Goal: Task Accomplishment & Management: Manage account settings

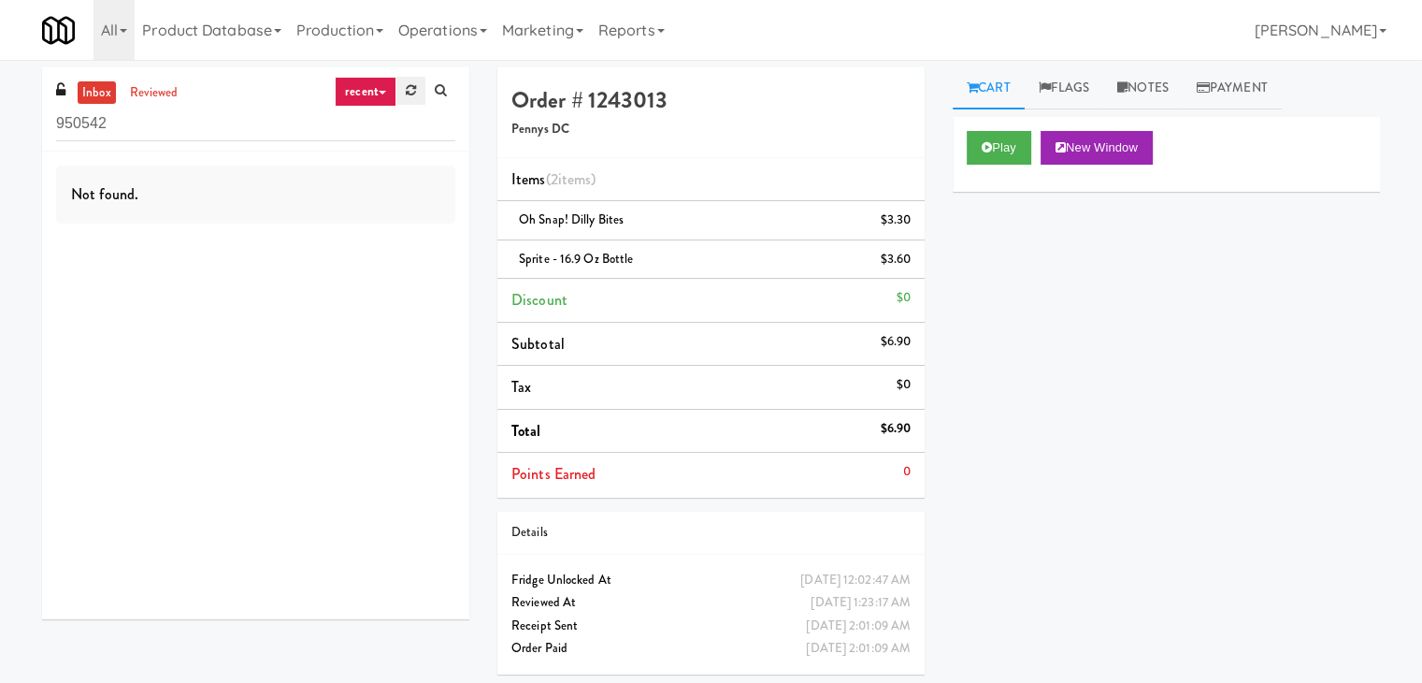
click at [398, 90] on link at bounding box center [411, 91] width 29 height 28
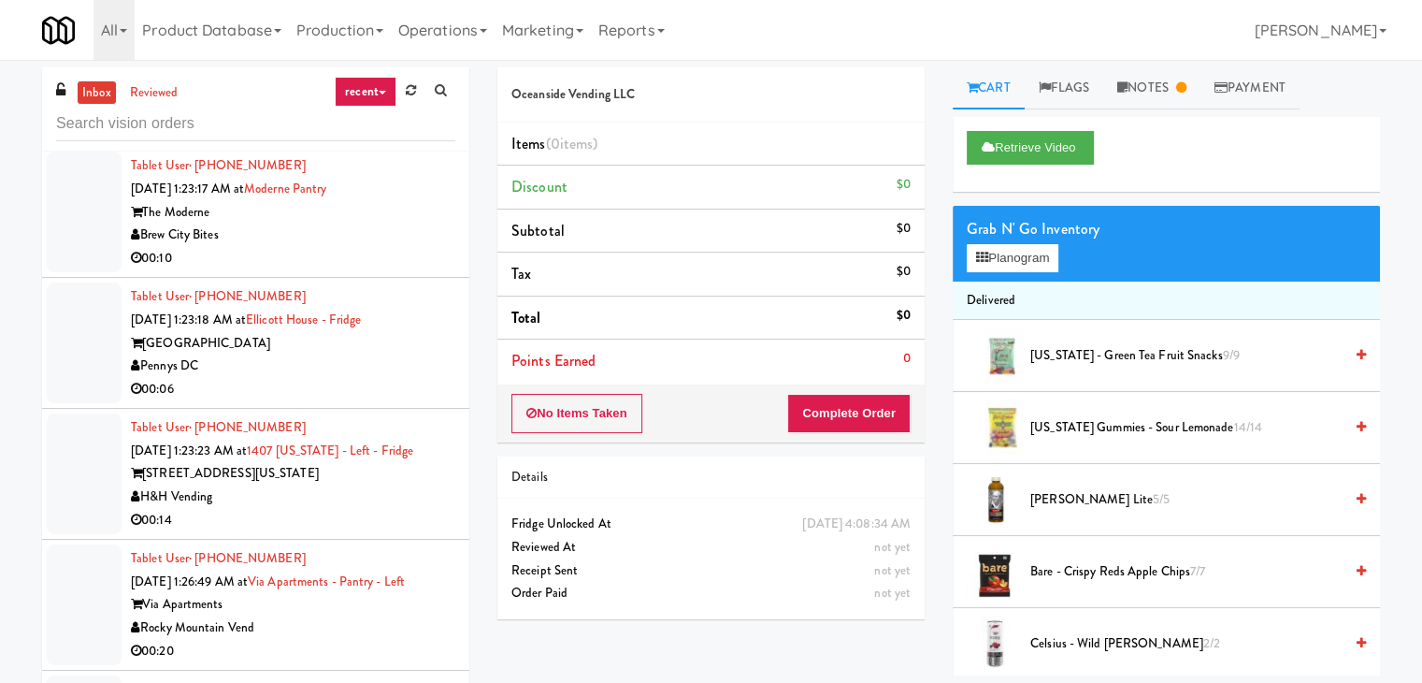
scroll to position [6893, 0]
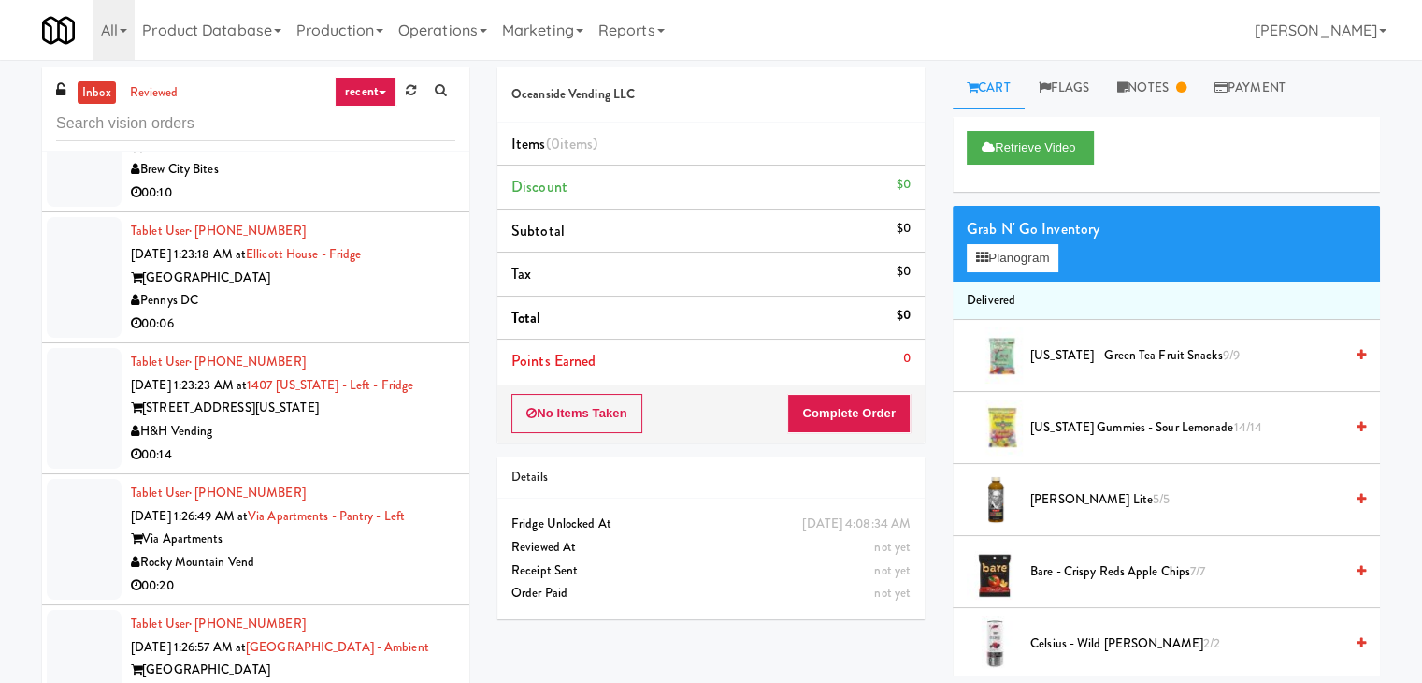
click at [322, 312] on div "00:06" at bounding box center [293, 323] width 325 height 23
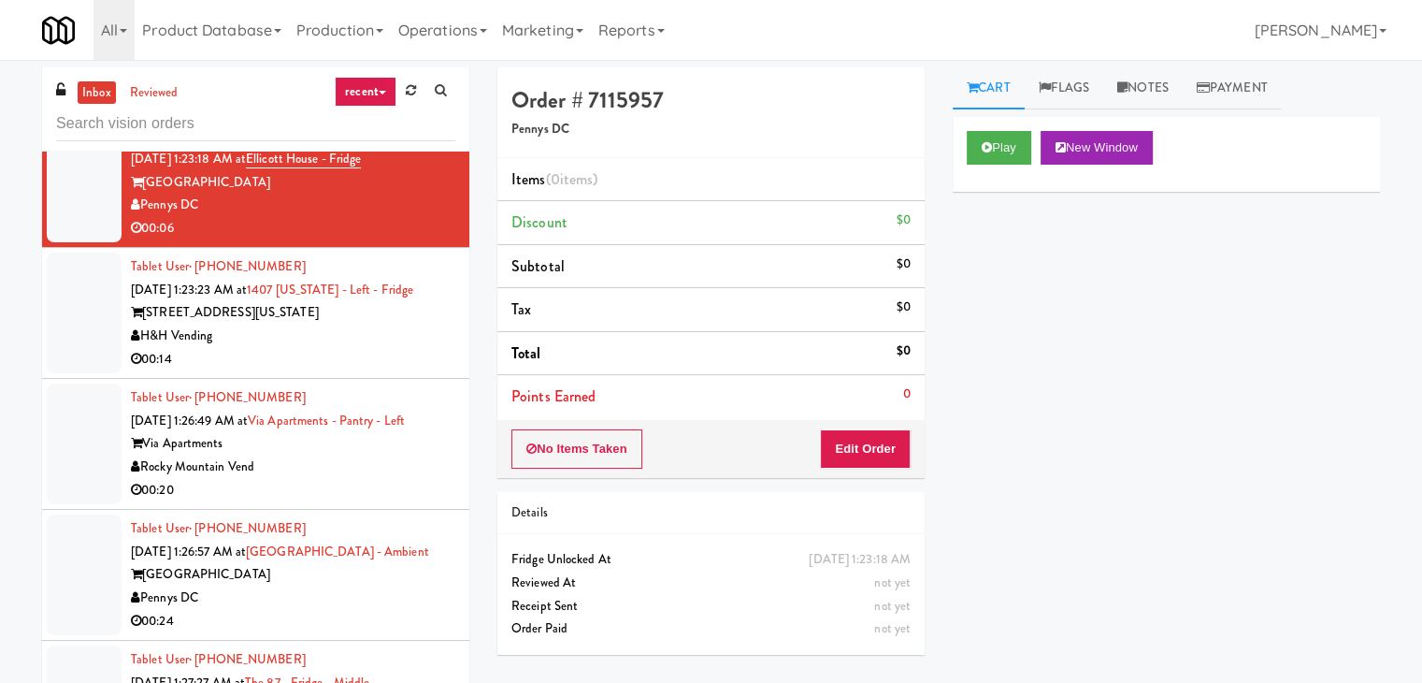
scroll to position [7080, 0]
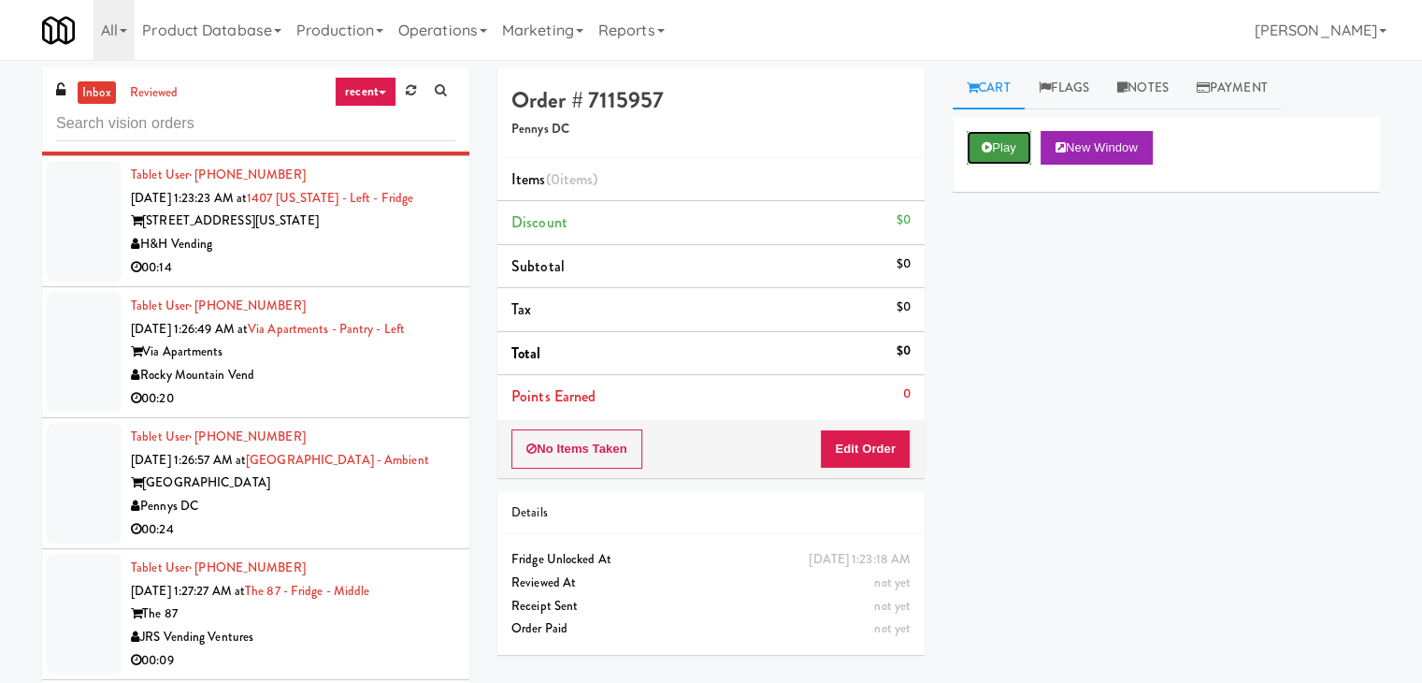
click at [999, 157] on button "Play" at bounding box center [999, 148] width 65 height 34
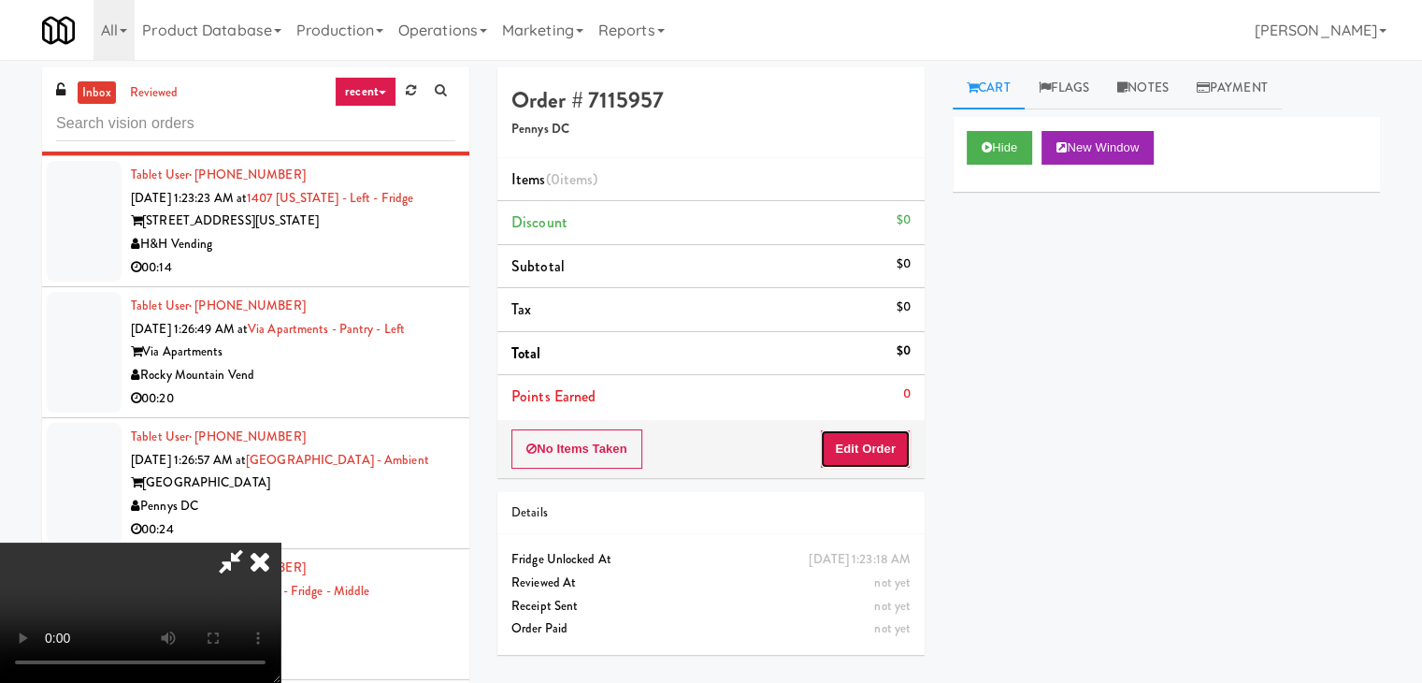
click at [868, 458] on button "Edit Order" at bounding box center [865, 448] width 91 height 39
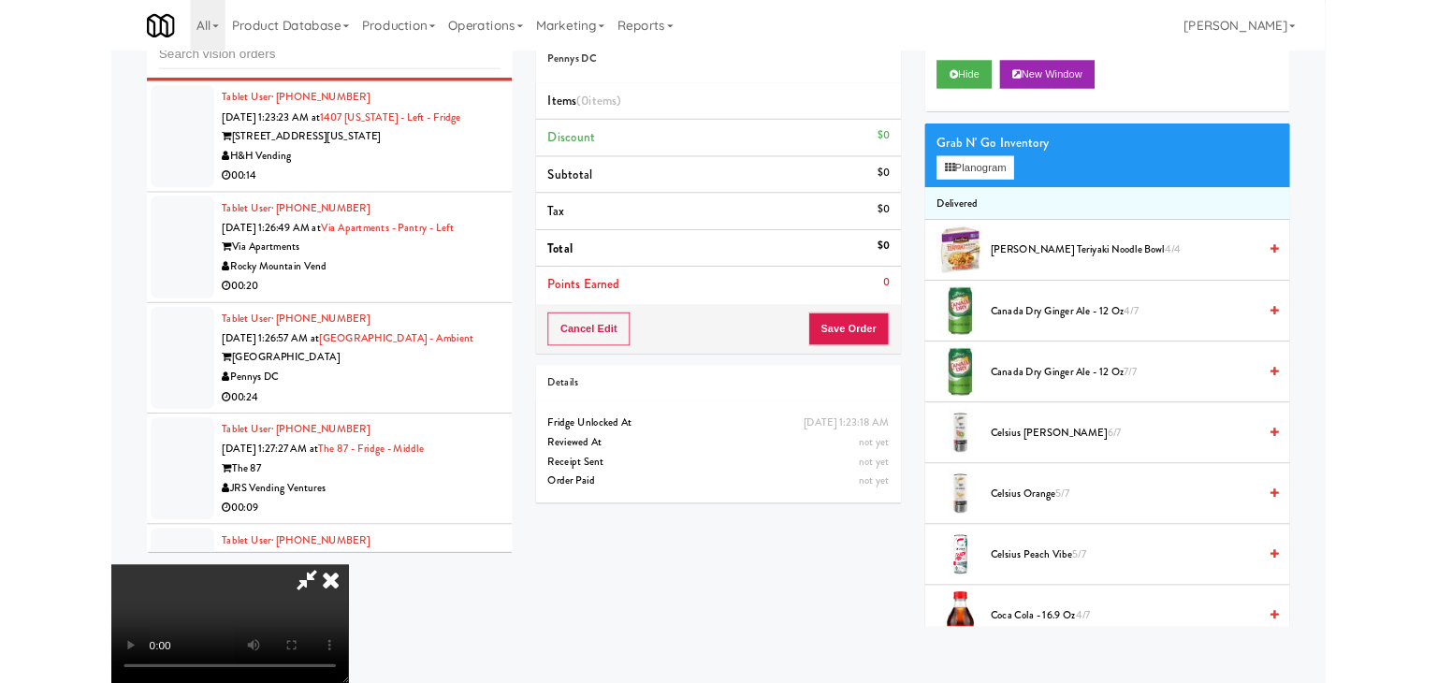
scroll to position [0, 0]
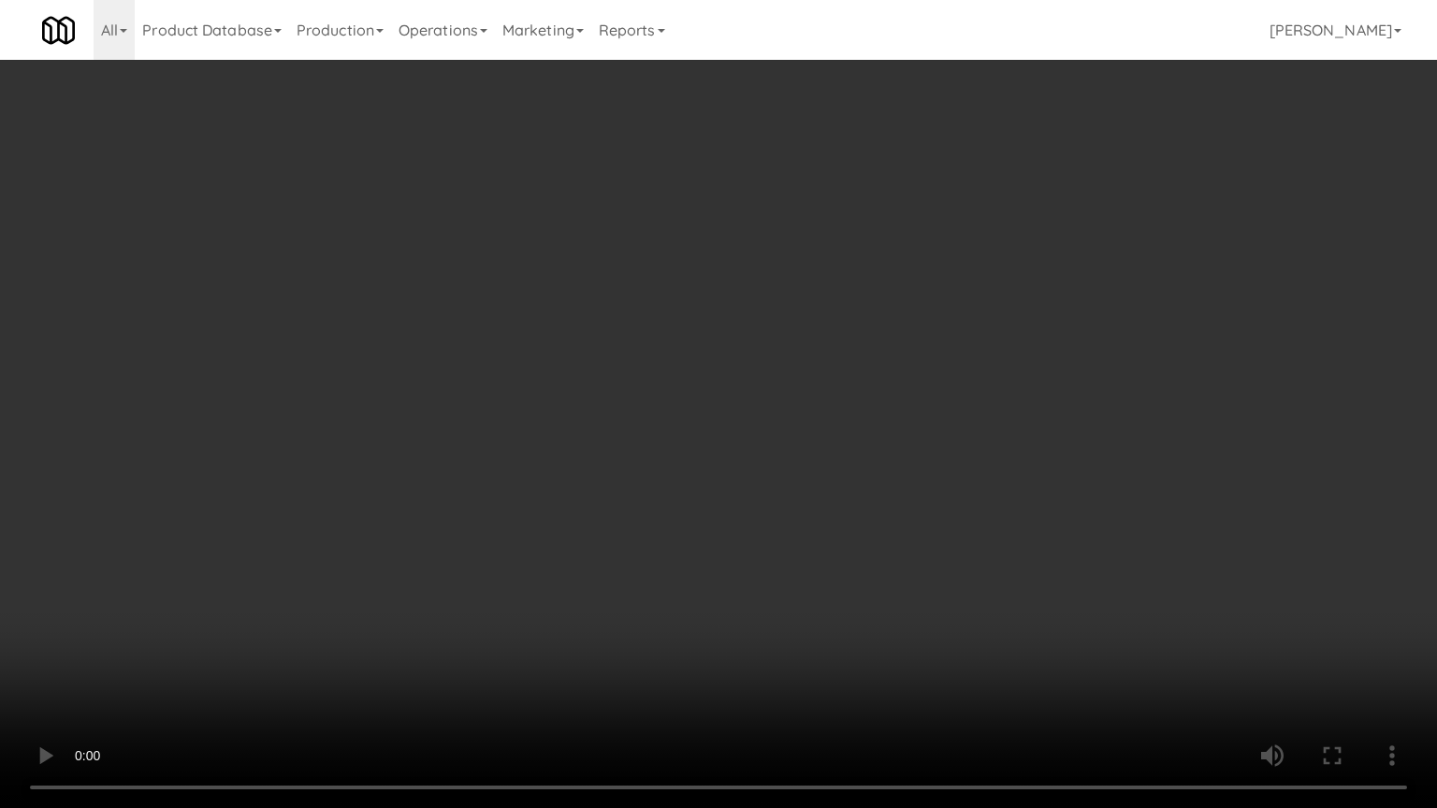
click at [879, 477] on video at bounding box center [718, 404] width 1437 height 808
click at [868, 475] on video at bounding box center [718, 404] width 1437 height 808
click at [860, 475] on video at bounding box center [718, 404] width 1437 height 808
click at [876, 460] on video at bounding box center [718, 404] width 1437 height 808
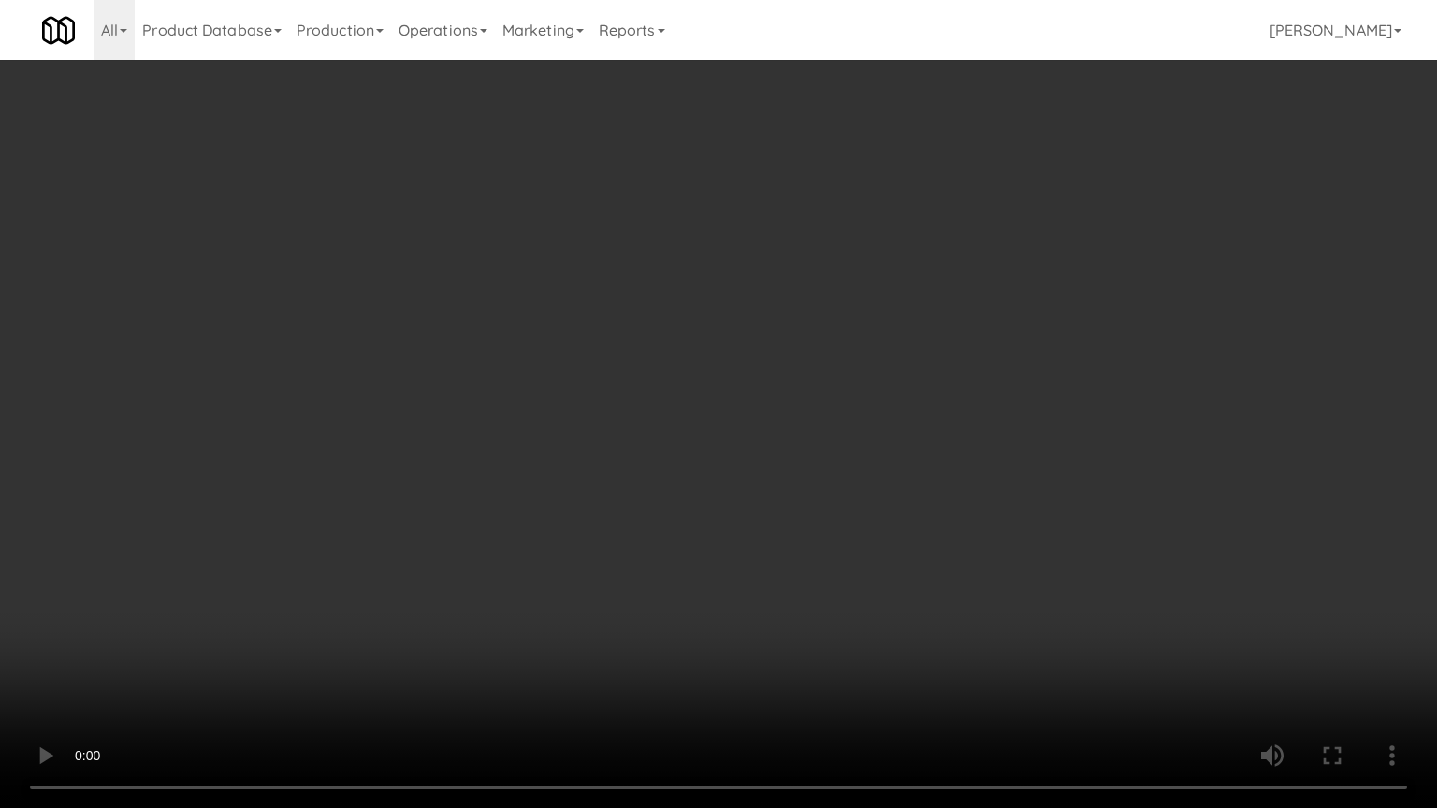
drag, startPoint x: 877, startPoint y: 460, endPoint x: 895, endPoint y: 367, distance: 95.2
click at [877, 458] on video at bounding box center [718, 404] width 1437 height 808
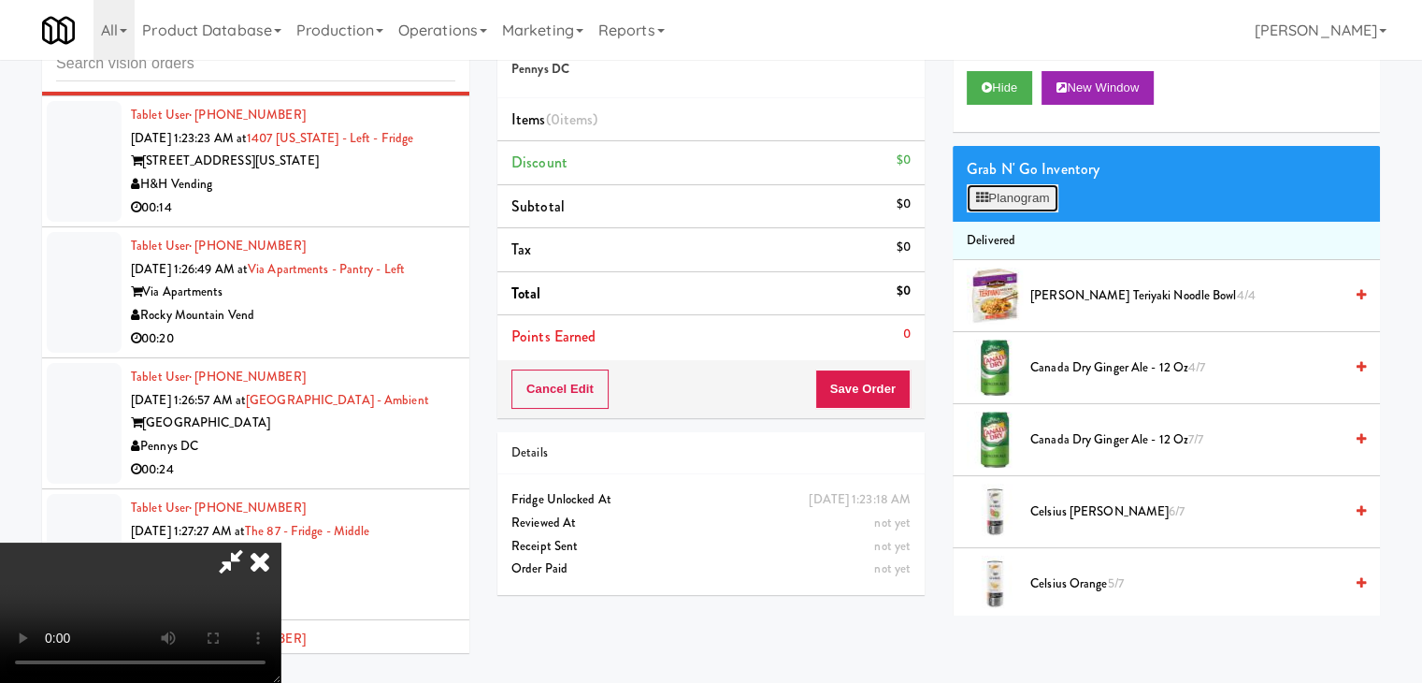
click at [1042, 187] on button "Planogram" at bounding box center [1013, 198] width 92 height 28
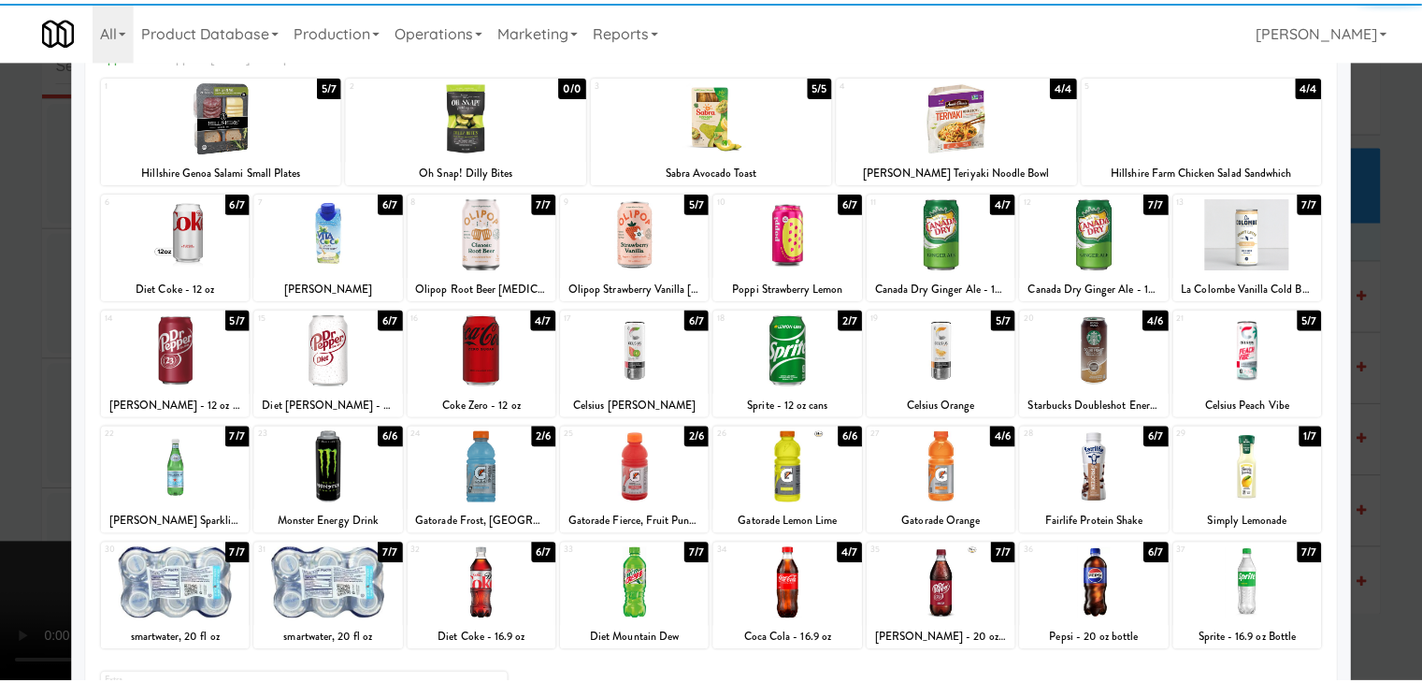
scroll to position [236, 0]
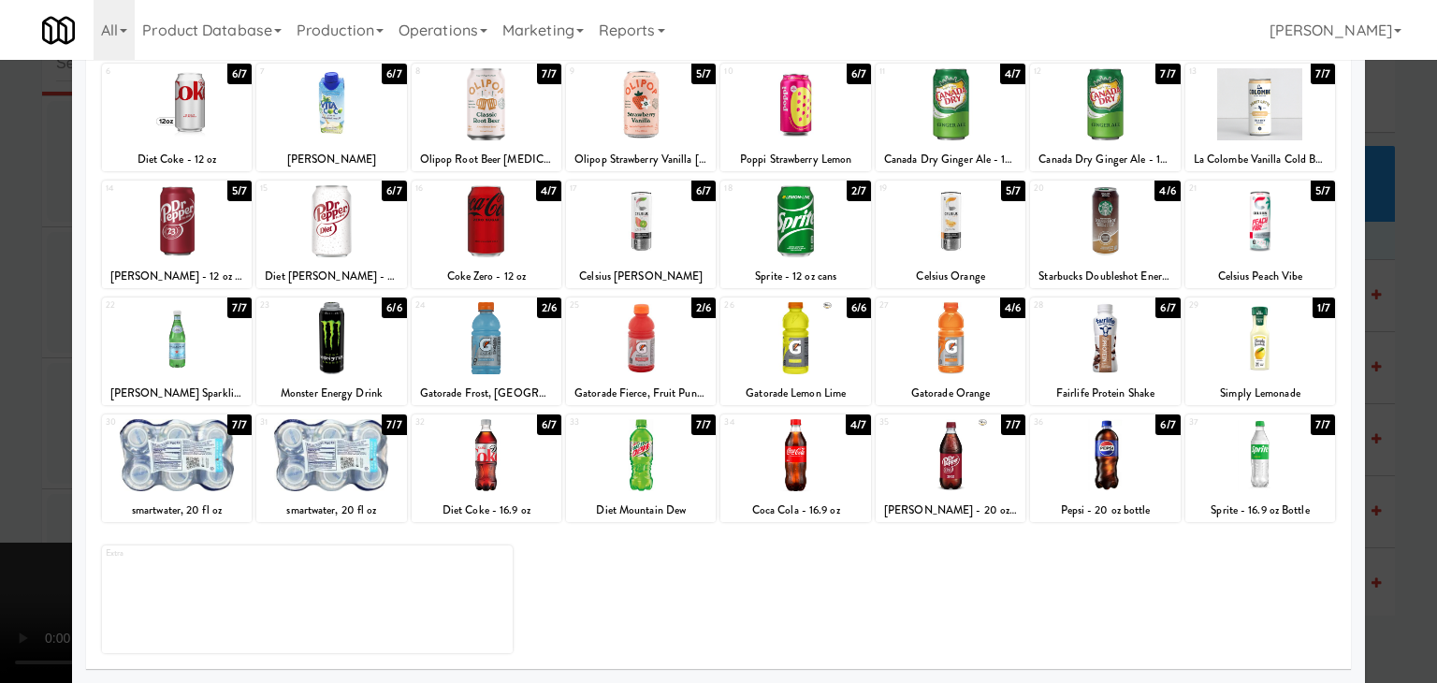
click at [648, 445] on div at bounding box center [641, 455] width 150 height 72
click at [0, 383] on div at bounding box center [718, 341] width 1437 height 683
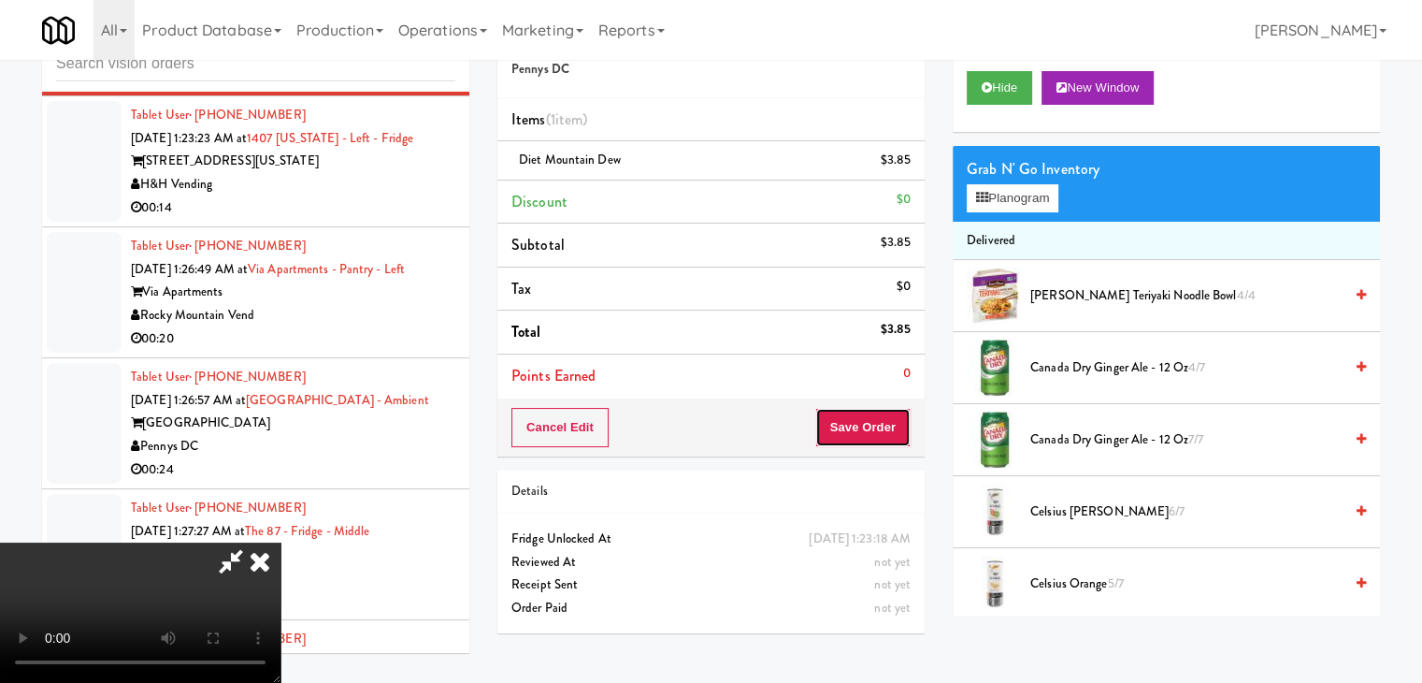
click at [877, 424] on button "Save Order" at bounding box center [863, 427] width 95 height 39
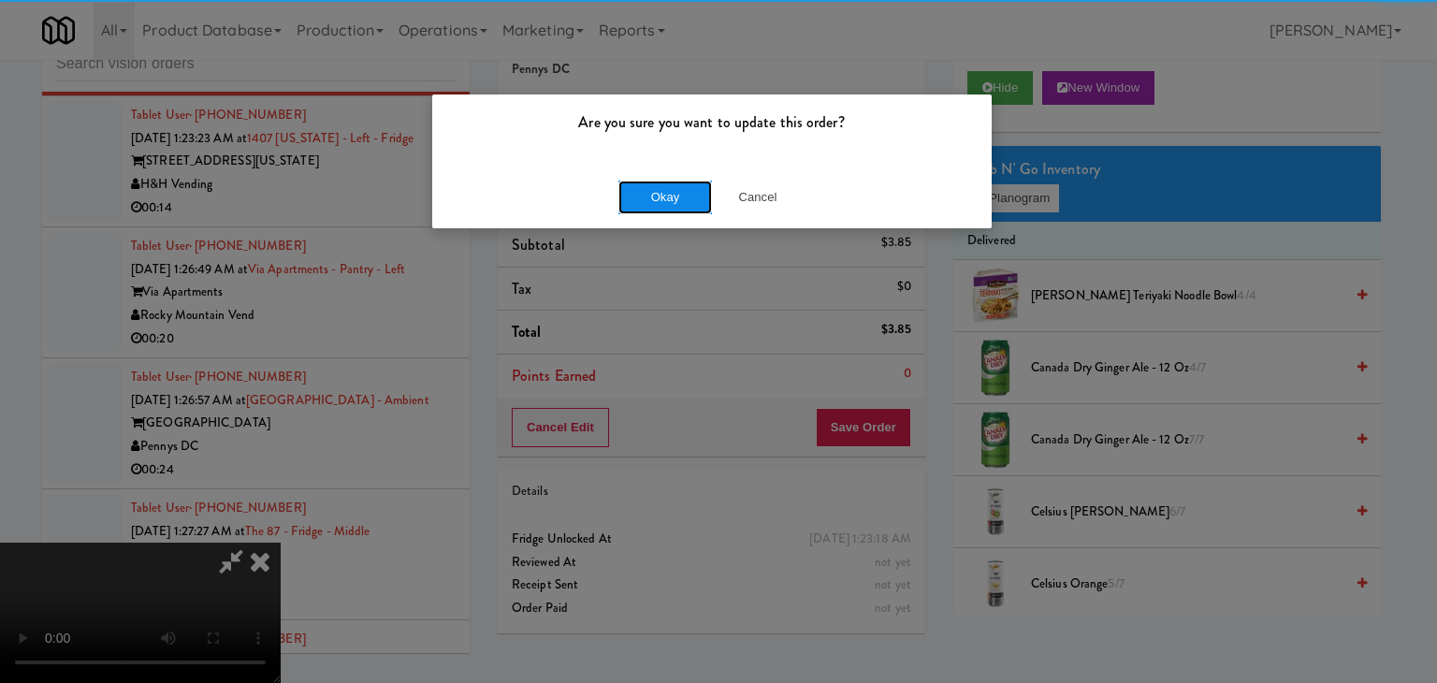
click at [668, 207] on button "Okay" at bounding box center [665, 197] width 94 height 34
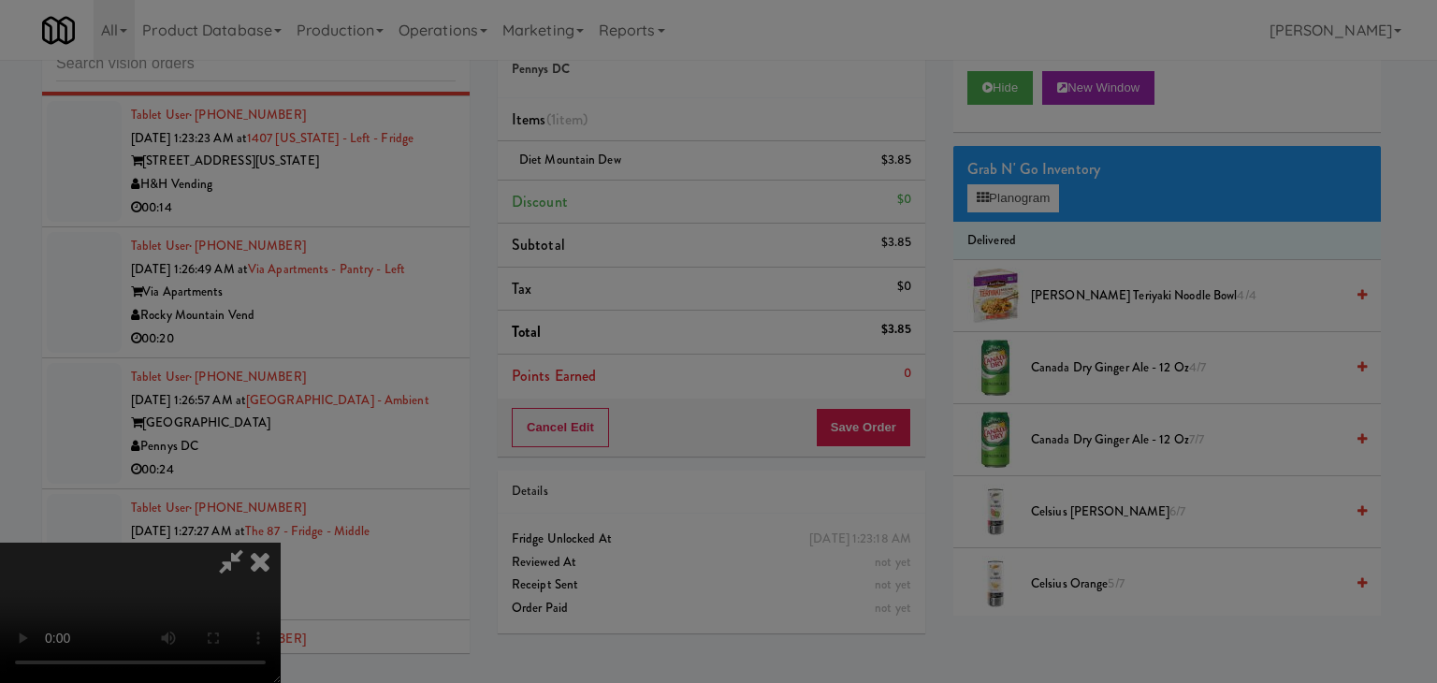
click at [670, 202] on body "Are you sure you want to update this order? Okay Cancel Okay Are you sure you w…" at bounding box center [718, 341] width 1437 height 683
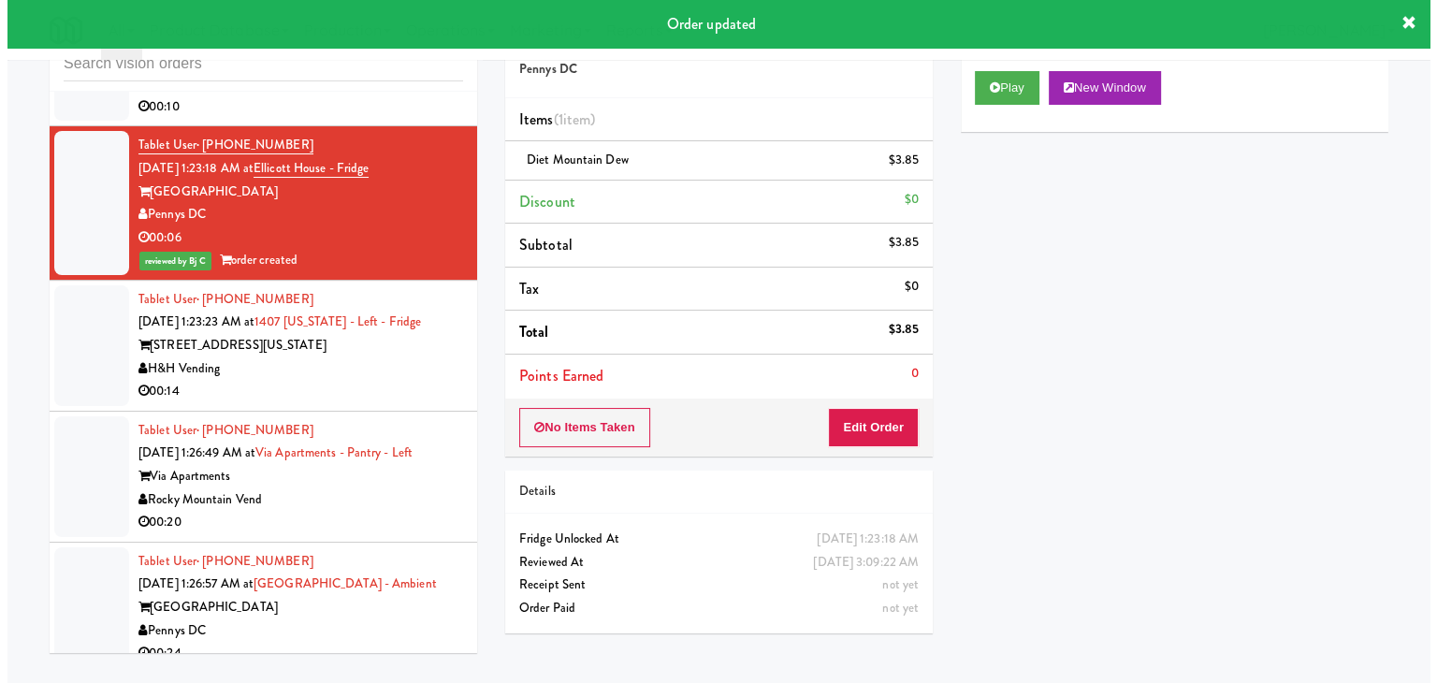
scroll to position [6916, 0]
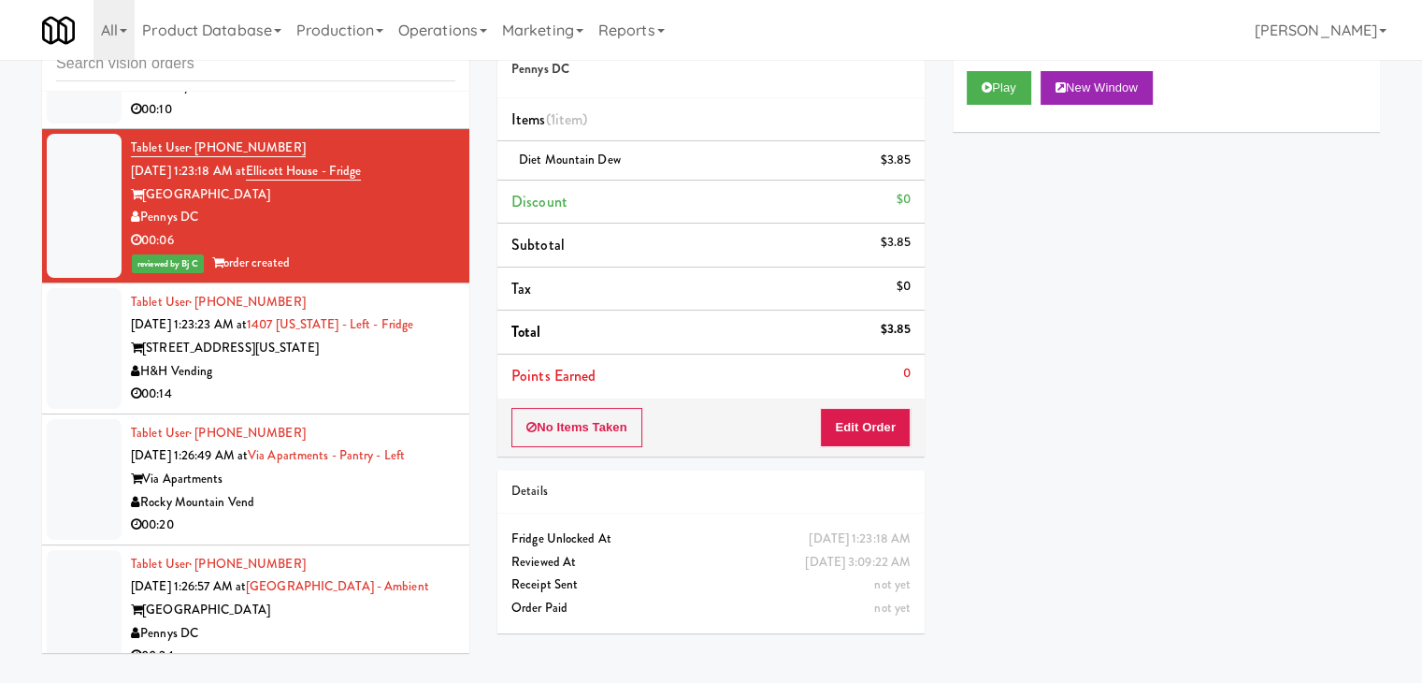
click at [344, 360] on div "H&H Vending" at bounding box center [293, 371] width 325 height 23
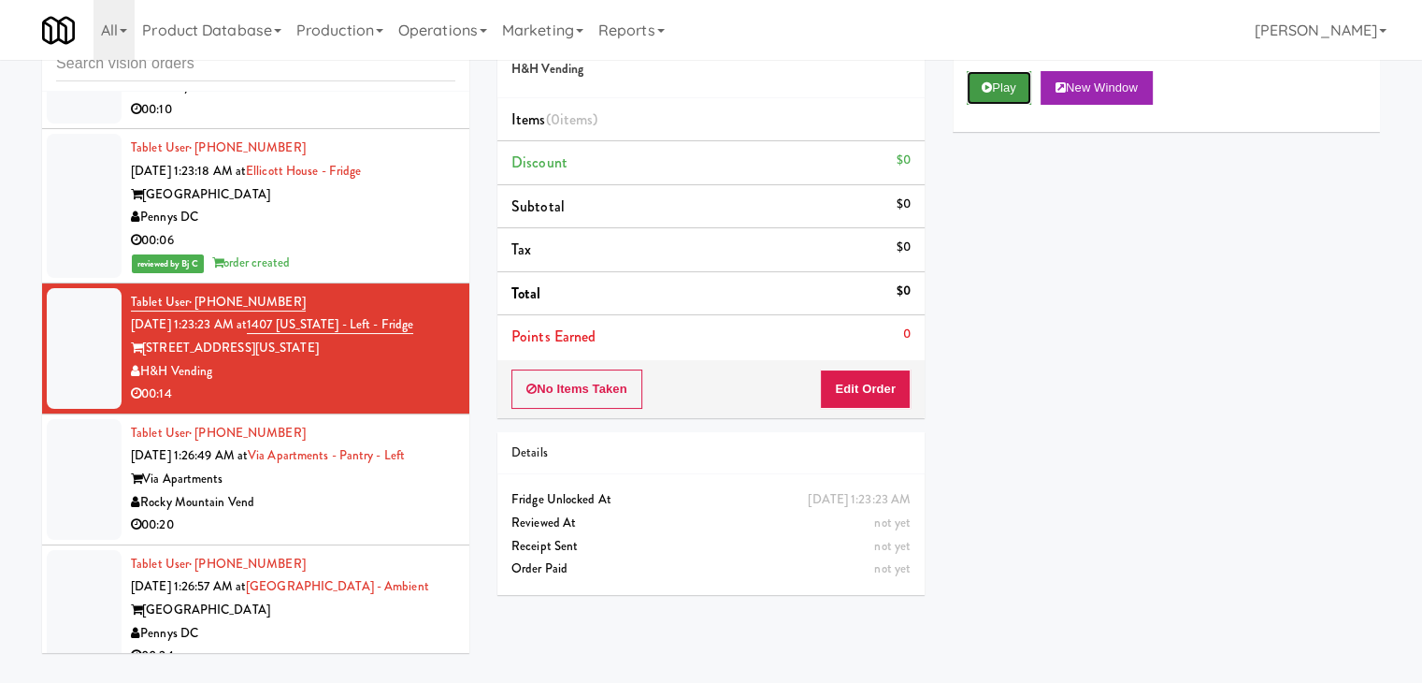
click at [992, 98] on button "Play" at bounding box center [999, 88] width 65 height 34
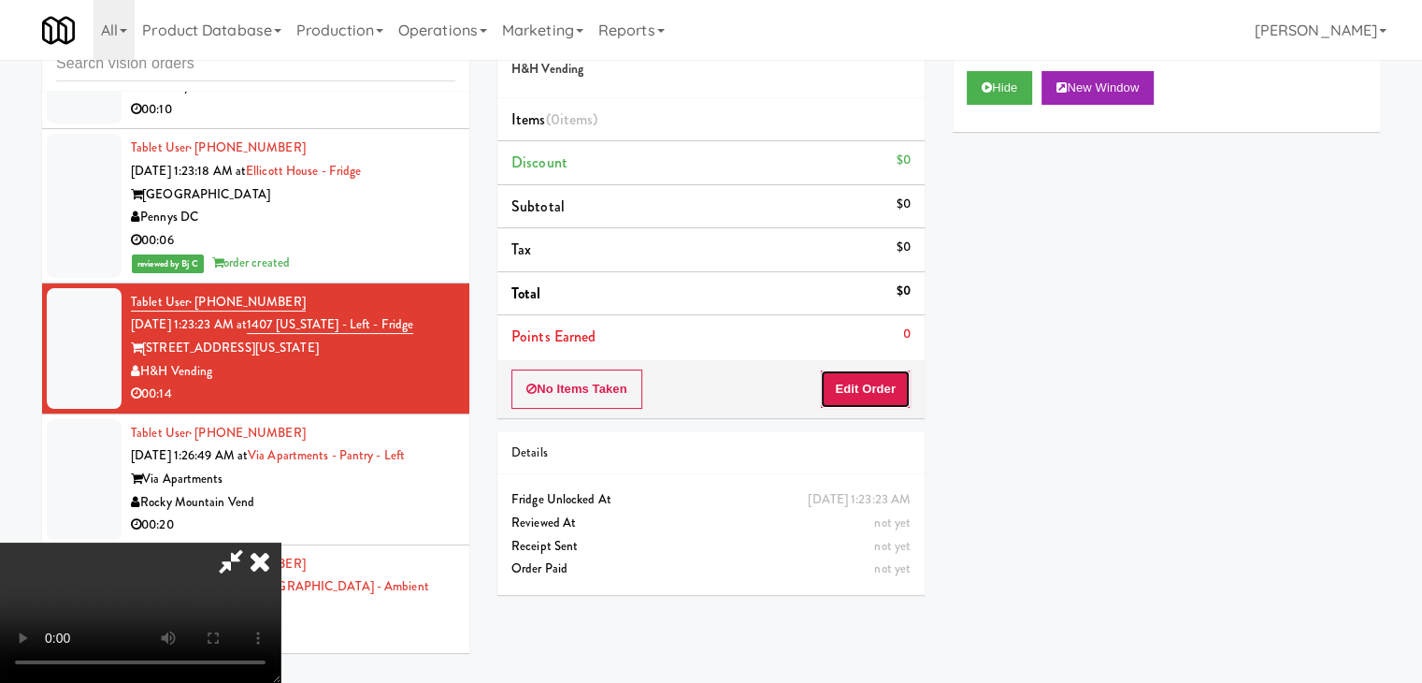
click at [884, 373] on button "Edit Order" at bounding box center [865, 388] width 91 height 39
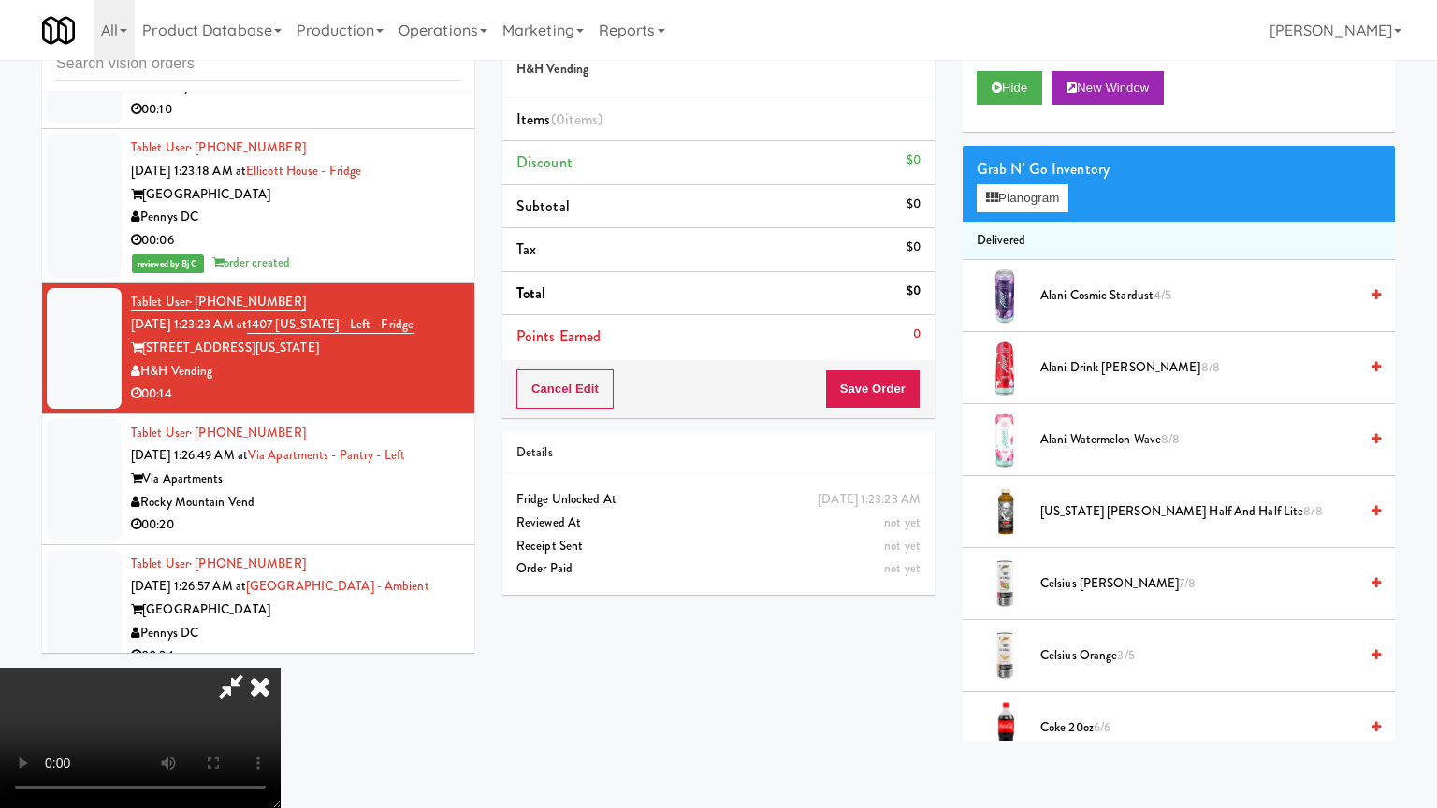
click at [281, 668] on video at bounding box center [140, 738] width 281 height 140
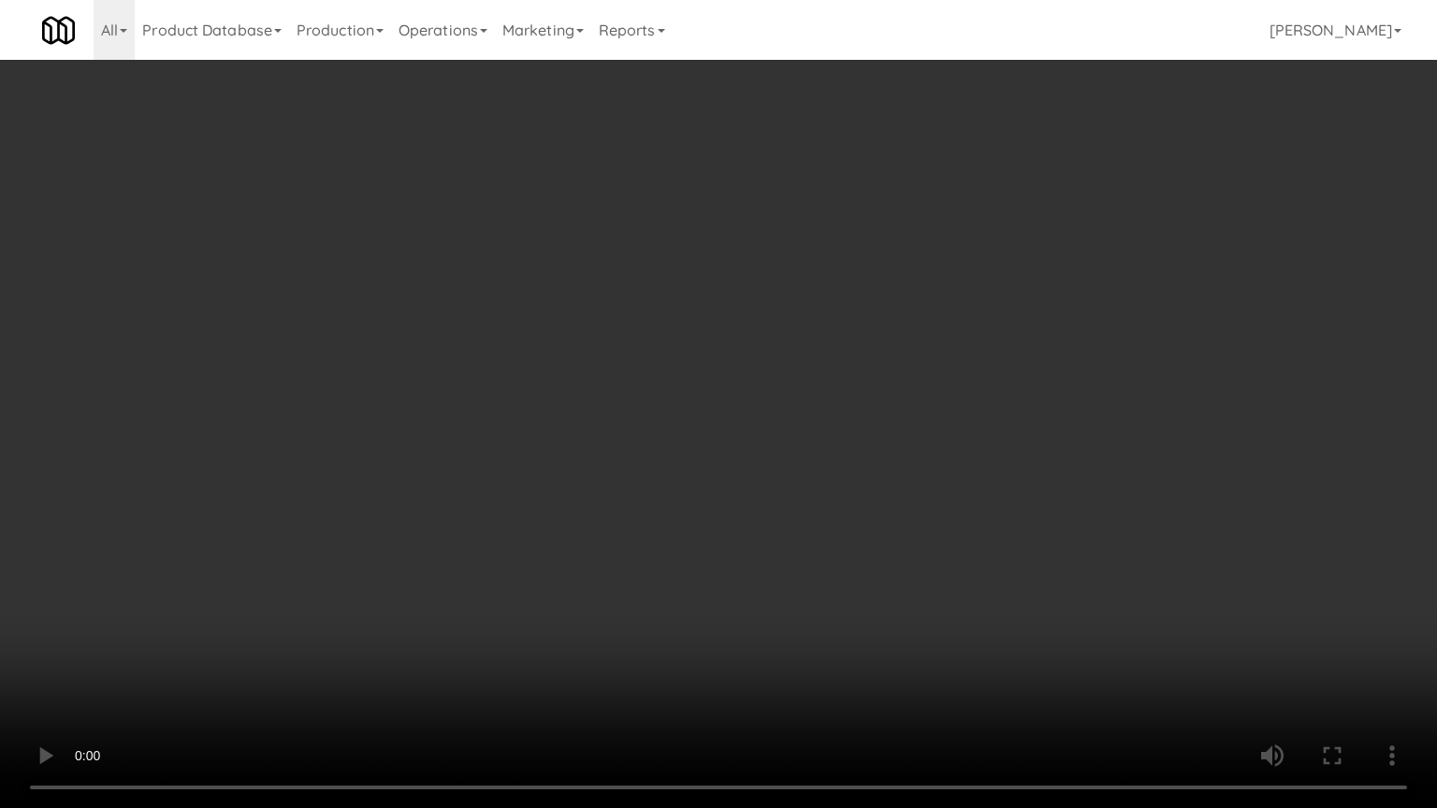
click at [932, 490] on video at bounding box center [718, 404] width 1437 height 808
click at [937, 489] on video at bounding box center [718, 404] width 1437 height 808
click at [936, 489] on video at bounding box center [718, 404] width 1437 height 808
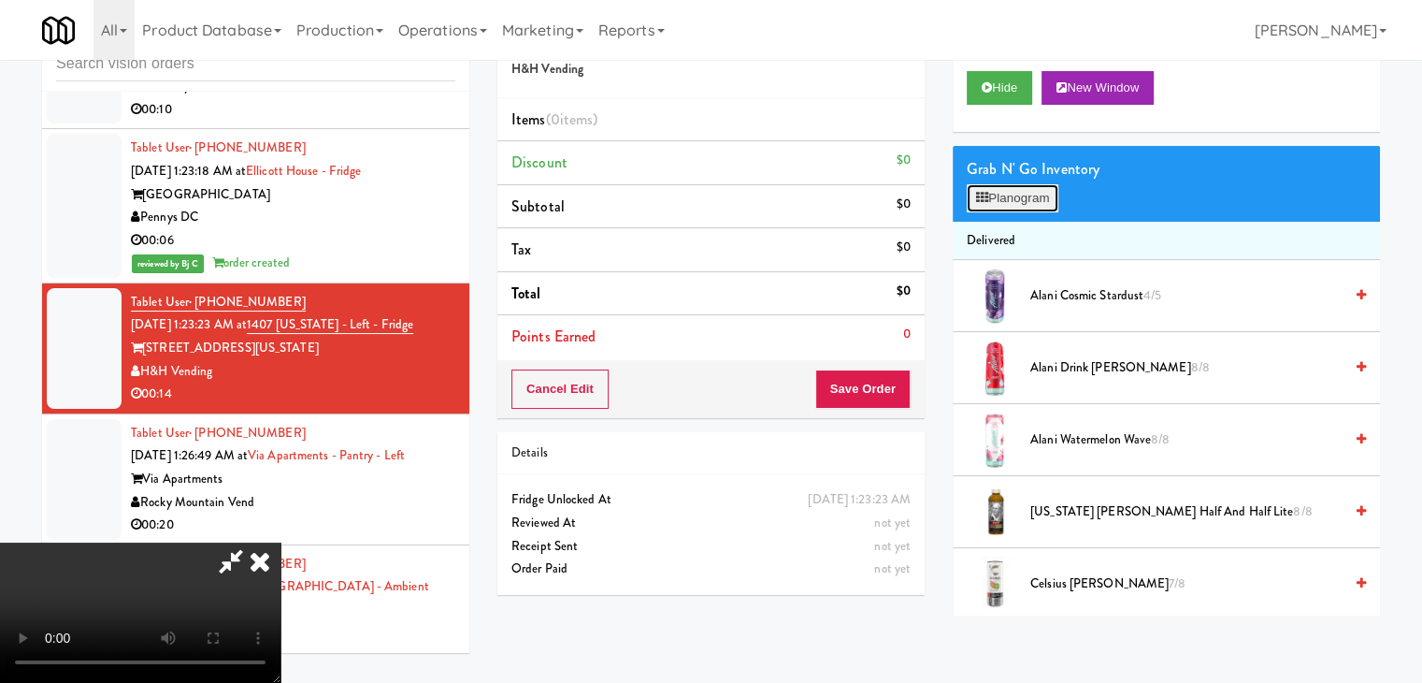
click at [1029, 201] on button "Planogram" at bounding box center [1013, 198] width 92 height 28
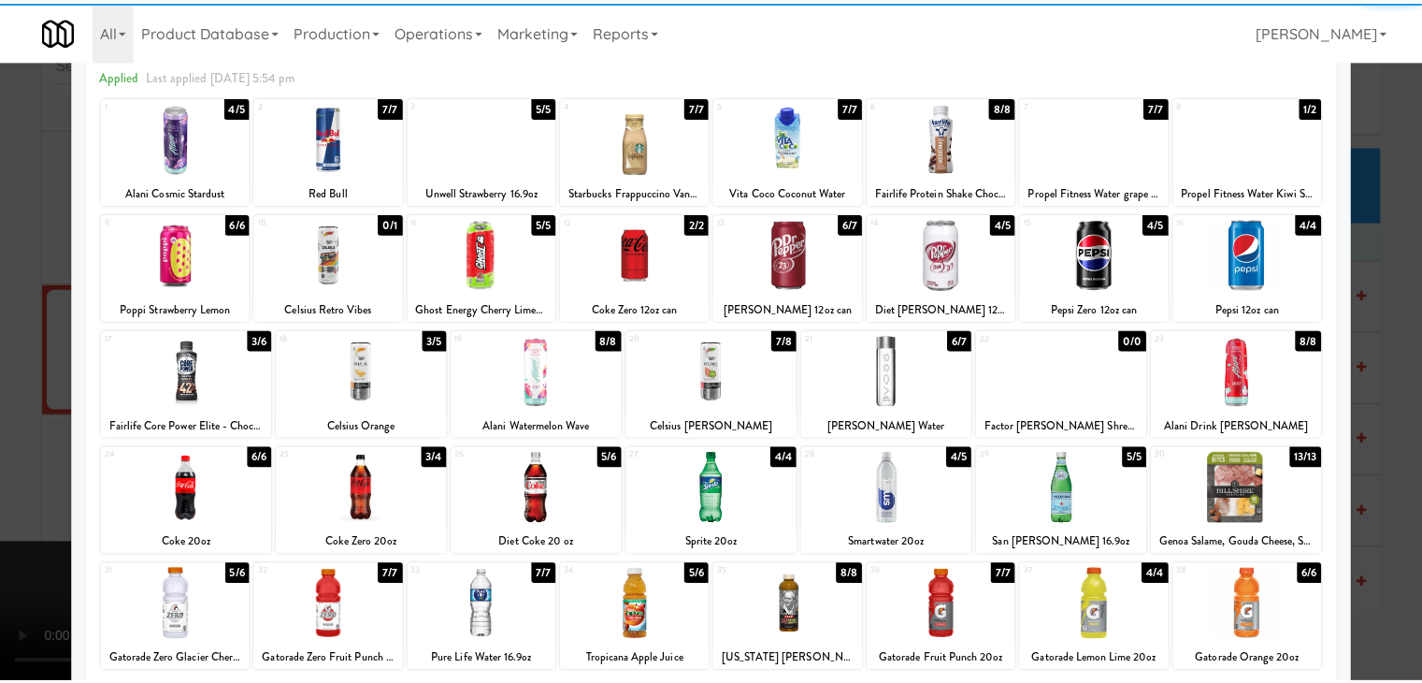
scroll to position [236, 0]
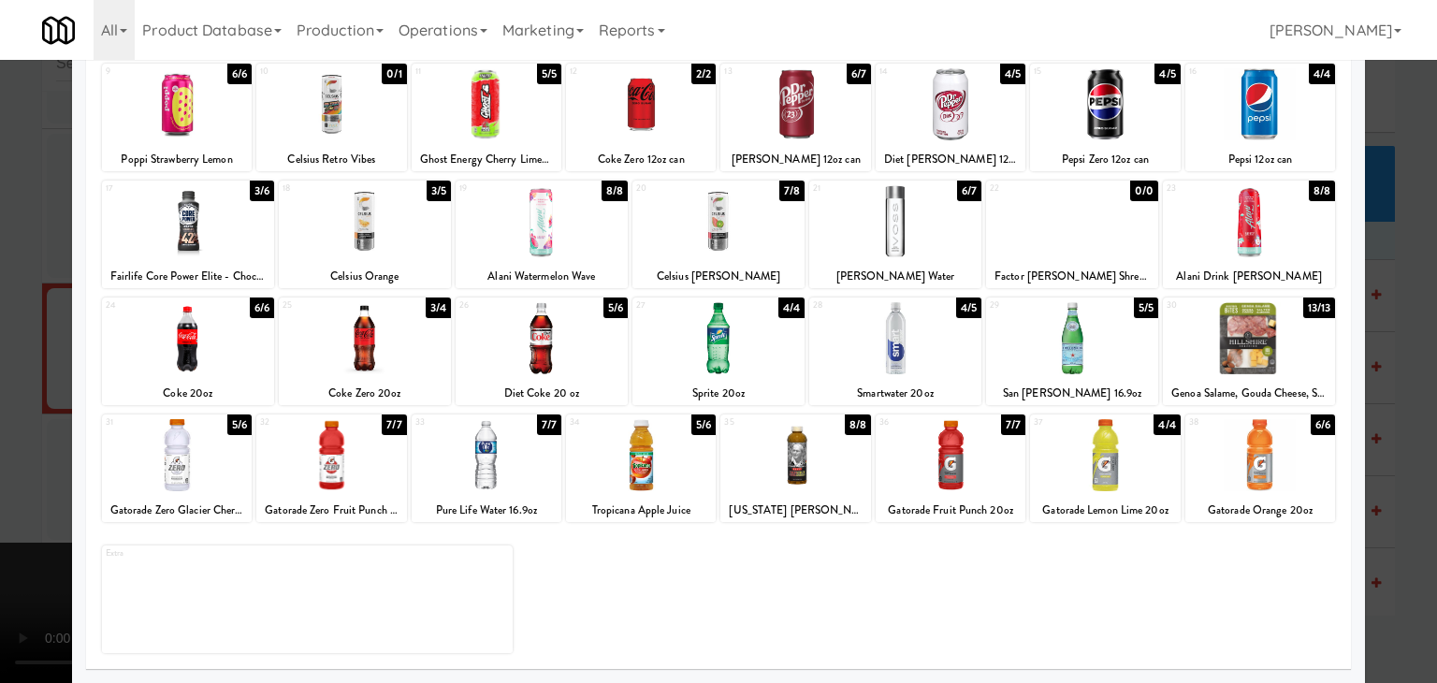
click at [1264, 473] on div at bounding box center [1260, 455] width 150 height 72
drag, startPoint x: 1238, startPoint y: 338, endPoint x: 1306, endPoint y: 349, distance: 68.3
click at [1239, 338] on div at bounding box center [1248, 338] width 172 height 72
click at [1377, 368] on div at bounding box center [718, 341] width 1437 height 683
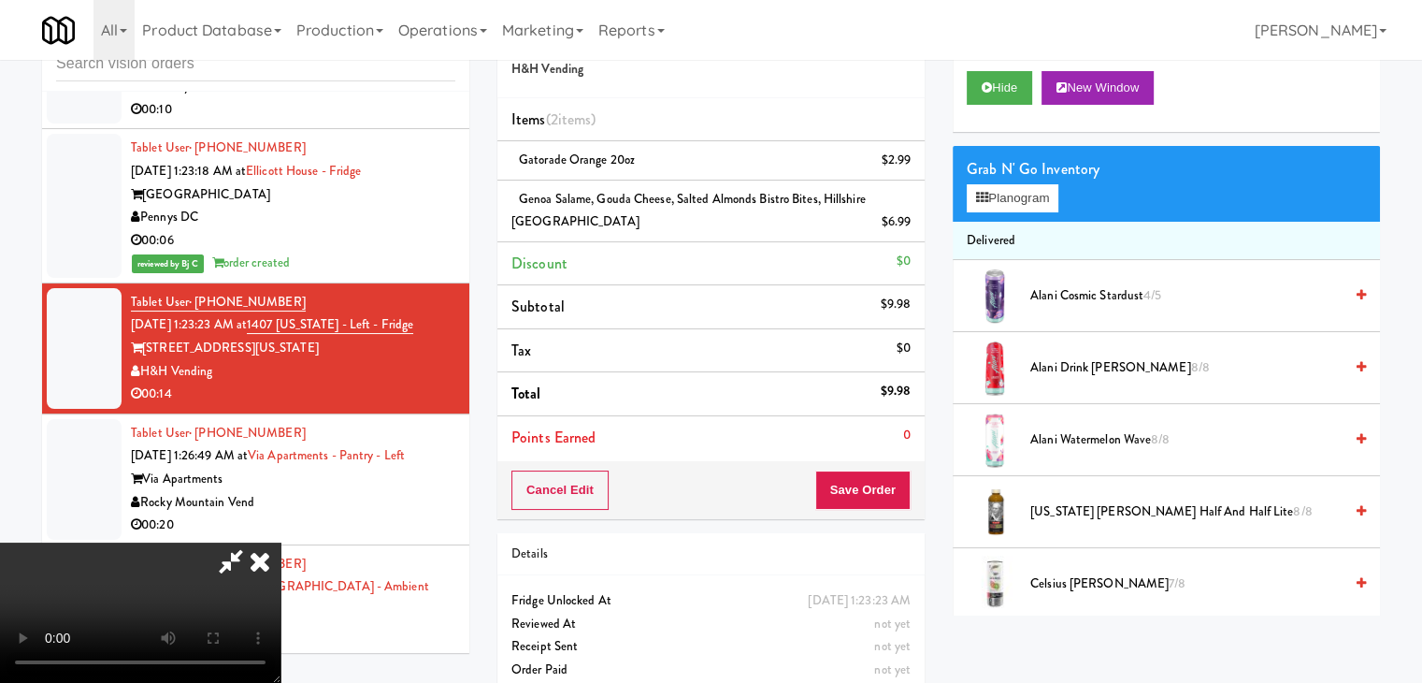
drag, startPoint x: 595, startPoint y: 412, endPoint x: 605, endPoint y: 416, distance: 10.9
click at [281, 542] on video at bounding box center [140, 612] width 281 height 140
click at [866, 471] on button "Save Order" at bounding box center [863, 489] width 95 height 39
click at [867, 472] on button "Save Order" at bounding box center [863, 489] width 95 height 39
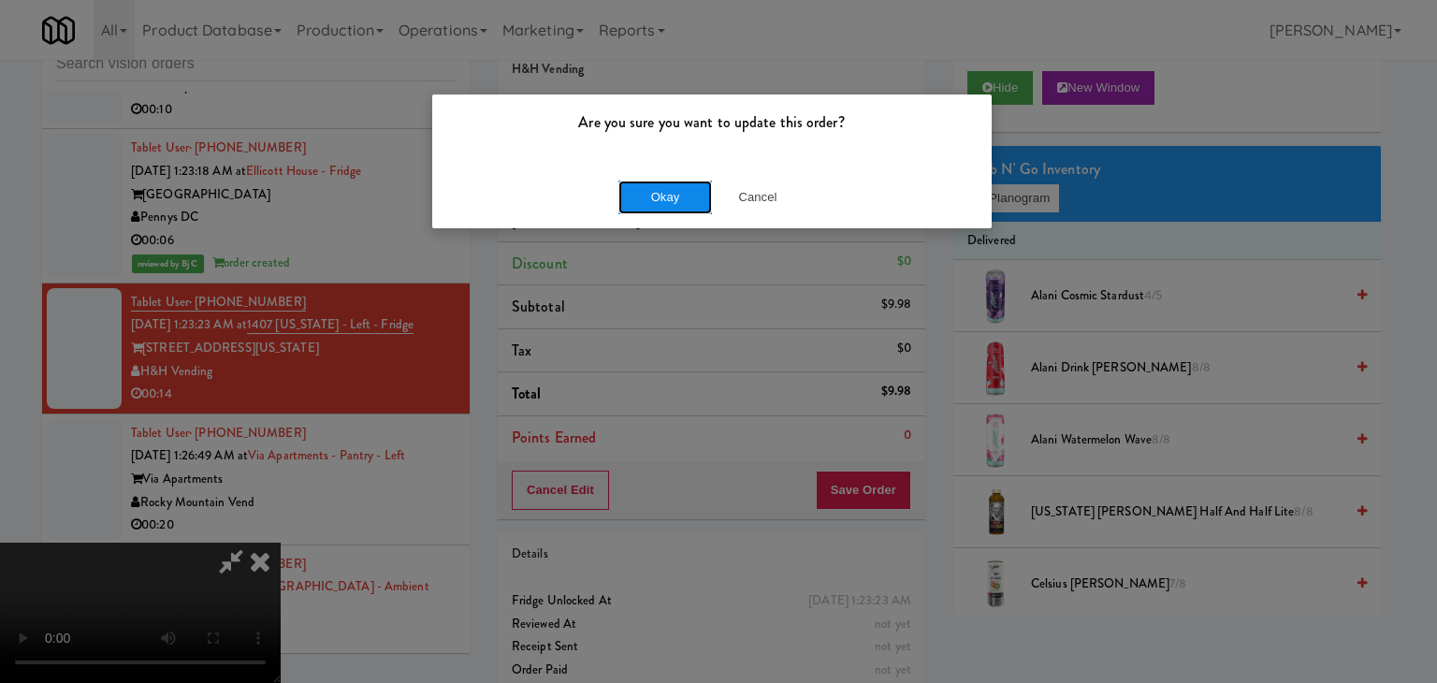
click at [693, 202] on button "Okay" at bounding box center [665, 197] width 94 height 34
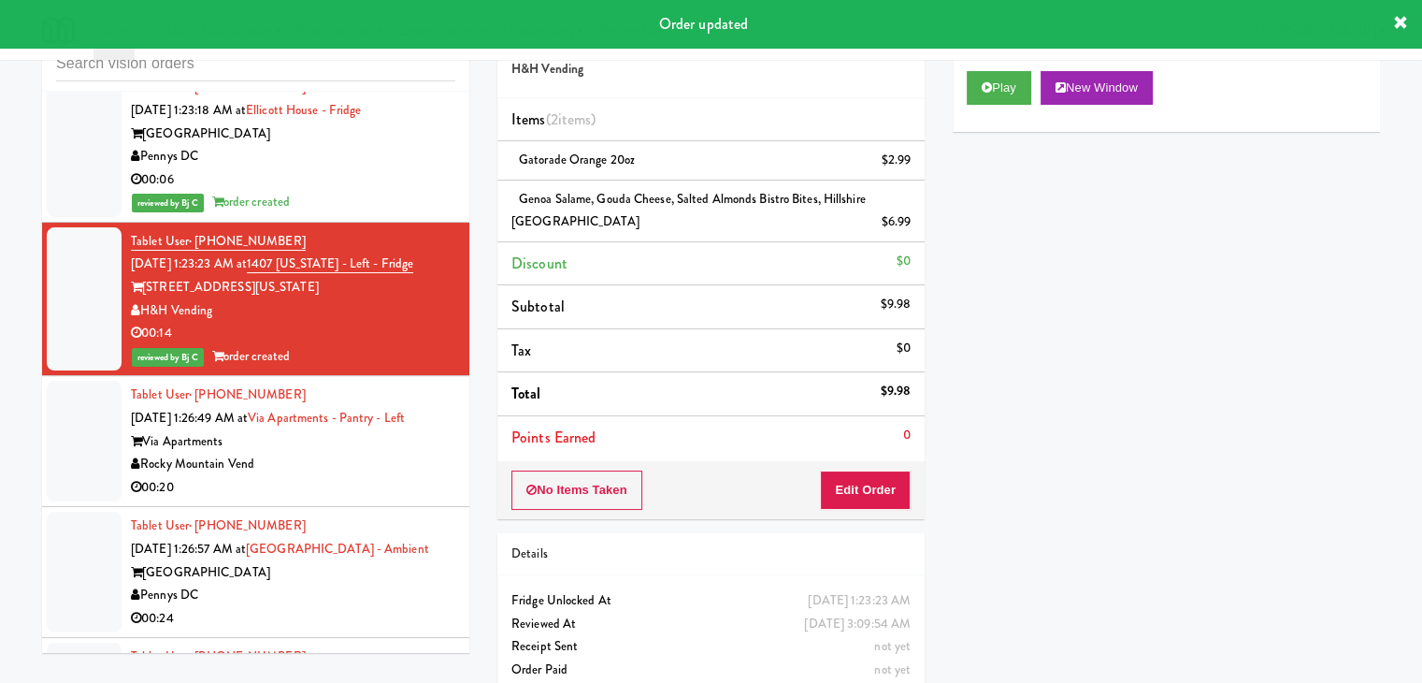
scroll to position [7010, 0]
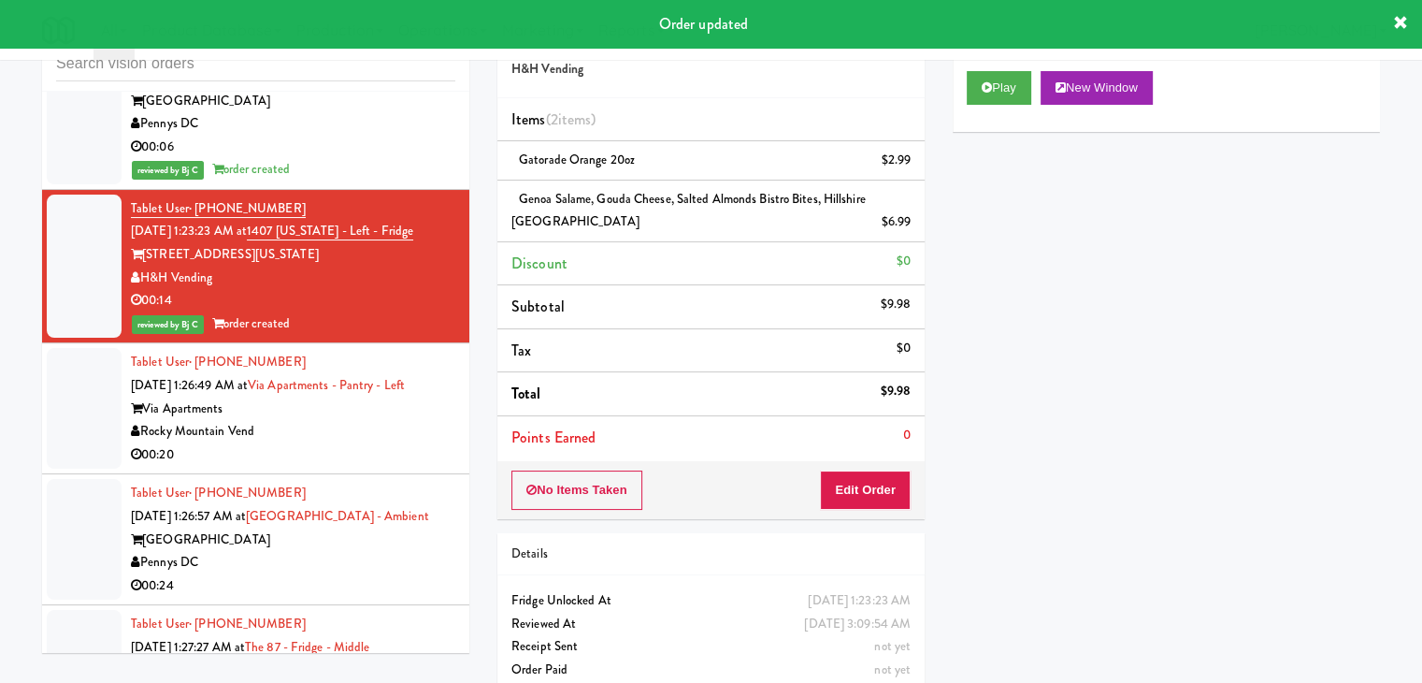
click at [354, 420] on div "Rocky Mountain Vend" at bounding box center [293, 431] width 325 height 23
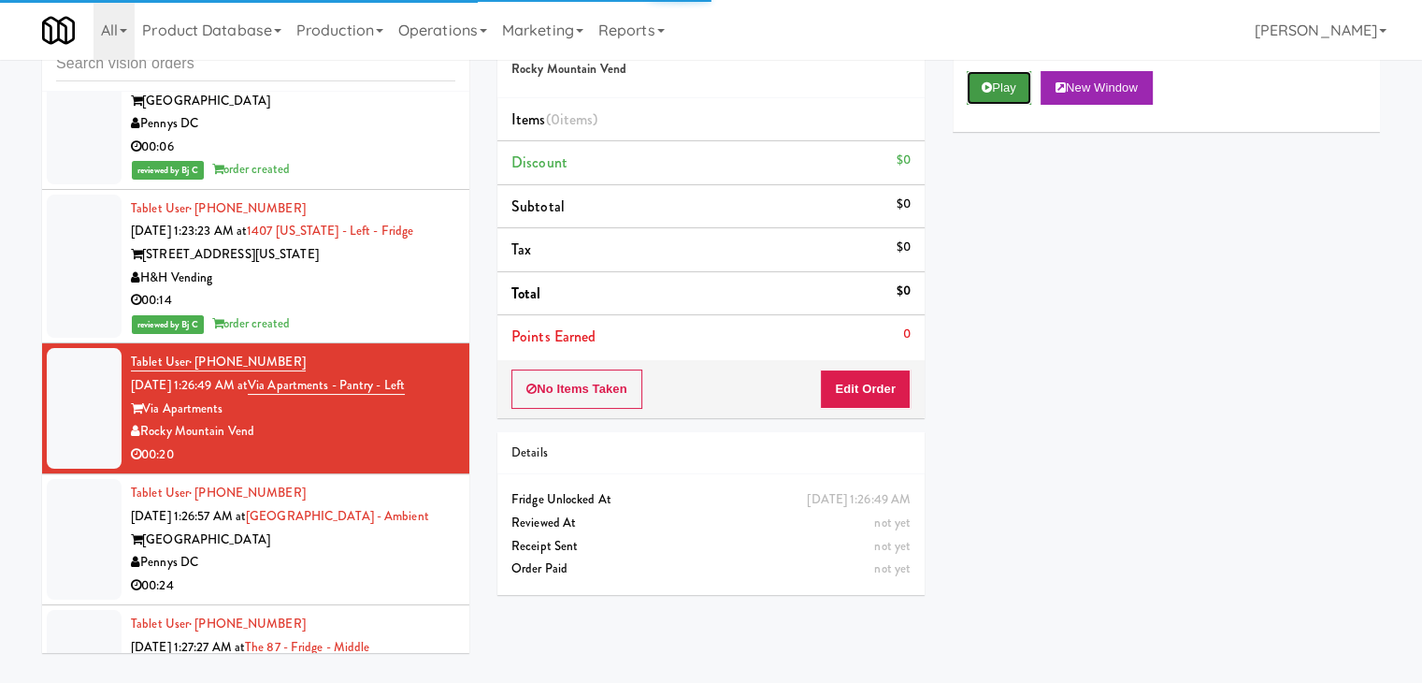
click at [1001, 89] on button "Play" at bounding box center [999, 88] width 65 height 34
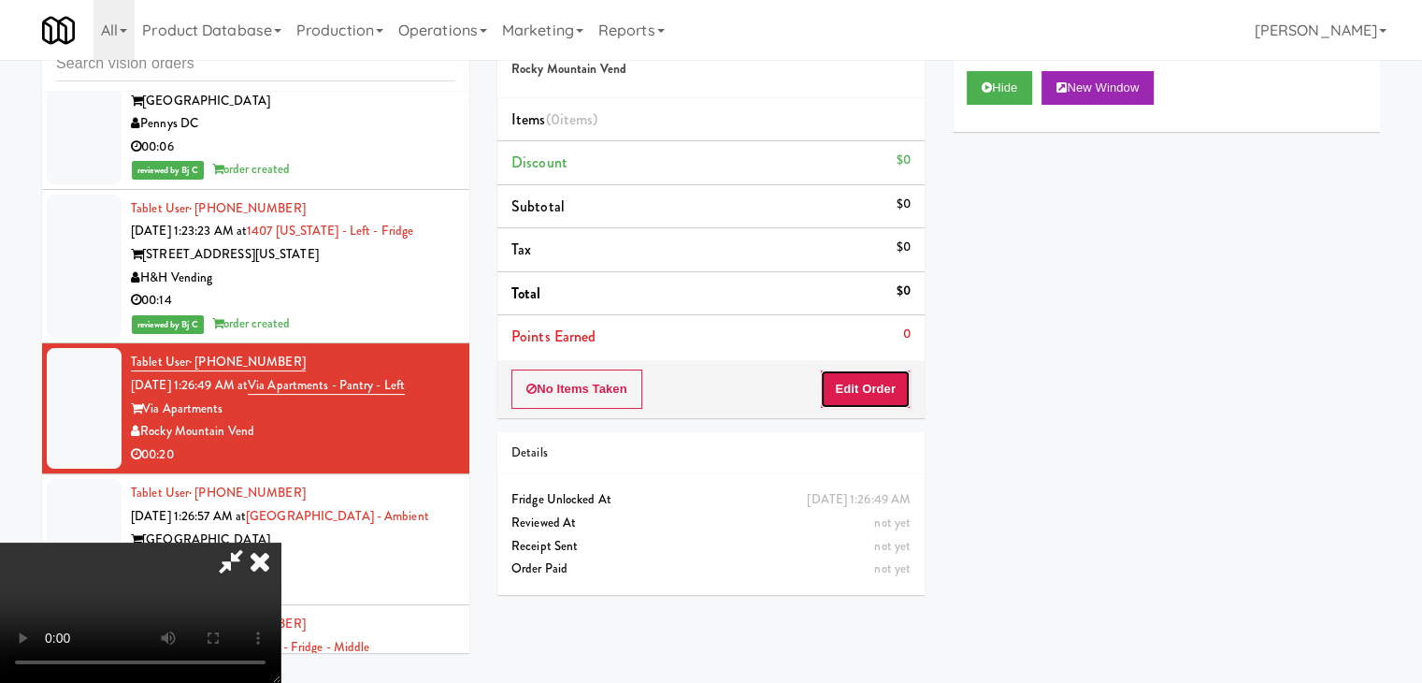
click at [878, 388] on button "Edit Order" at bounding box center [865, 388] width 91 height 39
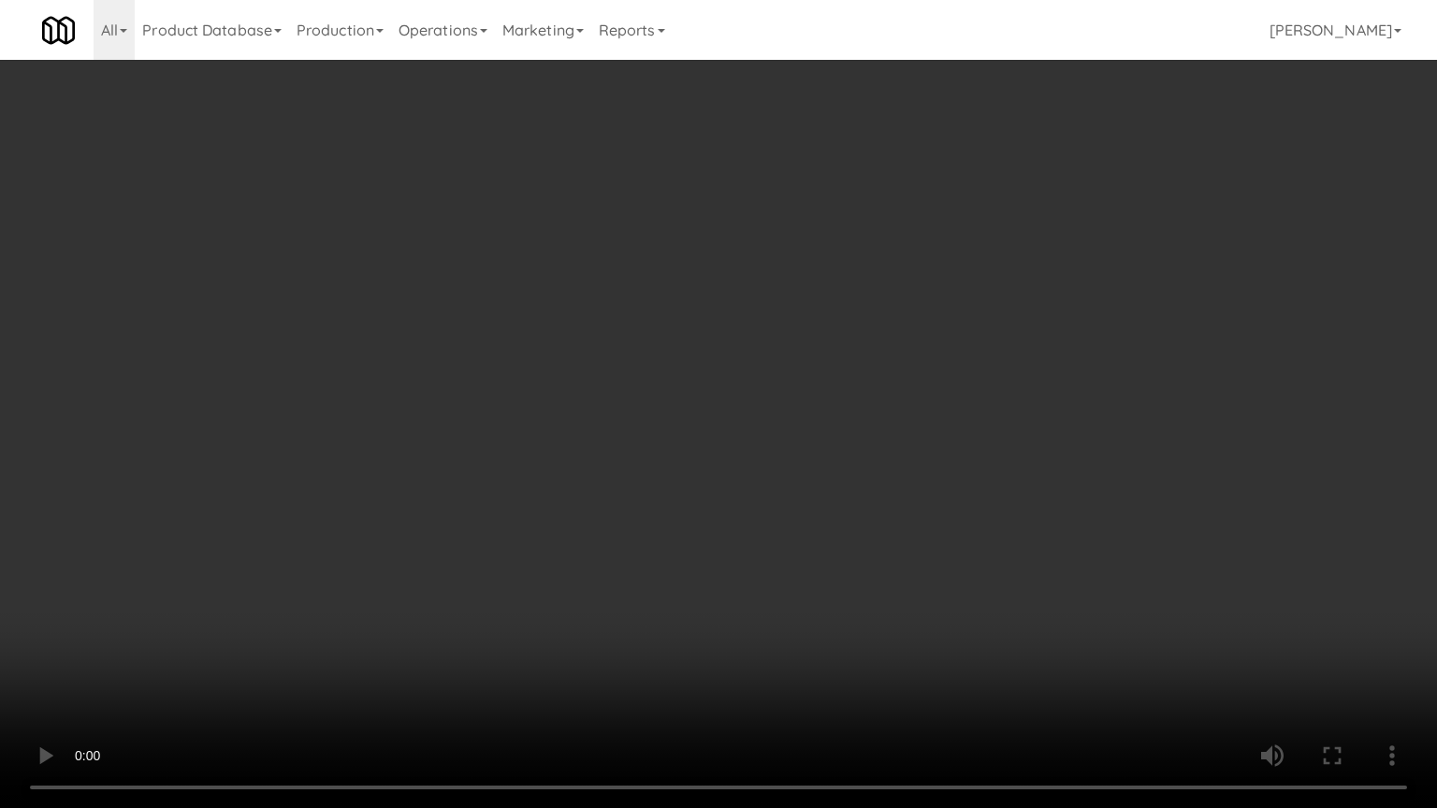
click at [784, 682] on video at bounding box center [718, 404] width 1437 height 808
drag, startPoint x: 795, startPoint y: 690, endPoint x: 795, endPoint y: 706, distance: 15.9
click at [795, 682] on video at bounding box center [718, 404] width 1437 height 808
click at [993, 645] on video at bounding box center [718, 404] width 1437 height 808
drag, startPoint x: 993, startPoint y: 645, endPoint x: 1006, endPoint y: 506, distance: 140.0
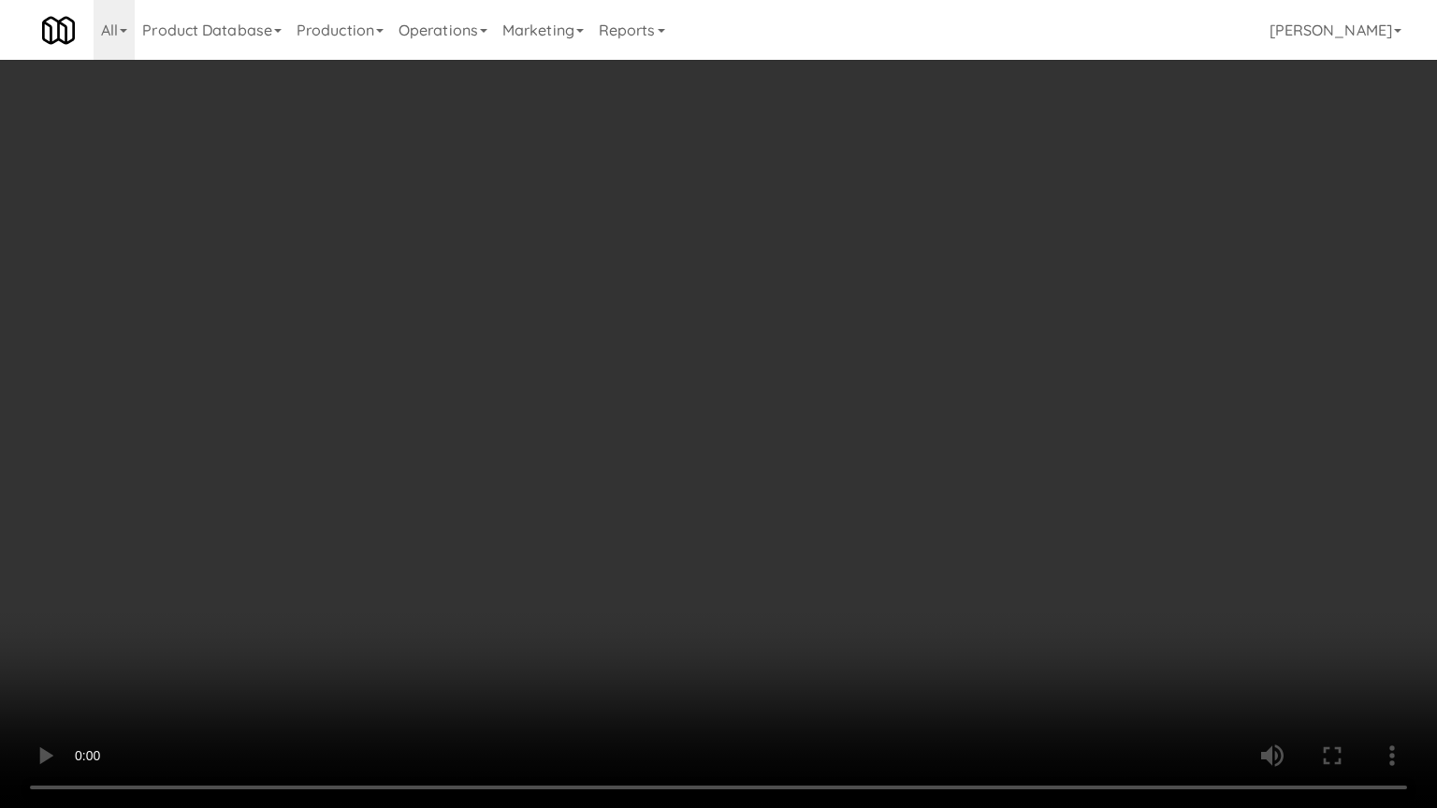
click at [993, 644] on video at bounding box center [718, 404] width 1437 height 808
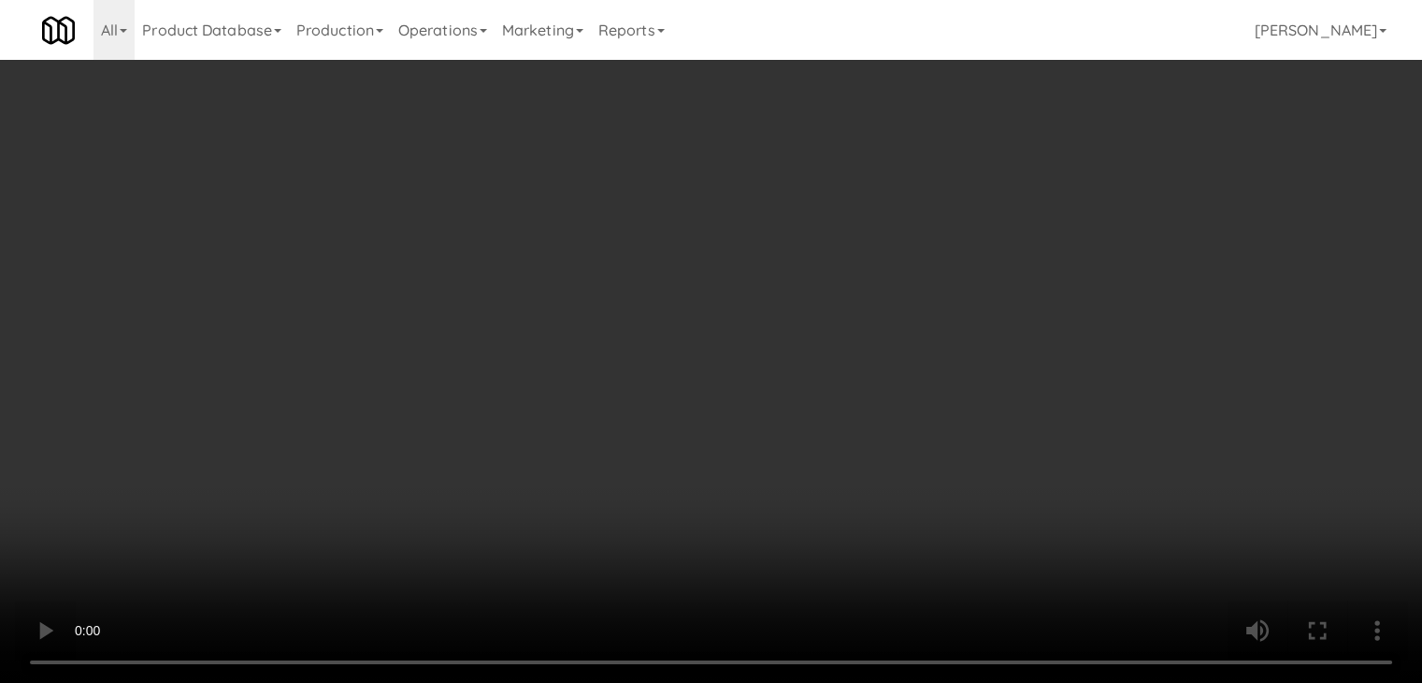
drag, startPoint x: 1018, startPoint y: 211, endPoint x: 1025, endPoint y: 199, distance: 14.3
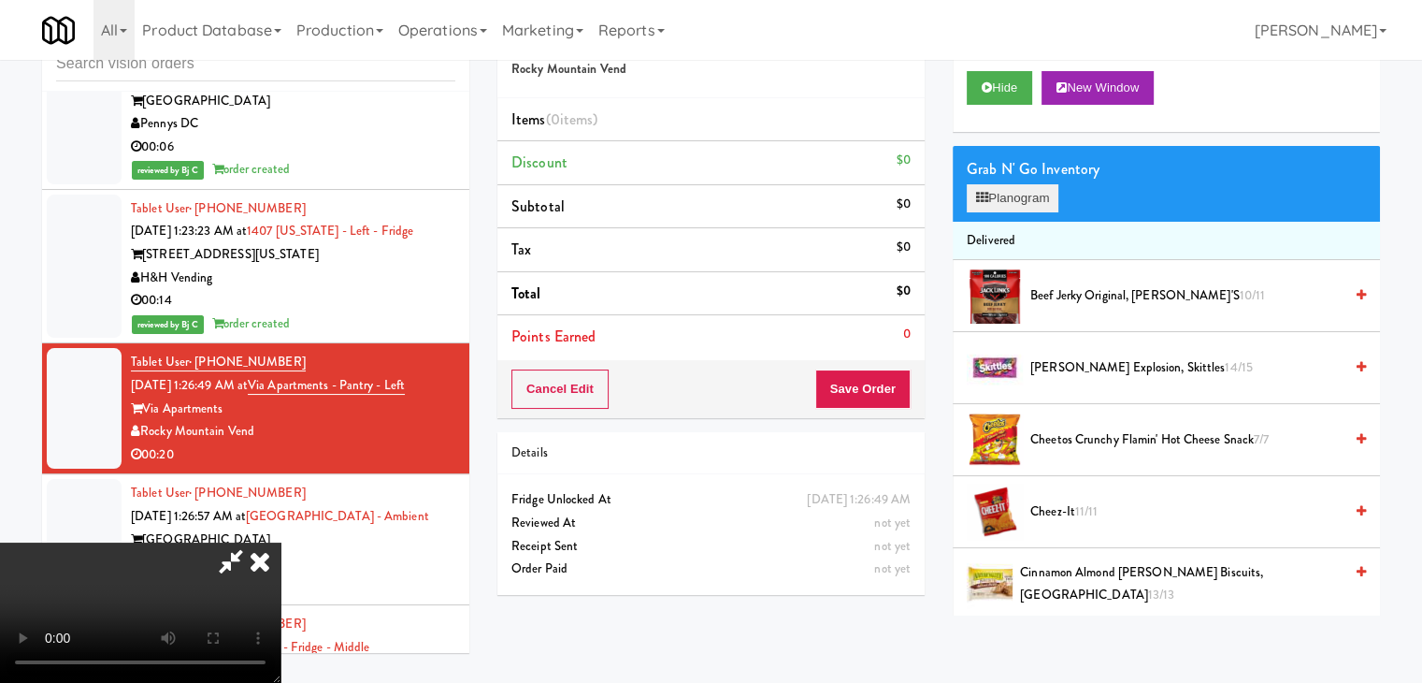
click at [1023, 207] on div "Grab N' Go Inventory Planogram" at bounding box center [1166, 184] width 427 height 76
click at [1027, 197] on button "Planogram" at bounding box center [1013, 198] width 92 height 28
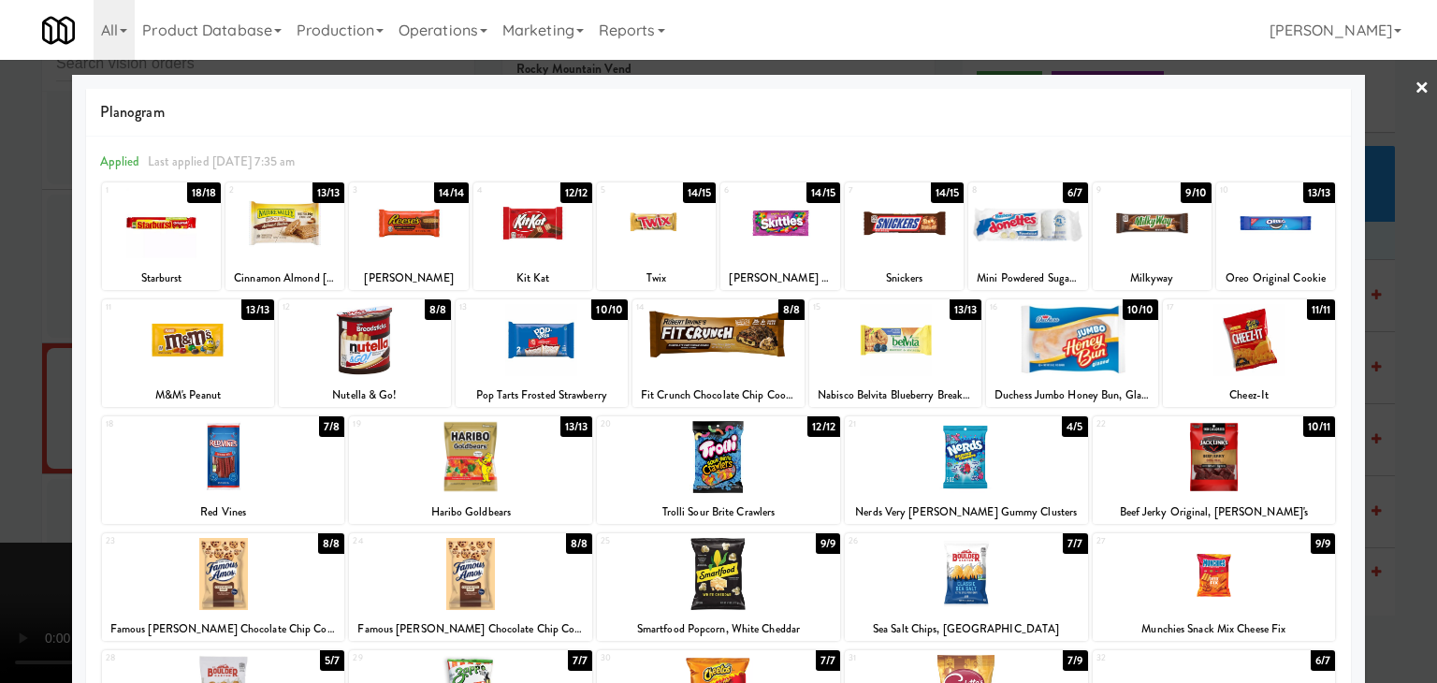
click at [1219, 333] on div at bounding box center [1248, 340] width 172 height 72
click at [736, 417] on div "20 12/12 Trolli Sour [DEMOGRAPHIC_DATA] Crawlers" at bounding box center [718, 470] width 243 height 108
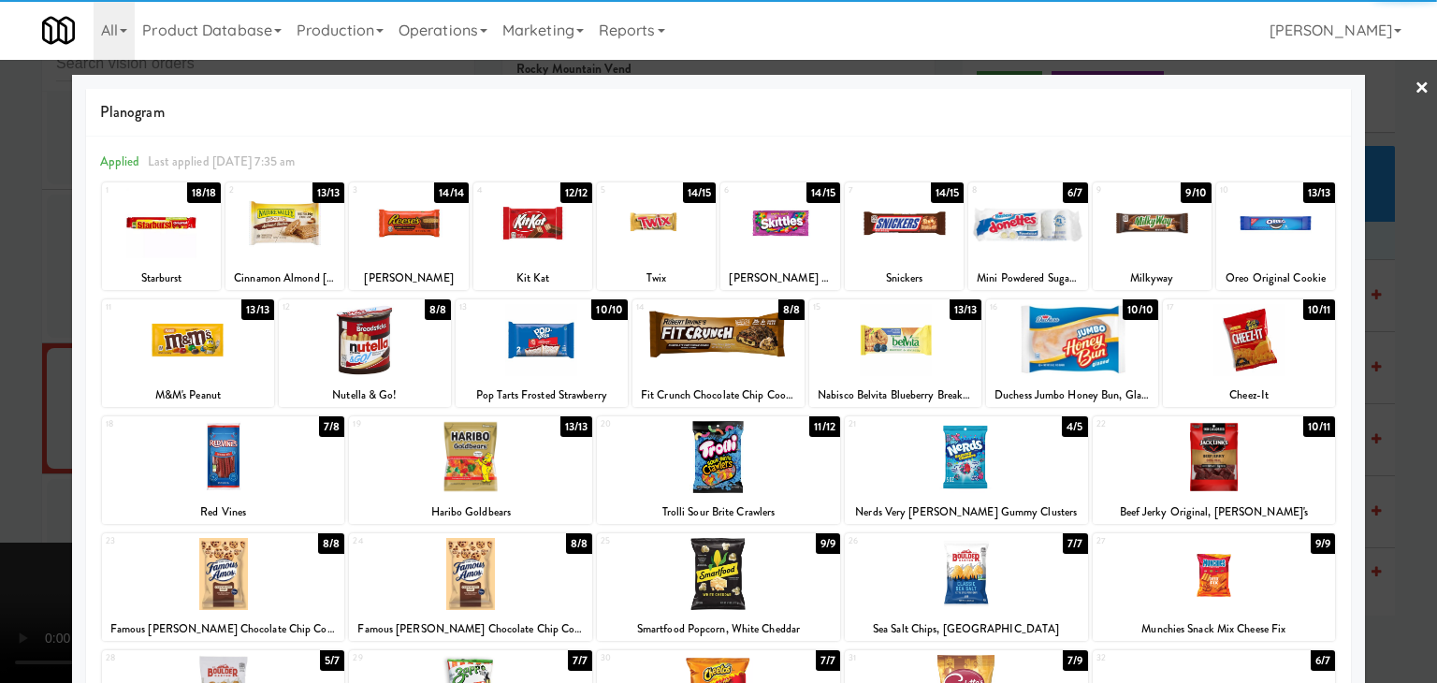
drag, startPoint x: 0, startPoint y: 405, endPoint x: 507, endPoint y: 401, distance: 506.9
click at [7, 403] on div at bounding box center [718, 341] width 1437 height 683
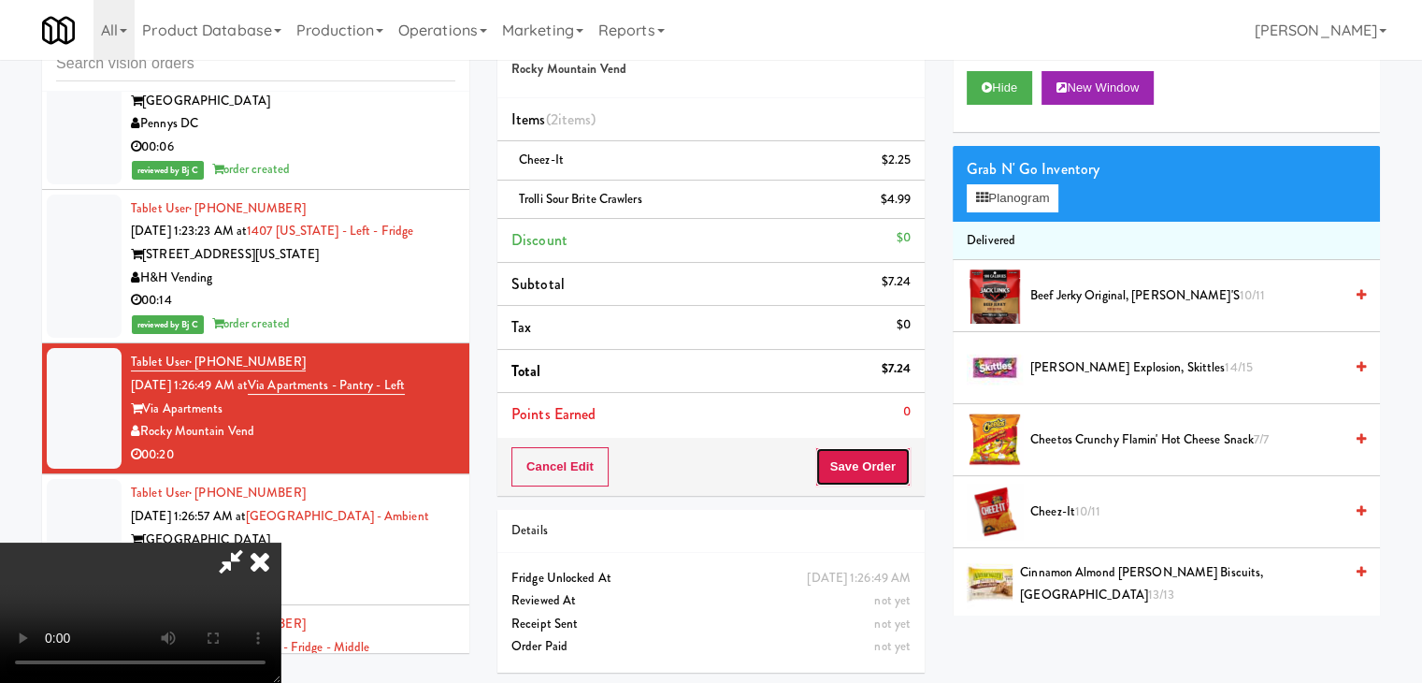
click at [889, 461] on button "Save Order" at bounding box center [863, 466] width 95 height 39
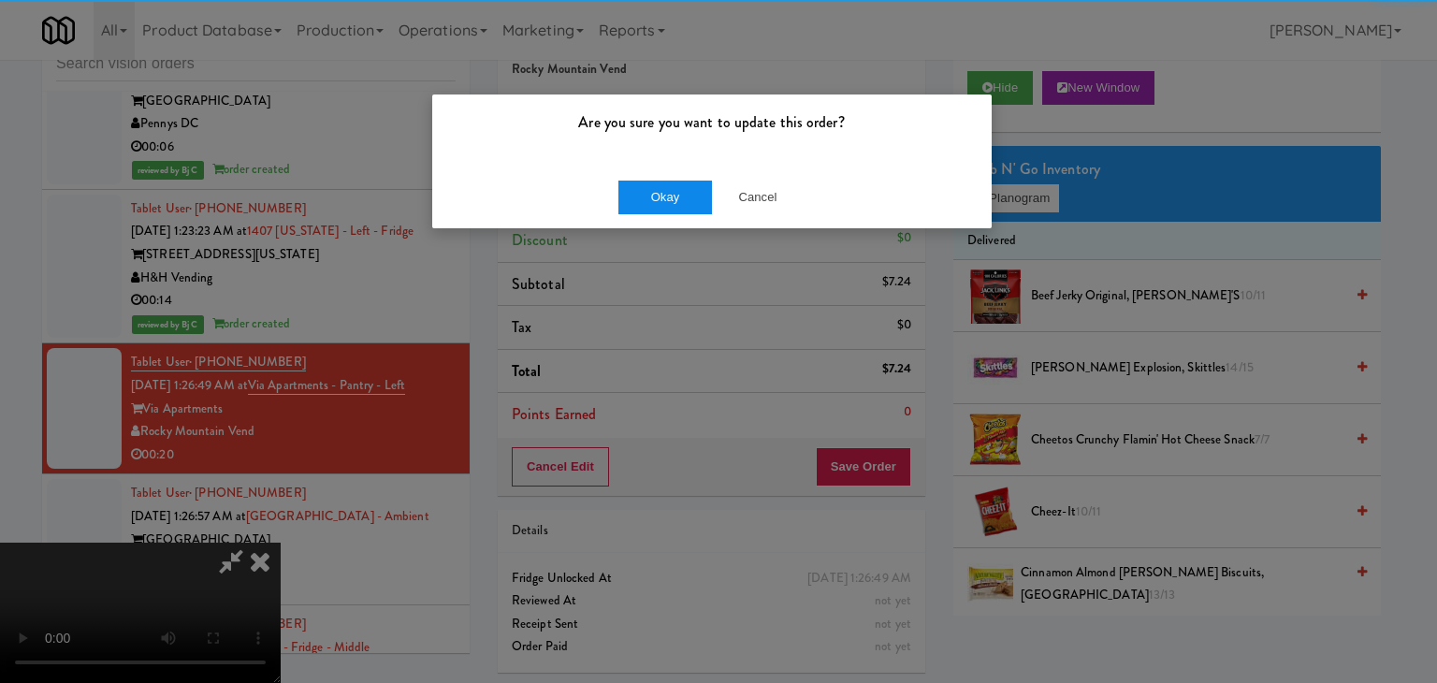
drag, startPoint x: 639, startPoint y: 178, endPoint x: 648, endPoint y: 201, distance: 25.2
click at [639, 181] on div "Okay Cancel" at bounding box center [711, 197] width 559 height 63
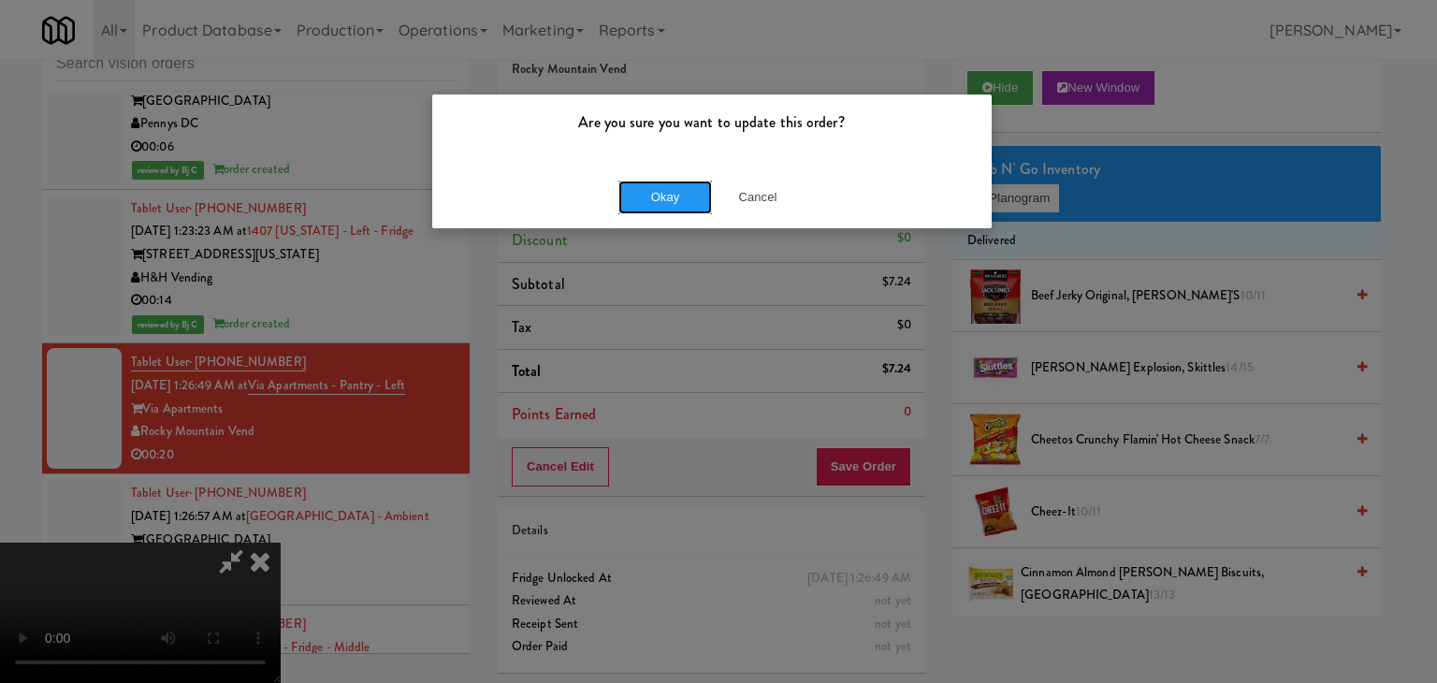
click at [658, 214] on div "Okay Cancel" at bounding box center [711, 197] width 559 height 63
drag, startPoint x: 659, startPoint y: 215, endPoint x: 681, endPoint y: 204, distance: 24.3
click at [661, 215] on div "Okay Cancel" at bounding box center [711, 197] width 559 height 63
click at [681, 204] on button "Okay" at bounding box center [665, 197] width 94 height 34
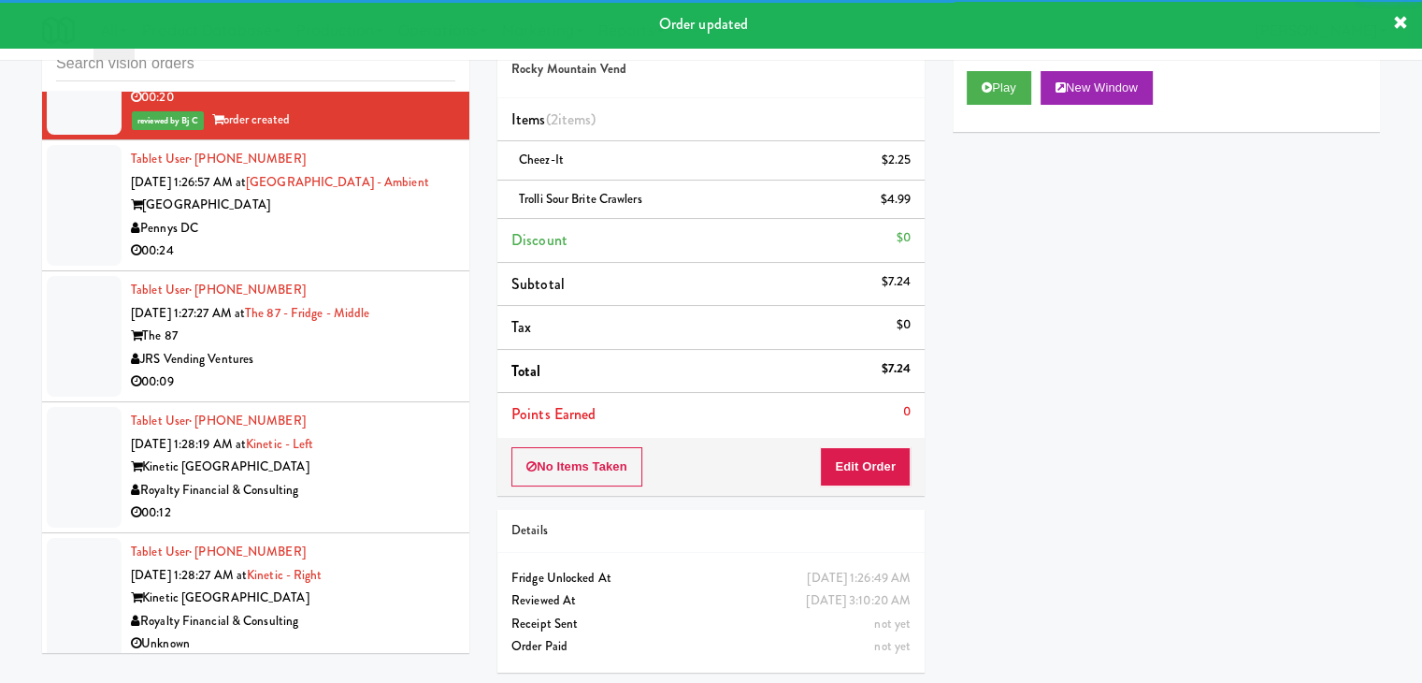
scroll to position [7384, 0]
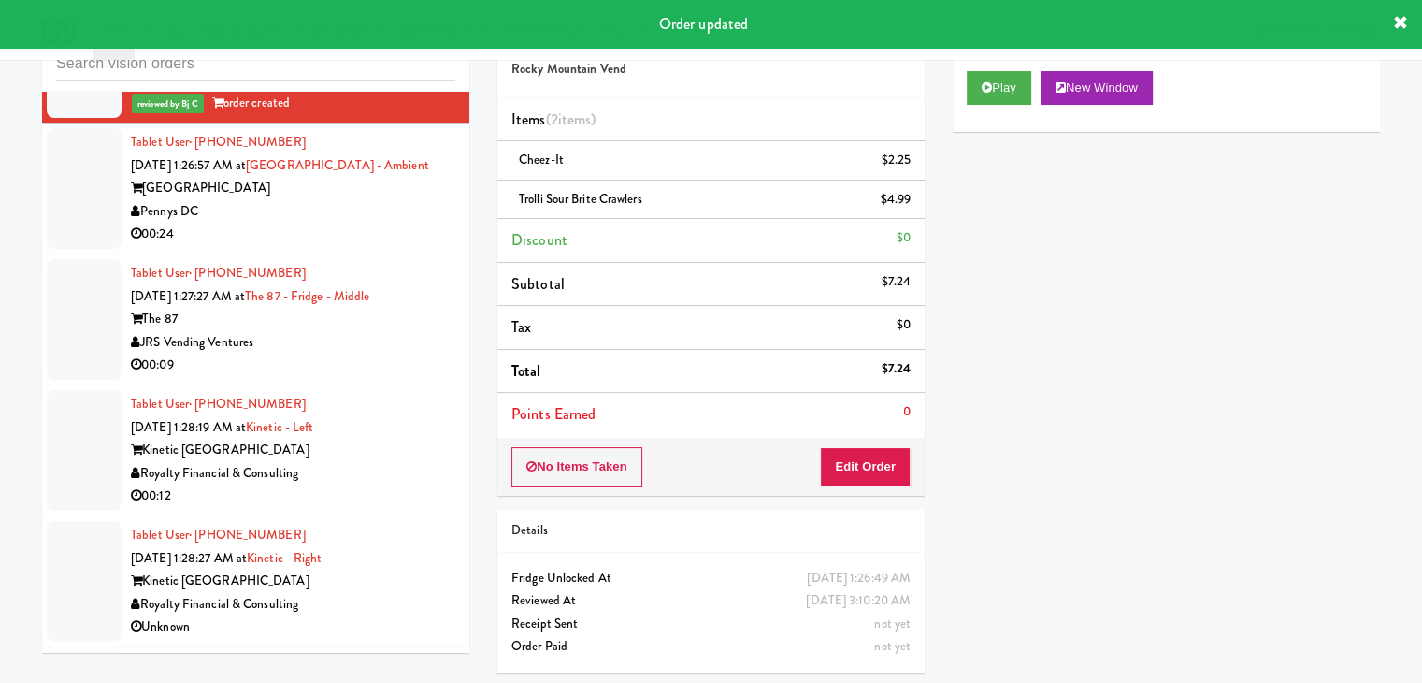
click at [364, 200] on div "Pennys DC" at bounding box center [293, 211] width 325 height 23
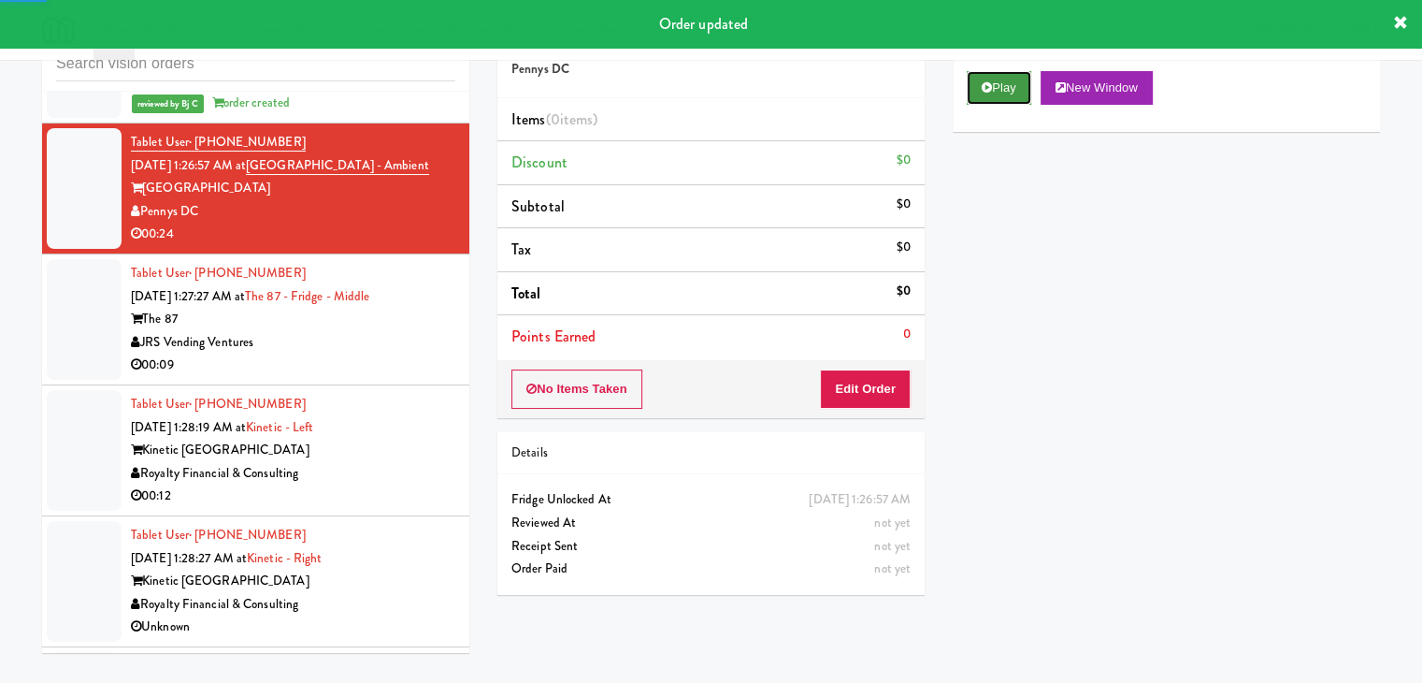
click at [1024, 90] on button "Play" at bounding box center [999, 88] width 65 height 34
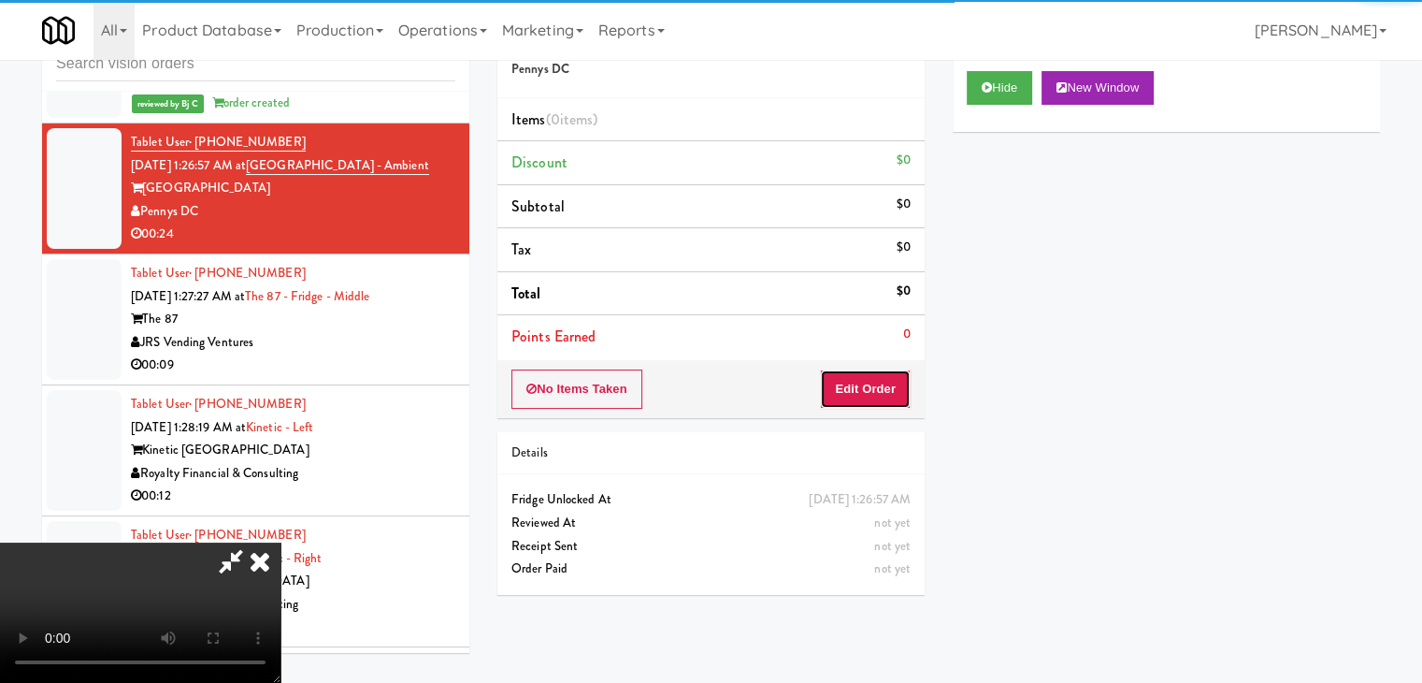
click at [875, 387] on button "Edit Order" at bounding box center [865, 388] width 91 height 39
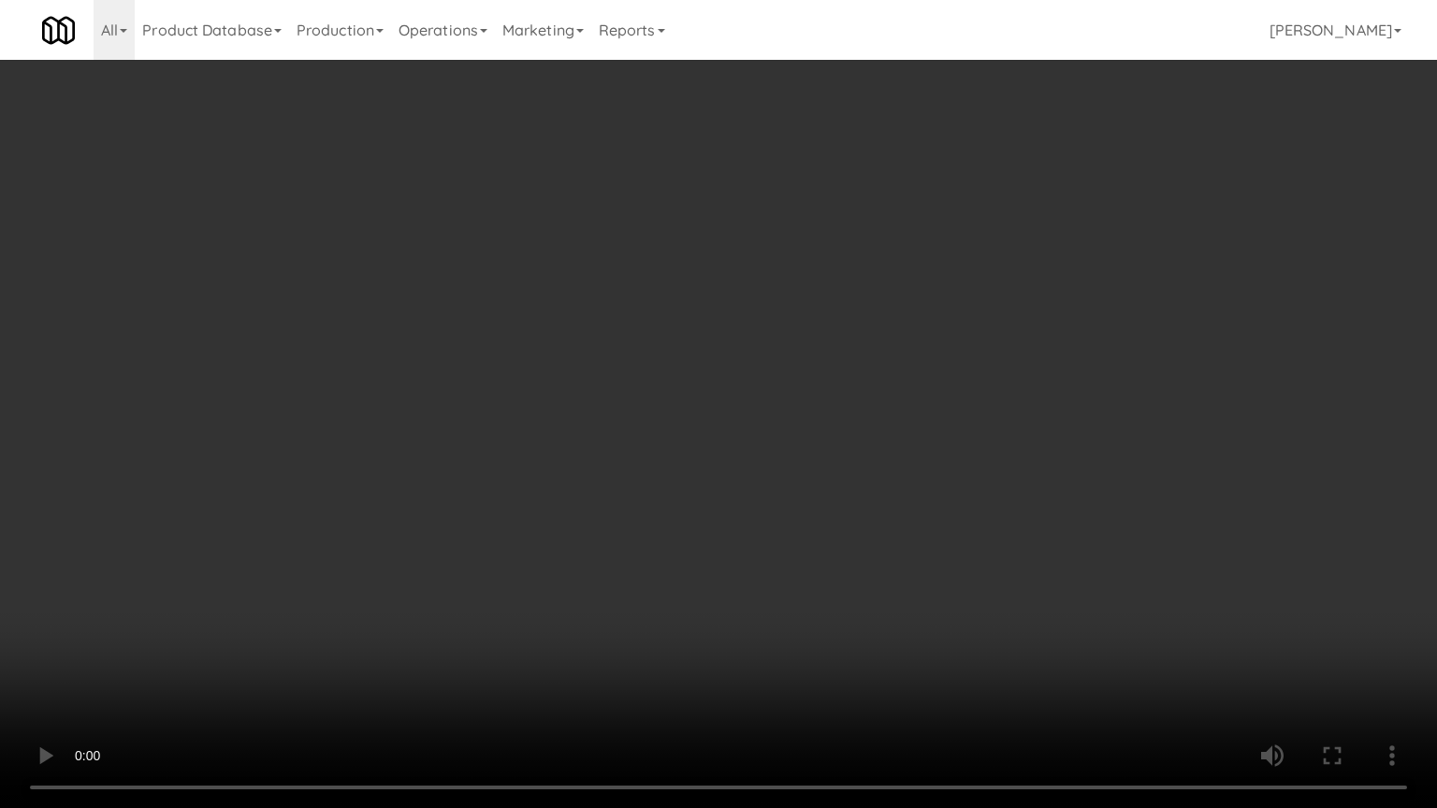
click at [872, 354] on video at bounding box center [718, 404] width 1437 height 808
click at [872, 353] on video at bounding box center [718, 404] width 1437 height 808
click at [898, 196] on video at bounding box center [718, 404] width 1437 height 808
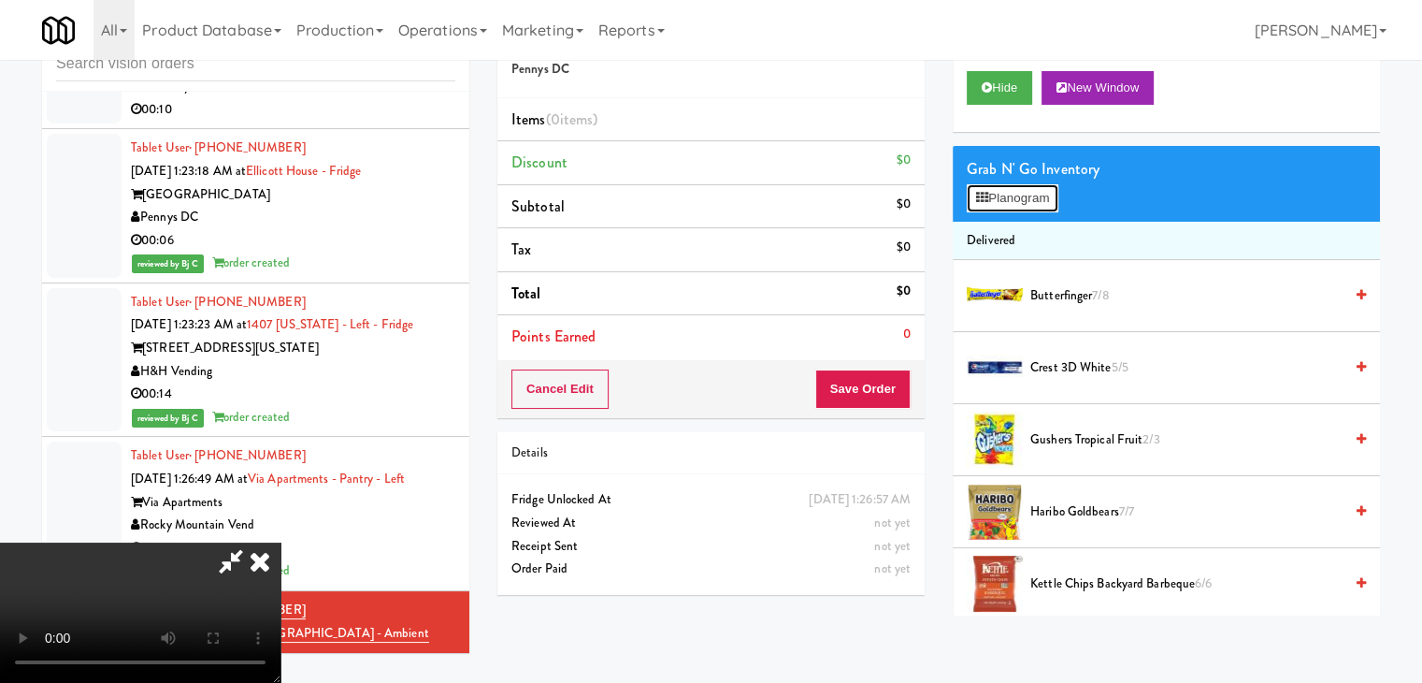
click at [1024, 207] on button "Planogram" at bounding box center [1013, 198] width 92 height 28
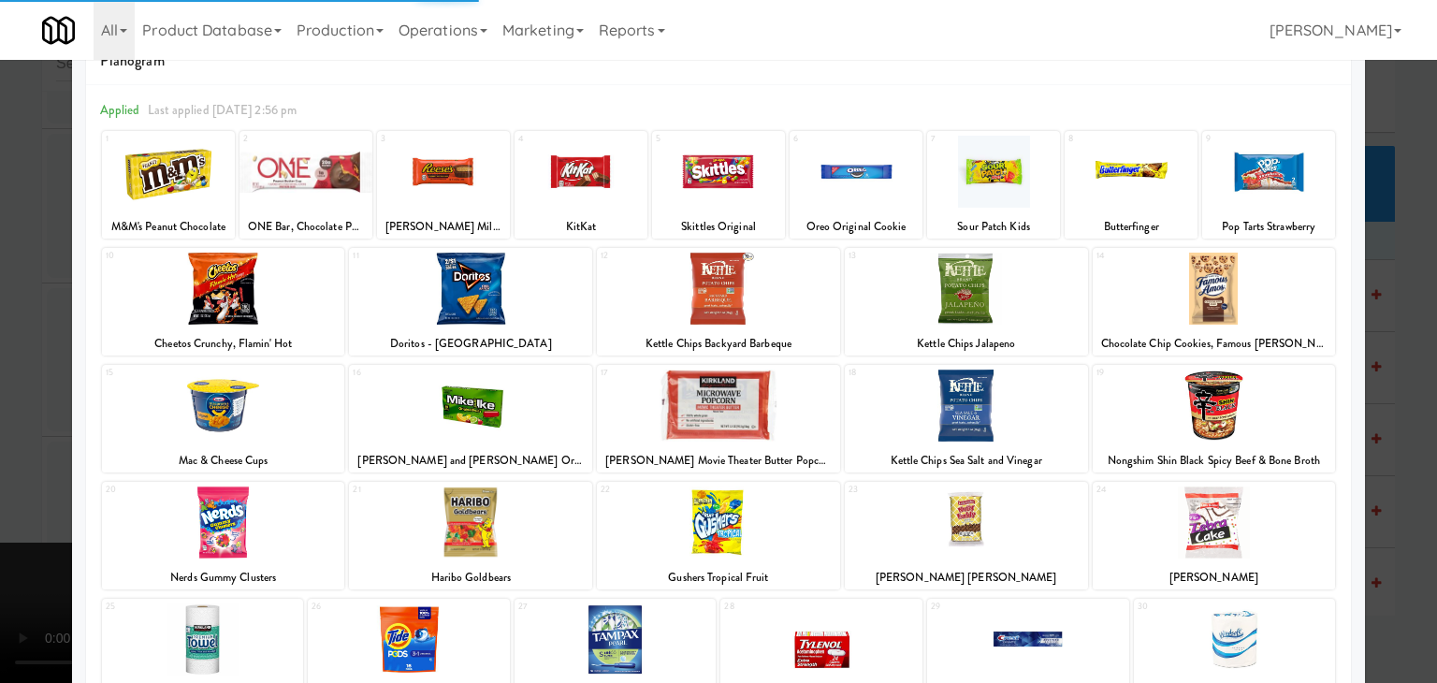
scroll to position [94, 0]
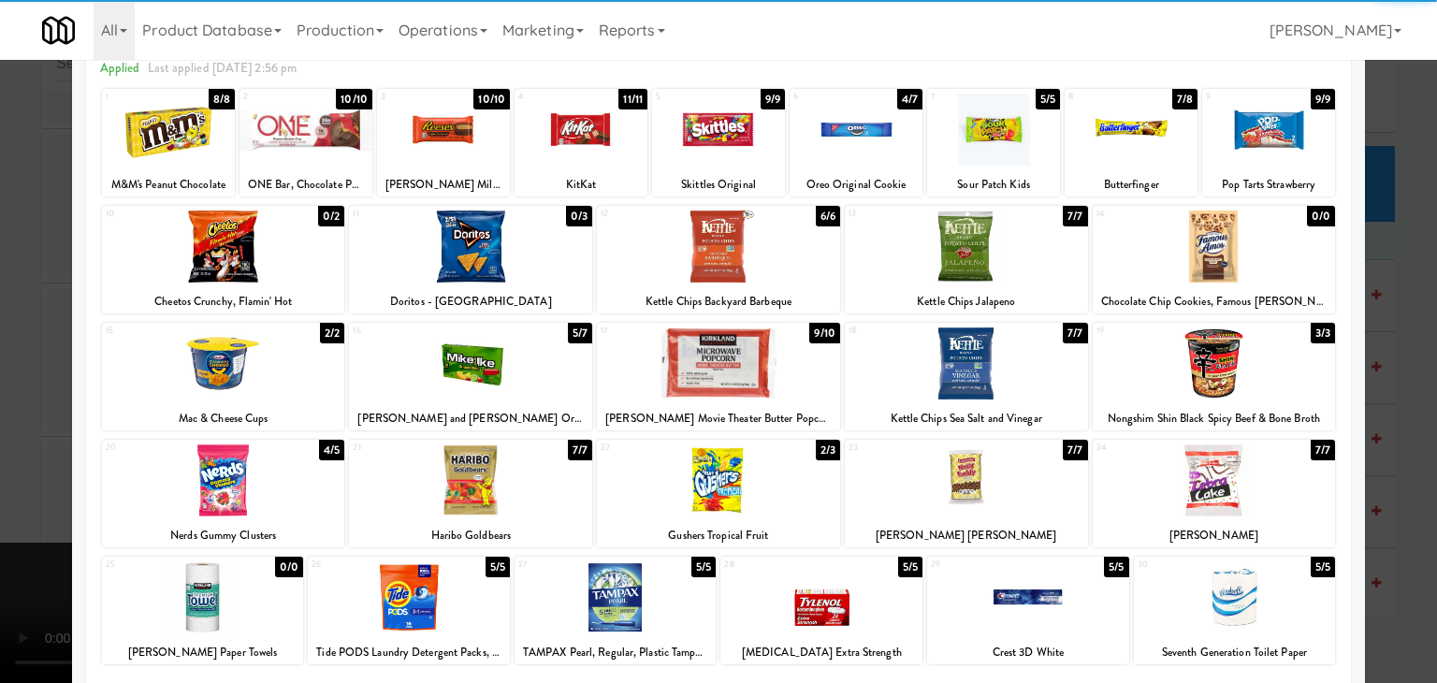
click at [1235, 475] on div at bounding box center [1213, 480] width 243 height 72
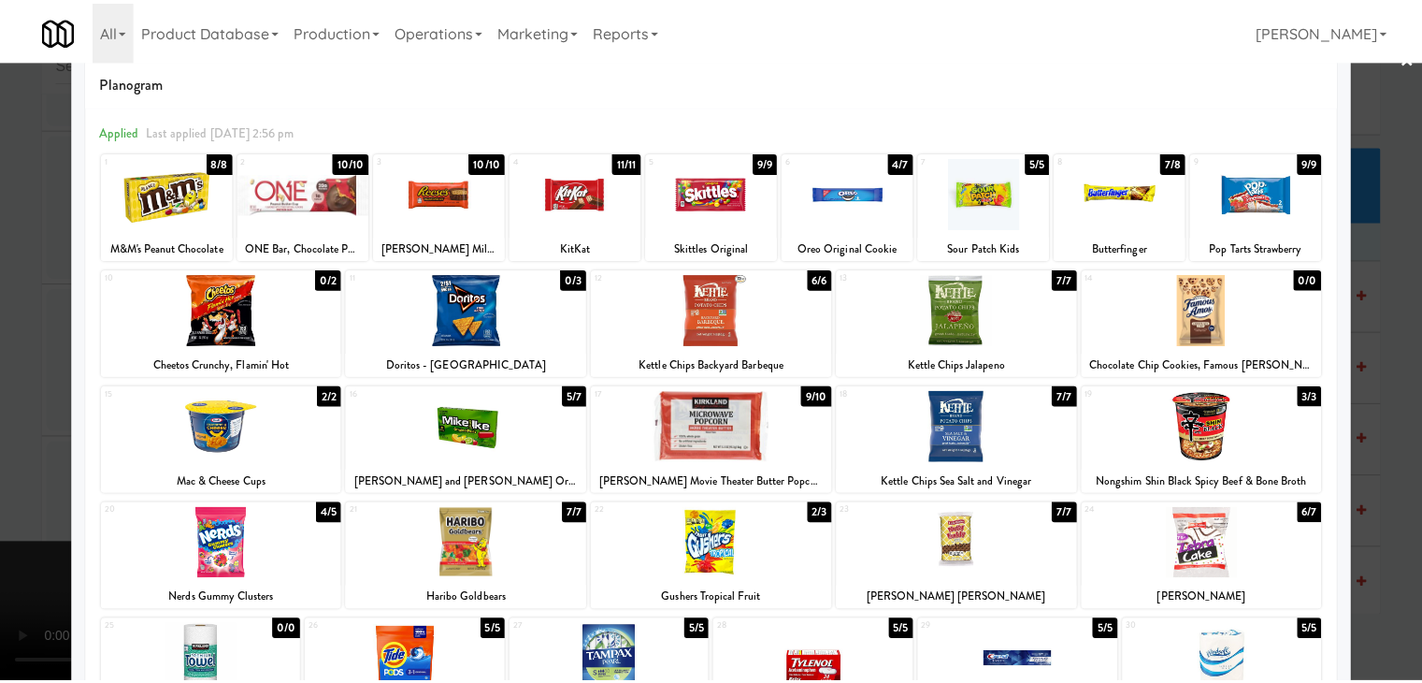
scroll to position [0, 0]
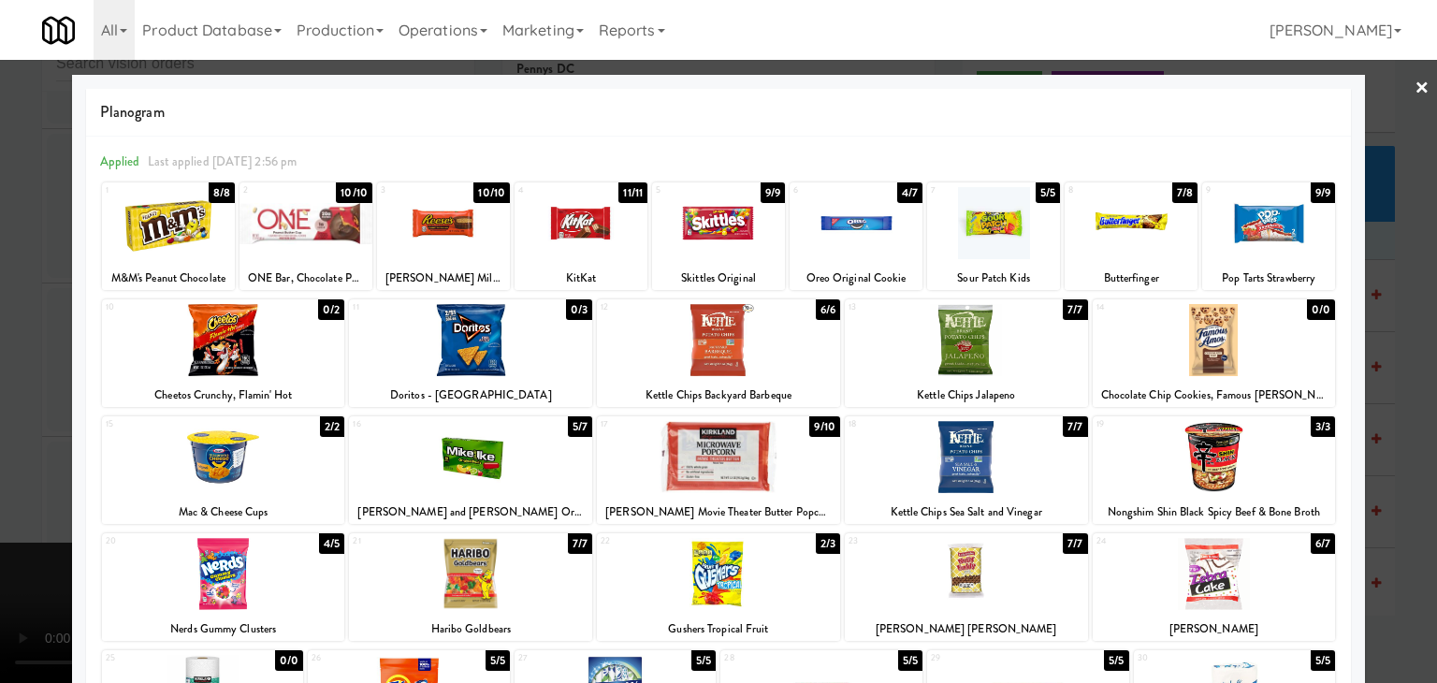
drag, startPoint x: 584, startPoint y: 207, endPoint x: 574, endPoint y: 212, distance: 10.9
click at [579, 209] on div at bounding box center [580, 223] width 133 height 72
click at [0, 363] on div at bounding box center [718, 341] width 1437 height 683
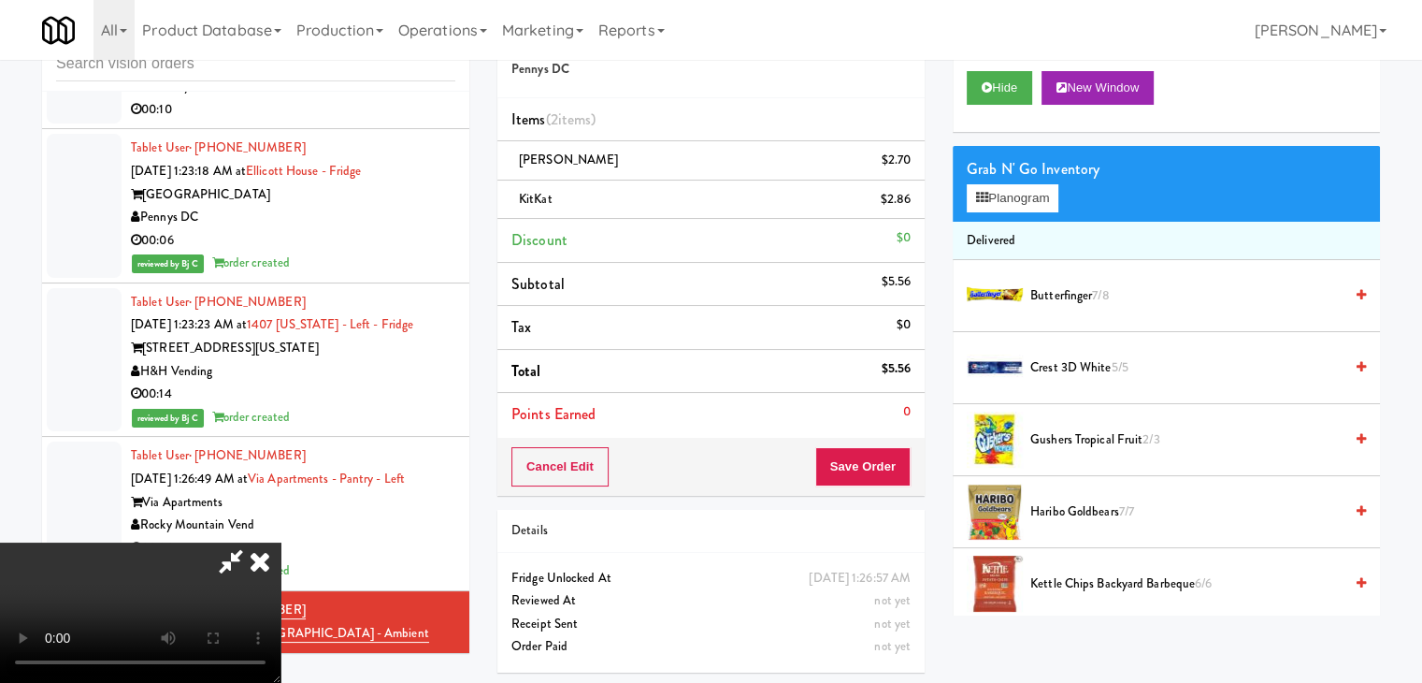
click at [890, 440] on div "Cancel Edit Save Order" at bounding box center [711, 467] width 427 height 58
click at [880, 458] on button "Save Order" at bounding box center [863, 466] width 95 height 39
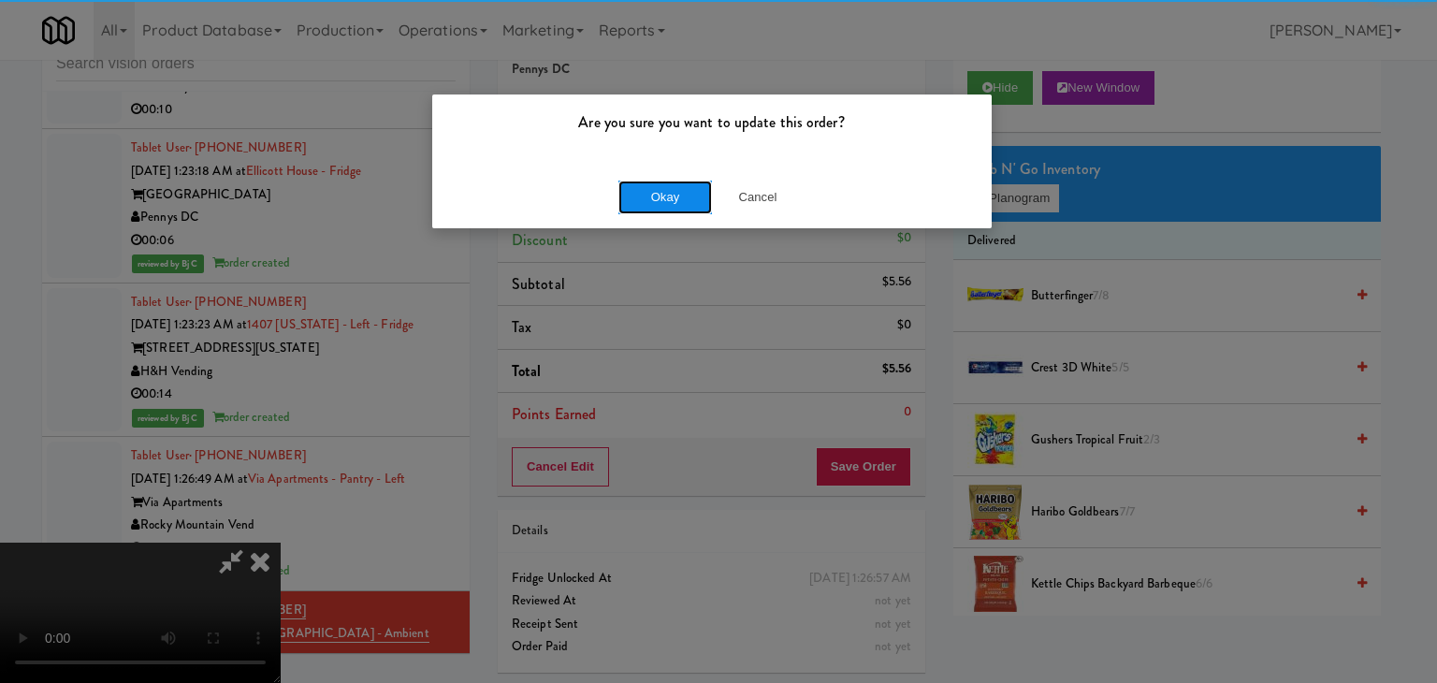
click at [655, 193] on button "Okay" at bounding box center [665, 197] width 94 height 34
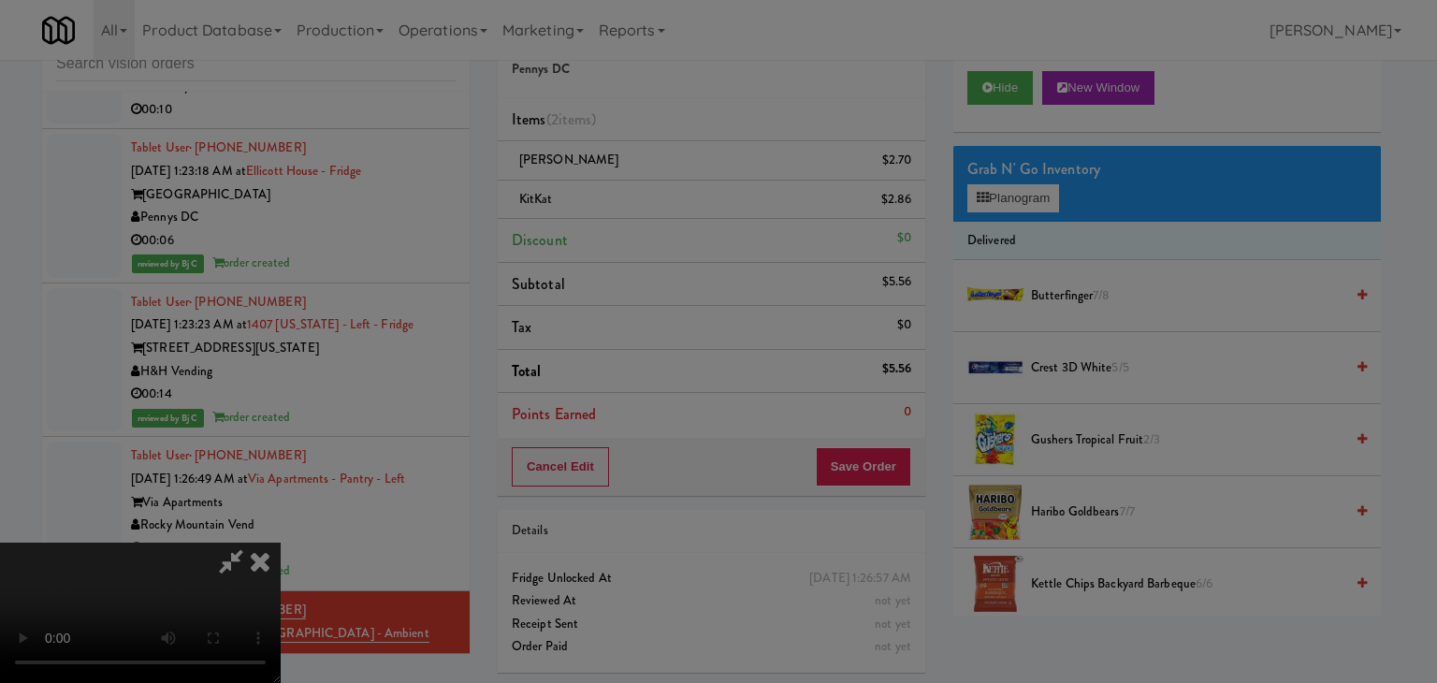
click at [655, 180] on button "Okay" at bounding box center [665, 163] width 94 height 34
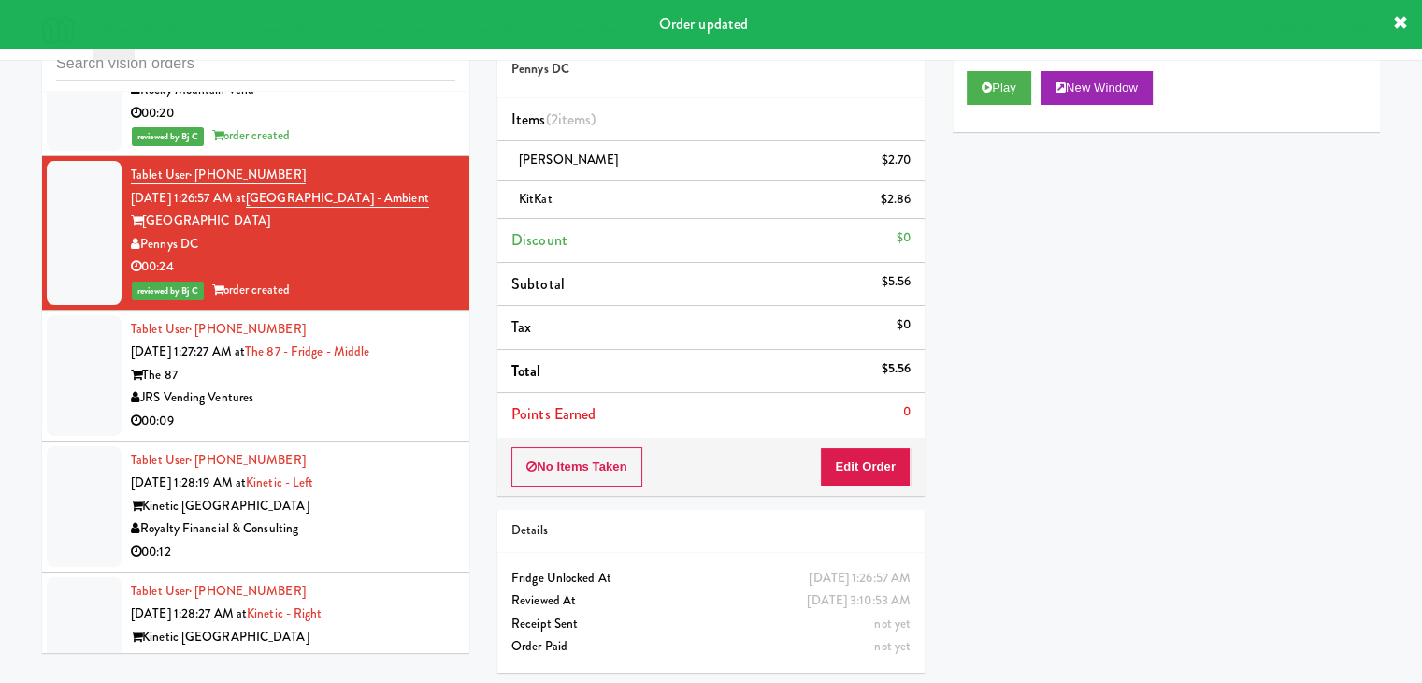
scroll to position [7384, 0]
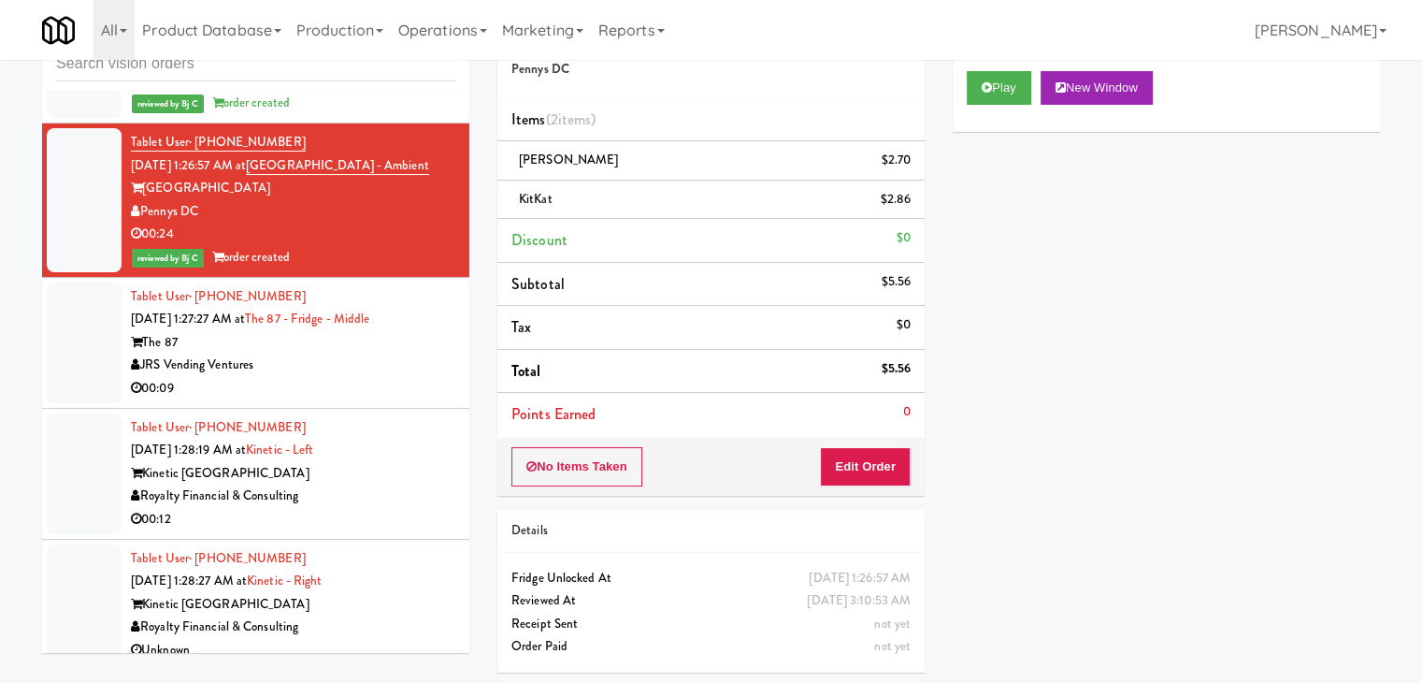
click at [370, 377] on div "00:09" at bounding box center [293, 388] width 325 height 23
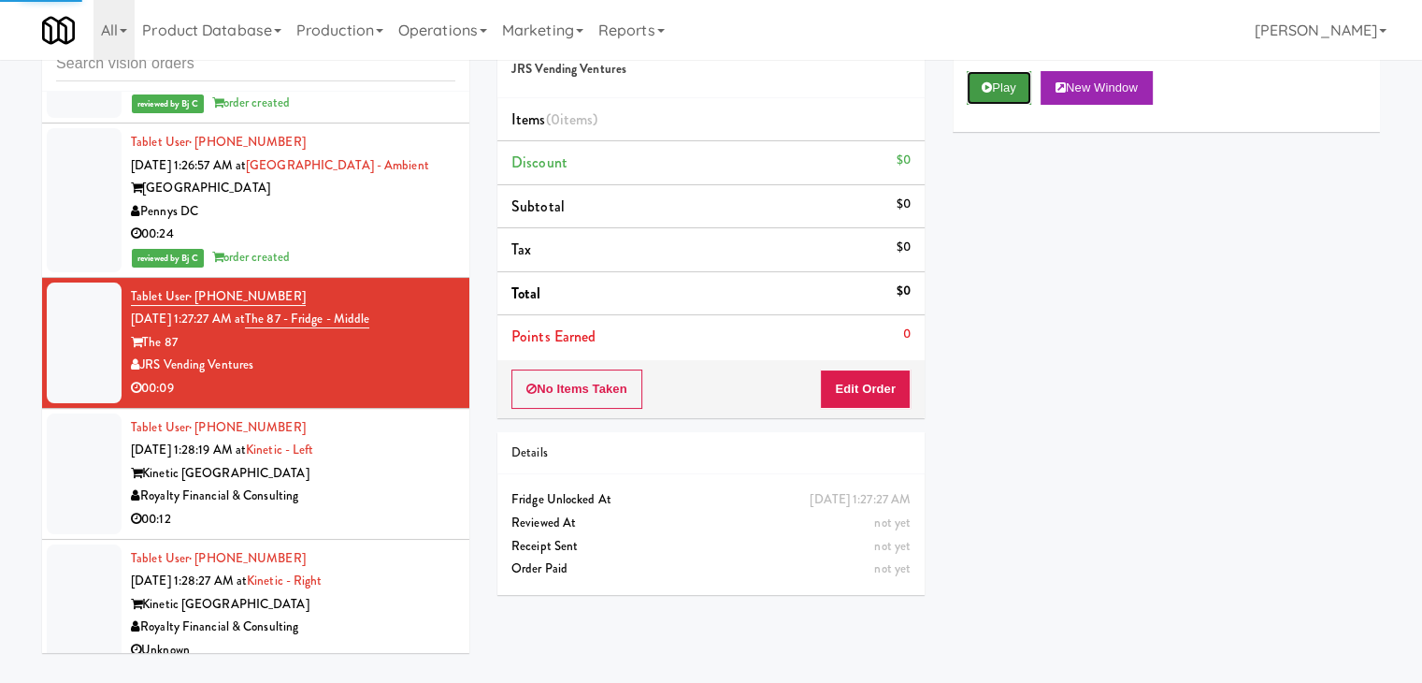
click at [992, 86] on button "Play" at bounding box center [999, 88] width 65 height 34
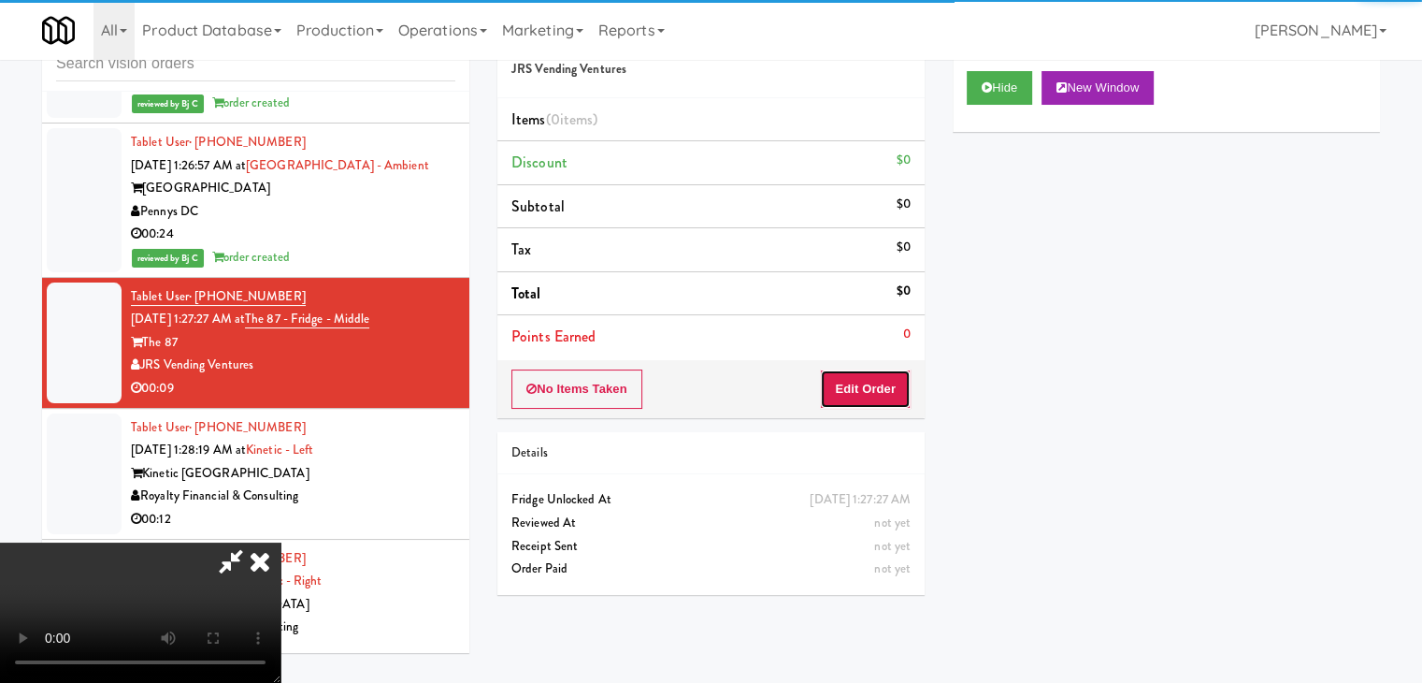
click at [879, 394] on button "Edit Order" at bounding box center [865, 388] width 91 height 39
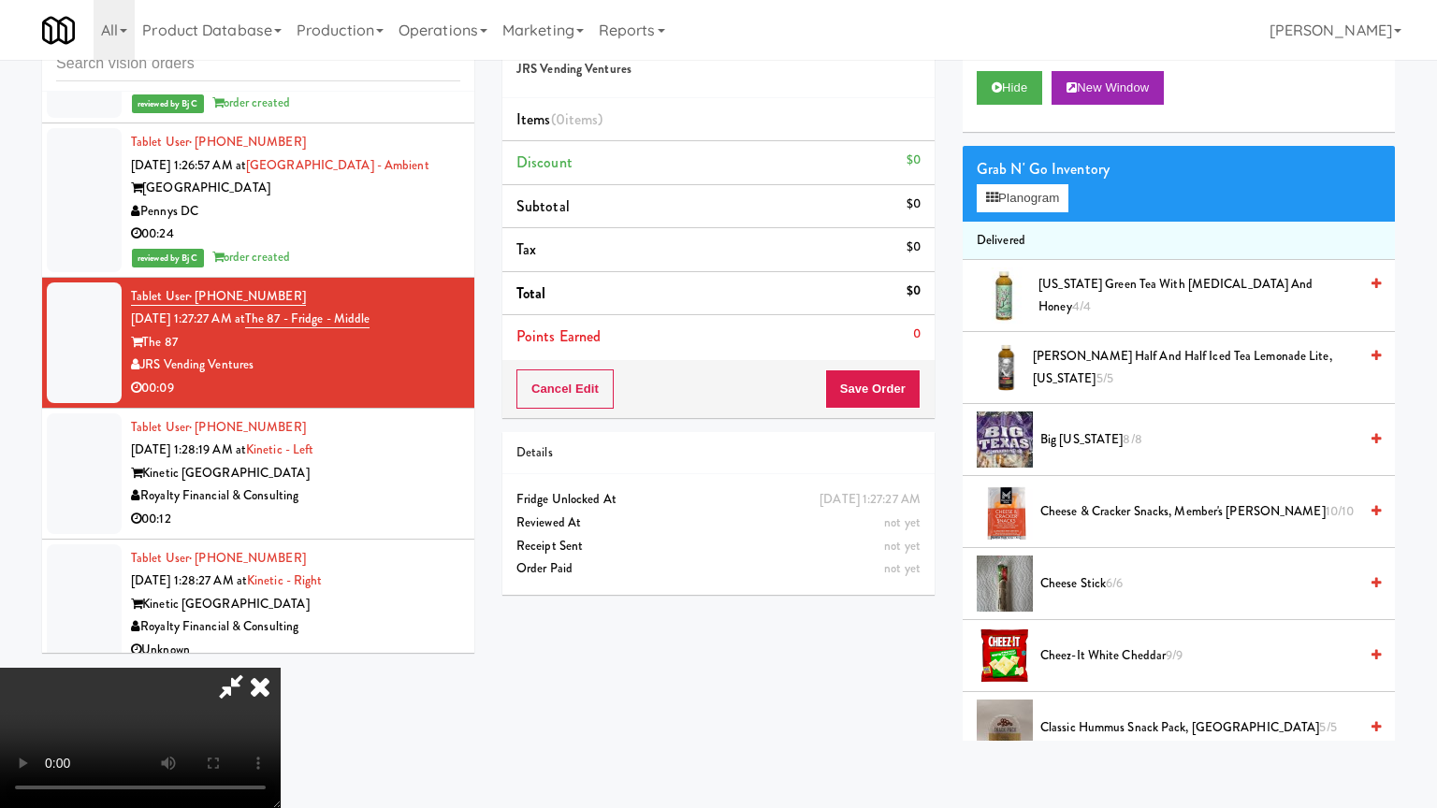
click at [281, 668] on video at bounding box center [140, 738] width 281 height 140
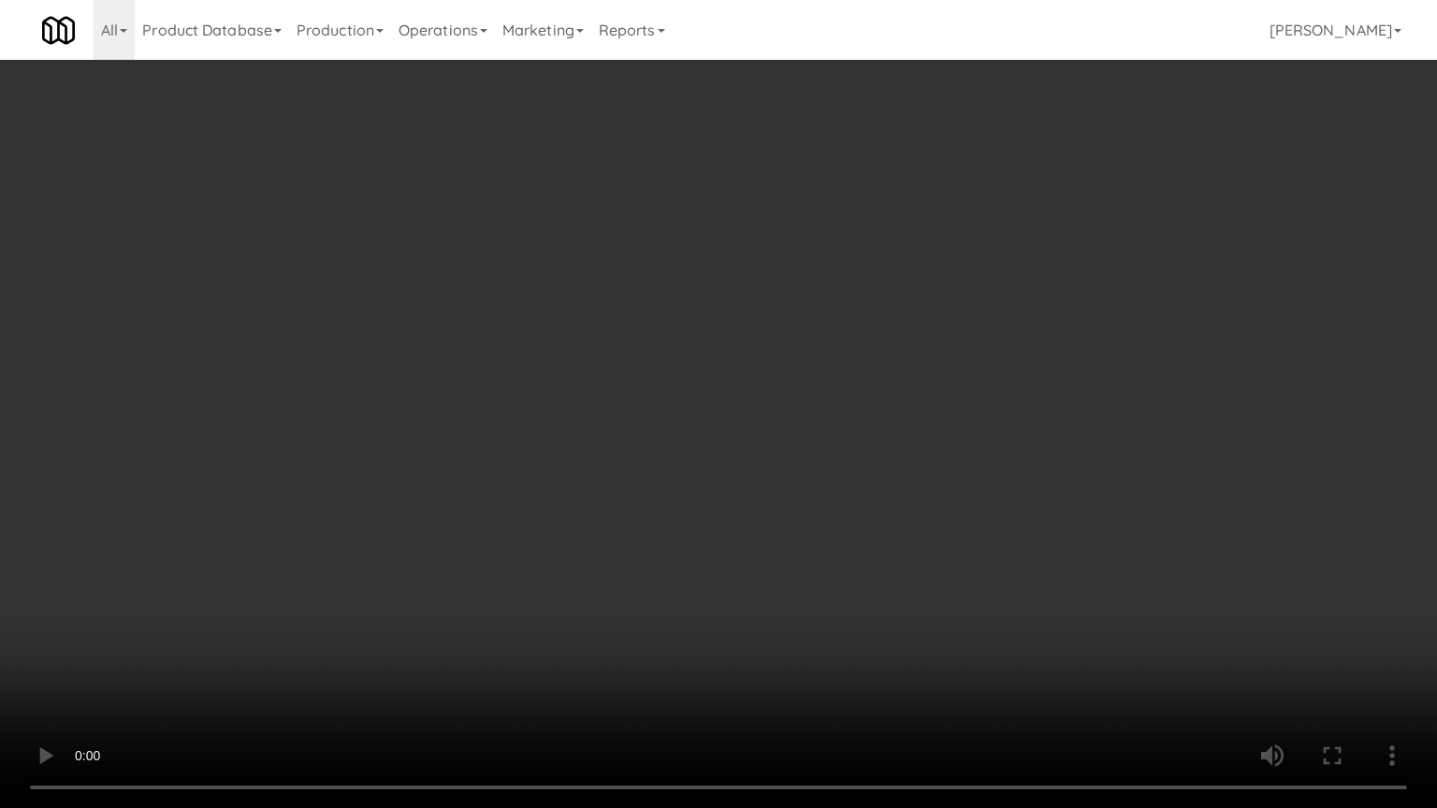
click at [857, 537] on video at bounding box center [718, 404] width 1437 height 808
click at [860, 547] on video at bounding box center [718, 404] width 1437 height 808
click at [867, 543] on video at bounding box center [718, 404] width 1437 height 808
click at [870, 540] on video at bounding box center [718, 404] width 1437 height 808
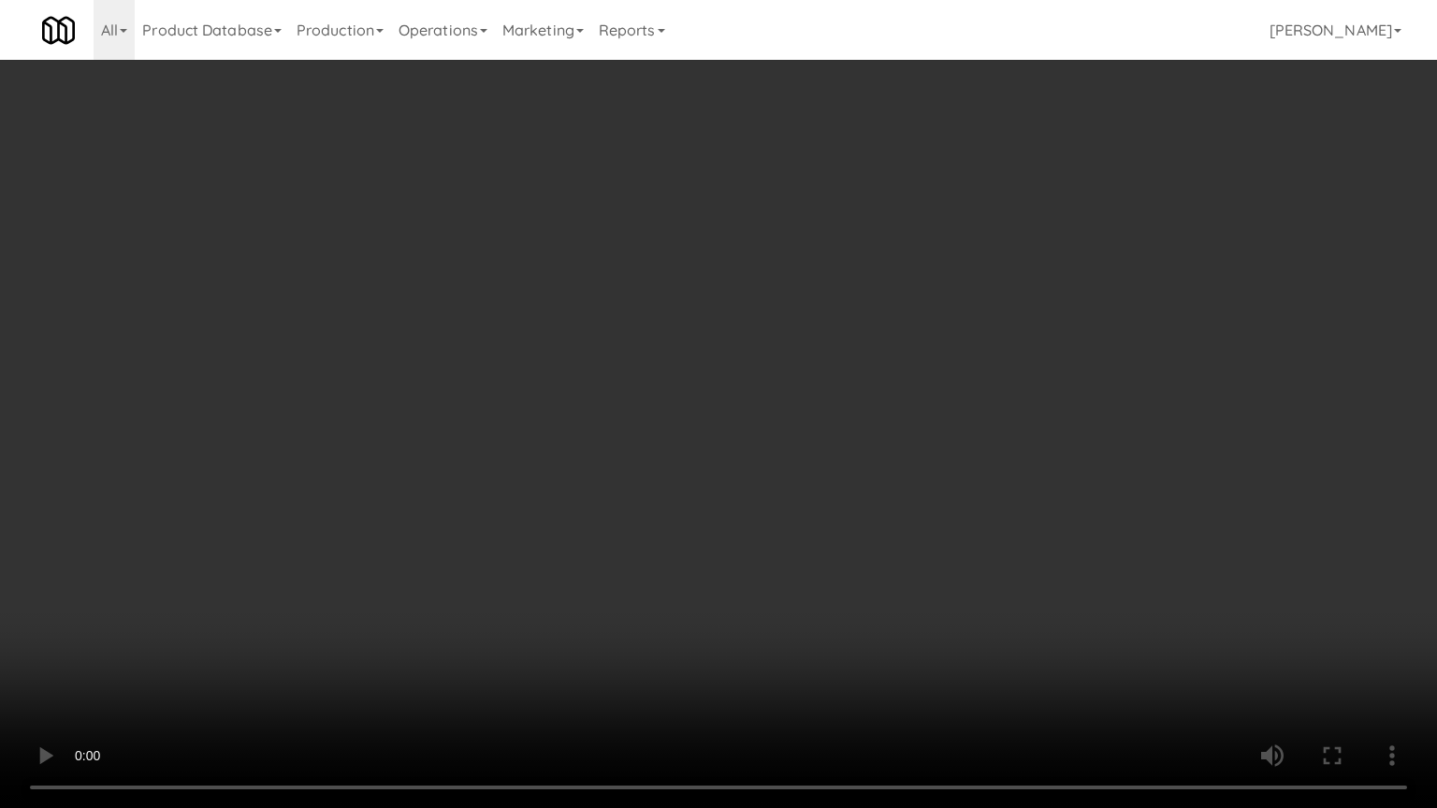
click at [893, 513] on video at bounding box center [718, 404] width 1437 height 808
drag, startPoint x: 891, startPoint y: 512, endPoint x: 953, endPoint y: 356, distance: 167.1
click at [902, 491] on video at bounding box center [718, 404] width 1437 height 808
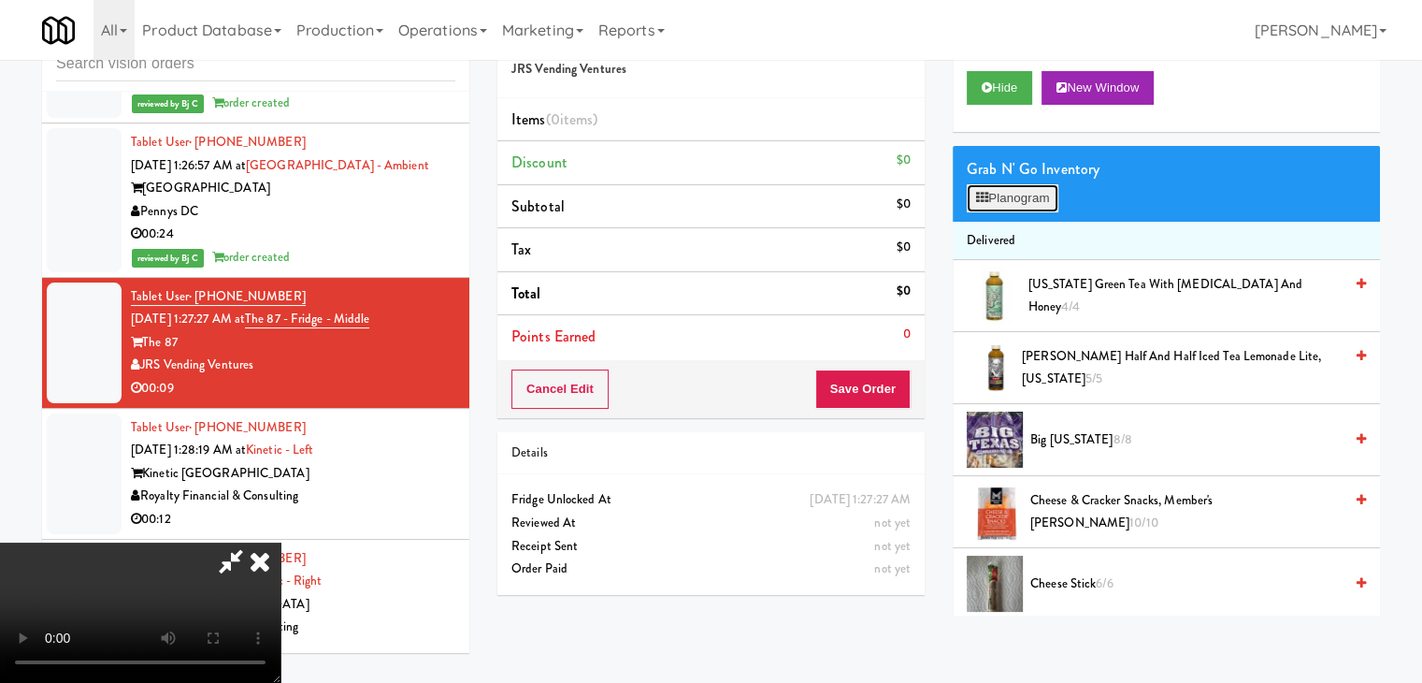
click at [1036, 194] on button "Planogram" at bounding box center [1013, 198] width 92 height 28
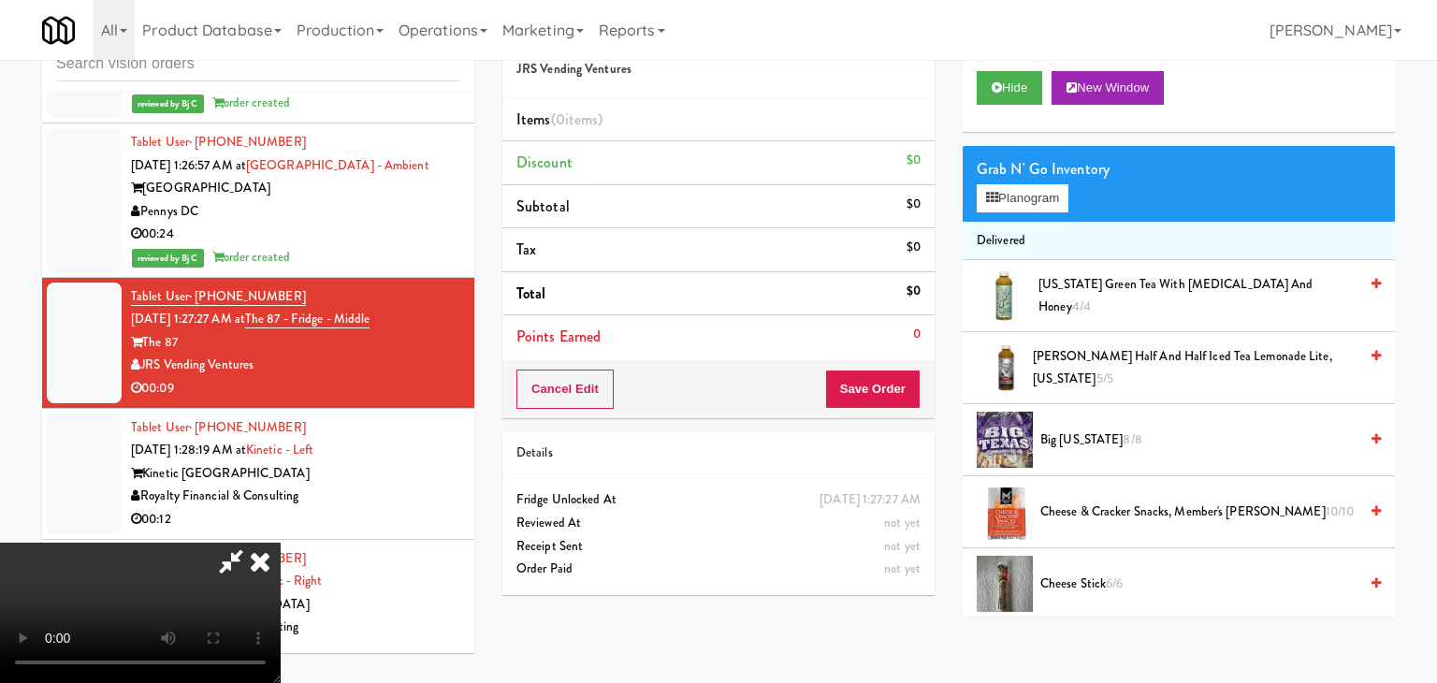
click at [0, 0] on div at bounding box center [0, 0] width 0 height 0
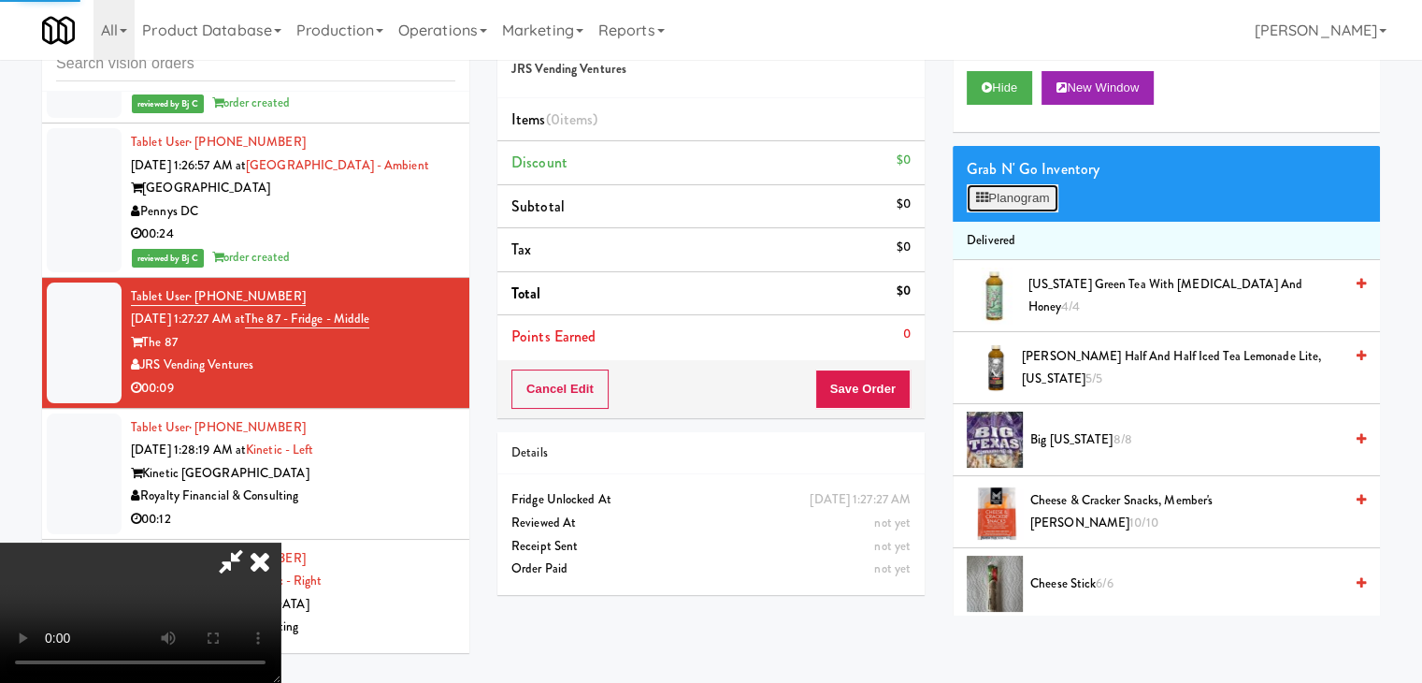
click at [1039, 195] on button "Planogram" at bounding box center [1013, 198] width 92 height 28
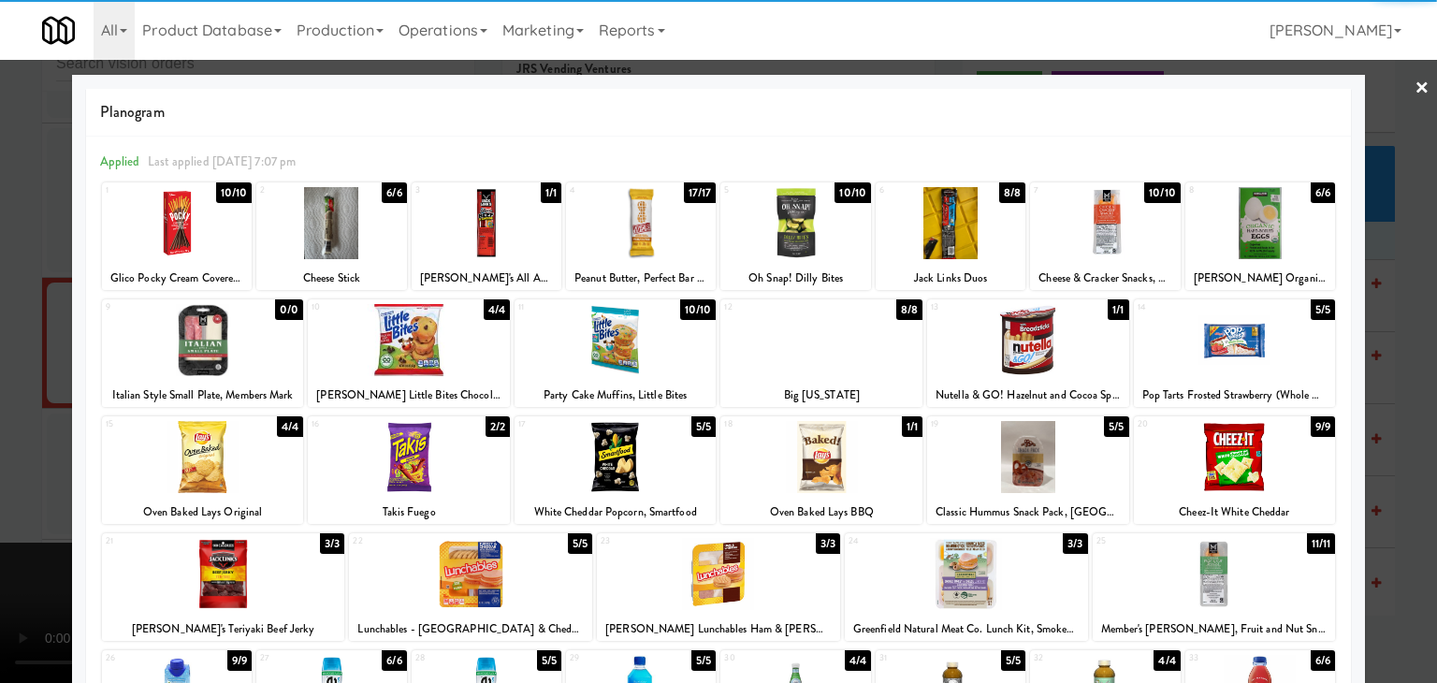
click at [1054, 354] on div at bounding box center [1028, 340] width 202 height 72
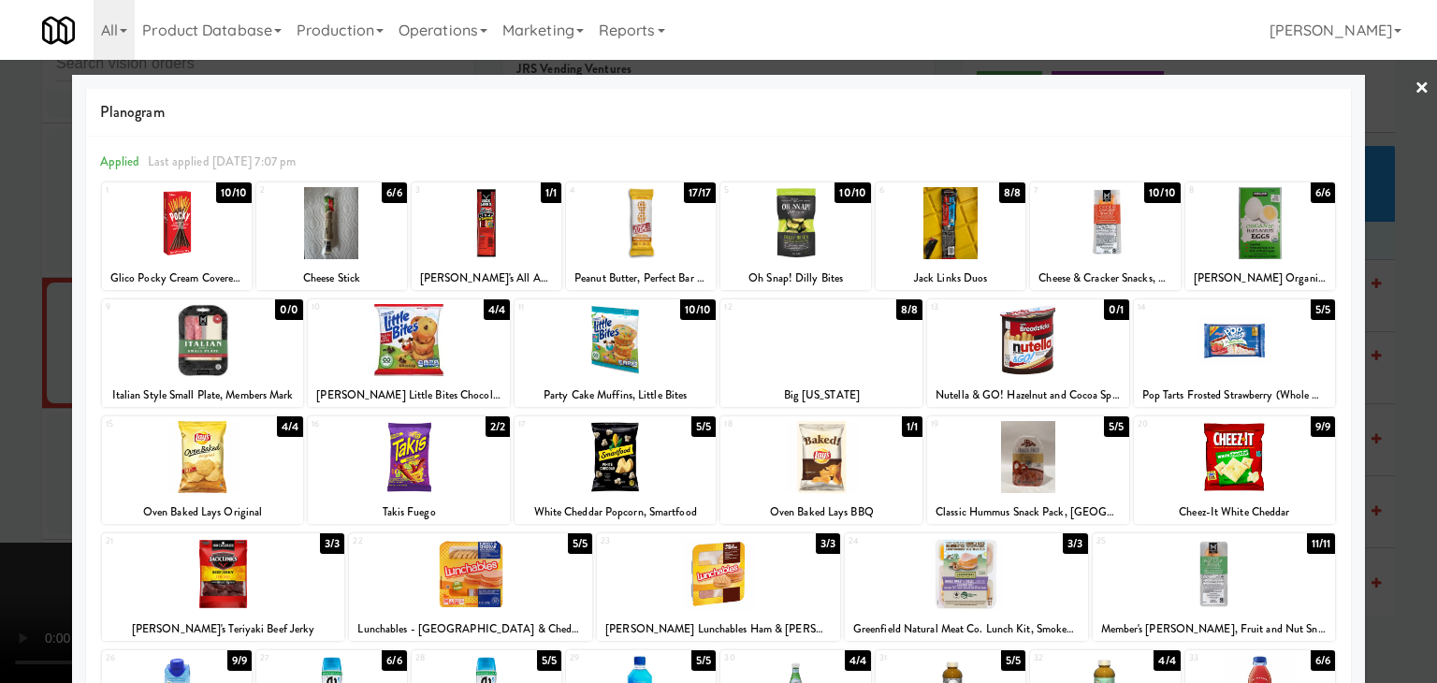
click at [1408, 419] on div at bounding box center [718, 341] width 1437 height 683
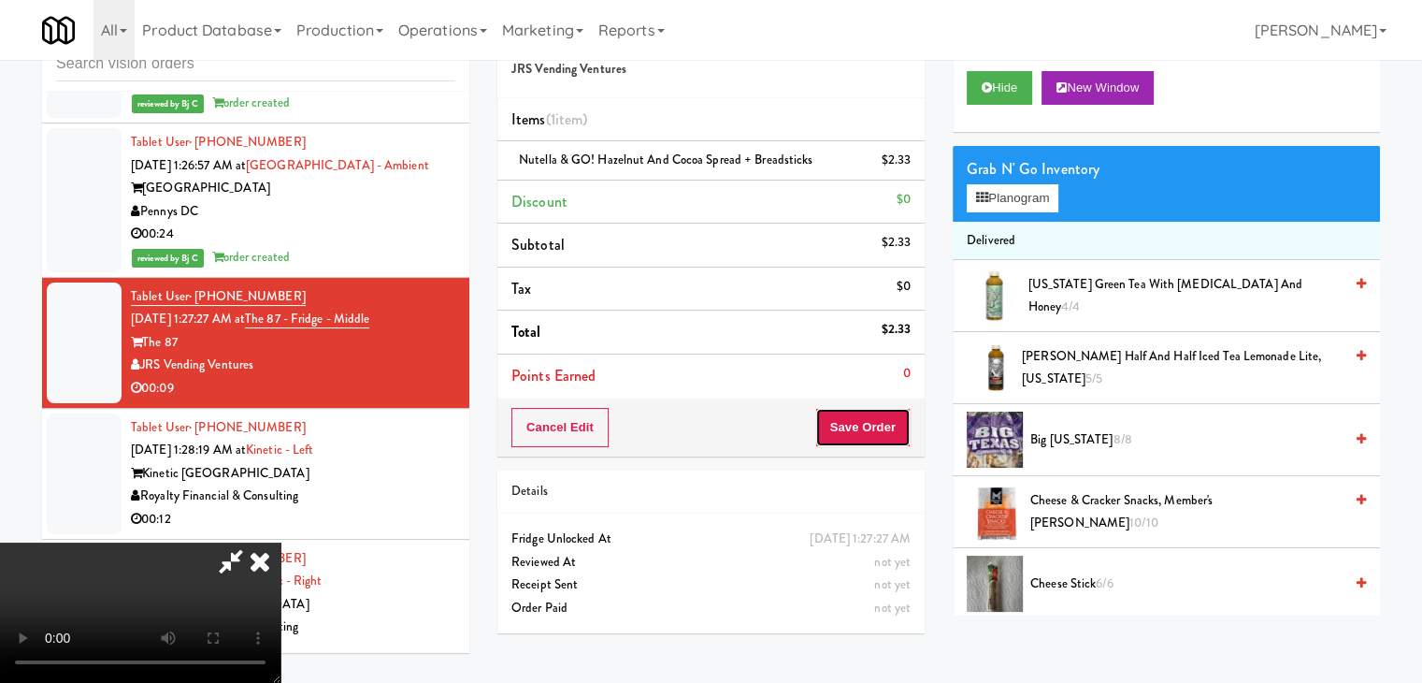
click at [899, 427] on button "Save Order" at bounding box center [863, 427] width 95 height 39
click at [898, 426] on button "Save Order" at bounding box center [863, 427] width 95 height 39
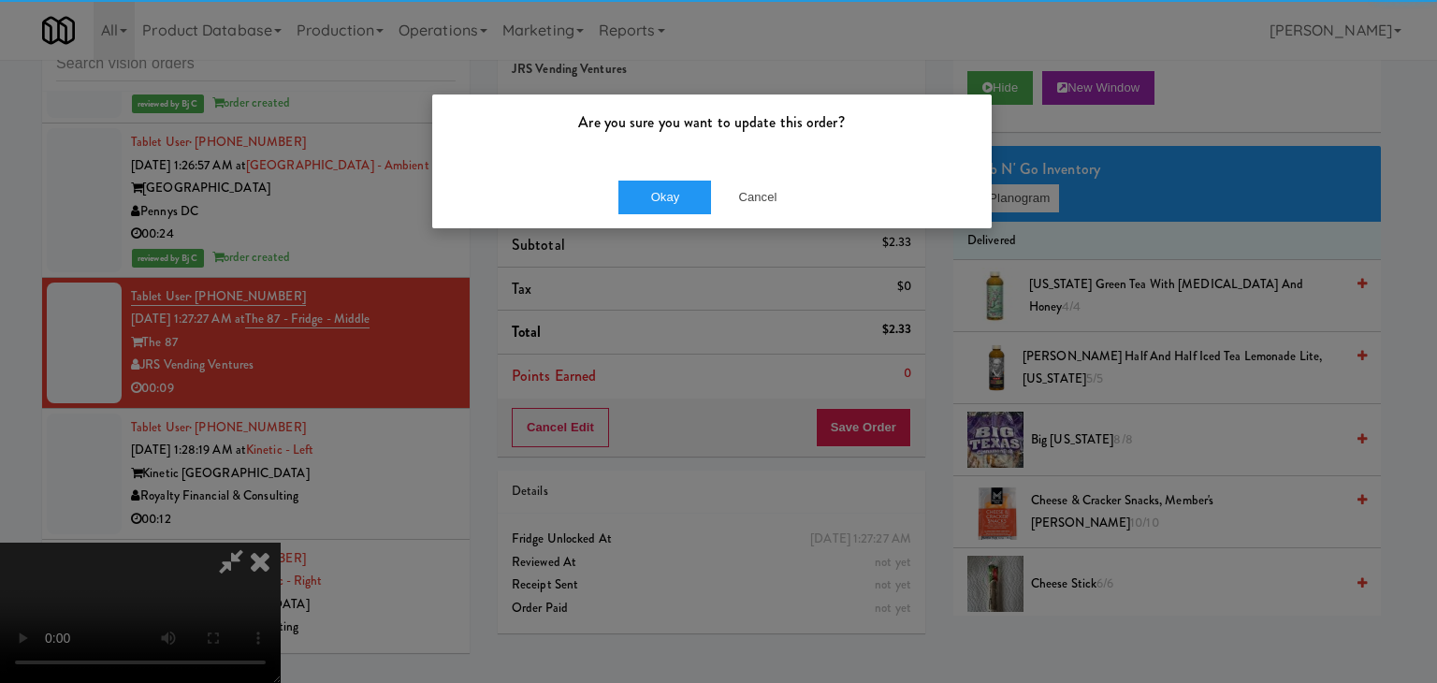
click at [685, 177] on div "Okay Cancel" at bounding box center [711, 197] width 559 height 63
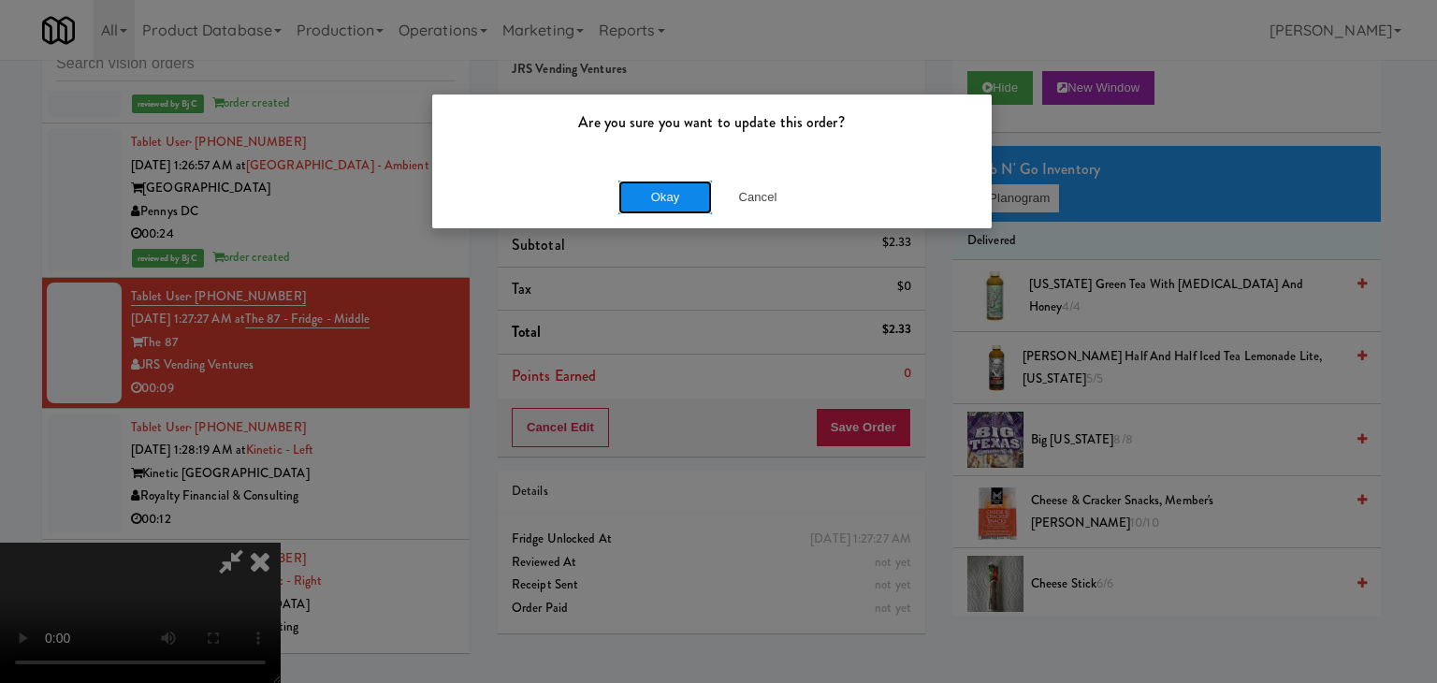
click at [682, 189] on button "Okay" at bounding box center [665, 197] width 94 height 34
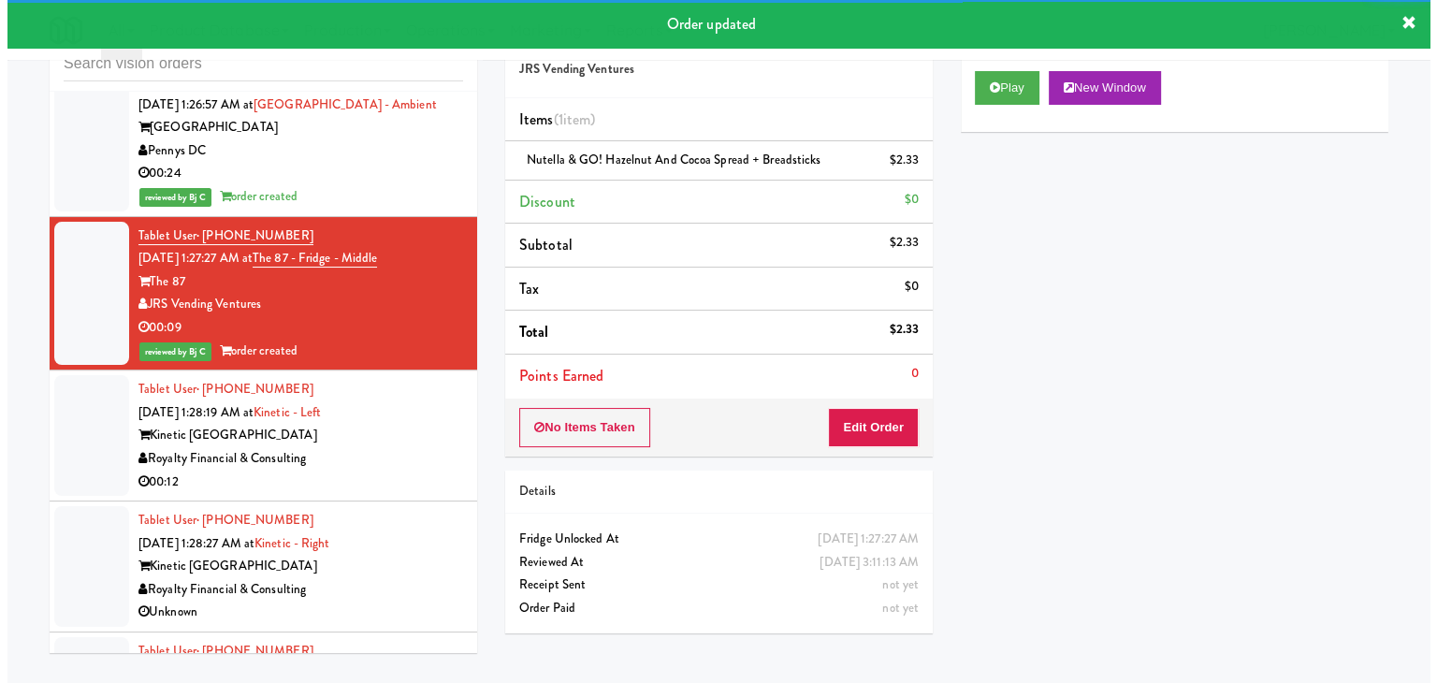
scroll to position [7477, 0]
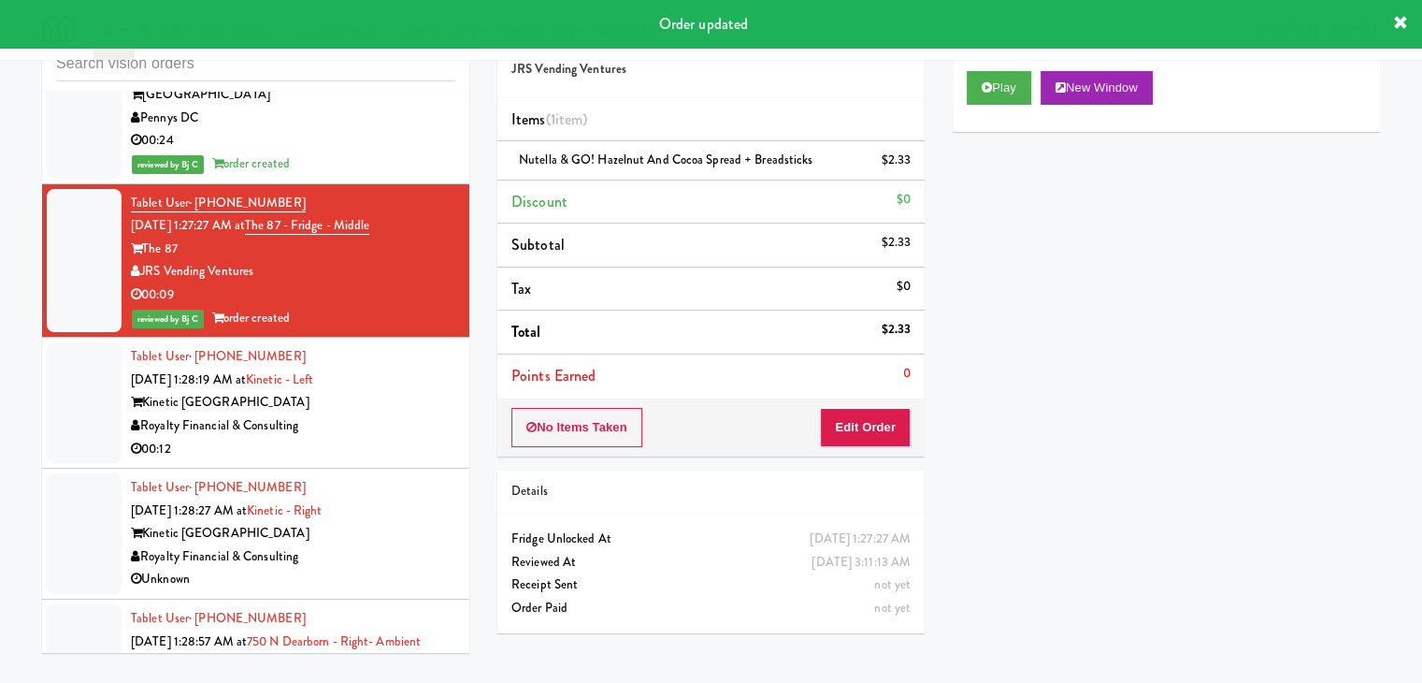
click at [415, 391] on div "Kinetic [GEOGRAPHIC_DATA]" at bounding box center [293, 402] width 325 height 23
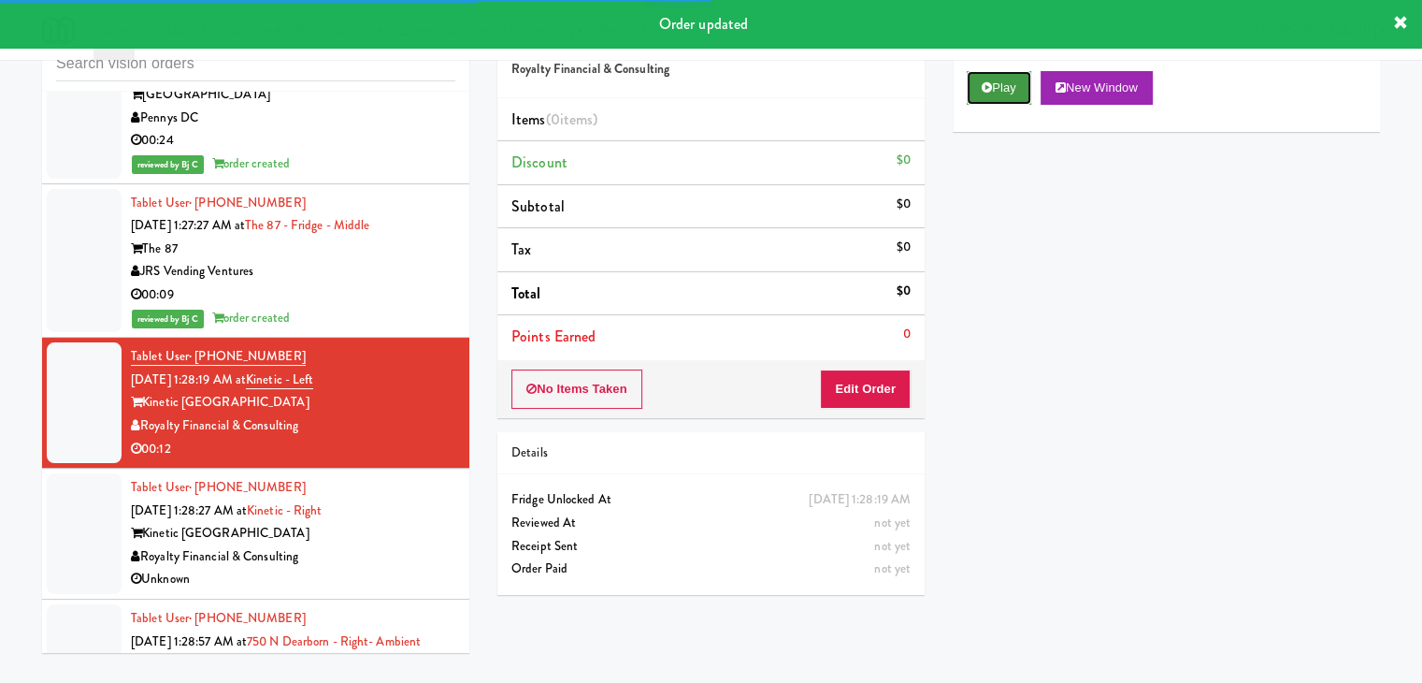
click at [1011, 87] on button "Play" at bounding box center [999, 88] width 65 height 34
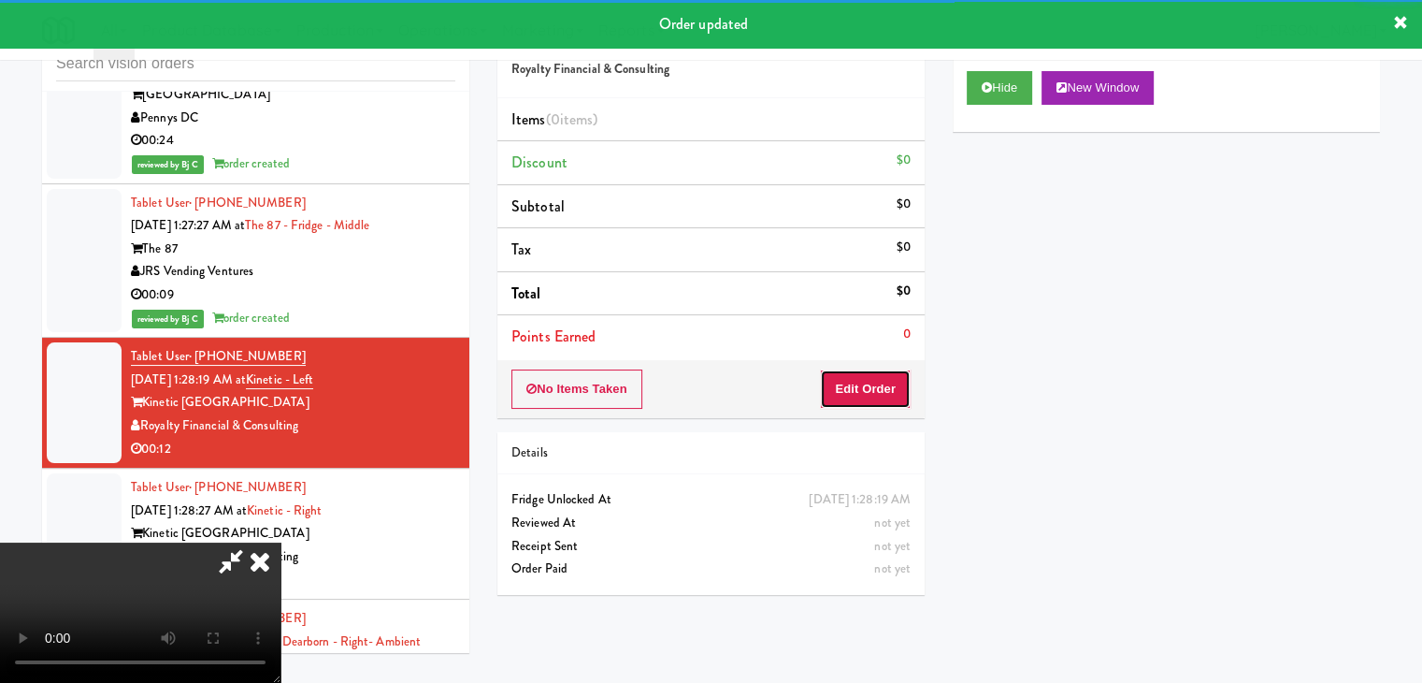
click at [877, 394] on button "Edit Order" at bounding box center [865, 388] width 91 height 39
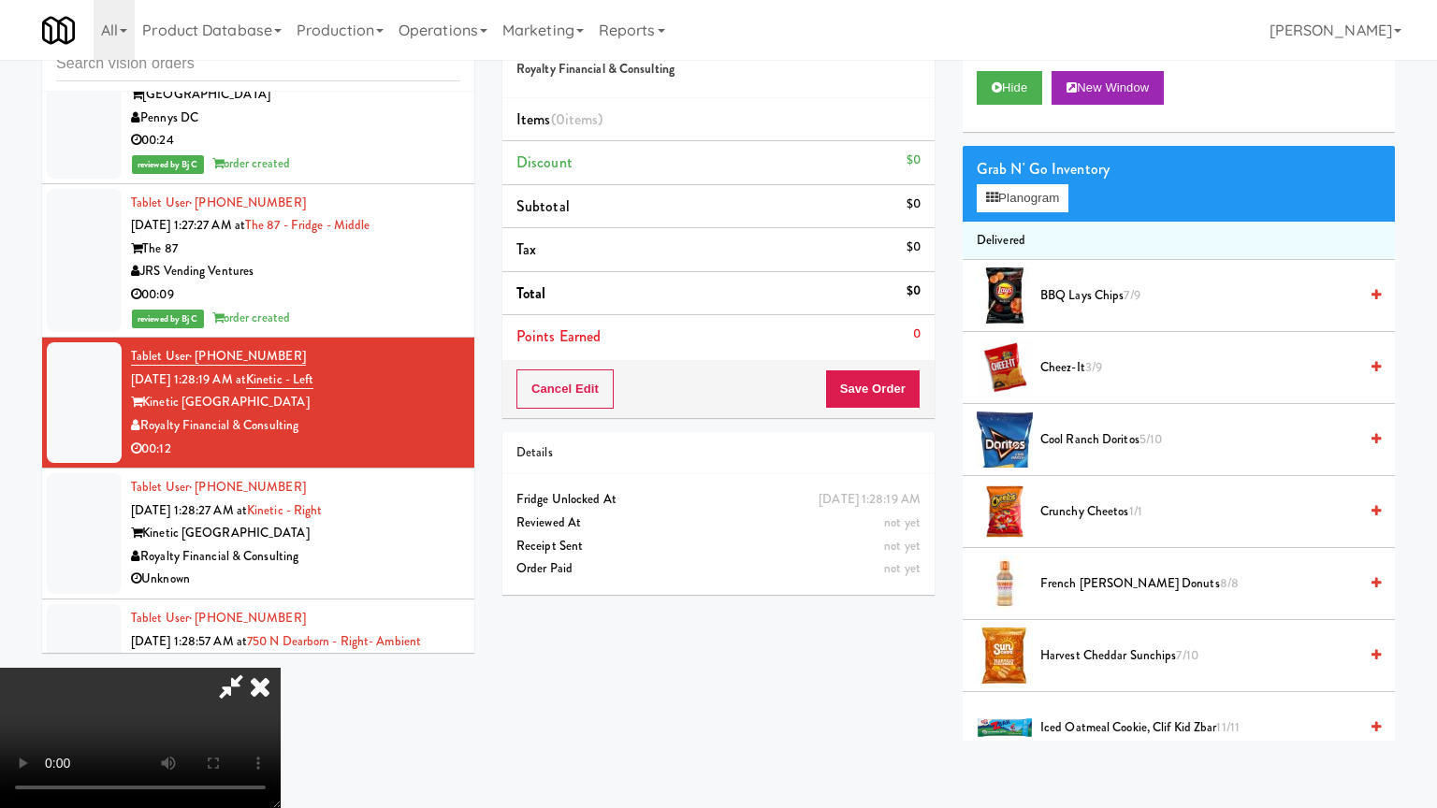
click at [281, 668] on video at bounding box center [140, 738] width 281 height 140
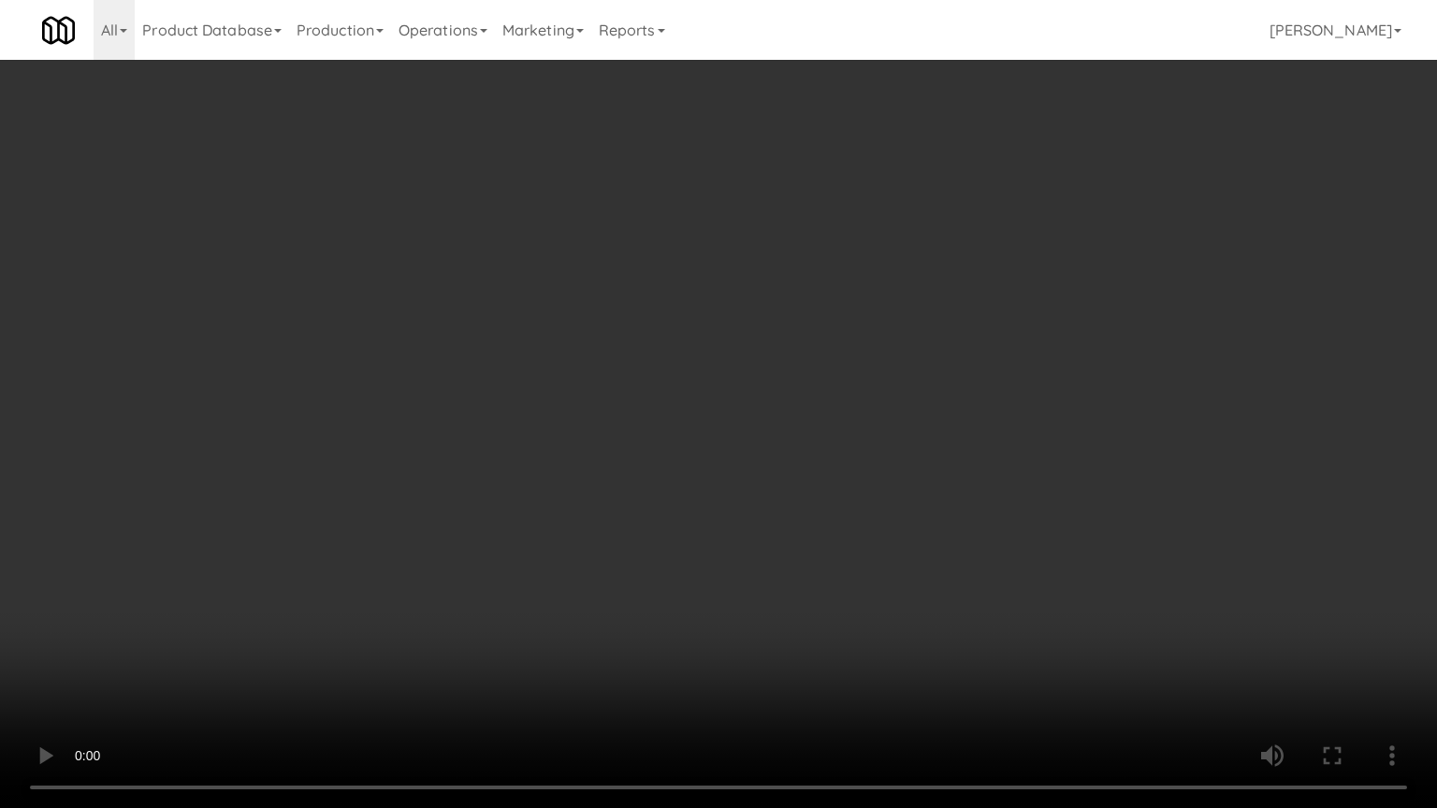
click at [828, 562] on video at bounding box center [718, 404] width 1437 height 808
click at [825, 555] on video at bounding box center [718, 404] width 1437 height 808
click at [824, 555] on video at bounding box center [718, 404] width 1437 height 808
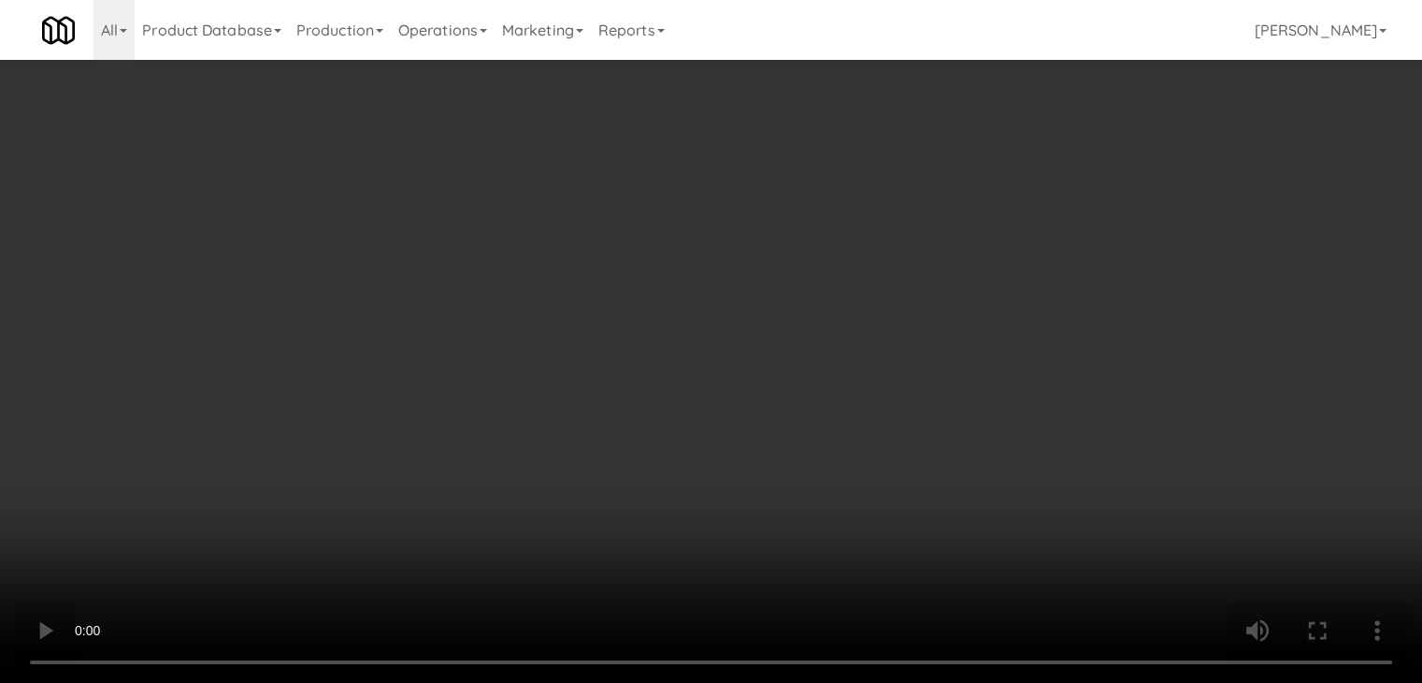
click at [700, 335] on video at bounding box center [711, 341] width 1422 height 683
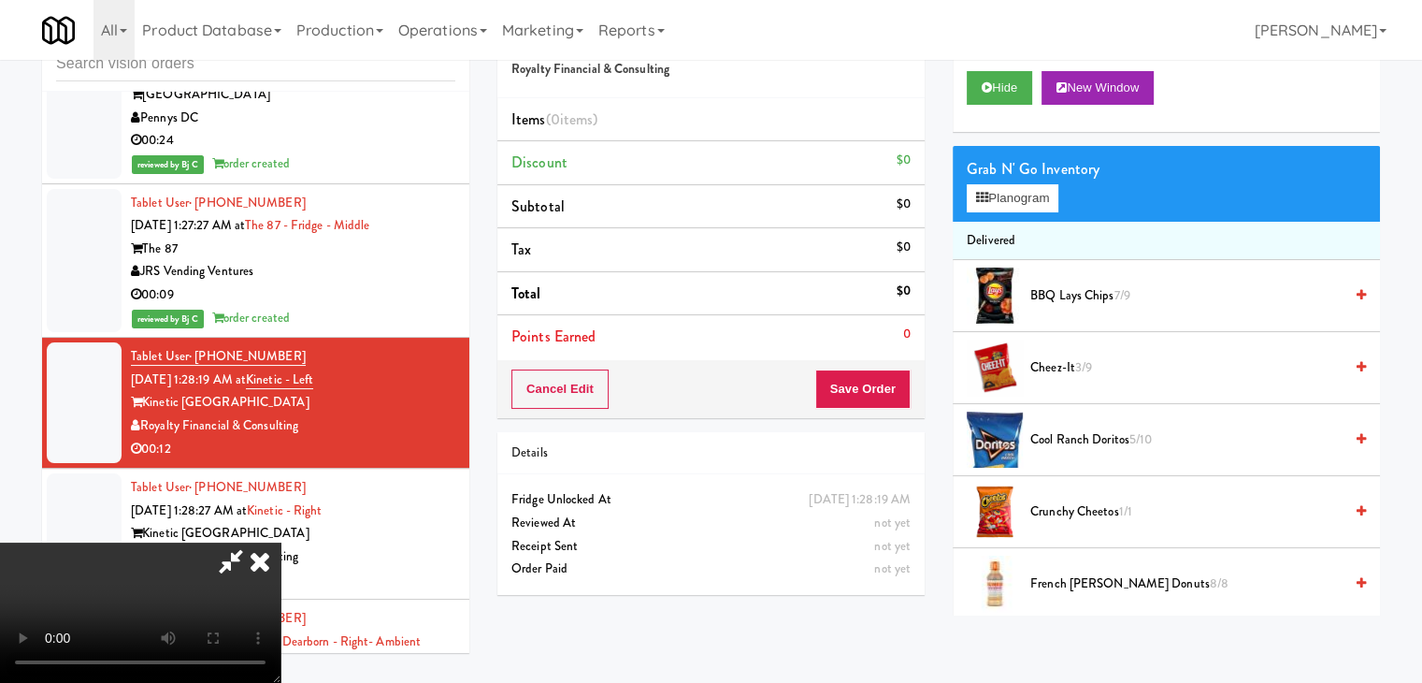
click at [281, 542] on video at bounding box center [140, 612] width 281 height 140
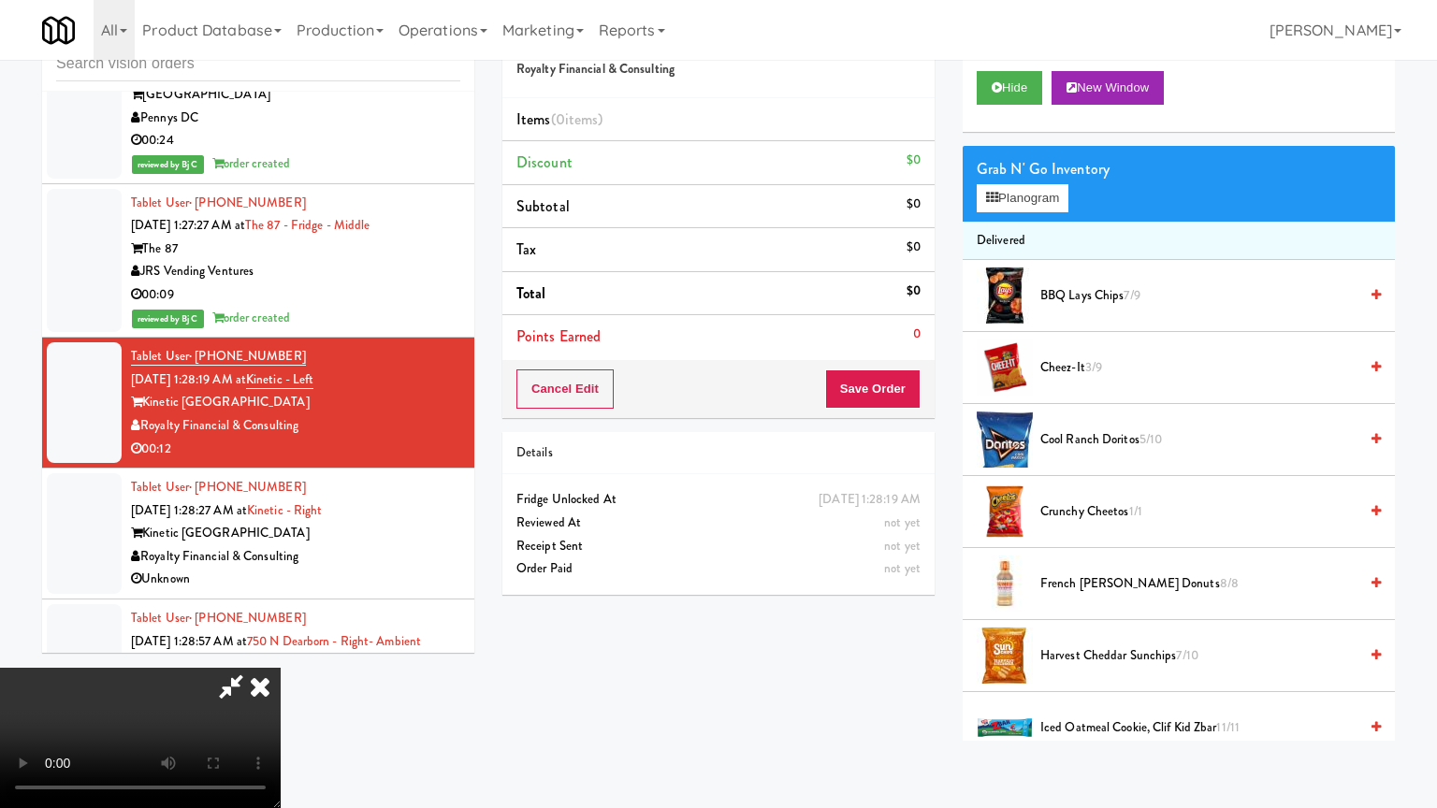
click at [281, 668] on video at bounding box center [140, 738] width 281 height 140
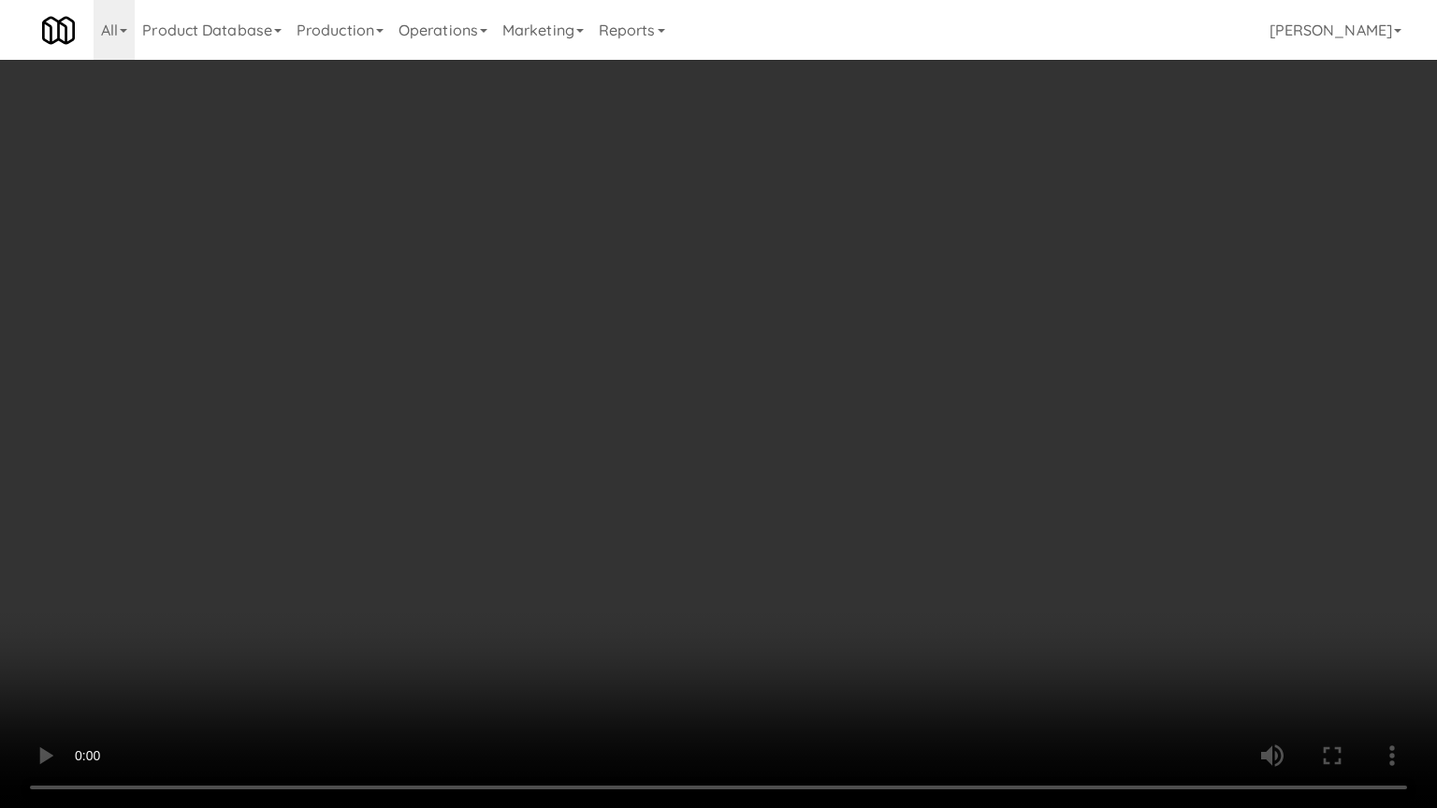
click at [894, 568] on video at bounding box center [718, 404] width 1437 height 808
click at [905, 567] on video at bounding box center [718, 404] width 1437 height 808
click at [906, 567] on video at bounding box center [718, 404] width 1437 height 808
click at [907, 567] on video at bounding box center [718, 404] width 1437 height 808
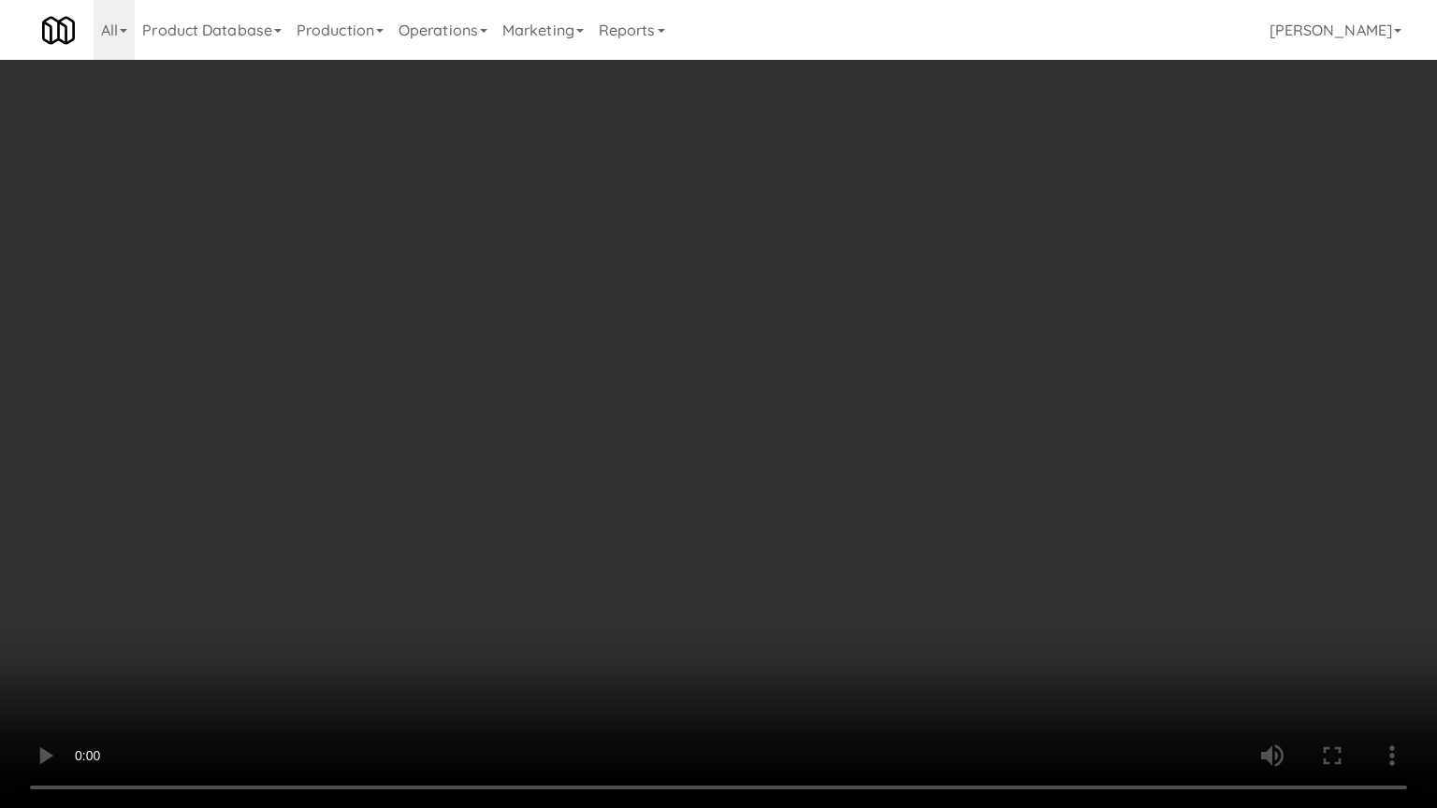
click at [1003, 455] on video at bounding box center [718, 404] width 1437 height 808
click at [999, 455] on video at bounding box center [718, 404] width 1437 height 808
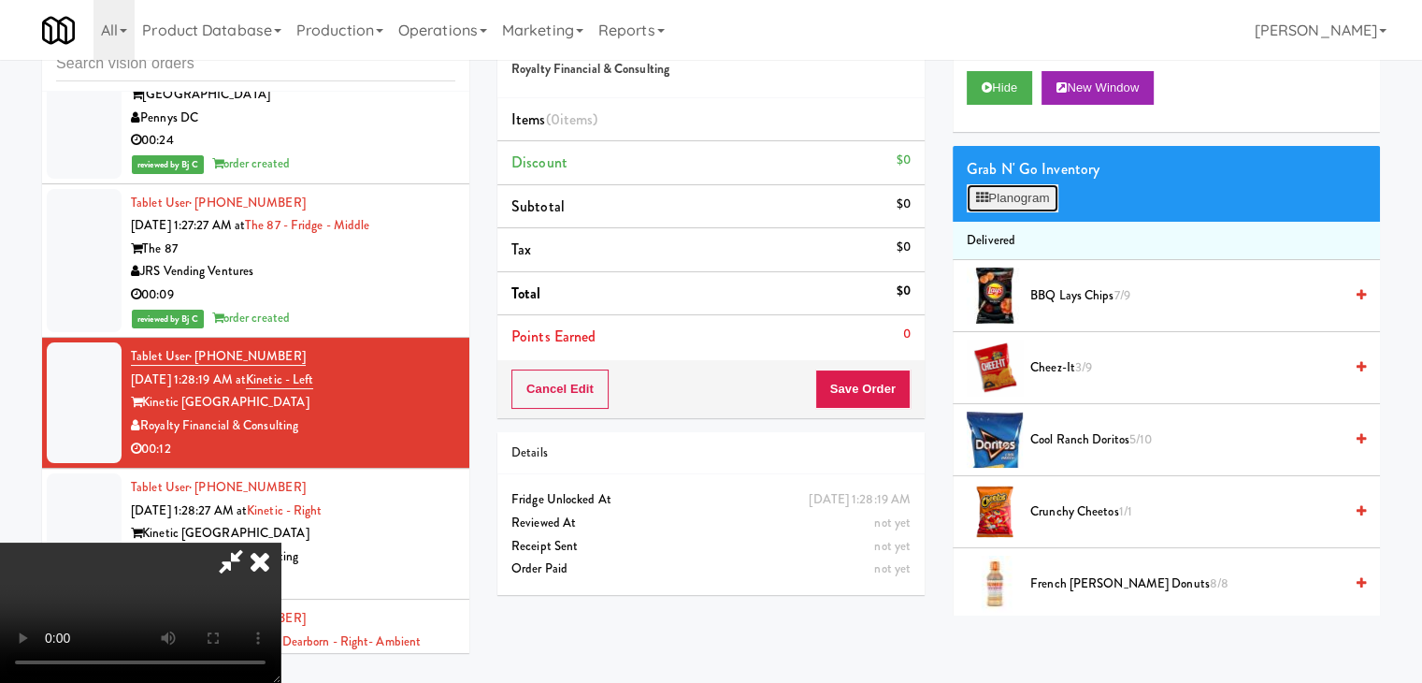
click at [1033, 192] on button "Planogram" at bounding box center [1013, 198] width 92 height 28
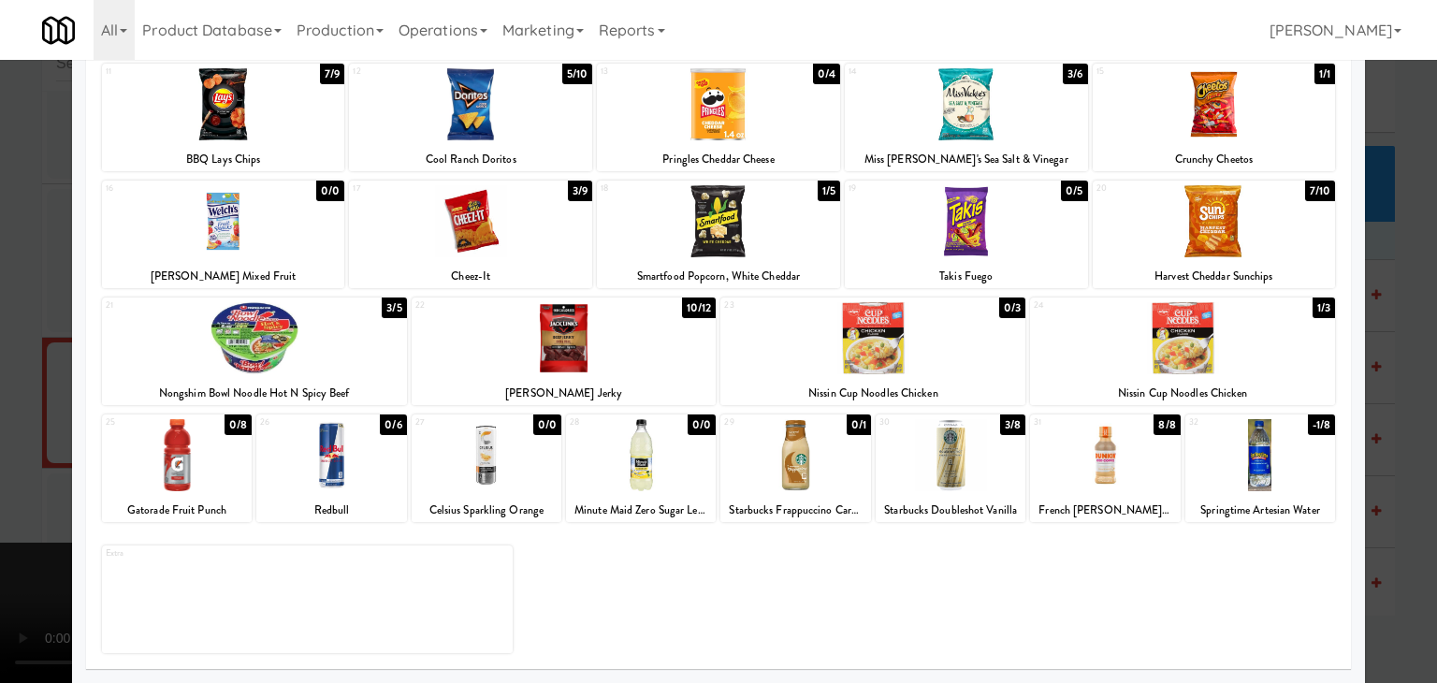
click at [1267, 457] on div at bounding box center [1260, 455] width 150 height 72
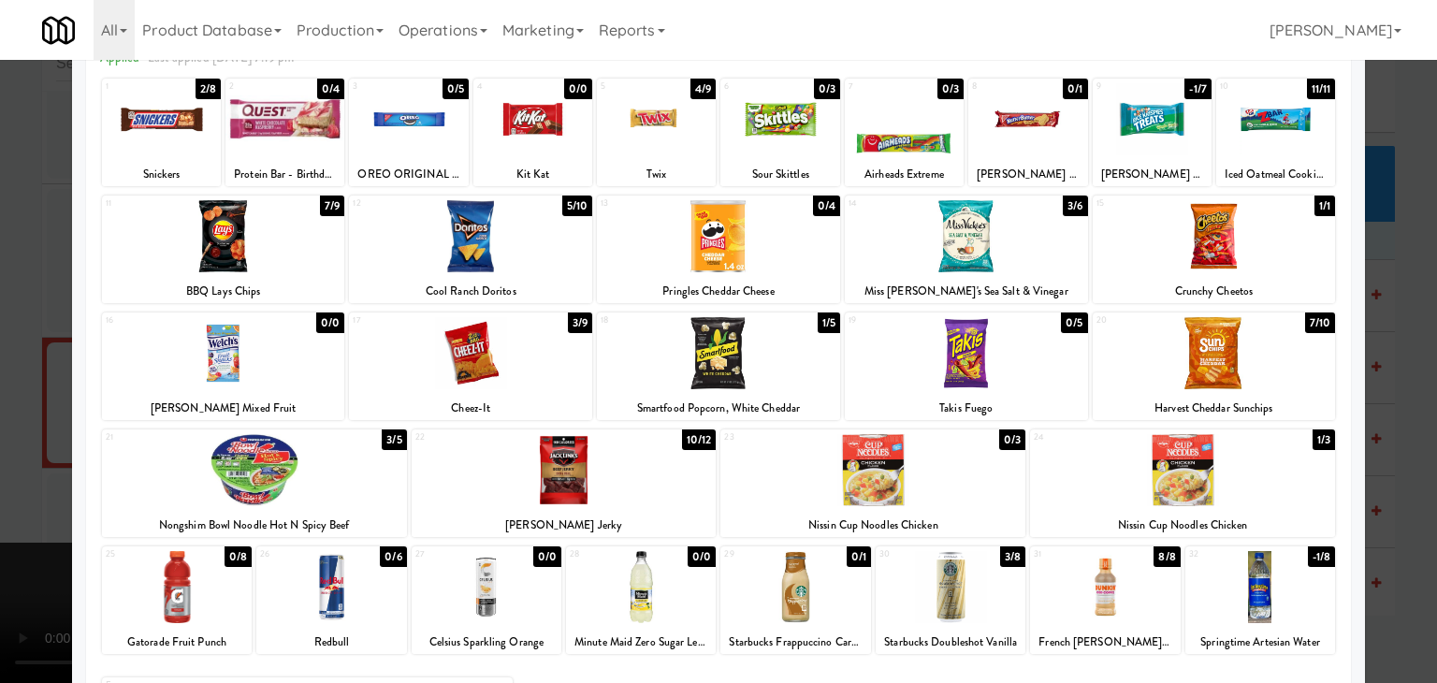
scroll to position [49, 0]
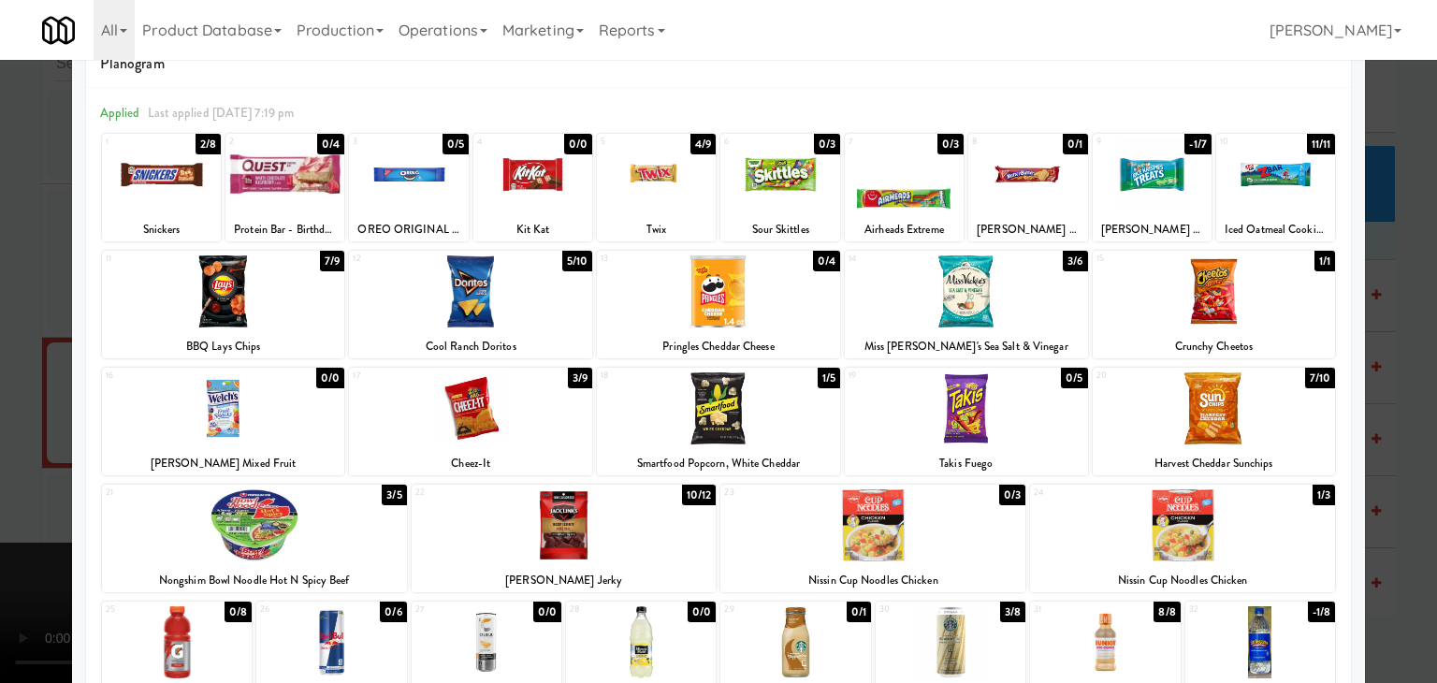
click at [307, 409] on div at bounding box center [223, 408] width 243 height 72
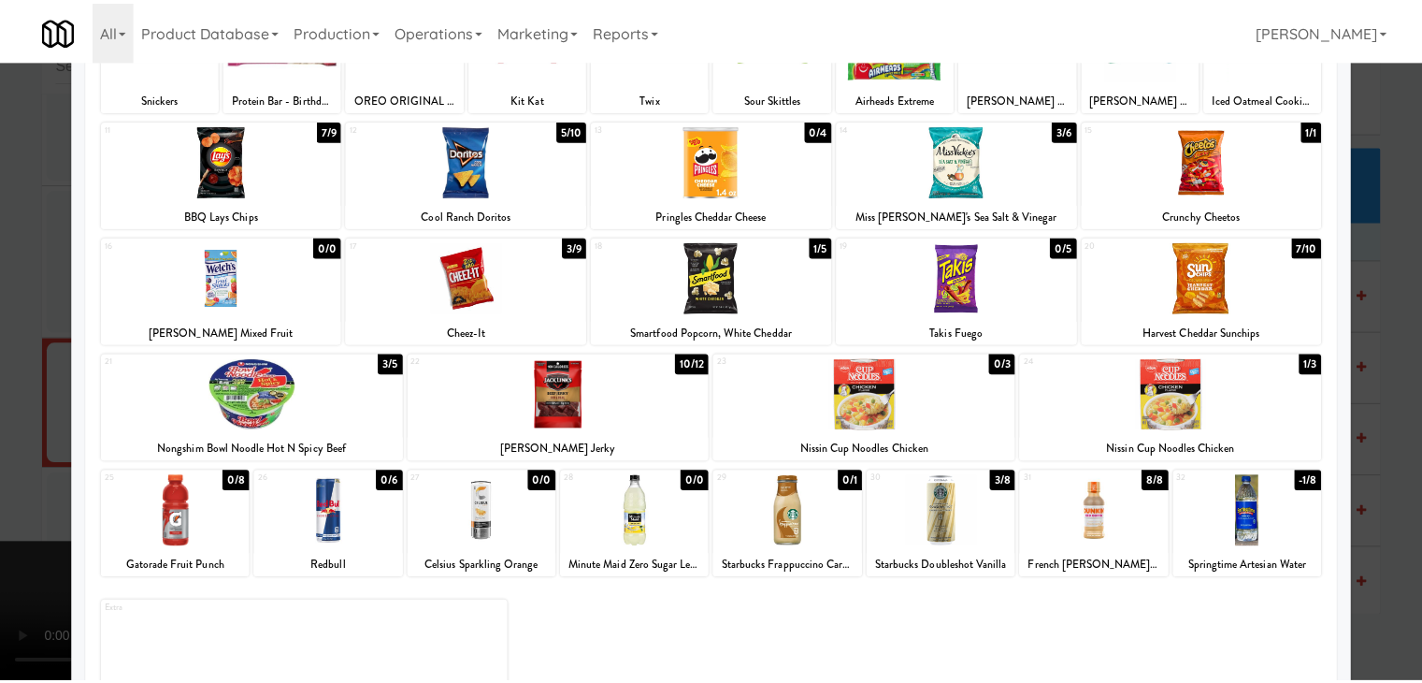
scroll to position [236, 0]
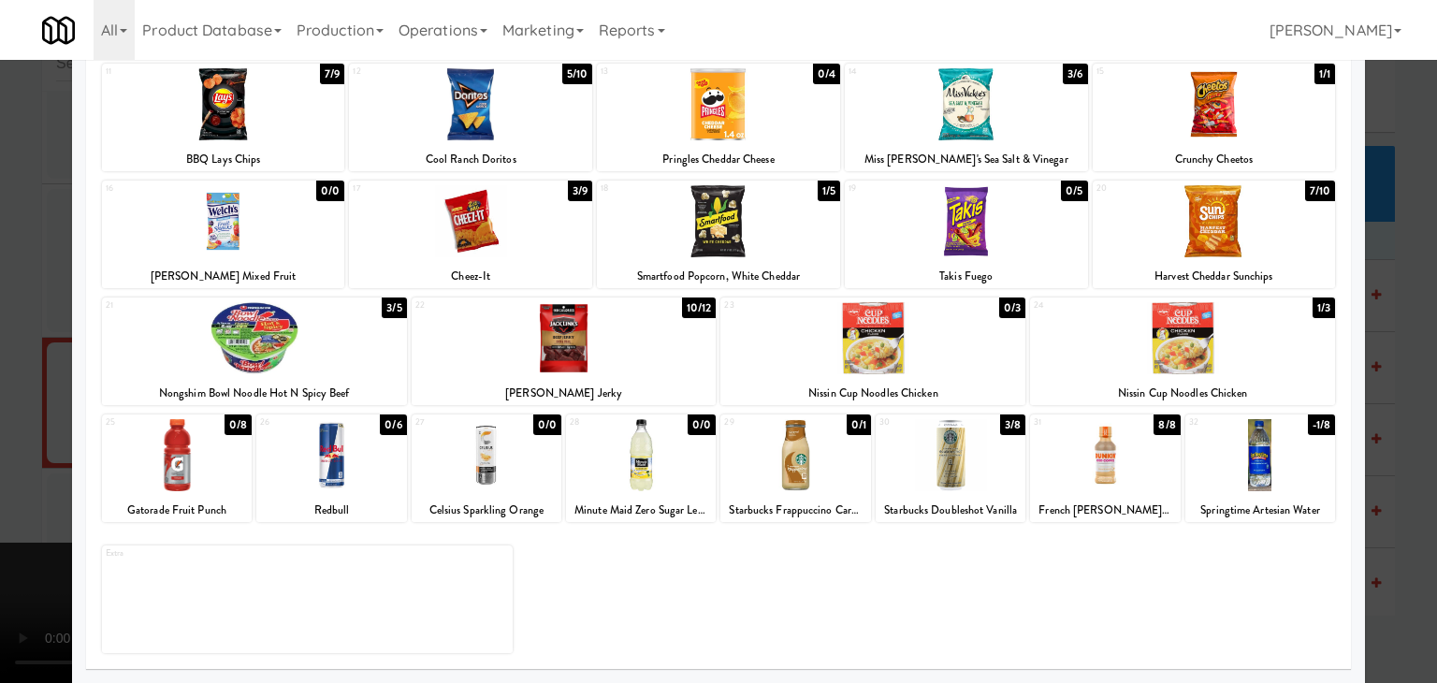
click at [5, 413] on div at bounding box center [718, 341] width 1437 height 683
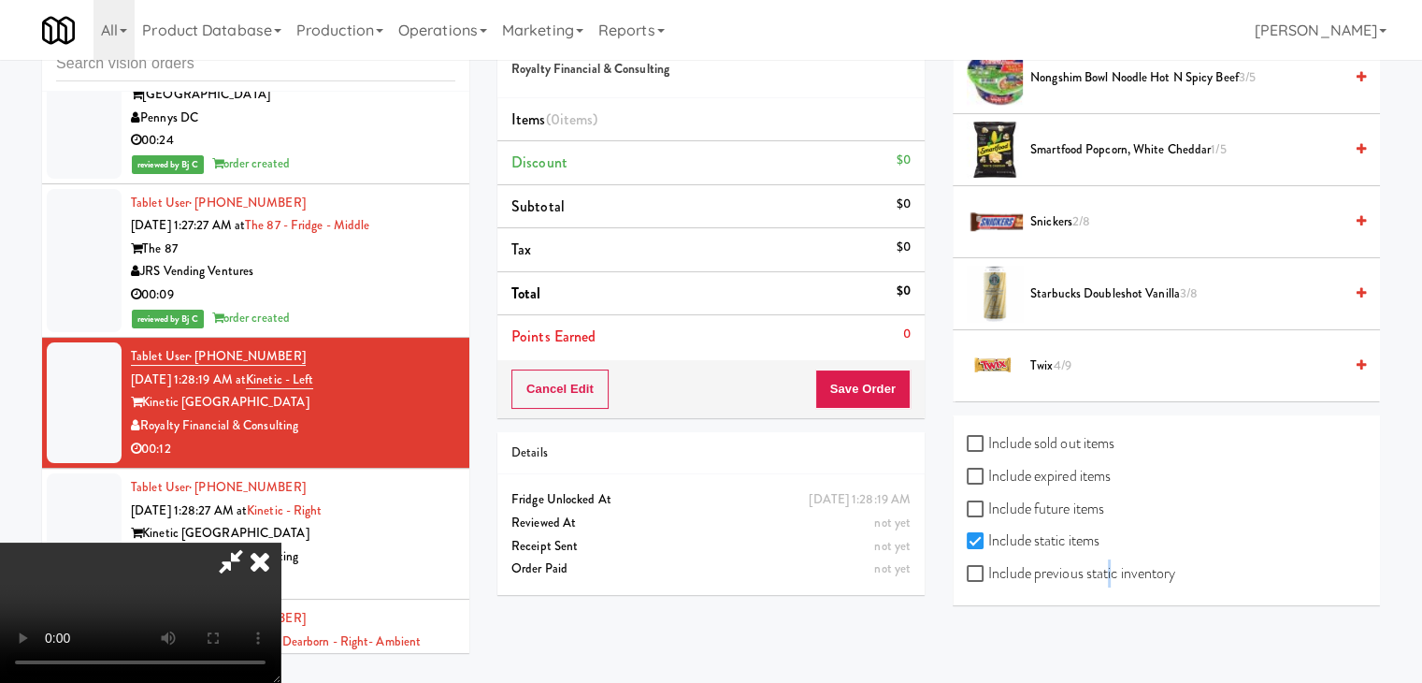
click at [1109, 569] on label "Include previous static inventory" at bounding box center [1071, 573] width 209 height 28
click at [1117, 570] on label "Include previous static inventory" at bounding box center [1071, 573] width 209 height 28
click at [989, 570] on input "Include previous static inventory" at bounding box center [978, 574] width 22 height 15
checkbox input "true"
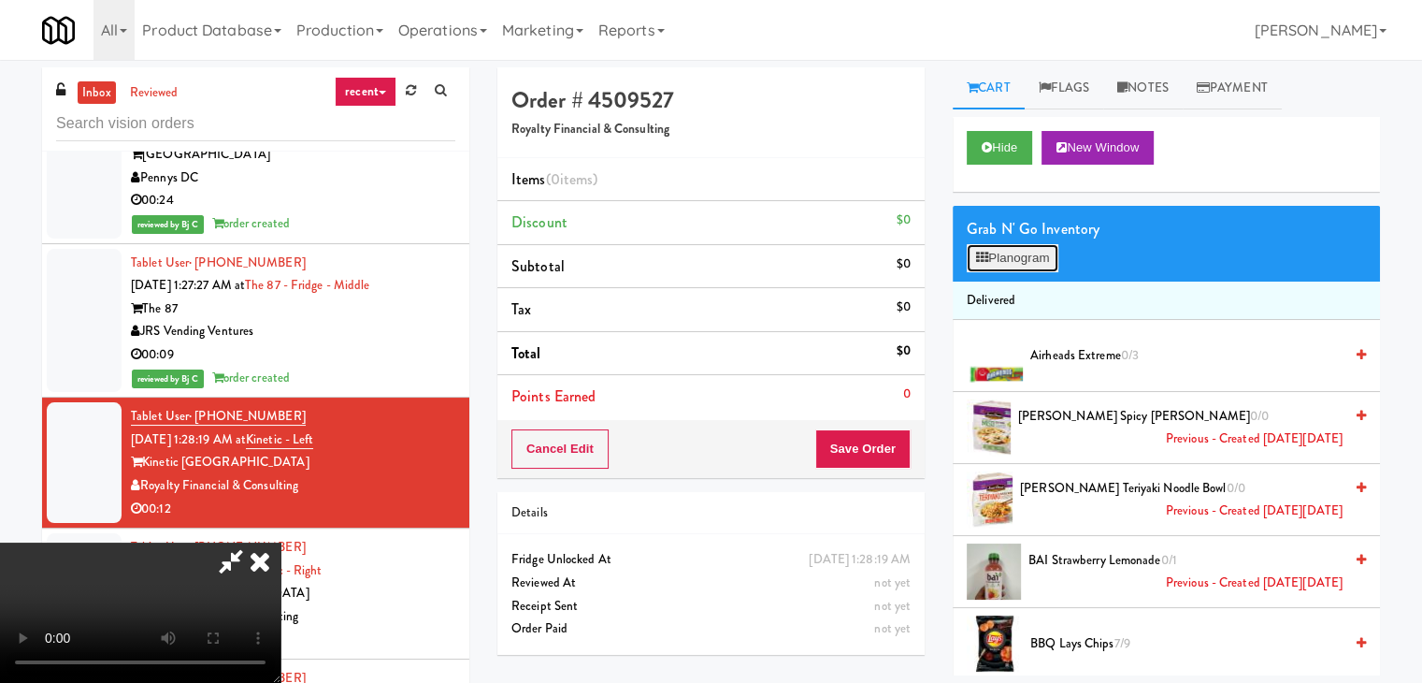
click at [1025, 252] on button "Planogram" at bounding box center [1013, 258] width 92 height 28
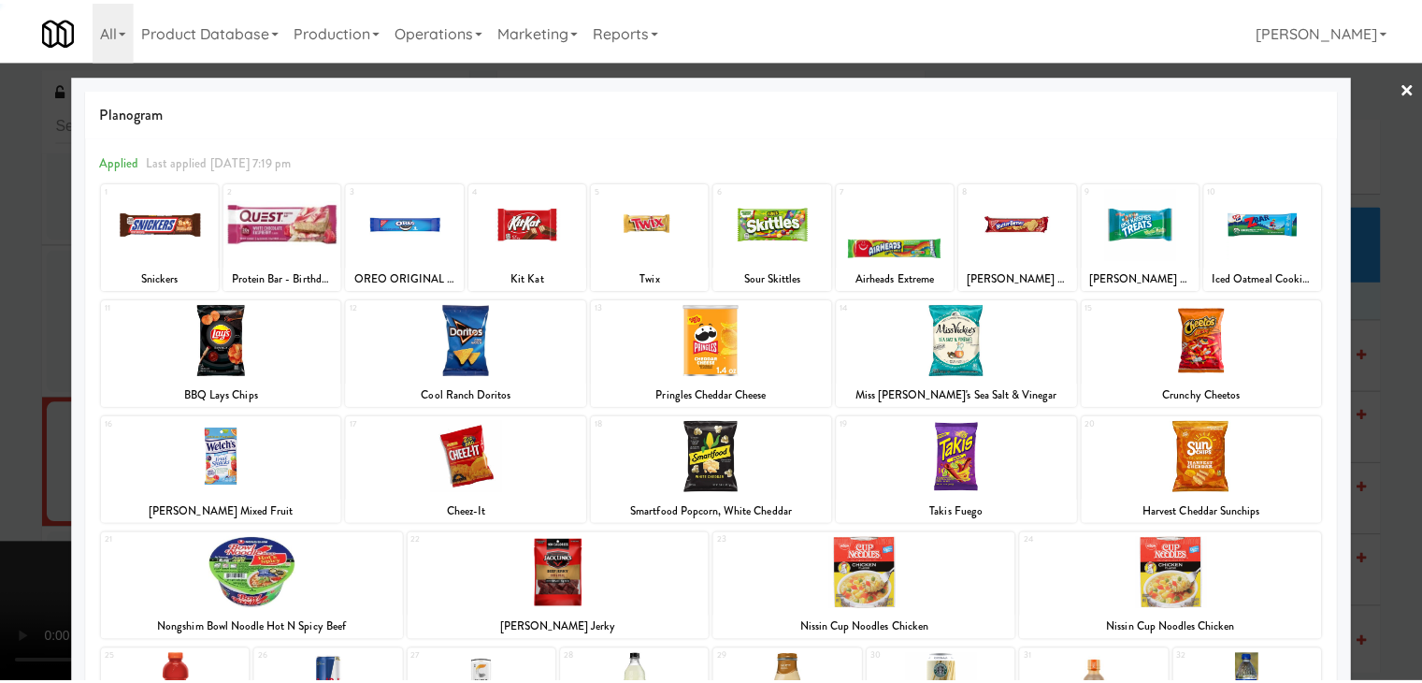
scroll to position [236, 0]
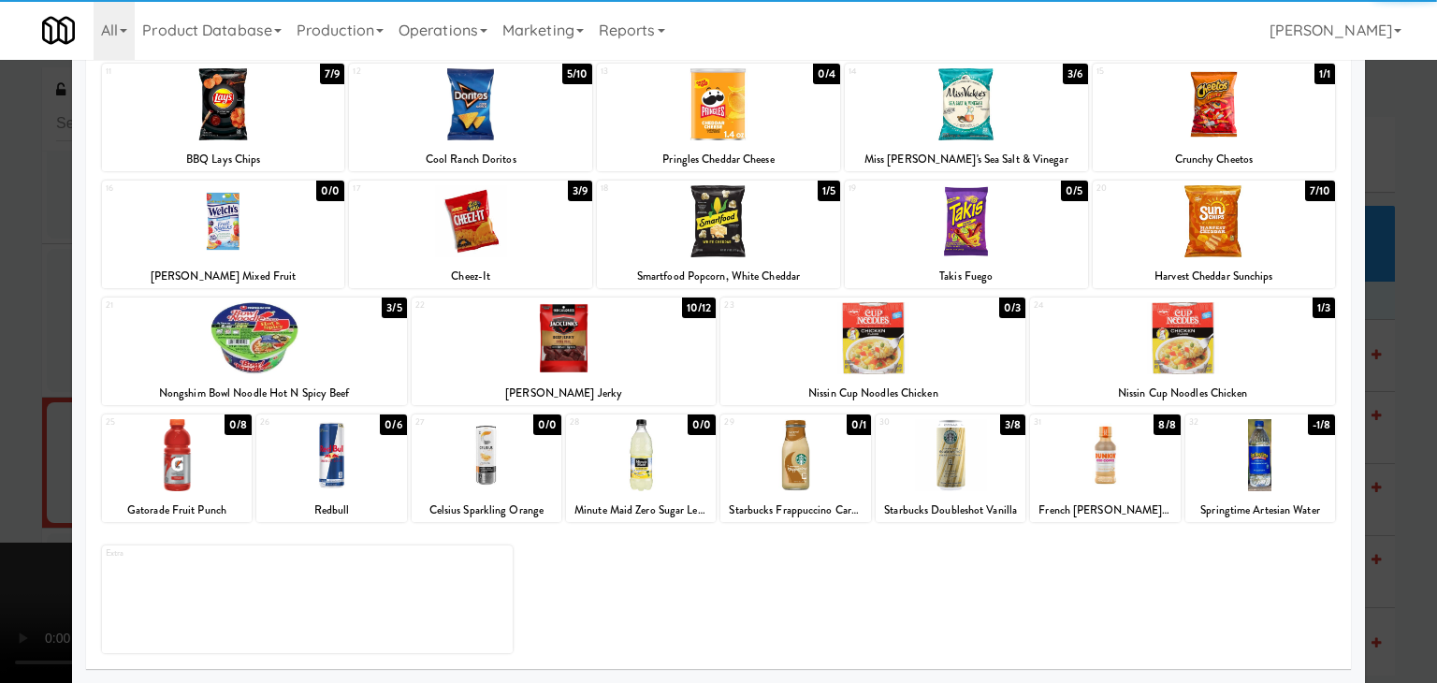
click at [1279, 459] on div at bounding box center [1260, 455] width 150 height 72
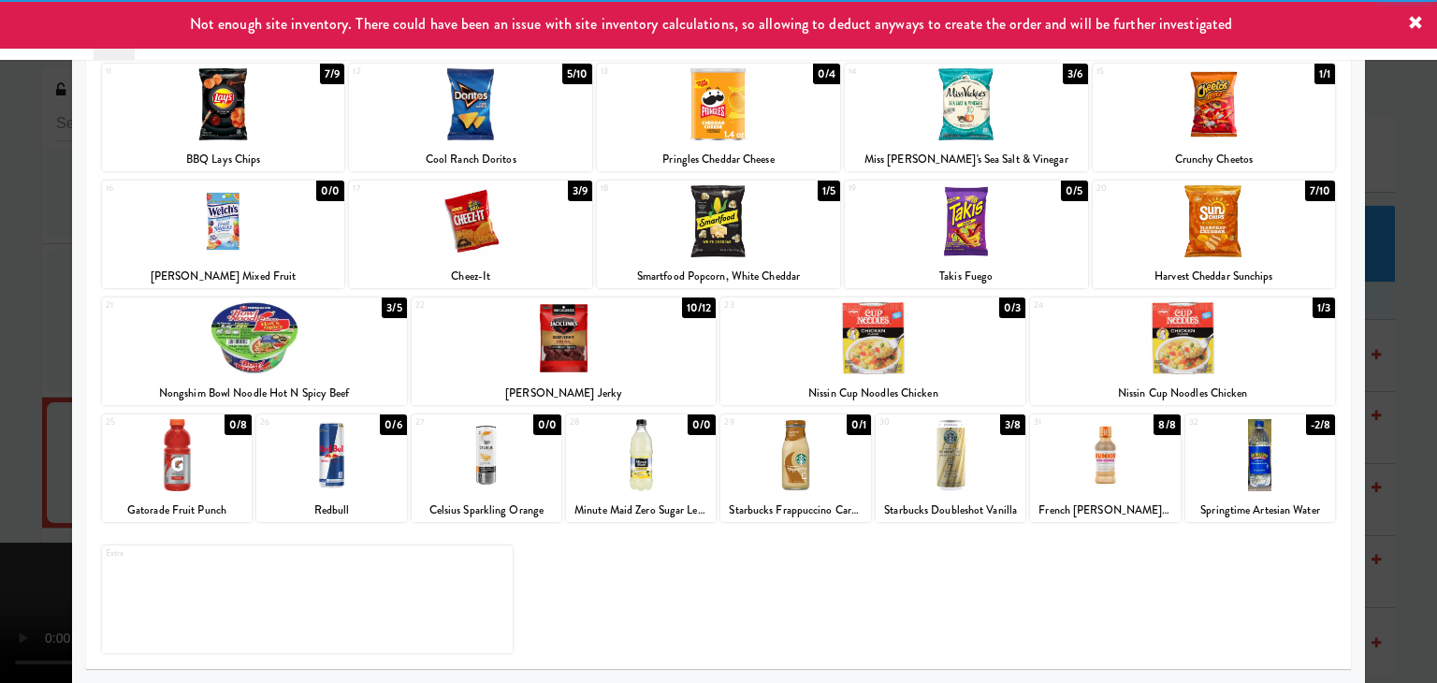
click at [265, 237] on div at bounding box center [223, 221] width 243 height 72
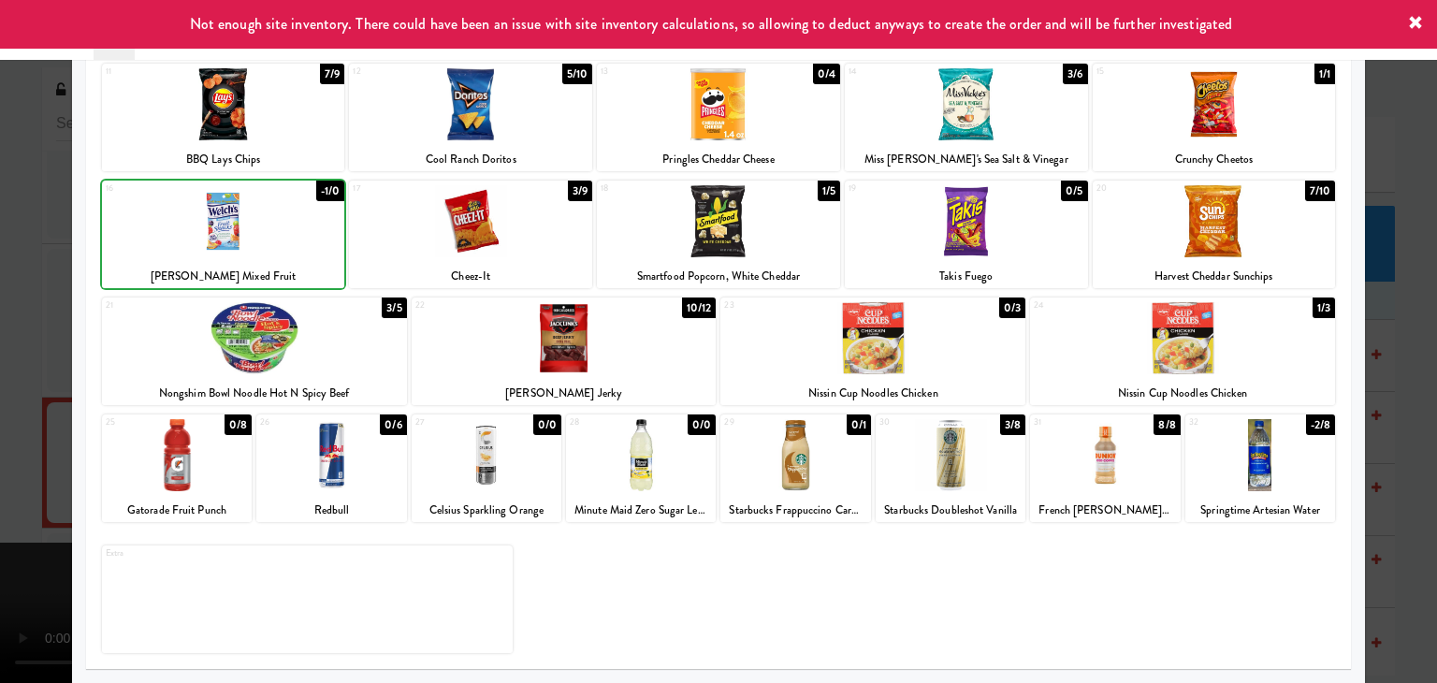
click at [22, 265] on div at bounding box center [718, 341] width 1437 height 683
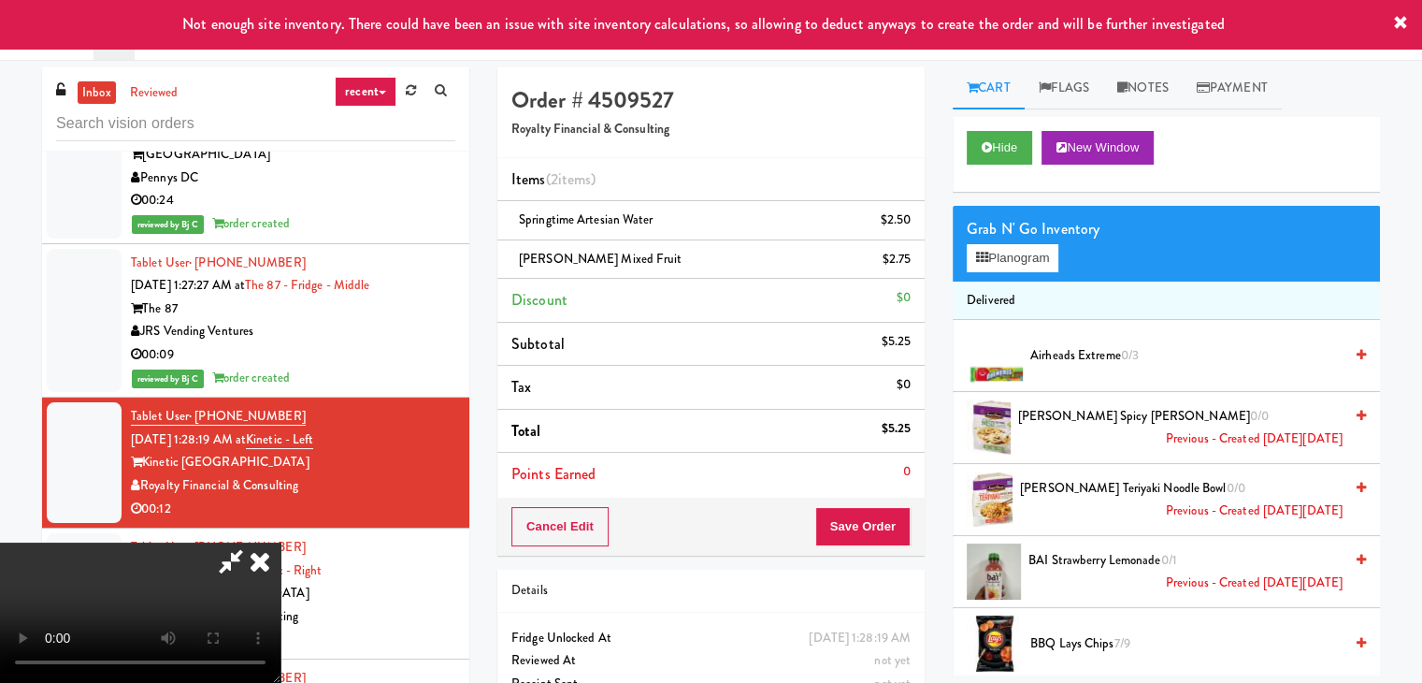
click at [883, 546] on div "Cancel Edit Save Order" at bounding box center [711, 527] width 427 height 58
click at [885, 531] on button "Save Order" at bounding box center [863, 526] width 95 height 39
click at [885, 528] on button "Save Order" at bounding box center [863, 526] width 95 height 39
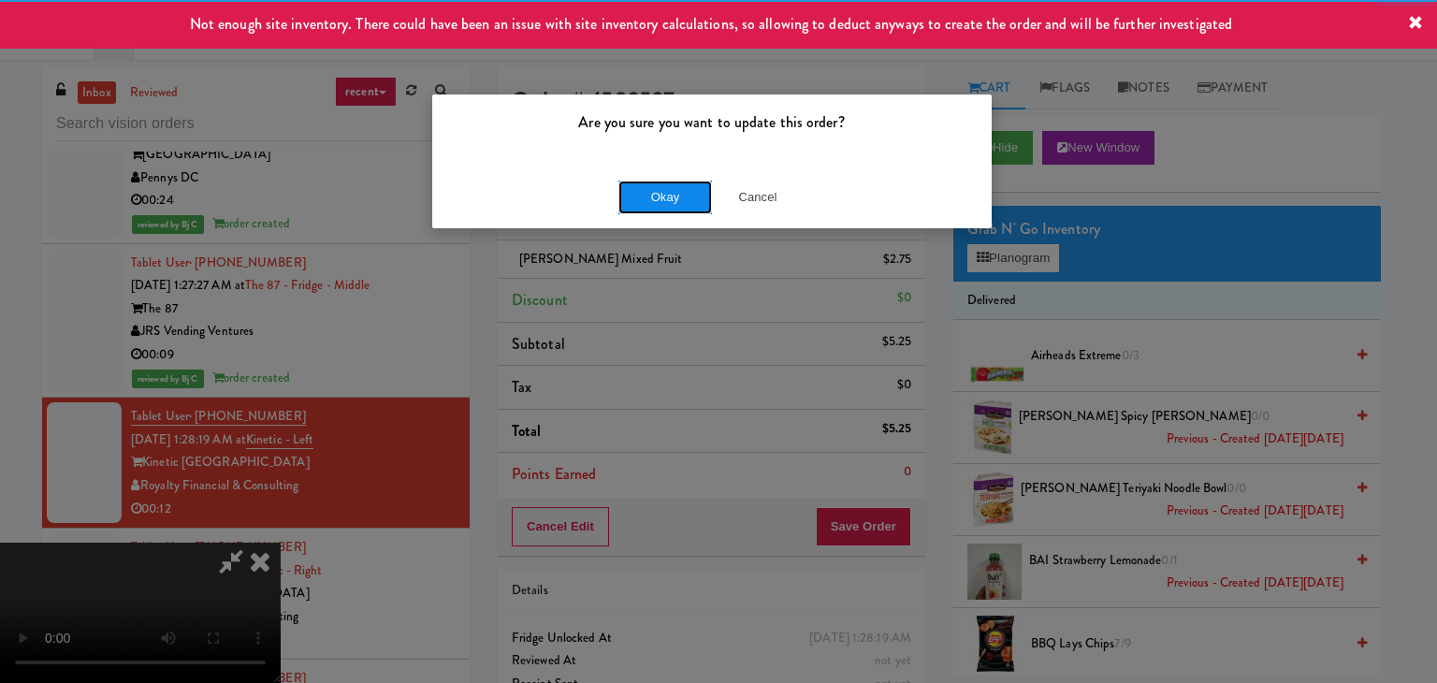
click at [654, 201] on button "Okay" at bounding box center [665, 197] width 94 height 34
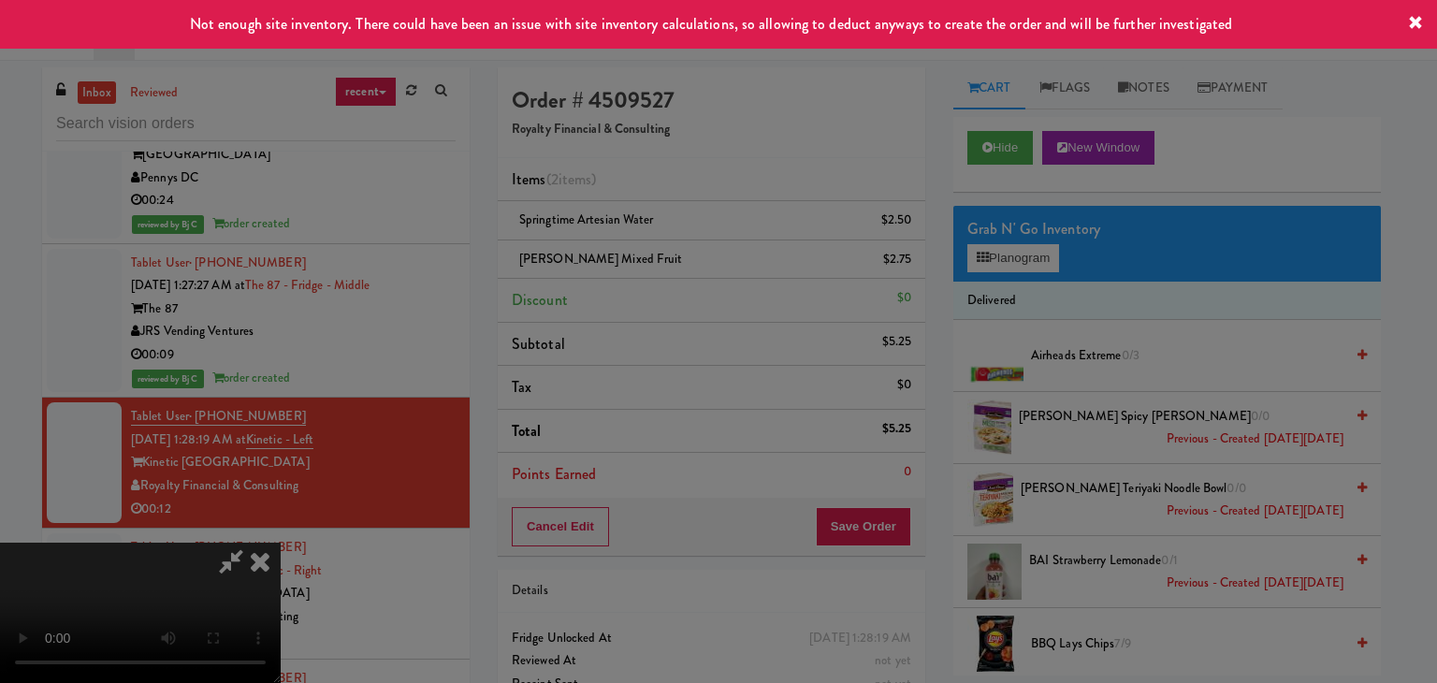
click at [654, 194] on div "Okay Cancel" at bounding box center [711, 162] width 559 height 63
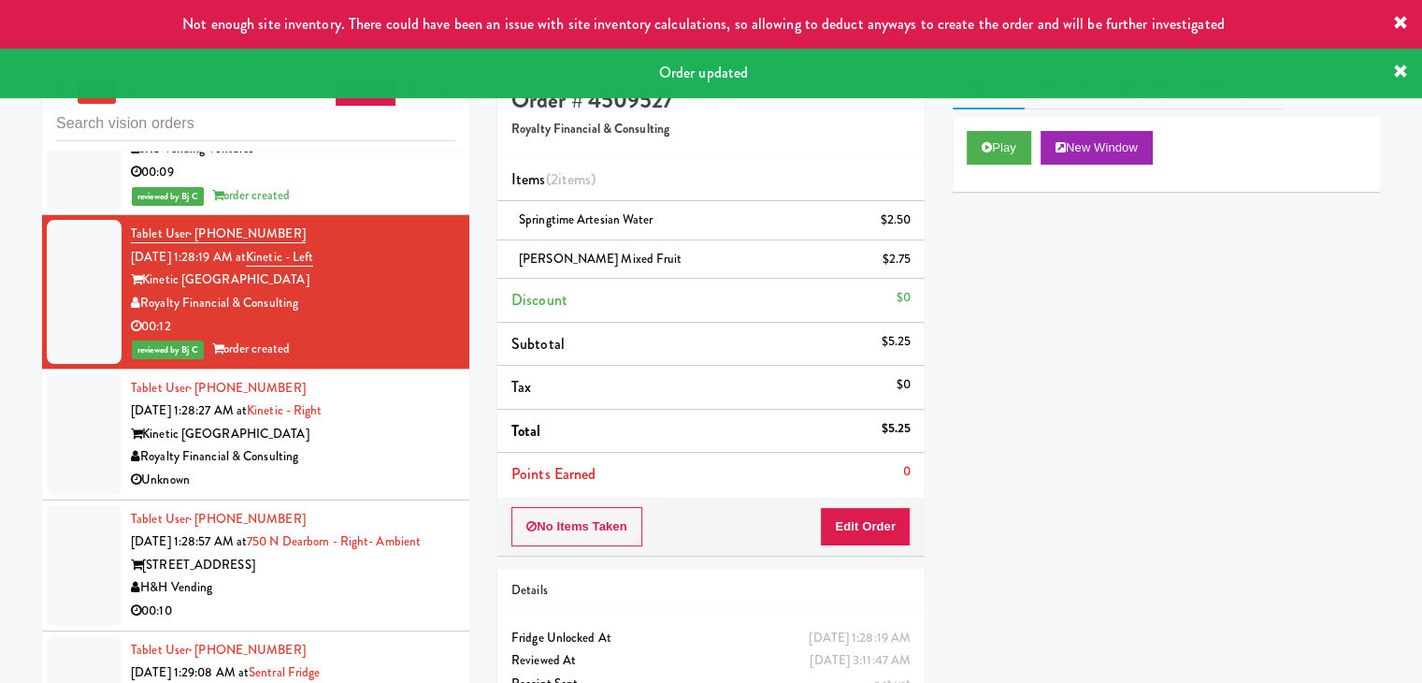
scroll to position [7664, 0]
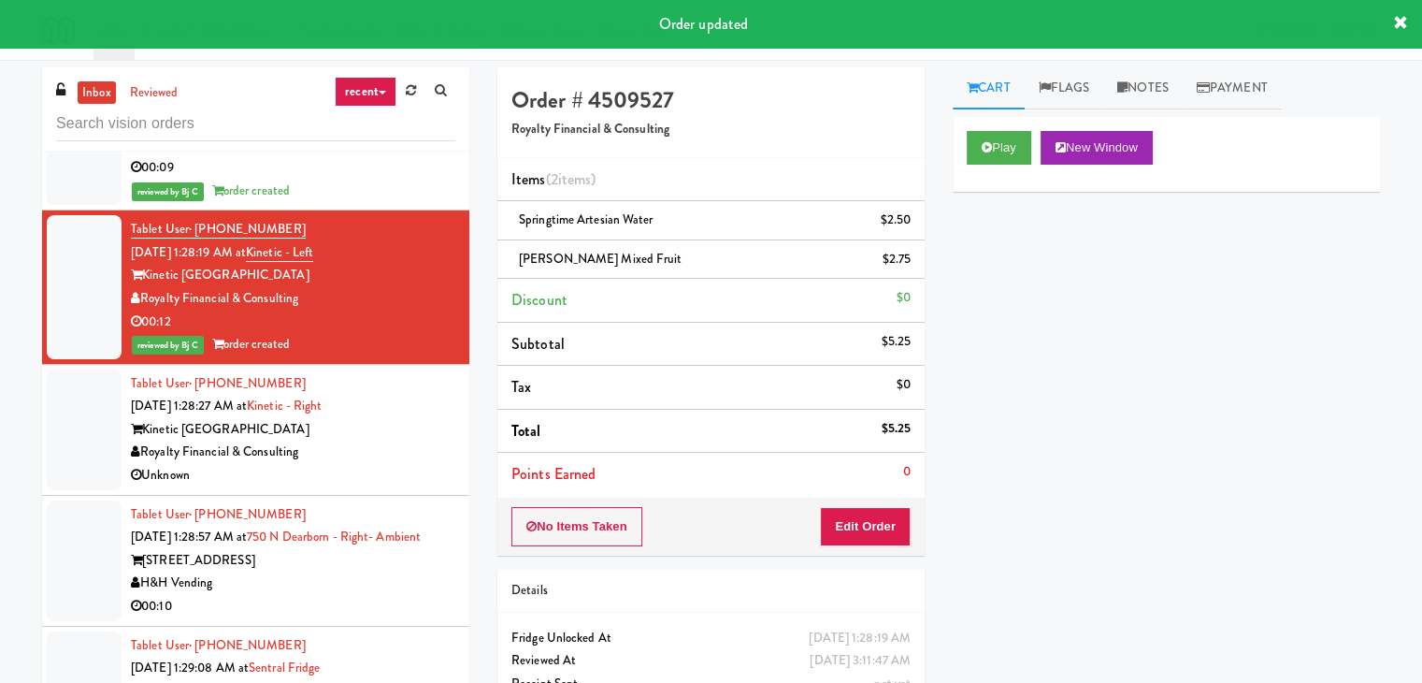
click at [398, 440] on div "Royalty Financial & Consulting" at bounding box center [293, 451] width 325 height 23
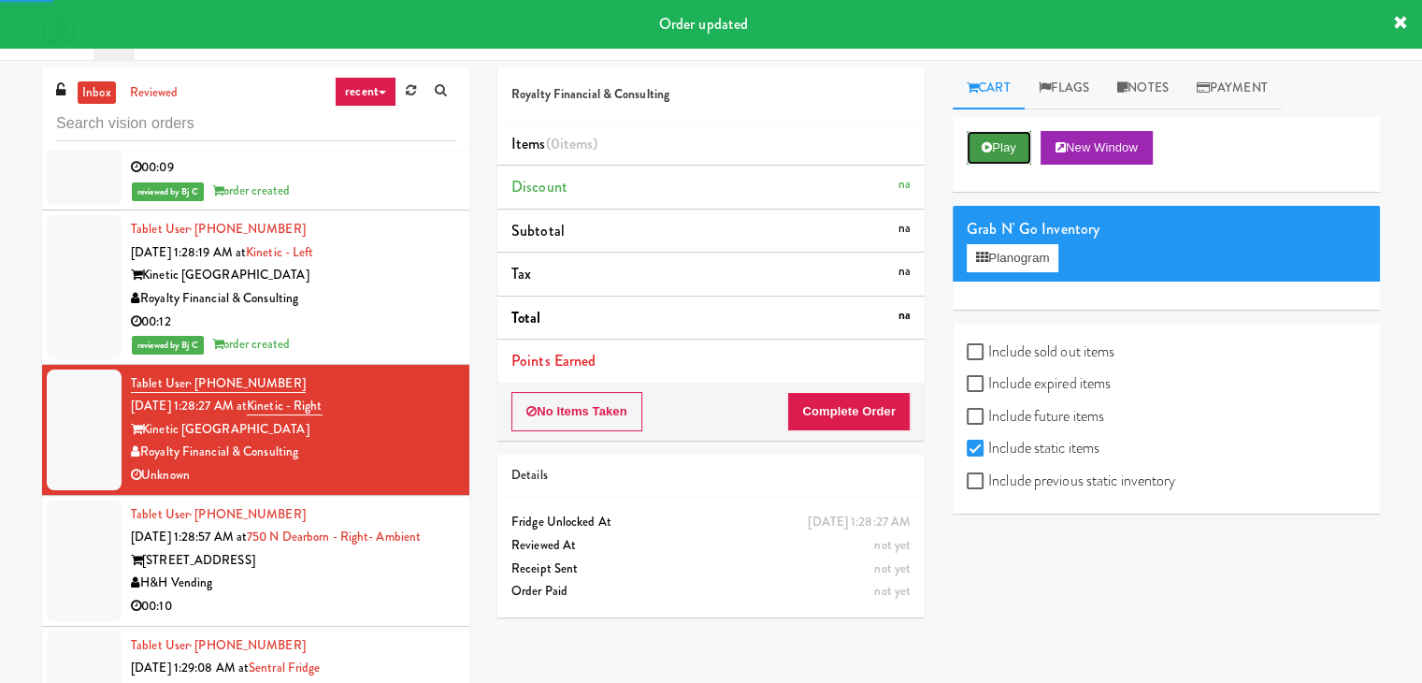
click at [1004, 148] on button "Play" at bounding box center [999, 148] width 65 height 34
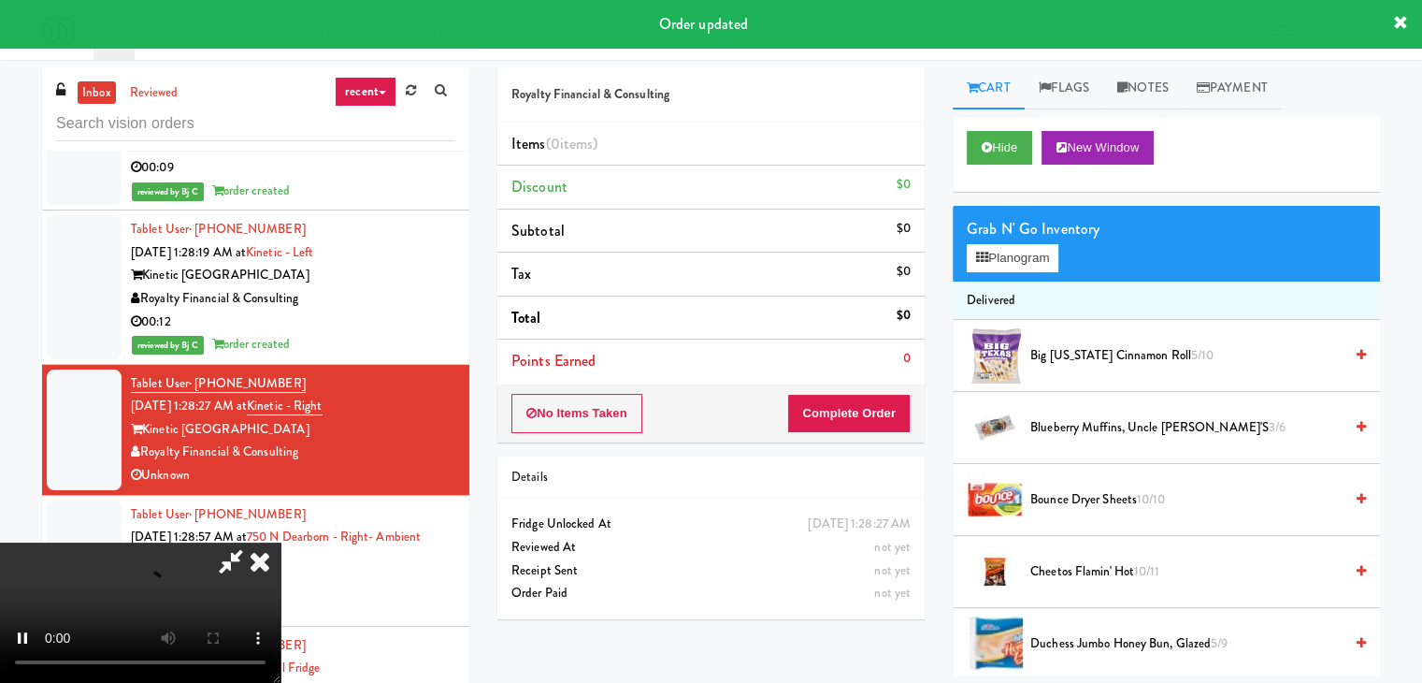
drag, startPoint x: 869, startPoint y: 440, endPoint x: 879, endPoint y: 417, distance: 24.7
click at [875, 427] on div "No Items Taken Complete Order" at bounding box center [711, 413] width 427 height 58
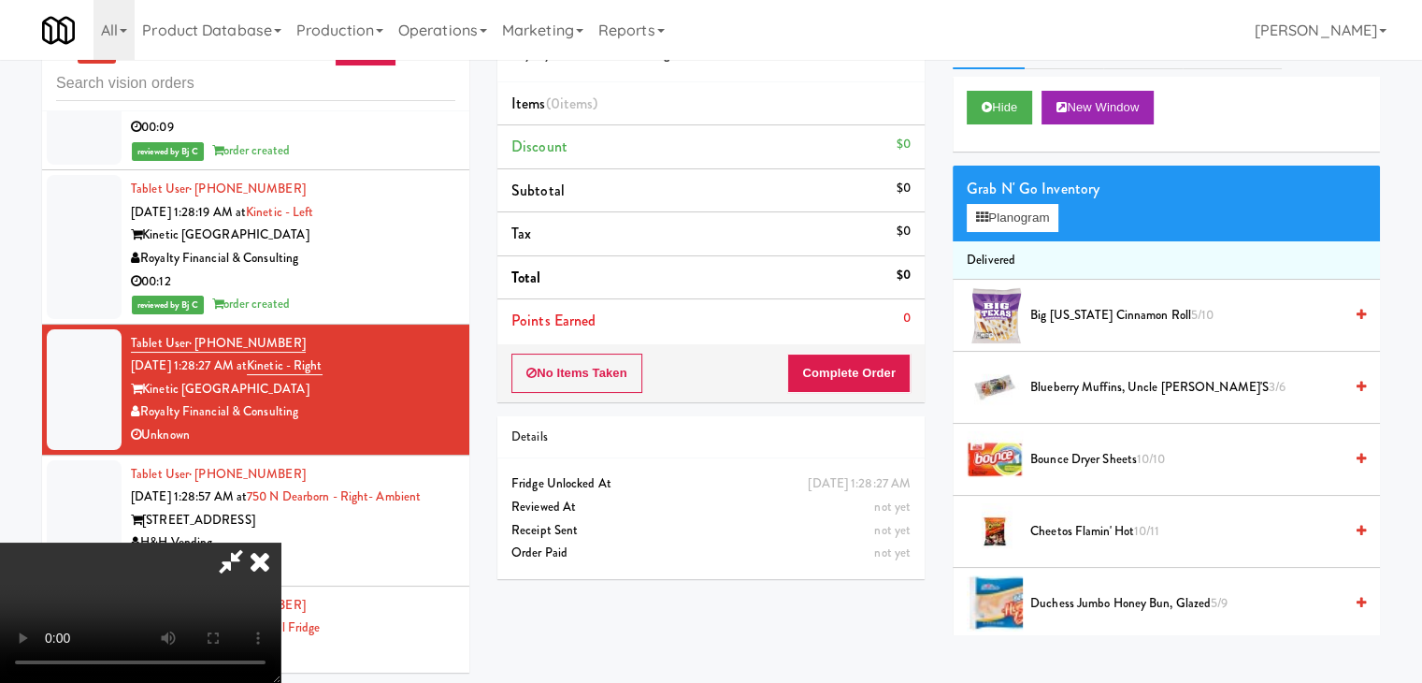
scroll to position [60, 0]
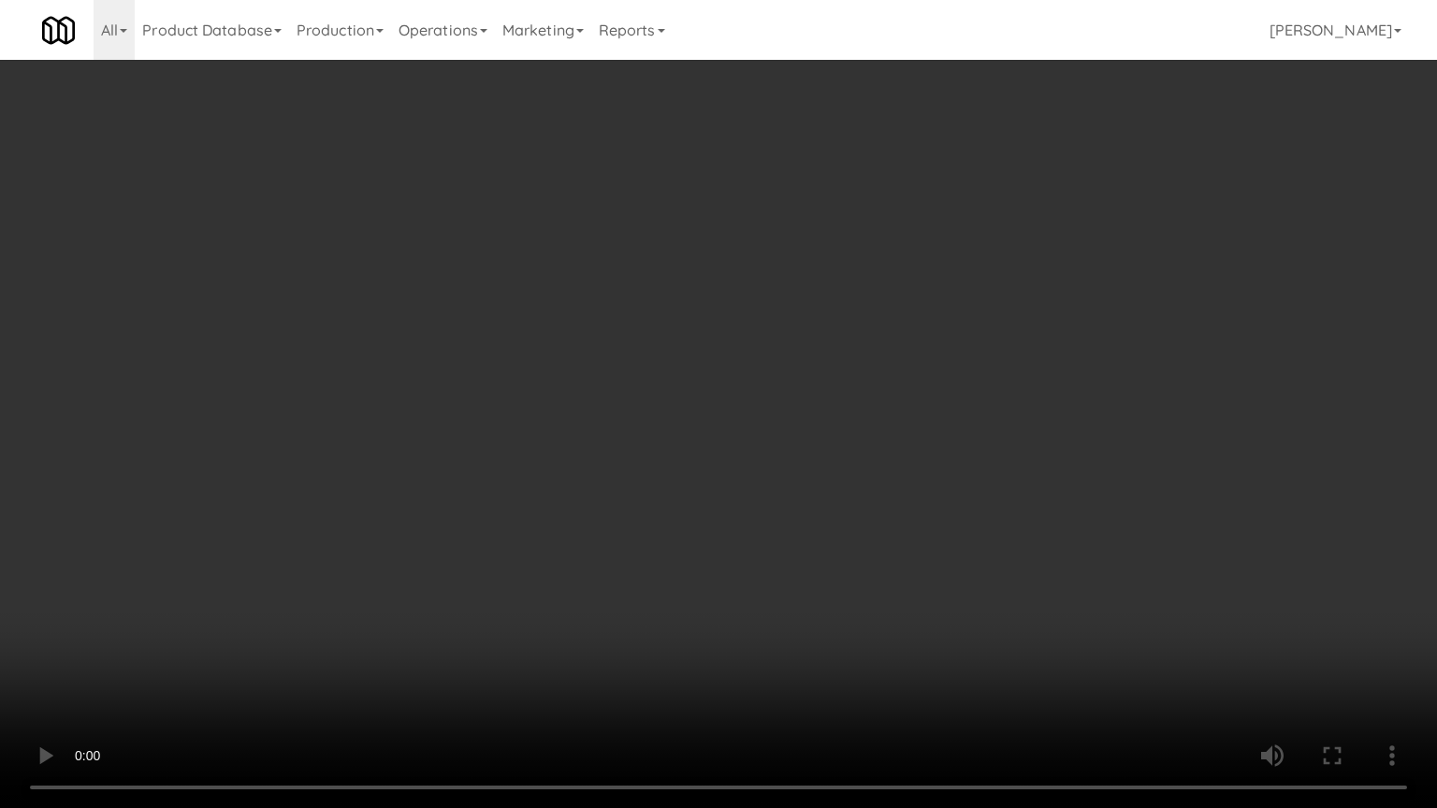
click at [782, 586] on video at bounding box center [718, 404] width 1437 height 808
click at [782, 585] on video at bounding box center [718, 404] width 1437 height 808
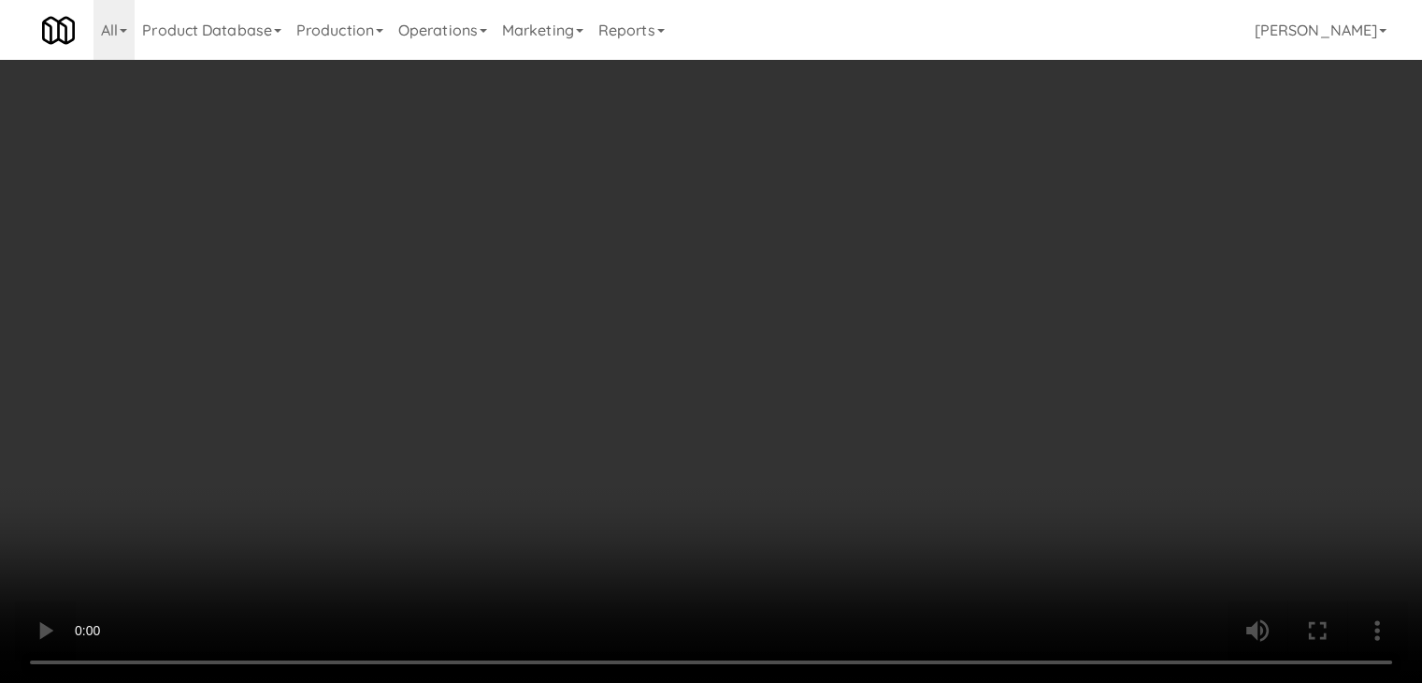
scroll to position [0, 0]
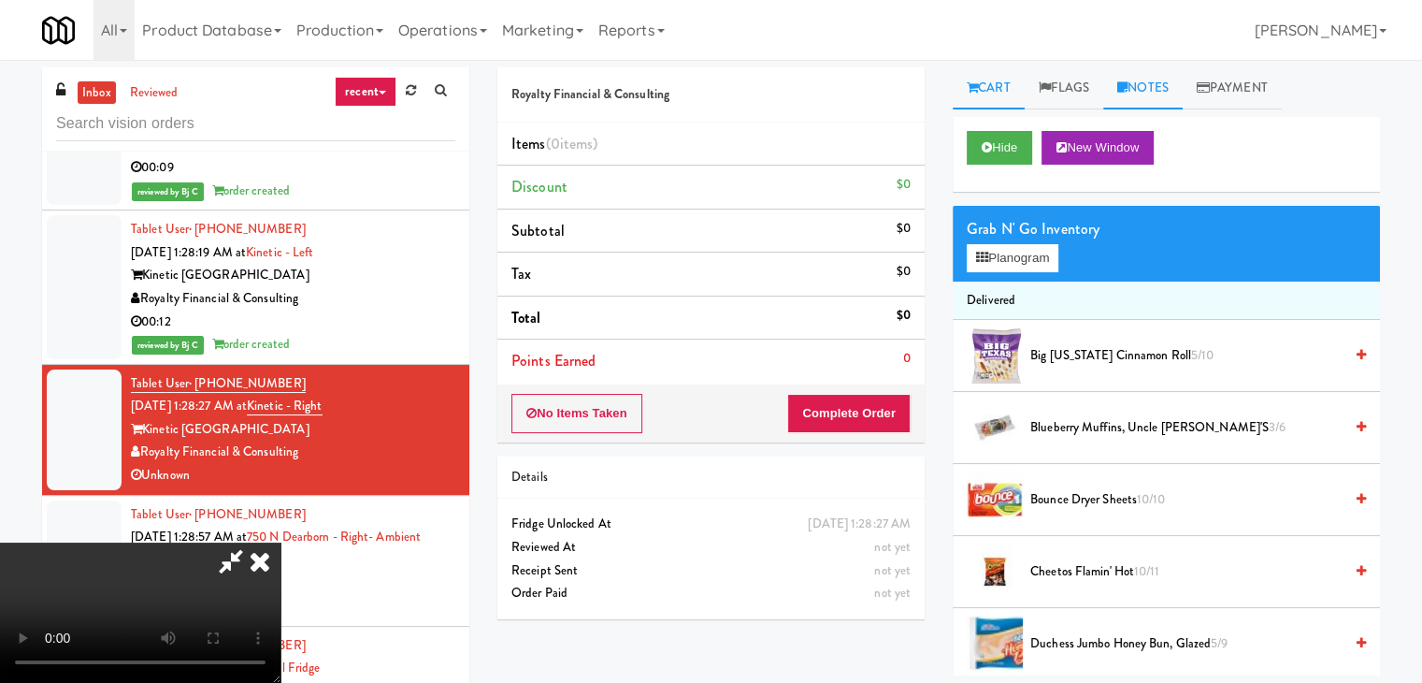
click at [1159, 90] on link "Notes" at bounding box center [1143, 88] width 79 height 42
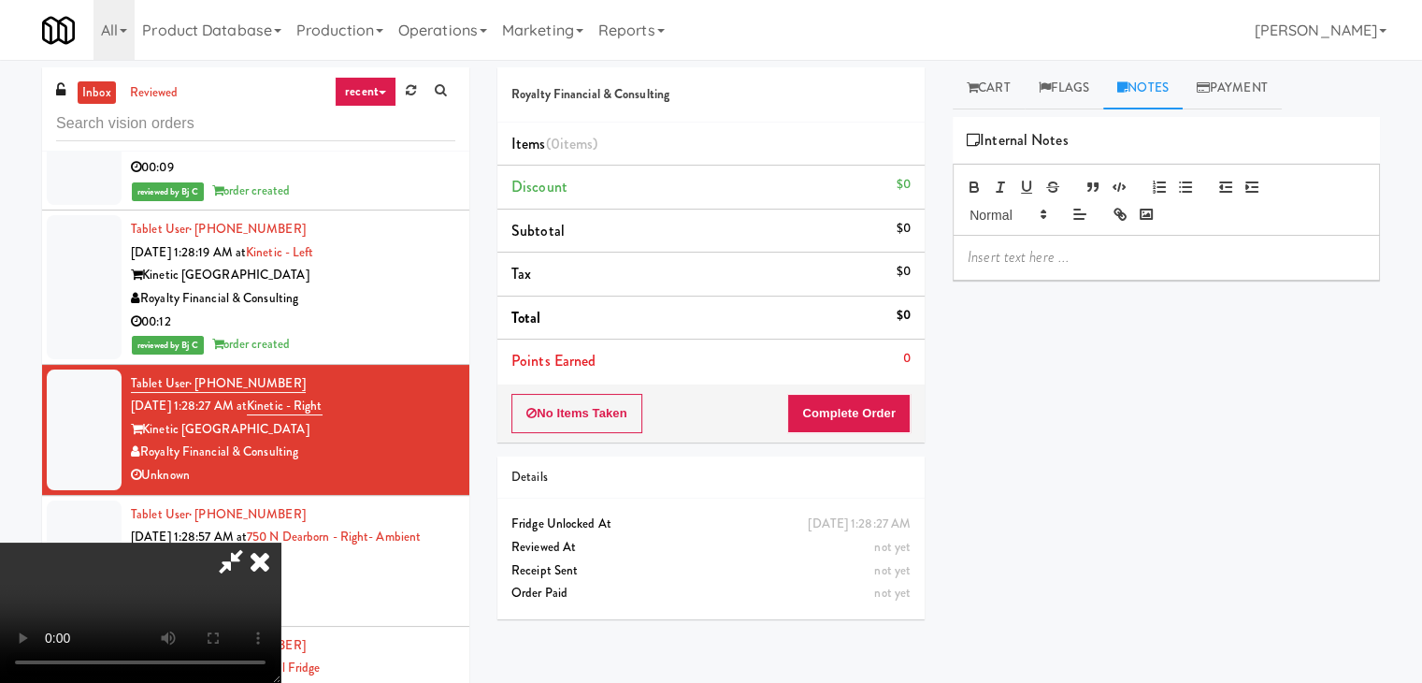
click at [1040, 258] on p at bounding box center [1166, 257] width 397 height 21
click at [253, 542] on icon at bounding box center [230, 560] width 43 height 37
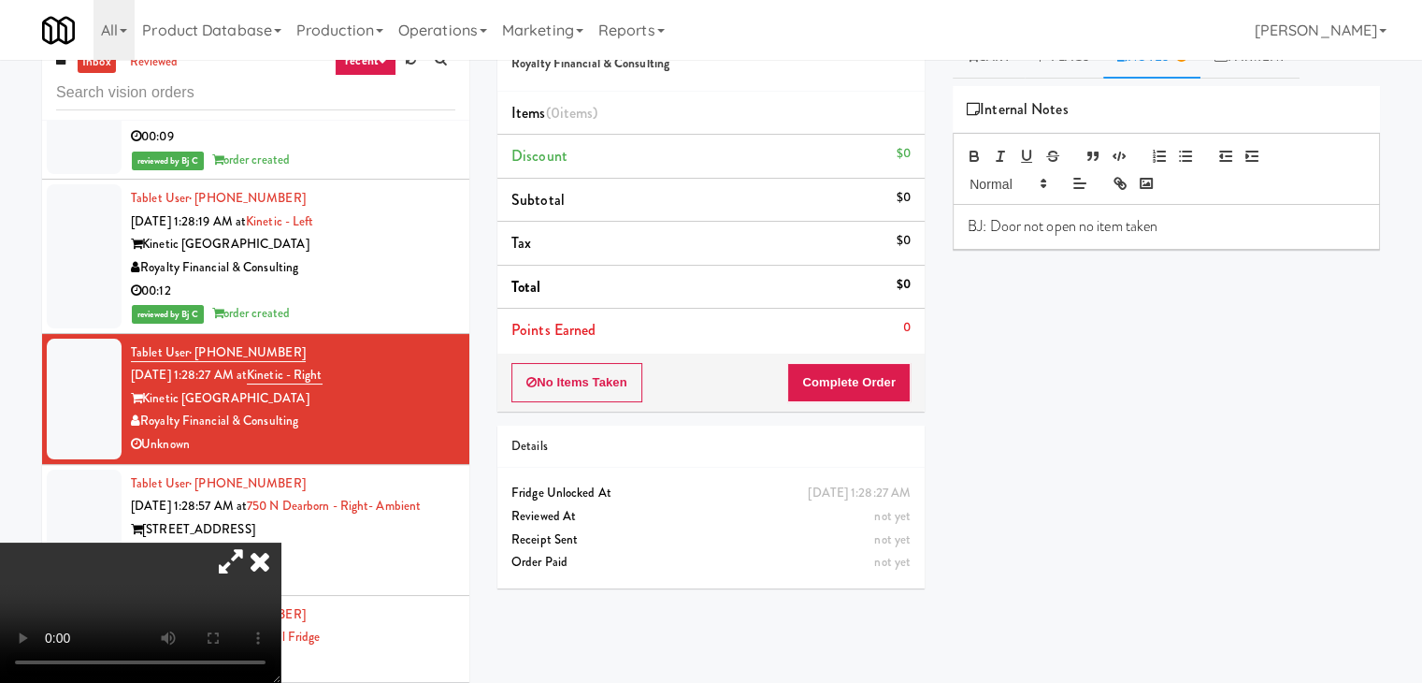
scroll to position [60, 0]
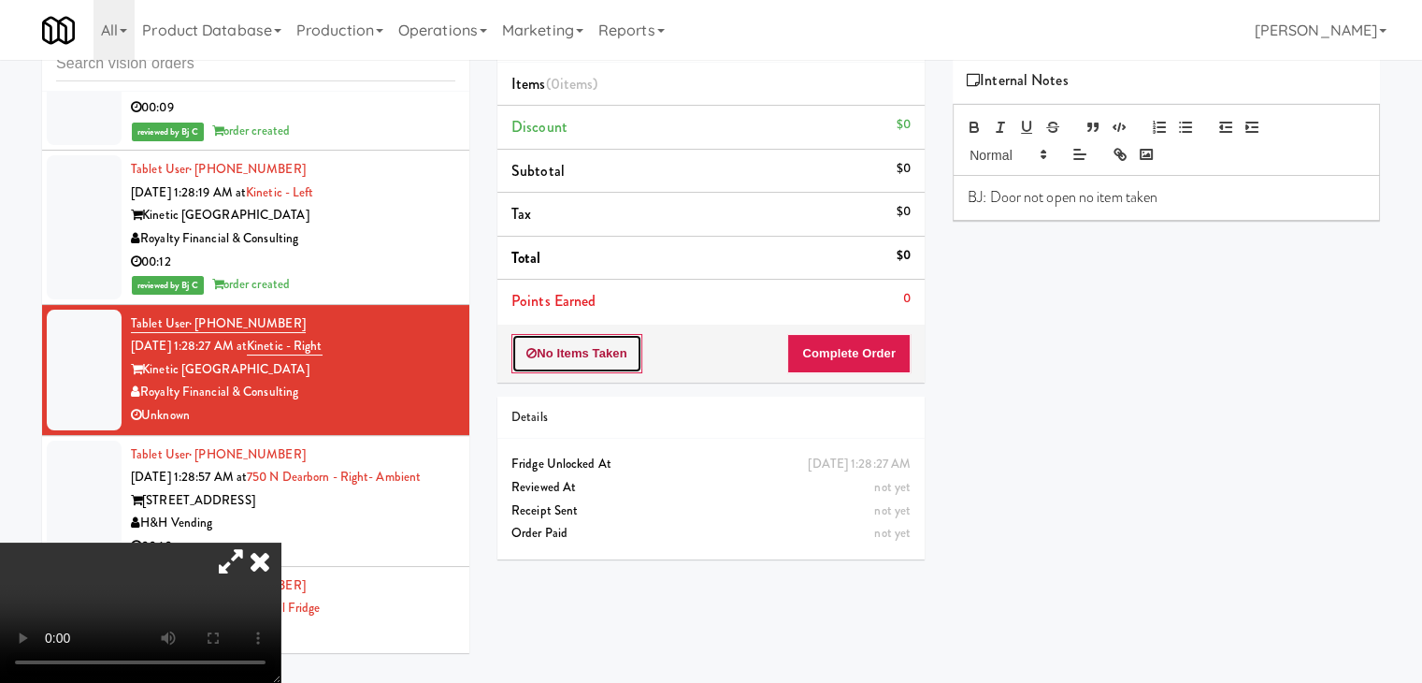
click at [614, 348] on button "No Items Taken" at bounding box center [577, 353] width 131 height 39
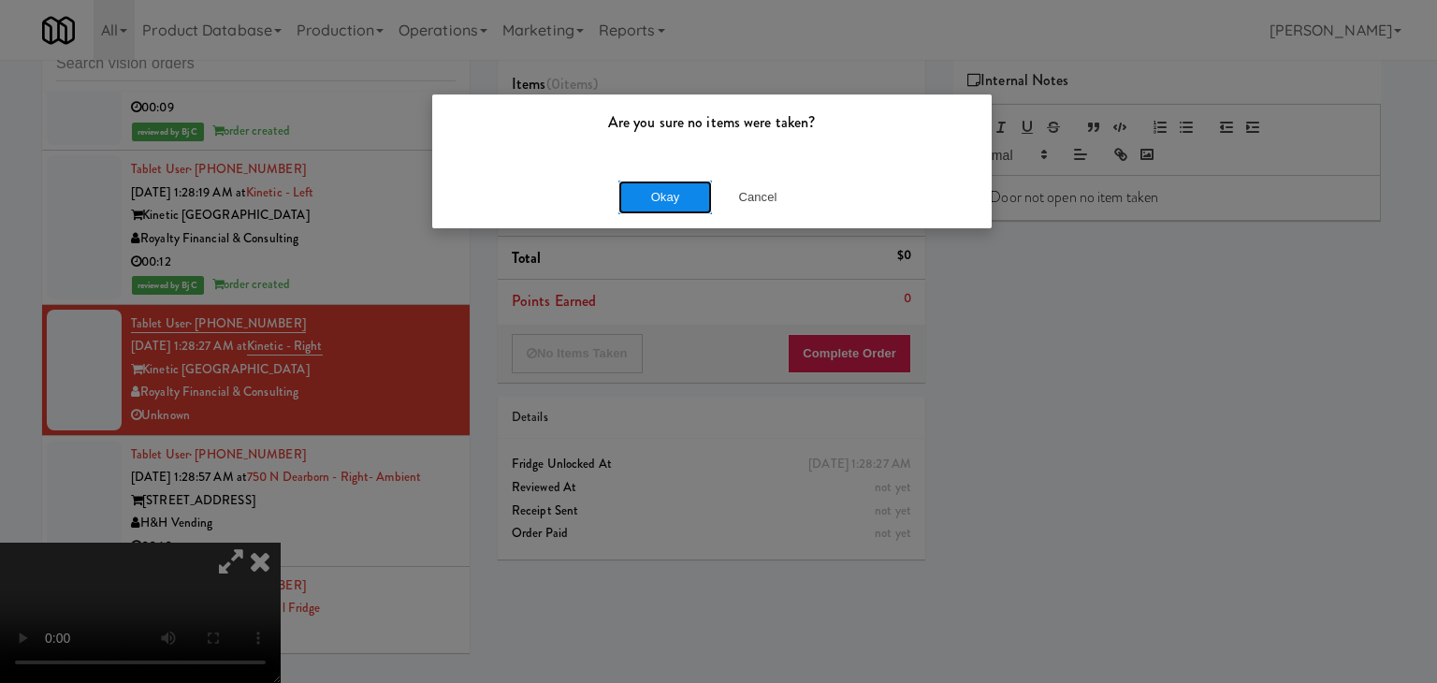
click at [647, 202] on button "Okay" at bounding box center [665, 197] width 94 height 34
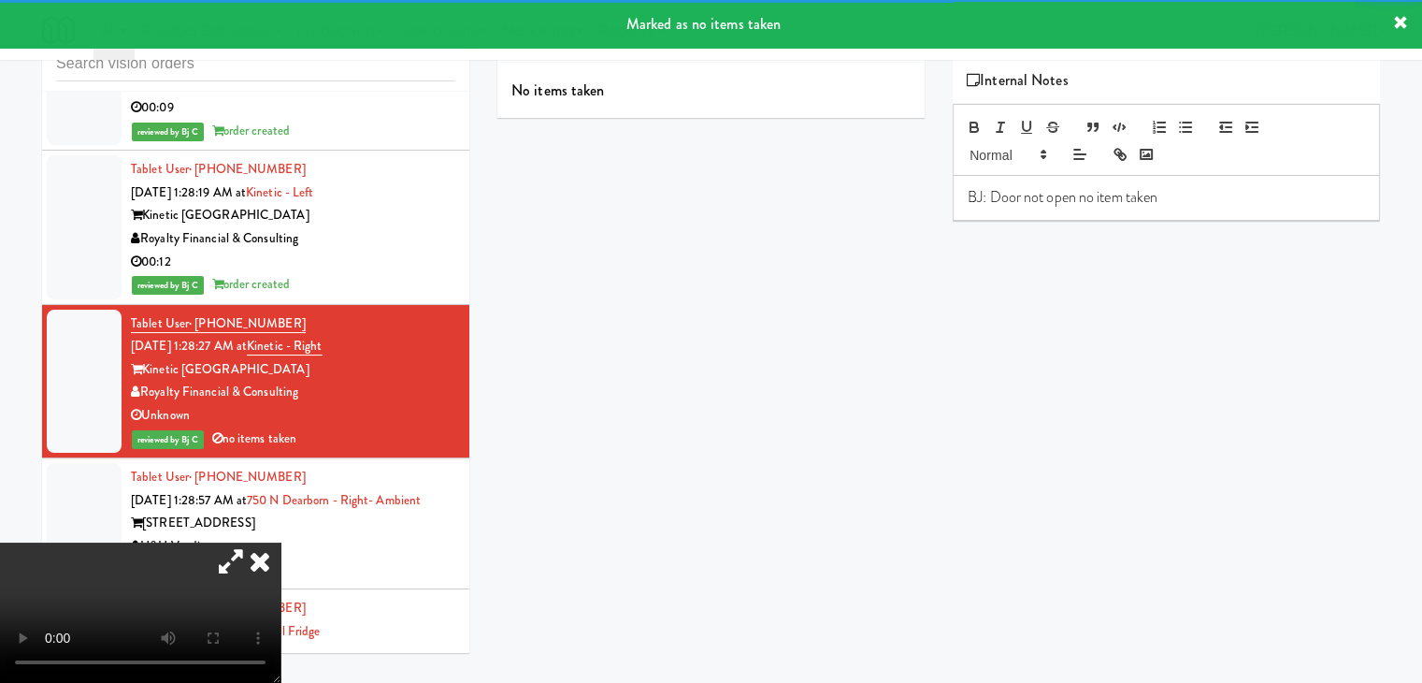
click at [281, 542] on icon at bounding box center [259, 560] width 41 height 37
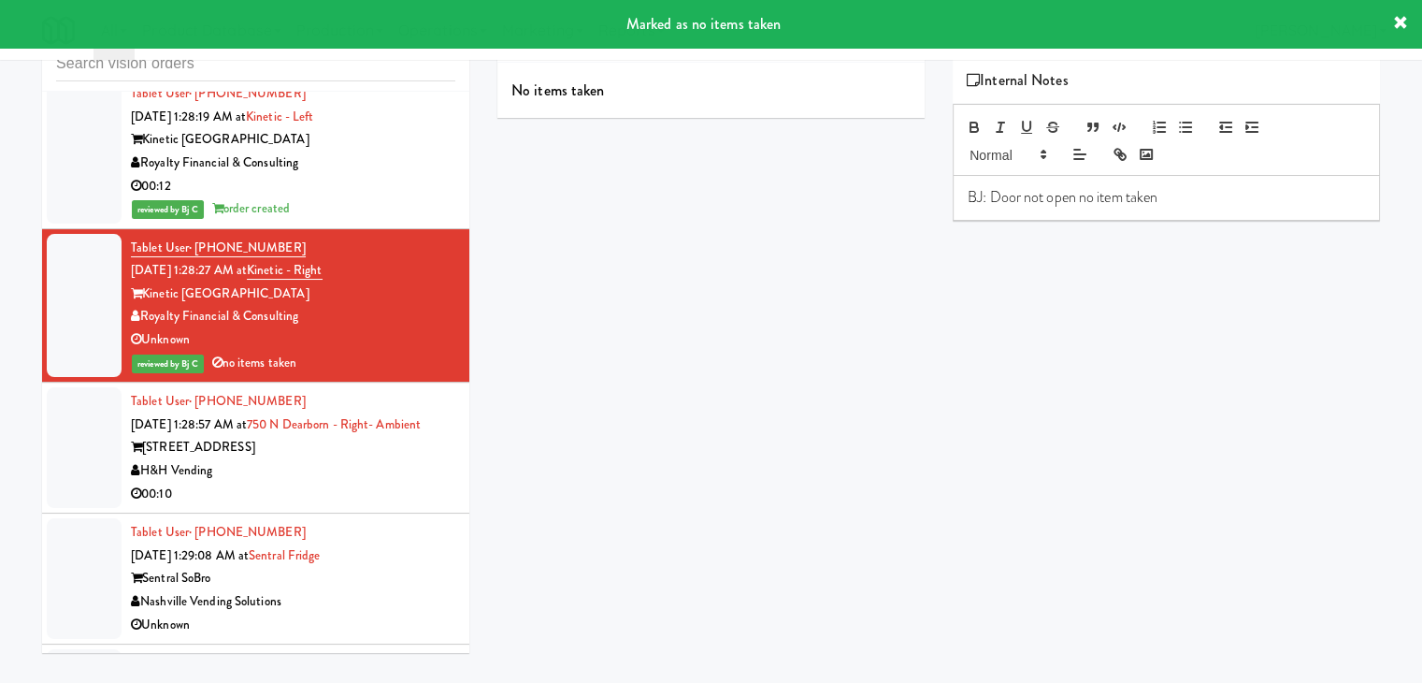
scroll to position [7851, 0]
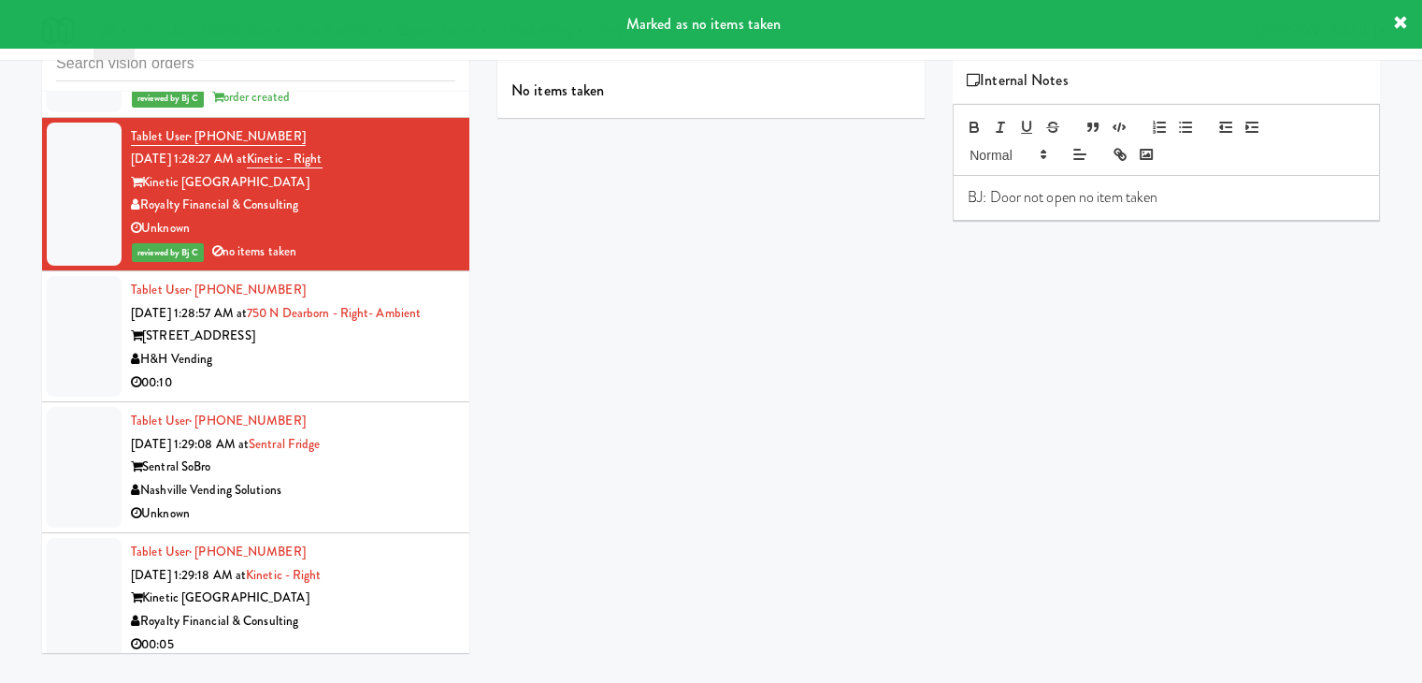
click at [381, 376] on div "00:10" at bounding box center [293, 382] width 325 height 23
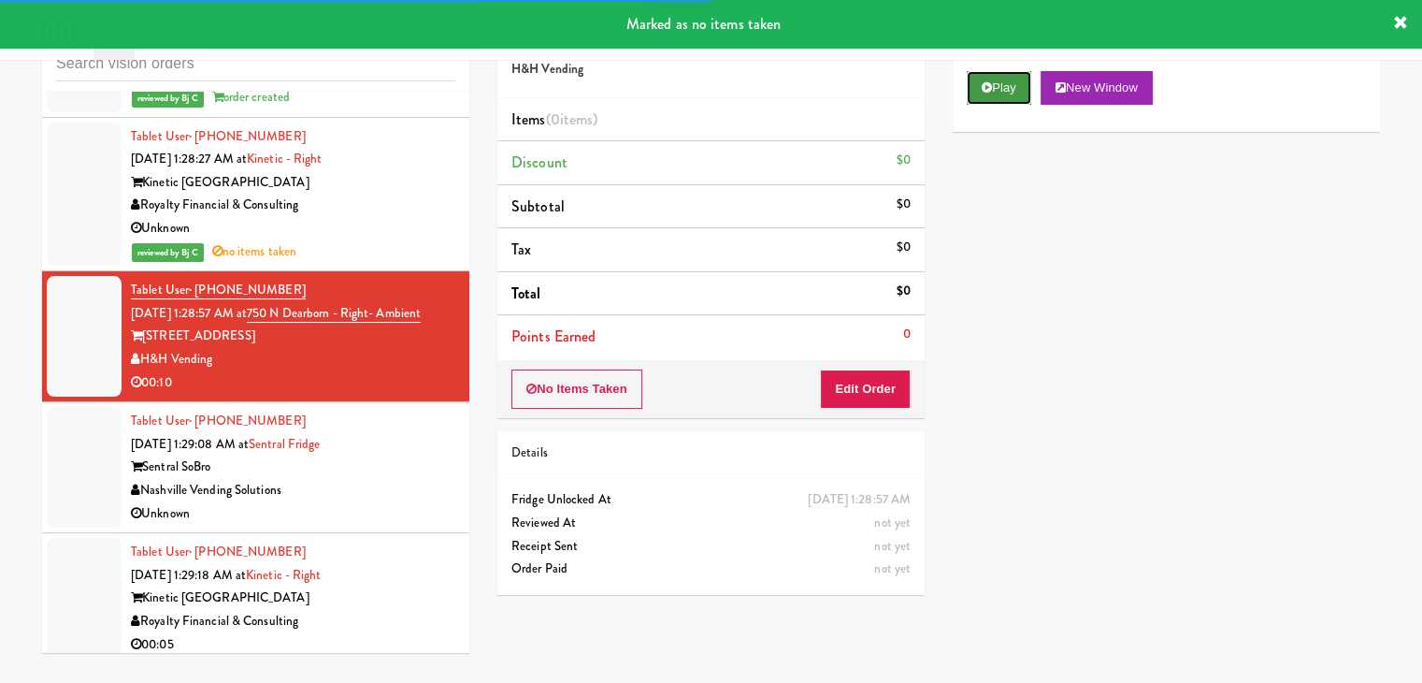
click at [1010, 89] on button "Play" at bounding box center [999, 88] width 65 height 34
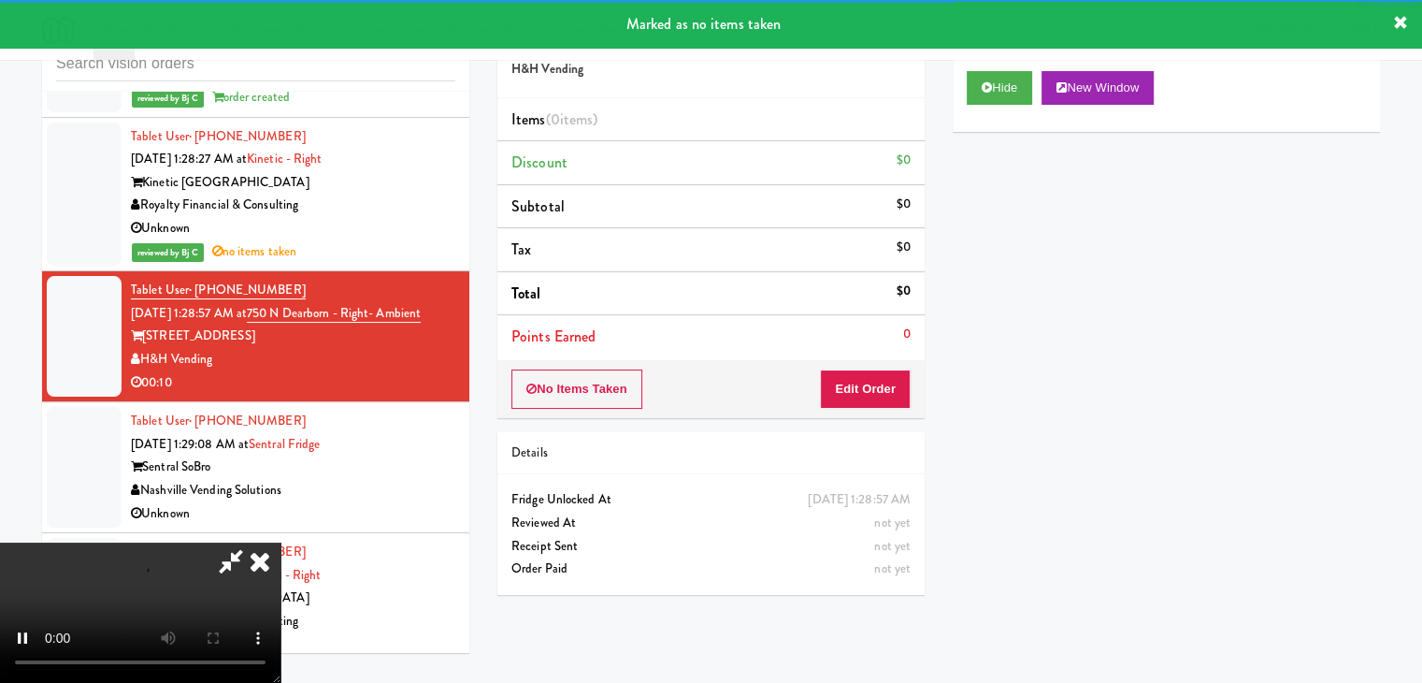
click at [888, 367] on div "No Items Taken Edit Order" at bounding box center [711, 389] width 427 height 58
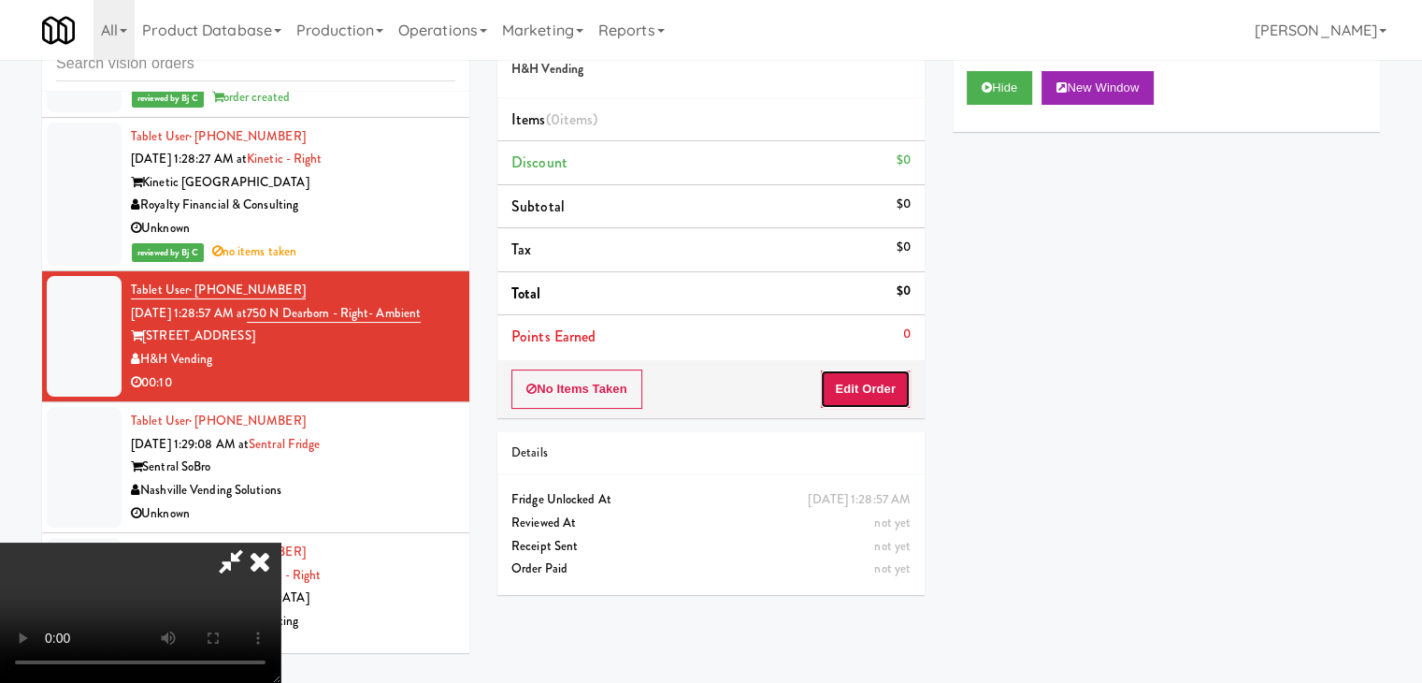
click at [892, 375] on button "Edit Order" at bounding box center [865, 388] width 91 height 39
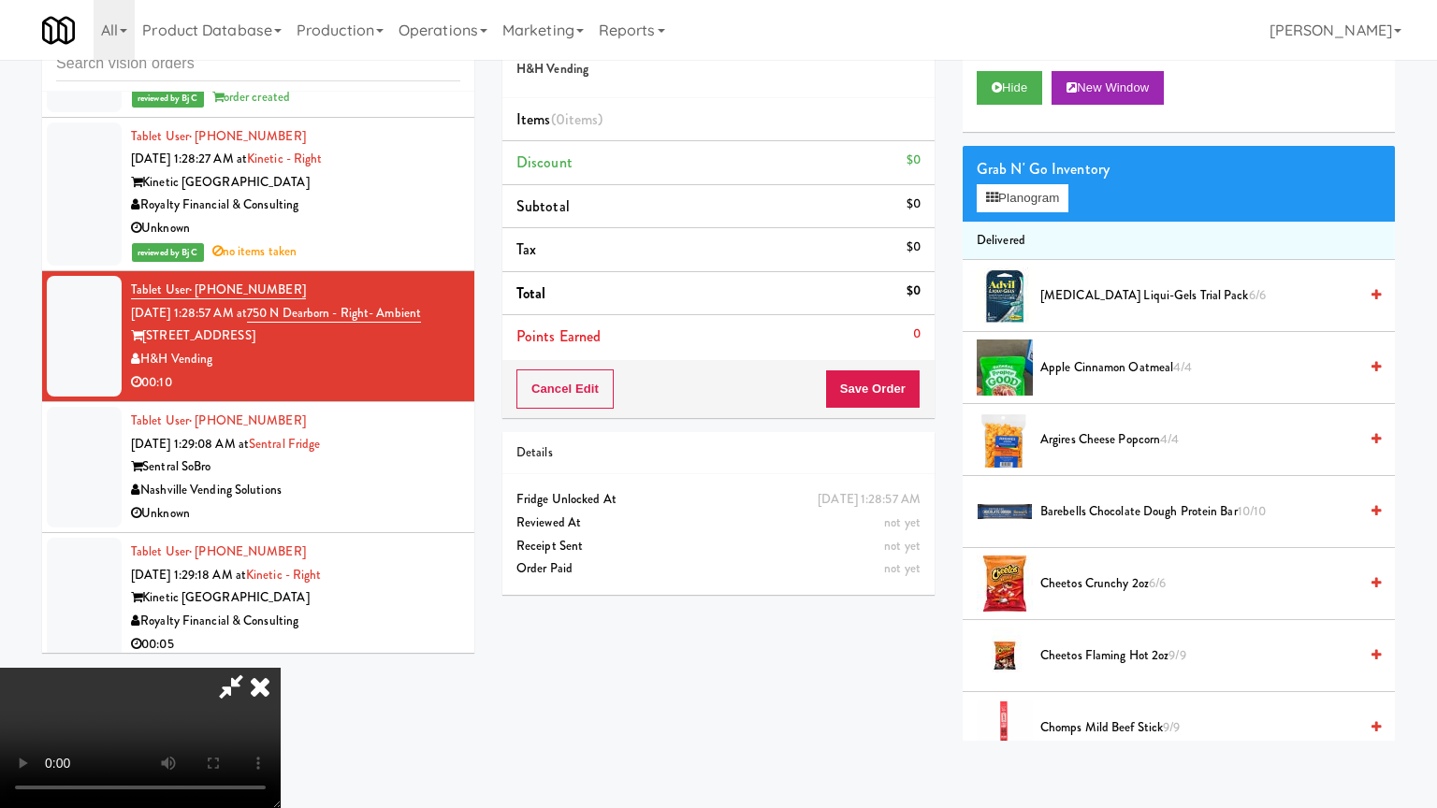
click at [281, 668] on video at bounding box center [140, 738] width 281 height 140
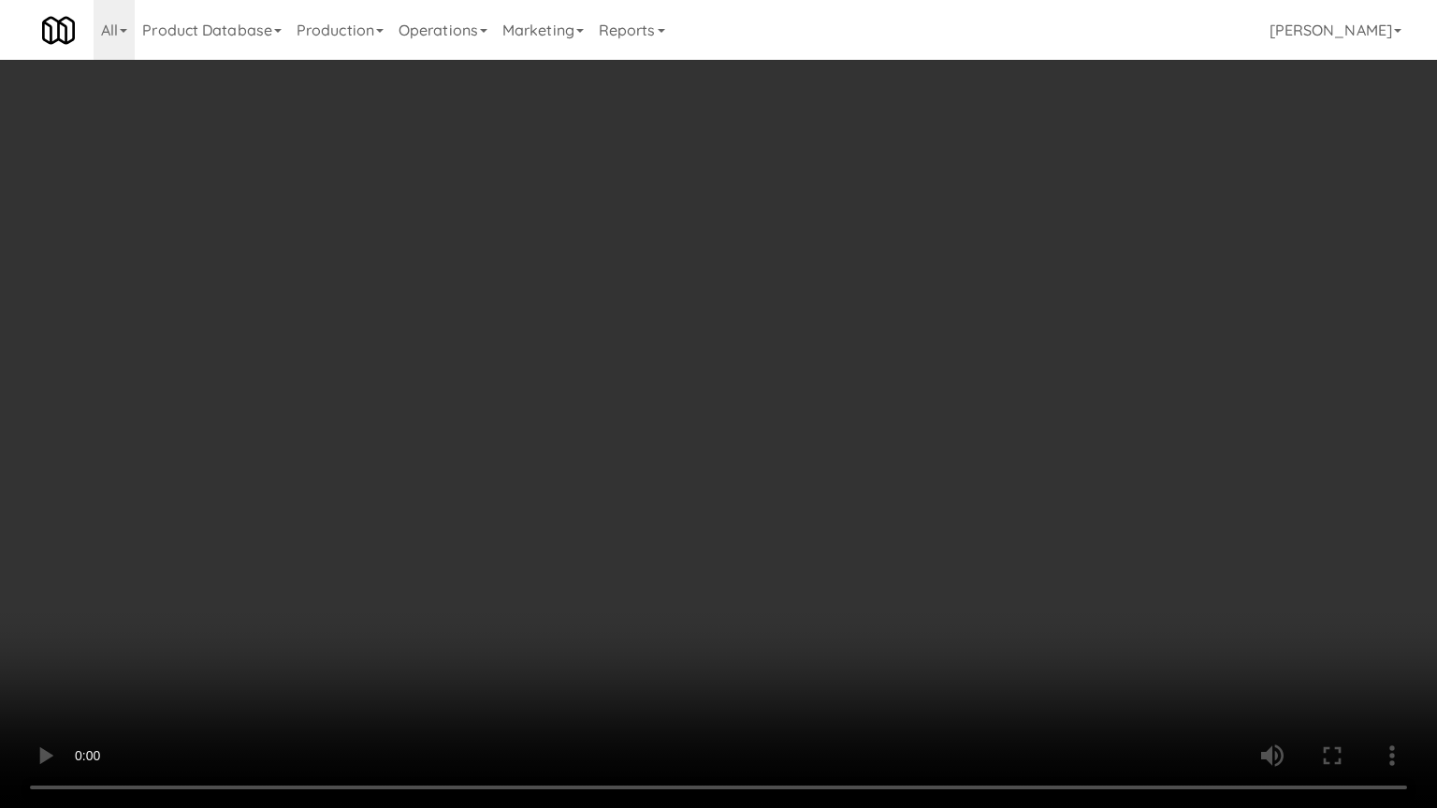
click at [961, 473] on video at bounding box center [718, 404] width 1437 height 808
click at [961, 471] on video at bounding box center [718, 404] width 1437 height 808
drag, startPoint x: 961, startPoint y: 471, endPoint x: 989, endPoint y: 317, distance: 156.7
click at [961, 469] on video at bounding box center [718, 404] width 1437 height 808
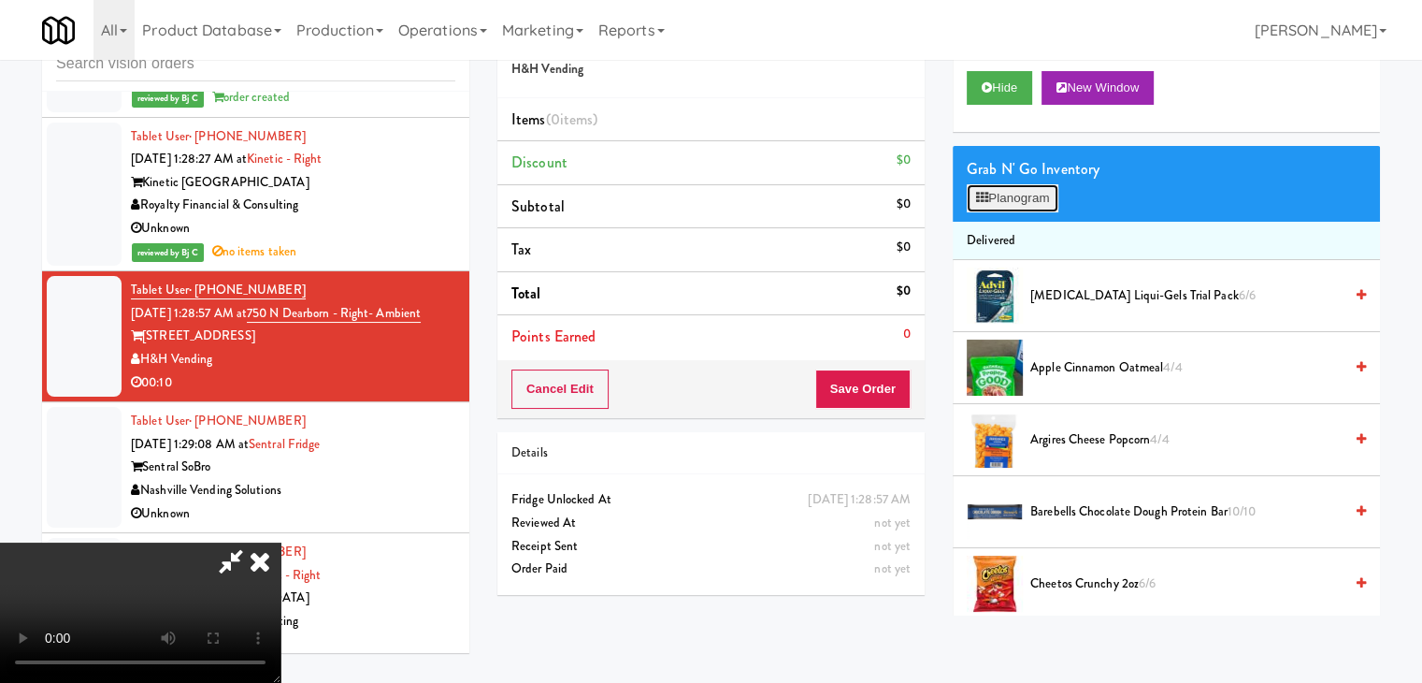
click at [1039, 200] on button "Planogram" at bounding box center [1013, 198] width 92 height 28
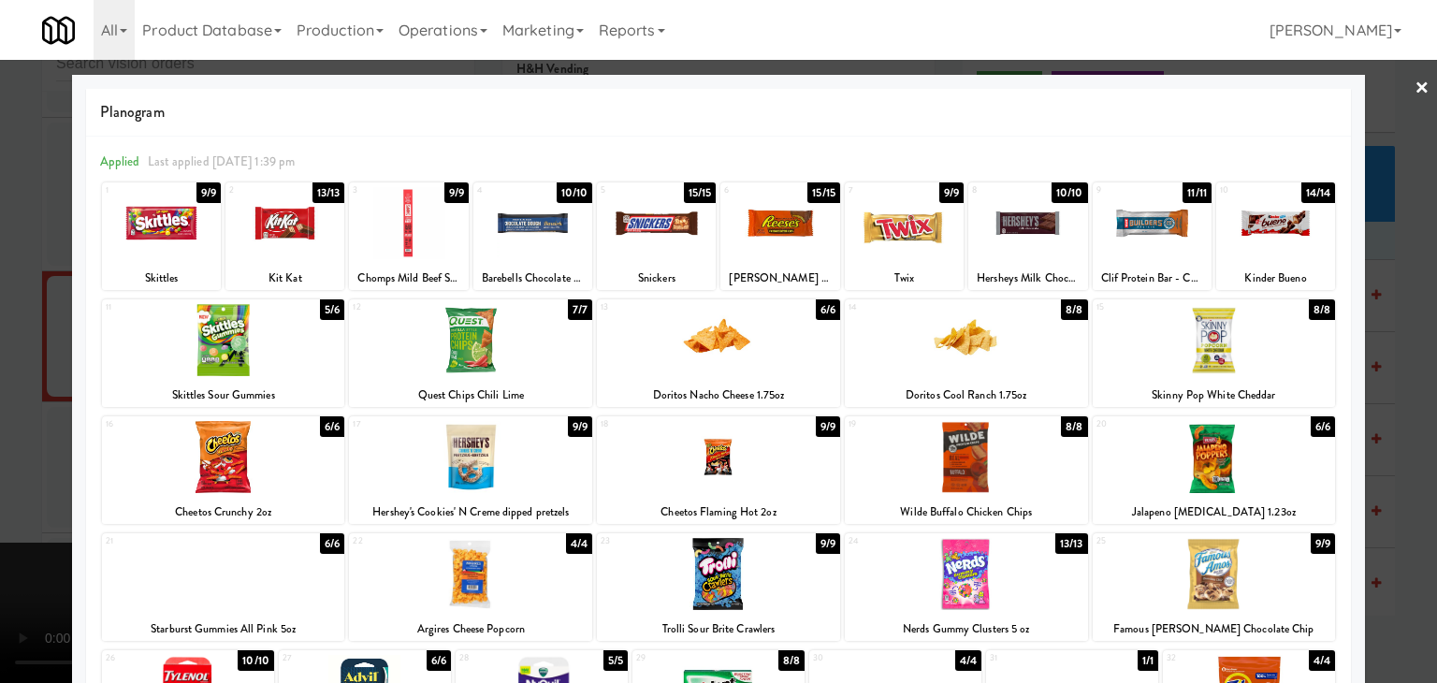
drag, startPoint x: 487, startPoint y: 592, endPoint x: 496, endPoint y: 583, distance: 12.6
click at [487, 589] on div at bounding box center [470, 574] width 243 height 72
click at [14, 536] on div at bounding box center [718, 341] width 1437 height 683
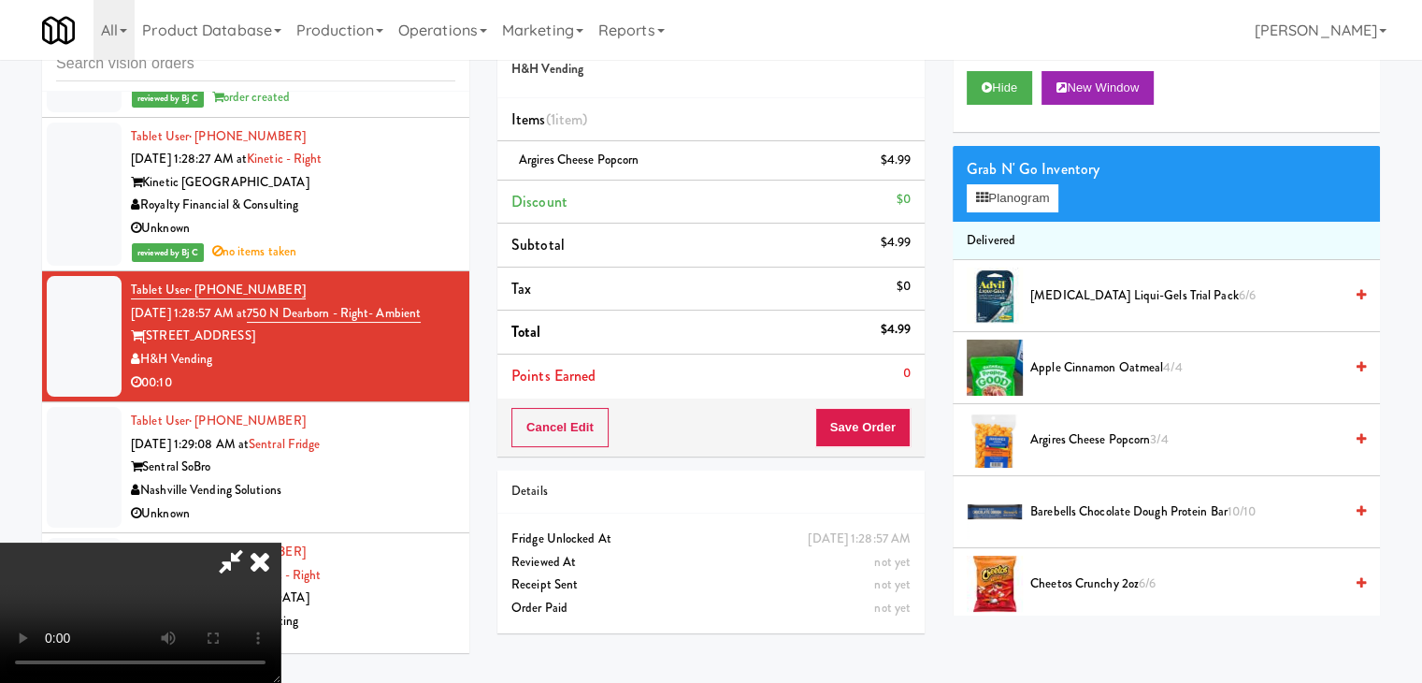
click at [898, 449] on div "Cancel Edit Save Order" at bounding box center [711, 427] width 427 height 58
click at [888, 426] on button "Save Order" at bounding box center [863, 427] width 95 height 39
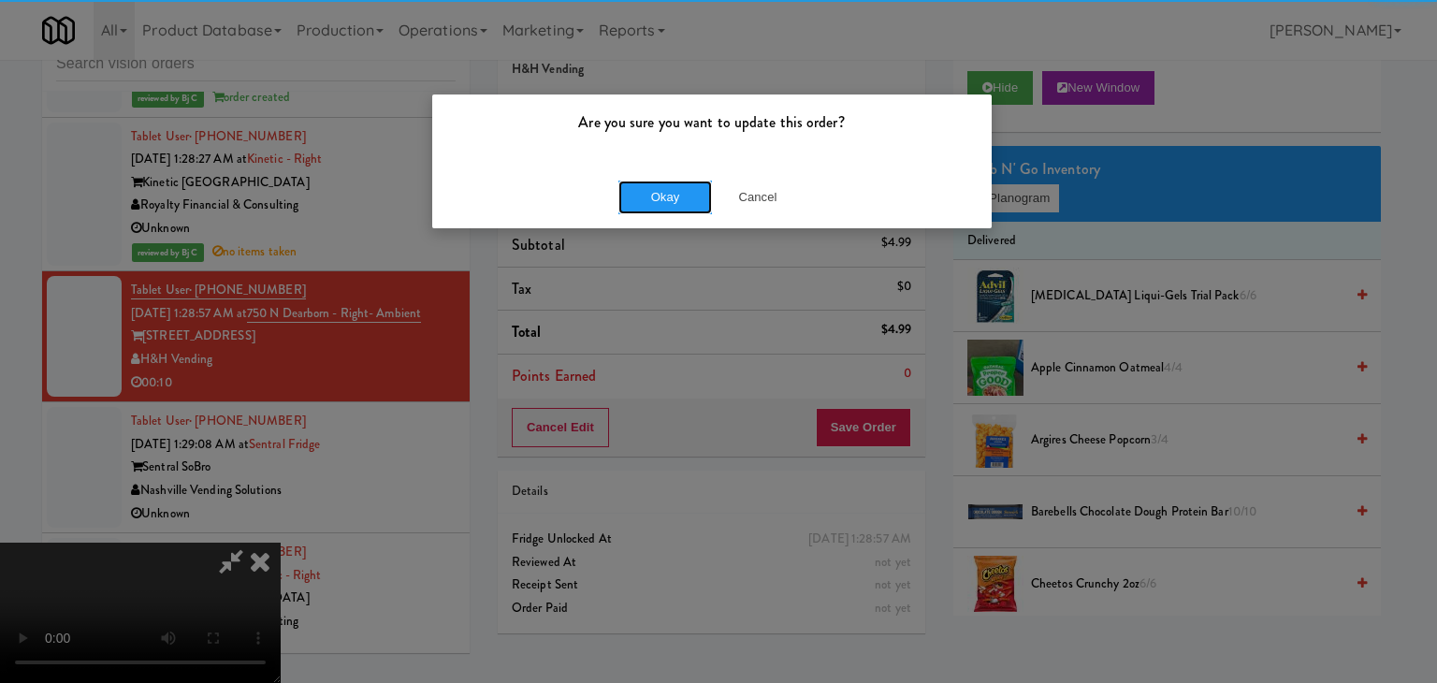
drag, startPoint x: 681, startPoint y: 207, endPoint x: 657, endPoint y: 177, distance: 38.6
click at [657, 177] on div "Okay Cancel" at bounding box center [711, 197] width 559 height 63
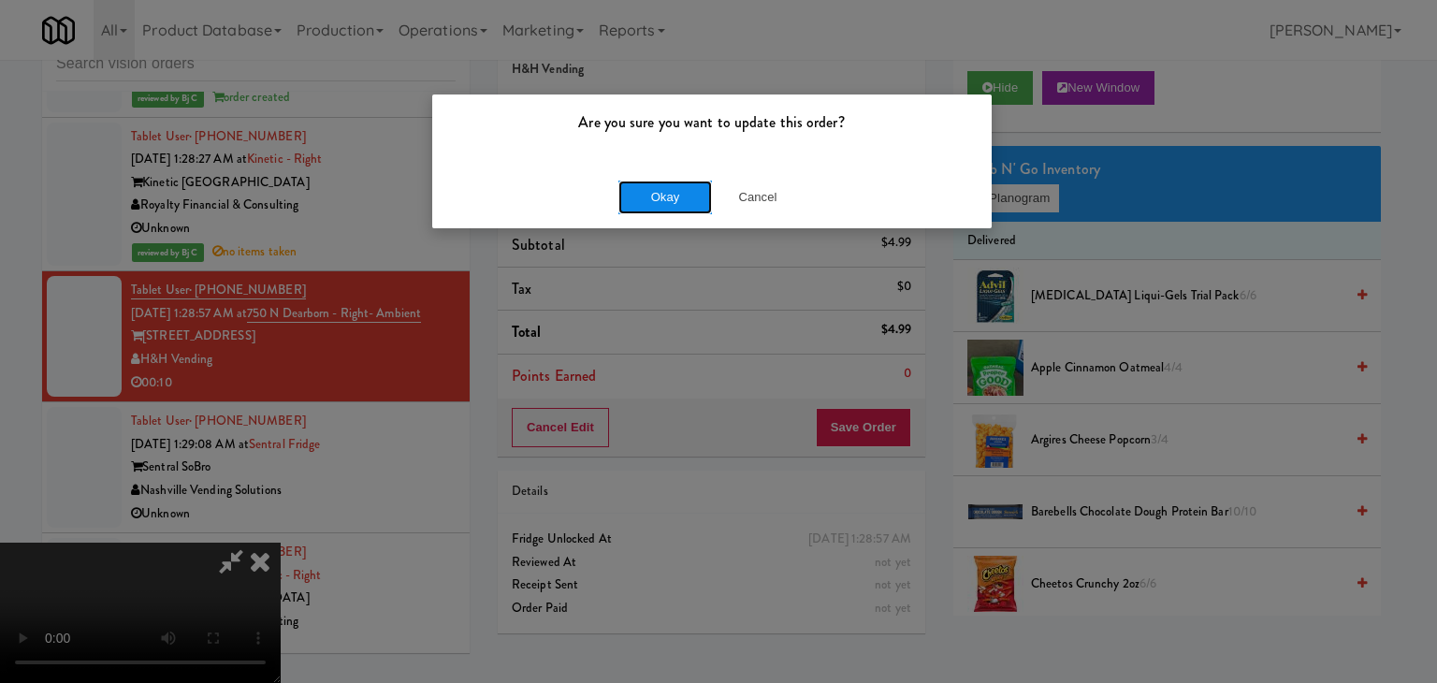
click at [657, 188] on button "Okay" at bounding box center [665, 197] width 94 height 34
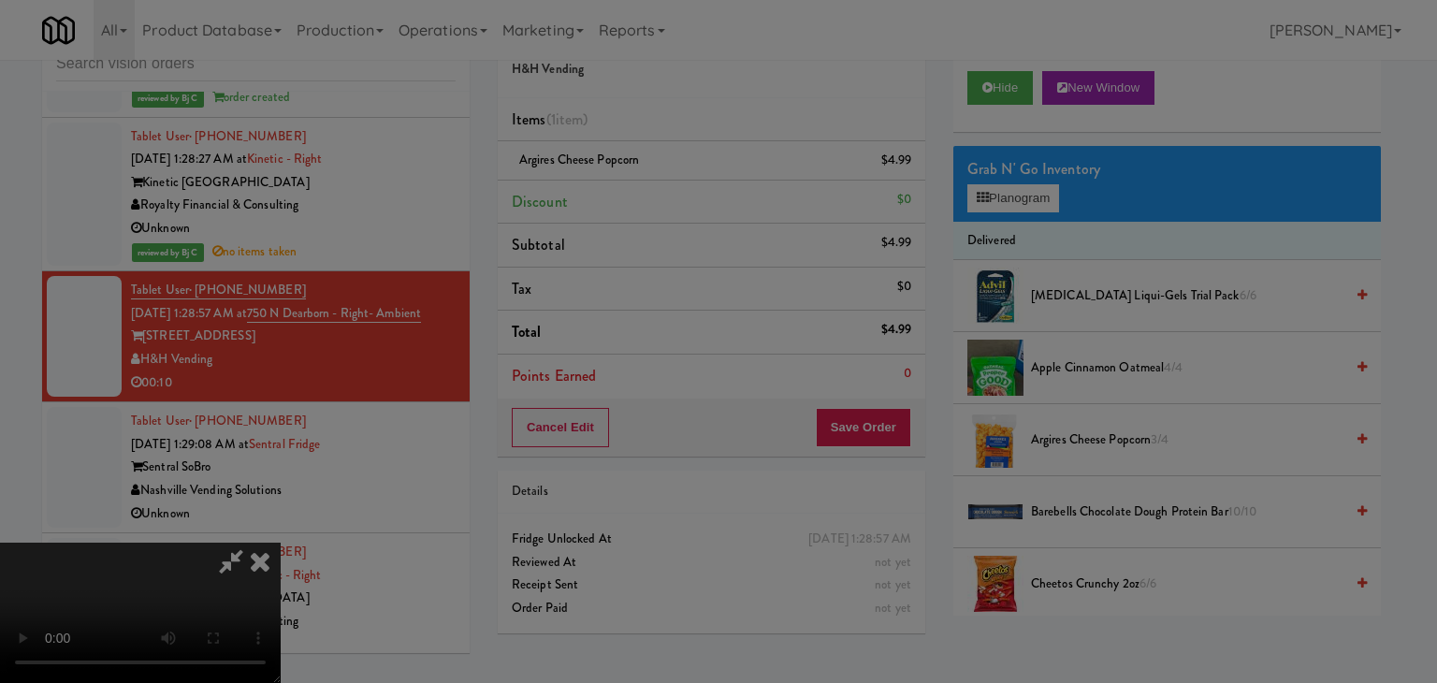
click at [657, 188] on body "Are you sure you want to update this order? Okay Cancel Okay Are you sure you w…" at bounding box center [718, 341] width 1437 height 683
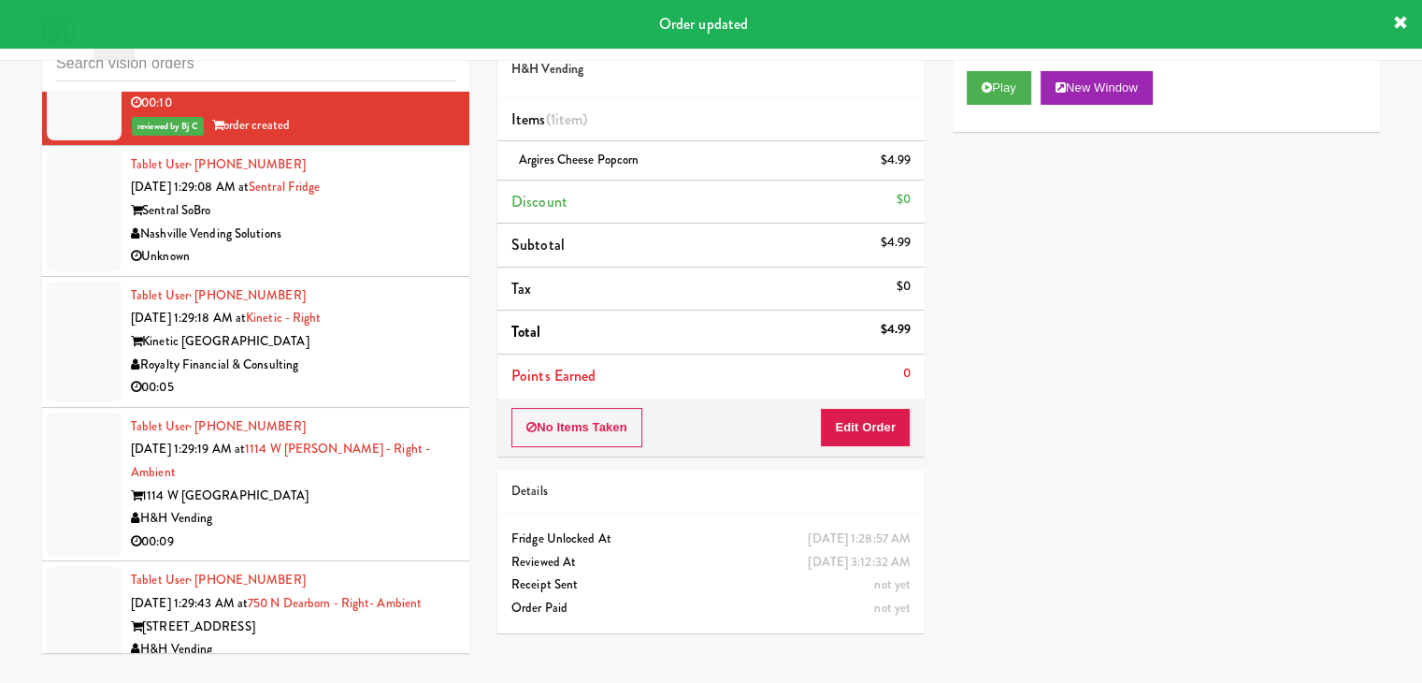
scroll to position [8132, 0]
drag, startPoint x: 402, startPoint y: 236, endPoint x: 415, endPoint y: 245, distance: 16.1
click at [411, 237] on div "Nashville Vending Solutions" at bounding box center [293, 233] width 325 height 23
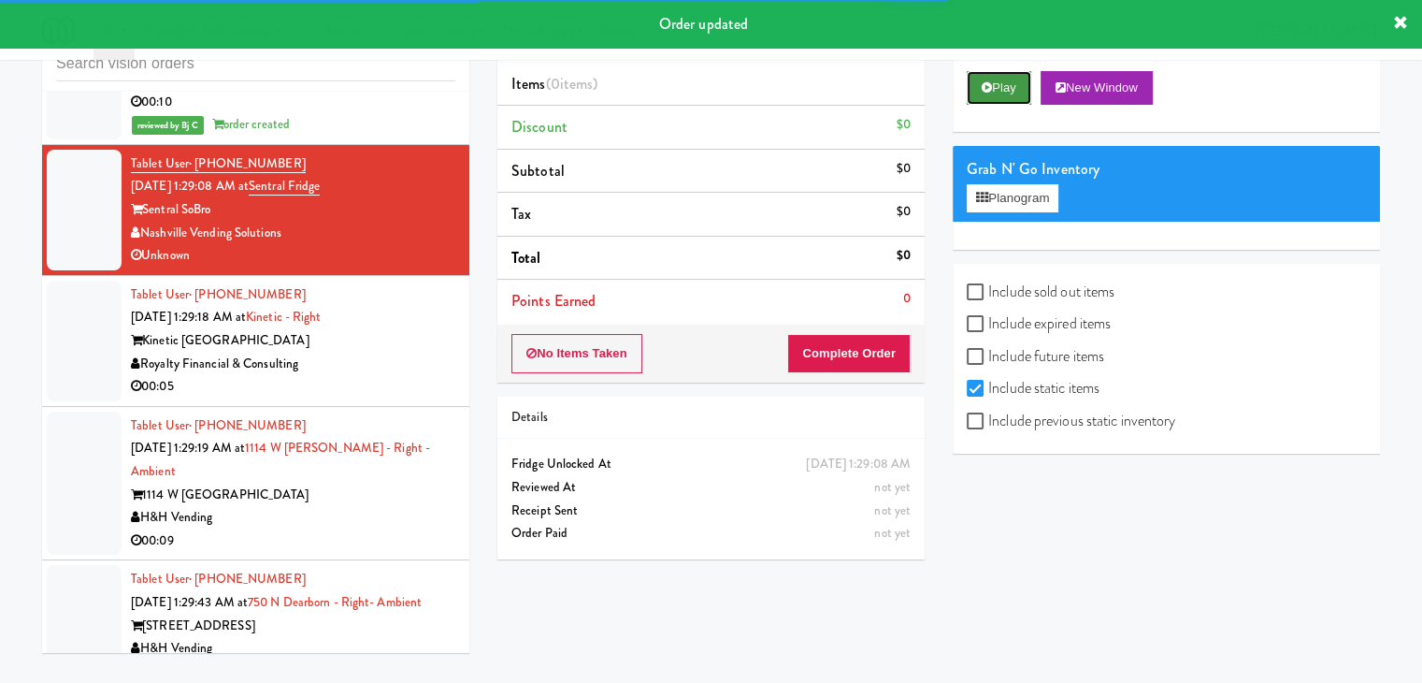
click at [984, 86] on icon at bounding box center [987, 87] width 10 height 12
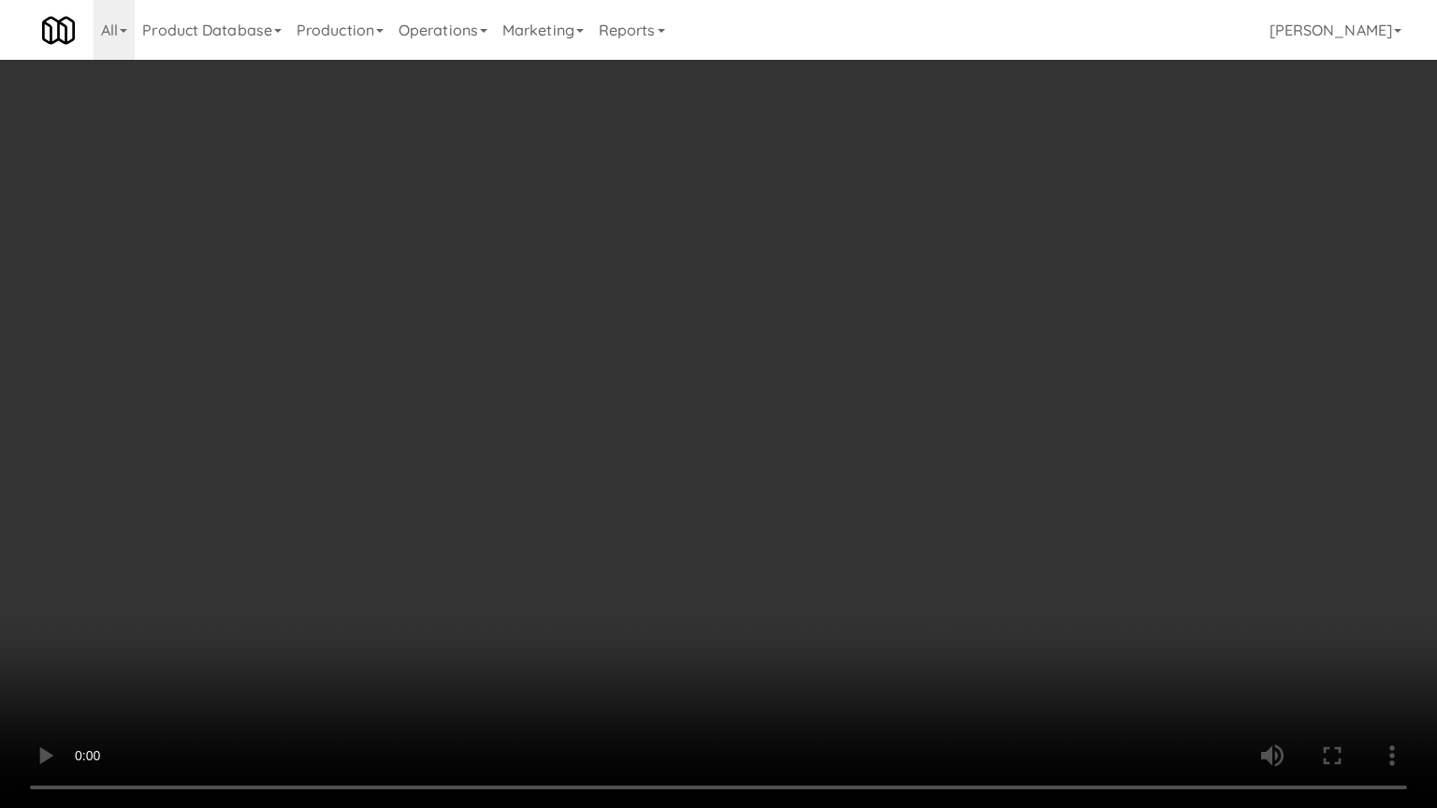
click at [880, 450] on video at bounding box center [718, 404] width 1437 height 808
click at [882, 448] on video at bounding box center [718, 404] width 1437 height 808
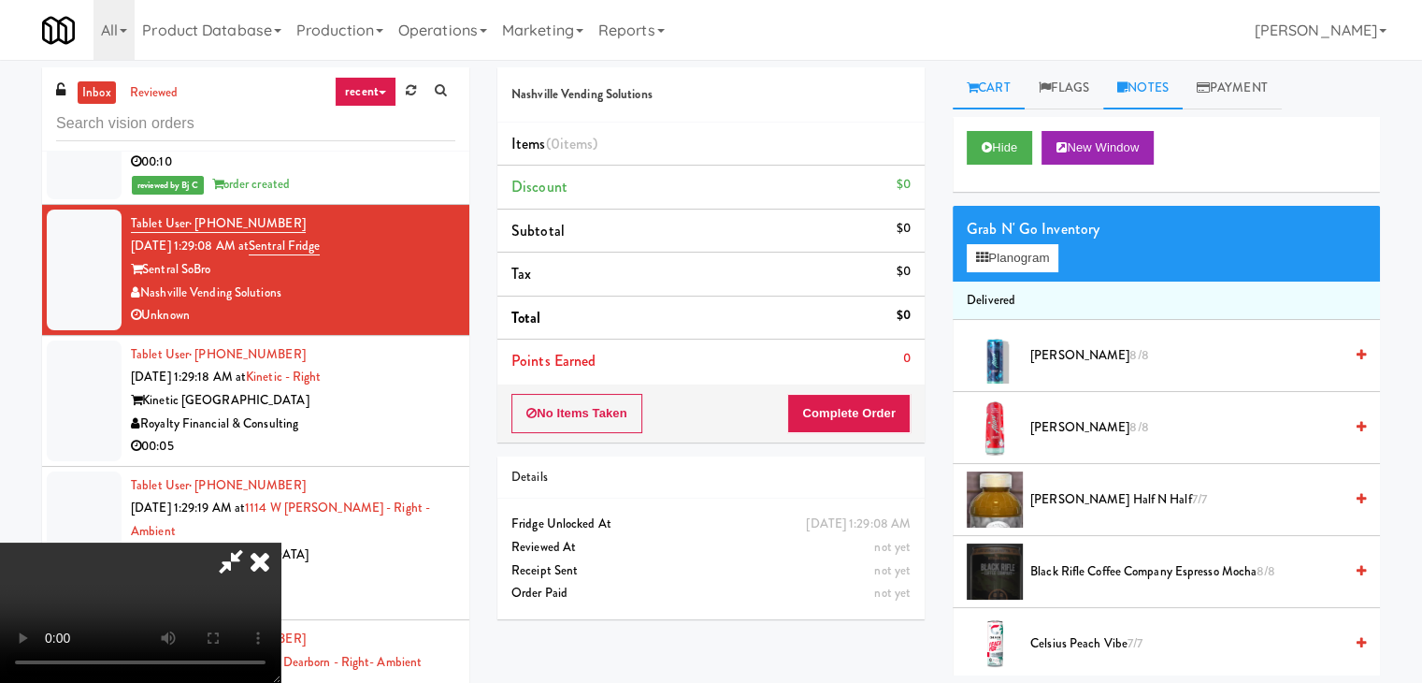
click at [1159, 94] on link "Notes" at bounding box center [1143, 88] width 79 height 42
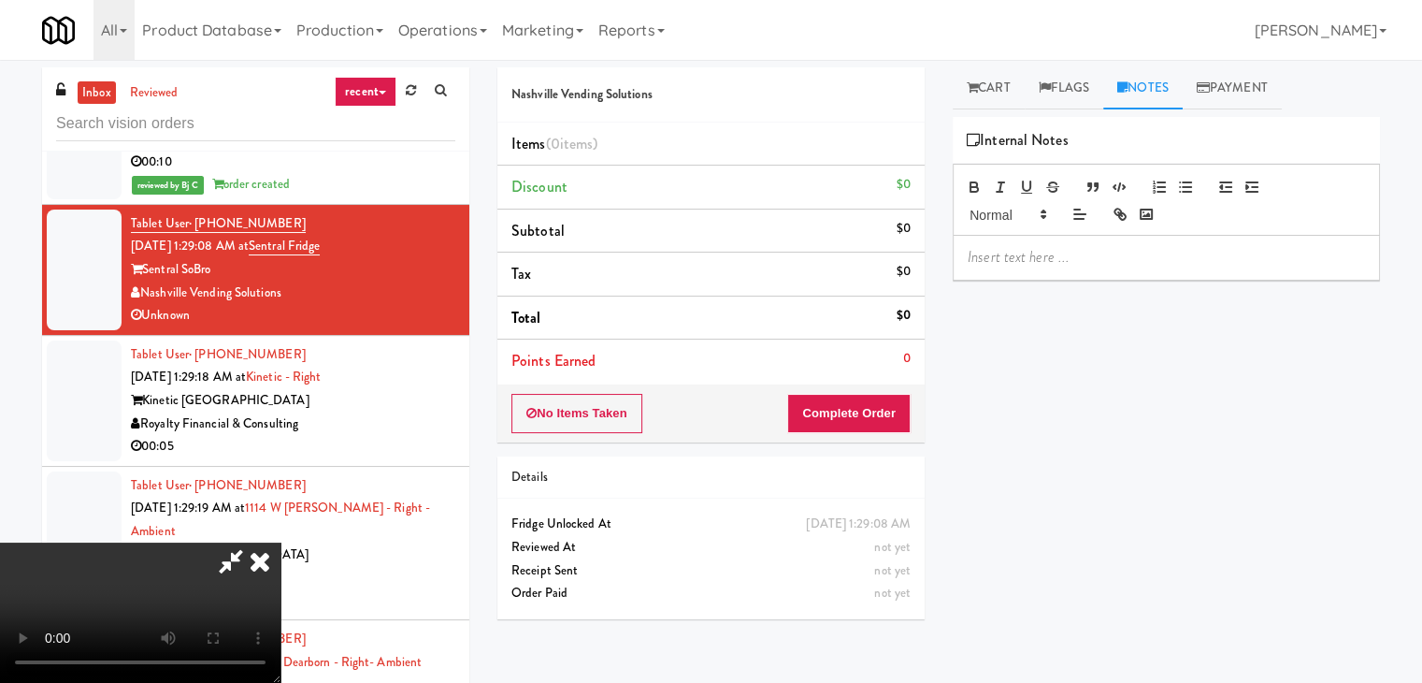
click at [1036, 259] on p at bounding box center [1166, 257] width 397 height 21
click at [281, 542] on icon at bounding box center [259, 560] width 41 height 37
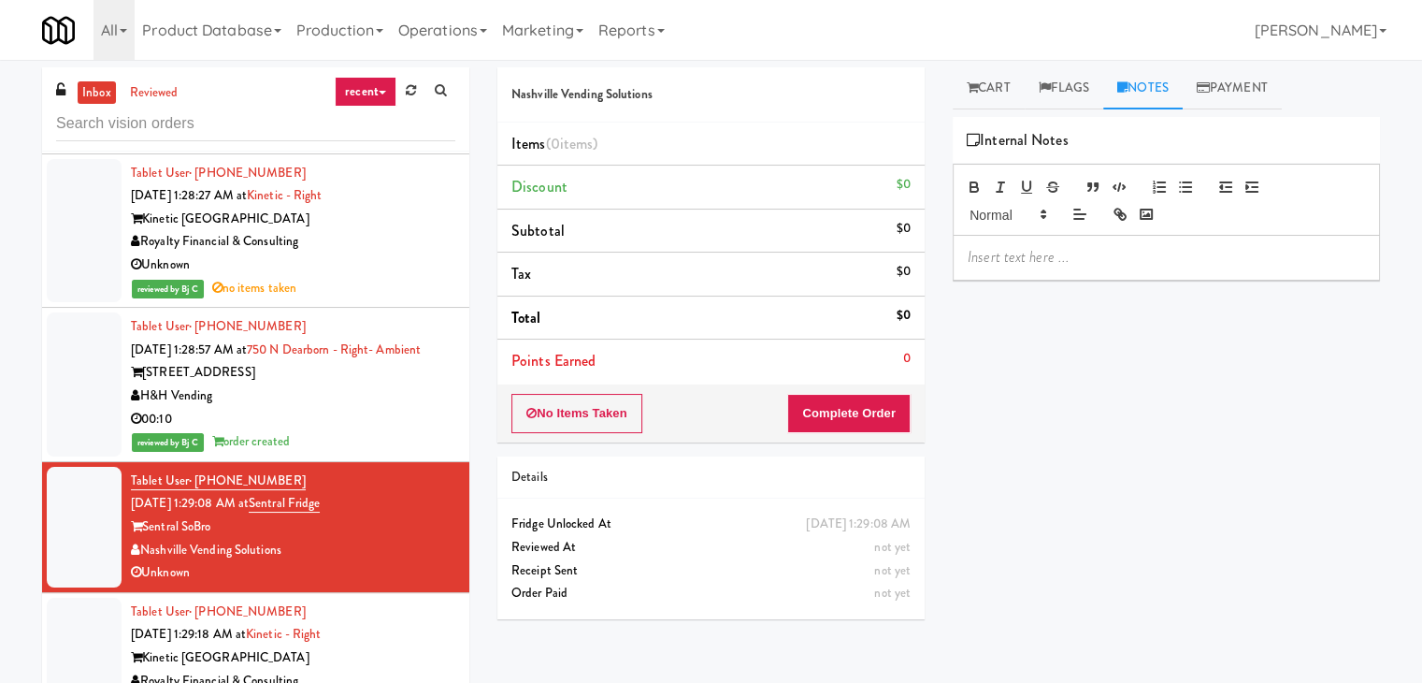
scroll to position [7851, 0]
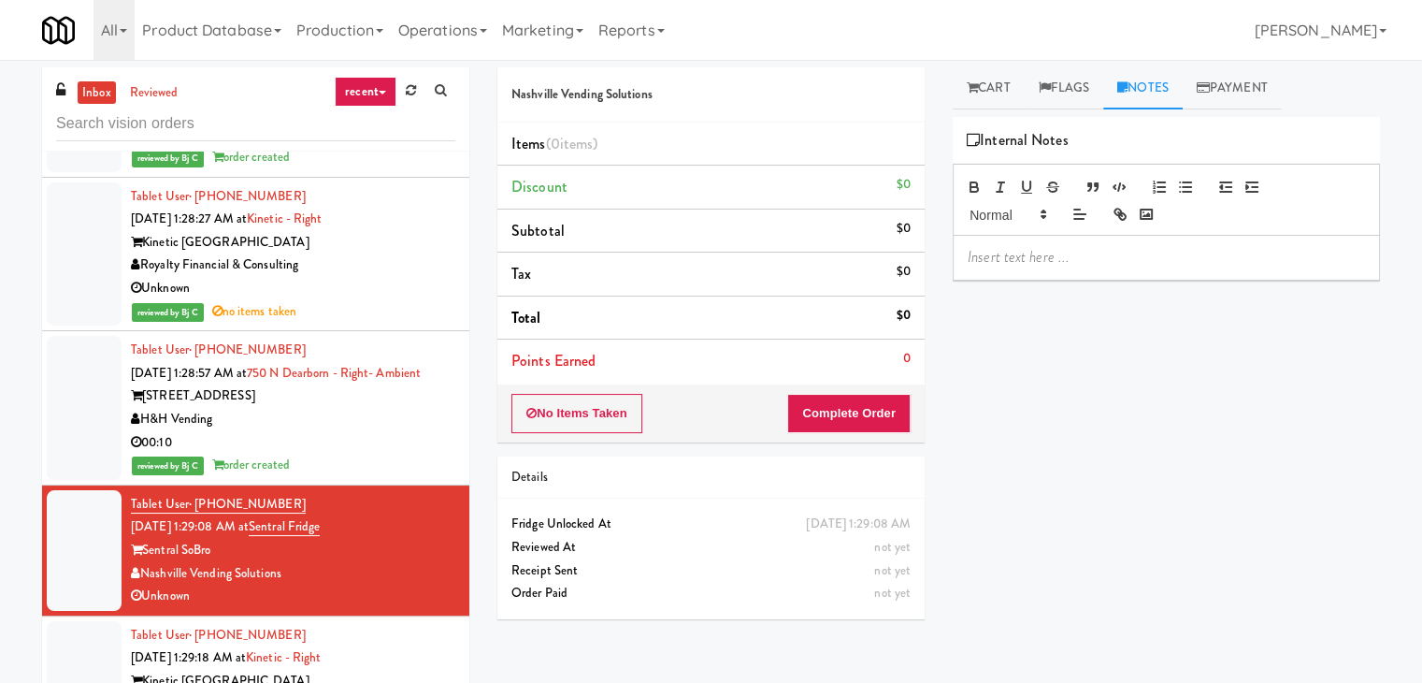
drag, startPoint x: 393, startPoint y: 244, endPoint x: 823, endPoint y: 199, distance: 432.5
click at [396, 253] on div "Royalty Financial & Consulting" at bounding box center [293, 264] width 325 height 23
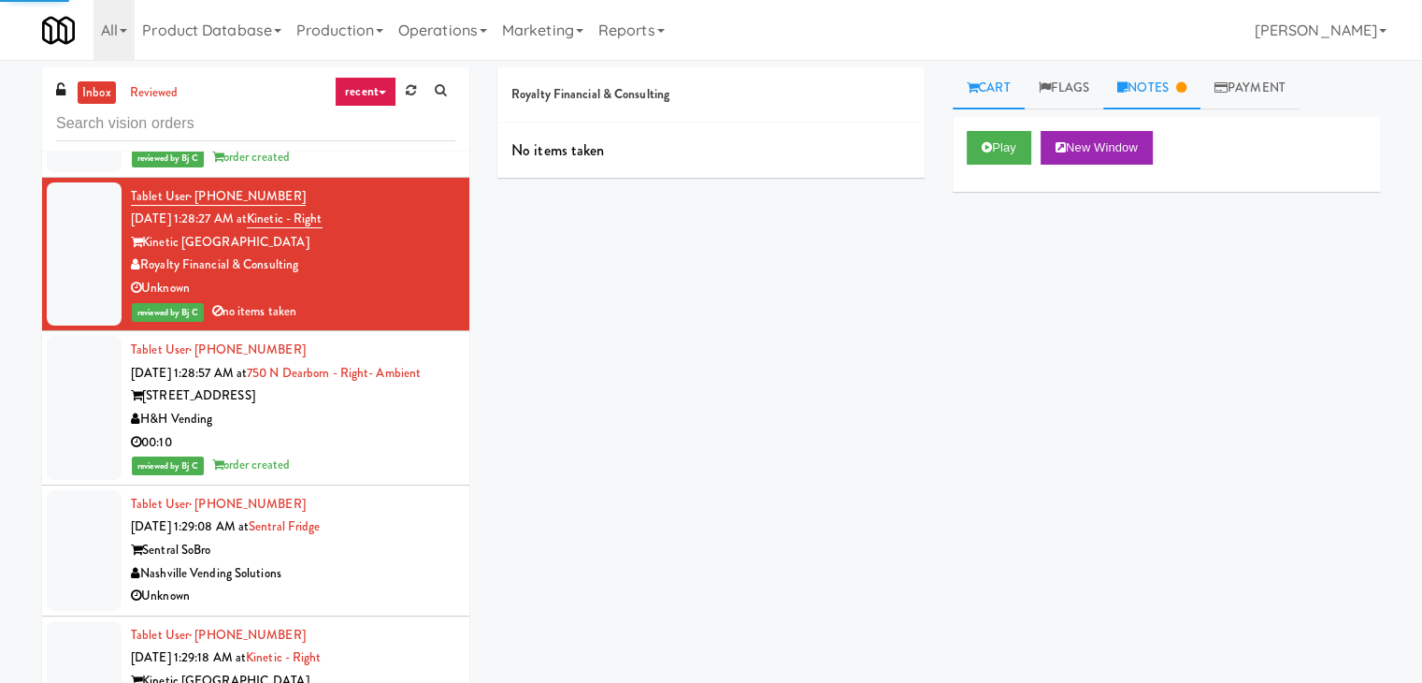
click at [1155, 87] on link "Notes" at bounding box center [1152, 88] width 97 height 42
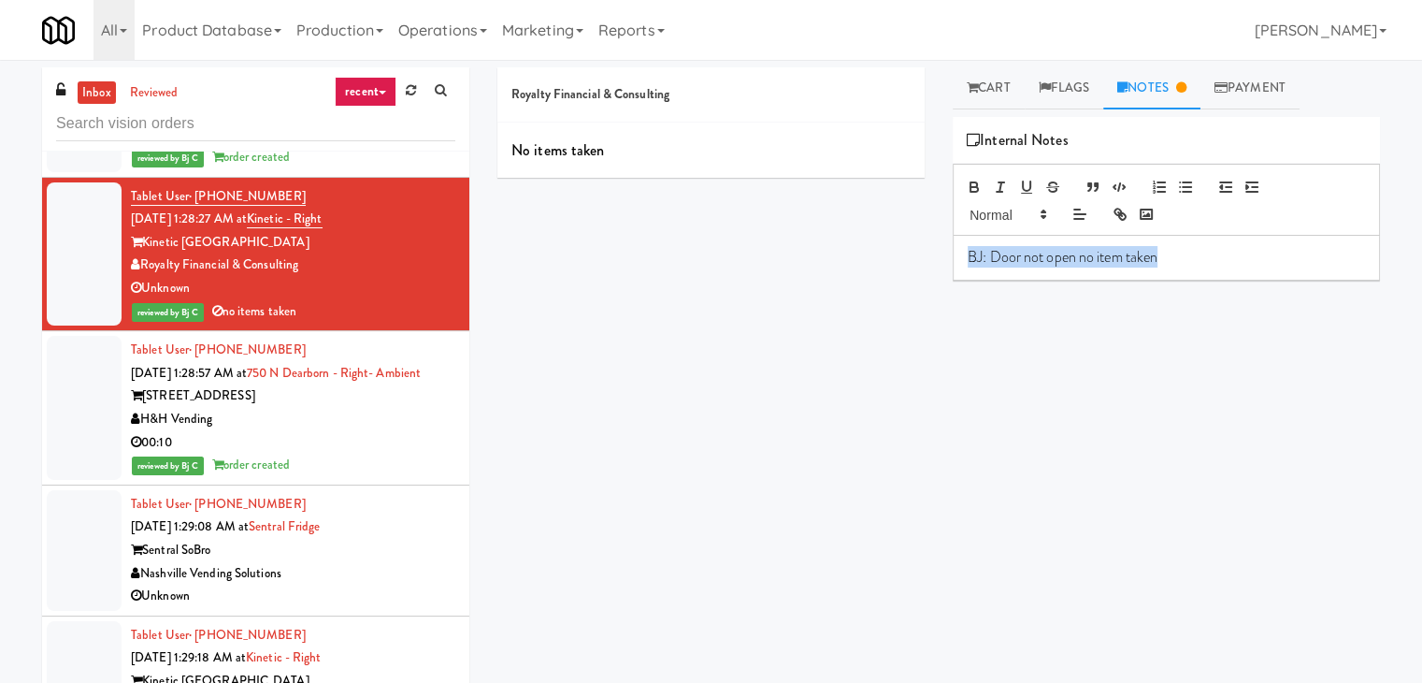
drag, startPoint x: 1198, startPoint y: 265, endPoint x: 786, endPoint y: 267, distance: 412.4
click at [795, 259] on div "Royalty Financial & Consulting No items taken Cart Flags Notes Payment Play New…" at bounding box center [939, 371] width 911 height 608
copy p "BJ: Door not open no item taken"
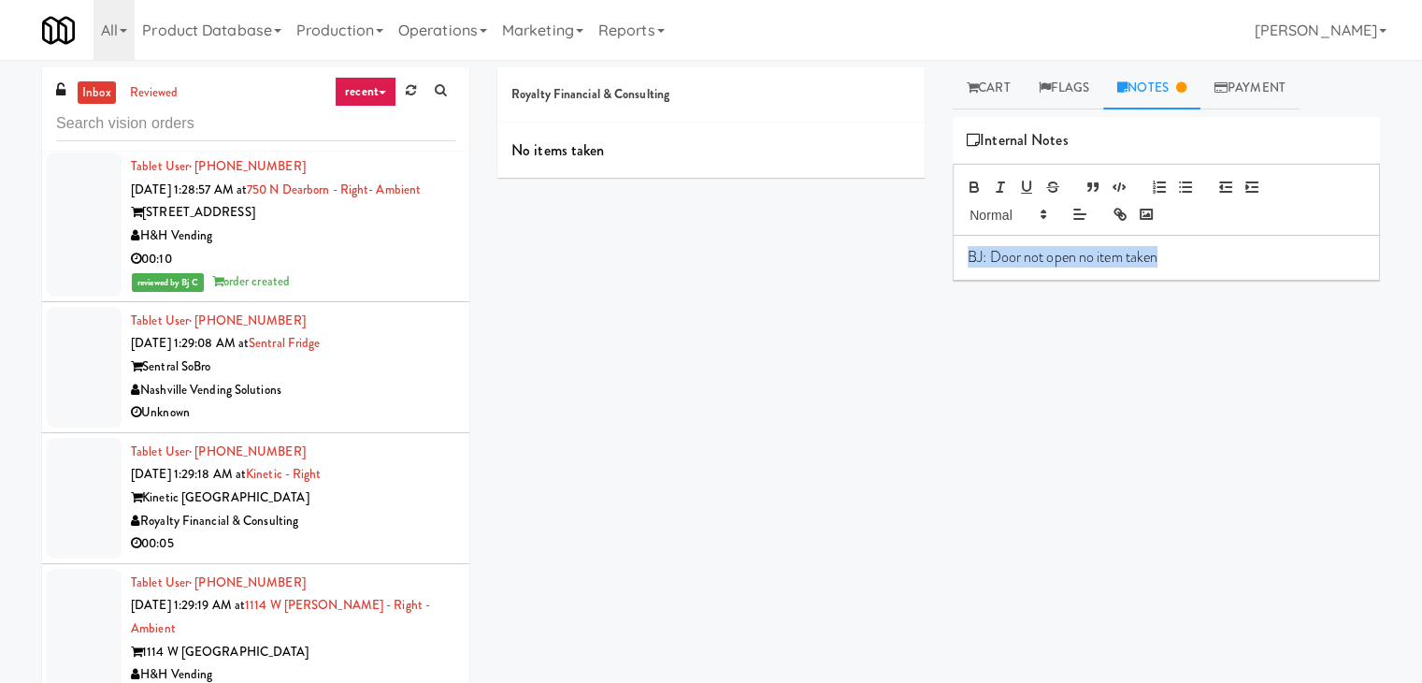
scroll to position [8038, 0]
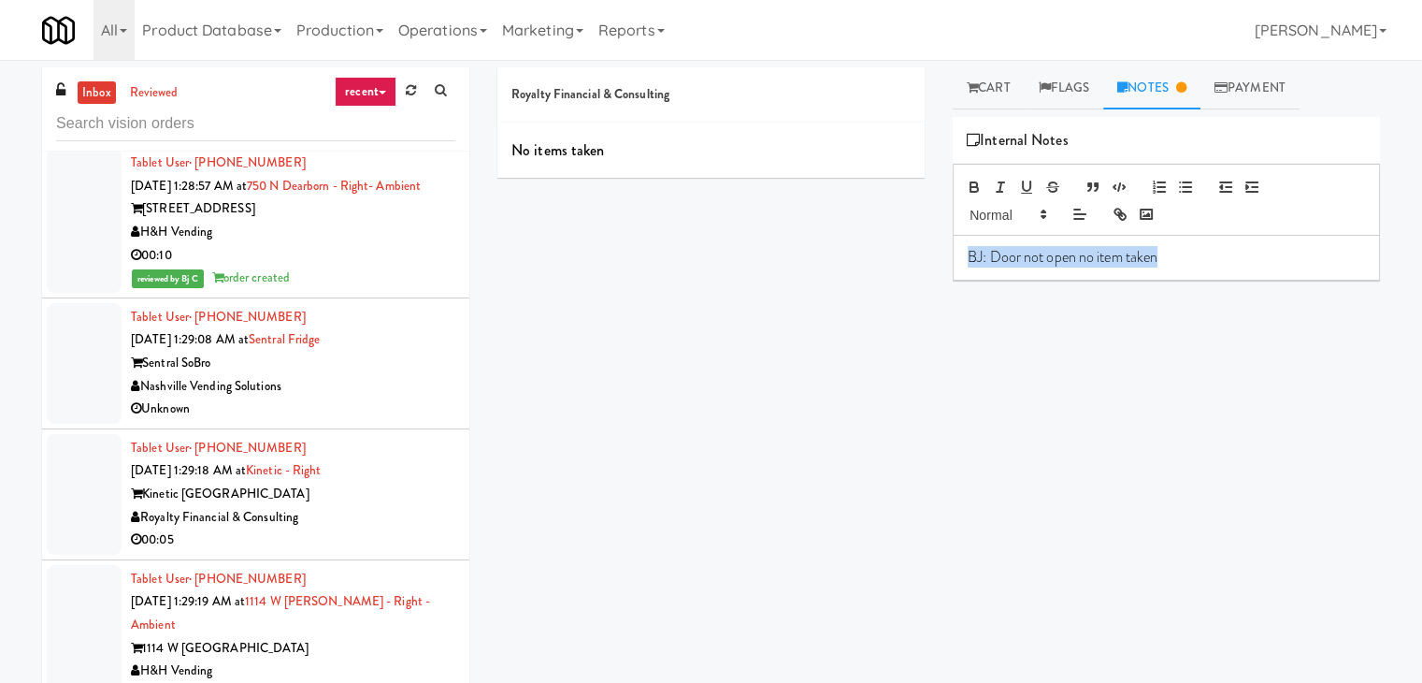
click at [391, 365] on div "Tablet User · (903) 618-0568 [DATE] 1:29:08 AM at [GEOGRAPHIC_DATA] Nashville V…" at bounding box center [293, 363] width 325 height 115
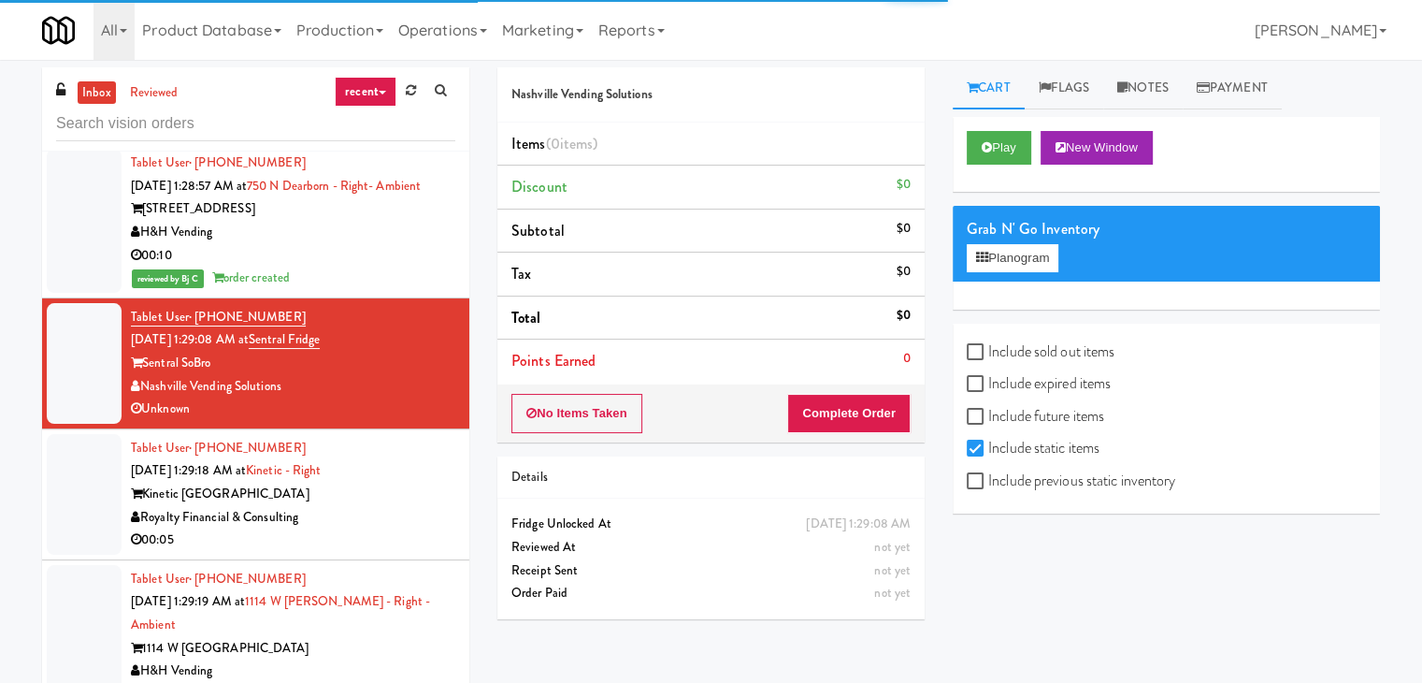
drag, startPoint x: 1154, startPoint y: 77, endPoint x: 1140, endPoint y: 137, distance: 62.4
click at [1154, 83] on link "Notes" at bounding box center [1143, 88] width 79 height 42
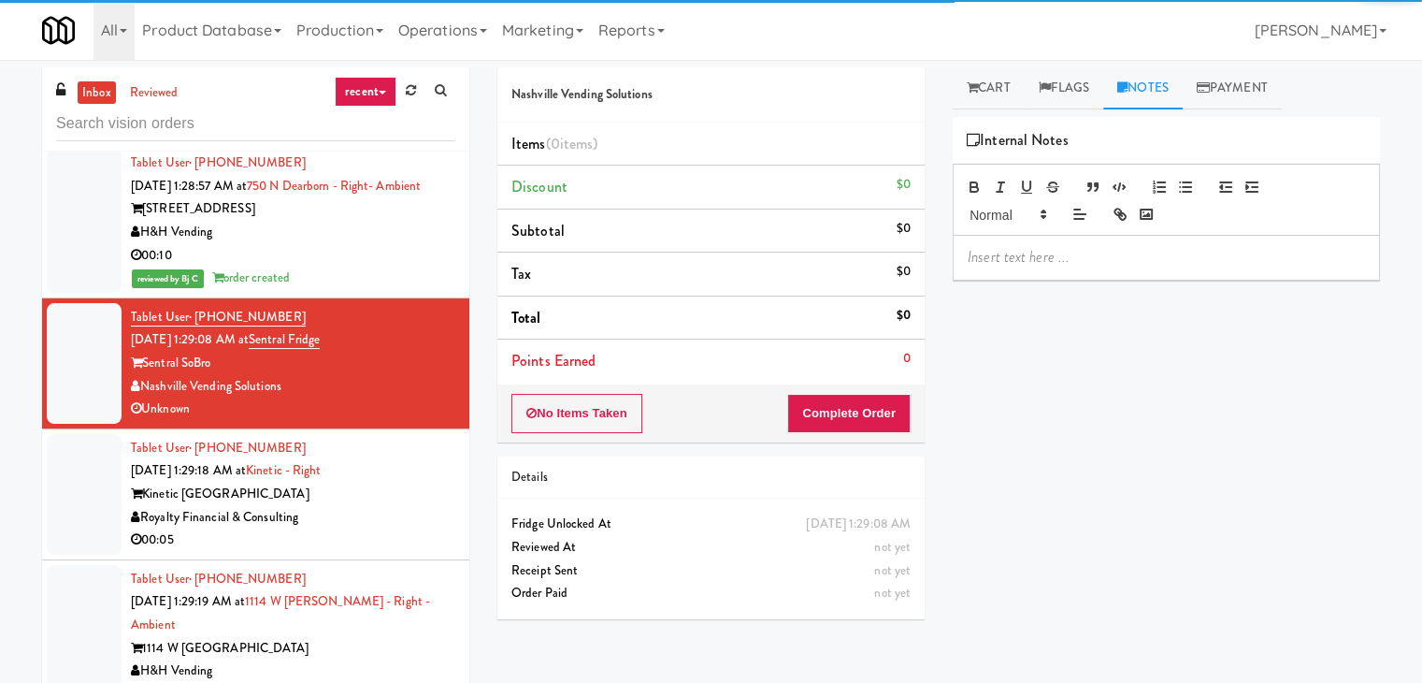
click at [1076, 263] on p at bounding box center [1166, 257] width 397 height 21
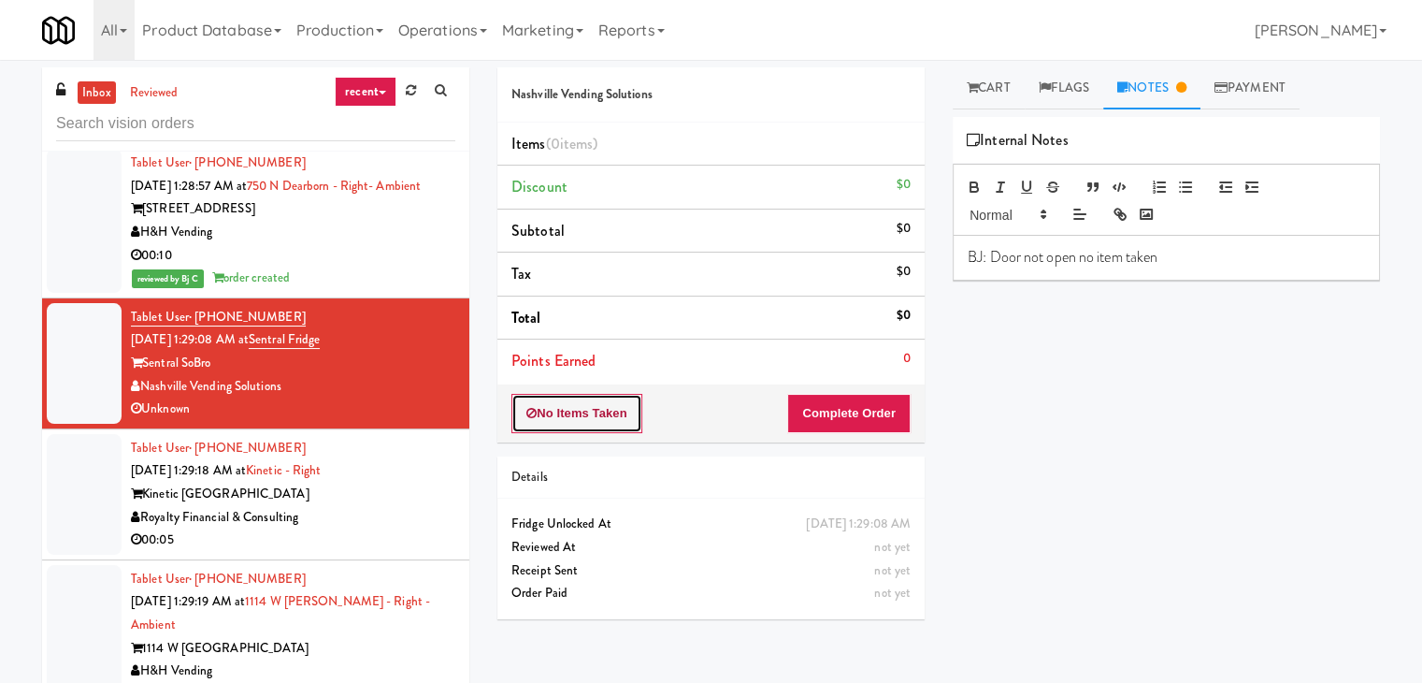
drag, startPoint x: 580, startPoint y: 428, endPoint x: 591, endPoint y: 427, distance: 11.3
click at [581, 428] on button "No Items Taken" at bounding box center [577, 413] width 131 height 39
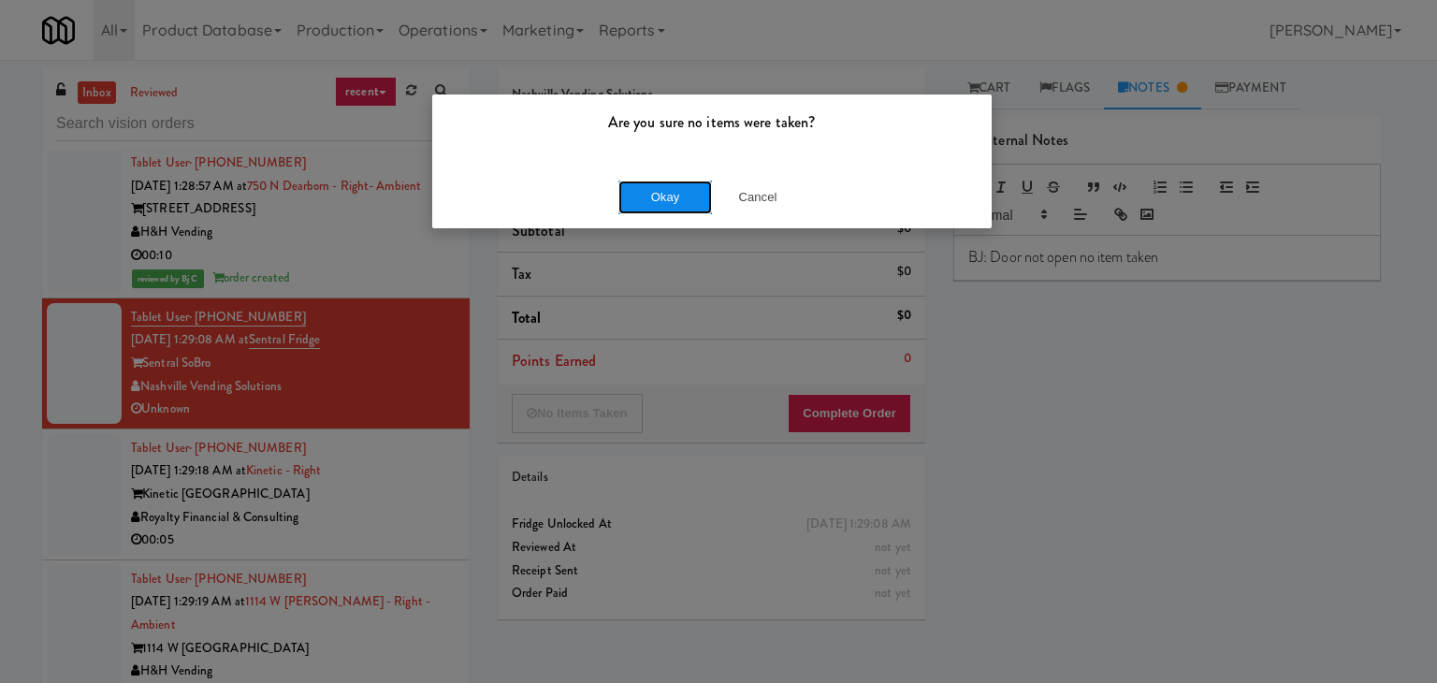
click at [671, 210] on button "Okay" at bounding box center [665, 197] width 94 height 34
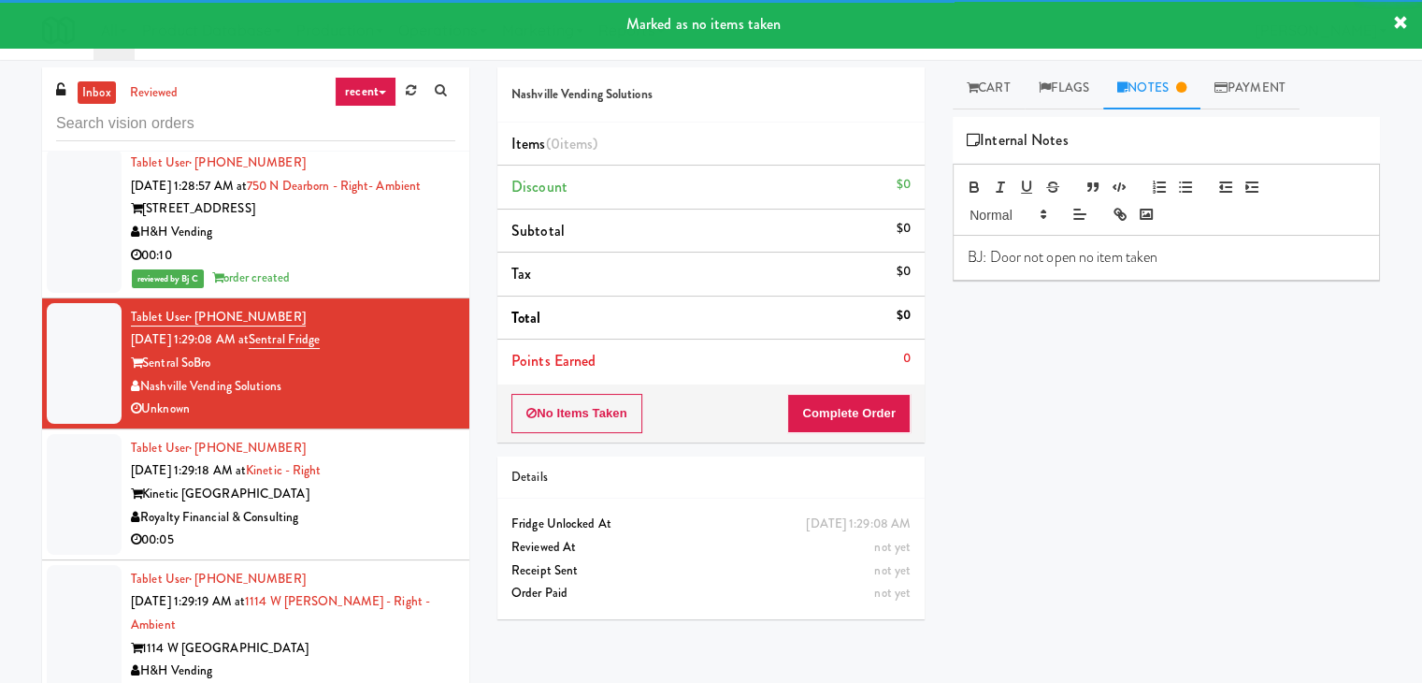
click at [409, 506] on div "Kinetic [GEOGRAPHIC_DATA]" at bounding box center [293, 494] width 325 height 23
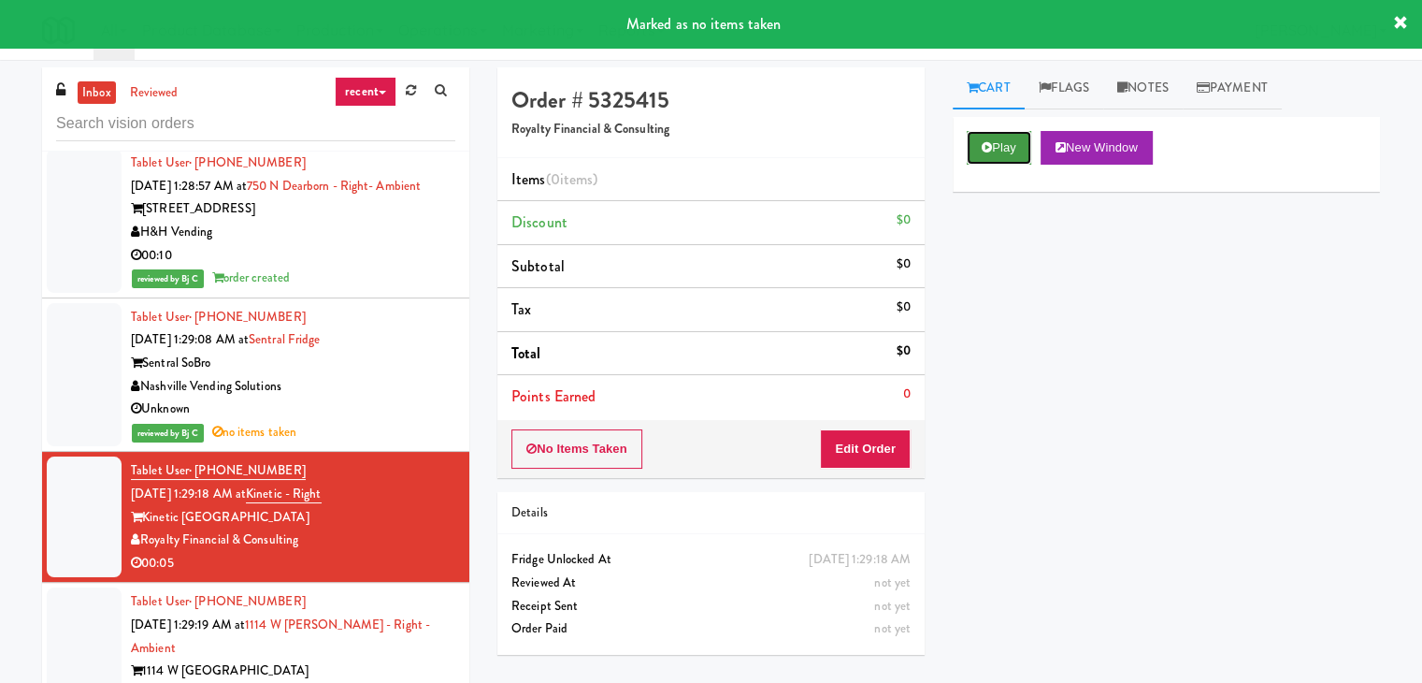
click at [989, 153] on button "Play" at bounding box center [999, 148] width 65 height 34
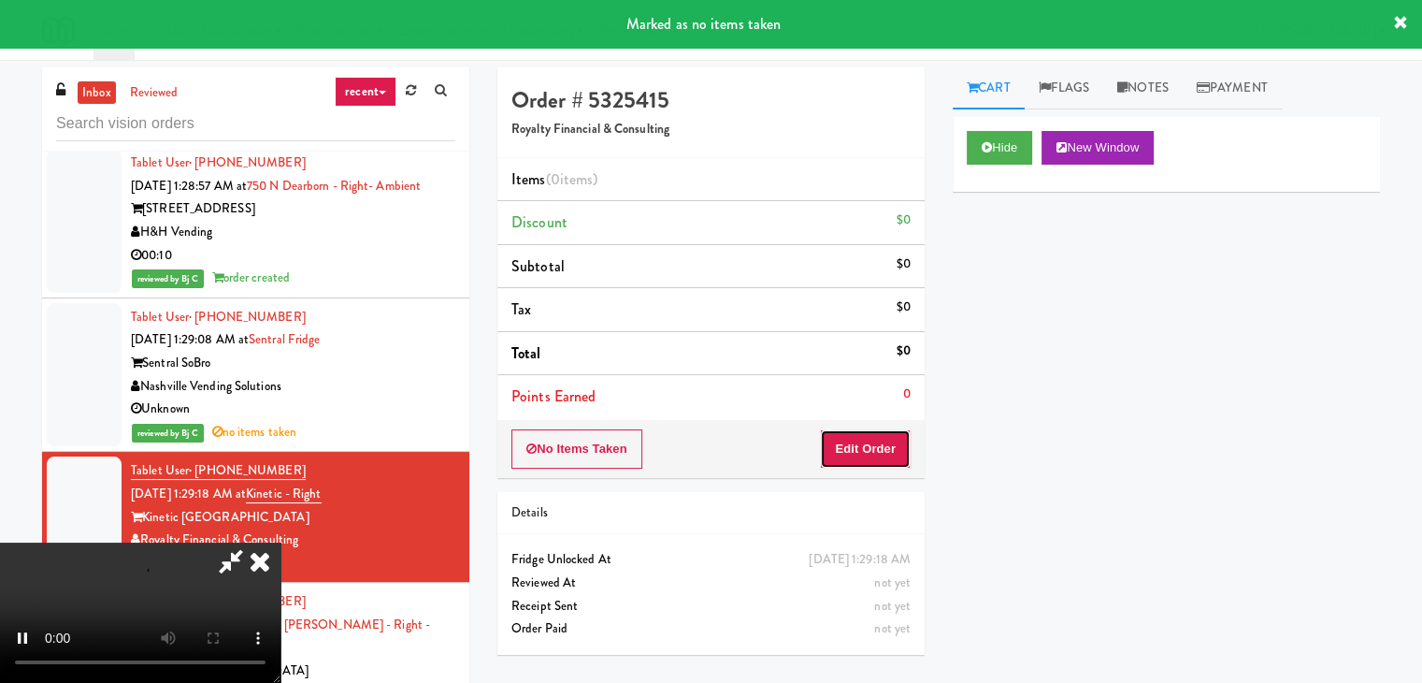
click at [871, 440] on button "Edit Order" at bounding box center [865, 448] width 91 height 39
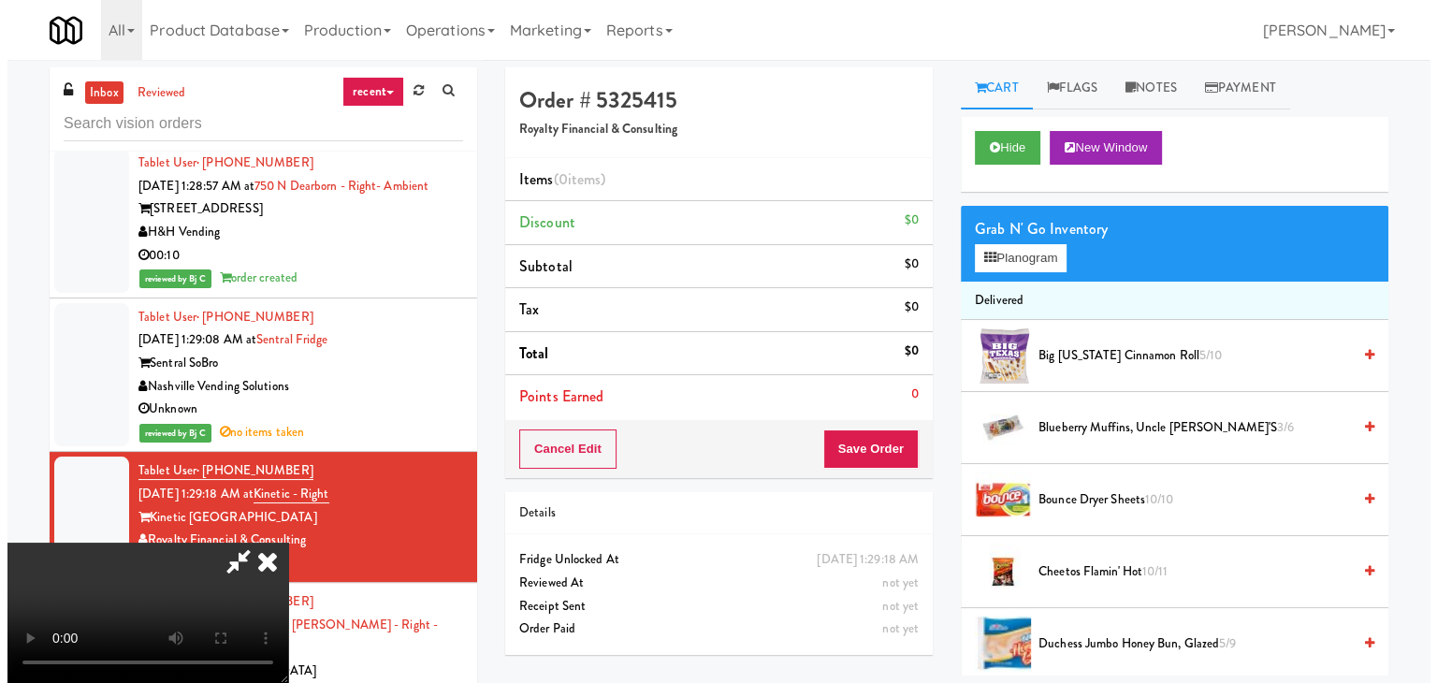
scroll to position [60, 0]
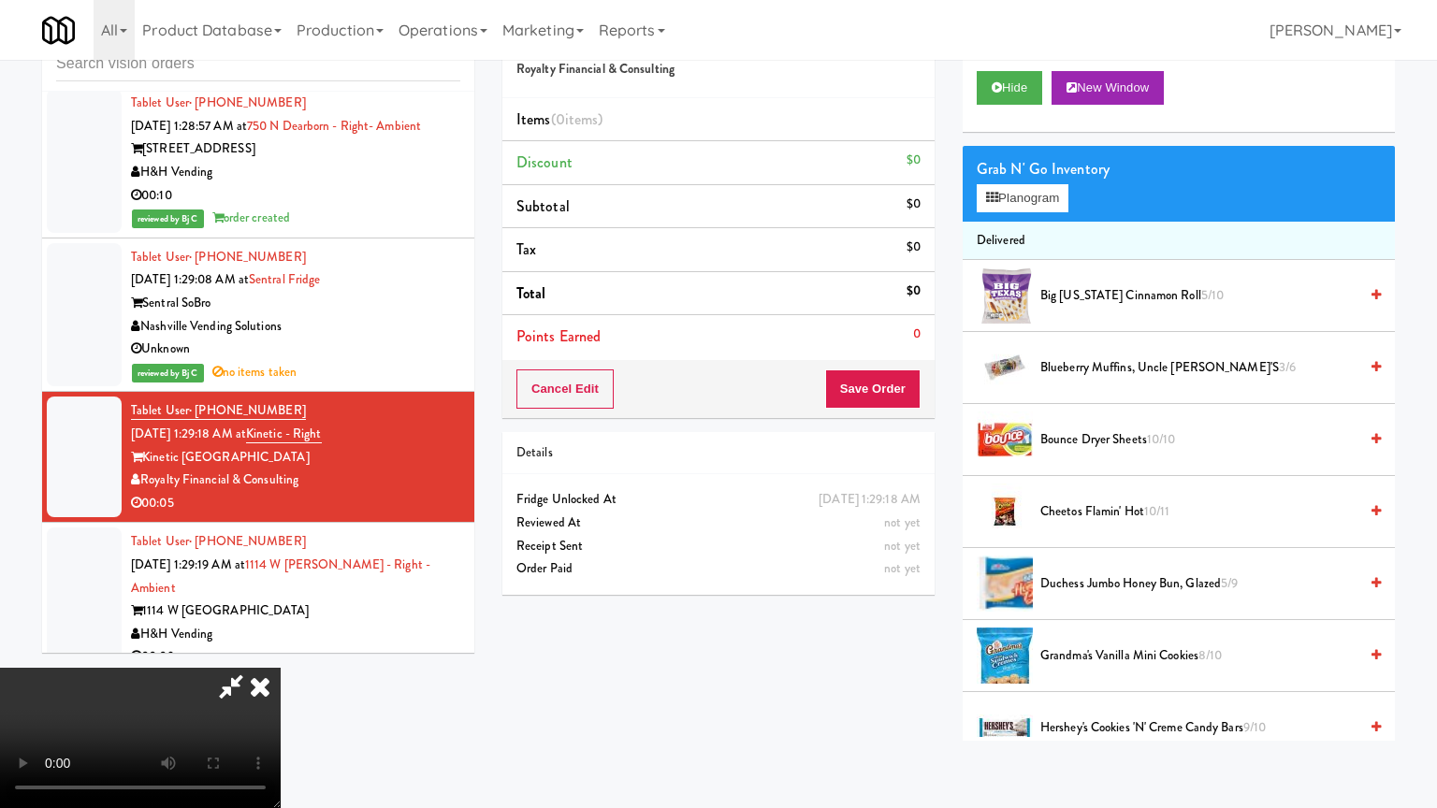
click at [281, 668] on video at bounding box center [140, 738] width 281 height 140
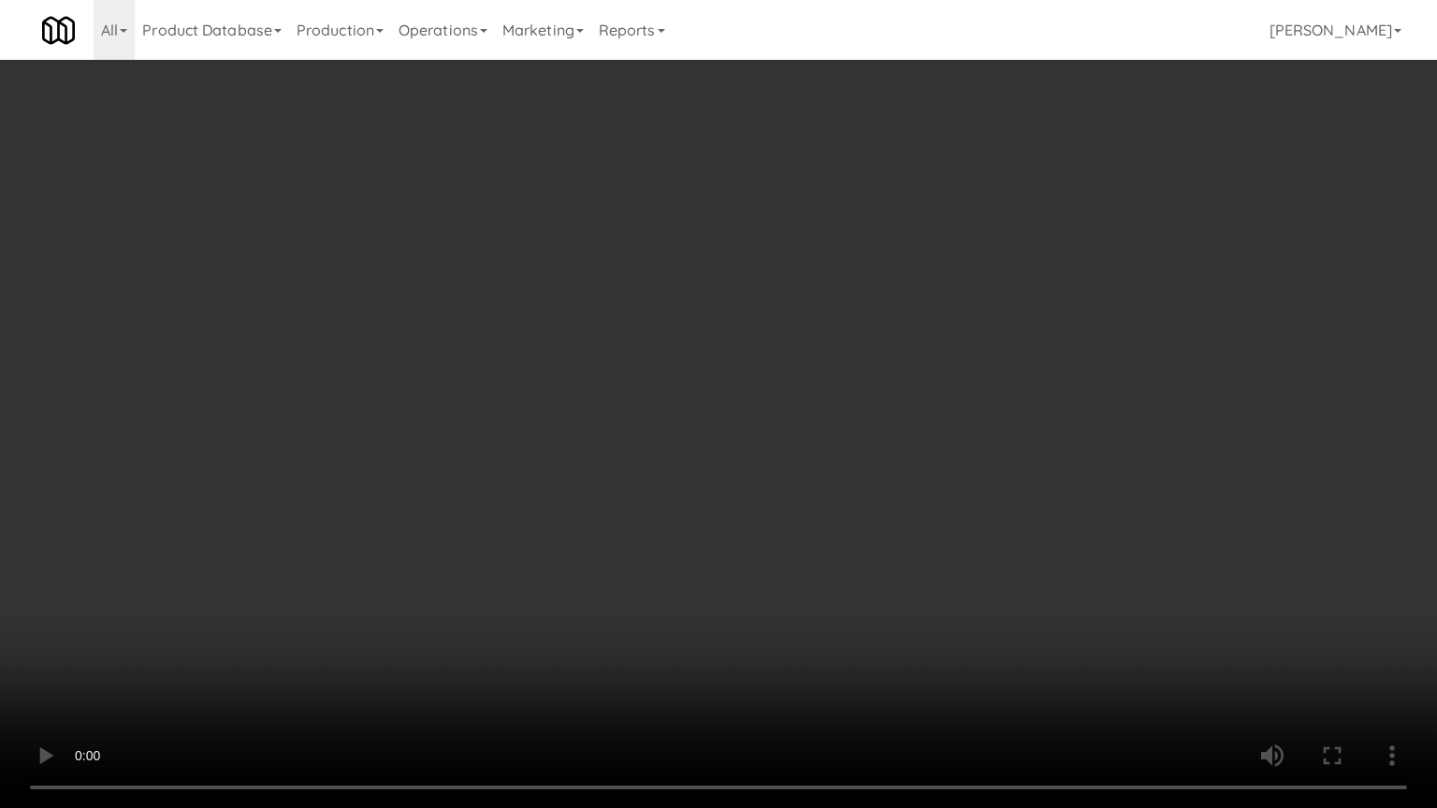
drag, startPoint x: 859, startPoint y: 534, endPoint x: 843, endPoint y: 540, distance: 16.9
click at [857, 535] on video at bounding box center [718, 404] width 1437 height 808
click at [851, 535] on video at bounding box center [718, 404] width 1437 height 808
drag, startPoint x: 851, startPoint y: 535, endPoint x: 861, endPoint y: 440, distance: 95.0
click at [853, 531] on video at bounding box center [718, 404] width 1437 height 808
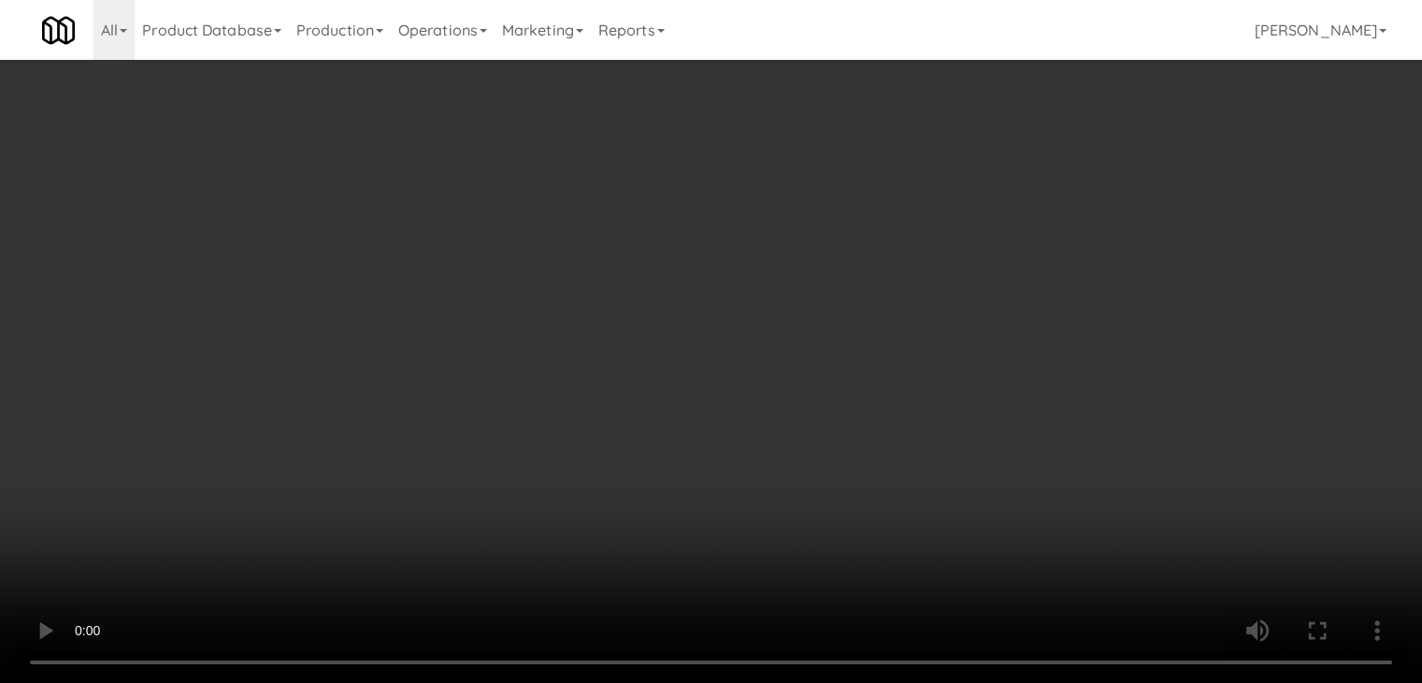
click at [1025, 196] on button "Planogram" at bounding box center [1013, 198] width 92 height 28
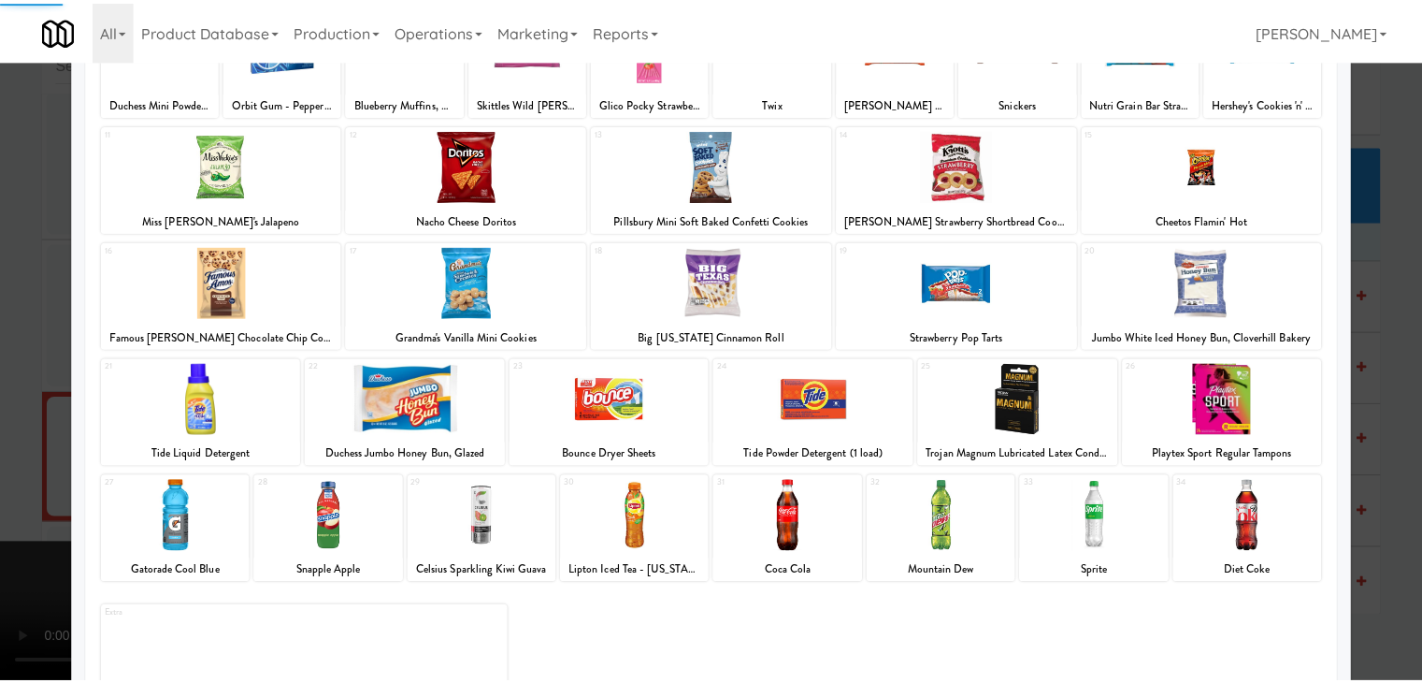
scroll to position [187, 0]
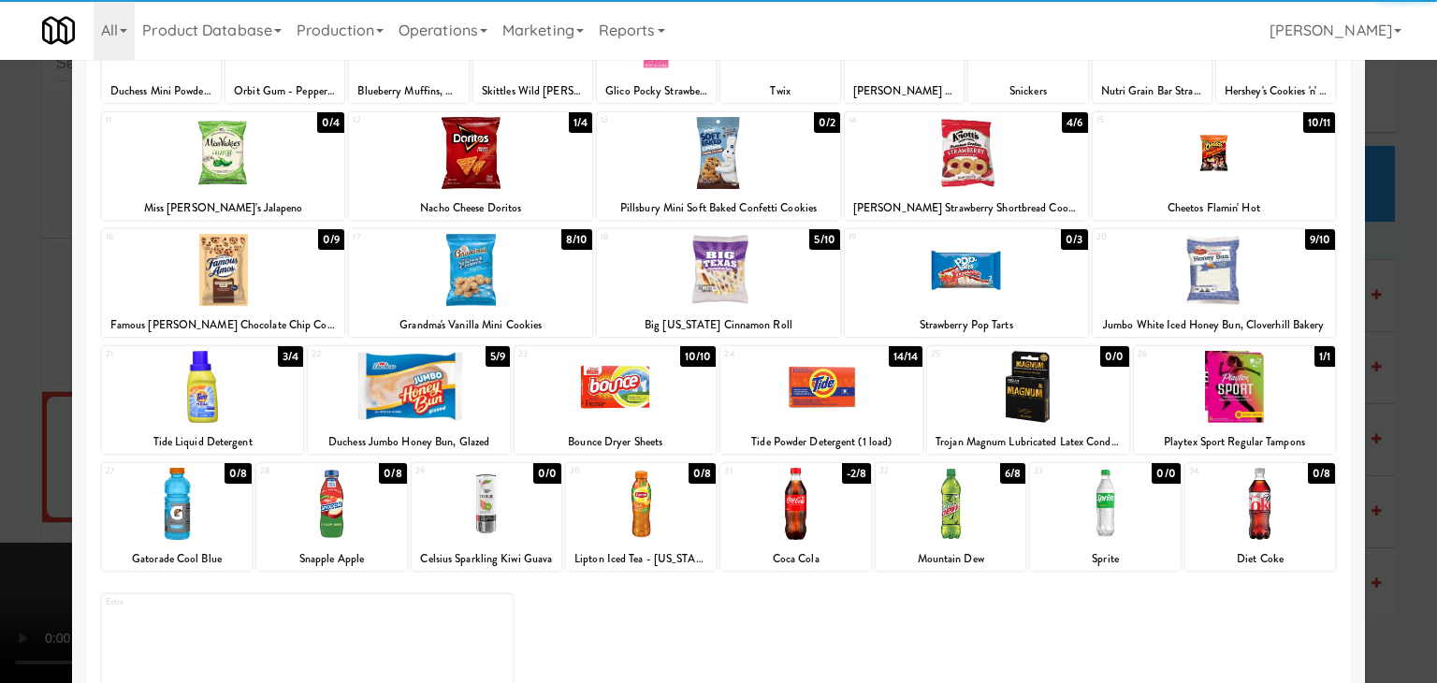
click at [212, 487] on div at bounding box center [177, 504] width 150 height 72
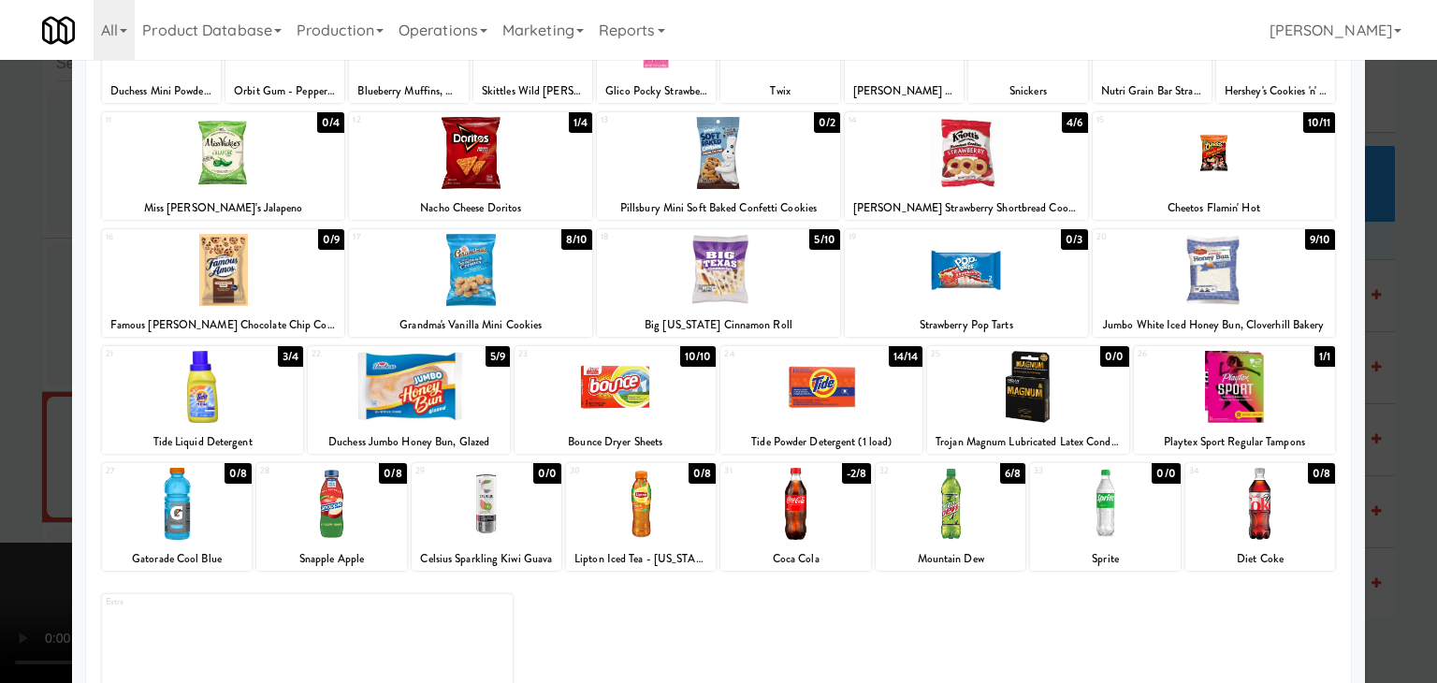
drag, startPoint x: 0, startPoint y: 450, endPoint x: 328, endPoint y: 442, distance: 328.3
click at [25, 443] on div at bounding box center [718, 341] width 1437 height 683
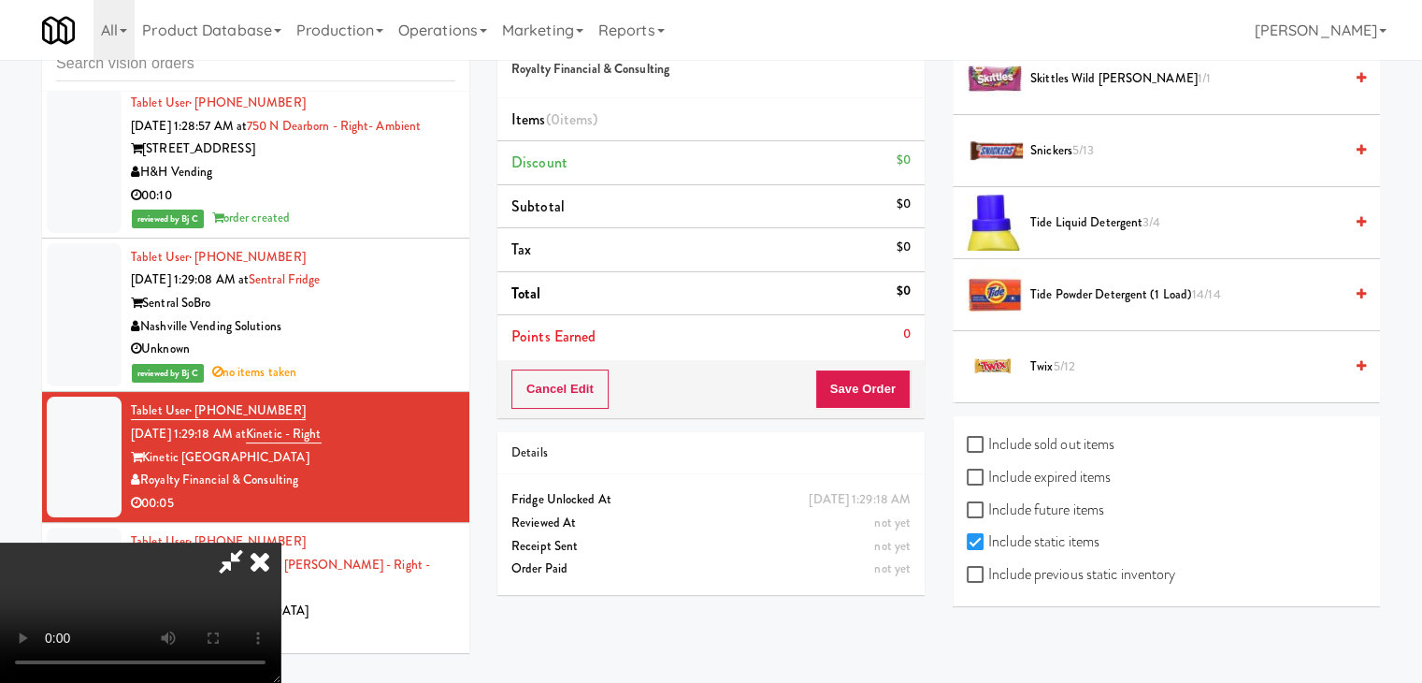
click at [1107, 573] on label "Include previous static inventory" at bounding box center [1071, 574] width 209 height 28
click at [989, 573] on input "Include previous static inventory" at bounding box center [978, 575] width 22 height 15
checkbox input "true"
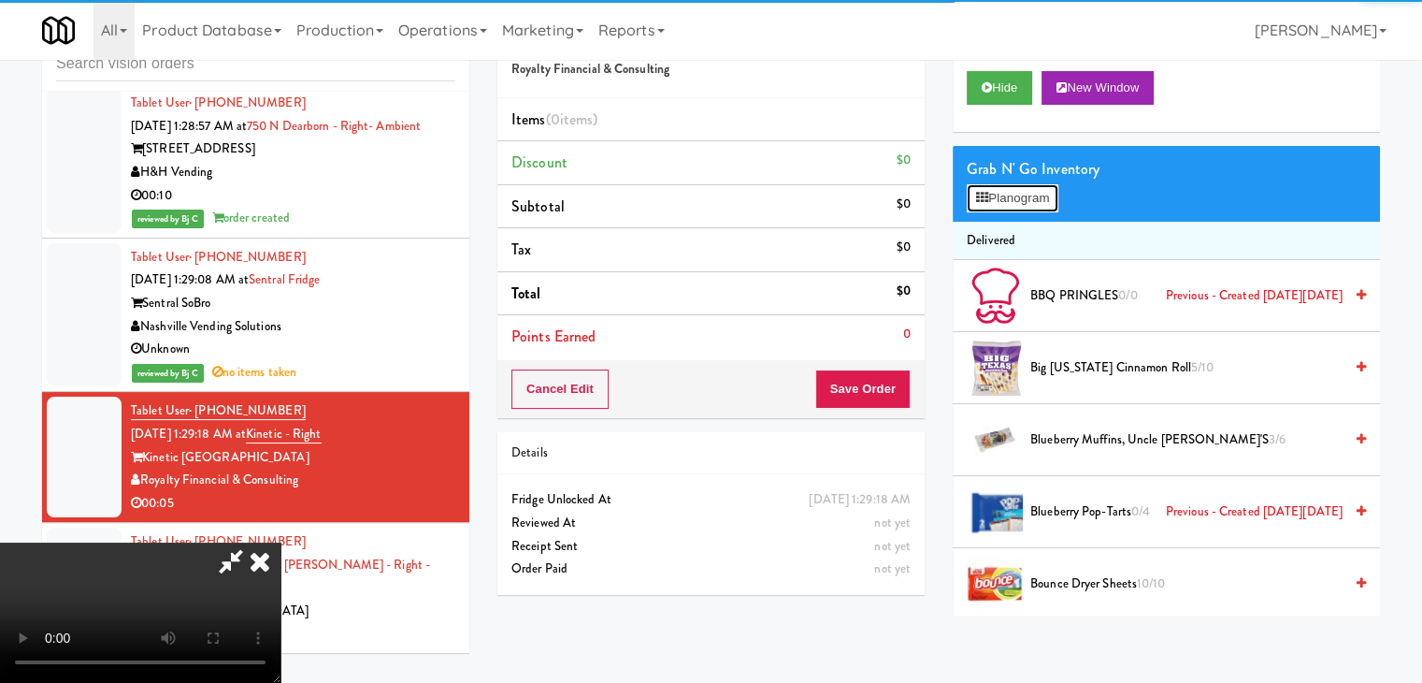
click at [1035, 197] on button "Planogram" at bounding box center [1013, 198] width 92 height 28
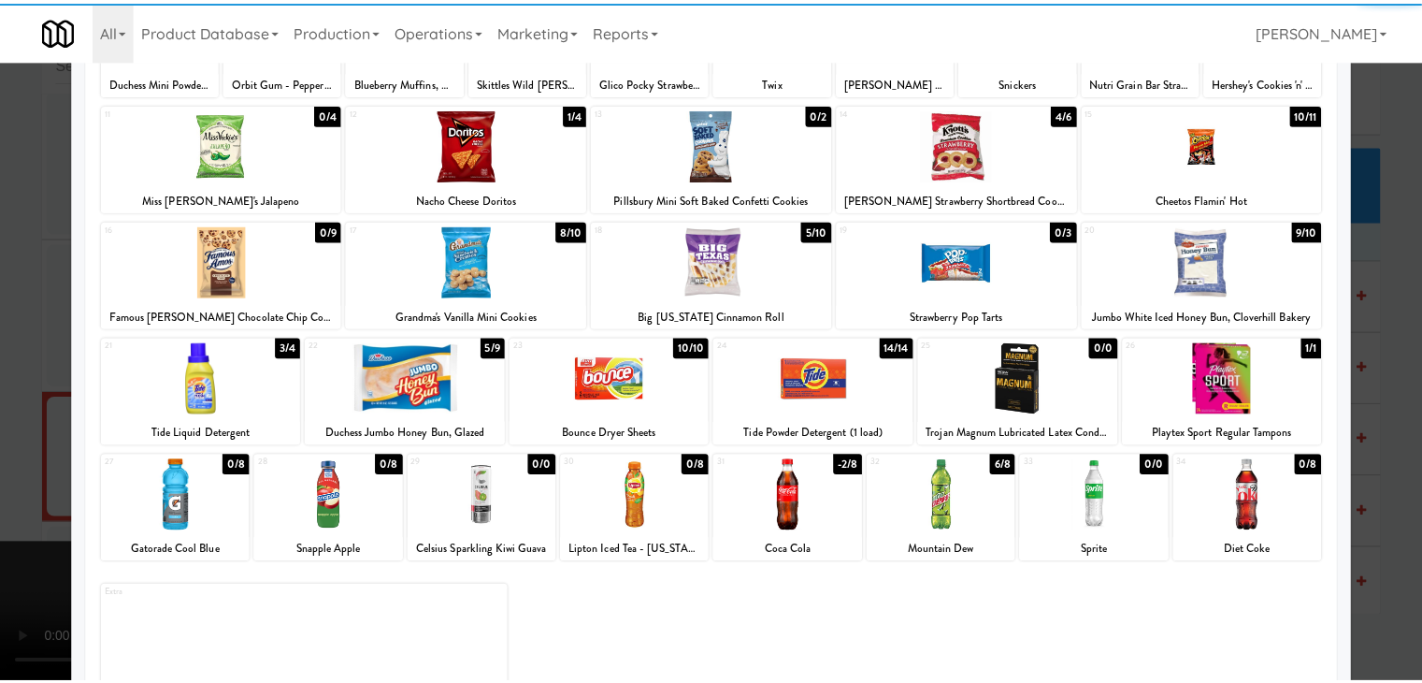
scroll to position [236, 0]
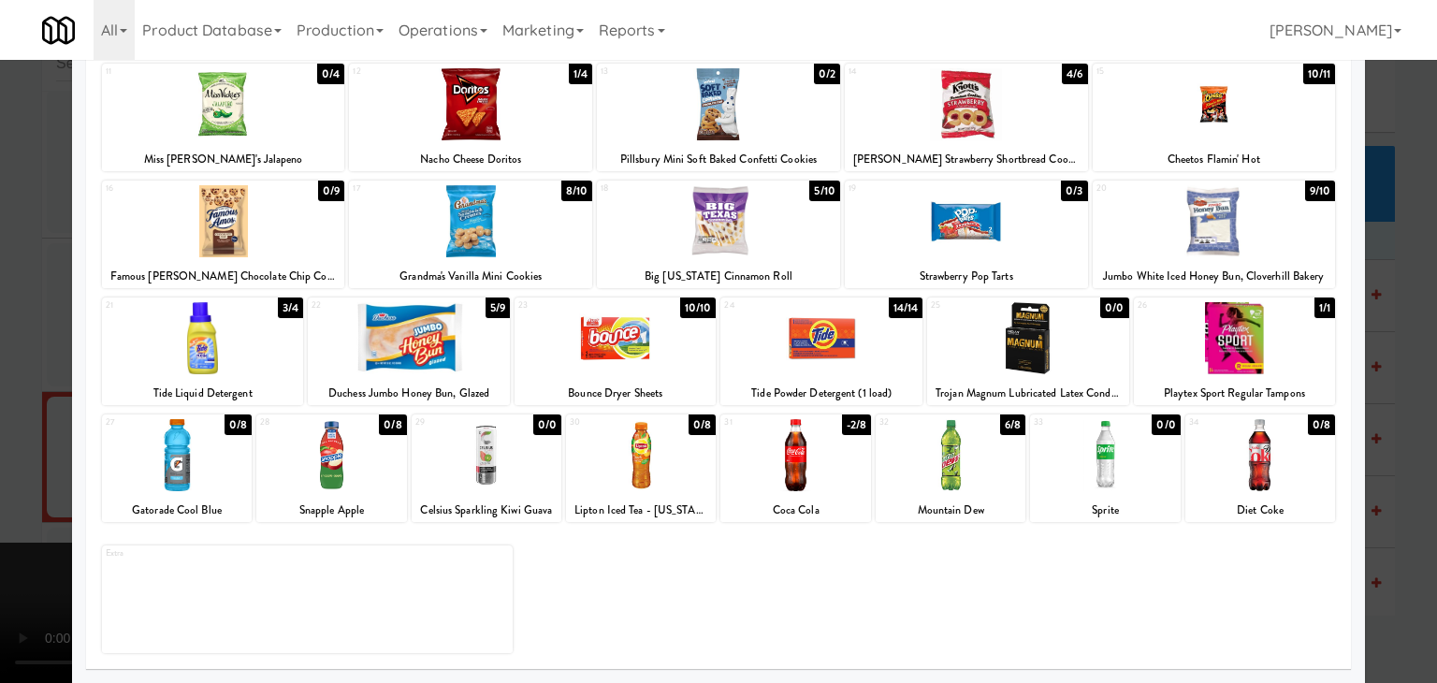
drag, startPoint x: 208, startPoint y: 445, endPoint x: 0, endPoint y: 439, distance: 207.7
click at [207, 445] on div at bounding box center [177, 455] width 150 height 72
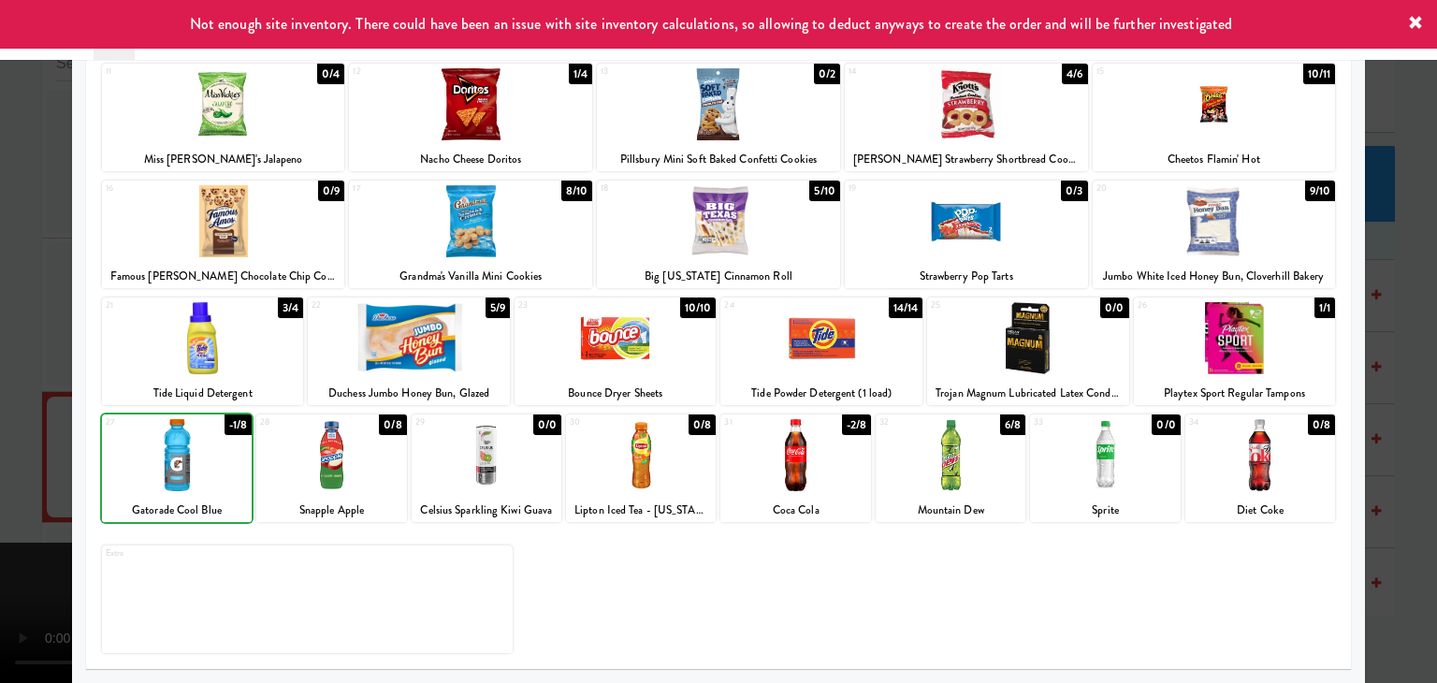
drag, startPoint x: 0, startPoint y: 439, endPoint x: 469, endPoint y: 425, distance: 468.8
click at [46, 430] on div at bounding box center [718, 341] width 1437 height 683
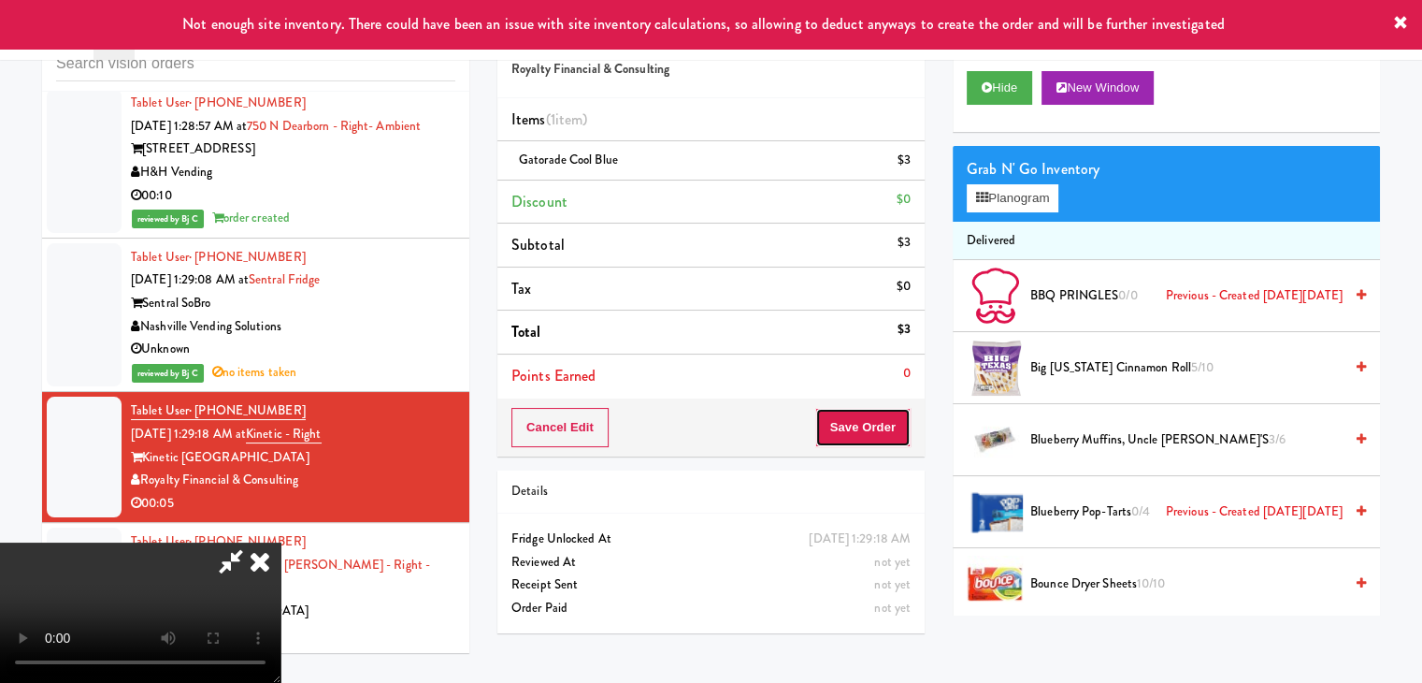
click at [886, 431] on button "Save Order" at bounding box center [863, 427] width 95 height 39
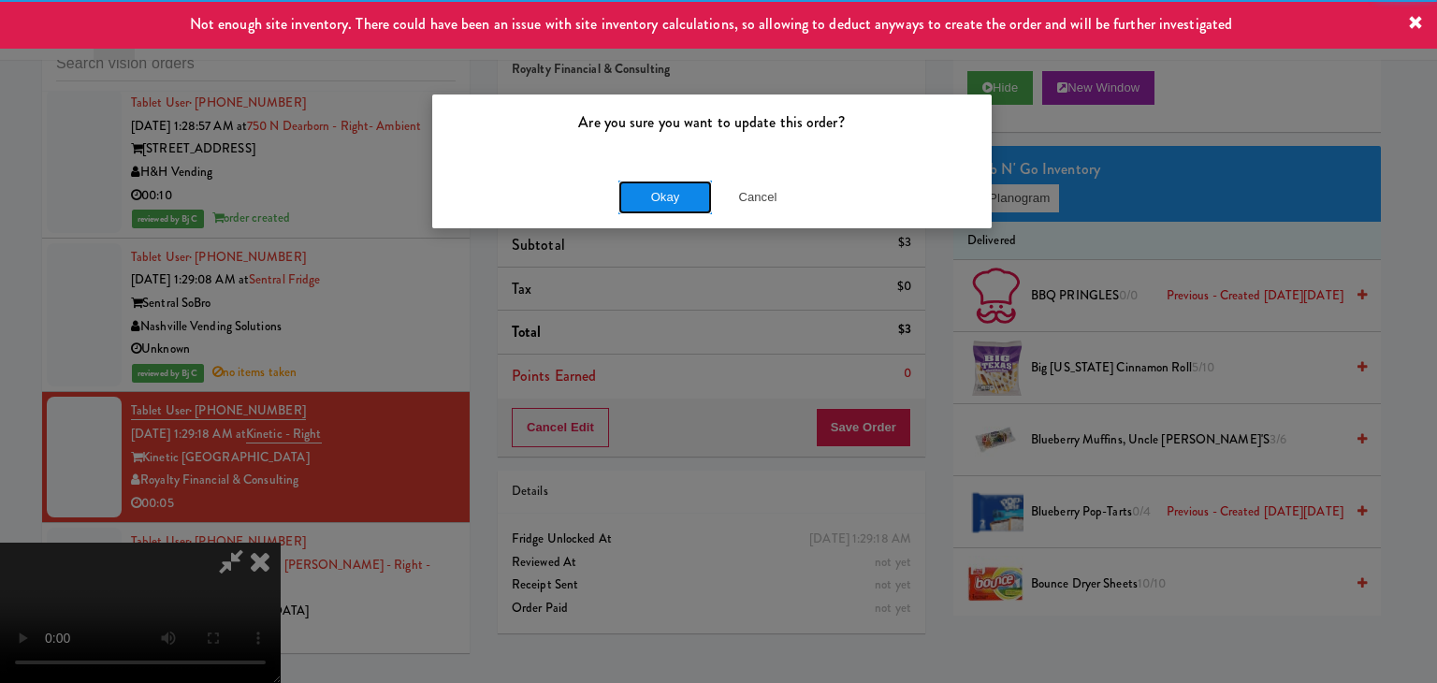
click at [647, 204] on button "Okay" at bounding box center [665, 197] width 94 height 34
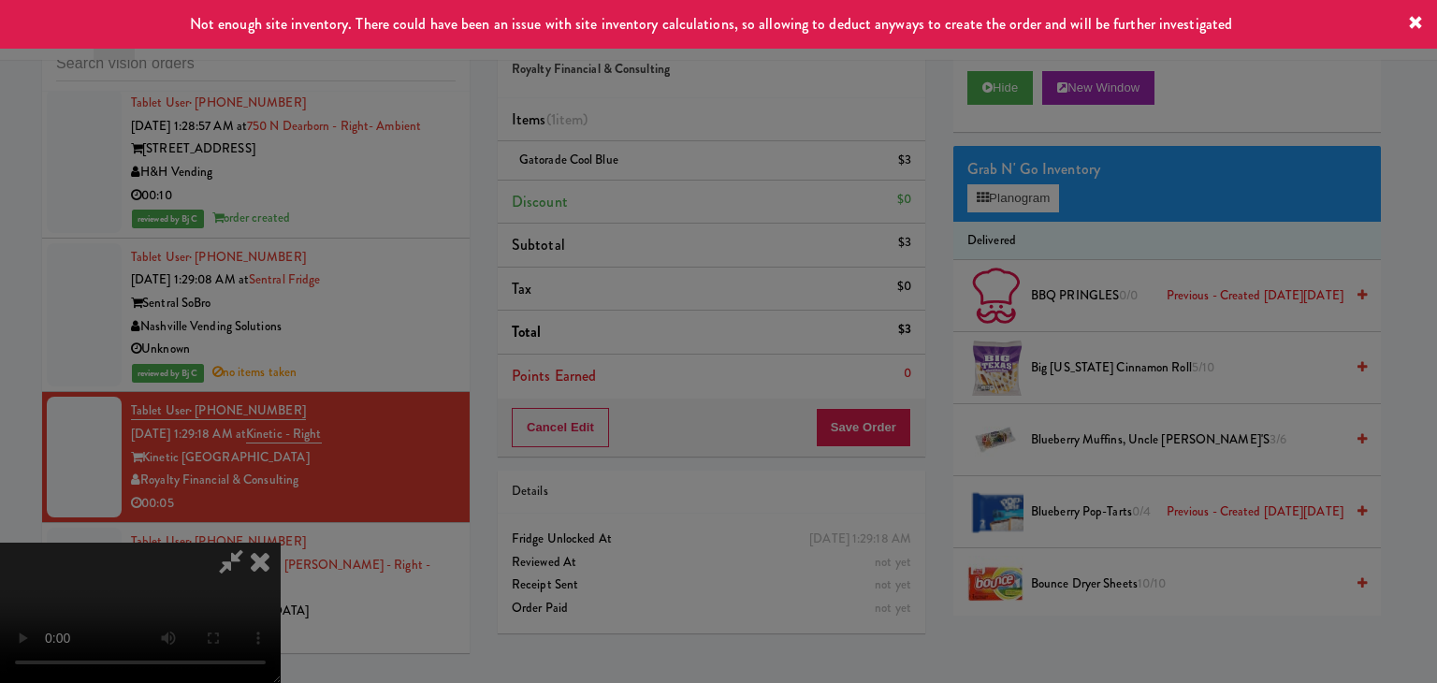
click at [654, 194] on div "Okay Cancel" at bounding box center [711, 162] width 559 height 63
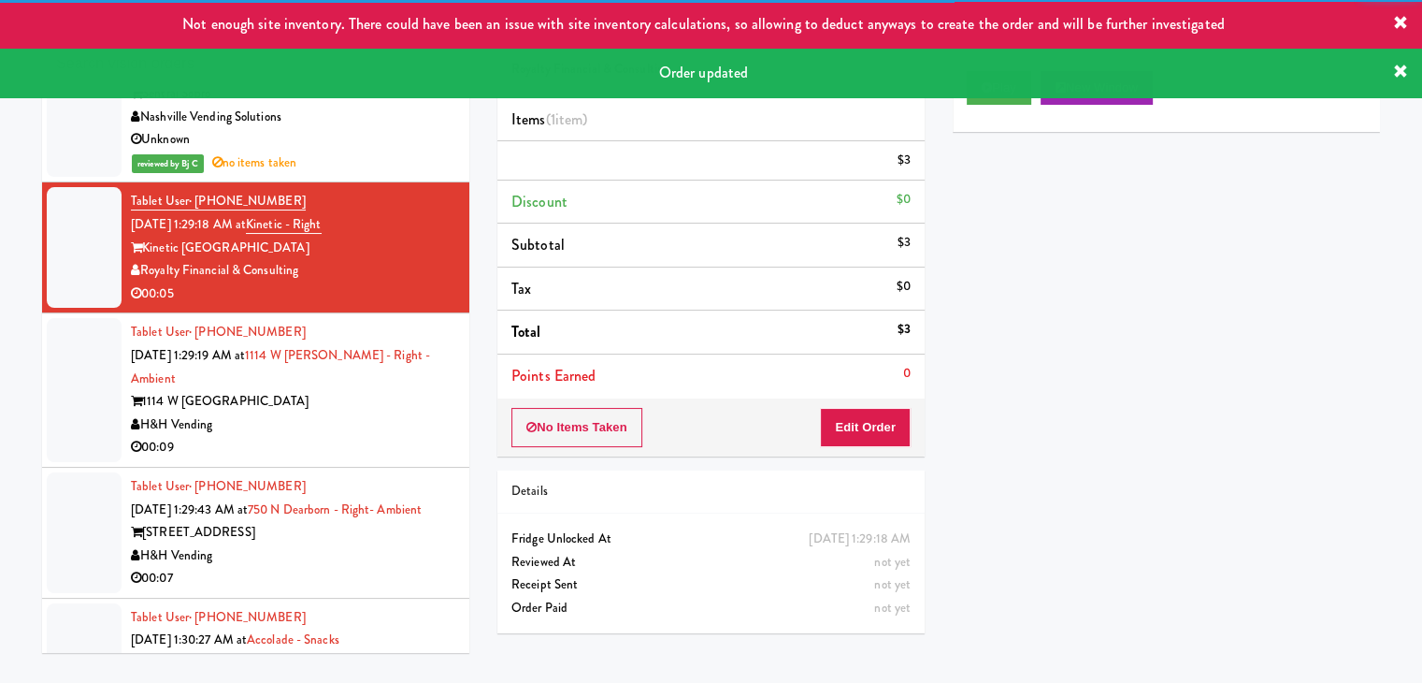
scroll to position [8319, 0]
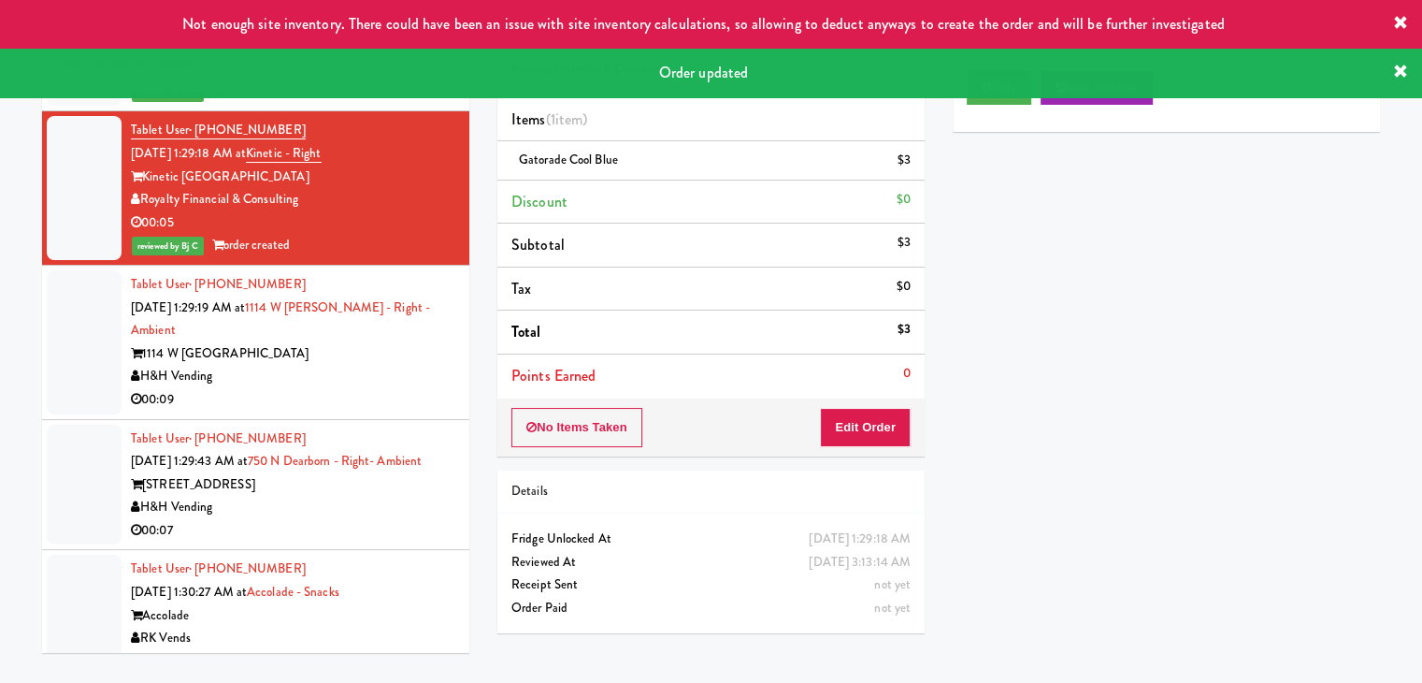
drag, startPoint x: 367, startPoint y: 360, endPoint x: 367, endPoint y: 371, distance: 11.2
click at [373, 365] on div "H&H Vending" at bounding box center [293, 376] width 325 height 23
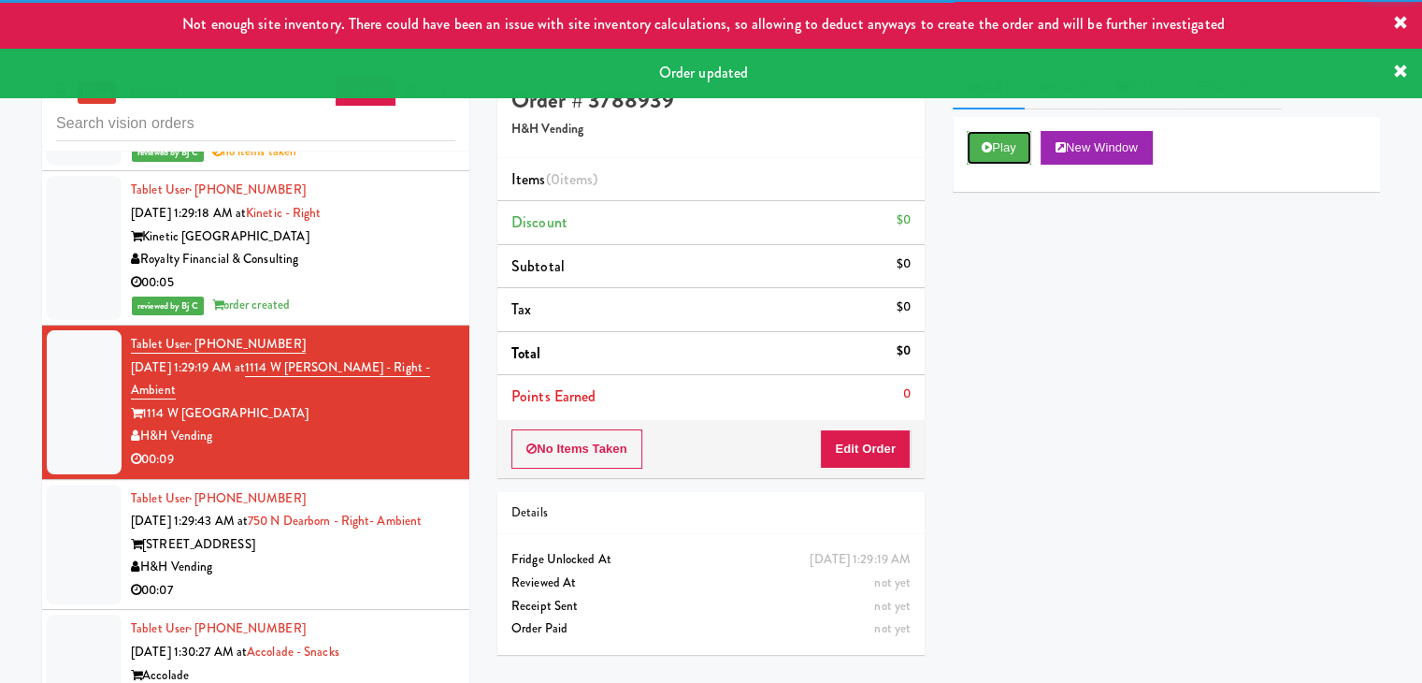
drag, startPoint x: 1010, startPoint y: 140, endPoint x: 935, endPoint y: 267, distance: 147.6
click at [1010, 142] on button "Play" at bounding box center [999, 148] width 65 height 34
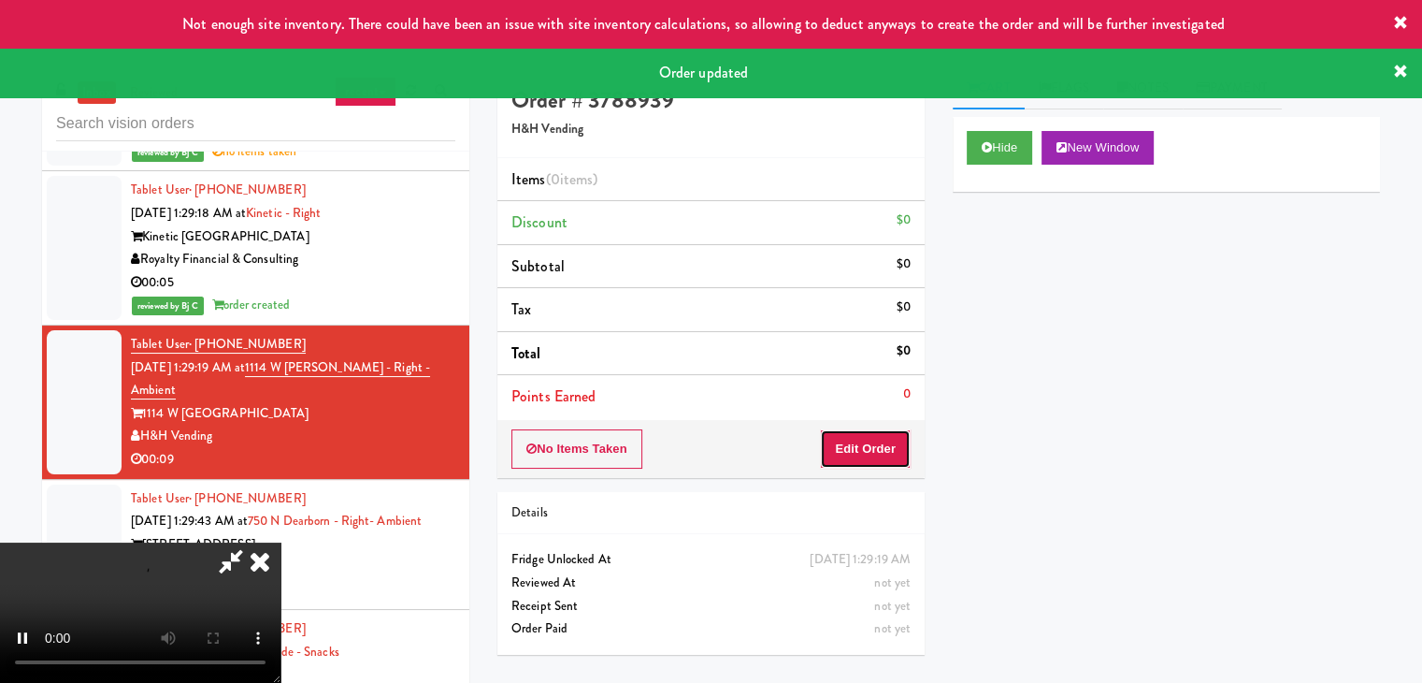
click at [854, 450] on button "Edit Order" at bounding box center [865, 448] width 91 height 39
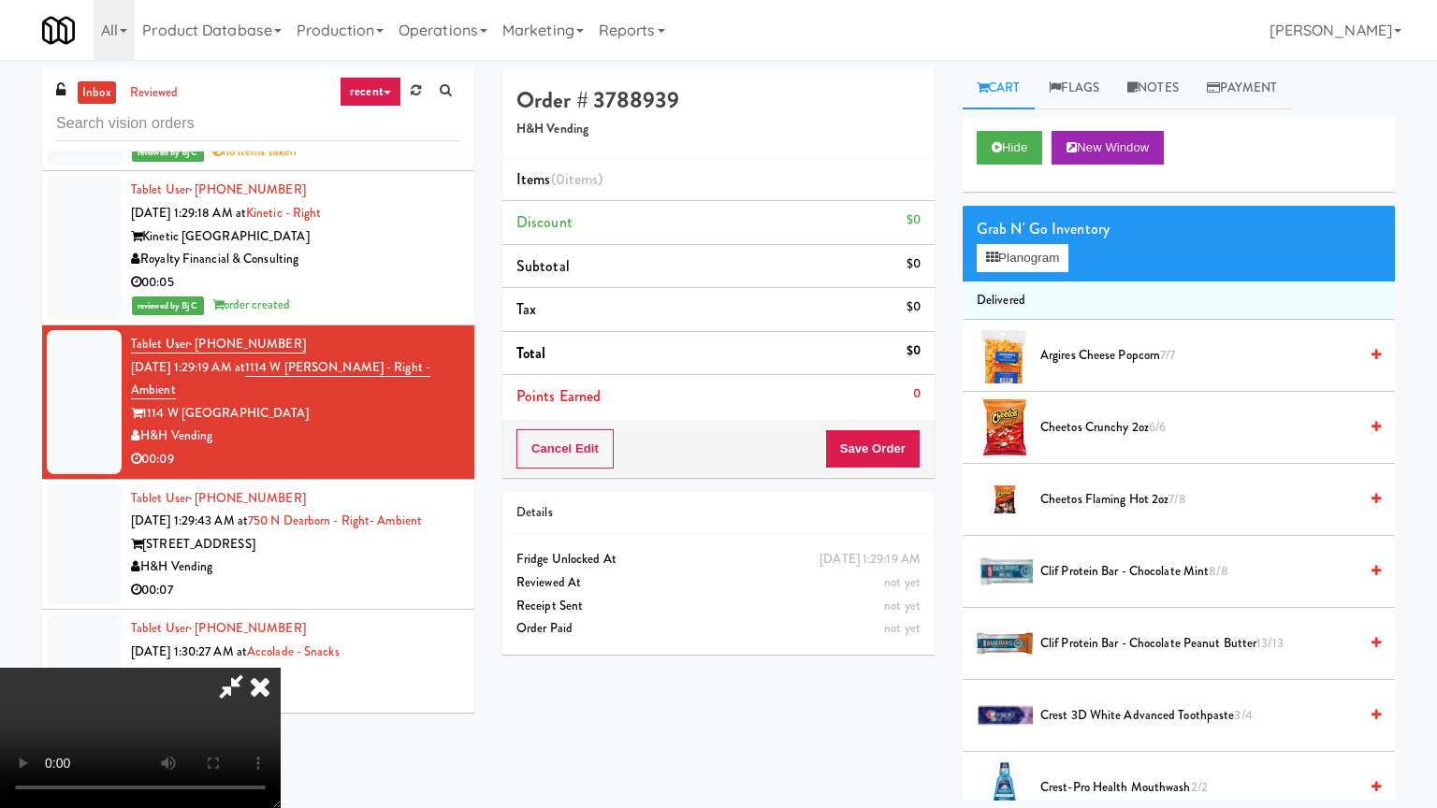
click at [281, 668] on video at bounding box center [140, 738] width 281 height 140
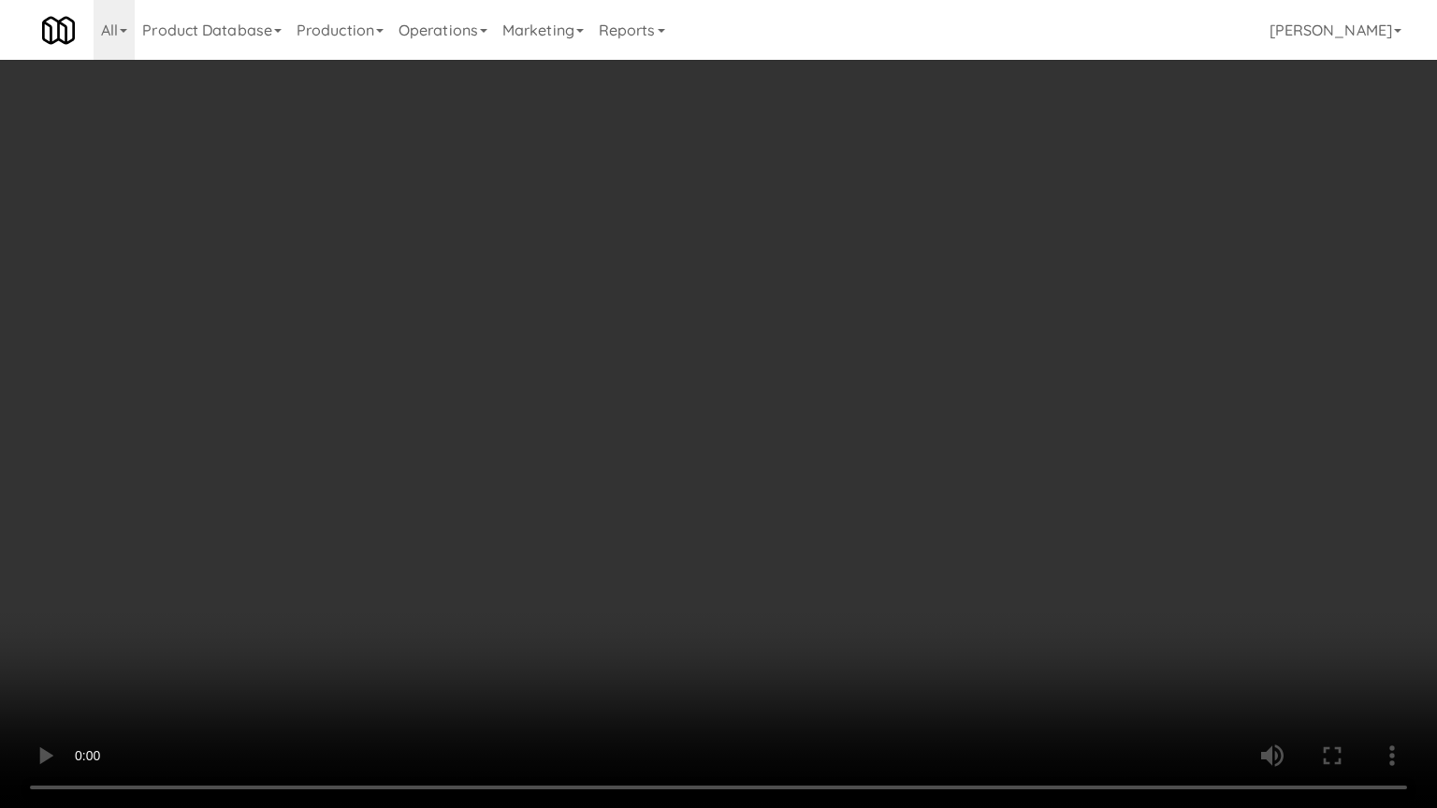
drag, startPoint x: 908, startPoint y: 585, endPoint x: 922, endPoint y: 585, distance: 14.0
click at [909, 585] on video at bounding box center [718, 404] width 1437 height 808
click at [922, 585] on video at bounding box center [718, 404] width 1437 height 808
click at [920, 587] on video at bounding box center [718, 404] width 1437 height 808
click at [919, 591] on video at bounding box center [718, 404] width 1437 height 808
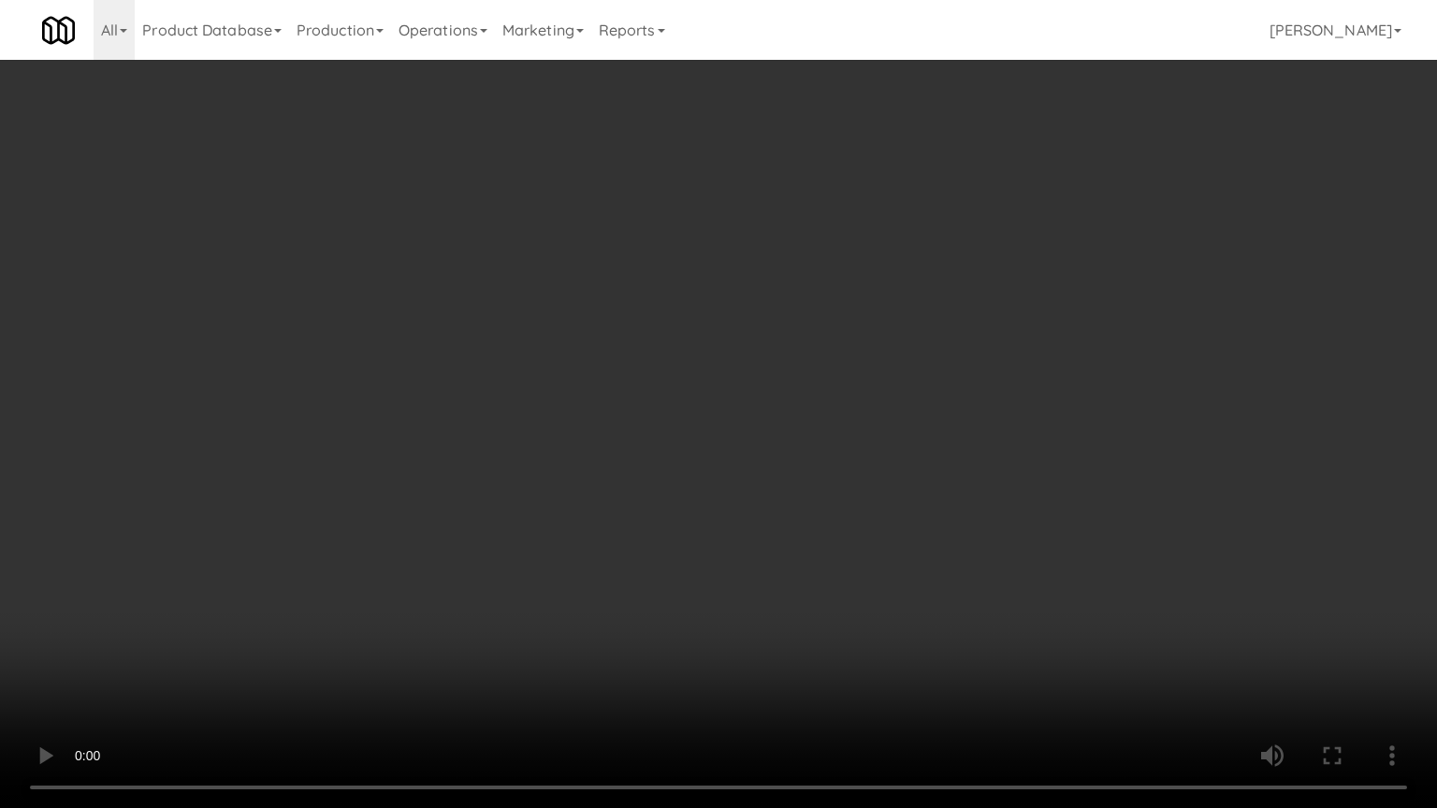
click at [919, 591] on video at bounding box center [718, 404] width 1437 height 808
click at [919, 590] on video at bounding box center [718, 404] width 1437 height 808
click at [923, 584] on video at bounding box center [718, 404] width 1437 height 808
click at [924, 580] on video at bounding box center [718, 404] width 1437 height 808
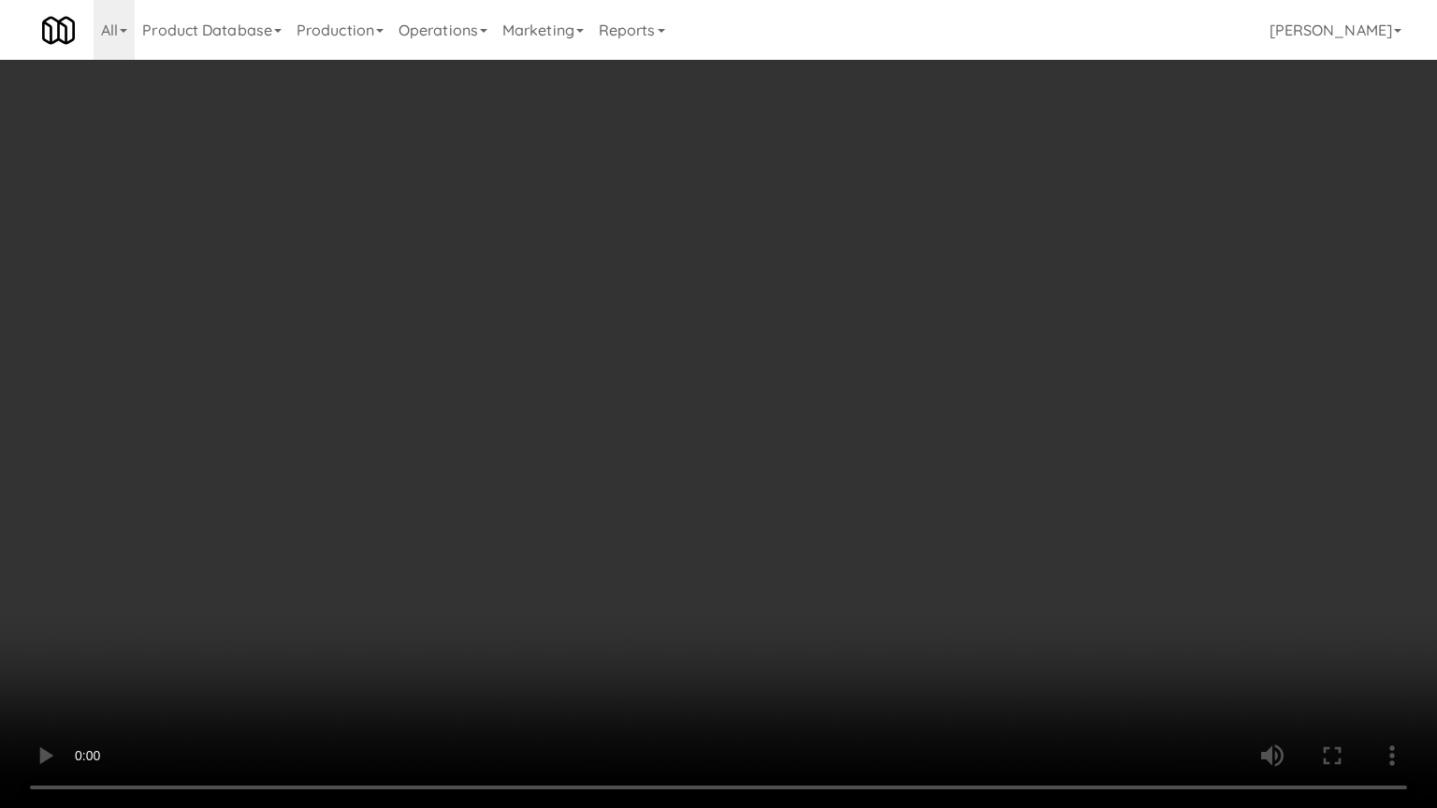
click at [930, 576] on video at bounding box center [718, 404] width 1437 height 808
click at [930, 570] on video at bounding box center [718, 404] width 1437 height 808
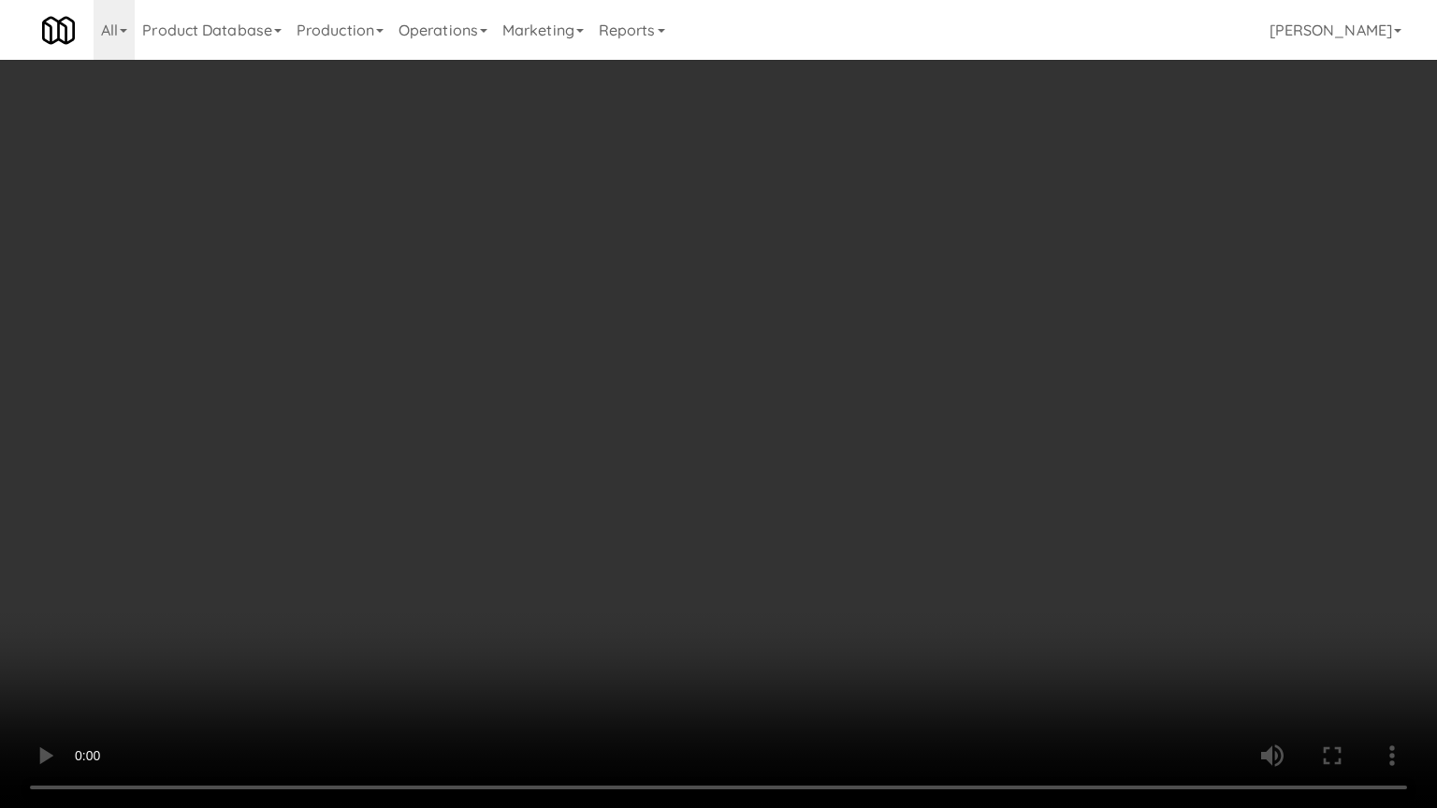
click at [931, 570] on video at bounding box center [718, 404] width 1437 height 808
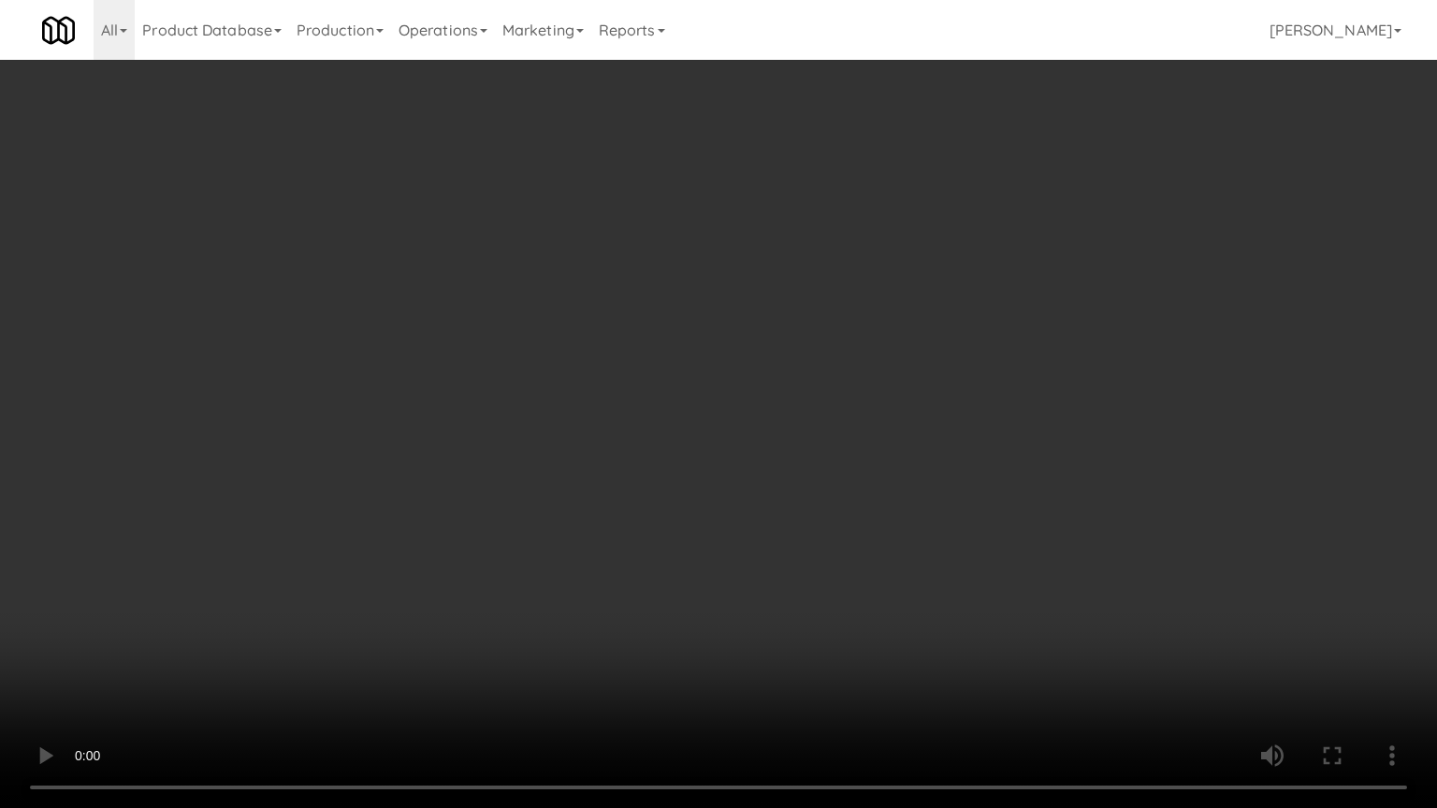
click at [925, 574] on video at bounding box center [718, 404] width 1437 height 808
drag, startPoint x: 925, startPoint y: 574, endPoint x: 928, endPoint y: 476, distance: 98.2
click at [925, 572] on video at bounding box center [718, 404] width 1437 height 808
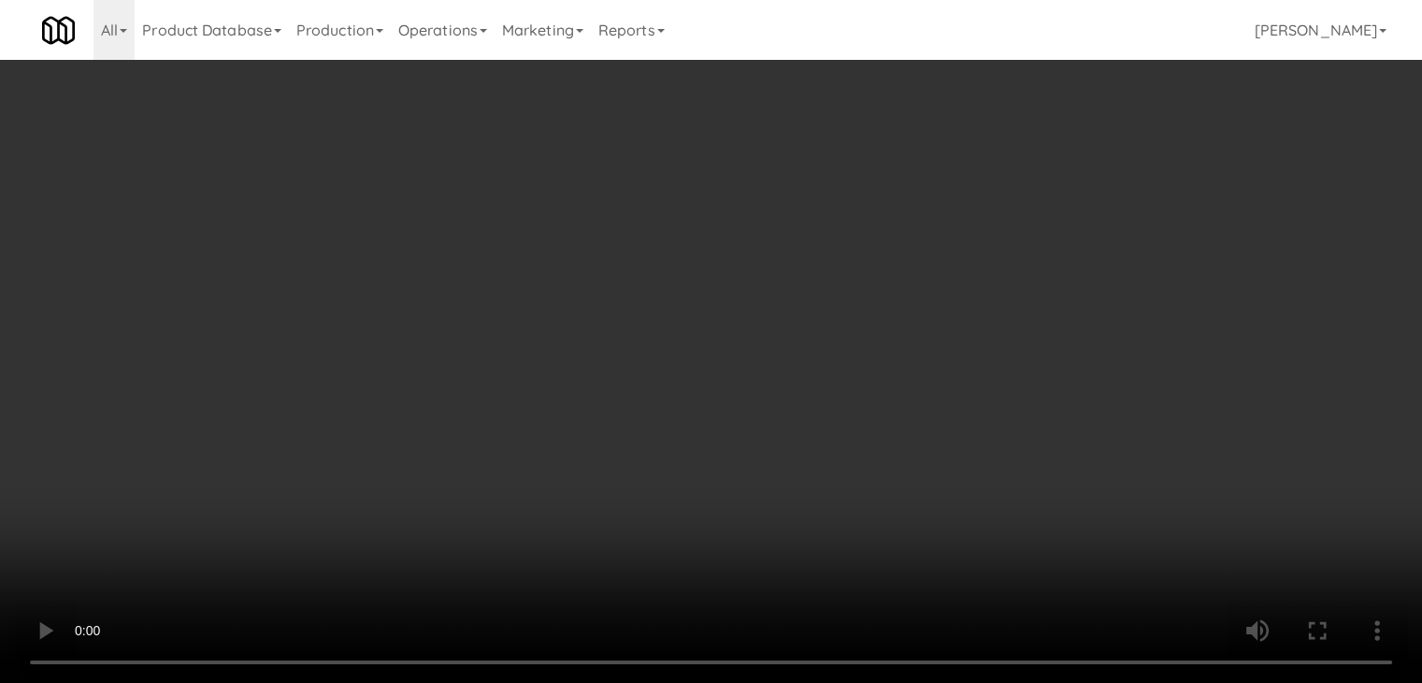
click at [1025, 246] on button "Planogram" at bounding box center [1013, 258] width 92 height 28
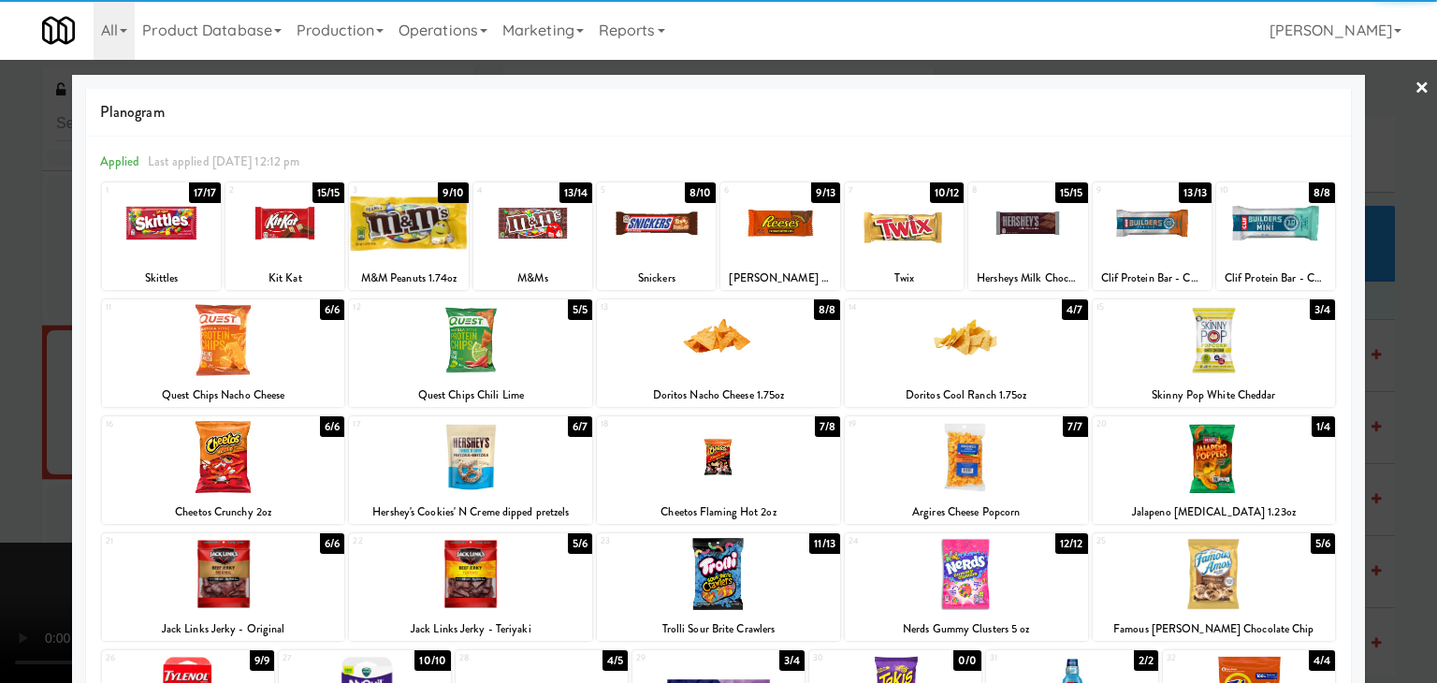
drag, startPoint x: 918, startPoint y: 240, endPoint x: 900, endPoint y: 240, distance: 18.7
click at [912, 240] on div at bounding box center [904, 223] width 119 height 72
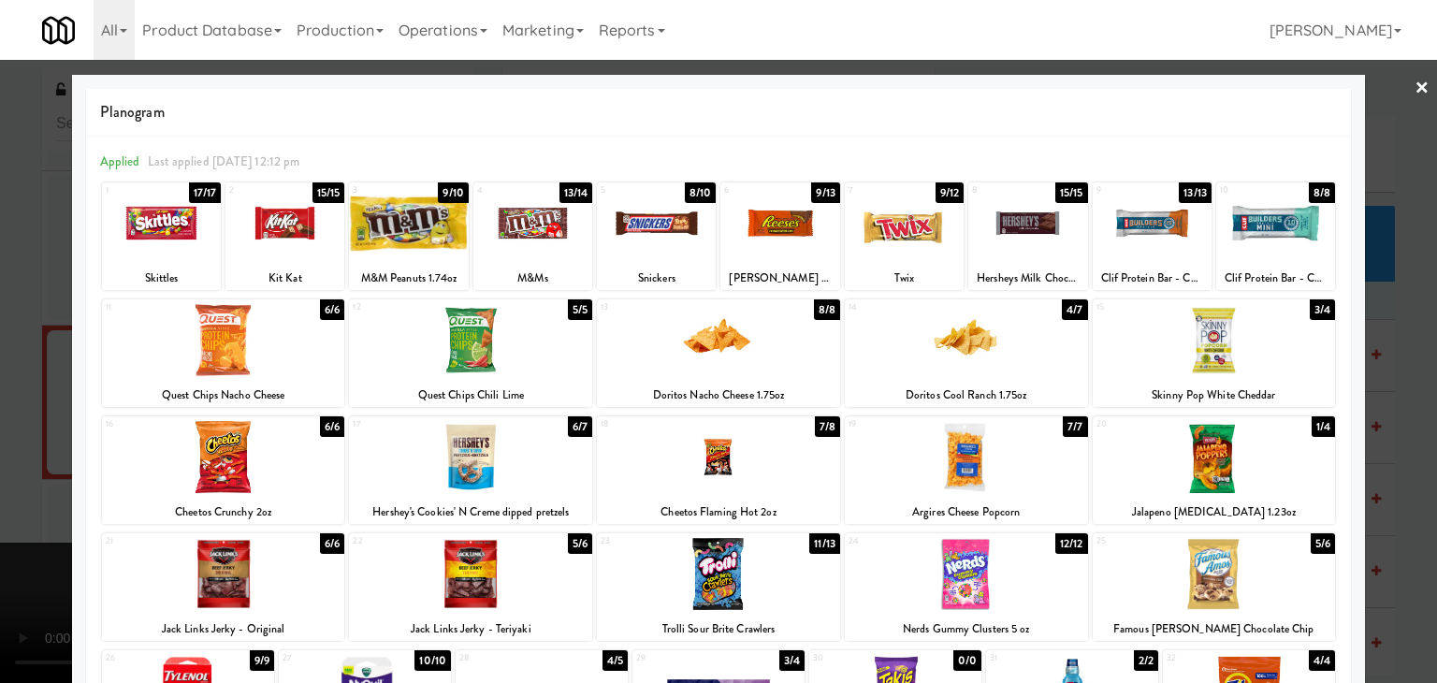
drag, startPoint x: 768, startPoint y: 242, endPoint x: 757, endPoint y: 245, distance: 11.6
click at [767, 244] on div at bounding box center [779, 223] width 119 height 72
click at [660, 240] on div at bounding box center [656, 223] width 119 height 72
click at [10, 268] on div at bounding box center [718, 341] width 1437 height 683
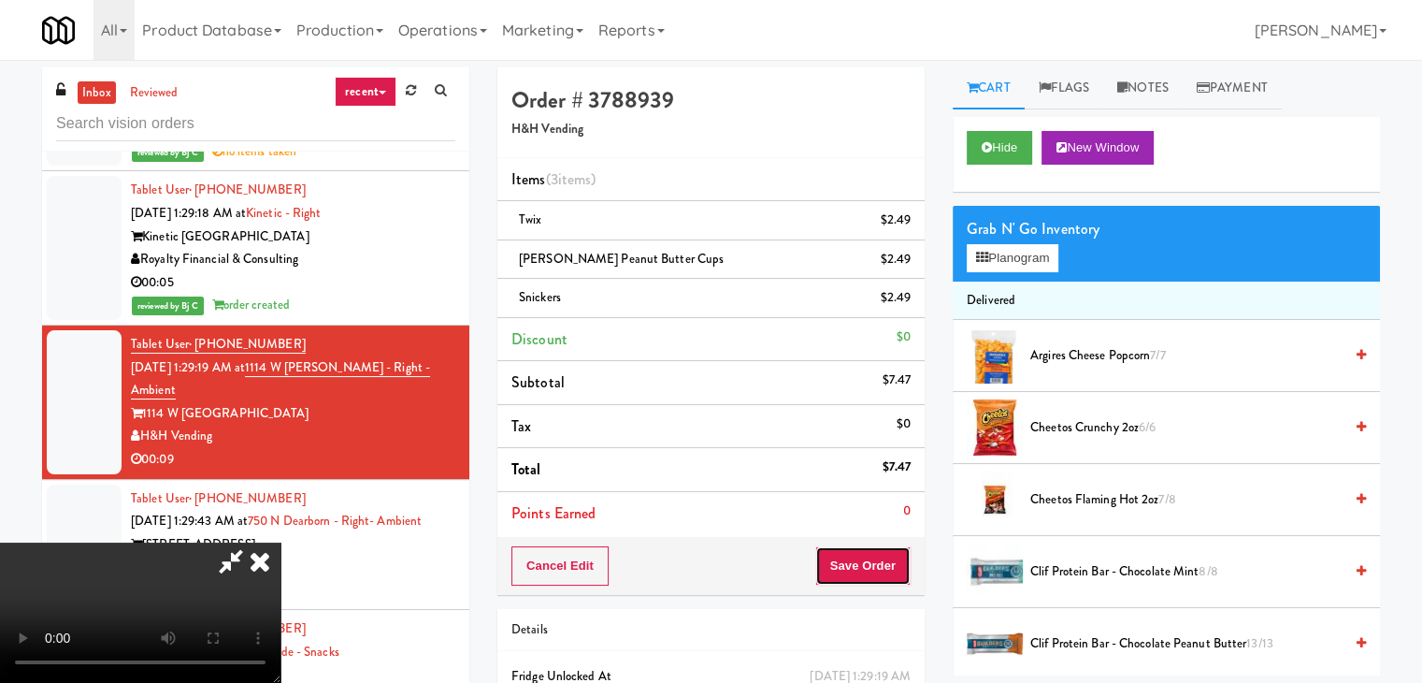
drag, startPoint x: 892, startPoint y: 553, endPoint x: 882, endPoint y: 562, distance: 13.9
click at [888, 558] on button "Save Order" at bounding box center [863, 565] width 95 height 39
click at [879, 561] on button "Save Order" at bounding box center [863, 565] width 95 height 39
click at [879, 558] on button "Save Order" at bounding box center [863, 565] width 95 height 39
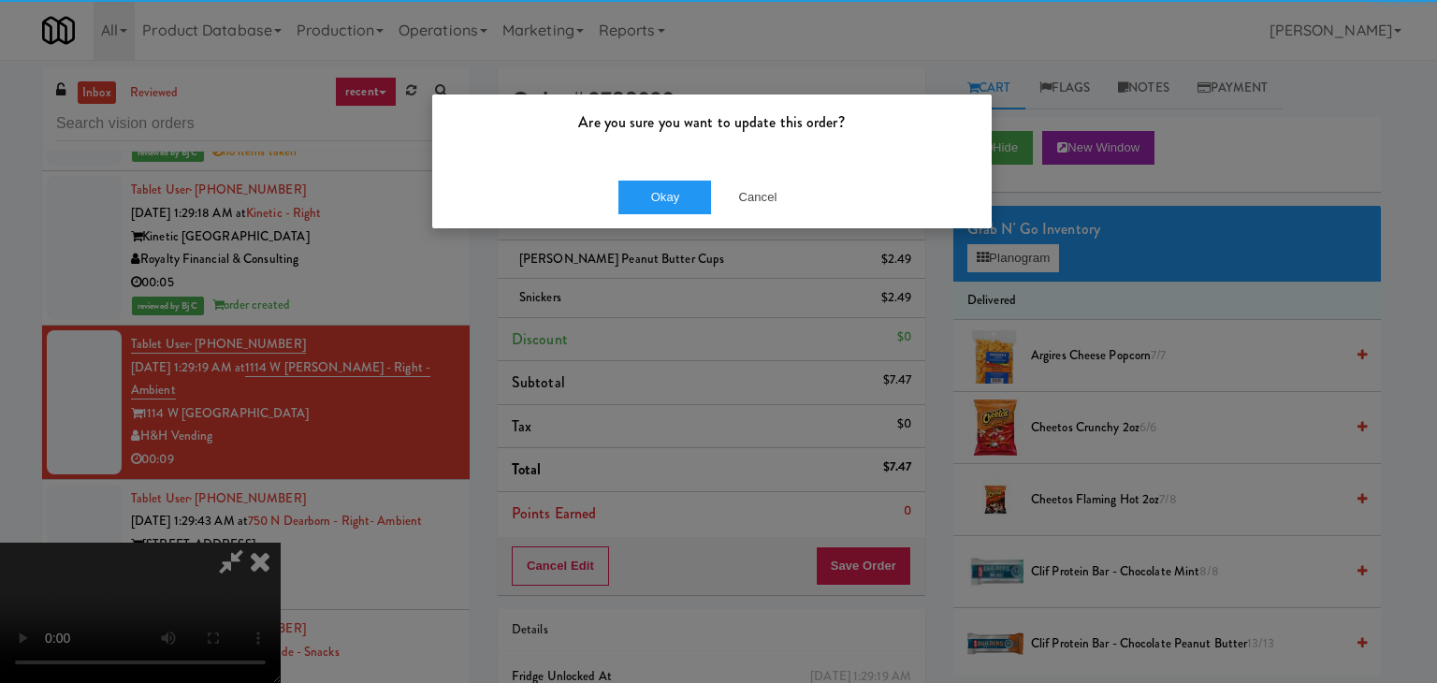
click at [671, 175] on div "Okay Cancel" at bounding box center [711, 197] width 559 height 63
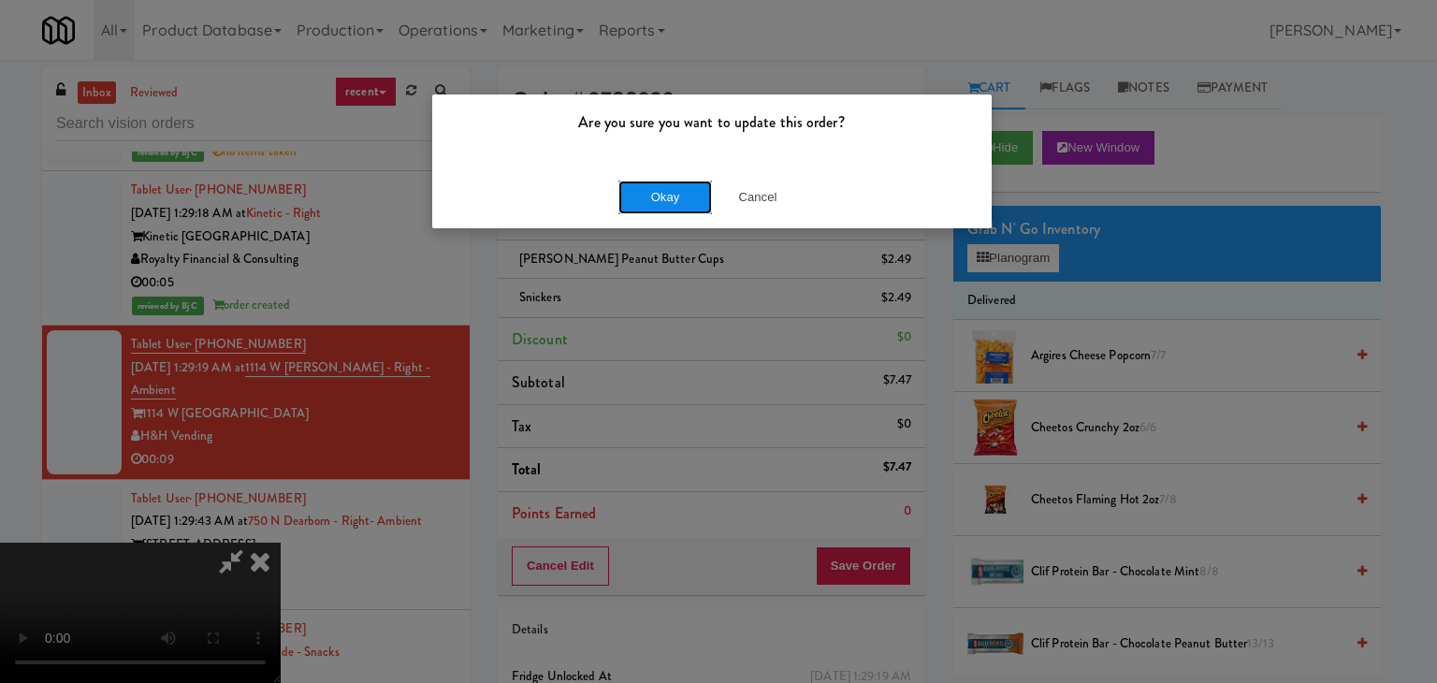
click at [671, 187] on button "Okay" at bounding box center [665, 197] width 94 height 34
click at [671, 188] on body "Are you sure you want to update this order? Okay Cancel Okay Are you sure you w…" at bounding box center [718, 401] width 1437 height 683
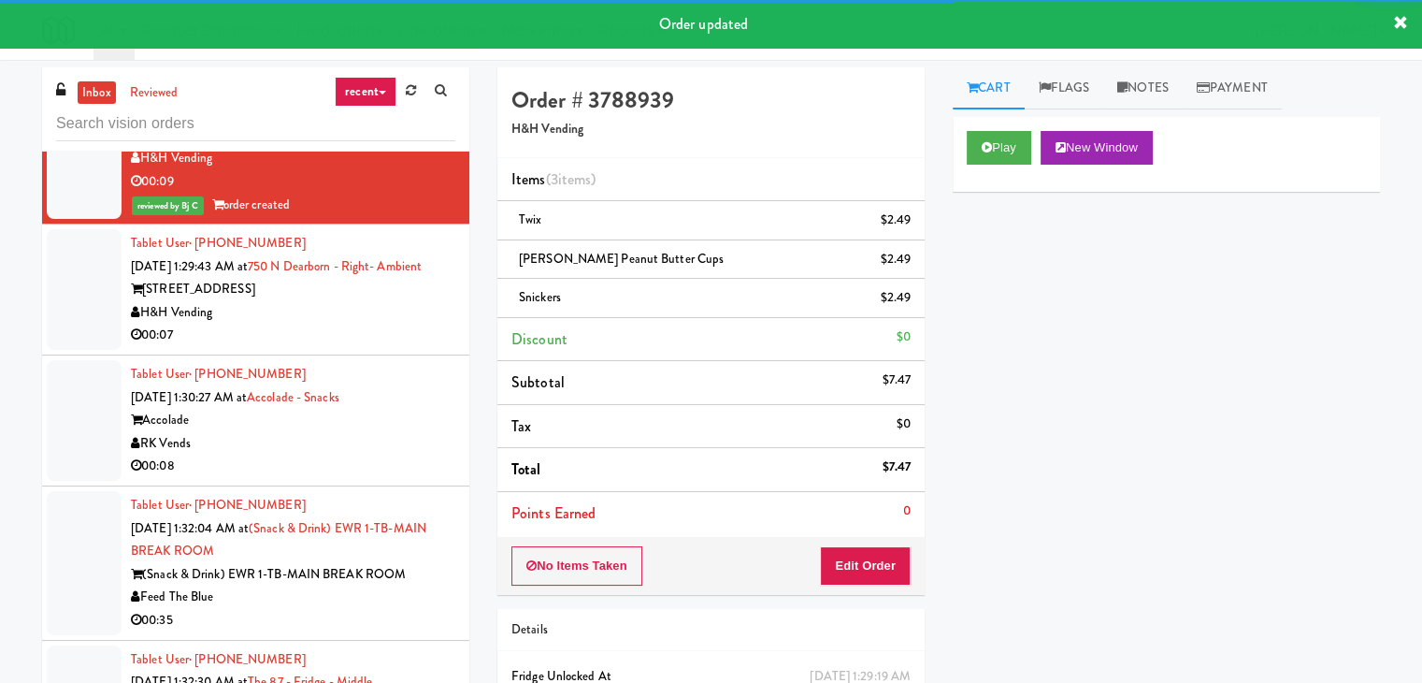
scroll to position [8599, 0]
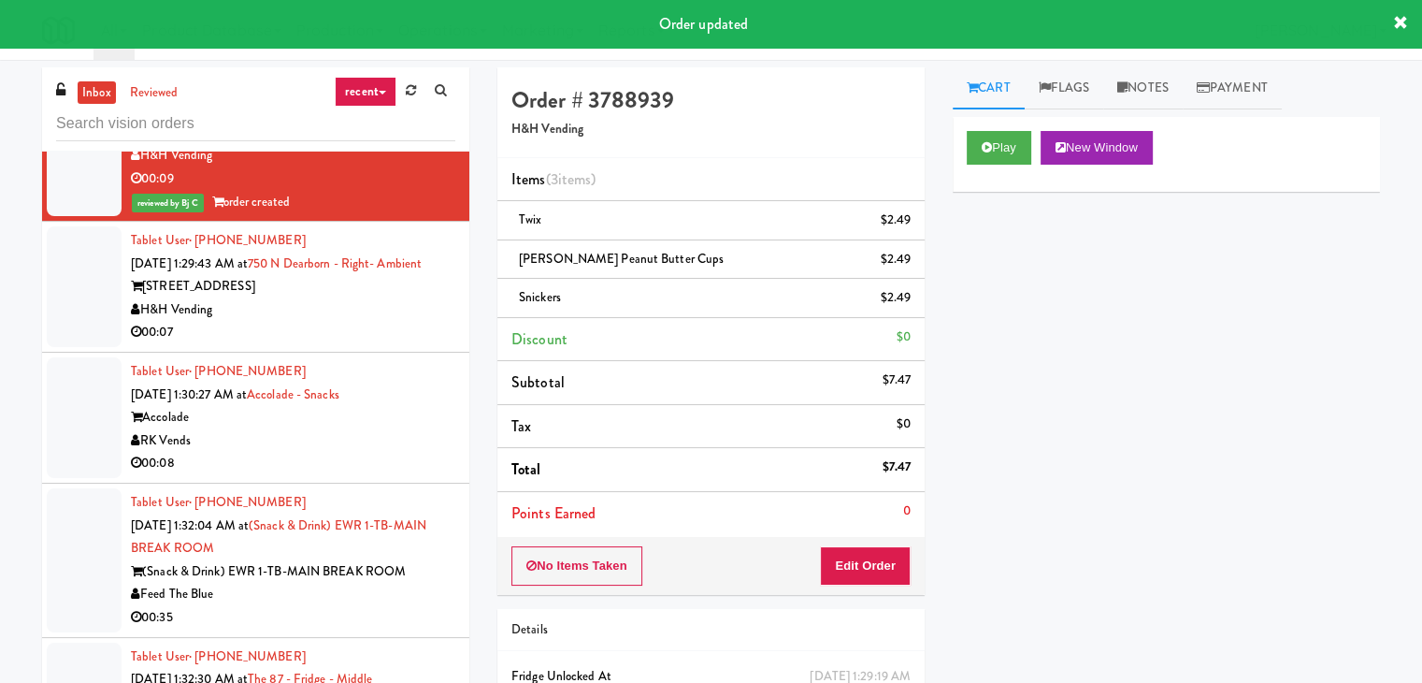
drag, startPoint x: 369, startPoint y: 327, endPoint x: 390, endPoint y: 336, distance: 22.2
click at [383, 322] on div "H&H Vending" at bounding box center [293, 309] width 325 height 23
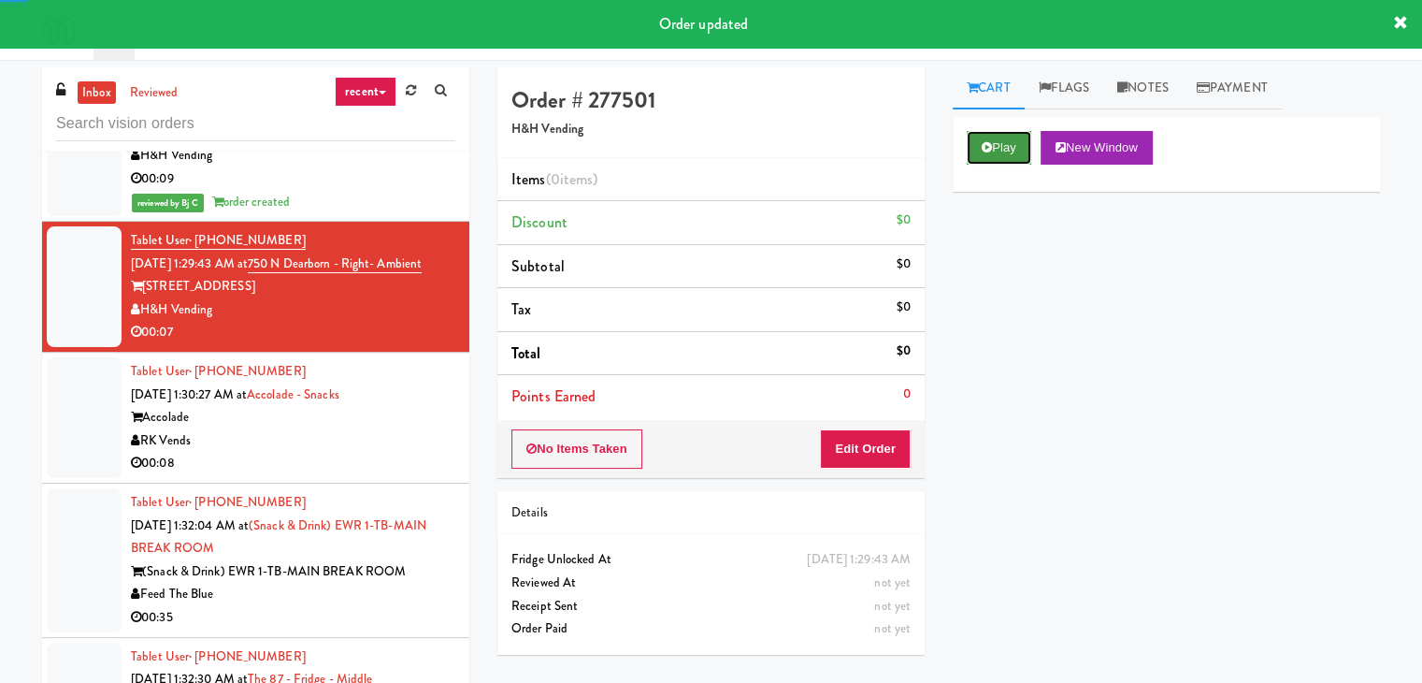
click at [989, 136] on button "Play" at bounding box center [999, 148] width 65 height 34
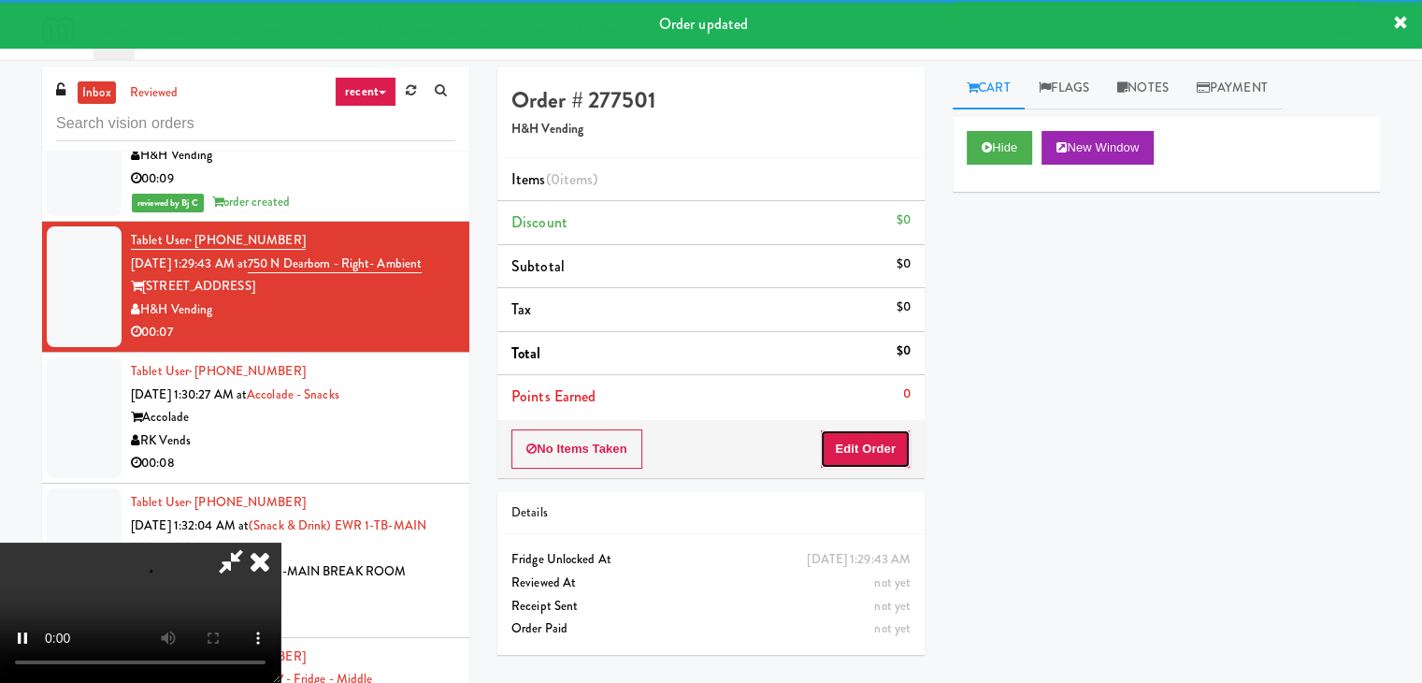
click at [894, 455] on button "Edit Order" at bounding box center [865, 448] width 91 height 39
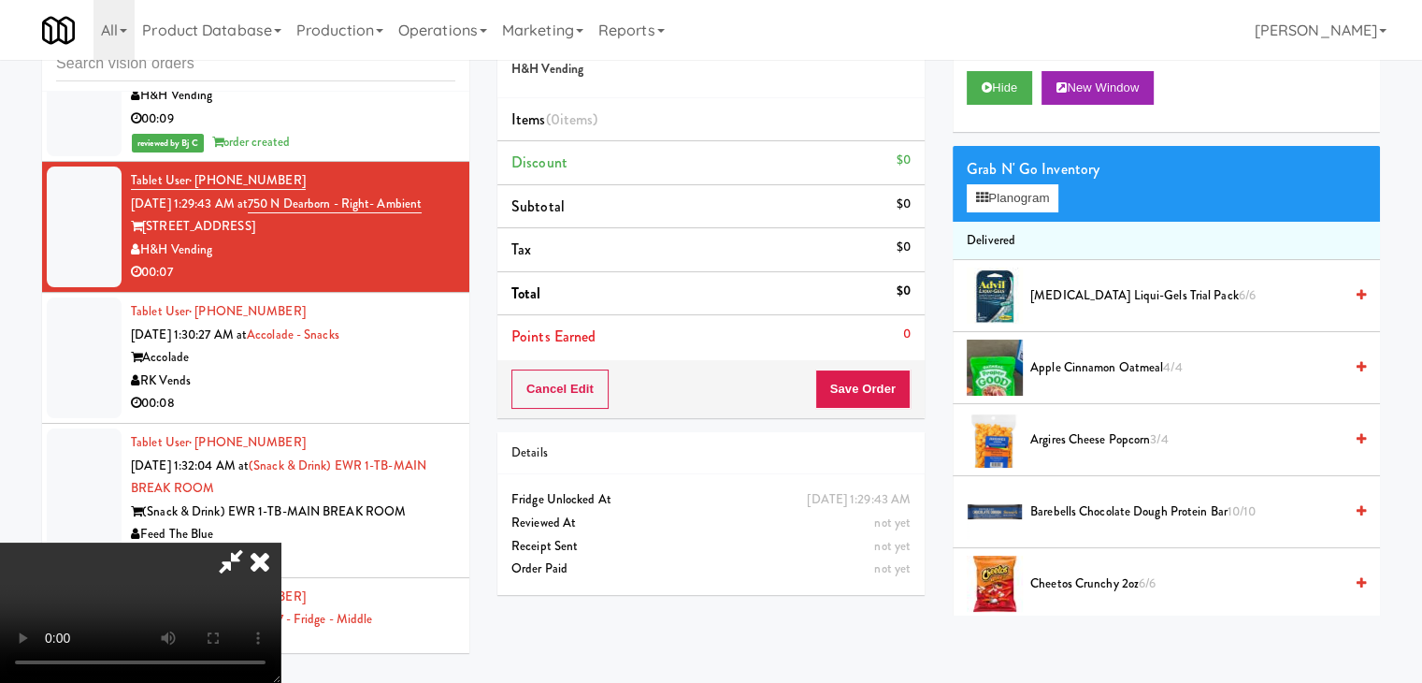
scroll to position [8576, 0]
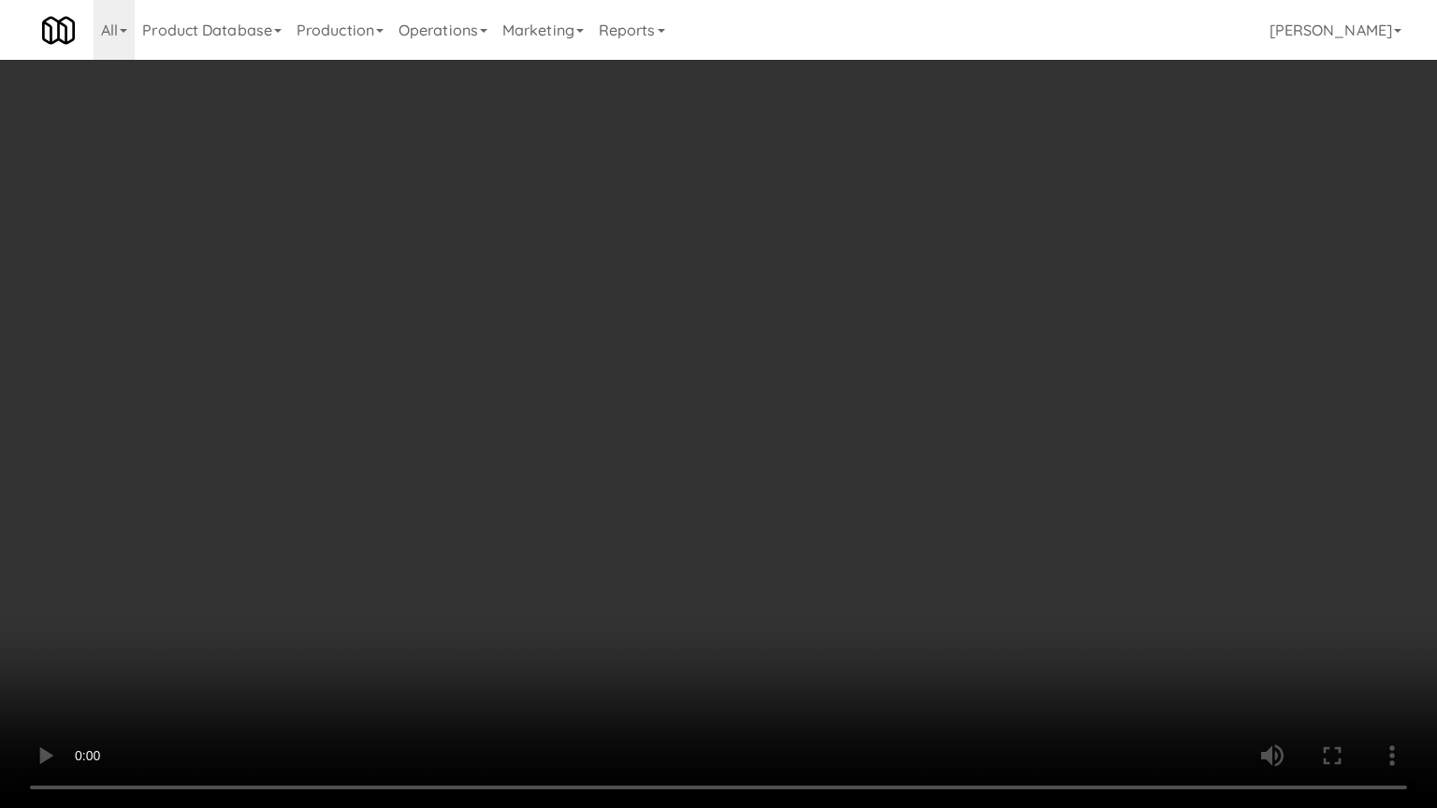
click at [883, 561] on video at bounding box center [718, 404] width 1437 height 808
click at [875, 556] on video at bounding box center [718, 404] width 1437 height 808
click at [875, 555] on video at bounding box center [718, 404] width 1437 height 808
click at [878, 549] on video at bounding box center [718, 404] width 1437 height 808
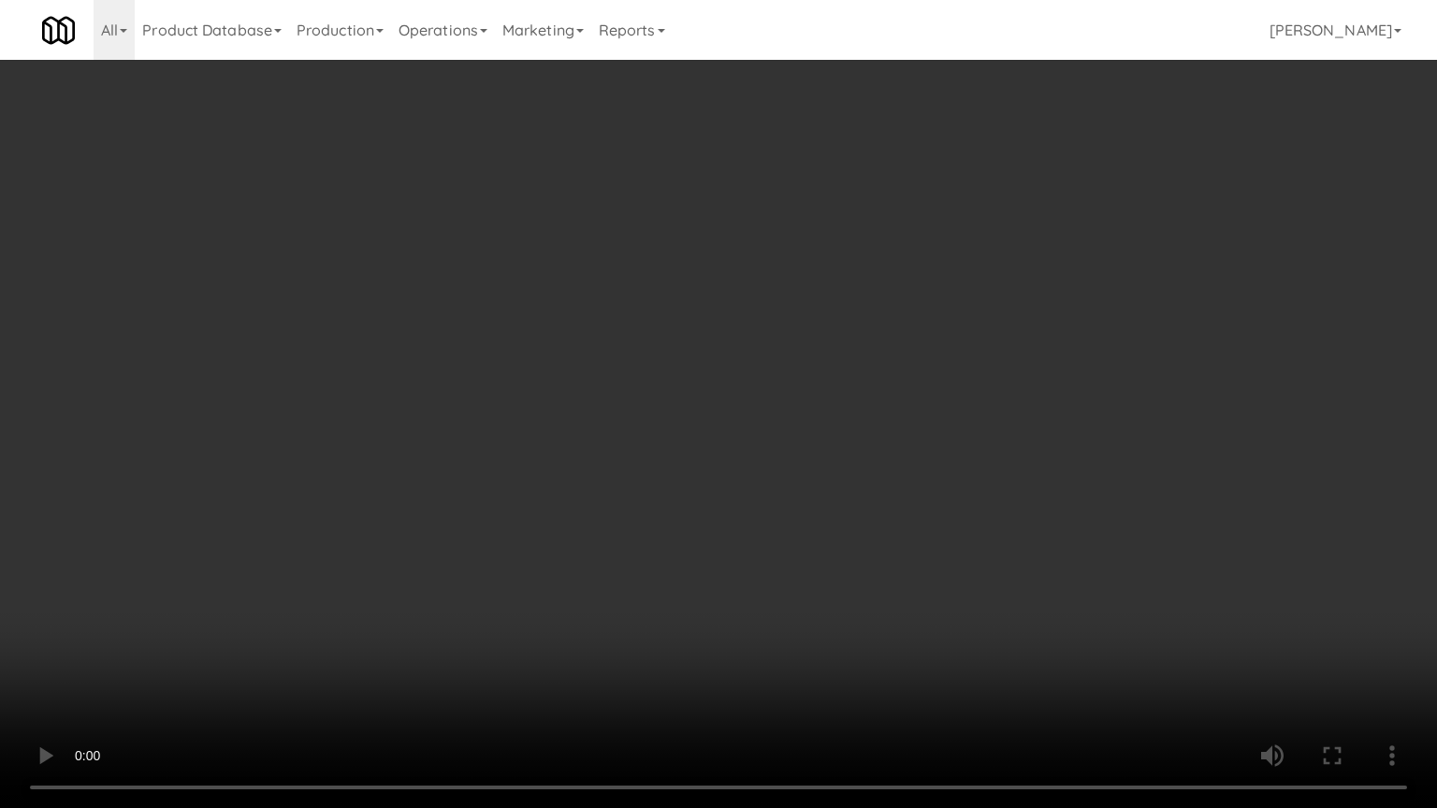
click at [883, 547] on video at bounding box center [718, 404] width 1437 height 808
click at [888, 553] on video at bounding box center [718, 404] width 1437 height 808
click at [893, 554] on video at bounding box center [718, 404] width 1437 height 808
click at [928, 550] on video at bounding box center [718, 404] width 1437 height 808
click at [965, 490] on video at bounding box center [718, 404] width 1437 height 808
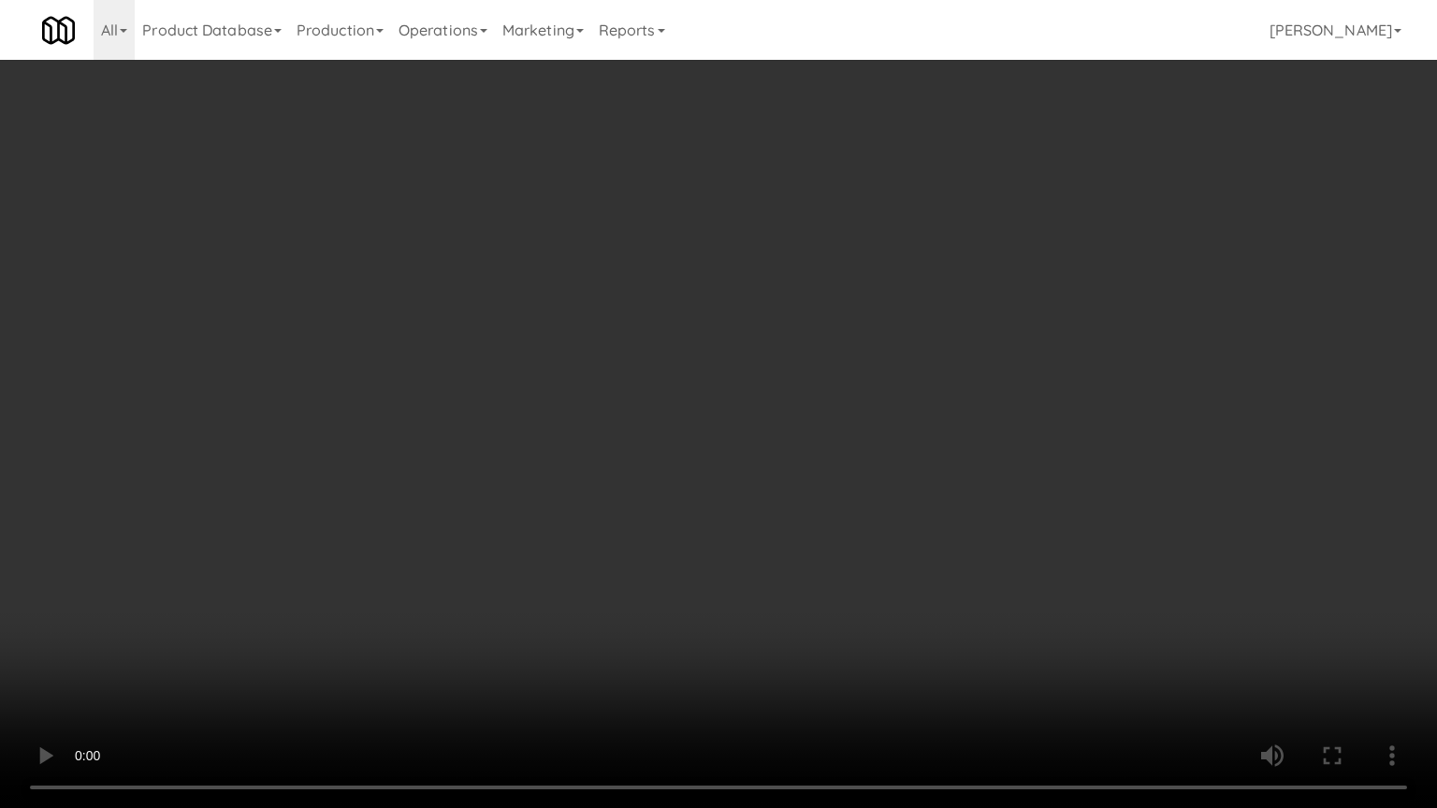
drag, startPoint x: 939, startPoint y: 498, endPoint x: 936, endPoint y: 520, distance: 22.6
click at [938, 498] on video at bounding box center [718, 404] width 1437 height 808
click at [880, 636] on video at bounding box center [718, 404] width 1437 height 808
click at [896, 637] on video at bounding box center [718, 404] width 1437 height 808
click at [905, 628] on video at bounding box center [718, 404] width 1437 height 808
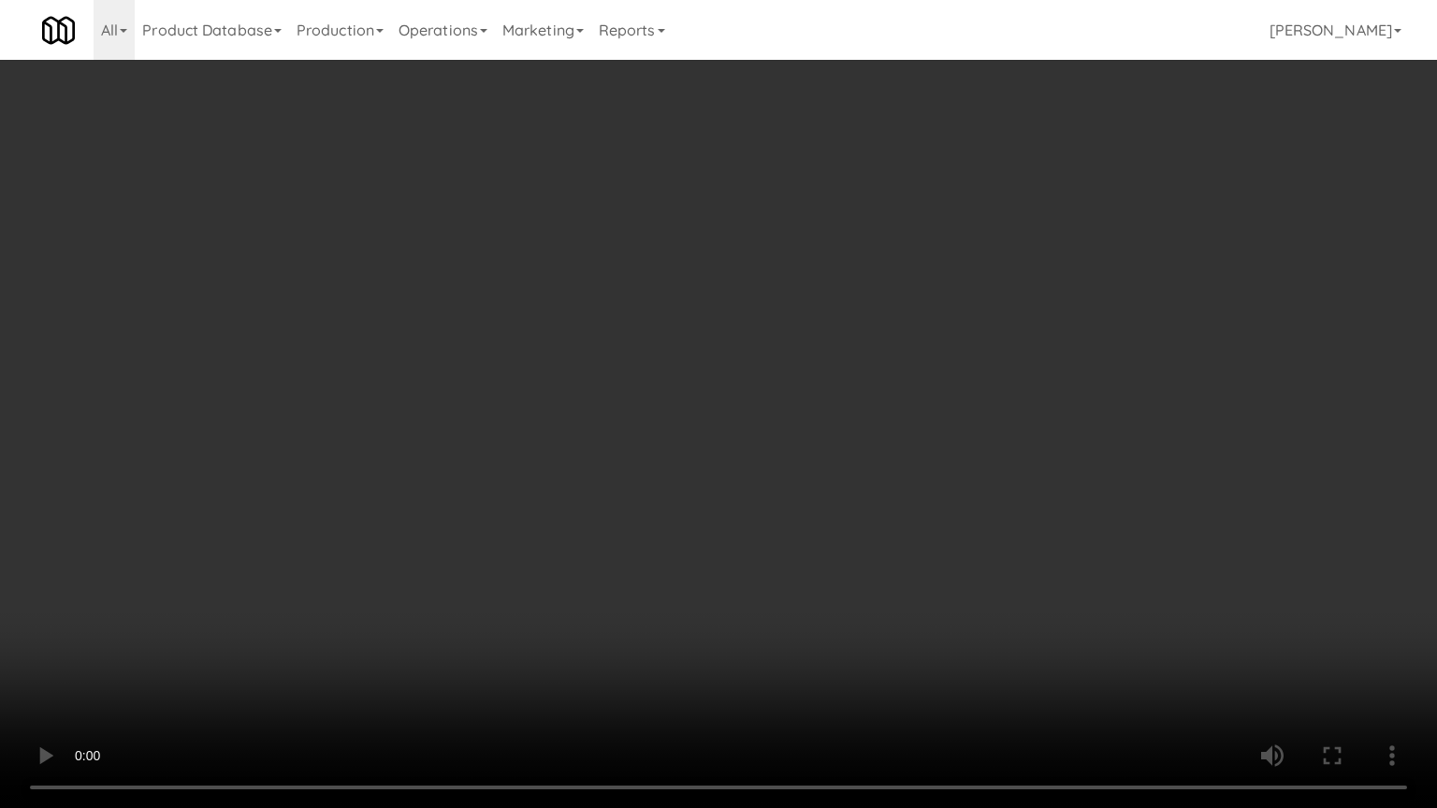
click at [917, 628] on video at bounding box center [718, 404] width 1437 height 808
click at [924, 625] on video at bounding box center [718, 404] width 1437 height 808
click at [927, 625] on video at bounding box center [718, 404] width 1437 height 808
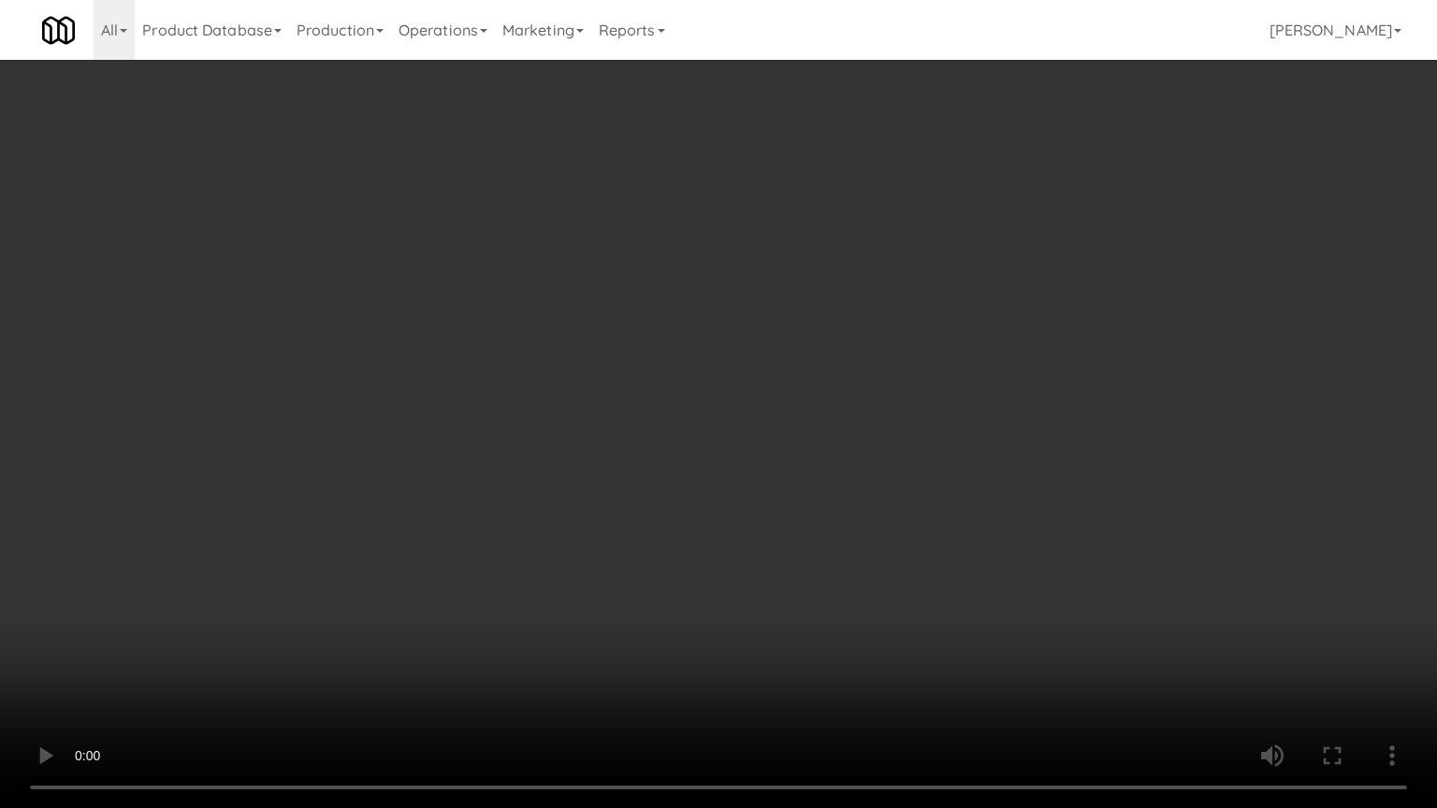
click at [925, 625] on video at bounding box center [718, 404] width 1437 height 808
click at [925, 628] on video at bounding box center [718, 404] width 1437 height 808
click at [927, 626] on video at bounding box center [718, 404] width 1437 height 808
click at [764, 535] on video at bounding box center [718, 404] width 1437 height 808
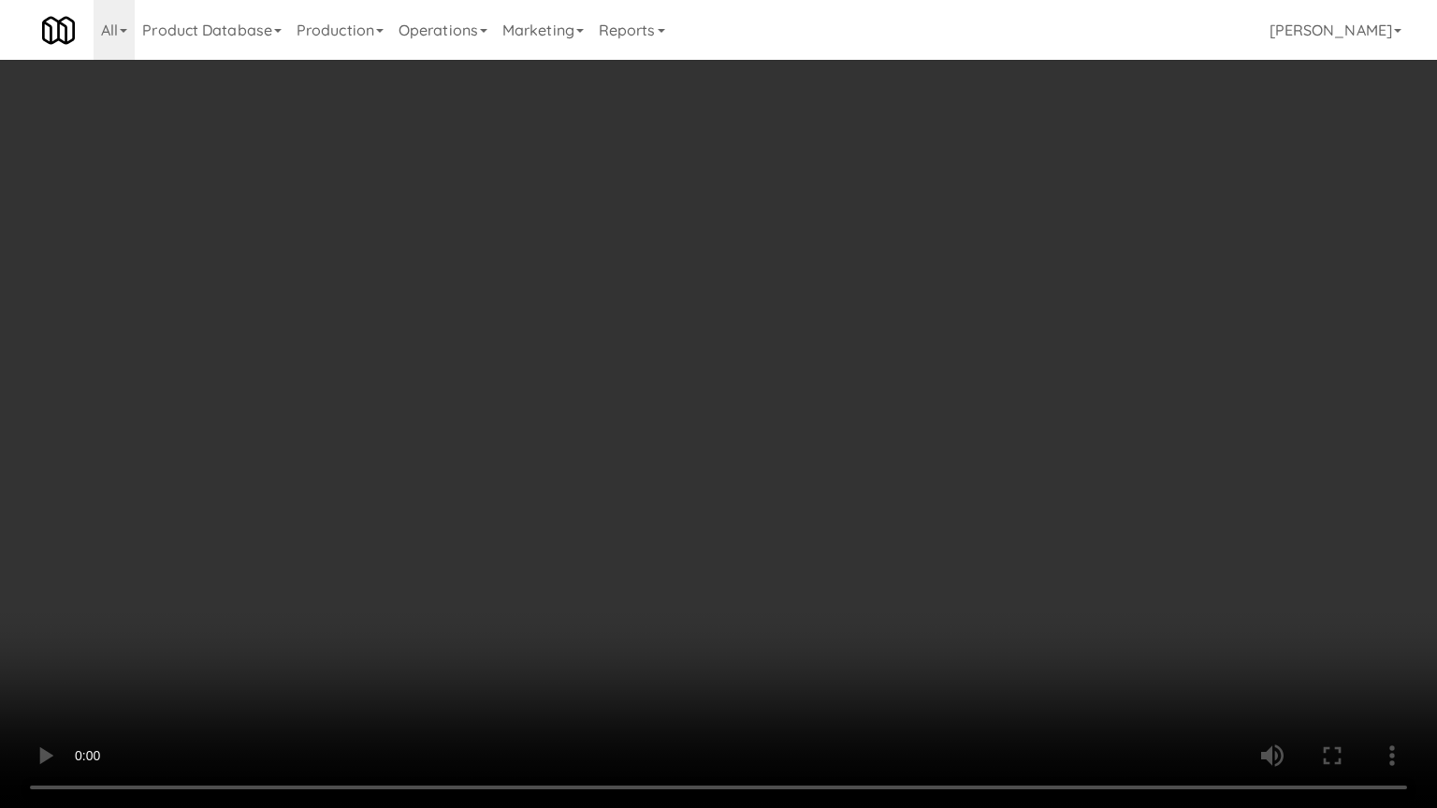
click at [775, 534] on video at bounding box center [718, 404] width 1437 height 808
click at [753, 543] on video at bounding box center [718, 404] width 1437 height 808
click at [744, 544] on video at bounding box center [718, 404] width 1437 height 808
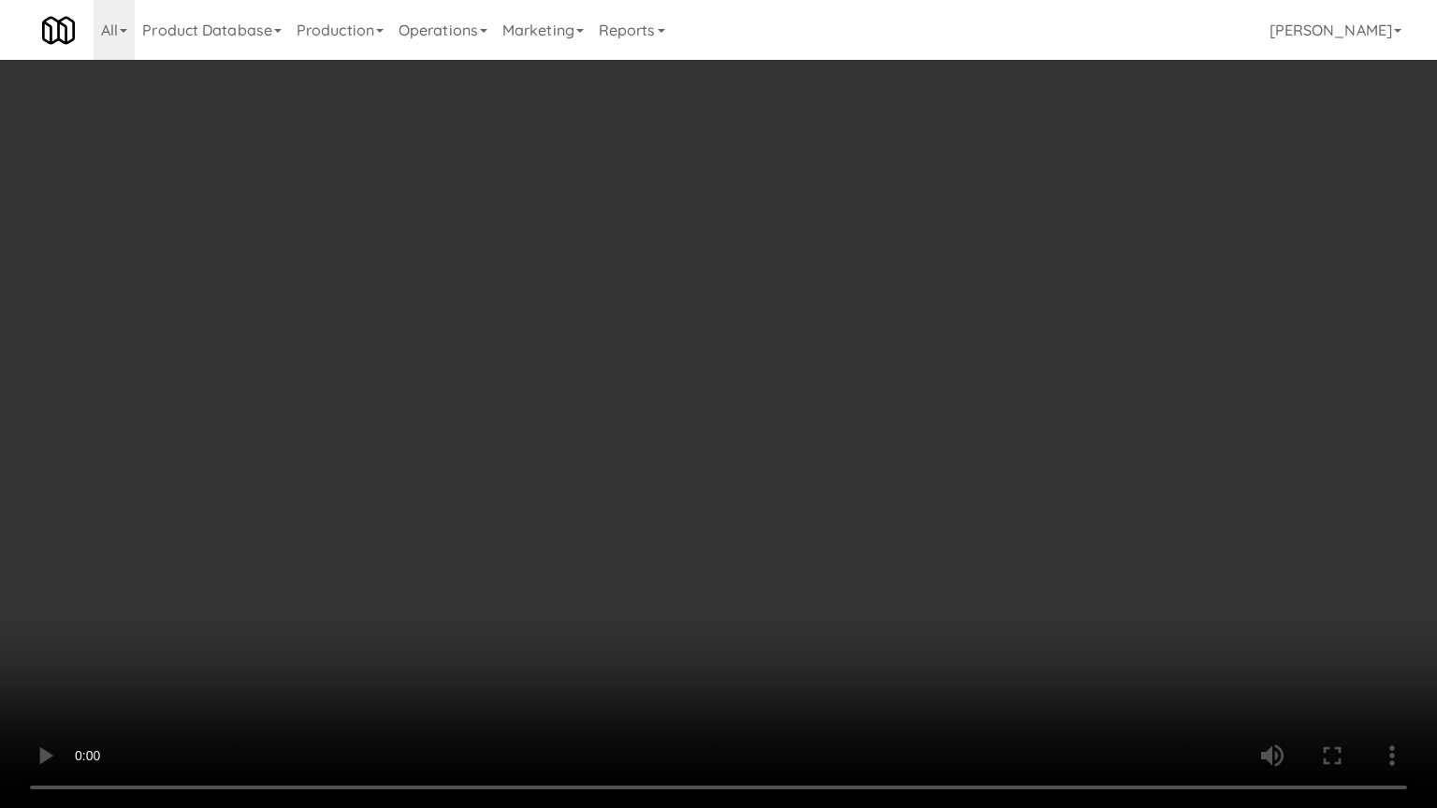
click at [389, 682] on video at bounding box center [718, 404] width 1437 height 808
click at [524, 614] on video at bounding box center [718, 404] width 1437 height 808
click at [528, 619] on video at bounding box center [718, 404] width 1437 height 808
click at [620, 612] on video at bounding box center [718, 404] width 1437 height 808
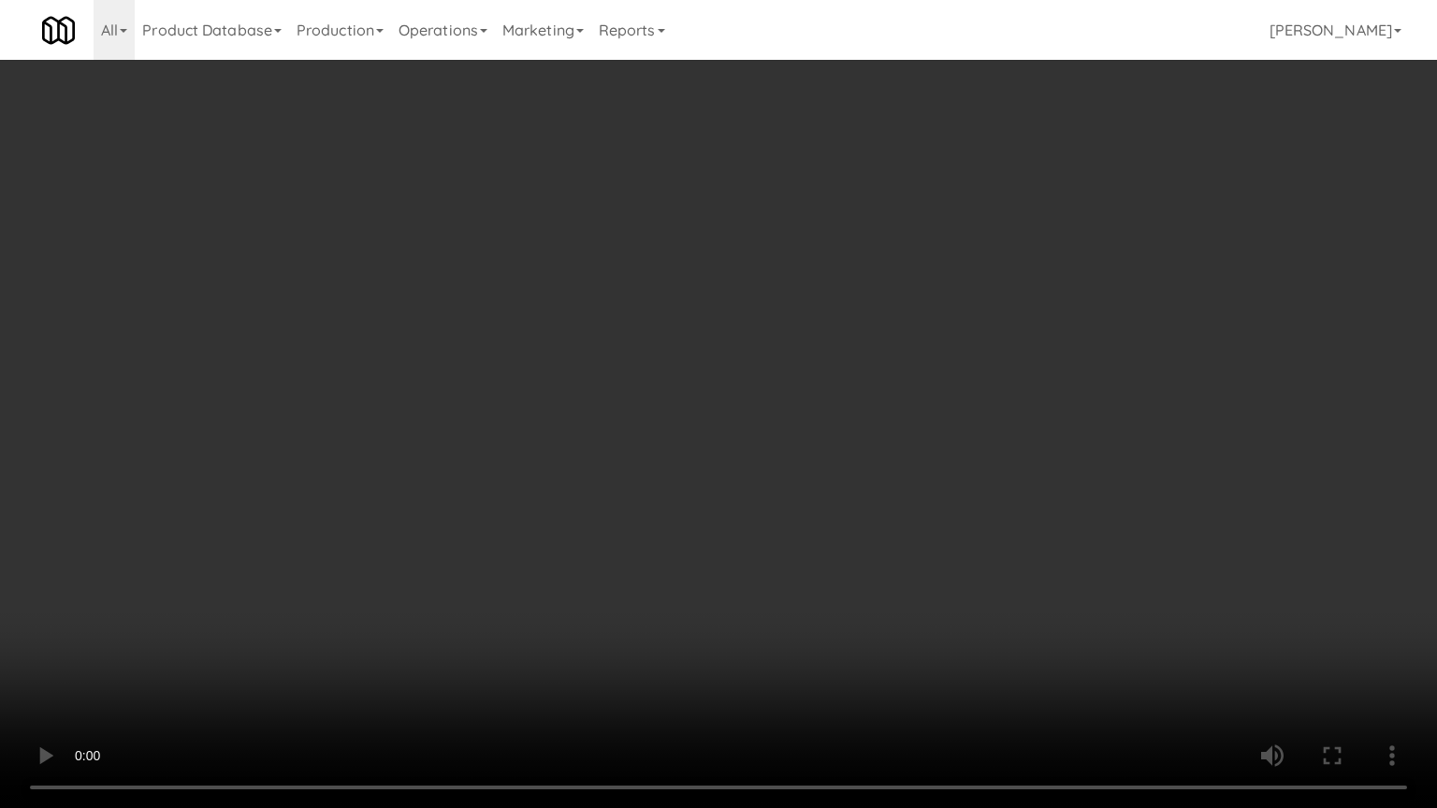
click at [620, 612] on video at bounding box center [718, 404] width 1437 height 808
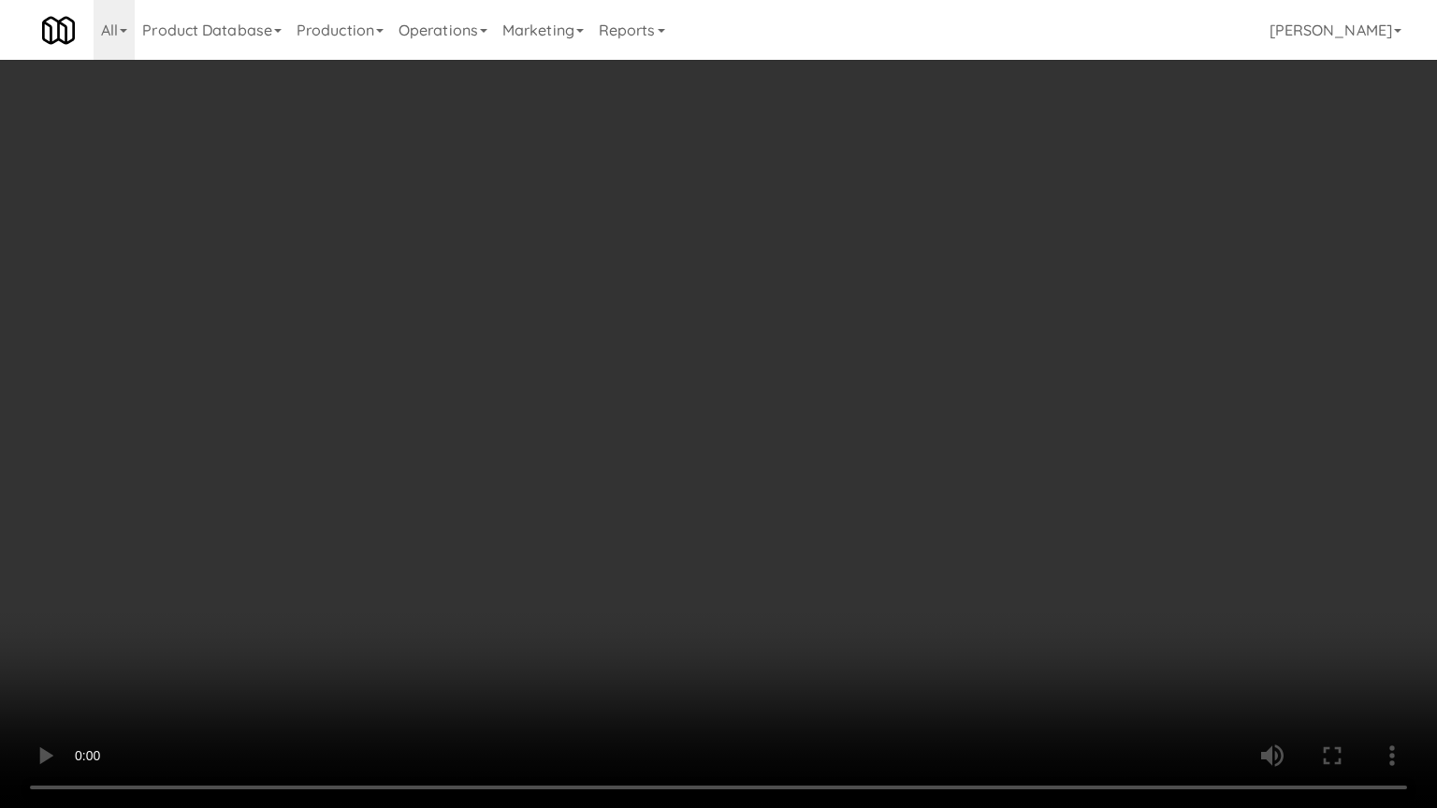
click at [620, 612] on video at bounding box center [718, 404] width 1437 height 808
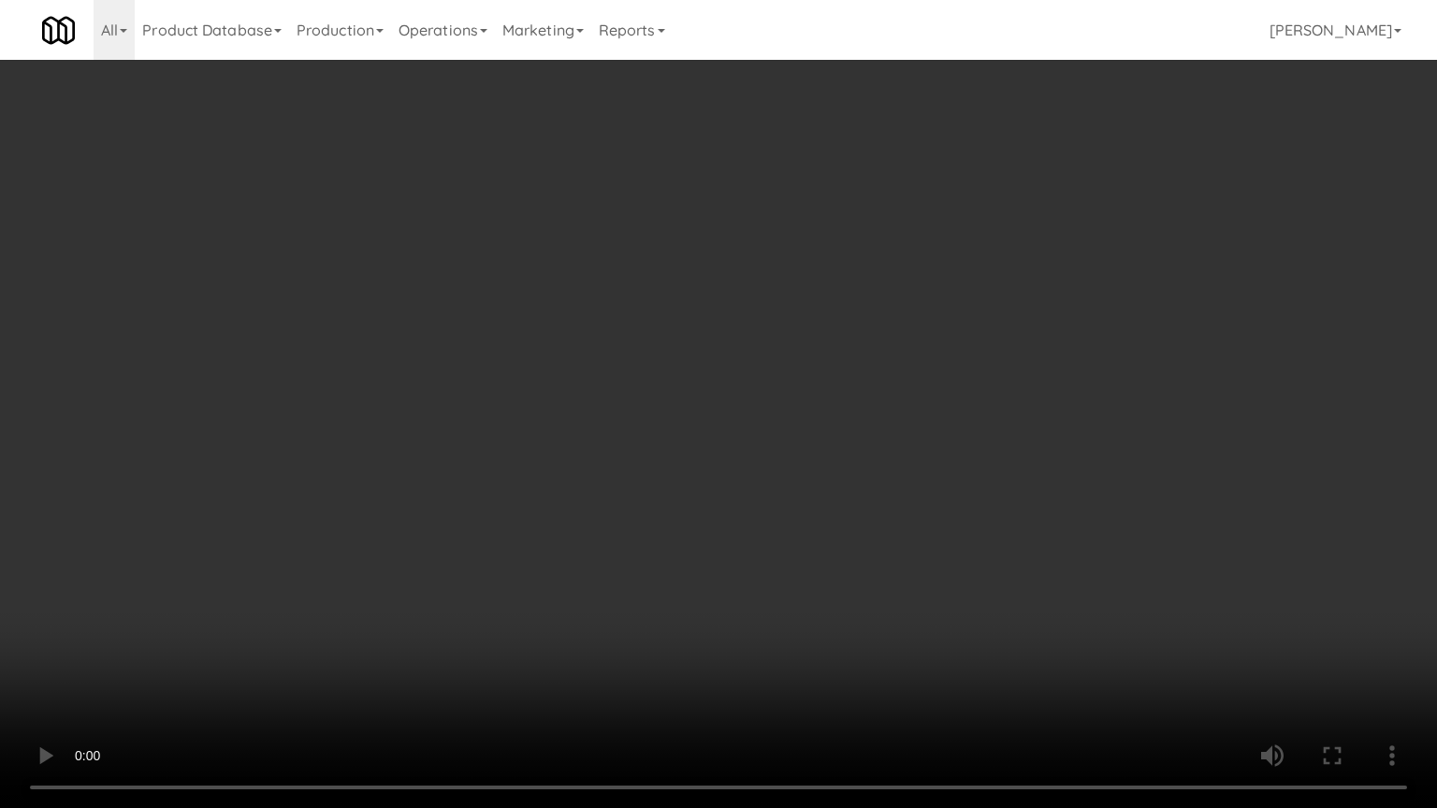
click at [620, 613] on video at bounding box center [718, 404] width 1437 height 808
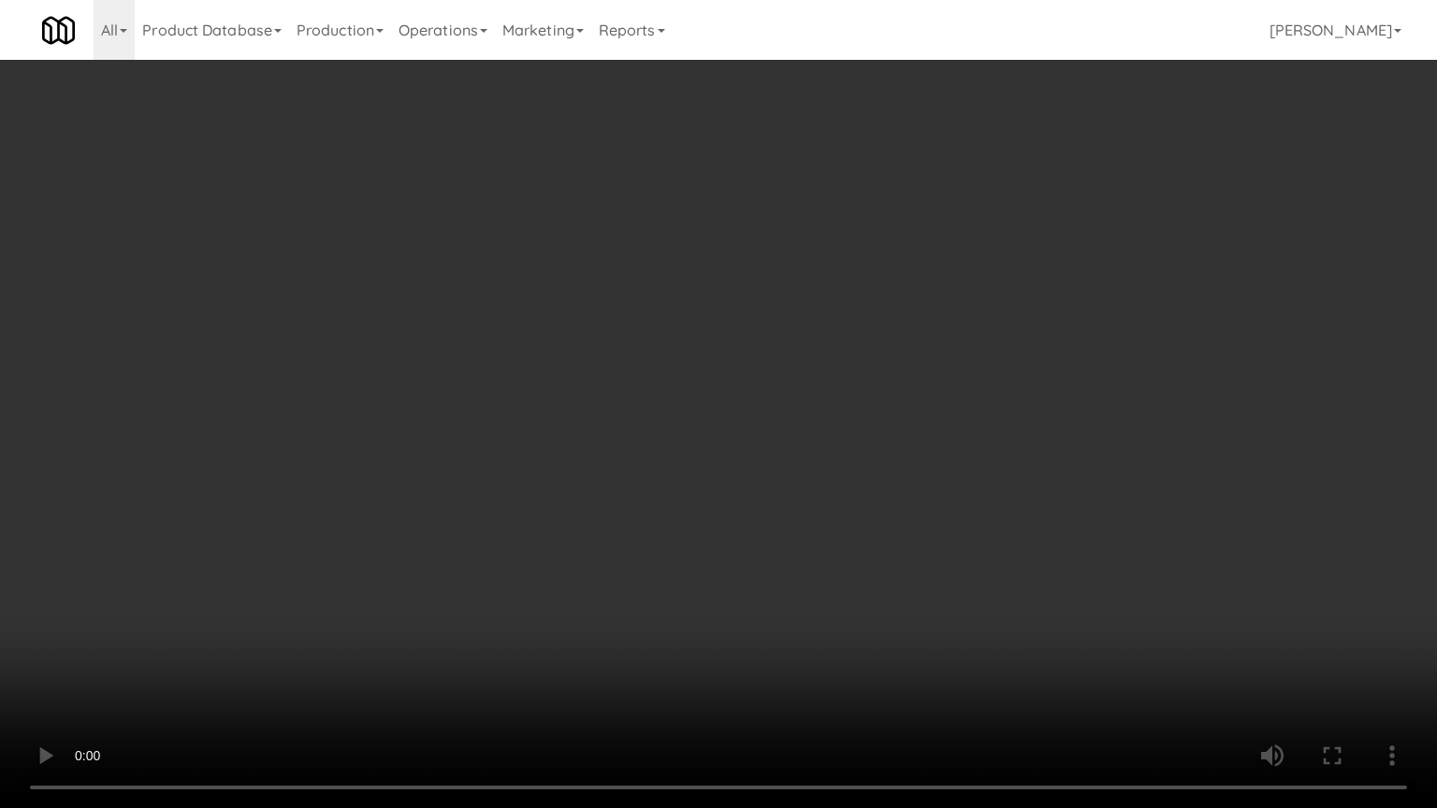
click at [620, 613] on video at bounding box center [718, 404] width 1437 height 808
click at [798, 599] on video at bounding box center [718, 404] width 1437 height 808
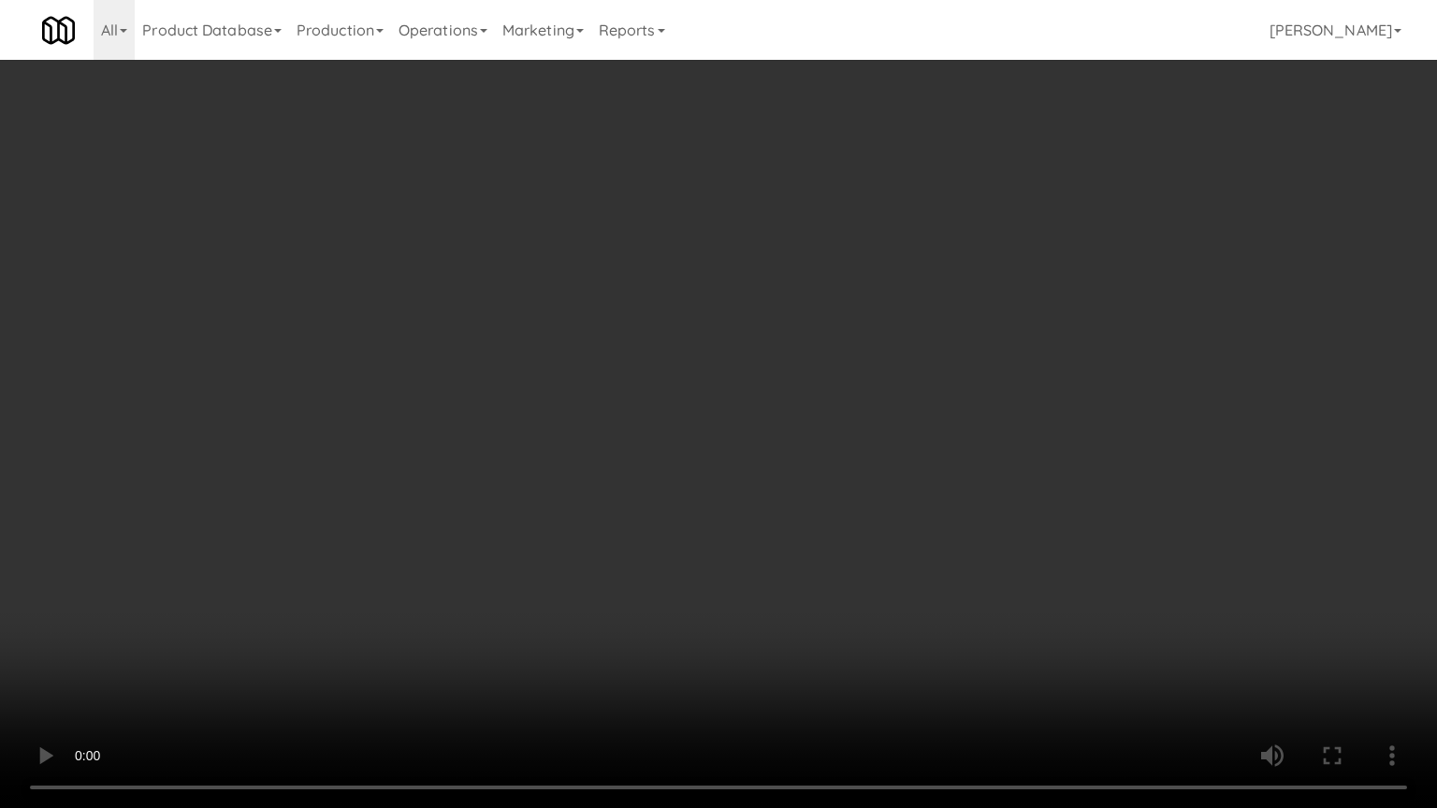
click at [794, 604] on video at bounding box center [718, 404] width 1437 height 808
click at [789, 604] on video at bounding box center [718, 404] width 1437 height 808
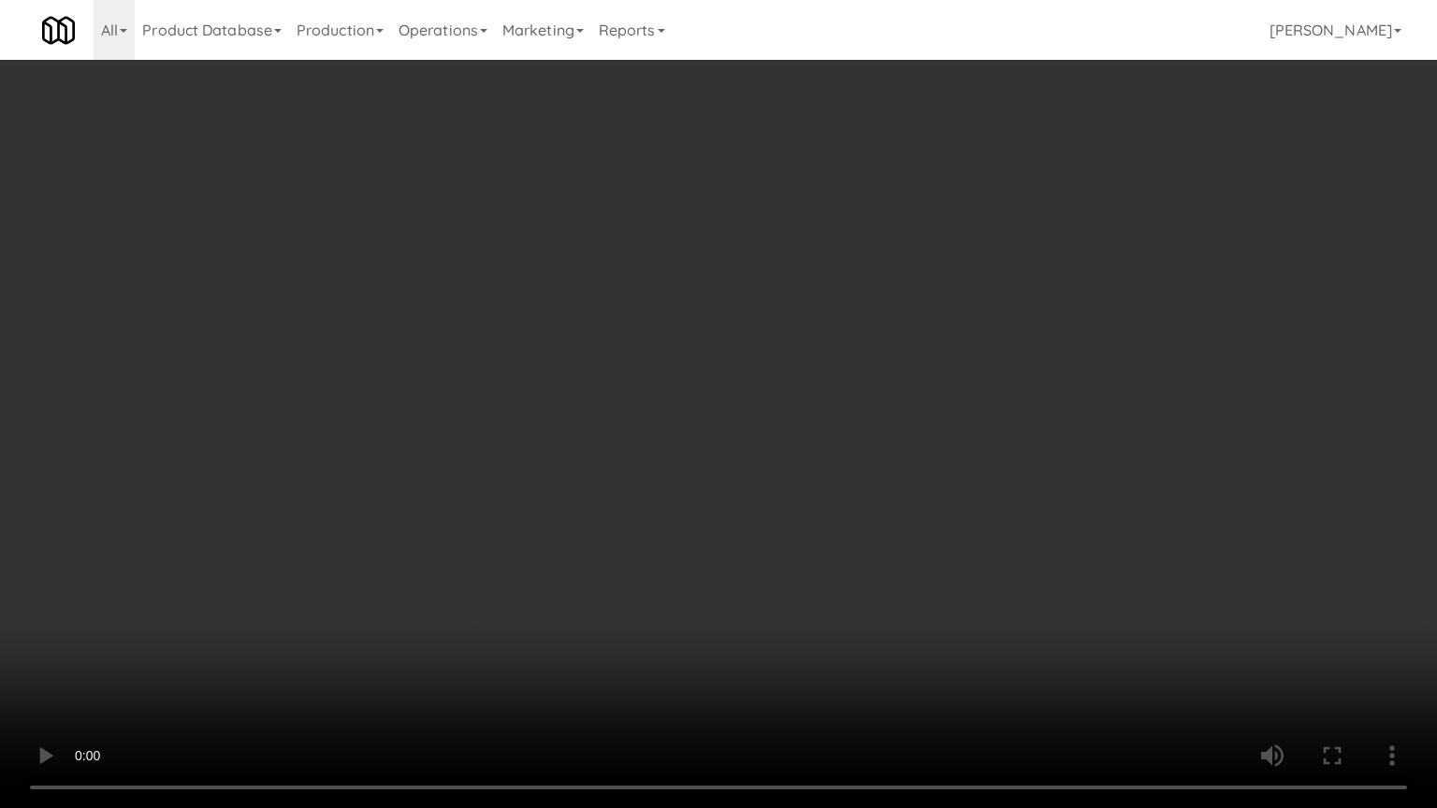
click at [789, 604] on video at bounding box center [718, 404] width 1437 height 808
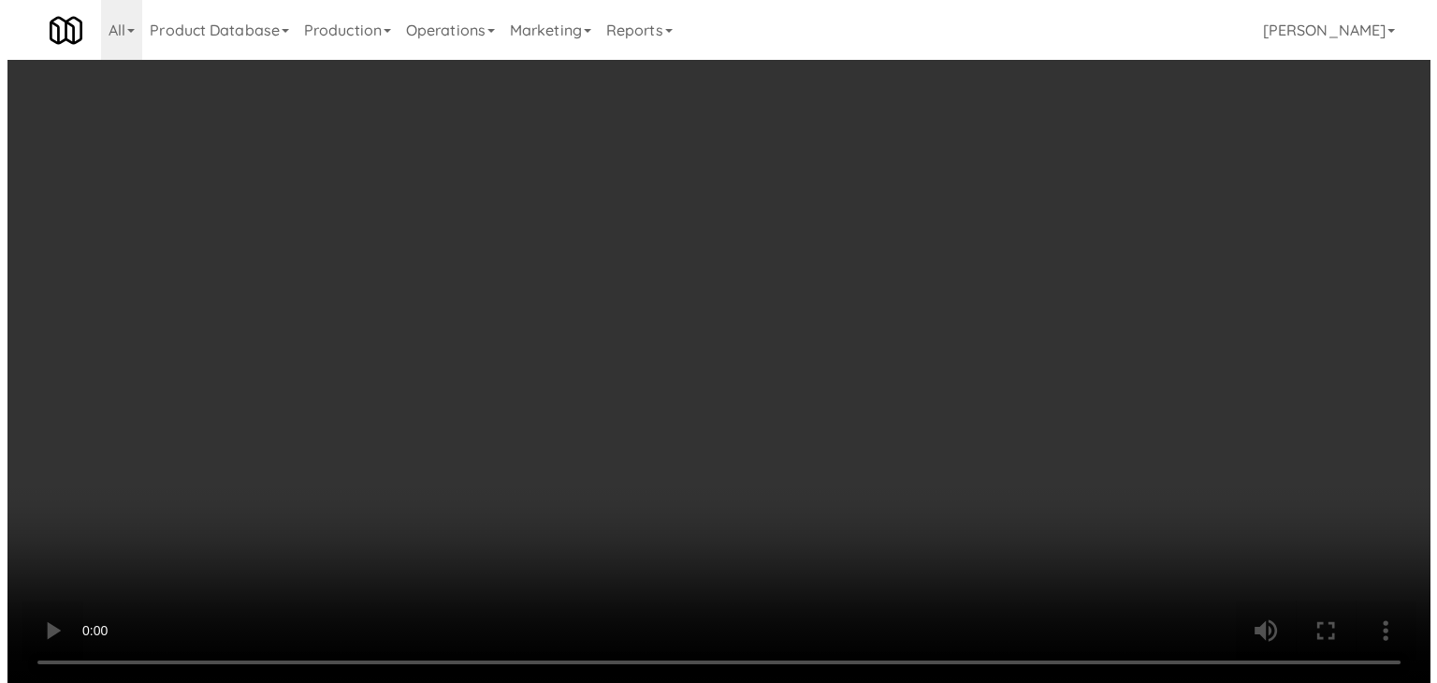
scroll to position [8599, 0]
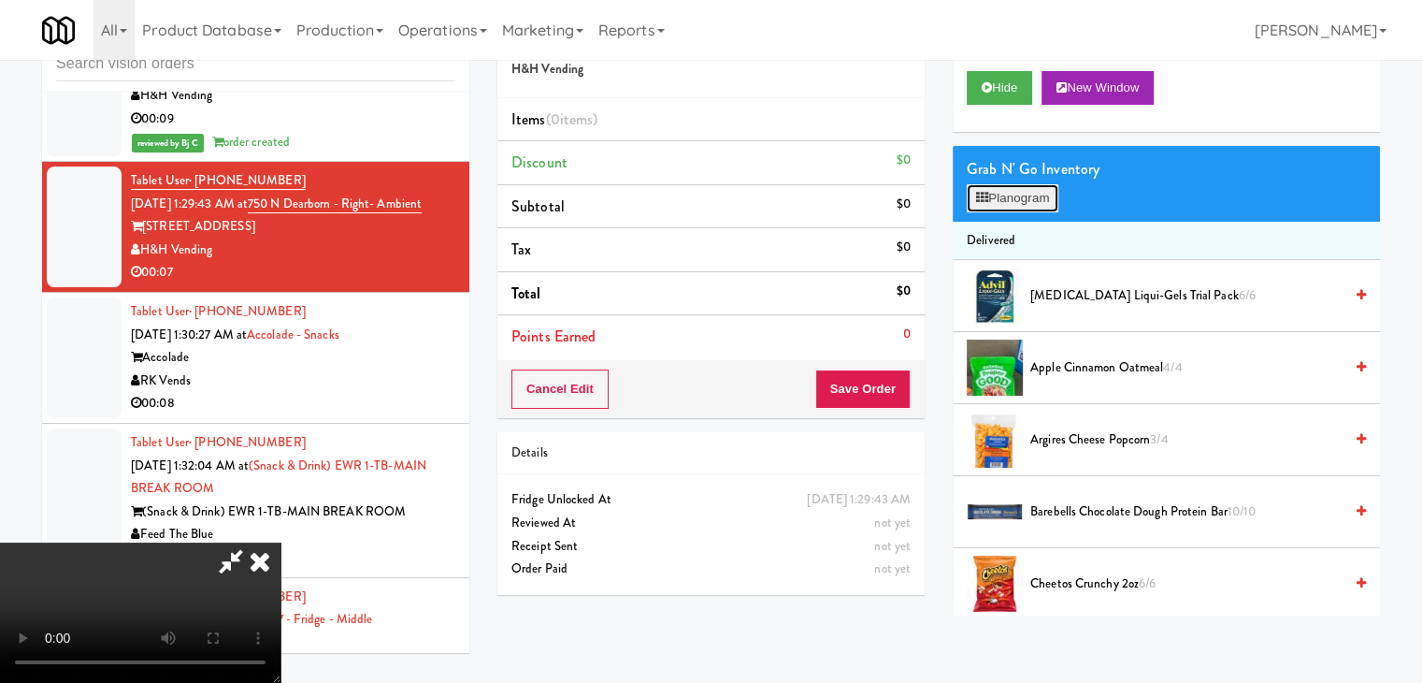
click at [1029, 195] on button "Planogram" at bounding box center [1013, 198] width 92 height 28
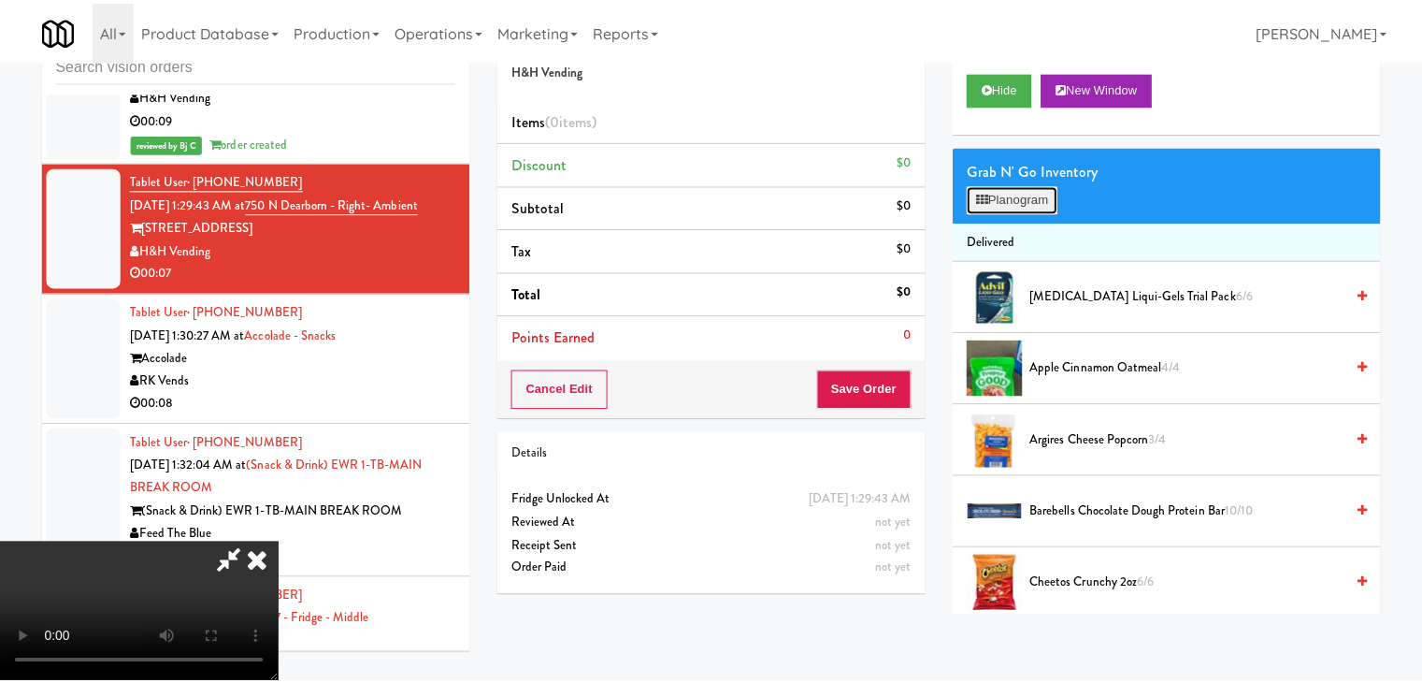
scroll to position [8576, 0]
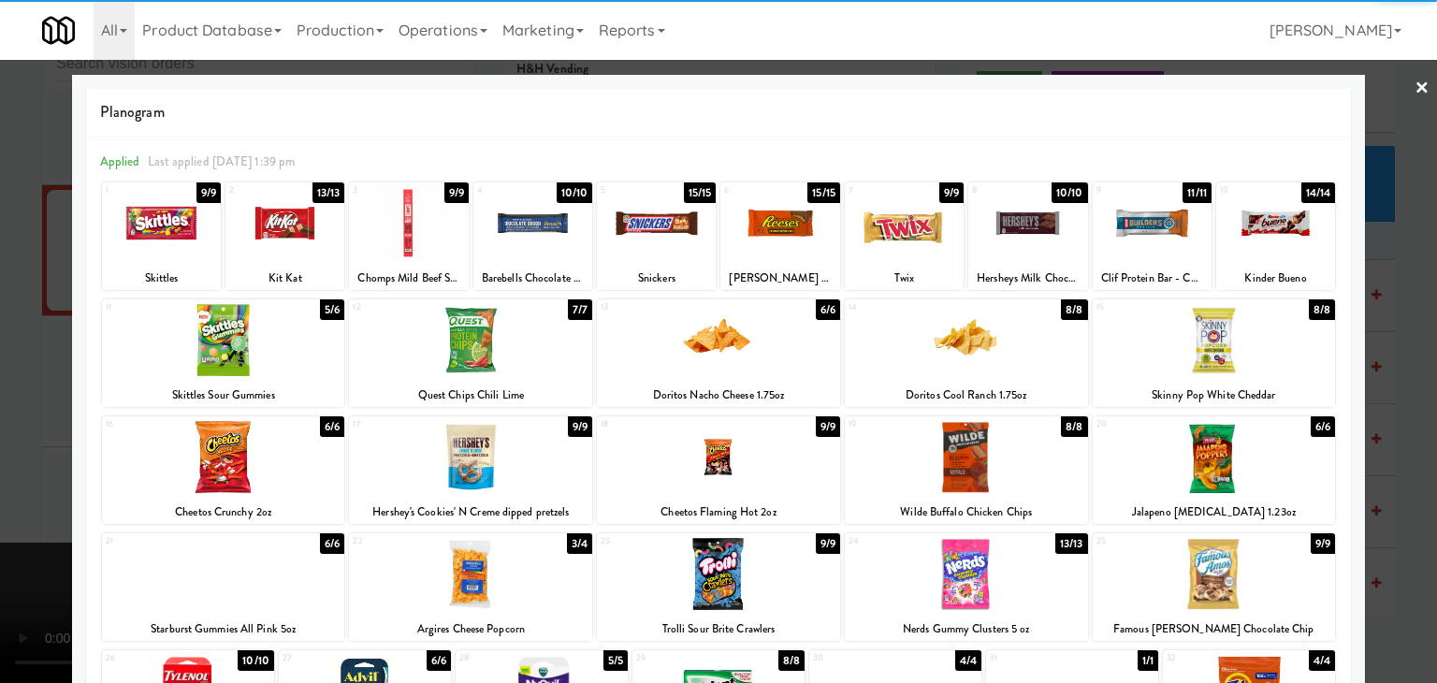
drag, startPoint x: 666, startPoint y: 236, endPoint x: 524, endPoint y: 276, distance: 147.7
click at [669, 236] on div at bounding box center [656, 223] width 119 height 72
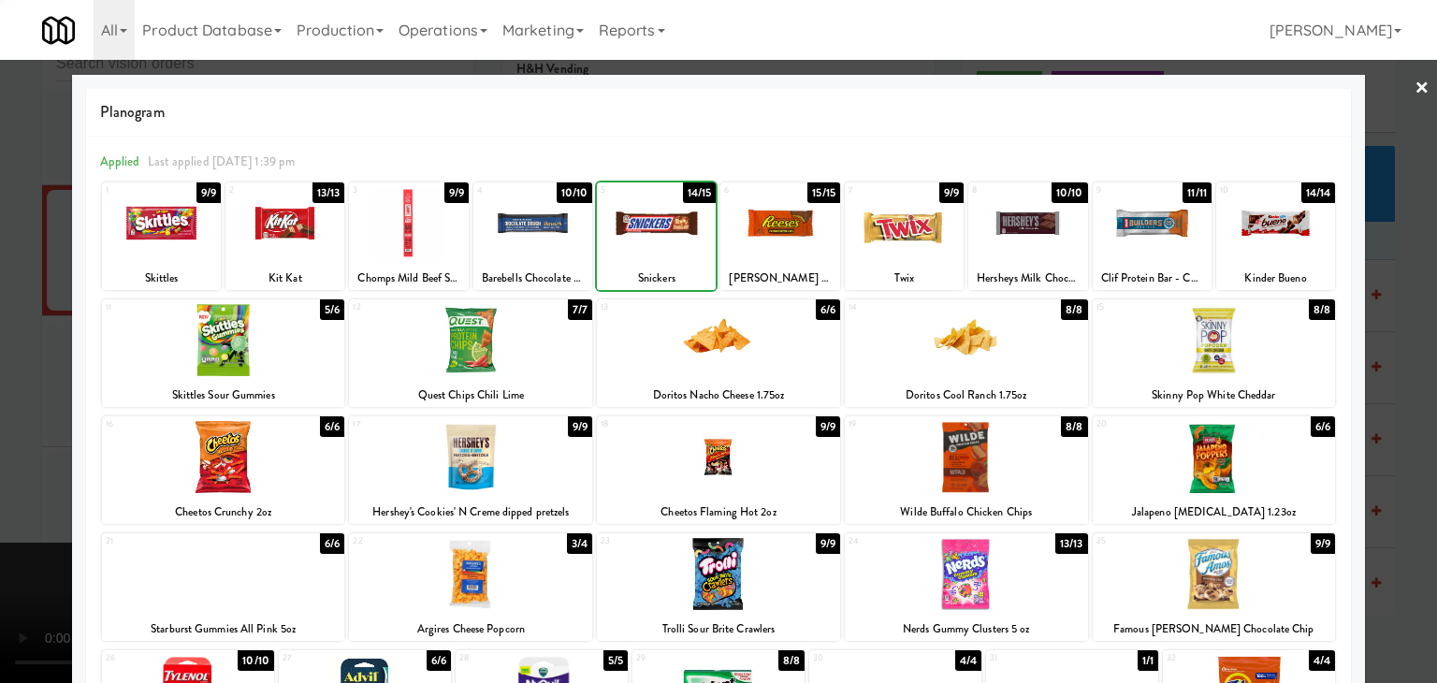
click at [4, 394] on div at bounding box center [718, 341] width 1437 height 683
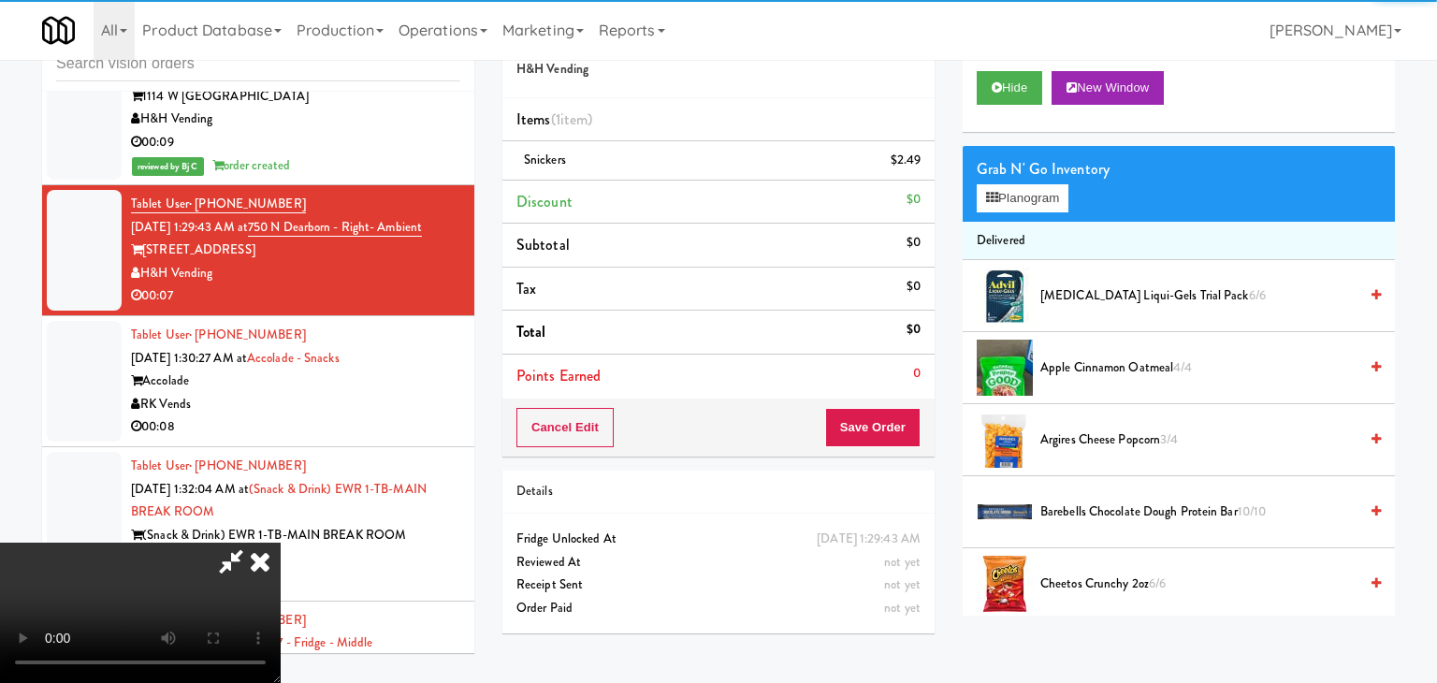
scroll to position [8599, 0]
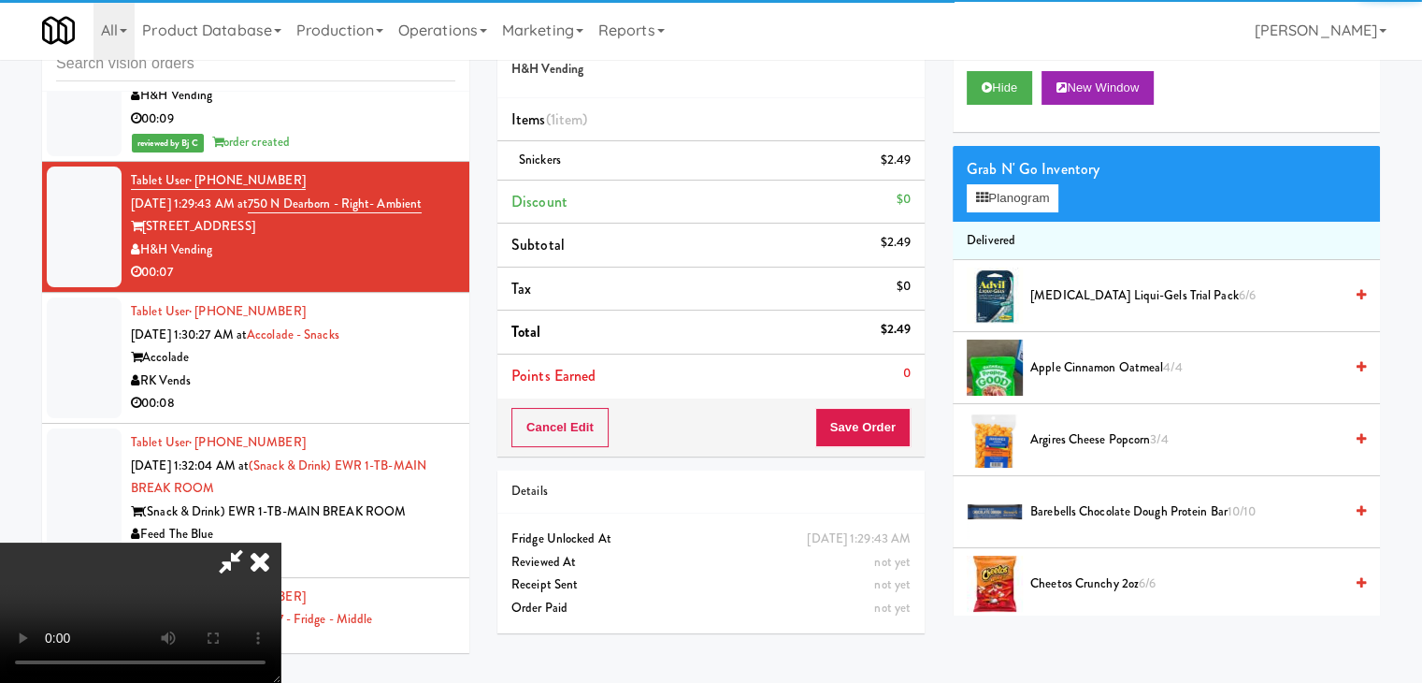
click at [281, 542] on video at bounding box center [140, 612] width 281 height 140
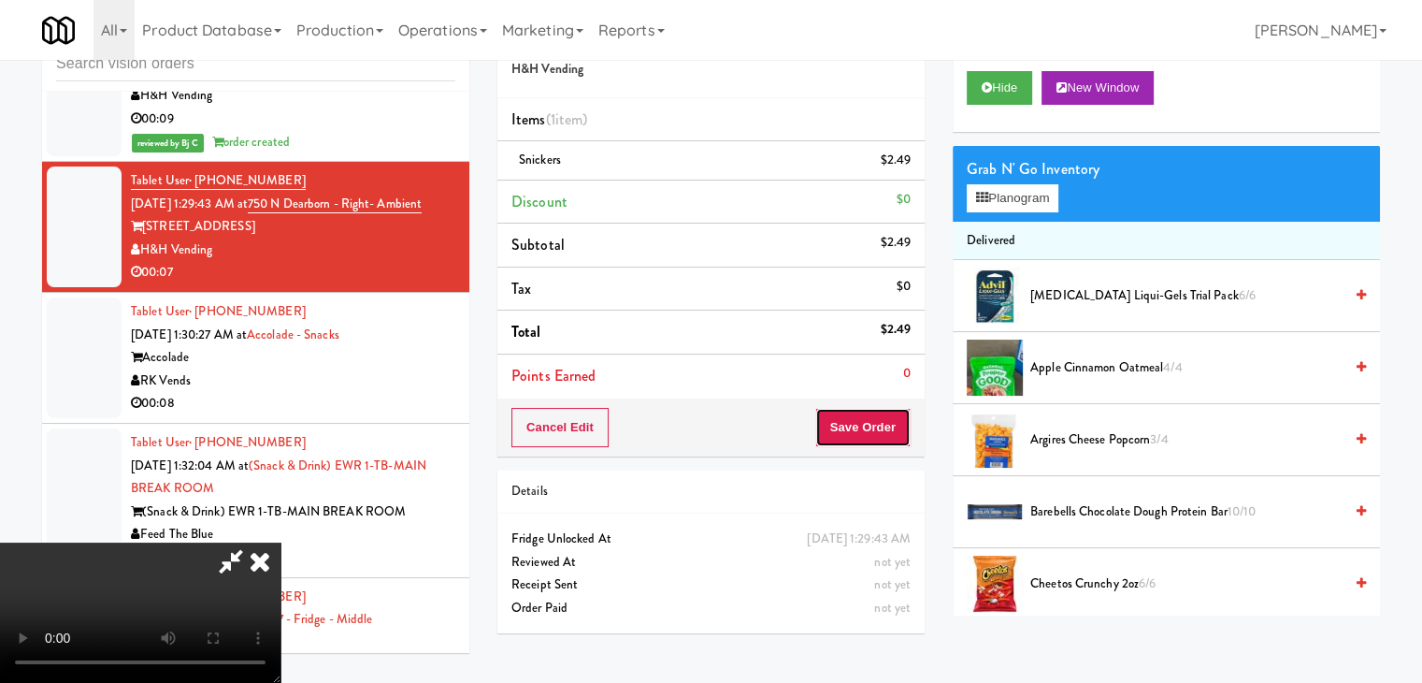
click at [875, 421] on button "Save Order" at bounding box center [863, 427] width 95 height 39
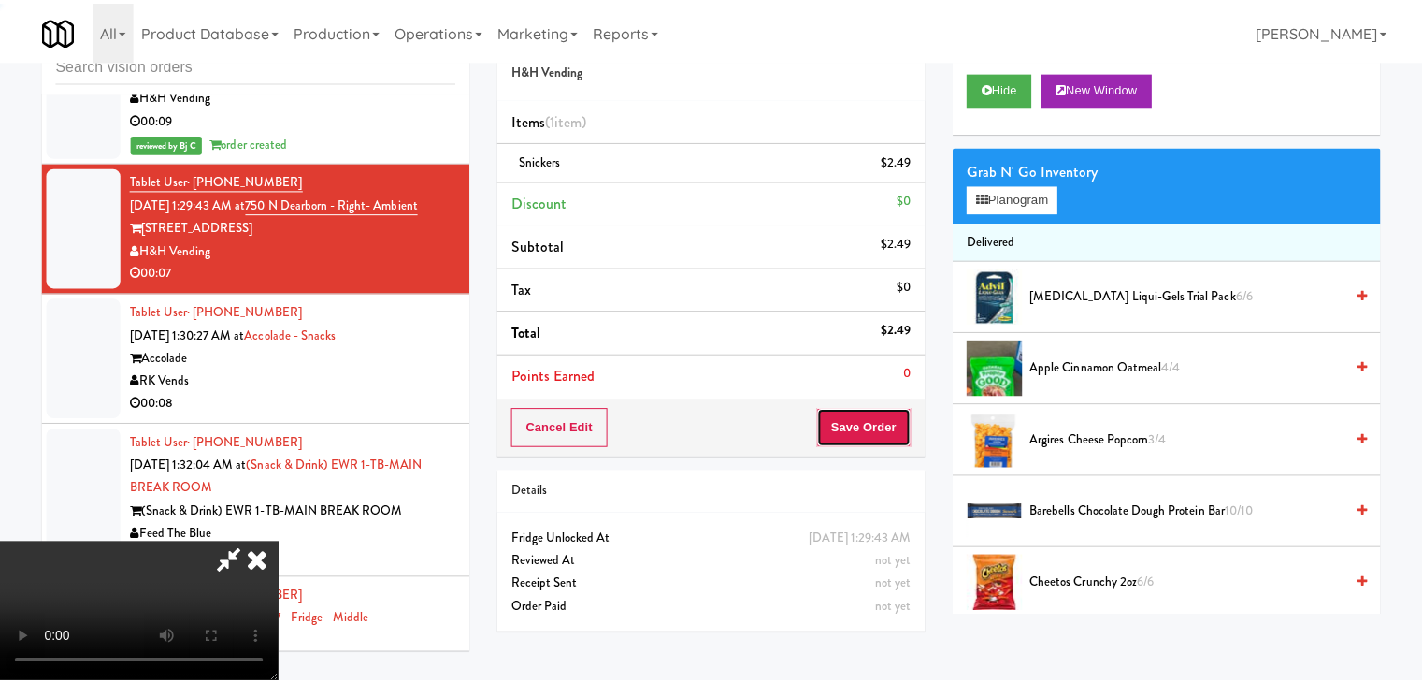
scroll to position [8576, 0]
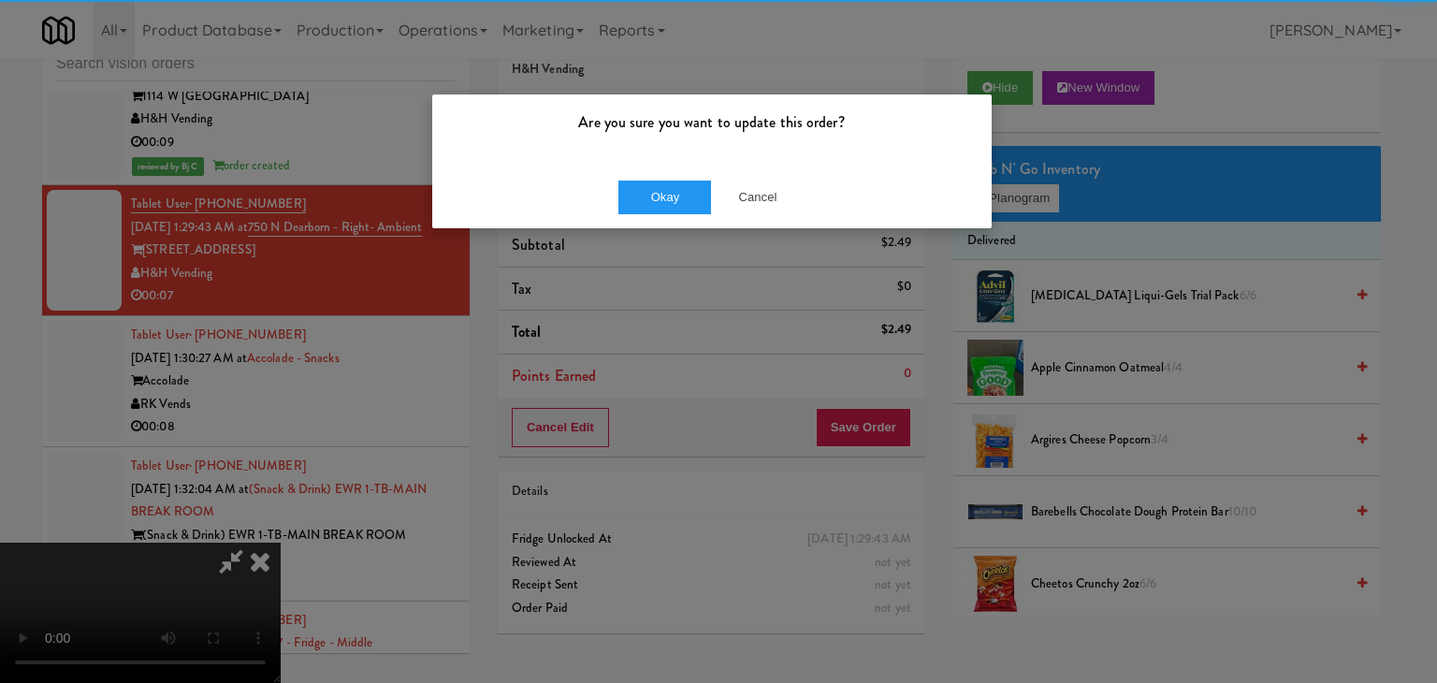
click at [671, 214] on div "Okay Cancel" at bounding box center [711, 197] width 559 height 63
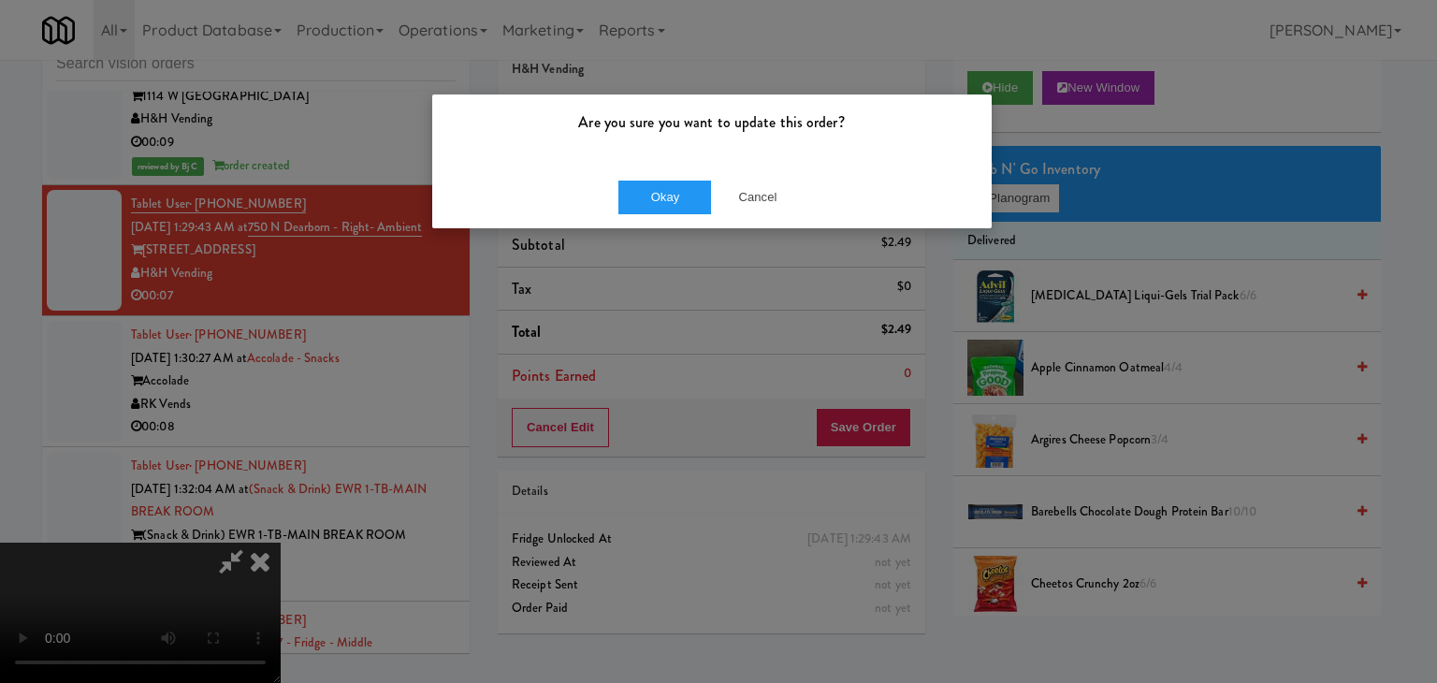
click at [671, 214] on div "Okay Cancel" at bounding box center [711, 197] width 559 height 63
click at [679, 199] on button "Okay" at bounding box center [665, 197] width 94 height 34
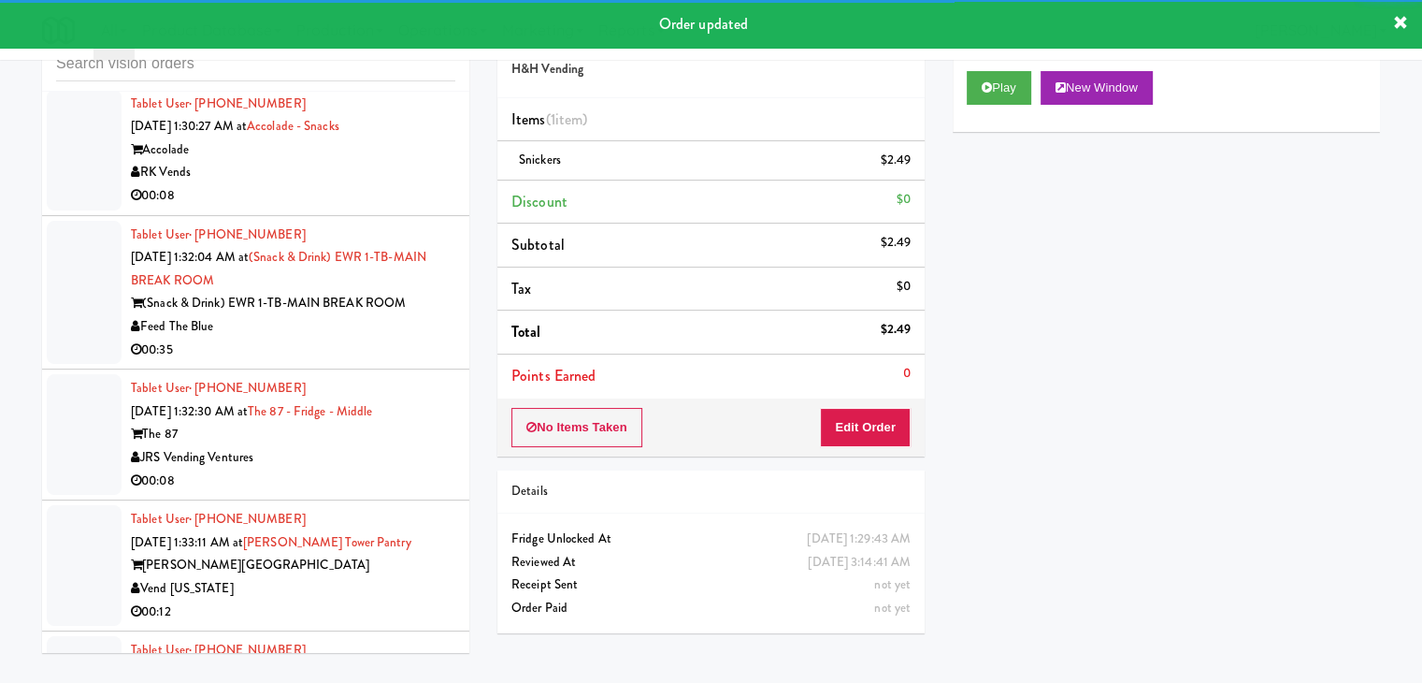
scroll to position [8880, 0]
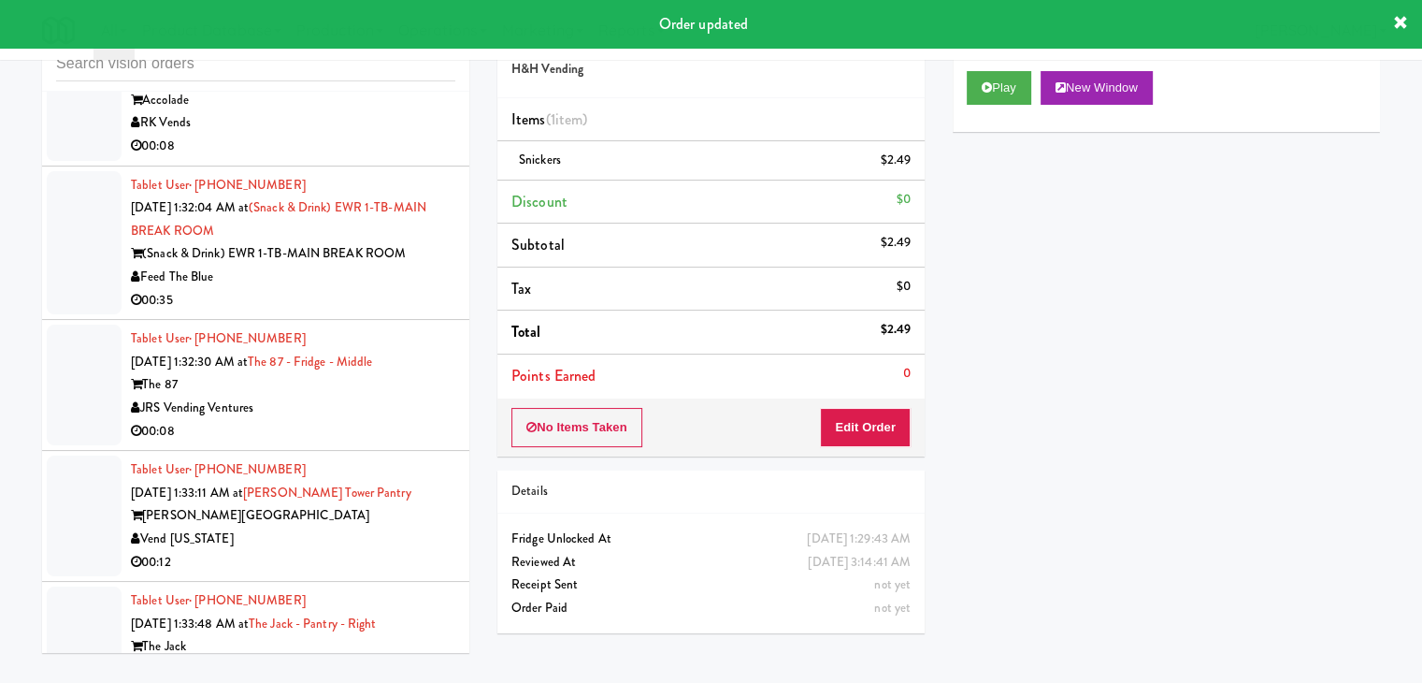
click at [411, 135] on div "RK Vends" at bounding box center [293, 122] width 325 height 23
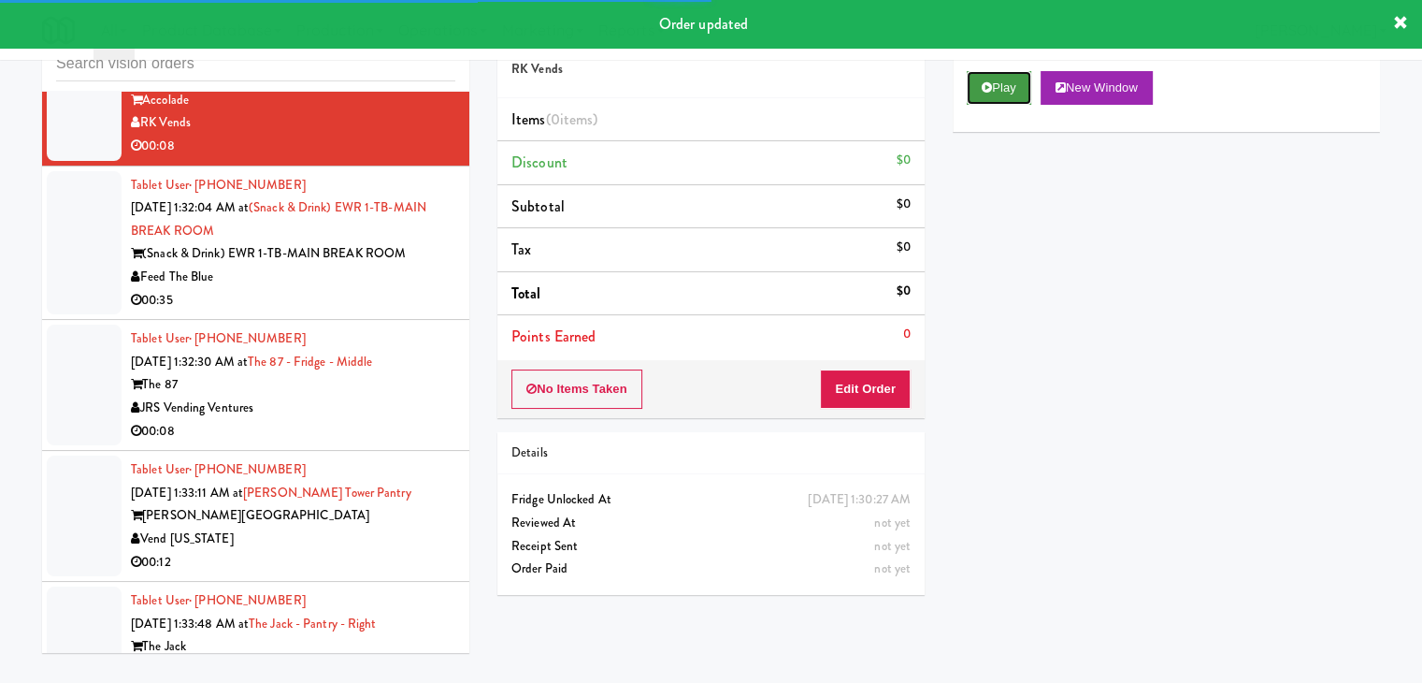
click at [1001, 80] on button "Play" at bounding box center [999, 88] width 65 height 34
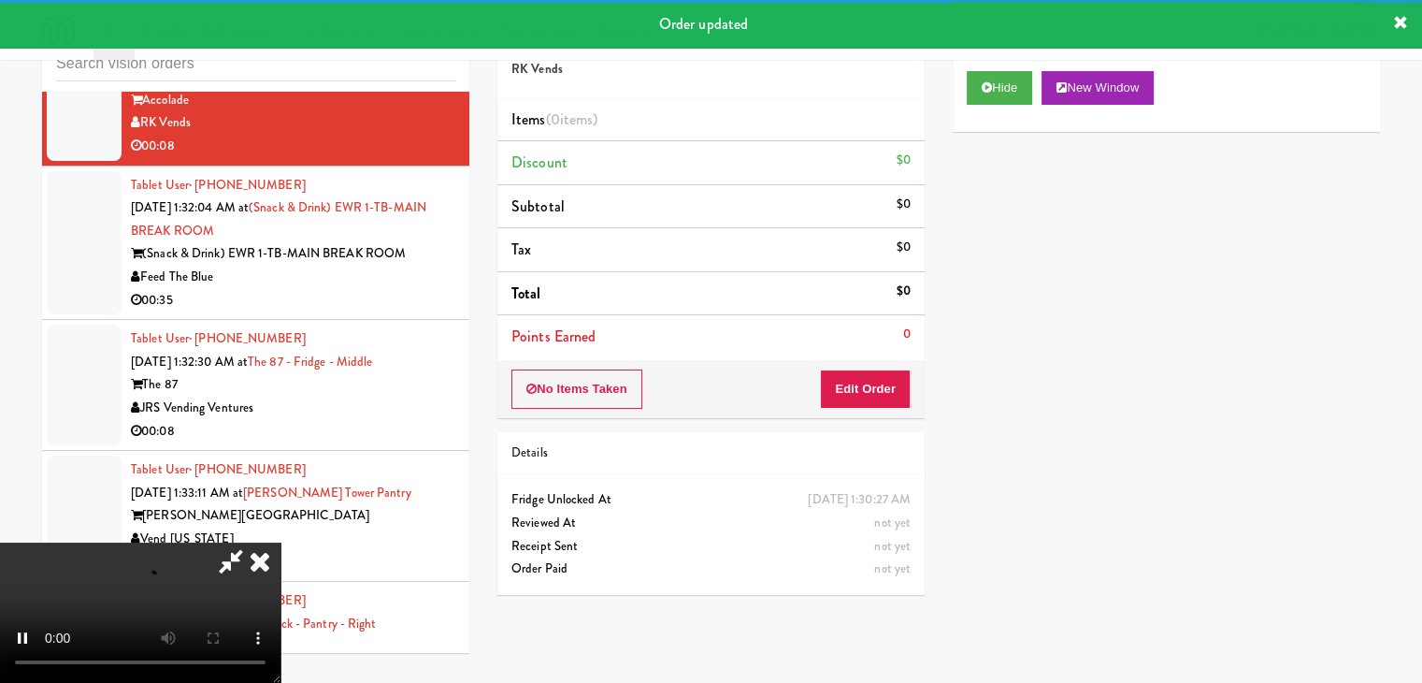
drag, startPoint x: 865, startPoint y: 409, endPoint x: 872, endPoint y: 393, distance: 17.2
click at [866, 401] on div "No Items Taken Edit Order" at bounding box center [711, 389] width 427 height 58
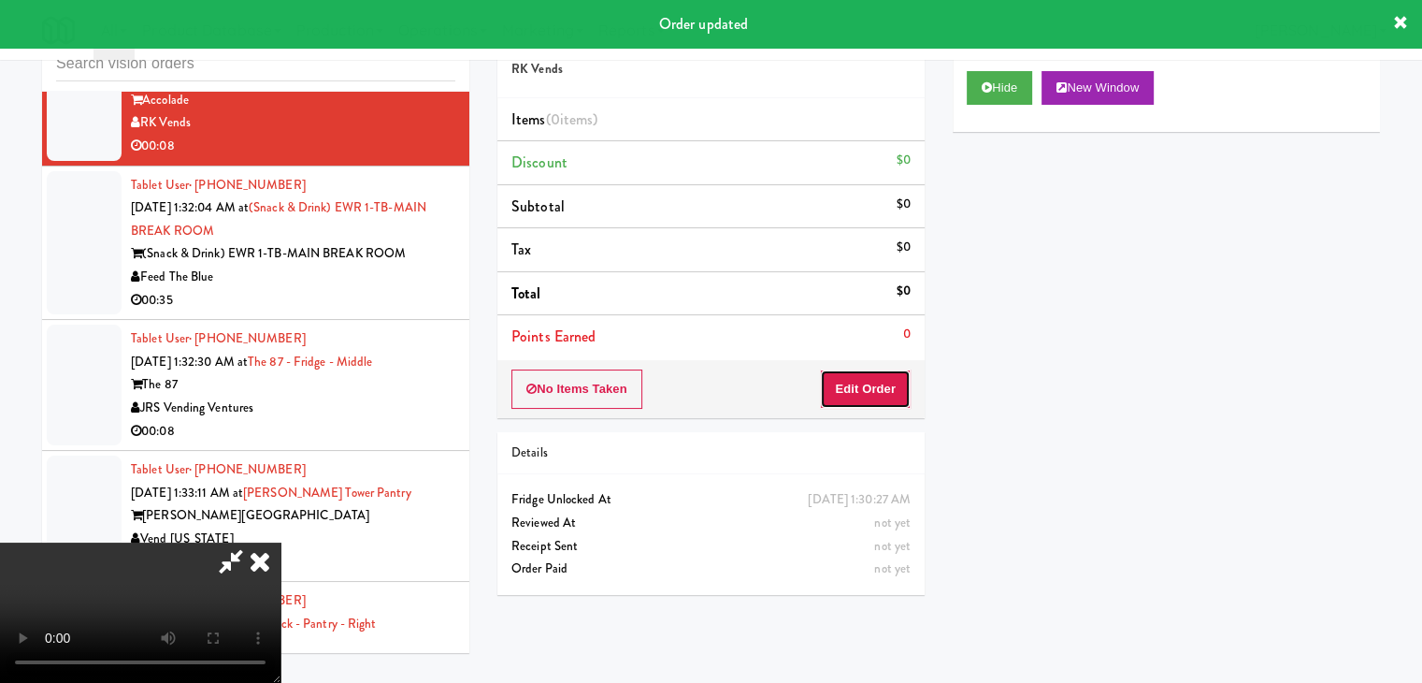
click at [872, 391] on button "Edit Order" at bounding box center [865, 388] width 91 height 39
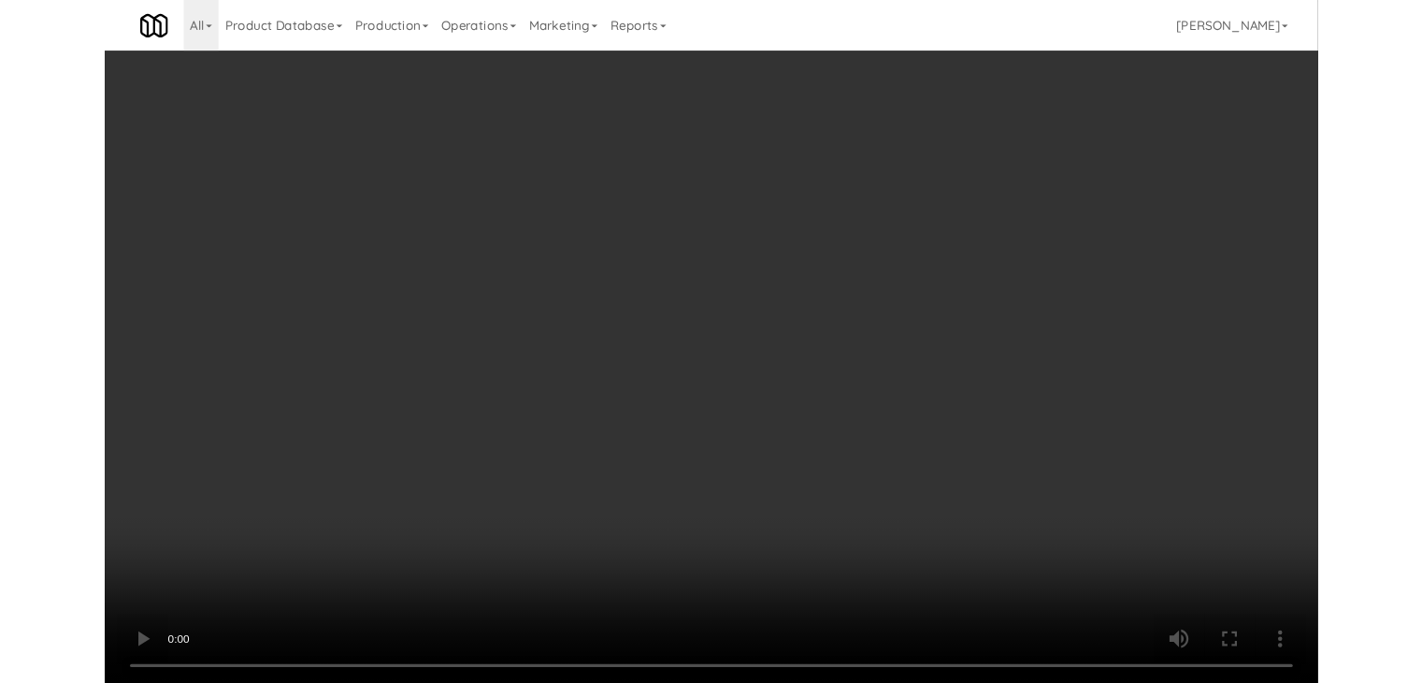
scroll to position [8858, 0]
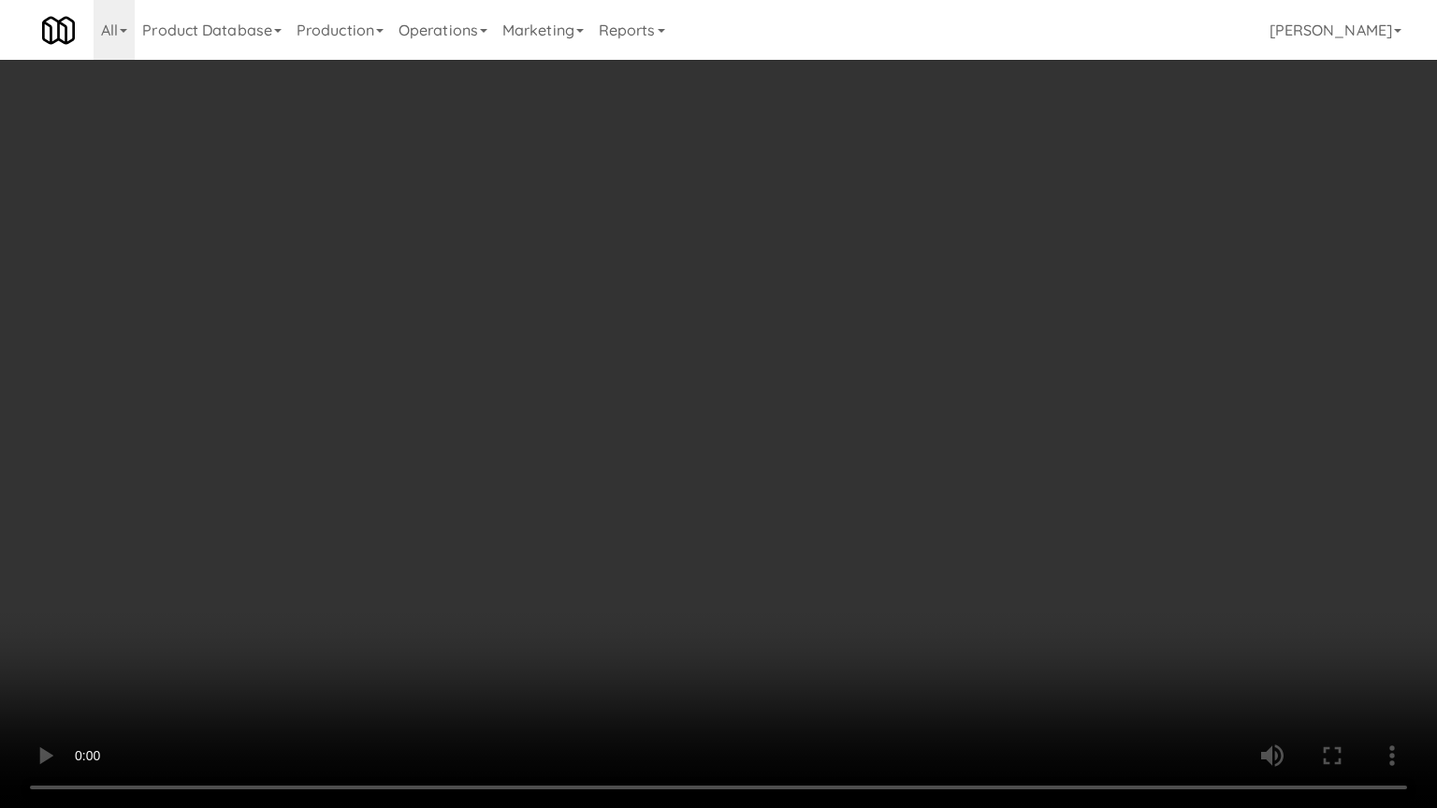
click at [914, 456] on video at bounding box center [718, 404] width 1437 height 808
click at [896, 457] on video at bounding box center [718, 404] width 1437 height 808
drag, startPoint x: 902, startPoint y: 460, endPoint x: 905, endPoint y: 447, distance: 13.4
click at [902, 460] on video at bounding box center [718, 404] width 1437 height 808
click at [905, 447] on video at bounding box center [718, 404] width 1437 height 808
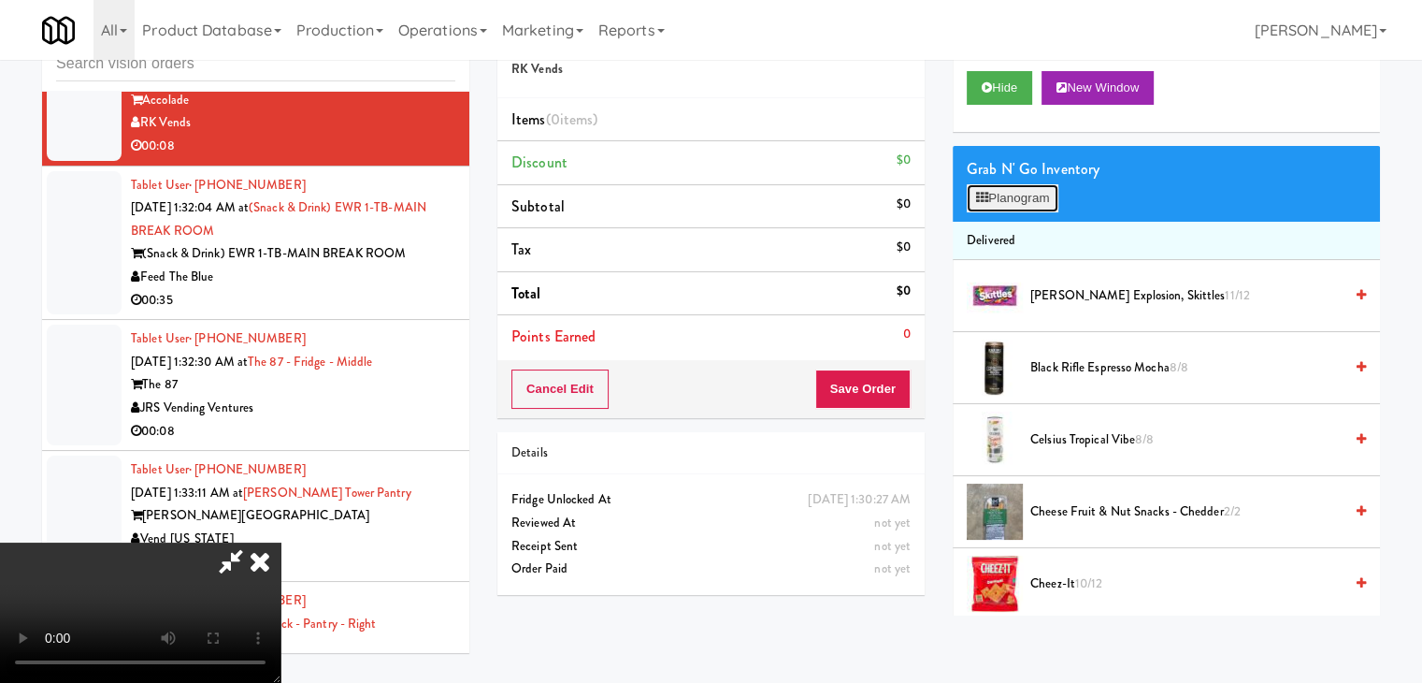
click at [1031, 196] on button "Planogram" at bounding box center [1013, 198] width 92 height 28
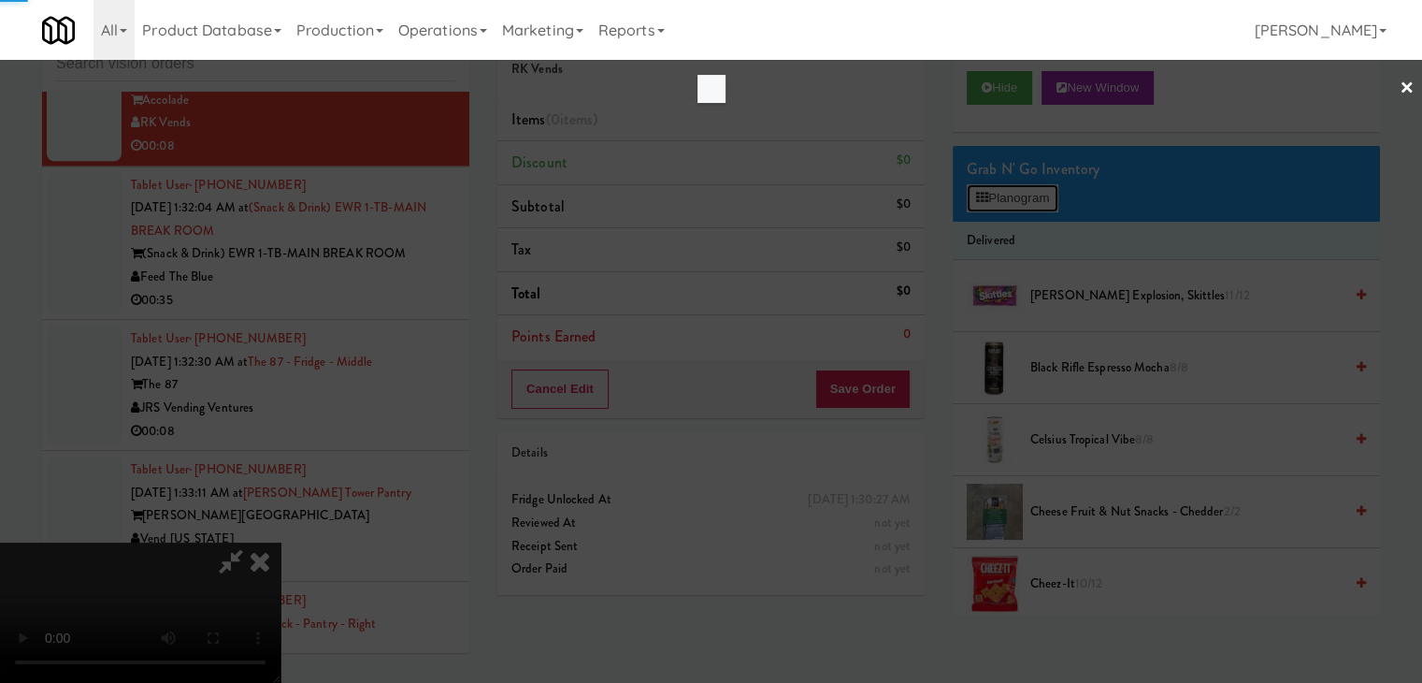
scroll to position [8858, 0]
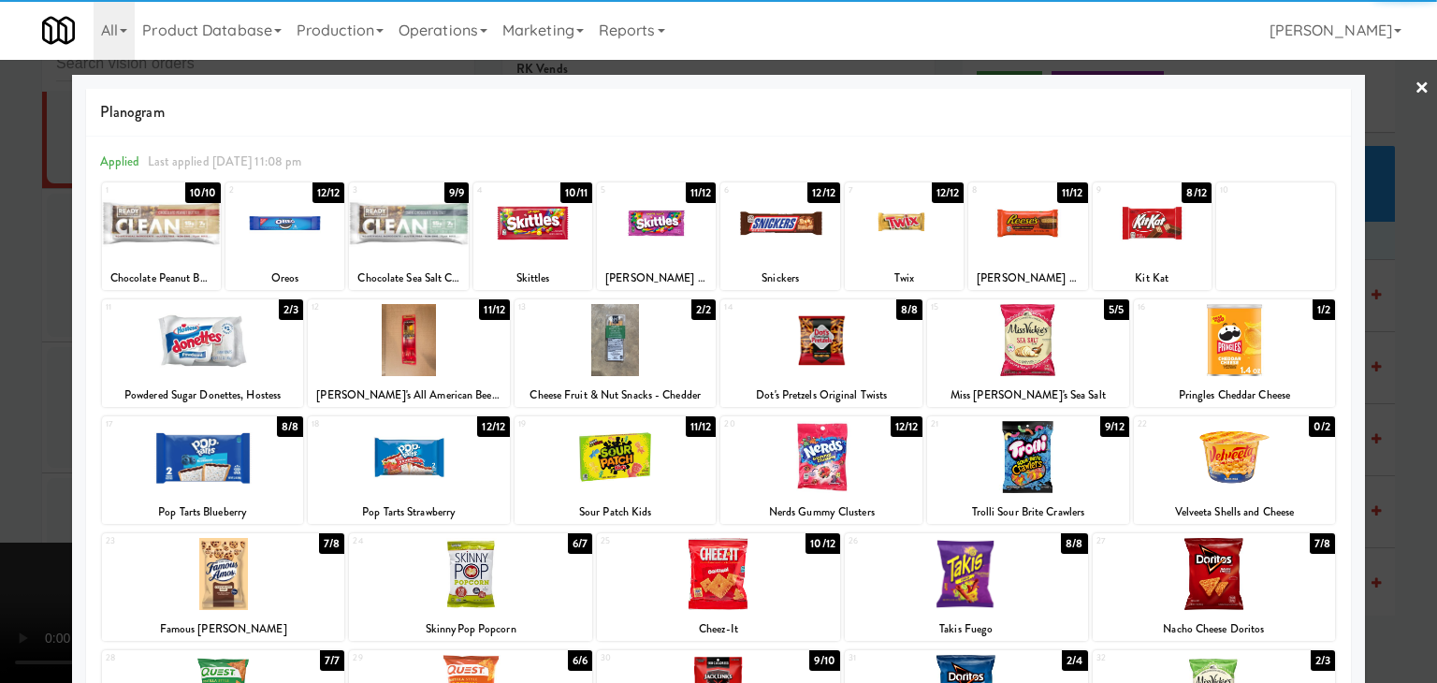
drag, startPoint x: 995, startPoint y: 546, endPoint x: 1068, endPoint y: 554, distance: 73.3
click at [995, 546] on div at bounding box center [966, 574] width 243 height 72
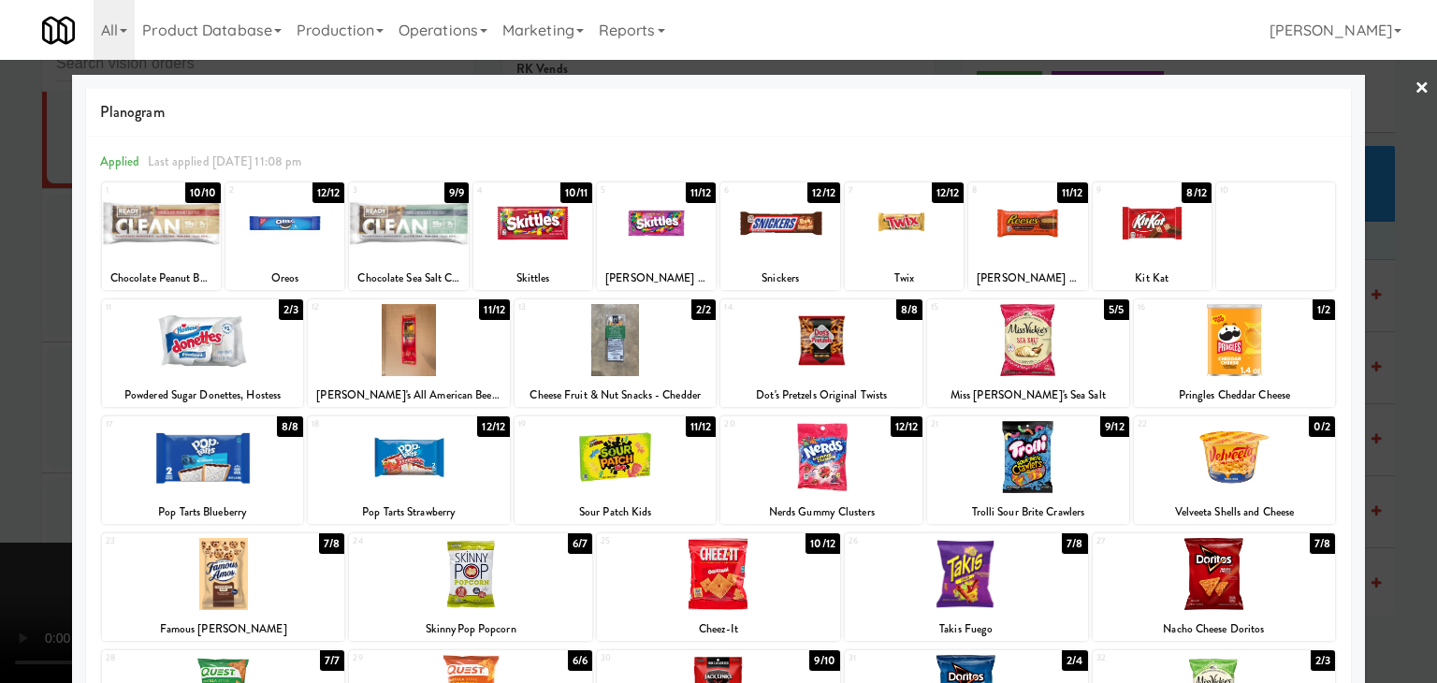
drag, startPoint x: 1408, startPoint y: 565, endPoint x: 1306, endPoint y: 540, distance: 105.0
click at [1404, 564] on div at bounding box center [718, 341] width 1437 height 683
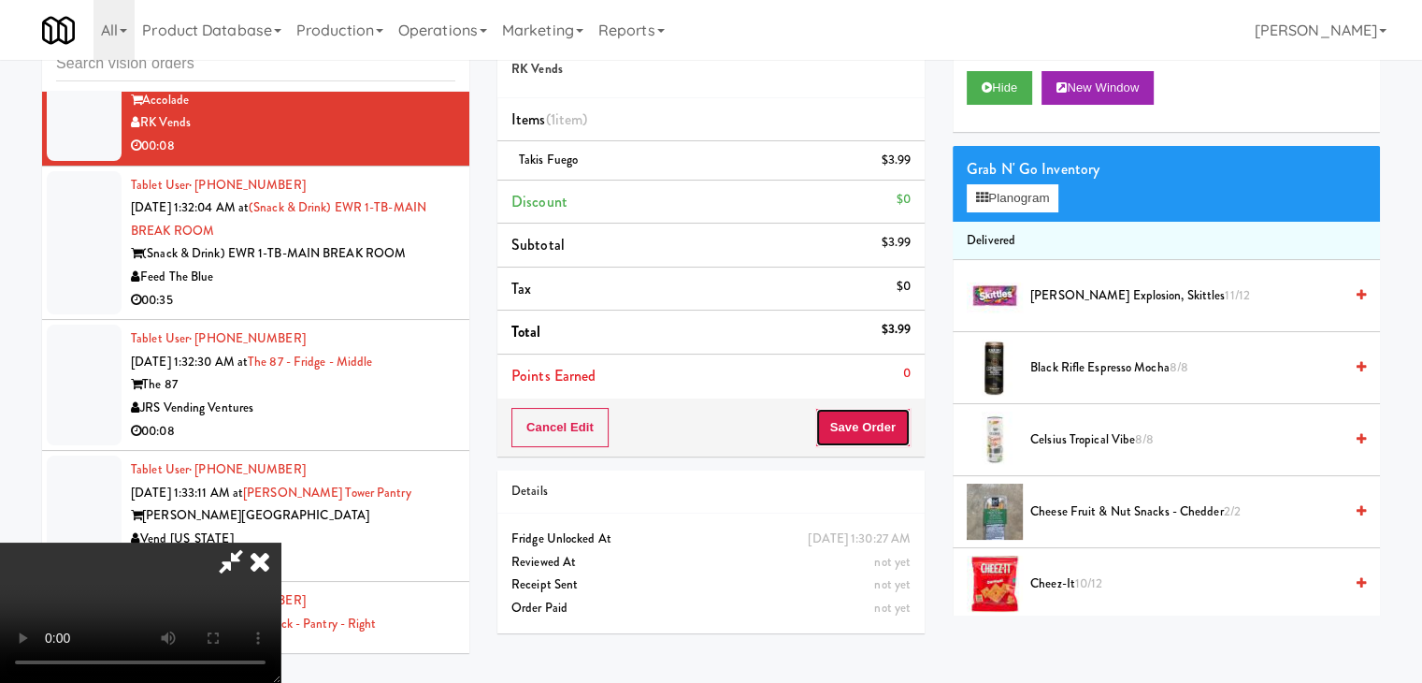
drag, startPoint x: 867, startPoint y: 412, endPoint x: 886, endPoint y: 426, distance: 22.8
click at [875, 417] on button "Save Order" at bounding box center [863, 427] width 95 height 39
click at [887, 427] on button "Save Order" at bounding box center [863, 427] width 95 height 39
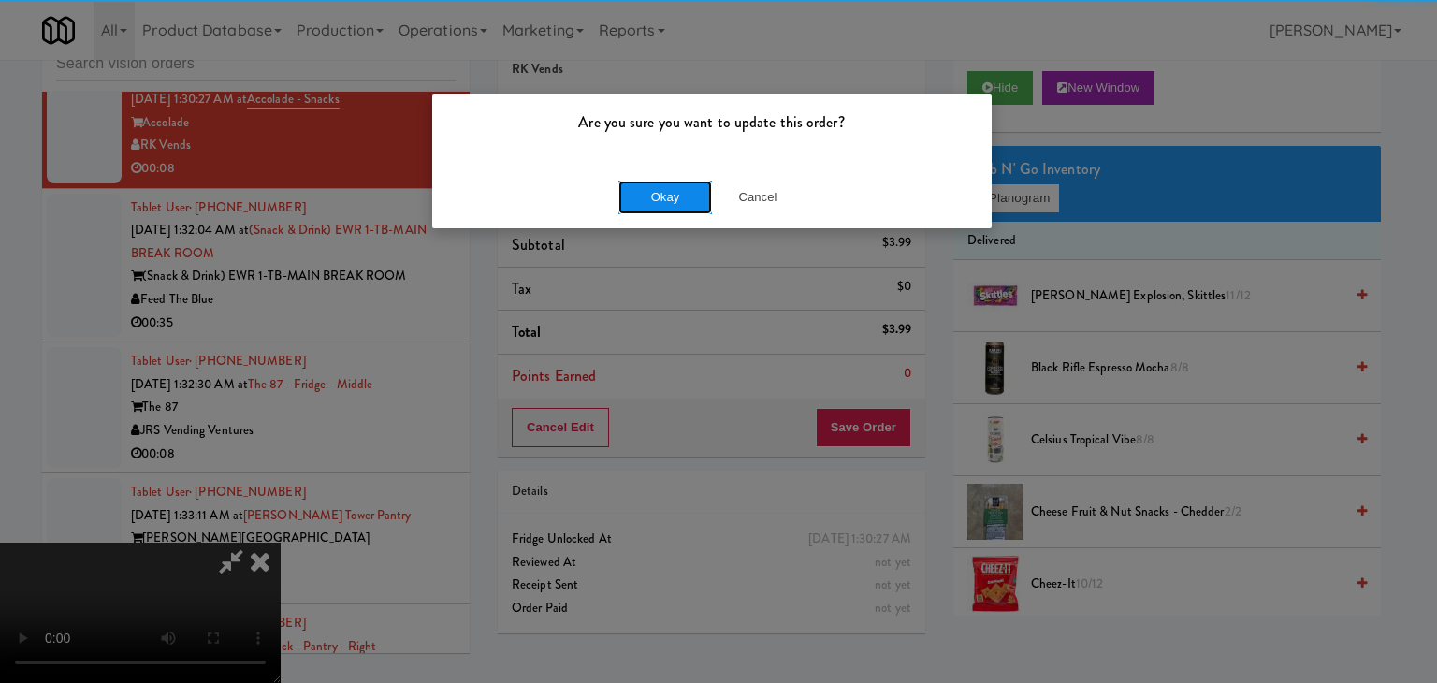
click at [647, 186] on button "Okay" at bounding box center [665, 197] width 94 height 34
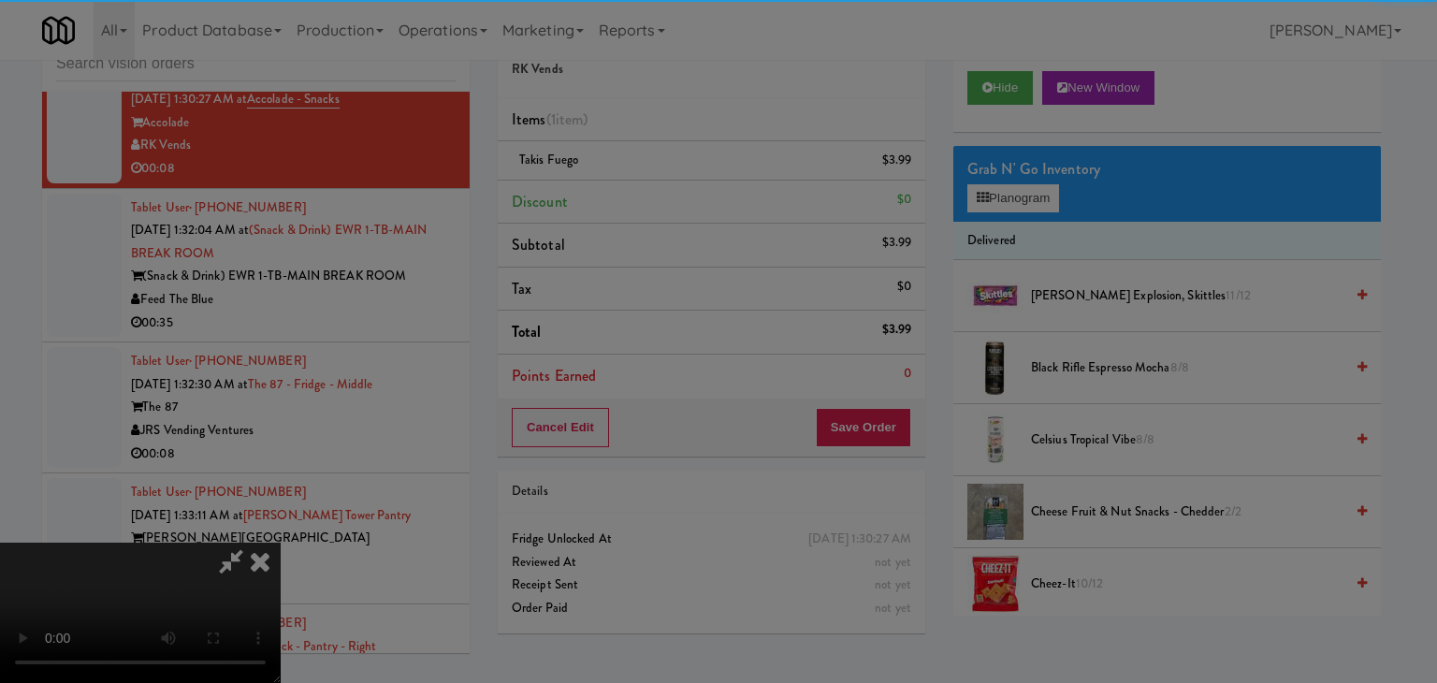
click at [653, 195] on body "Are you sure you want to update this order? Okay Cancel Okay Are you sure you w…" at bounding box center [718, 341] width 1437 height 683
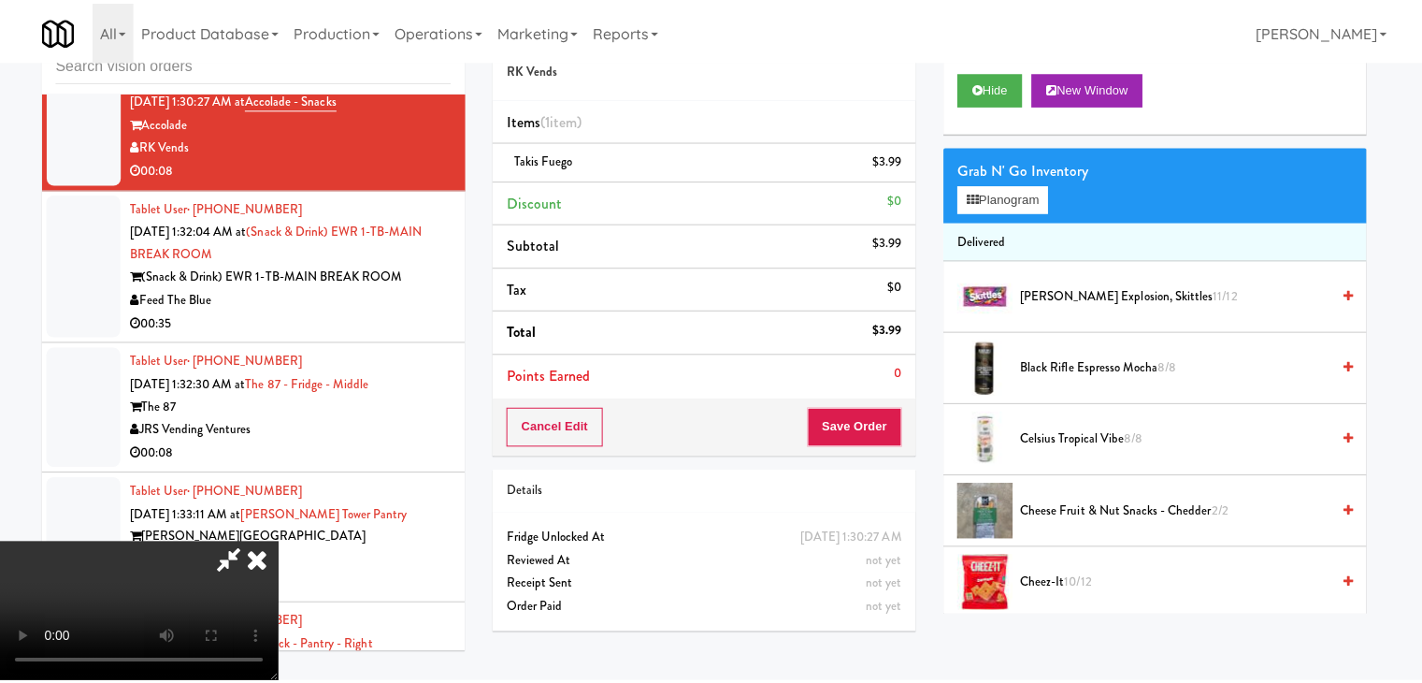
scroll to position [8880, 0]
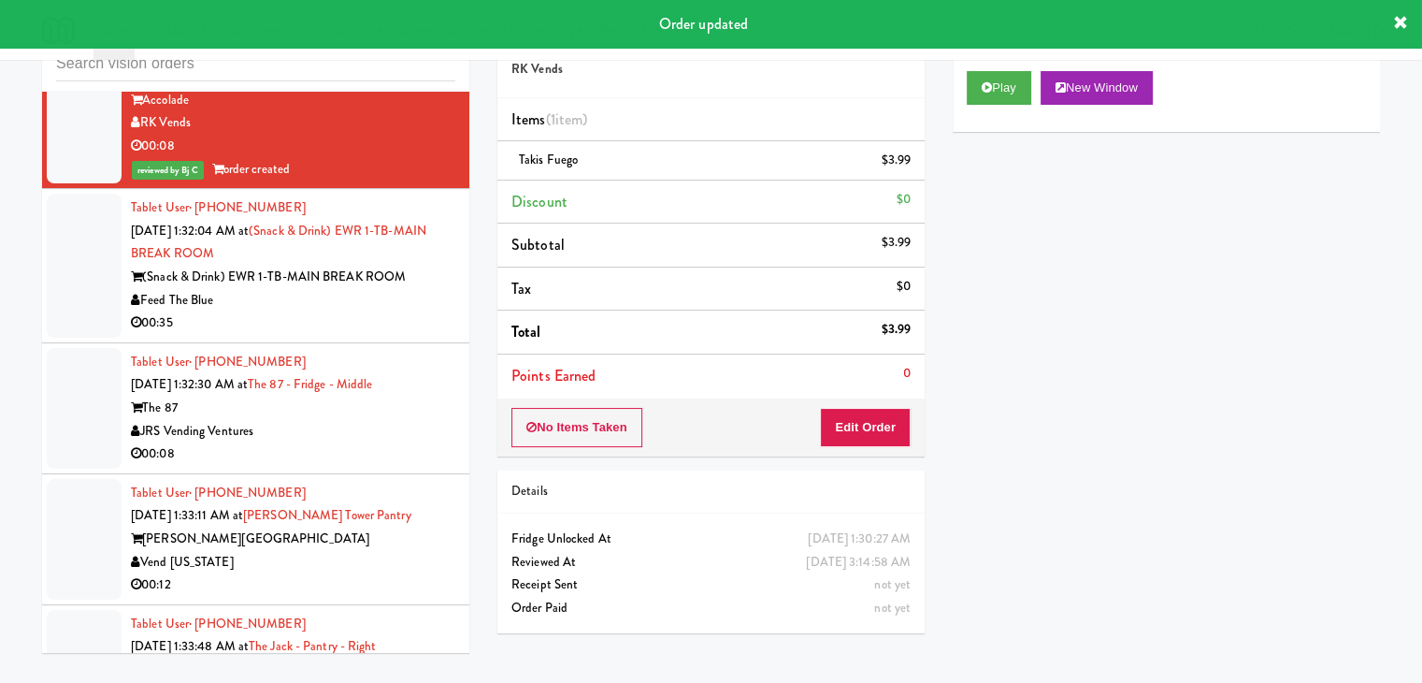
click at [361, 335] on div "00:35" at bounding box center [293, 322] width 325 height 23
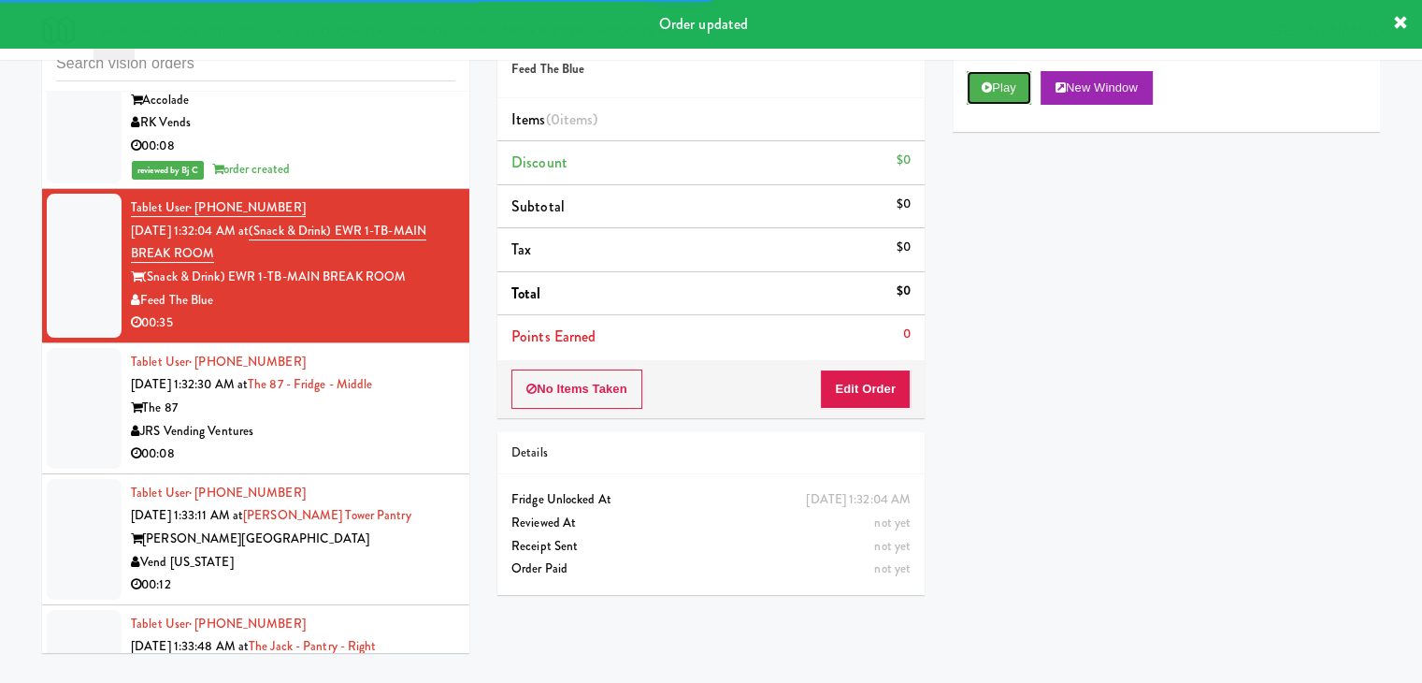
drag, startPoint x: 1010, startPoint y: 92, endPoint x: 1003, endPoint y: 109, distance: 18.9
click at [1006, 105] on div "Play New Window" at bounding box center [1166, 94] width 427 height 75
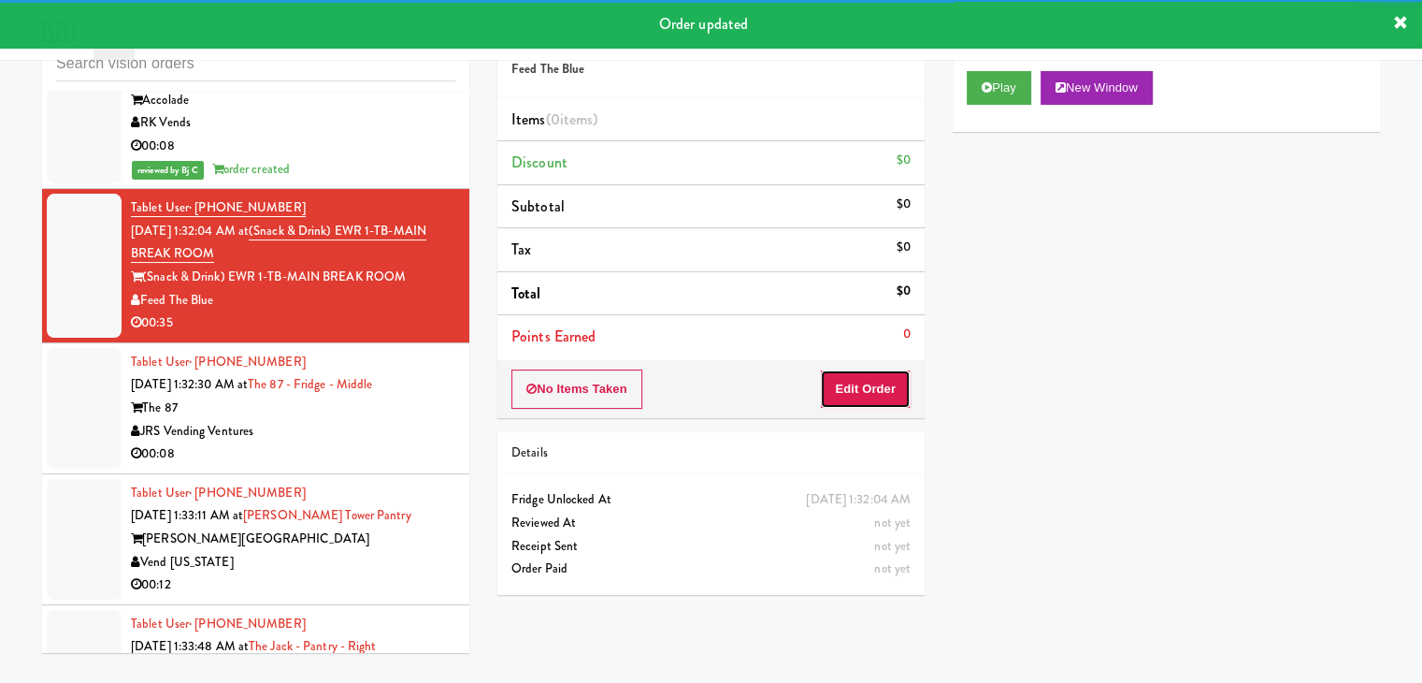
click at [872, 388] on button "Edit Order" at bounding box center [865, 388] width 91 height 39
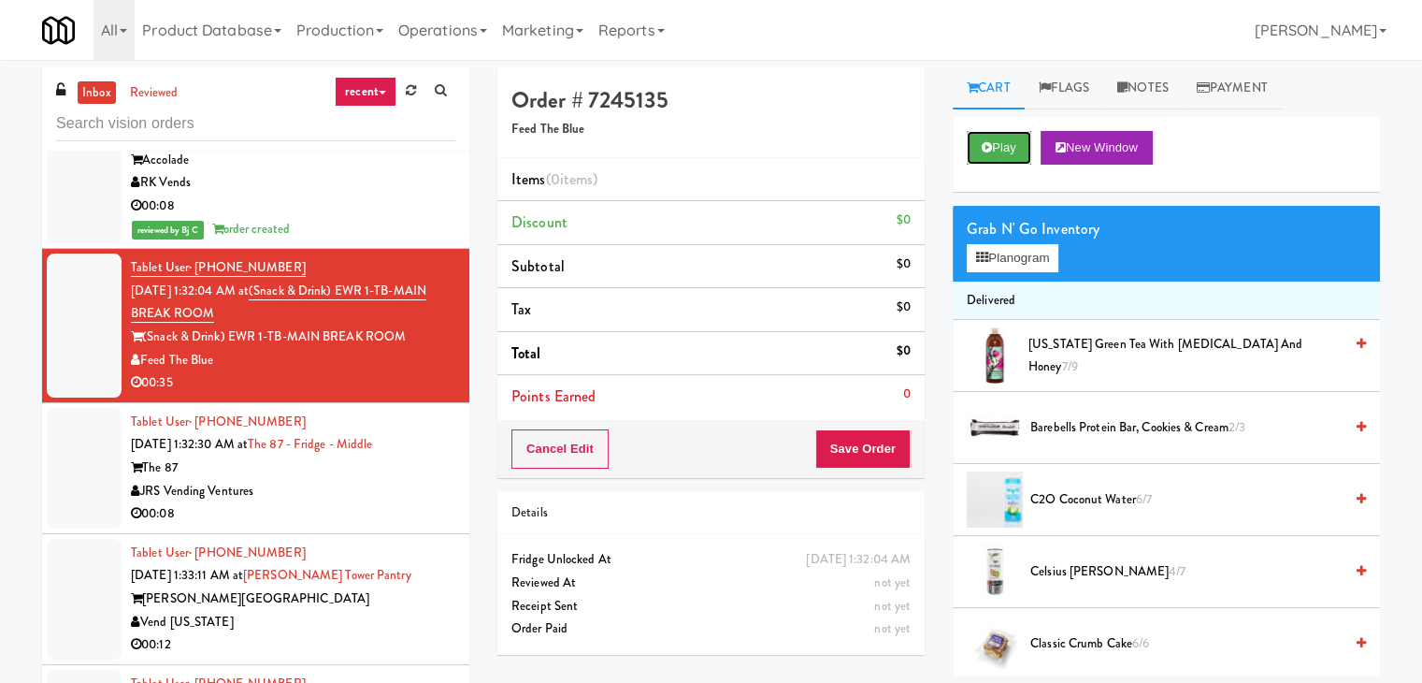
drag, startPoint x: 1017, startPoint y: 150, endPoint x: 999, endPoint y: 197, distance: 50.9
click at [1016, 150] on button "Play" at bounding box center [999, 148] width 65 height 34
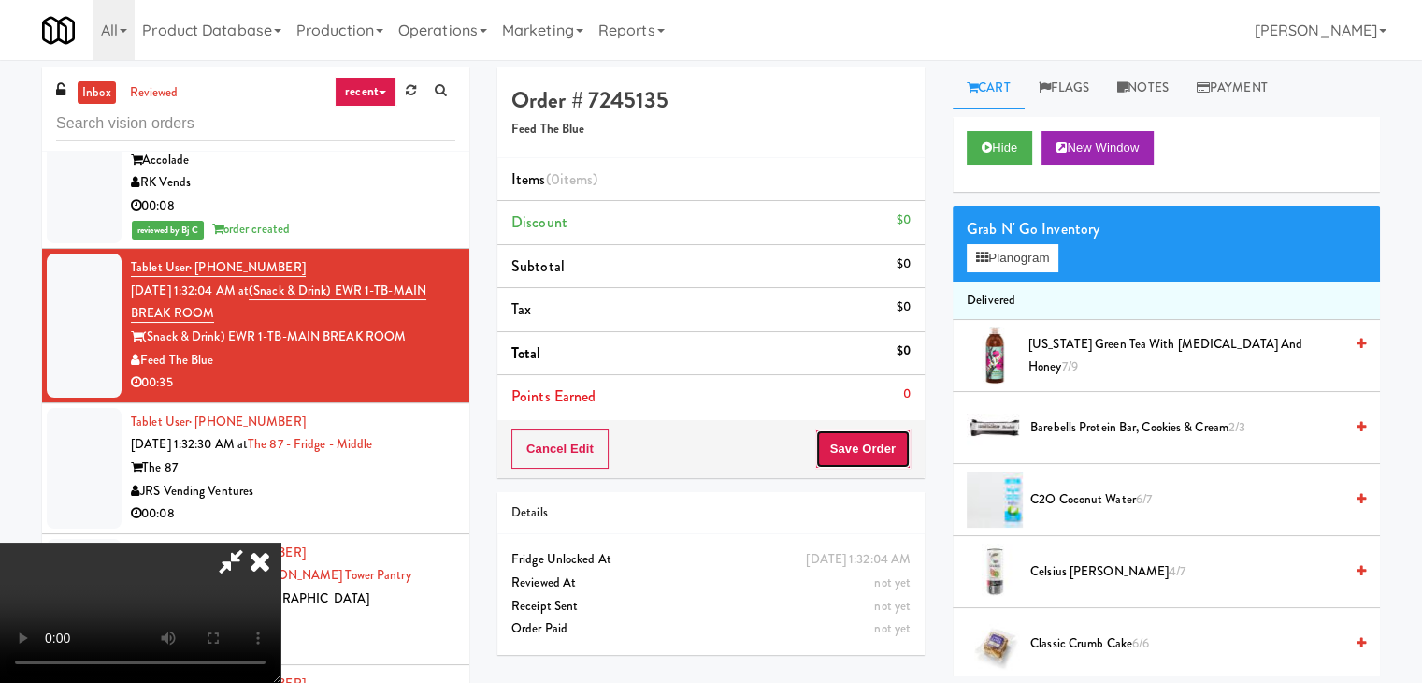
click at [864, 450] on button "Save Order" at bounding box center [863, 448] width 95 height 39
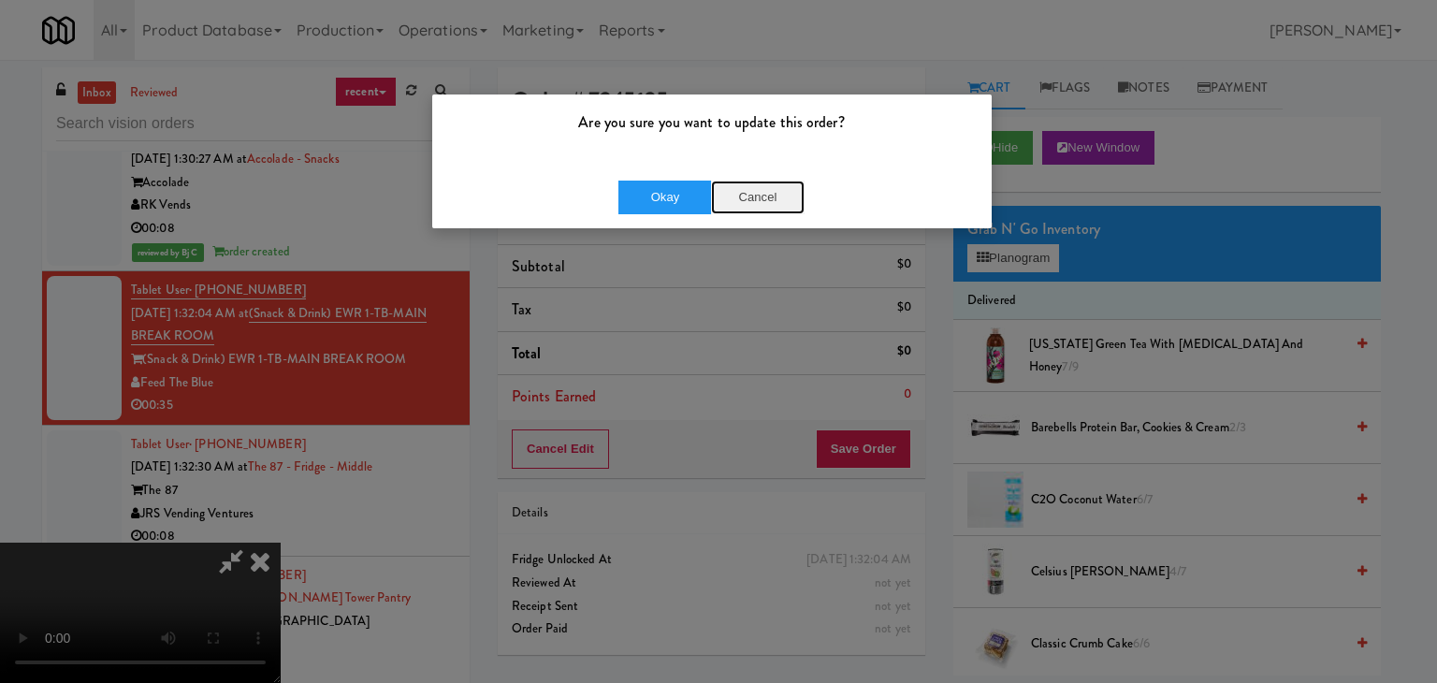
click at [761, 207] on button "Cancel" at bounding box center [758, 197] width 94 height 34
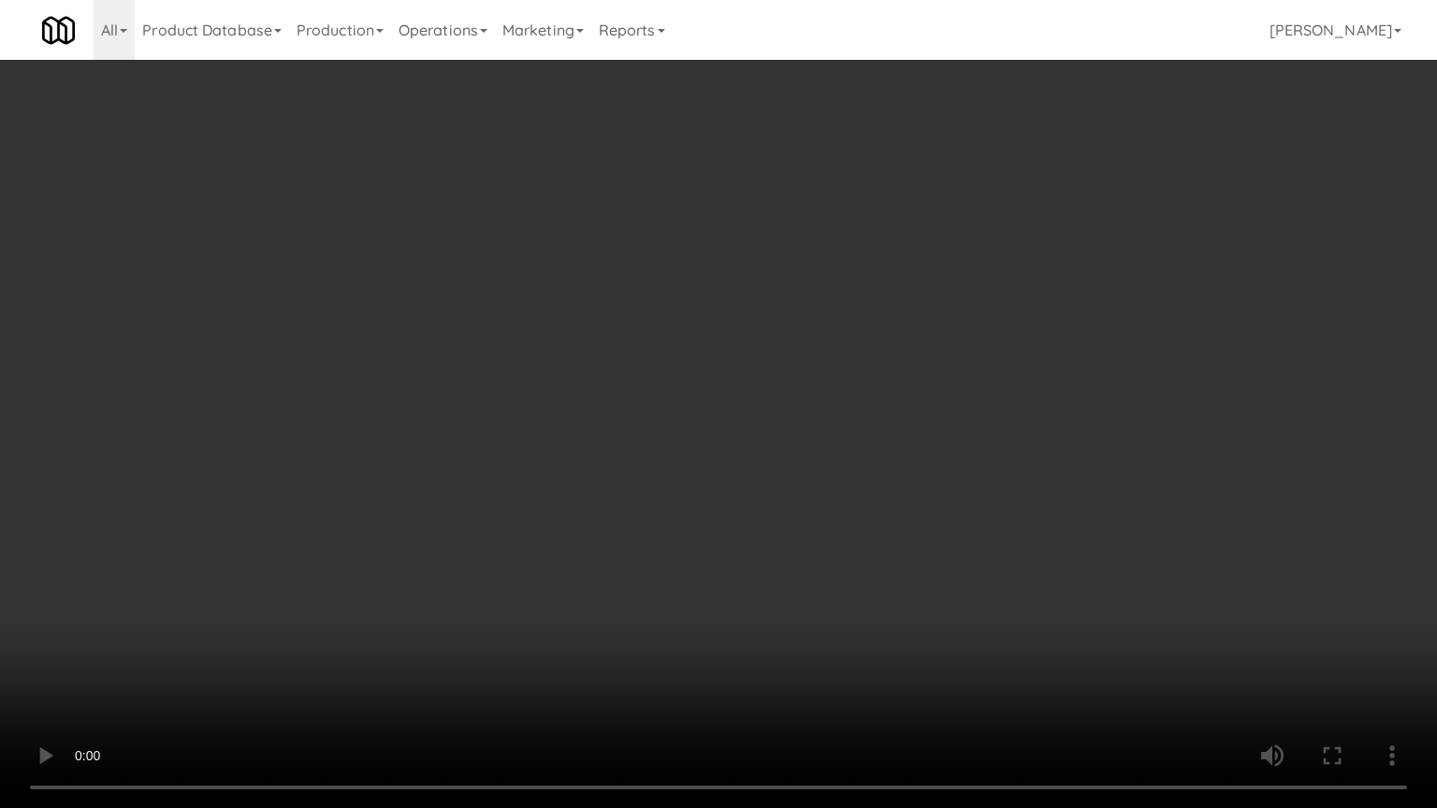
click at [902, 529] on video at bounding box center [718, 404] width 1437 height 808
click at [898, 531] on video at bounding box center [718, 404] width 1437 height 808
click at [902, 530] on video at bounding box center [718, 404] width 1437 height 808
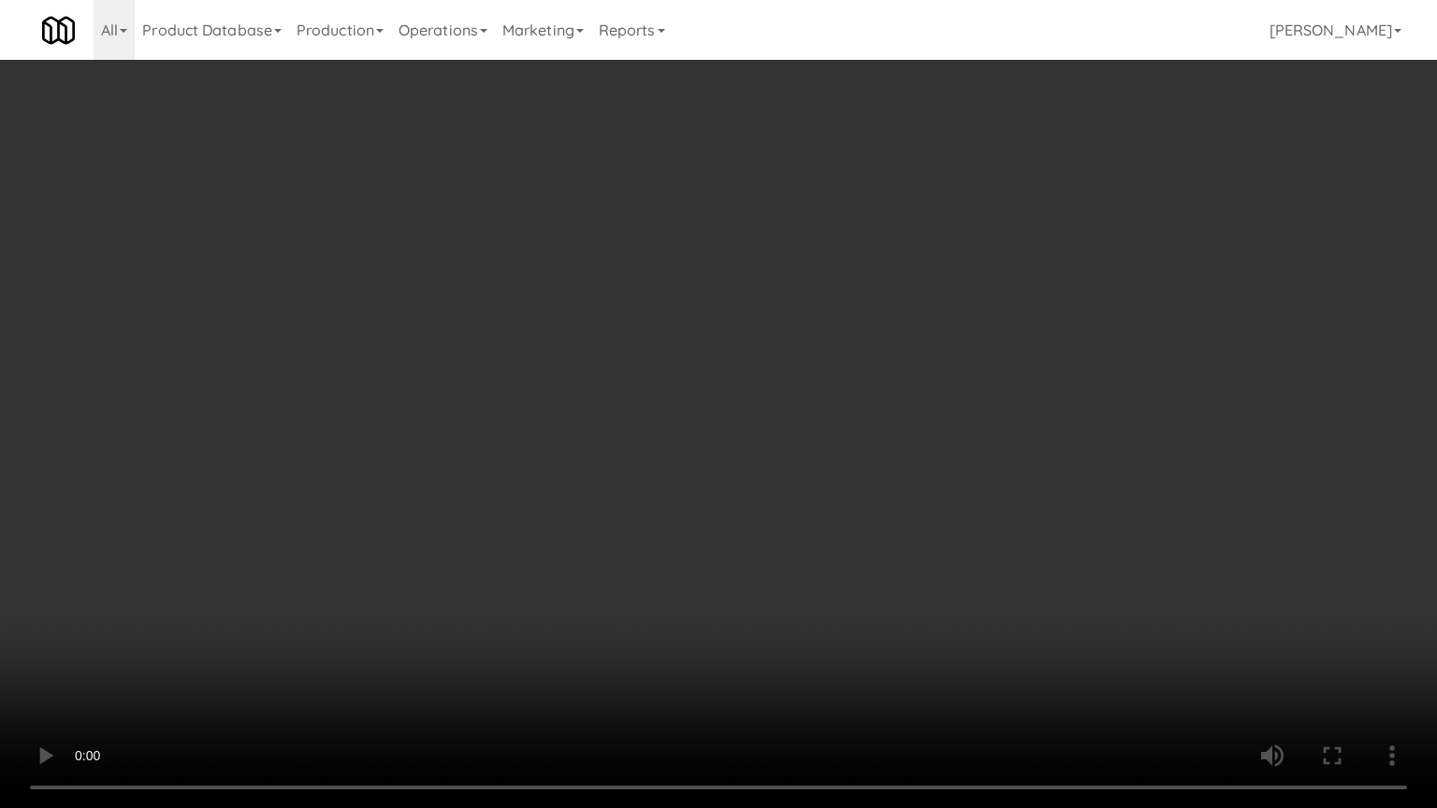
click at [902, 530] on video at bounding box center [718, 404] width 1437 height 808
click at [907, 522] on video at bounding box center [718, 404] width 1437 height 808
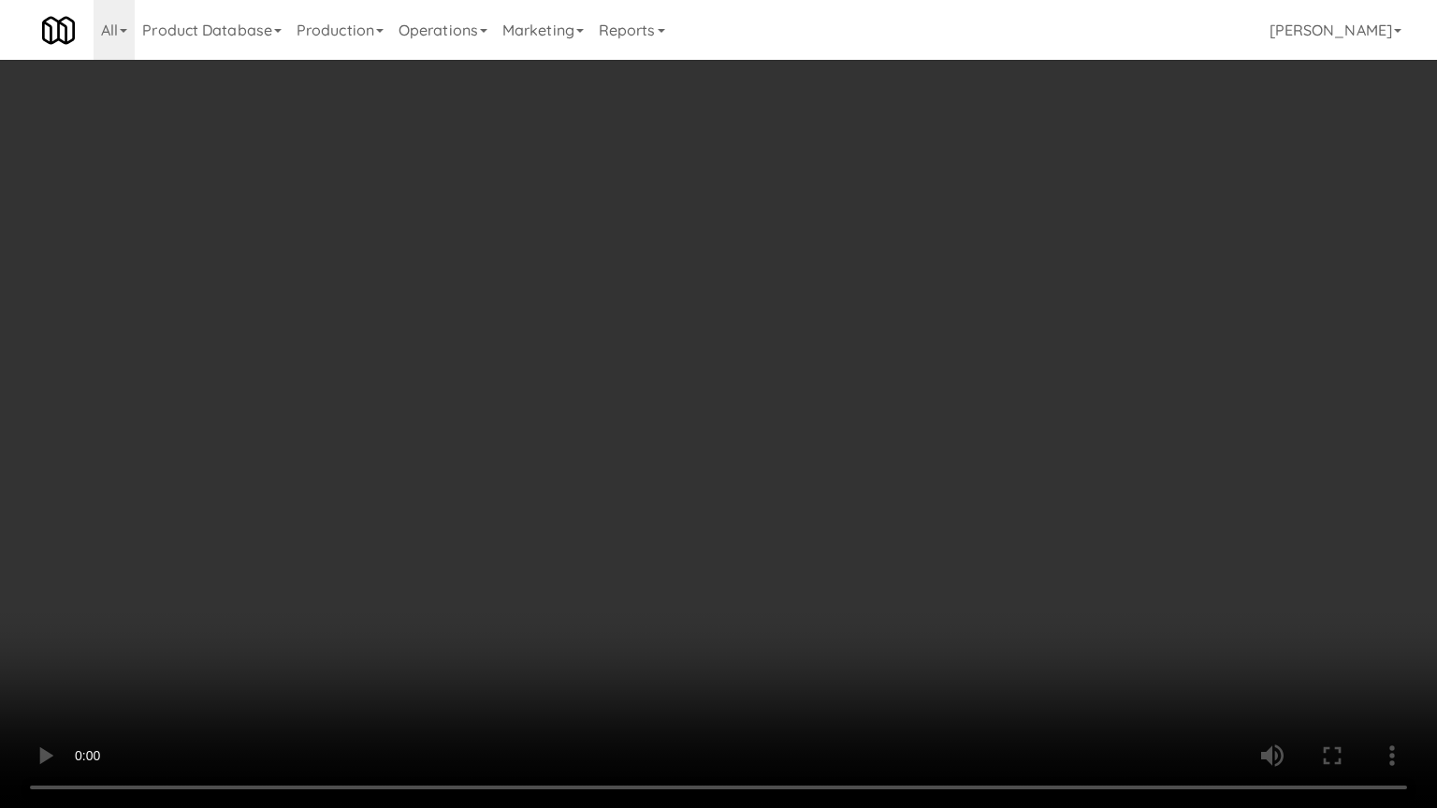
click at [907, 522] on video at bounding box center [718, 404] width 1437 height 808
click at [904, 524] on video at bounding box center [718, 404] width 1437 height 808
click at [912, 431] on video at bounding box center [718, 404] width 1437 height 808
drag, startPoint x: 912, startPoint y: 431, endPoint x: 929, endPoint y: 313, distance: 119.0
click at [912, 423] on video at bounding box center [718, 404] width 1437 height 808
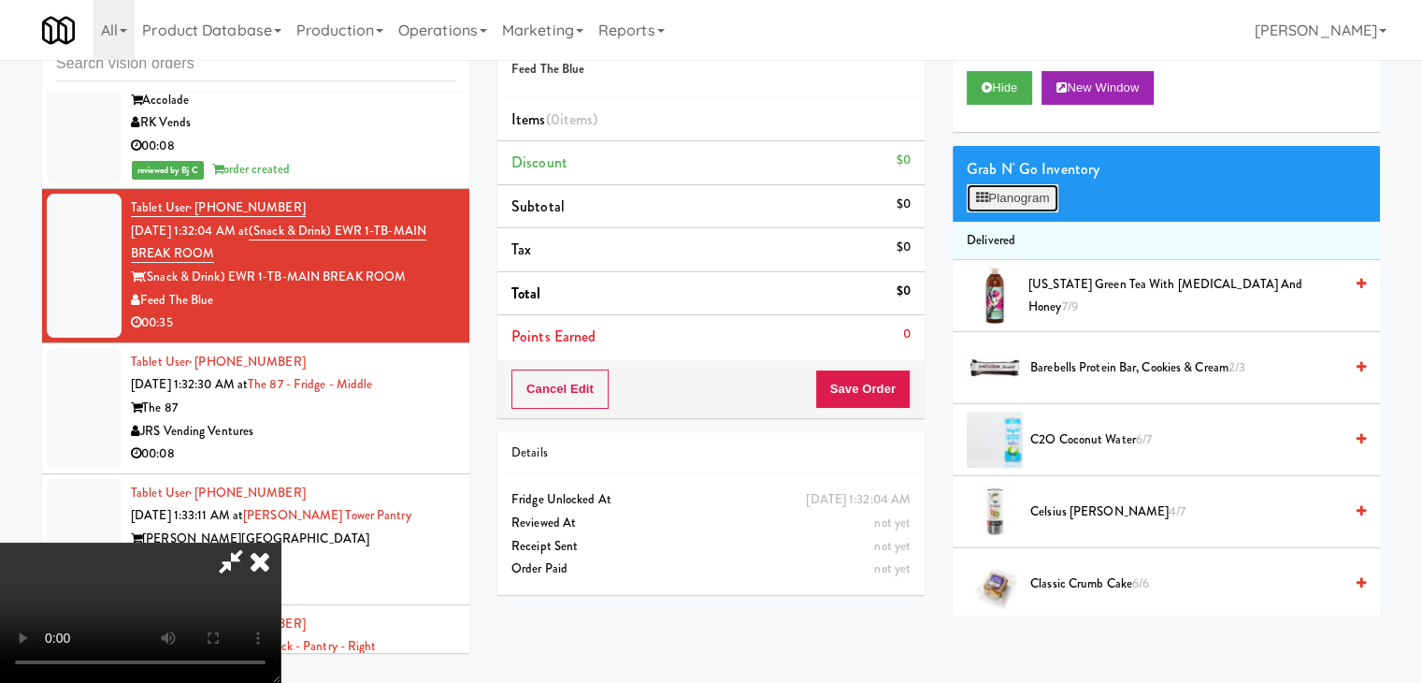
click at [1024, 187] on button "Planogram" at bounding box center [1013, 198] width 92 height 28
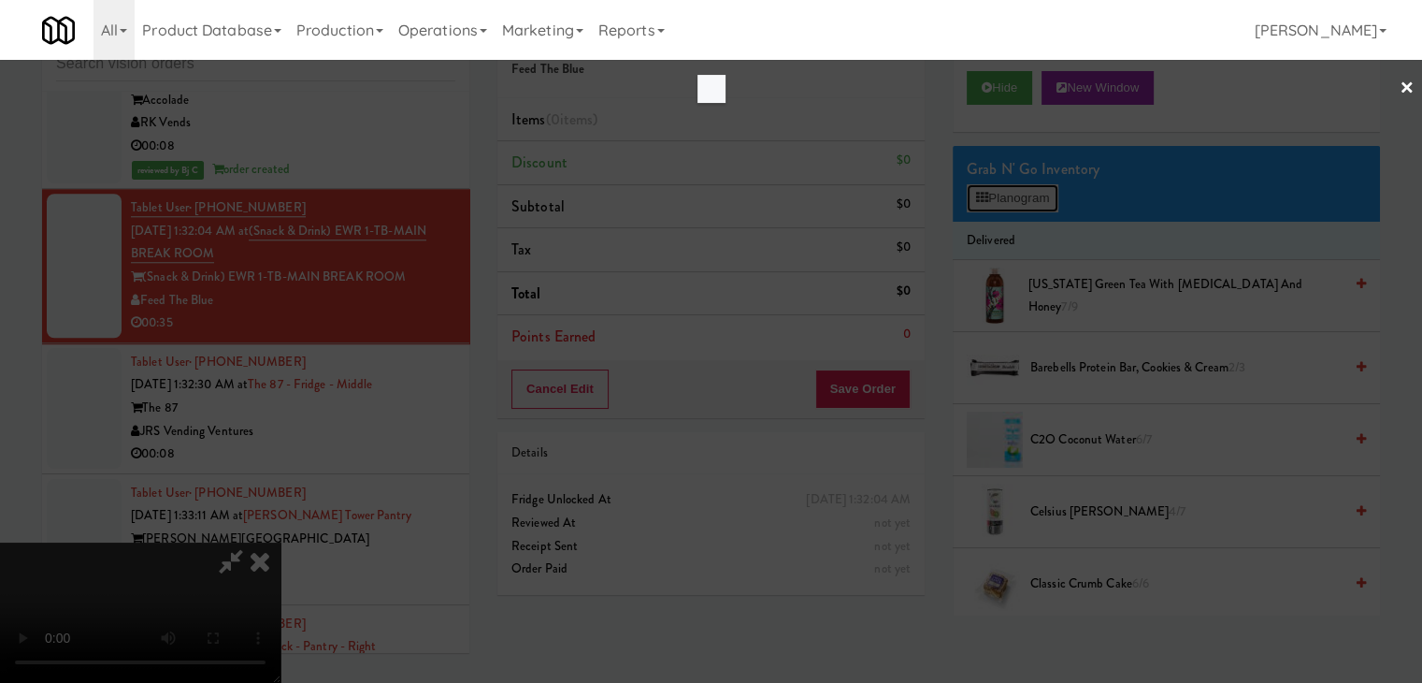
scroll to position [8858, 0]
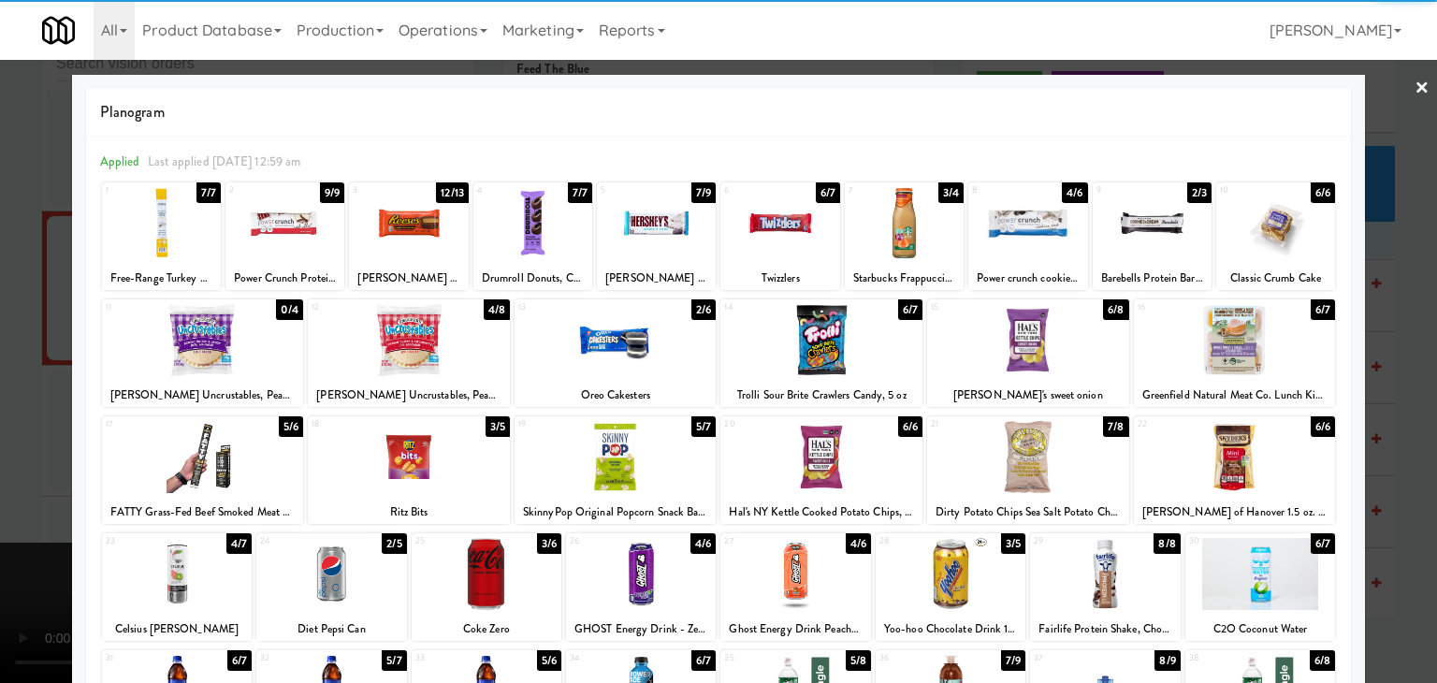
click at [829, 464] on div at bounding box center [821, 457] width 202 height 72
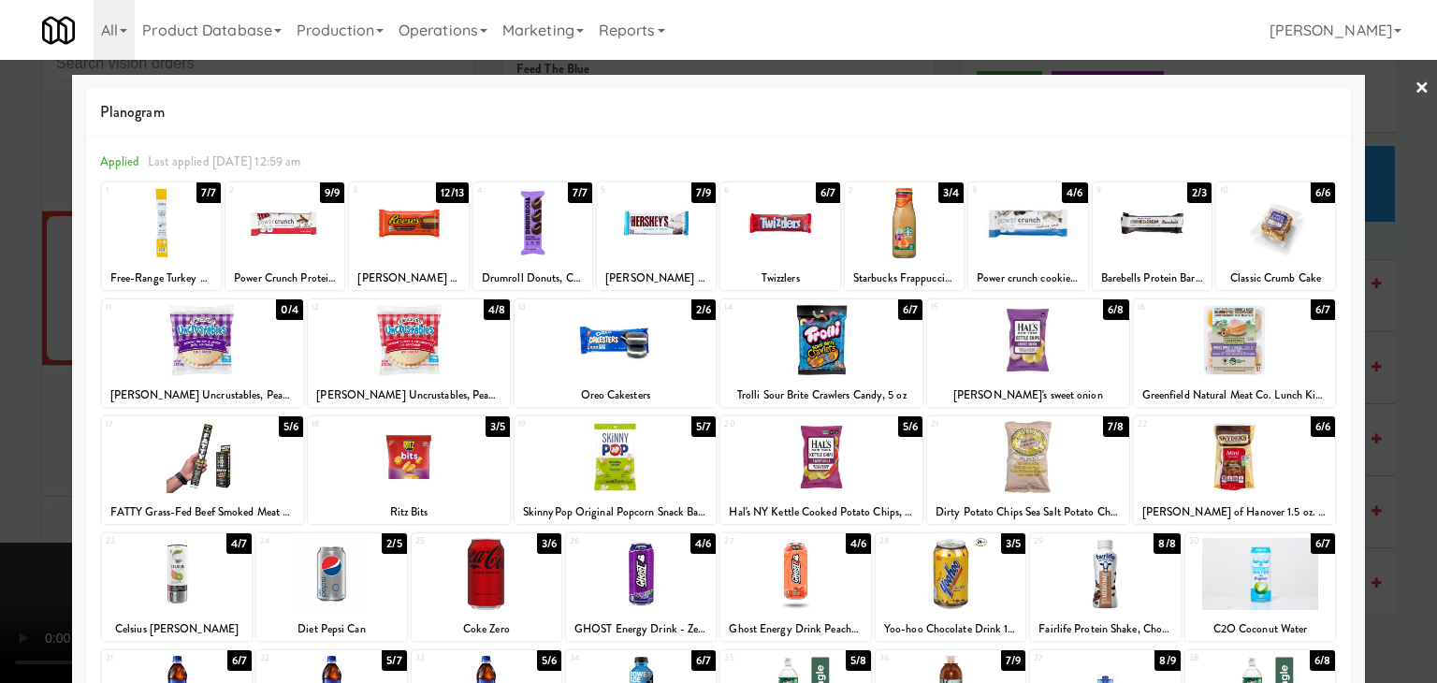
click at [348, 431] on div "18" at bounding box center [359, 424] width 97 height 16
click at [14, 424] on div at bounding box center [718, 341] width 1437 height 683
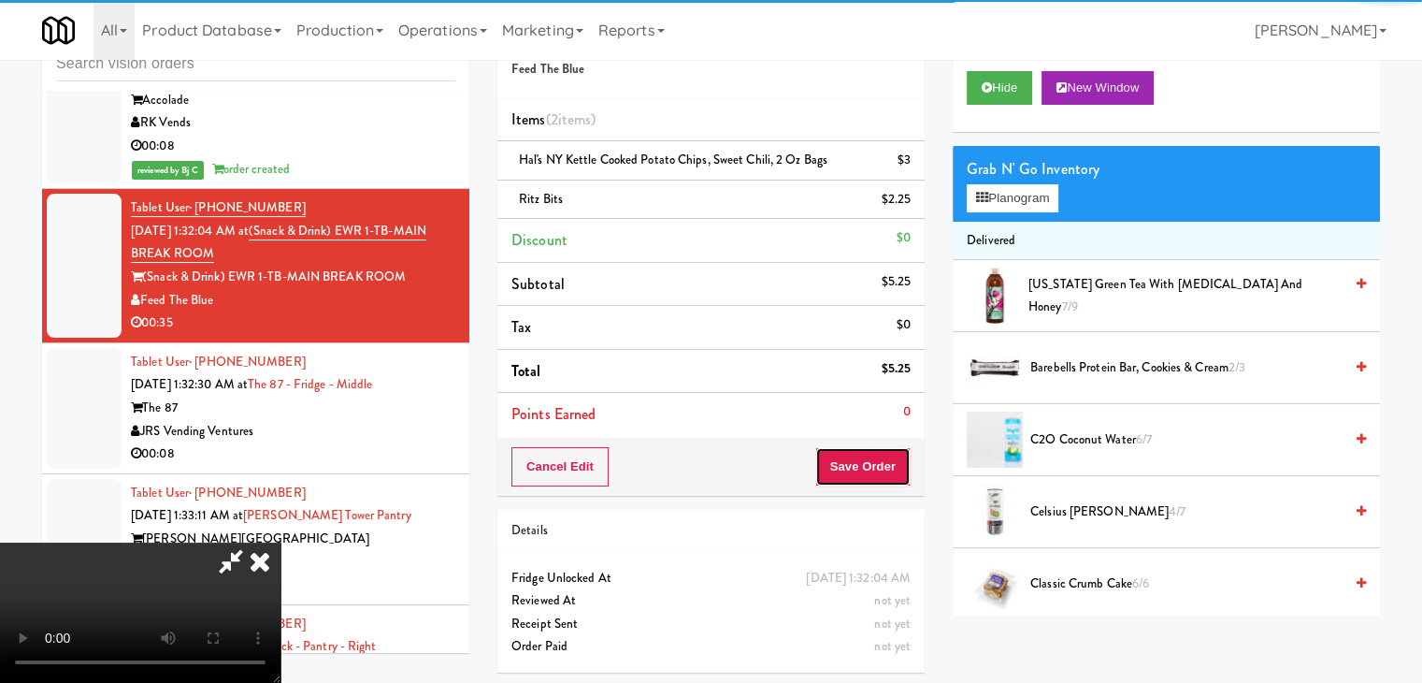
click at [891, 480] on button "Save Order" at bounding box center [863, 466] width 95 height 39
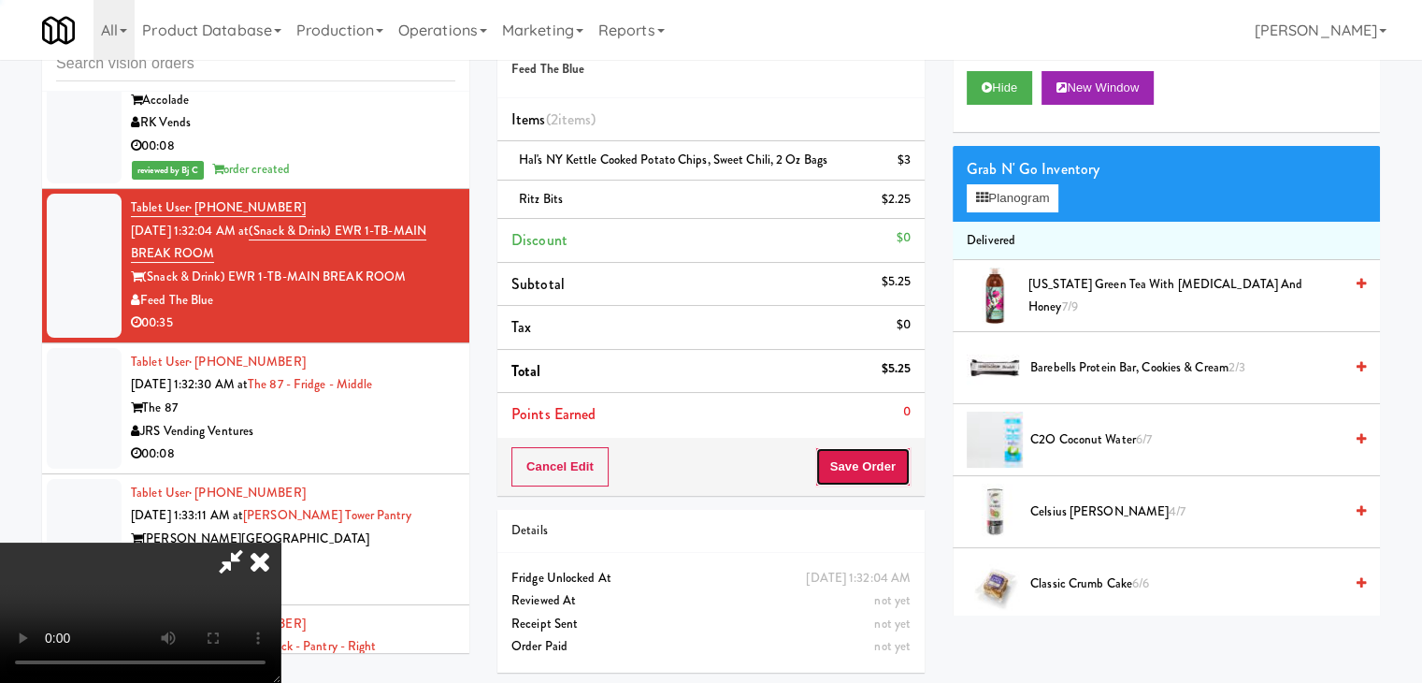
drag, startPoint x: 891, startPoint y: 480, endPoint x: 723, endPoint y: 352, distance: 211.6
click at [891, 479] on button "Save Order" at bounding box center [863, 466] width 95 height 39
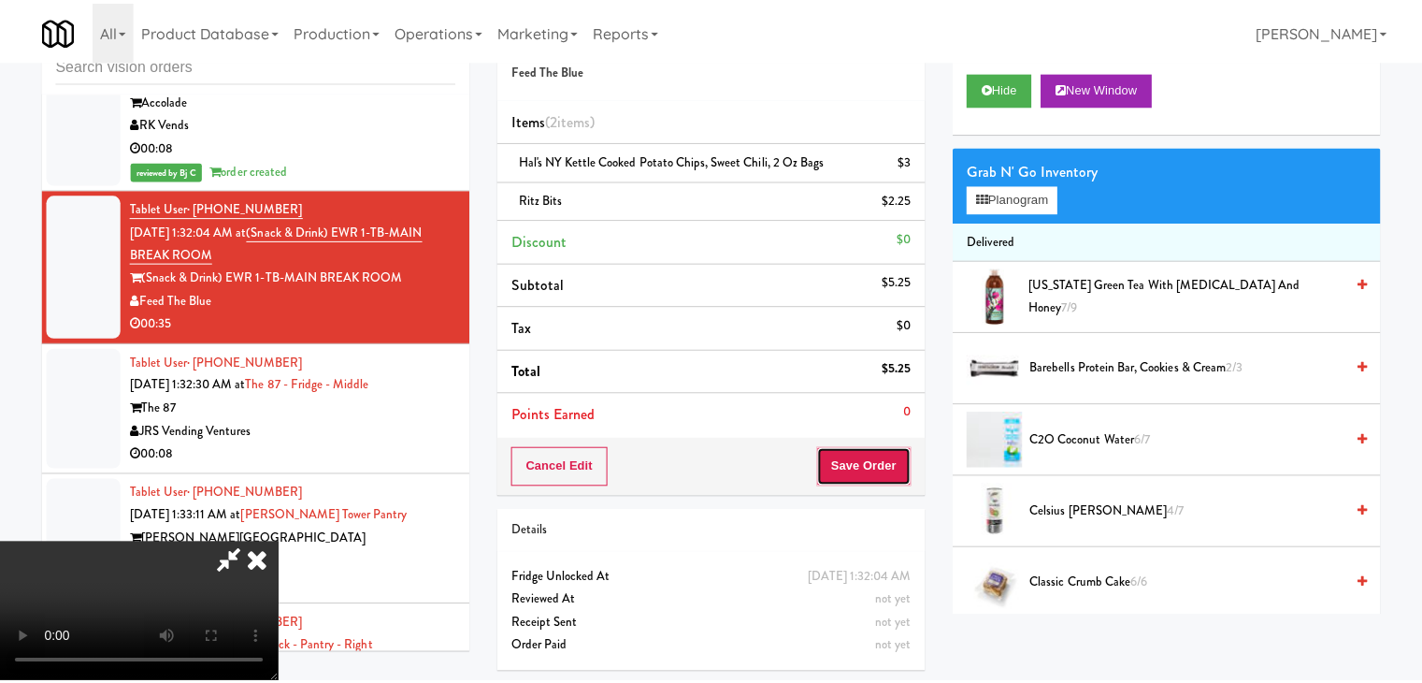
scroll to position [8858, 0]
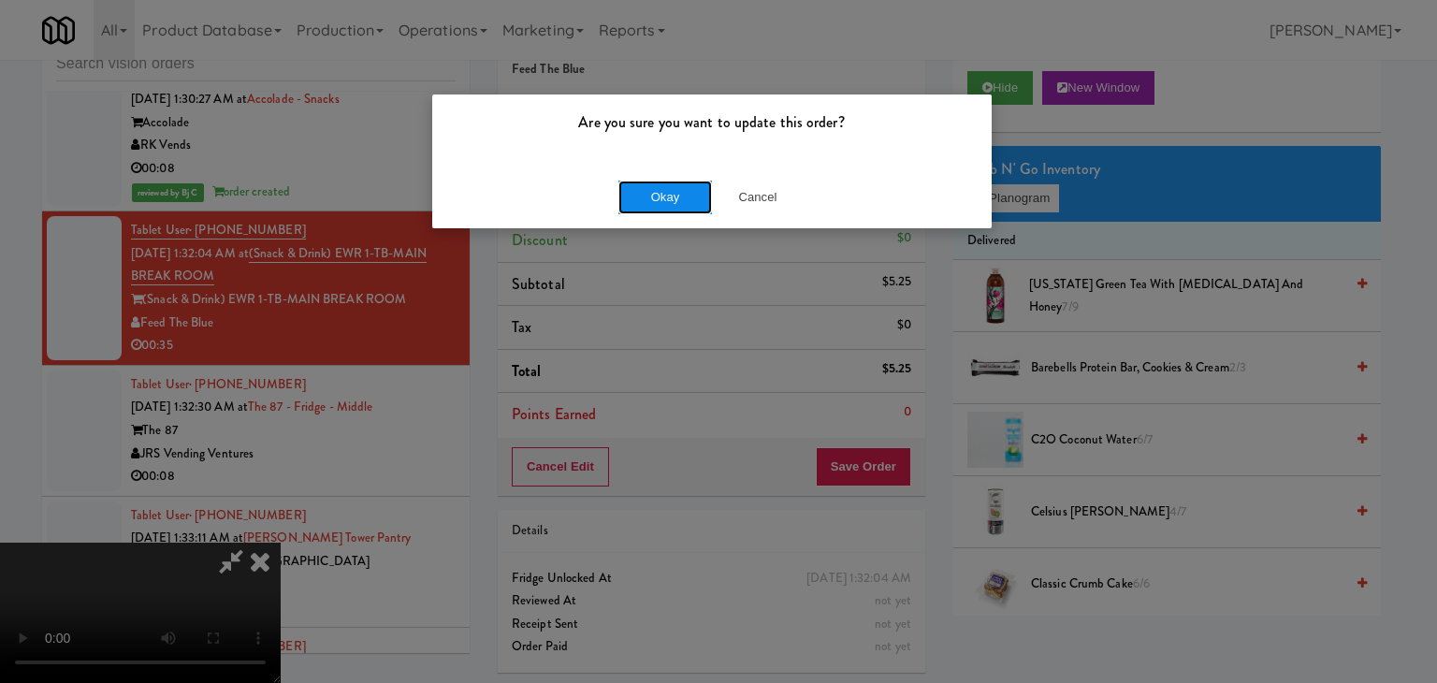
click at [645, 195] on button "Okay" at bounding box center [665, 197] width 94 height 34
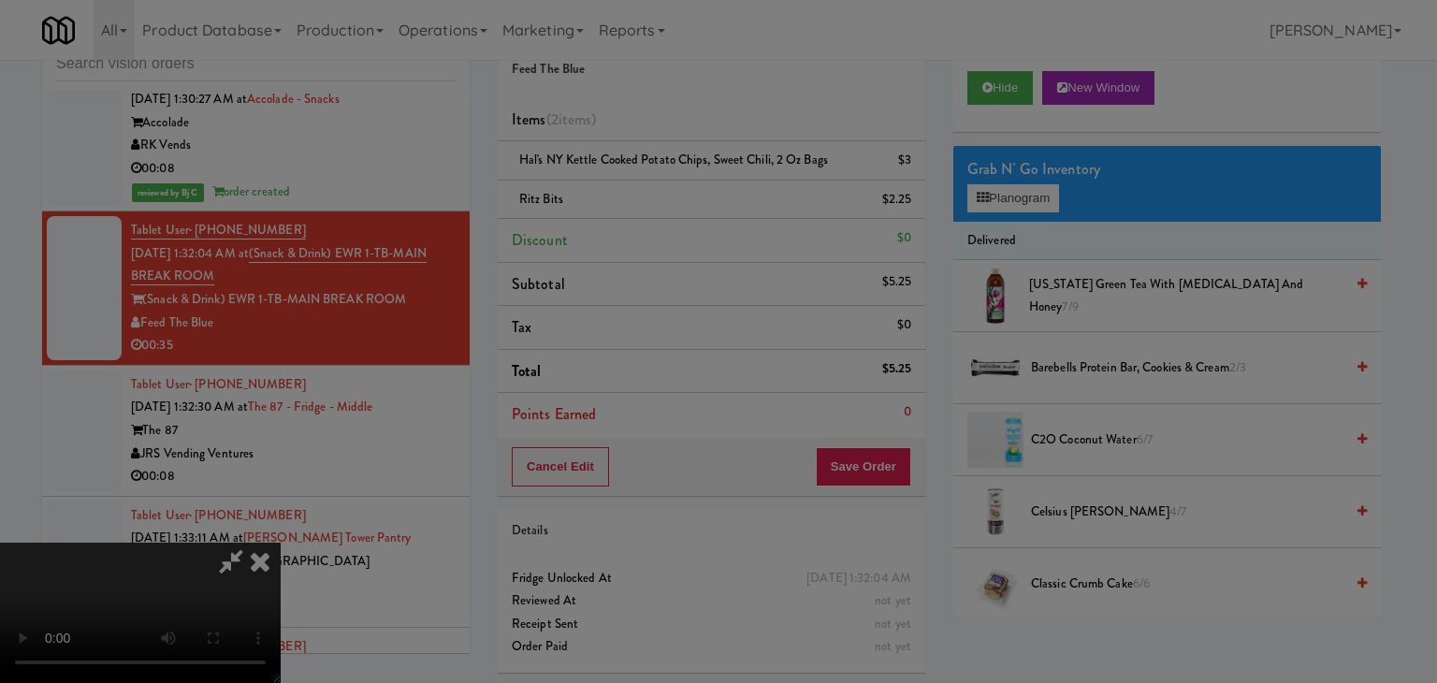
click at [647, 196] on body "Are you sure you want to update this order? Okay Cancel Okay Are you sure you w…" at bounding box center [718, 341] width 1437 height 683
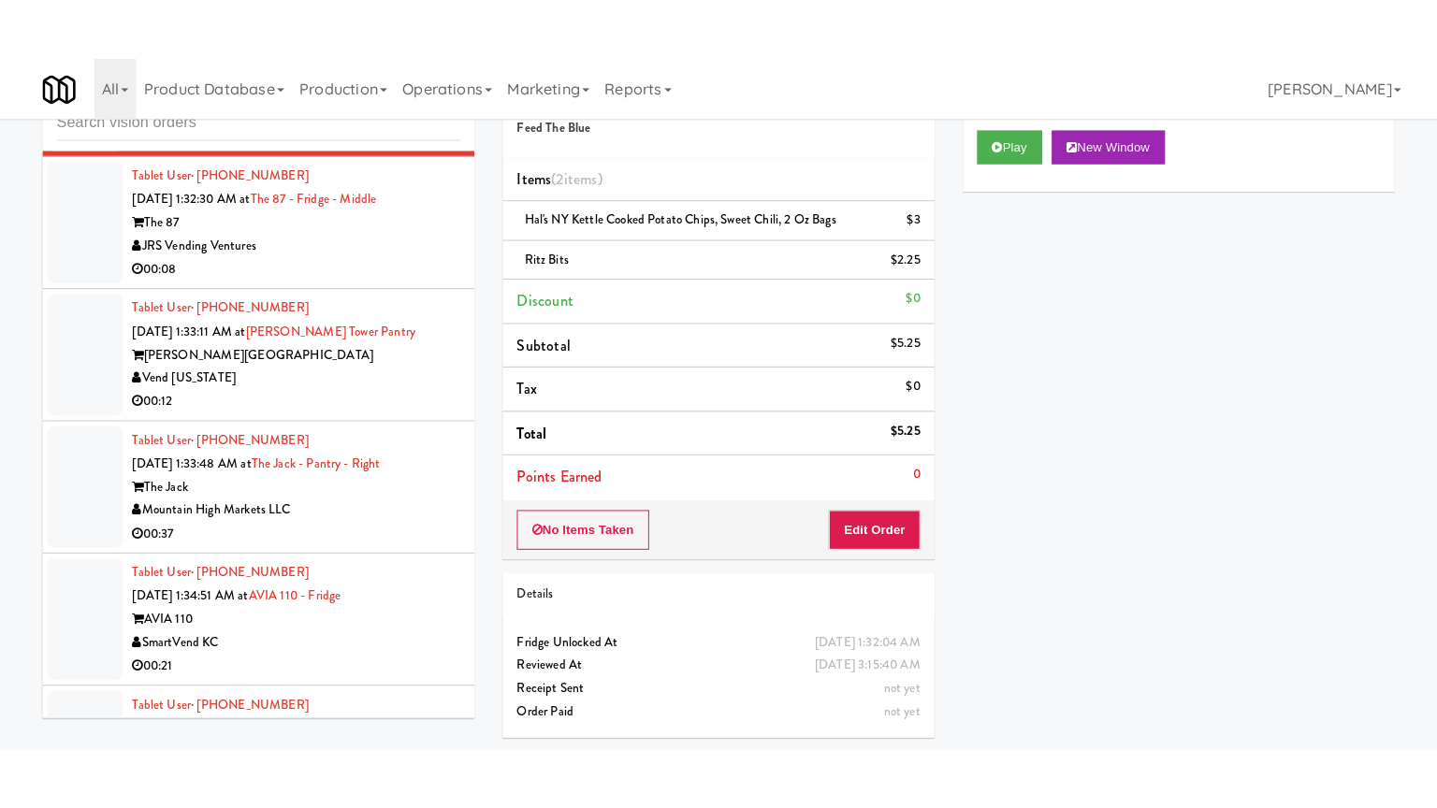
scroll to position [9161, 0]
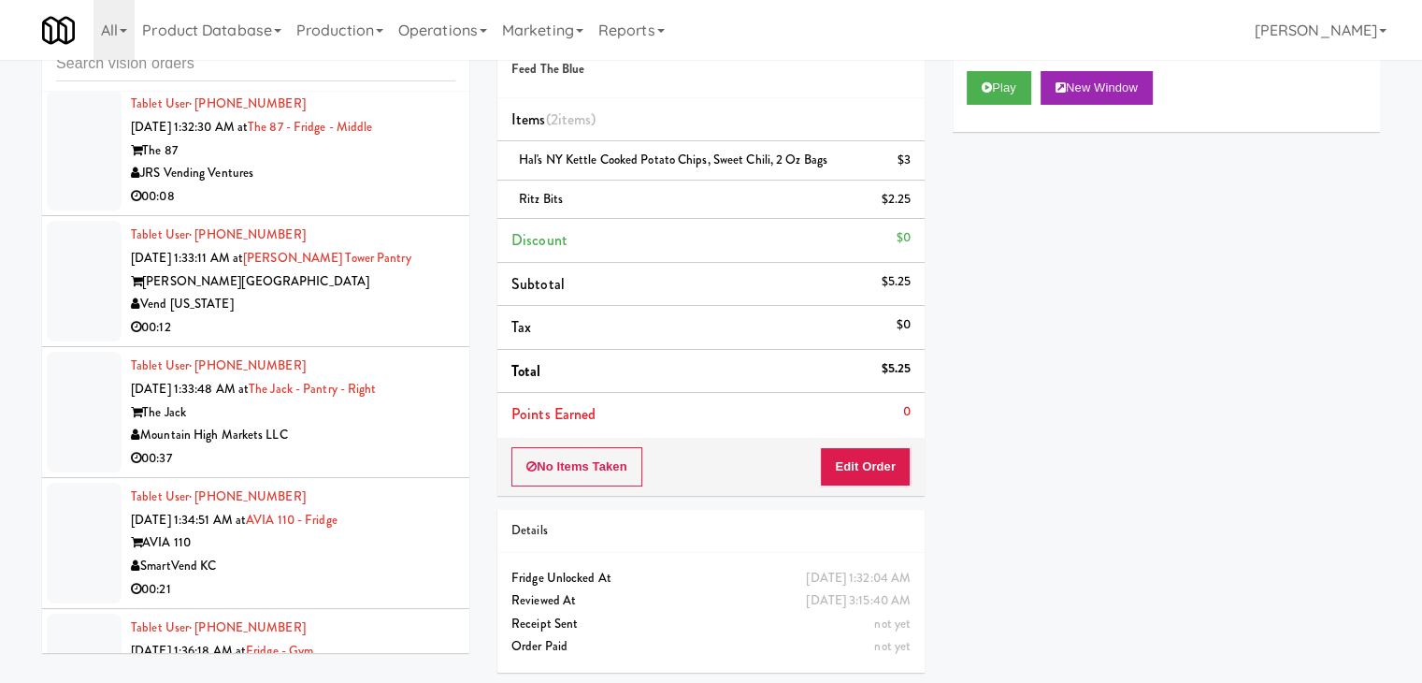
click at [400, 179] on div "JRS Vending Ventures" at bounding box center [293, 173] width 325 height 23
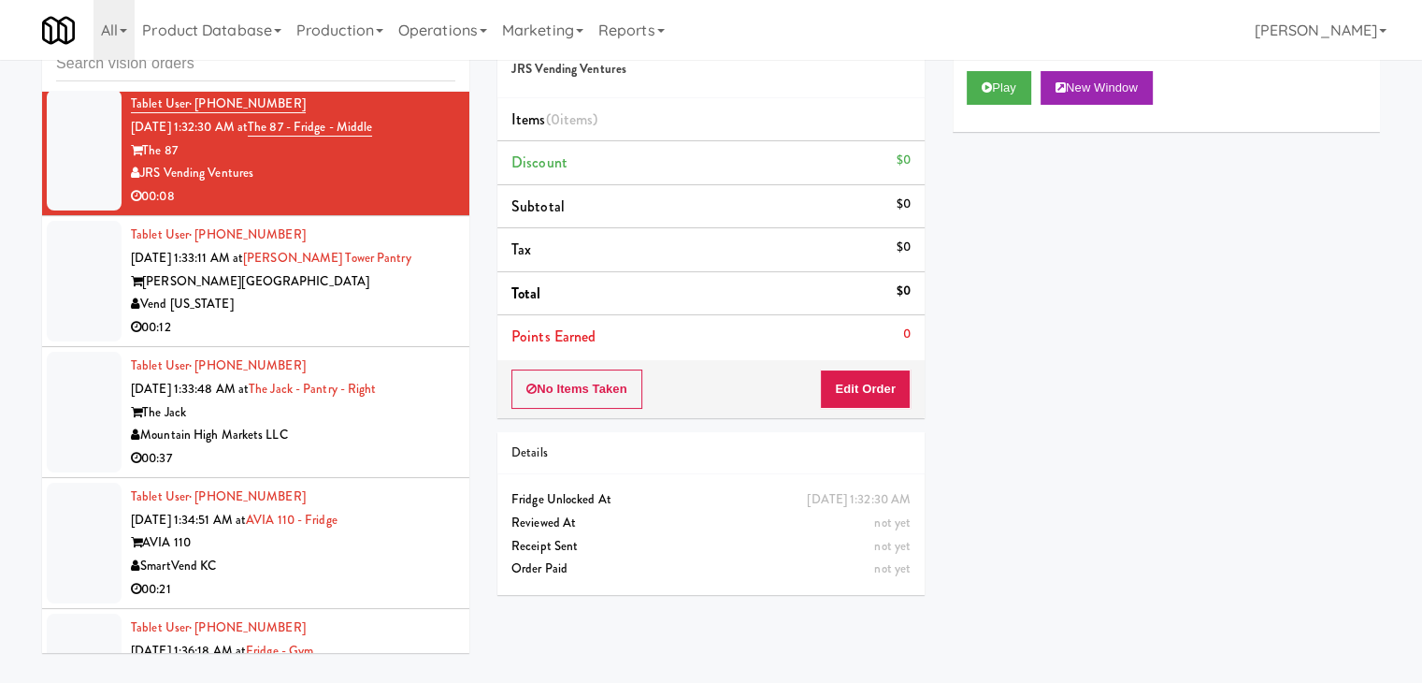
click at [1003, 108] on div "Play New Window" at bounding box center [1166, 94] width 427 height 75
drag, startPoint x: 1004, startPoint y: 98, endPoint x: 995, endPoint y: 121, distance: 24.3
click at [1004, 97] on button "Play" at bounding box center [999, 88] width 65 height 34
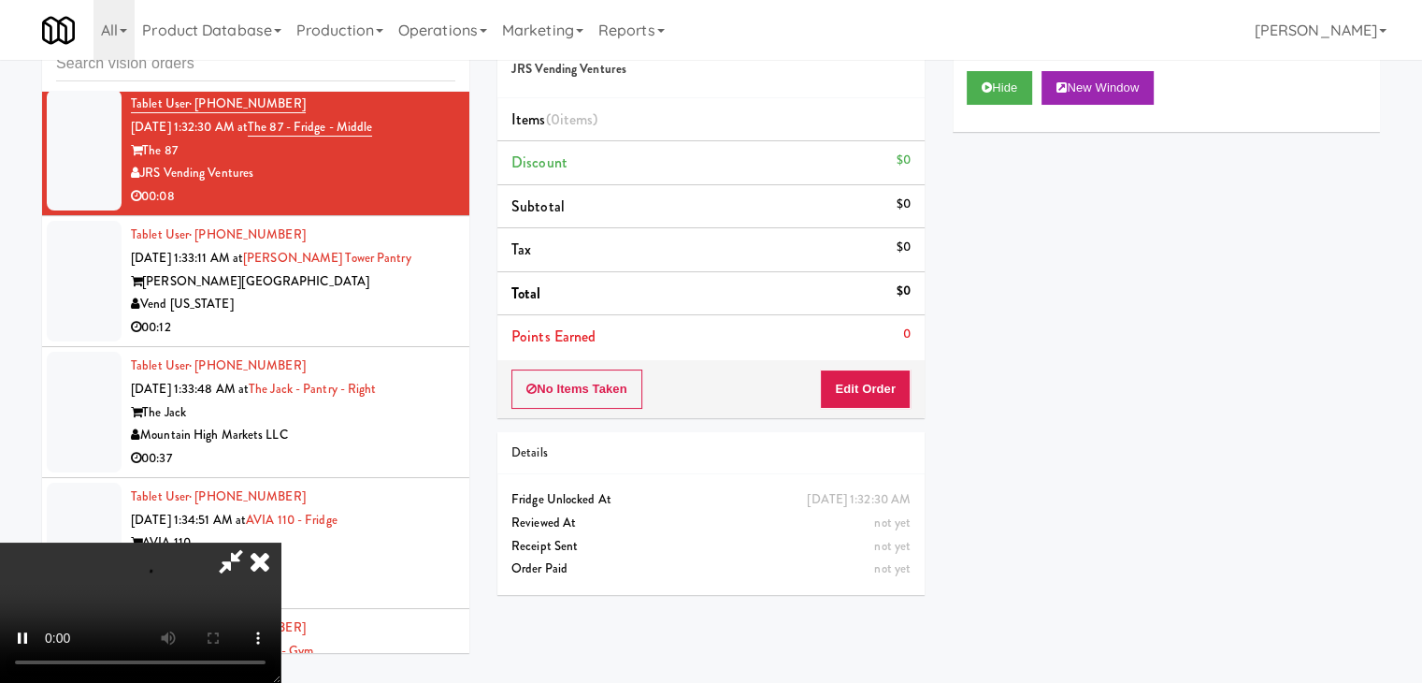
click at [868, 362] on div "Order # 274504 JRS Vending Ventures Items (0 items ) Discount $0 Subtotal $0 Ta…" at bounding box center [711, 212] width 427 height 411
click at [864, 369] on button "Edit Order" at bounding box center [865, 388] width 91 height 39
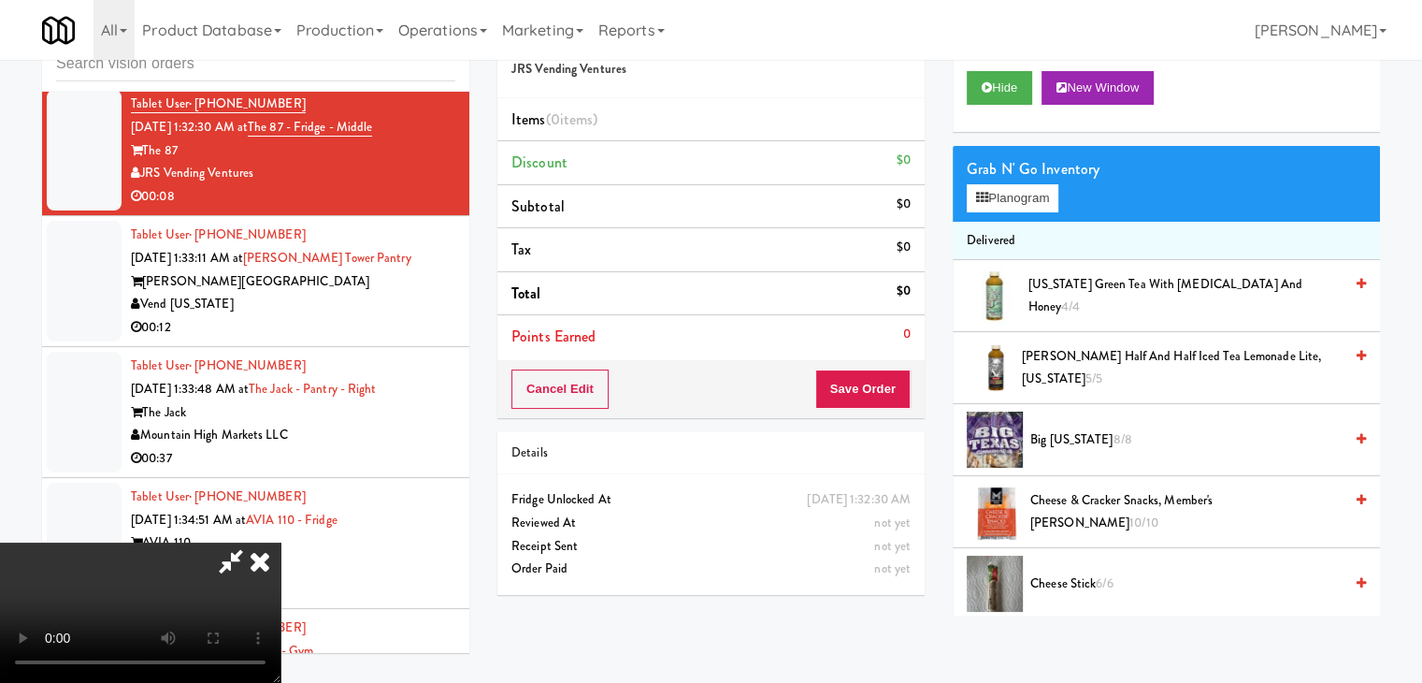
scroll to position [9137, 0]
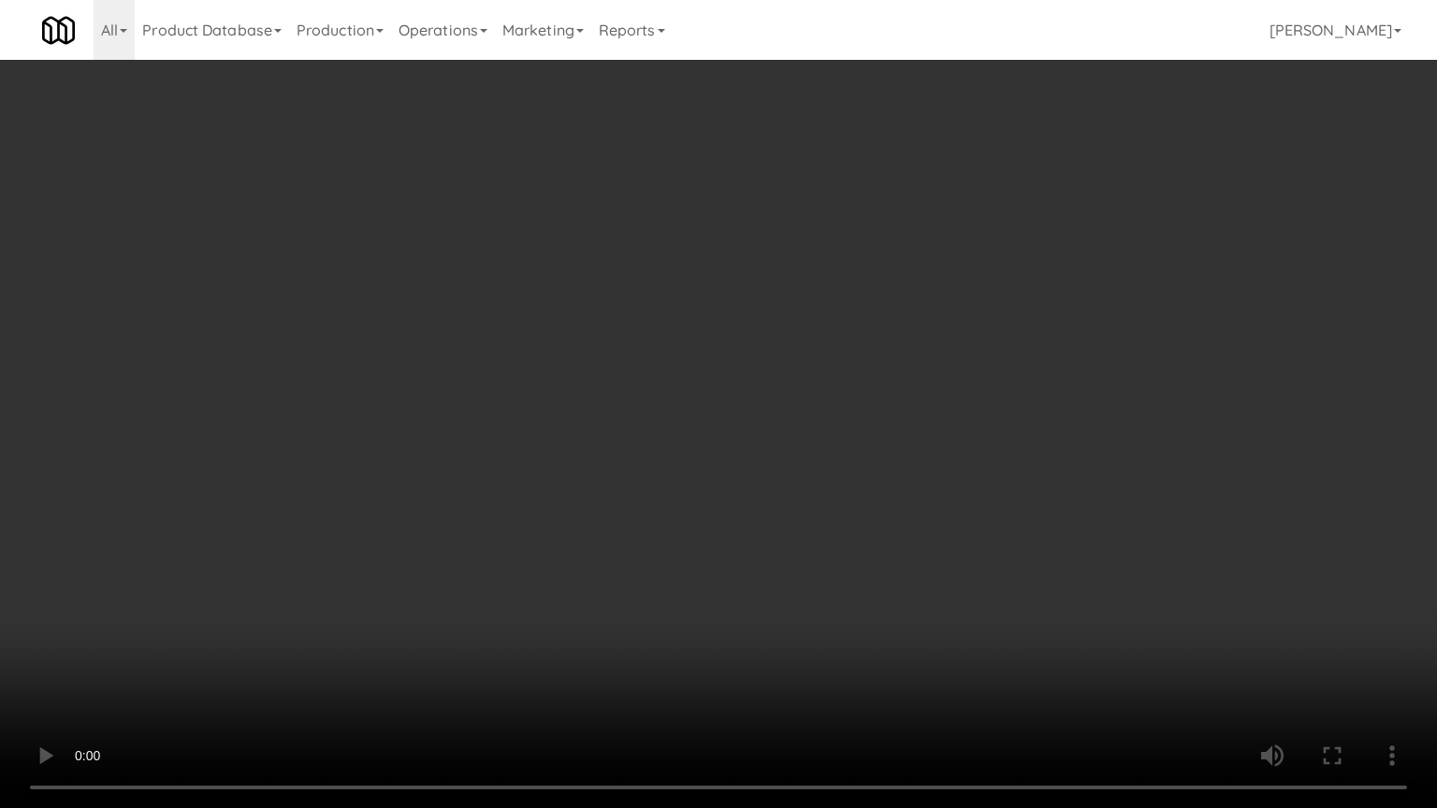
drag, startPoint x: 917, startPoint y: 491, endPoint x: 1075, endPoint y: 240, distance: 295.8
click at [918, 491] on video at bounding box center [718, 404] width 1437 height 808
click at [932, 471] on video at bounding box center [718, 404] width 1437 height 808
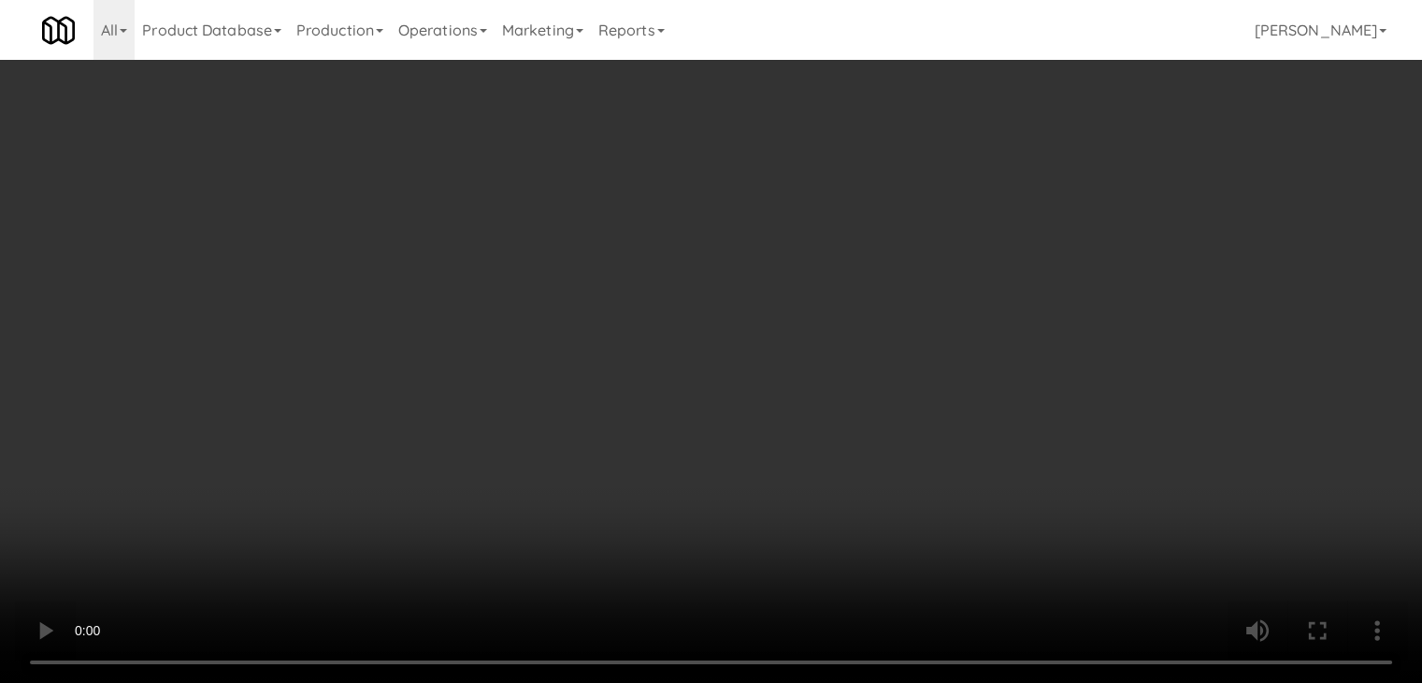
click at [1051, 181] on div "Grab N' Go Inventory Planogram" at bounding box center [1166, 184] width 427 height 76
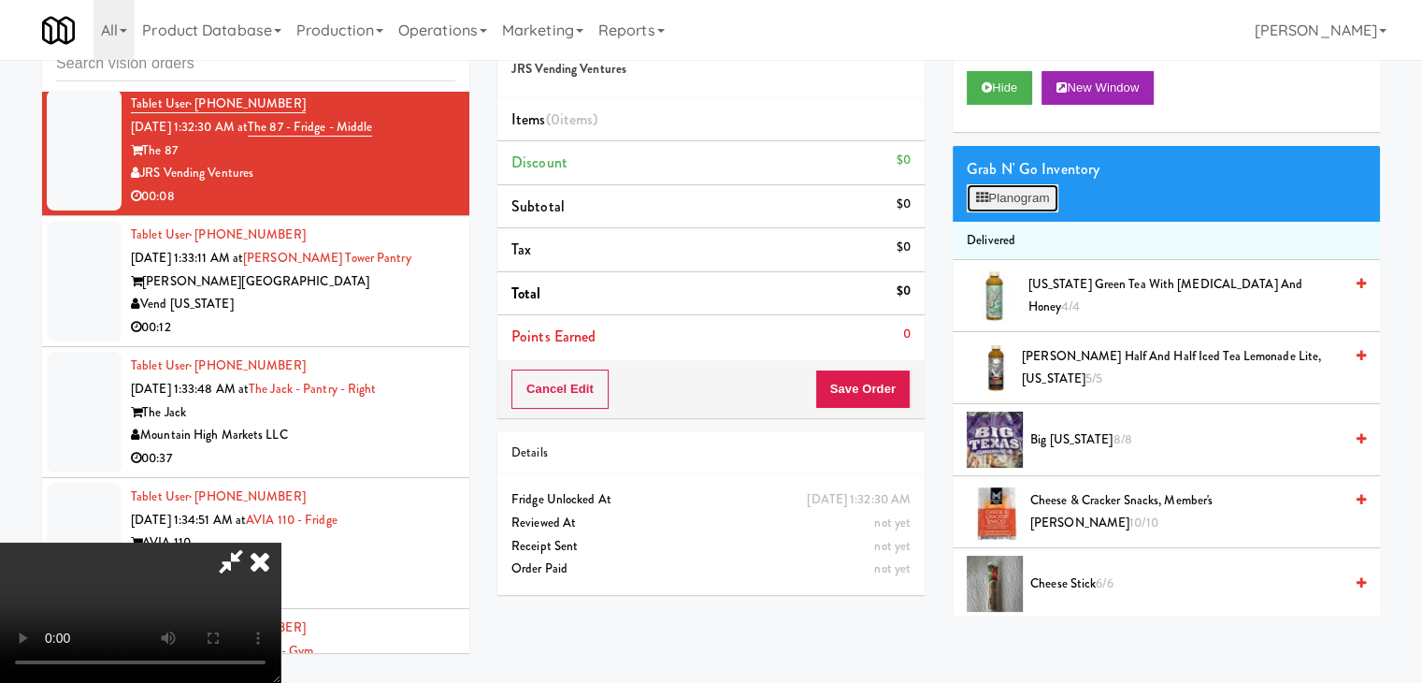
click at [1043, 192] on button "Planogram" at bounding box center [1013, 198] width 92 height 28
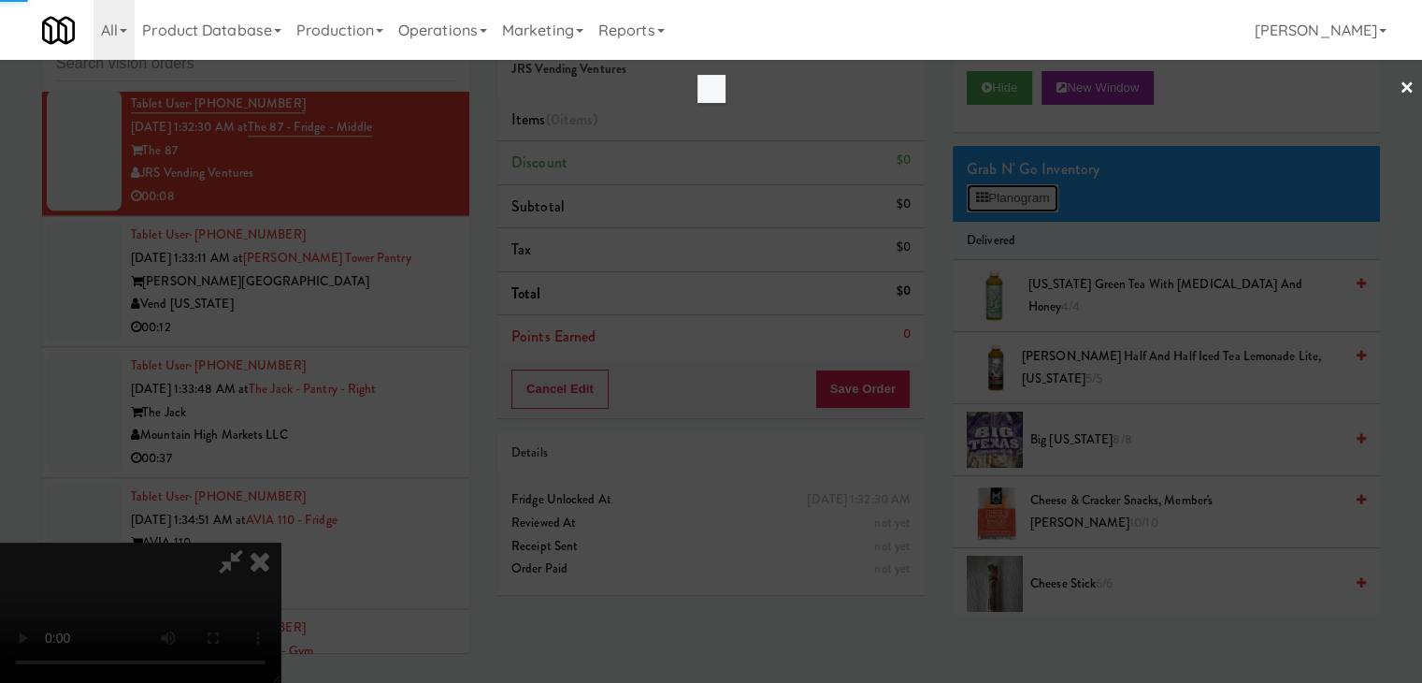
scroll to position [9137, 0]
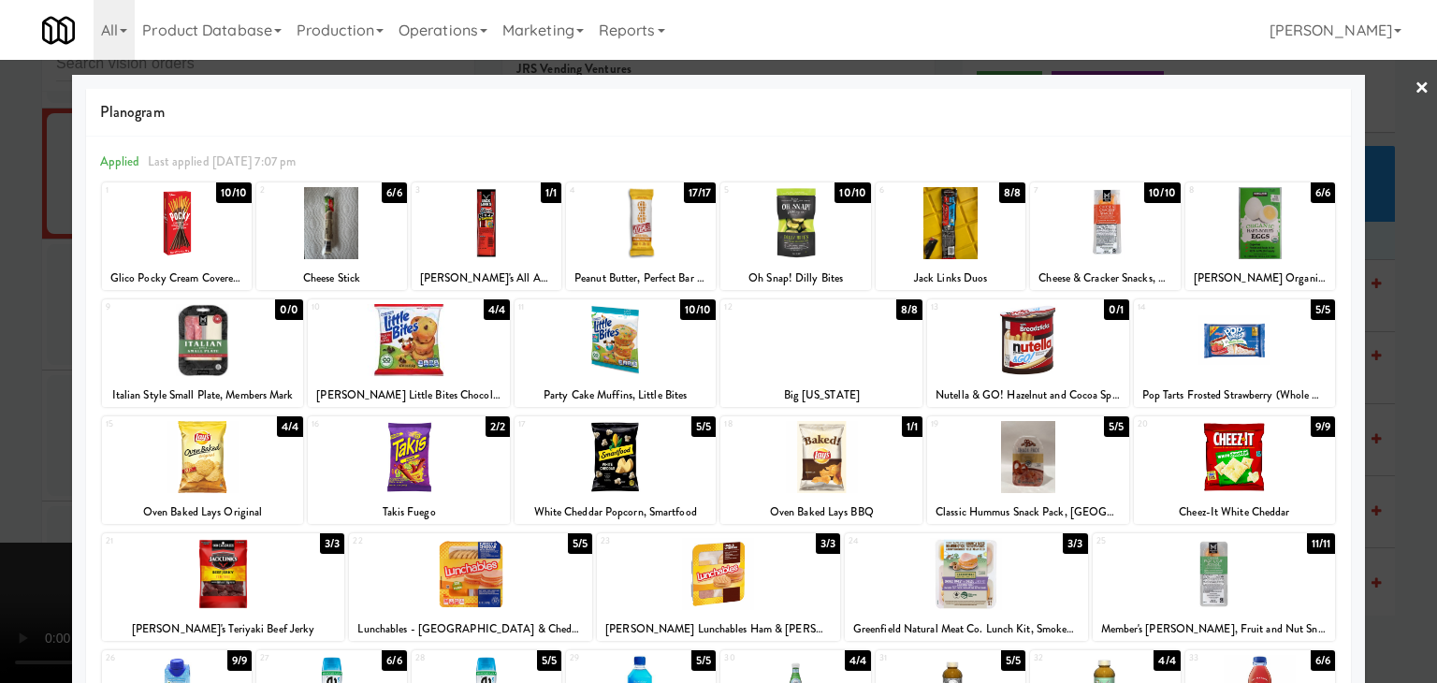
click at [615, 369] on div at bounding box center [615, 340] width 202 height 72
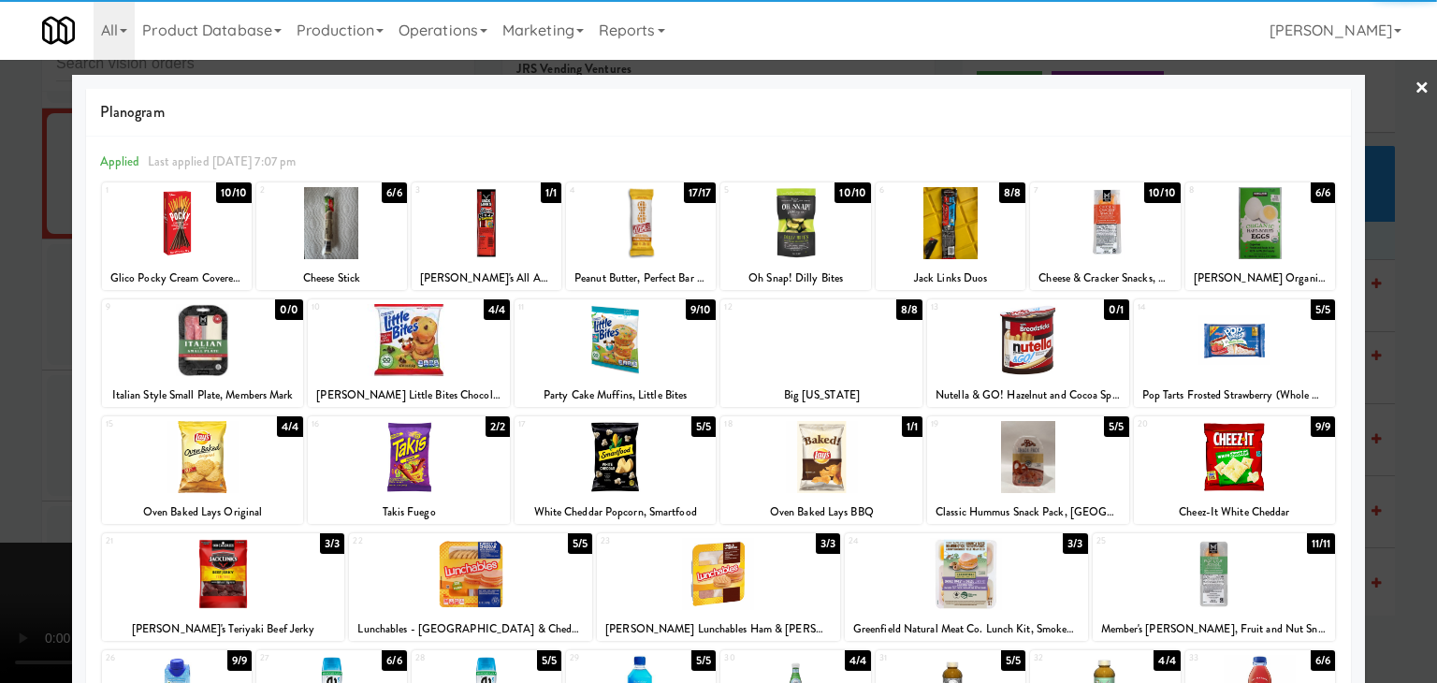
click at [0, 466] on div at bounding box center [718, 341] width 1437 height 683
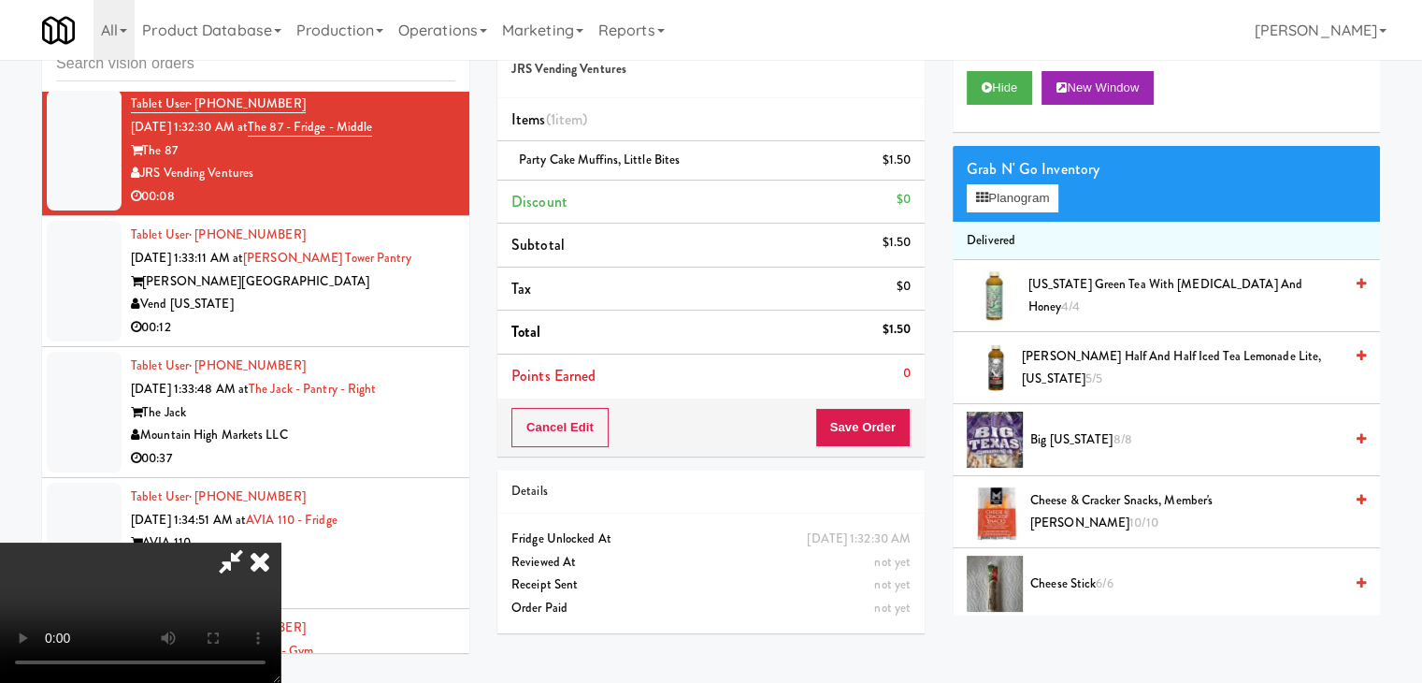
click at [281, 542] on video at bounding box center [140, 612] width 281 height 140
drag, startPoint x: 888, startPoint y: 415, endPoint x: 888, endPoint y: 430, distance: 15.0
click at [888, 428] on button "Save Order" at bounding box center [863, 427] width 95 height 39
drag, startPoint x: 888, startPoint y: 430, endPoint x: 859, endPoint y: 439, distance: 30.2
click at [887, 430] on button "Save Order" at bounding box center [863, 427] width 95 height 39
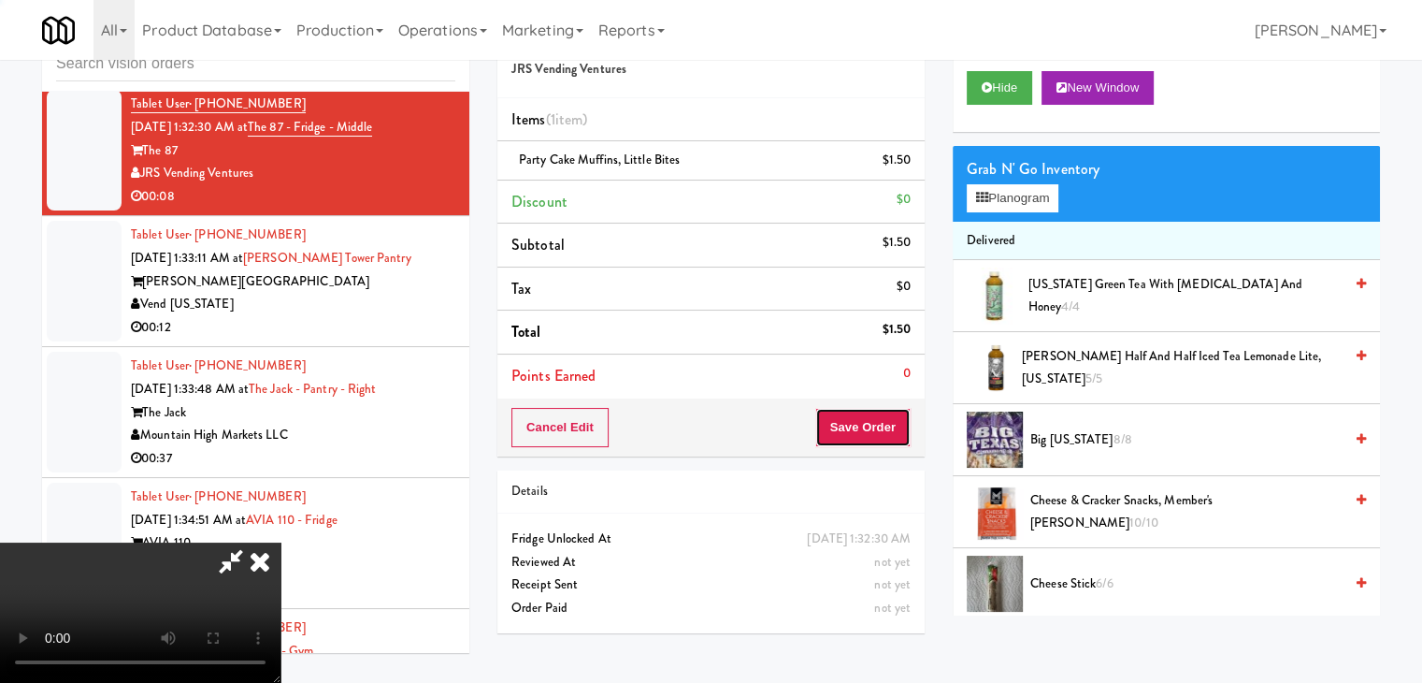
scroll to position [9137, 0]
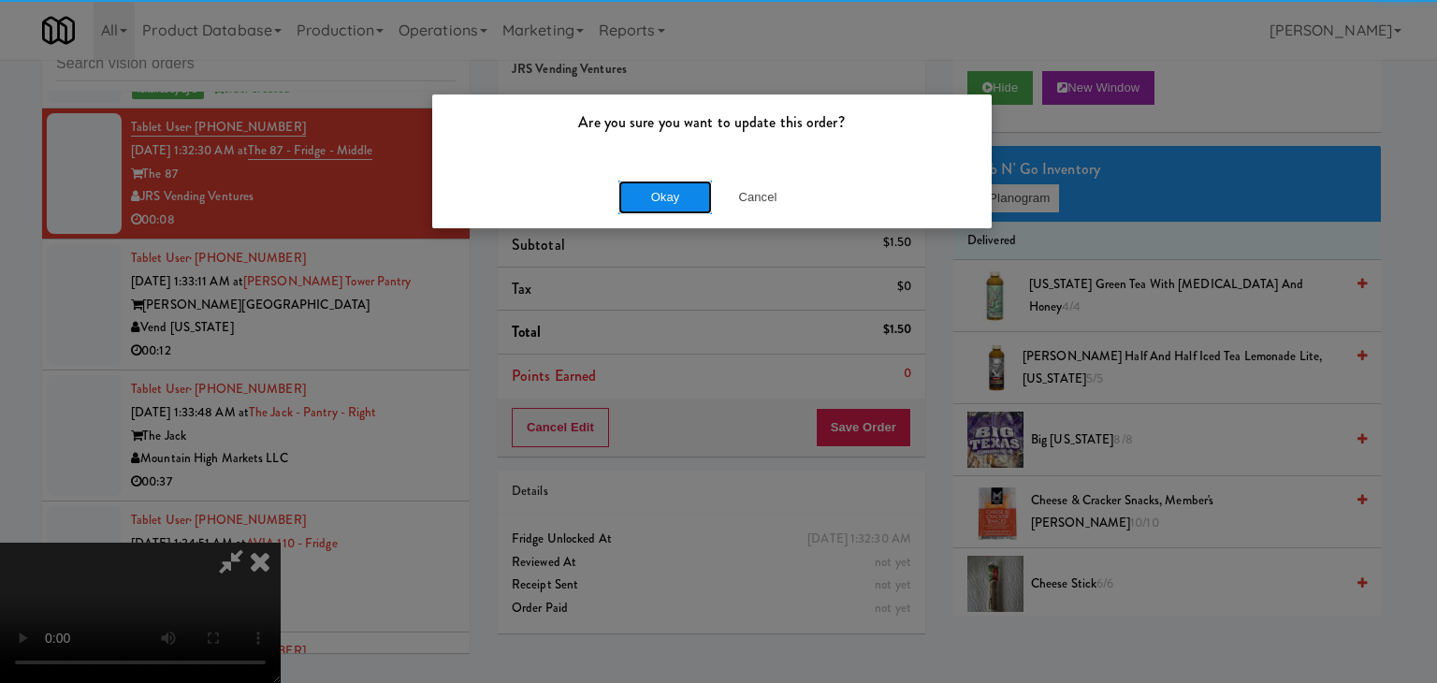
click at [671, 204] on button "Okay" at bounding box center [665, 197] width 94 height 34
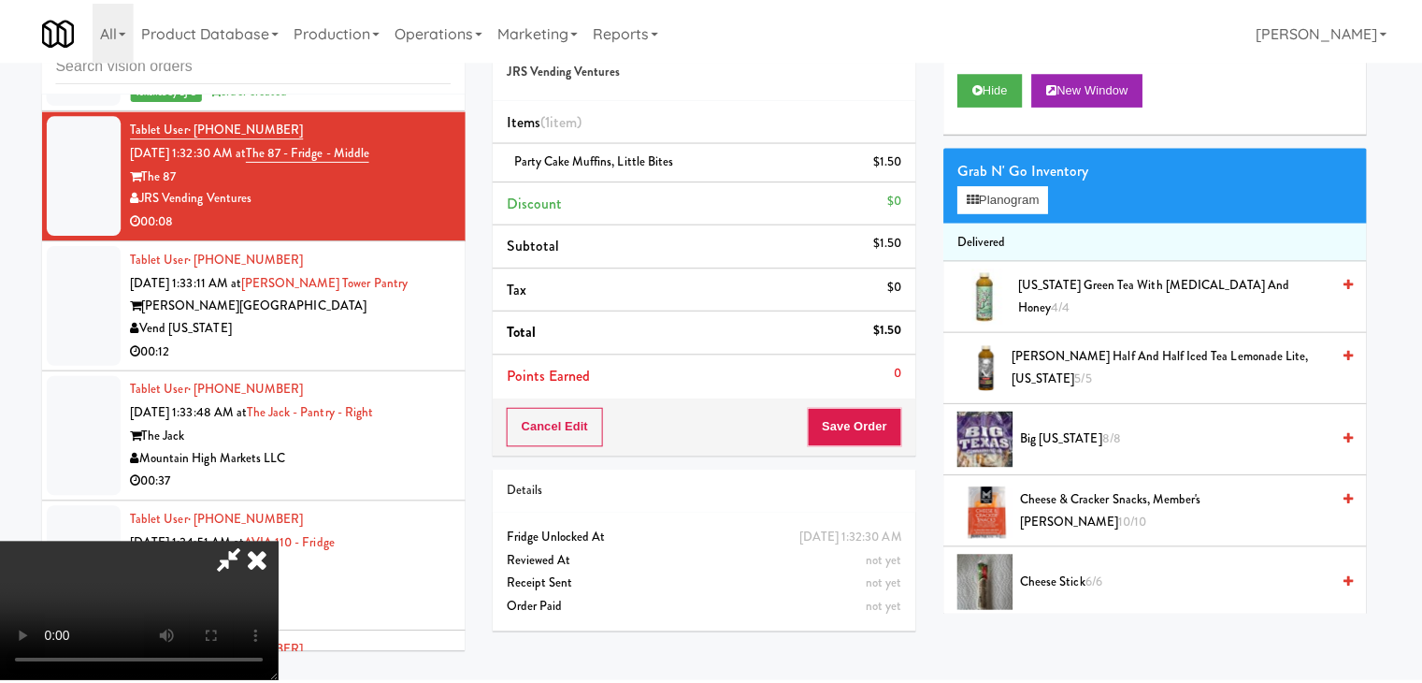
scroll to position [9161, 0]
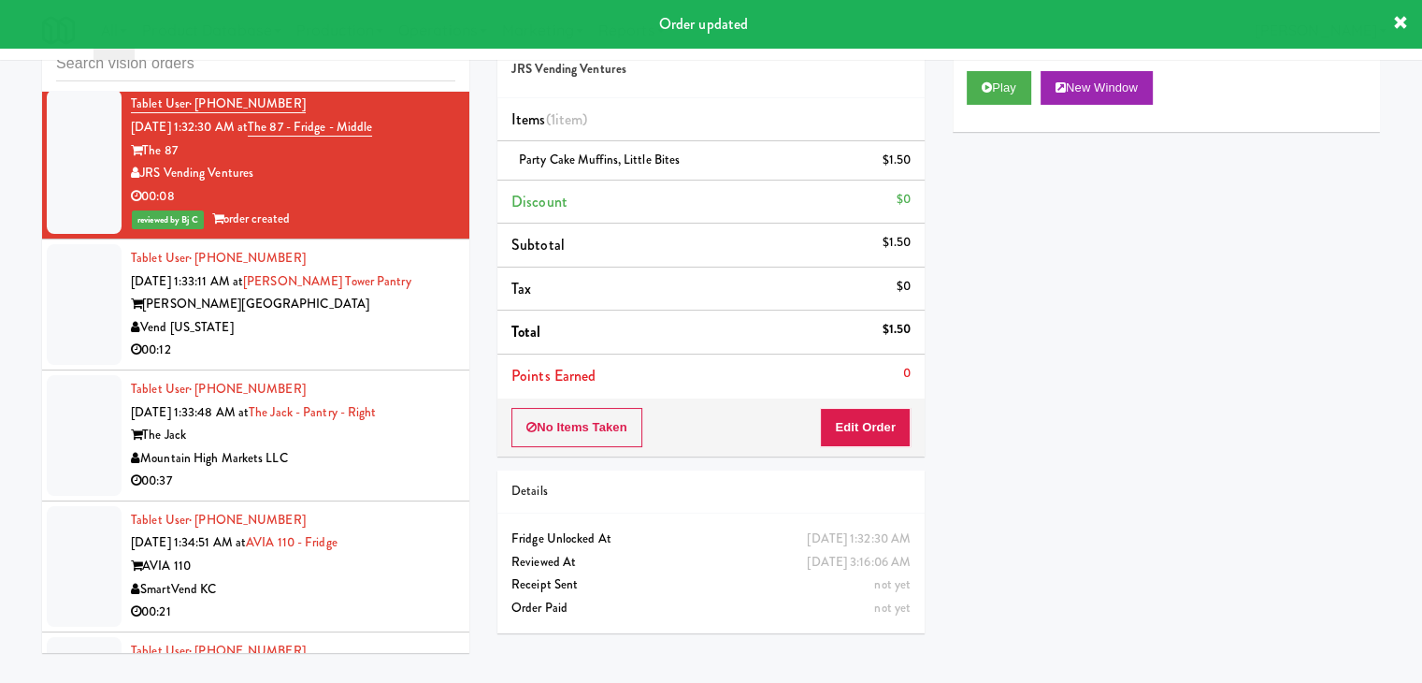
click at [354, 356] on div "00:12" at bounding box center [293, 350] width 325 height 23
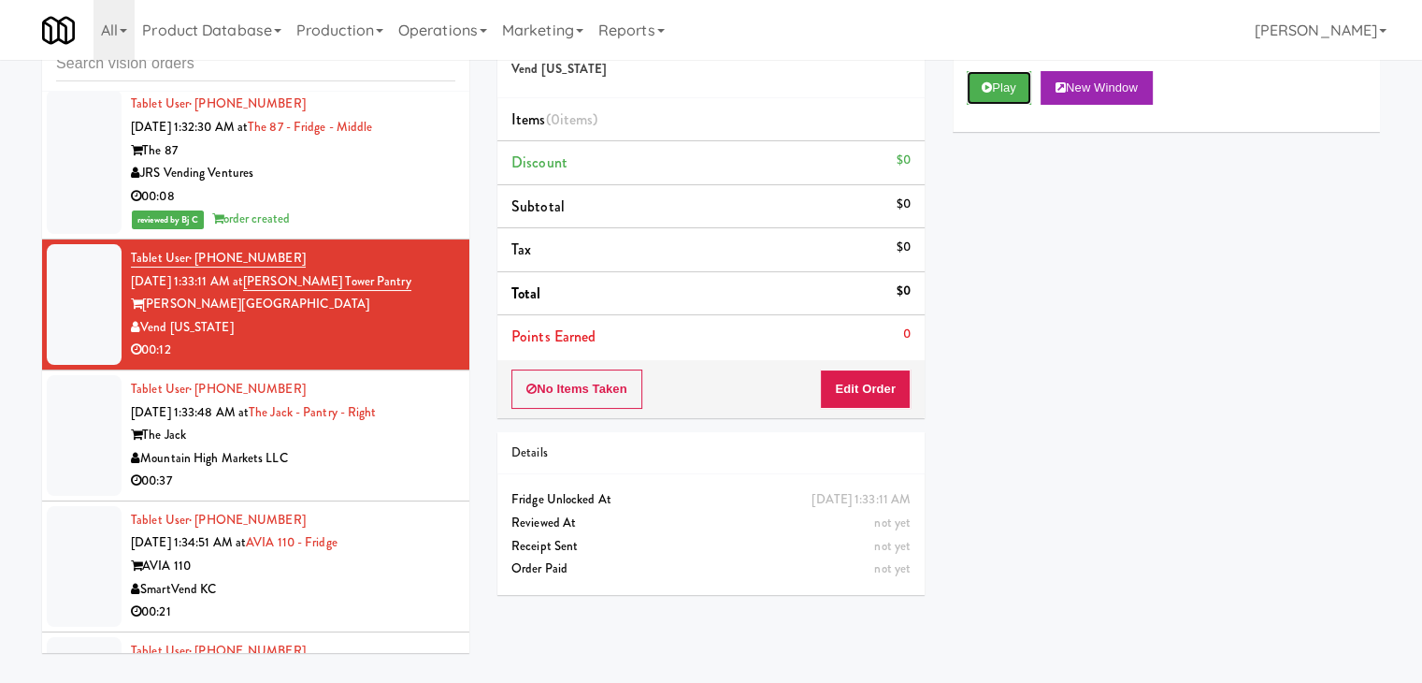
drag, startPoint x: 1006, startPoint y: 82, endPoint x: 989, endPoint y: 138, distance: 58.6
click at [1006, 81] on button "Play" at bounding box center [999, 88] width 65 height 34
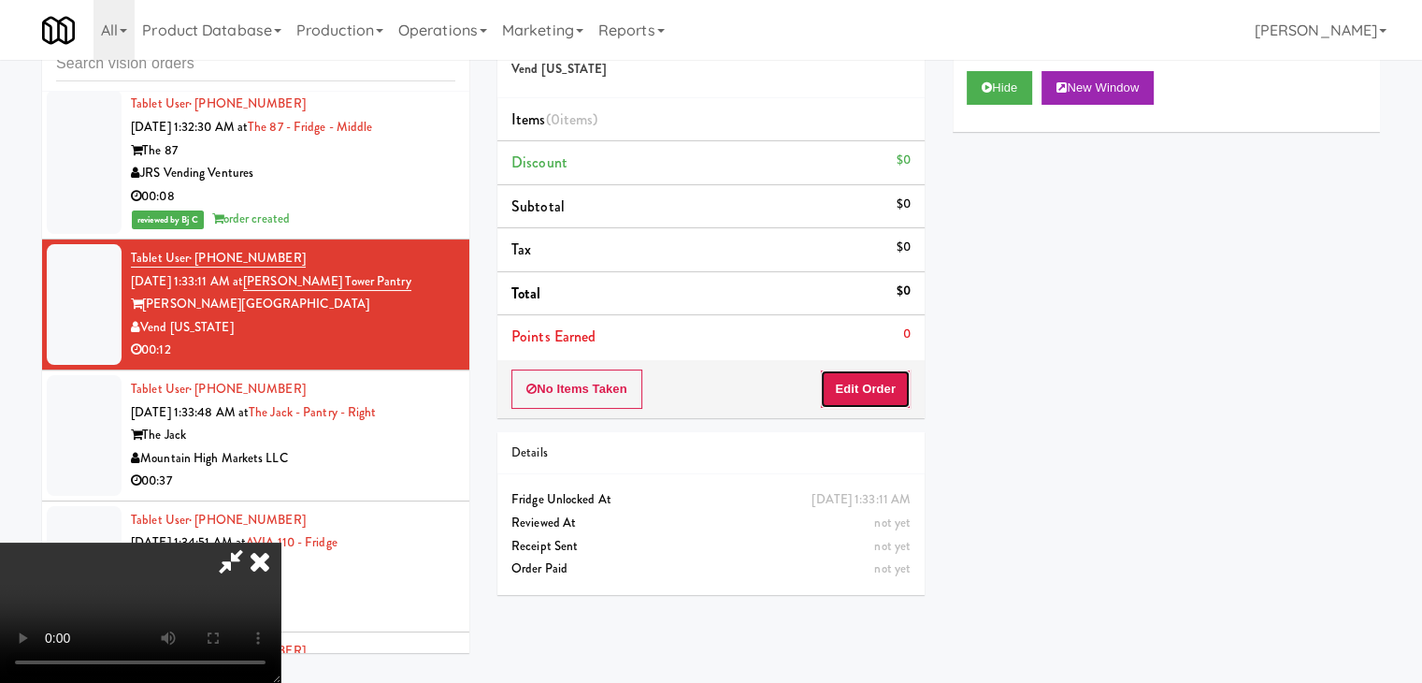
click at [880, 392] on button "Edit Order" at bounding box center [865, 388] width 91 height 39
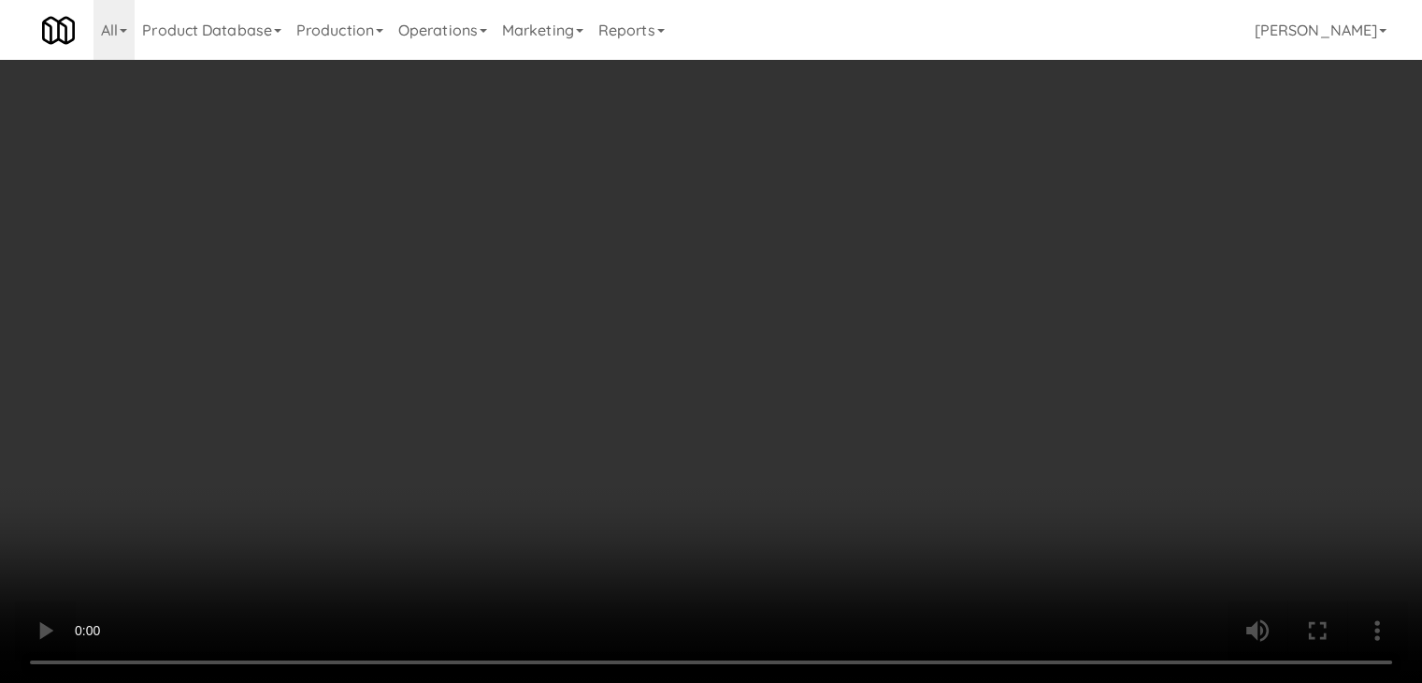
scroll to position [9137, 0]
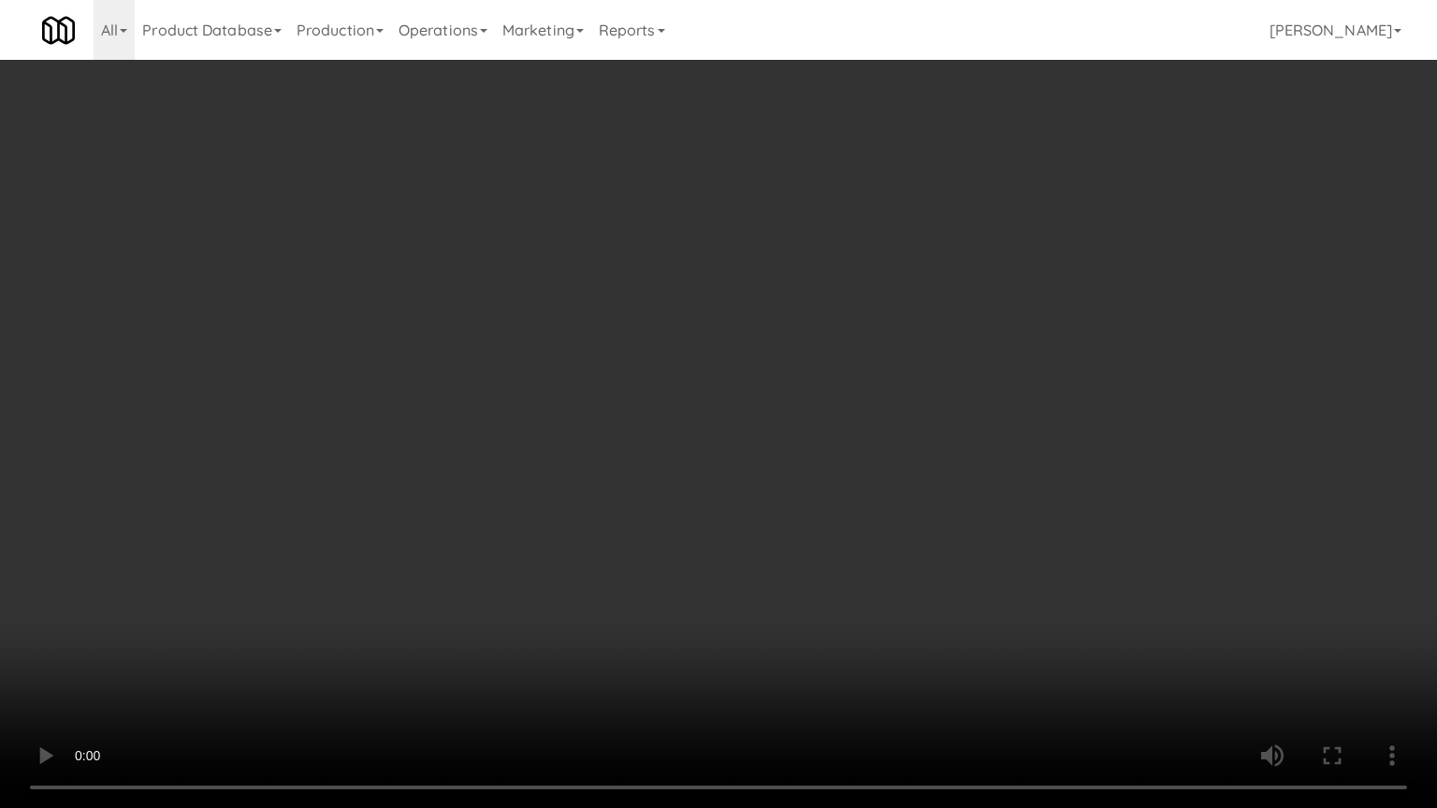
click at [715, 531] on video at bounding box center [718, 404] width 1437 height 808
drag, startPoint x: 715, startPoint y: 531, endPoint x: 875, endPoint y: 382, distance: 219.7
click at [719, 530] on video at bounding box center [718, 404] width 1437 height 808
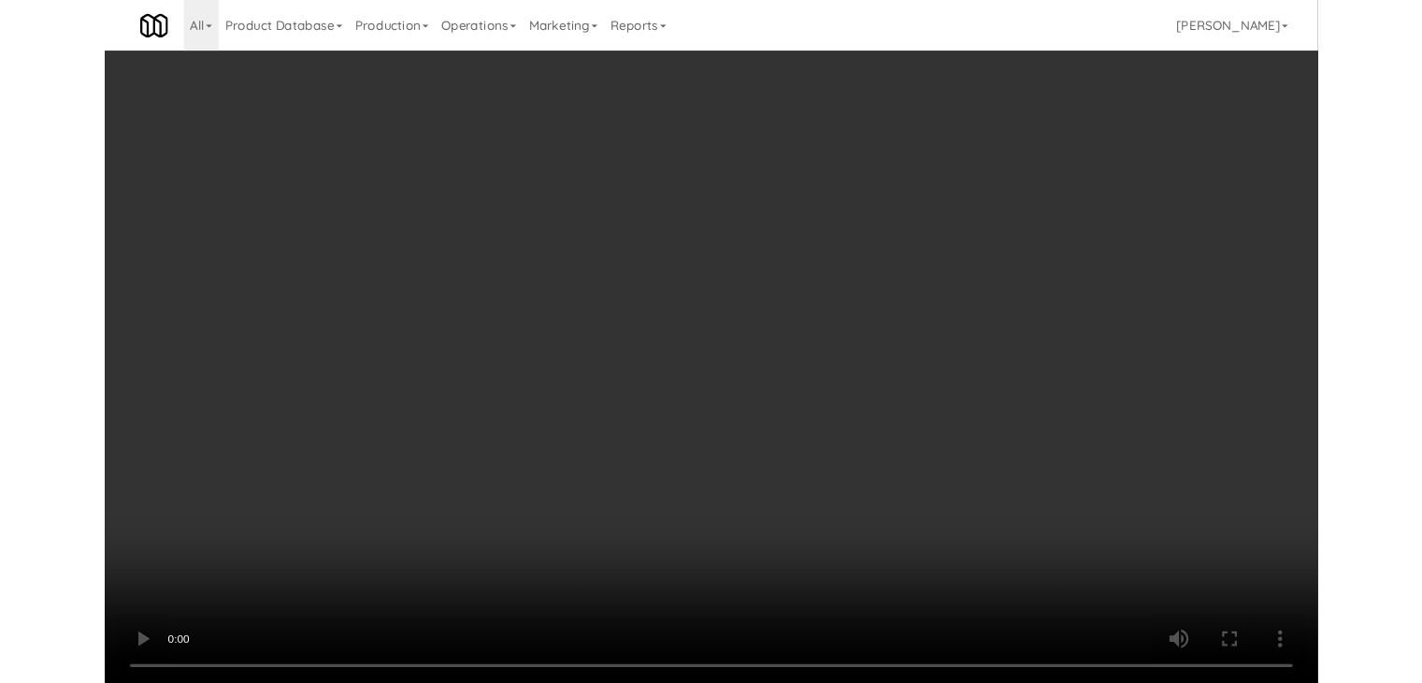
scroll to position [9161, 0]
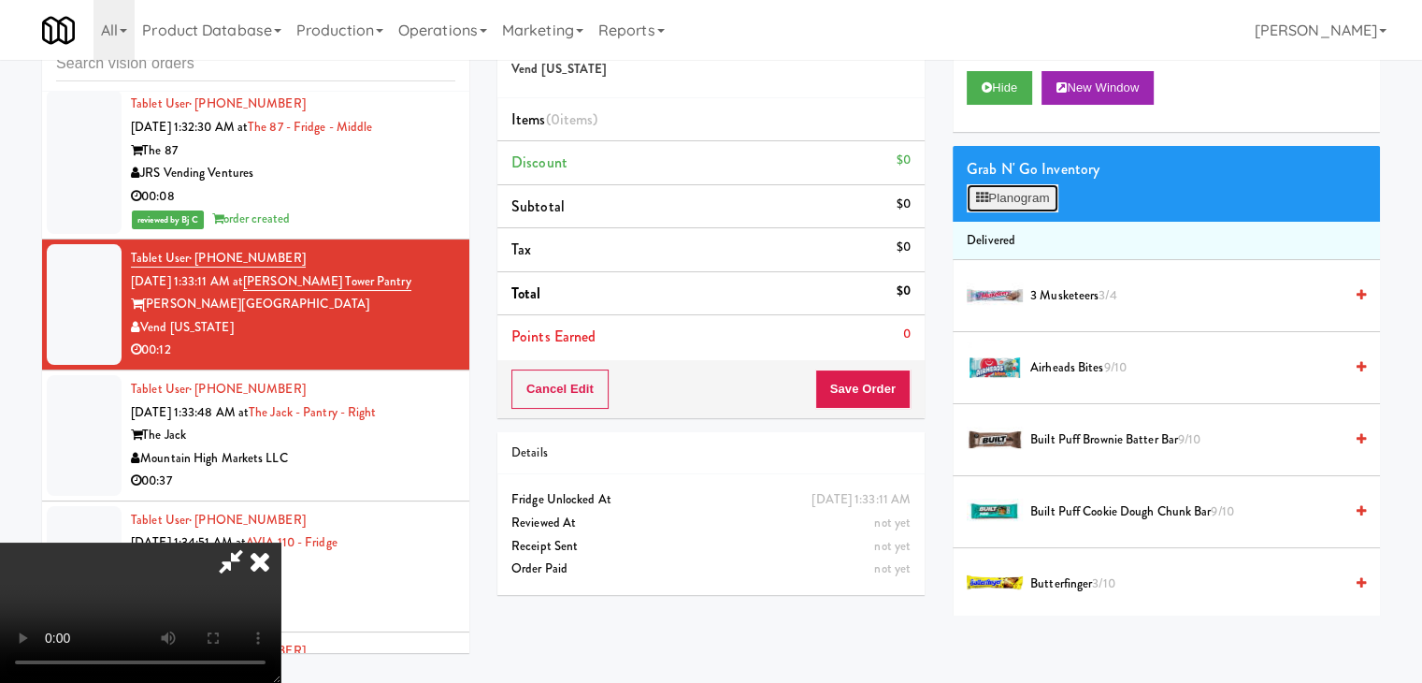
click at [1030, 201] on button "Planogram" at bounding box center [1013, 198] width 92 height 28
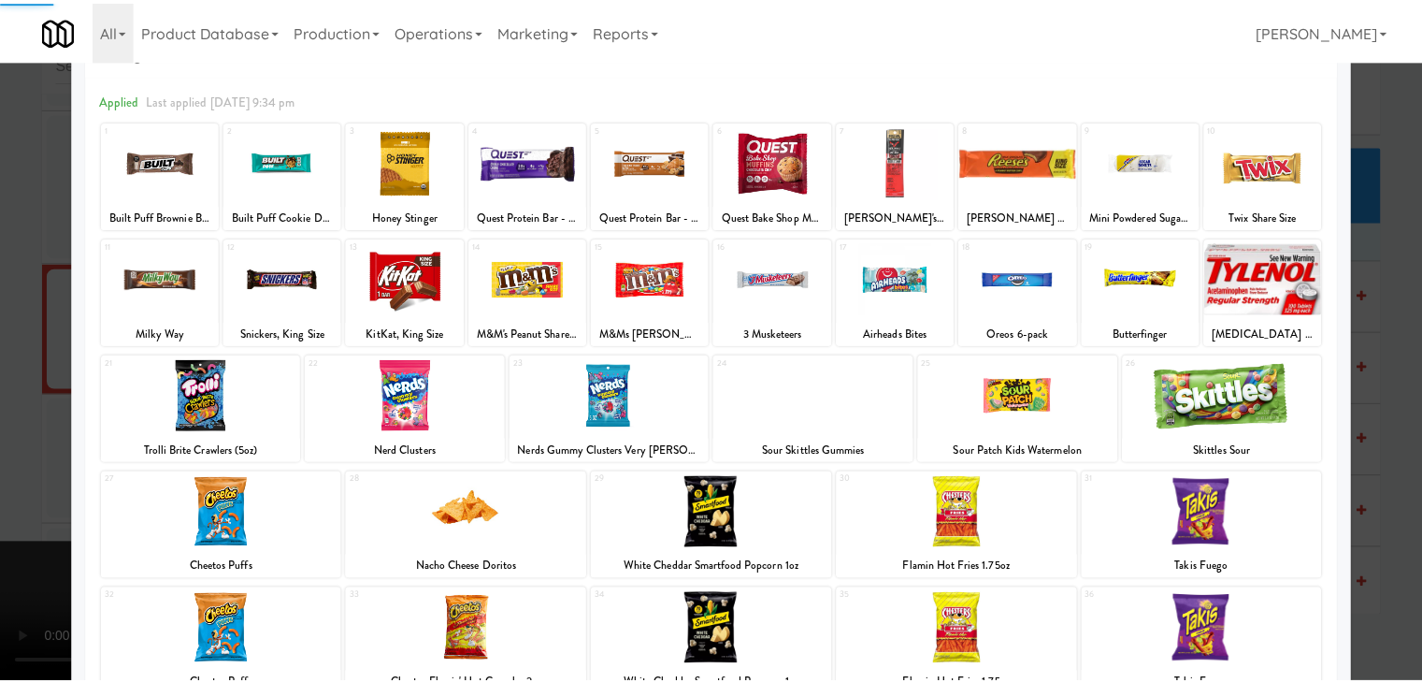
scroll to position [281, 0]
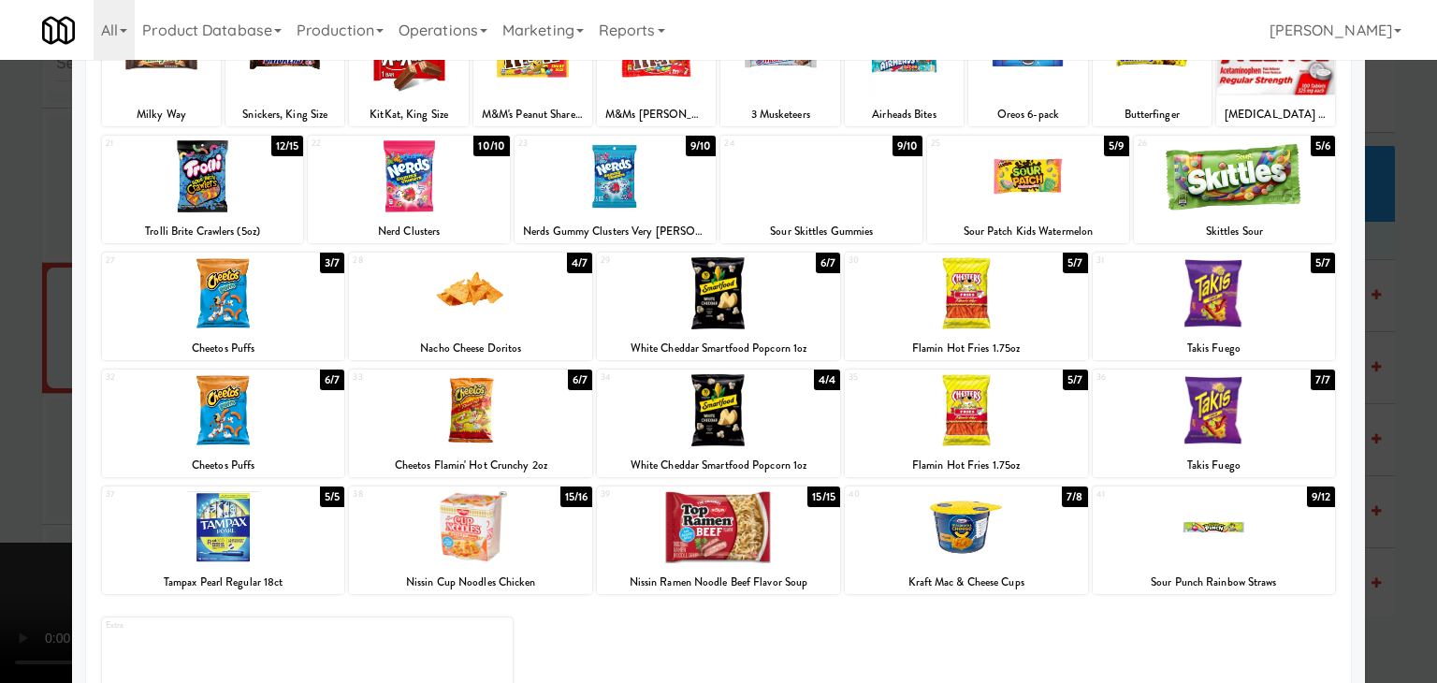
click at [1234, 529] on div at bounding box center [1213, 527] width 243 height 72
click at [744, 412] on div at bounding box center [718, 410] width 243 height 72
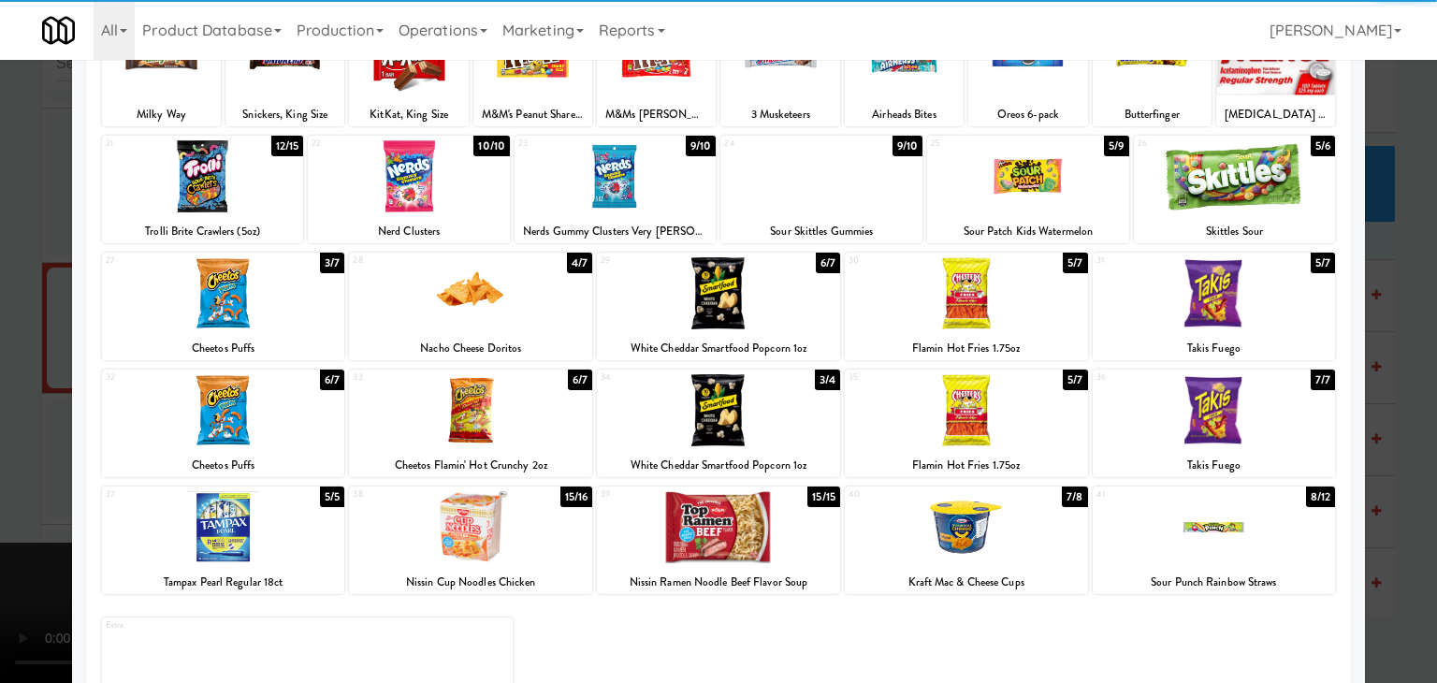
drag, startPoint x: 0, startPoint y: 412, endPoint x: 339, endPoint y: 401, distance: 339.7
click at [19, 404] on div at bounding box center [718, 341] width 1437 height 683
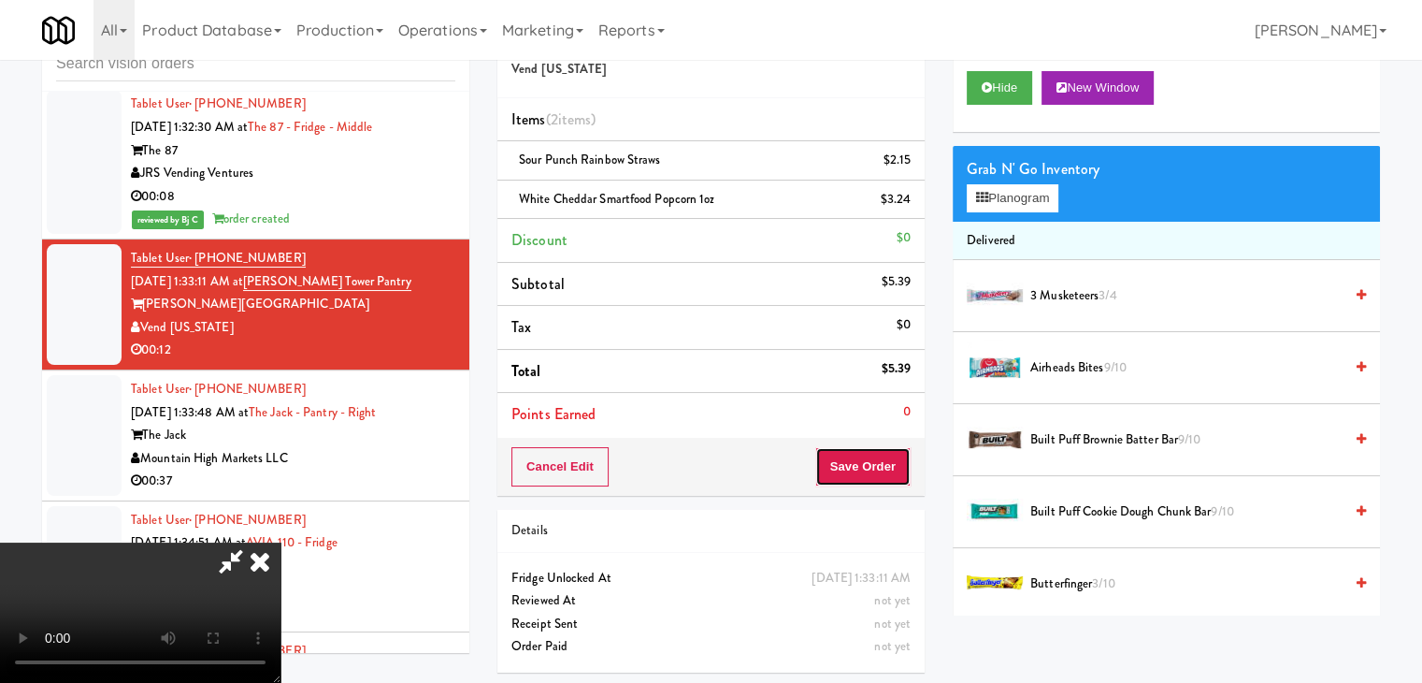
click at [887, 459] on button "Save Order" at bounding box center [863, 466] width 95 height 39
click at [887, 460] on button "Save Order" at bounding box center [863, 466] width 95 height 39
click at [883, 460] on button "Save Order" at bounding box center [863, 466] width 95 height 39
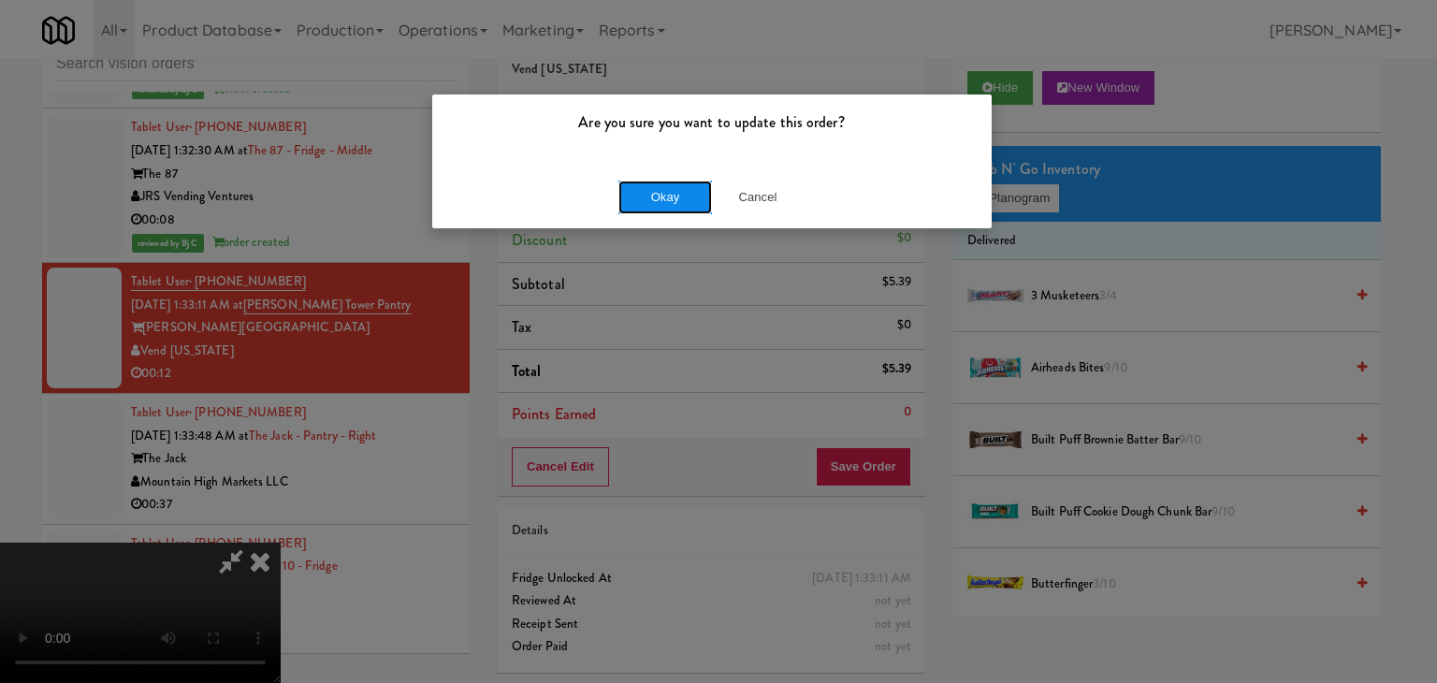
click at [647, 180] on button "Okay" at bounding box center [665, 197] width 94 height 34
click at [644, 194] on div "Okay Cancel" at bounding box center [711, 197] width 559 height 63
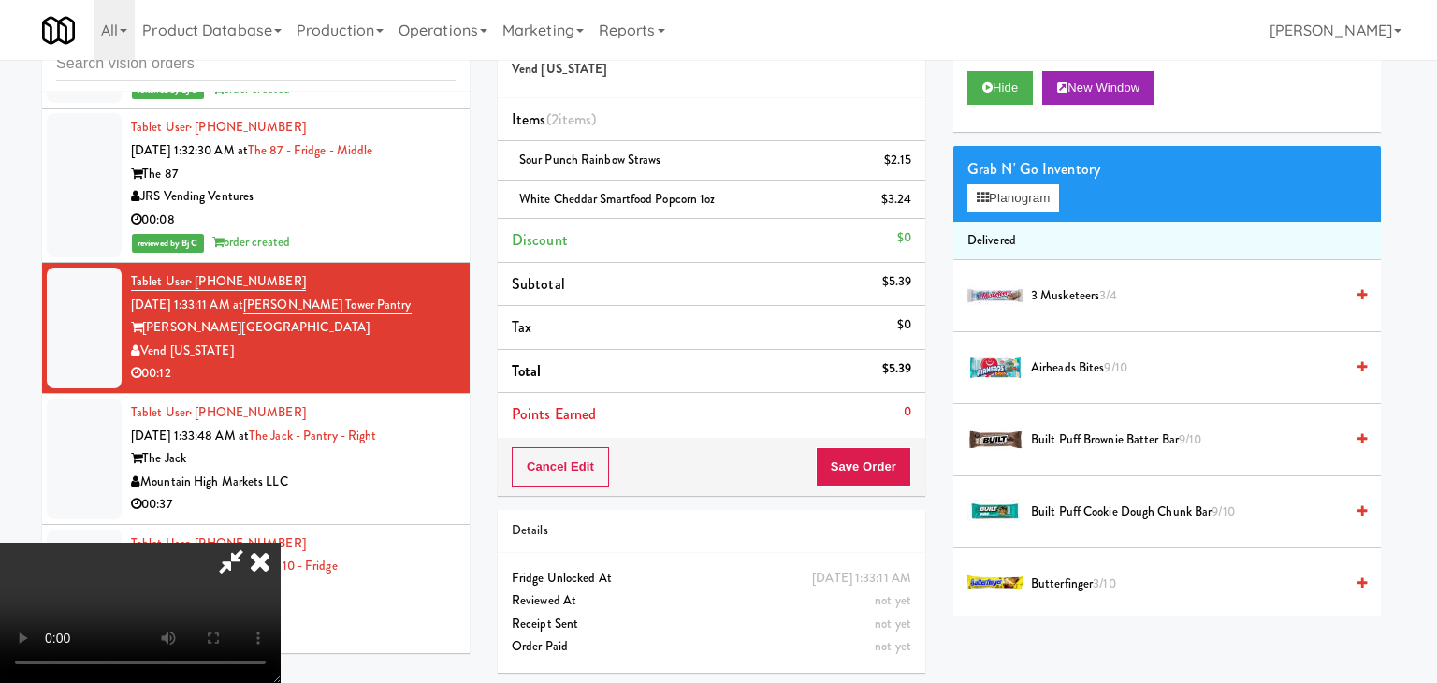
click at [644, 194] on div at bounding box center [718, 341] width 1437 height 683
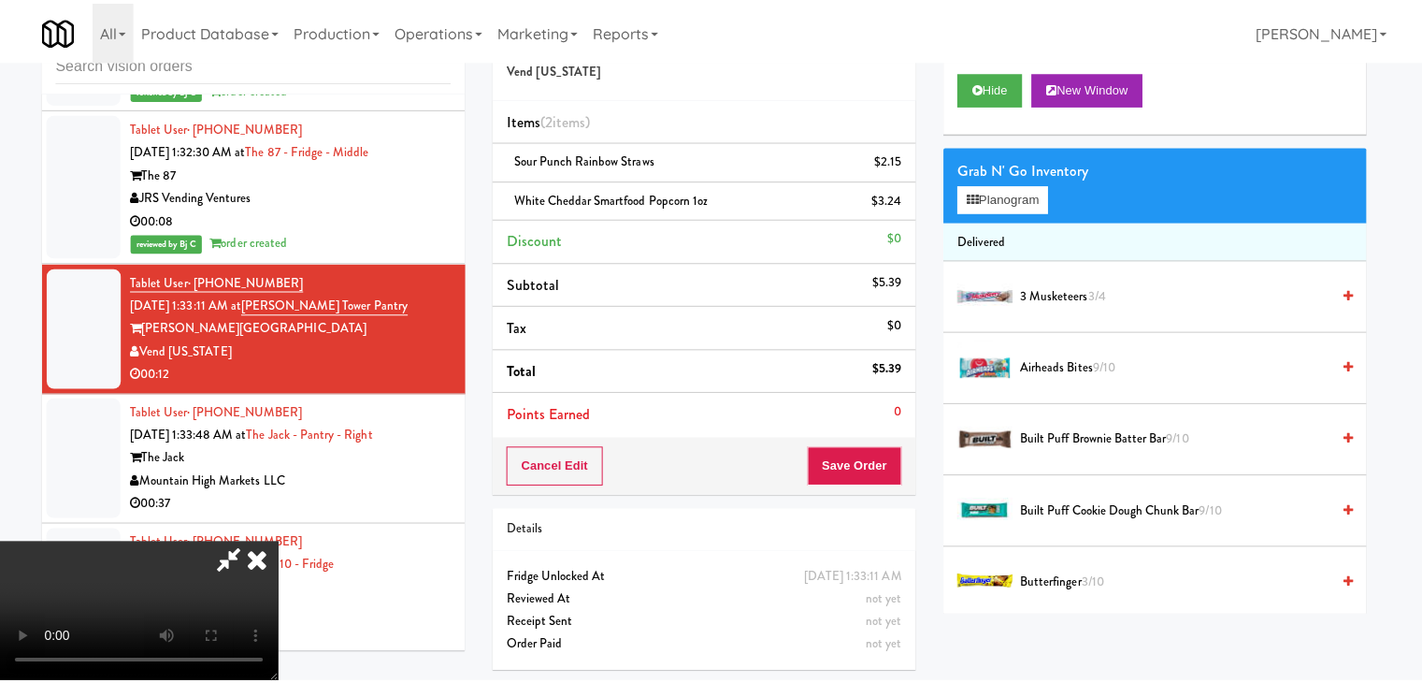
scroll to position [9161, 0]
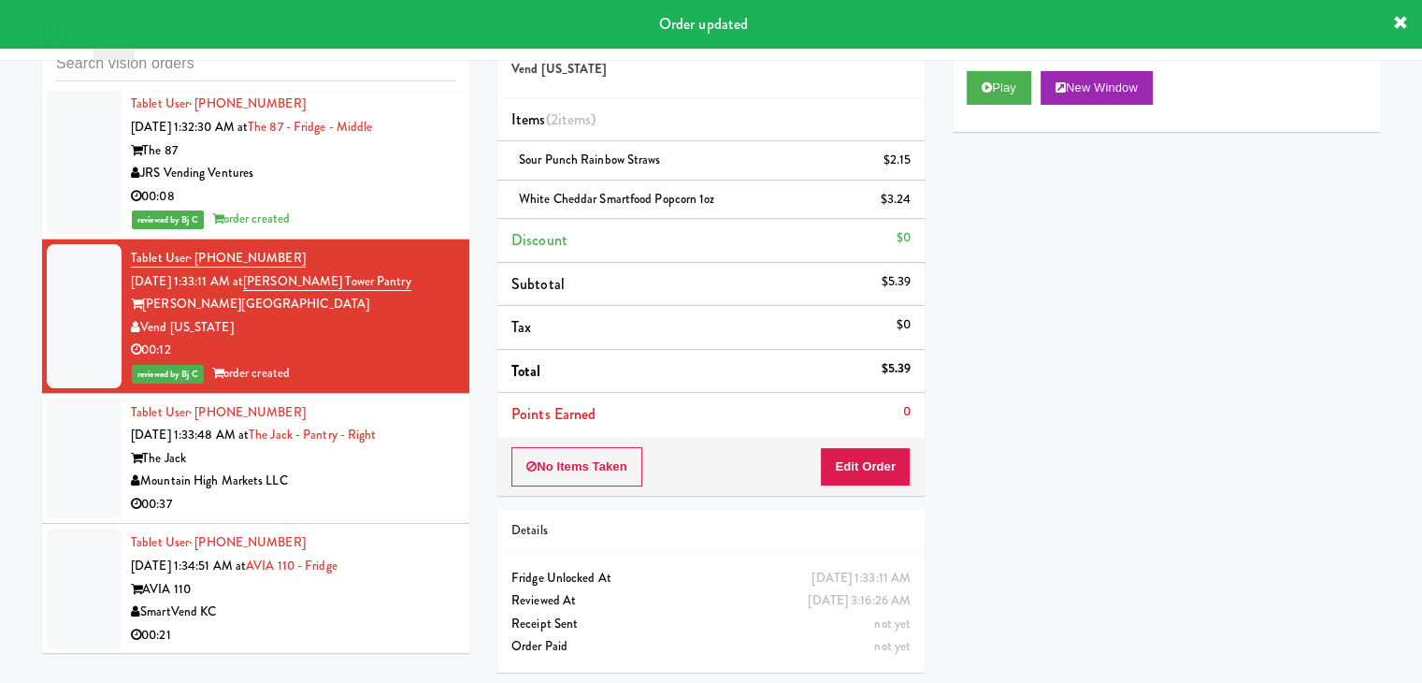
drag, startPoint x: 376, startPoint y: 472, endPoint x: 383, endPoint y: 491, distance: 20.1
click at [386, 470] on div "The Jack" at bounding box center [293, 458] width 325 height 23
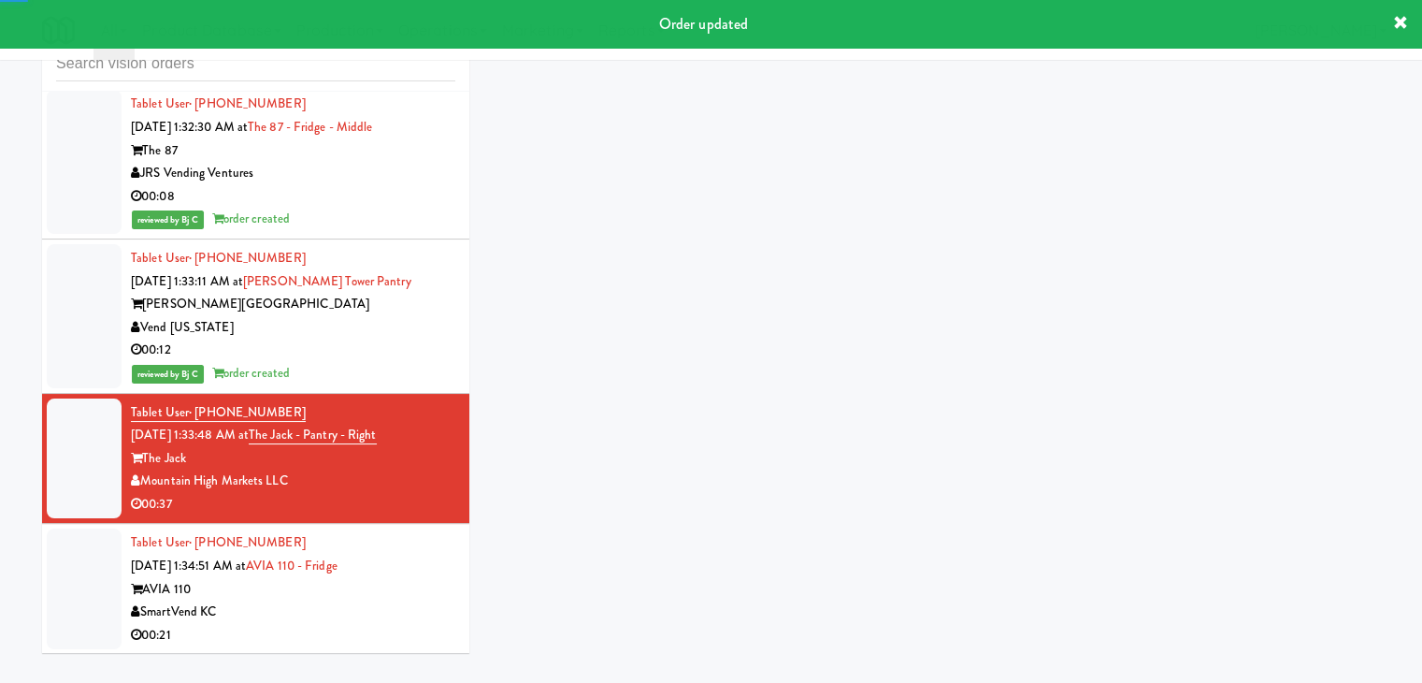
scroll to position [9348, 0]
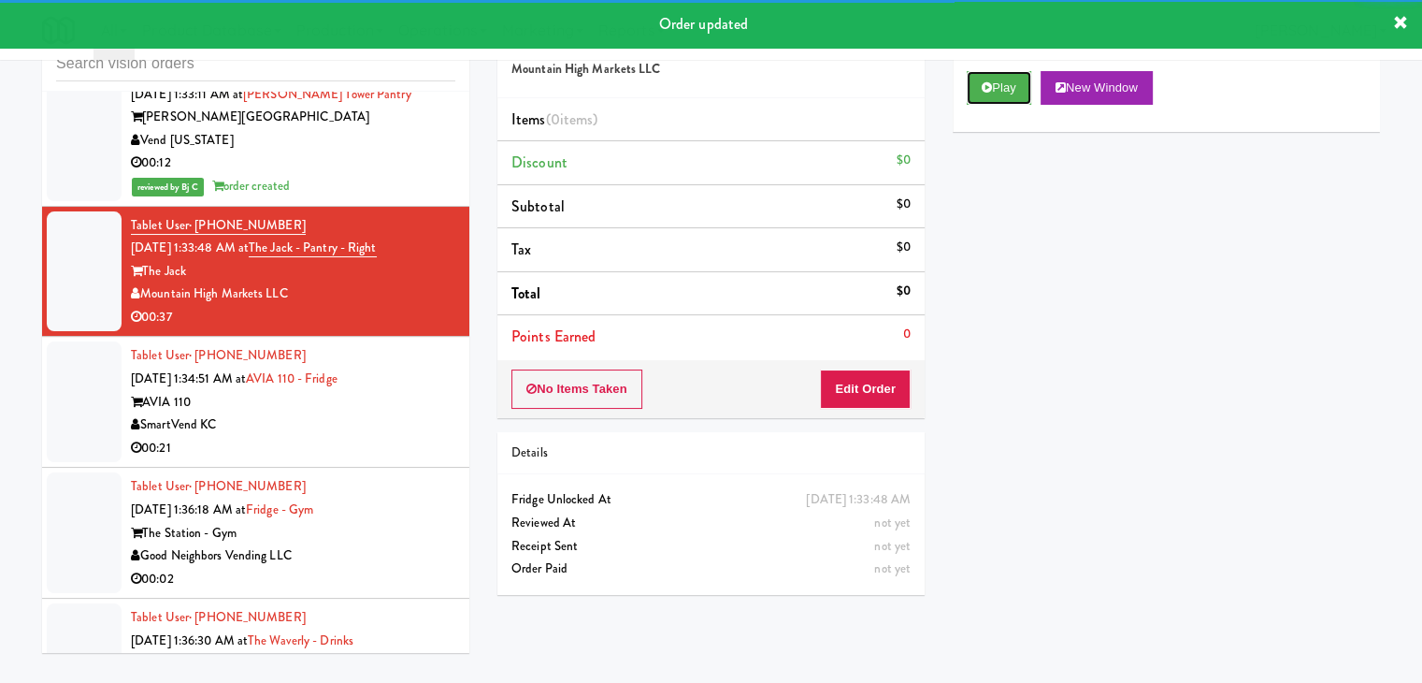
drag, startPoint x: 1000, startPoint y: 84, endPoint x: 957, endPoint y: 196, distance: 120.2
click at [999, 85] on button "Play" at bounding box center [999, 88] width 65 height 34
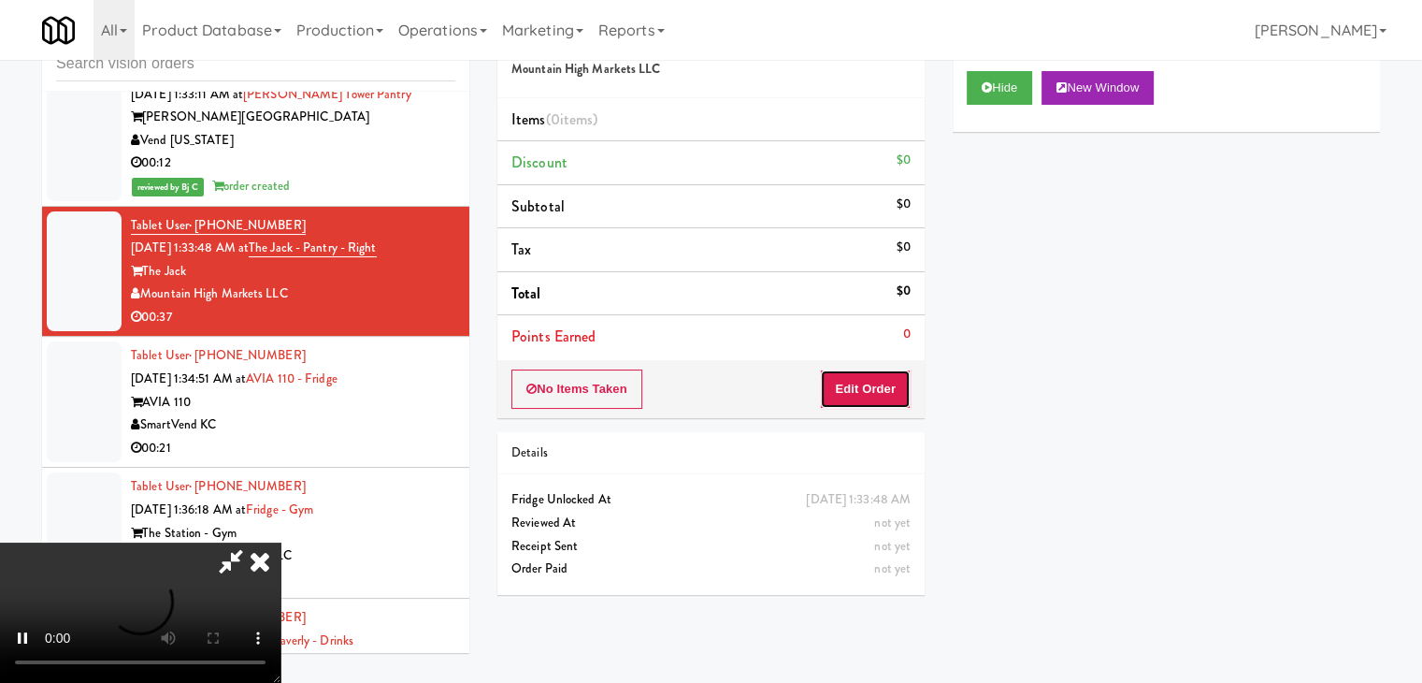
click at [874, 391] on button "Edit Order" at bounding box center [865, 388] width 91 height 39
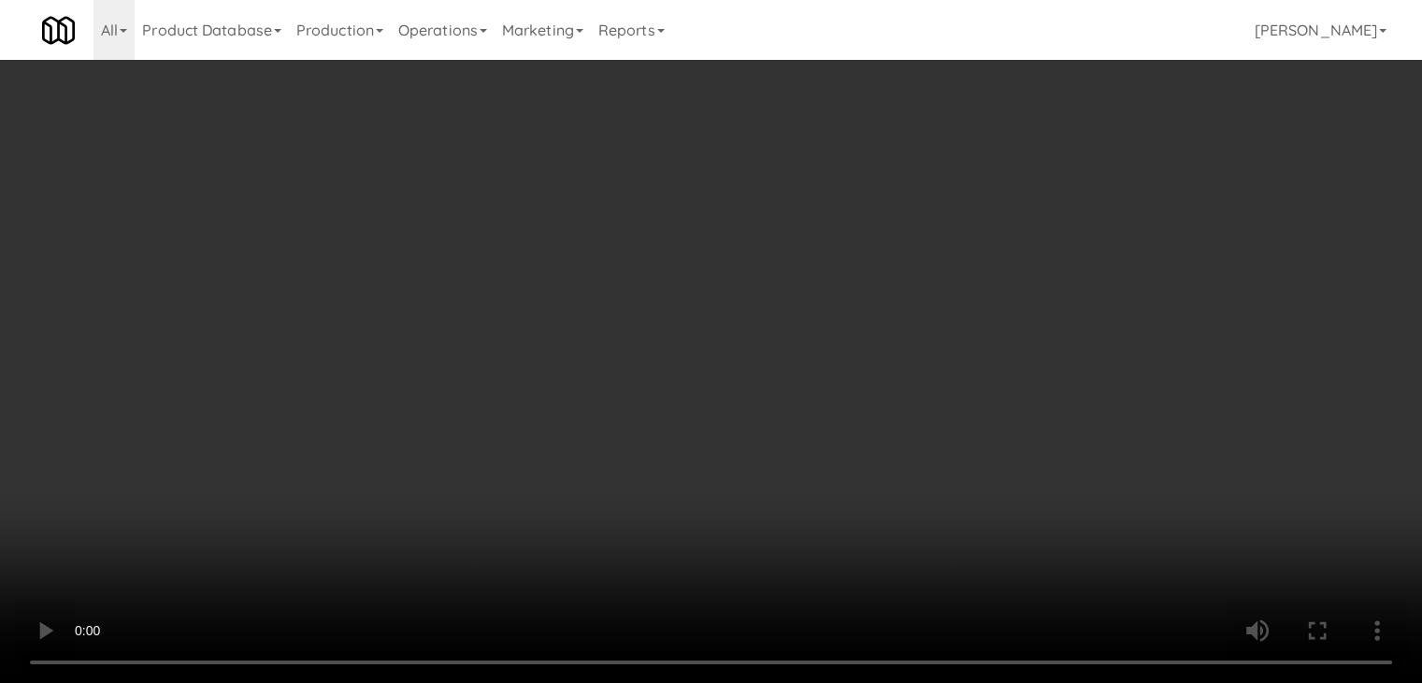
scroll to position [9324, 0]
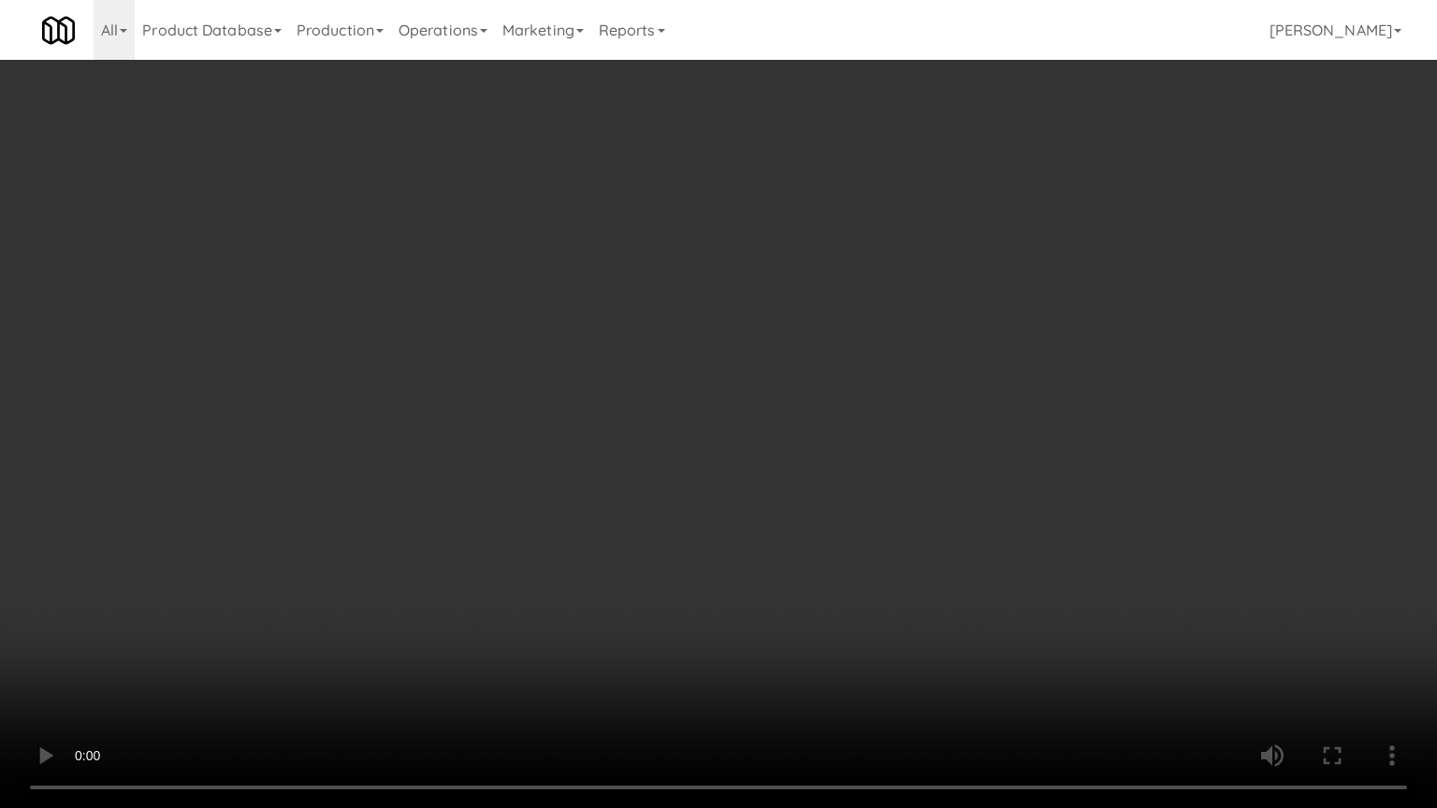
click at [717, 562] on video at bounding box center [718, 404] width 1437 height 808
click at [729, 551] on video at bounding box center [718, 404] width 1437 height 808
click at [730, 539] on video at bounding box center [718, 404] width 1437 height 808
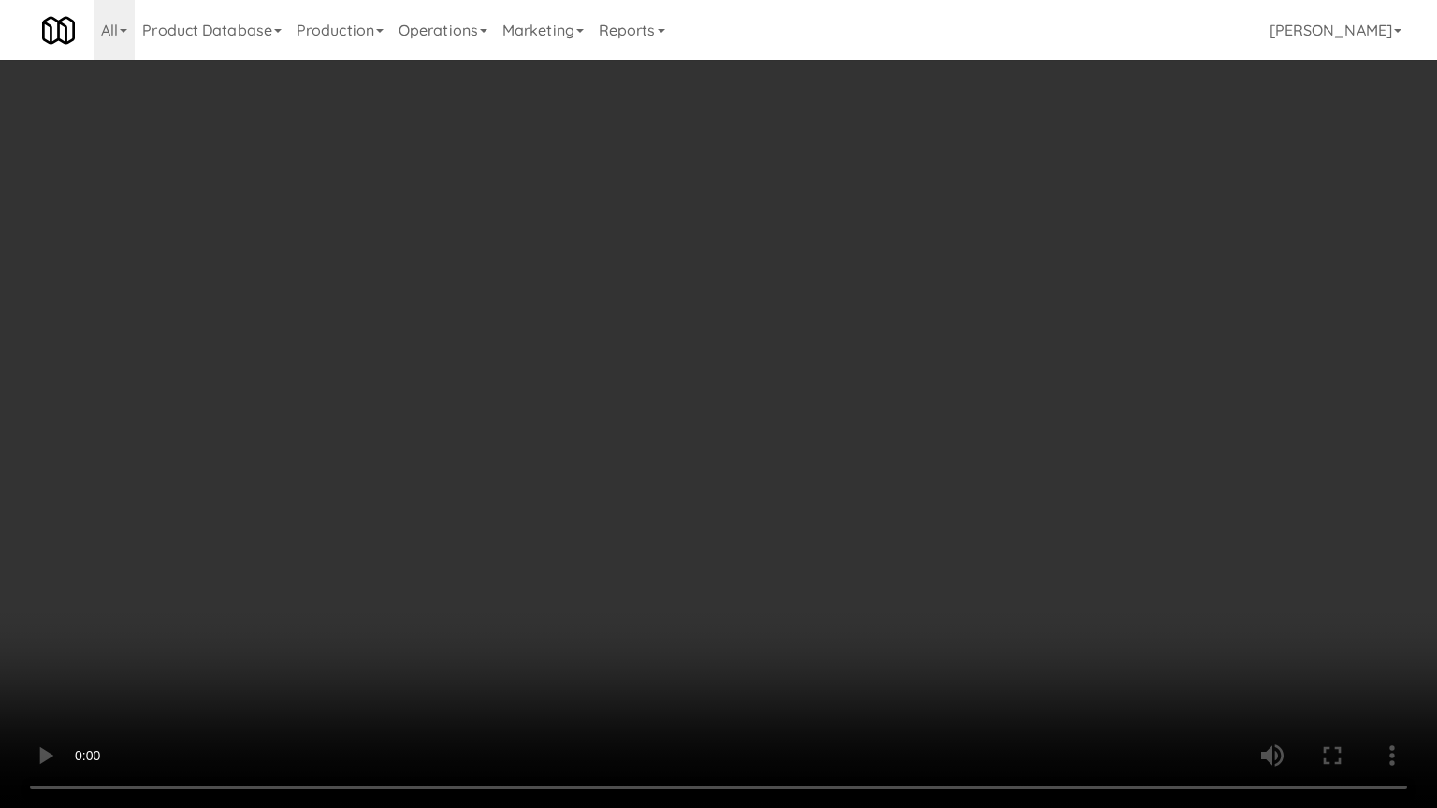
click at [727, 539] on video at bounding box center [718, 404] width 1437 height 808
click at [674, 493] on video at bounding box center [718, 404] width 1437 height 808
click at [872, 483] on video at bounding box center [718, 404] width 1437 height 808
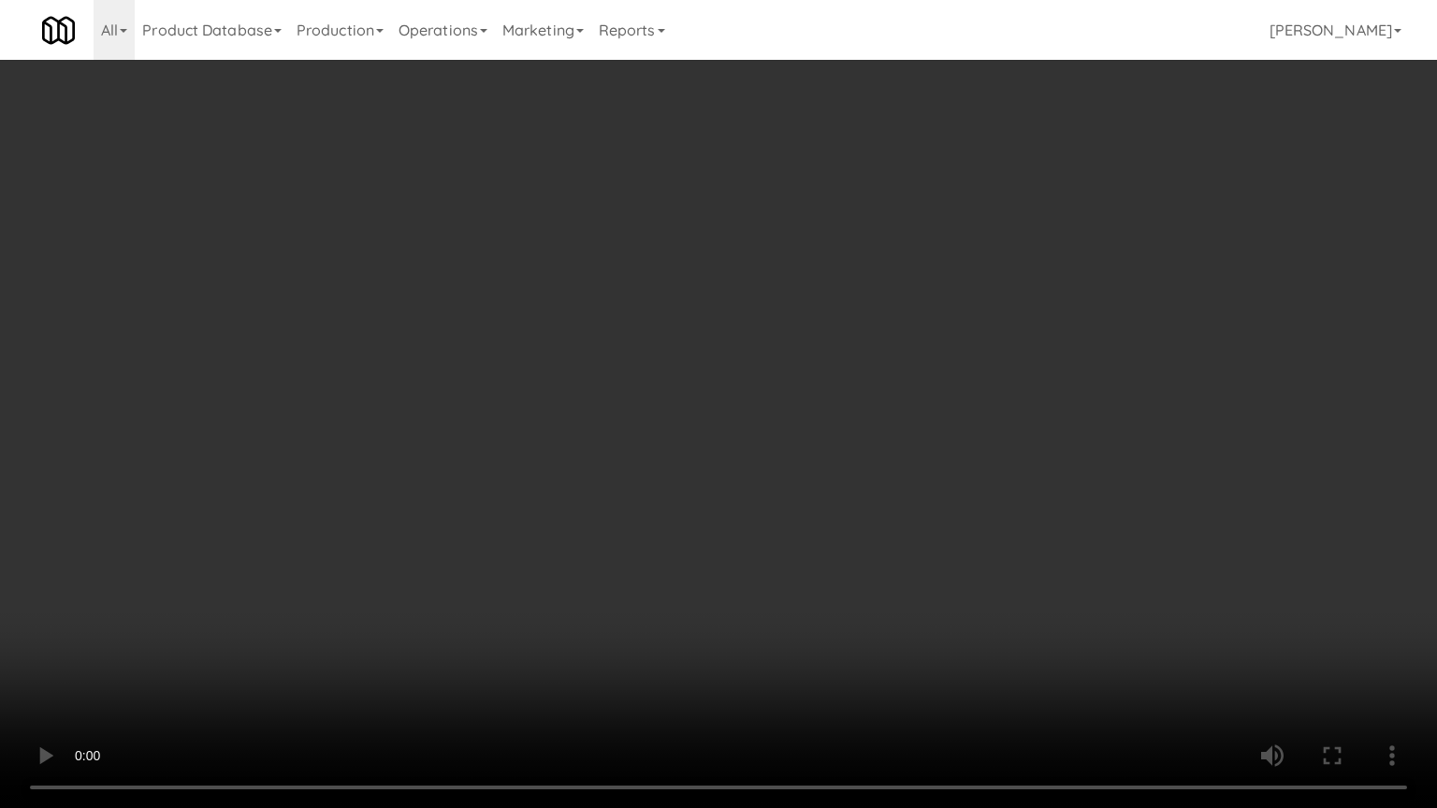
click at [869, 501] on video at bounding box center [718, 404] width 1437 height 808
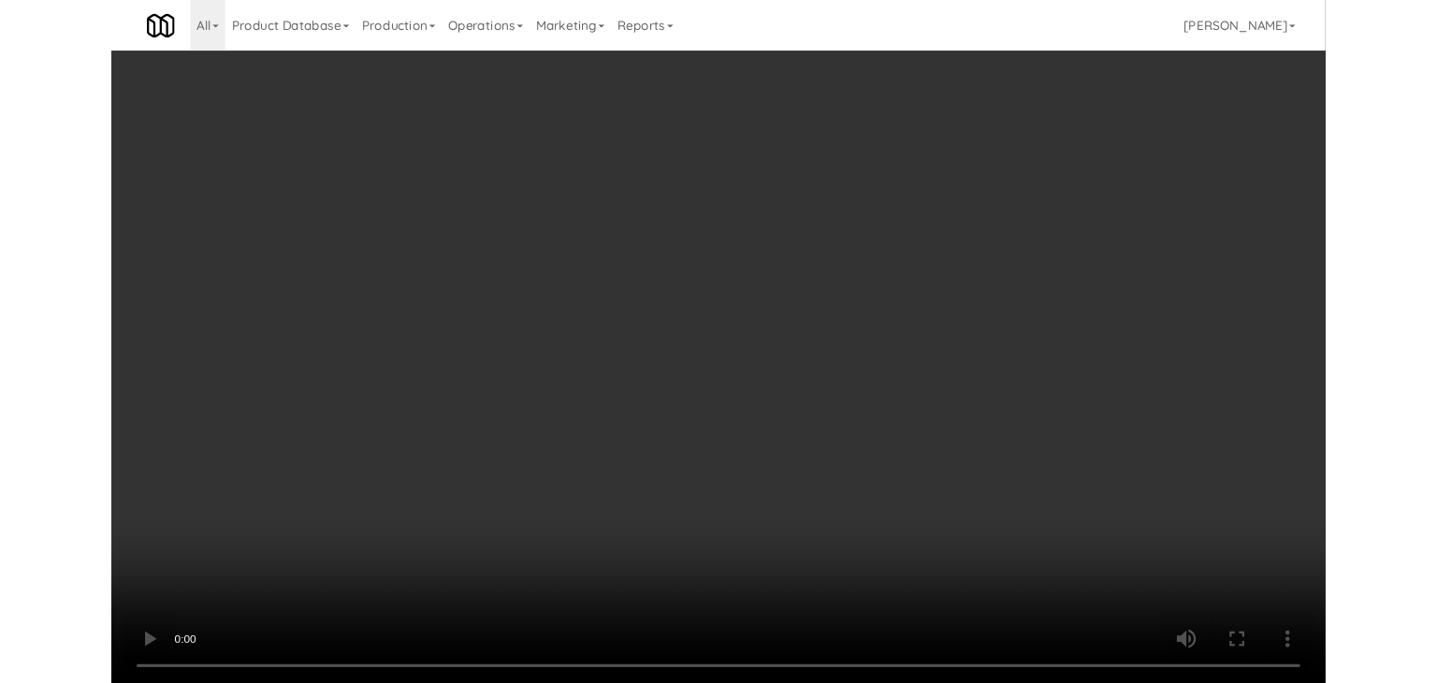
scroll to position [9348, 0]
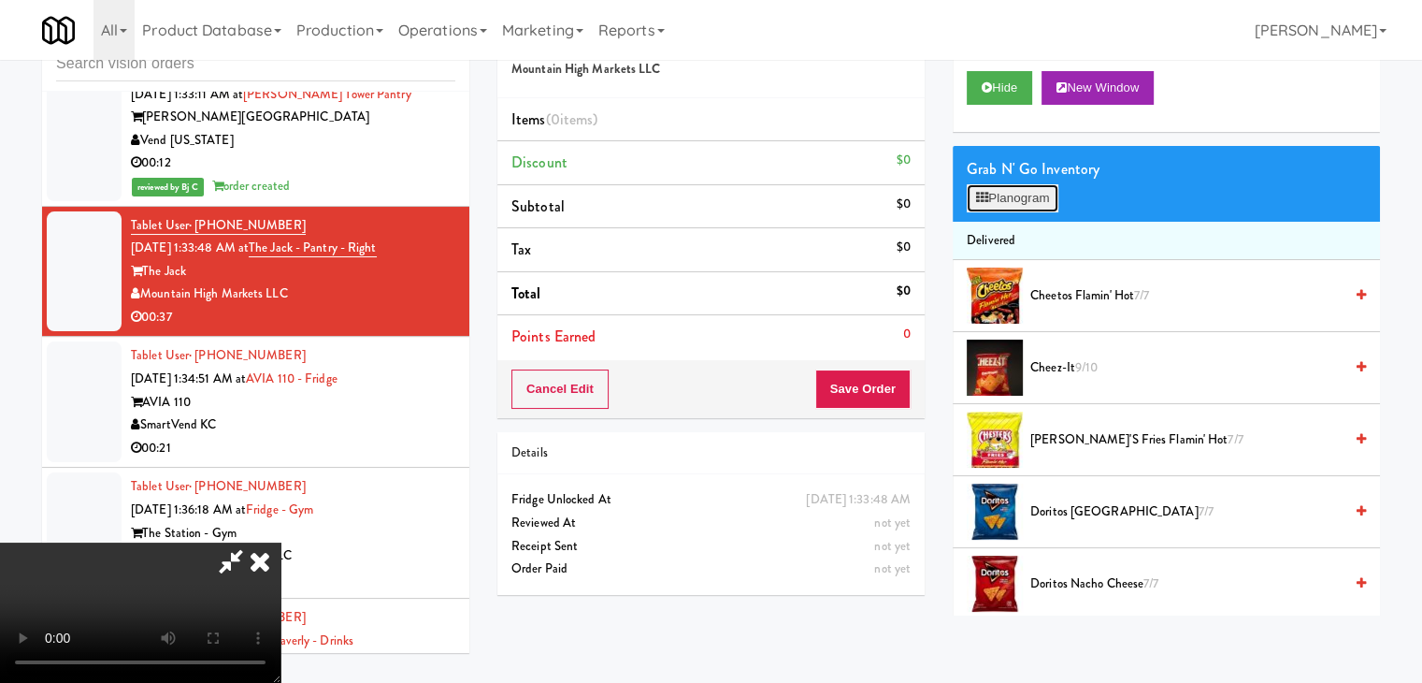
click at [1024, 190] on button "Planogram" at bounding box center [1013, 198] width 92 height 28
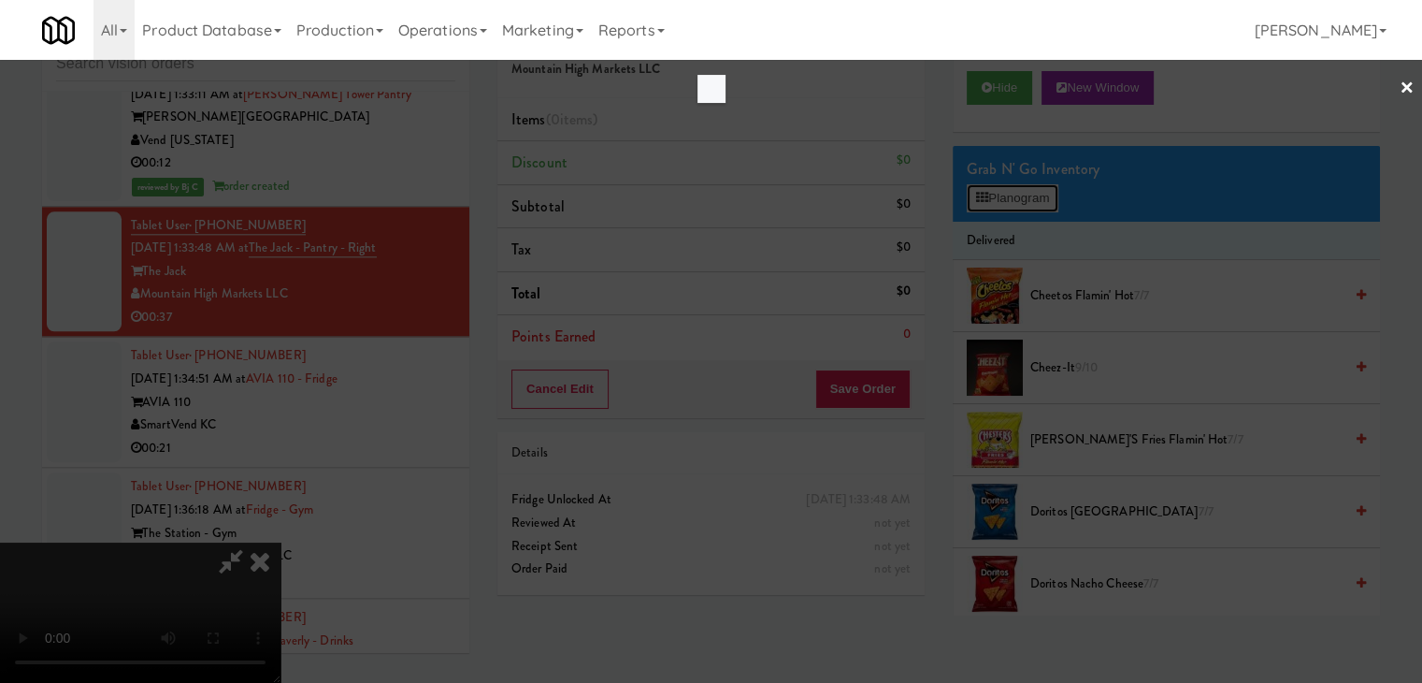
scroll to position [9324, 0]
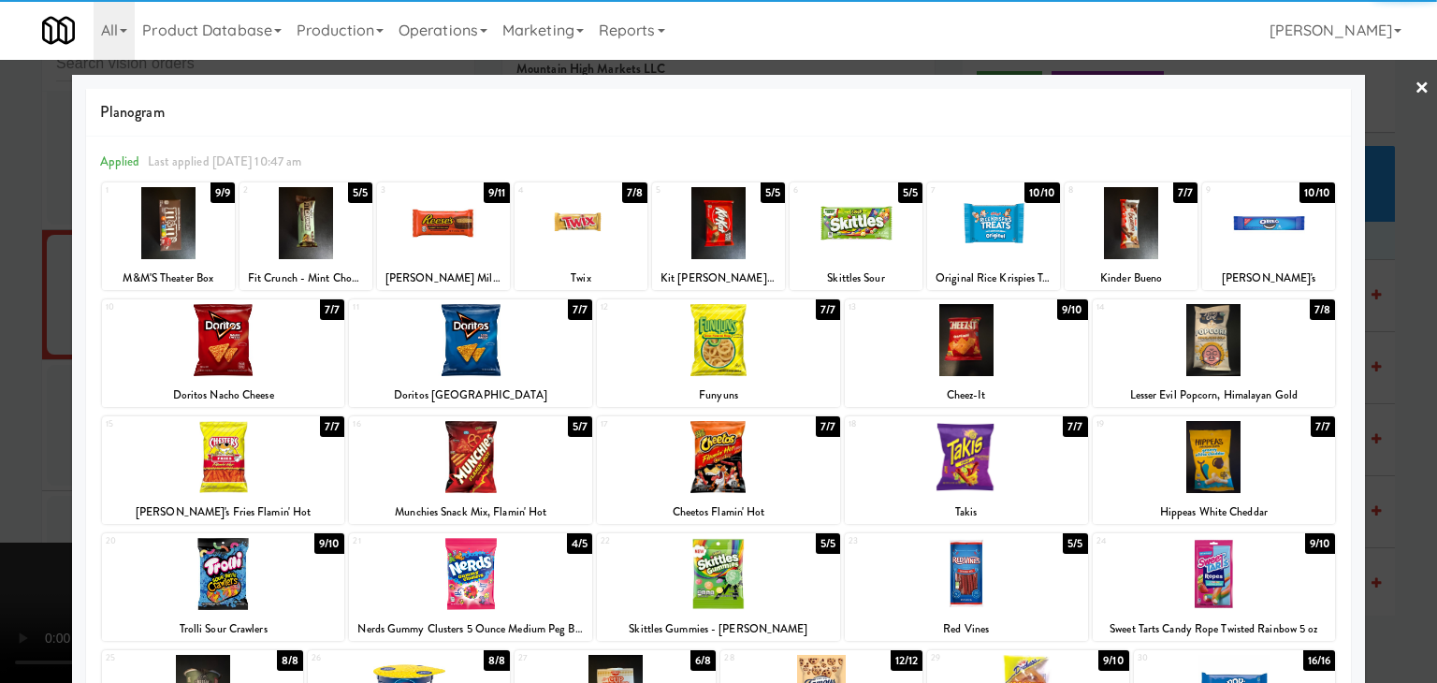
click at [857, 230] on div at bounding box center [855, 223] width 133 height 72
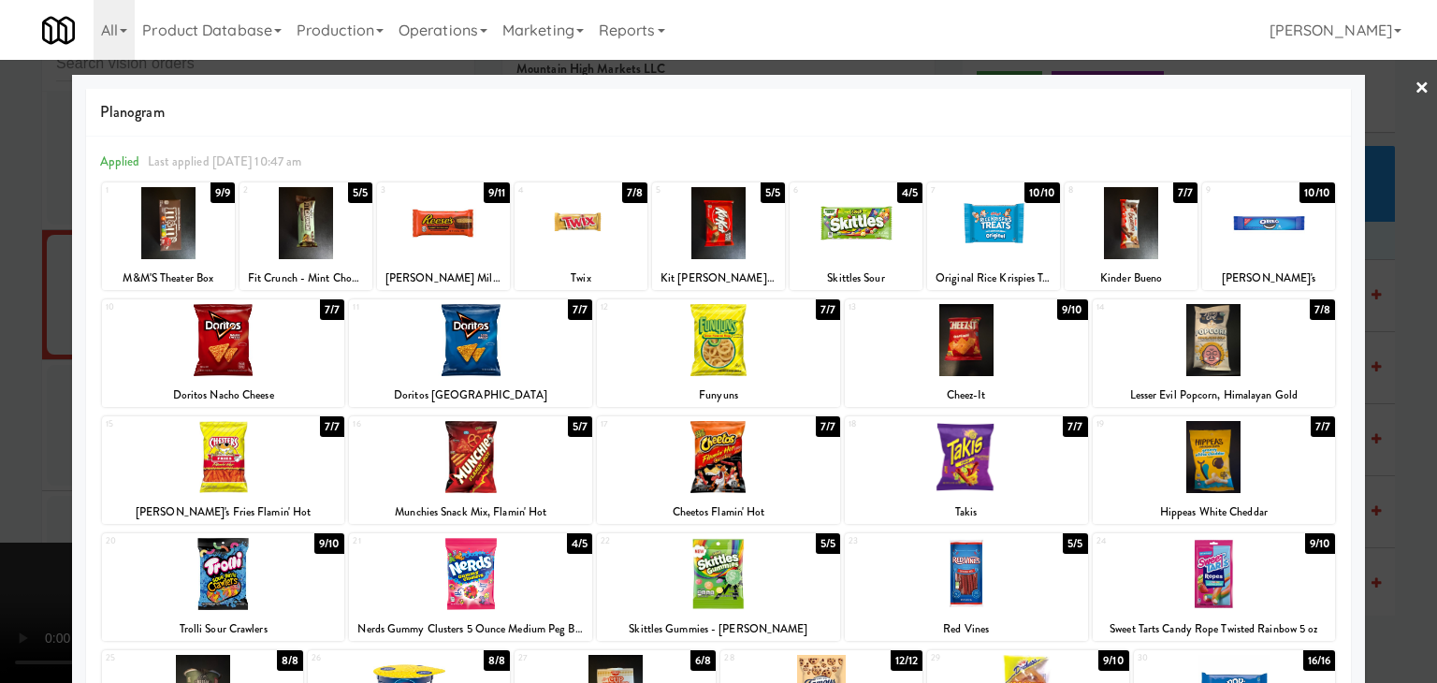
click at [498, 573] on div at bounding box center [470, 574] width 243 height 72
drag, startPoint x: 0, startPoint y: 556, endPoint x: 224, endPoint y: 536, distance: 225.3
click at [28, 542] on div at bounding box center [718, 341] width 1437 height 683
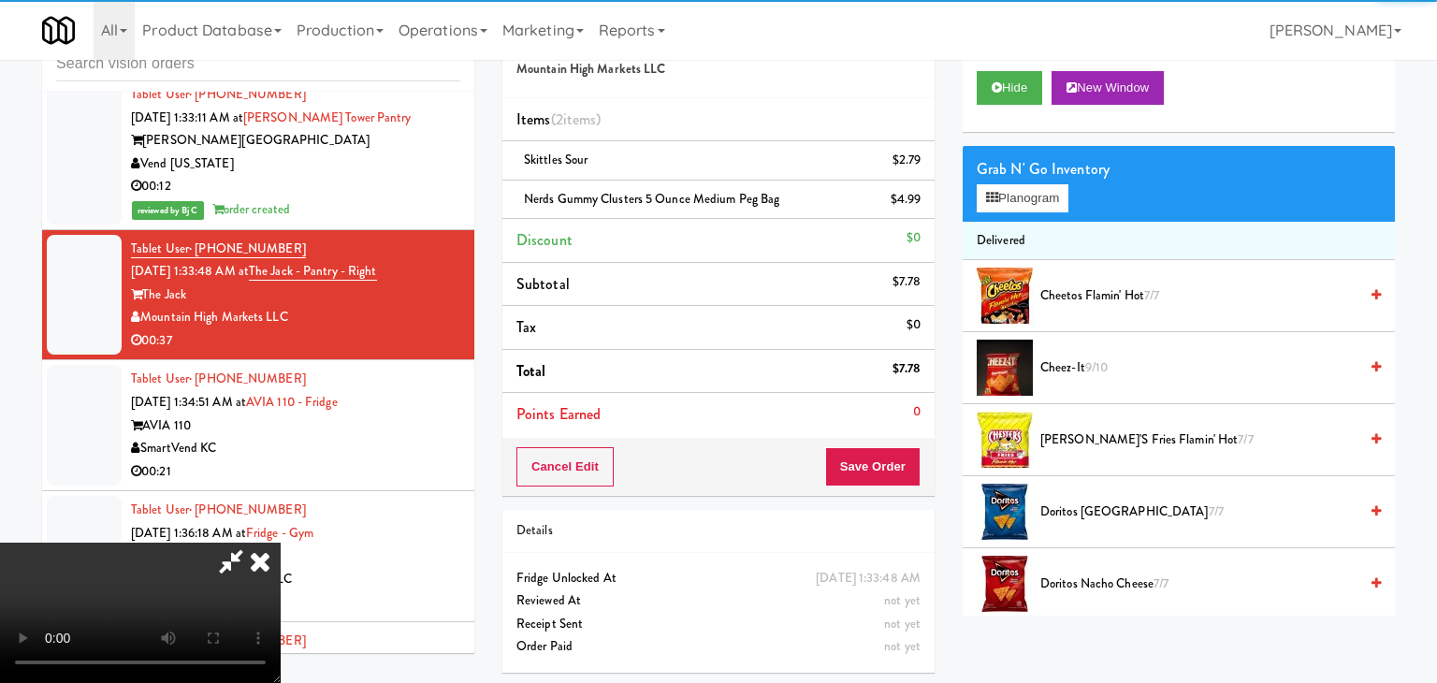
scroll to position [9348, 0]
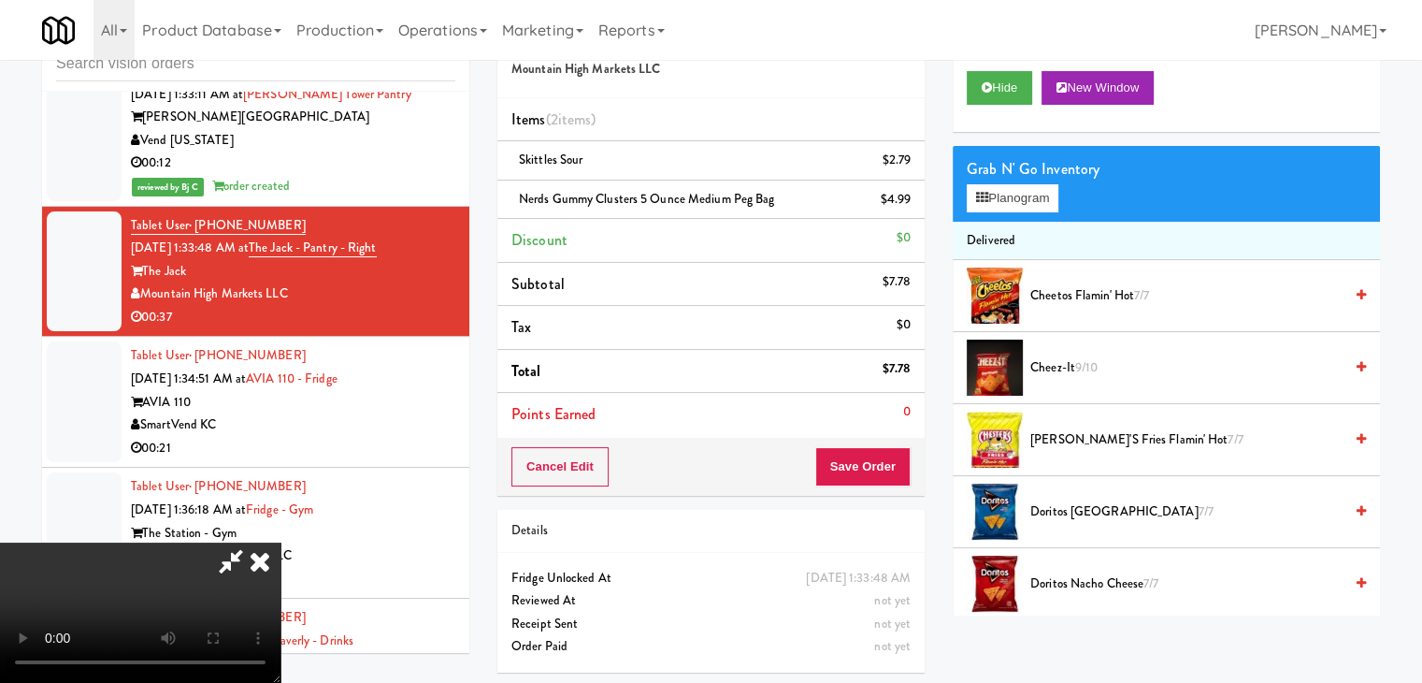
click at [881, 486] on div "Cancel Edit Save Order" at bounding box center [711, 467] width 427 height 58
click at [880, 469] on button "Save Order" at bounding box center [863, 466] width 95 height 39
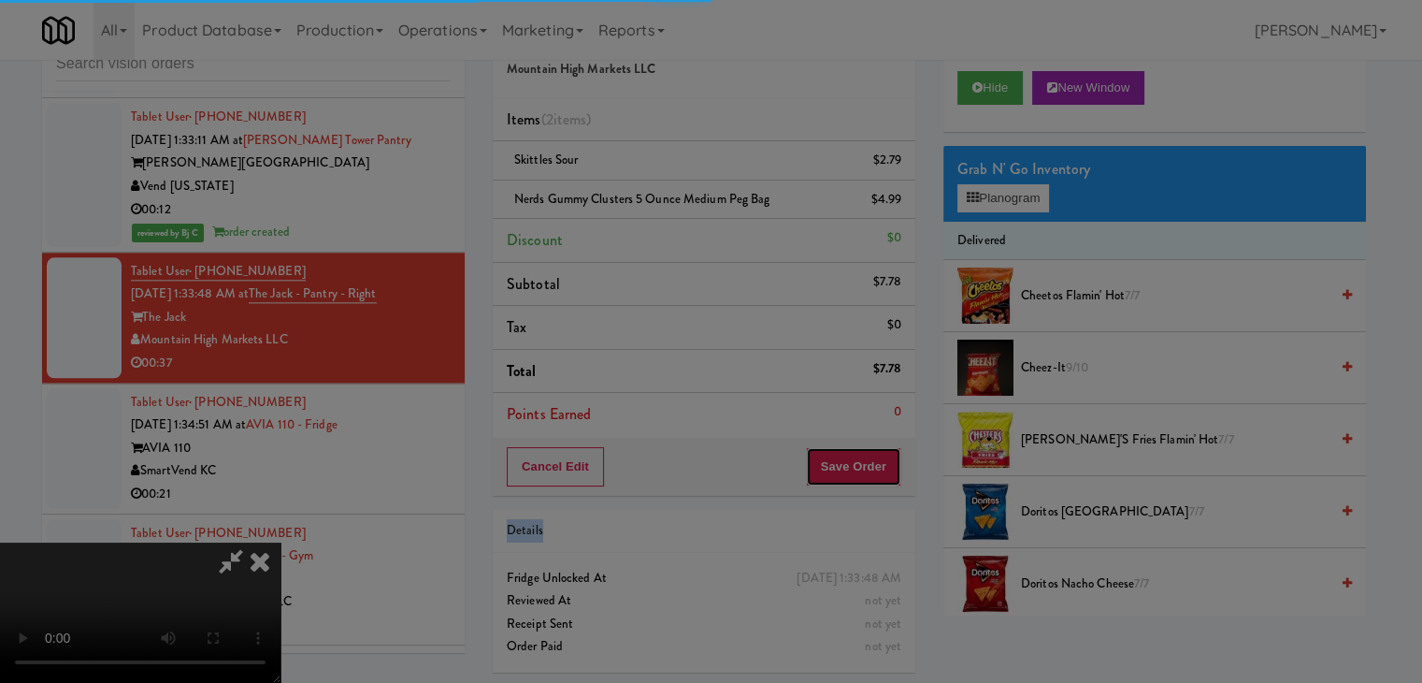
scroll to position [9324, 0]
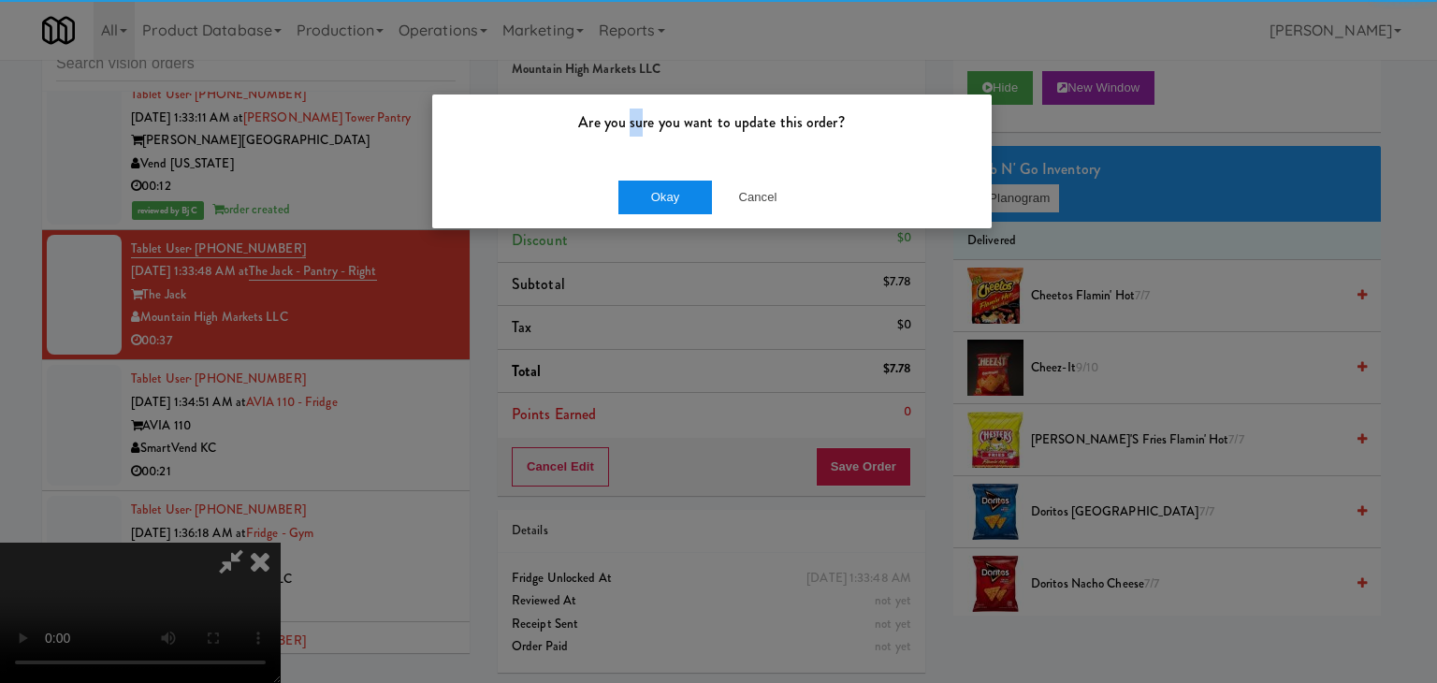
drag, startPoint x: 654, startPoint y: 177, endPoint x: 655, endPoint y: 187, distance: 10.3
click at [654, 178] on div "Are you sure you want to update this order? Okay Cancel" at bounding box center [711, 162] width 561 height 136
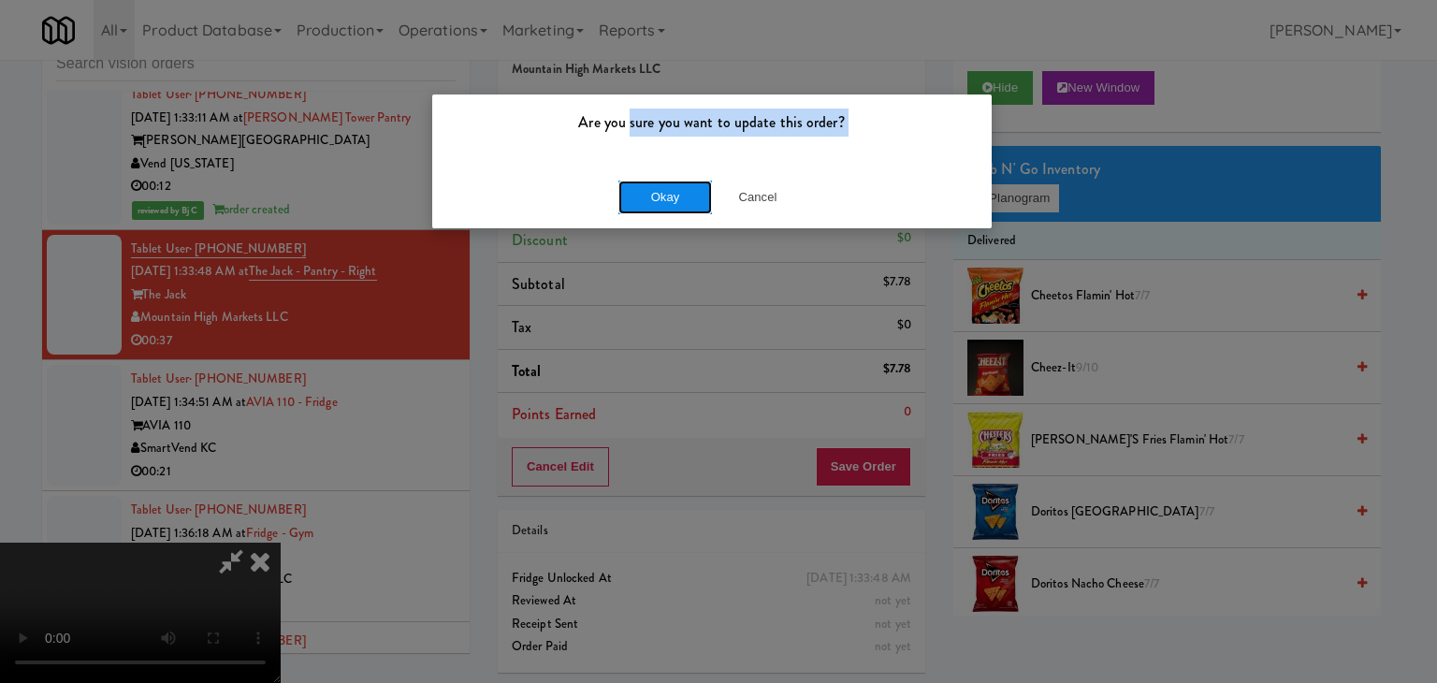
click at [655, 188] on button "Okay" at bounding box center [665, 197] width 94 height 34
click at [655, 189] on button "Okay" at bounding box center [665, 197] width 94 height 34
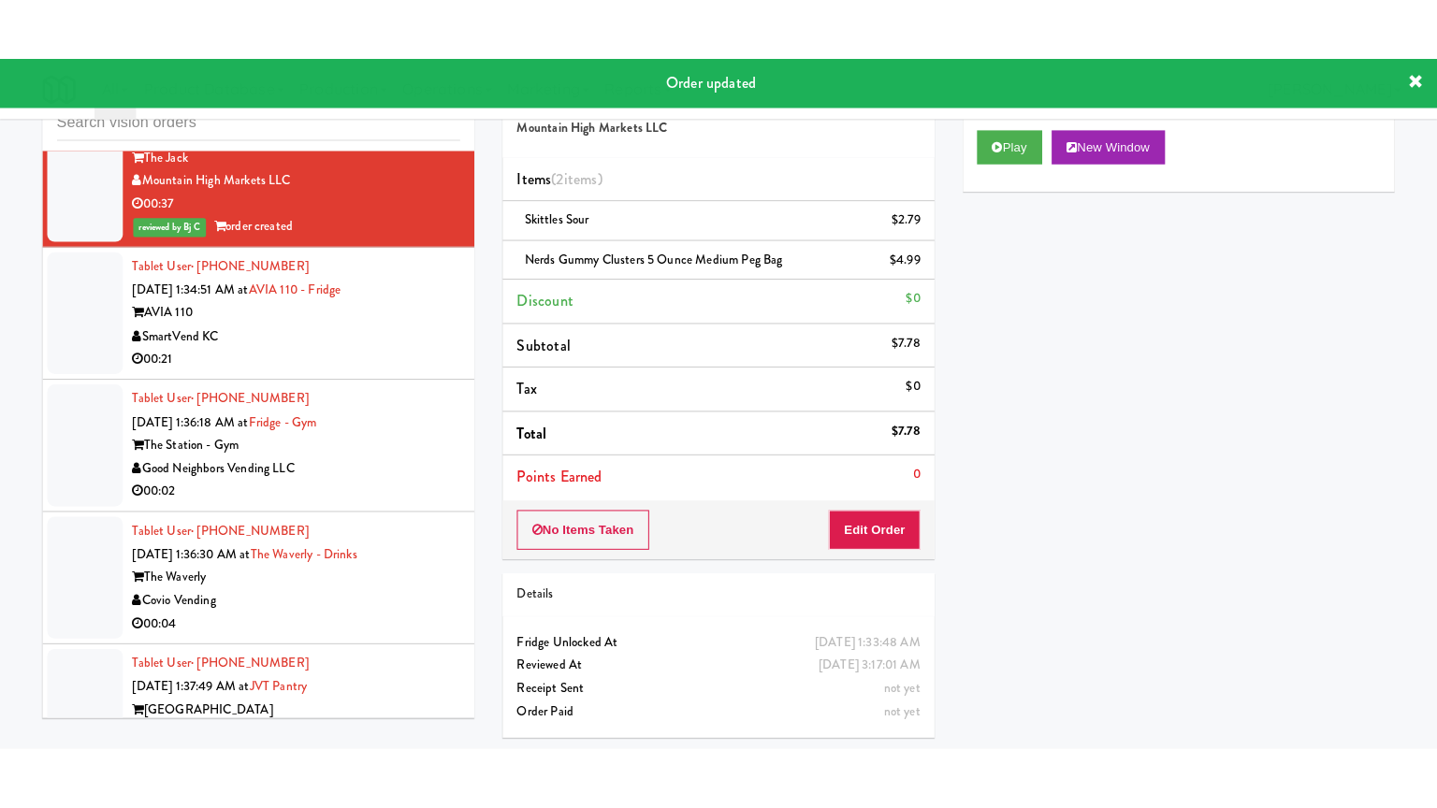
scroll to position [9628, 0]
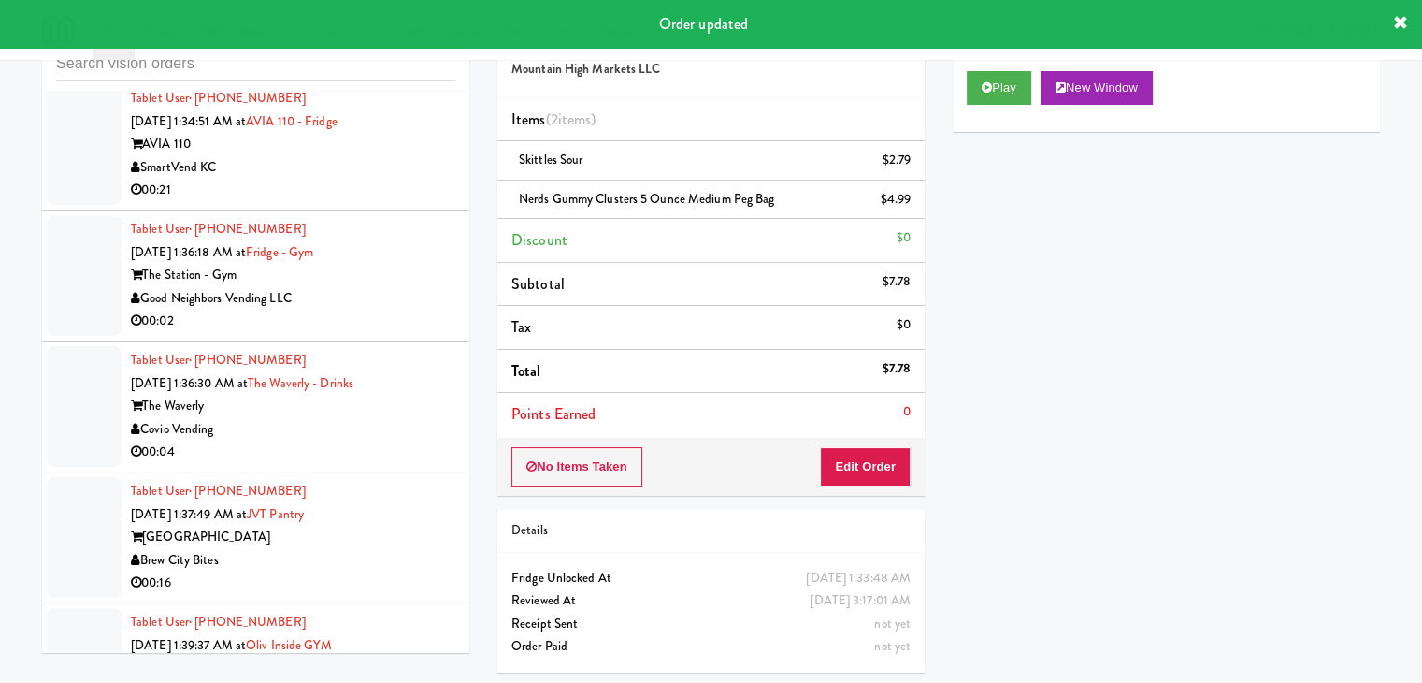
click at [397, 180] on div "SmartVend KC" at bounding box center [293, 167] width 325 height 23
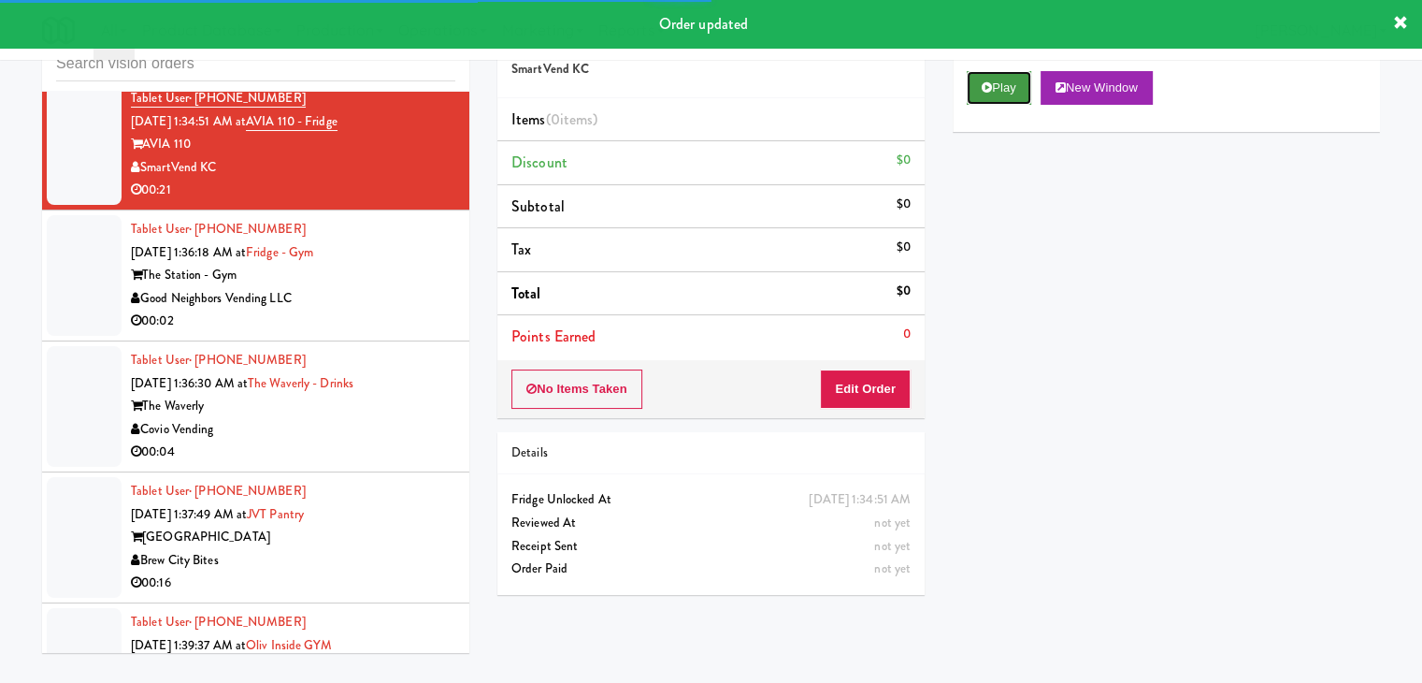
click at [1020, 79] on button "Play" at bounding box center [999, 88] width 65 height 34
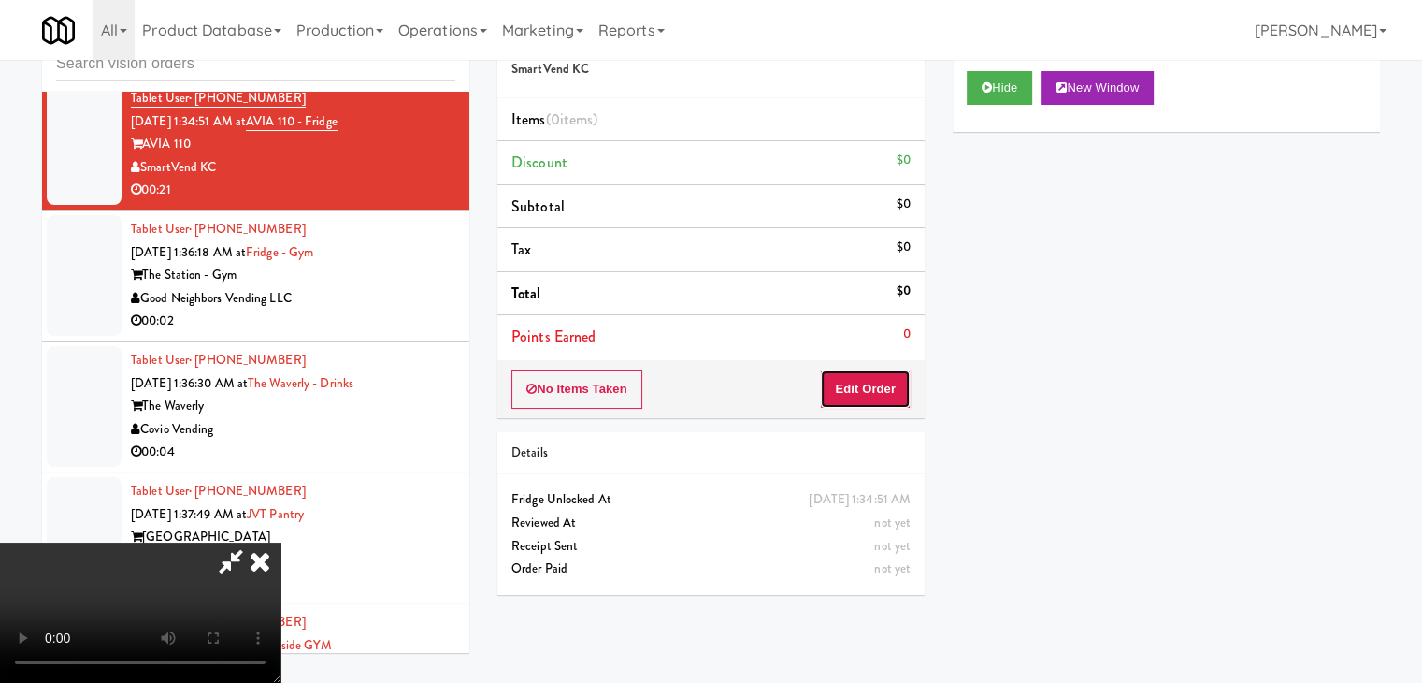
click at [853, 400] on button "Edit Order" at bounding box center [865, 388] width 91 height 39
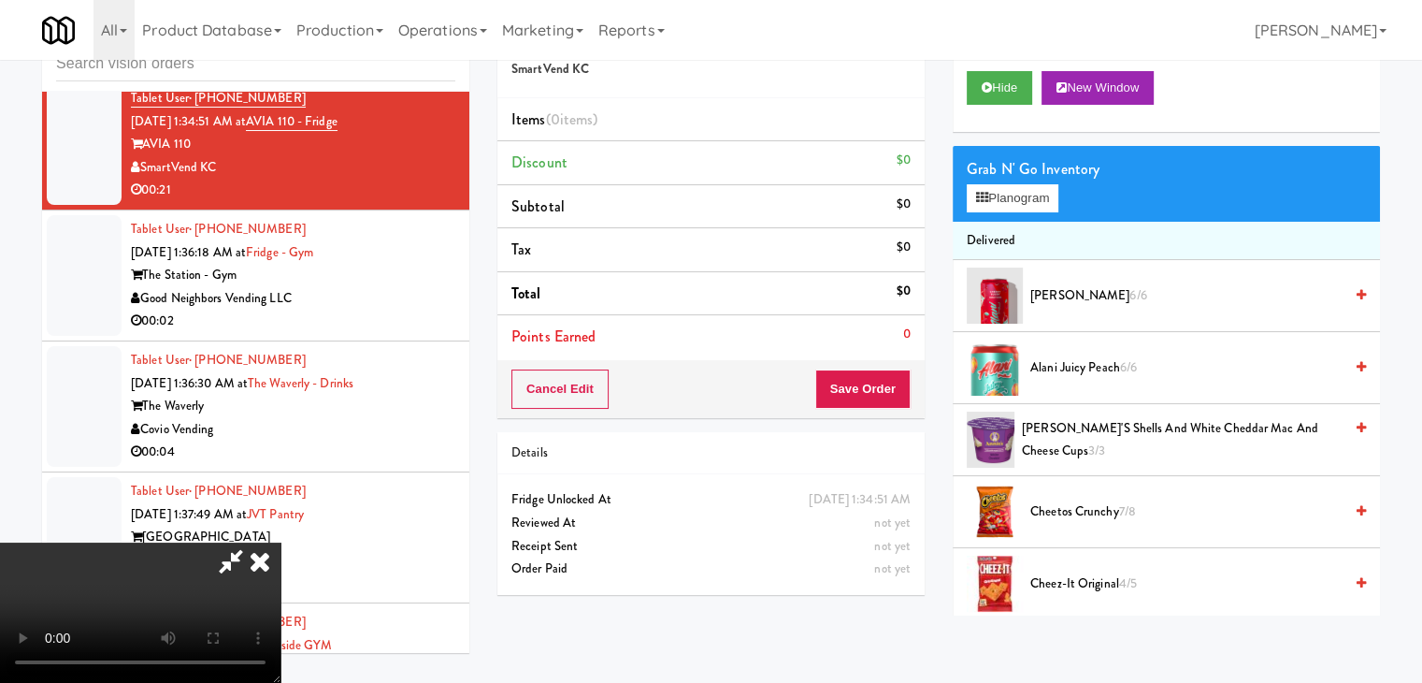
scroll to position [9605, 0]
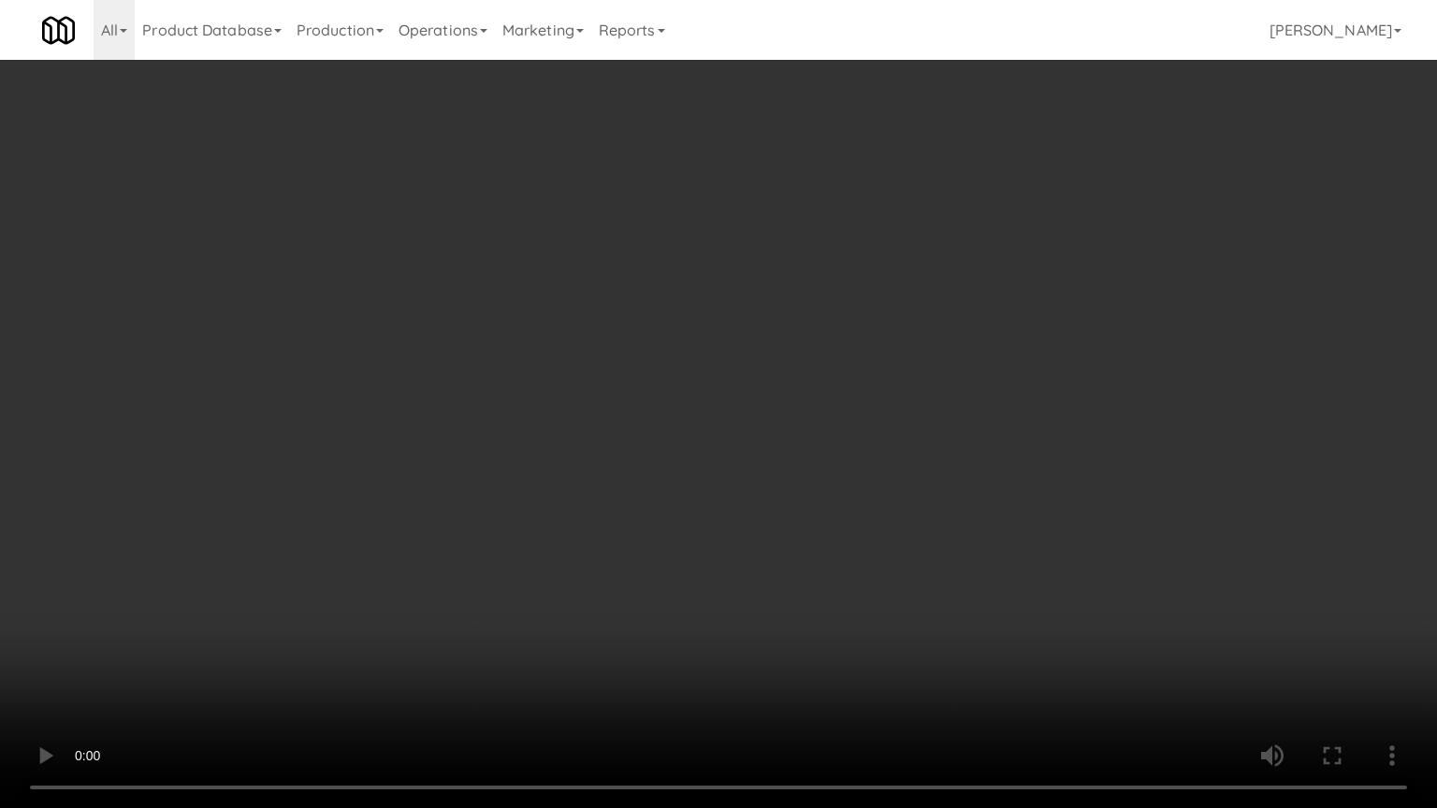
click at [900, 460] on video at bounding box center [718, 404] width 1437 height 808
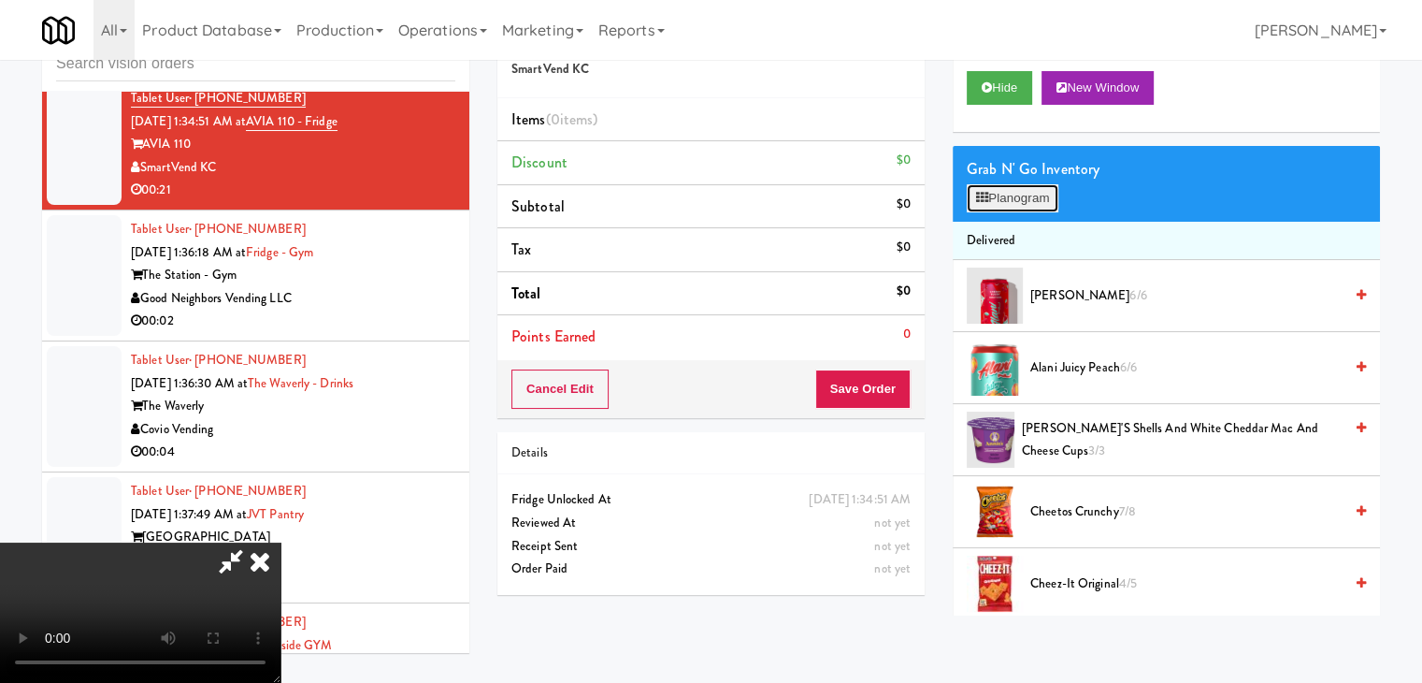
drag, startPoint x: 1038, startPoint y: 189, endPoint x: 1036, endPoint y: 201, distance: 12.3
click at [1037, 189] on button "Planogram" at bounding box center [1013, 198] width 92 height 28
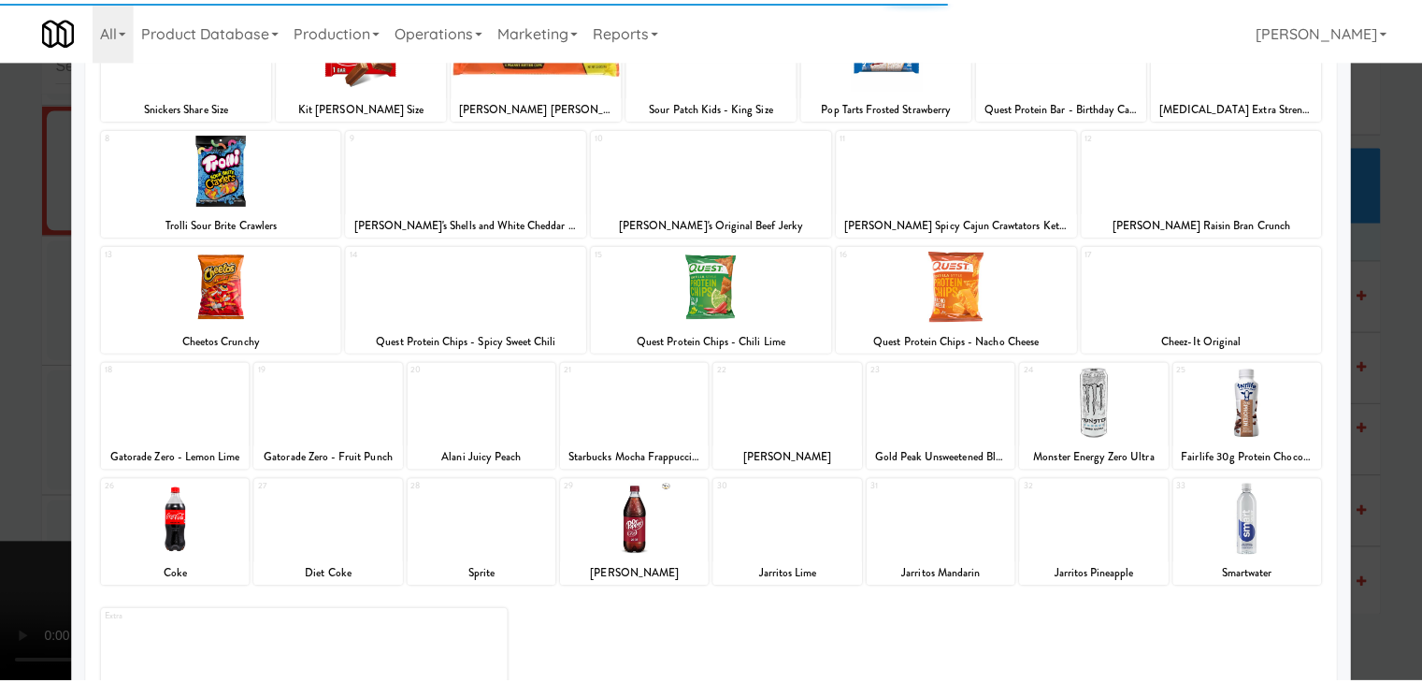
scroll to position [236, 0]
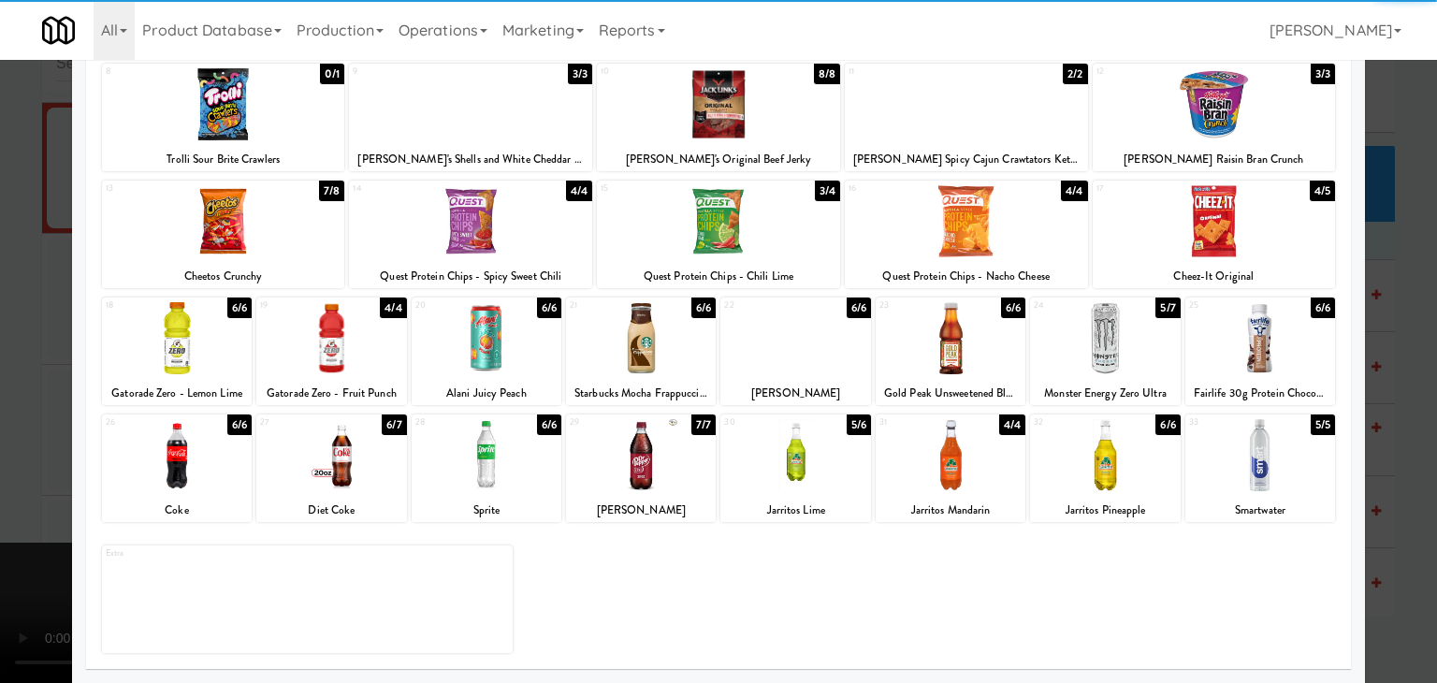
drag, startPoint x: 966, startPoint y: 480, endPoint x: 1123, endPoint y: 481, distance: 157.1
click at [967, 478] on div at bounding box center [950, 455] width 150 height 72
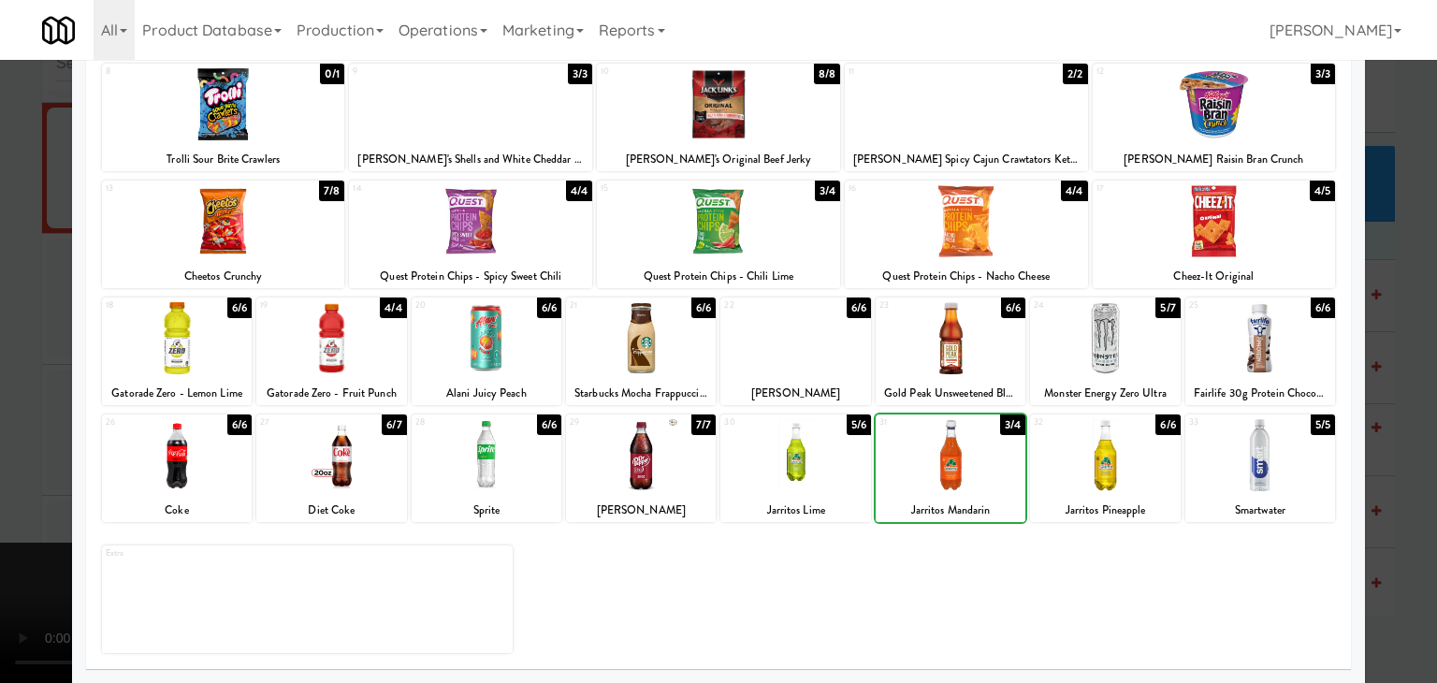
click at [1371, 501] on div at bounding box center [718, 341] width 1437 height 683
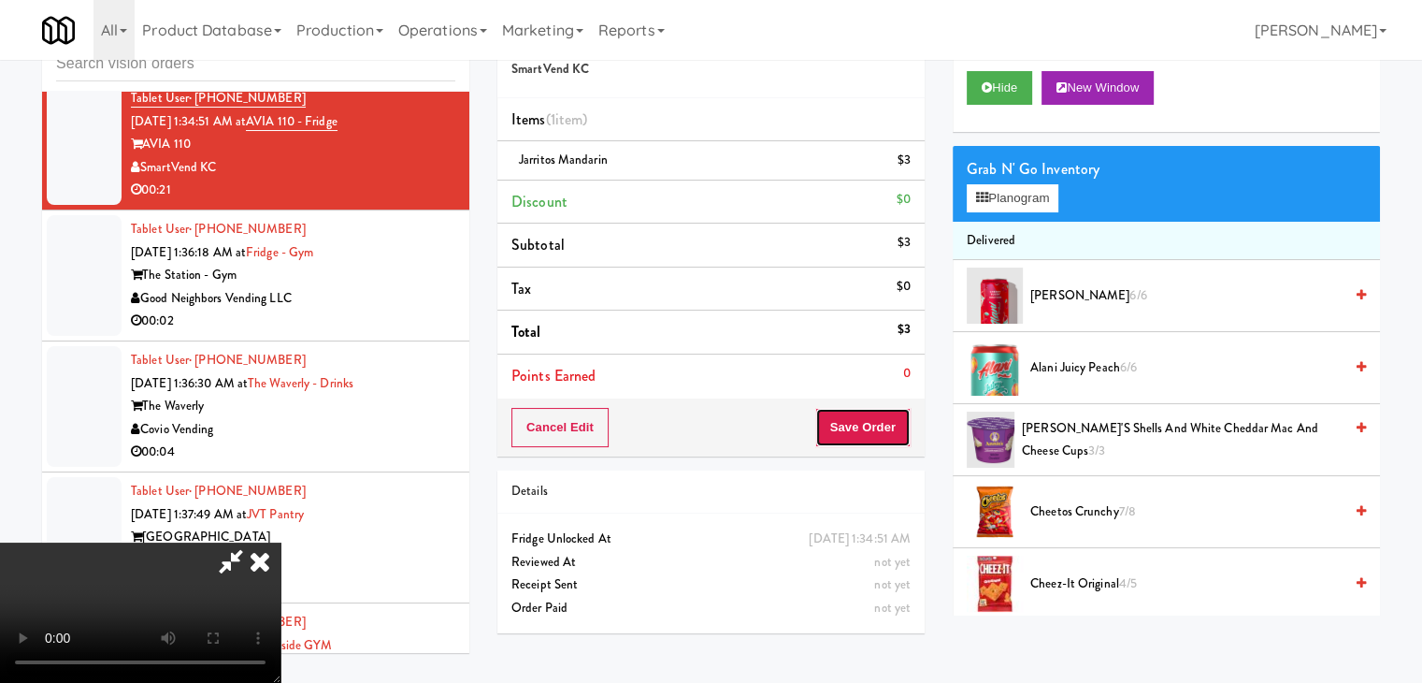
click at [894, 431] on button "Save Order" at bounding box center [863, 427] width 95 height 39
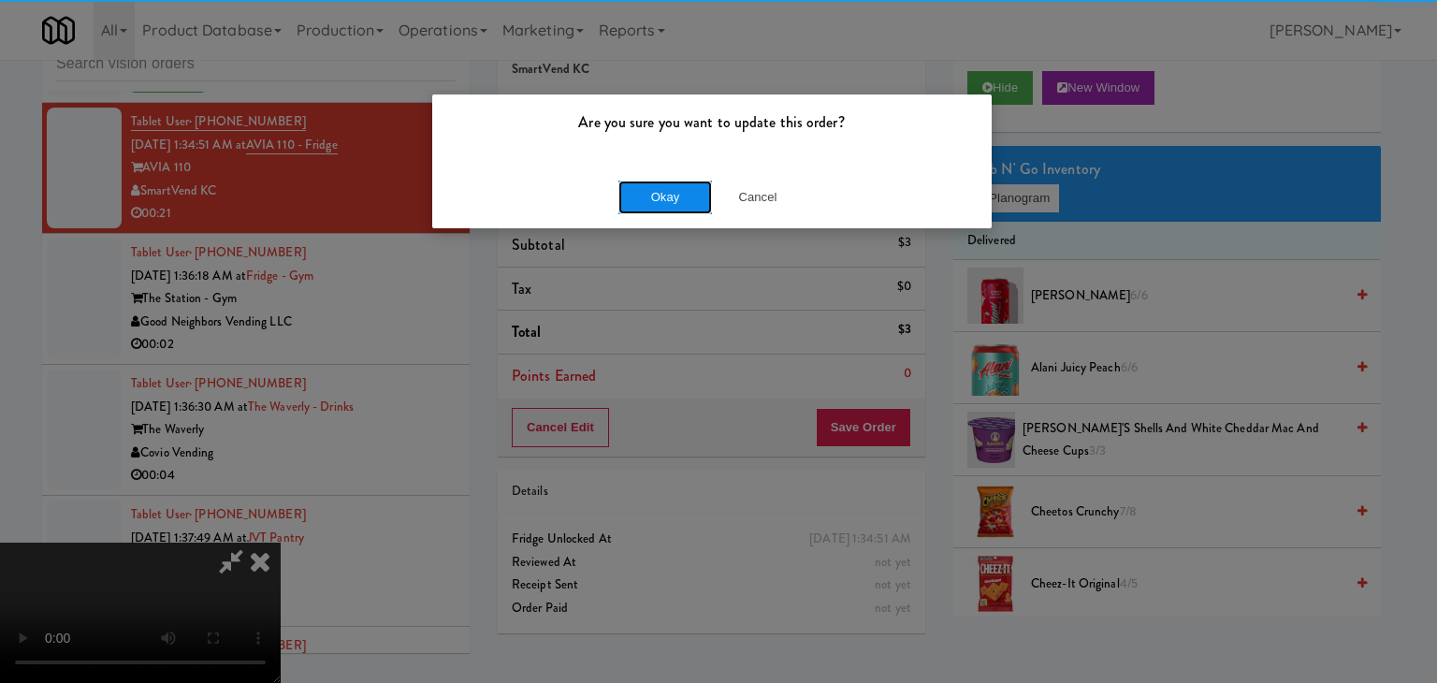
click at [688, 195] on button "Okay" at bounding box center [665, 197] width 94 height 34
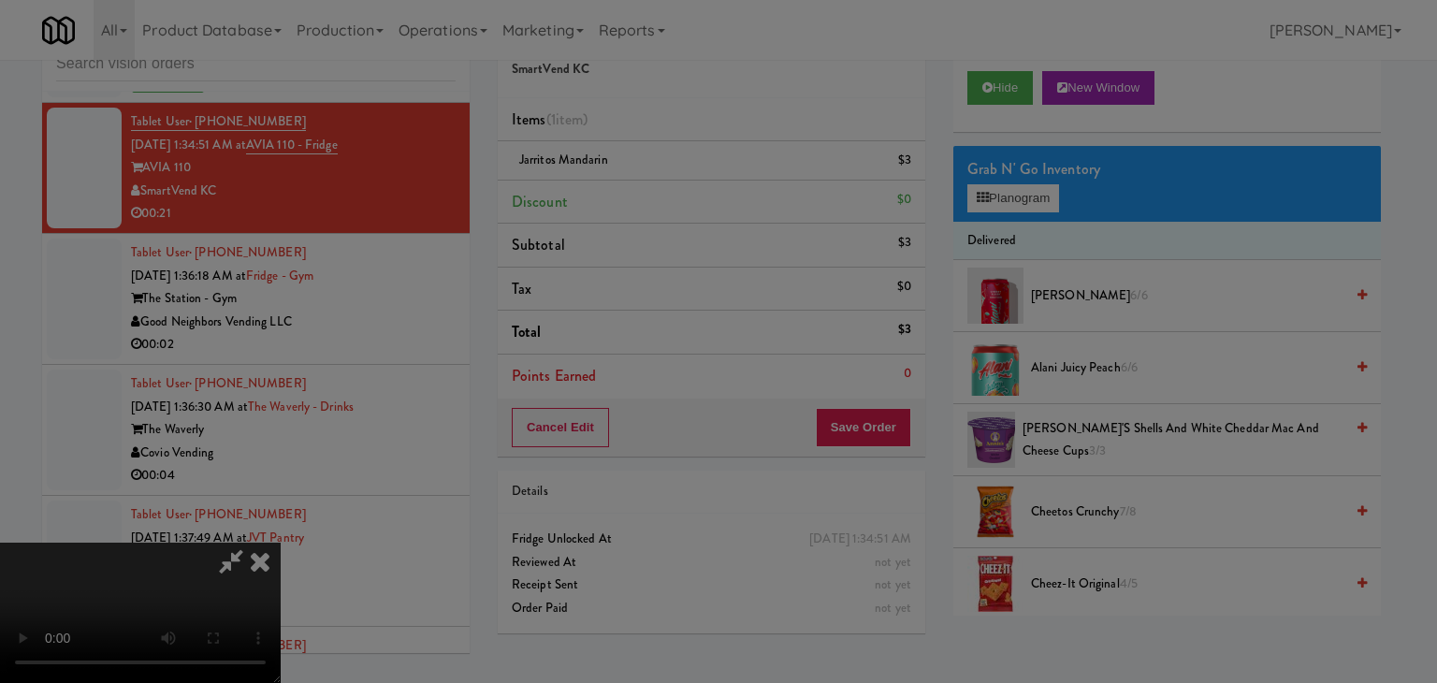
click at [688, 180] on button "Okay" at bounding box center [665, 163] width 94 height 34
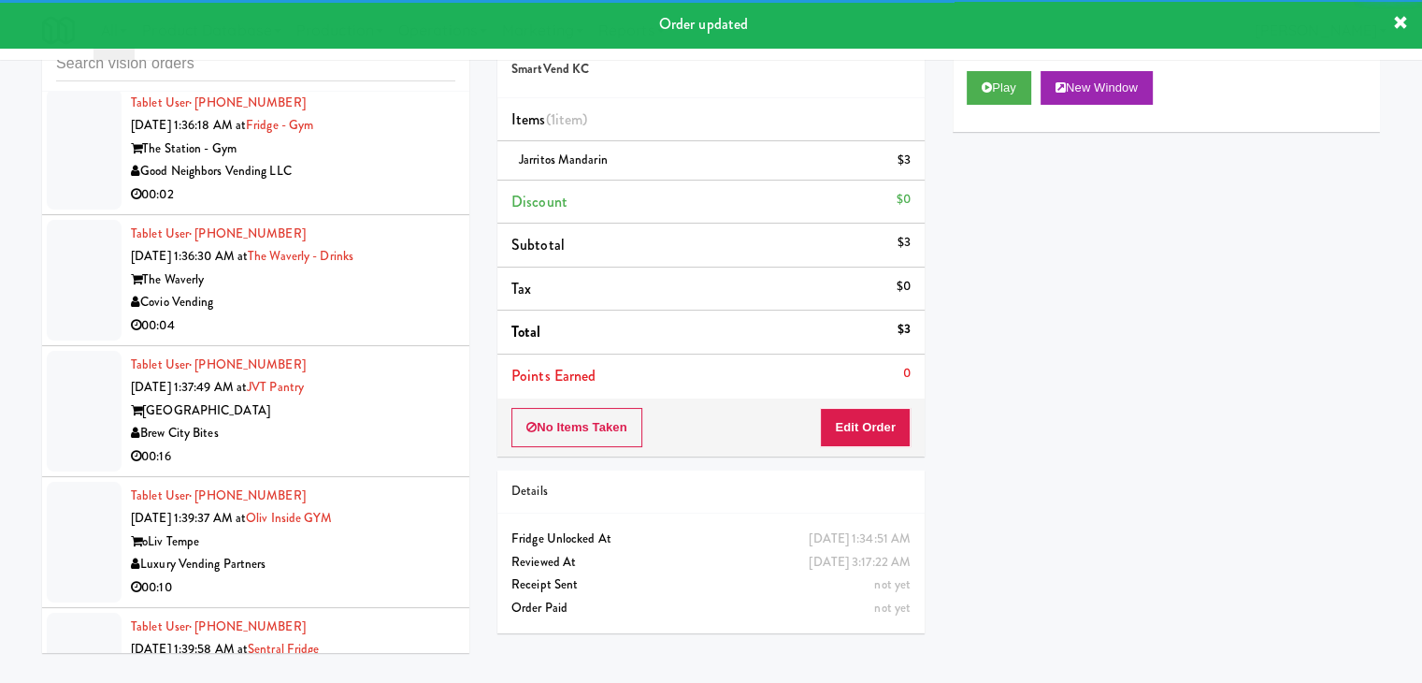
scroll to position [9839, 0]
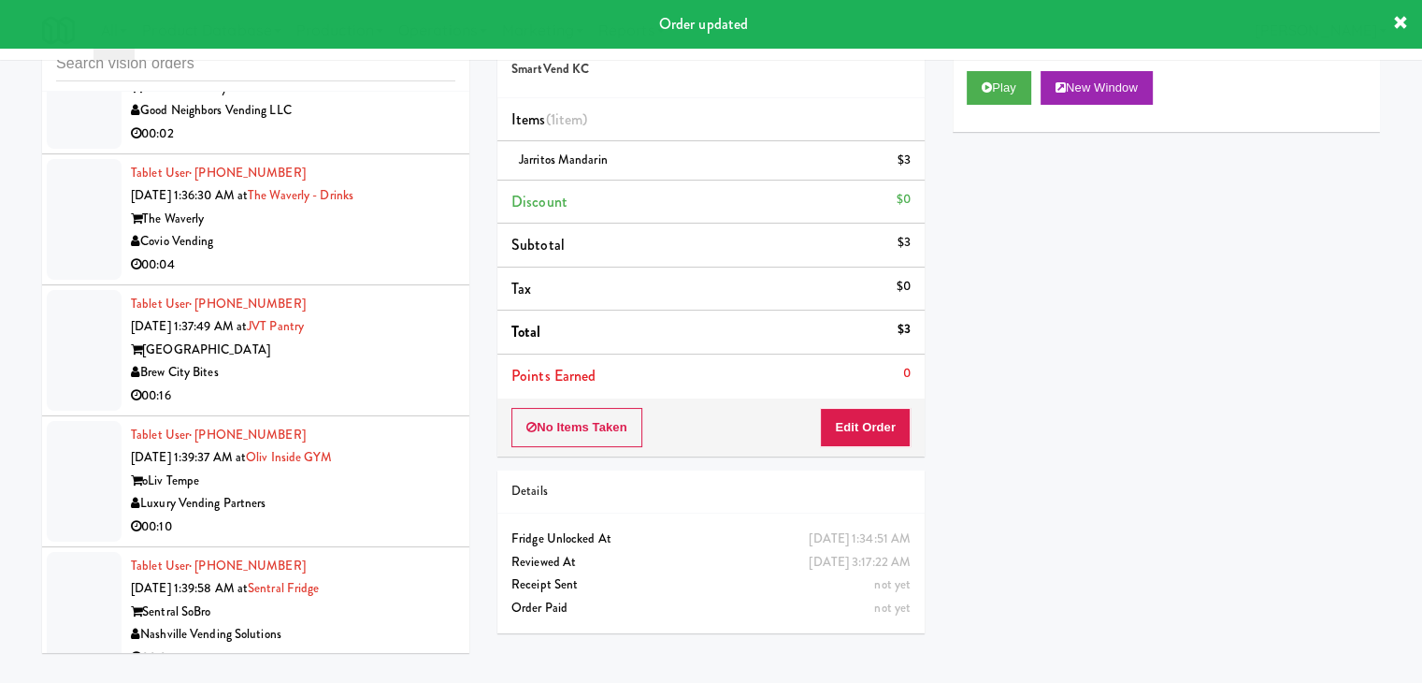
drag, startPoint x: 362, startPoint y: 354, endPoint x: 372, endPoint y: 366, distance: 15.9
click at [366, 355] on div "[GEOGRAPHIC_DATA]" at bounding box center [293, 350] width 325 height 23
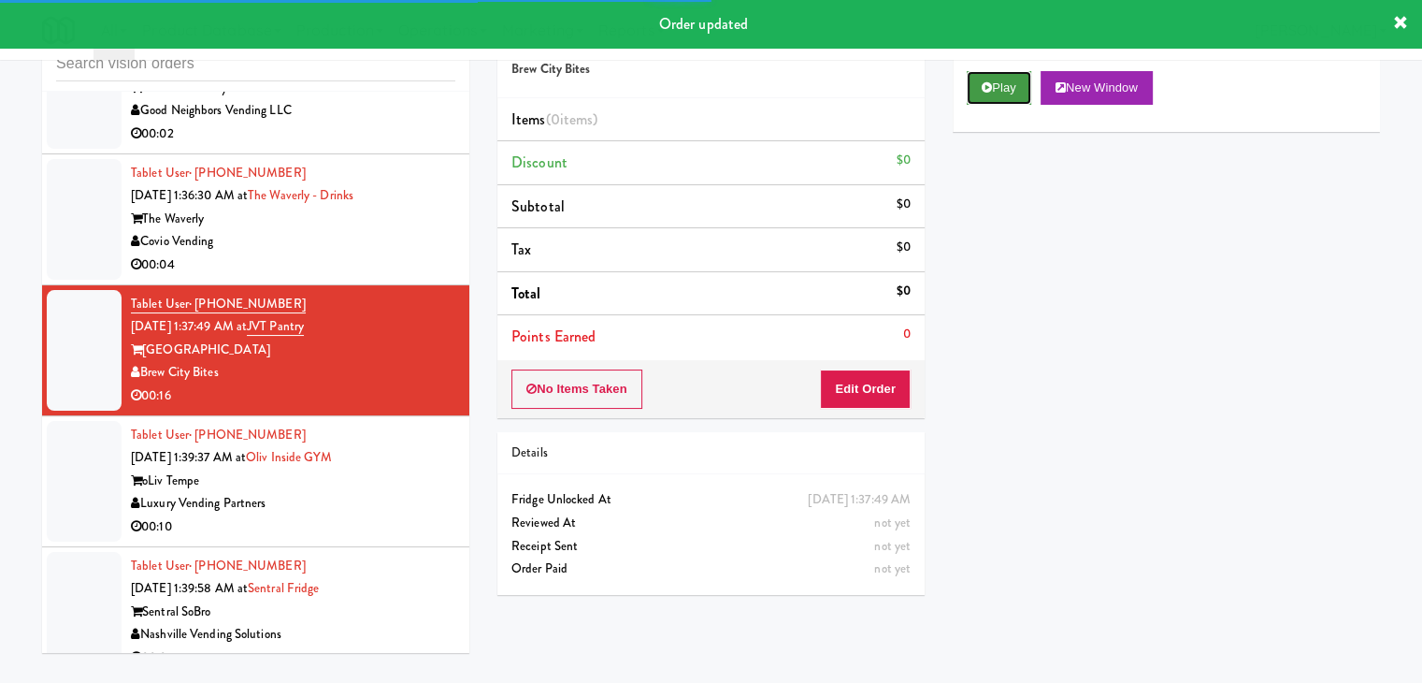
click at [1013, 86] on button "Play" at bounding box center [999, 88] width 65 height 34
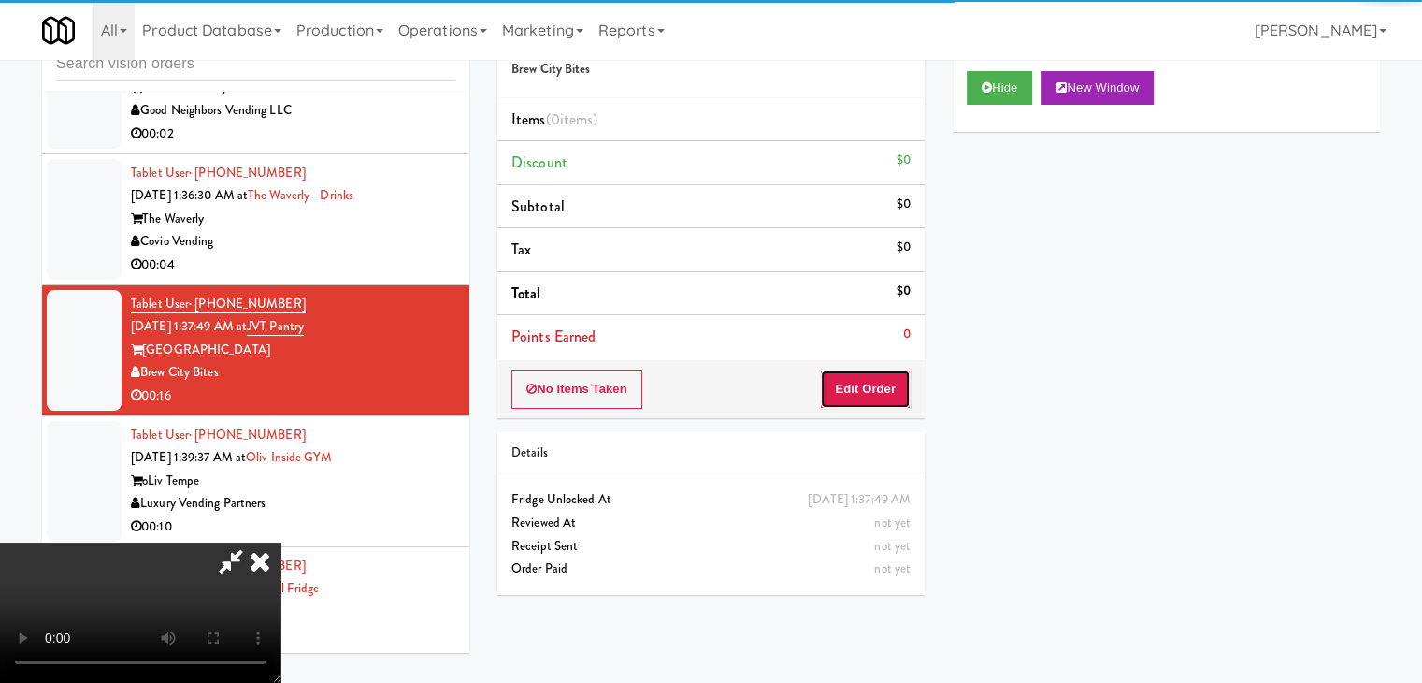
click at [869, 397] on button "Edit Order" at bounding box center [865, 388] width 91 height 39
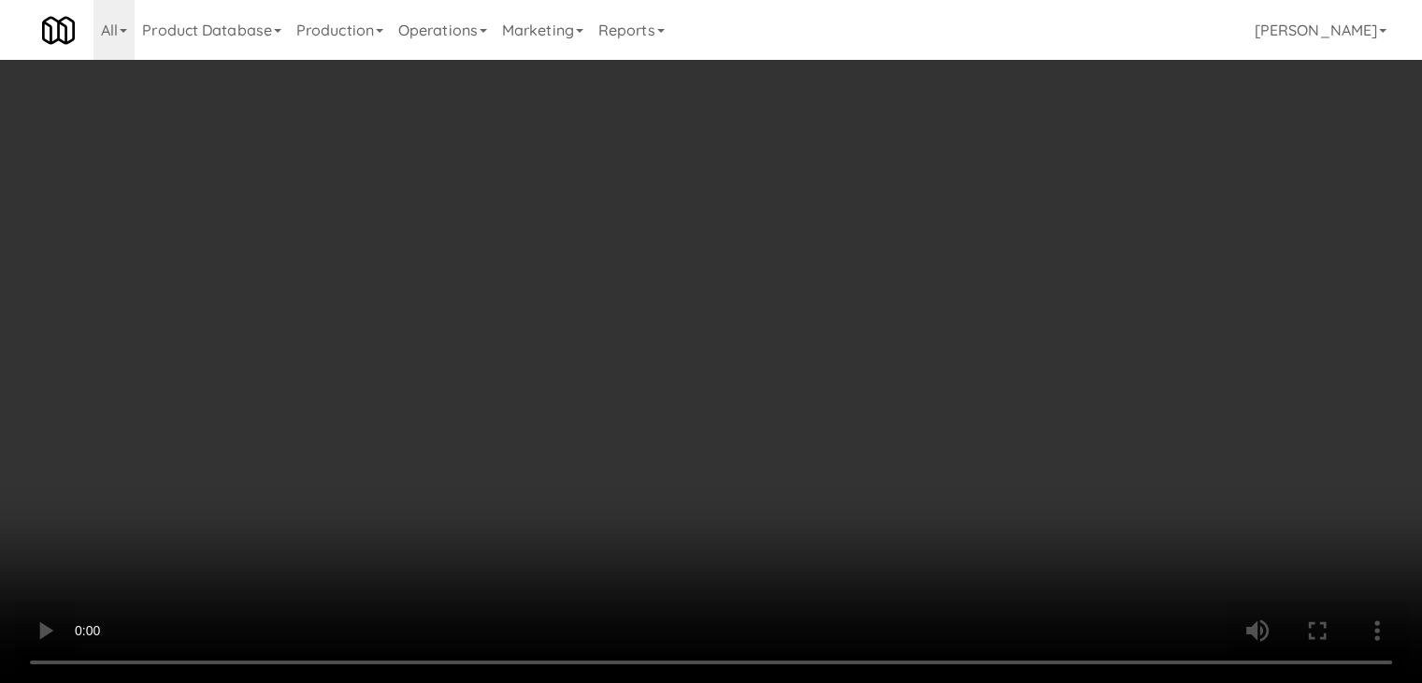
scroll to position [9816, 0]
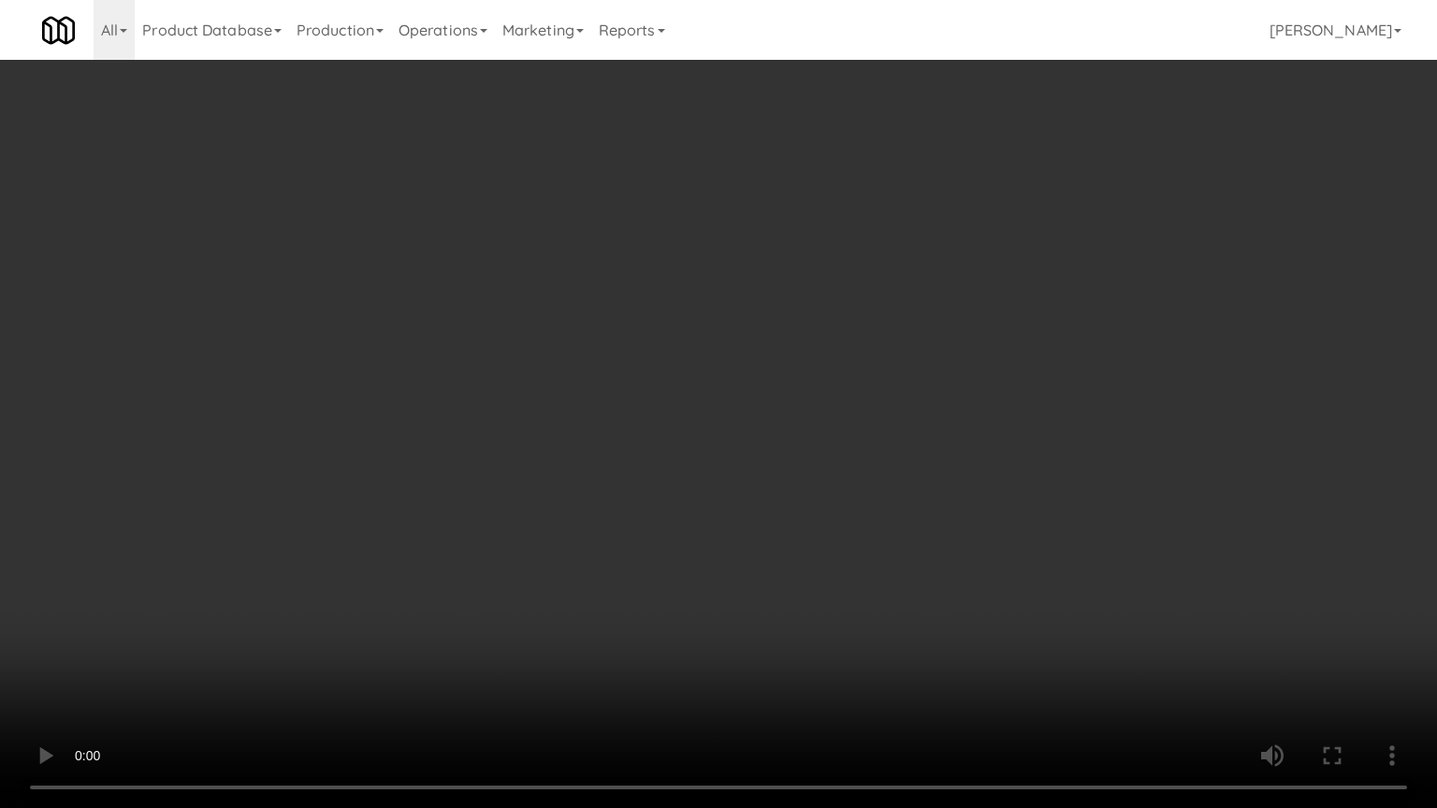
click at [885, 498] on video at bounding box center [718, 404] width 1437 height 808
click at [885, 497] on video at bounding box center [718, 404] width 1437 height 808
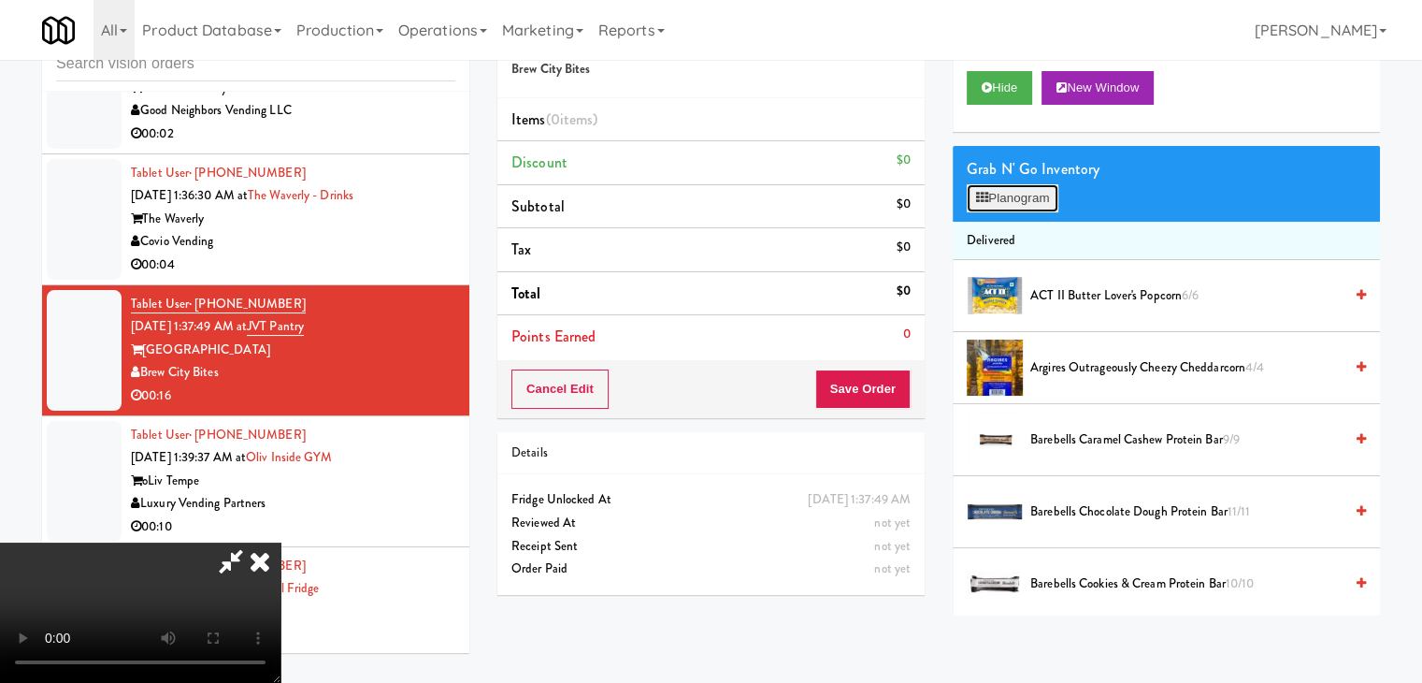
click at [1038, 199] on button "Planogram" at bounding box center [1013, 198] width 92 height 28
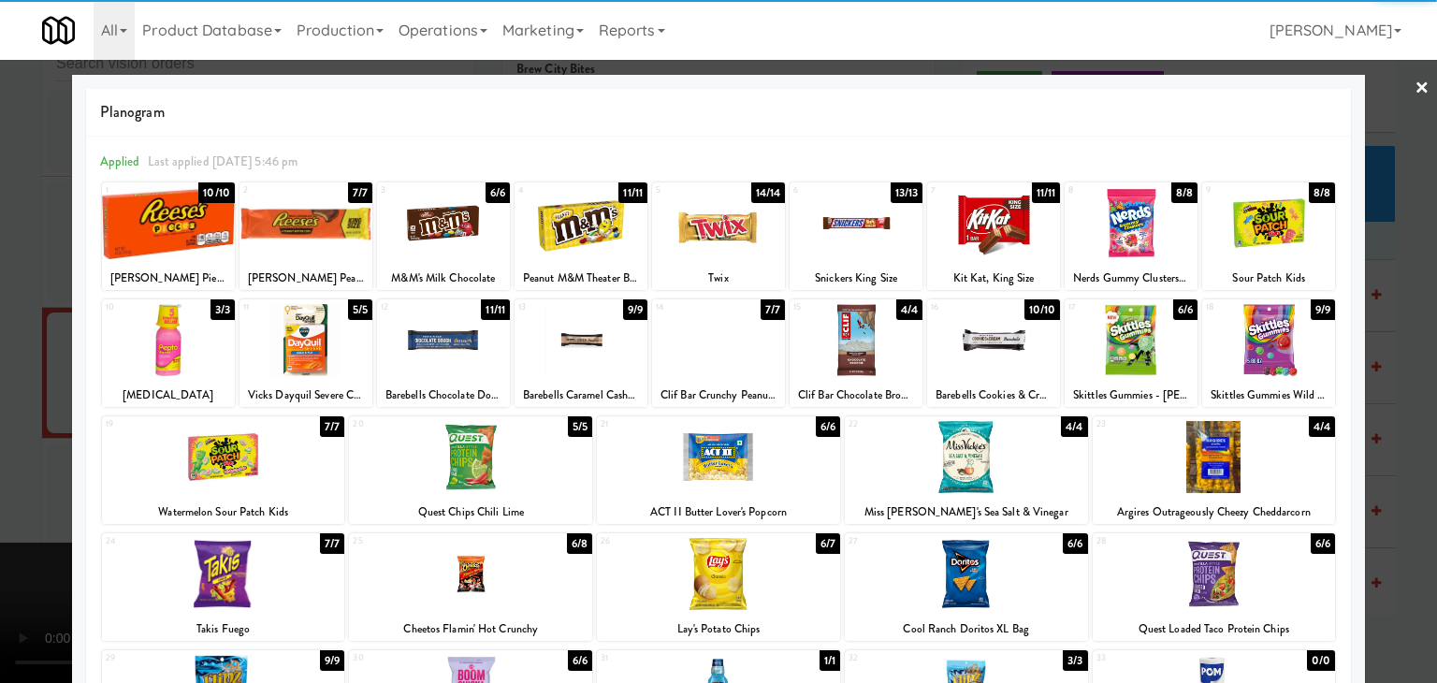
click at [994, 248] on div at bounding box center [993, 223] width 133 height 72
click at [1394, 419] on div at bounding box center [718, 341] width 1437 height 683
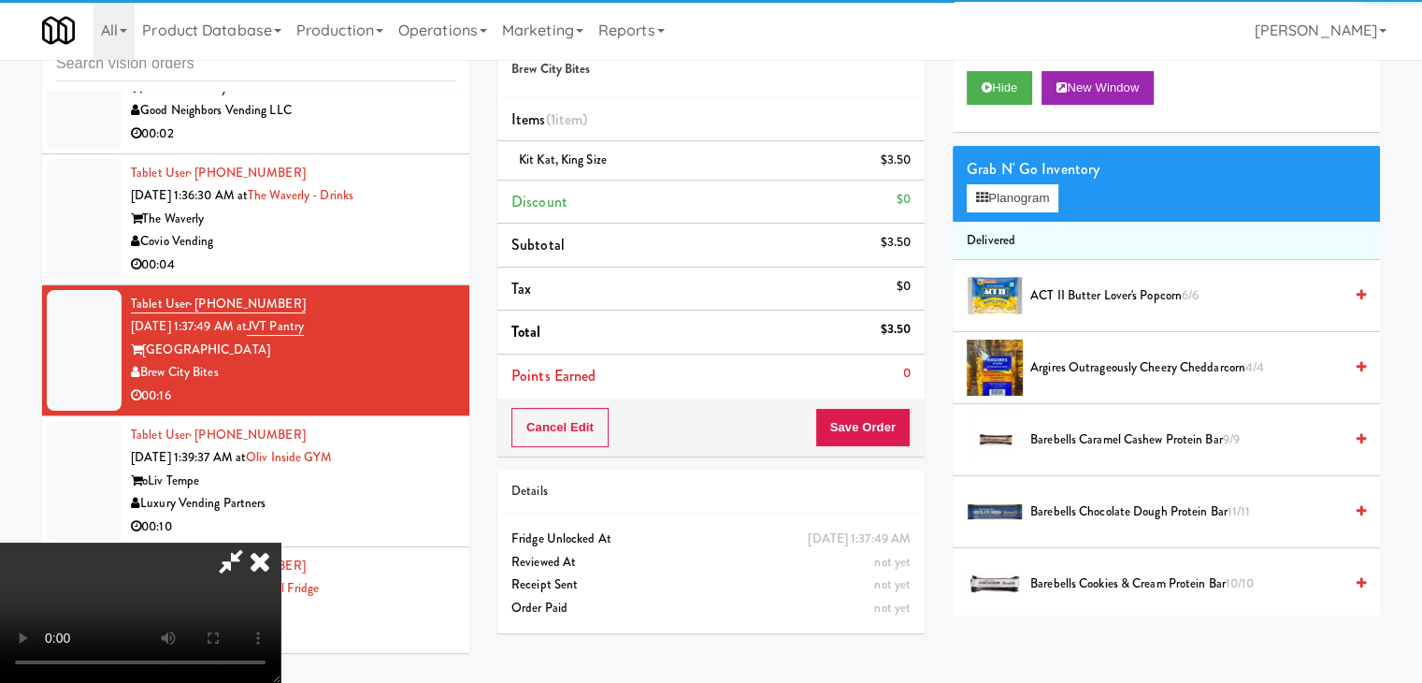
drag, startPoint x: 915, startPoint y: 424, endPoint x: 886, endPoint y: 422, distance: 29.1
click at [886, 422] on div "Order # 1732810 Brew City Bites Items (1 item ) Kit Kat, King Size $3.50 Discou…" at bounding box center [711, 327] width 455 height 640
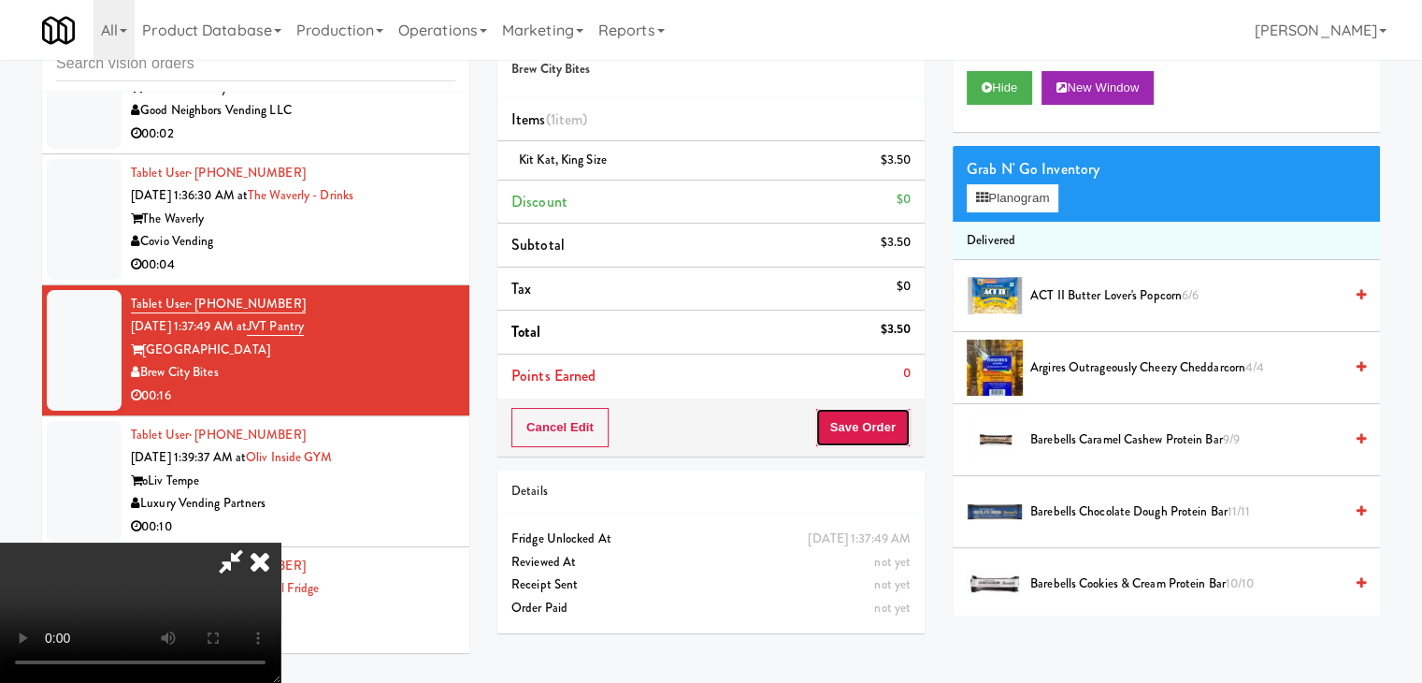
click at [886, 422] on button "Save Order" at bounding box center [863, 427] width 95 height 39
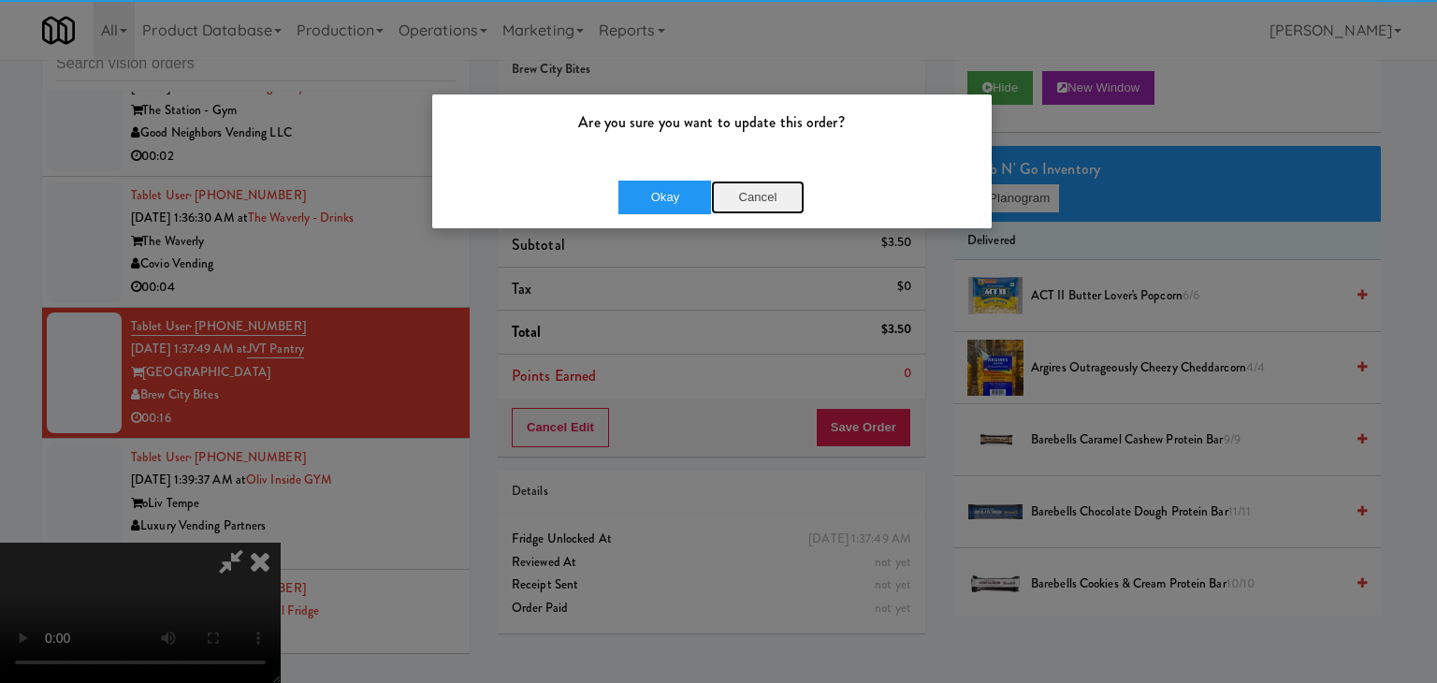
click at [715, 188] on button "Cancel" at bounding box center [758, 197] width 94 height 34
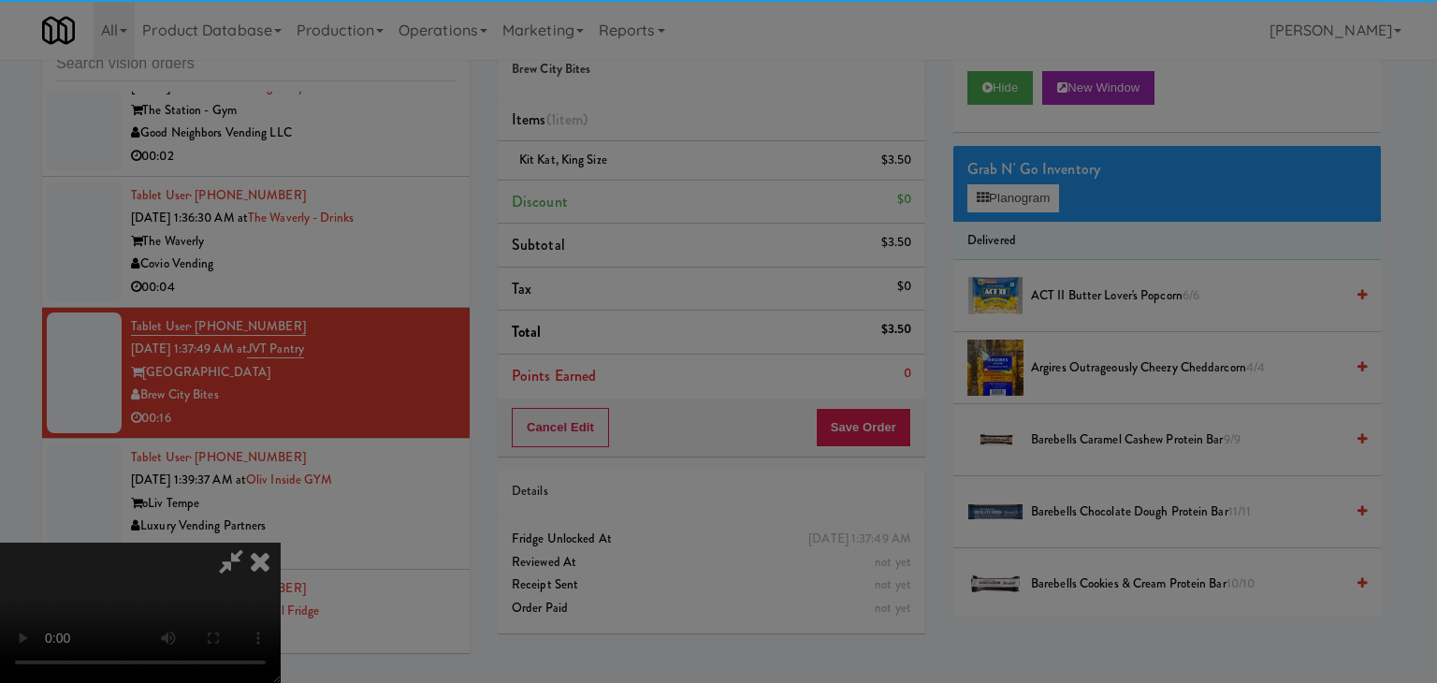
click at [674, 180] on button "Okay" at bounding box center [665, 163] width 94 height 34
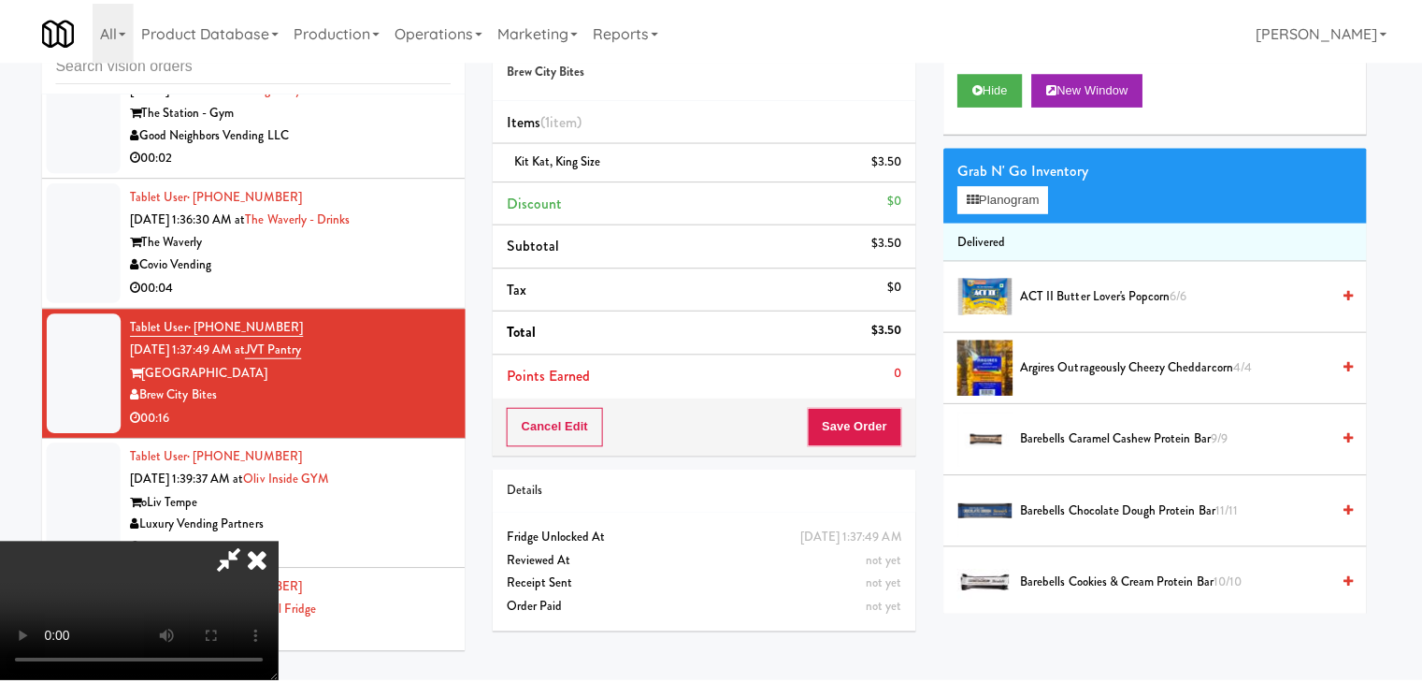
scroll to position [9839, 0]
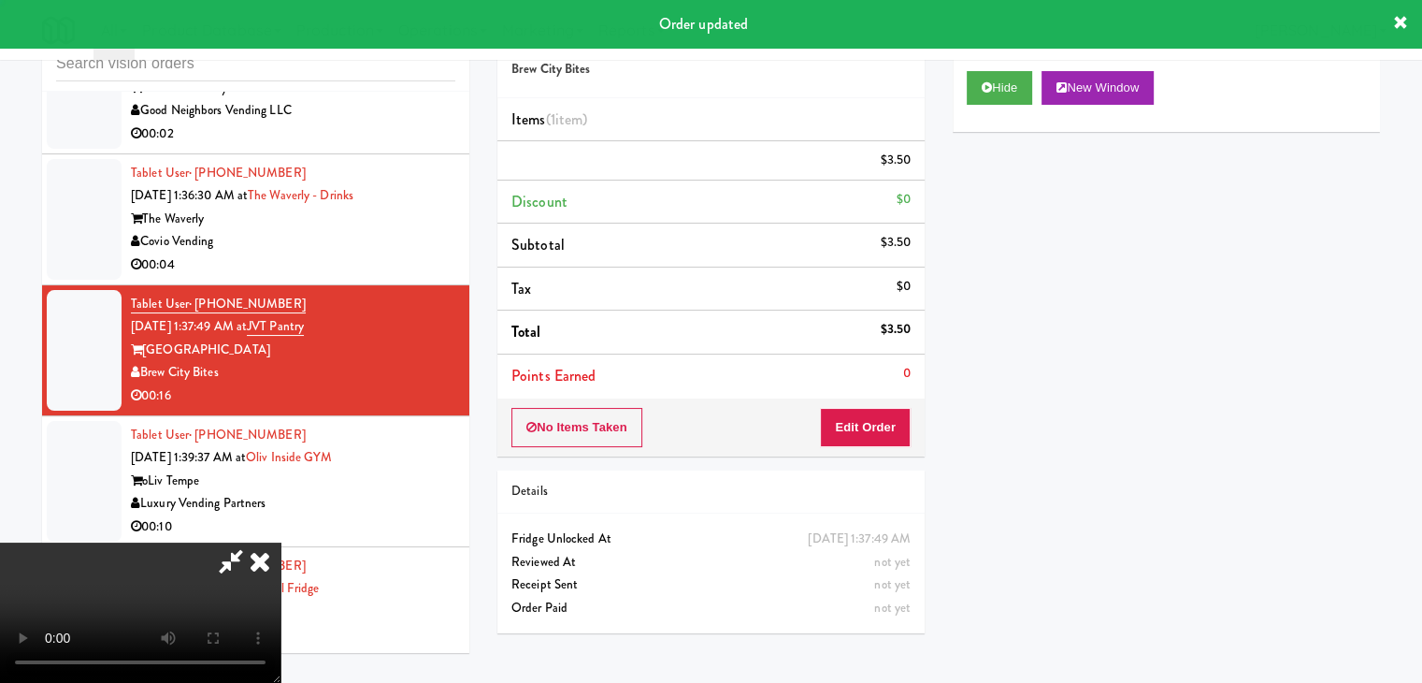
click at [885, 375] on li "Points Earned 0" at bounding box center [711, 375] width 427 height 43
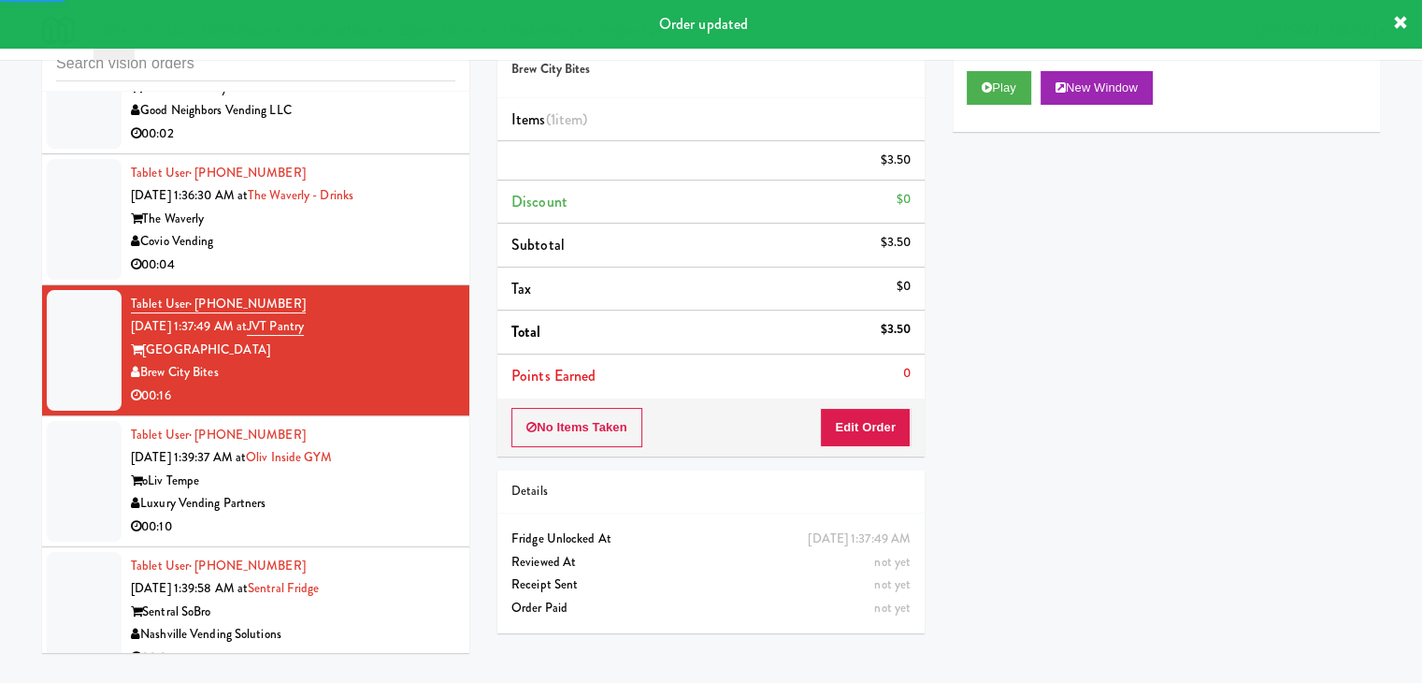
drag, startPoint x: 869, startPoint y: 399, endPoint x: 860, endPoint y: 427, distance: 29.3
click at [861, 417] on div "Order # 1732810 Brew City Bites Items (1 item ) $3.50 Discount $0 Subtotal $3.5…" at bounding box center [711, 231] width 427 height 449
click at [860, 427] on button "Edit Order" at bounding box center [865, 427] width 91 height 39
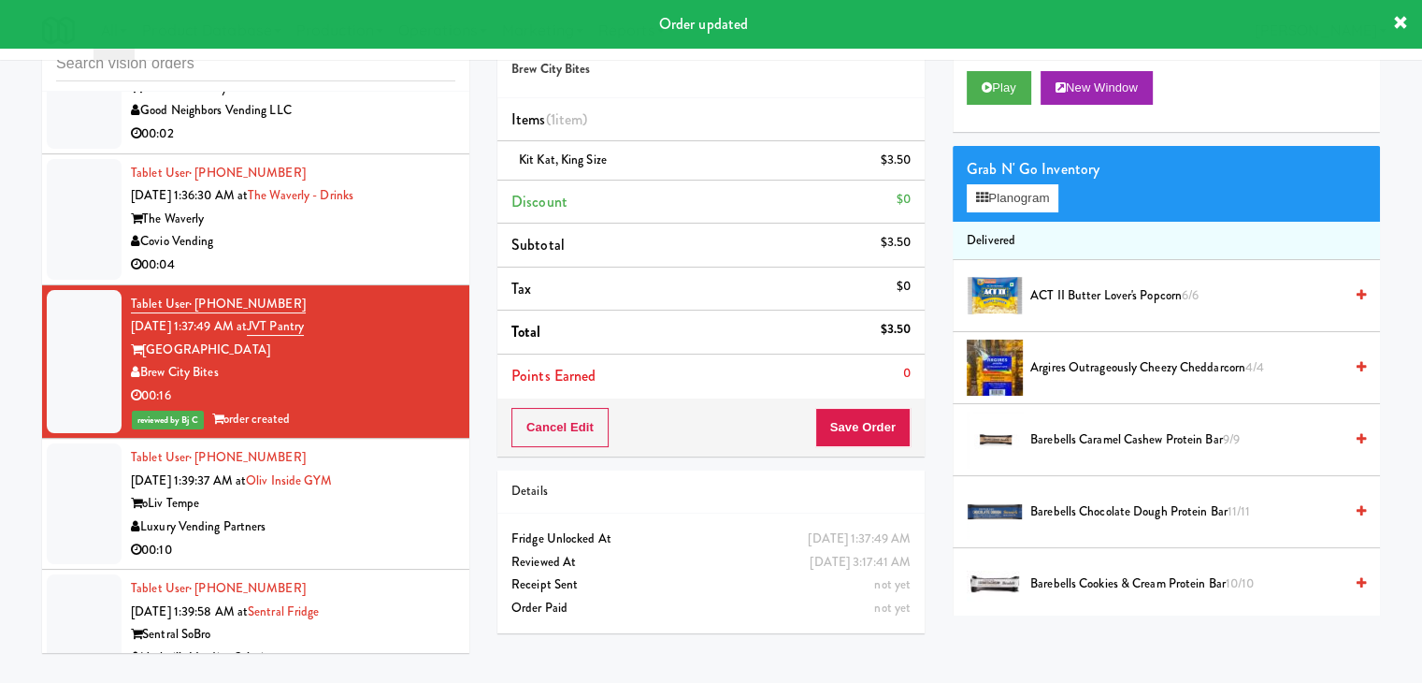
click at [325, 272] on div "00:04" at bounding box center [293, 264] width 325 height 23
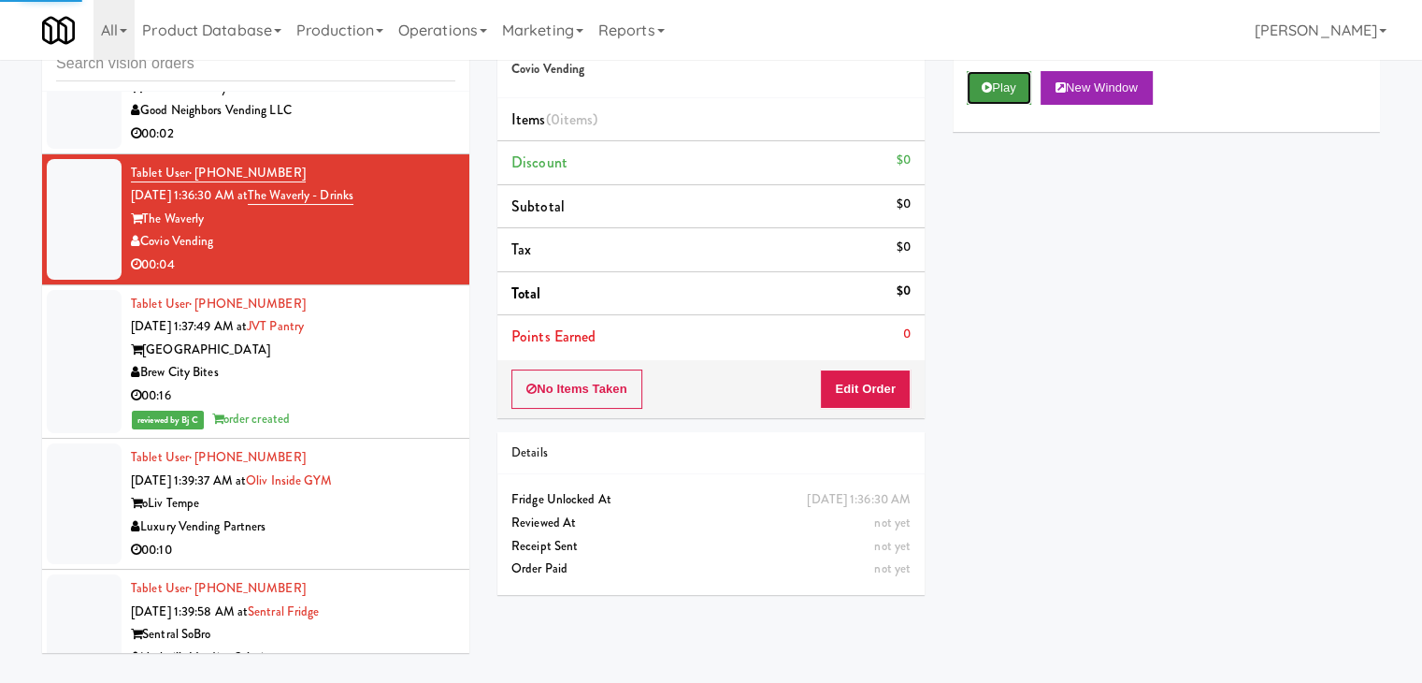
click at [995, 76] on button "Play" at bounding box center [999, 88] width 65 height 34
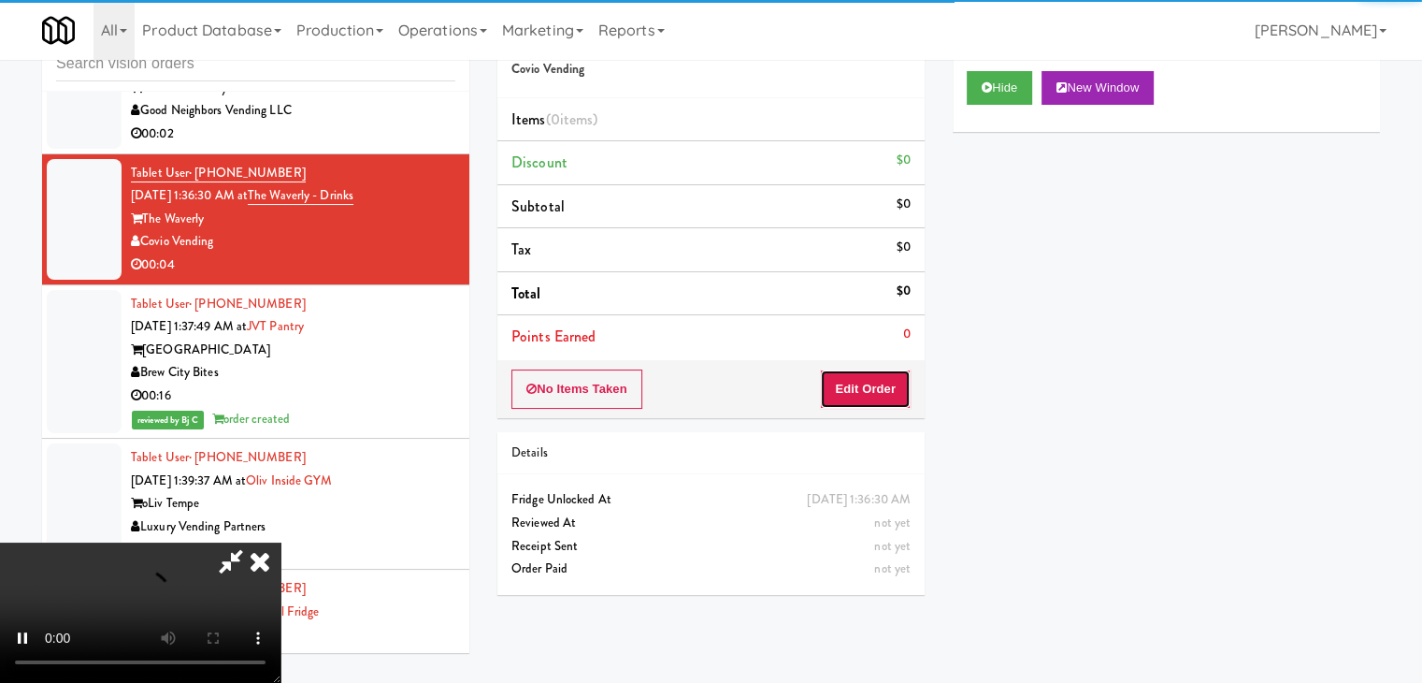
click at [846, 375] on button "Edit Order" at bounding box center [865, 388] width 91 height 39
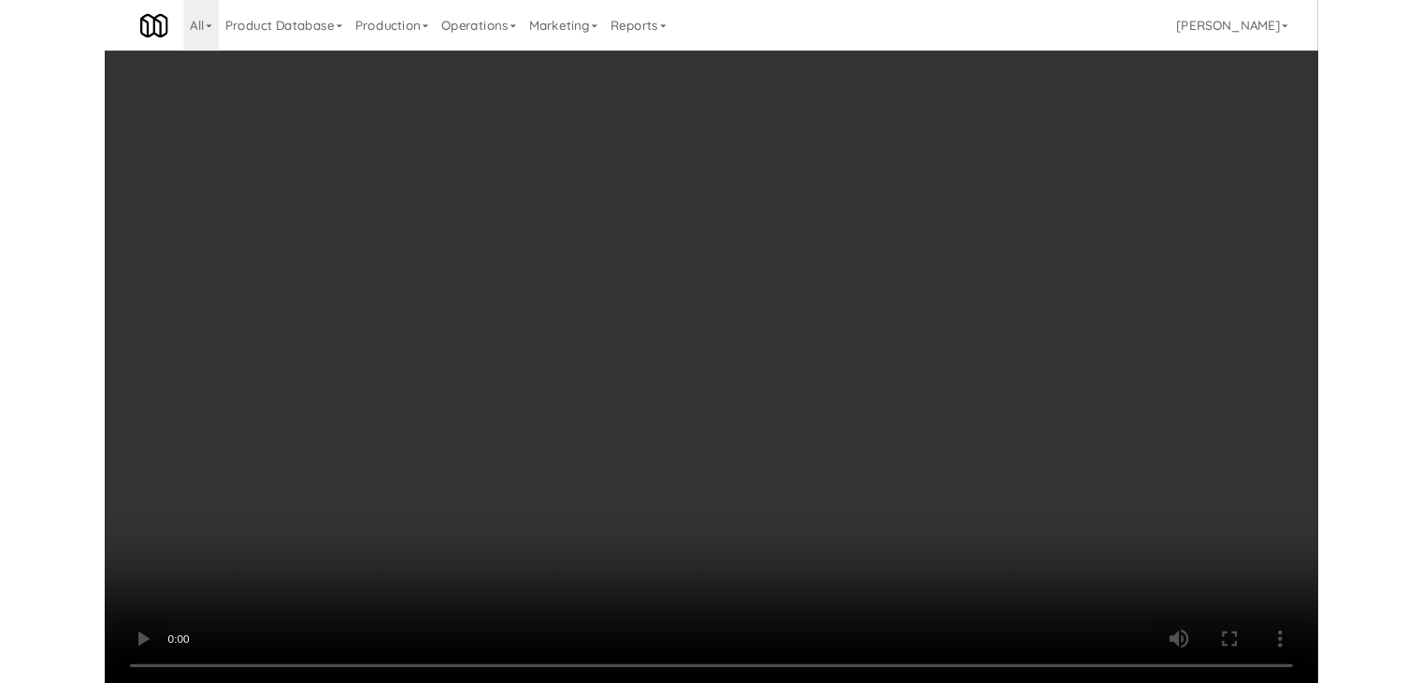
scroll to position [9816, 0]
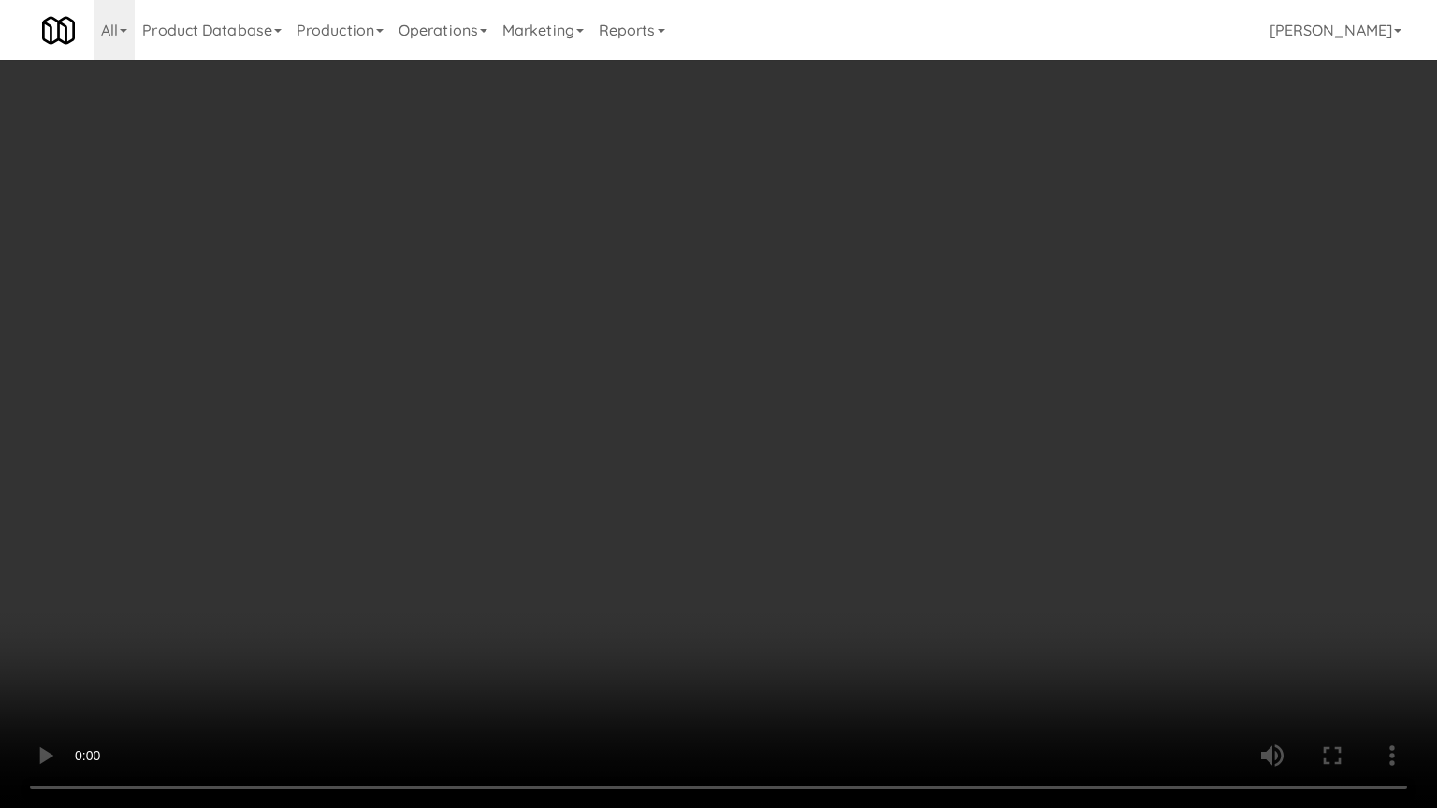
click at [758, 519] on video at bounding box center [718, 404] width 1437 height 808
click at [816, 505] on video at bounding box center [718, 404] width 1437 height 808
drag, startPoint x: 816, startPoint y: 505, endPoint x: 886, endPoint y: 361, distance: 160.2
click at [823, 493] on video at bounding box center [718, 404] width 1437 height 808
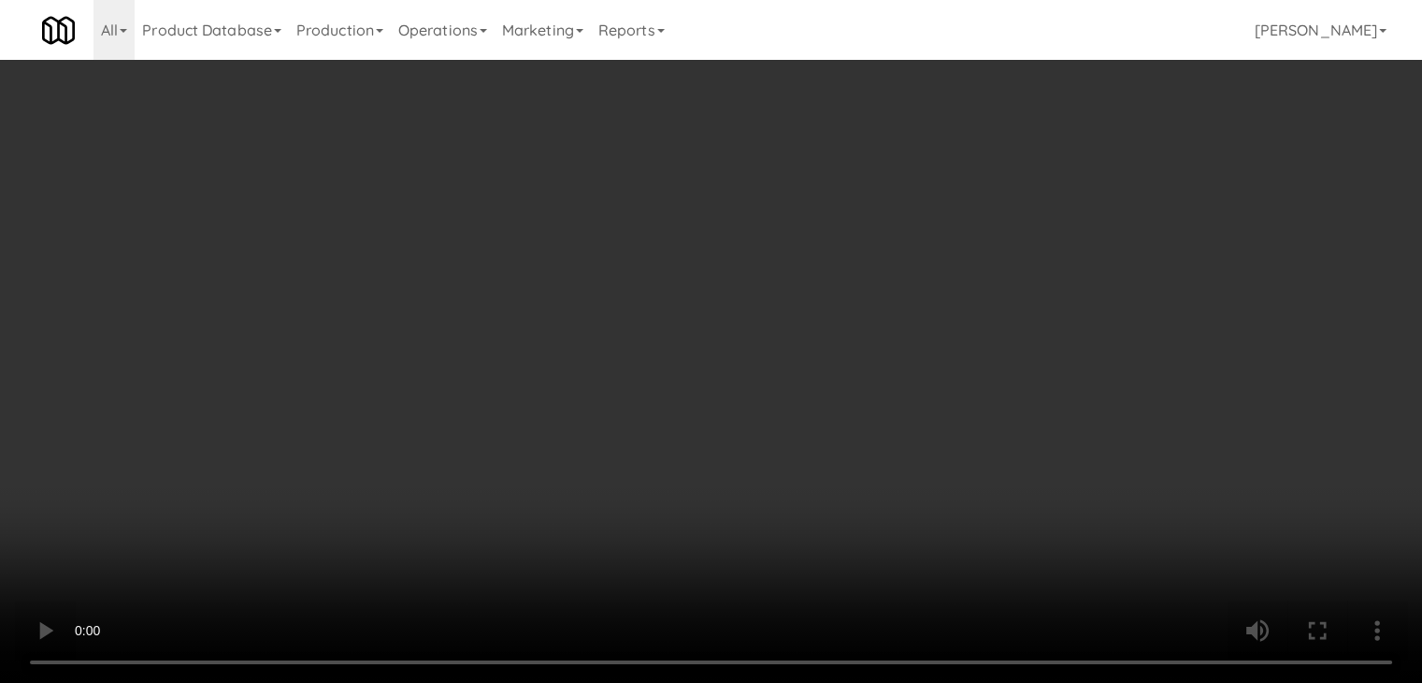
click at [1020, 187] on button "Planogram" at bounding box center [1013, 198] width 92 height 28
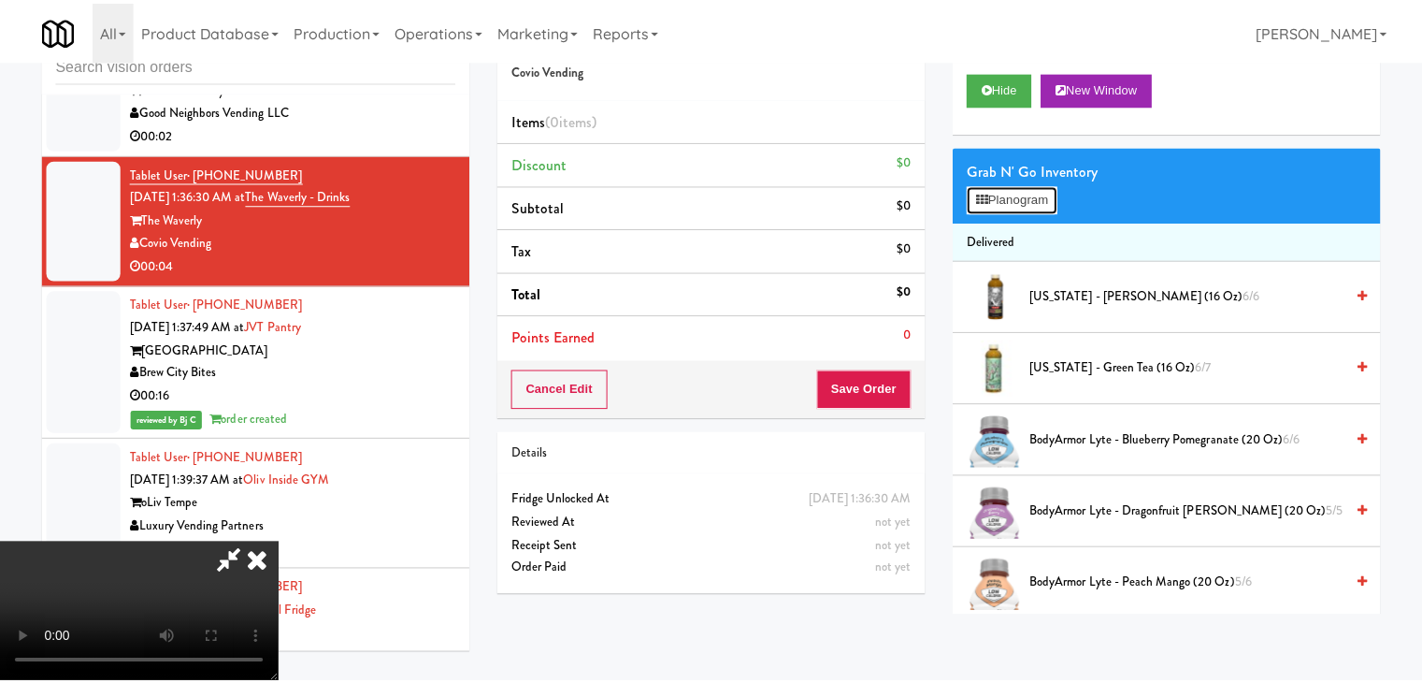
scroll to position [9816, 0]
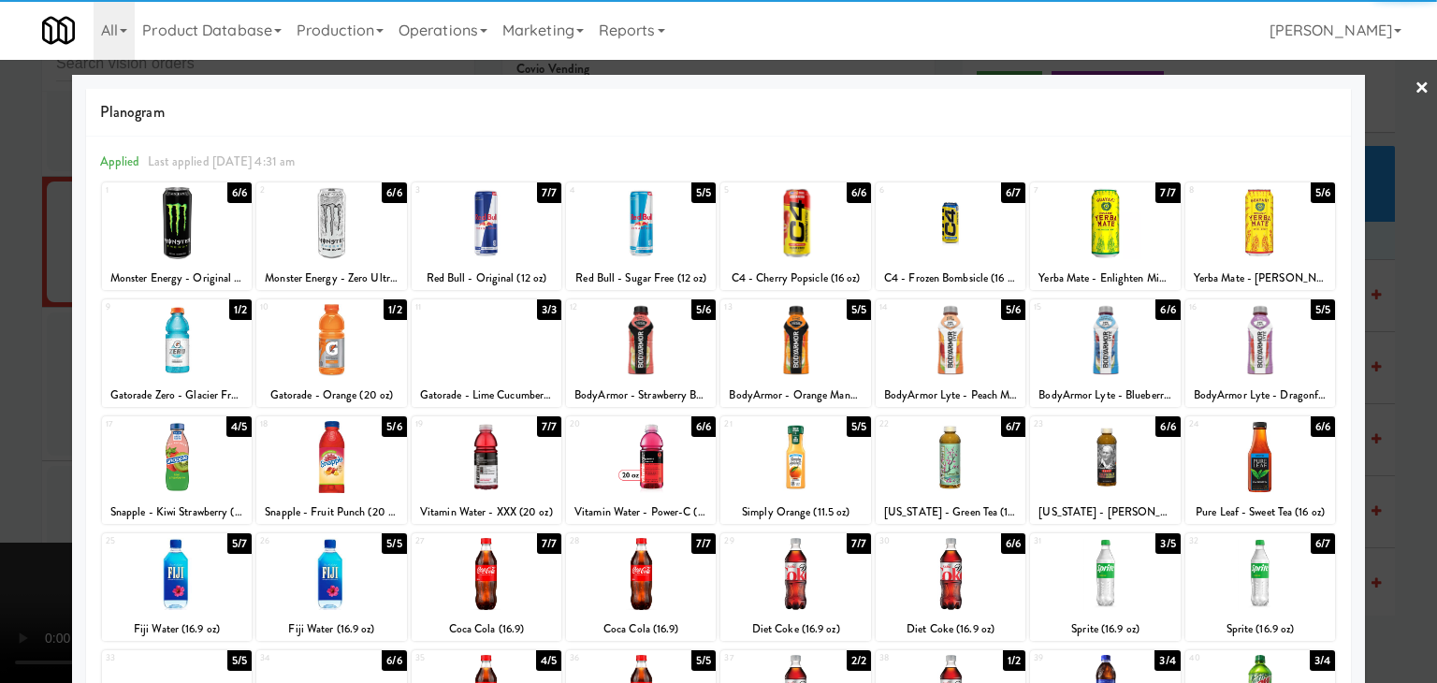
drag, startPoint x: 769, startPoint y: 579, endPoint x: 333, endPoint y: 531, distance: 438.4
click at [768, 579] on div at bounding box center [795, 574] width 150 height 72
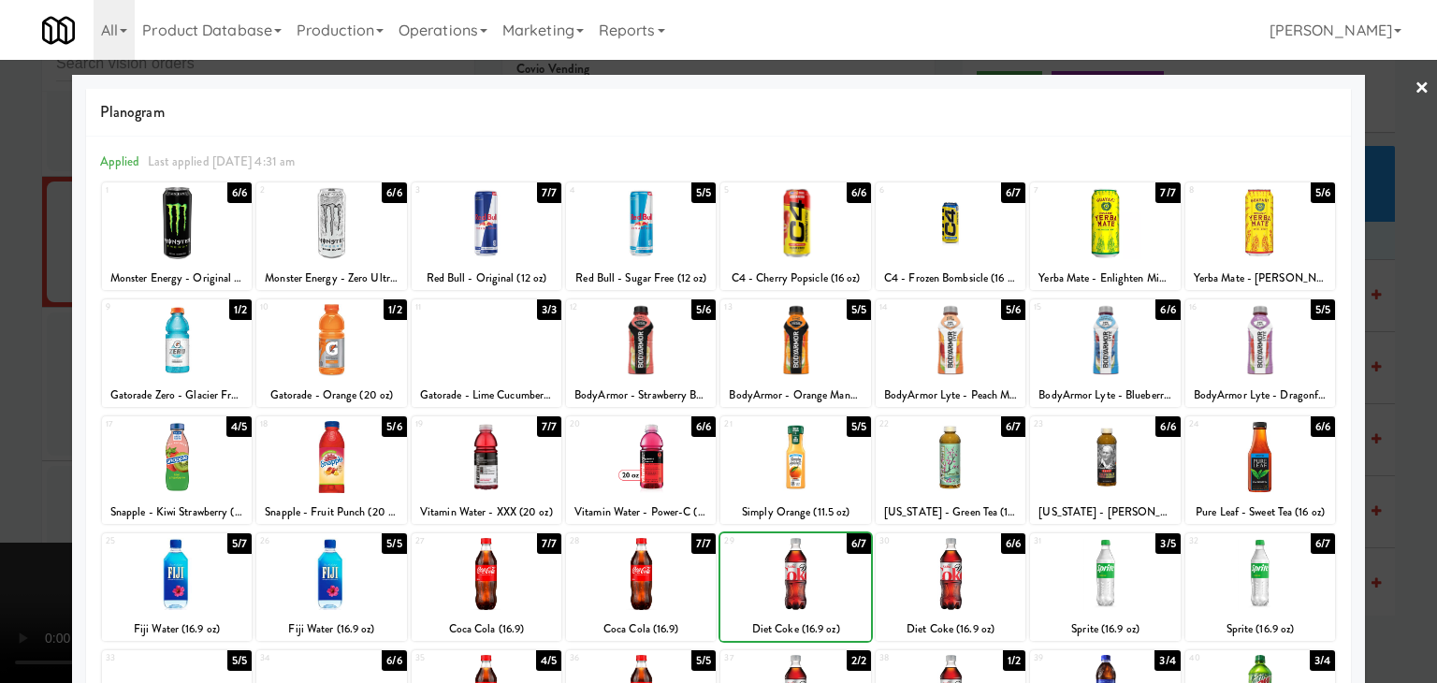
click at [28, 442] on div at bounding box center [718, 341] width 1437 height 683
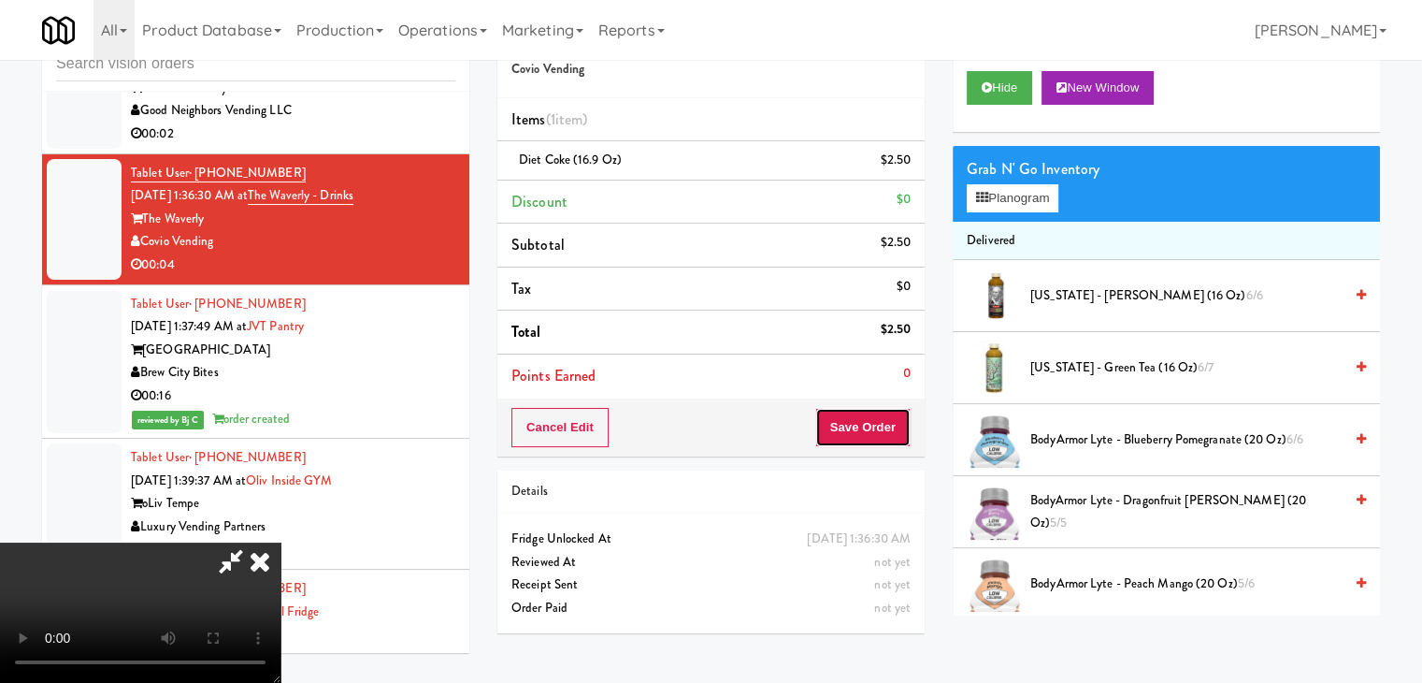
click at [871, 431] on button "Save Order" at bounding box center [863, 427] width 95 height 39
click at [872, 431] on button "Save Order" at bounding box center [863, 427] width 95 height 39
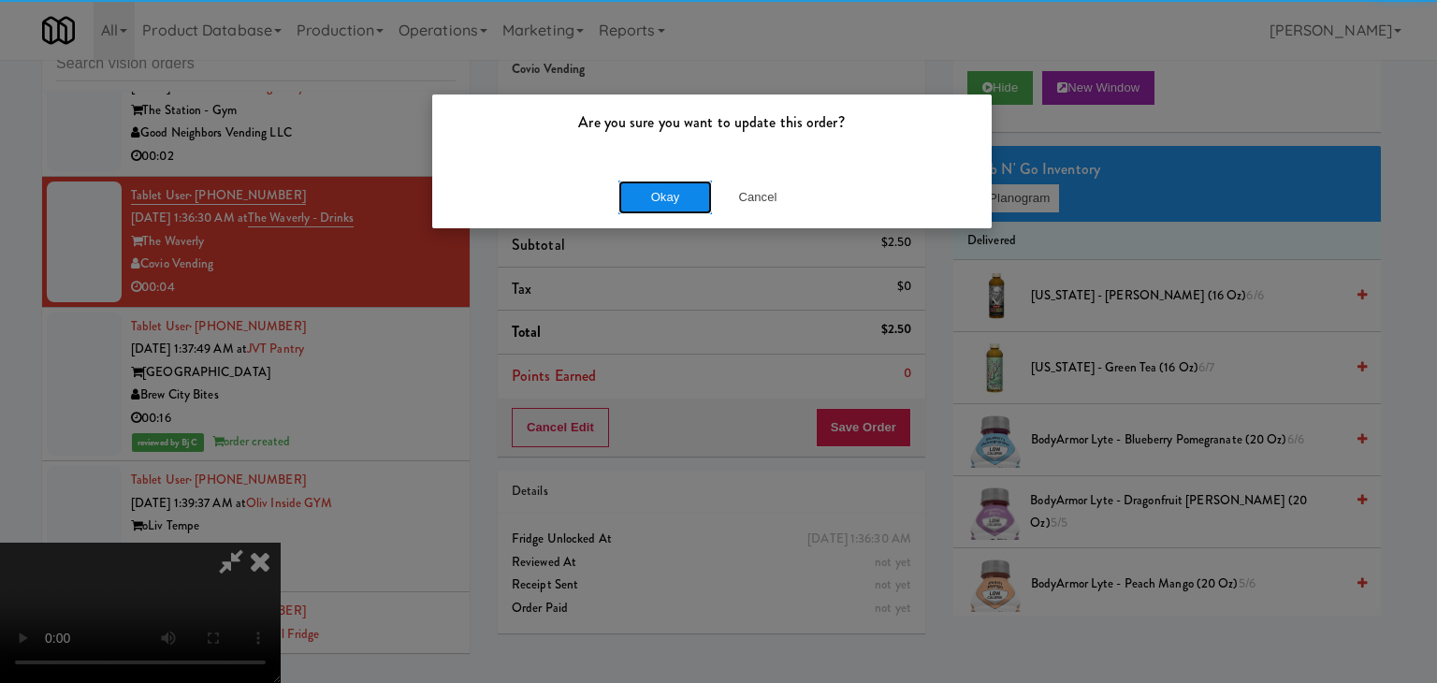
click at [673, 202] on button "Okay" at bounding box center [665, 197] width 94 height 34
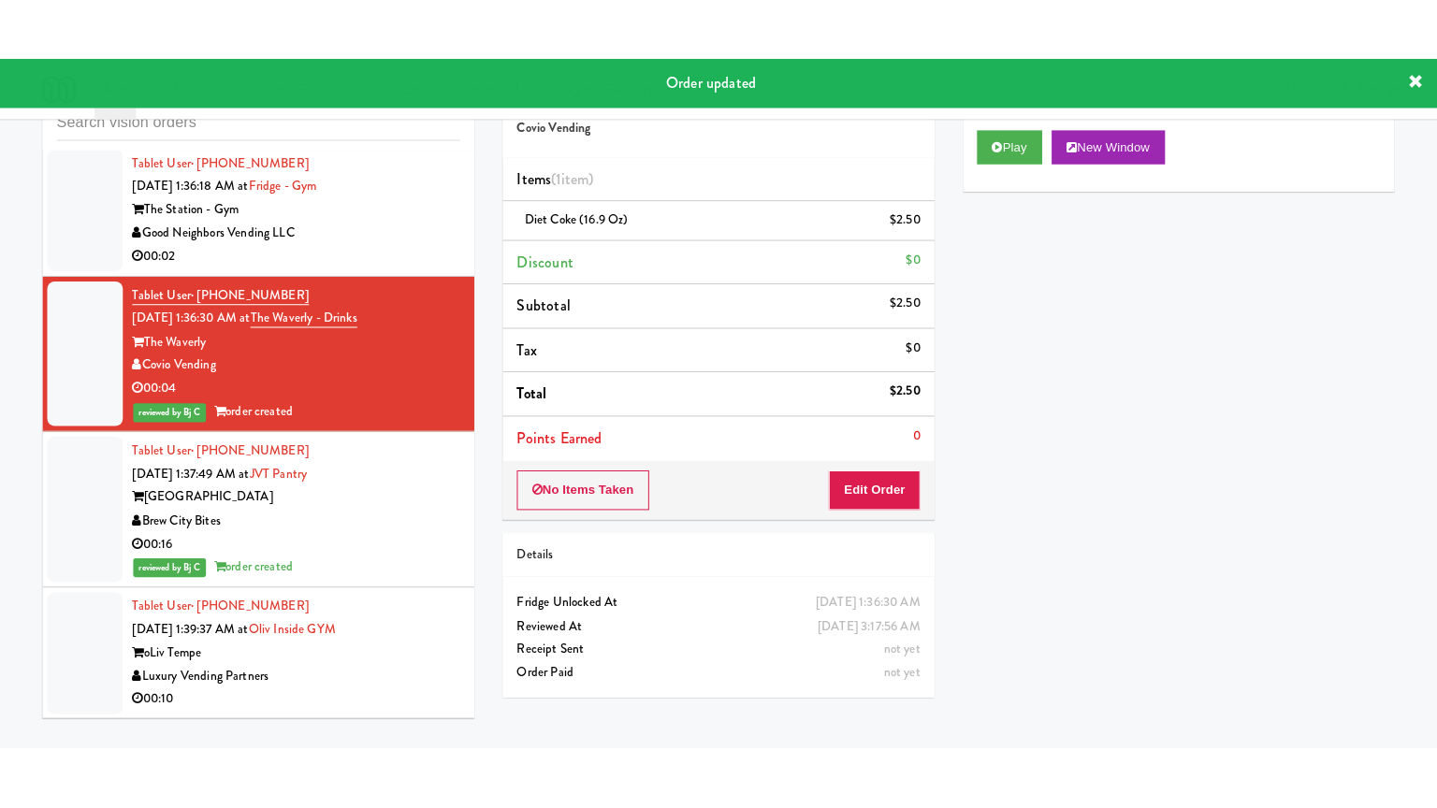
scroll to position [9745, 0]
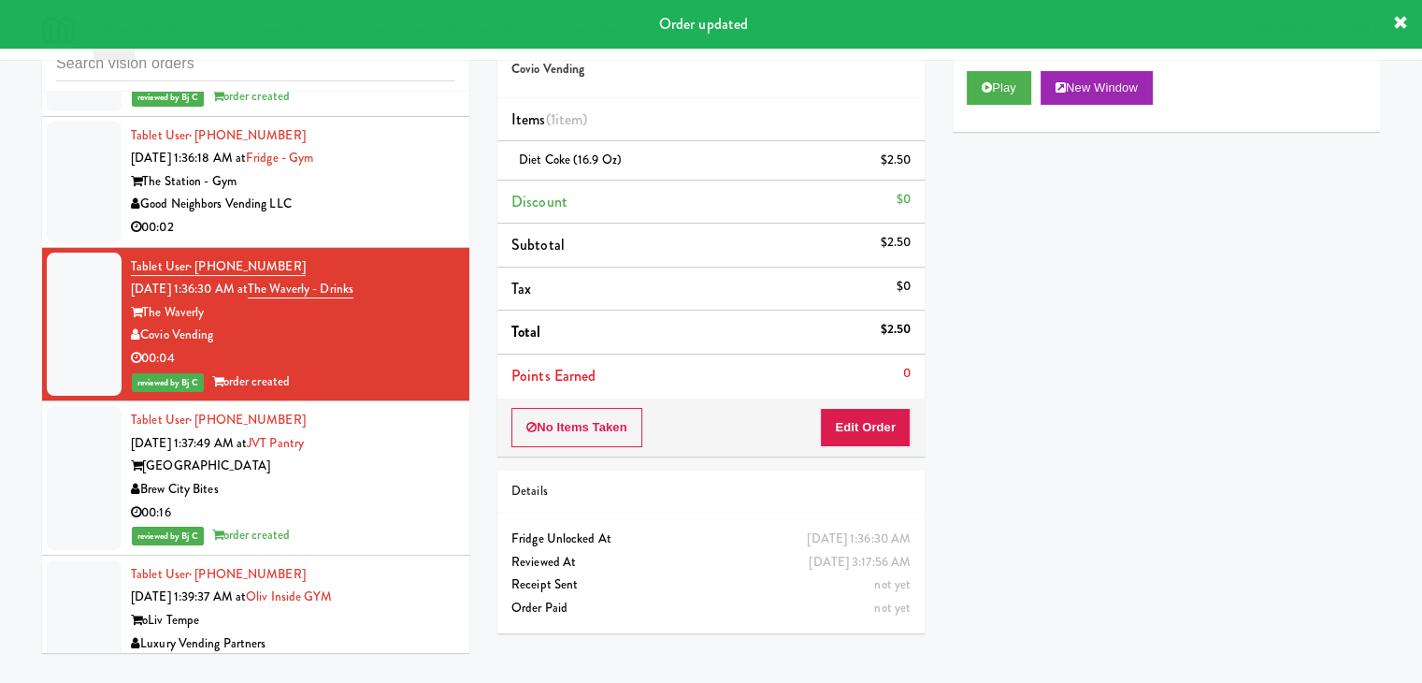
drag, startPoint x: 388, startPoint y: 199, endPoint x: 462, endPoint y: 213, distance: 75.2
click at [398, 199] on div "Tablet User · (607) 684-8757 [DATE] 1:36:18 AM at [GEOGRAPHIC_DATA] - Gym Good …" at bounding box center [293, 181] width 325 height 115
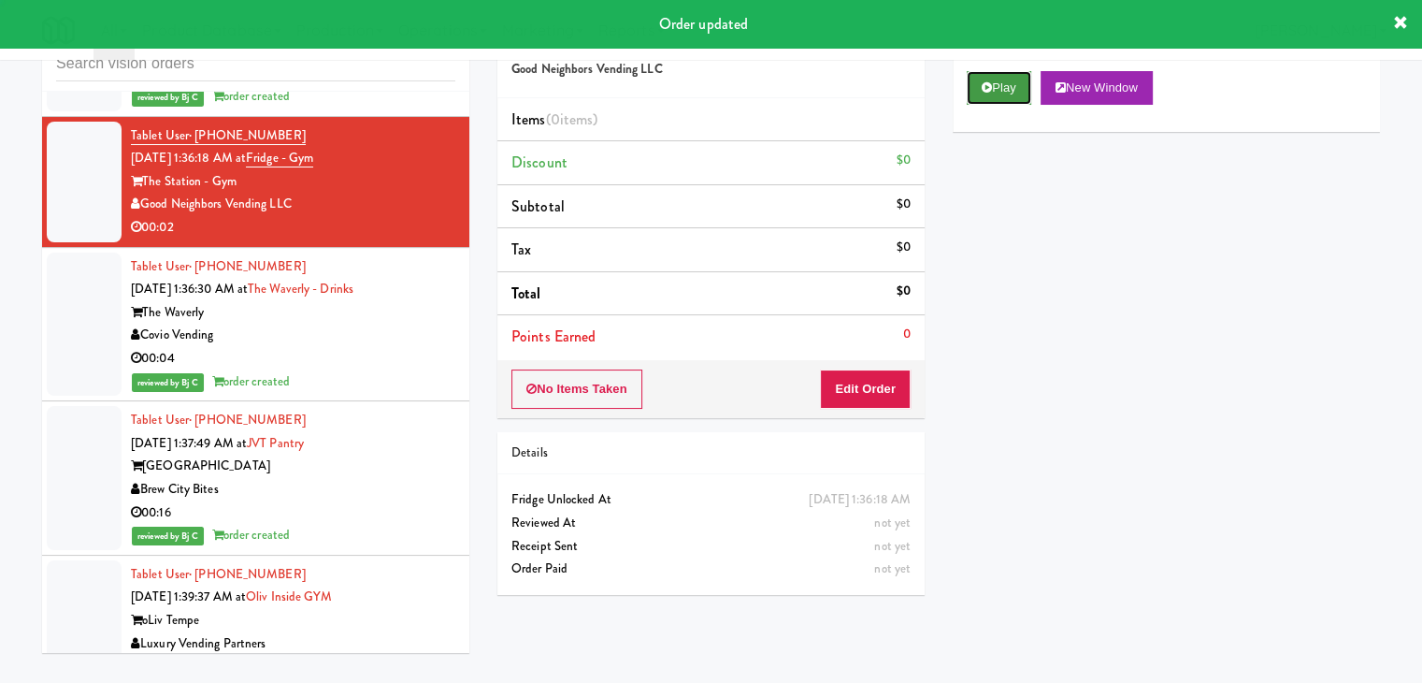
click at [994, 88] on button "Play" at bounding box center [999, 88] width 65 height 34
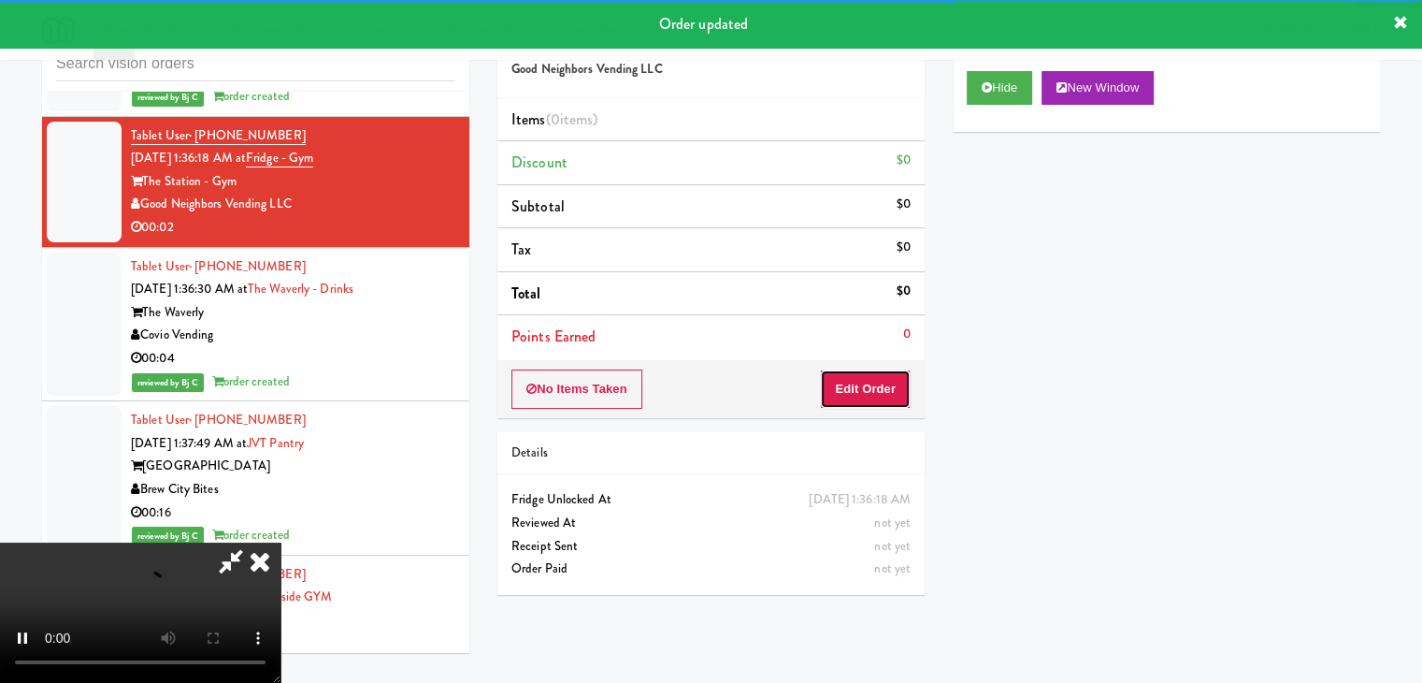
click at [865, 388] on button "Edit Order" at bounding box center [865, 388] width 91 height 39
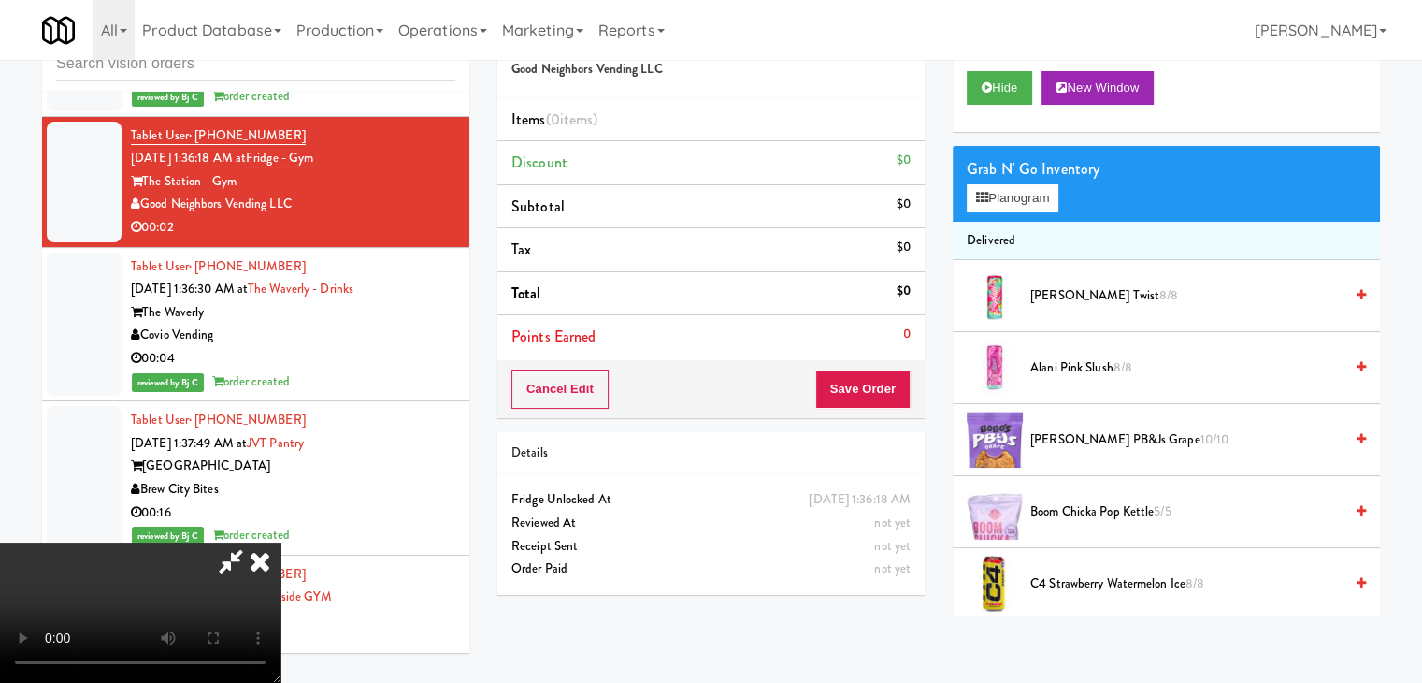
scroll to position [9723, 0]
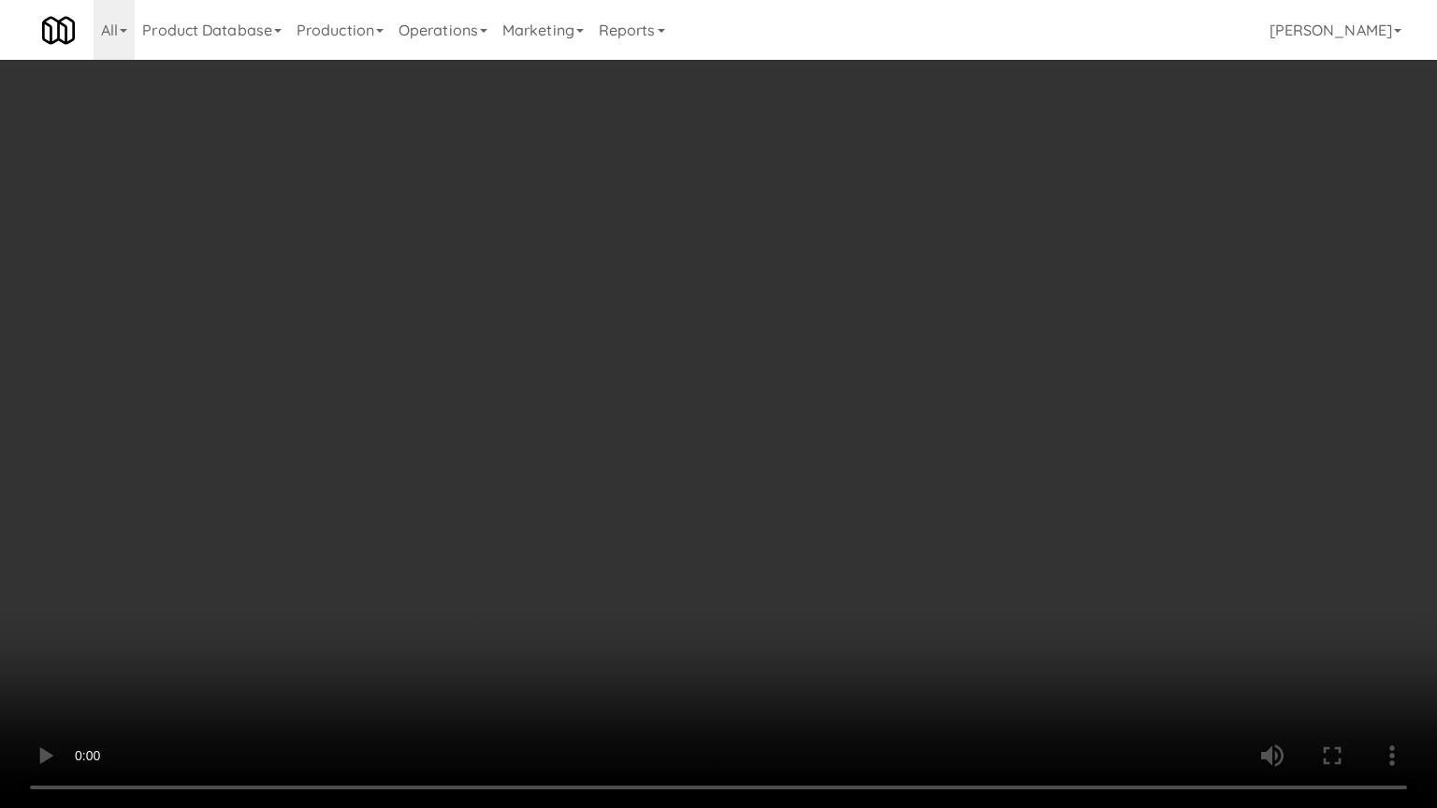
click at [827, 518] on video at bounding box center [718, 404] width 1437 height 808
drag, startPoint x: 838, startPoint y: 538, endPoint x: 848, endPoint y: 535, distance: 10.7
click at [838, 538] on video at bounding box center [718, 404] width 1437 height 808
click at [854, 535] on video at bounding box center [718, 404] width 1437 height 808
click at [855, 535] on video at bounding box center [718, 404] width 1437 height 808
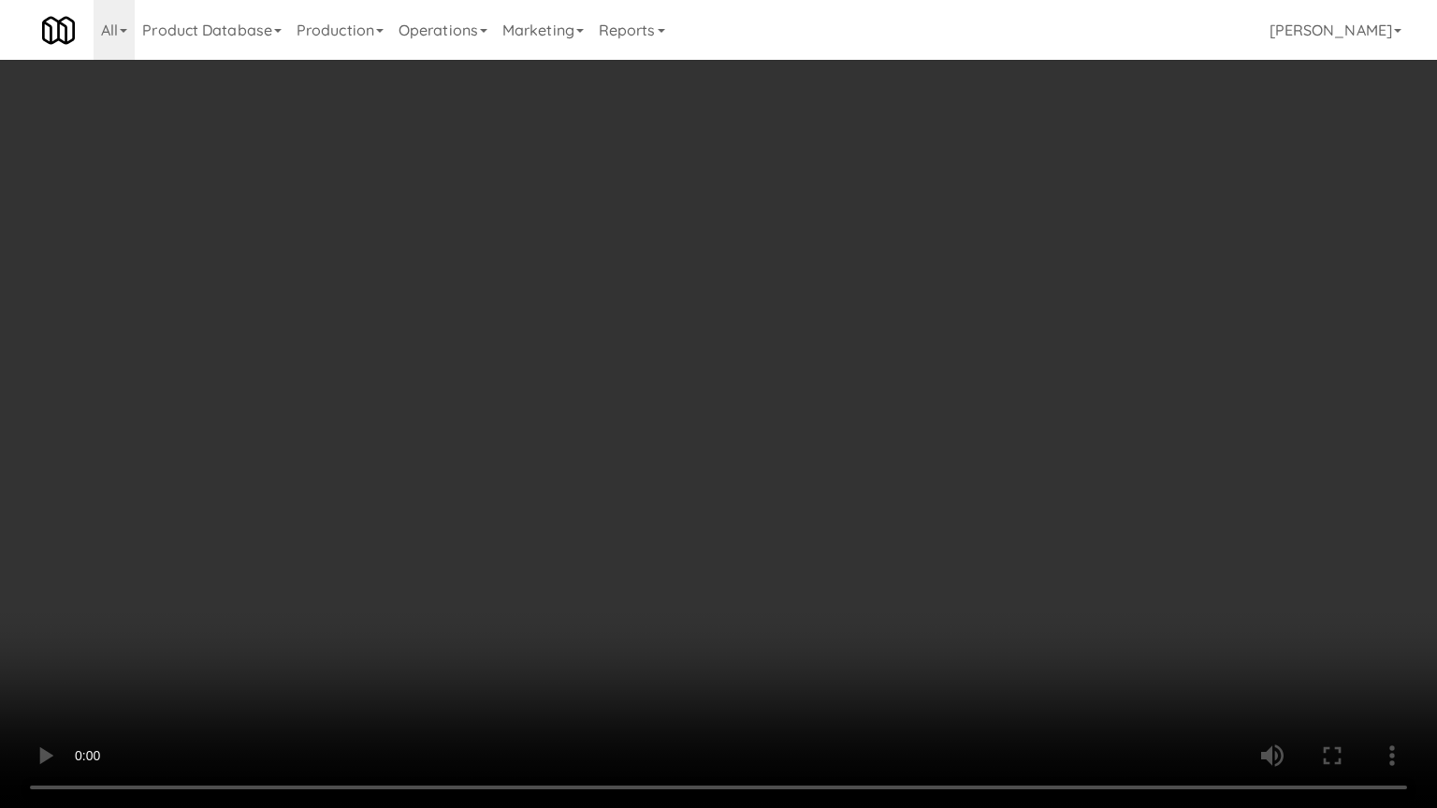
click at [859, 535] on video at bounding box center [718, 404] width 1437 height 808
click at [858, 535] on video at bounding box center [718, 404] width 1437 height 808
drag, startPoint x: 858, startPoint y: 535, endPoint x: 970, endPoint y: 255, distance: 301.3
click at [866, 513] on video at bounding box center [718, 404] width 1437 height 808
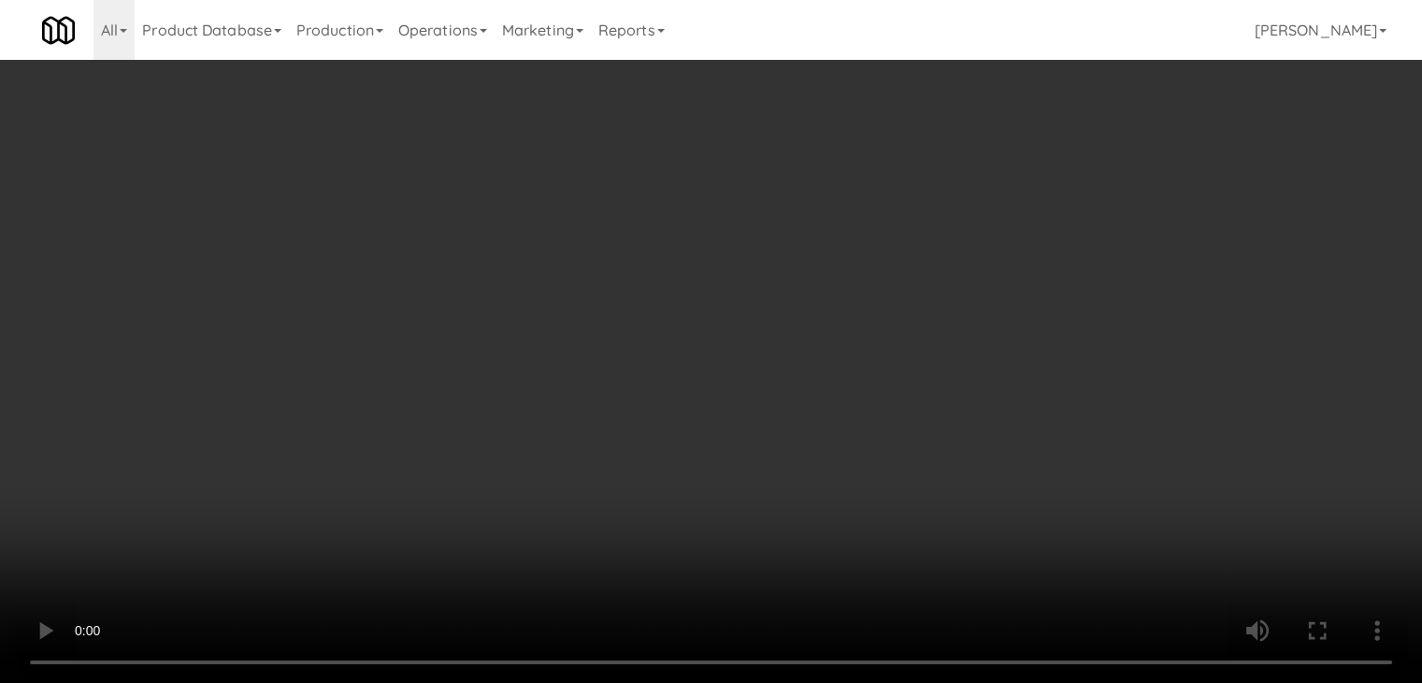
click at [1015, 186] on button "Planogram" at bounding box center [1013, 198] width 92 height 28
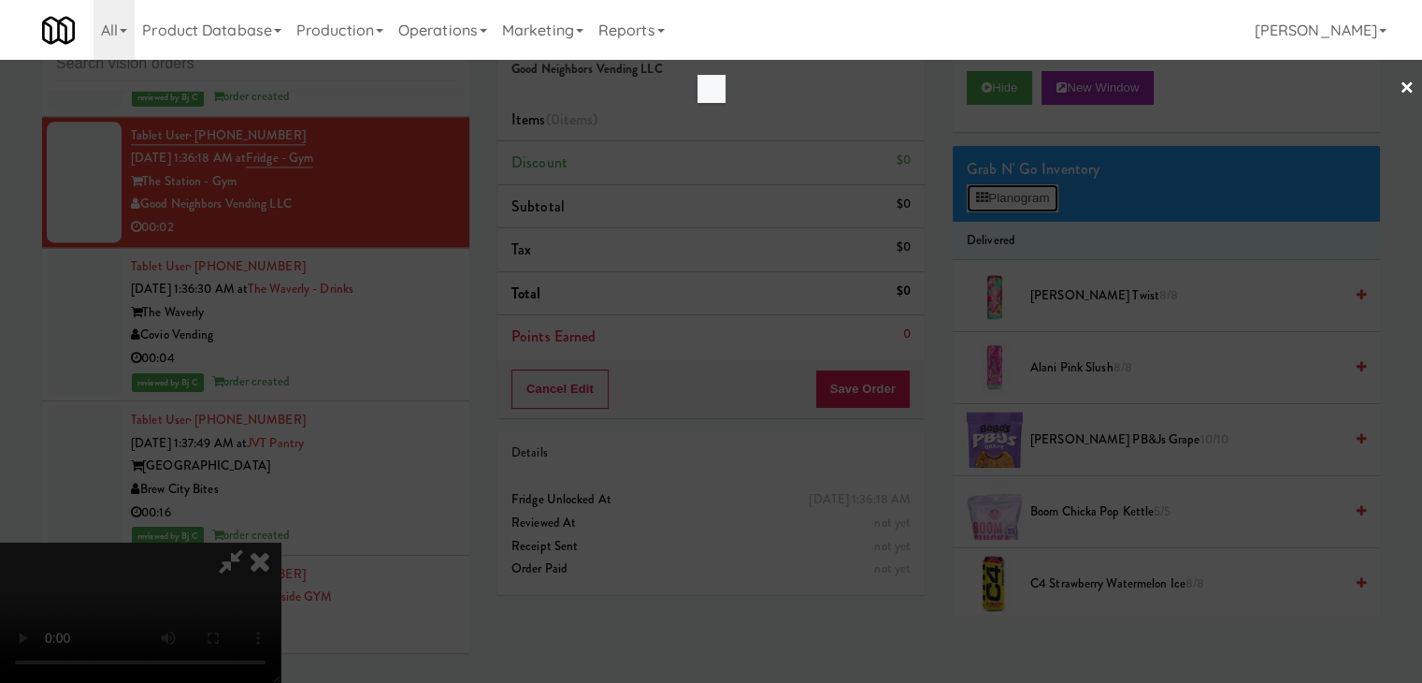
scroll to position [9723, 0]
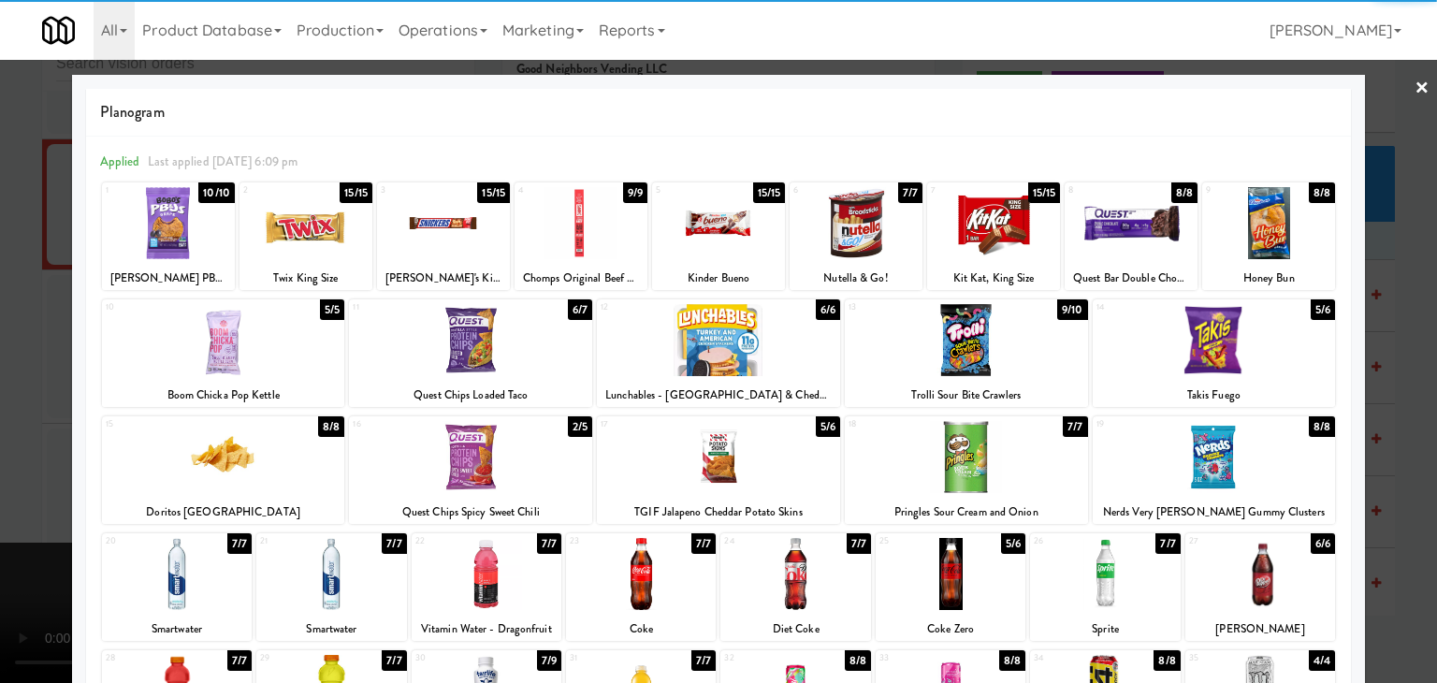
click at [483, 449] on div at bounding box center [470, 457] width 243 height 72
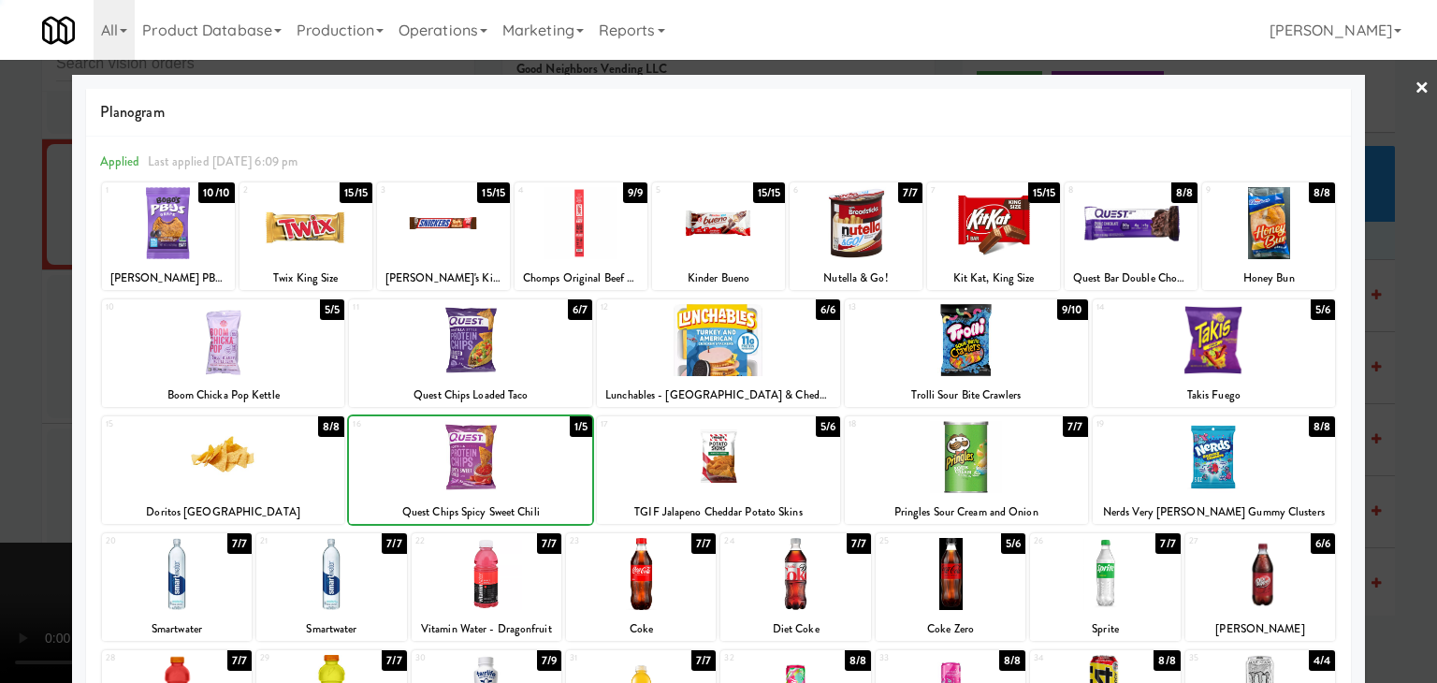
click at [38, 439] on div at bounding box center [718, 341] width 1437 height 683
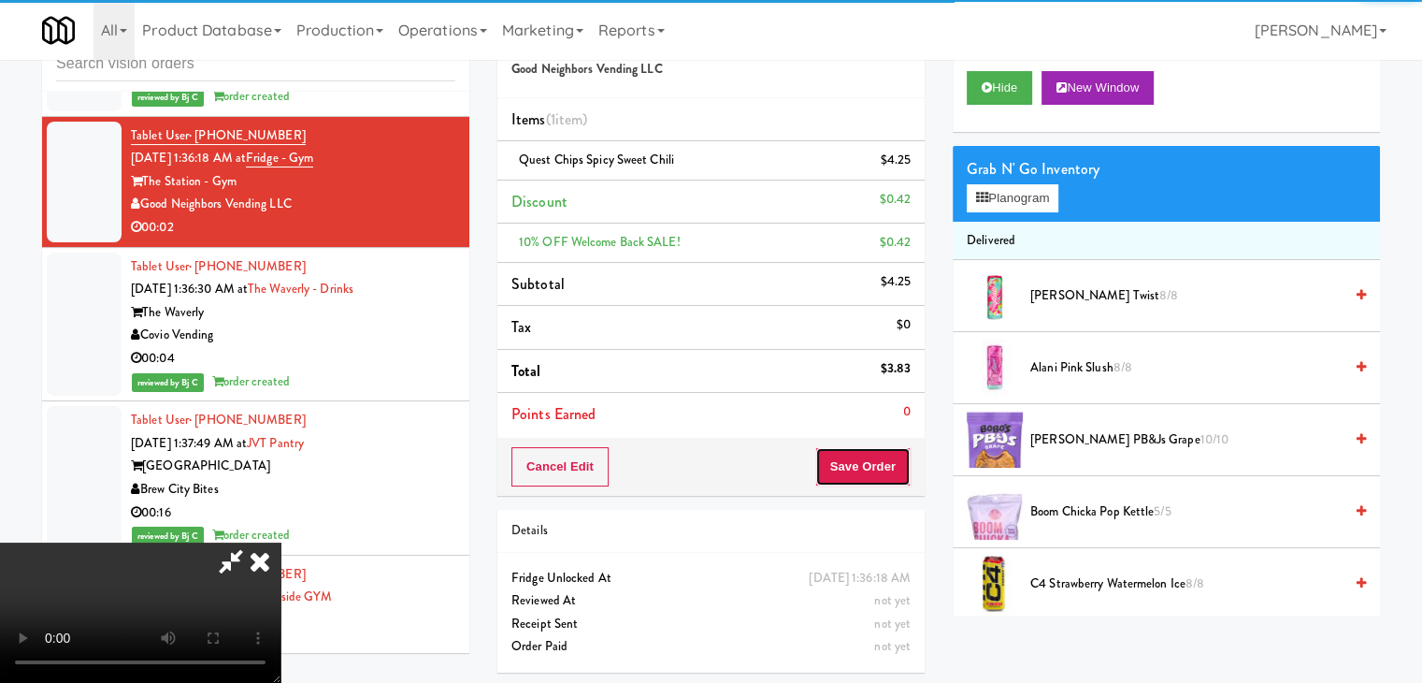
click at [892, 464] on button "Save Order" at bounding box center [863, 466] width 95 height 39
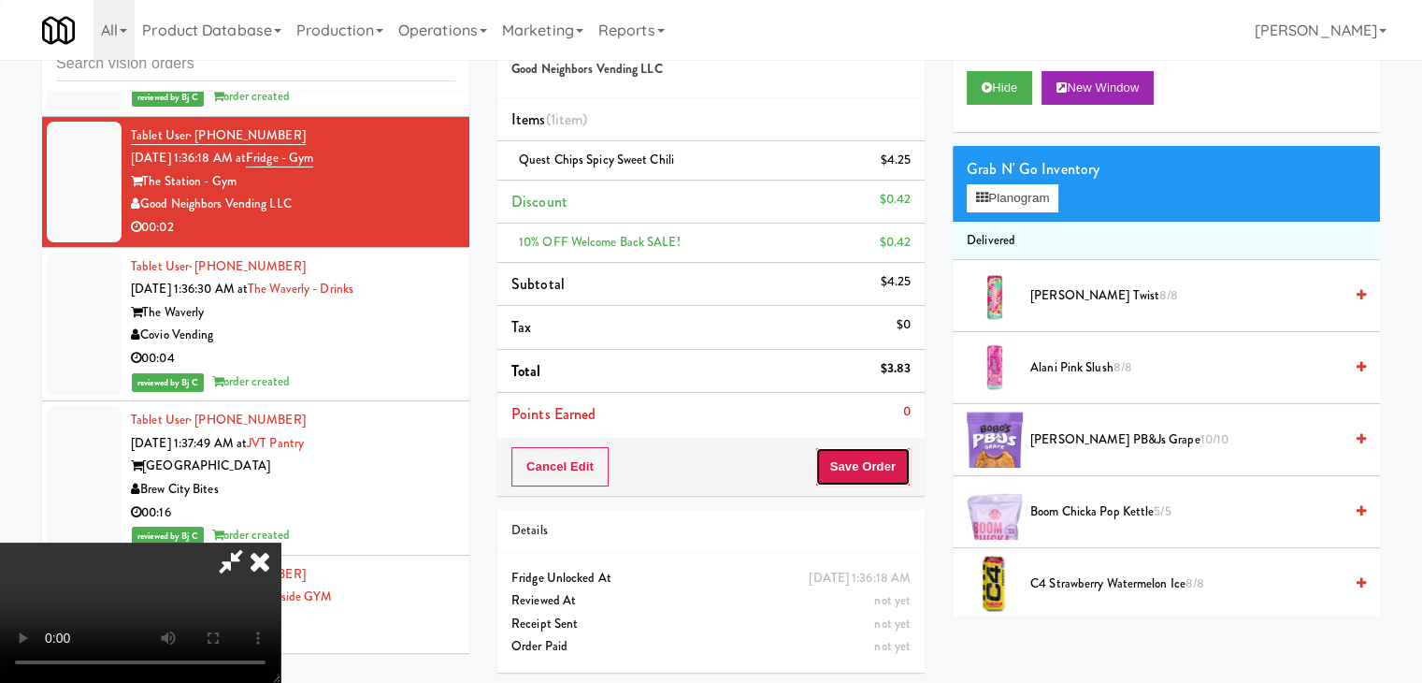
click at [891, 465] on button "Save Order" at bounding box center [863, 466] width 95 height 39
click at [891, 465] on body "Are you sure you want to update this order? Okay Cancel Okay Are you sure you w…" at bounding box center [711, 341] width 1422 height 683
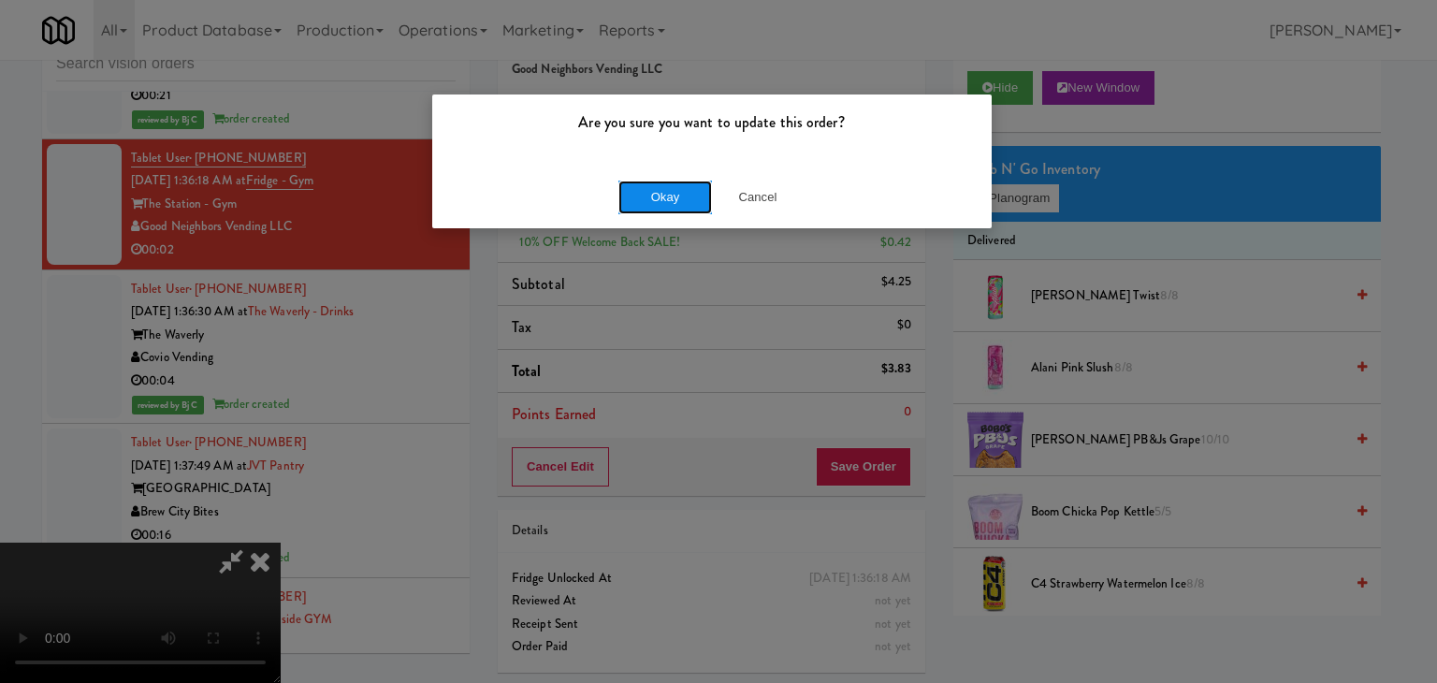
click at [674, 189] on button "Okay" at bounding box center [665, 197] width 94 height 34
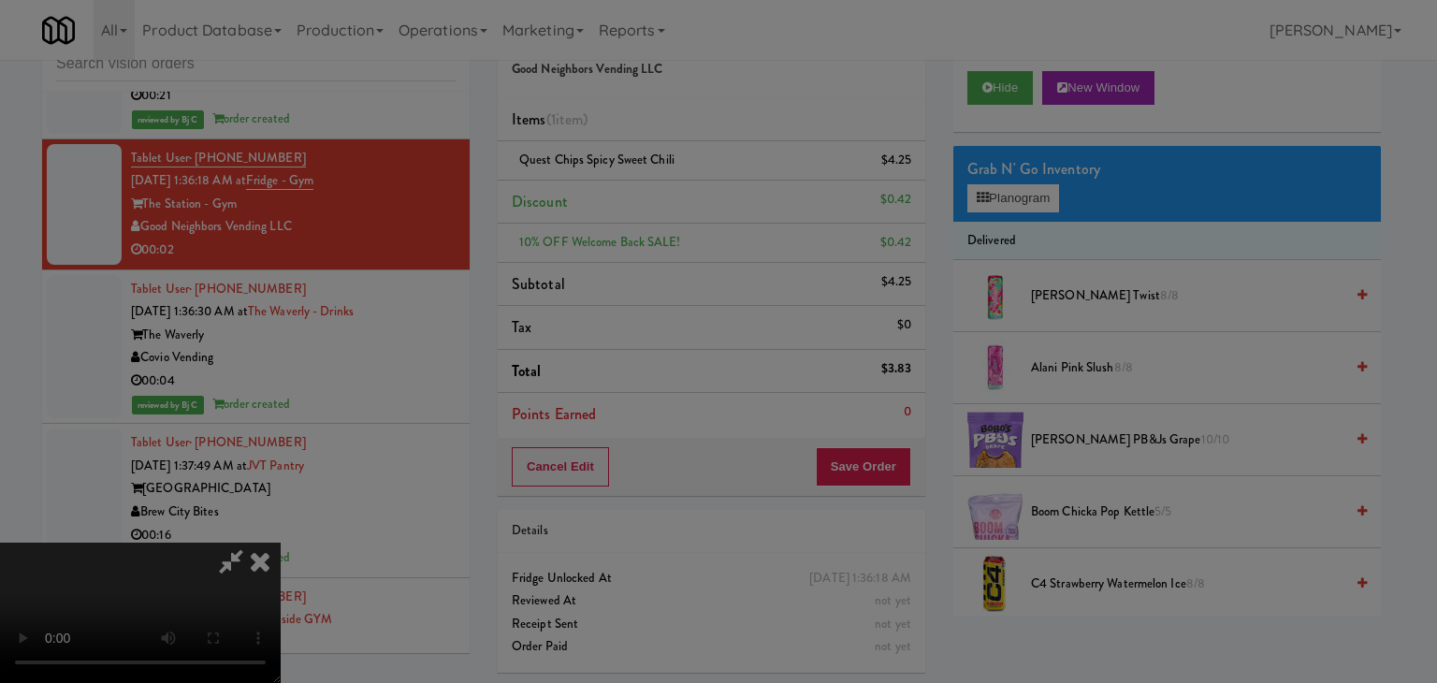
click at [674, 180] on button "Okay" at bounding box center [665, 163] width 94 height 34
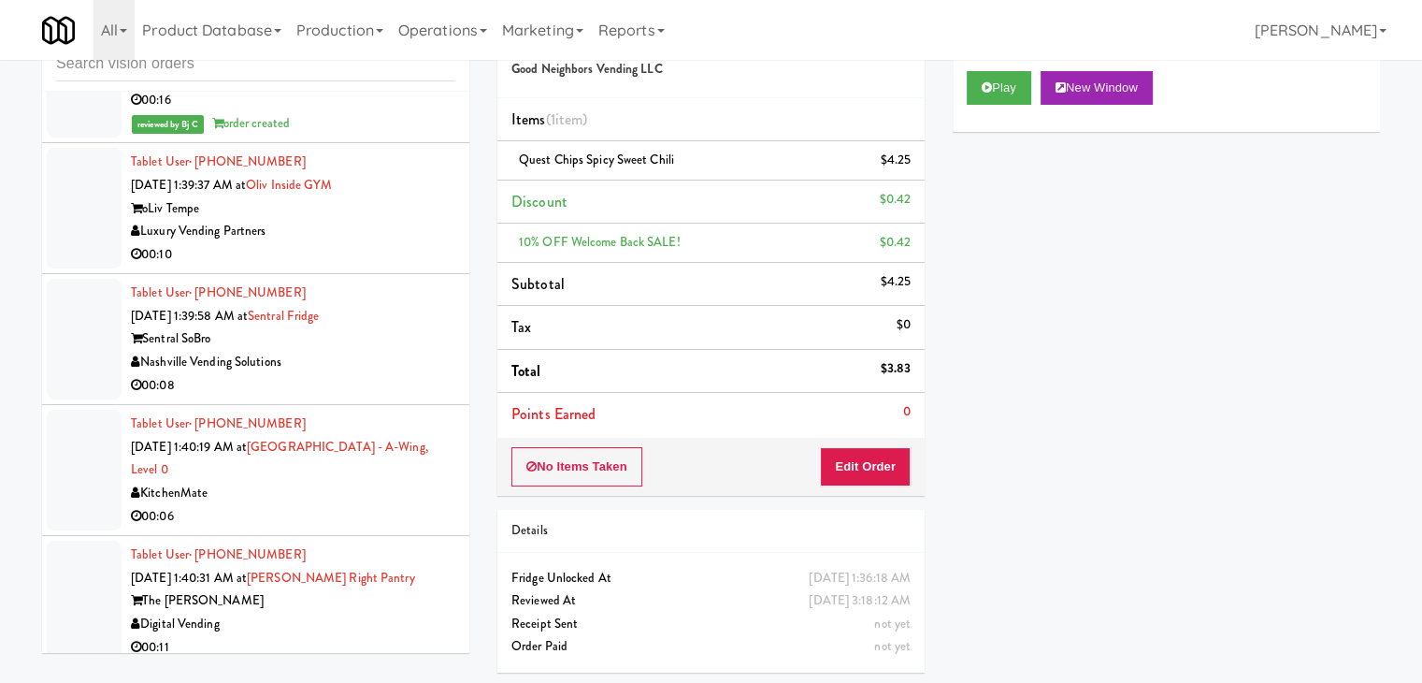
scroll to position [10213, 0]
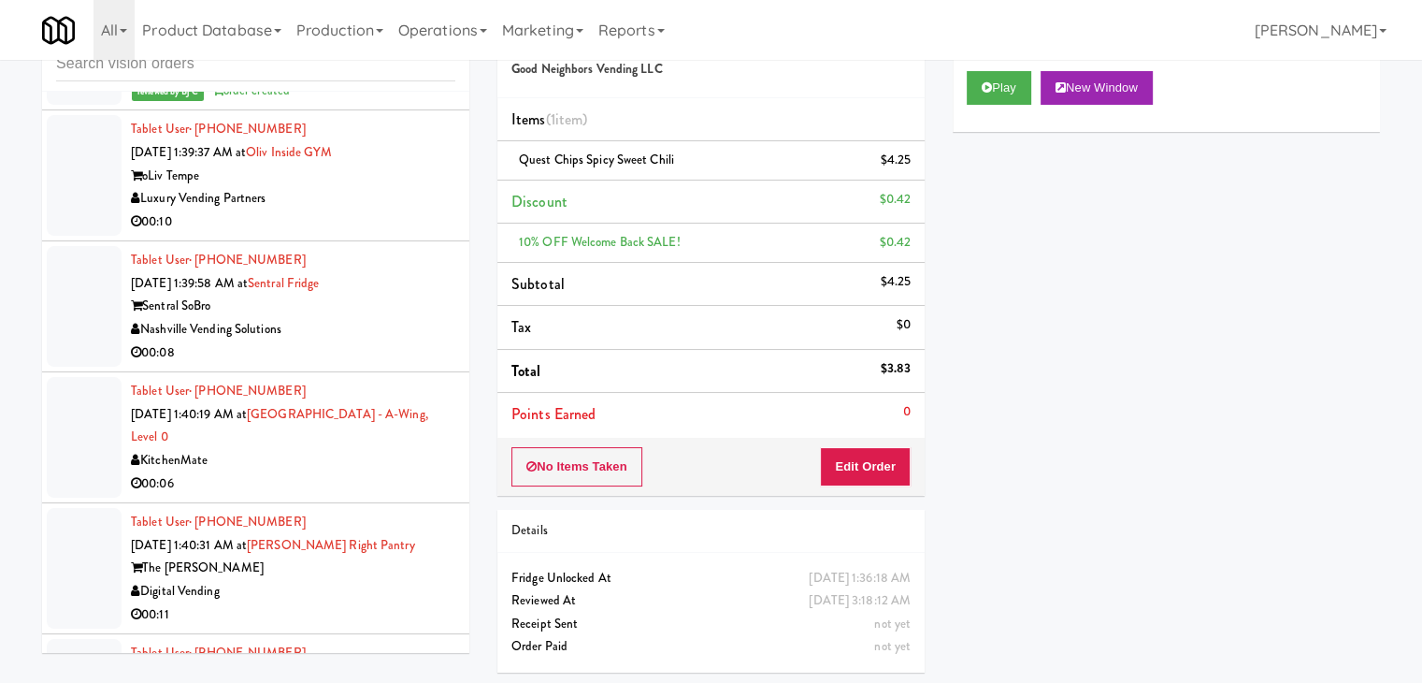
drag, startPoint x: 376, startPoint y: 228, endPoint x: 388, endPoint y: 228, distance: 12.2
click at [376, 228] on div "00:10" at bounding box center [293, 221] width 325 height 23
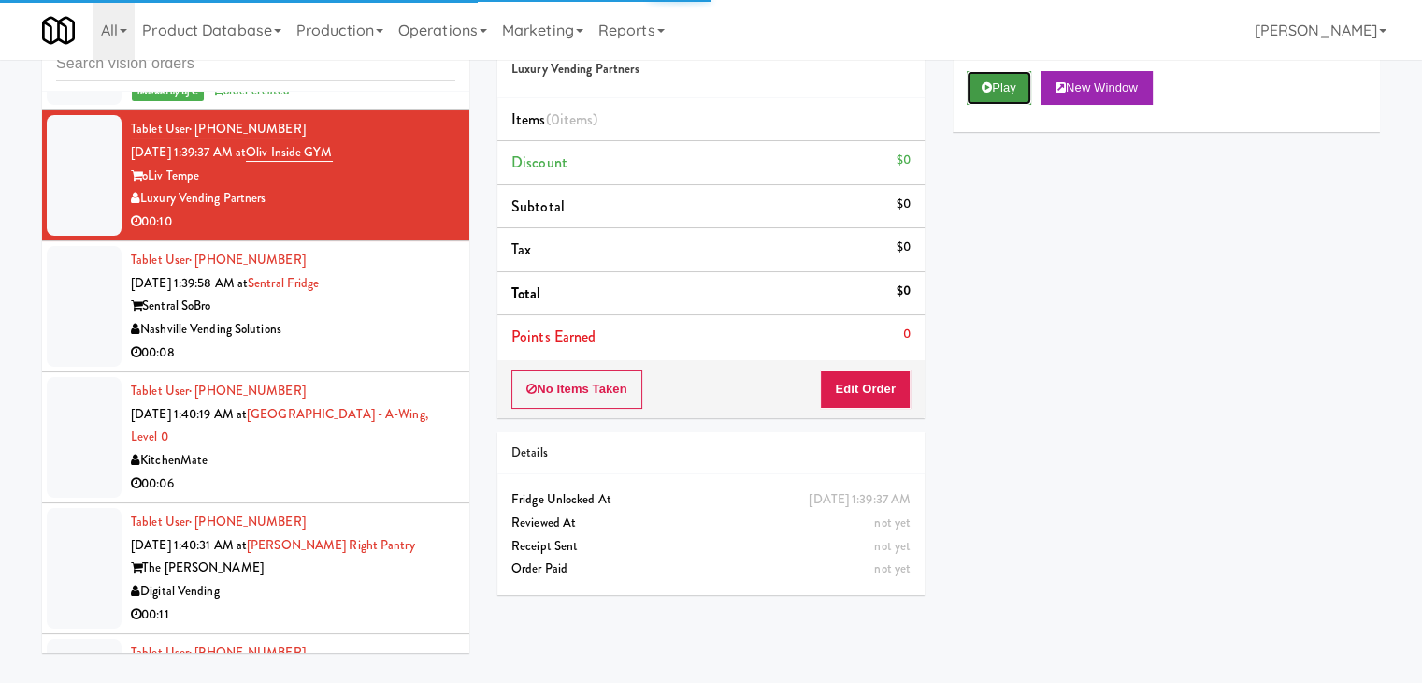
click at [1006, 86] on button "Play" at bounding box center [999, 88] width 65 height 34
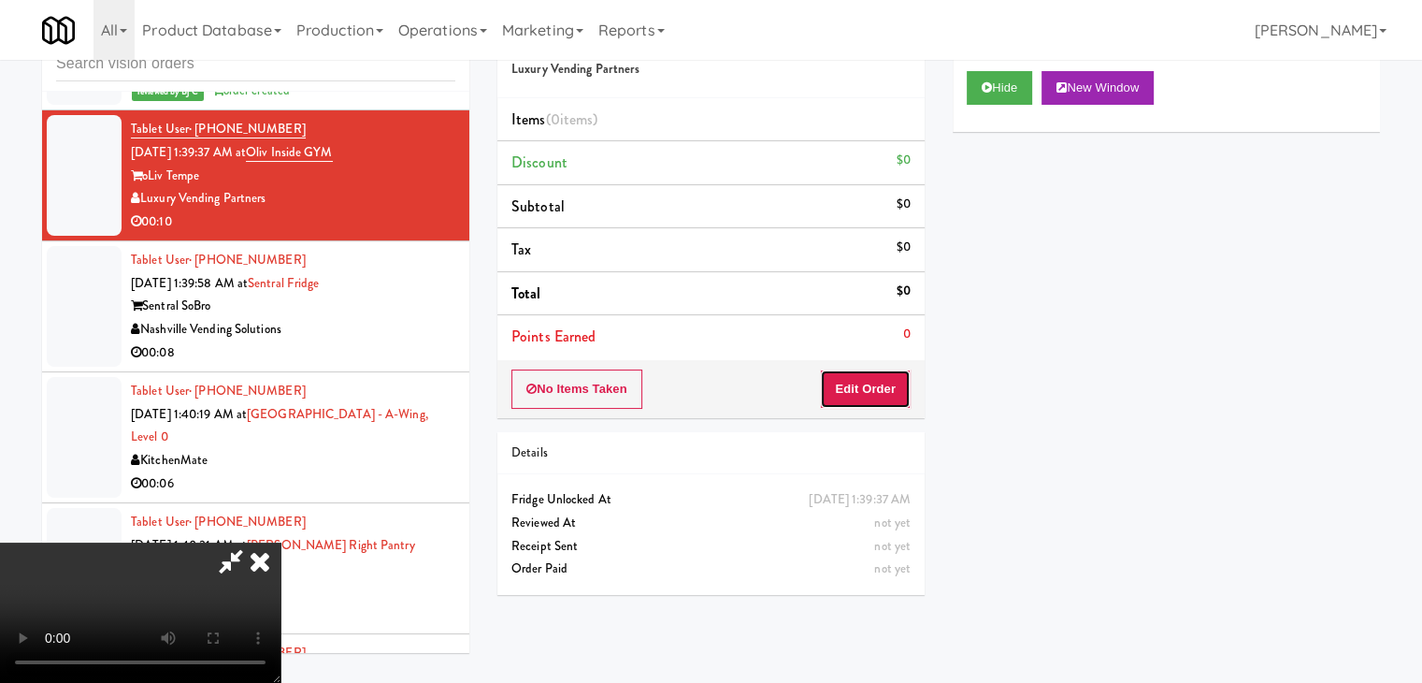
click at [852, 396] on button "Edit Order" at bounding box center [865, 388] width 91 height 39
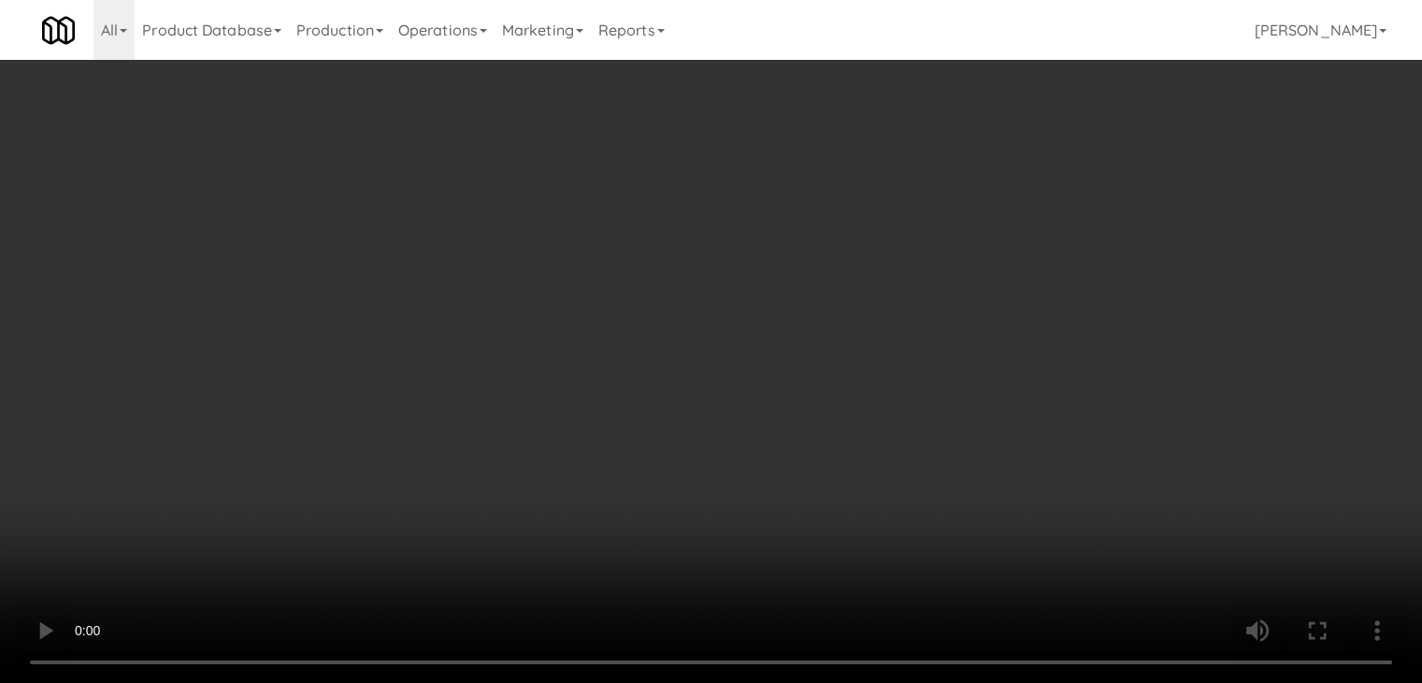
scroll to position [10189, 0]
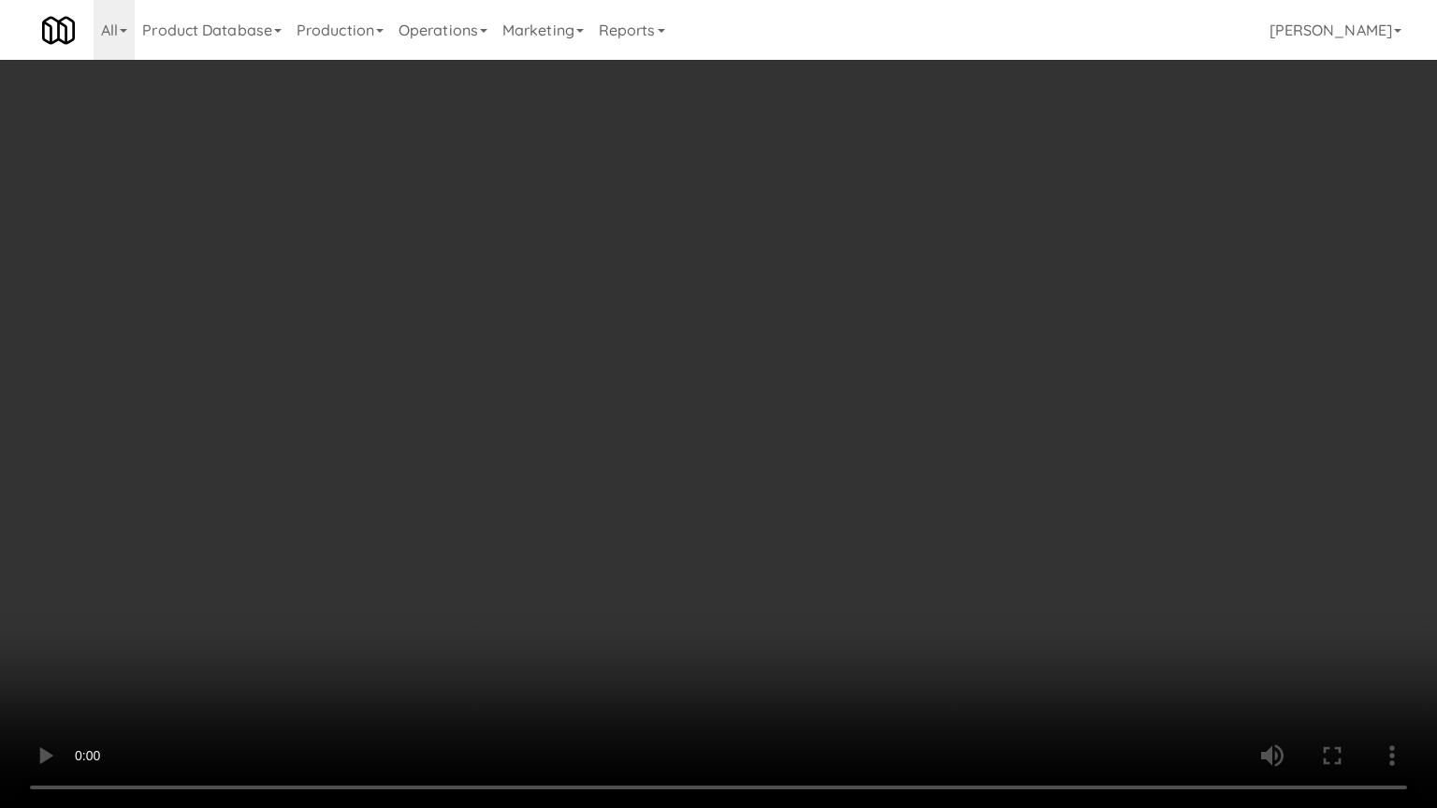
click at [845, 374] on video at bounding box center [718, 404] width 1437 height 808
click at [866, 374] on video at bounding box center [718, 404] width 1437 height 808
drag, startPoint x: 867, startPoint y: 373, endPoint x: 894, endPoint y: 282, distance: 95.6
click at [868, 370] on video at bounding box center [718, 404] width 1437 height 808
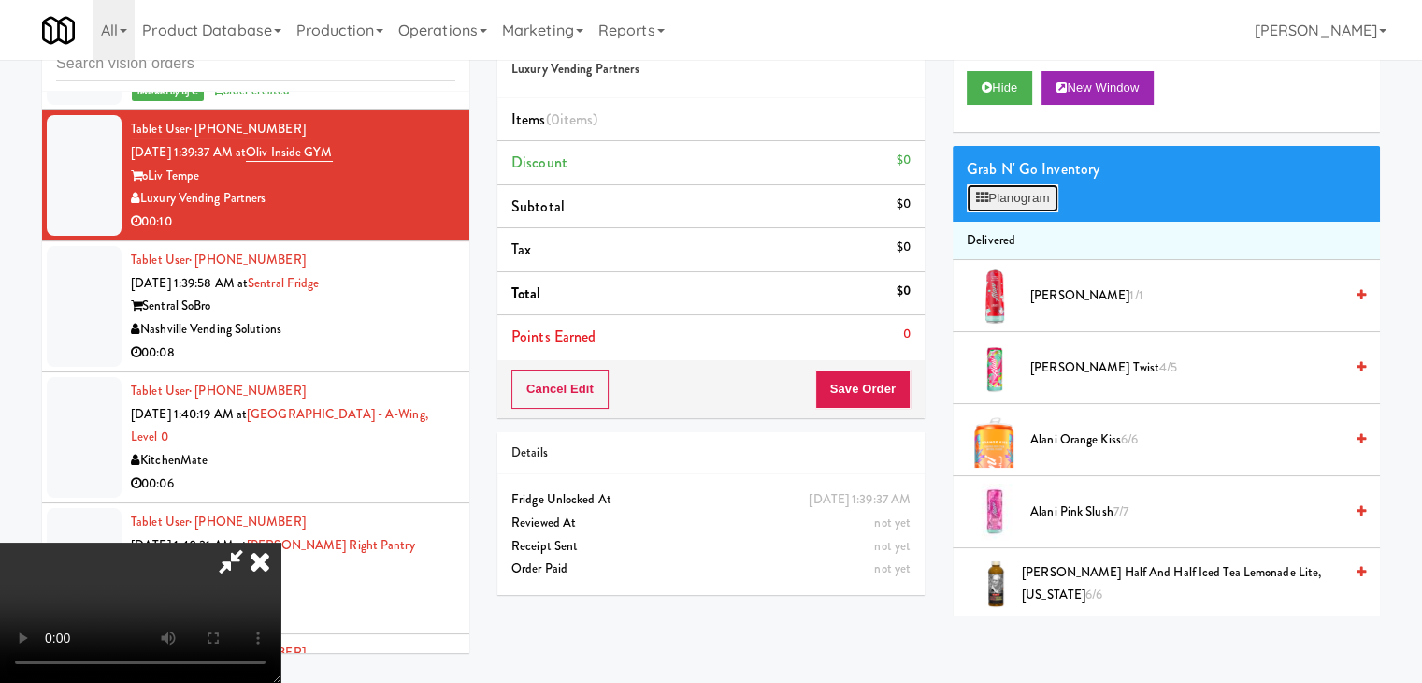
click at [1015, 203] on button "Planogram" at bounding box center [1013, 198] width 92 height 28
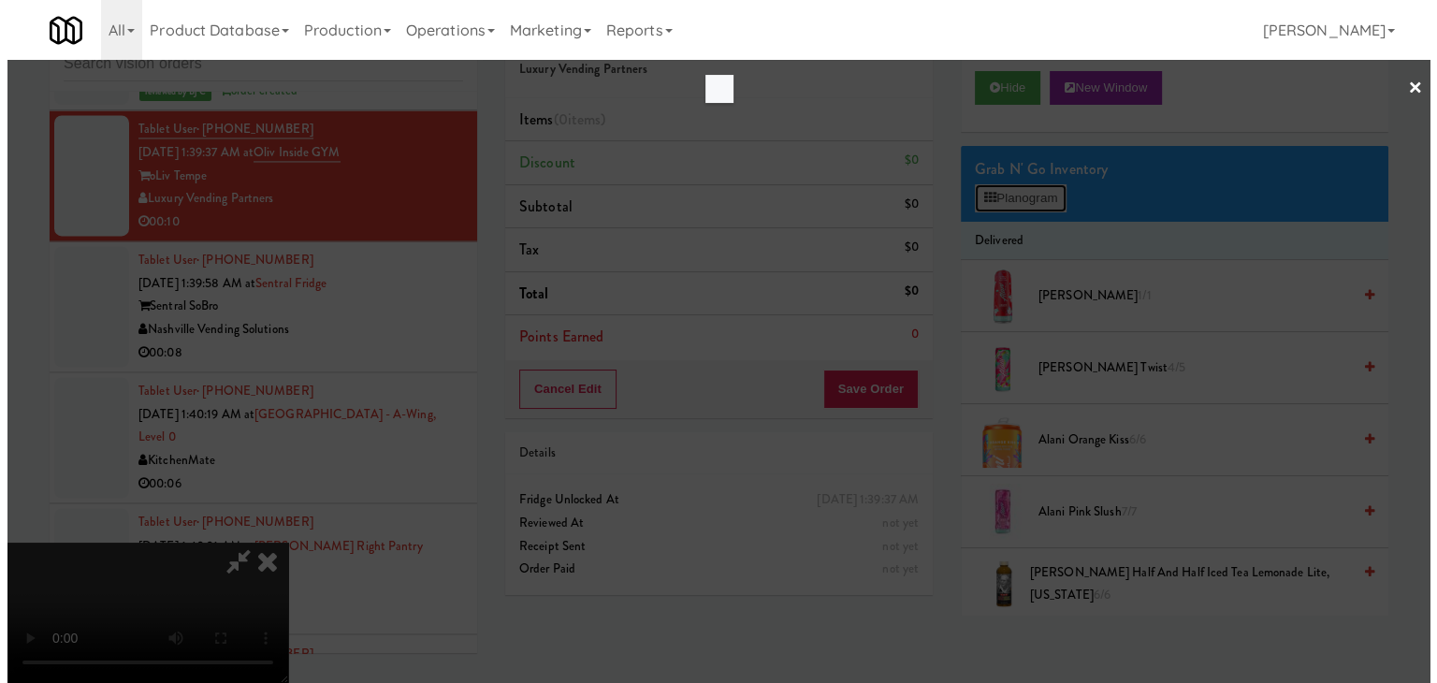
scroll to position [10189, 0]
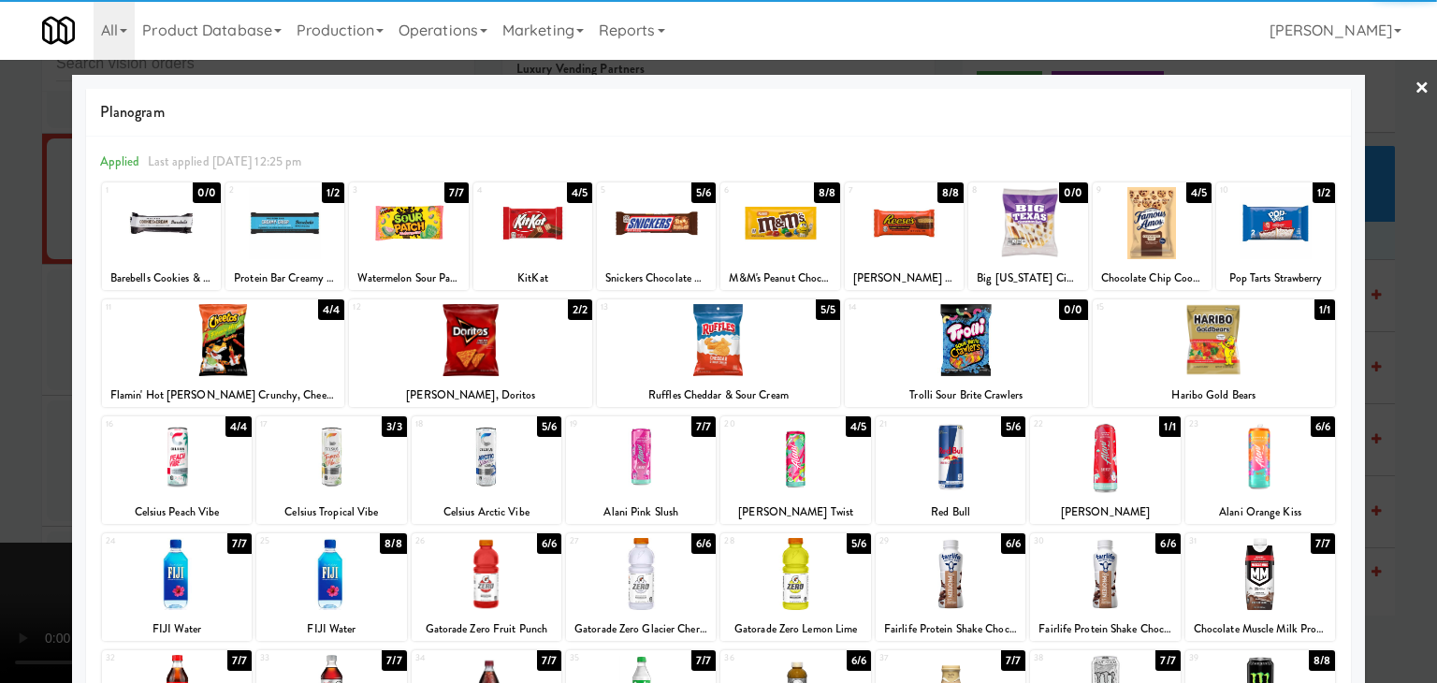
click at [673, 237] on div at bounding box center [656, 223] width 119 height 72
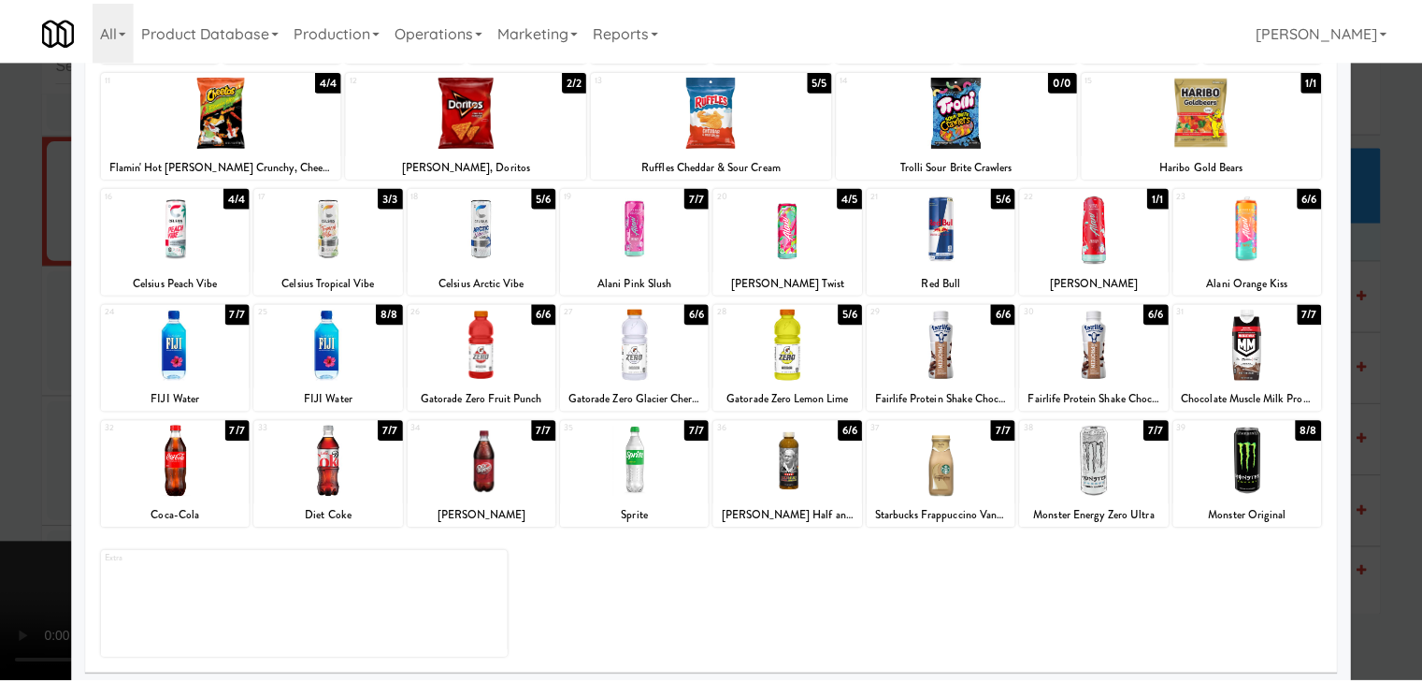
scroll to position [236, 0]
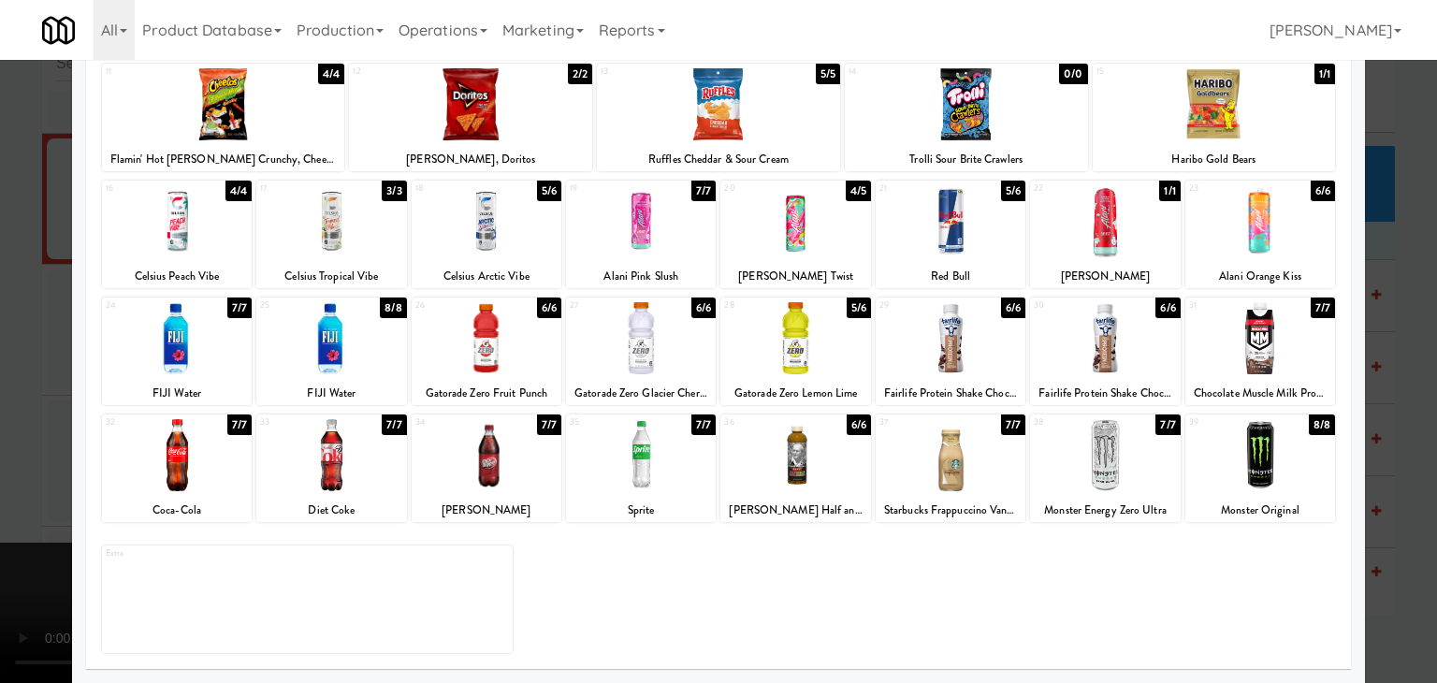
click at [939, 369] on div at bounding box center [950, 338] width 150 height 72
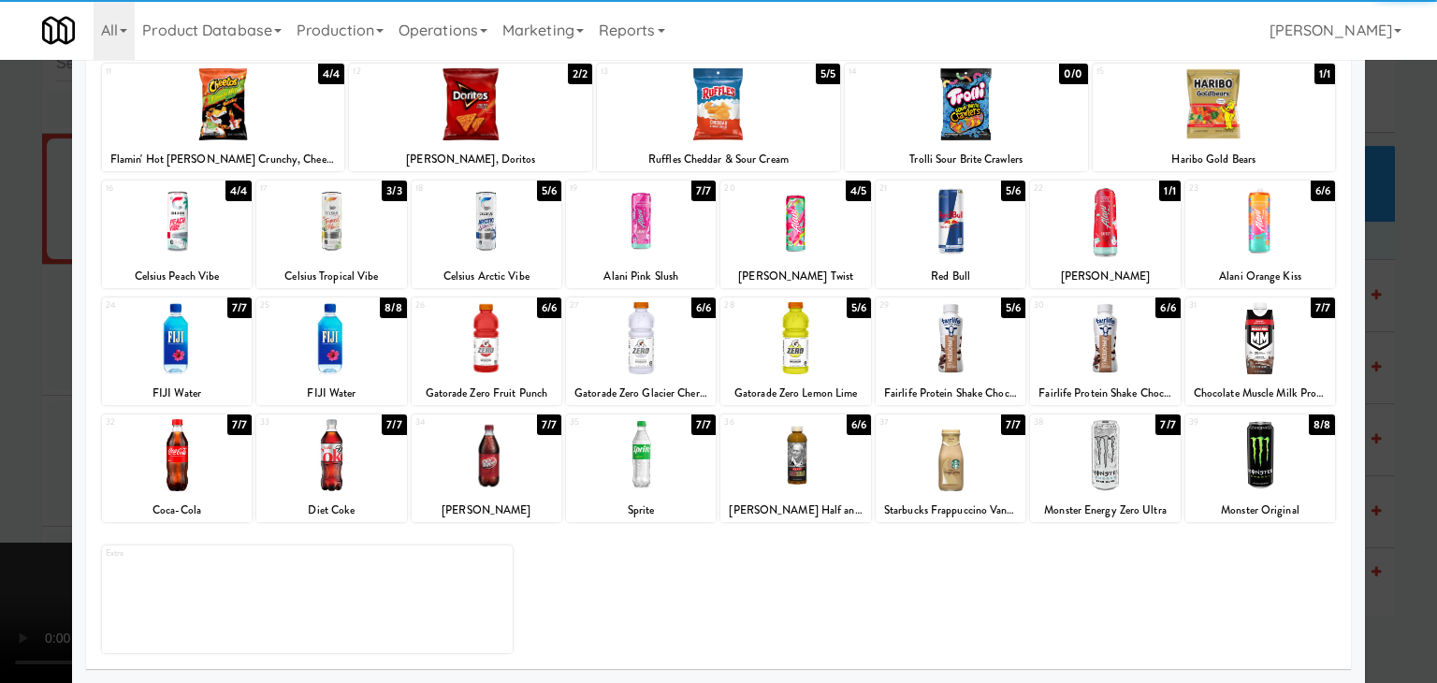
click at [0, 418] on div at bounding box center [718, 341] width 1437 height 683
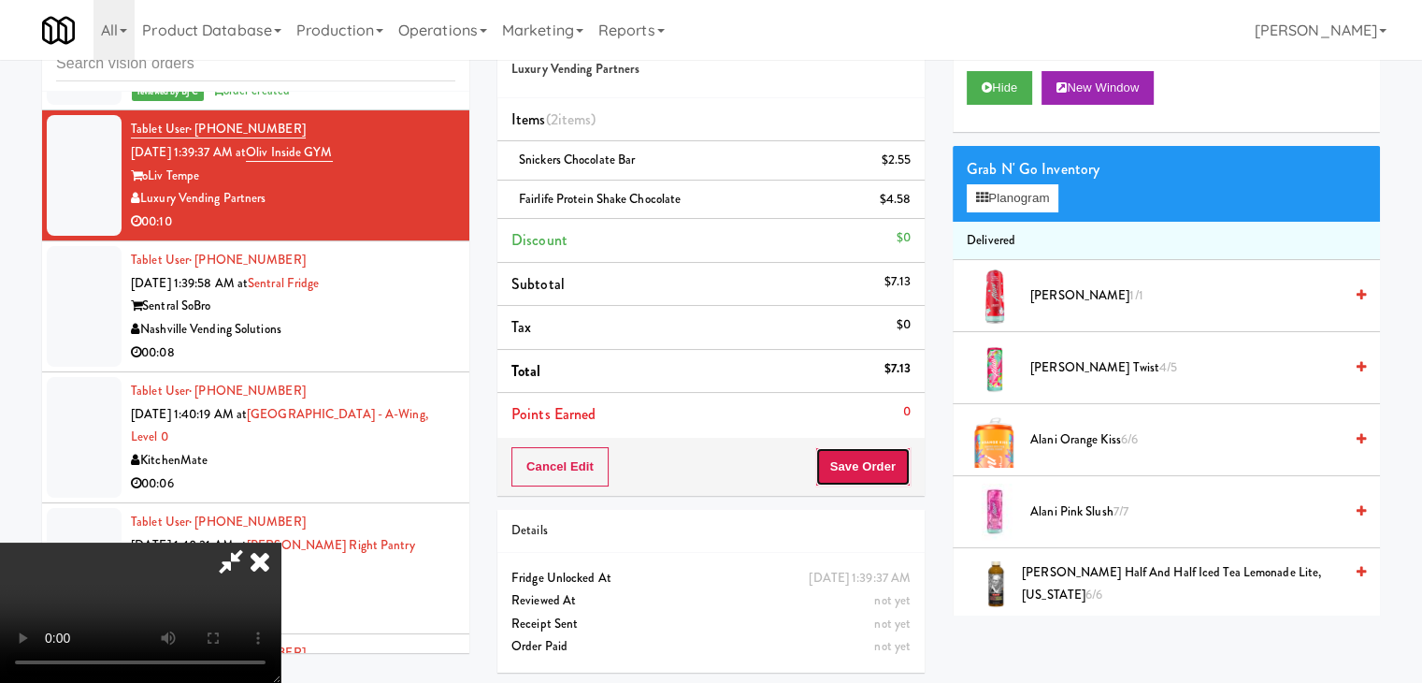
click at [883, 469] on button "Save Order" at bounding box center [863, 466] width 95 height 39
click at [859, 447] on button "Save Order" at bounding box center [863, 466] width 95 height 39
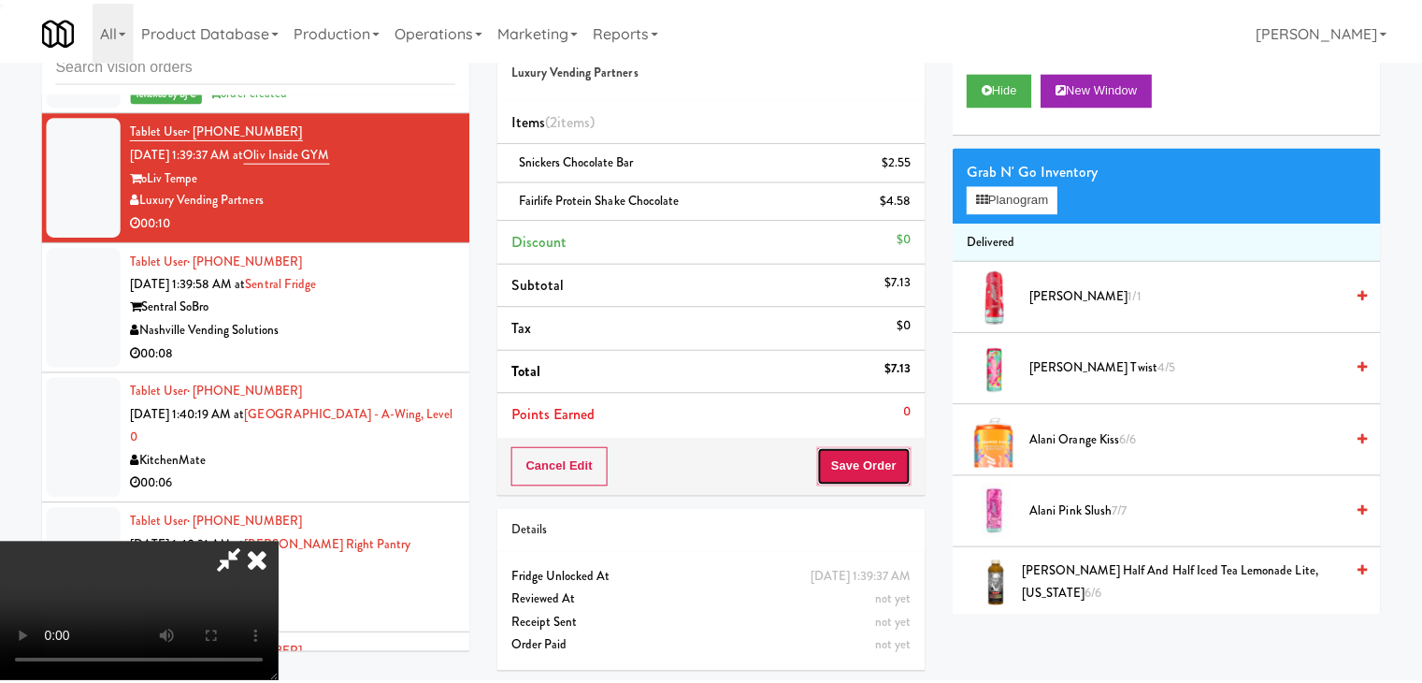
scroll to position [10189, 0]
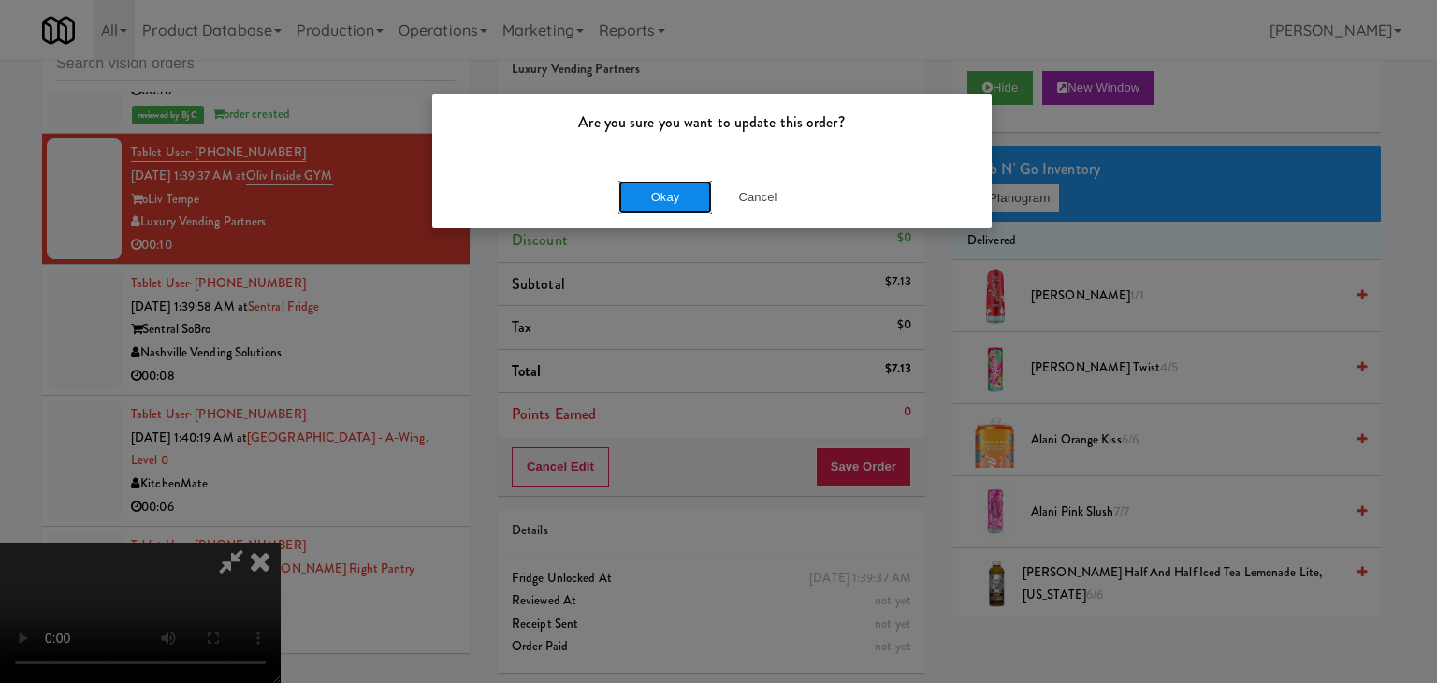
click at [658, 204] on button "Okay" at bounding box center [665, 197] width 94 height 34
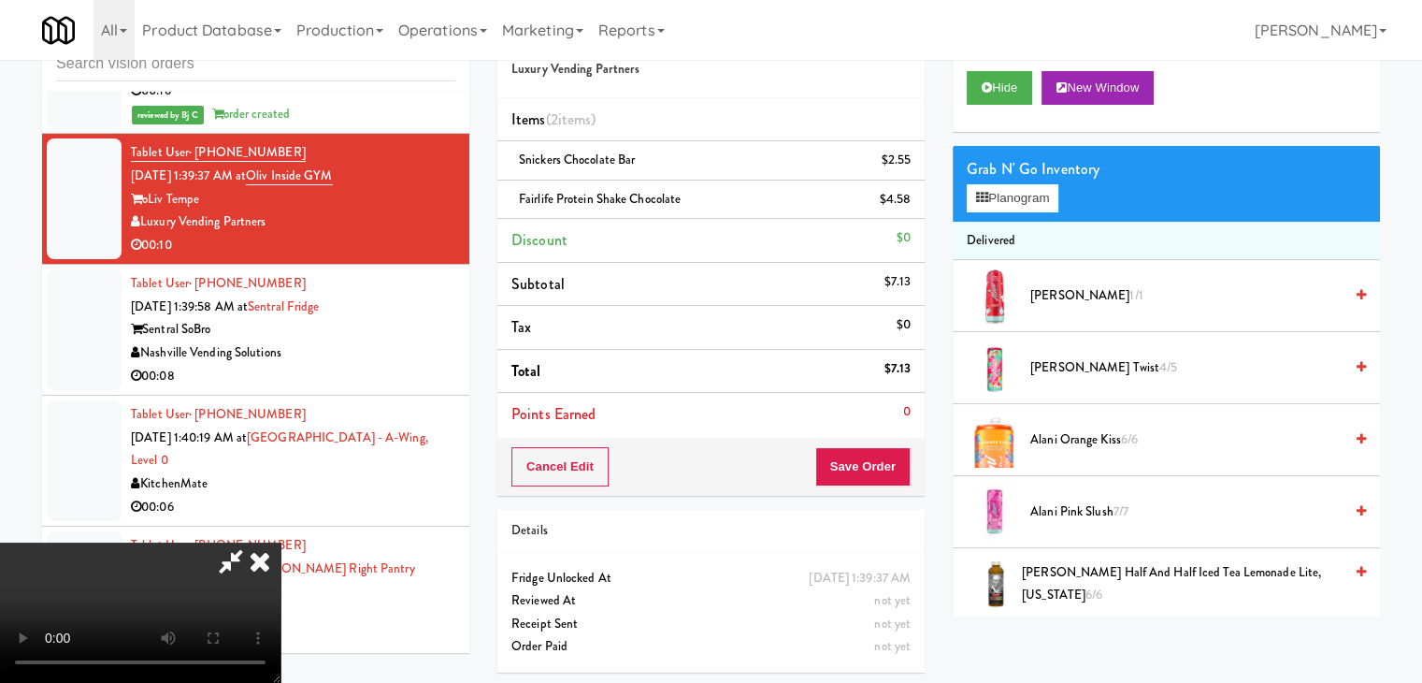
scroll to position [10213, 0]
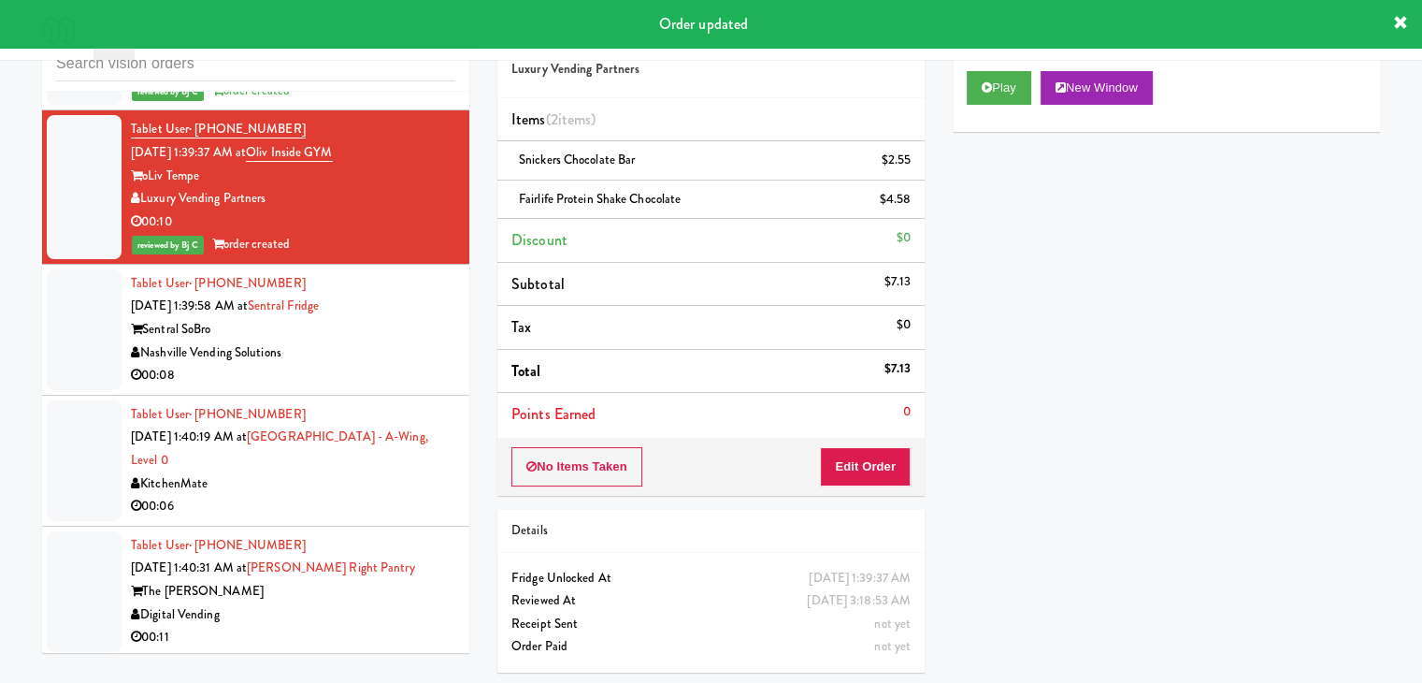
click at [398, 341] on div "Sentral SoBro" at bounding box center [293, 329] width 325 height 23
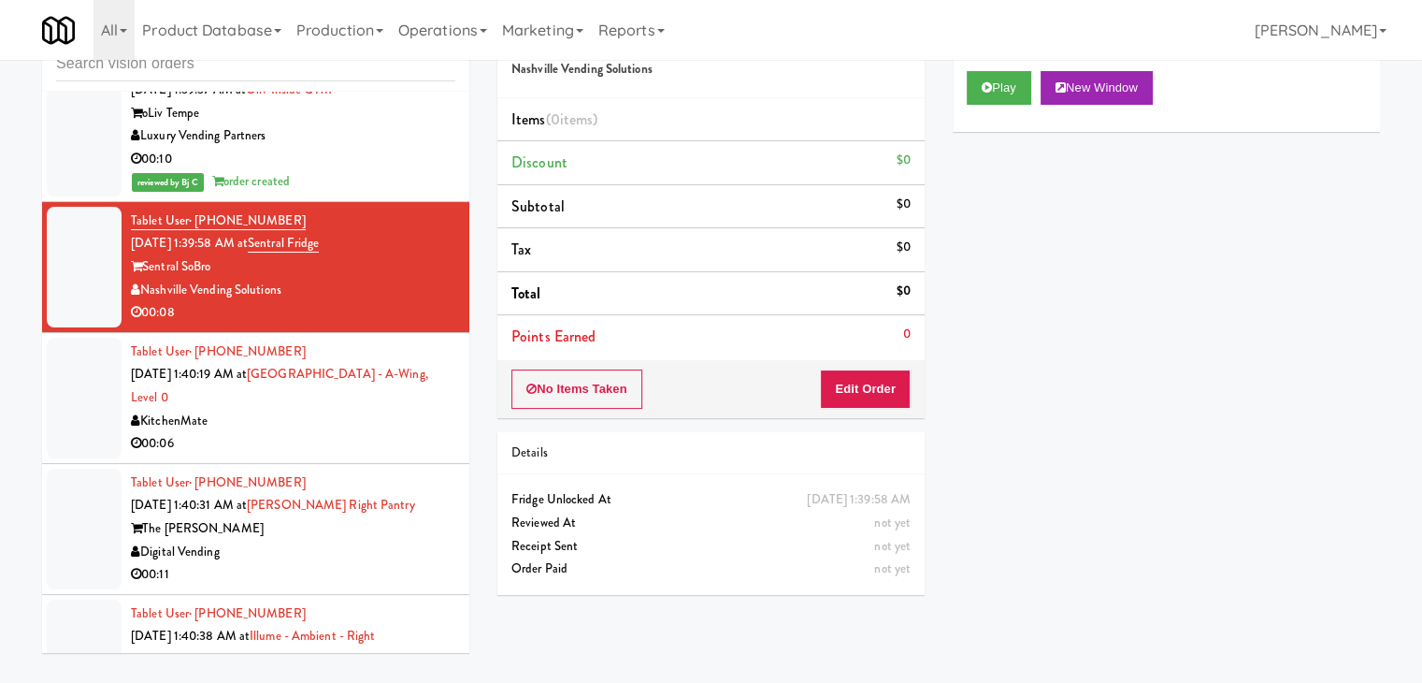
scroll to position [10400, 0]
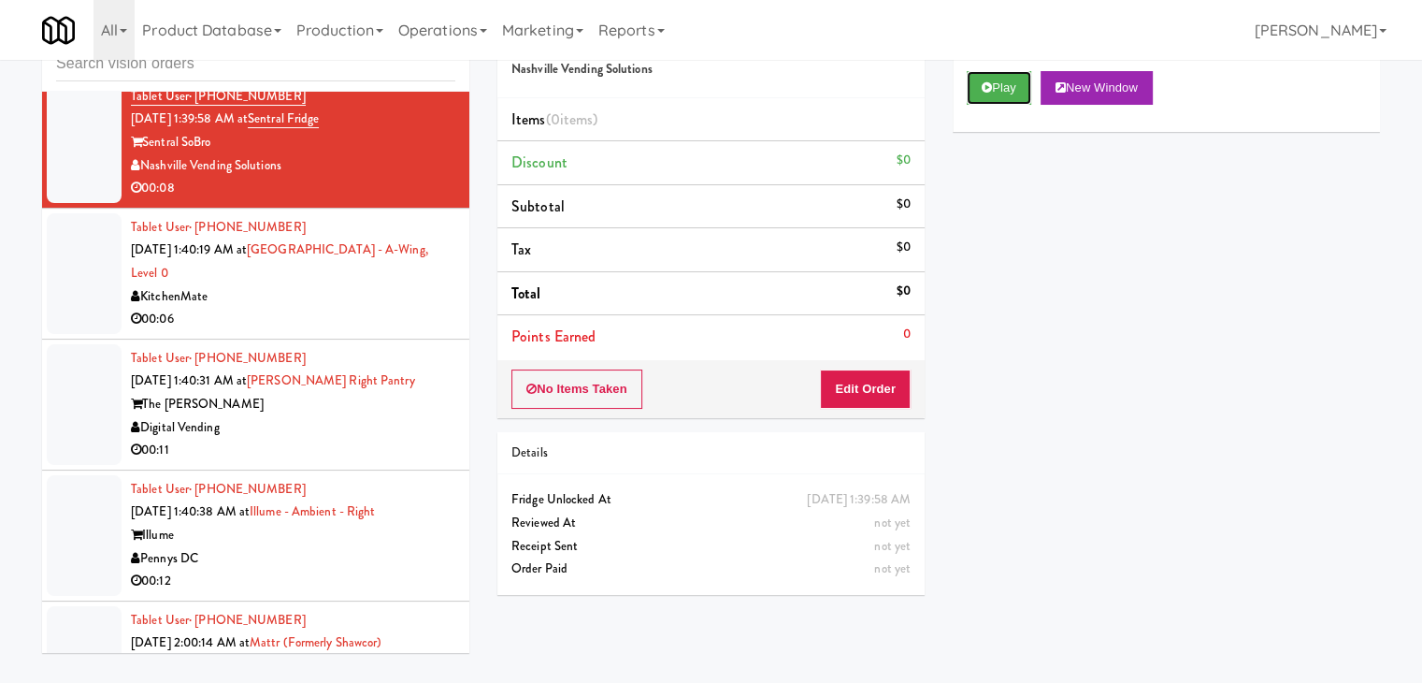
click at [990, 85] on icon at bounding box center [987, 87] width 10 height 12
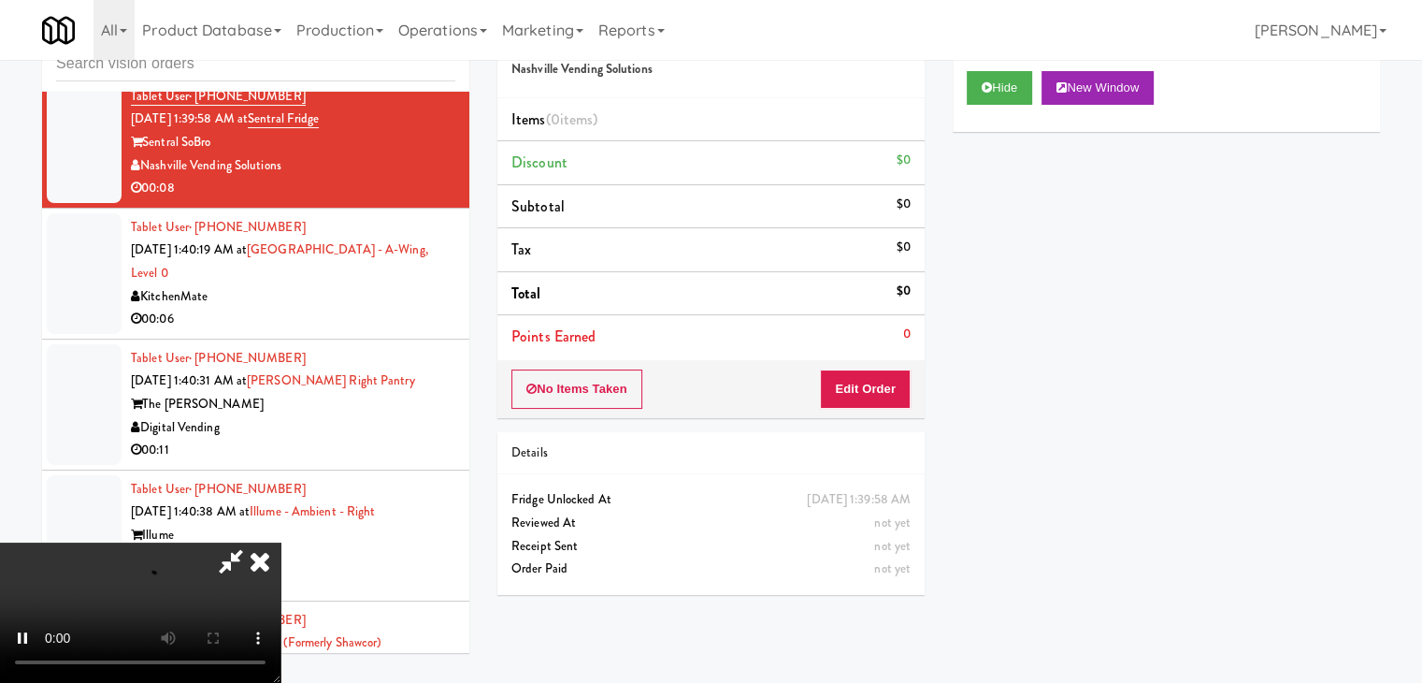
click at [863, 366] on div "No Items Taken Edit Order" at bounding box center [711, 389] width 427 height 58
click at [862, 371] on button "Edit Order" at bounding box center [865, 388] width 91 height 39
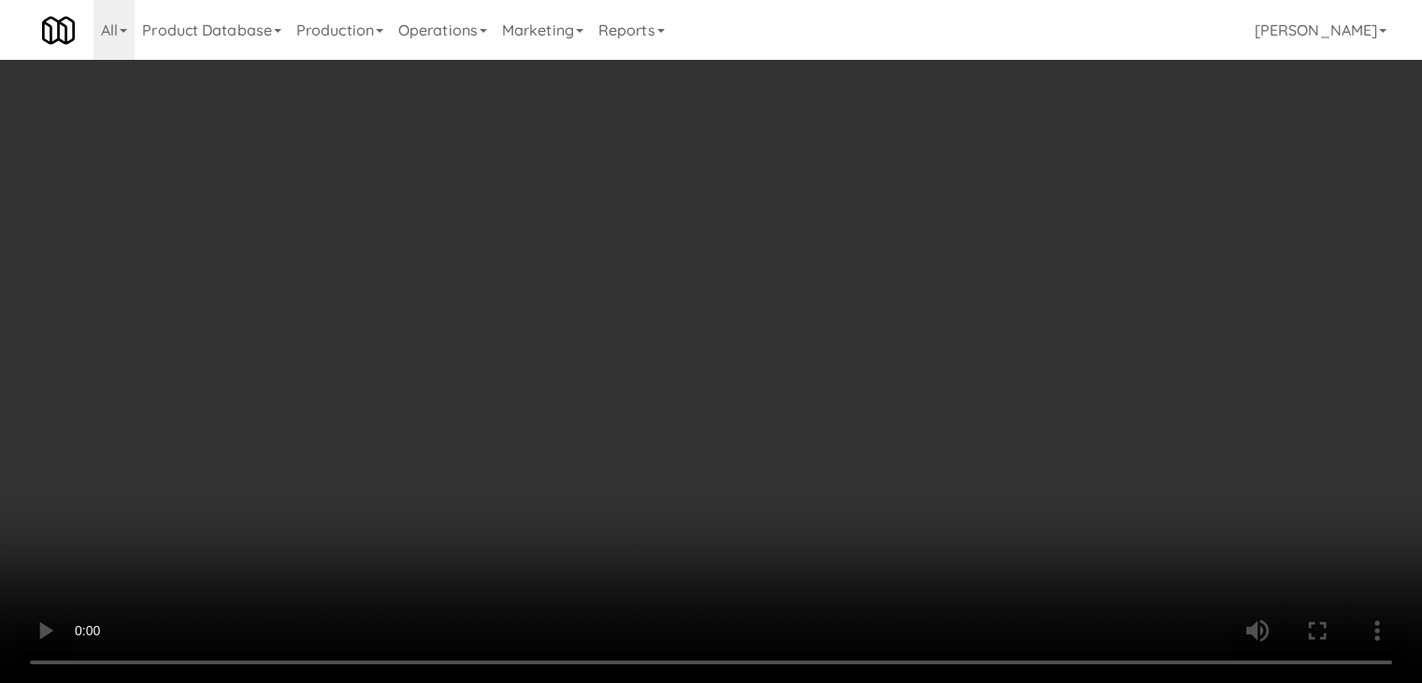
scroll to position [10376, 0]
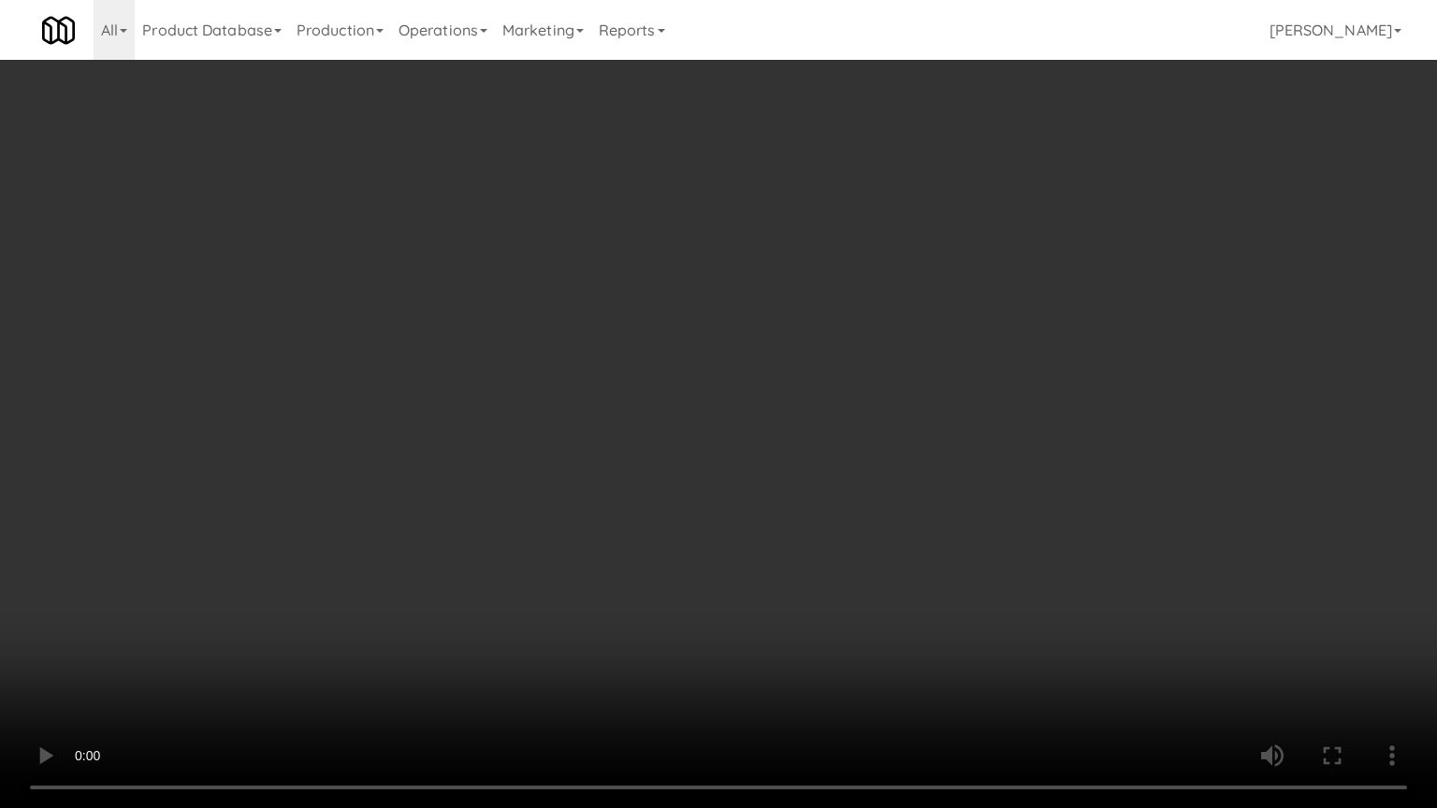
click at [838, 523] on video at bounding box center [718, 404] width 1437 height 808
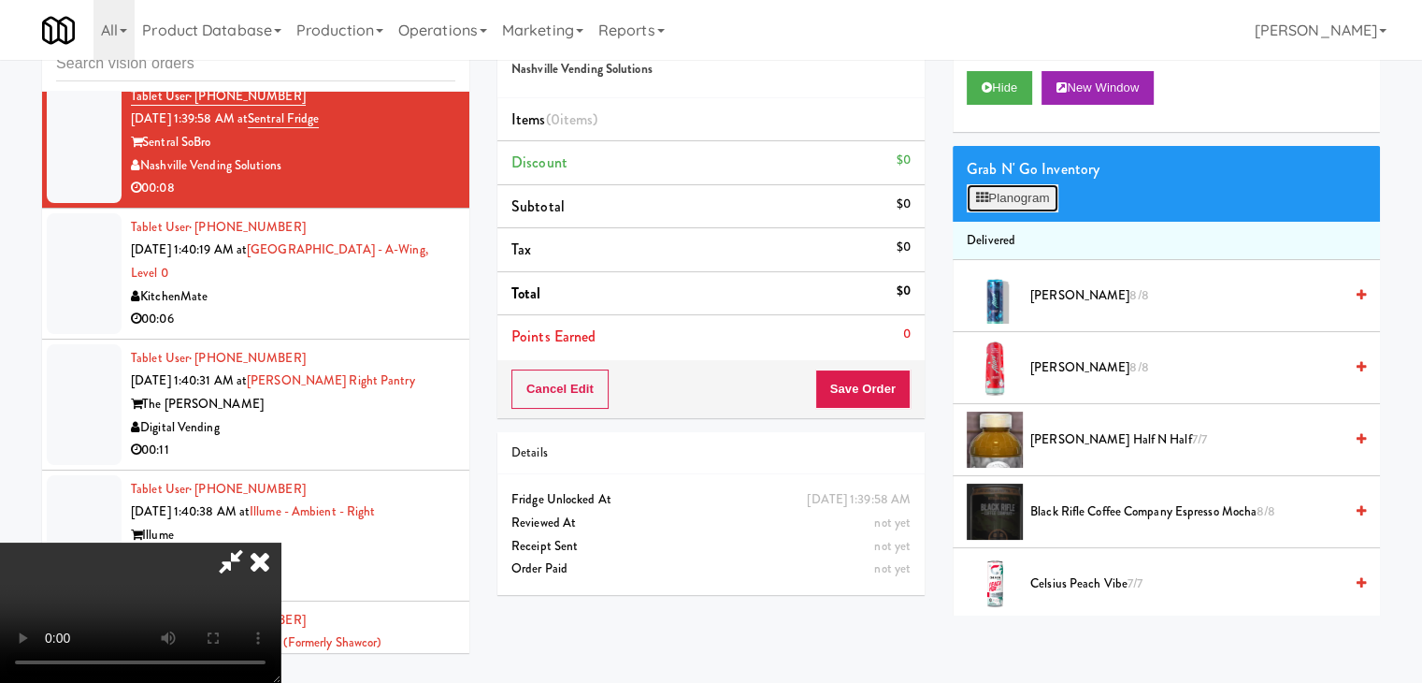
click at [1027, 195] on button "Planogram" at bounding box center [1013, 198] width 92 height 28
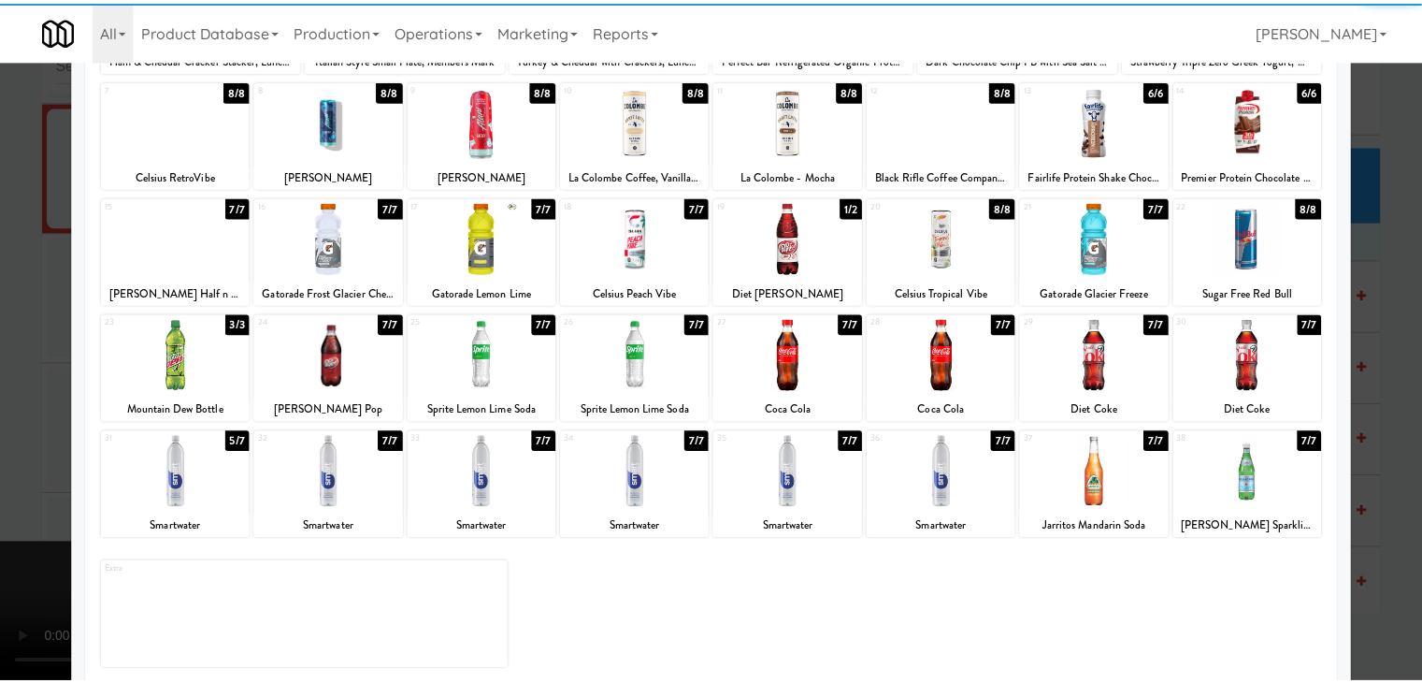
scroll to position [236, 0]
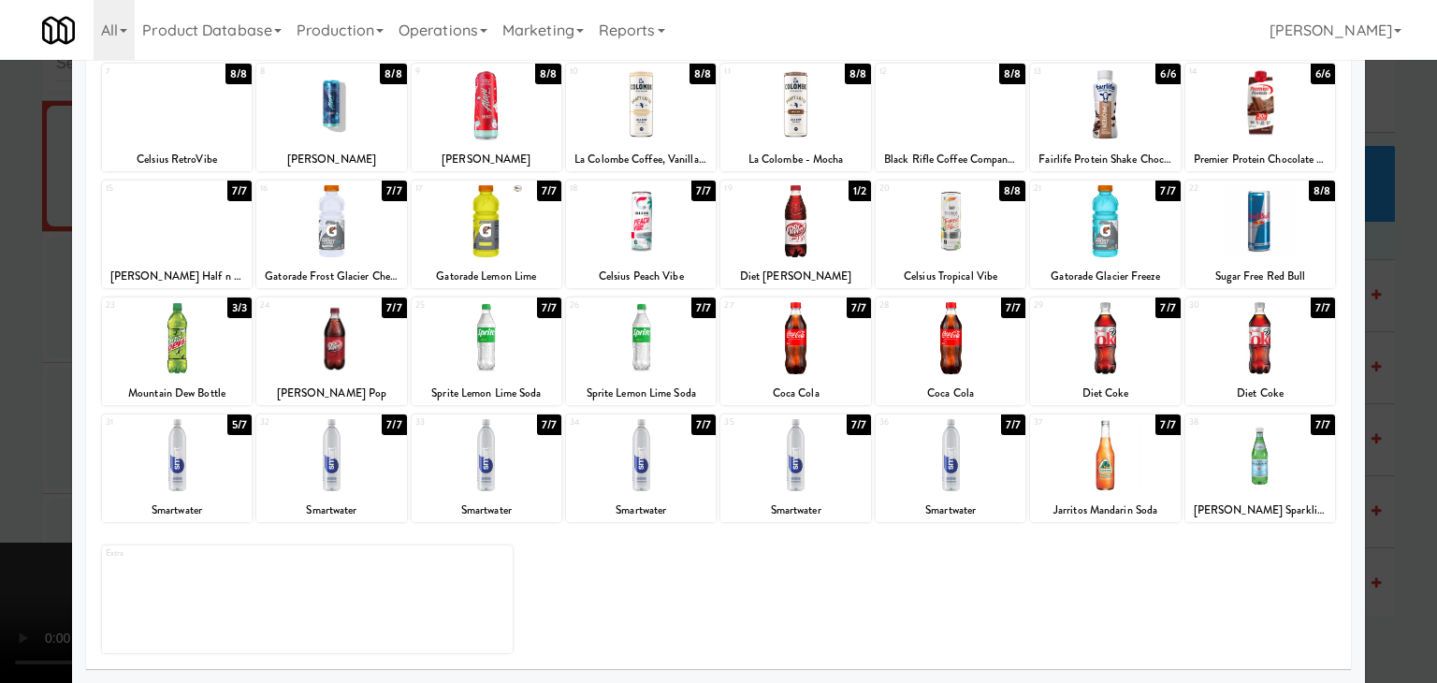
click at [621, 459] on div at bounding box center [641, 455] width 150 height 72
click at [477, 464] on div at bounding box center [486, 455] width 150 height 72
drag, startPoint x: 3, startPoint y: 452, endPoint x: 505, endPoint y: 449, distance: 502.2
click at [29, 449] on div at bounding box center [718, 341] width 1437 height 683
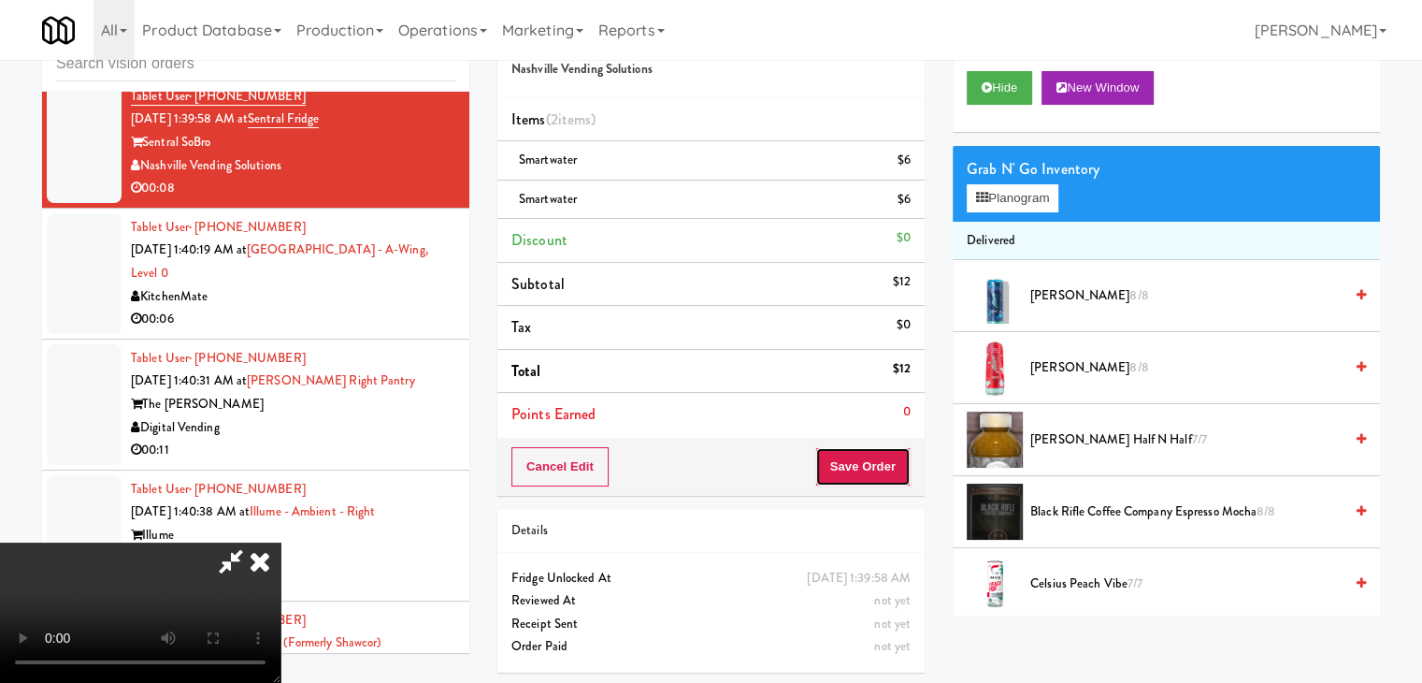
click at [890, 467] on button "Save Order" at bounding box center [863, 466] width 95 height 39
drag, startPoint x: 890, startPoint y: 467, endPoint x: 843, endPoint y: 442, distance: 53.5
click at [888, 466] on button "Save Order" at bounding box center [863, 466] width 95 height 39
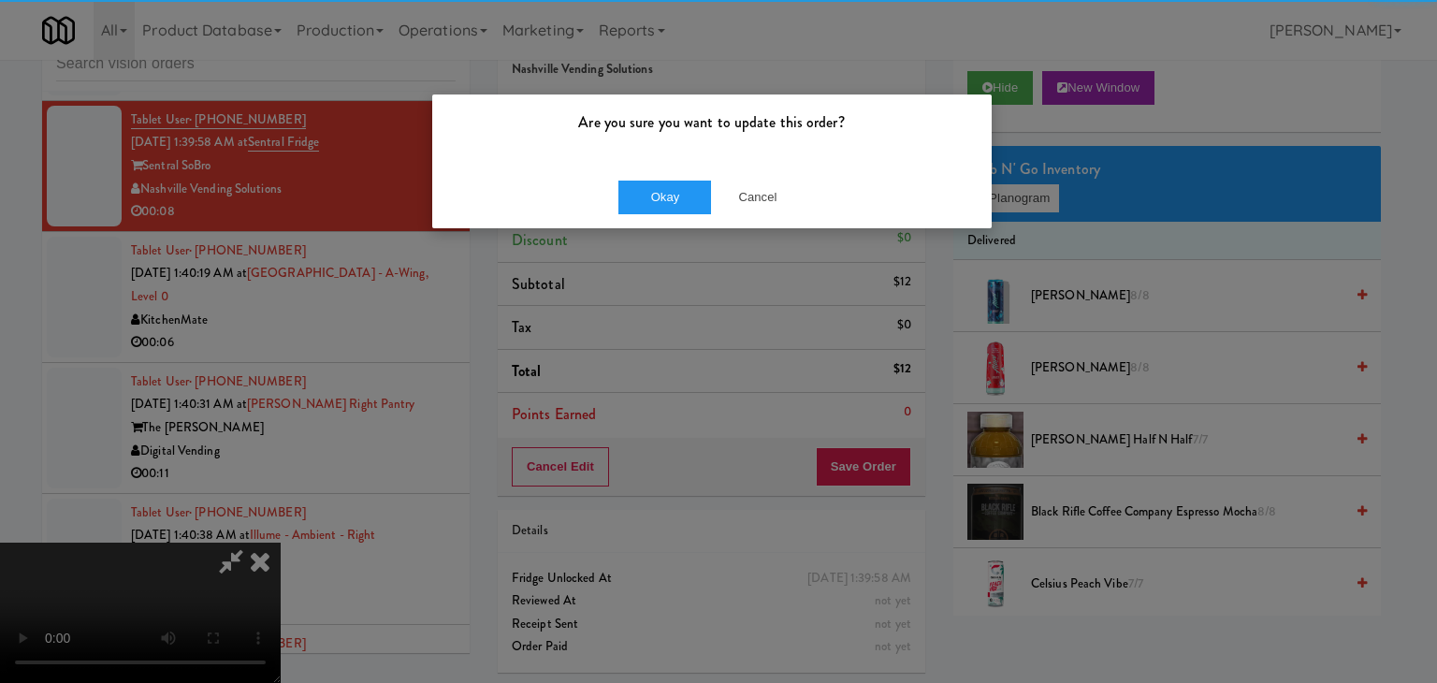
click at [613, 188] on div "Okay Cancel" at bounding box center [711, 197] width 559 height 63
click at [636, 192] on button "Okay" at bounding box center [665, 197] width 94 height 34
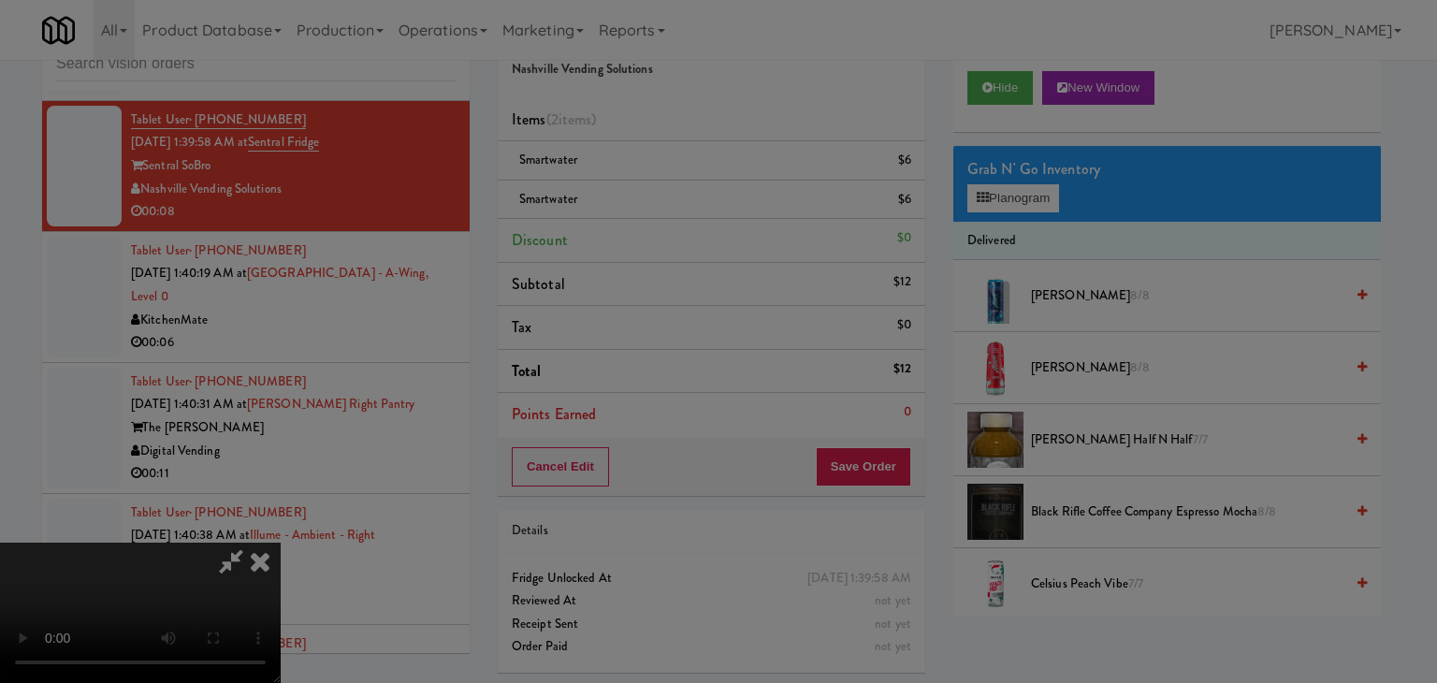
click at [636, 180] on button "Okay" at bounding box center [665, 163] width 94 height 34
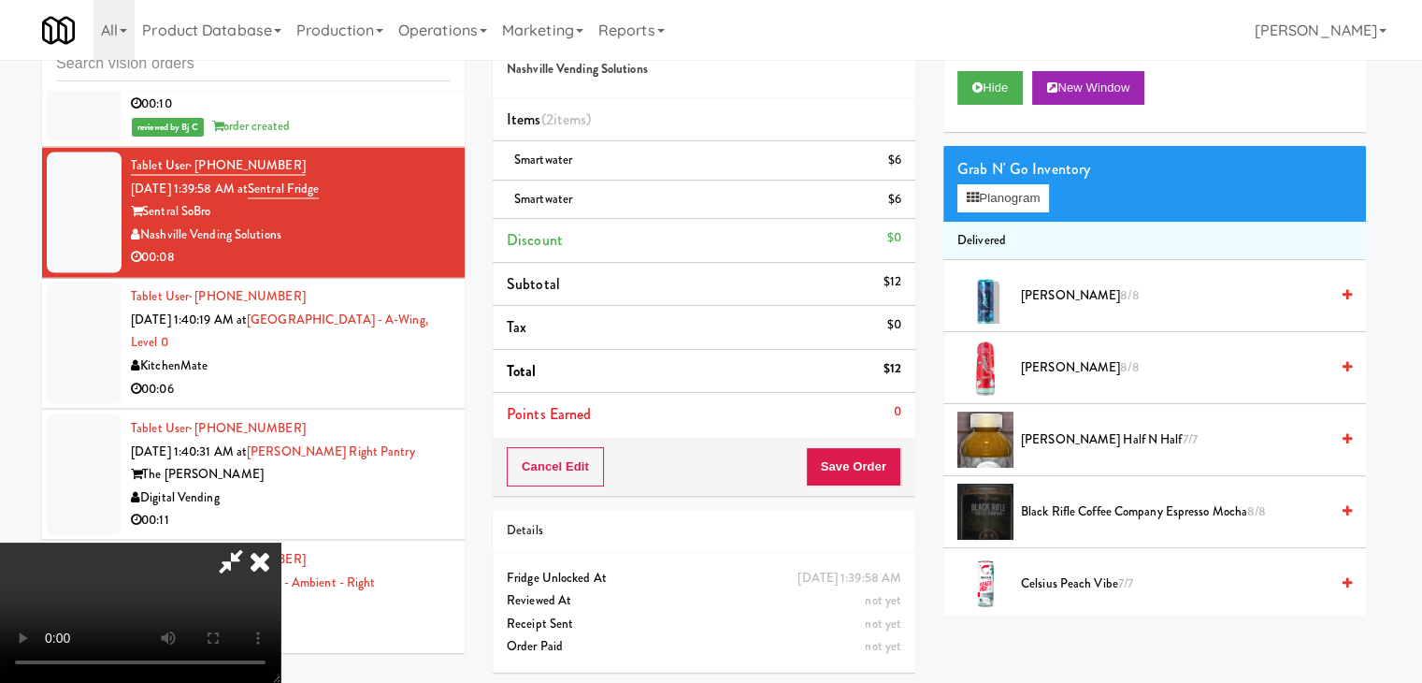
scroll to position [10400, 0]
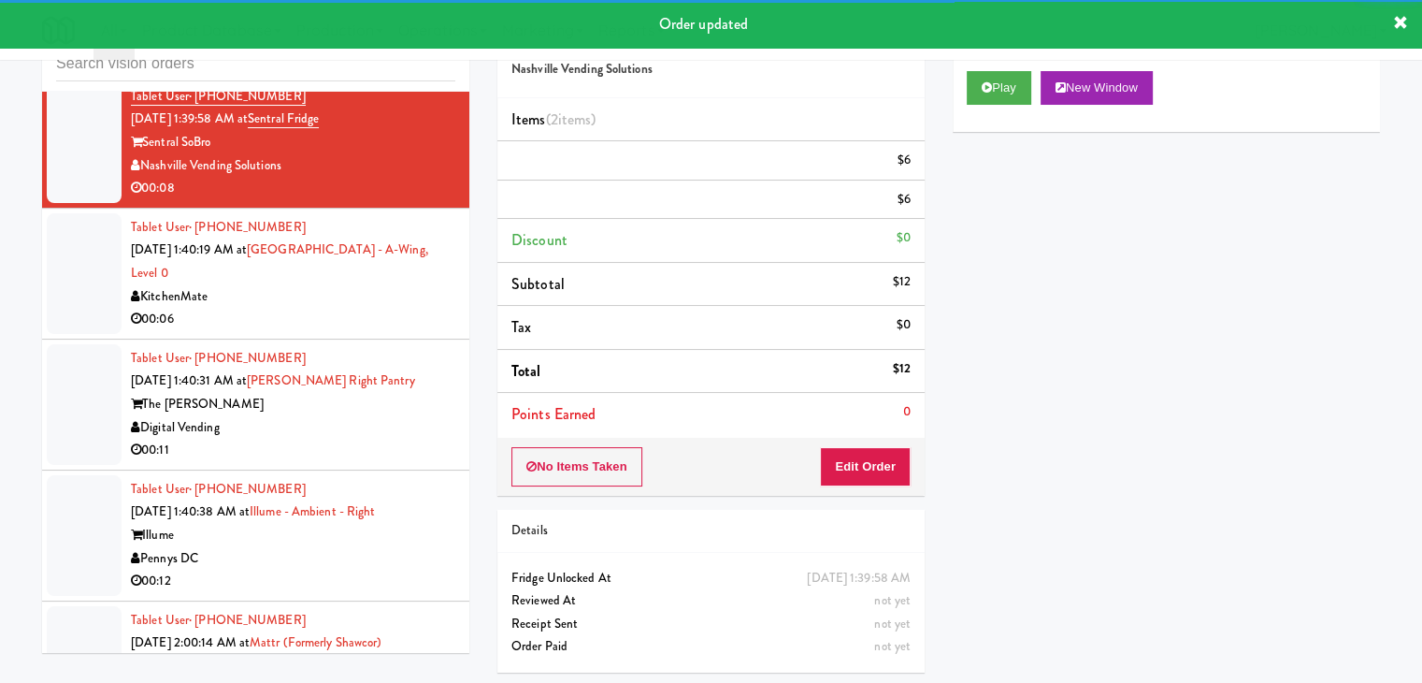
click at [373, 320] on div "Tablet User · (226) 789-8346 [DATE] 1:40:19 AM at [GEOGRAPHIC_DATA] - A-Wing, L…" at bounding box center [293, 273] width 325 height 115
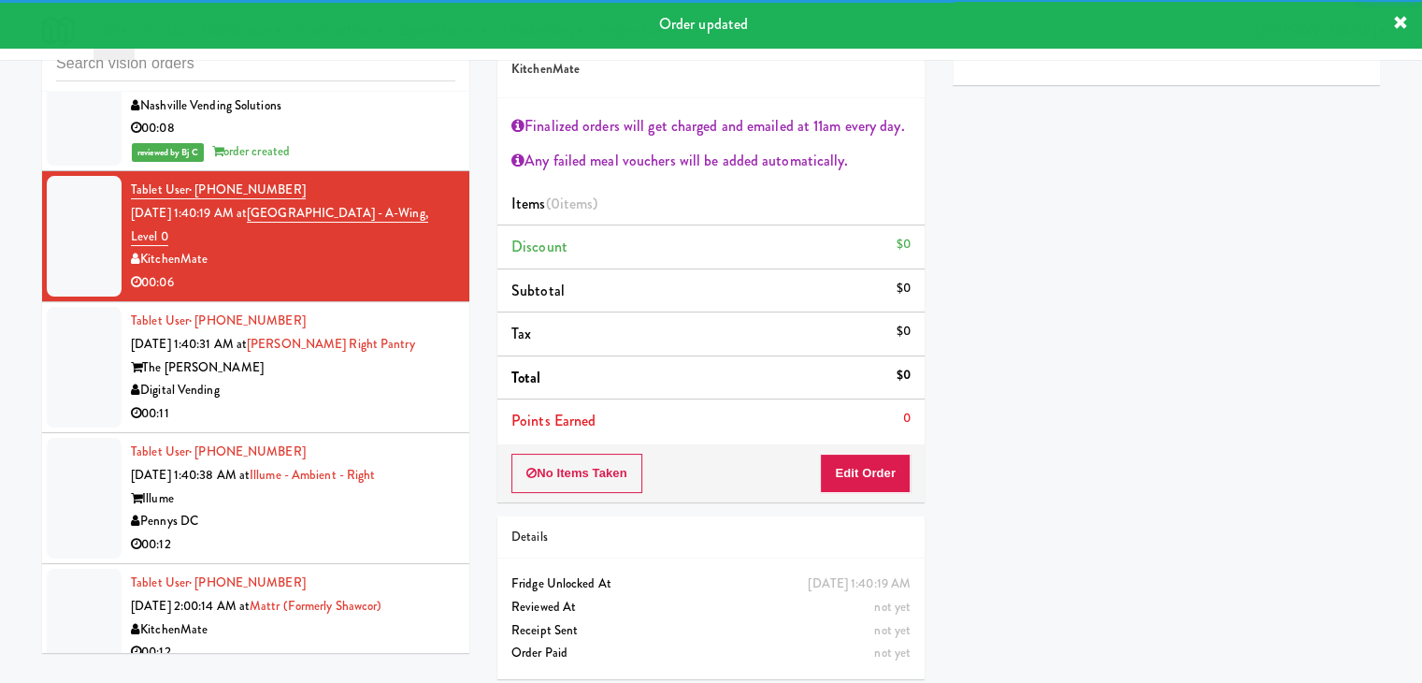
scroll to position [10493, 0]
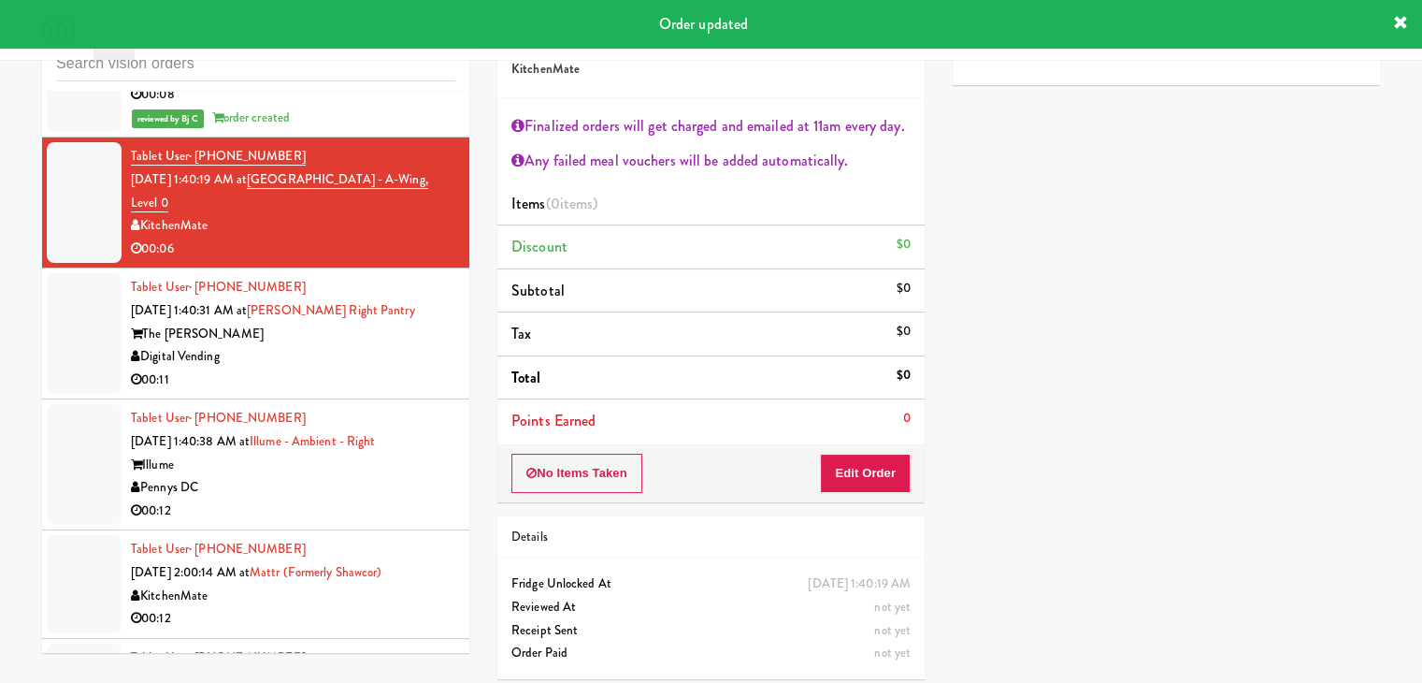
drag, startPoint x: 393, startPoint y: 383, endPoint x: 526, endPoint y: 352, distance: 136.6
click at [400, 383] on div "00:11" at bounding box center [293, 379] width 325 height 23
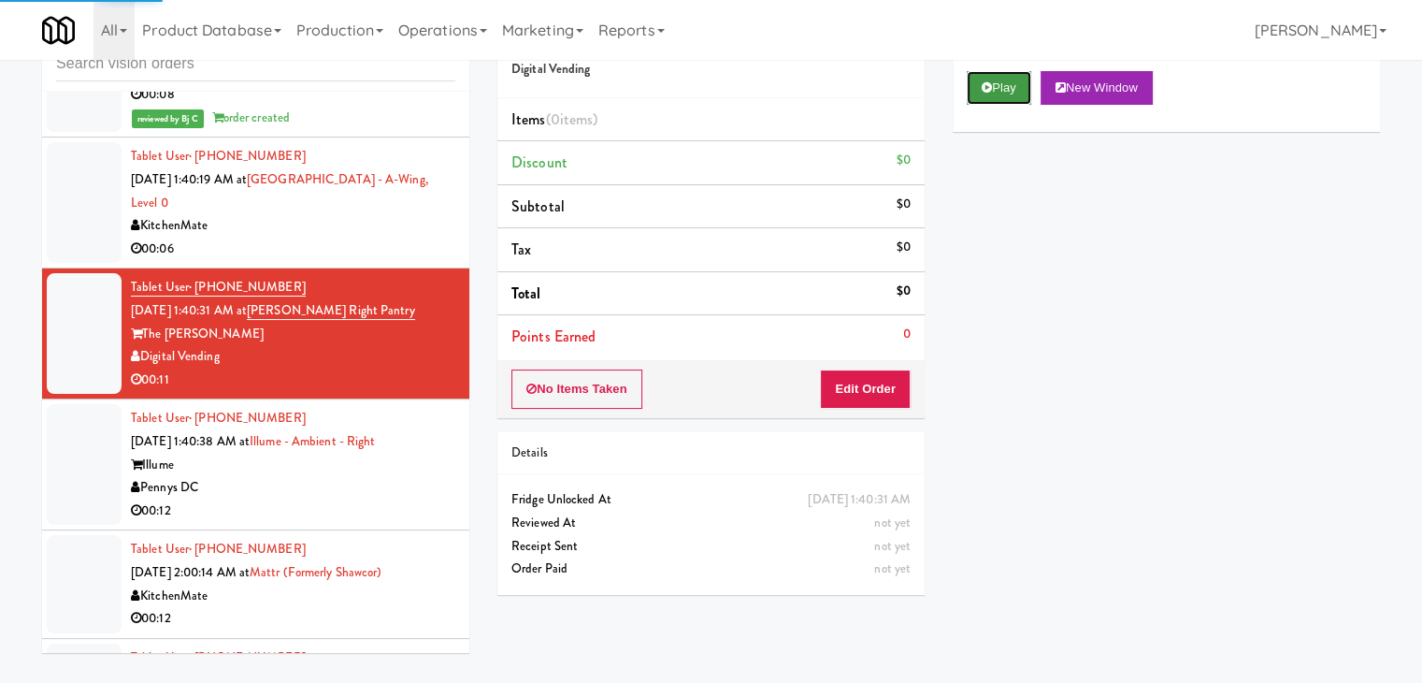
click at [993, 82] on button "Play" at bounding box center [999, 88] width 65 height 34
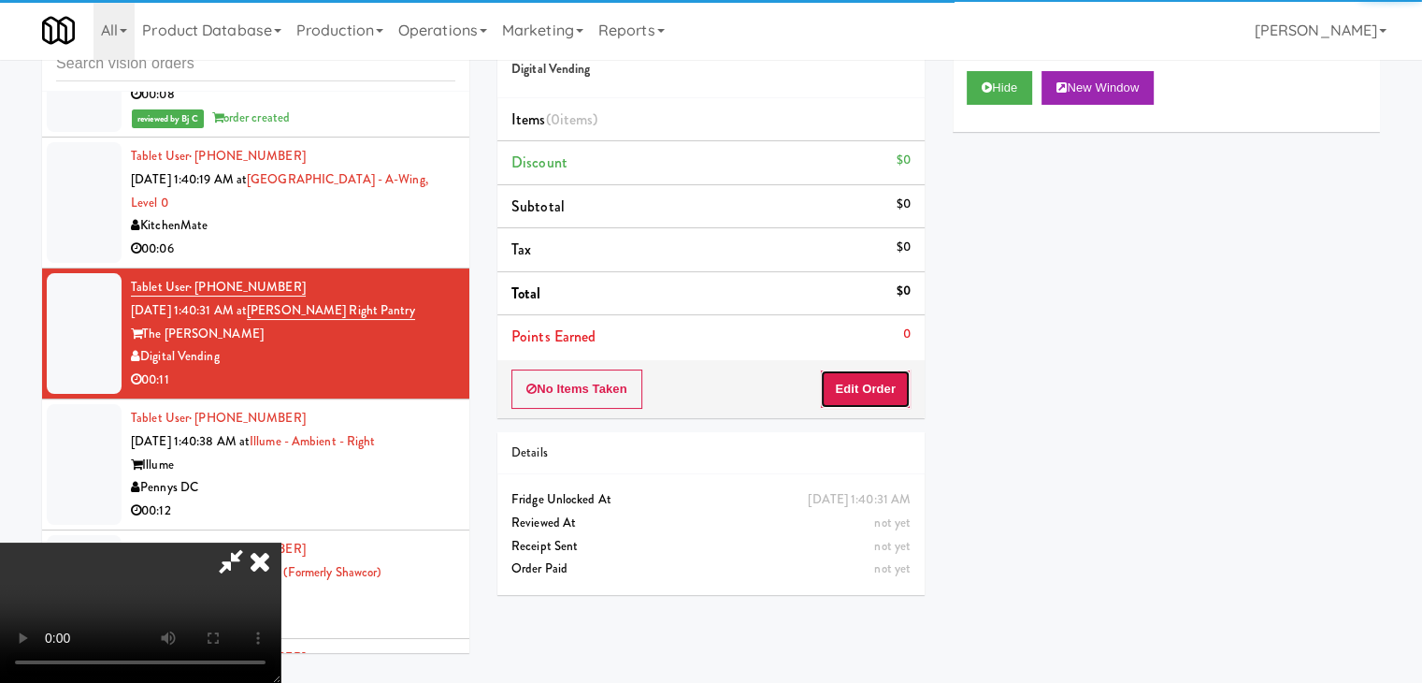
click at [867, 384] on button "Edit Order" at bounding box center [865, 388] width 91 height 39
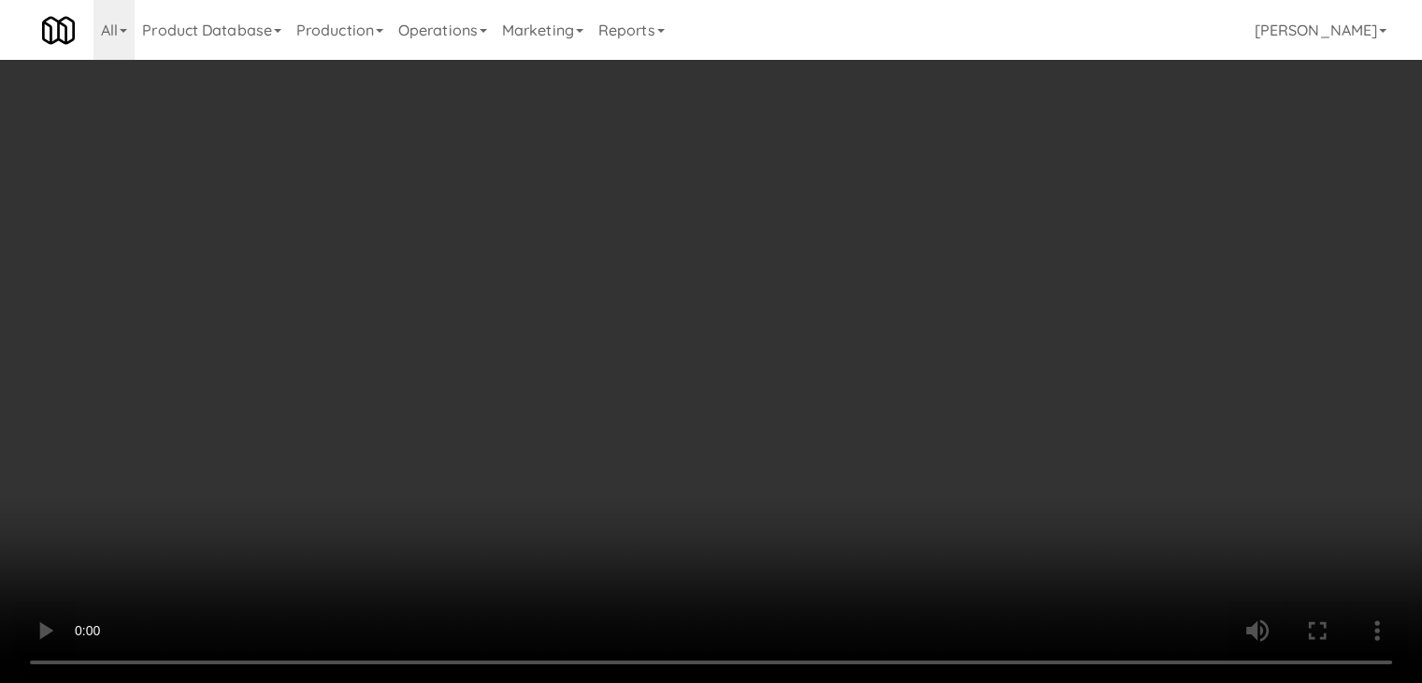
scroll to position [10470, 0]
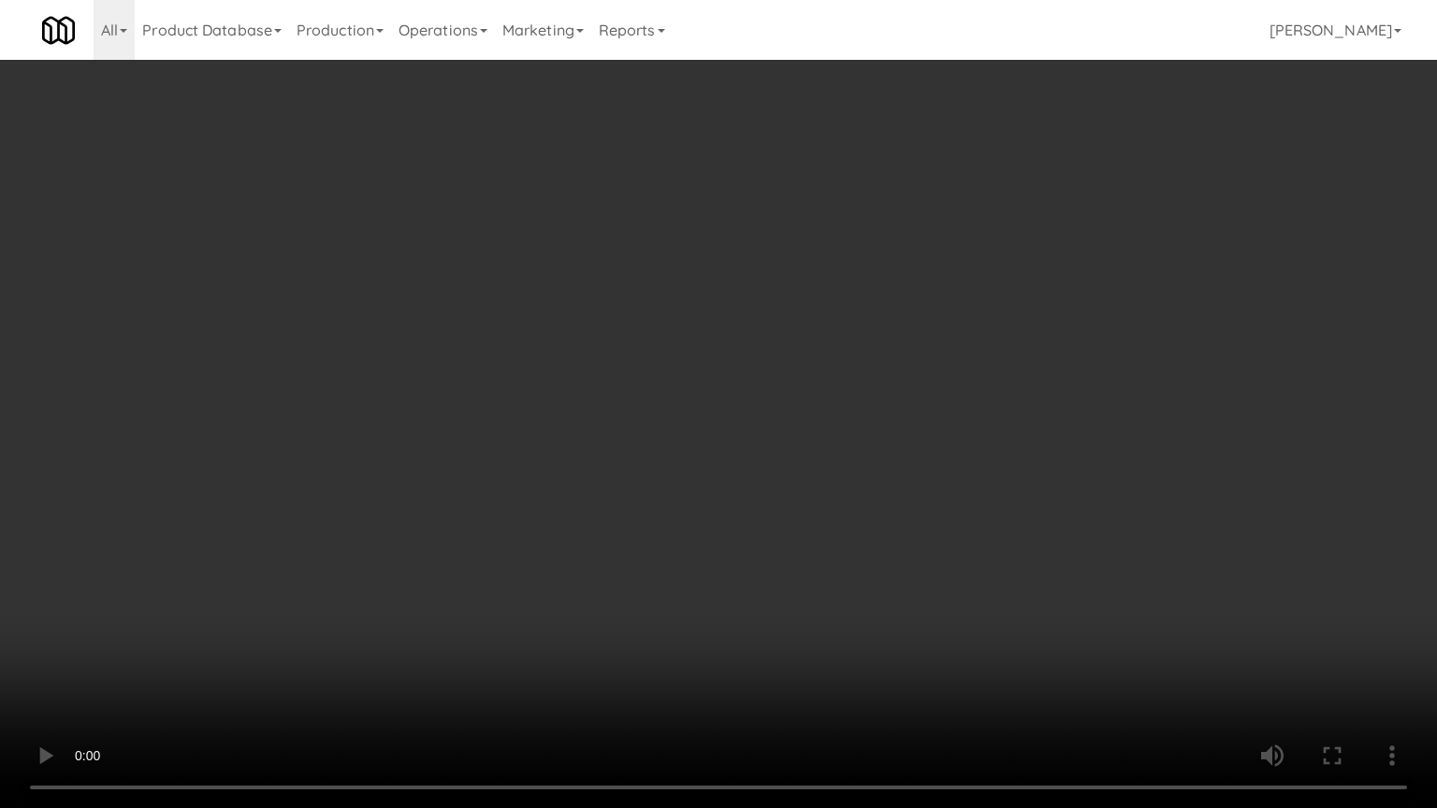
click at [889, 496] on video at bounding box center [718, 404] width 1437 height 808
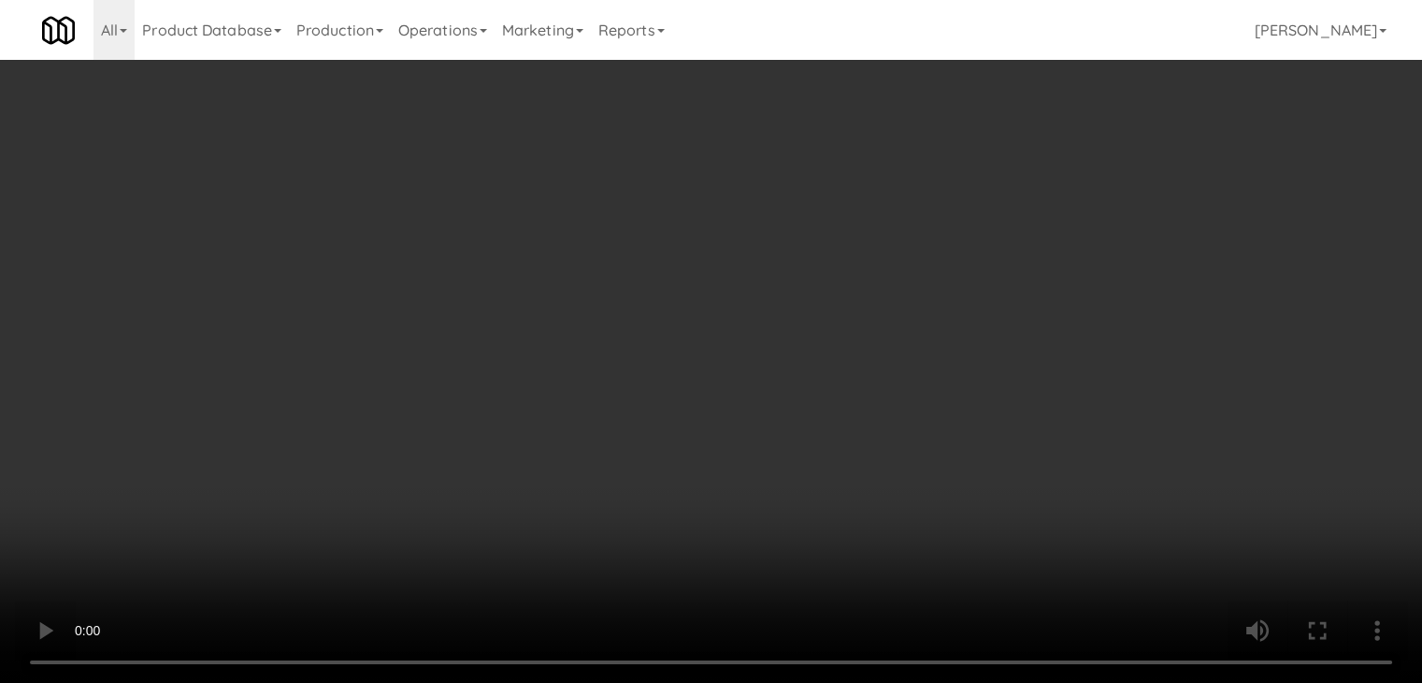
scroll to position [10493, 0]
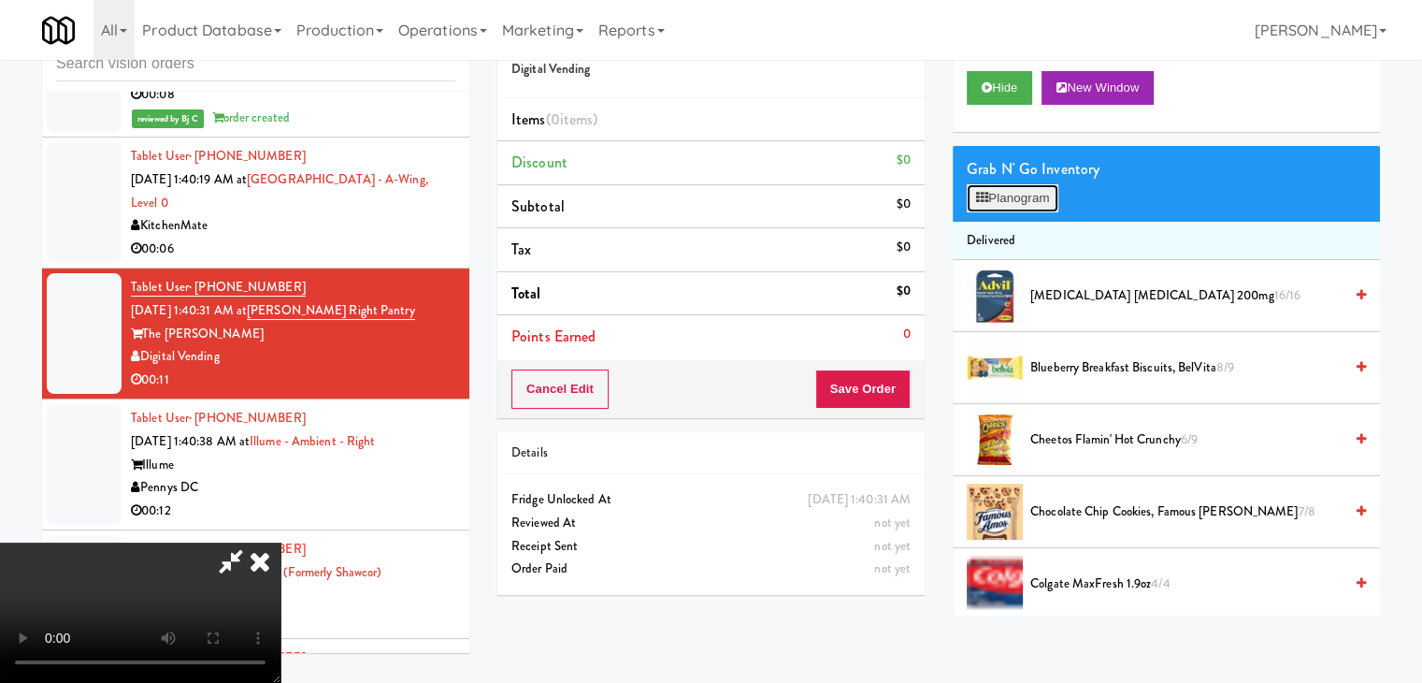
click at [1014, 188] on button "Planogram" at bounding box center [1013, 198] width 92 height 28
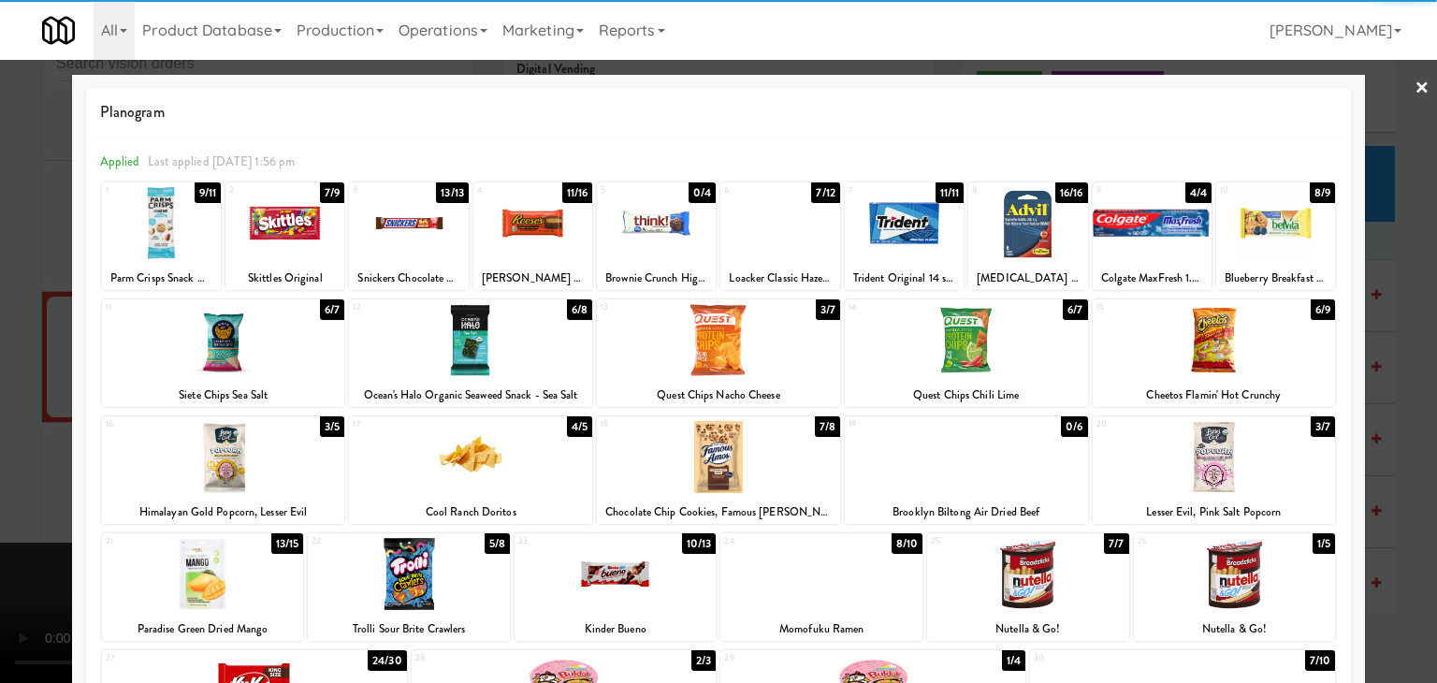
drag, startPoint x: 960, startPoint y: 355, endPoint x: 993, endPoint y: 361, distance: 33.2
click at [963, 356] on div at bounding box center [966, 340] width 243 height 72
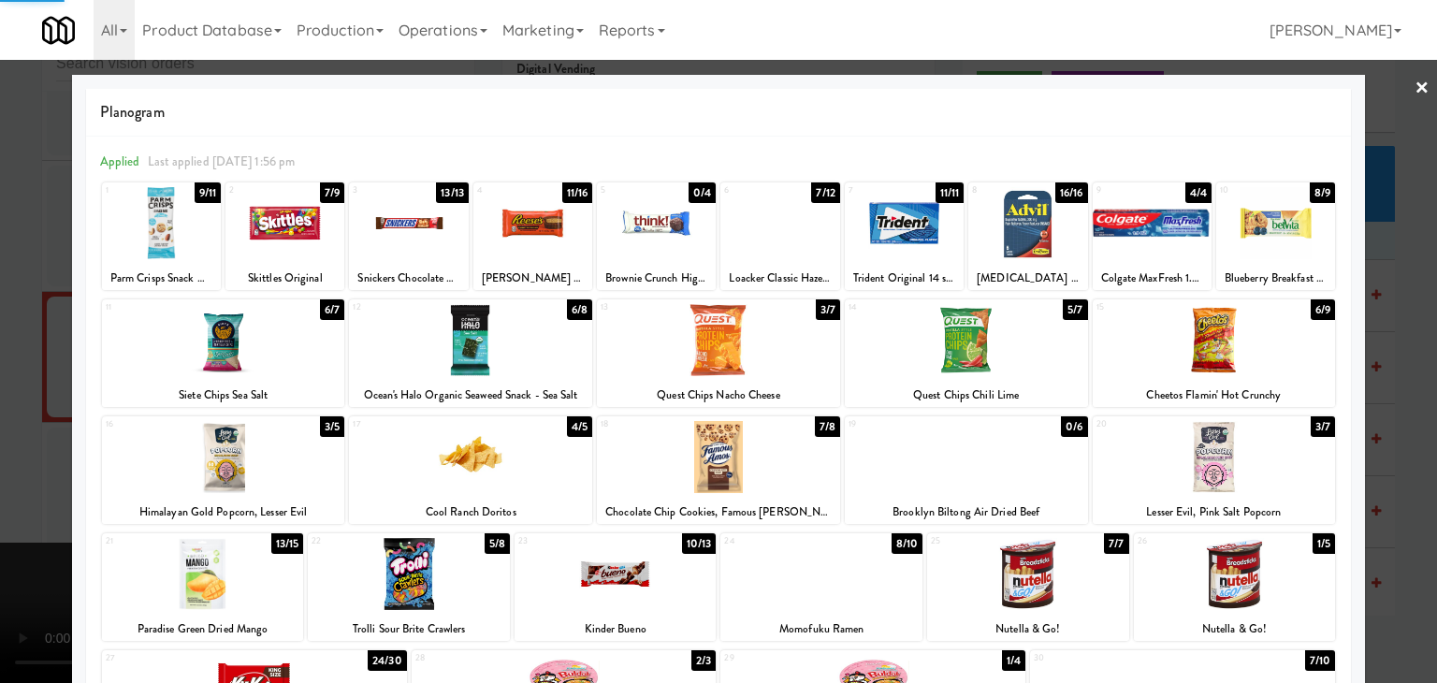
click at [1392, 423] on div at bounding box center [718, 341] width 1437 height 683
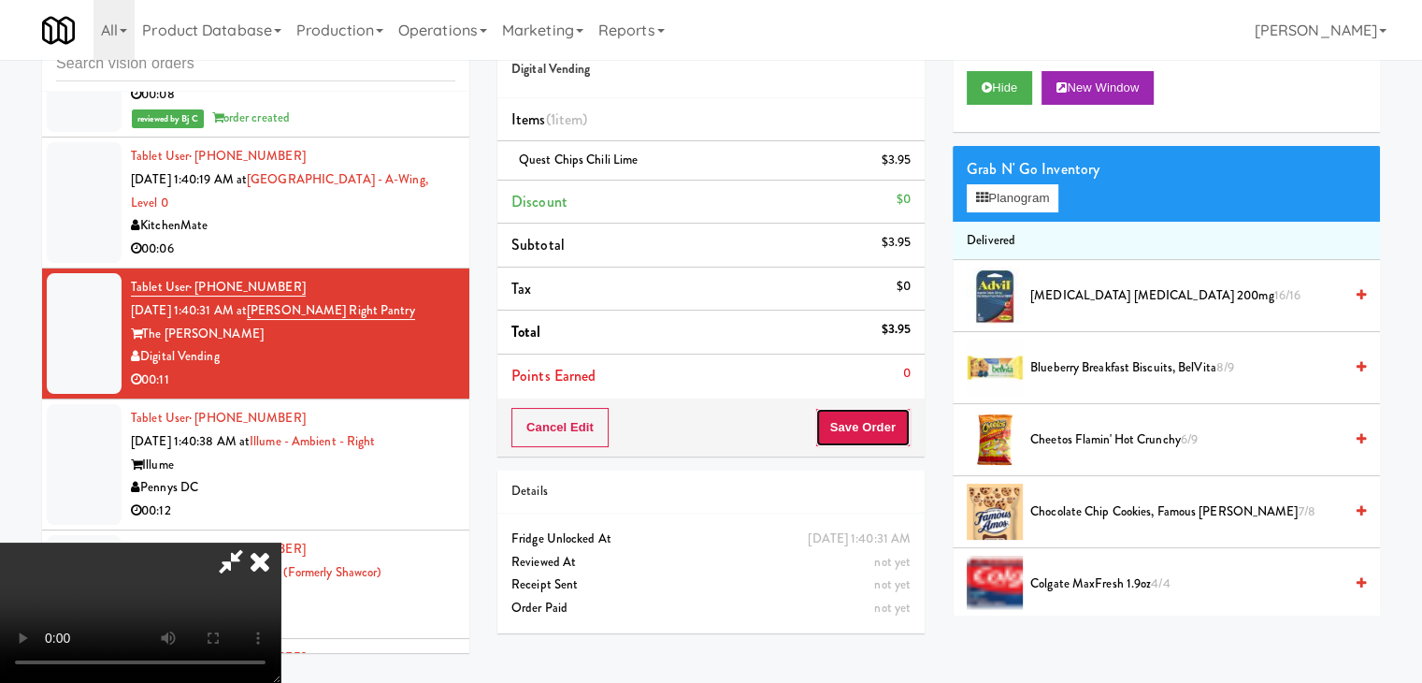
click at [898, 420] on button "Save Order" at bounding box center [863, 427] width 95 height 39
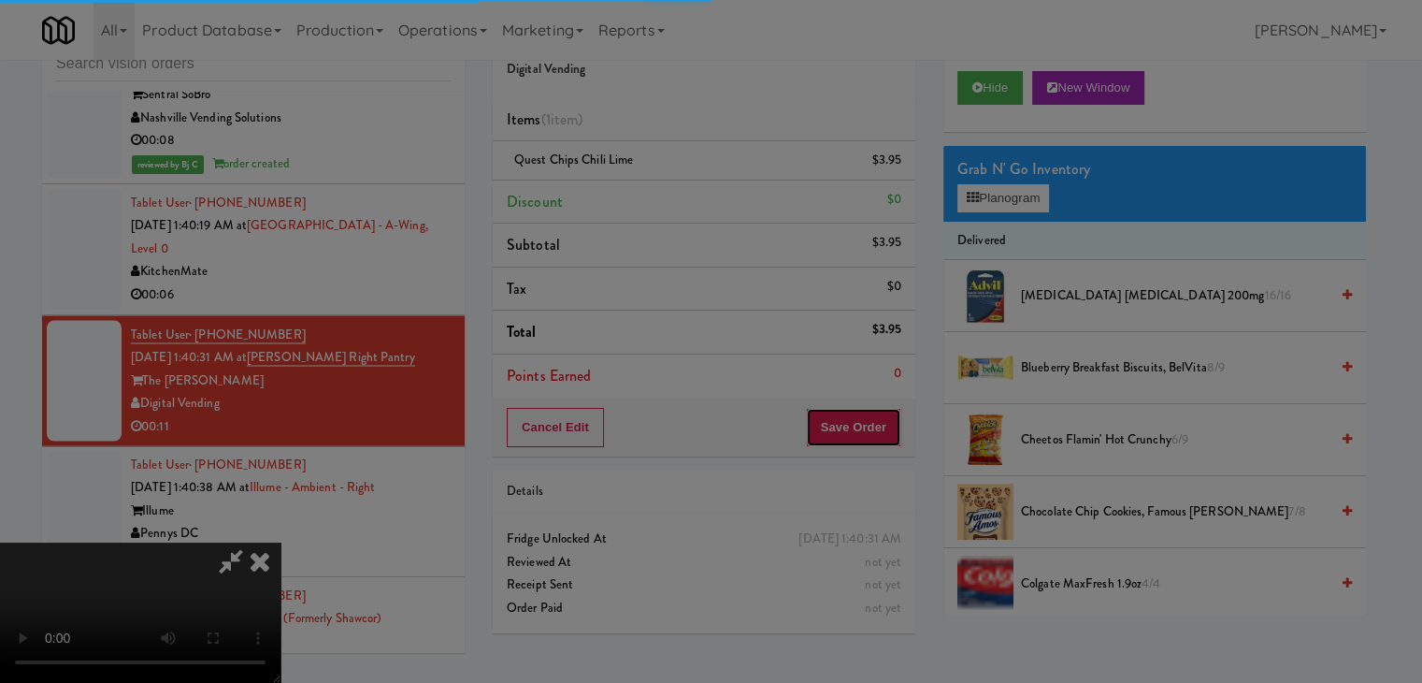
scroll to position [10470, 0]
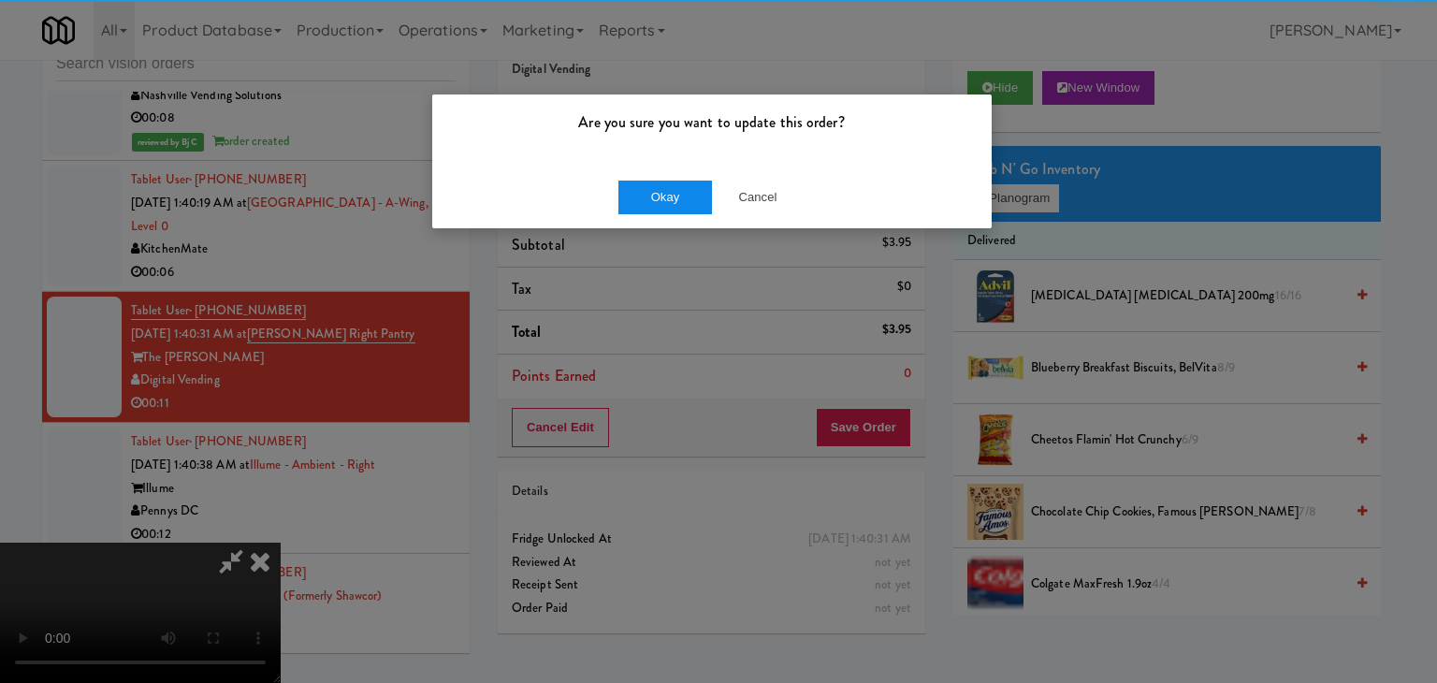
drag, startPoint x: 601, startPoint y: 177, endPoint x: 646, endPoint y: 192, distance: 47.3
click at [606, 180] on div "Okay Cancel" at bounding box center [711, 197] width 559 height 63
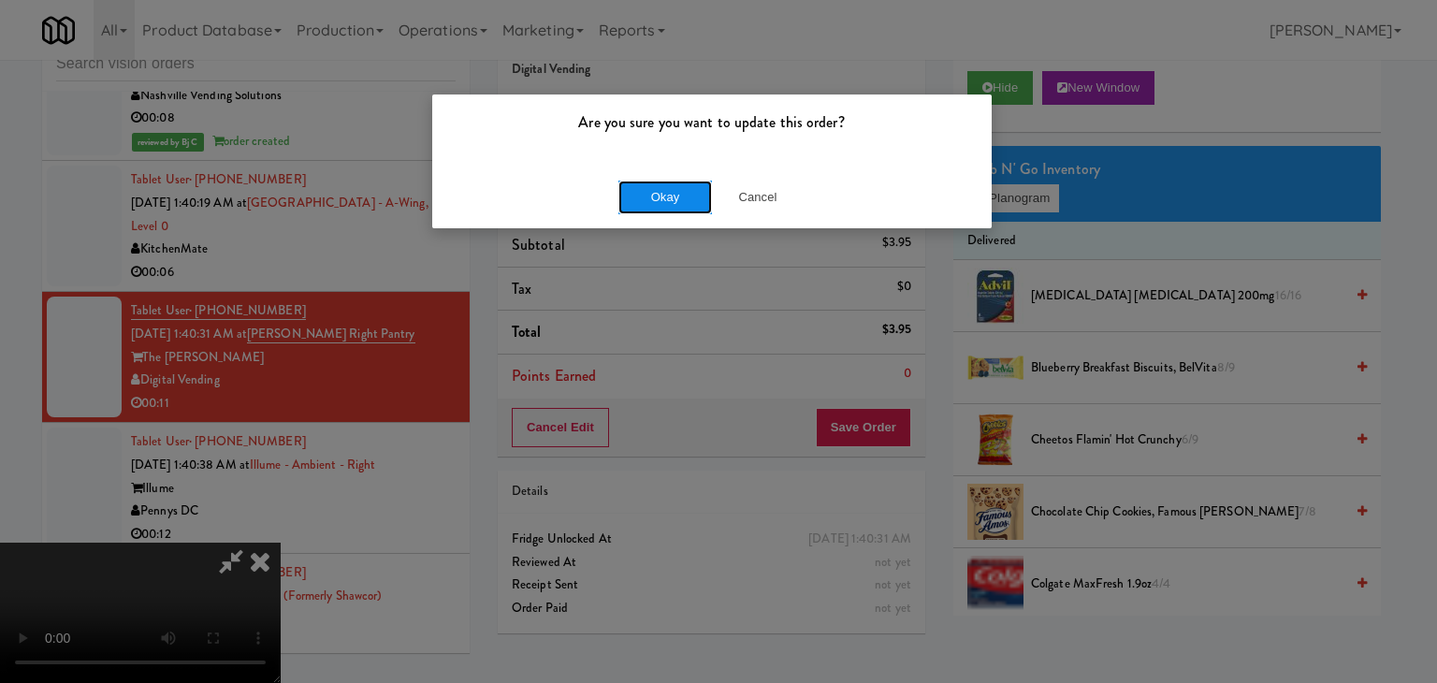
click at [646, 192] on button "Okay" at bounding box center [665, 197] width 94 height 34
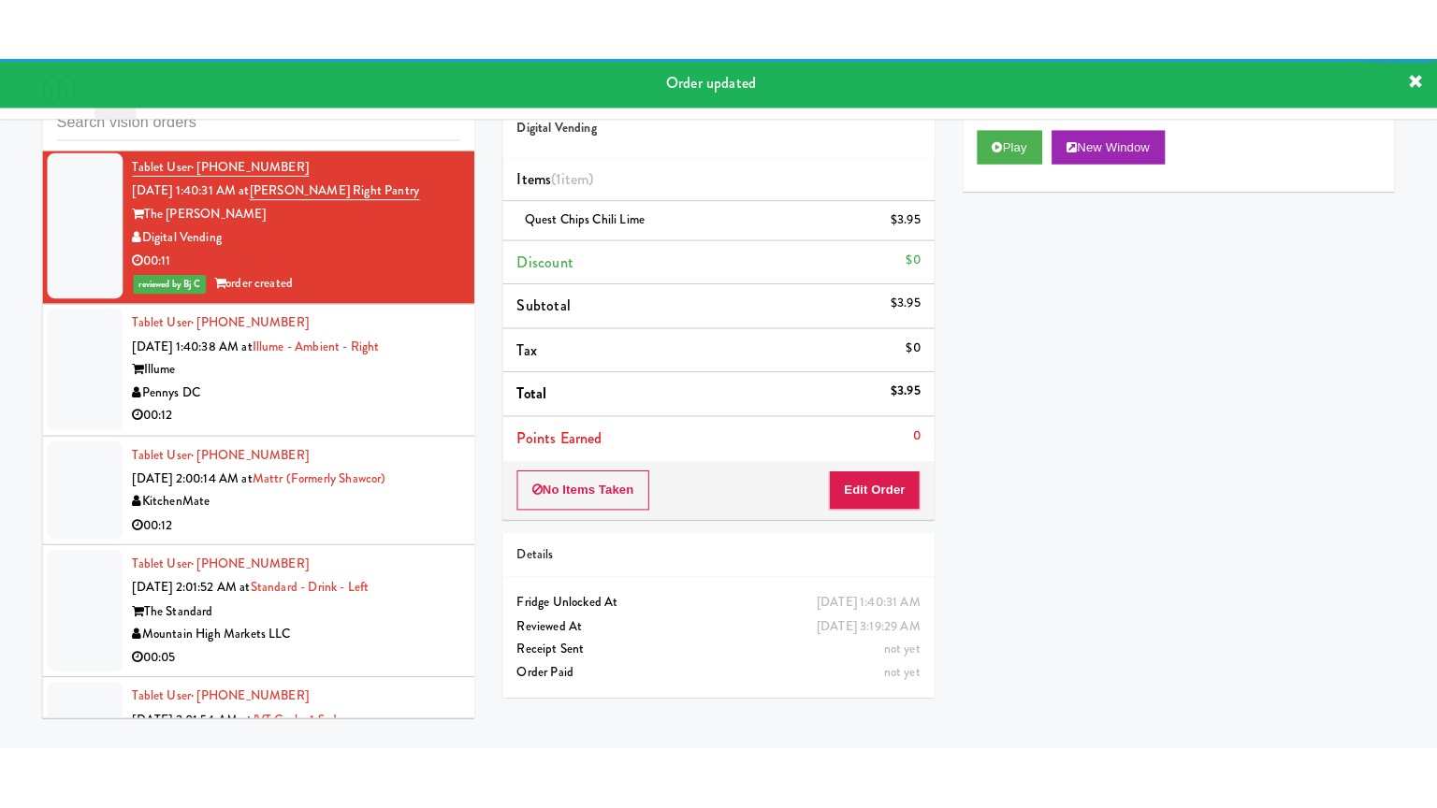
scroll to position [10680, 0]
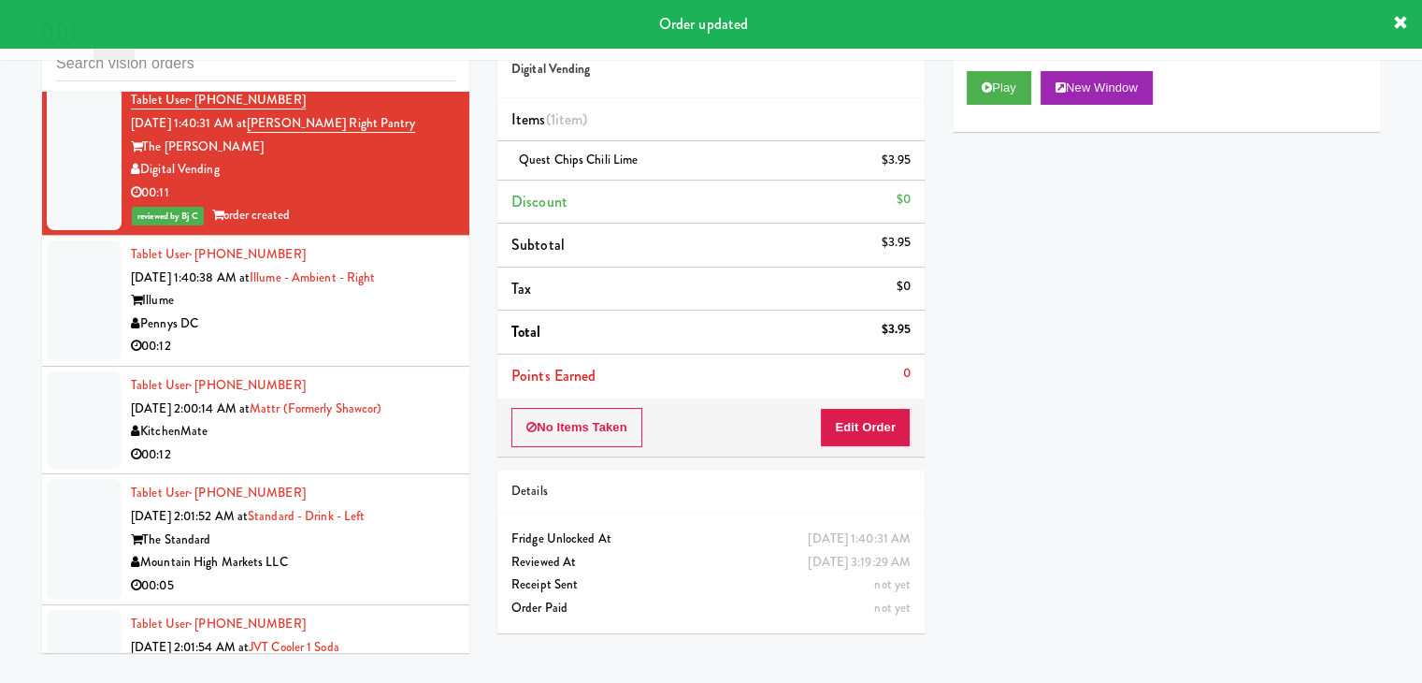
click at [367, 355] on div "00:12" at bounding box center [293, 346] width 325 height 23
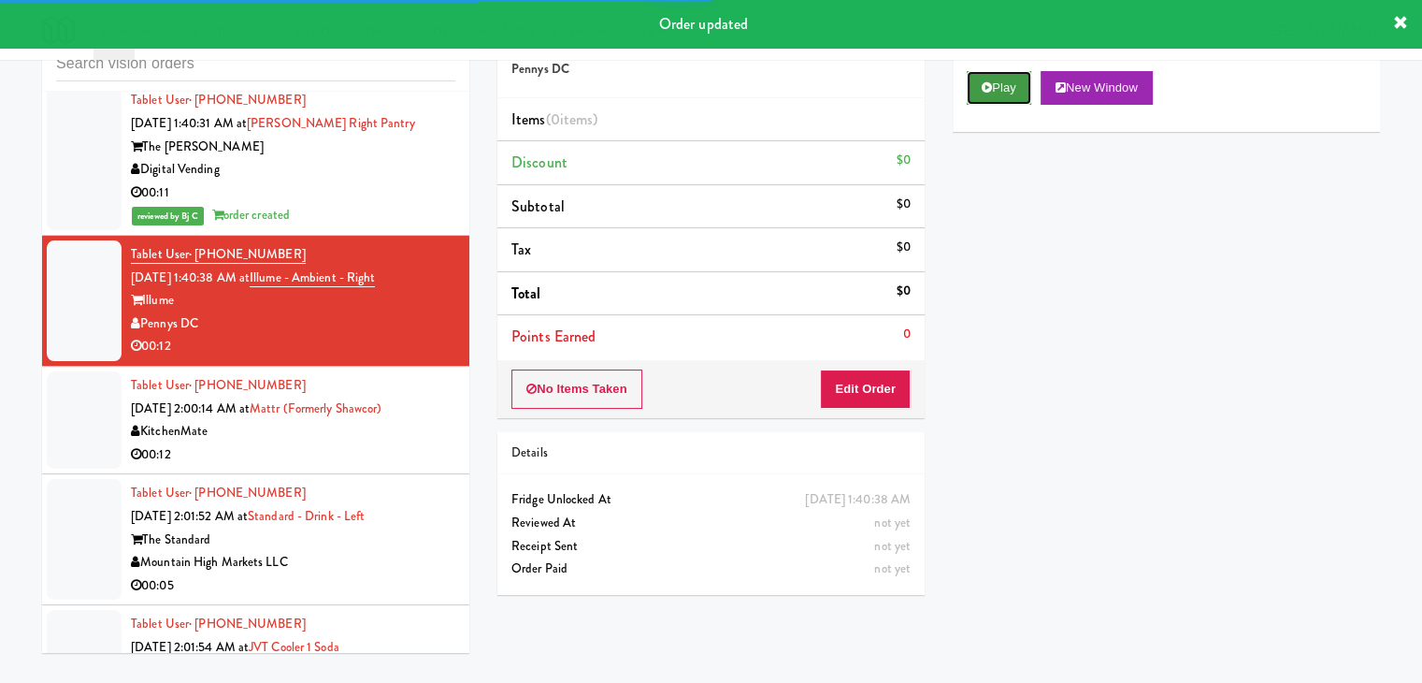
click at [995, 94] on button "Play" at bounding box center [999, 88] width 65 height 34
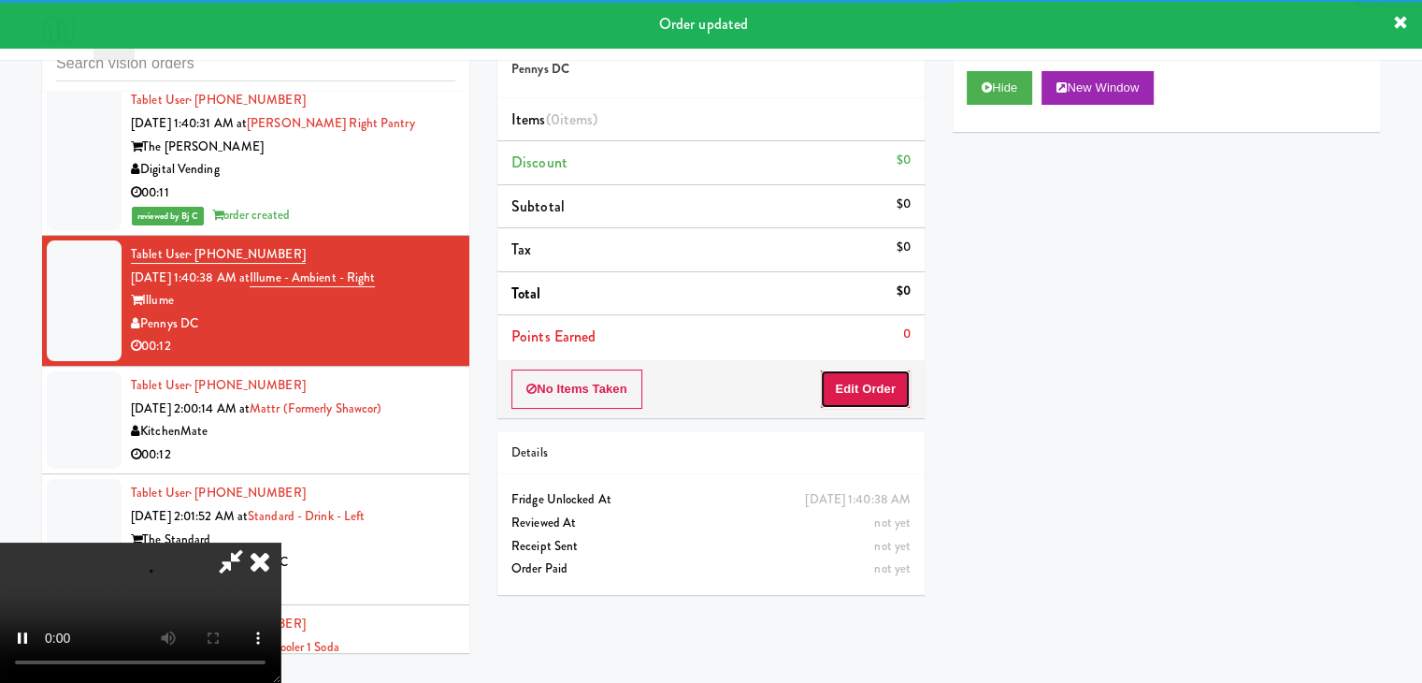
click at [868, 369] on button "Edit Order" at bounding box center [865, 388] width 91 height 39
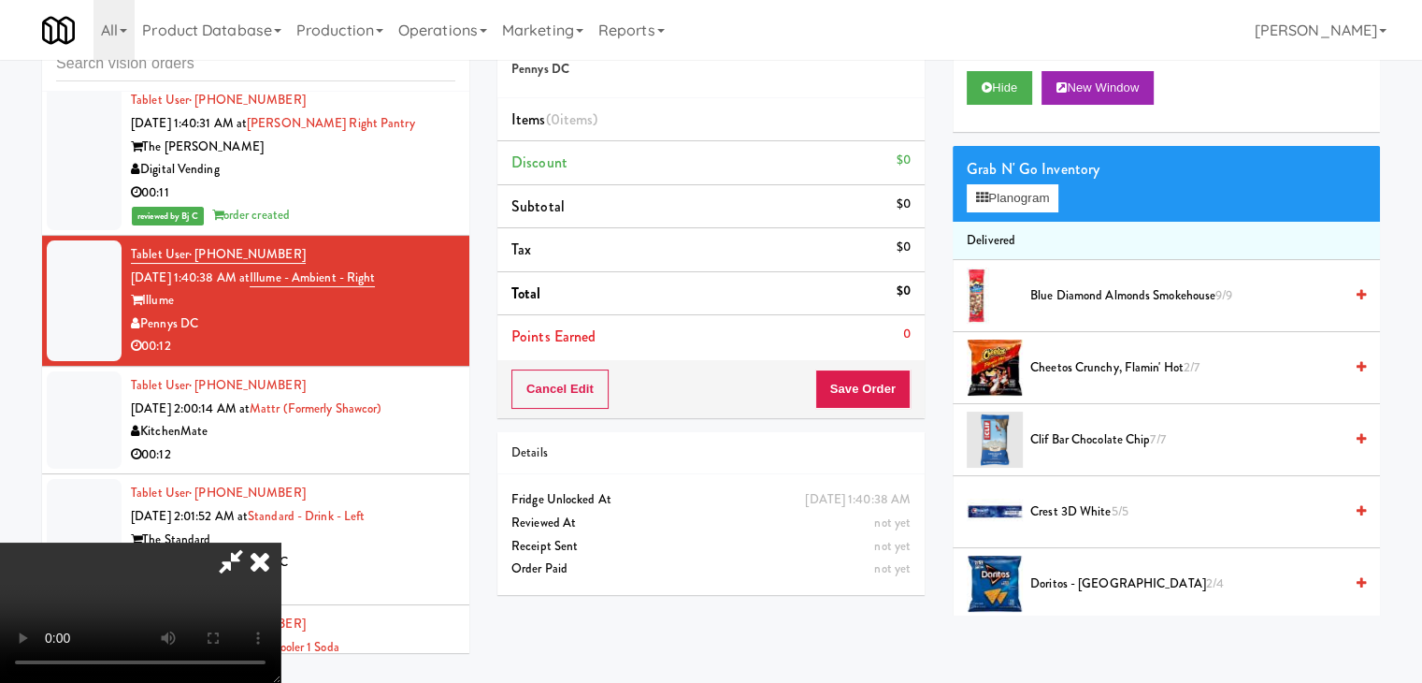
scroll to position [10657, 0]
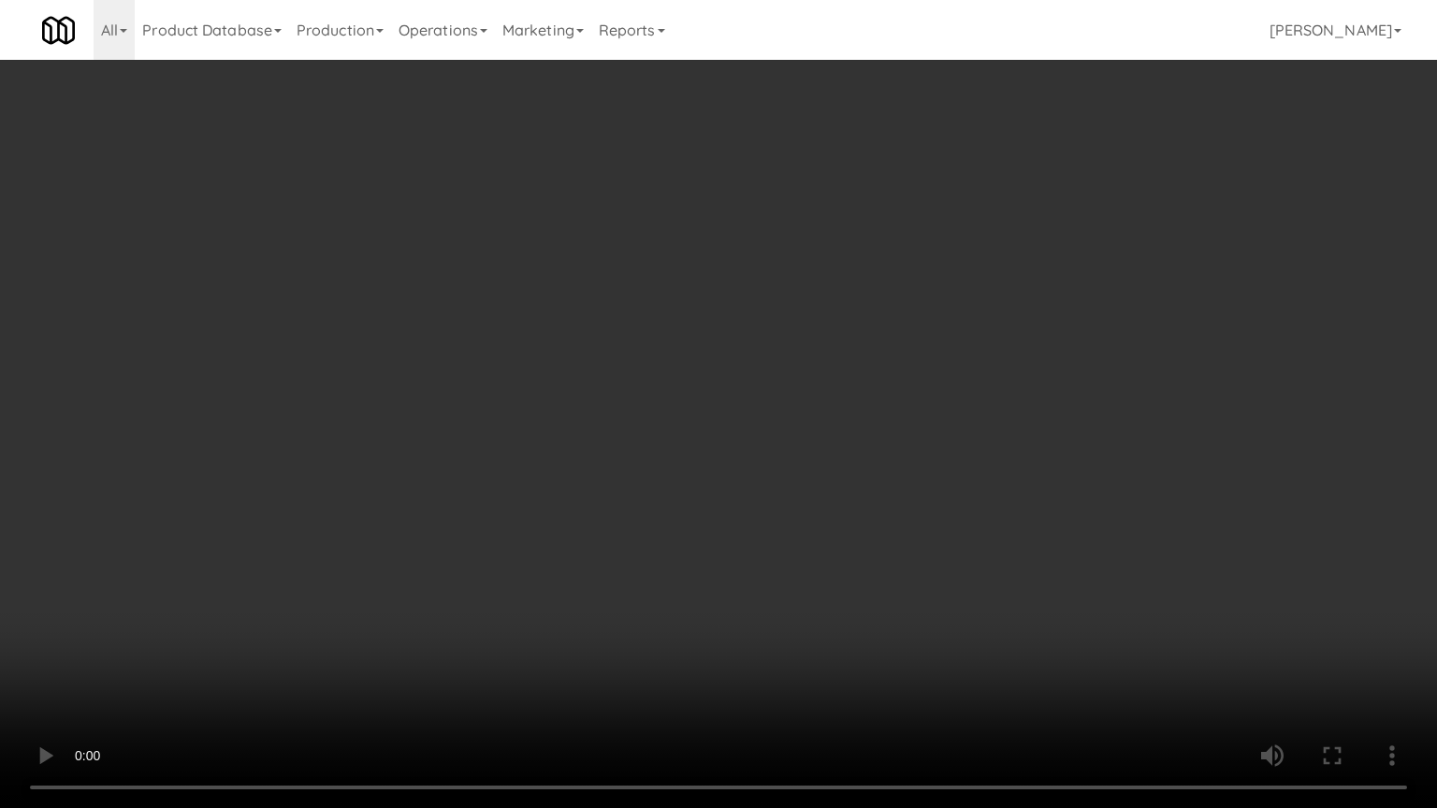
click at [906, 569] on video at bounding box center [718, 404] width 1437 height 808
click at [904, 571] on video at bounding box center [718, 404] width 1437 height 808
click at [924, 554] on video at bounding box center [718, 404] width 1437 height 808
click at [929, 554] on video at bounding box center [718, 404] width 1437 height 808
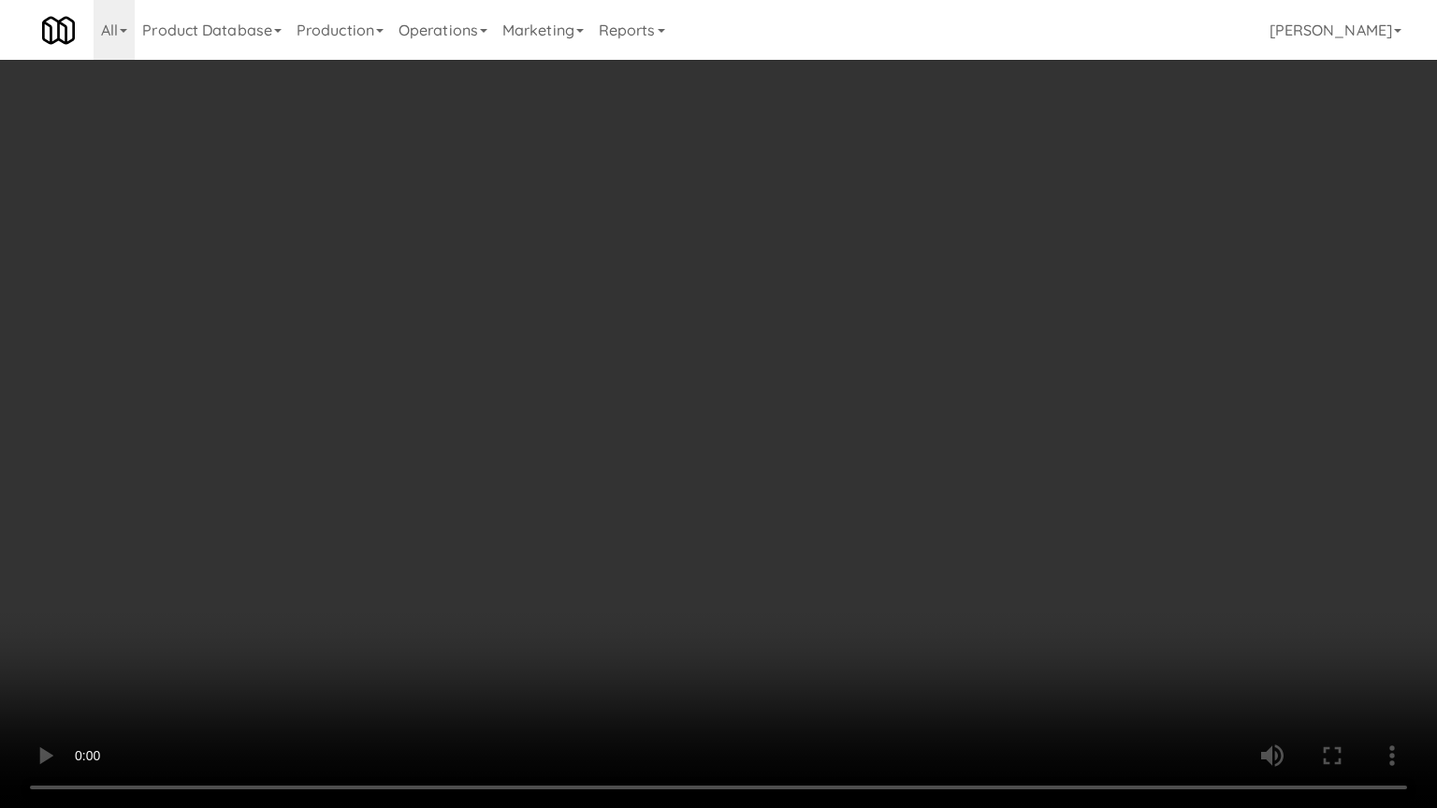
click at [929, 554] on video at bounding box center [718, 404] width 1437 height 808
click at [943, 534] on video at bounding box center [718, 404] width 1437 height 808
drag, startPoint x: 942, startPoint y: 531, endPoint x: 1024, endPoint y: 259, distance: 284.3
click at [945, 518] on video at bounding box center [718, 404] width 1437 height 808
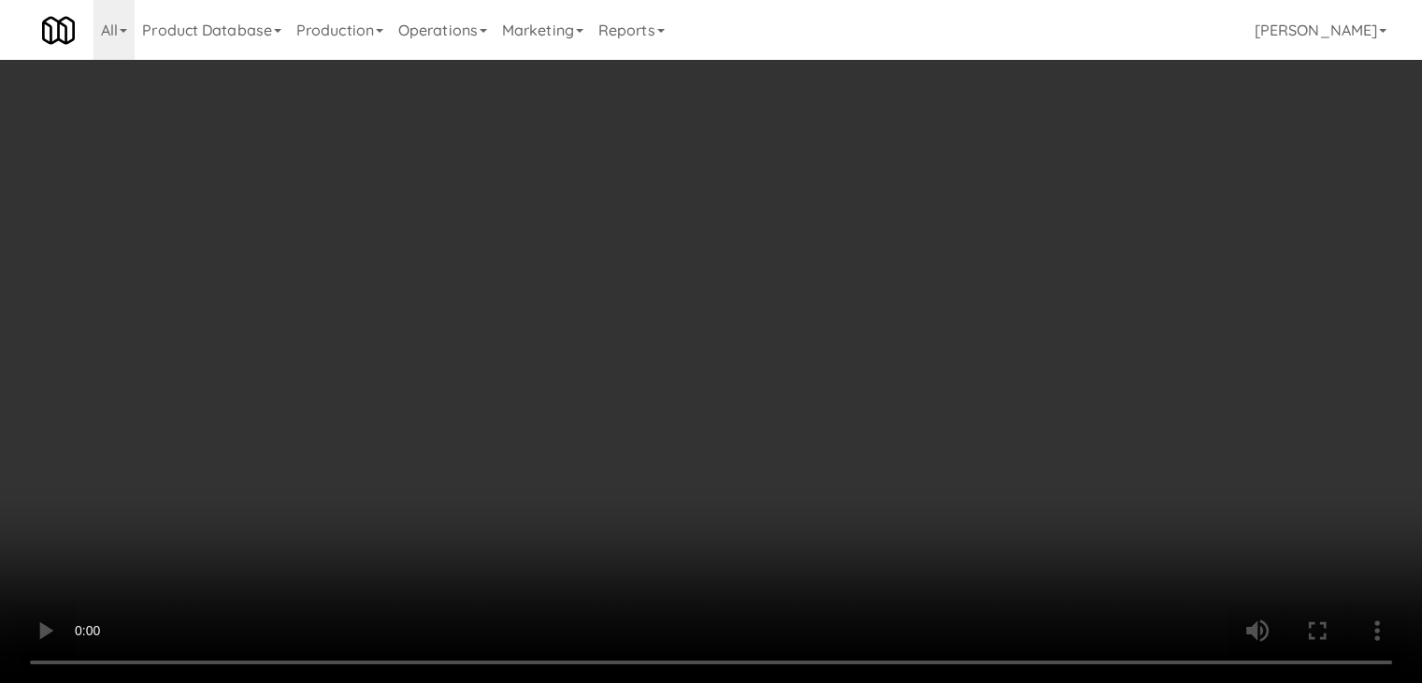
click at [1036, 204] on button "Planogram" at bounding box center [1013, 198] width 92 height 28
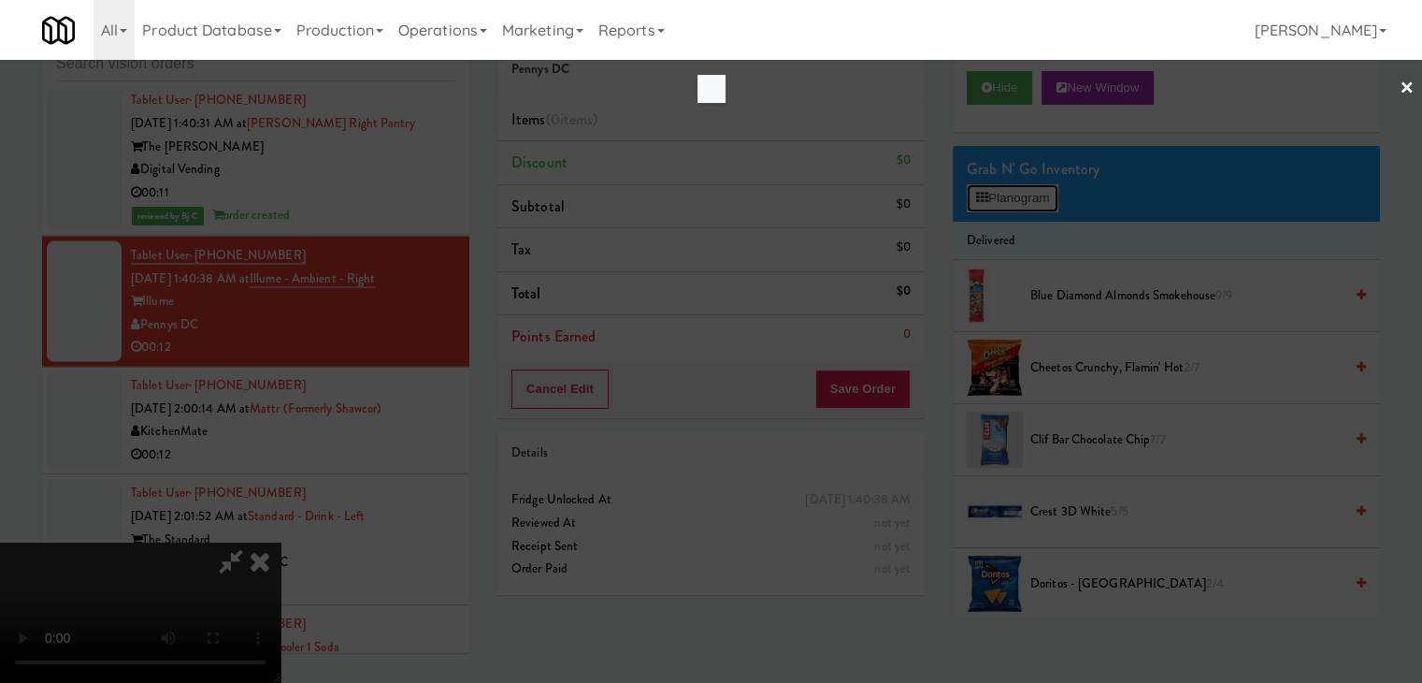
scroll to position [10657, 0]
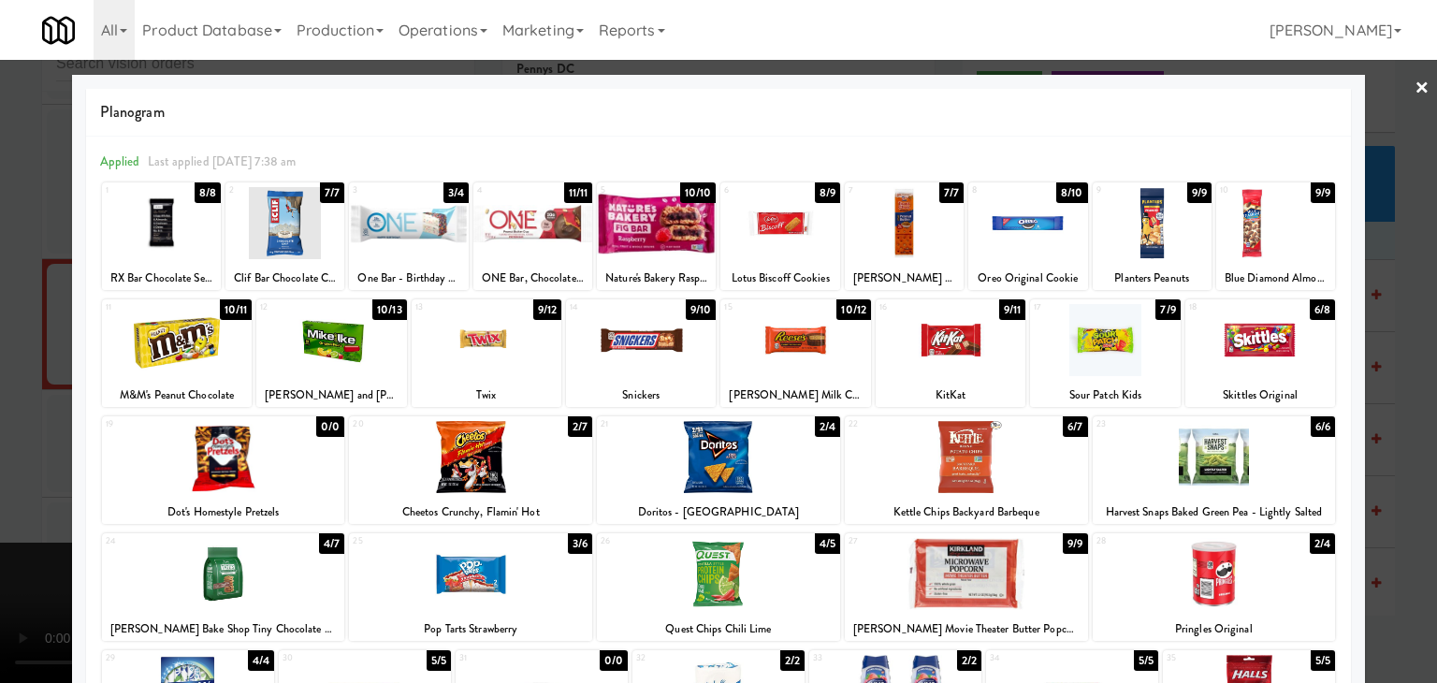
click at [491, 569] on div at bounding box center [470, 574] width 243 height 72
click at [296, 474] on div at bounding box center [223, 457] width 243 height 72
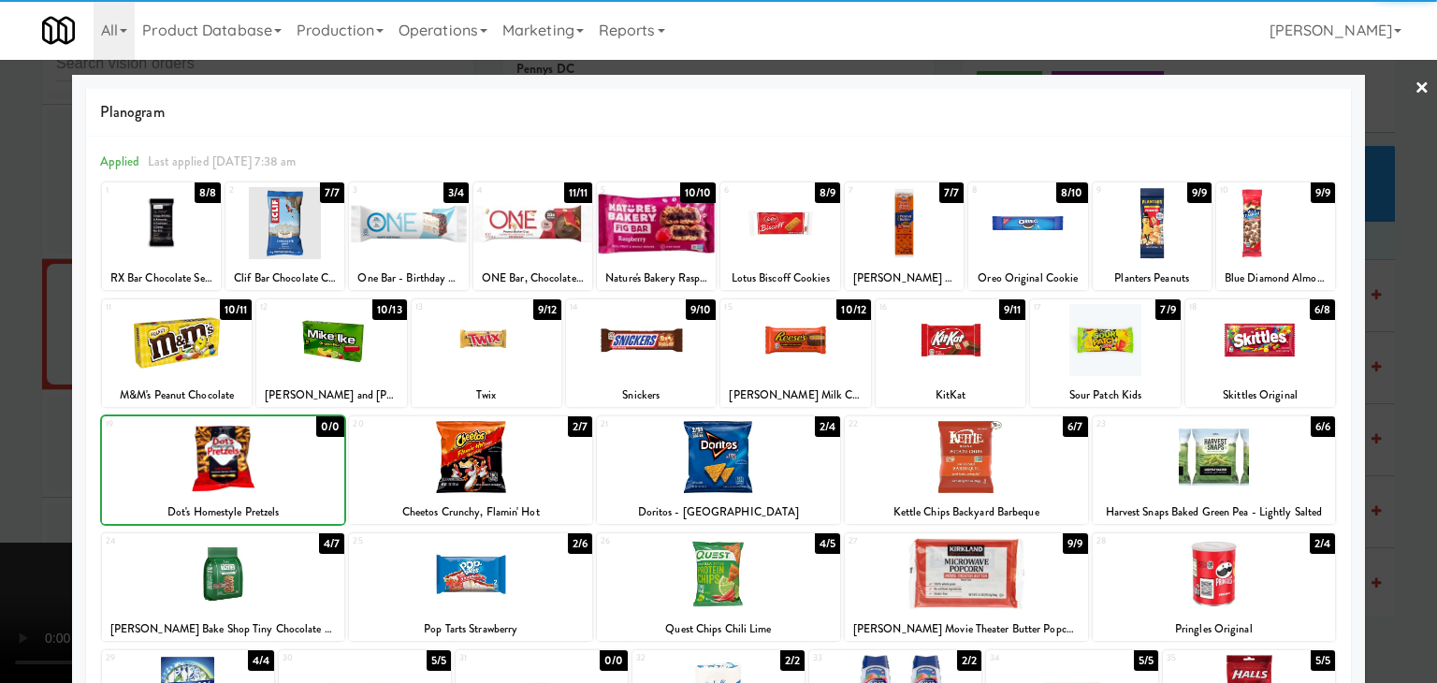
click at [0, 458] on div at bounding box center [718, 341] width 1437 height 683
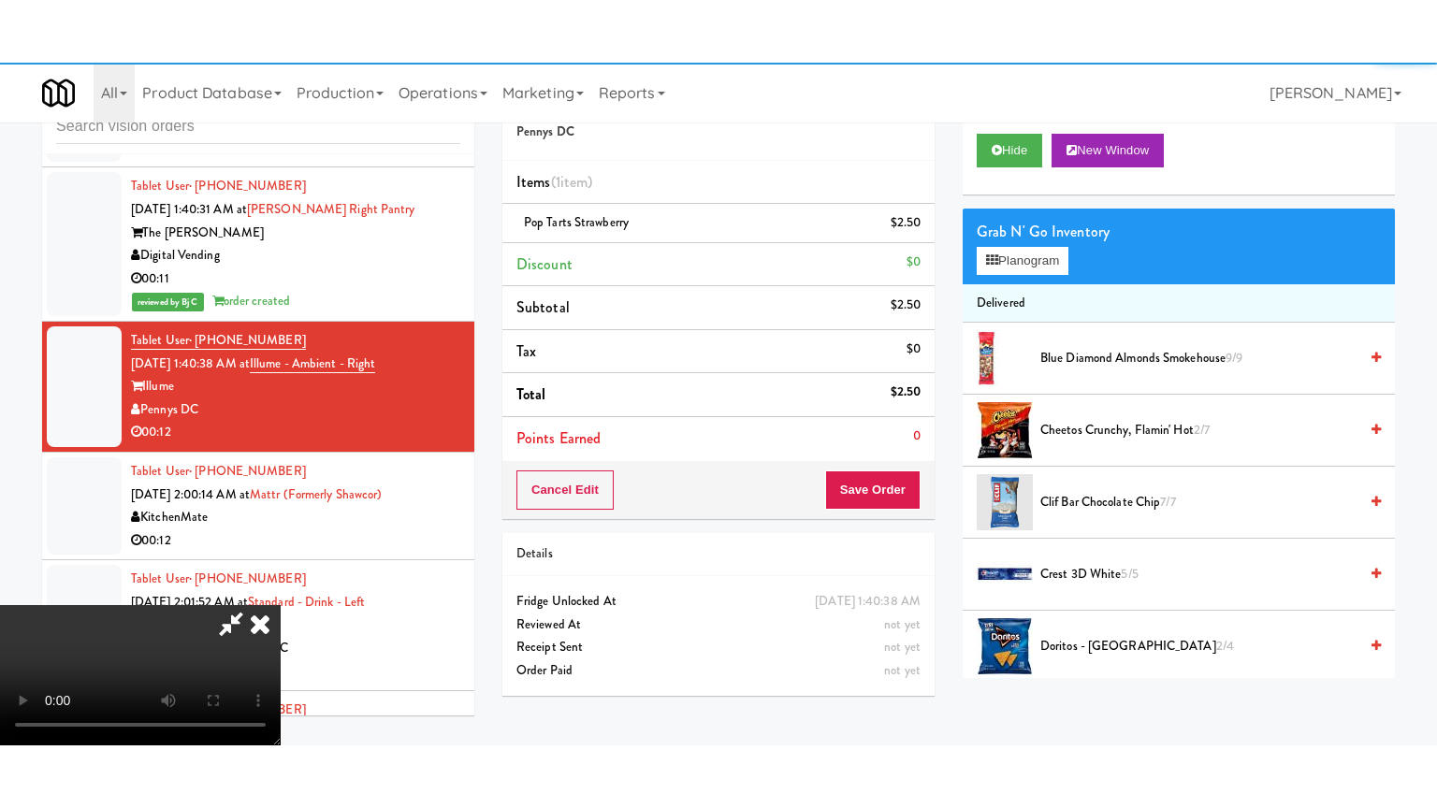
scroll to position [10680, 0]
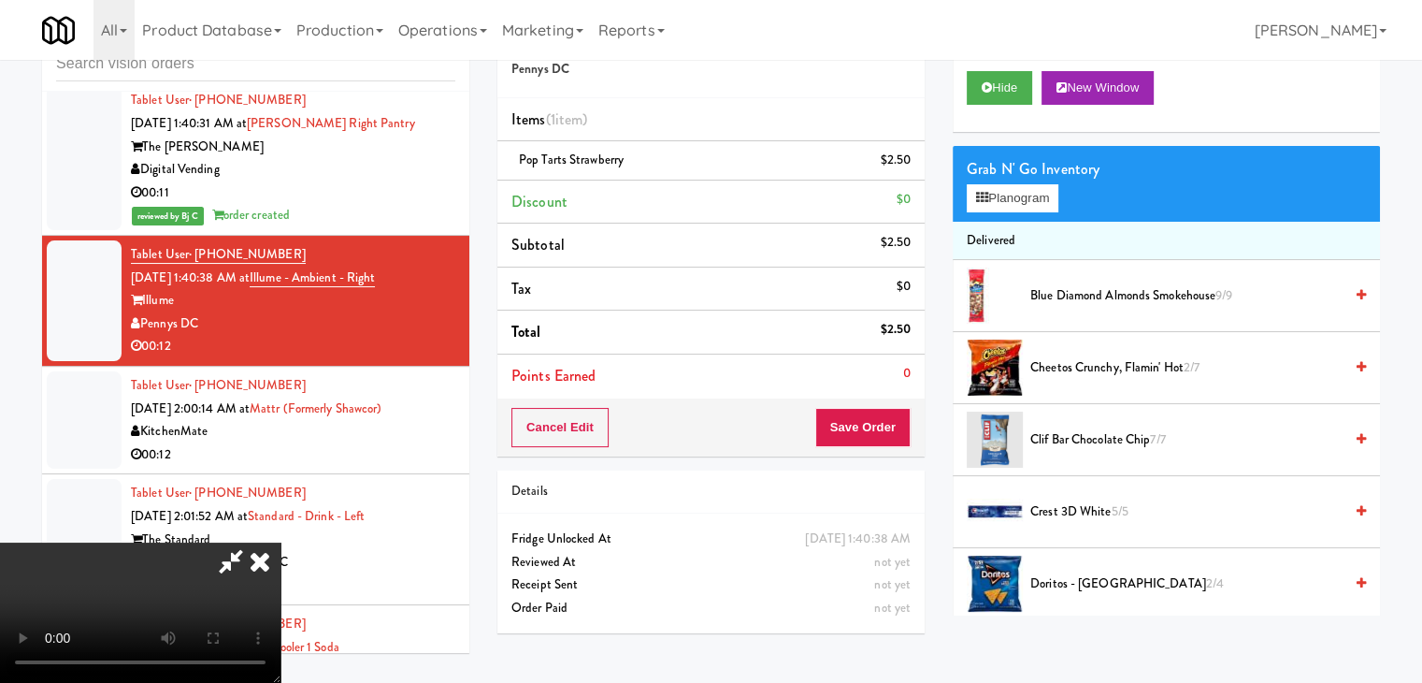
click at [281, 542] on video at bounding box center [140, 612] width 281 height 140
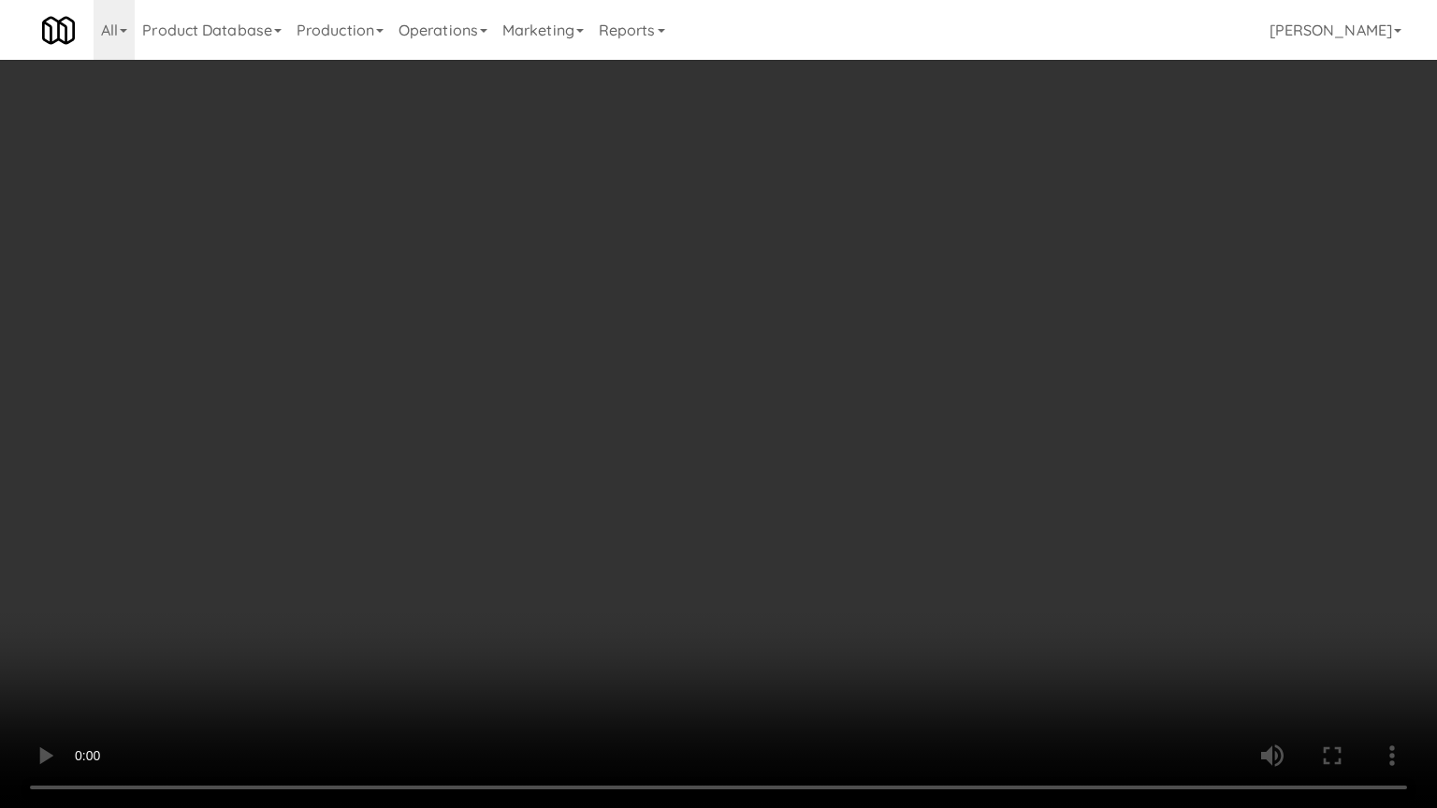
click at [820, 497] on video at bounding box center [718, 404] width 1437 height 808
drag, startPoint x: 816, startPoint y: 497, endPoint x: 805, endPoint y: 396, distance: 101.5
click at [815, 497] on video at bounding box center [718, 404] width 1437 height 808
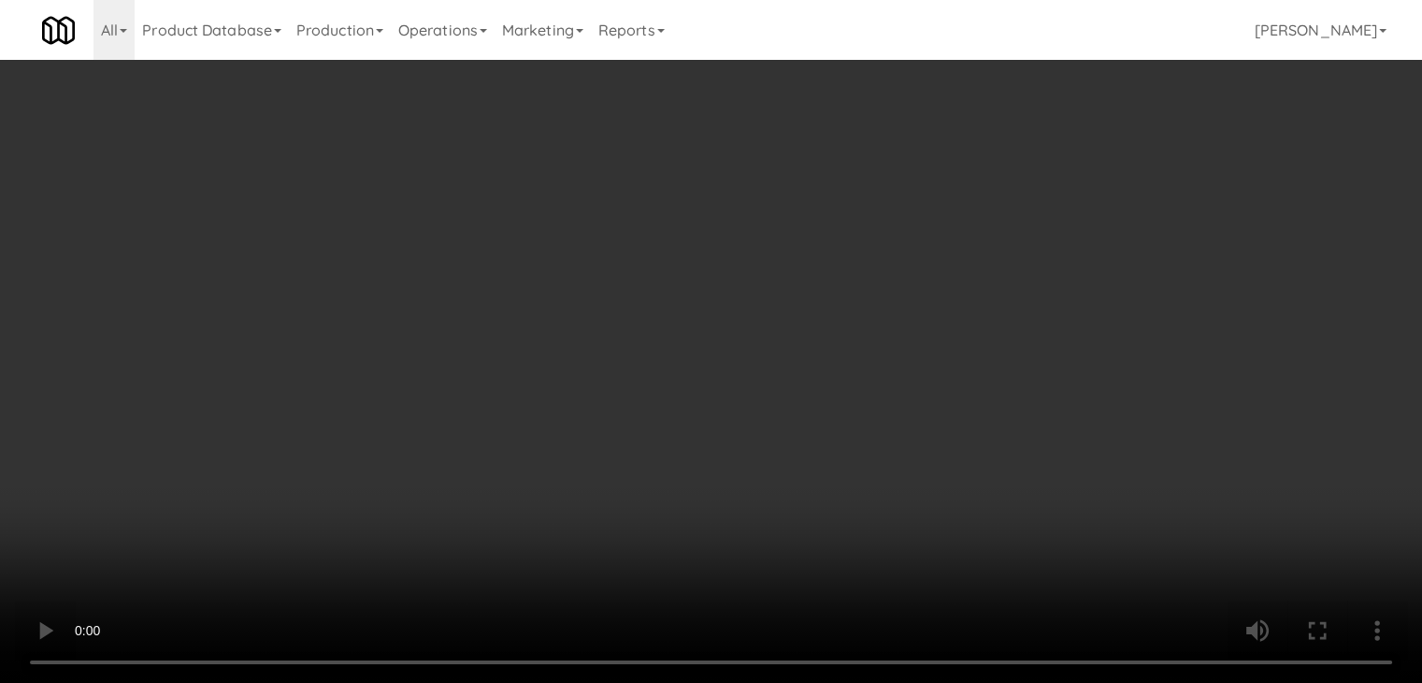
click at [906, 425] on button "Save Order" at bounding box center [863, 427] width 95 height 39
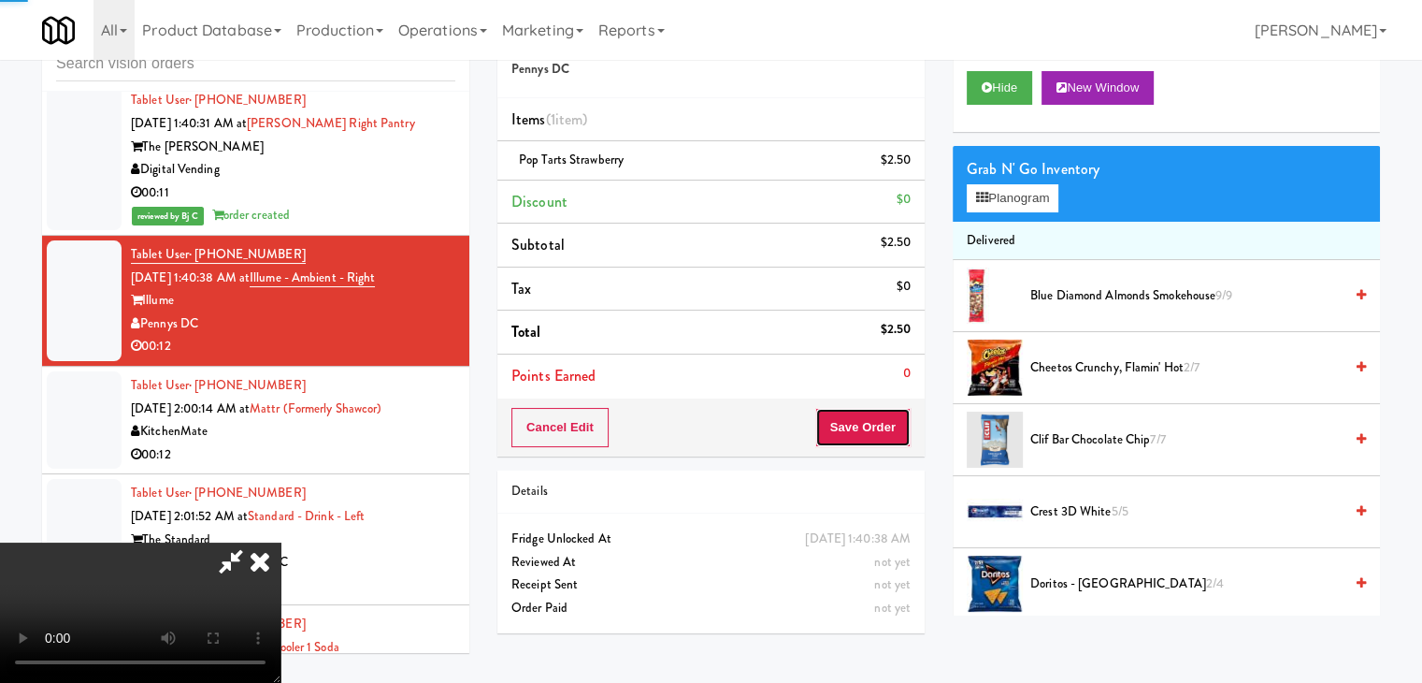
click at [902, 425] on body "Are you sure you want to update this order? Okay Cancel Okay Are you sure you w…" at bounding box center [711, 341] width 1422 height 683
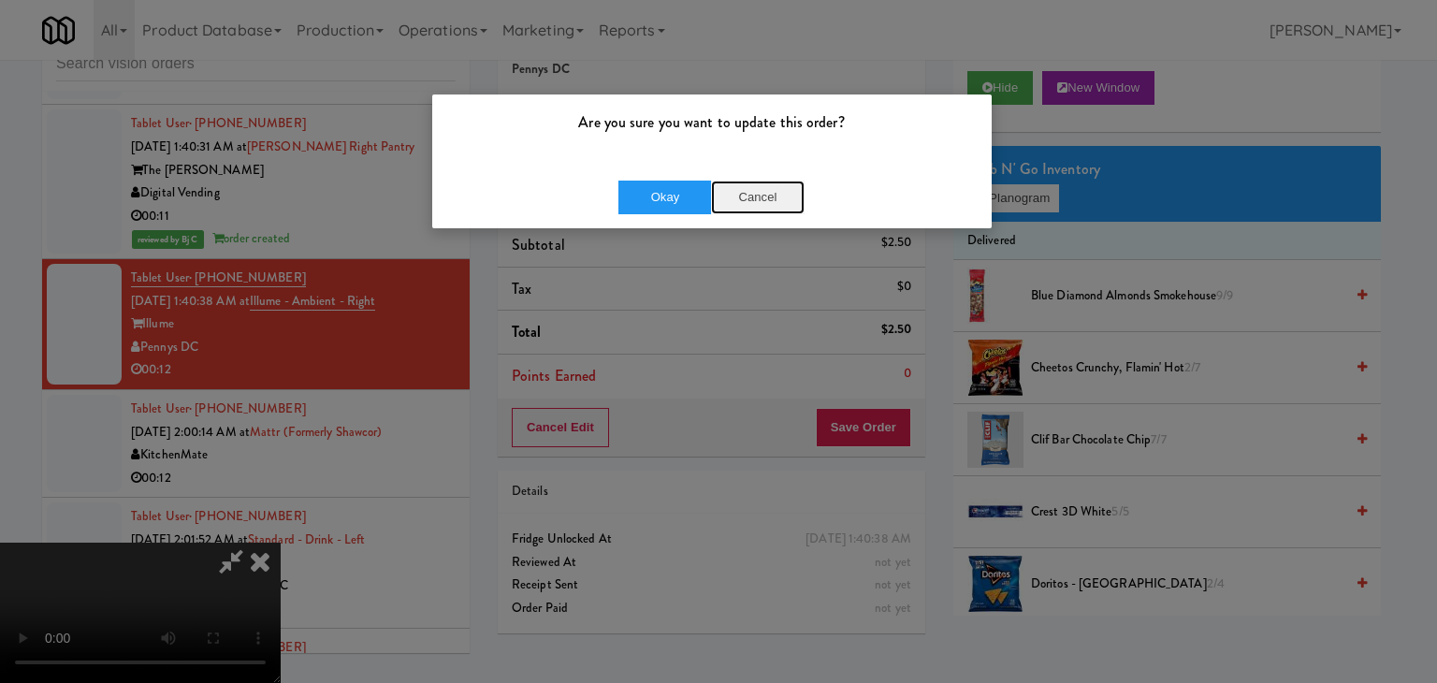
click at [776, 188] on button "Cancel" at bounding box center [758, 197] width 94 height 34
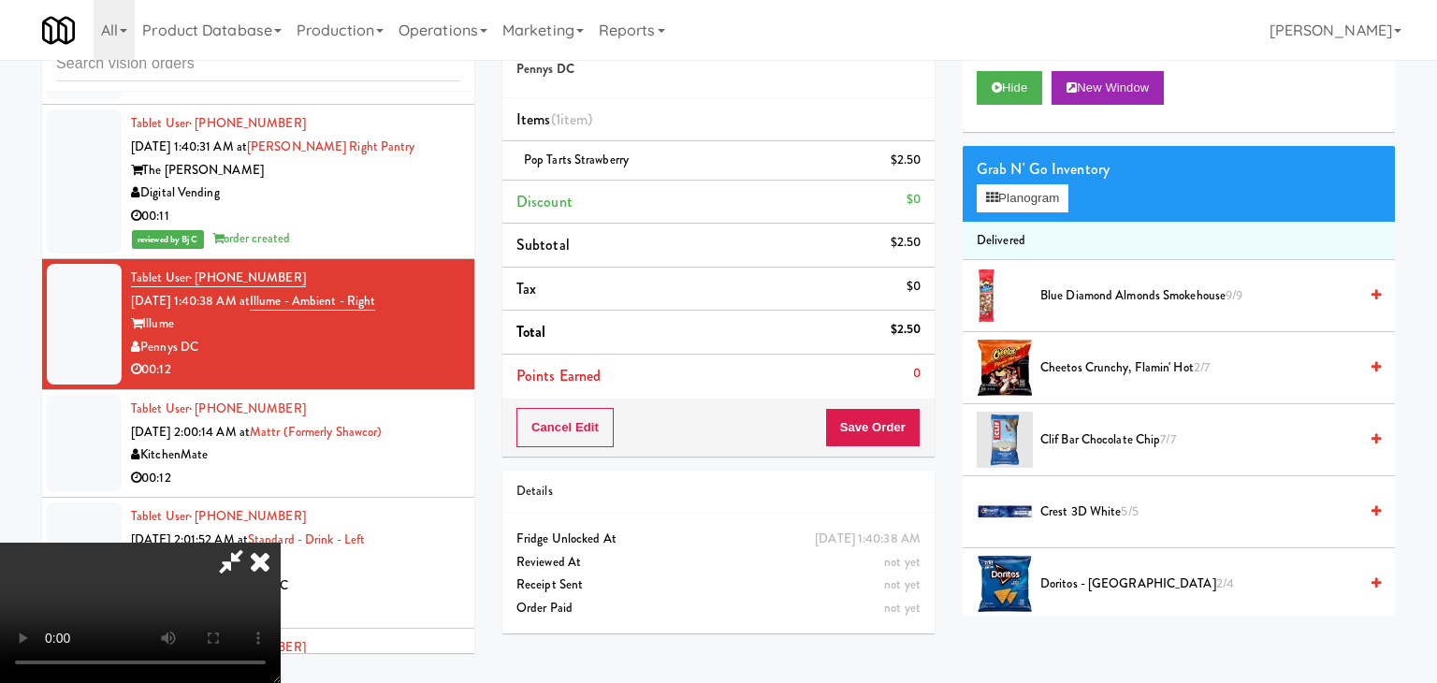
scroll to position [10680, 0]
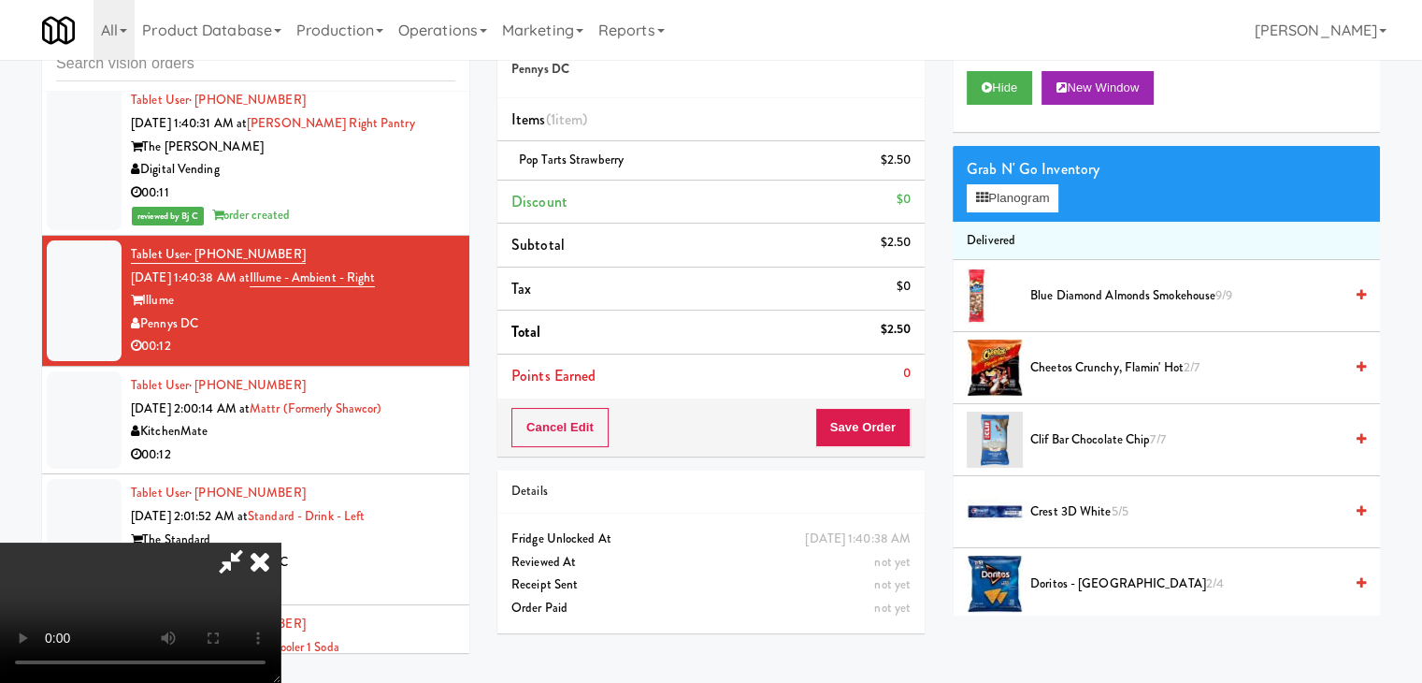
click at [1089, 363] on span "Cheetos Crunchy, Flamin' Hot 2/7" at bounding box center [1187, 367] width 312 height 23
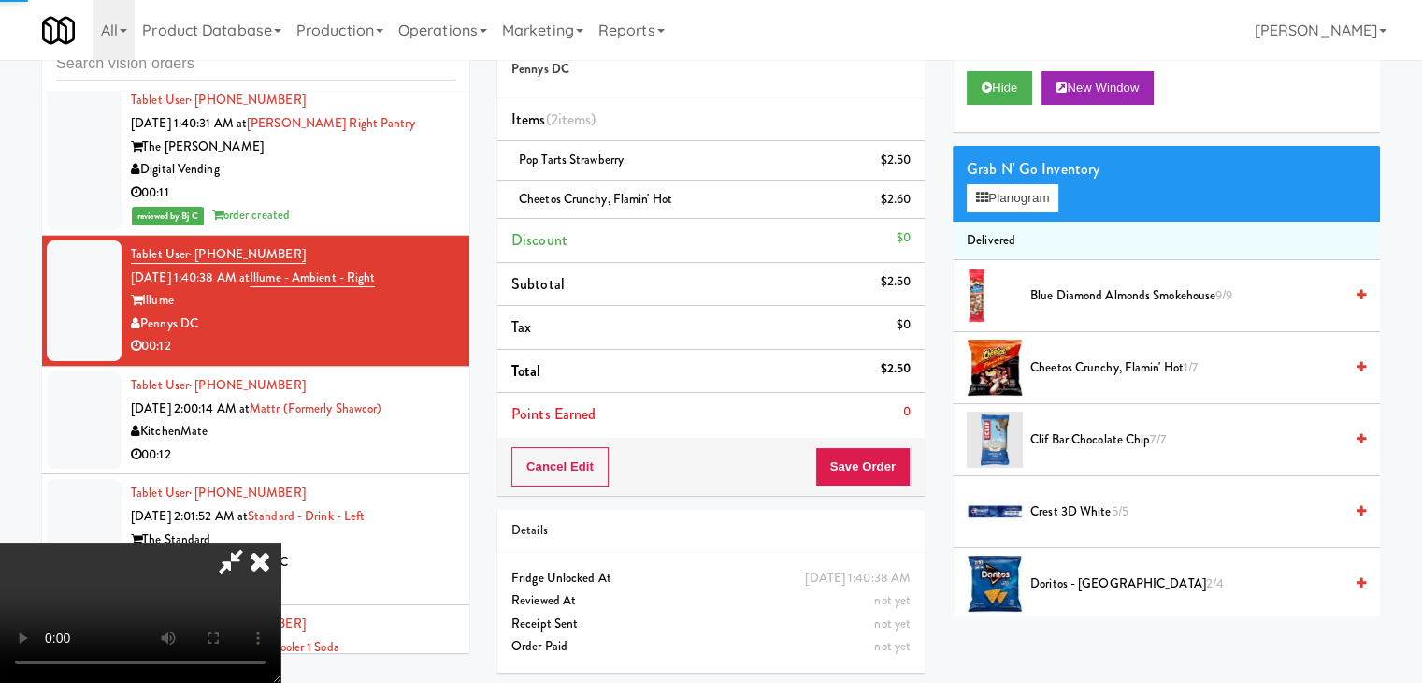
click at [902, 463] on div "Cancel Edit Save Order" at bounding box center [711, 467] width 427 height 58
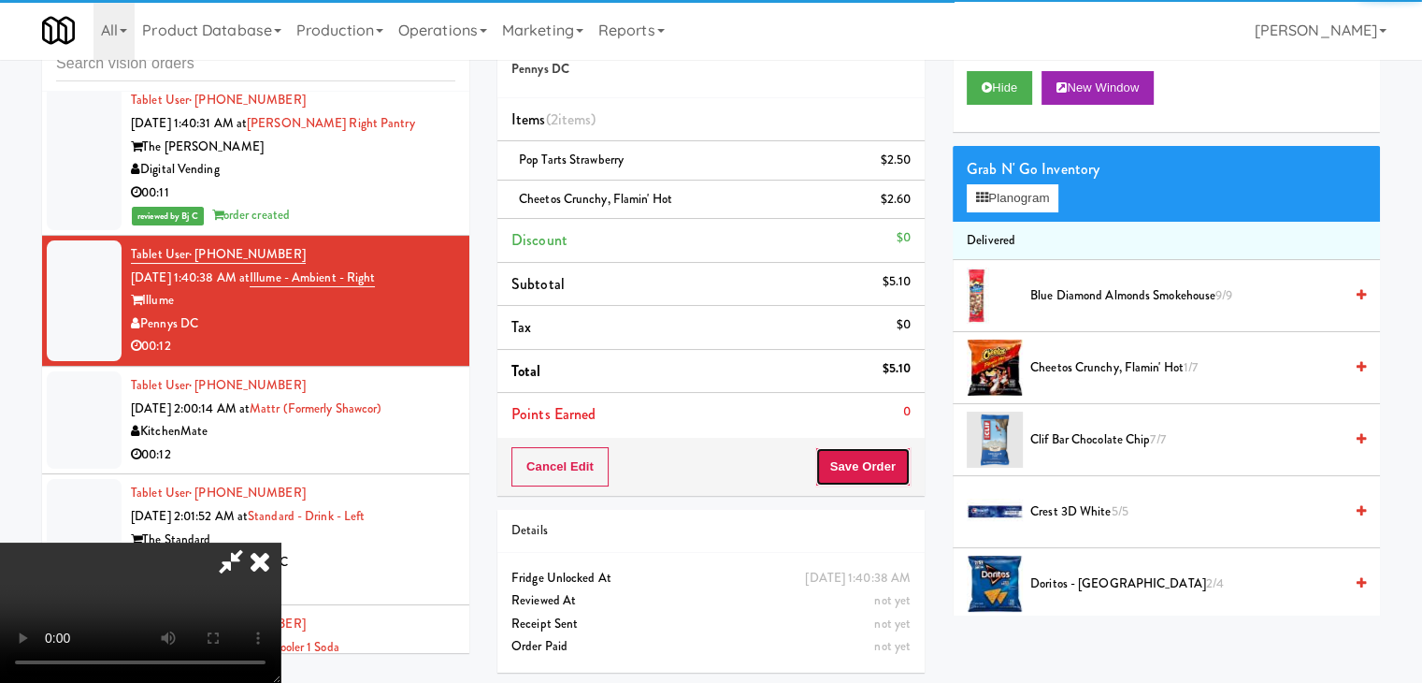
click at [899, 465] on button "Save Order" at bounding box center [863, 466] width 95 height 39
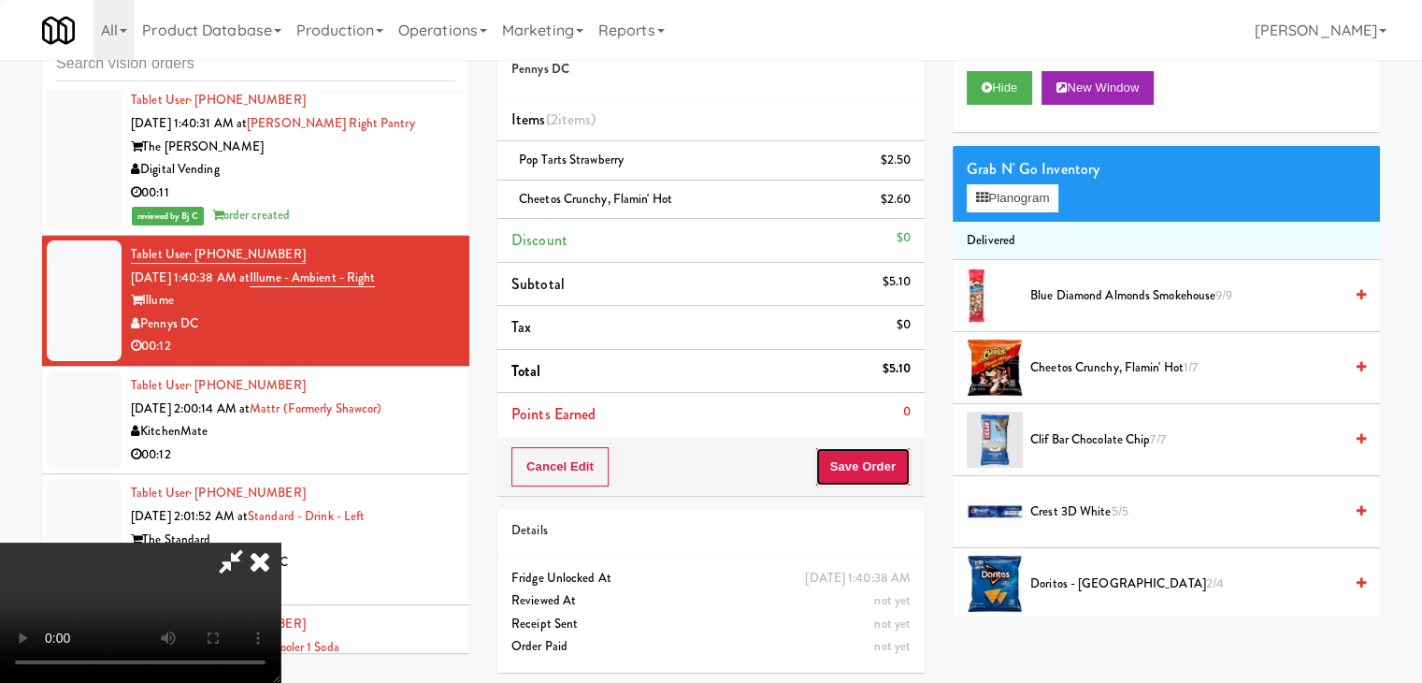
click at [899, 466] on button "Save Order" at bounding box center [863, 466] width 95 height 39
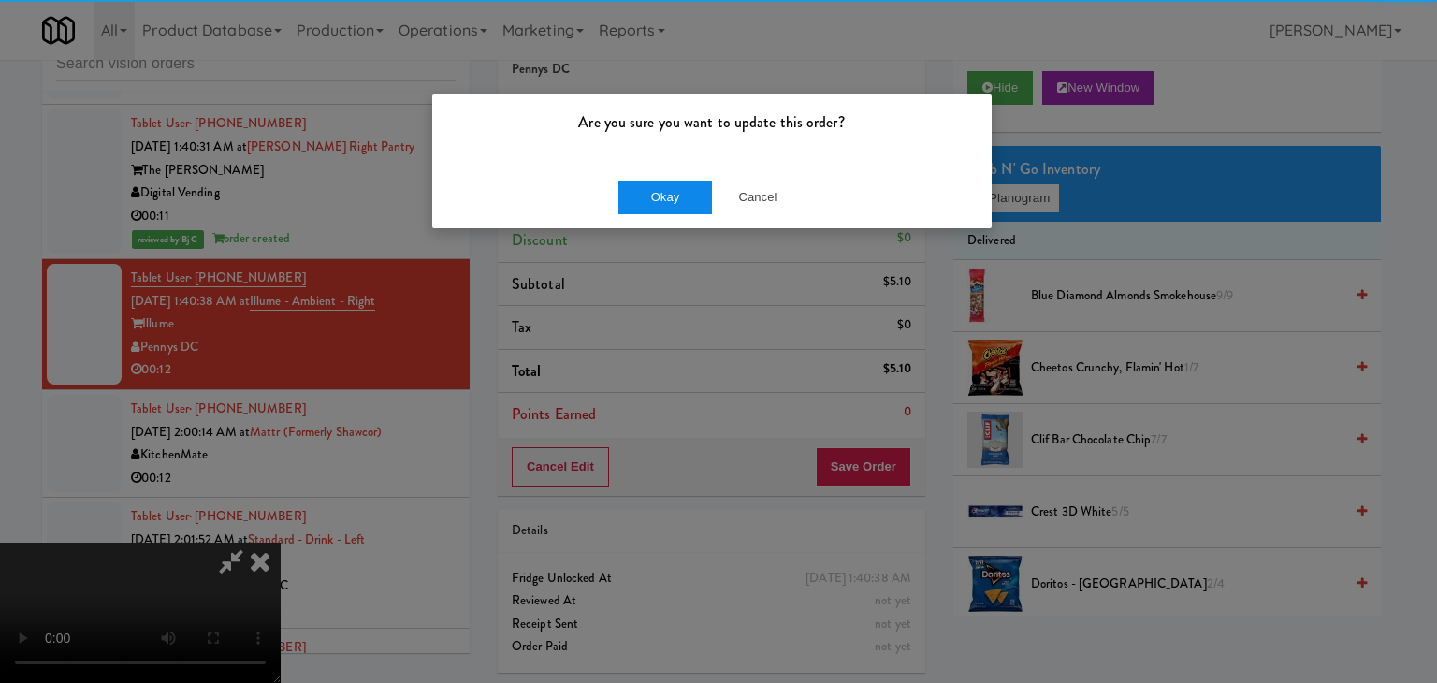
click at [657, 198] on div "Okay Cancel" at bounding box center [711, 197] width 559 height 63
click at [657, 199] on button "Okay" at bounding box center [665, 197] width 94 height 34
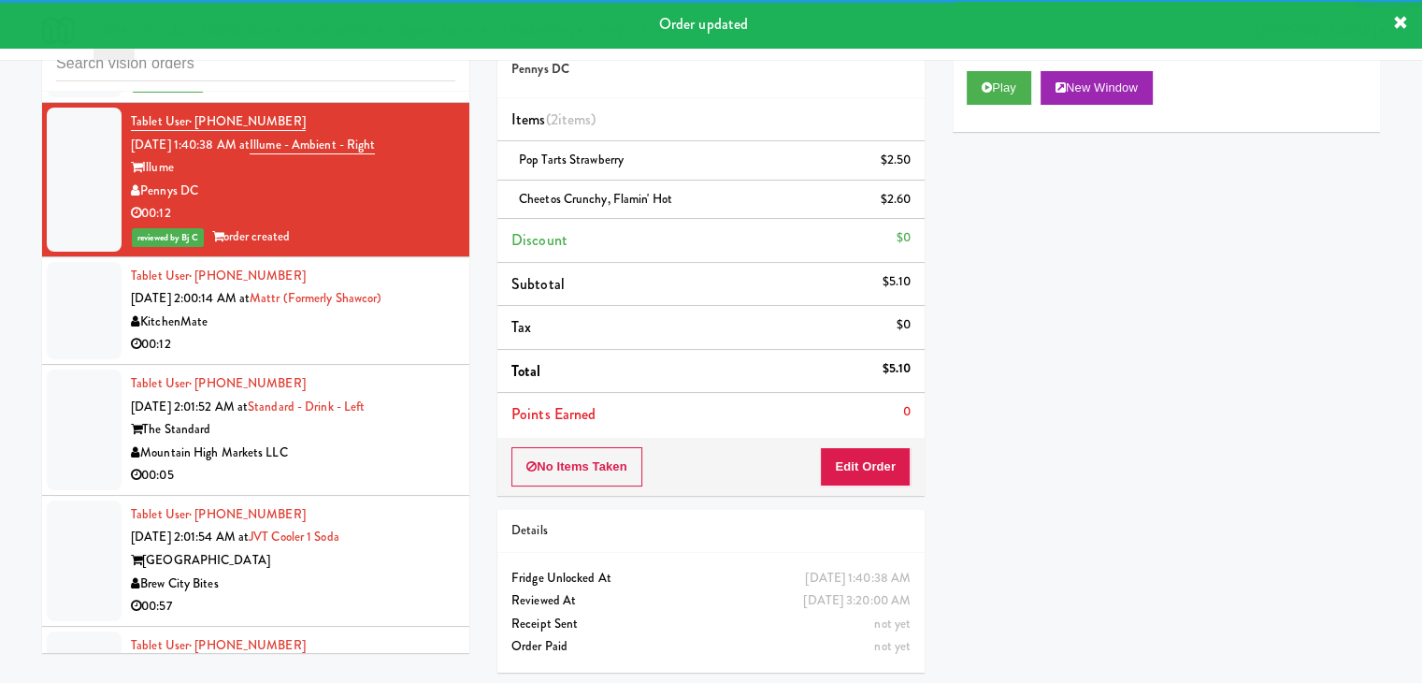
scroll to position [10867, 0]
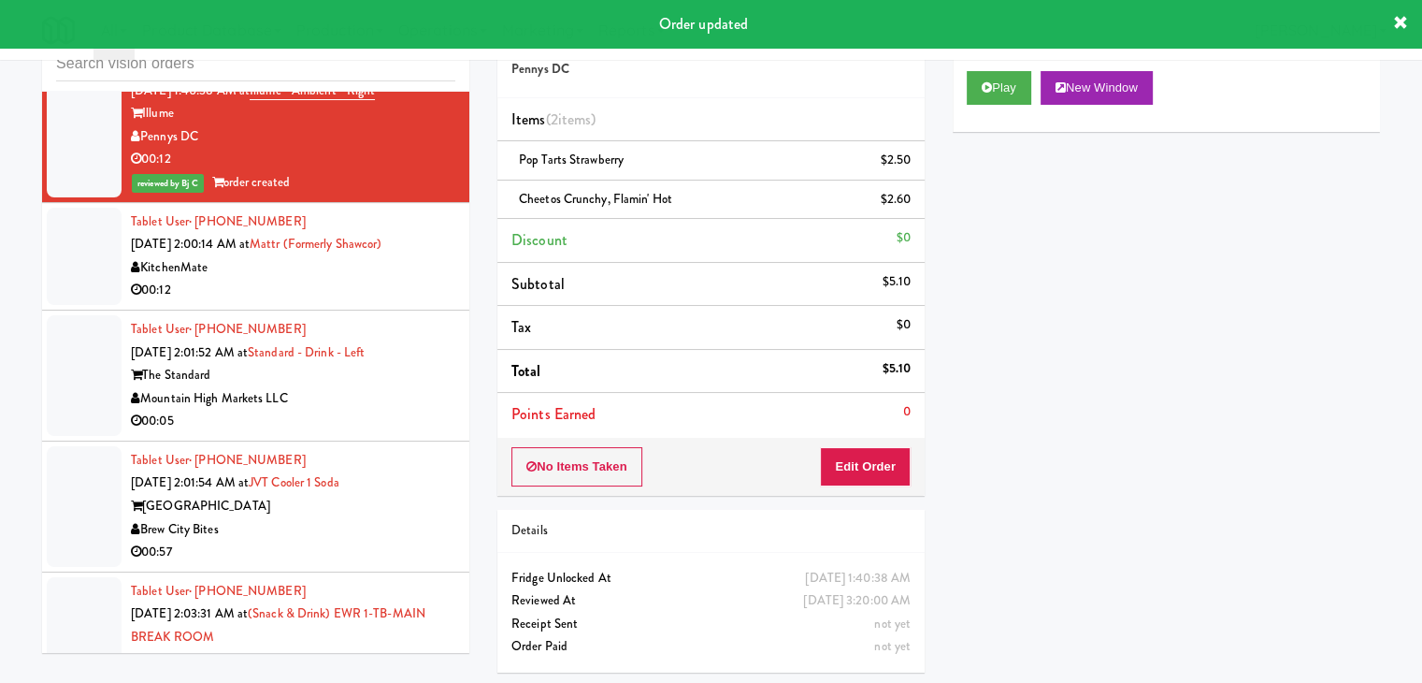
click at [397, 280] on div "KitchenMate" at bounding box center [293, 267] width 325 height 23
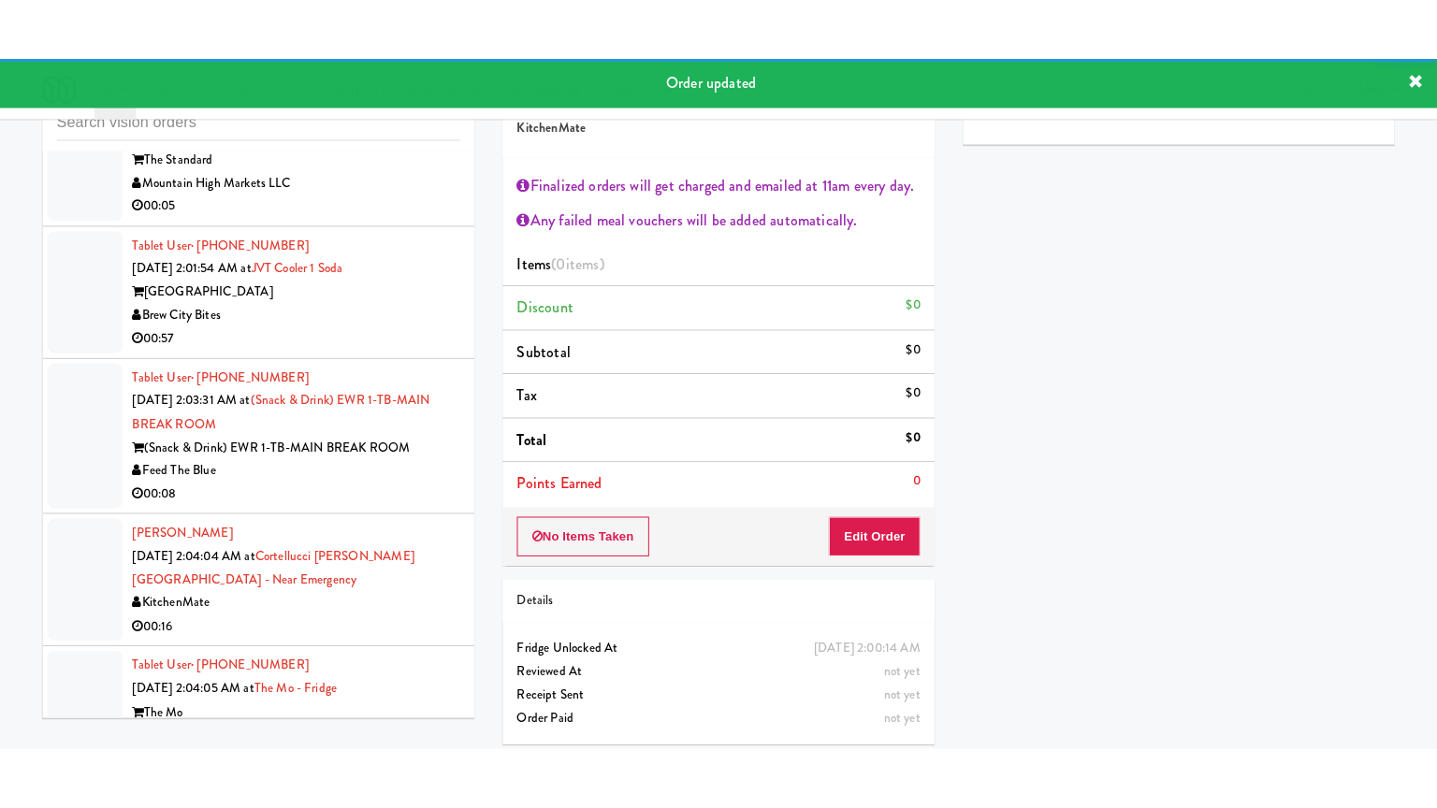
scroll to position [11148, 0]
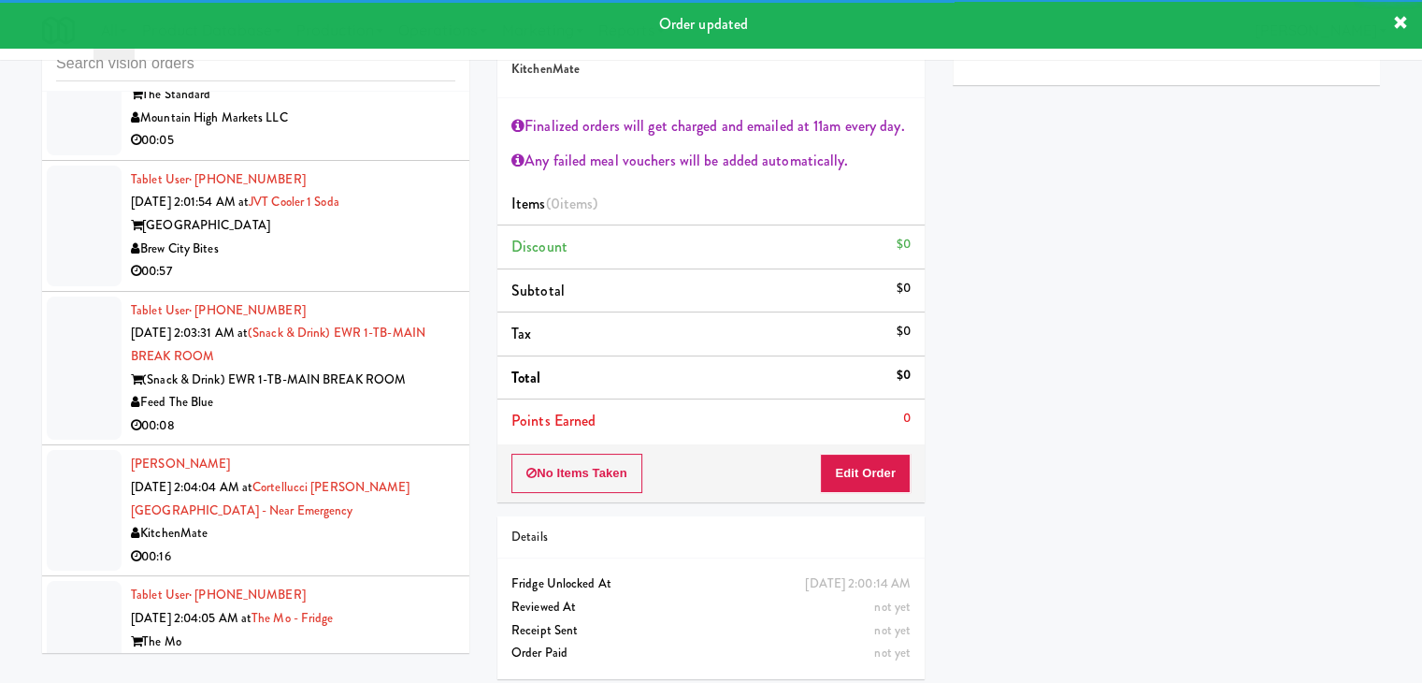
click at [405, 130] on div "Mountain High Markets LLC" at bounding box center [293, 118] width 325 height 23
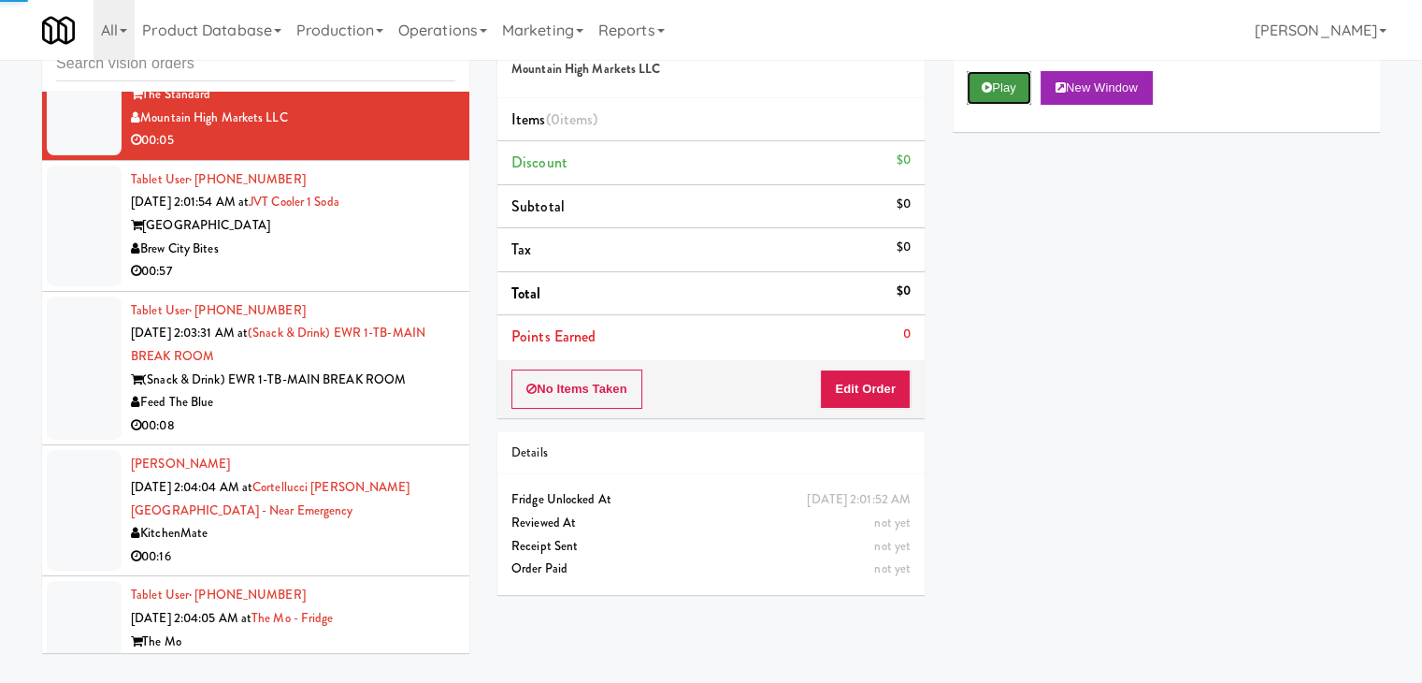
click at [1005, 88] on button "Play" at bounding box center [999, 88] width 65 height 34
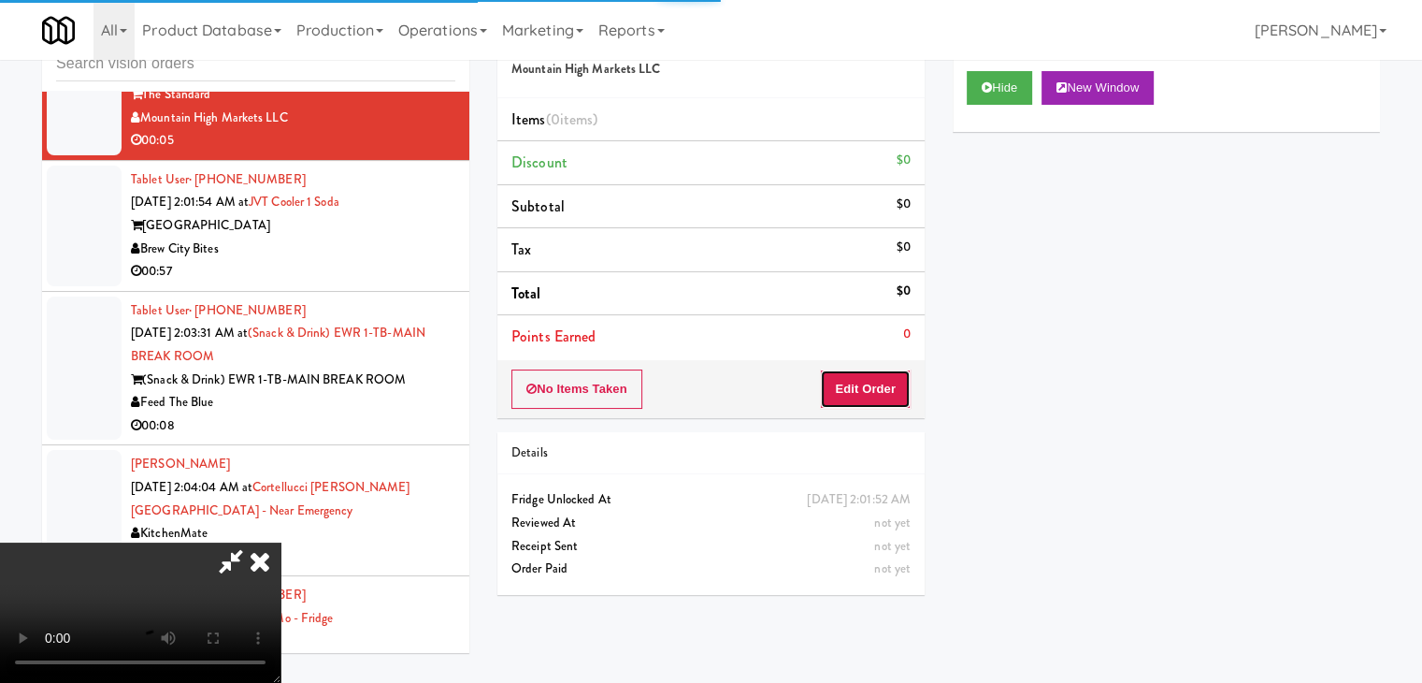
click at [882, 379] on button "Edit Order" at bounding box center [865, 388] width 91 height 39
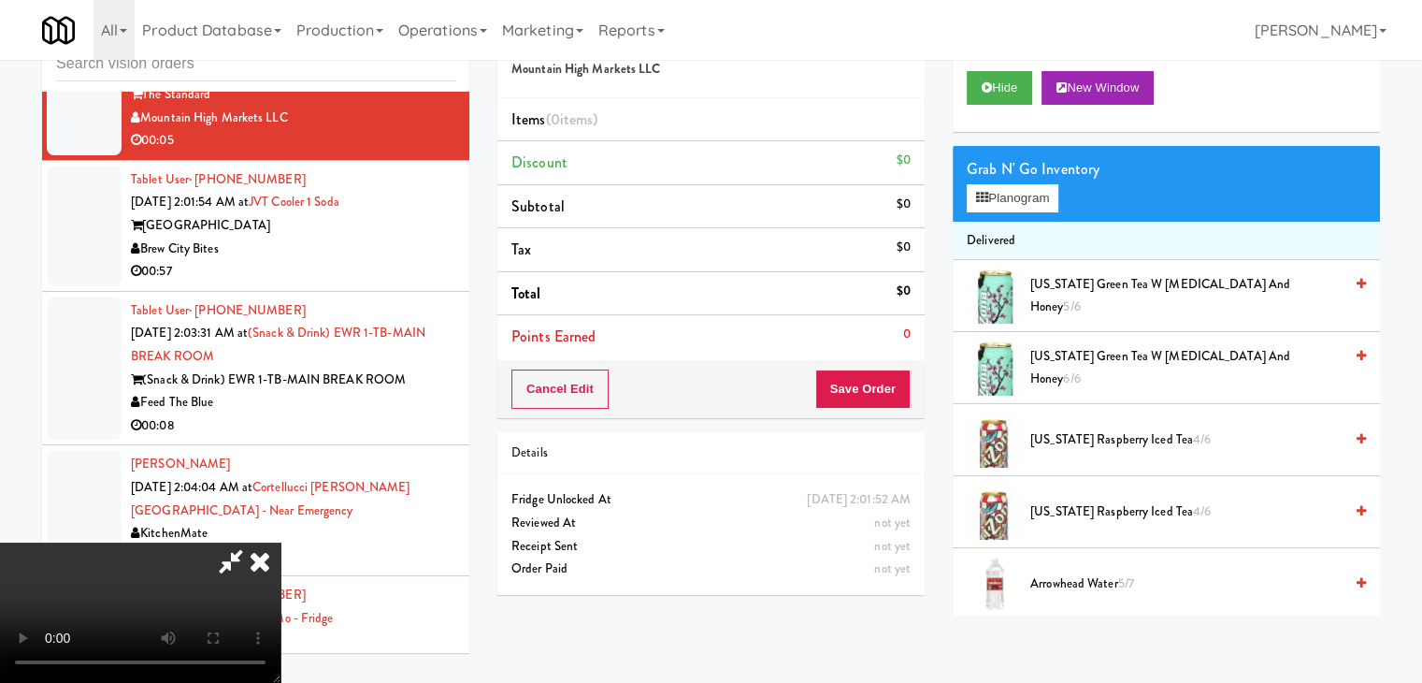
scroll to position [11124, 0]
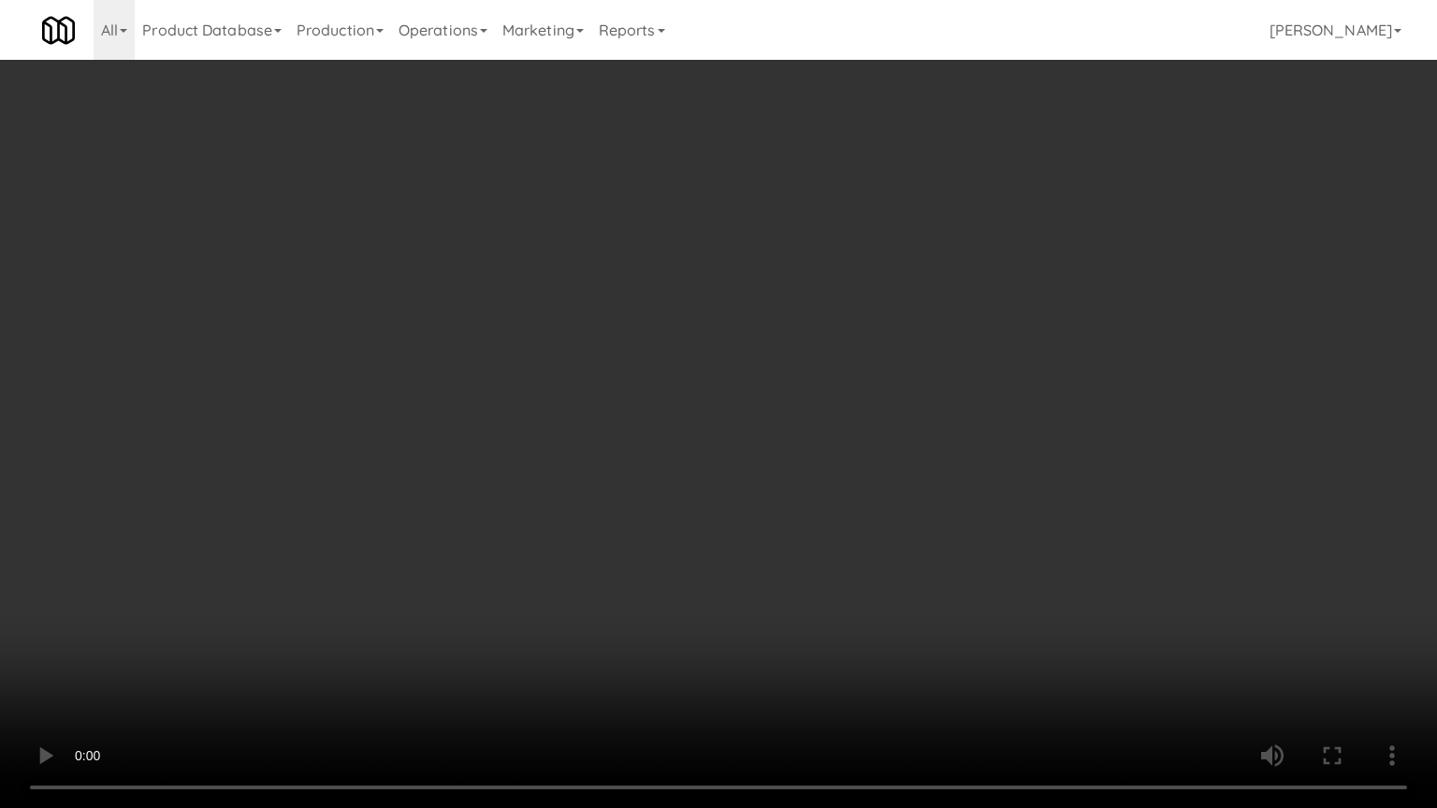
click at [799, 489] on video at bounding box center [718, 404] width 1437 height 808
click at [801, 489] on video at bounding box center [718, 404] width 1437 height 808
click at [816, 480] on video at bounding box center [718, 404] width 1437 height 808
click at [811, 461] on video at bounding box center [718, 404] width 1437 height 808
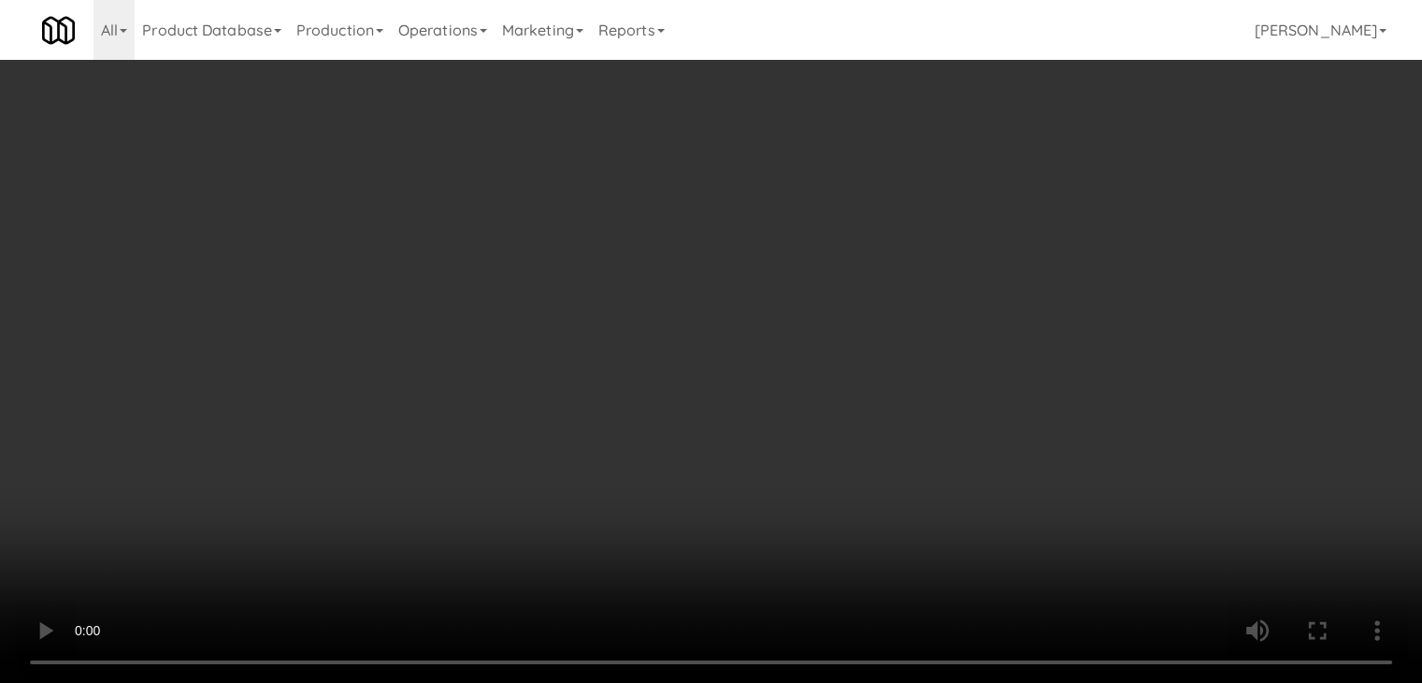
click at [1006, 192] on button "Planogram" at bounding box center [1013, 198] width 92 height 28
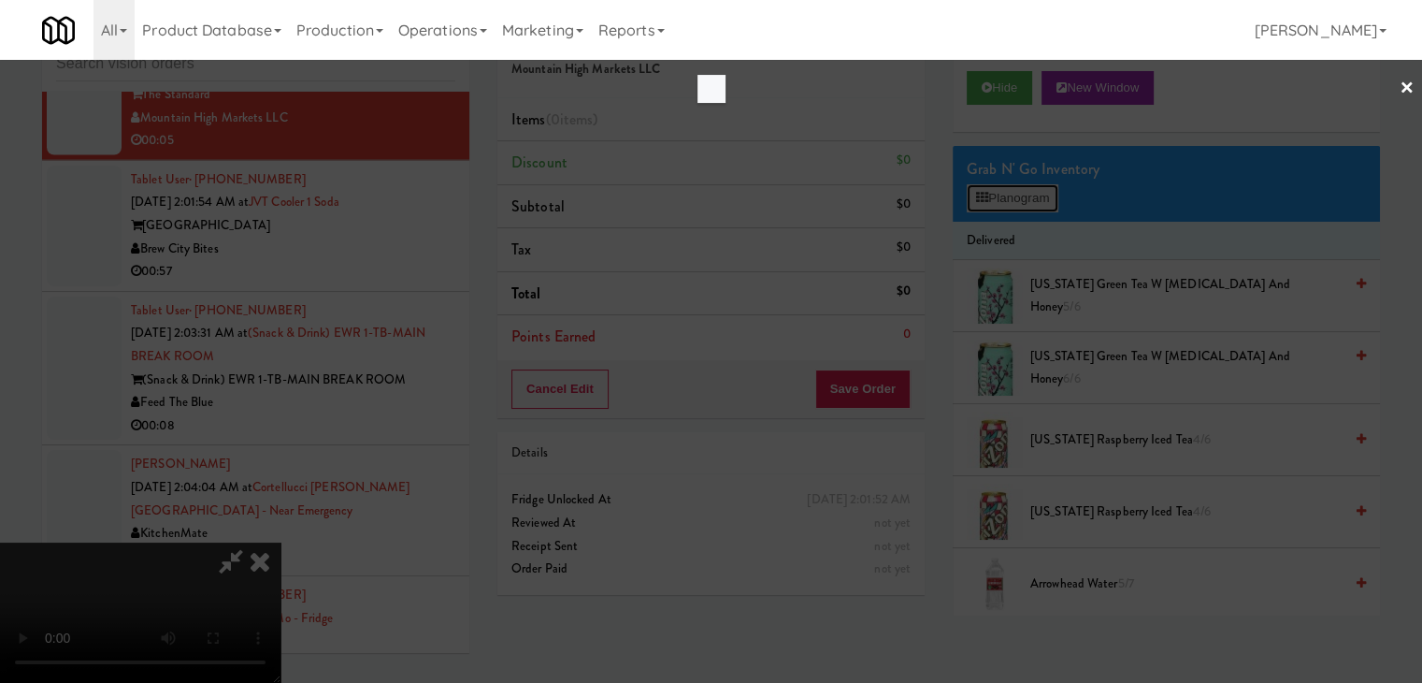
scroll to position [11124, 0]
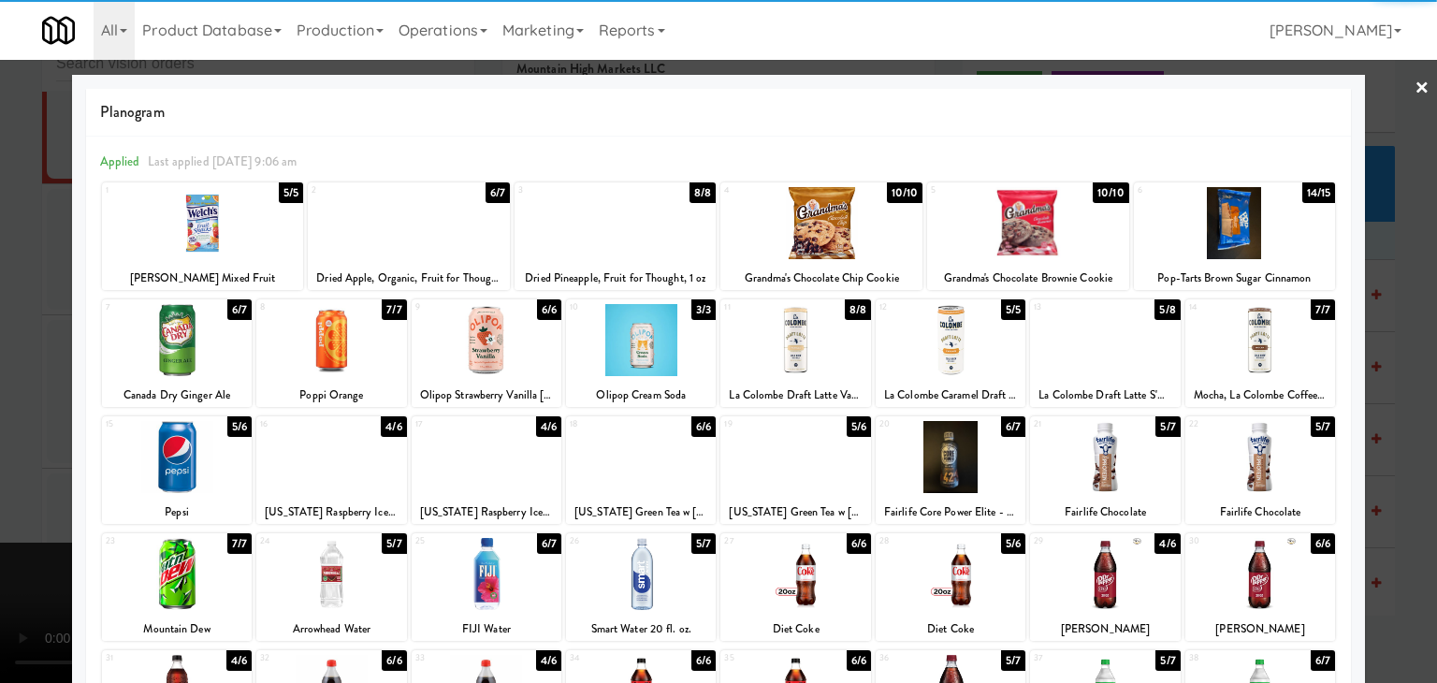
click at [211, 237] on div at bounding box center [203, 223] width 202 height 72
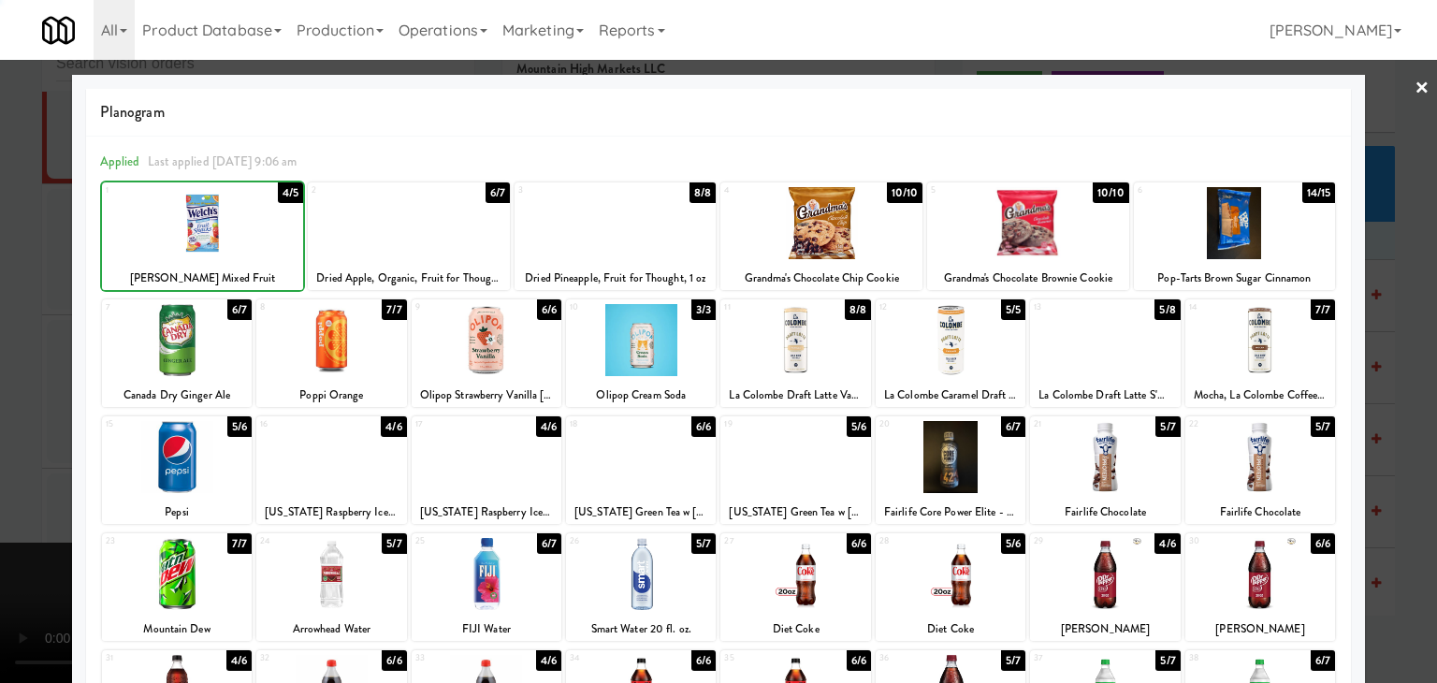
drag, startPoint x: 0, startPoint y: 324, endPoint x: 325, endPoint y: 378, distance: 329.9
click at [10, 324] on div at bounding box center [718, 341] width 1437 height 683
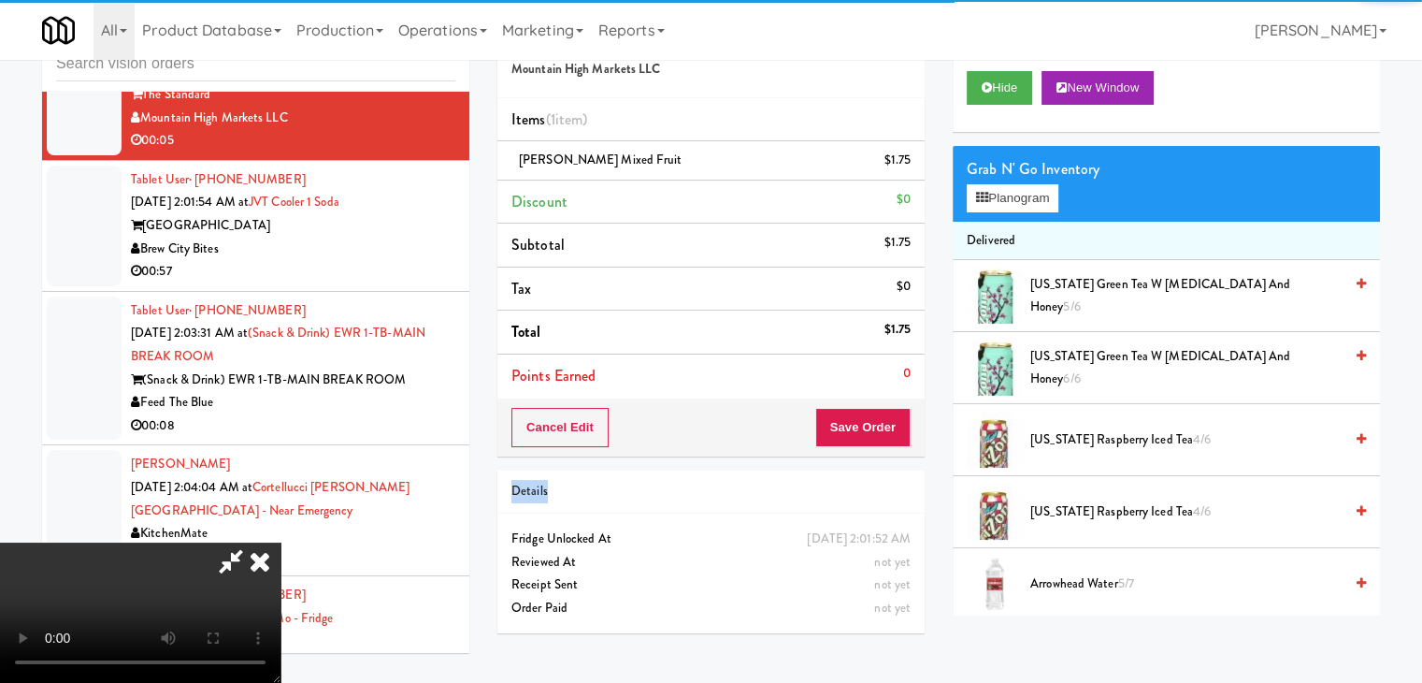
drag, startPoint x: 864, startPoint y: 455, endPoint x: 868, endPoint y: 445, distance: 10.1
click at [865, 450] on div "Order # 7997985 Mountain High Markets LLC Items (1 item ) [PERSON_NAME] Mixed F…" at bounding box center [711, 327] width 455 height 640
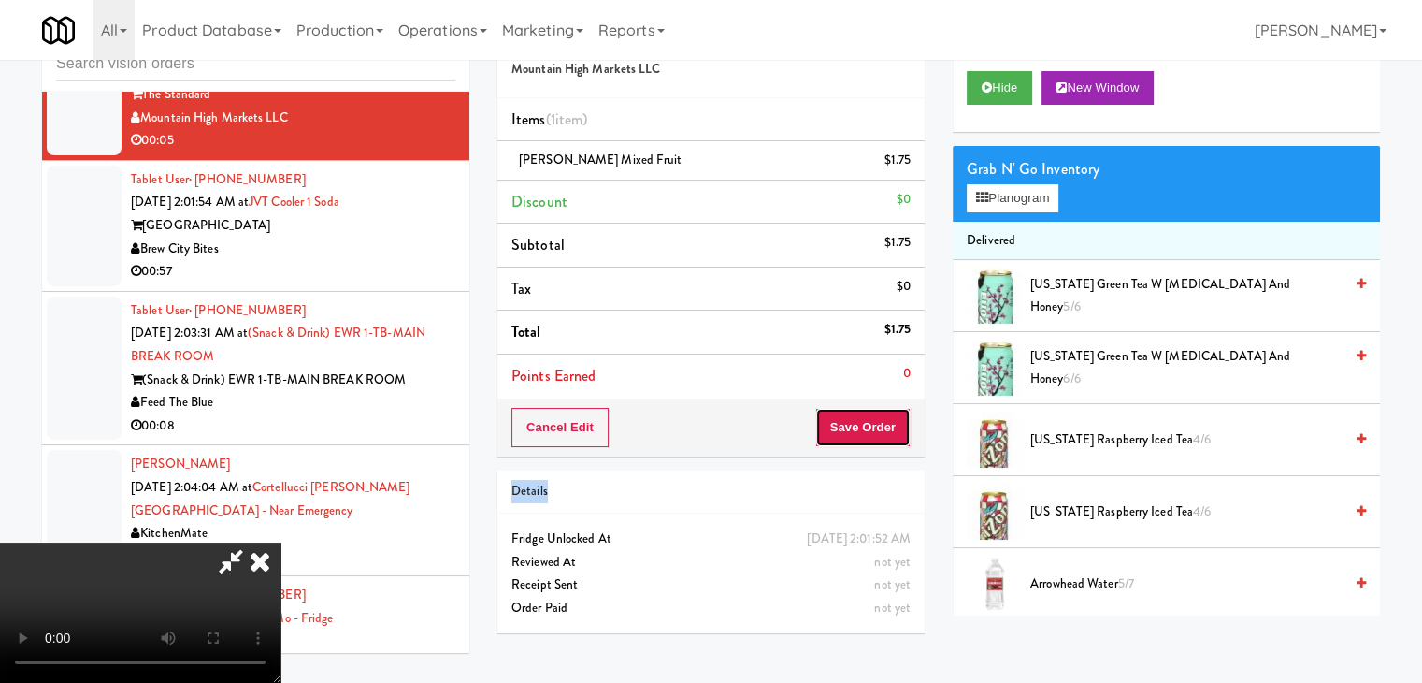
click at [869, 423] on button "Save Order" at bounding box center [863, 427] width 95 height 39
drag, startPoint x: 869, startPoint y: 423, endPoint x: 853, endPoint y: 403, distance: 25.3
click at [869, 421] on button "Save Order" at bounding box center [863, 427] width 95 height 39
click at [854, 403] on div "Cancel Edit Save Order" at bounding box center [711, 427] width 427 height 58
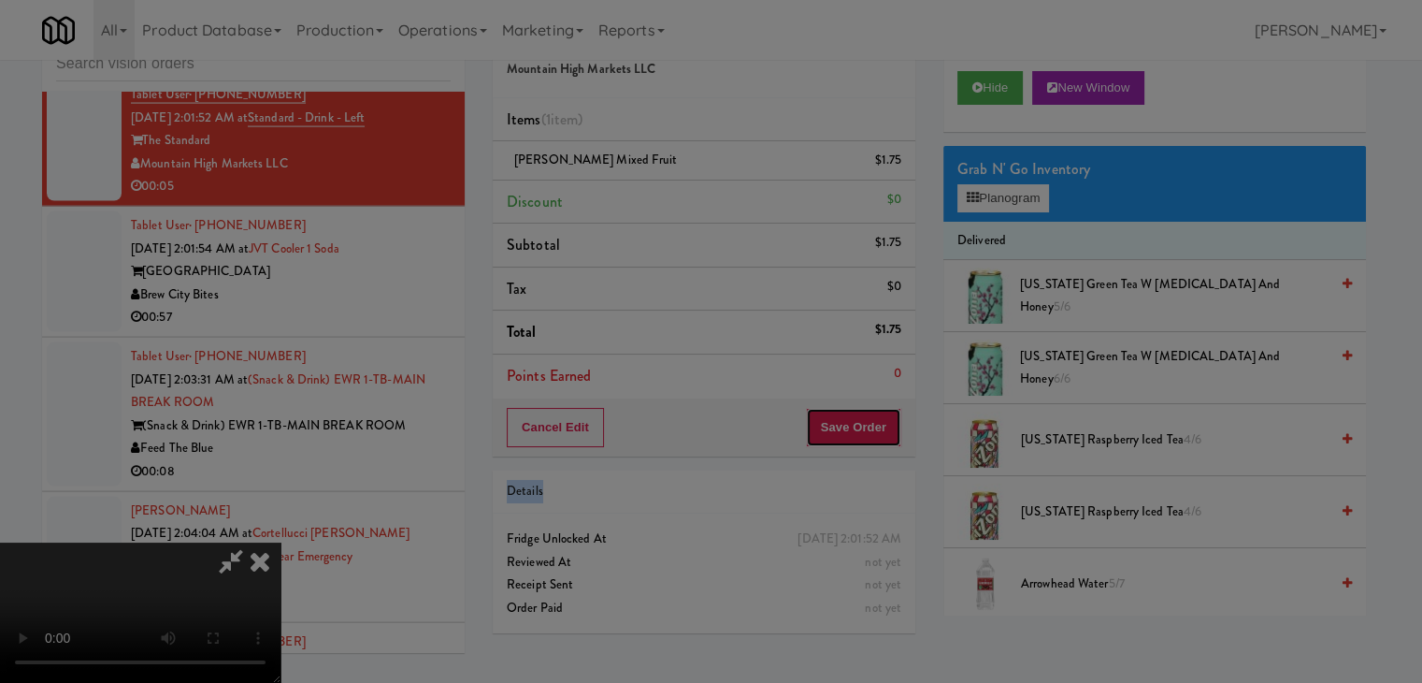
scroll to position [11124, 0]
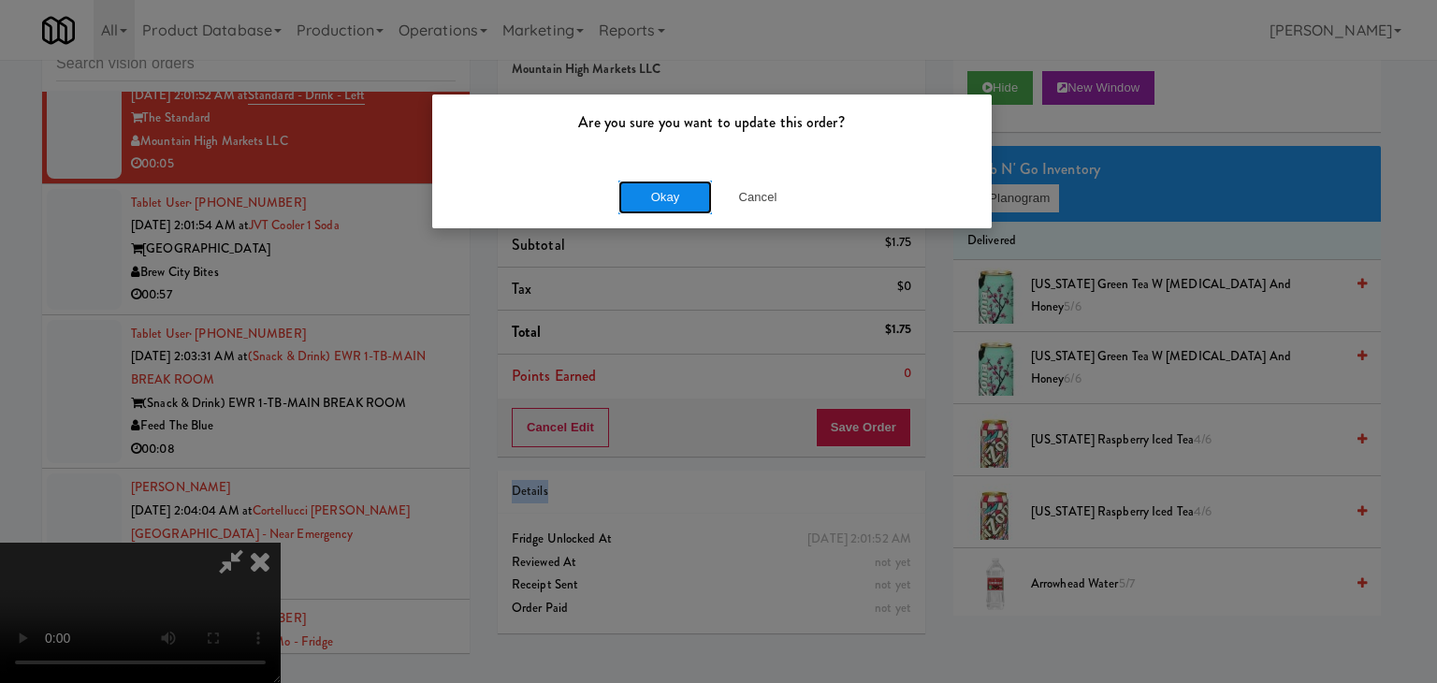
click at [645, 193] on button "Okay" at bounding box center [665, 197] width 94 height 34
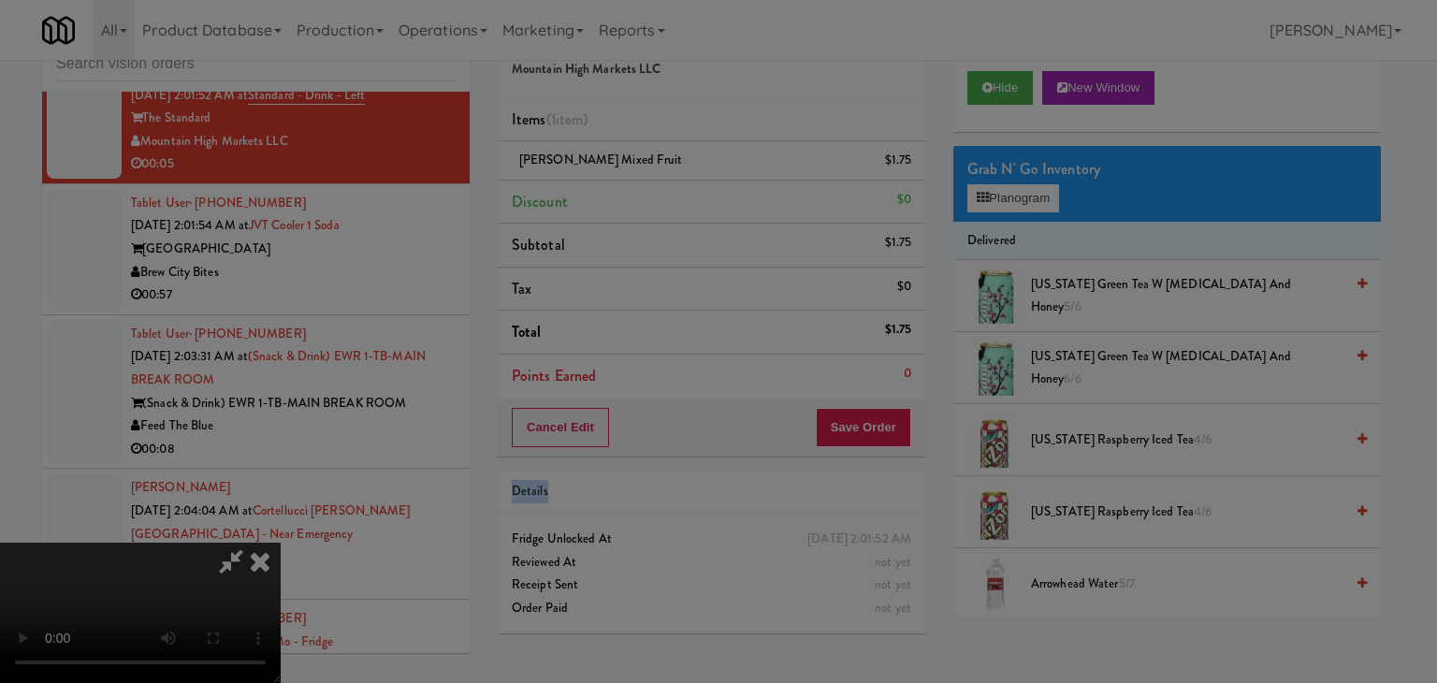
click at [647, 193] on body "Are you sure you want to update this order? Okay Cancel Okay Are you sure you w…" at bounding box center [718, 341] width 1437 height 683
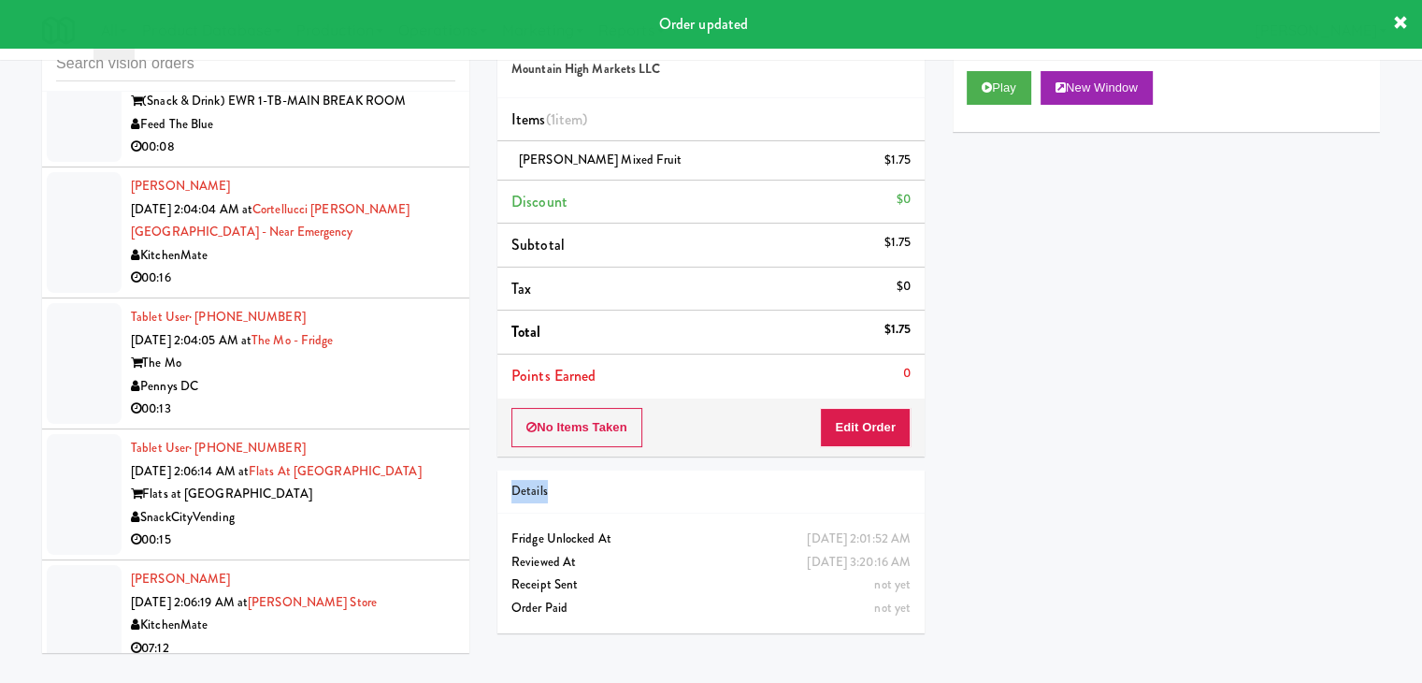
scroll to position [11451, 0]
click at [352, 157] on div "00:08" at bounding box center [293, 145] width 325 height 23
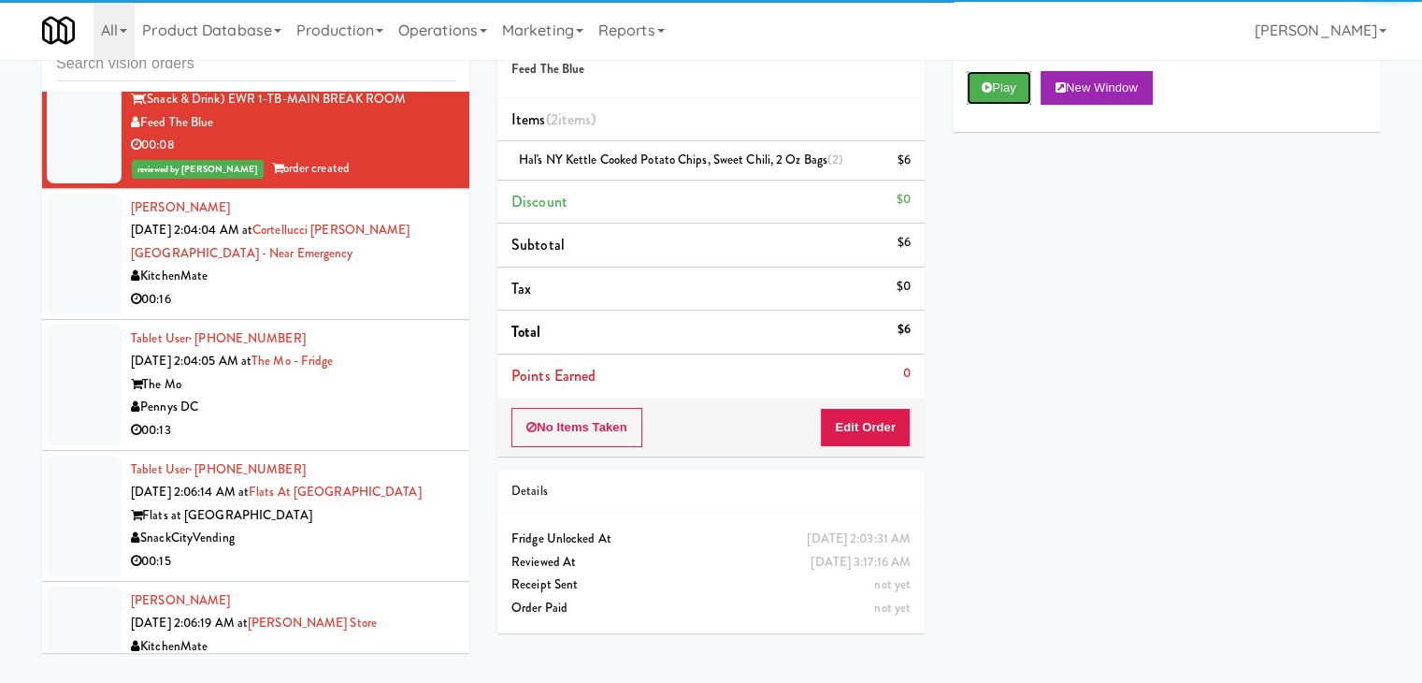
drag, startPoint x: 996, startPoint y: 86, endPoint x: 376, endPoint y: 237, distance: 638.1
click at [378, 229] on div "inbox reviewed recent all unclear take inventory issue suspicious failed recent…" at bounding box center [711, 336] width 1366 height 659
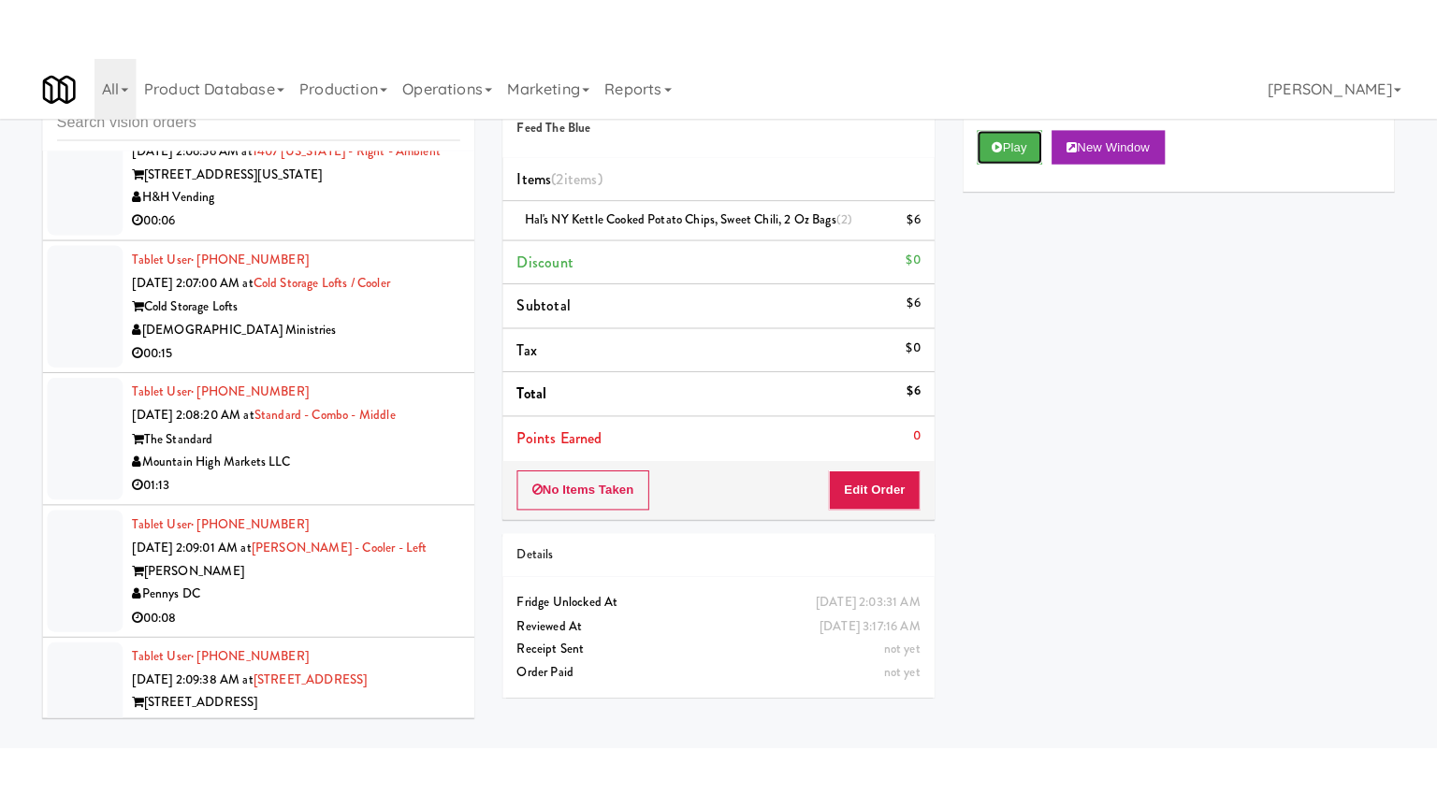
scroll to position [12386, 0]
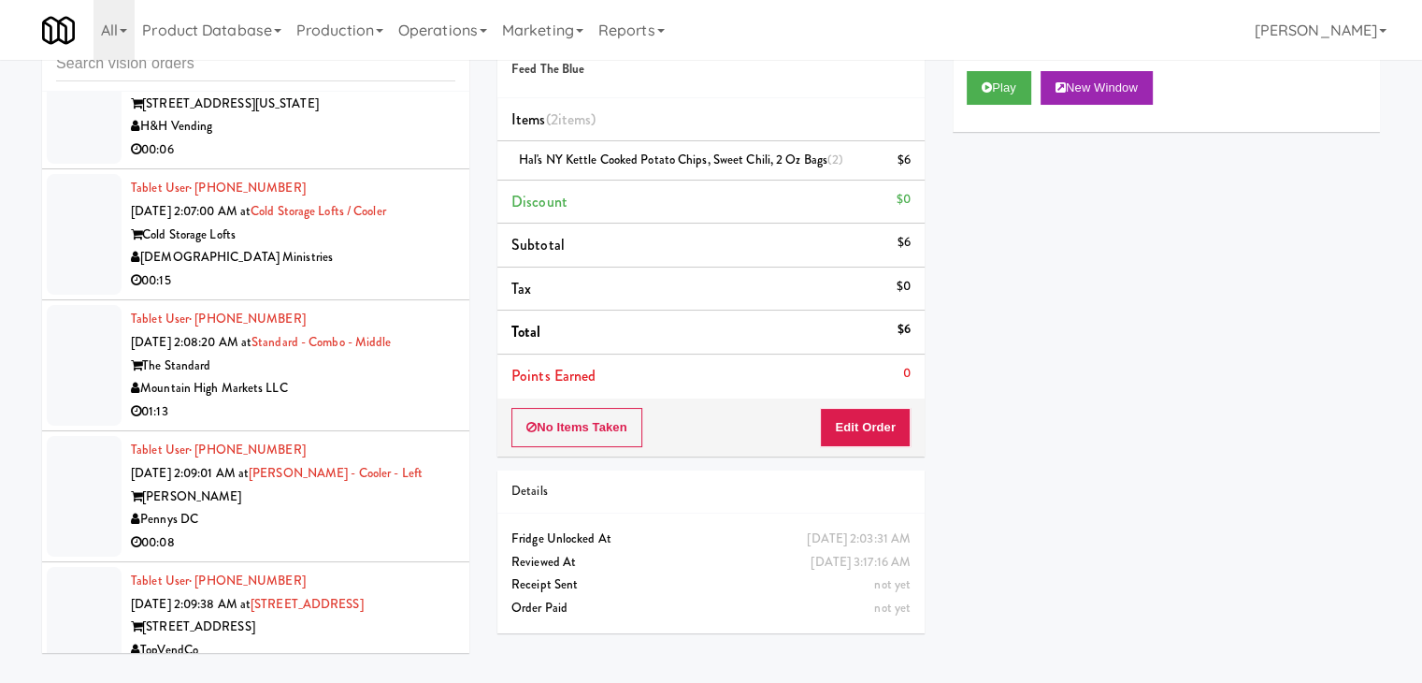
click at [309, 138] on div "H&H Vending" at bounding box center [293, 126] width 325 height 23
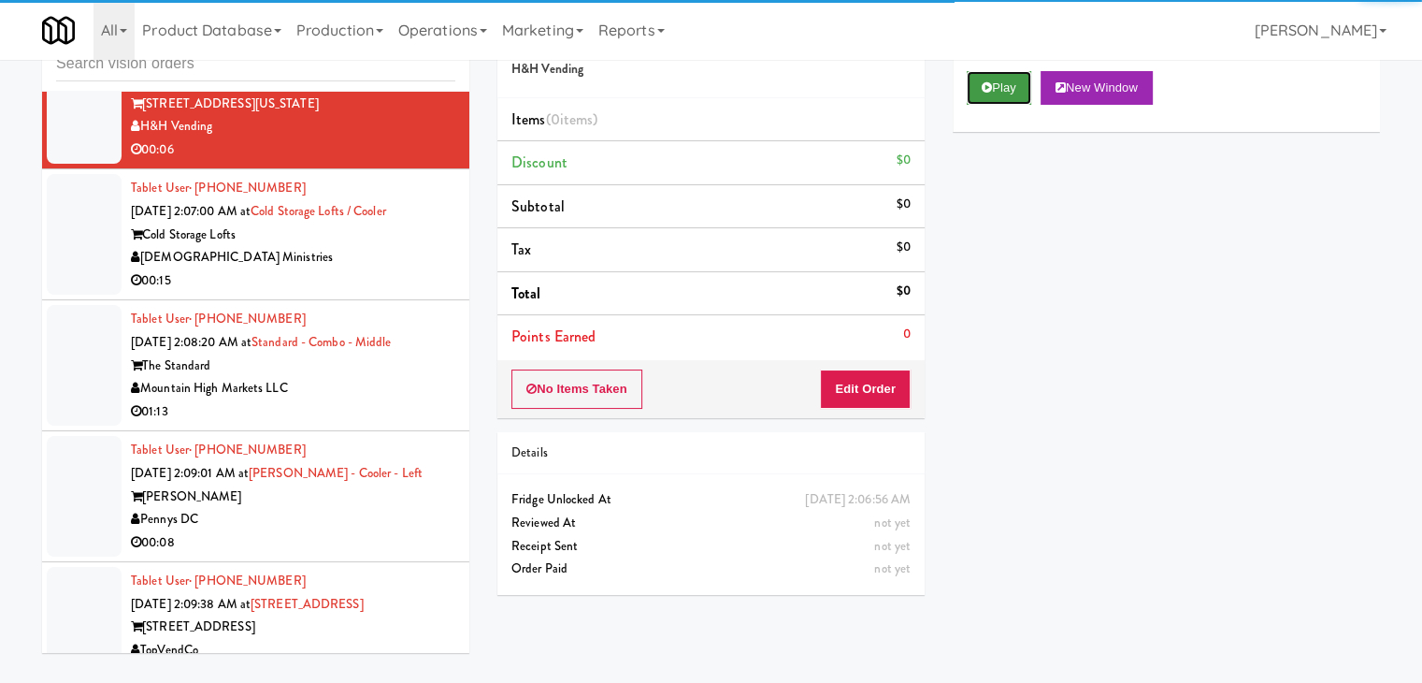
click at [1003, 90] on button "Play" at bounding box center [999, 88] width 65 height 34
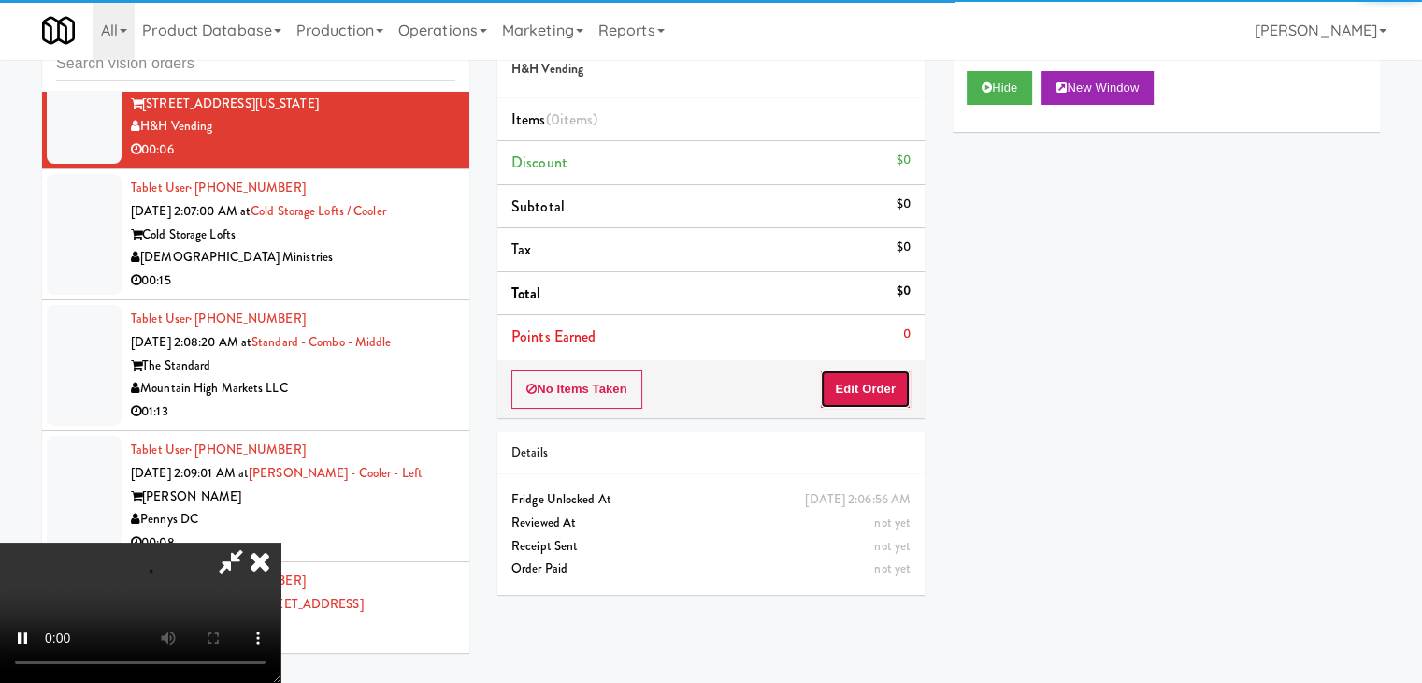
click at [845, 388] on button "Edit Order" at bounding box center [865, 388] width 91 height 39
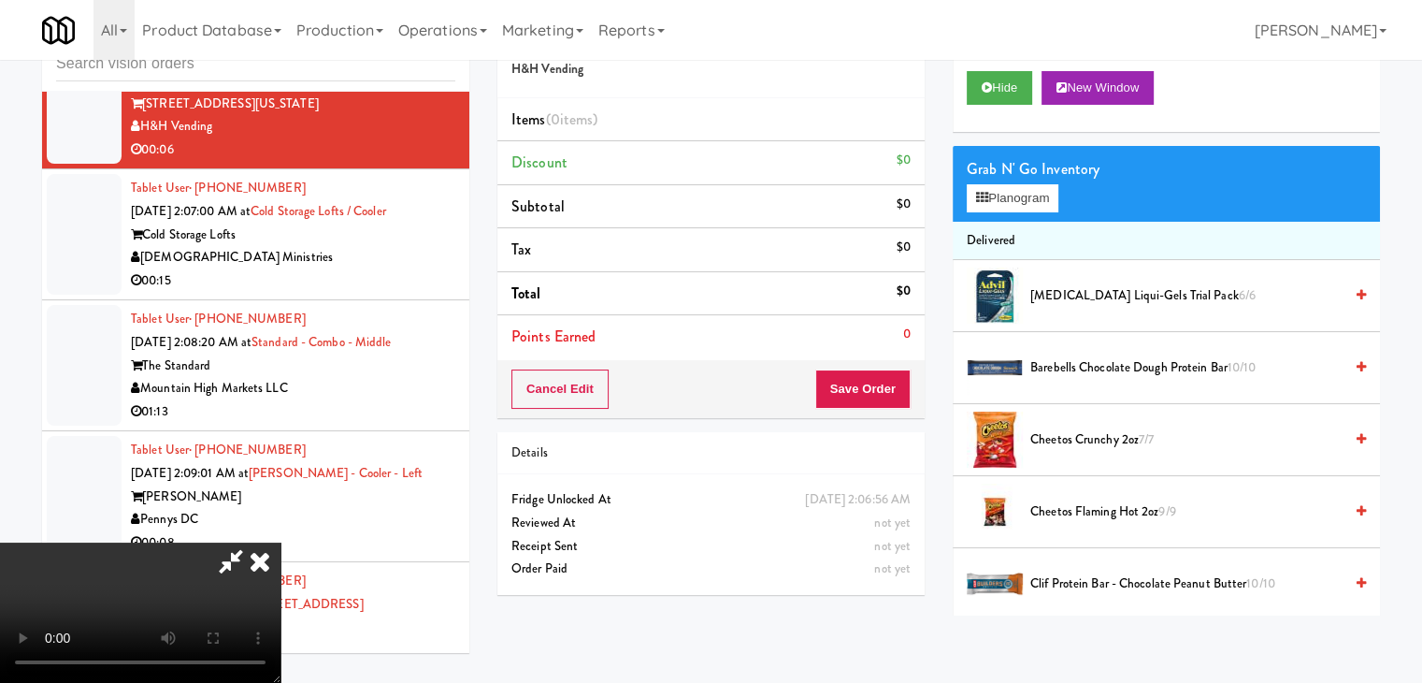
scroll to position [12364, 0]
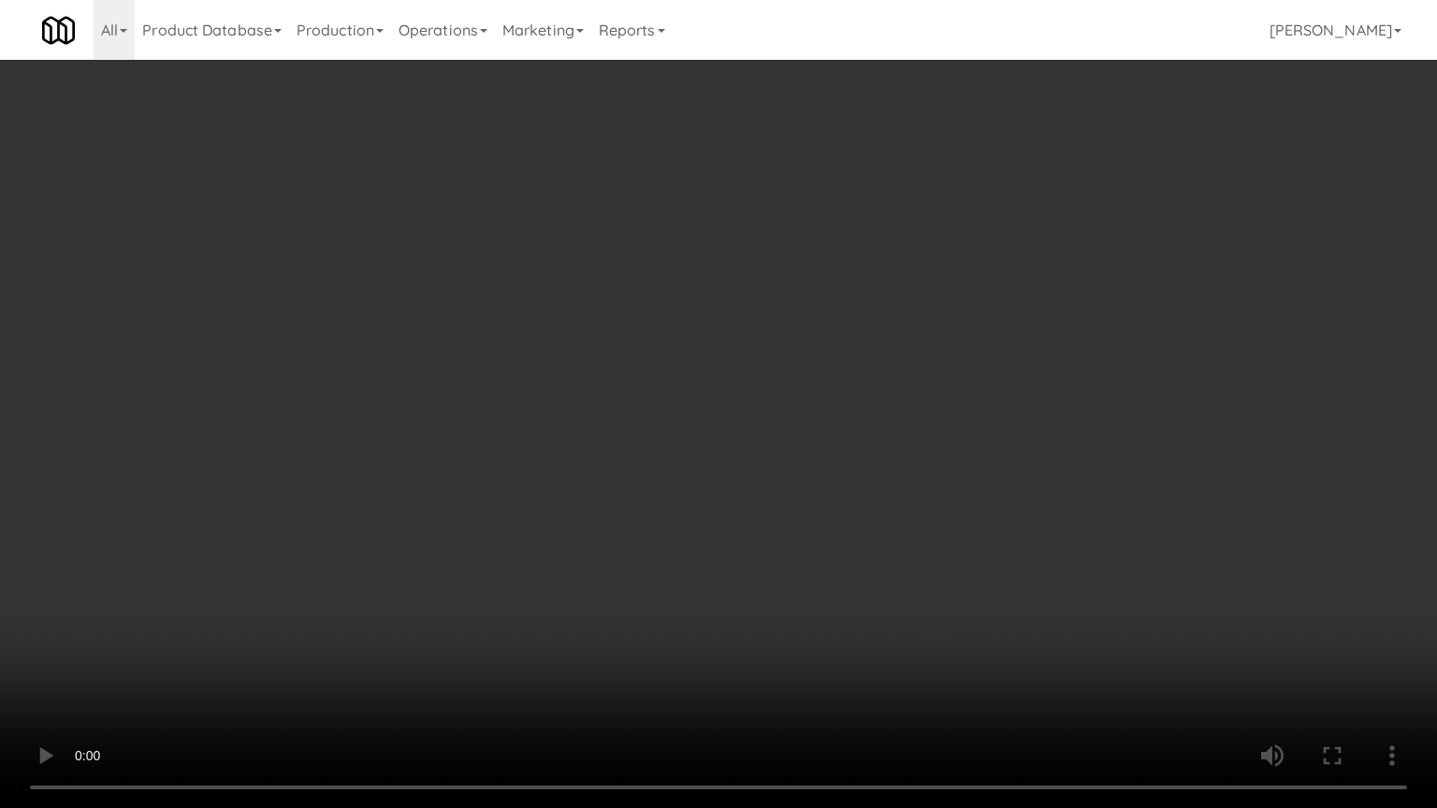
click at [796, 567] on video at bounding box center [718, 404] width 1437 height 808
click at [798, 567] on video at bounding box center [718, 404] width 1437 height 808
click at [819, 556] on video at bounding box center [718, 404] width 1437 height 808
drag, startPoint x: 820, startPoint y: 551, endPoint x: 850, endPoint y: 418, distance: 136.1
click at [822, 546] on video at bounding box center [718, 404] width 1437 height 808
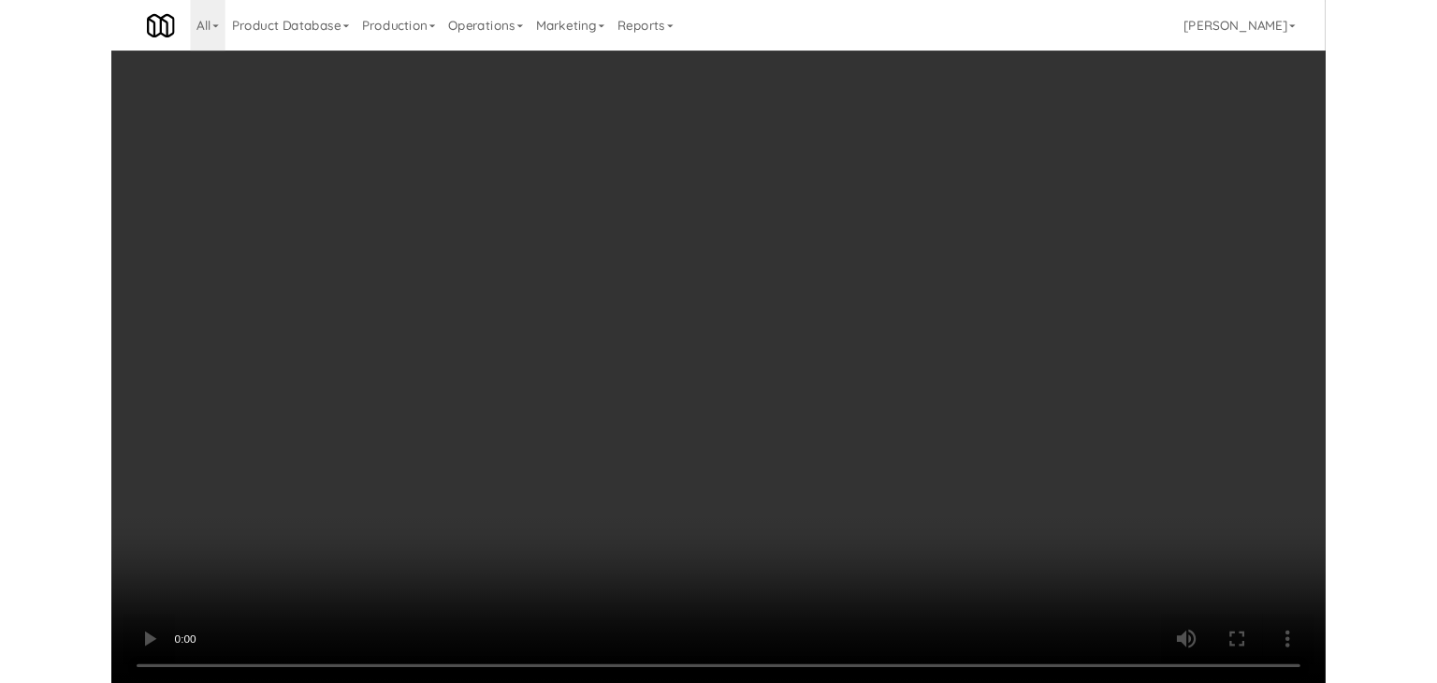
scroll to position [12386, 0]
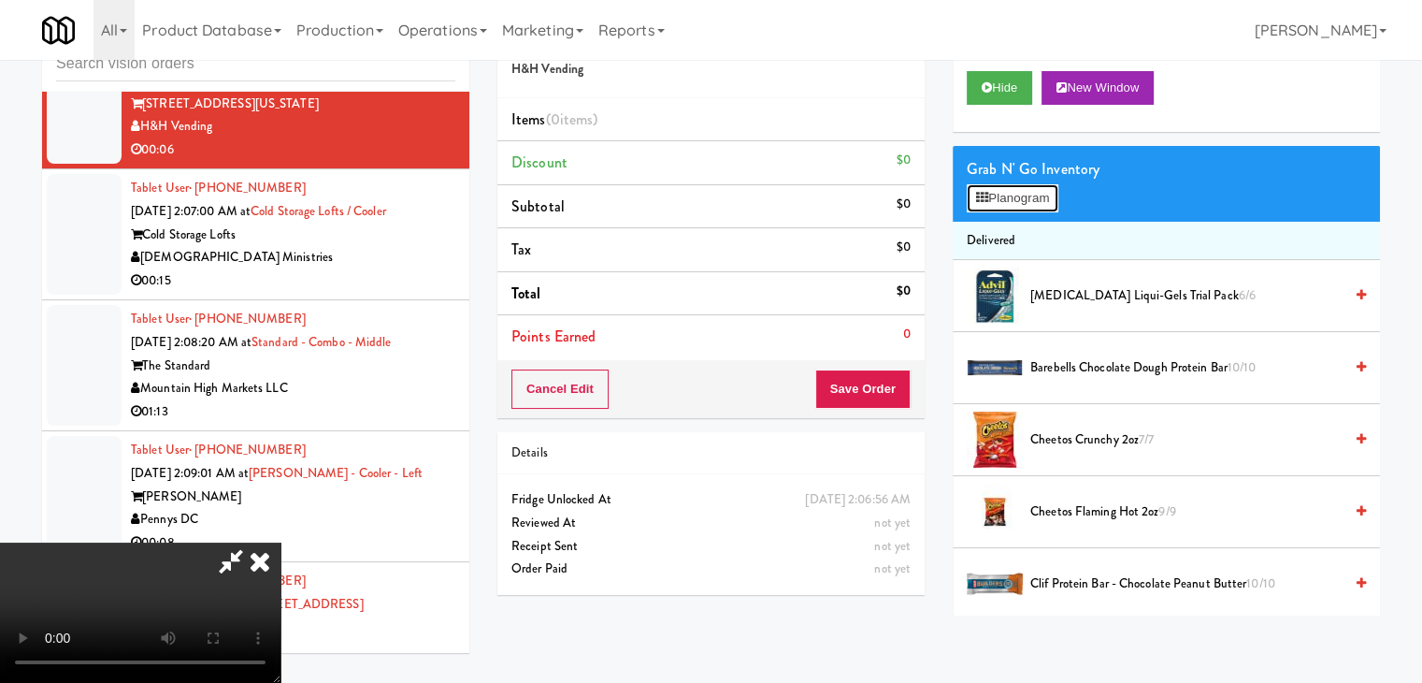
click at [1022, 209] on button "Planogram" at bounding box center [1013, 198] width 92 height 28
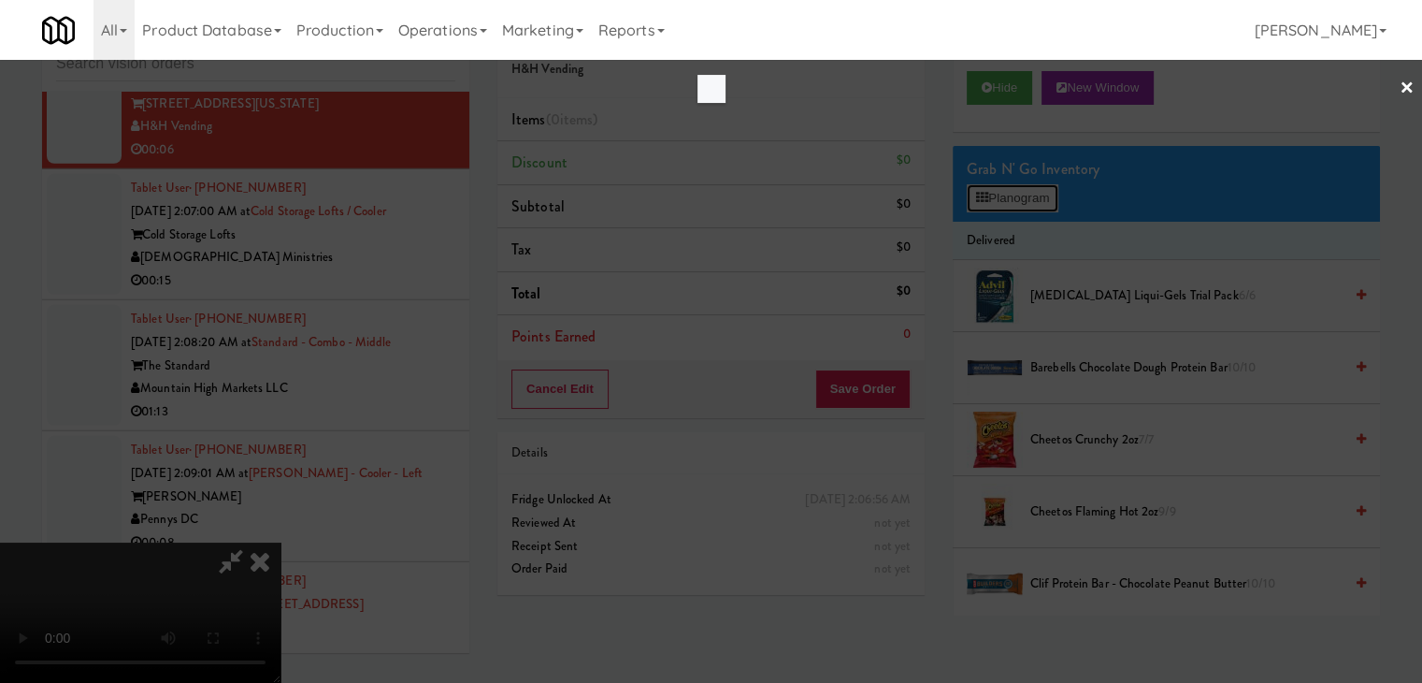
scroll to position [12364, 0]
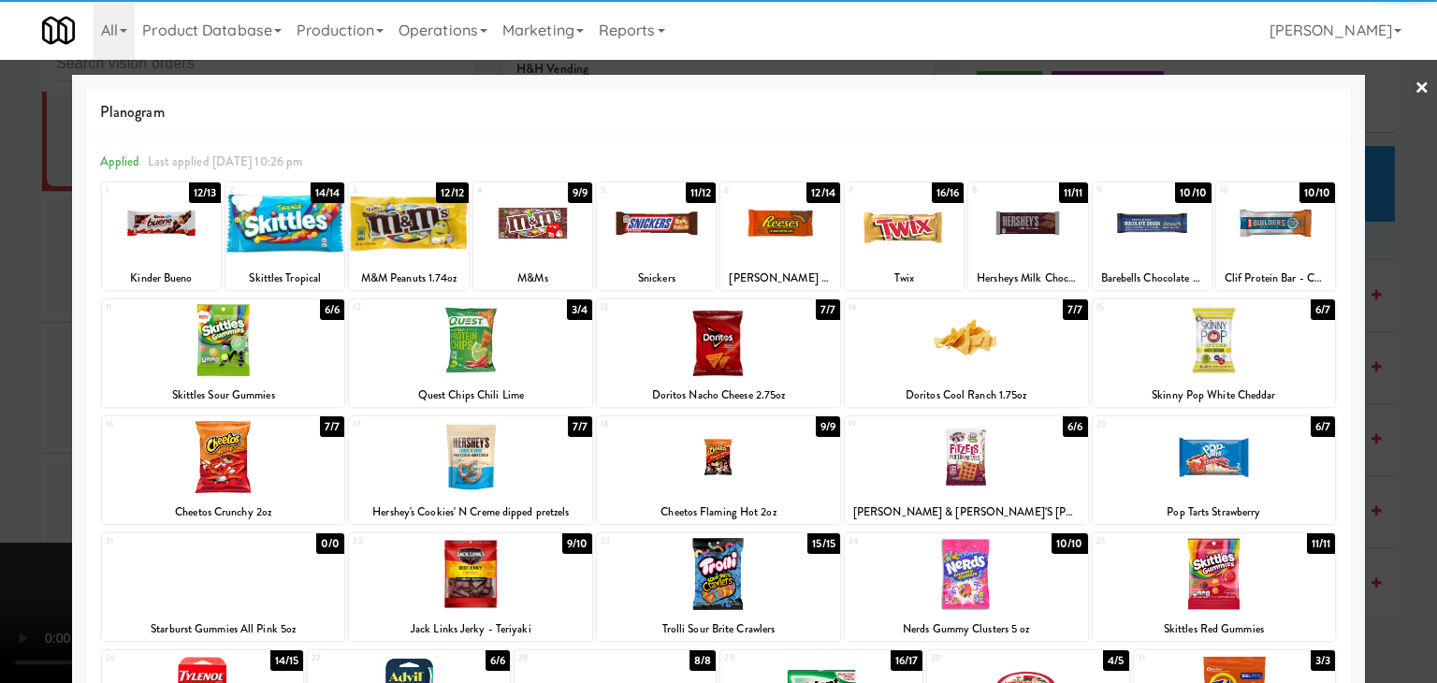
click at [1249, 383] on div "Skinny Pop White Cheddar" at bounding box center [1214, 394] width 238 height 23
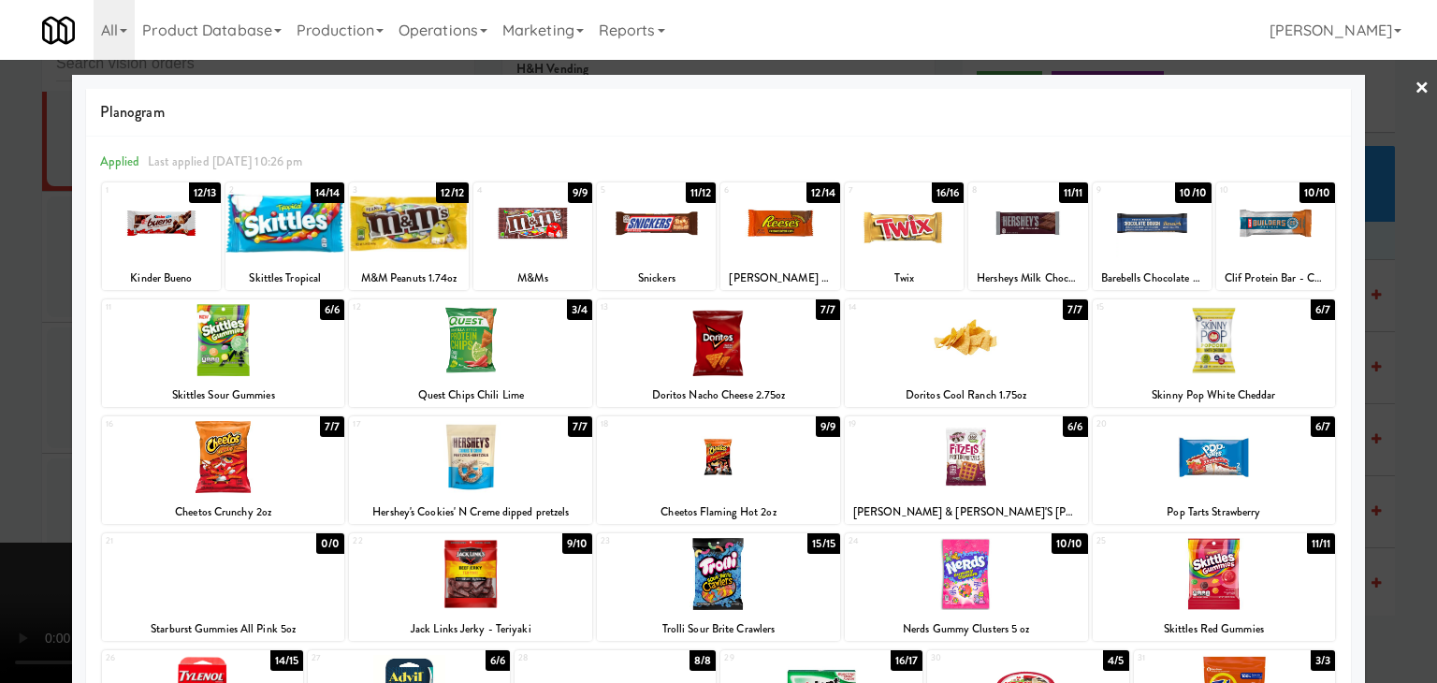
click at [1403, 394] on div at bounding box center [718, 341] width 1437 height 683
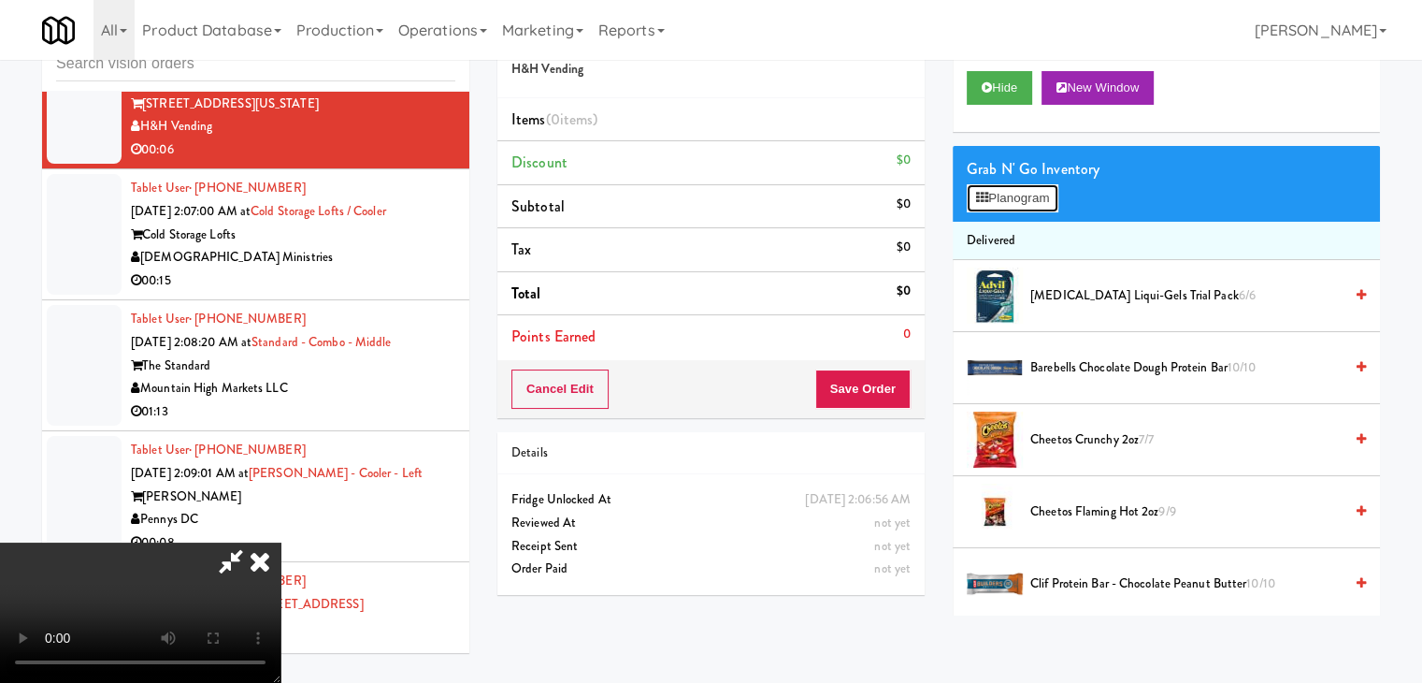
click at [1036, 195] on button "Planogram" at bounding box center [1013, 198] width 92 height 28
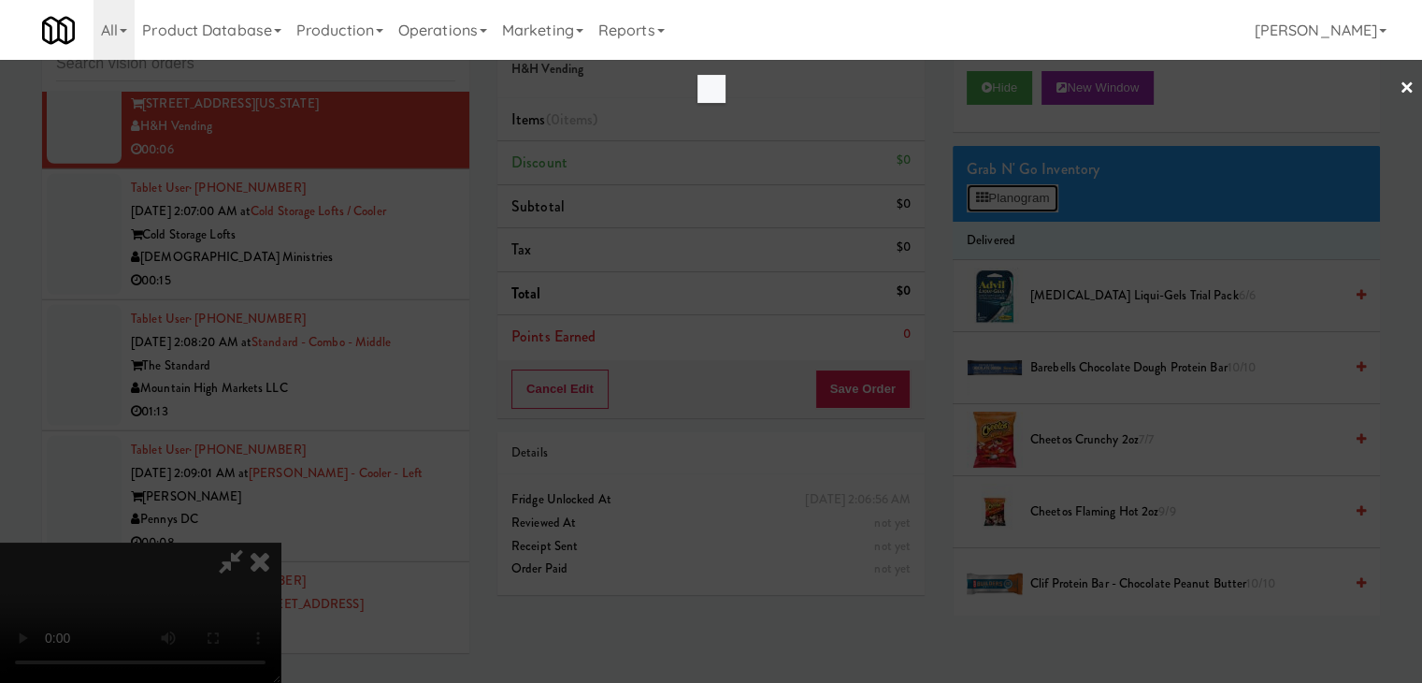
scroll to position [12364, 0]
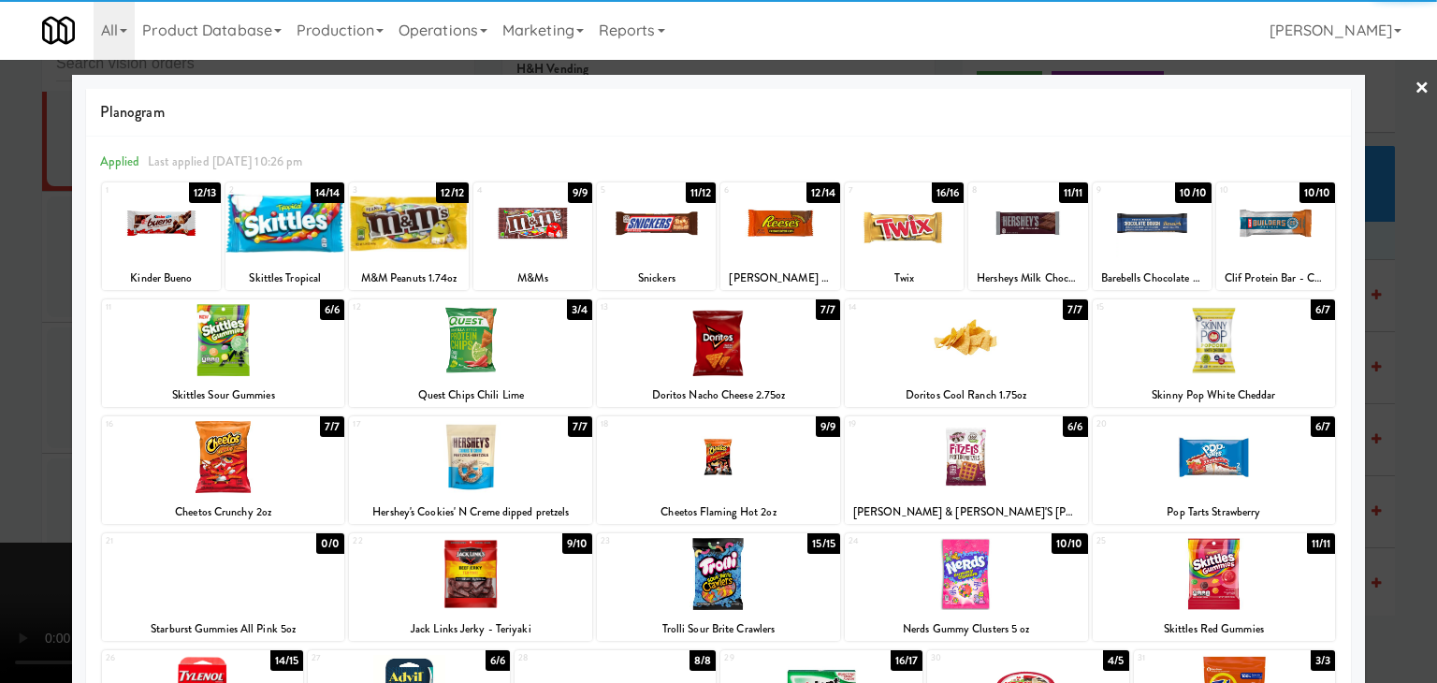
click at [1263, 357] on div at bounding box center [1213, 340] width 243 height 72
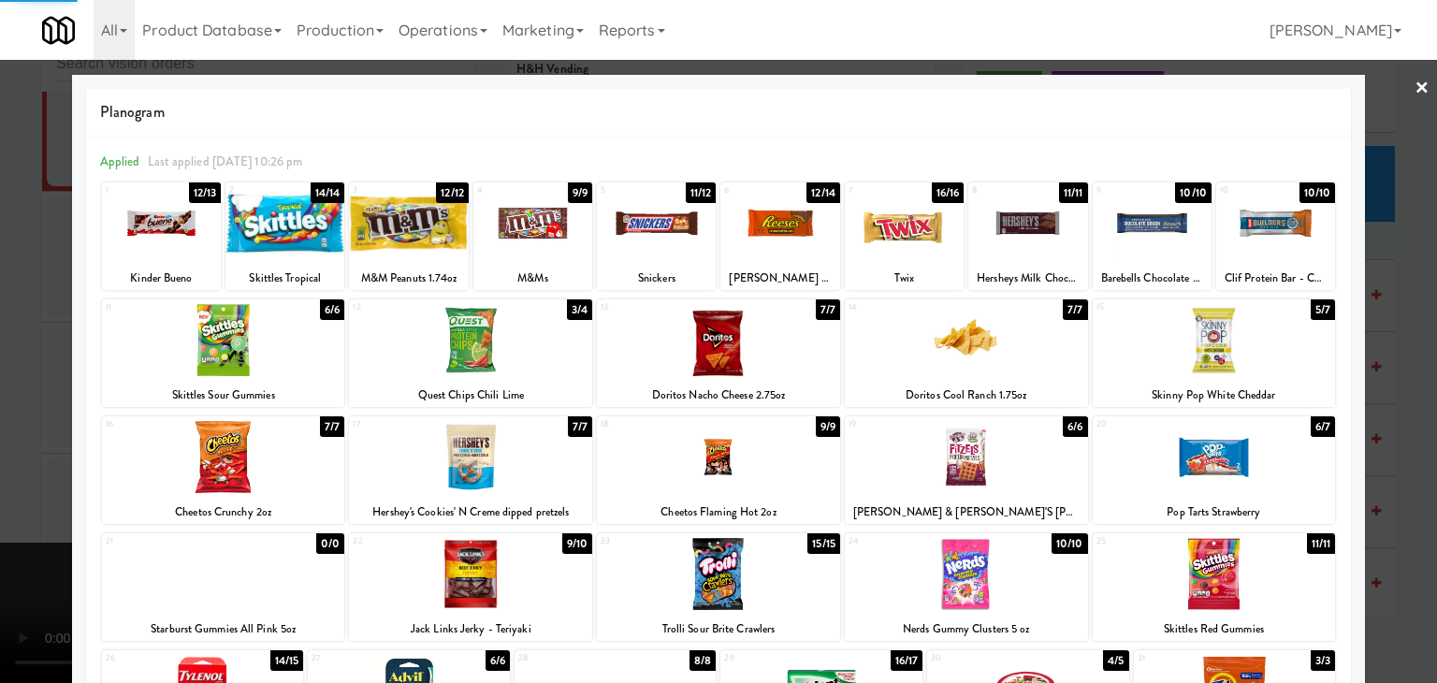
drag, startPoint x: 1401, startPoint y: 370, endPoint x: 1224, endPoint y: 371, distance: 176.8
click at [1399, 370] on div at bounding box center [718, 341] width 1437 height 683
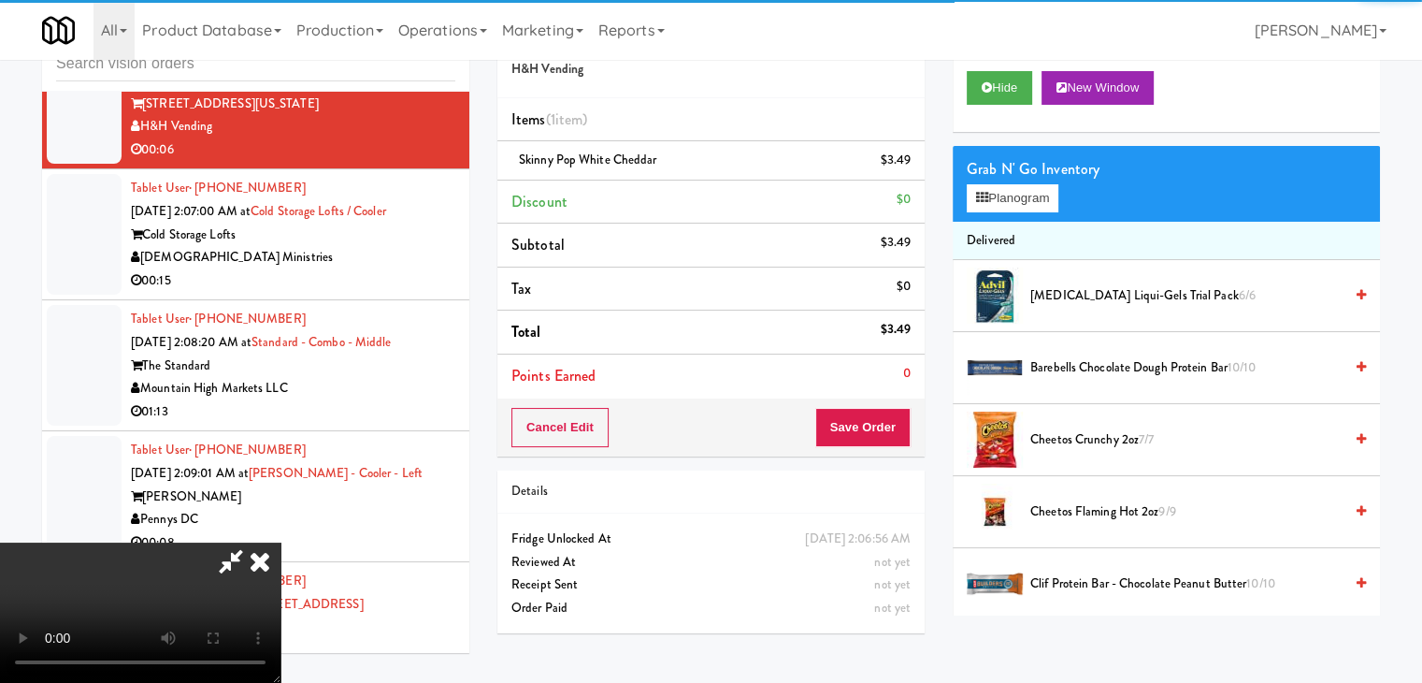
click at [902, 424] on div "Cancel Edit Save Order" at bounding box center [711, 427] width 427 height 58
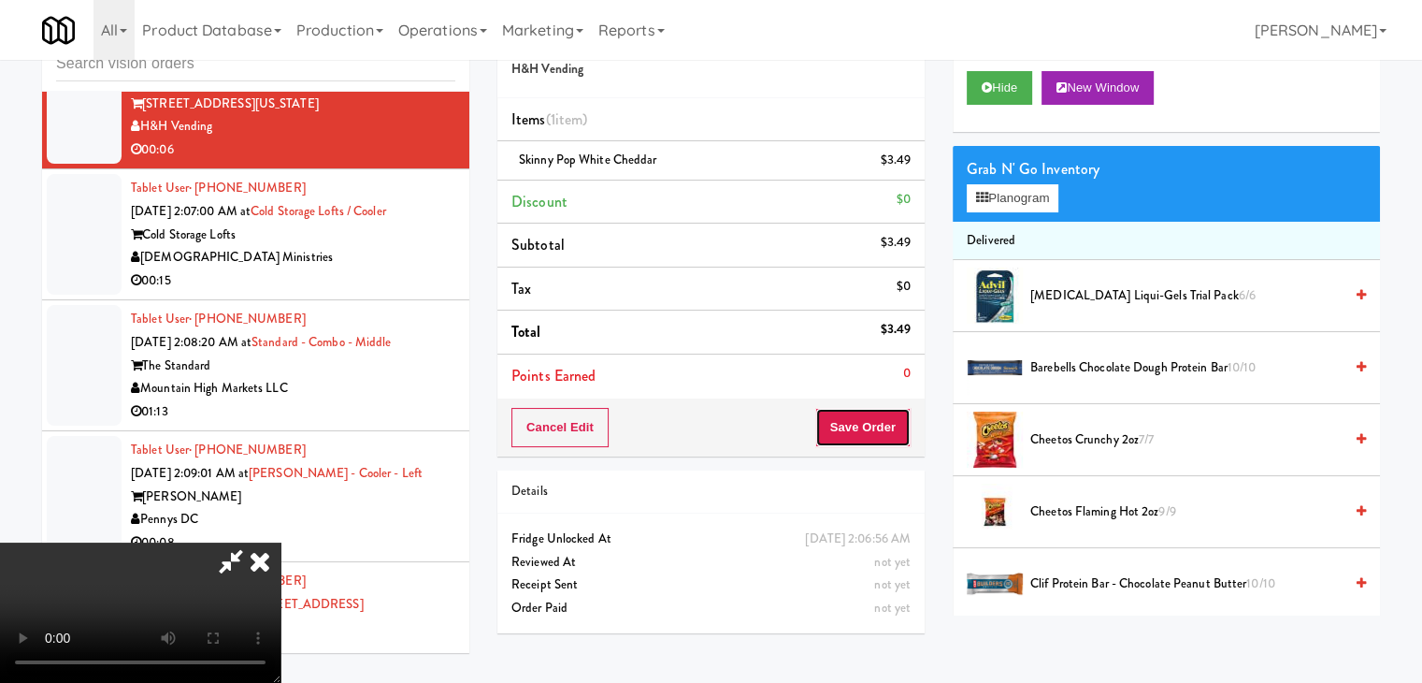
click at [902, 425] on button "Save Order" at bounding box center [863, 427] width 95 height 39
drag, startPoint x: 902, startPoint y: 425, endPoint x: 885, endPoint y: 416, distance: 18.8
click at [901, 425] on button "Save Order" at bounding box center [863, 427] width 95 height 39
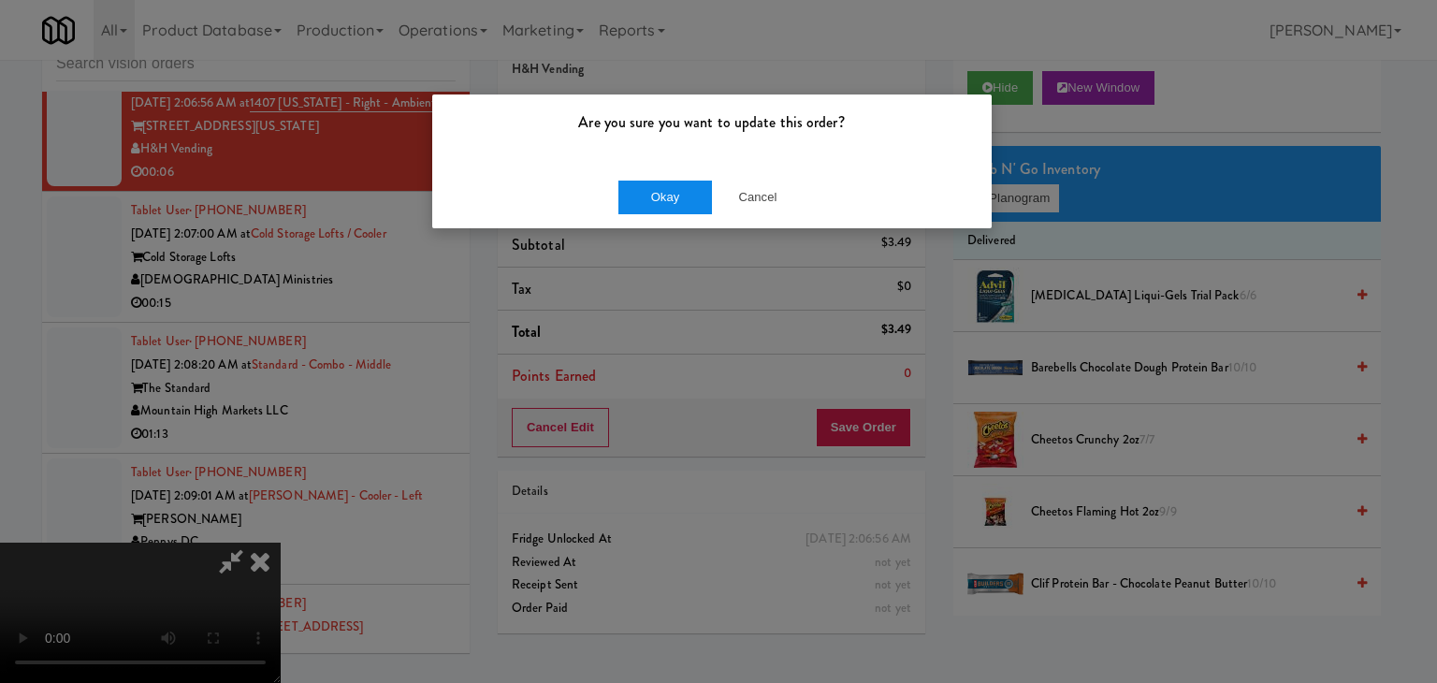
drag, startPoint x: 614, startPoint y: 193, endPoint x: 628, endPoint y: 195, distance: 14.3
click at [623, 194] on div "Okay Cancel" at bounding box center [711, 197] width 559 height 63
click at [630, 195] on button "Okay" at bounding box center [665, 197] width 94 height 34
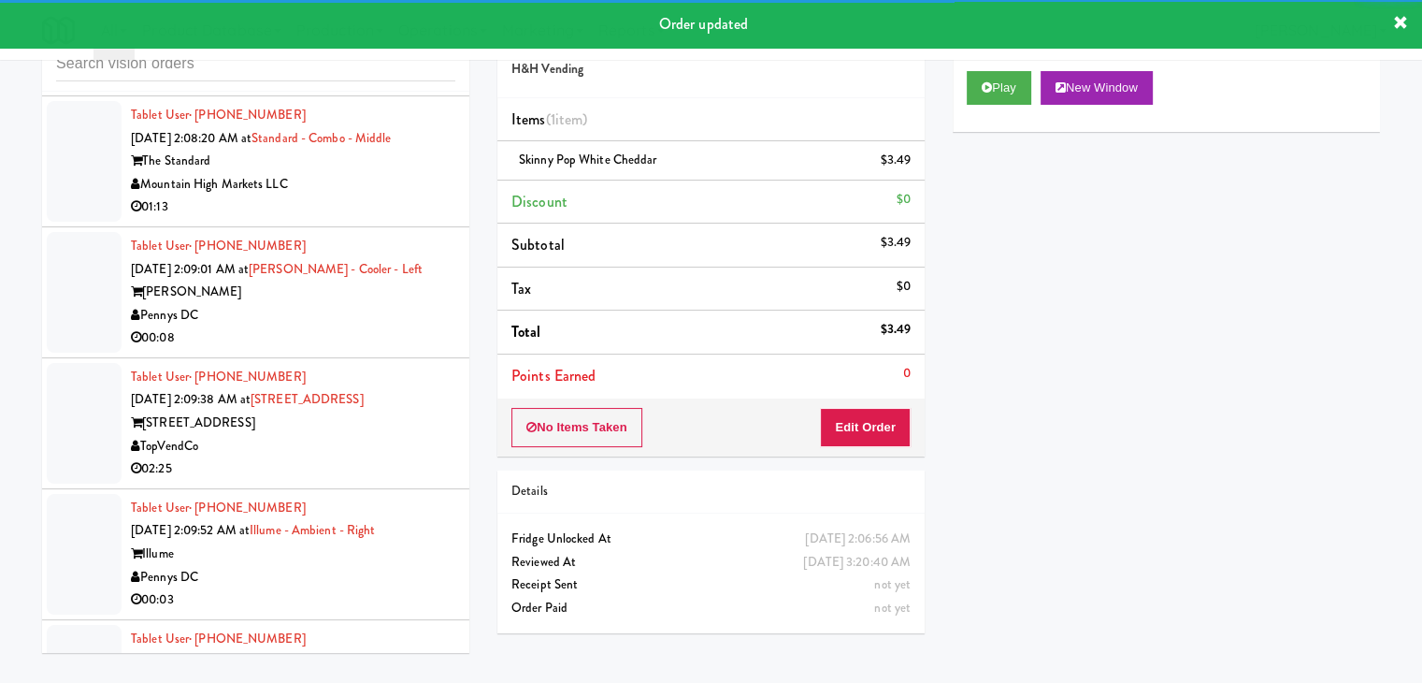
scroll to position [12690, 0]
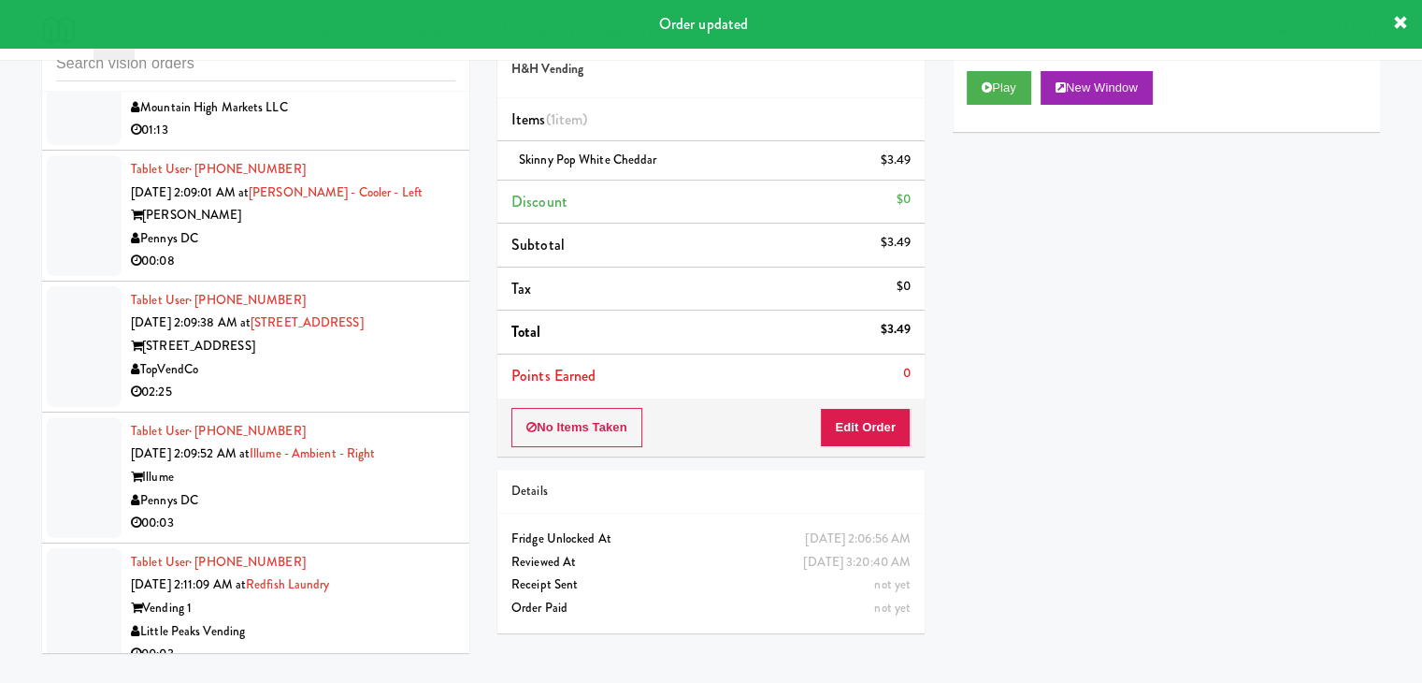
click at [373, 251] on div "Pennys DC" at bounding box center [293, 238] width 325 height 23
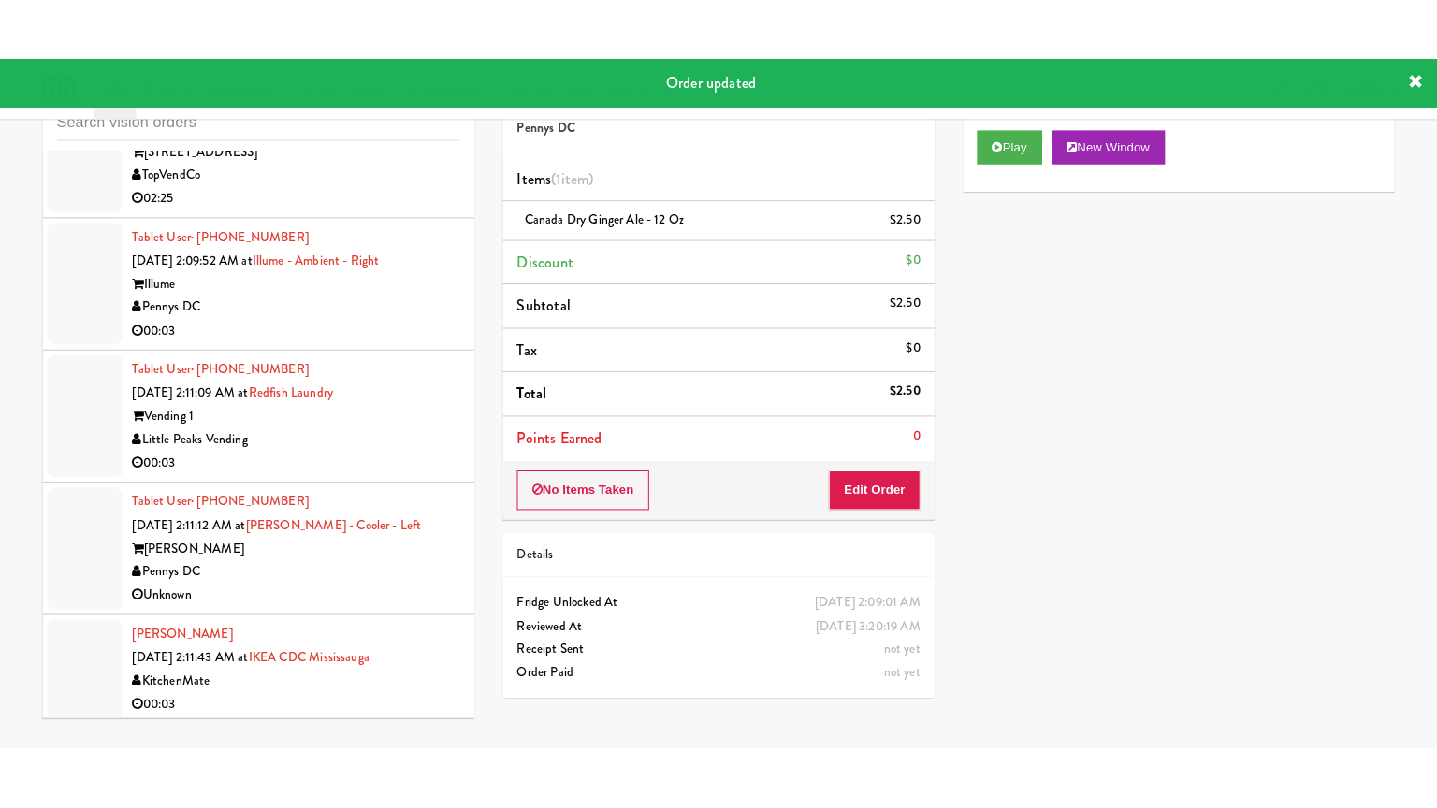
scroll to position [12971, 0]
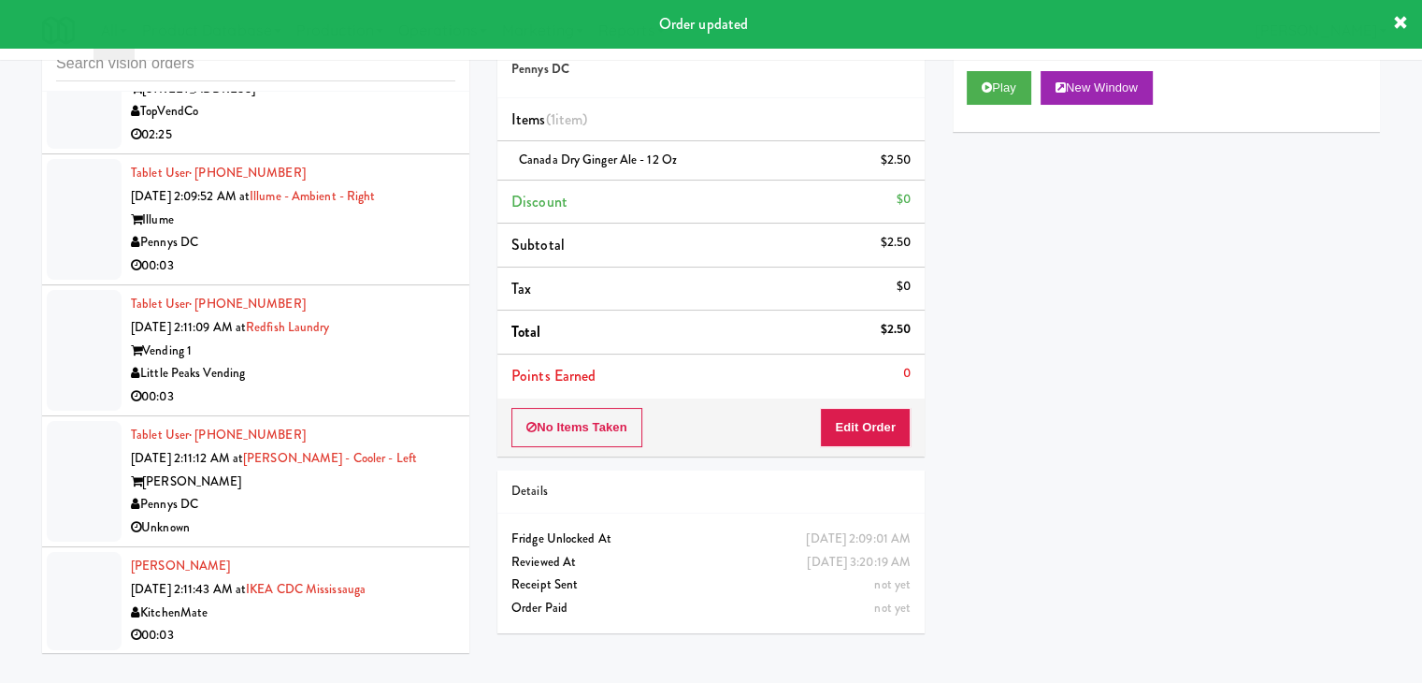
click at [350, 232] on div "Illume" at bounding box center [293, 220] width 325 height 23
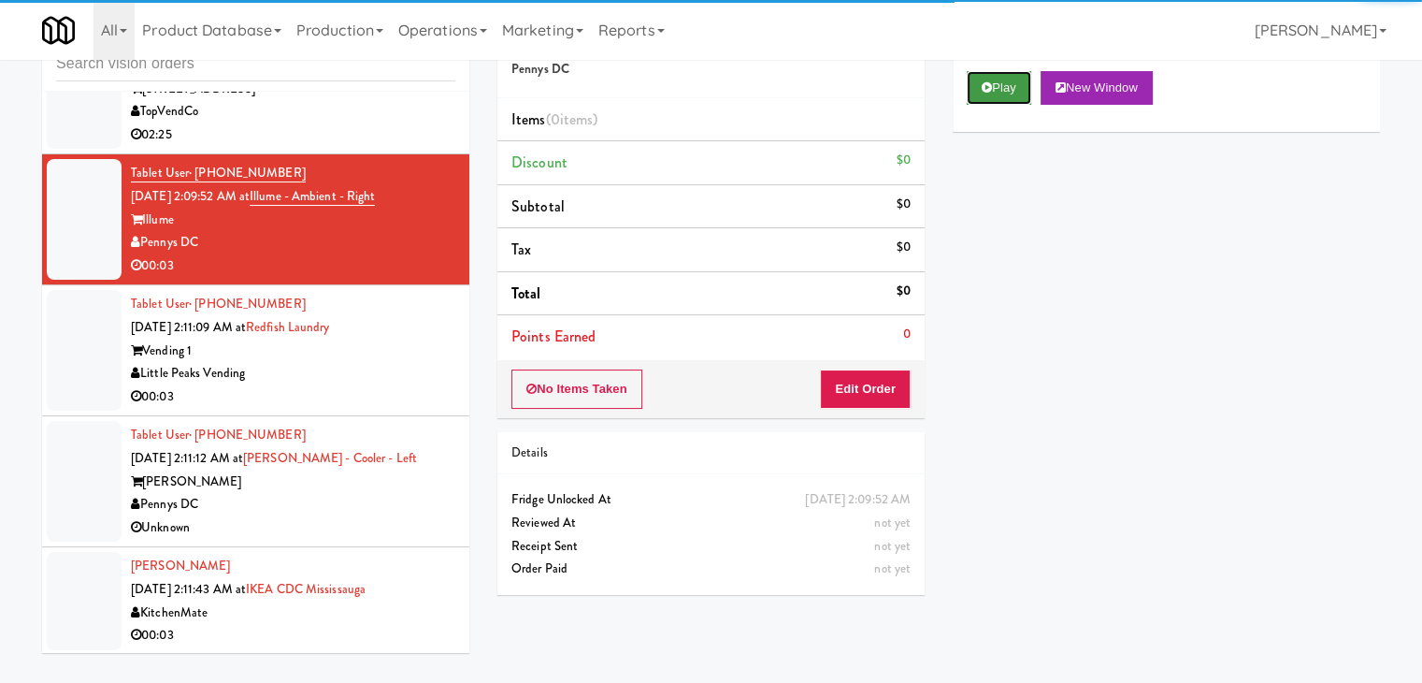
click at [996, 90] on button "Play" at bounding box center [999, 88] width 65 height 34
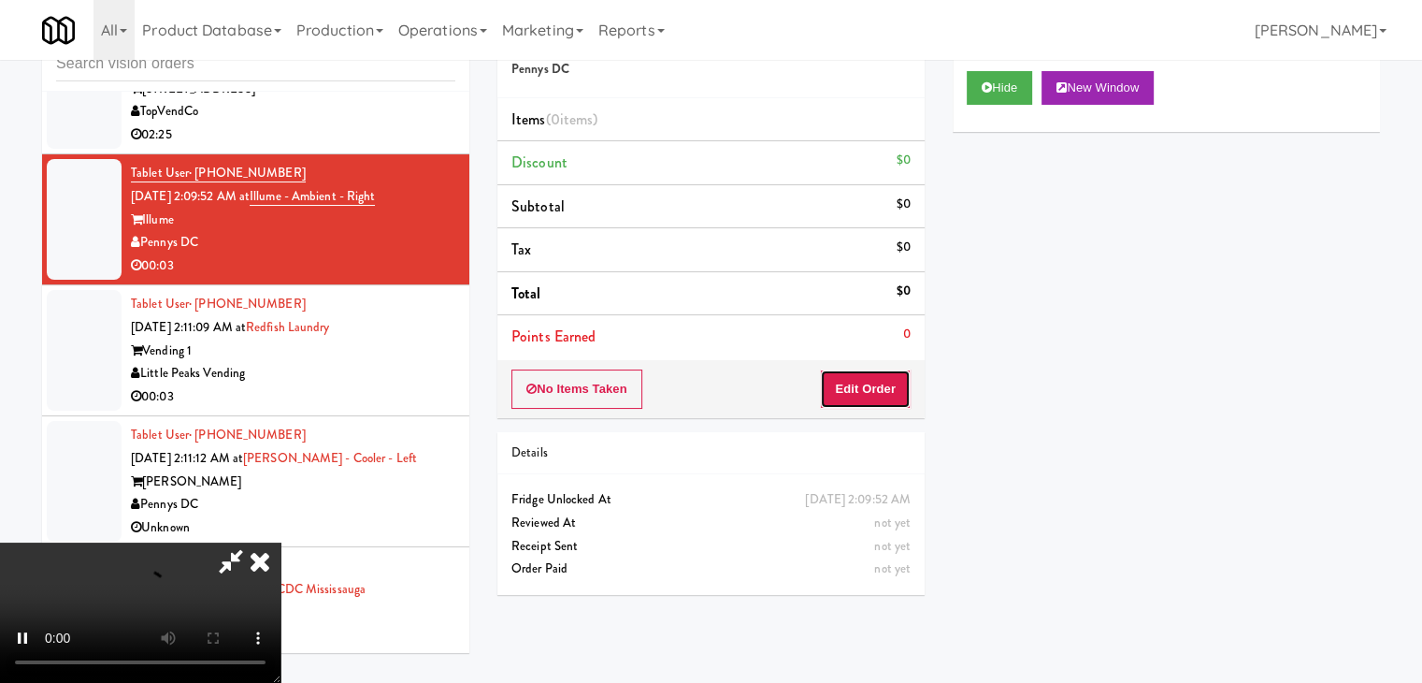
click at [868, 389] on button "Edit Order" at bounding box center [865, 388] width 91 height 39
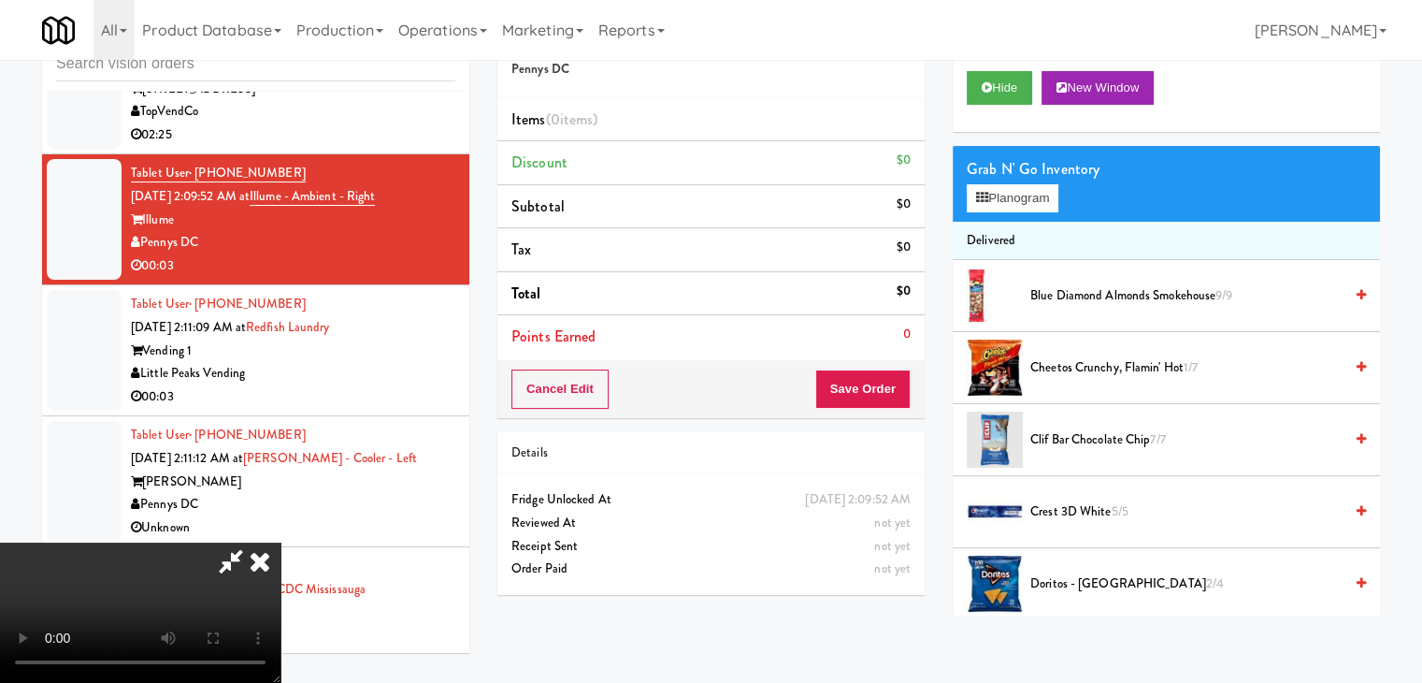
scroll to position [12947, 0]
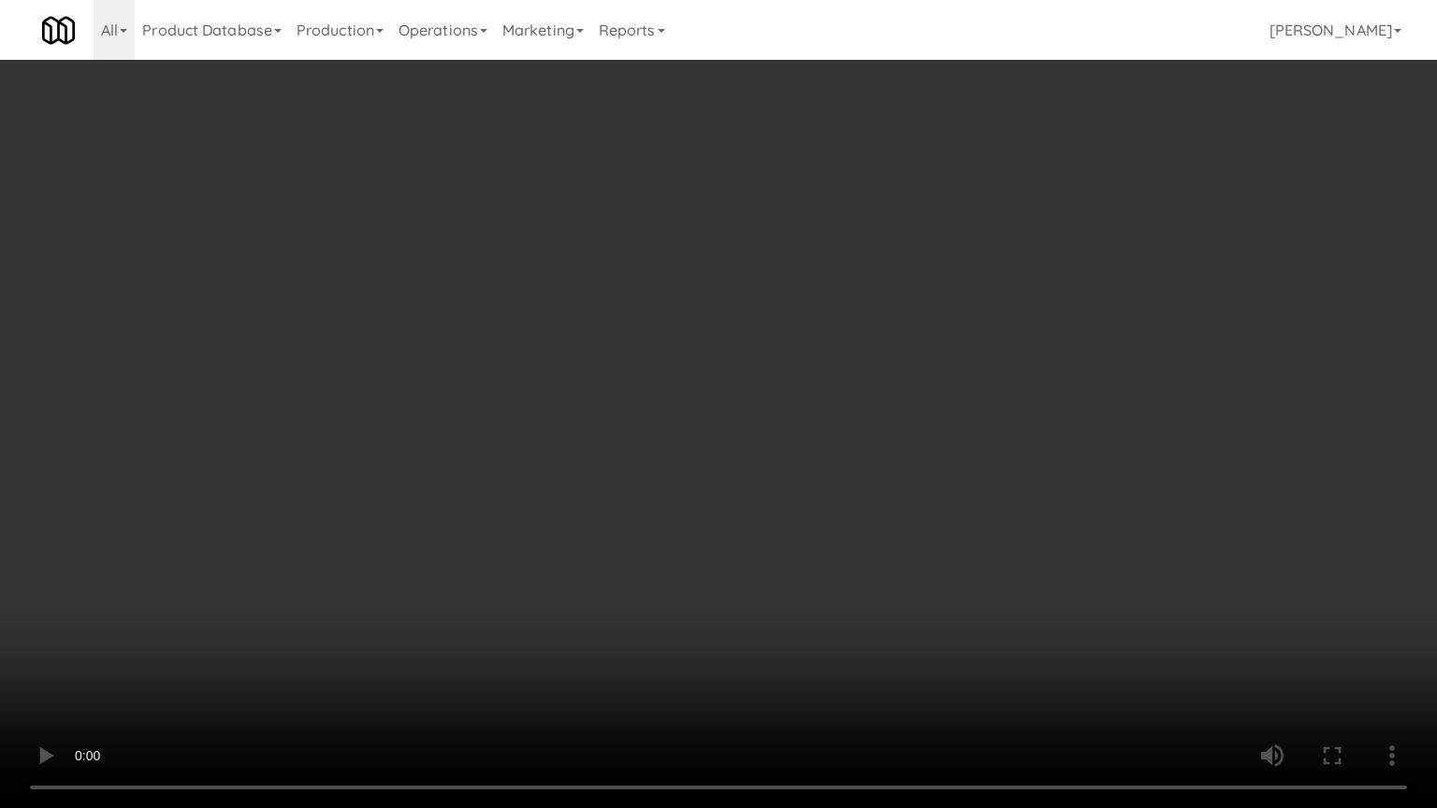
click at [834, 545] on video at bounding box center [718, 404] width 1437 height 808
click at [834, 543] on video at bounding box center [718, 404] width 1437 height 808
drag, startPoint x: 834, startPoint y: 543, endPoint x: 865, endPoint y: 405, distance: 141.8
click at [840, 530] on video at bounding box center [718, 404] width 1437 height 808
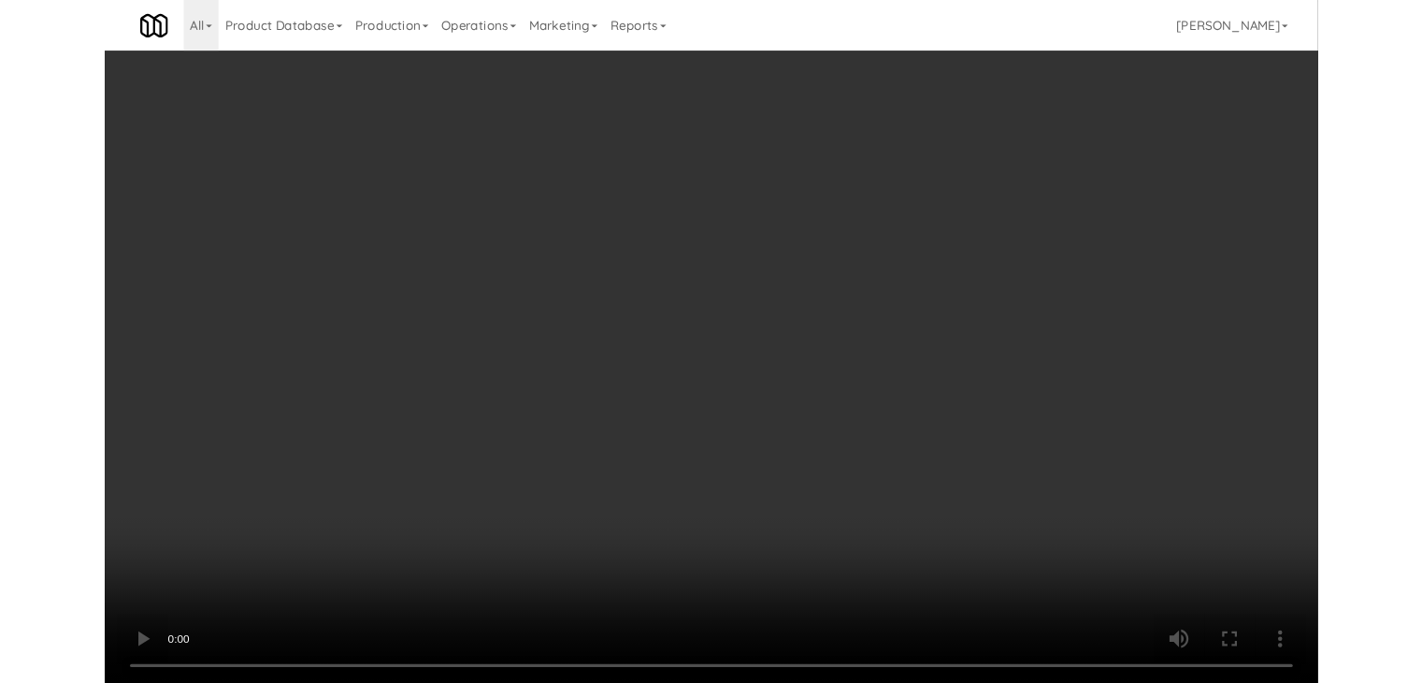
scroll to position [12971, 0]
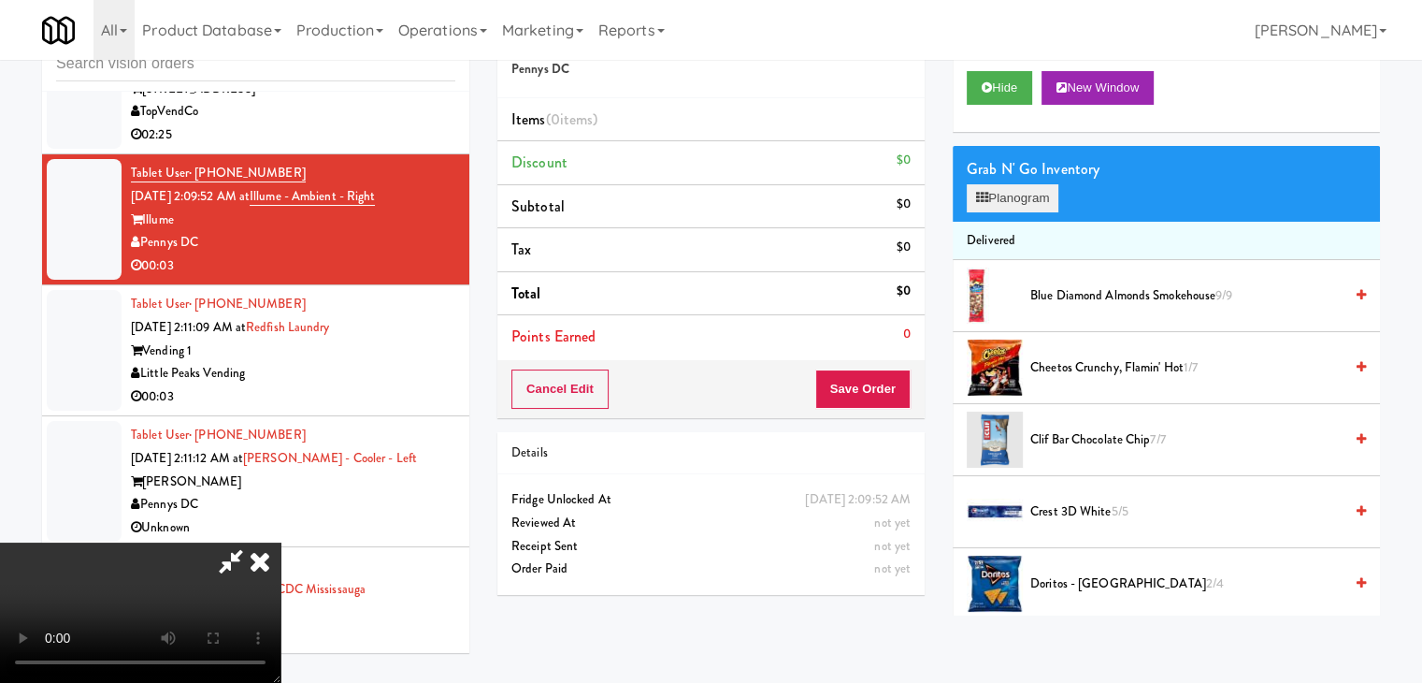
drag, startPoint x: 1044, startPoint y: 180, endPoint x: 1041, endPoint y: 191, distance: 10.7
click at [1045, 180] on div "Grab N' Go Inventory" at bounding box center [1166, 169] width 399 height 28
click at [1039, 193] on button "Planogram" at bounding box center [1013, 198] width 92 height 28
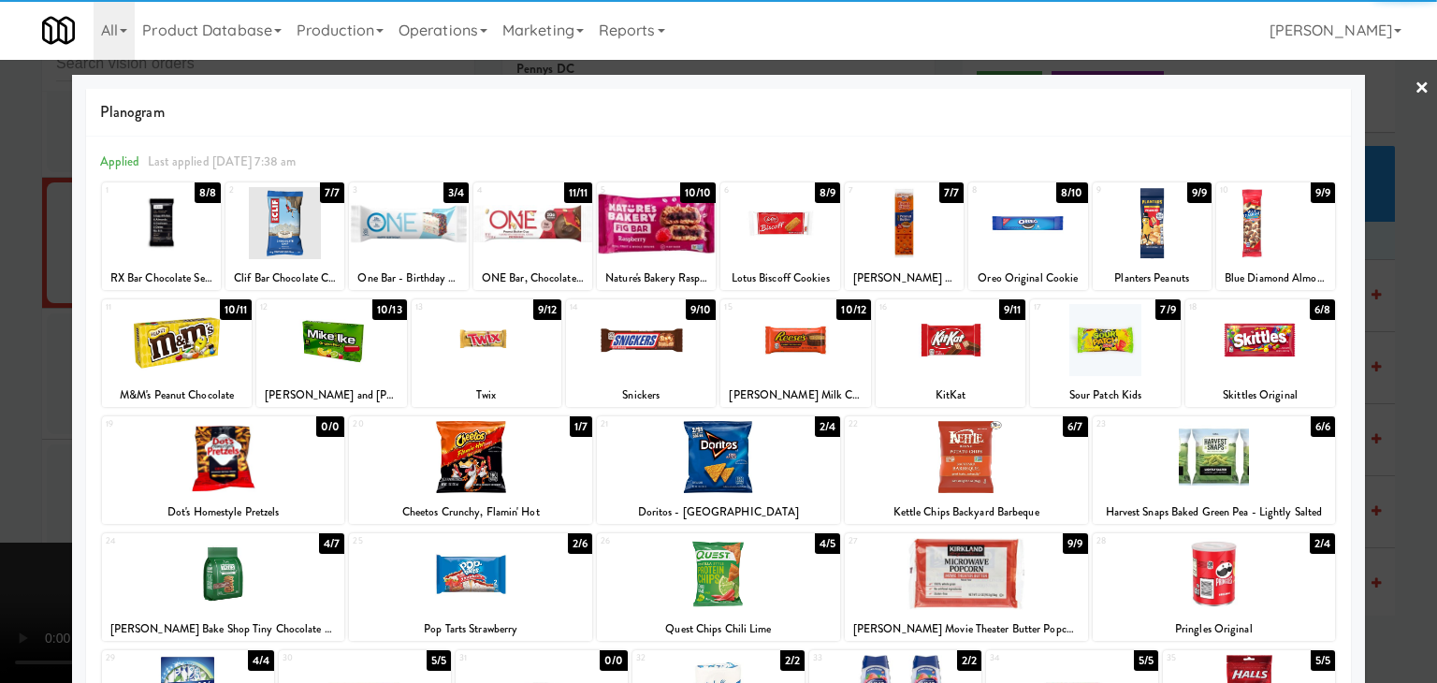
click at [504, 345] on div at bounding box center [486, 340] width 150 height 72
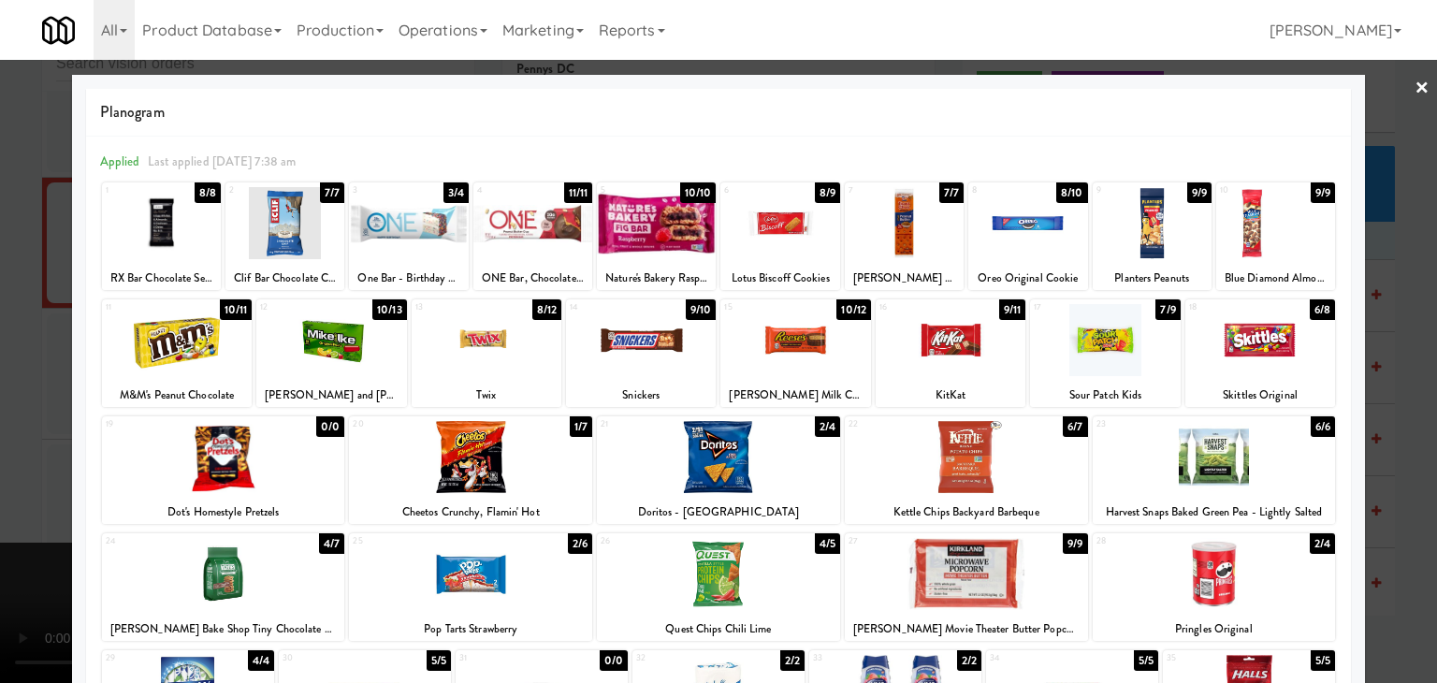
drag, startPoint x: 0, startPoint y: 470, endPoint x: 123, endPoint y: 471, distance: 123.5
click at [19, 470] on div at bounding box center [718, 341] width 1437 height 683
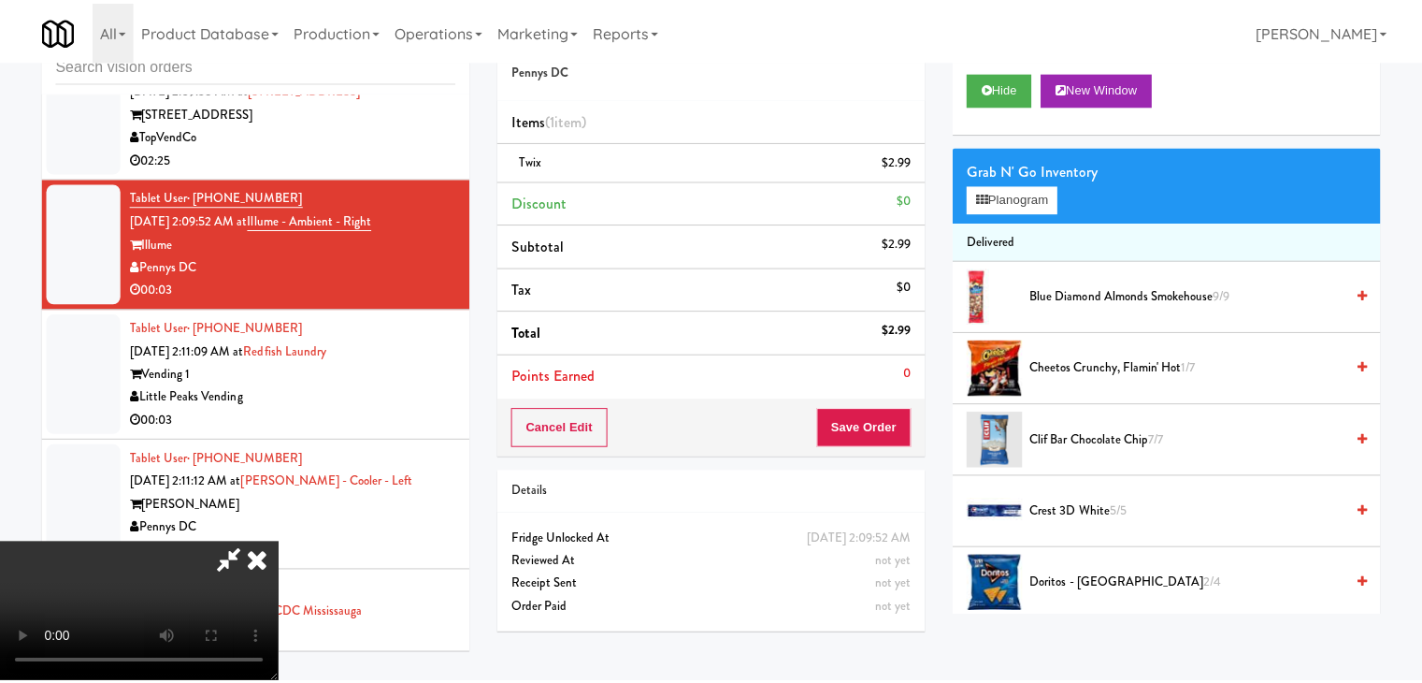
scroll to position [12971, 0]
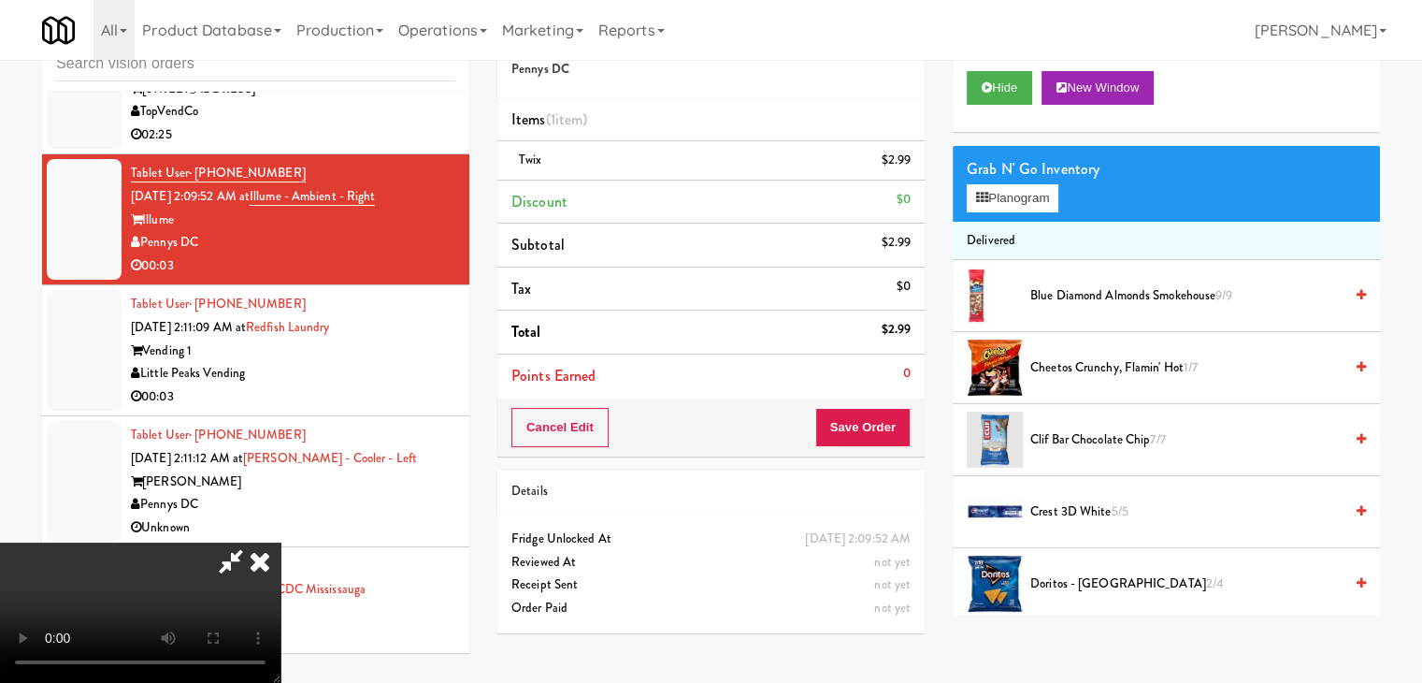
click at [281, 542] on video at bounding box center [140, 612] width 281 height 140
click at [915, 166] on icon at bounding box center [912, 167] width 9 height 12
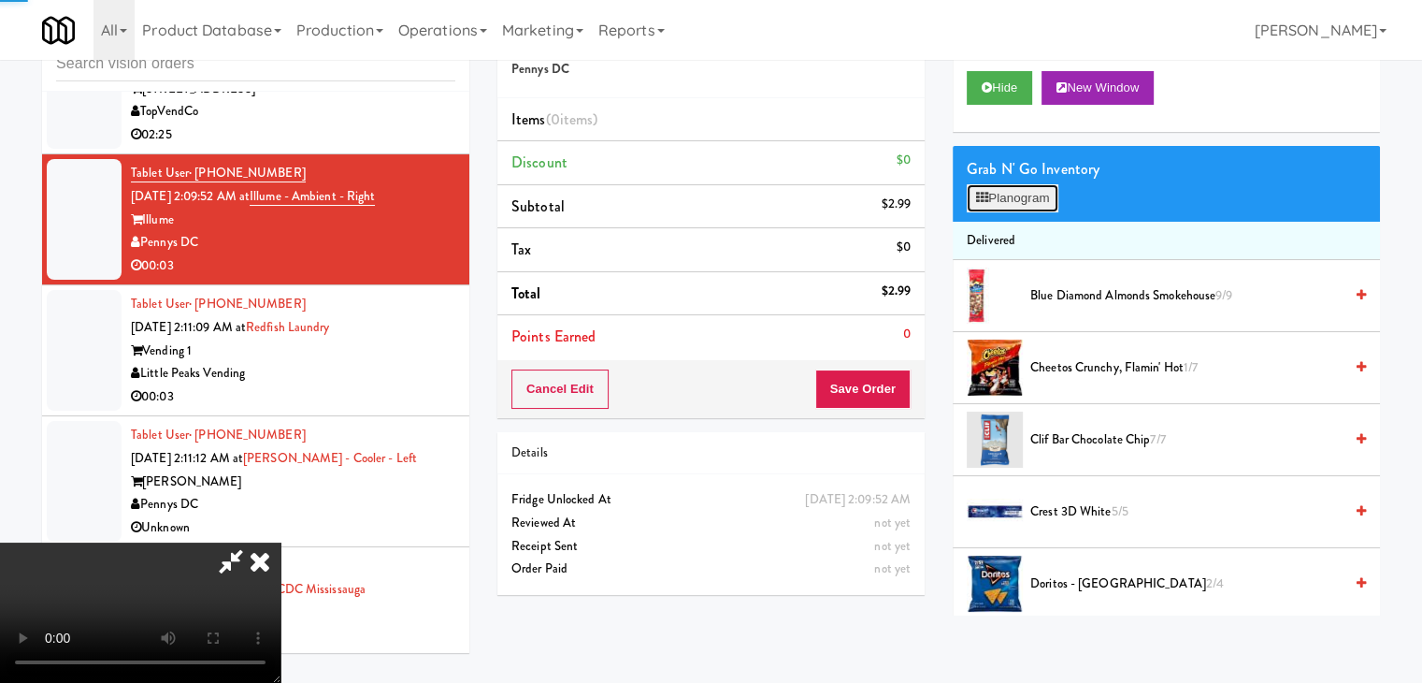
click at [1008, 189] on button "Planogram" at bounding box center [1013, 198] width 92 height 28
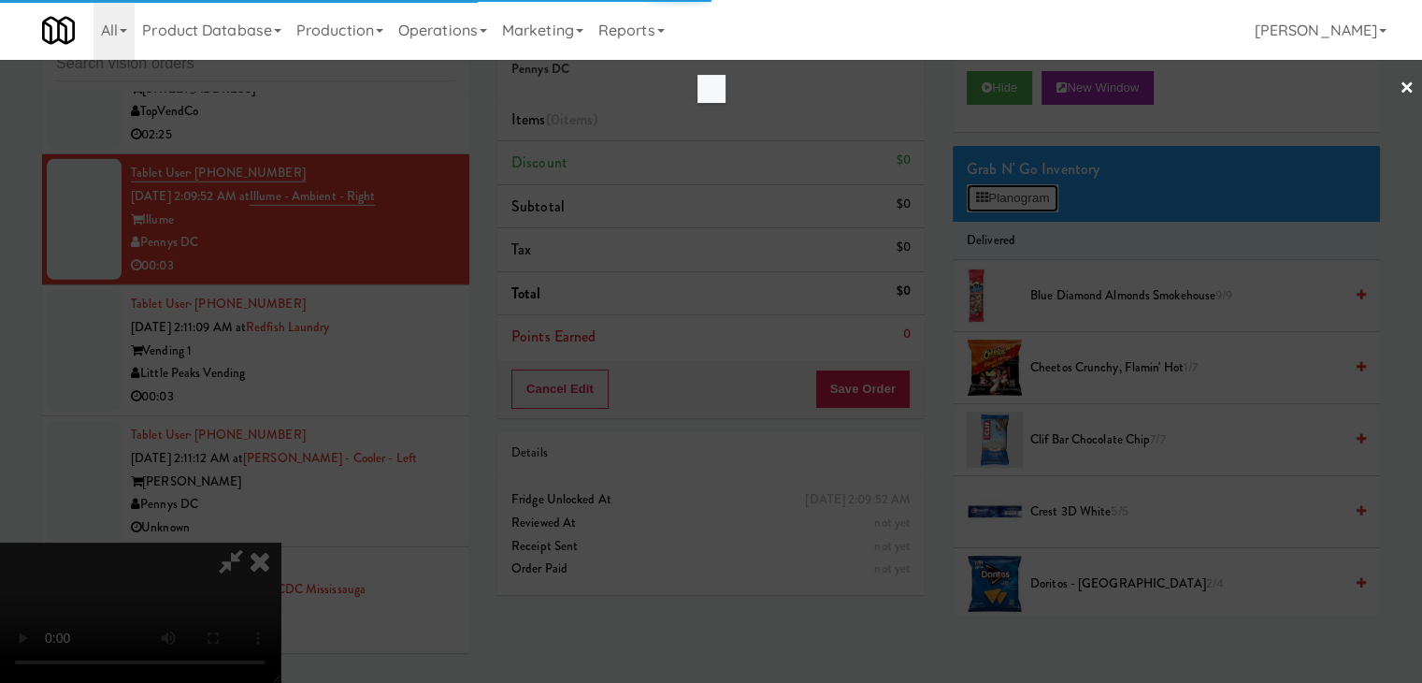
scroll to position [12947, 0]
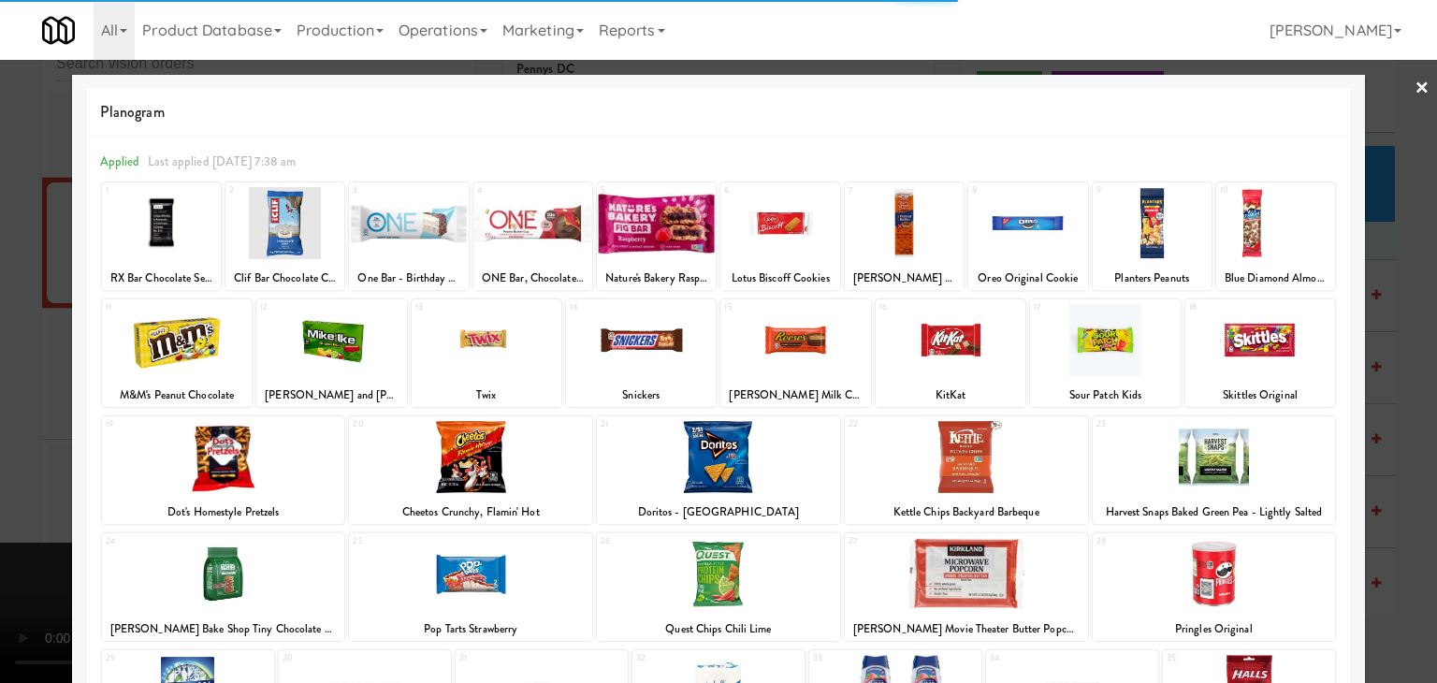
click at [803, 364] on div at bounding box center [795, 340] width 150 height 72
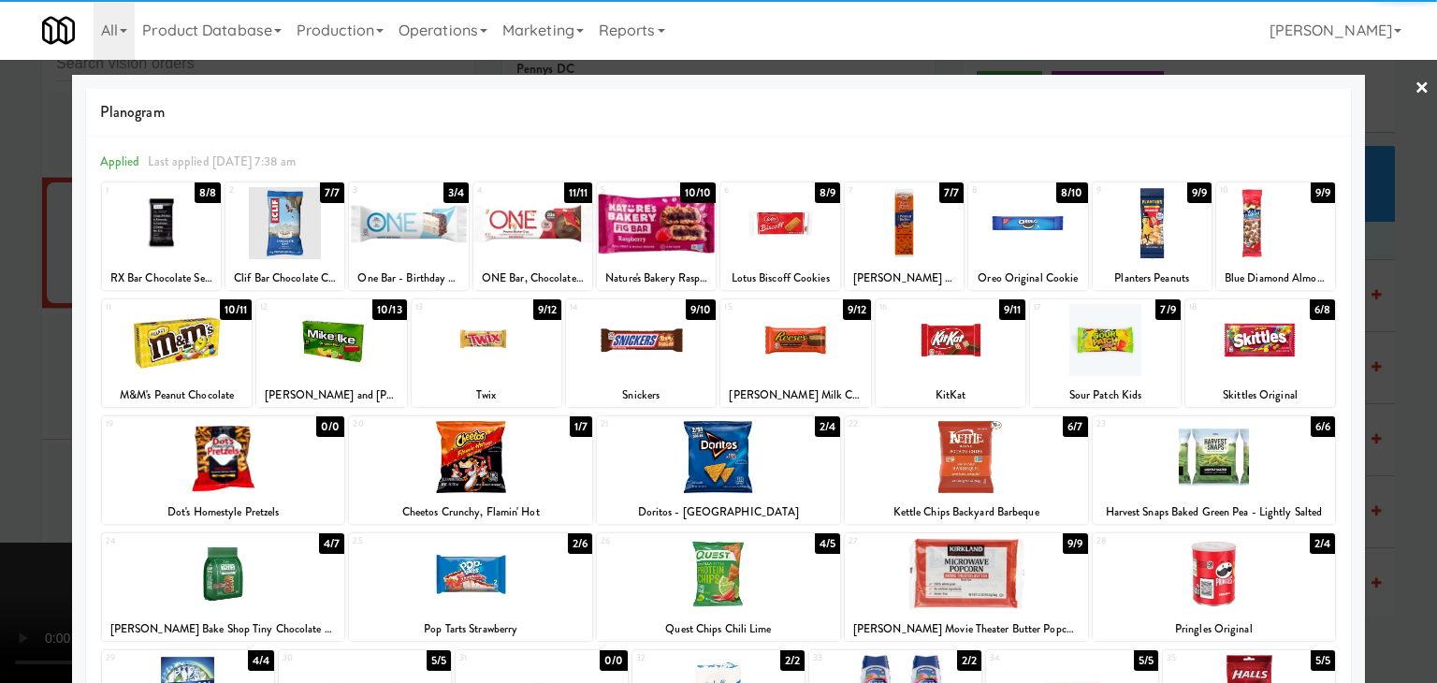
click at [38, 529] on div at bounding box center [718, 341] width 1437 height 683
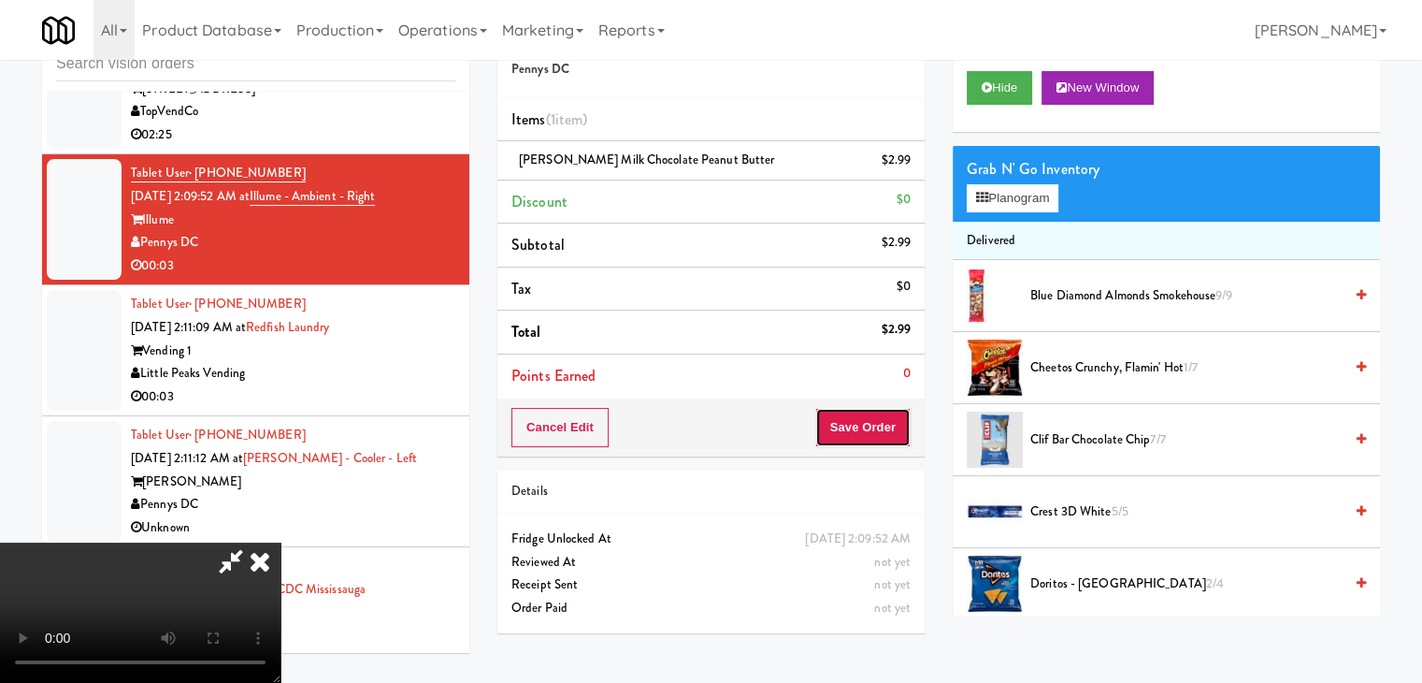
click at [875, 419] on button "Save Order" at bounding box center [863, 427] width 95 height 39
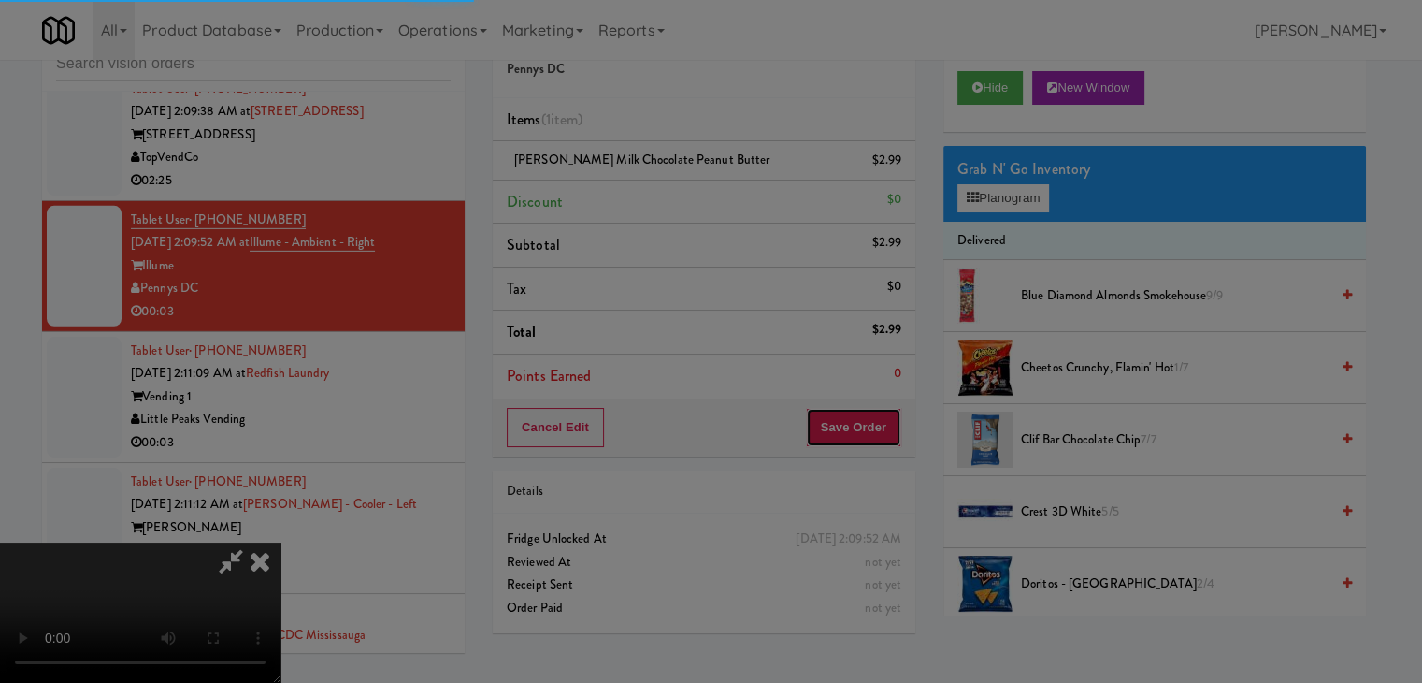
scroll to position [12947, 0]
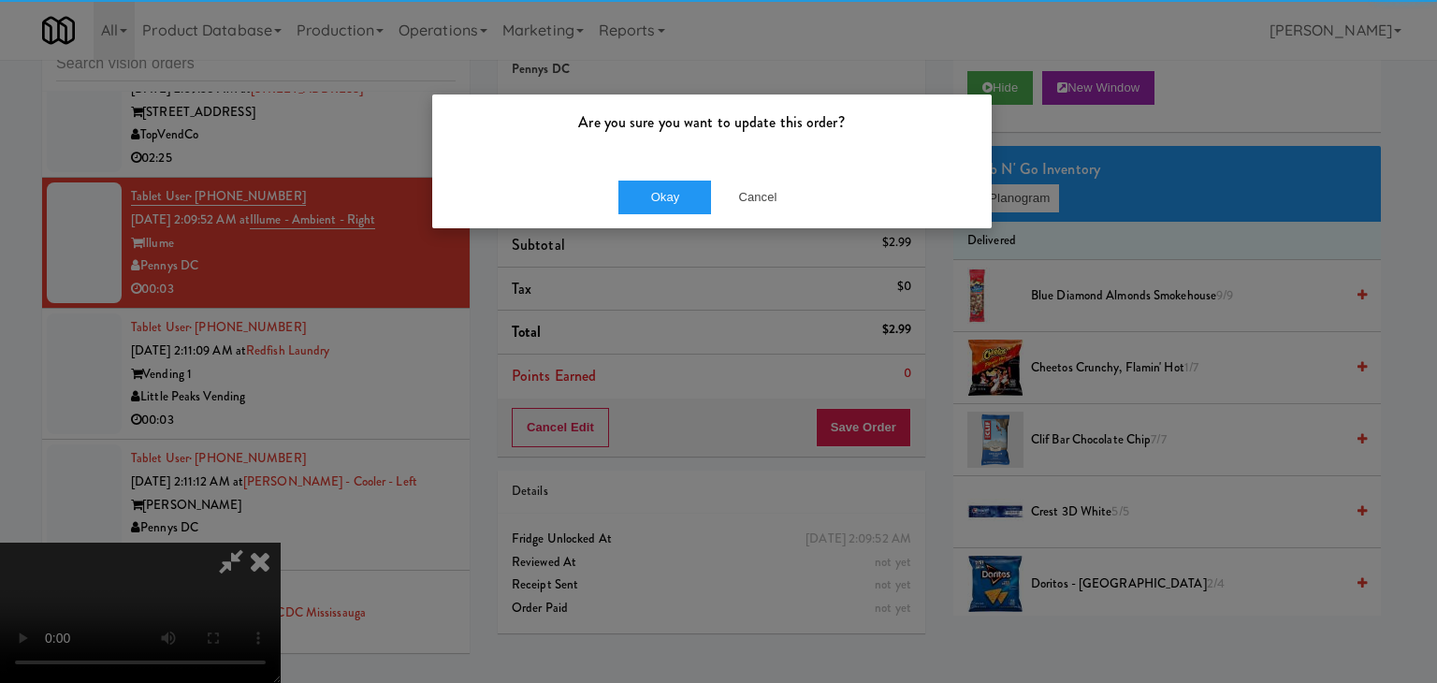
click at [693, 215] on div "Okay Cancel" at bounding box center [711, 197] width 559 height 63
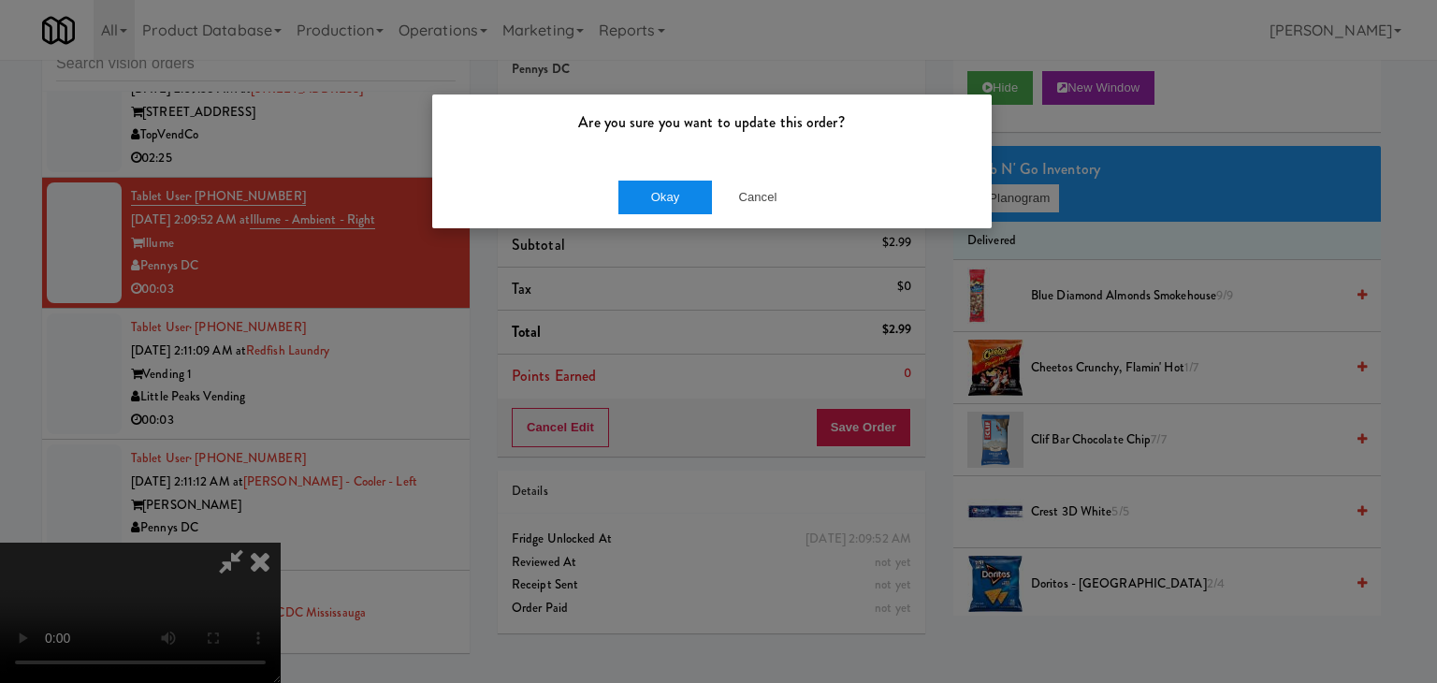
click at [694, 213] on div "Okay Cancel" at bounding box center [711, 197] width 559 height 63
click at [698, 207] on button "Okay" at bounding box center [665, 197] width 94 height 34
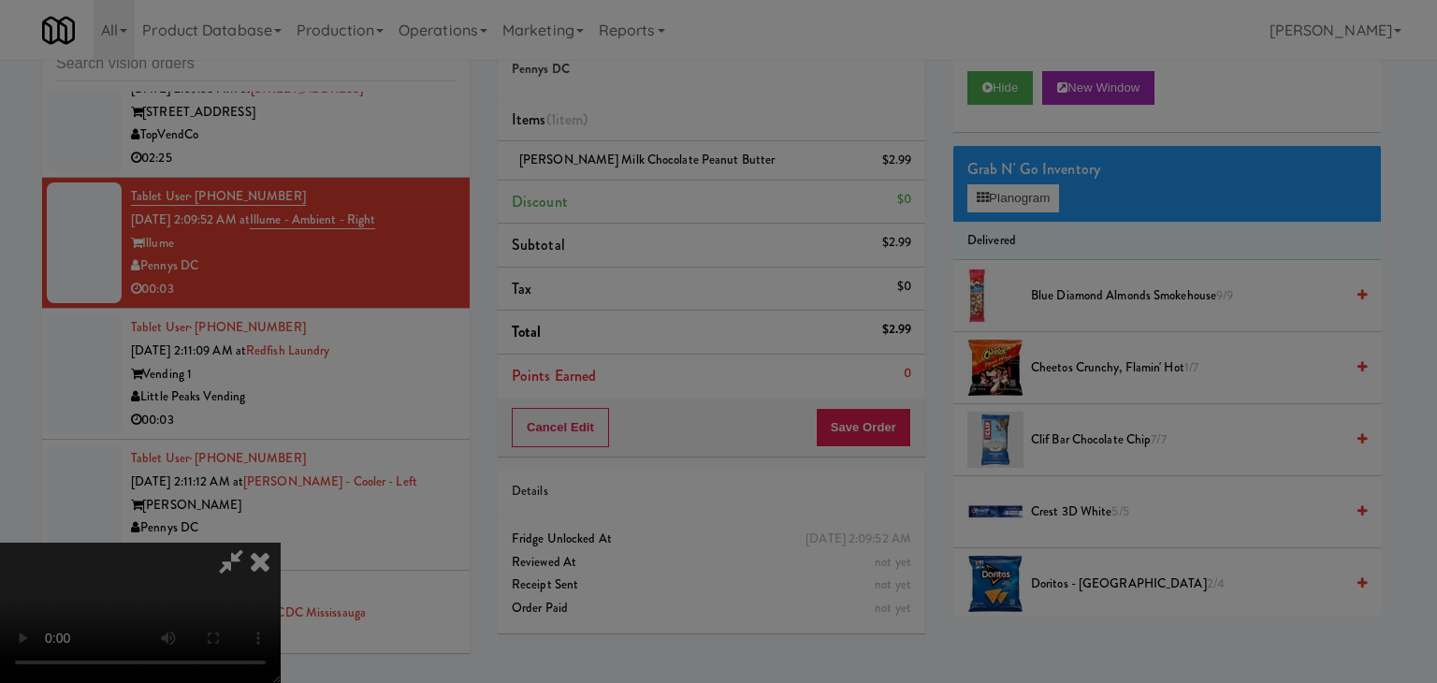
click at [698, 206] on body "Are you sure you want to update this order? Okay Cancel Okay Are you sure you w…" at bounding box center [718, 341] width 1437 height 683
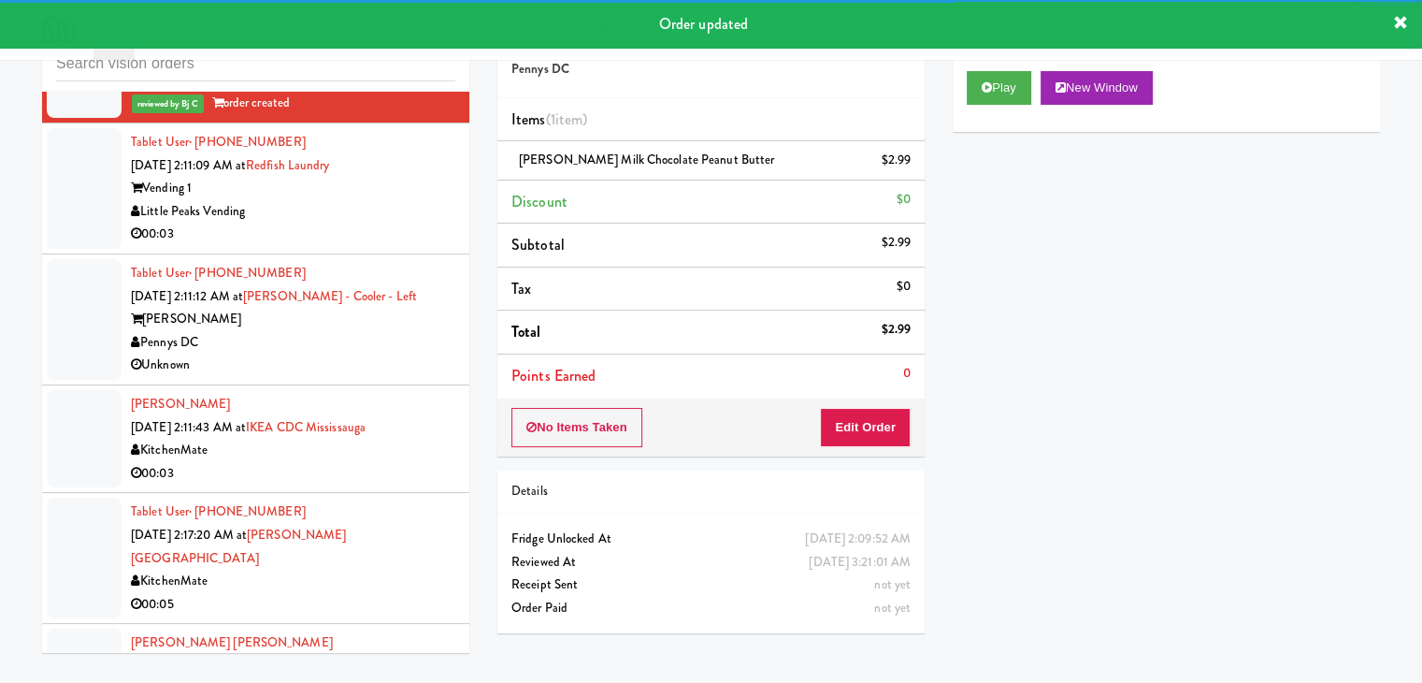
scroll to position [13158, 0]
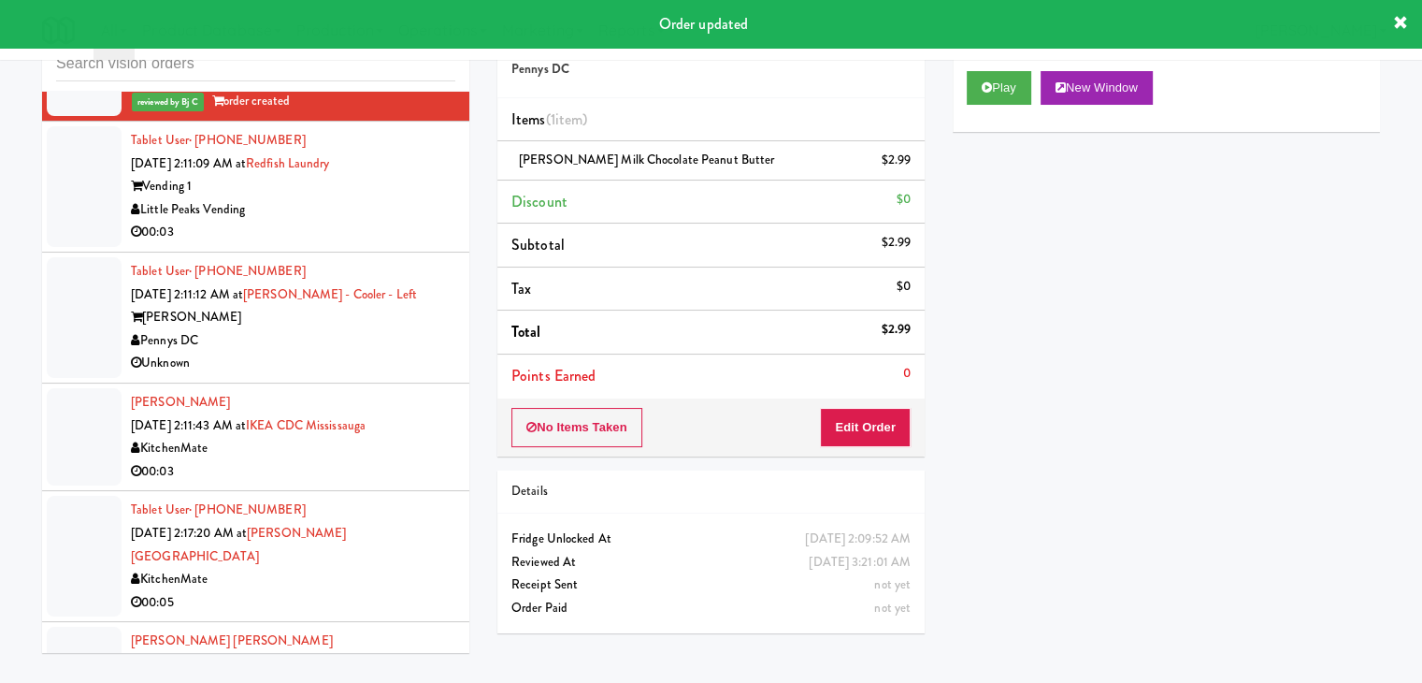
click at [374, 222] on div "Little Peaks Vending" at bounding box center [293, 209] width 325 height 23
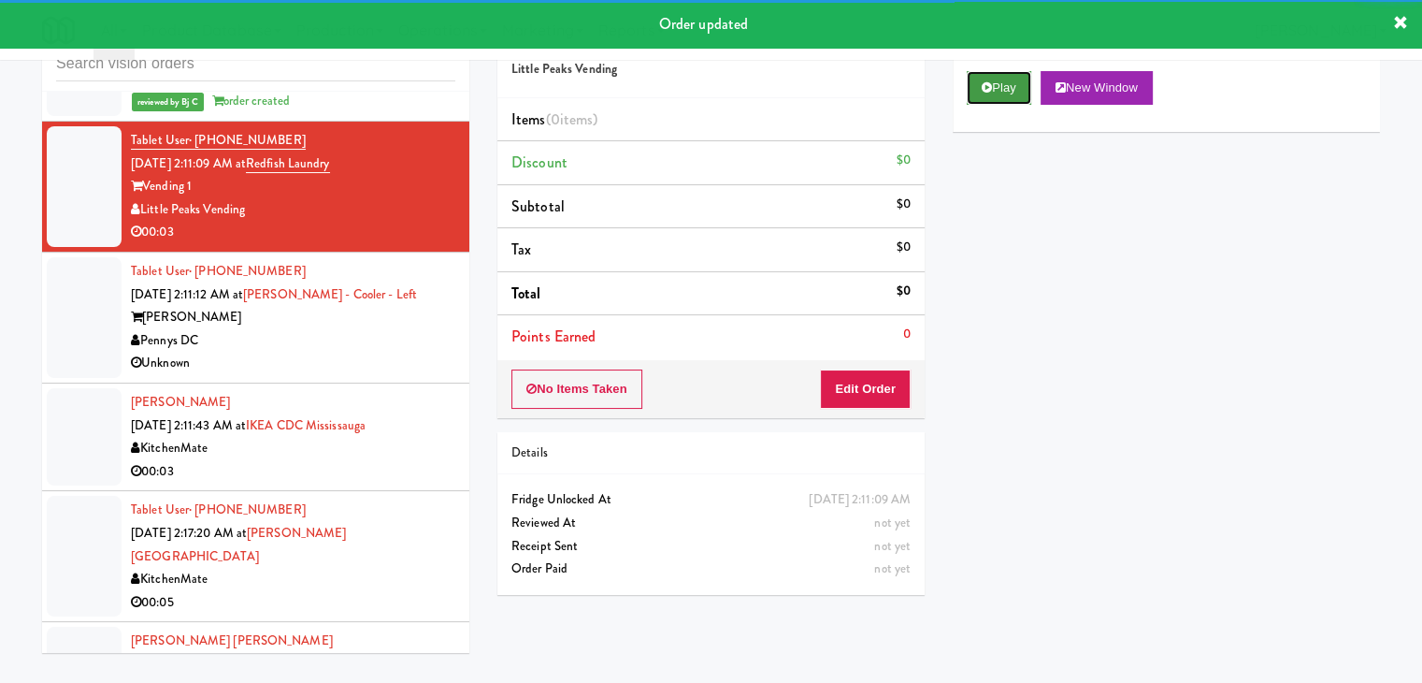
click at [988, 99] on button "Play" at bounding box center [999, 88] width 65 height 34
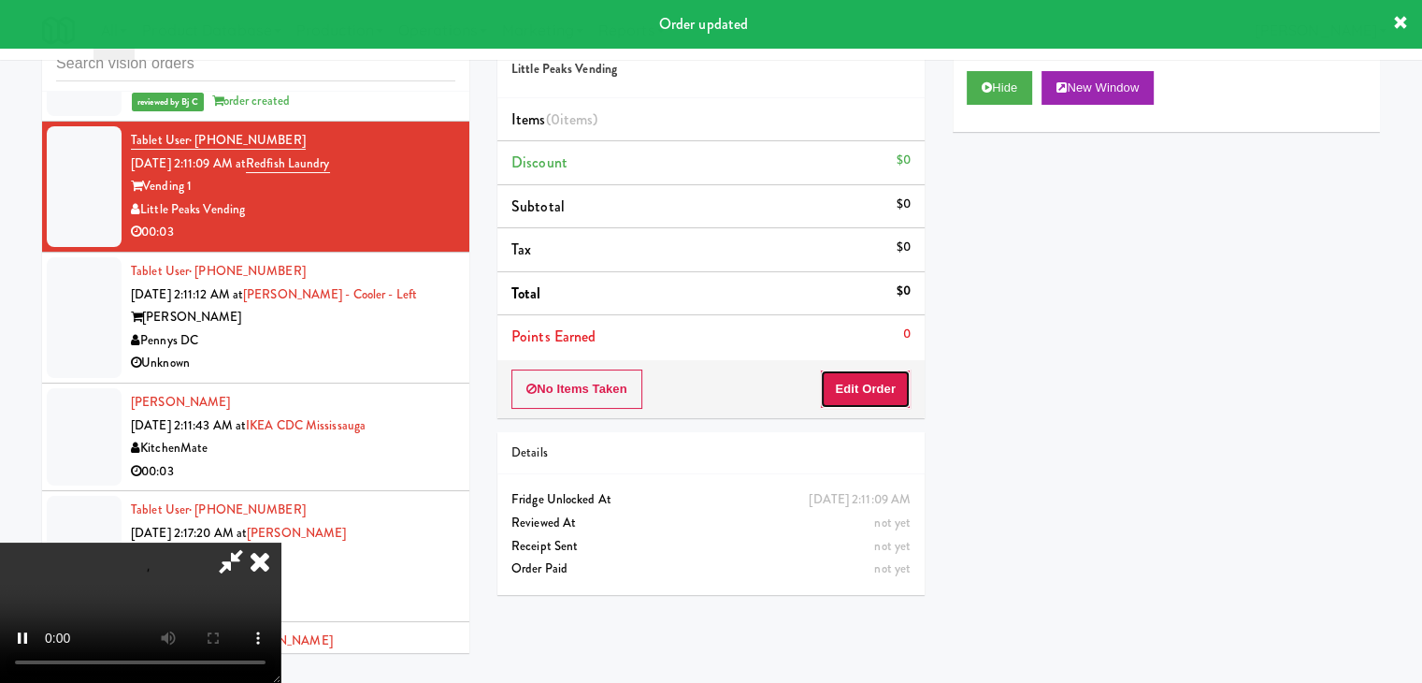
click at [872, 375] on button "Edit Order" at bounding box center [865, 388] width 91 height 39
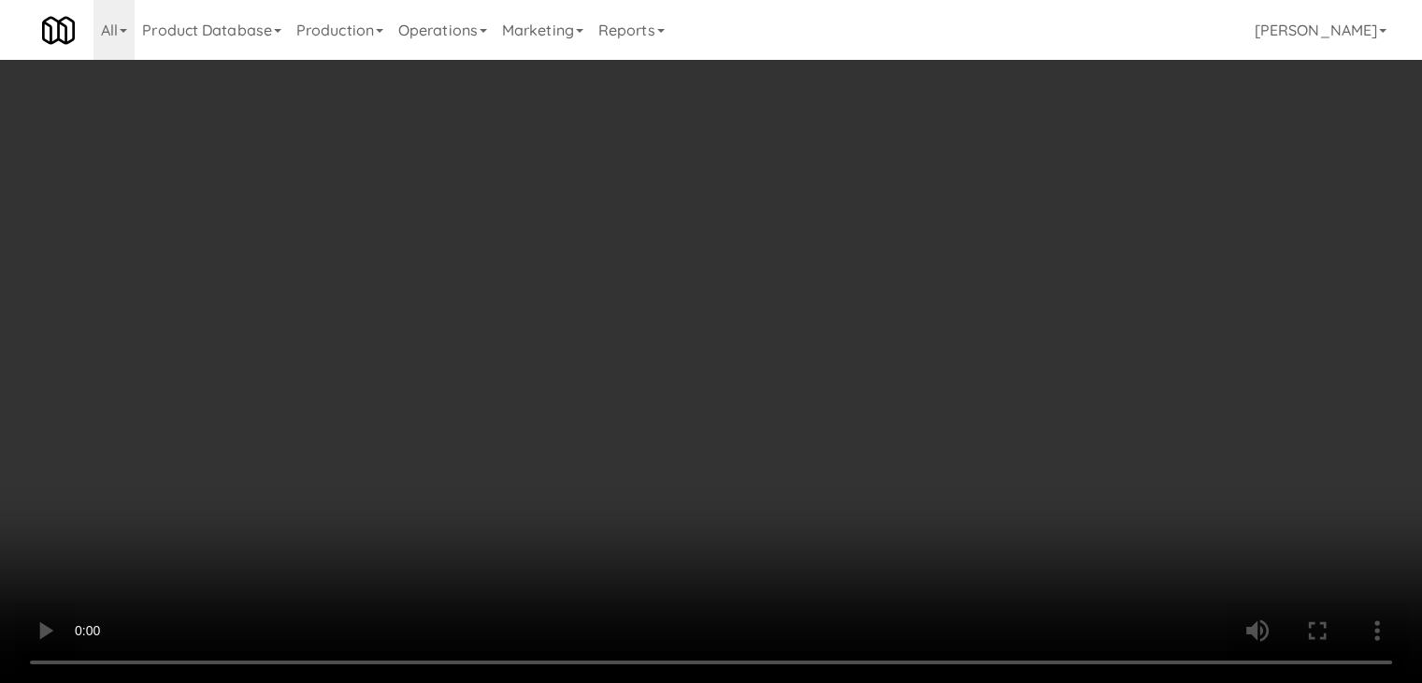
scroll to position [13135, 0]
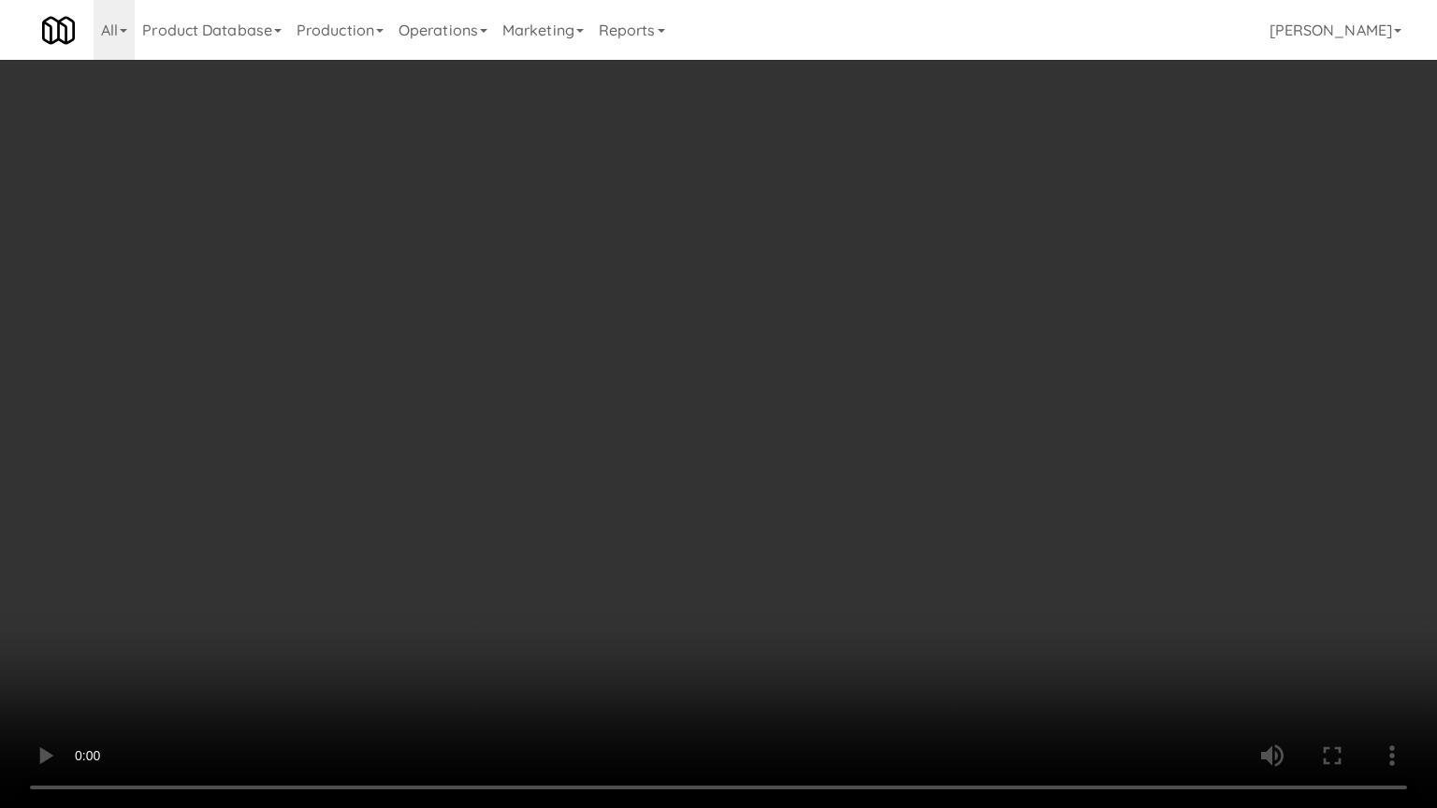
click at [815, 532] on video at bounding box center [718, 404] width 1437 height 808
click at [816, 531] on video at bounding box center [718, 404] width 1437 height 808
click at [819, 530] on video at bounding box center [718, 404] width 1437 height 808
click at [846, 542] on video at bounding box center [718, 404] width 1437 height 808
click at [844, 550] on video at bounding box center [718, 404] width 1437 height 808
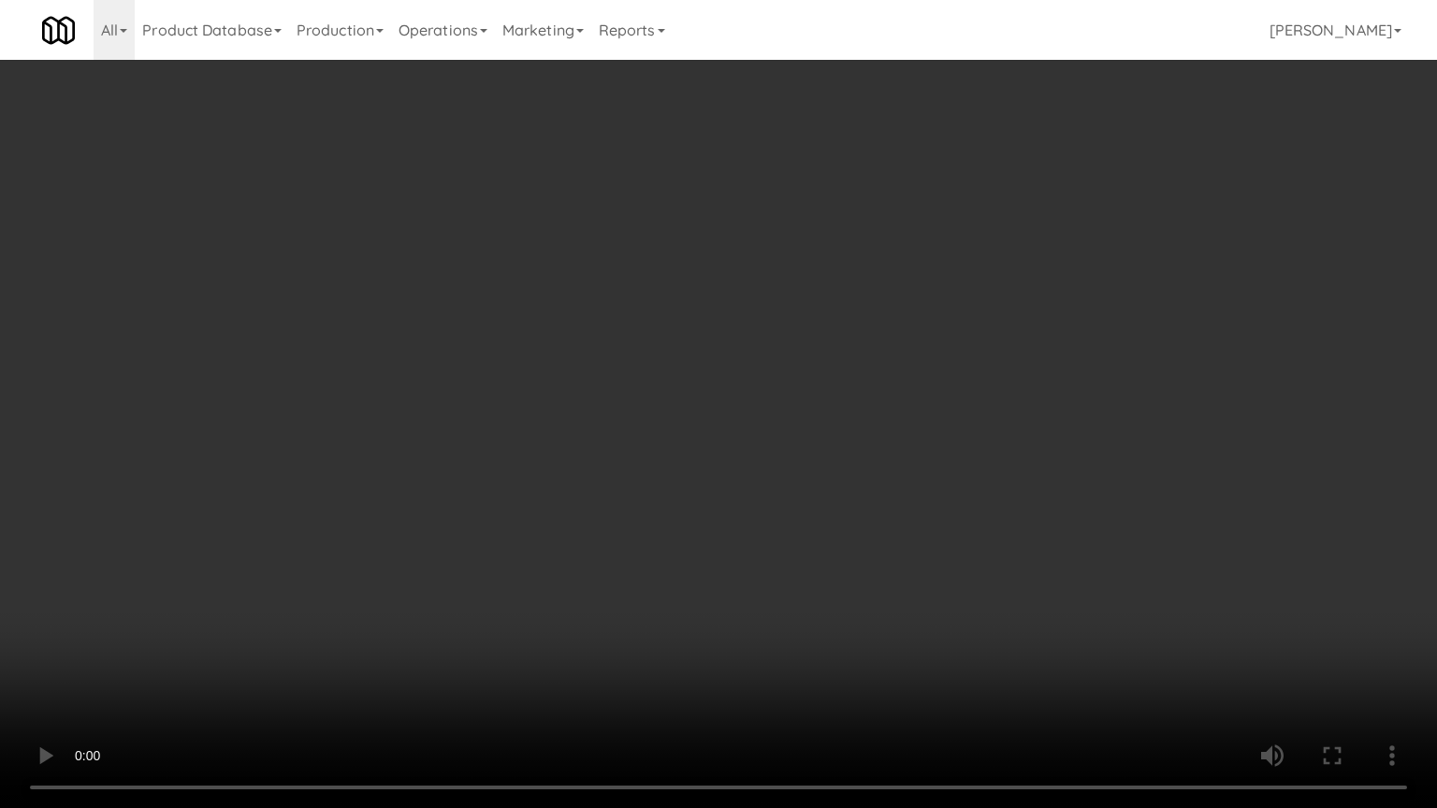
click at [844, 550] on video at bounding box center [718, 404] width 1437 height 808
click at [851, 542] on video at bounding box center [718, 404] width 1437 height 808
drag, startPoint x: 851, startPoint y: 542, endPoint x: 984, endPoint y: 283, distance: 291.1
click at [853, 534] on video at bounding box center [718, 404] width 1437 height 808
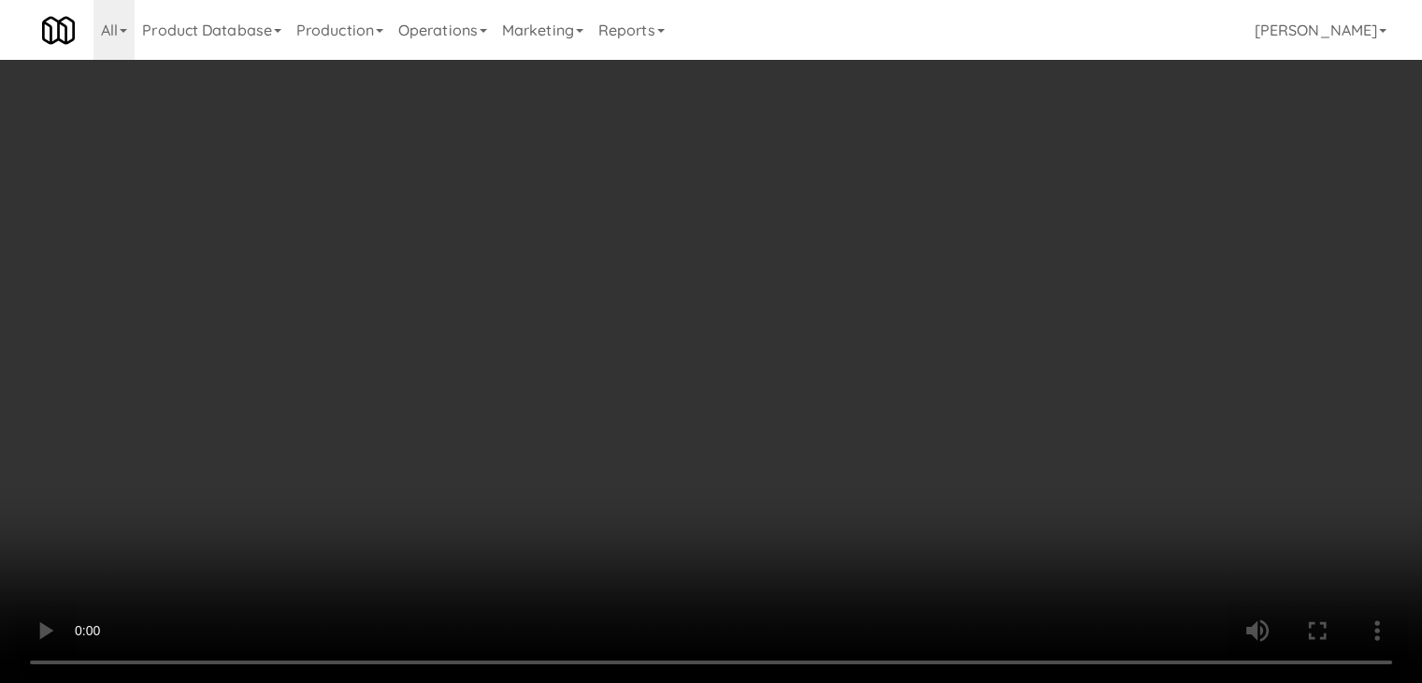
drag, startPoint x: 1039, startPoint y: 195, endPoint x: 1029, endPoint y: 231, distance: 37.9
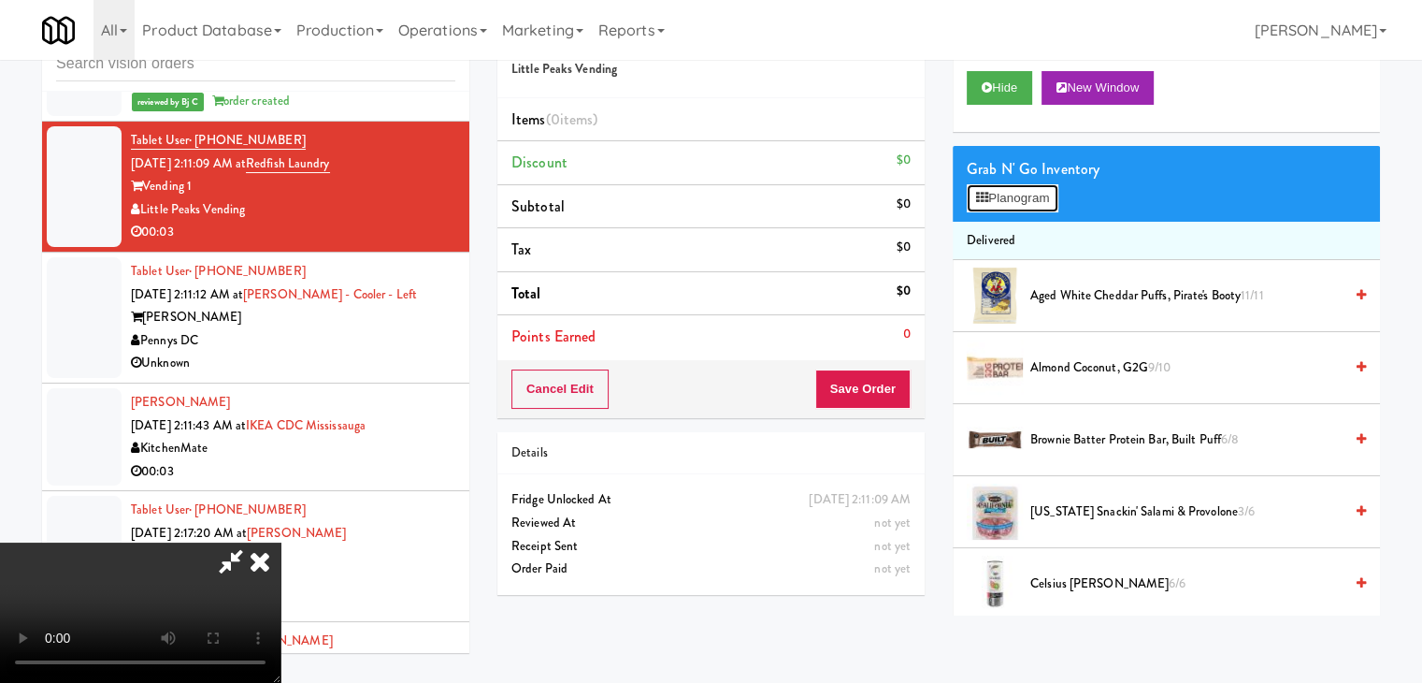
click at [1040, 195] on button "Planogram" at bounding box center [1013, 198] width 92 height 28
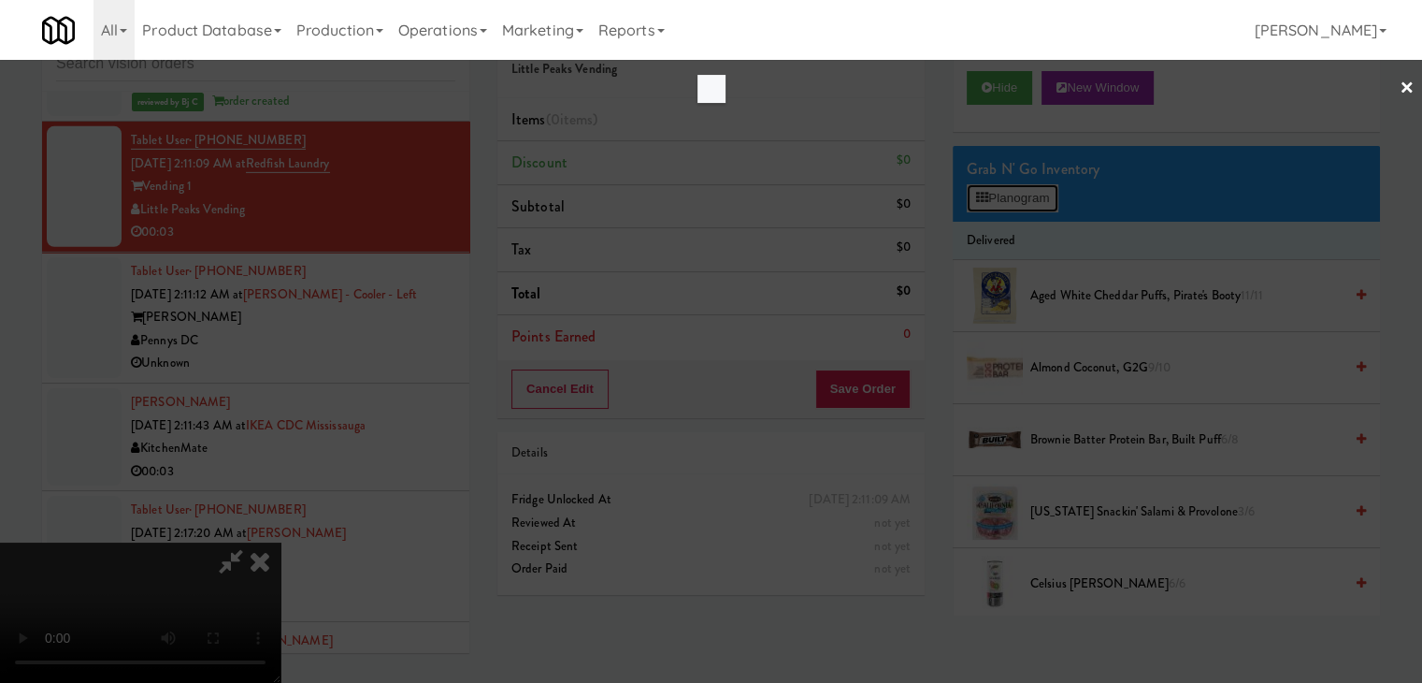
scroll to position [13135, 0]
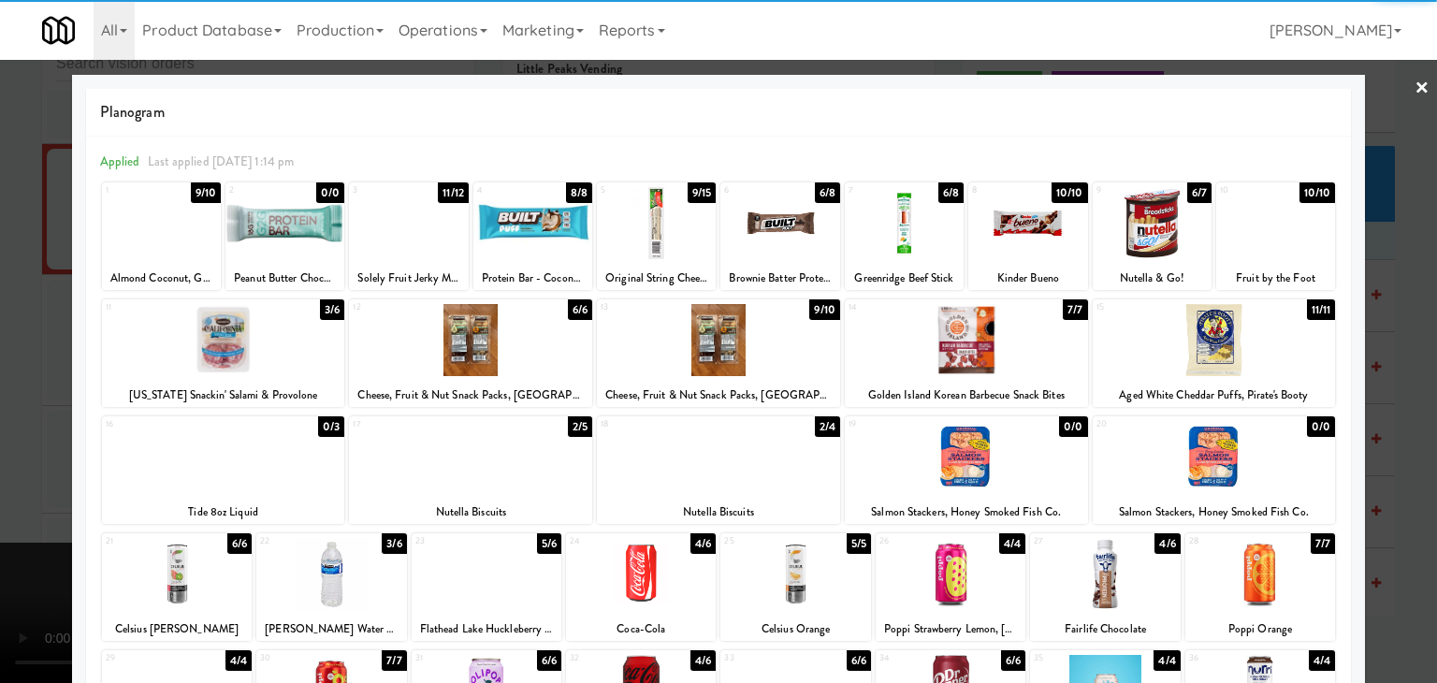
click at [751, 480] on div at bounding box center [718, 457] width 243 height 72
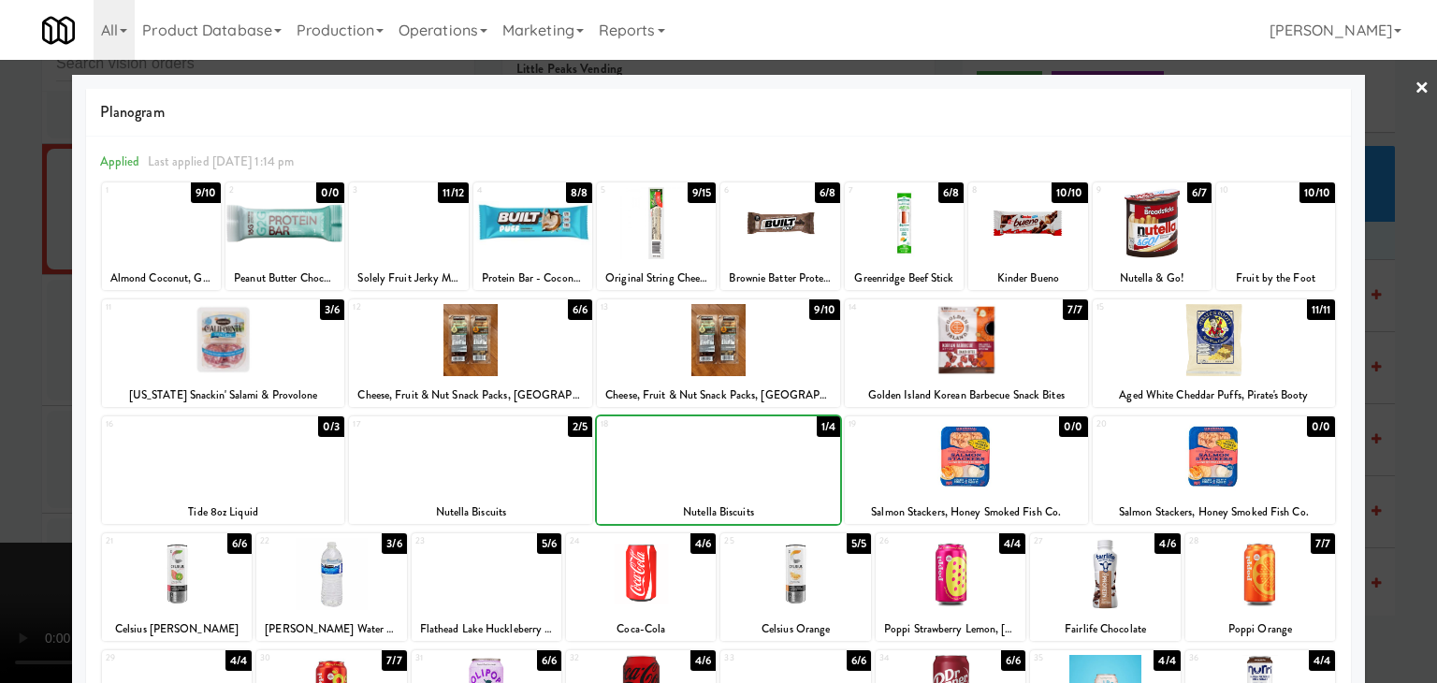
drag, startPoint x: 0, startPoint y: 568, endPoint x: 267, endPoint y: 538, distance: 269.1
click at [4, 564] on div at bounding box center [718, 341] width 1437 height 683
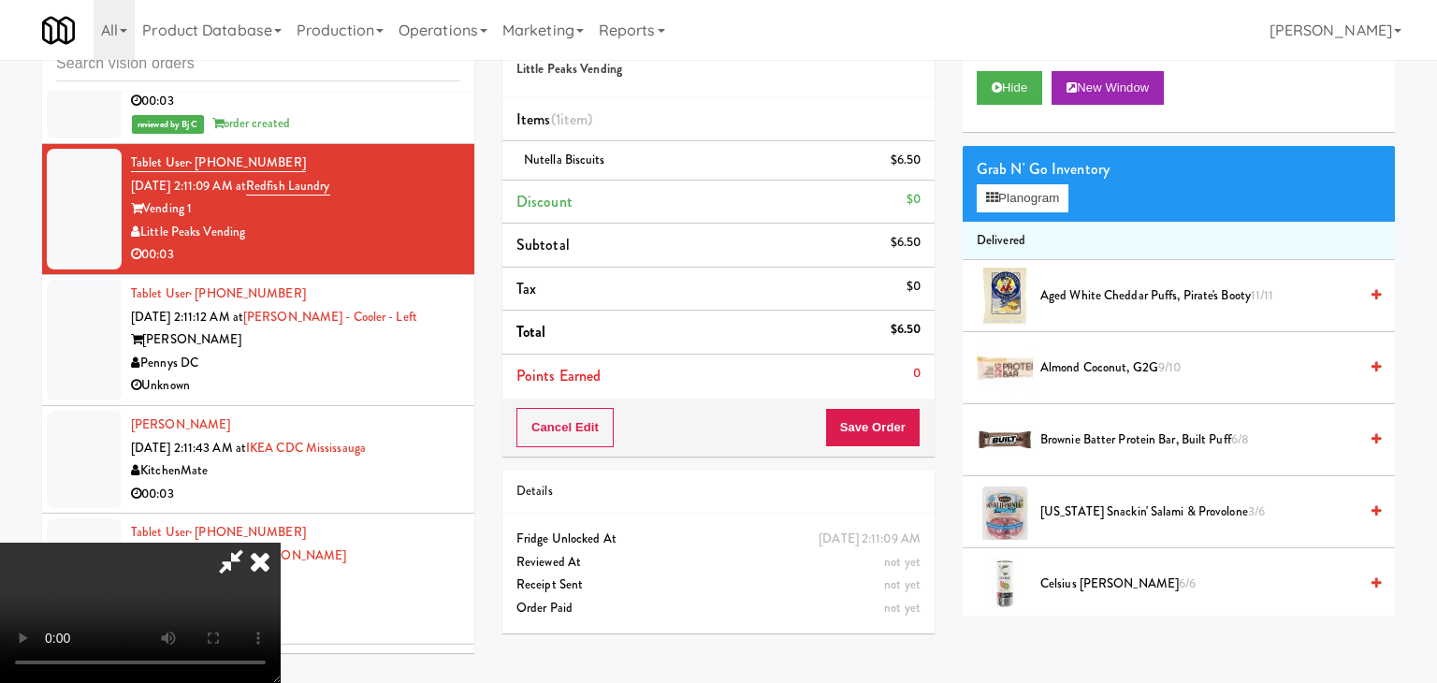
scroll to position [13158, 0]
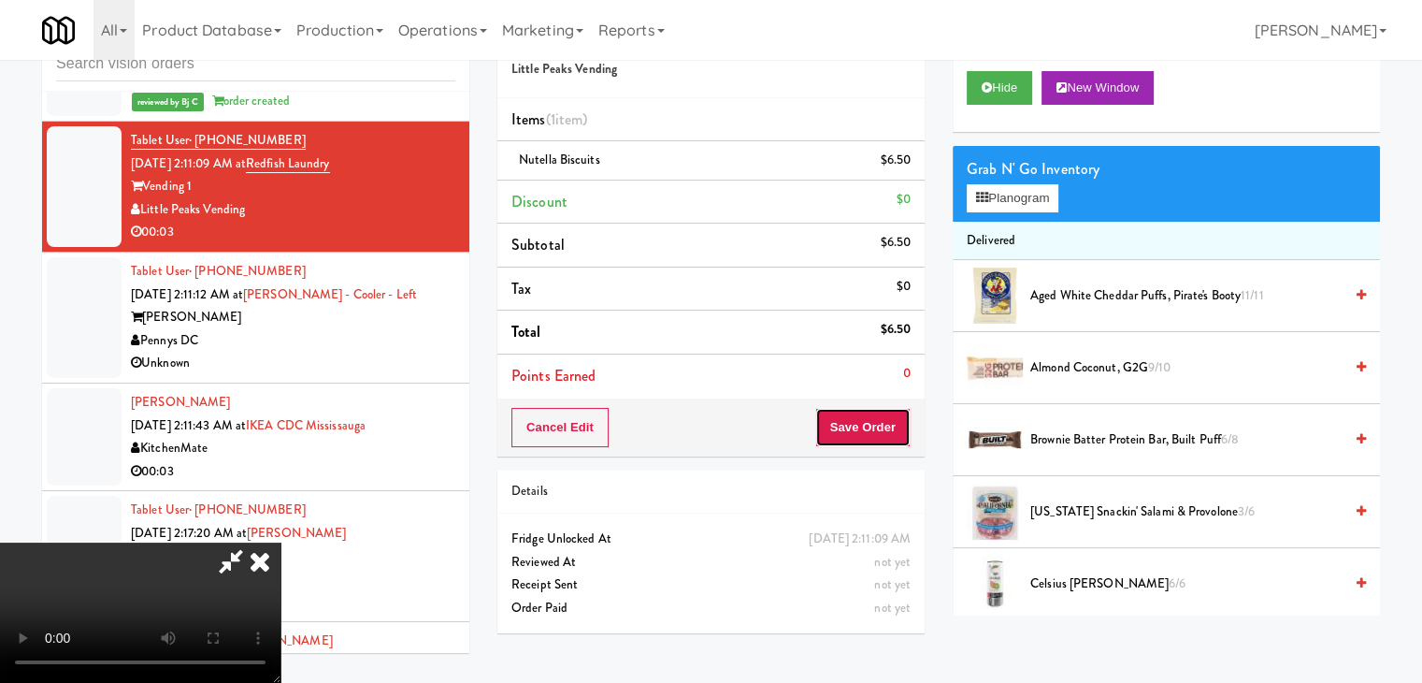
click at [880, 424] on button "Save Order" at bounding box center [863, 427] width 95 height 39
click at [878, 424] on button "Save Order" at bounding box center [863, 427] width 95 height 39
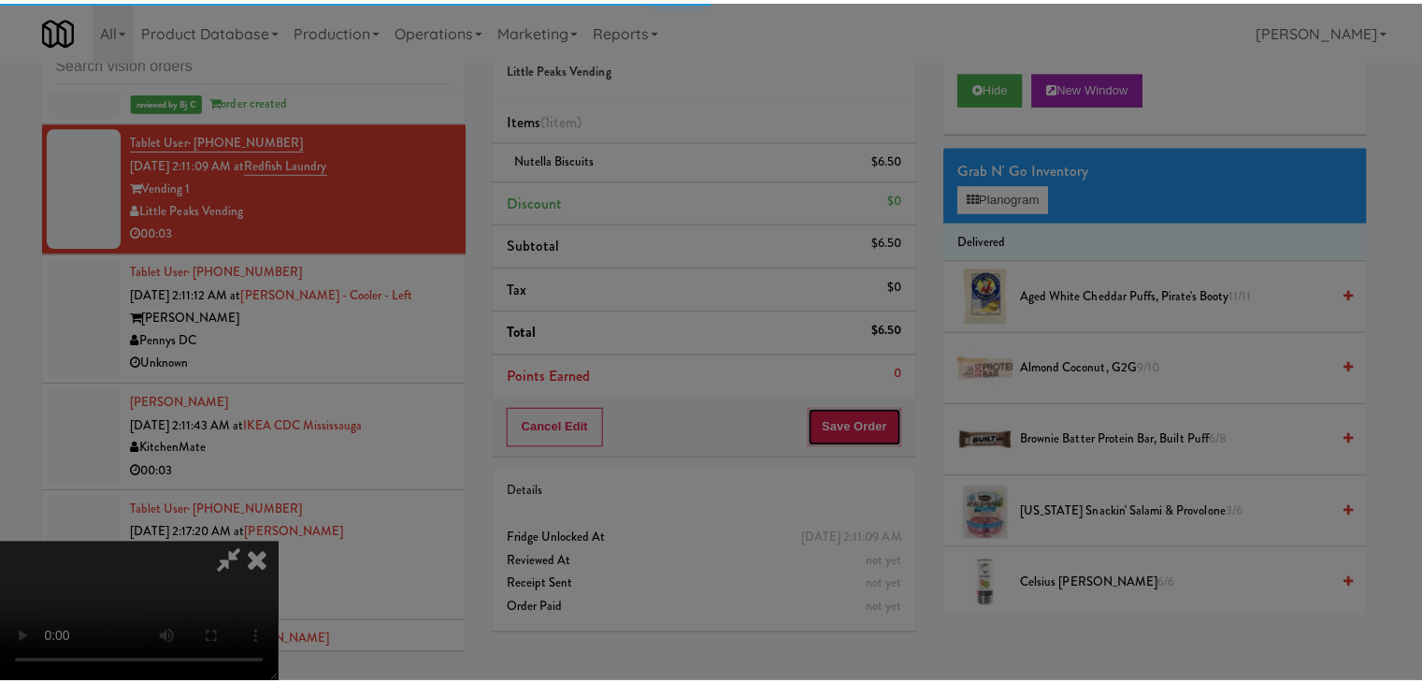
scroll to position [13135, 0]
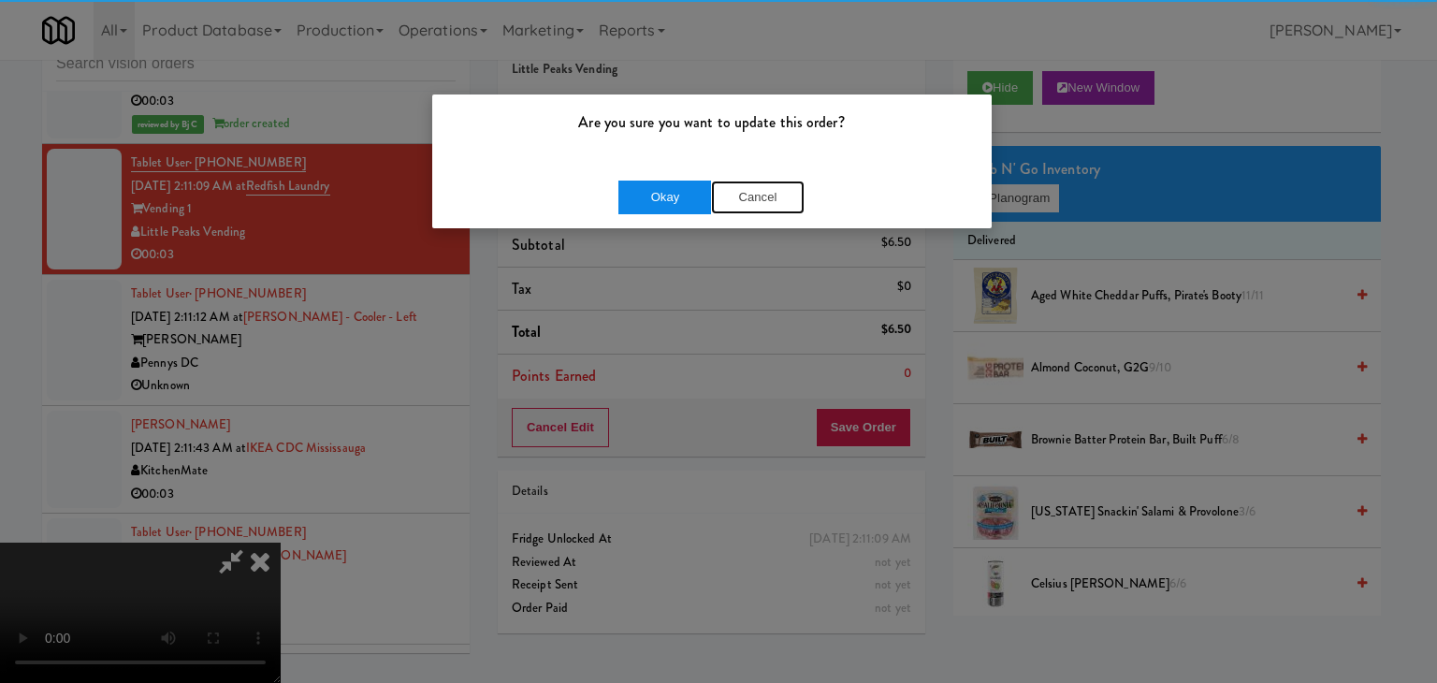
click at [696, 185] on div "Okay Cancel" at bounding box center [711, 197] width 186 height 34
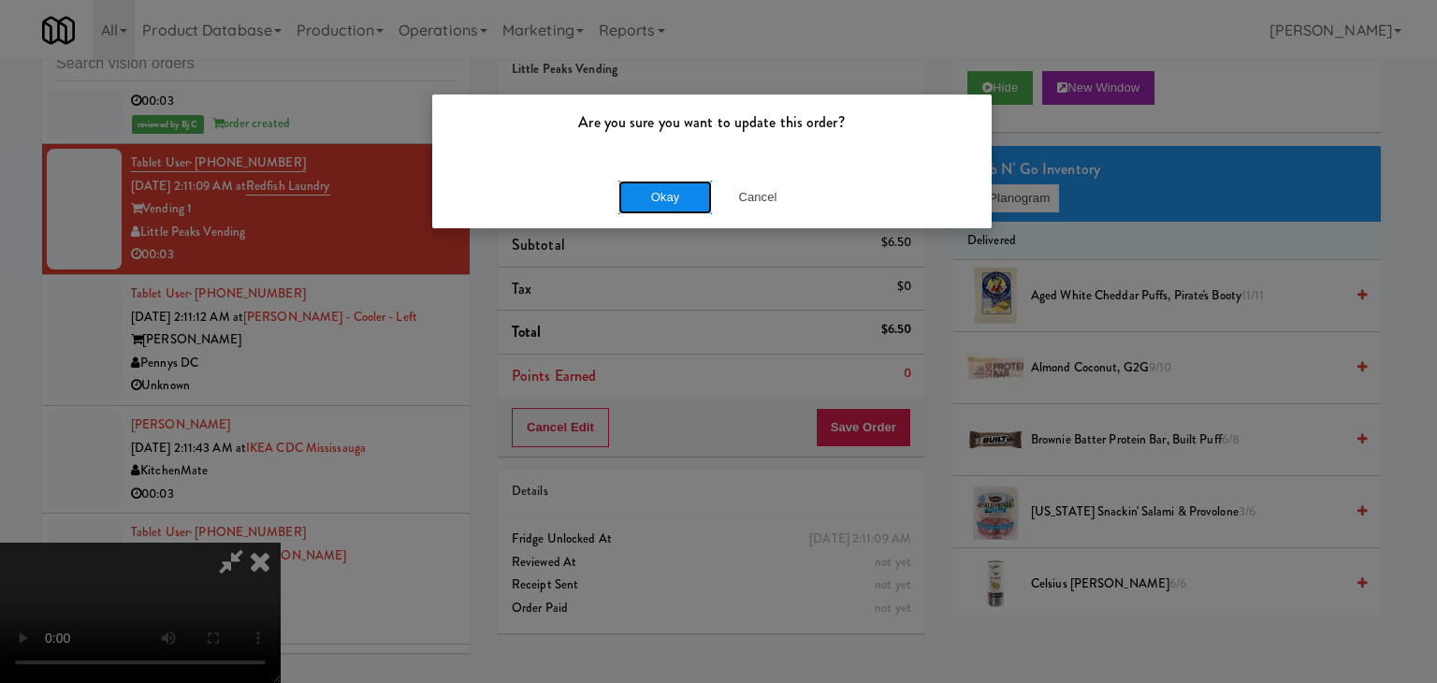
click at [696, 185] on button "Okay" at bounding box center [665, 197] width 94 height 34
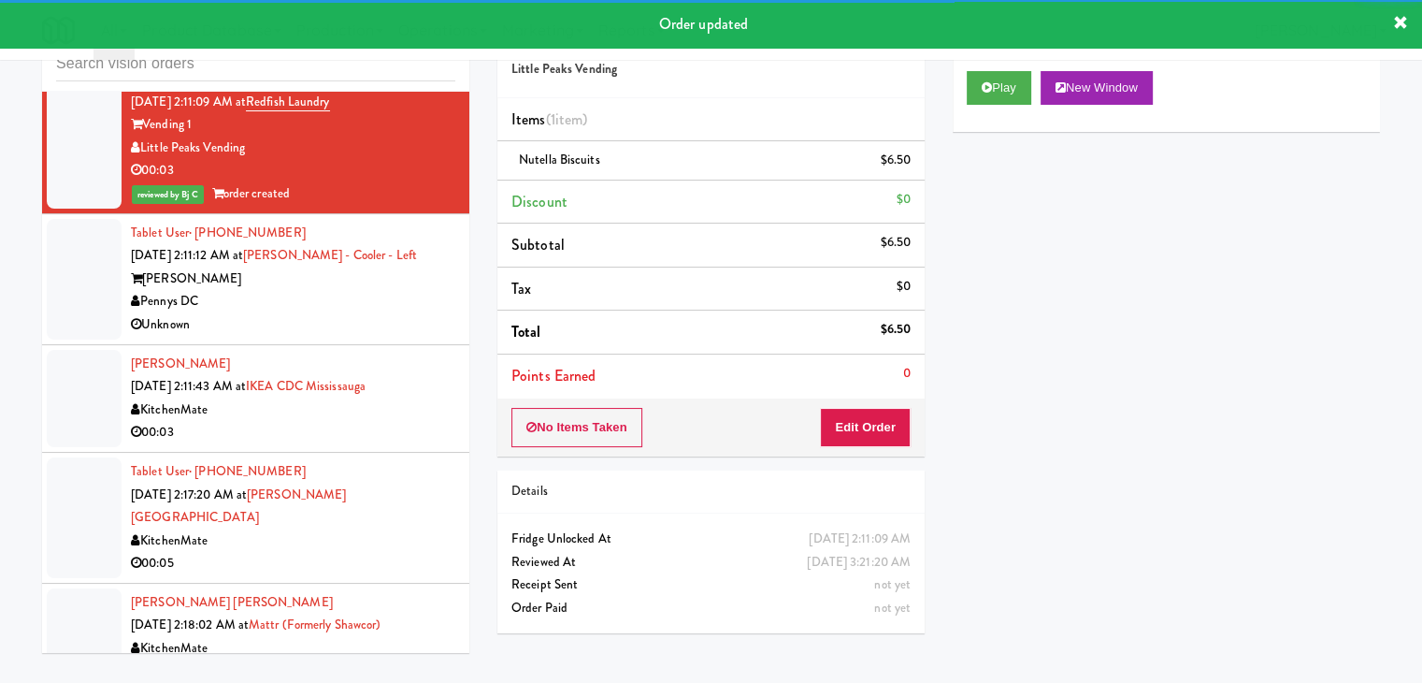
scroll to position [13251, 0]
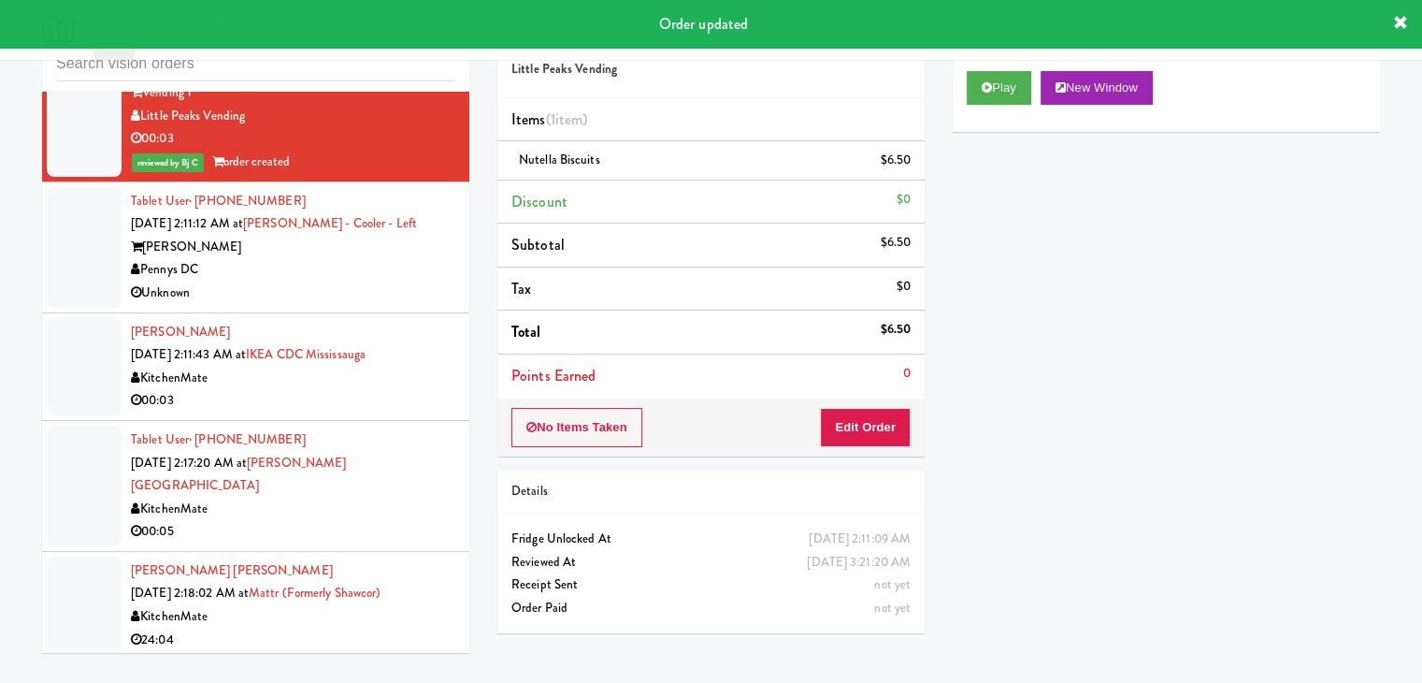
drag, startPoint x: 355, startPoint y: 301, endPoint x: 366, endPoint y: 310, distance: 13.3
click at [359, 282] on div "Pennys DC" at bounding box center [293, 269] width 325 height 23
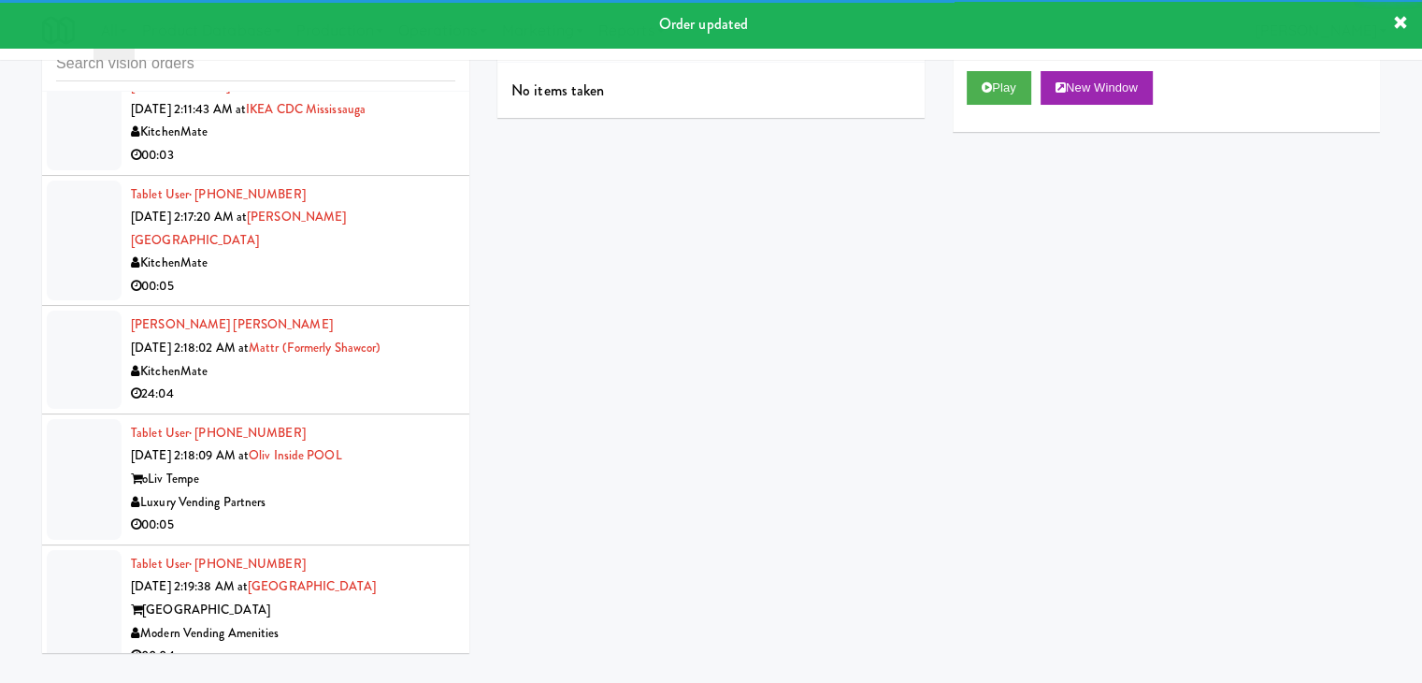
scroll to position [13532, 0]
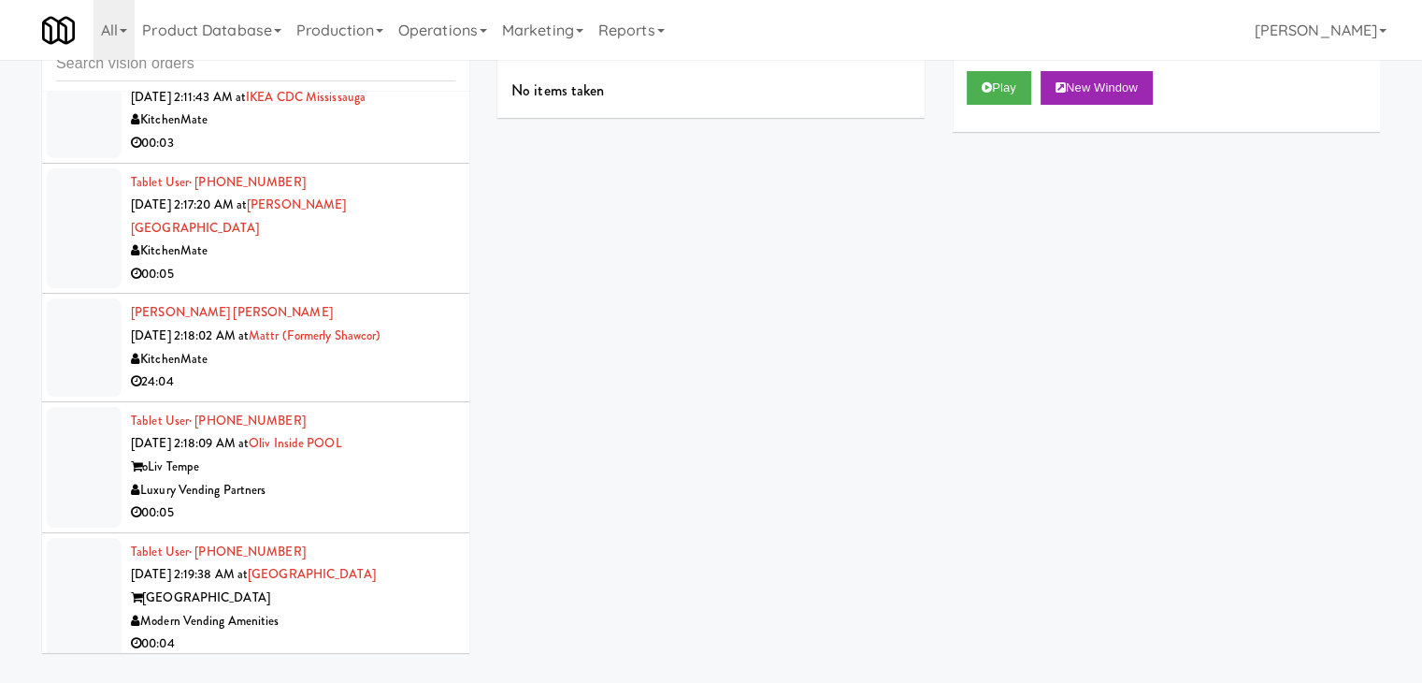
click at [419, 155] on div "00:03" at bounding box center [293, 143] width 325 height 23
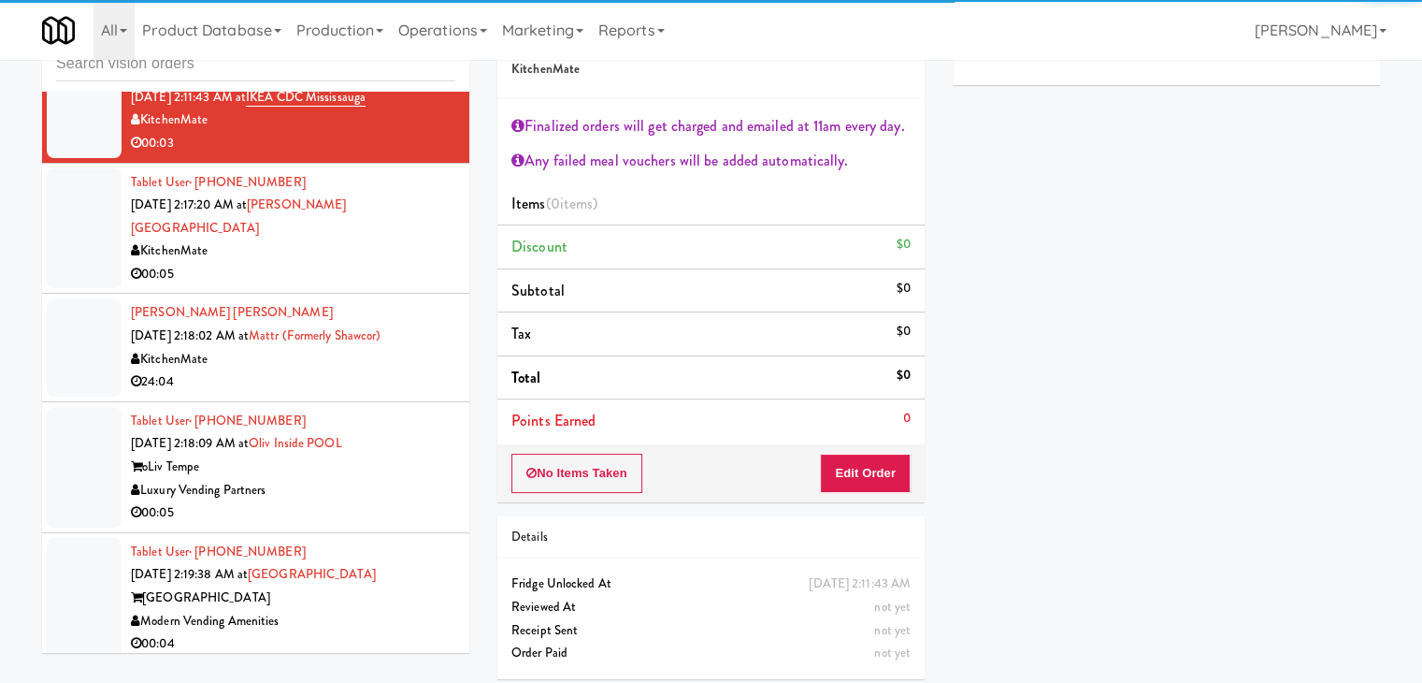
click at [368, 263] on div "KitchenMate" at bounding box center [293, 250] width 325 height 23
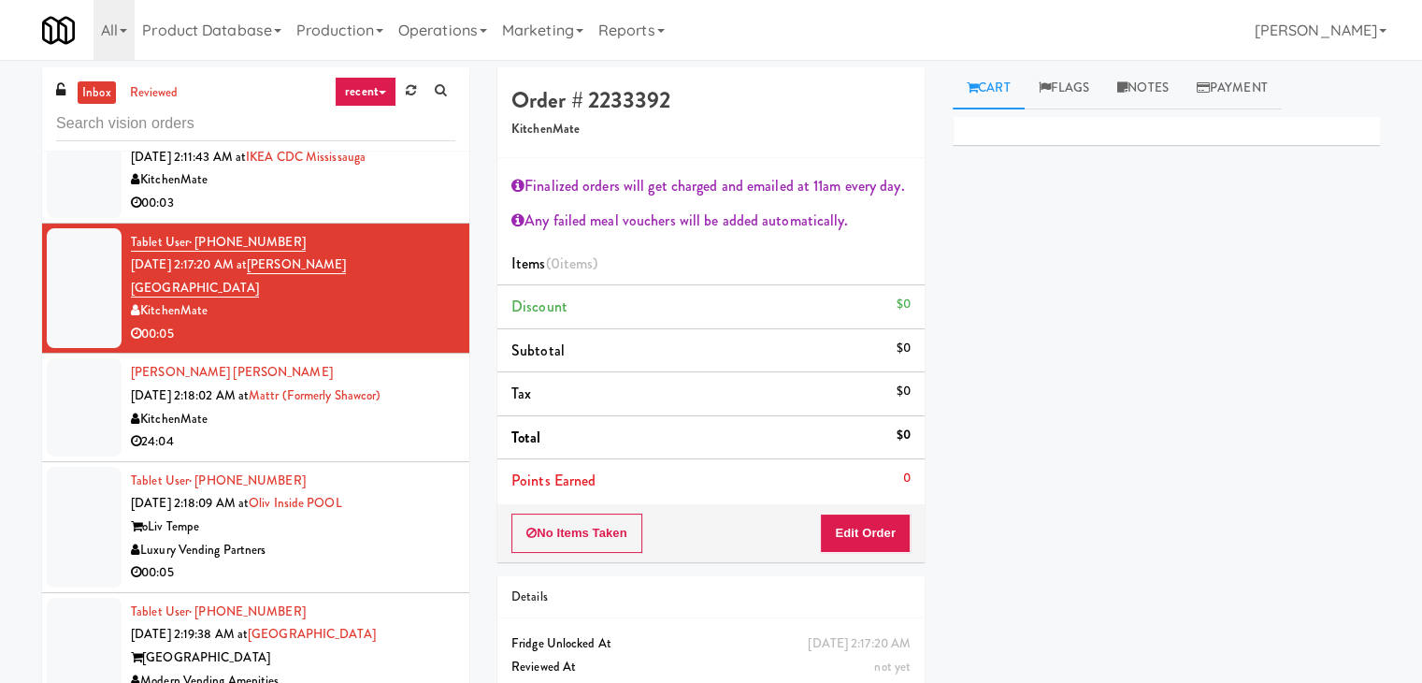
click at [337, 454] on div "24:04" at bounding box center [293, 441] width 325 height 23
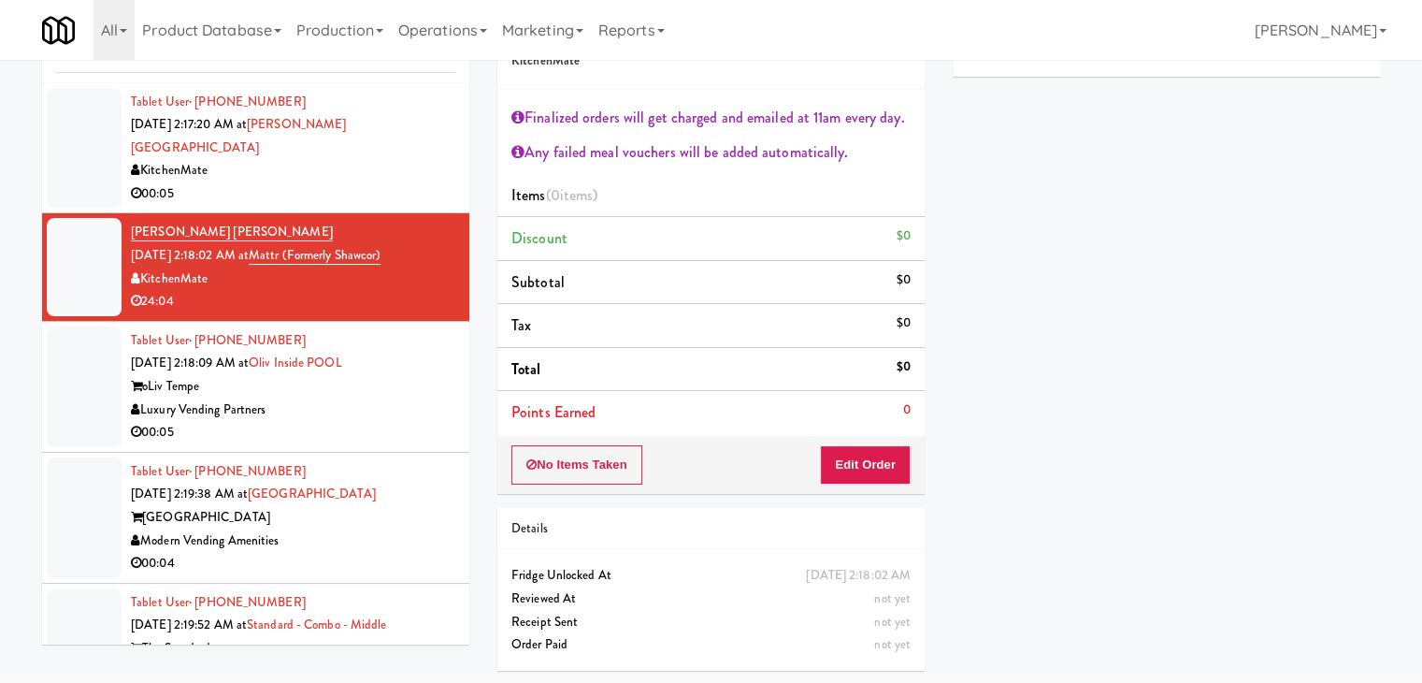
scroll to position [13719, 0]
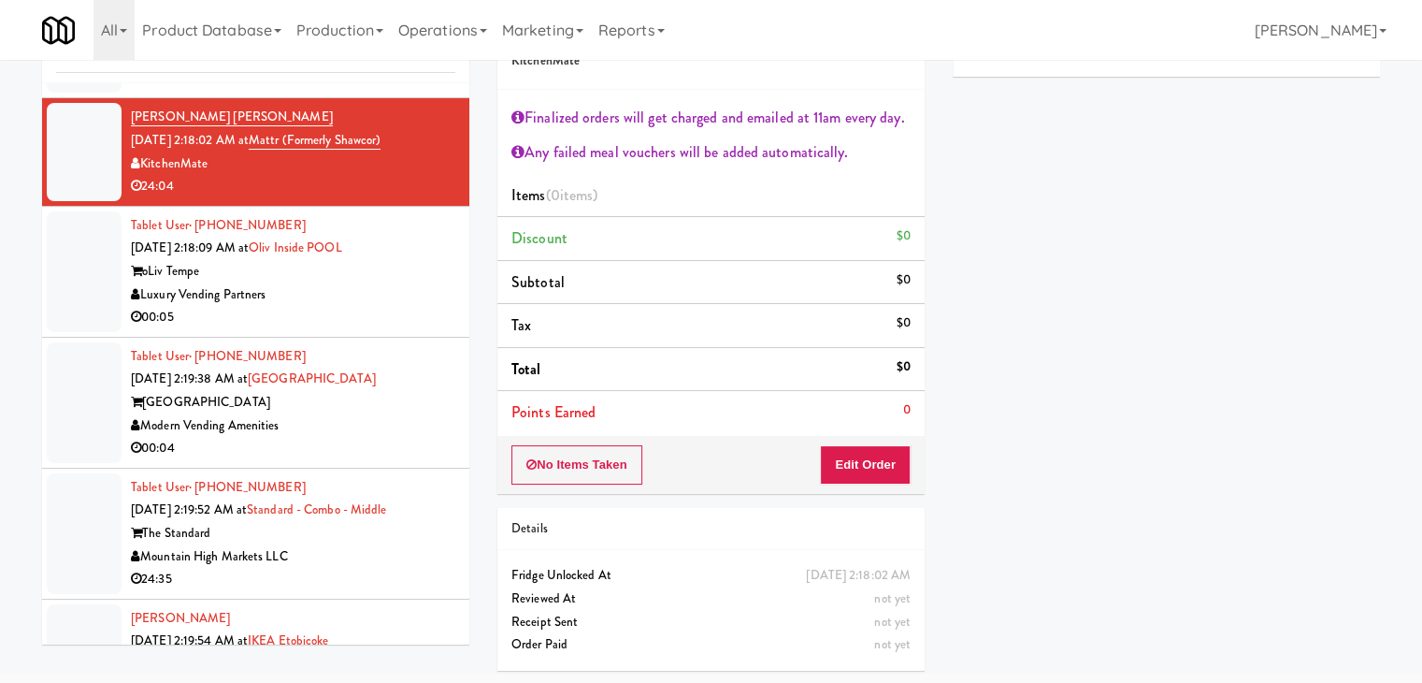
drag, startPoint x: 368, startPoint y: 293, endPoint x: 386, endPoint y: 304, distance: 21.8
click at [377, 295] on div "Tablet User · (920) 489-4988 [DATE] 2:18:09 AM at Oliv Inside POOL oLiv Tempe L…" at bounding box center [293, 271] width 325 height 115
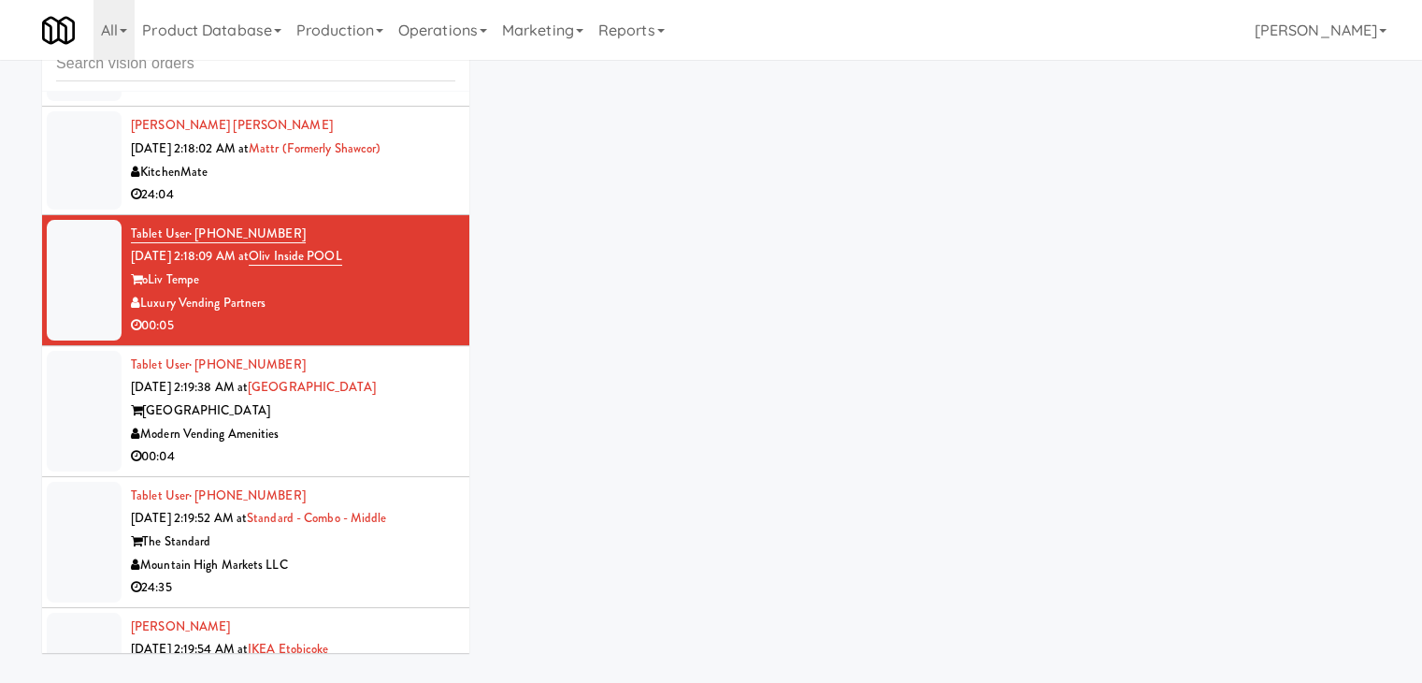
scroll to position [60, 0]
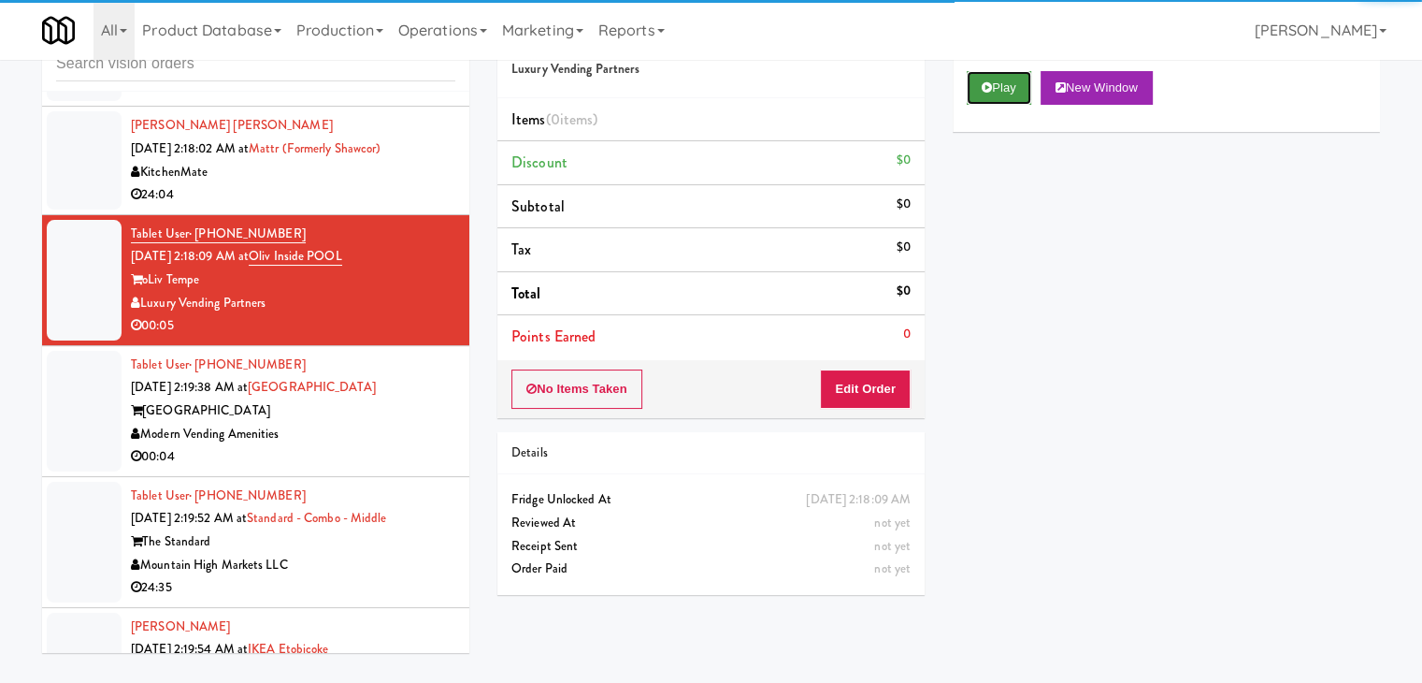
click at [1008, 83] on button "Play" at bounding box center [999, 88] width 65 height 34
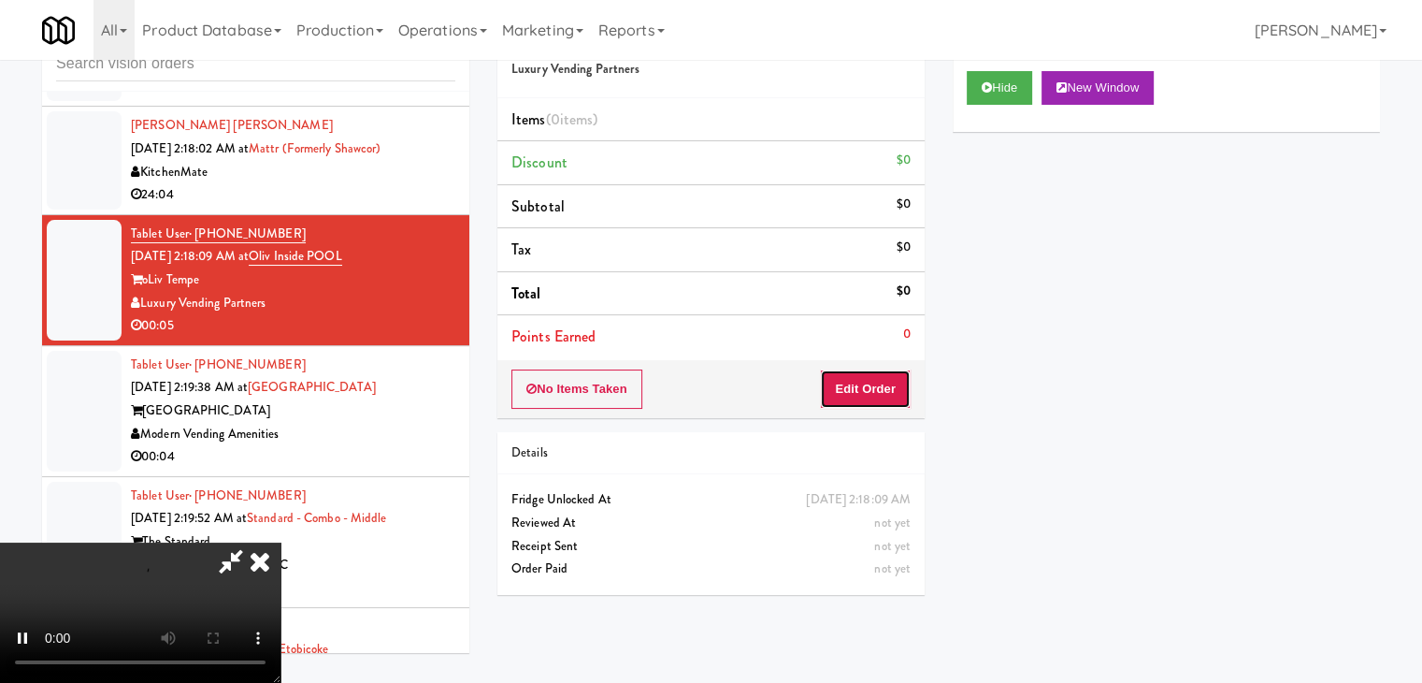
click at [876, 383] on button "Edit Order" at bounding box center [865, 388] width 91 height 39
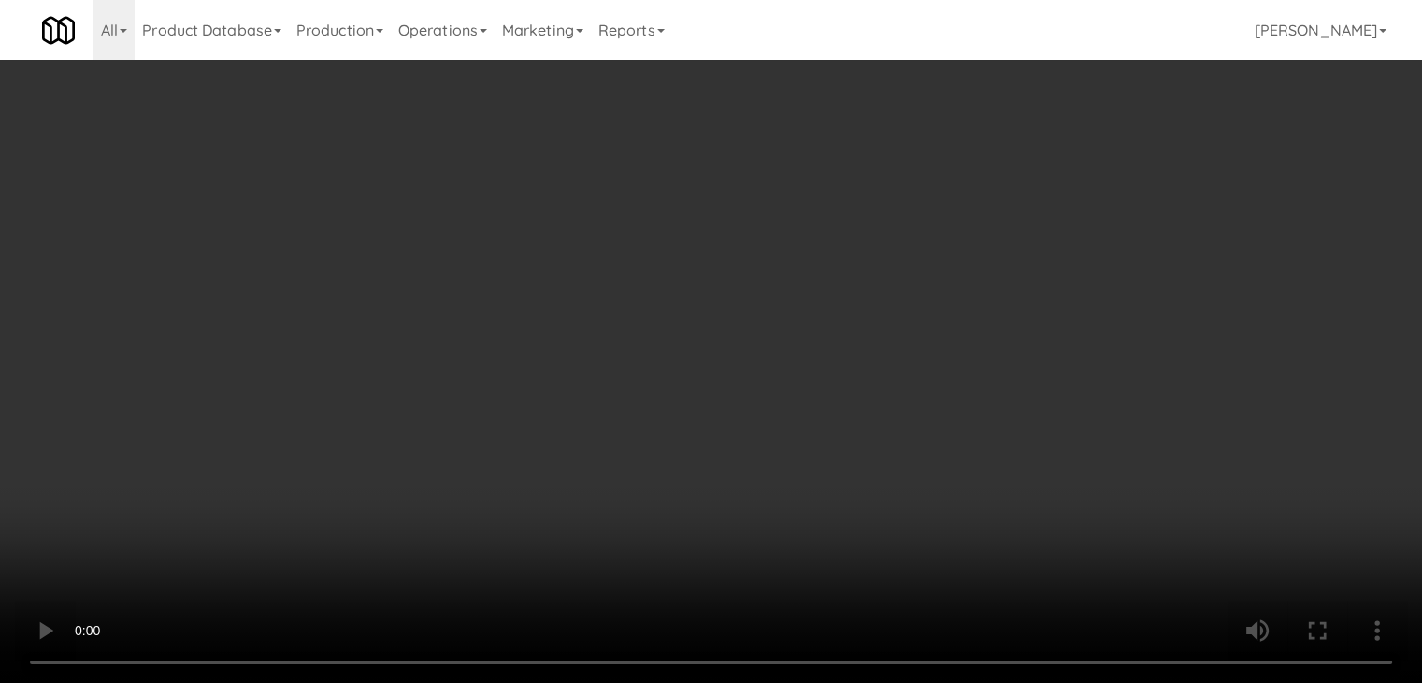
scroll to position [13695, 0]
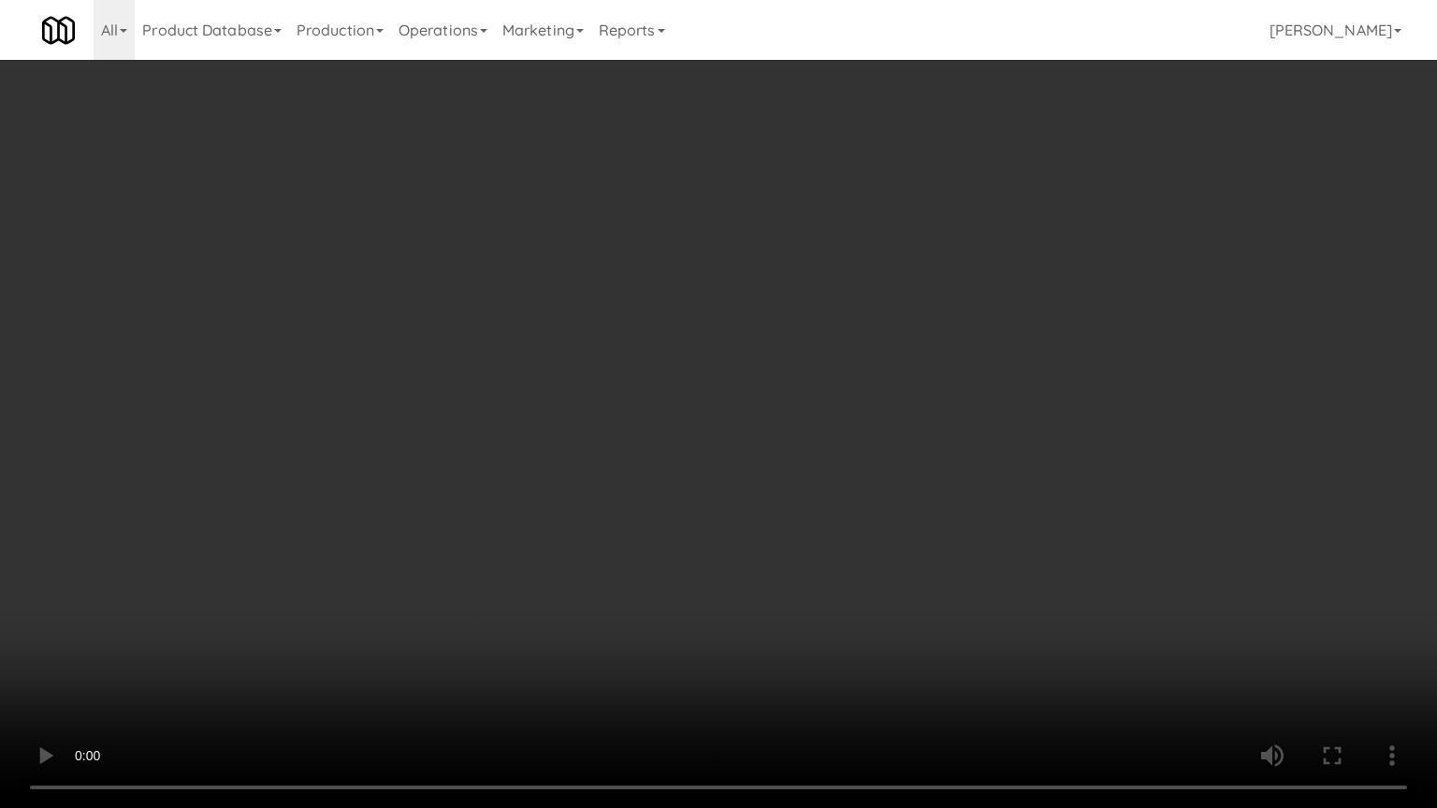
click at [914, 502] on video at bounding box center [718, 404] width 1437 height 808
click at [912, 502] on video at bounding box center [718, 404] width 1437 height 808
click at [905, 499] on video at bounding box center [718, 404] width 1437 height 808
drag, startPoint x: 905, startPoint y: 498, endPoint x: 1102, endPoint y: 238, distance: 325.8
click at [914, 483] on video at bounding box center [718, 404] width 1437 height 808
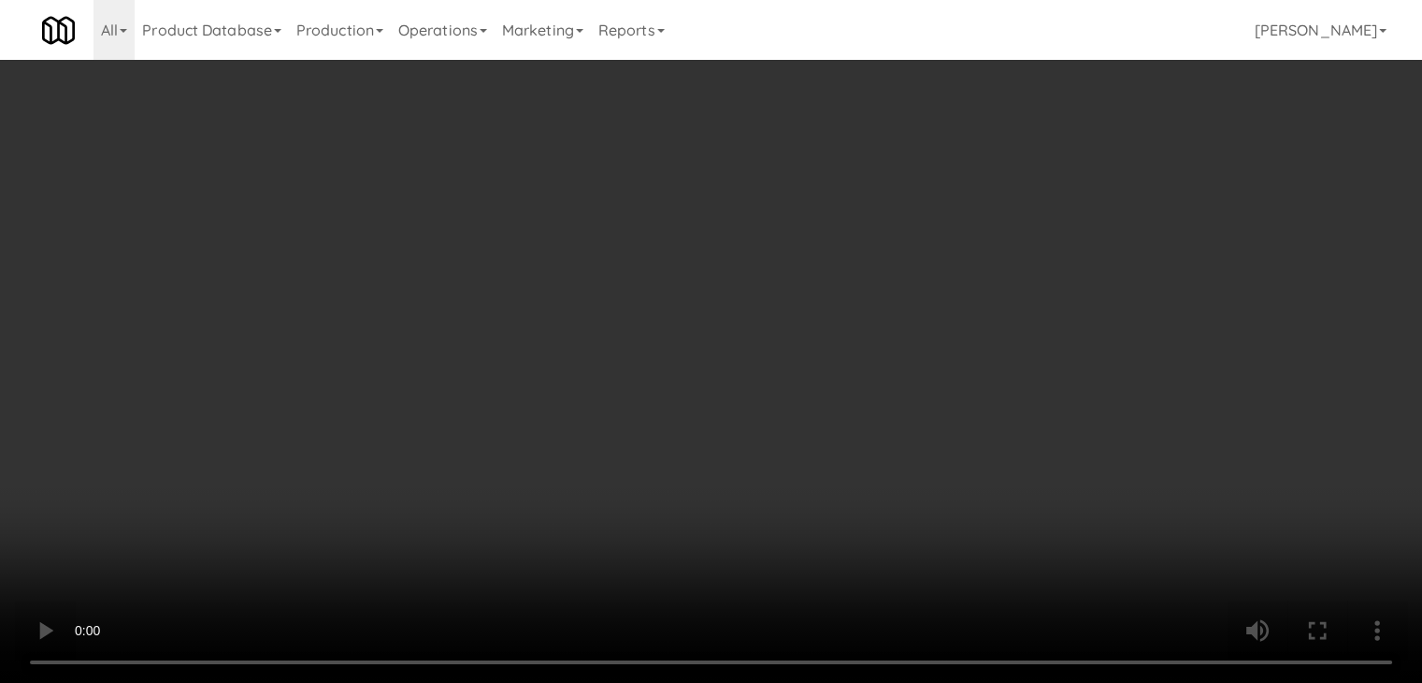
click at [1039, 197] on button "Planogram" at bounding box center [1013, 198] width 92 height 28
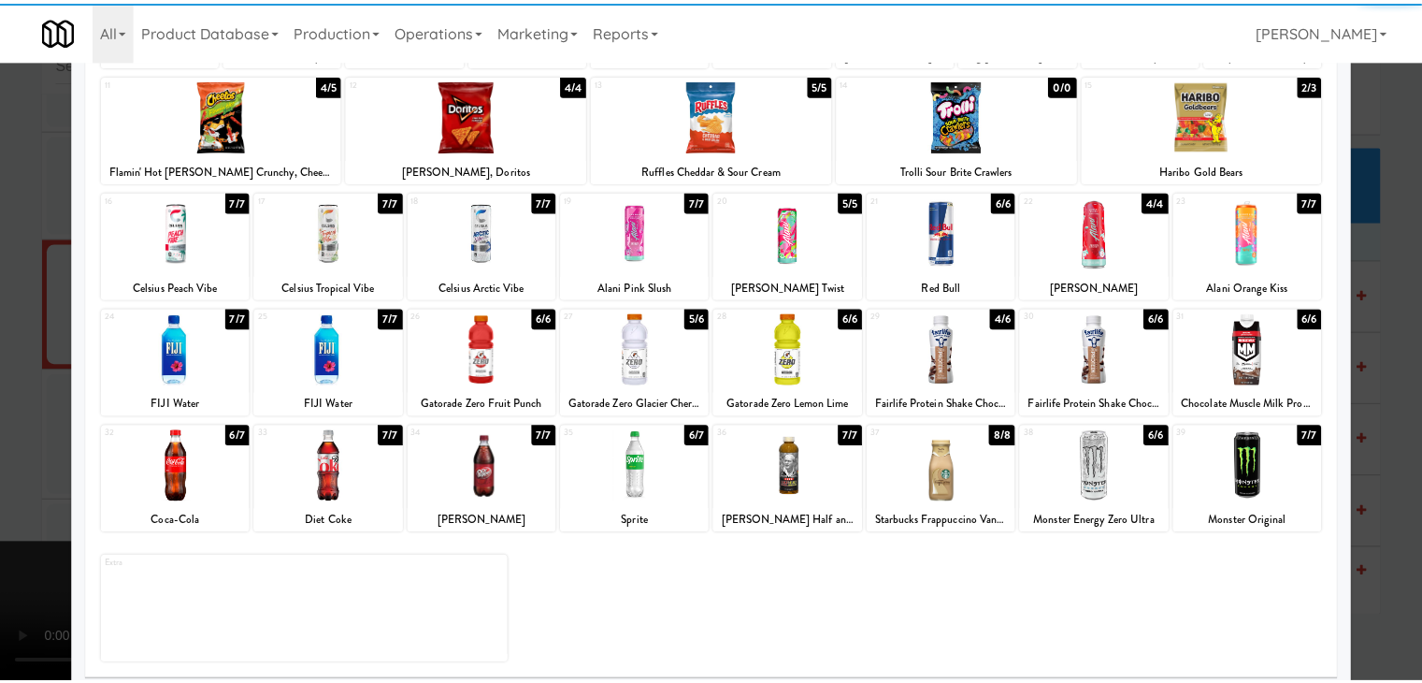
scroll to position [236, 0]
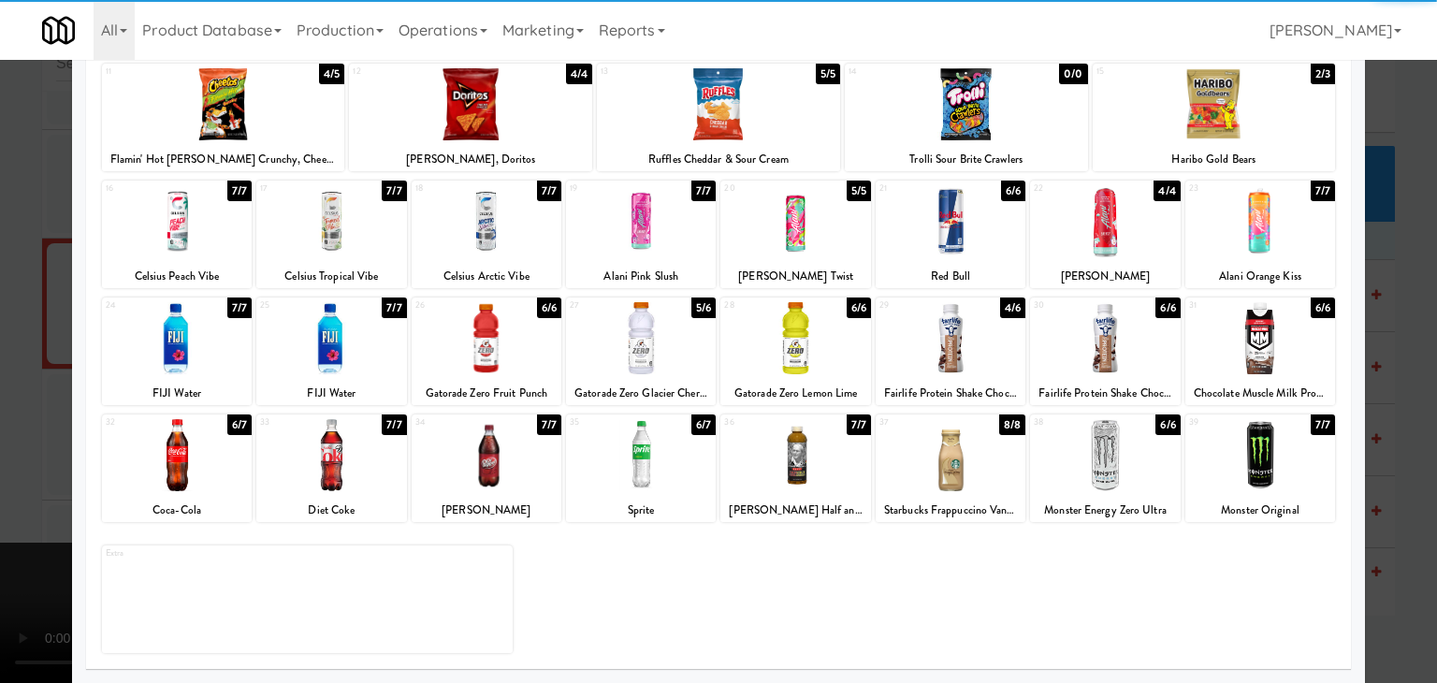
click at [205, 477] on div at bounding box center [177, 455] width 150 height 72
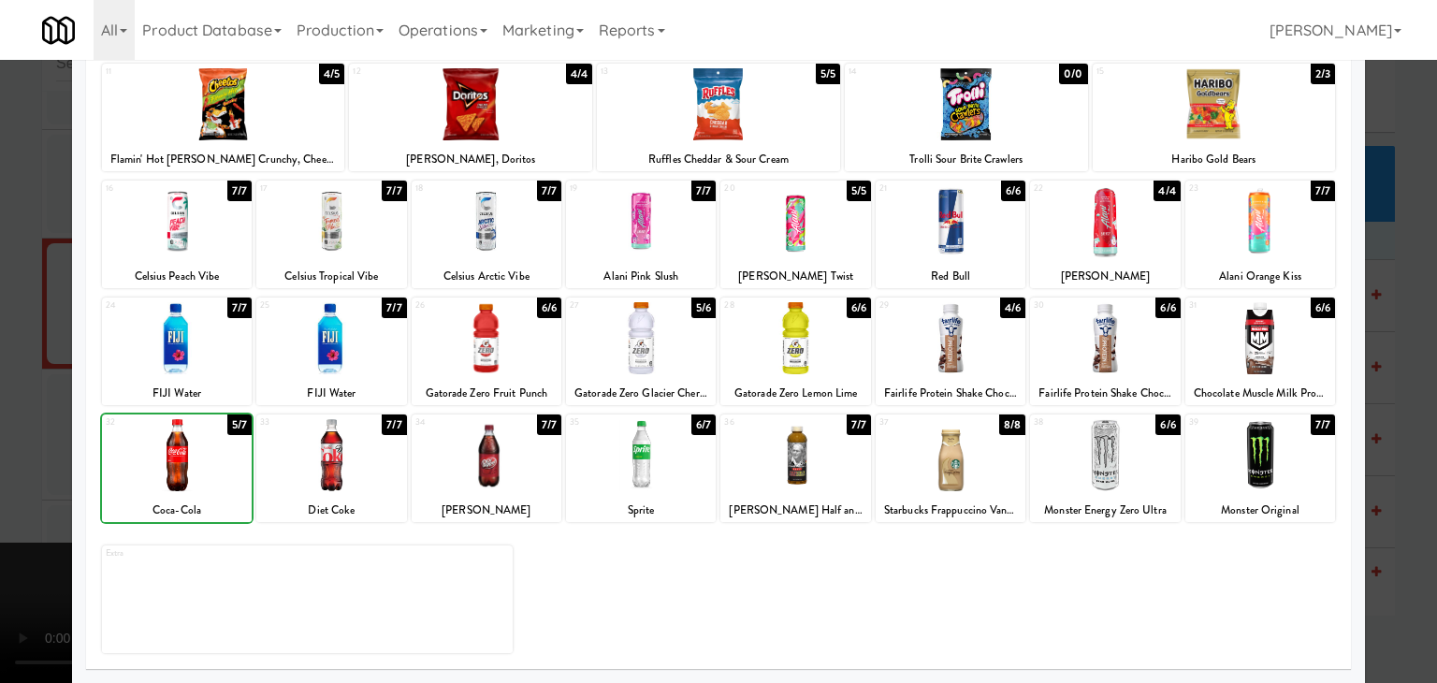
drag, startPoint x: 8, startPoint y: 459, endPoint x: 510, endPoint y: 456, distance: 501.3
click at [29, 457] on div at bounding box center [718, 341] width 1437 height 683
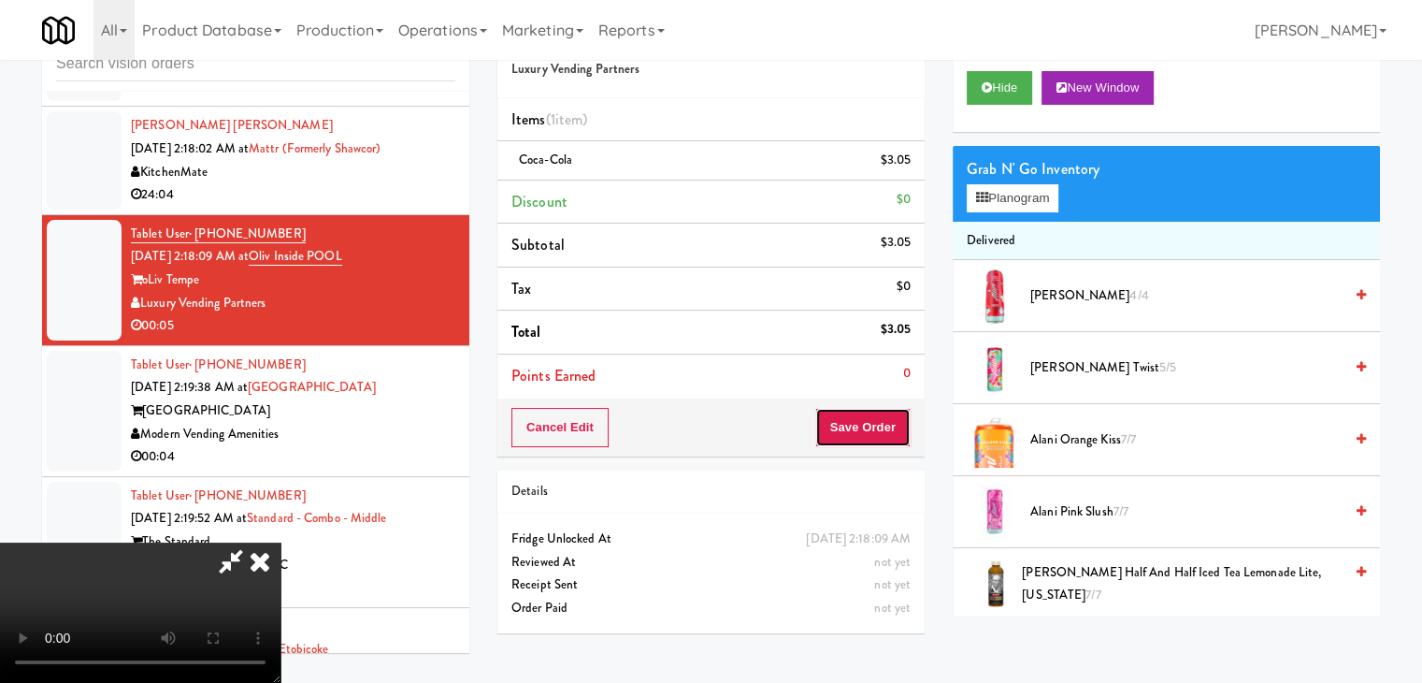
click at [880, 432] on button "Save Order" at bounding box center [863, 427] width 95 height 39
click at [880, 431] on button "Save Order" at bounding box center [863, 427] width 95 height 39
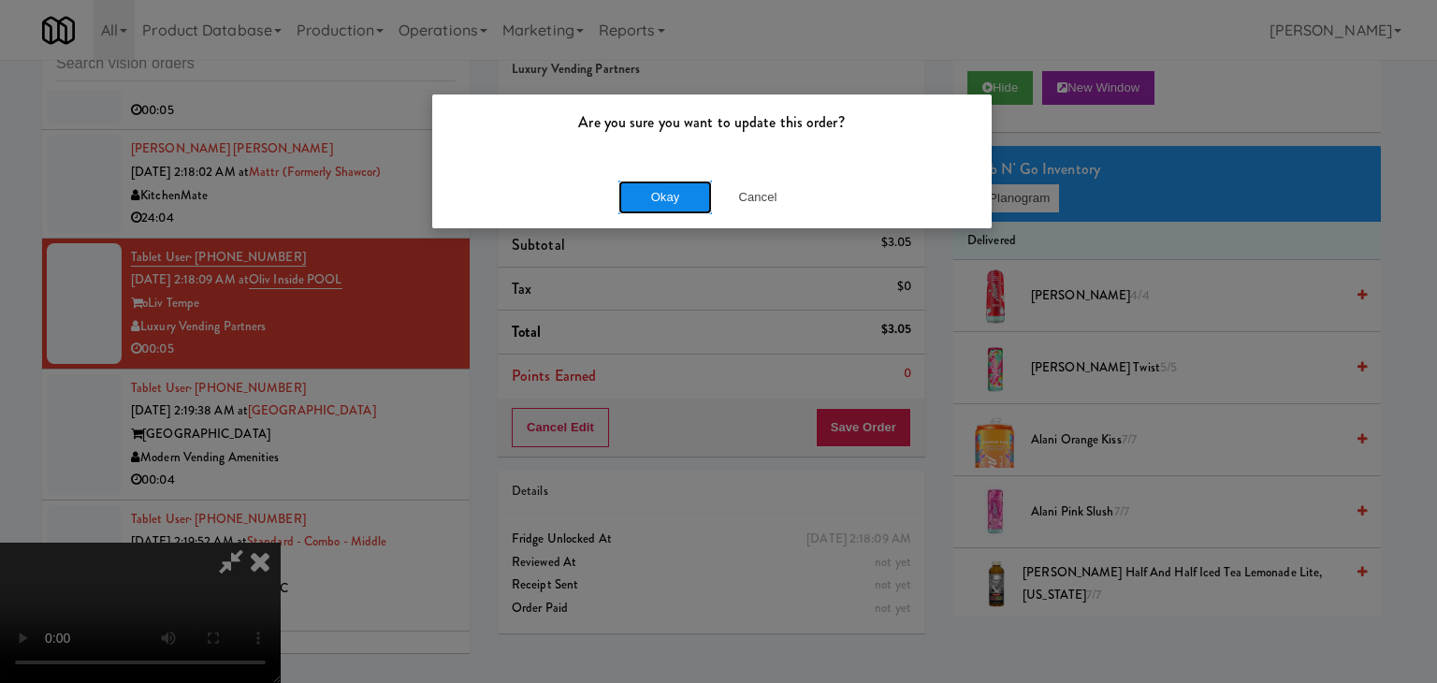
click at [671, 198] on button "Okay" at bounding box center [665, 197] width 94 height 34
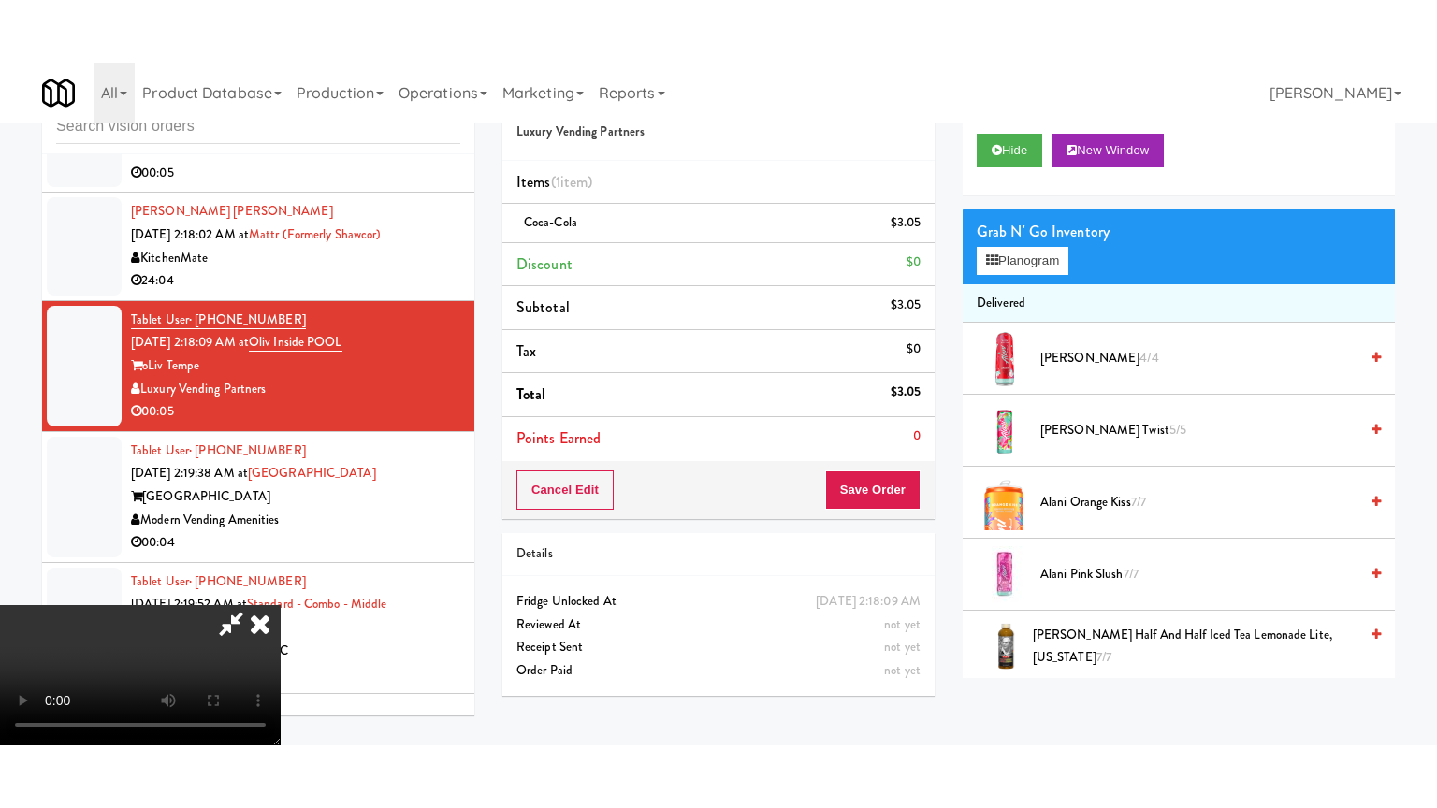
scroll to position [13719, 0]
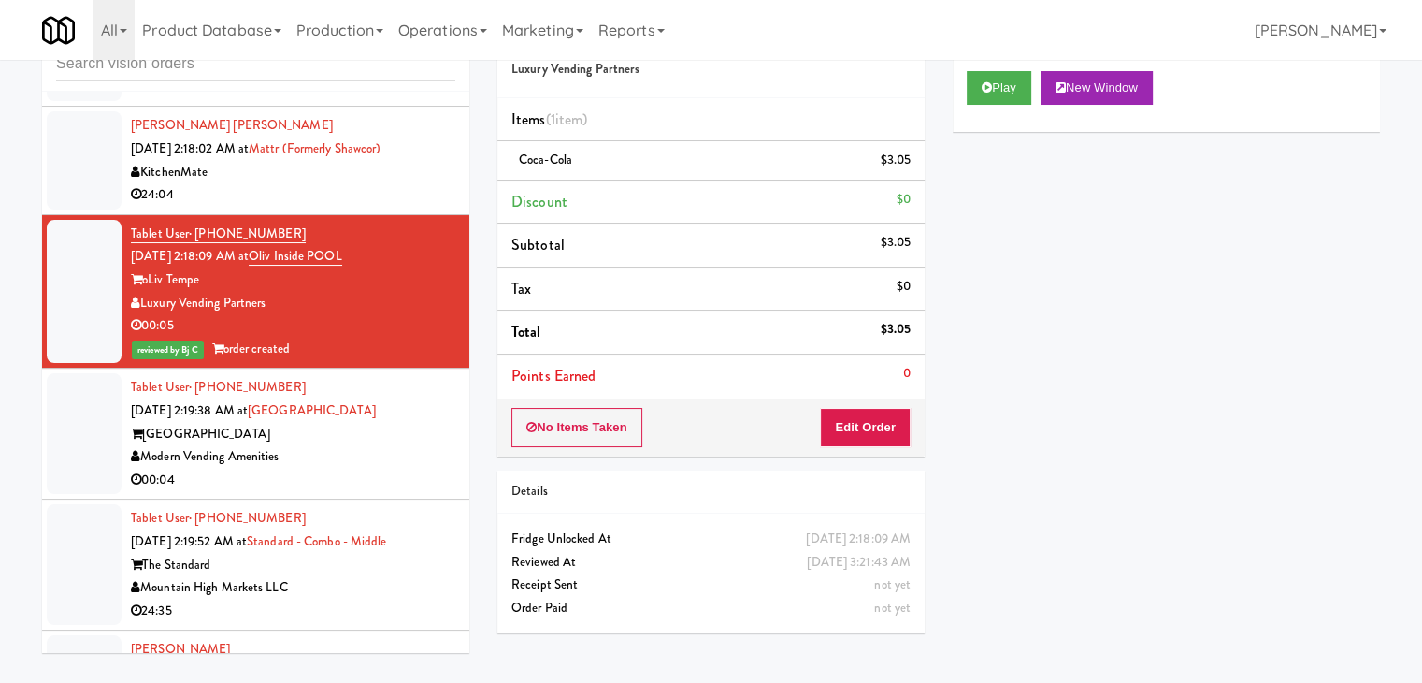
click at [374, 443] on div "[GEOGRAPHIC_DATA]" at bounding box center [293, 434] width 325 height 23
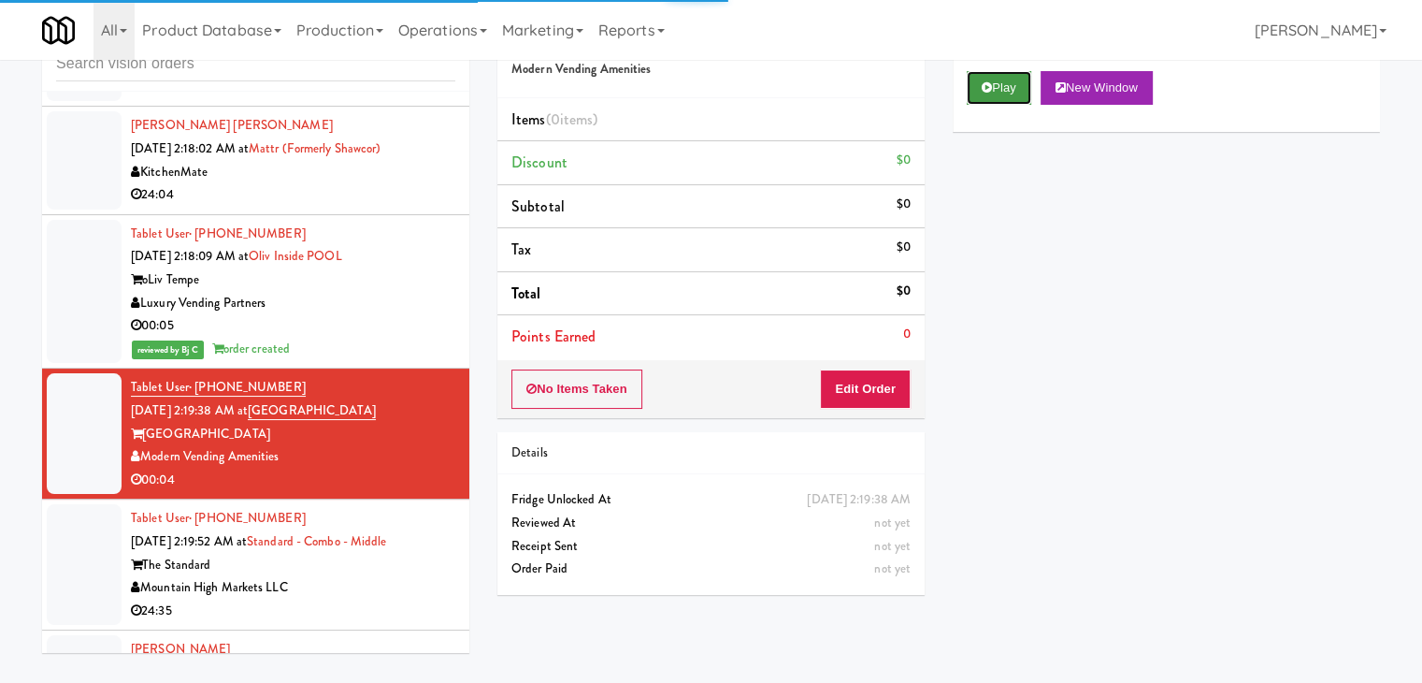
click at [1006, 97] on button "Play" at bounding box center [999, 88] width 65 height 34
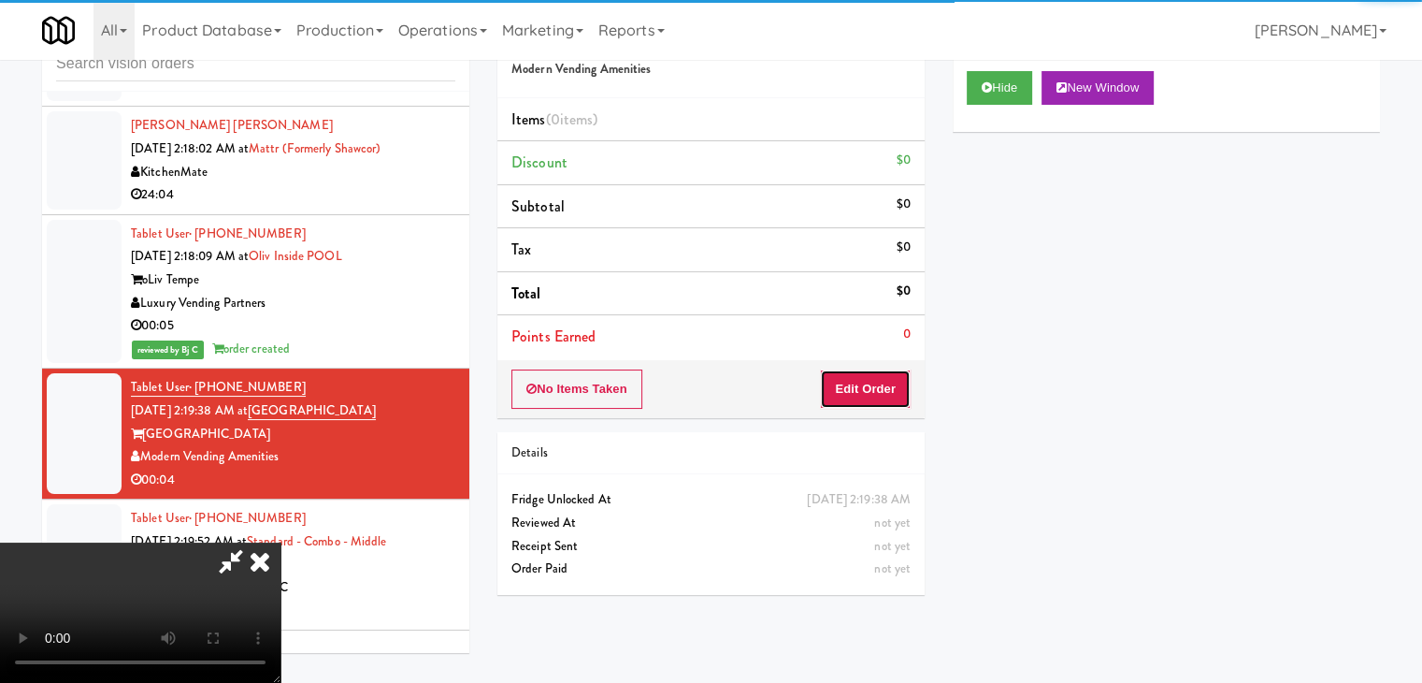
click at [888, 373] on button "Edit Order" at bounding box center [865, 388] width 91 height 39
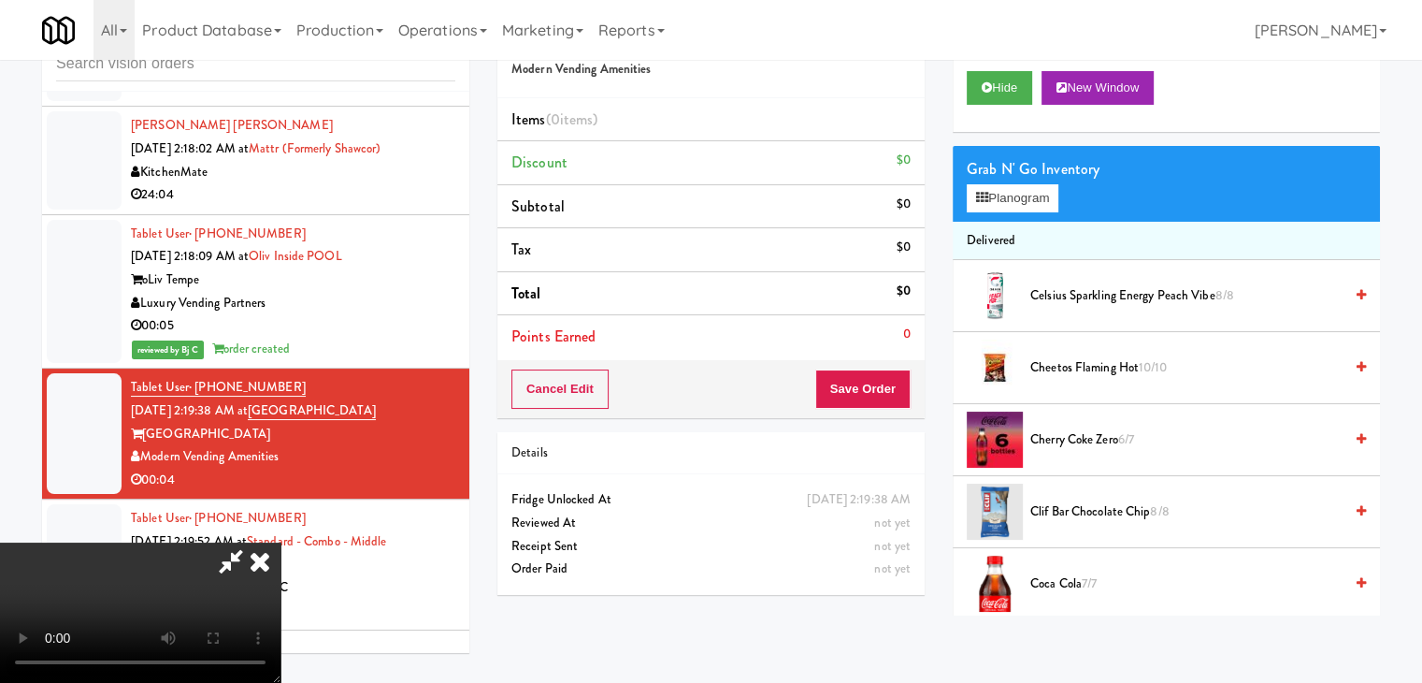
scroll to position [13695, 0]
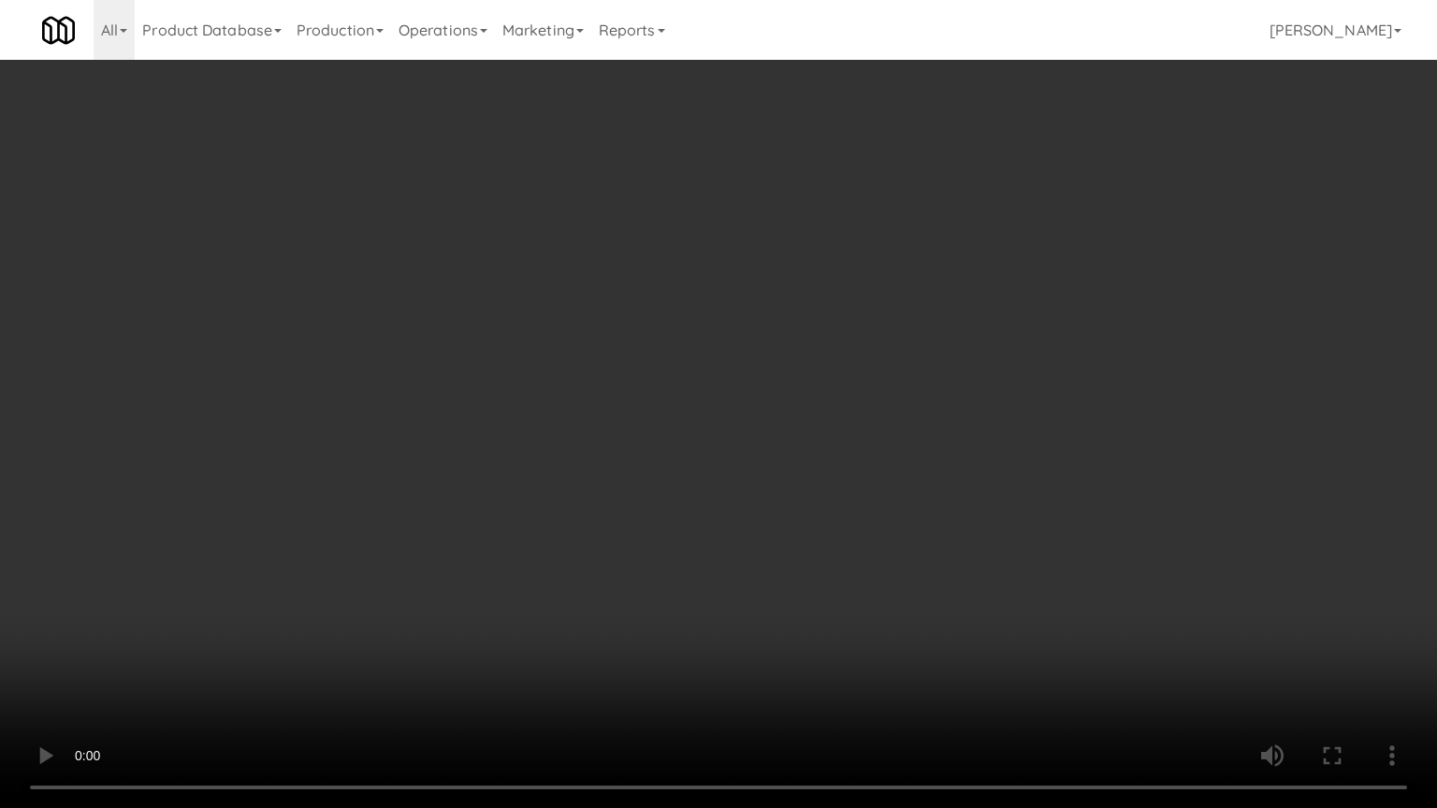
click at [844, 554] on video at bounding box center [718, 404] width 1437 height 808
click at [851, 552] on video at bounding box center [718, 404] width 1437 height 808
click at [852, 552] on video at bounding box center [718, 404] width 1437 height 808
click at [859, 549] on video at bounding box center [718, 404] width 1437 height 808
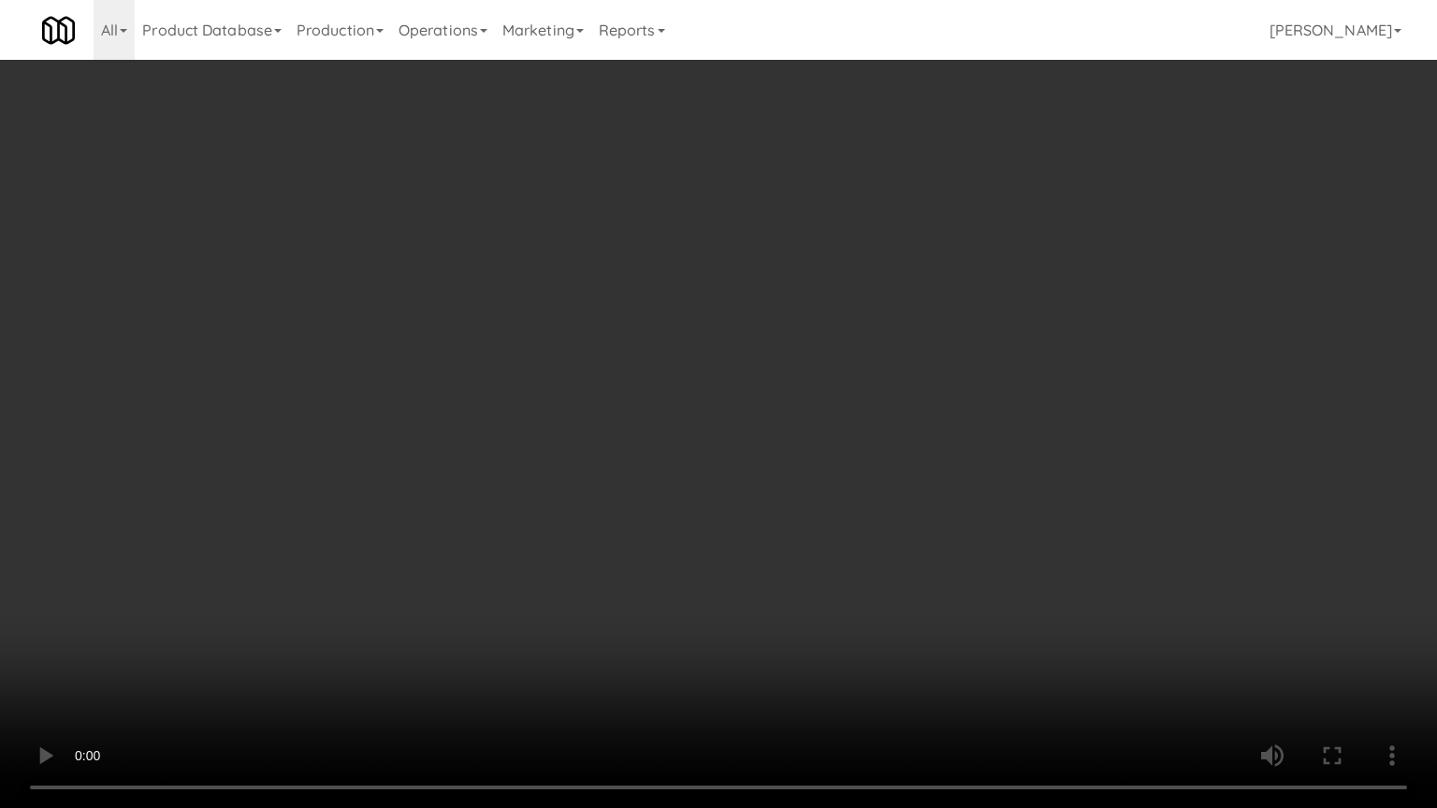
click at [859, 549] on video at bounding box center [718, 404] width 1437 height 808
click at [866, 542] on video at bounding box center [718, 404] width 1437 height 808
drag, startPoint x: 866, startPoint y: 542, endPoint x: 946, endPoint y: 406, distance: 158.0
click at [877, 533] on video at bounding box center [718, 404] width 1437 height 808
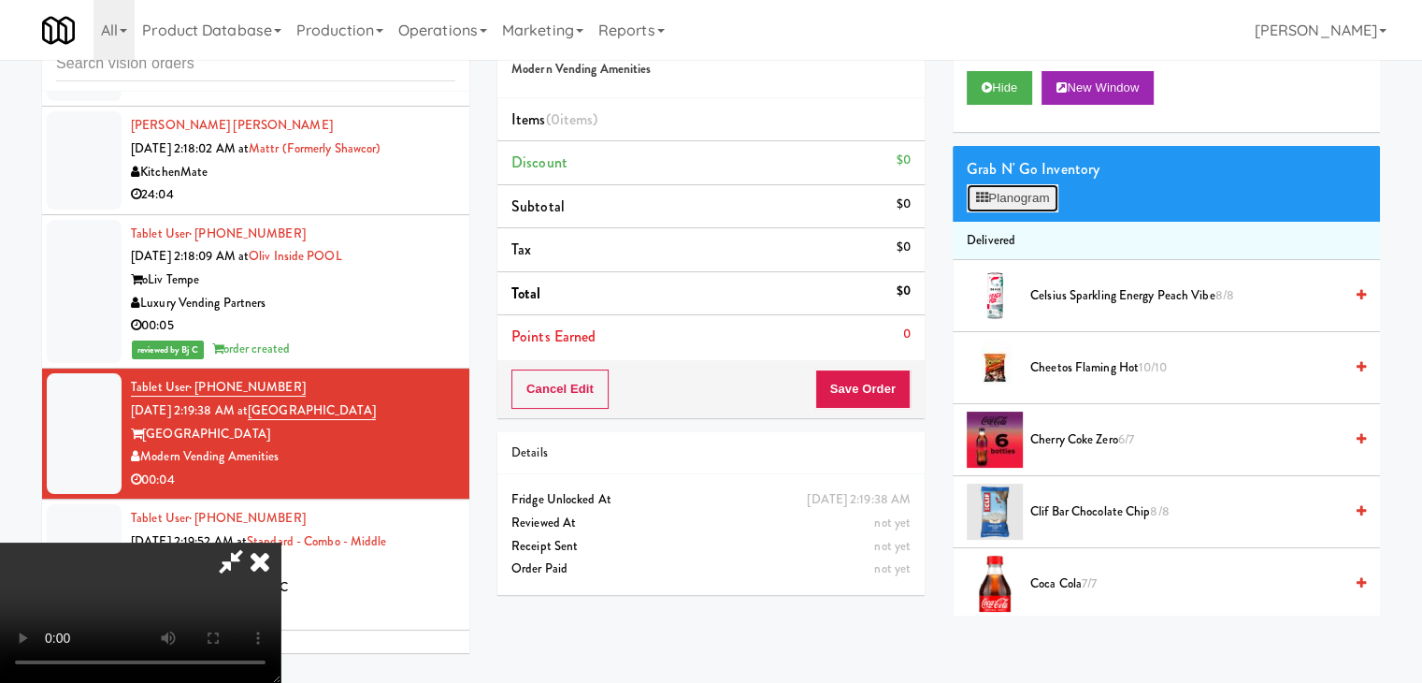
click at [1039, 187] on button "Planogram" at bounding box center [1013, 198] width 92 height 28
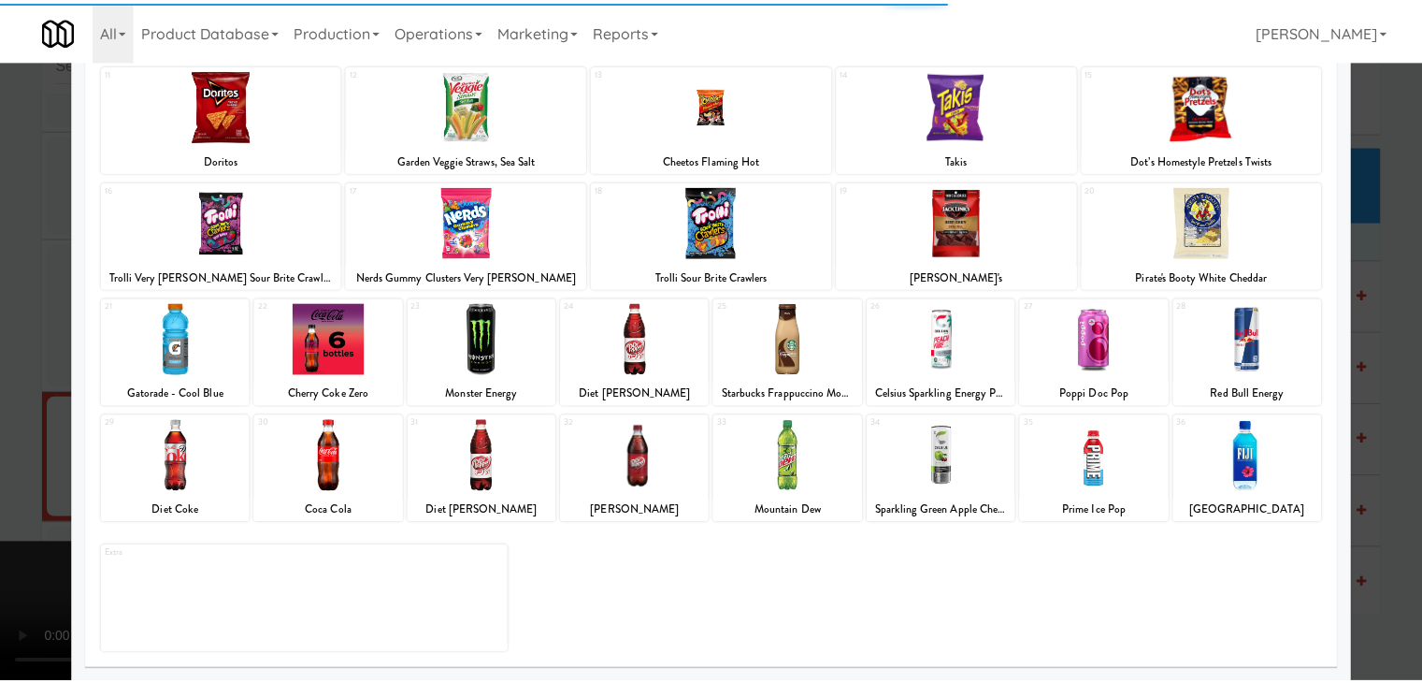
scroll to position [236, 0]
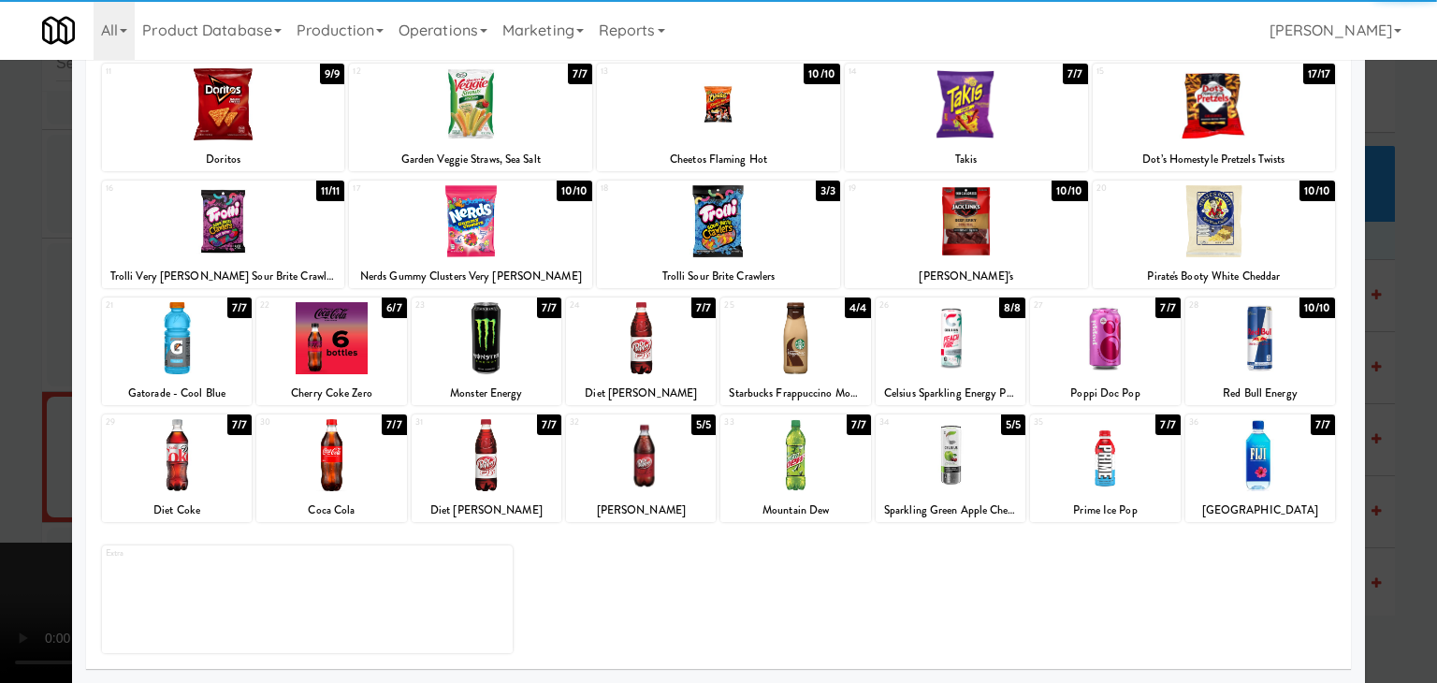
click at [161, 358] on div at bounding box center [177, 338] width 150 height 72
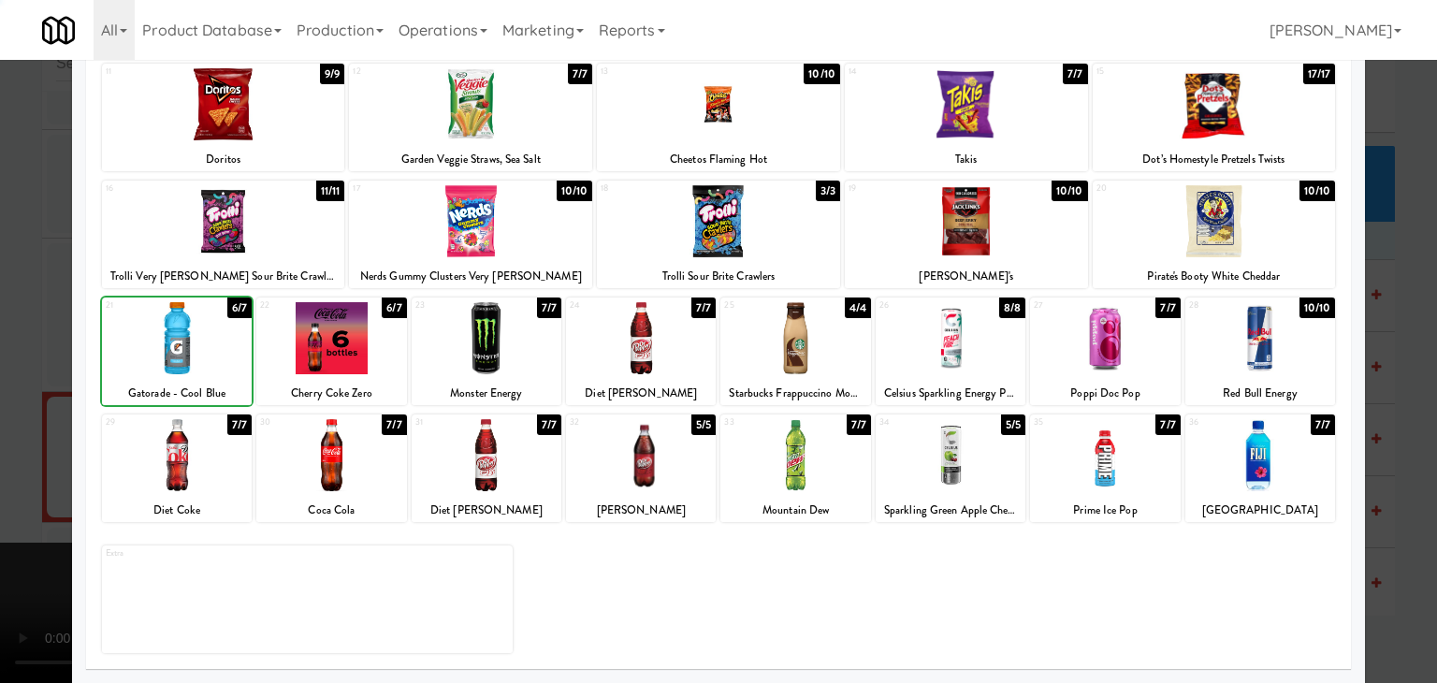
click at [37, 383] on div at bounding box center [718, 341] width 1437 height 683
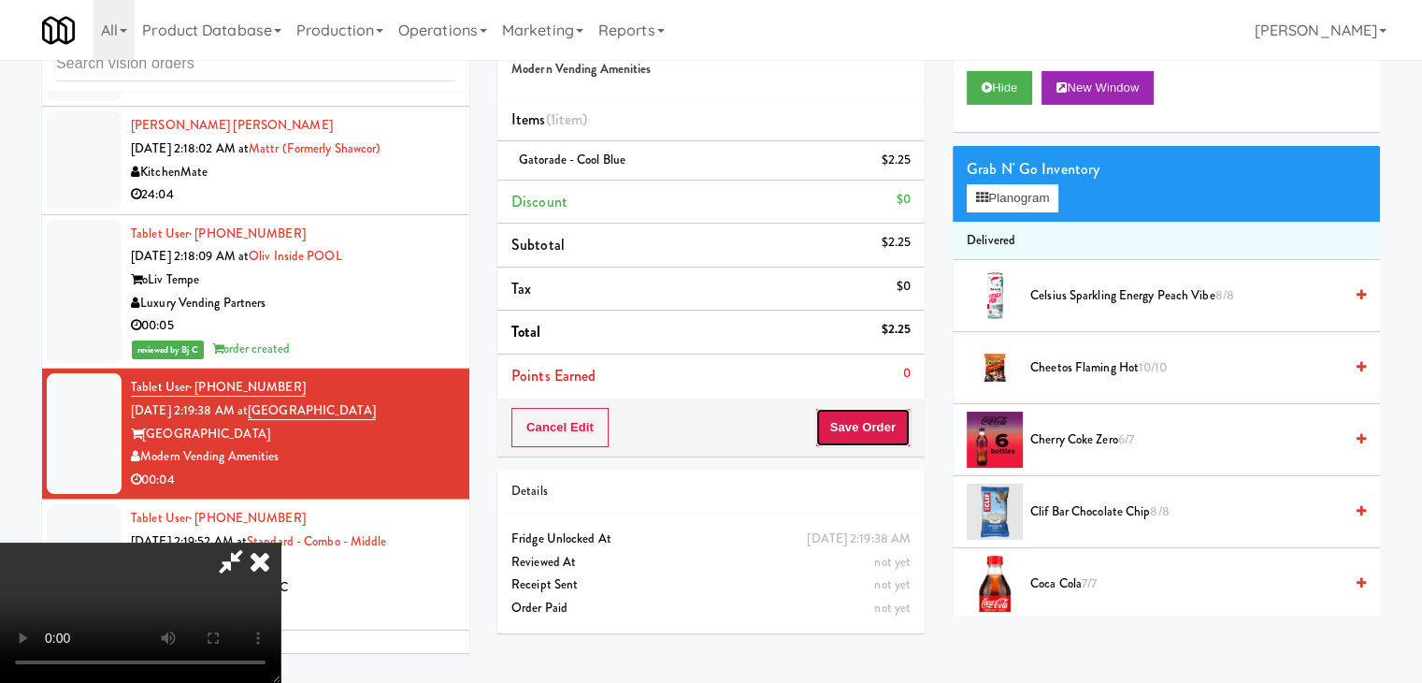
click at [883, 435] on button "Save Order" at bounding box center [863, 427] width 95 height 39
click at [882, 435] on button "Save Order" at bounding box center [863, 427] width 95 height 39
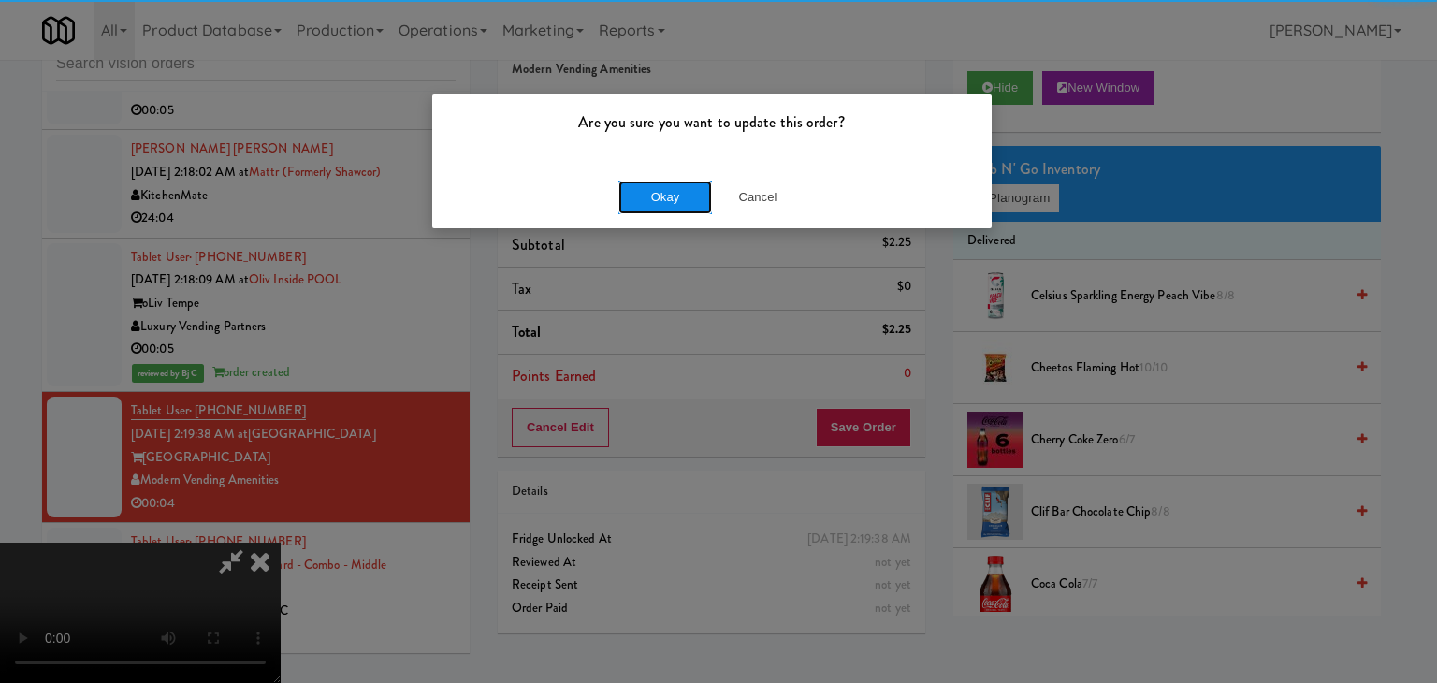
click at [669, 207] on button "Okay" at bounding box center [665, 197] width 94 height 34
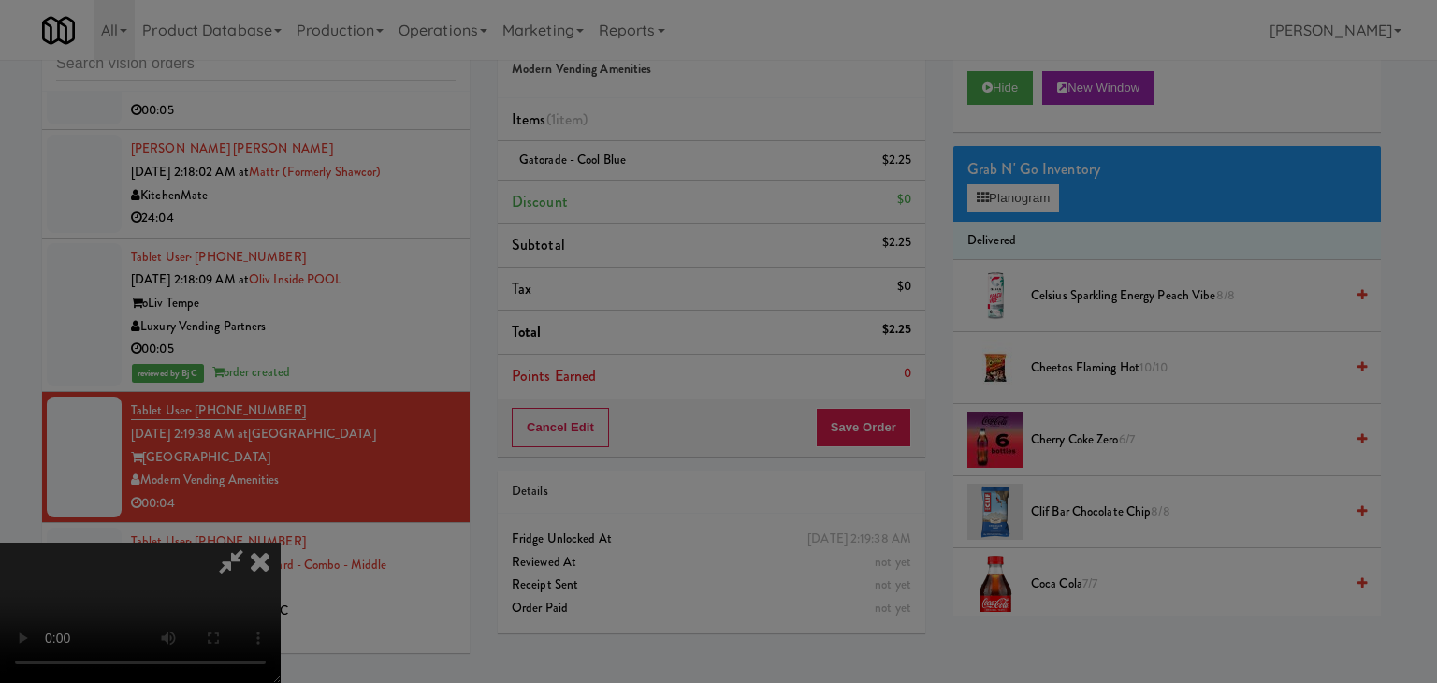
click at [669, 194] on div "Okay Cancel" at bounding box center [711, 162] width 559 height 63
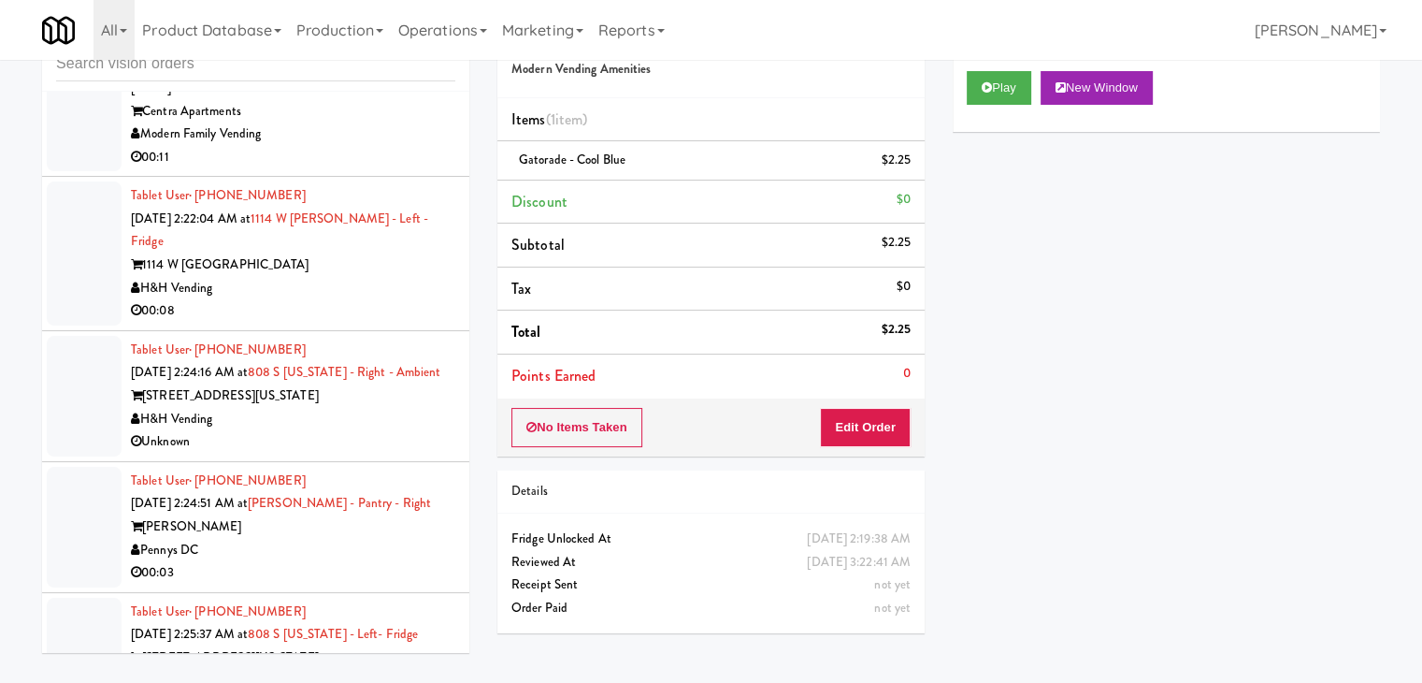
scroll to position [14467, 0]
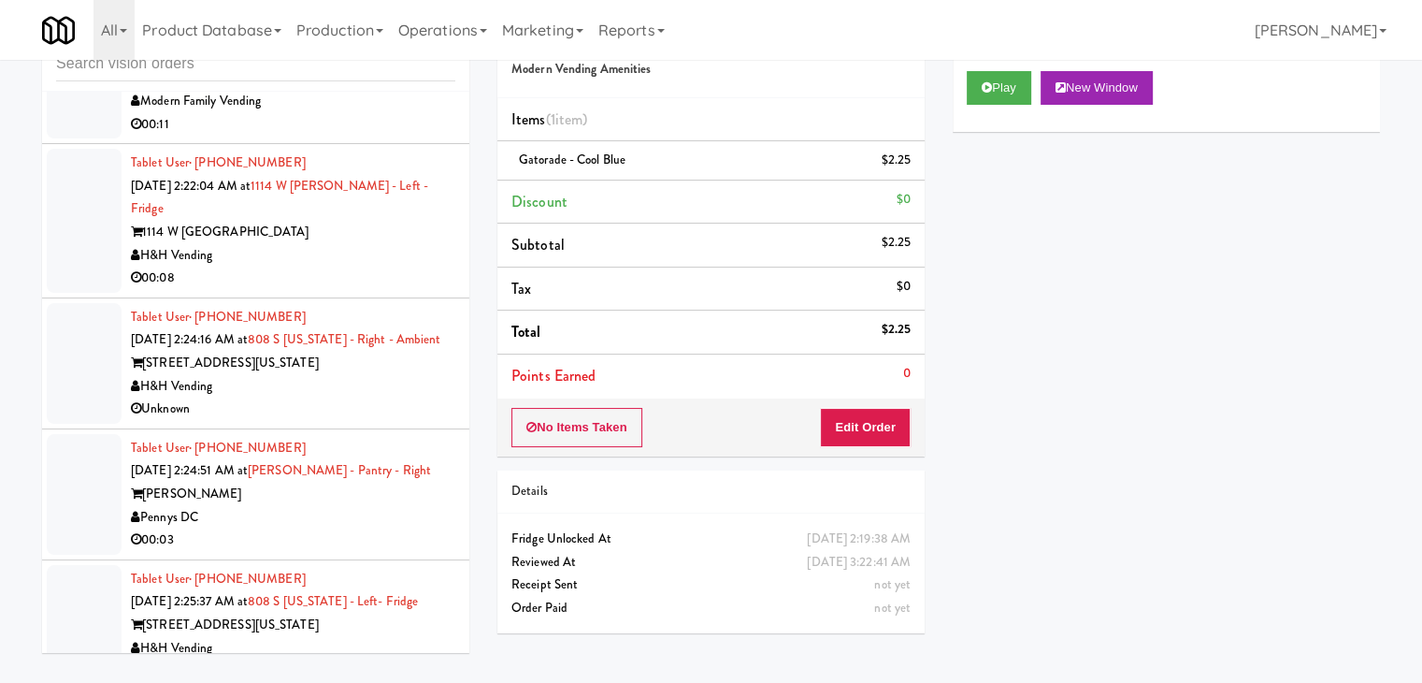
click at [395, 267] on div "00:08" at bounding box center [293, 278] width 325 height 23
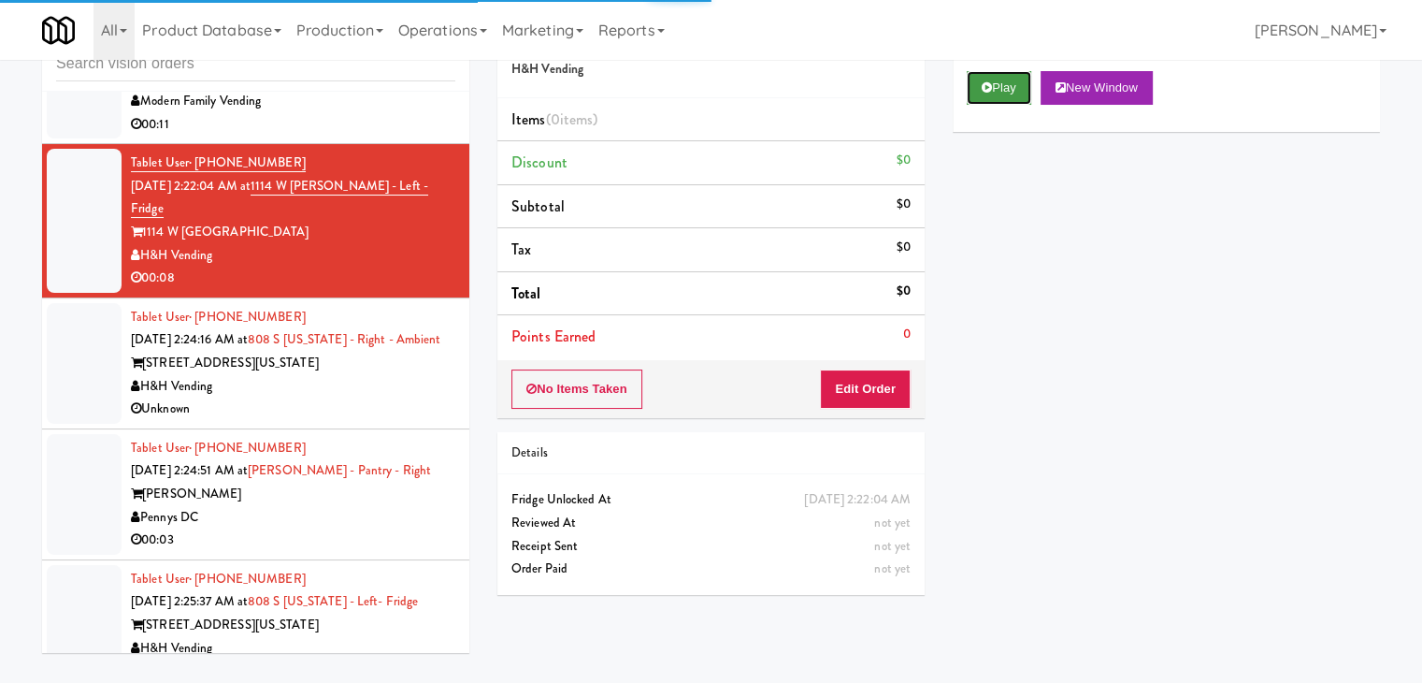
click at [1014, 91] on button "Play" at bounding box center [999, 88] width 65 height 34
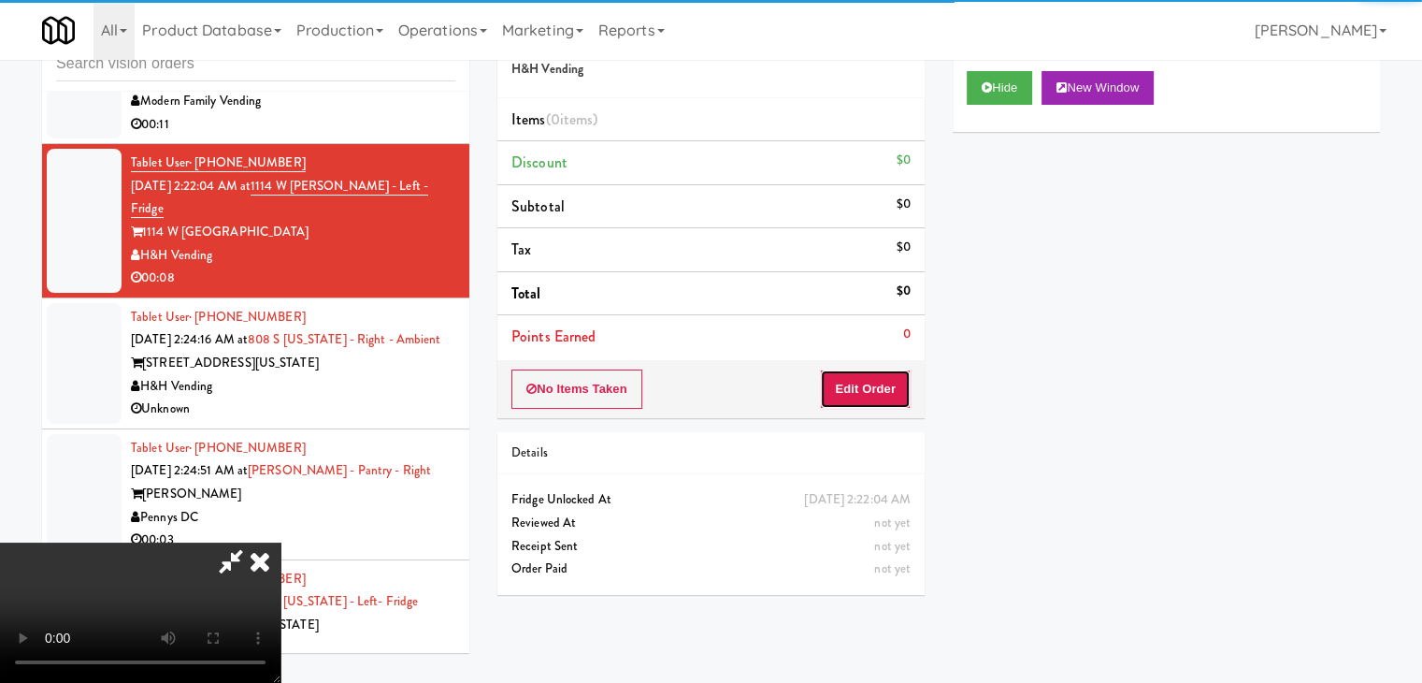
click at [873, 380] on button "Edit Order" at bounding box center [865, 388] width 91 height 39
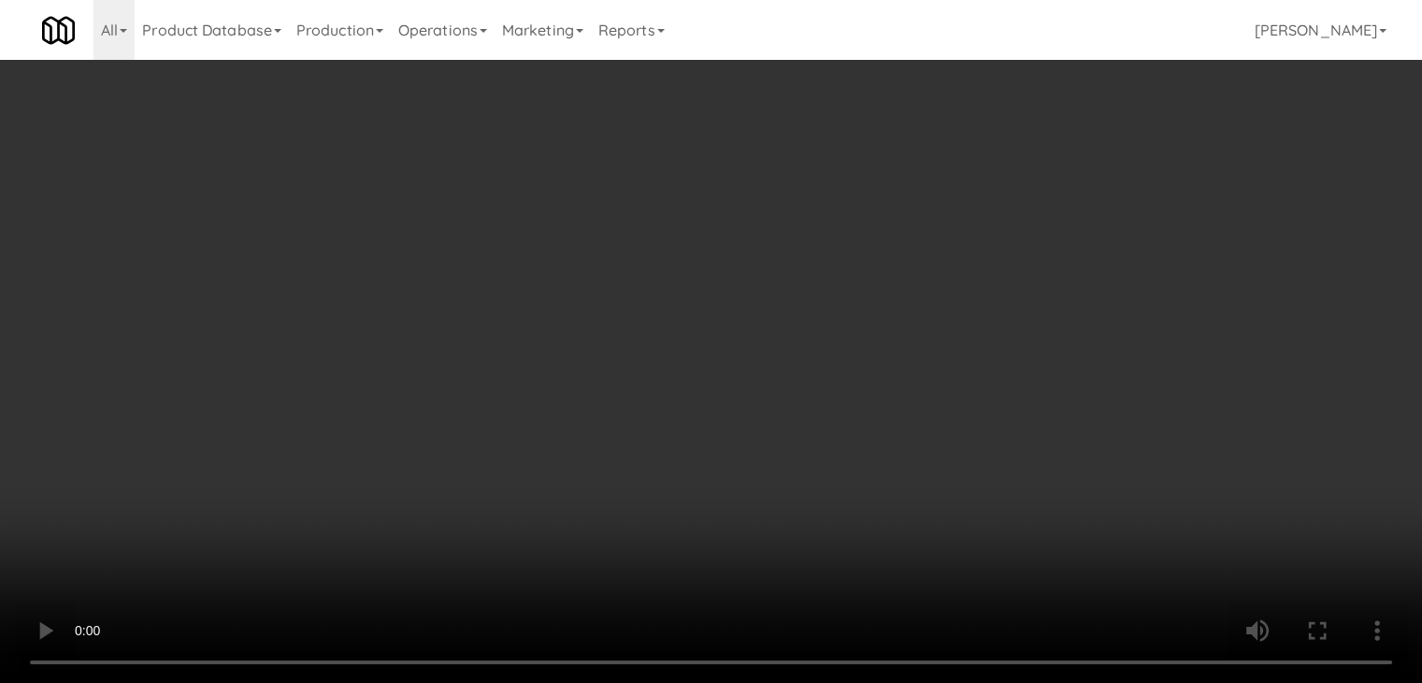
scroll to position [14444, 0]
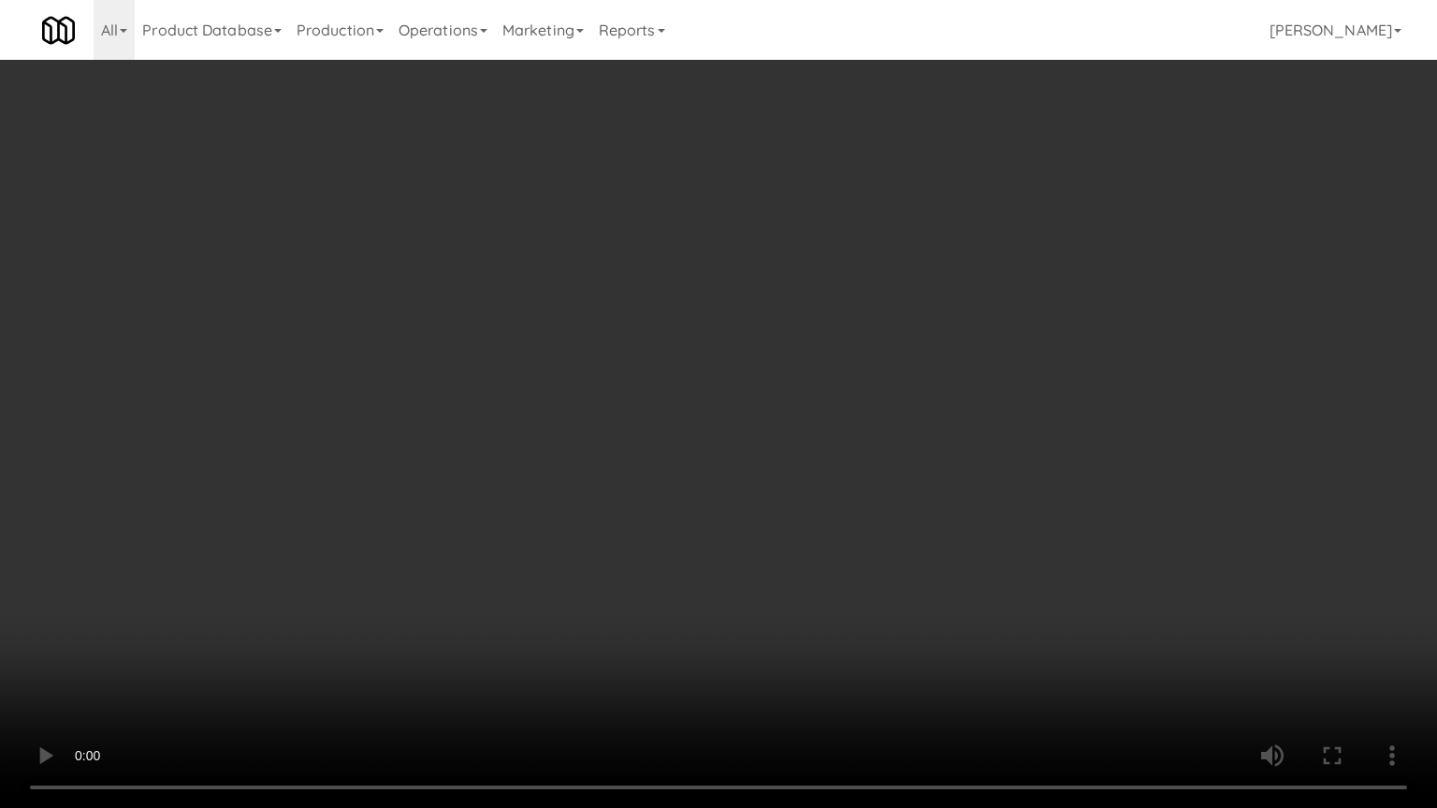
click at [934, 572] on video at bounding box center [718, 404] width 1437 height 808
click at [942, 575] on video at bounding box center [718, 404] width 1437 height 808
click at [954, 570] on video at bounding box center [718, 404] width 1437 height 808
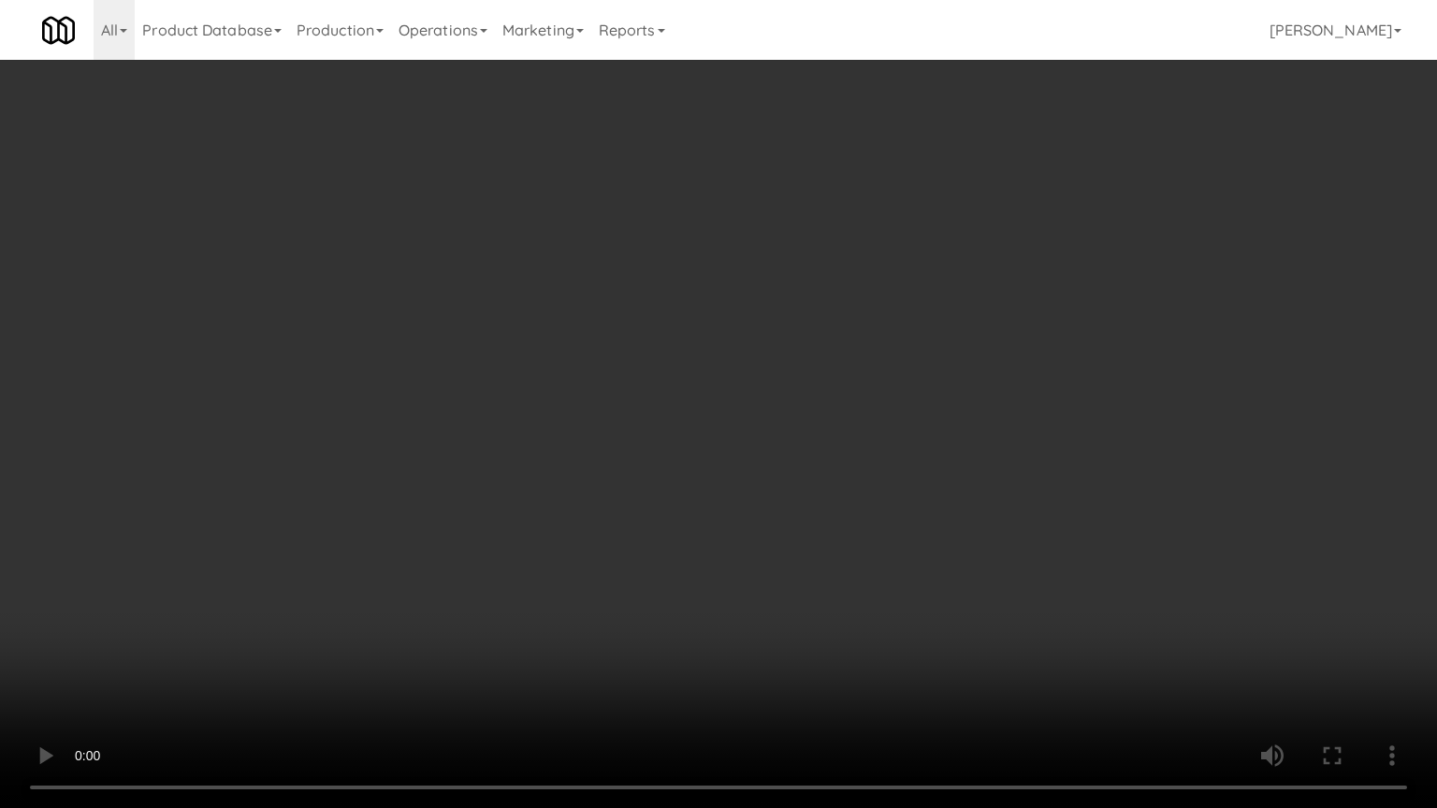
drag, startPoint x: 954, startPoint y: 570, endPoint x: 1081, endPoint y: 326, distance: 274.4
click at [957, 563] on video at bounding box center [718, 404] width 1437 height 808
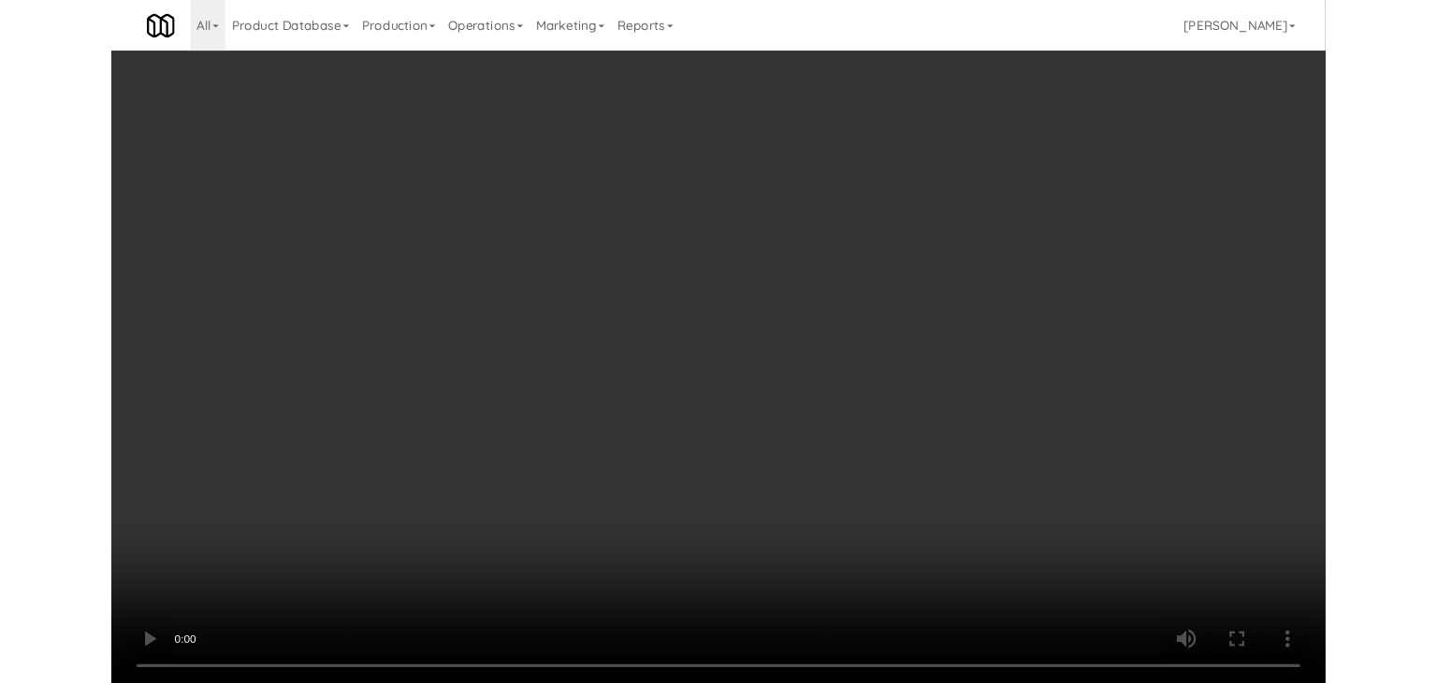
scroll to position [14467, 0]
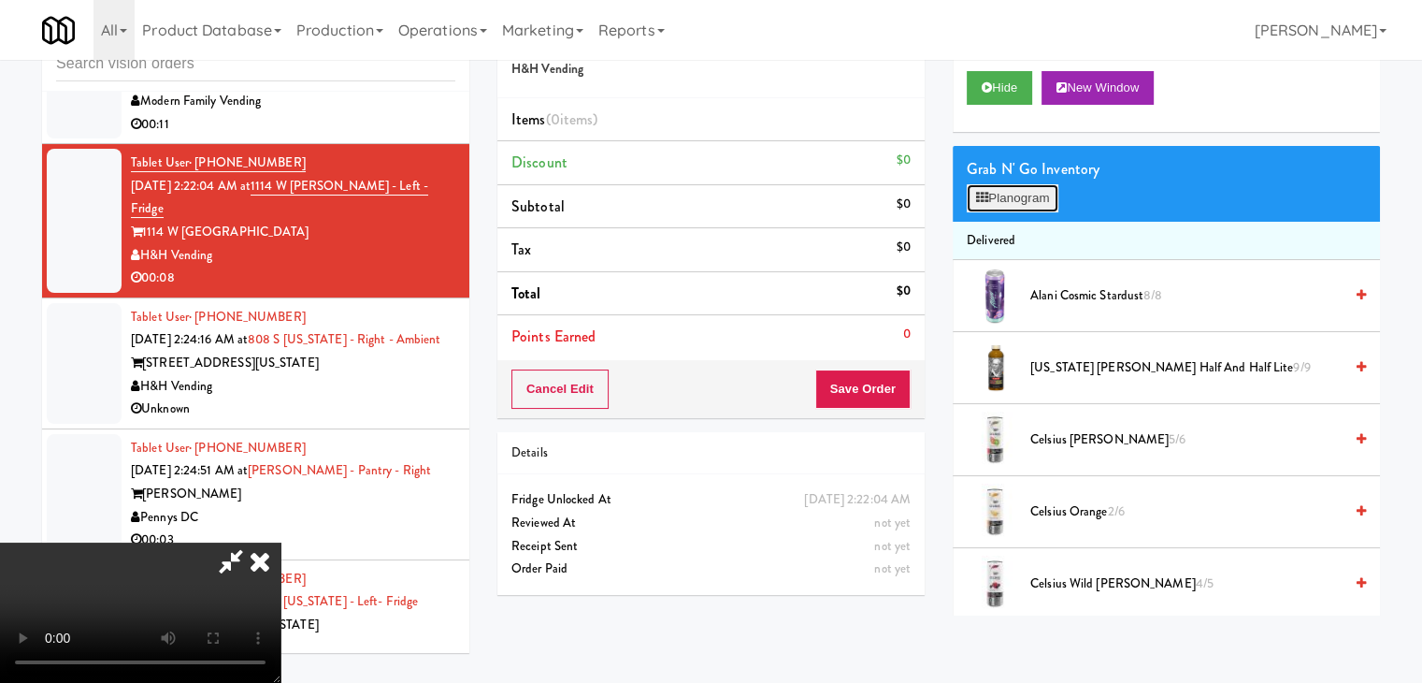
drag, startPoint x: 1034, startPoint y: 192, endPoint x: 1029, endPoint y: 202, distance: 11.7
click at [1034, 192] on button "Planogram" at bounding box center [1013, 198] width 92 height 28
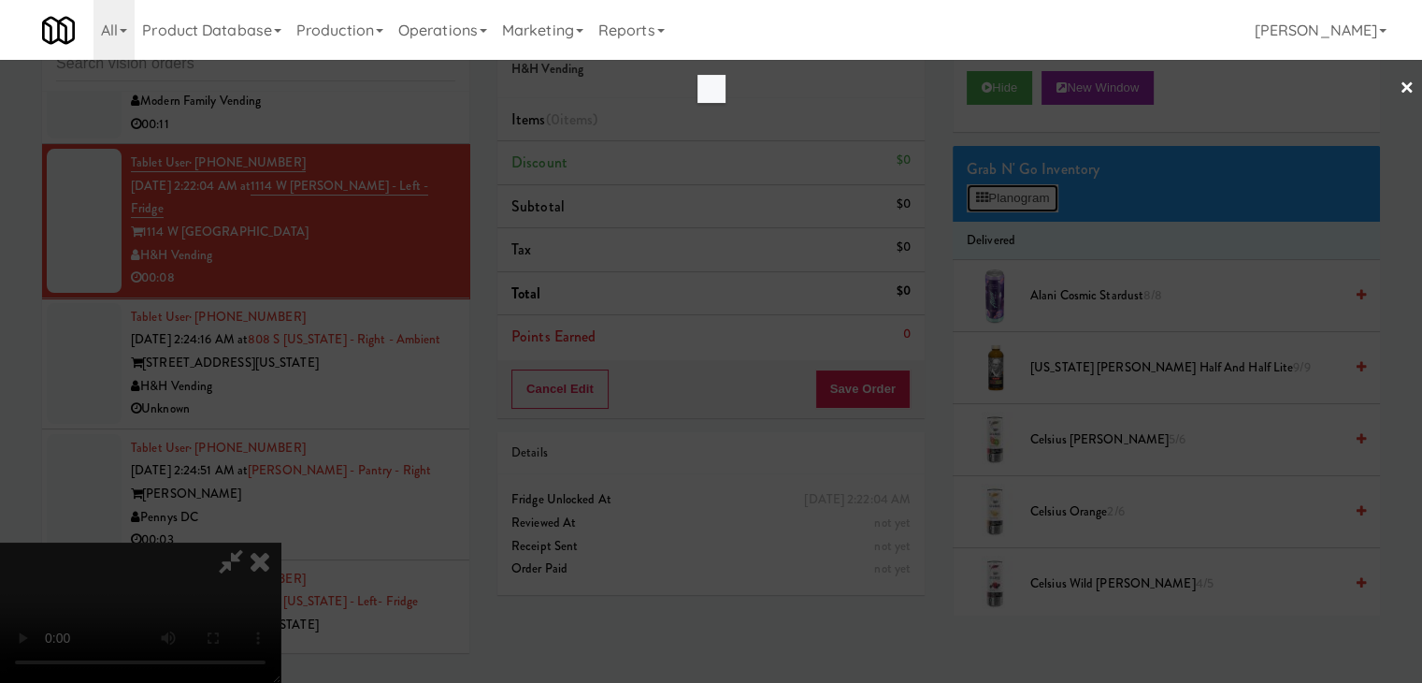
scroll to position [14444, 0]
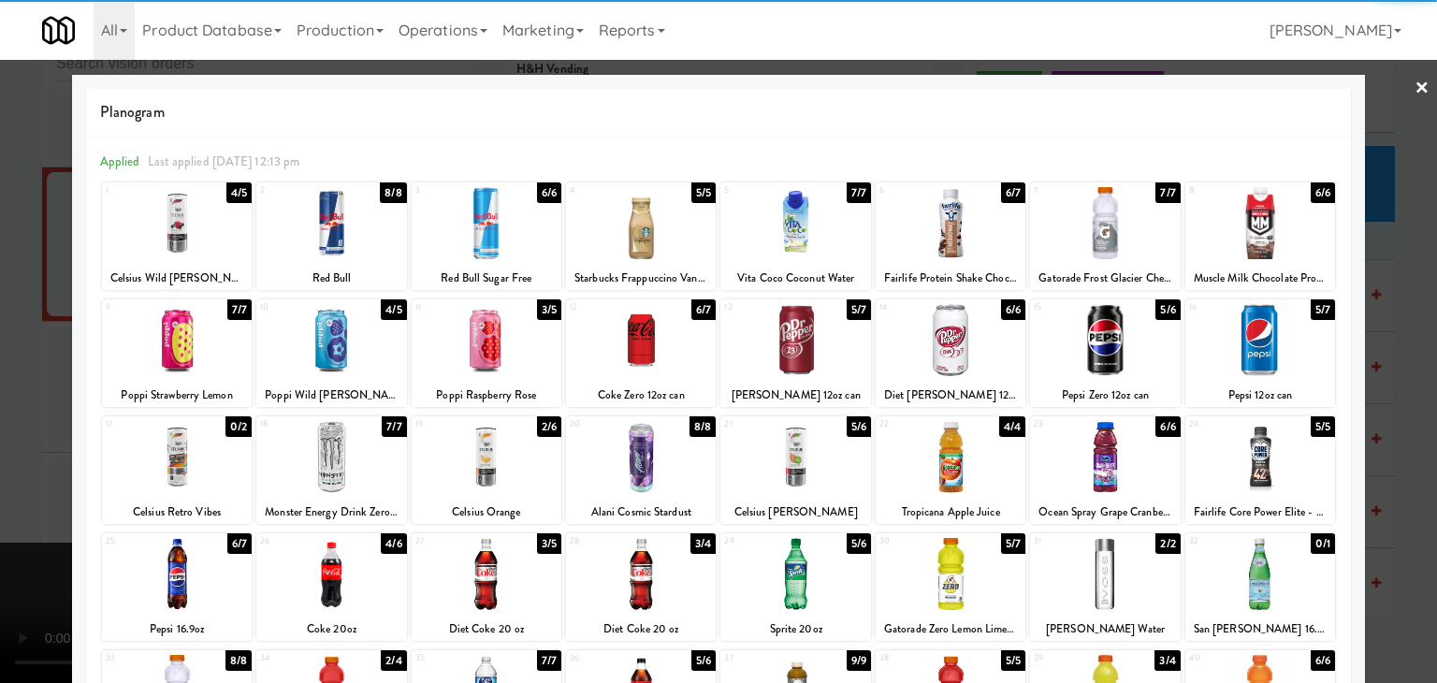
click at [781, 575] on div at bounding box center [795, 574] width 150 height 72
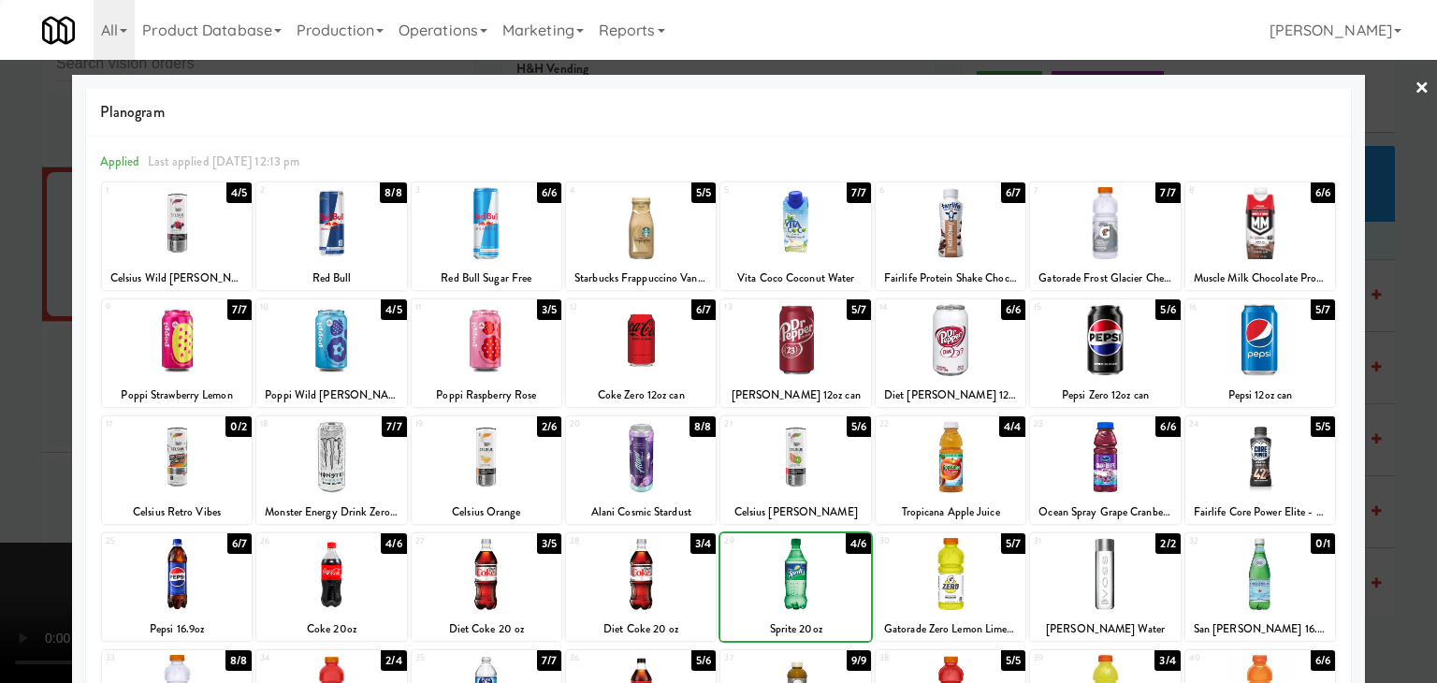
click at [781, 575] on div at bounding box center [795, 574] width 150 height 72
drag, startPoint x: 0, startPoint y: 535, endPoint x: 453, endPoint y: 509, distance: 453.4
click at [11, 529] on div at bounding box center [718, 341] width 1437 height 683
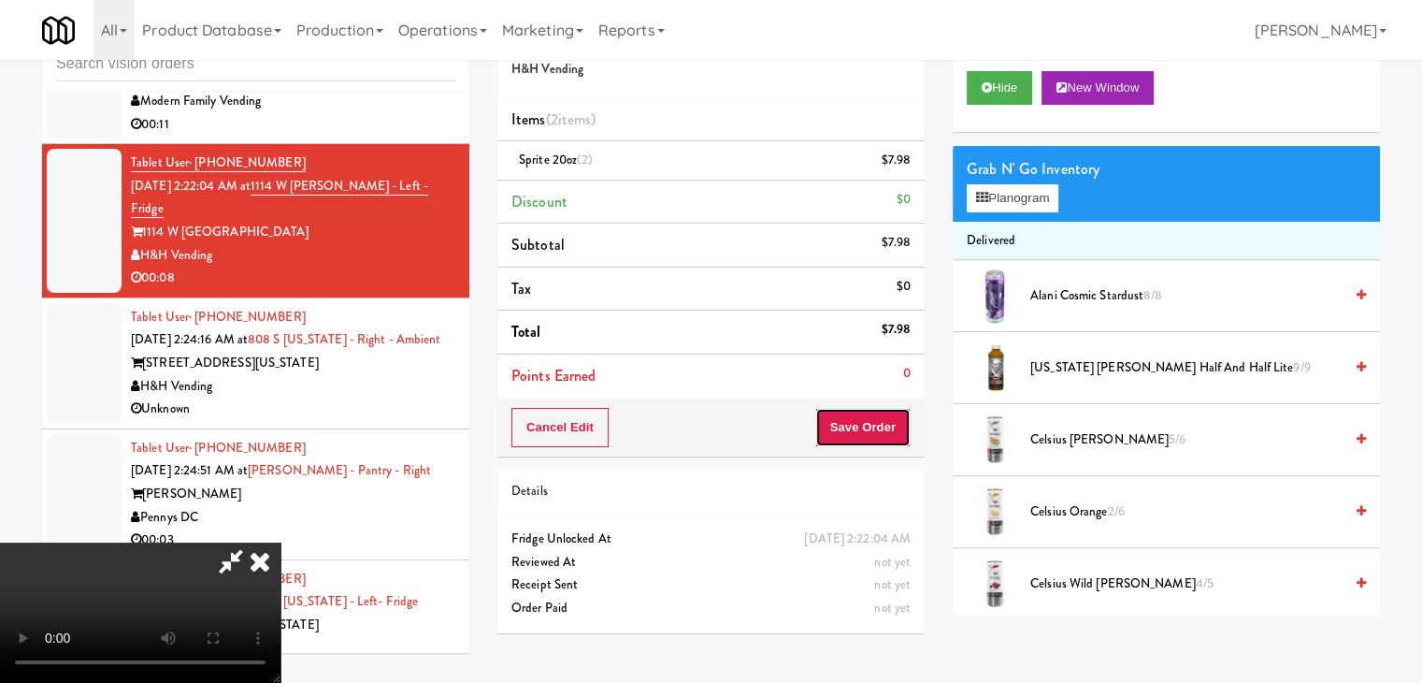
click at [883, 424] on button "Save Order" at bounding box center [863, 427] width 95 height 39
click at [881, 423] on button "Save Order" at bounding box center [863, 427] width 95 height 39
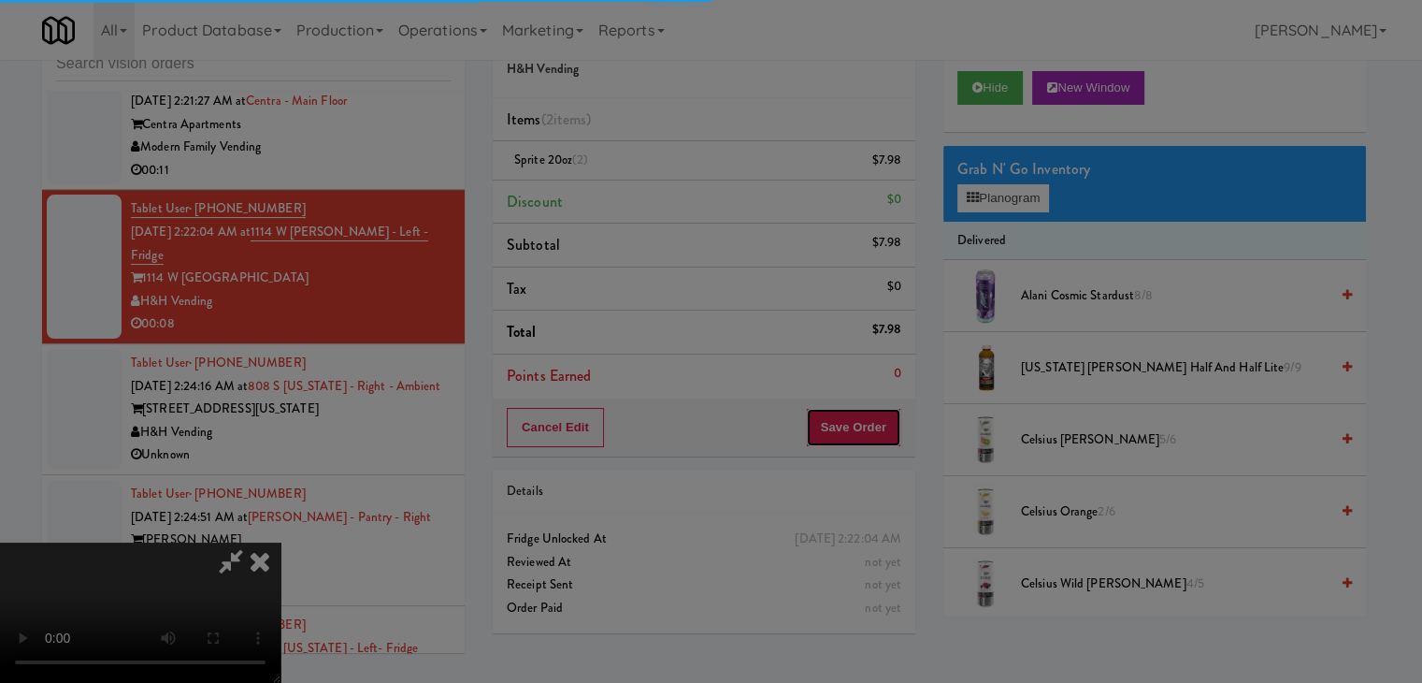
scroll to position [14444, 0]
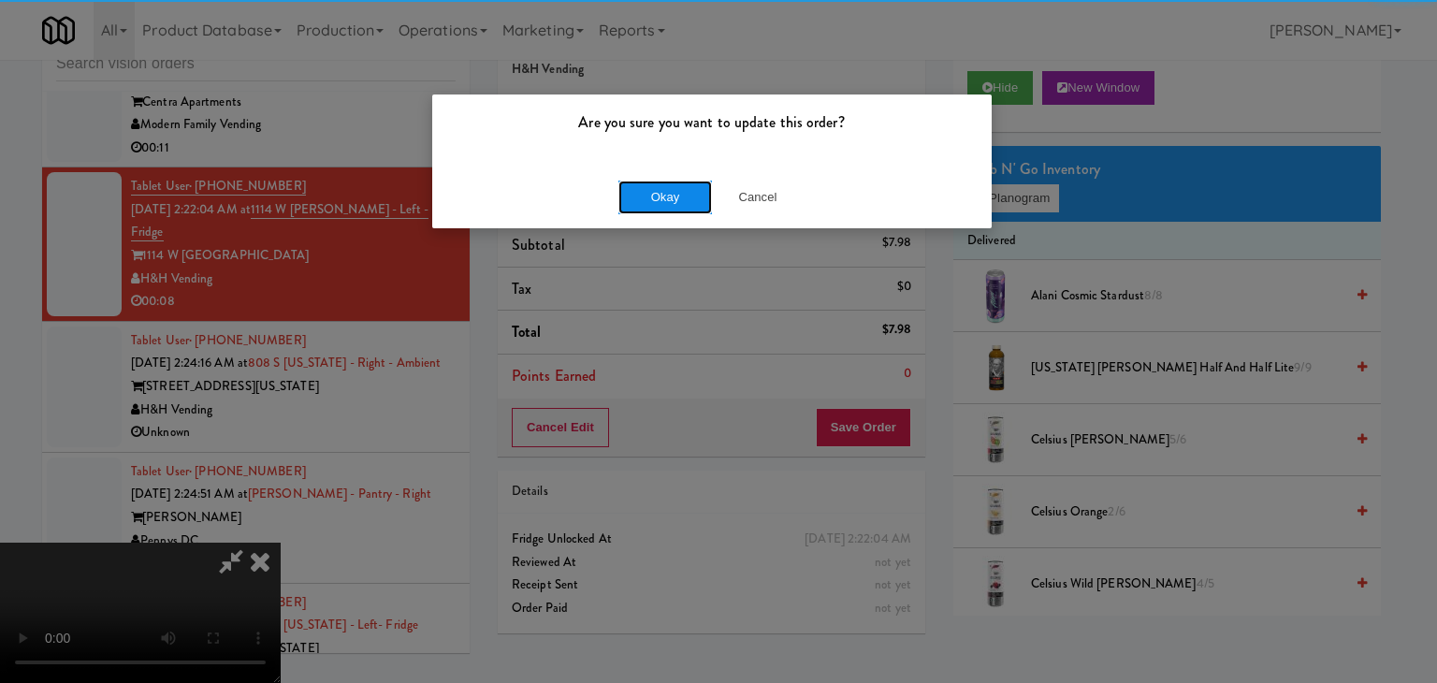
click at [693, 204] on button "Okay" at bounding box center [665, 197] width 94 height 34
click at [693, 204] on div "Okay Cancel" at bounding box center [711, 197] width 559 height 63
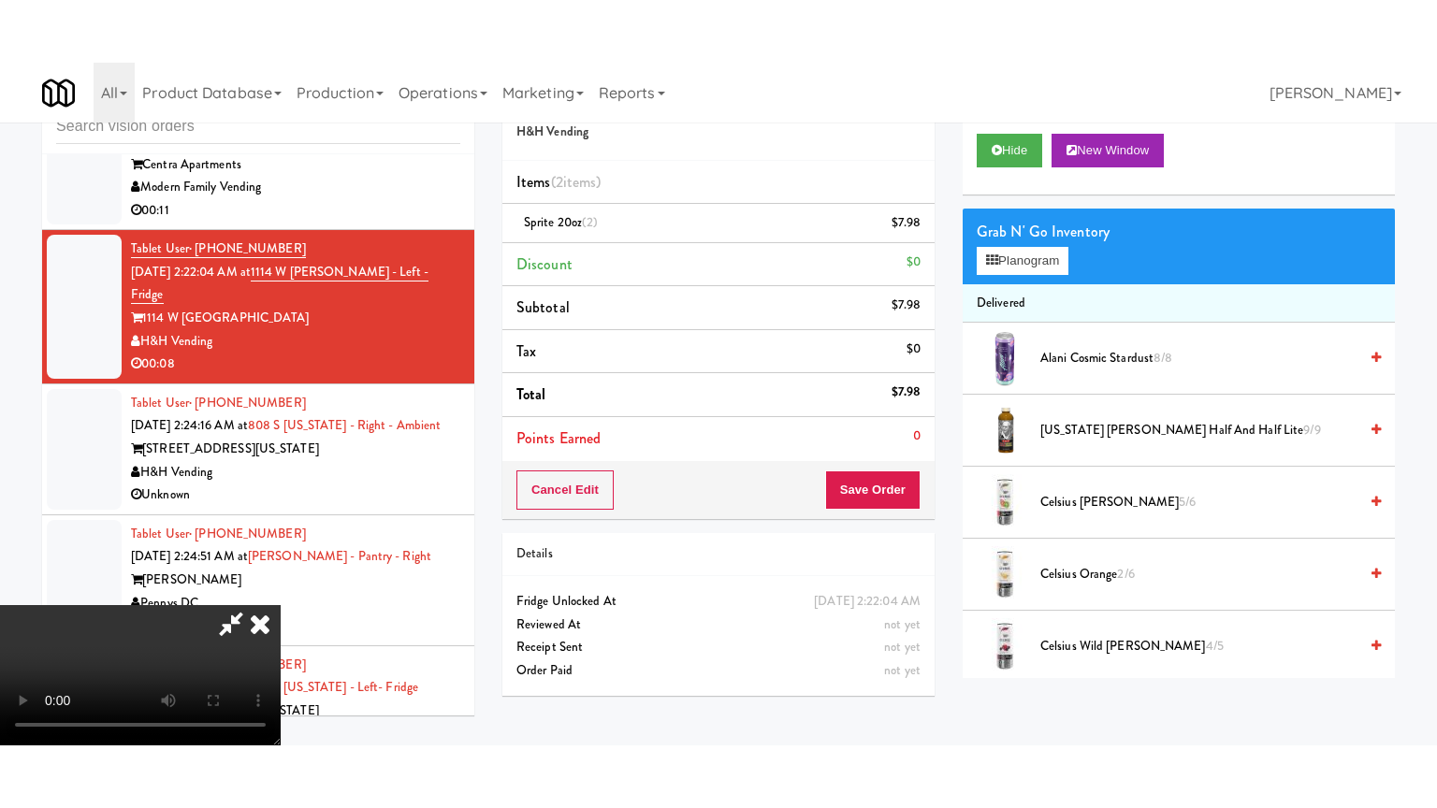
scroll to position [14467, 0]
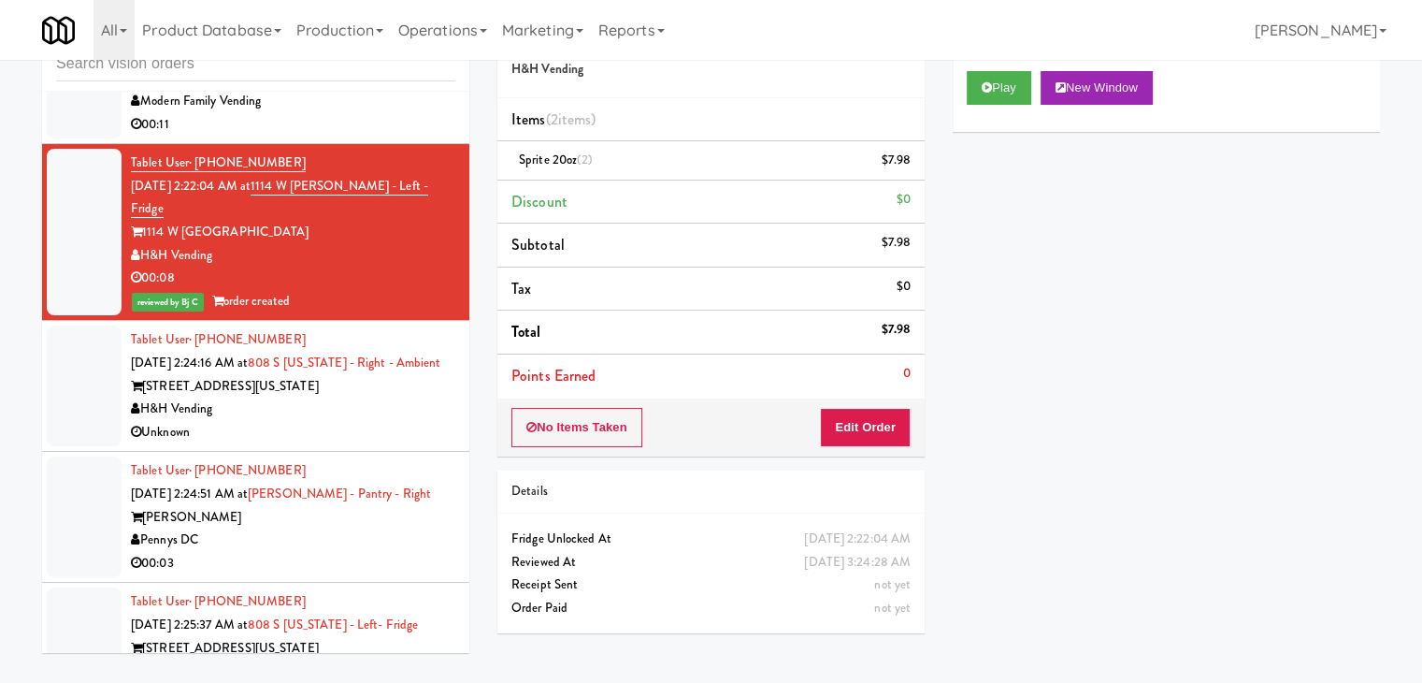
drag, startPoint x: 364, startPoint y: 362, endPoint x: 375, endPoint y: 364, distance: 11.4
click at [366, 362] on div "Tablet User · (260) 336-7259 [DATE] 2:24:16 AM at 808 S [US_STATE] - Right - Am…" at bounding box center [293, 385] width 325 height 115
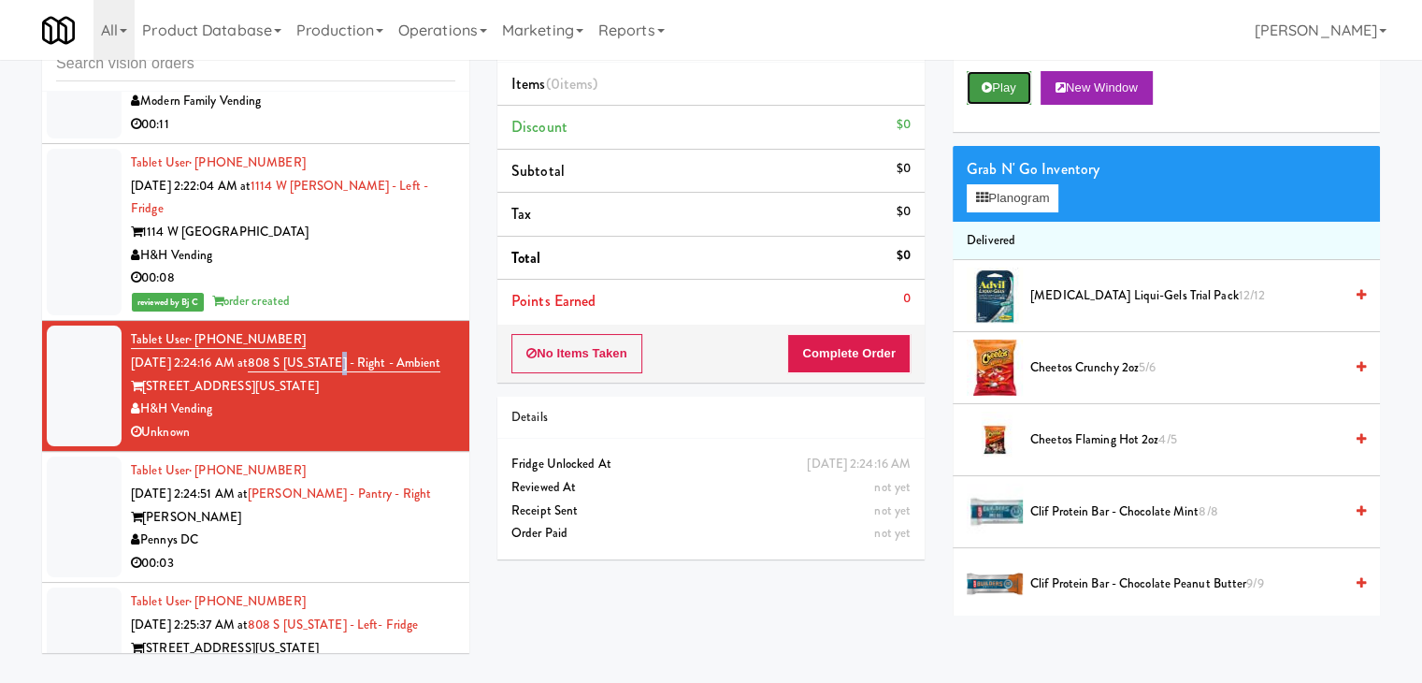
click at [1019, 83] on button "Play" at bounding box center [999, 88] width 65 height 34
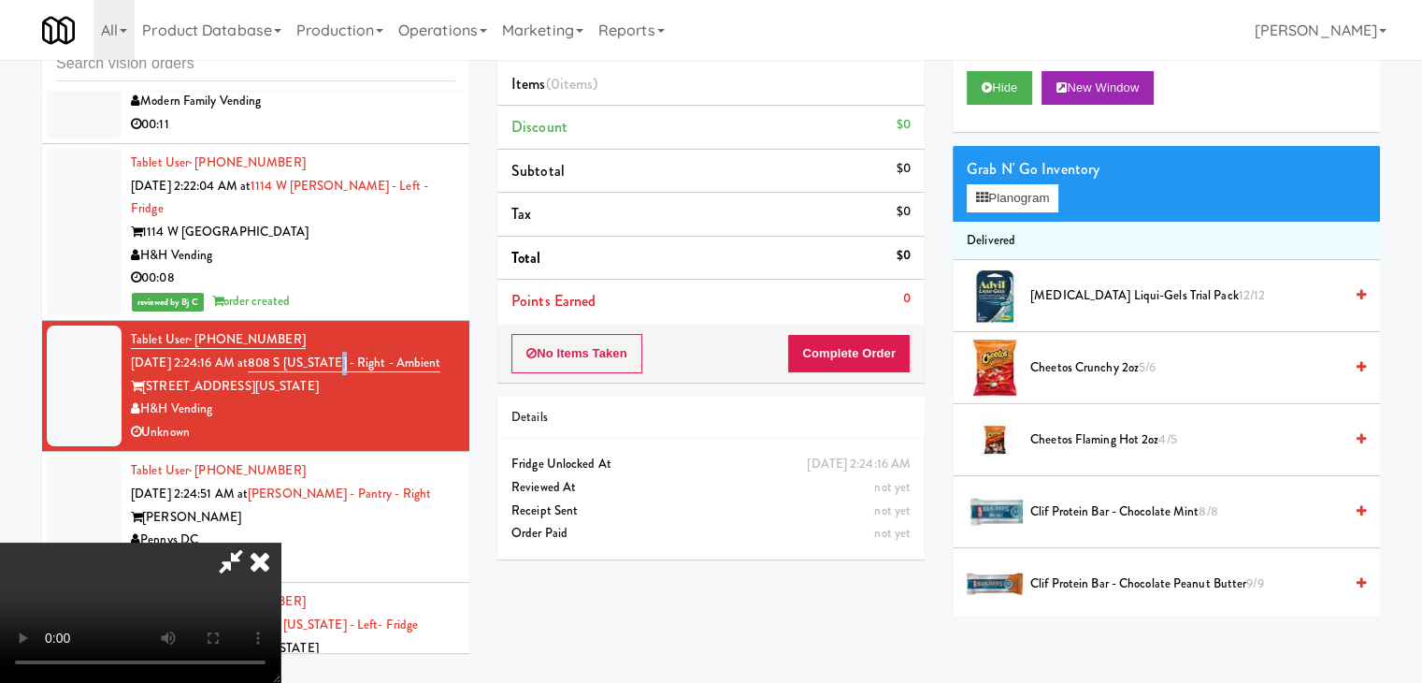
scroll to position [14444, 0]
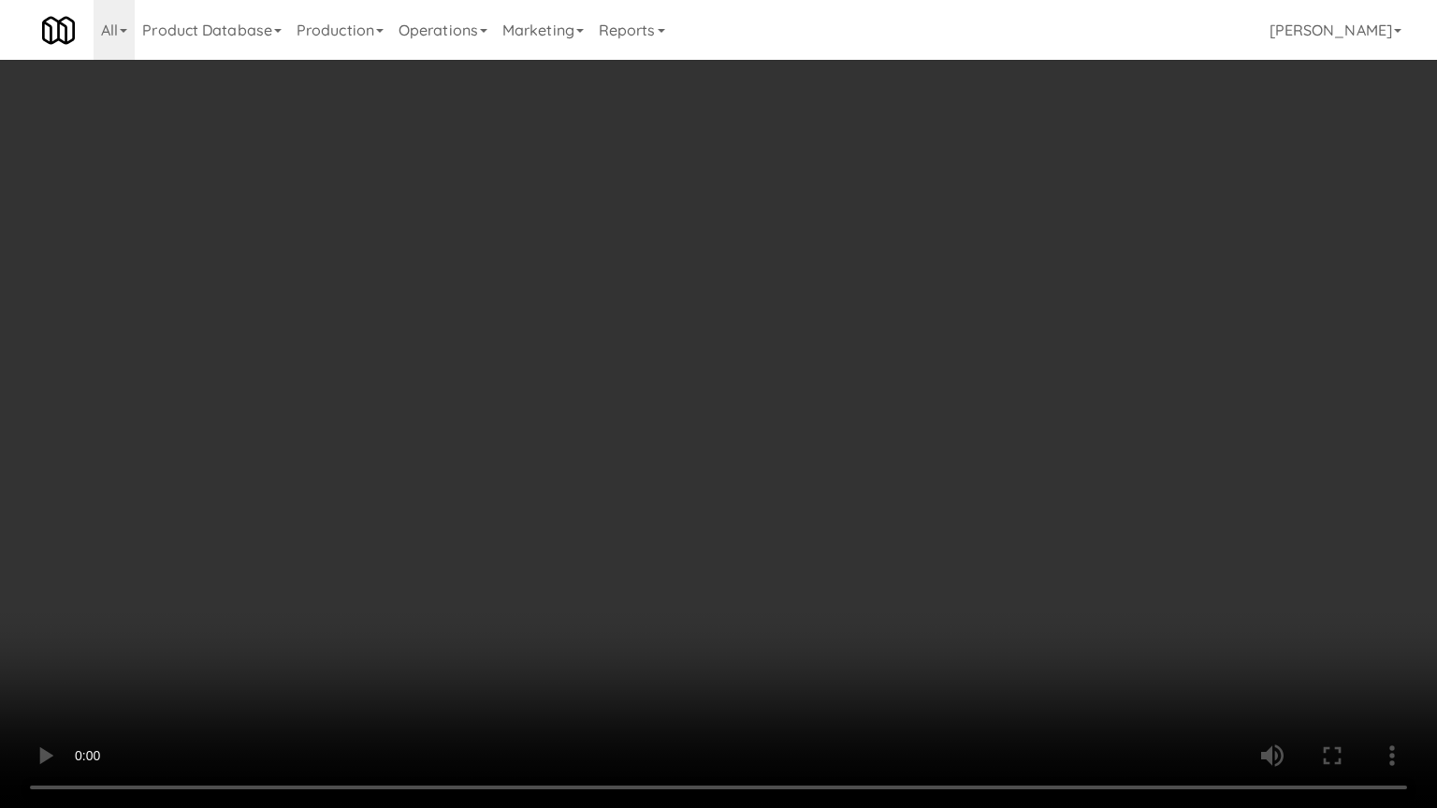
click at [1032, 350] on video at bounding box center [718, 404] width 1437 height 808
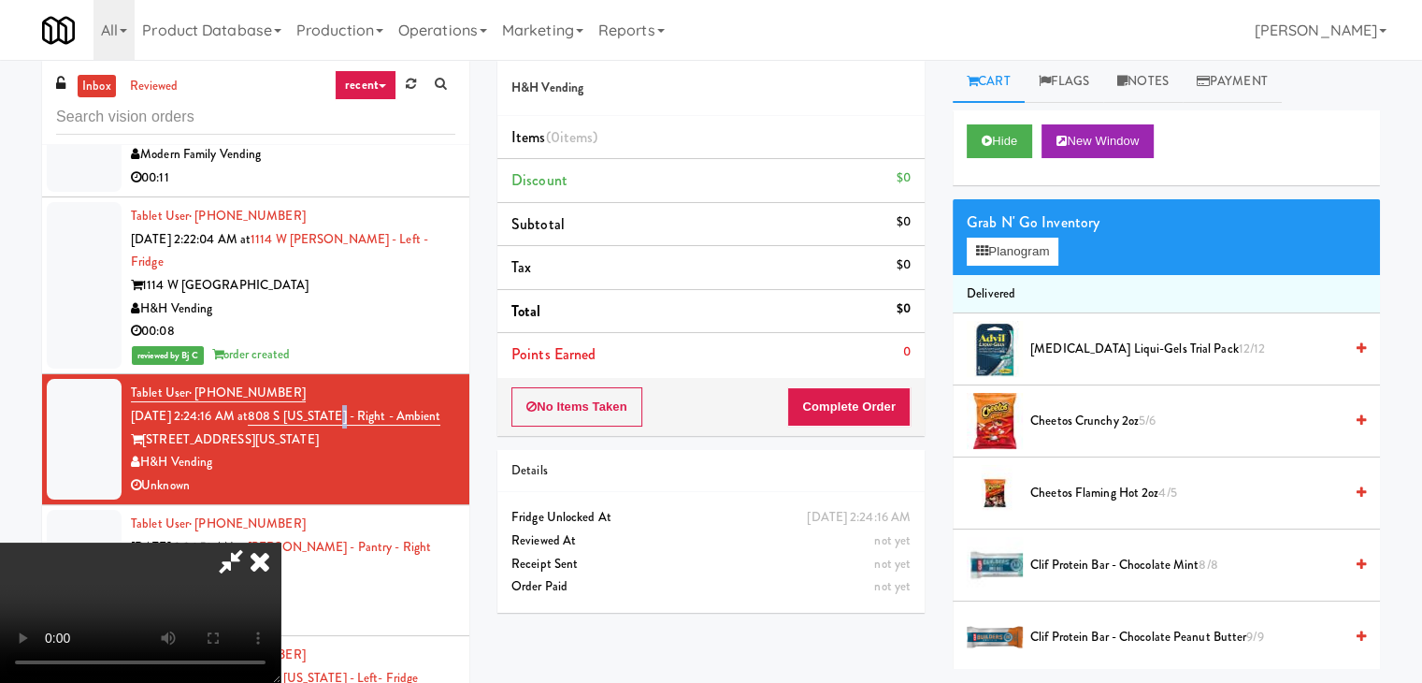
scroll to position [0, 0]
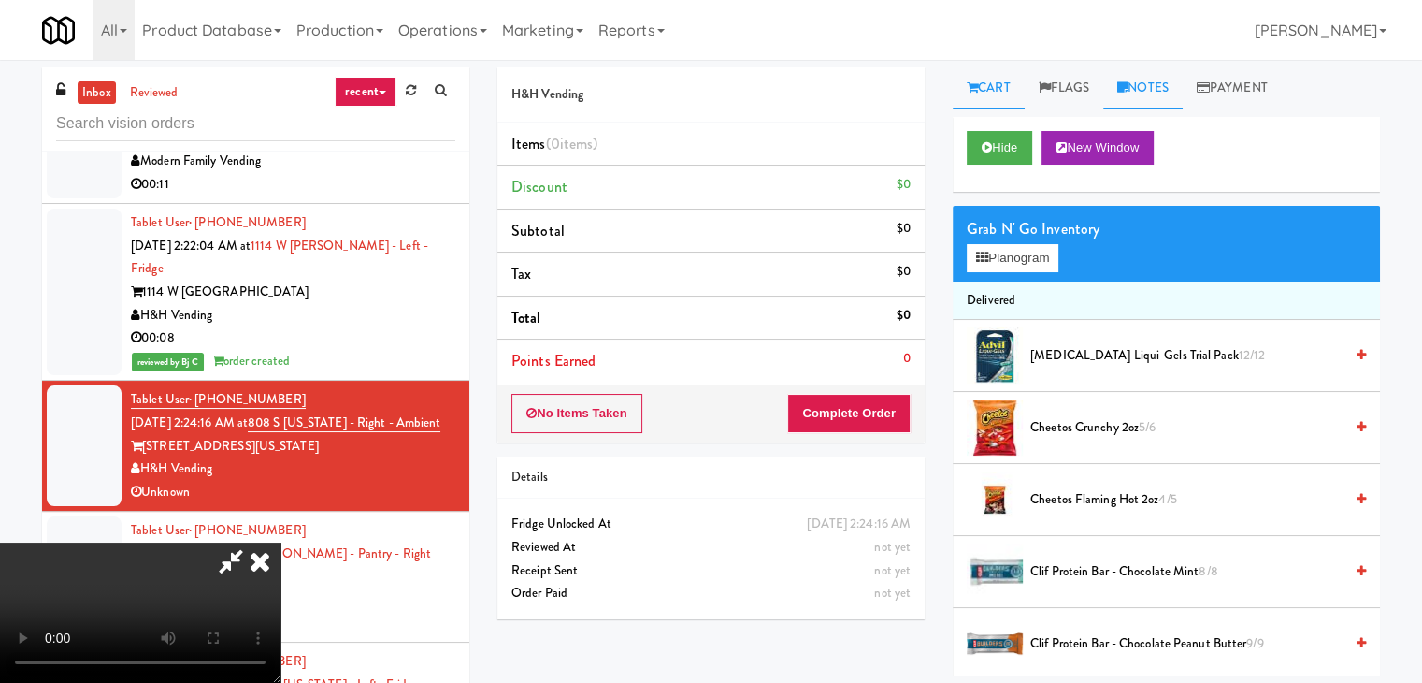
click at [1141, 91] on link "Notes" at bounding box center [1143, 88] width 79 height 42
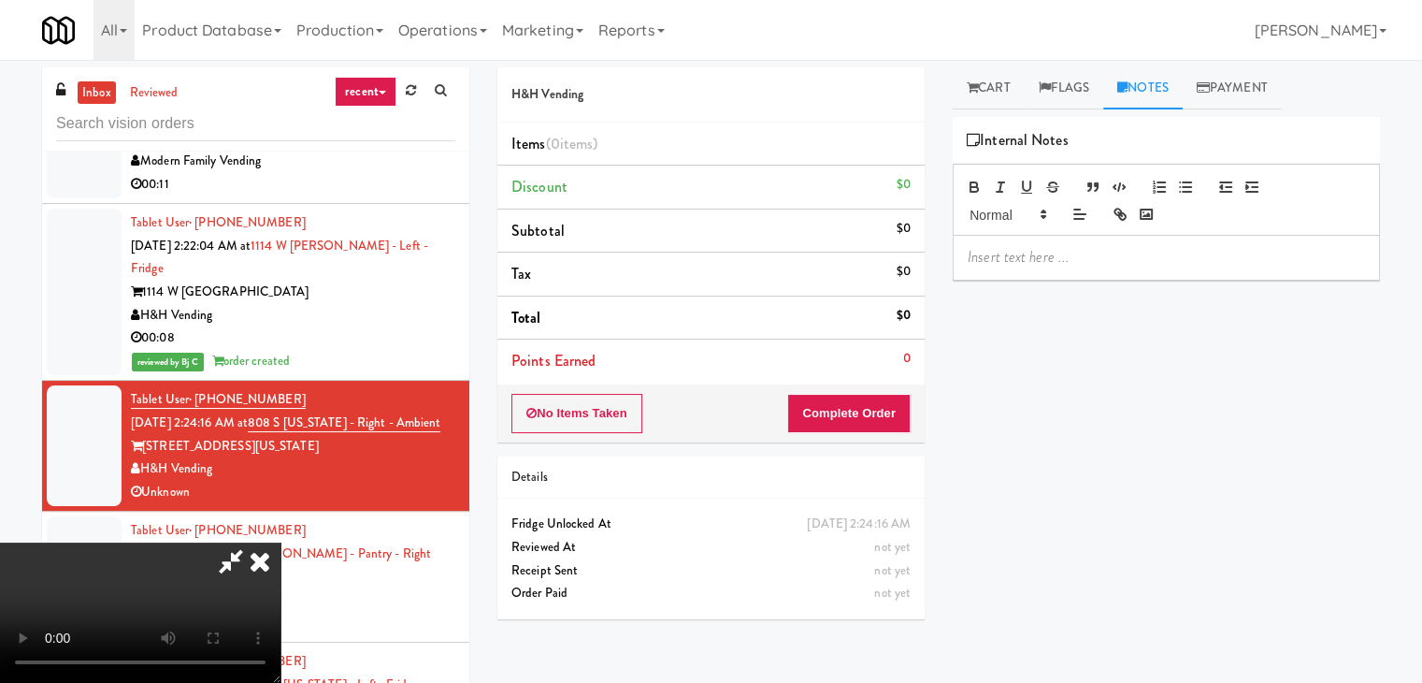
click at [1061, 251] on p at bounding box center [1166, 257] width 397 height 21
drag, startPoint x: 893, startPoint y: 414, endPoint x: 833, endPoint y: 224, distance: 199.1
click at [832, 225] on div "H&H Vending Items (0 items ) Discount $0 Subtotal $0 Tax $0 Total $0 Points Ear…" at bounding box center [939, 371] width 883 height 608
click at [281, 542] on icon at bounding box center [259, 560] width 41 height 37
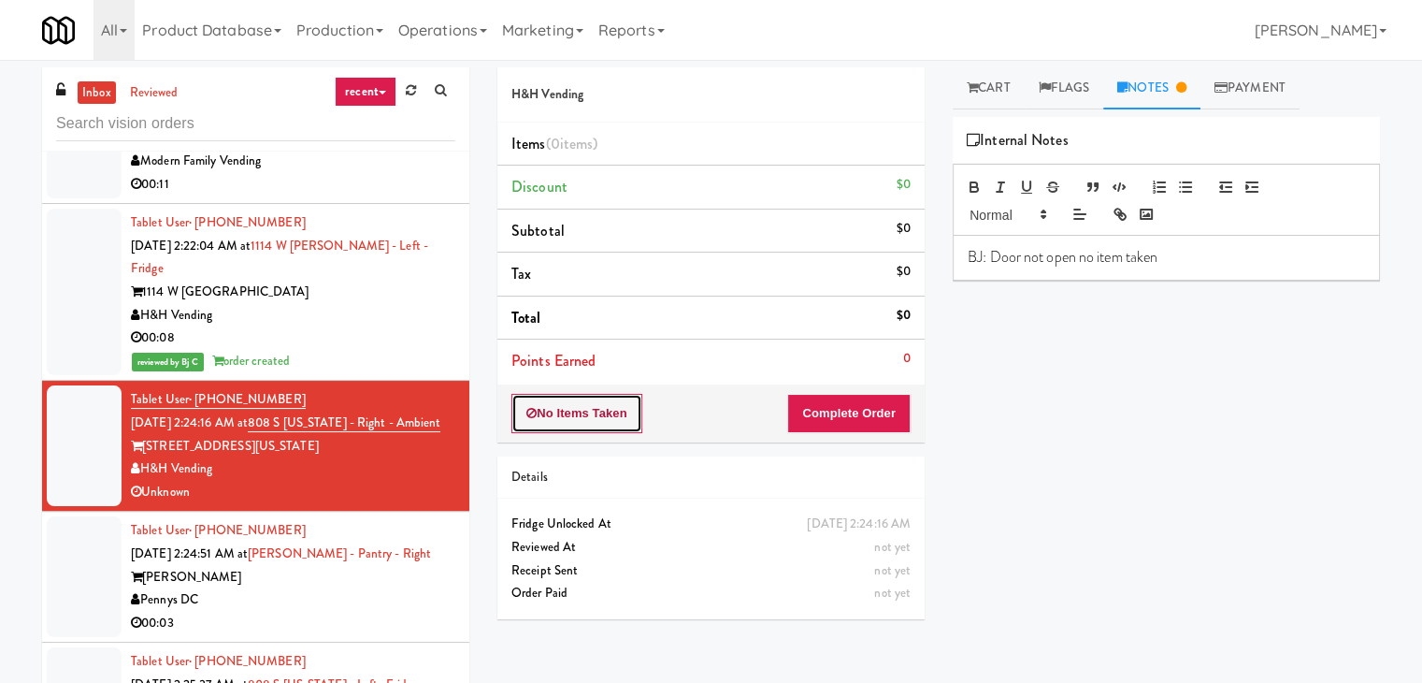
click at [612, 402] on button "No Items Taken" at bounding box center [577, 413] width 131 height 39
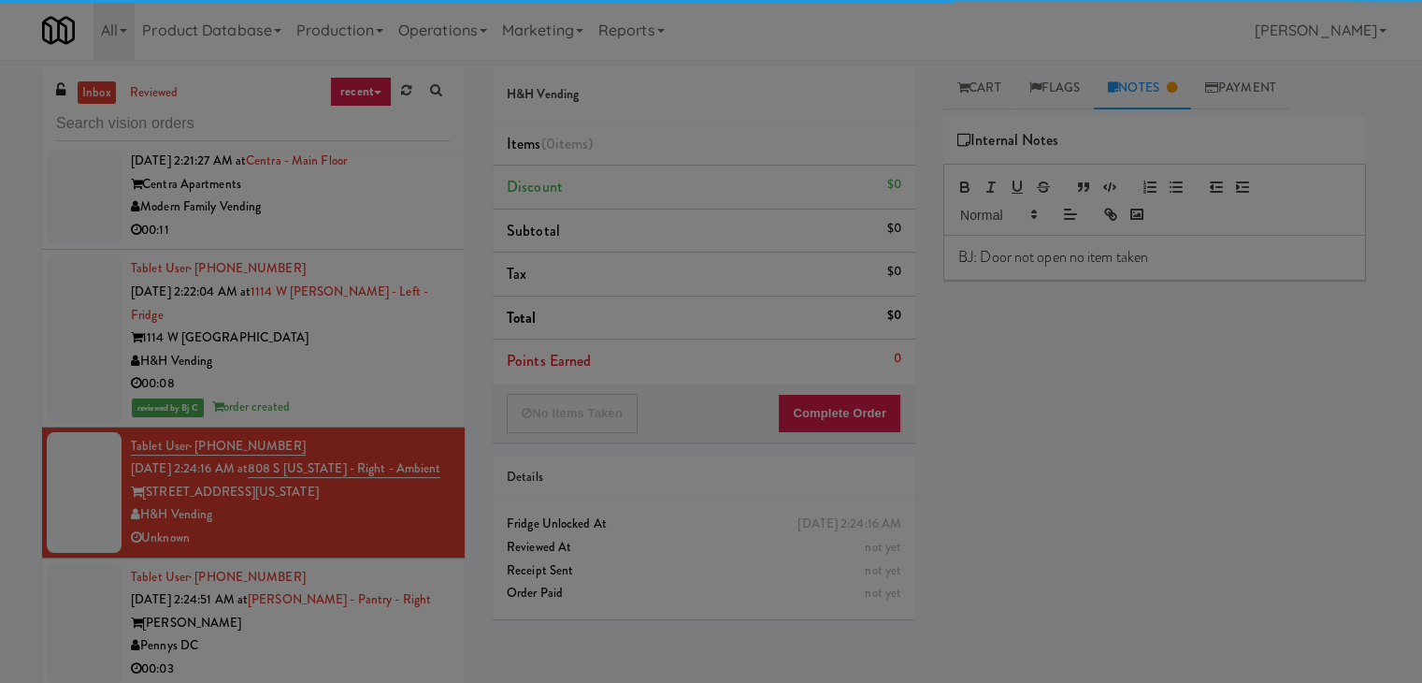
scroll to position [14444, 0]
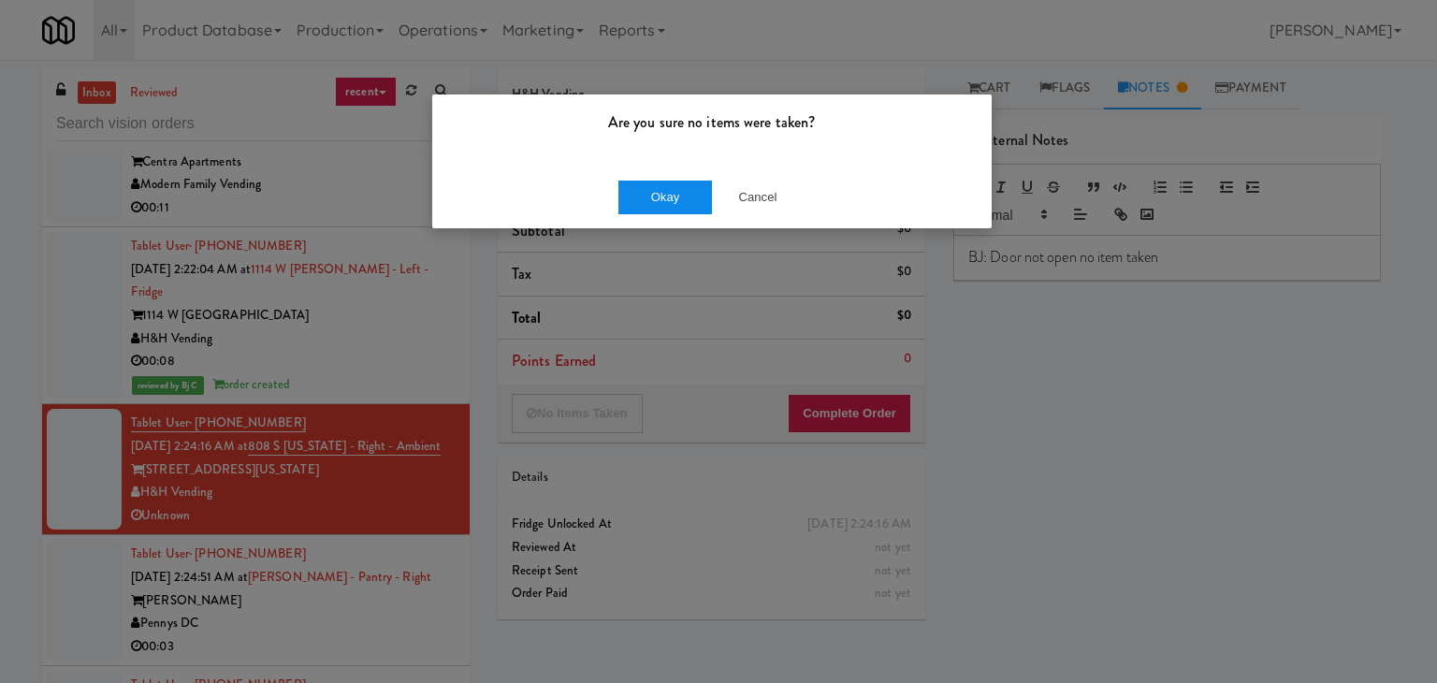
click at [621, 201] on div "Okay Cancel" at bounding box center [711, 197] width 559 height 63
click at [621, 201] on button "Okay" at bounding box center [665, 197] width 94 height 34
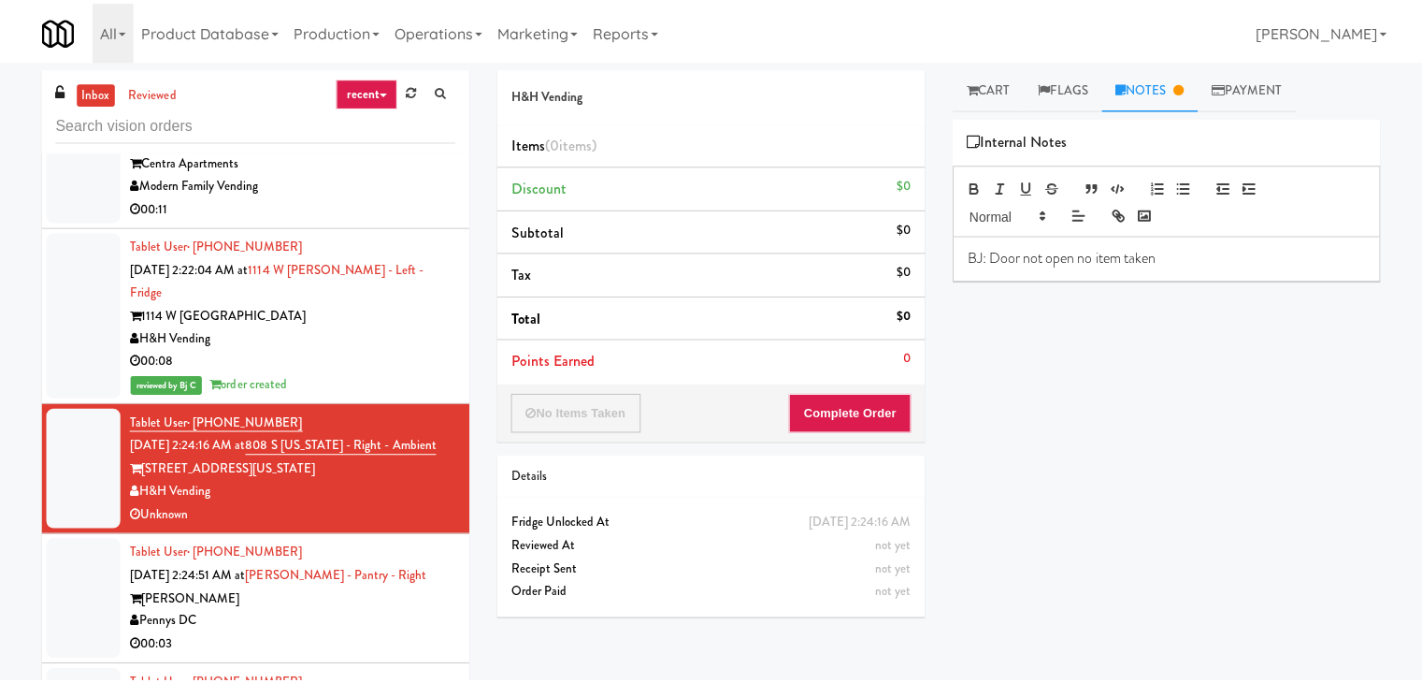
scroll to position [14467, 0]
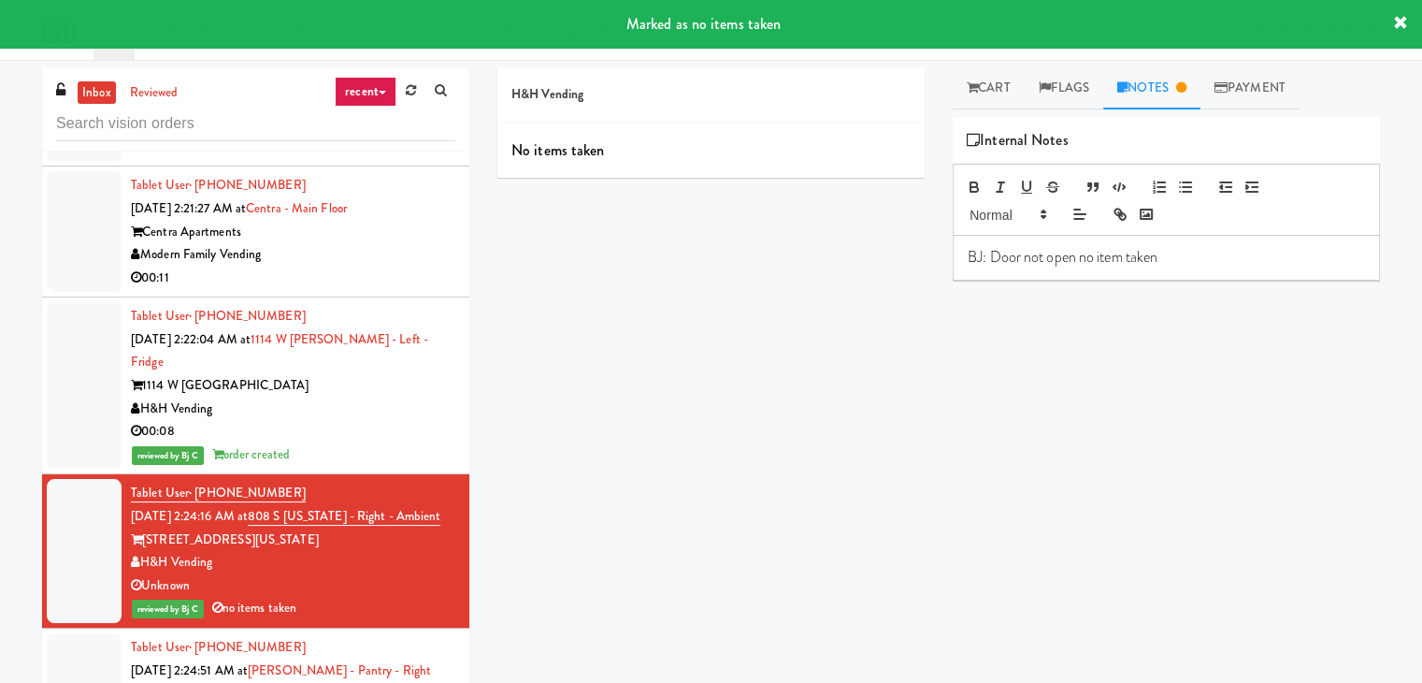
click at [372, 282] on div "00:11" at bounding box center [293, 278] width 325 height 23
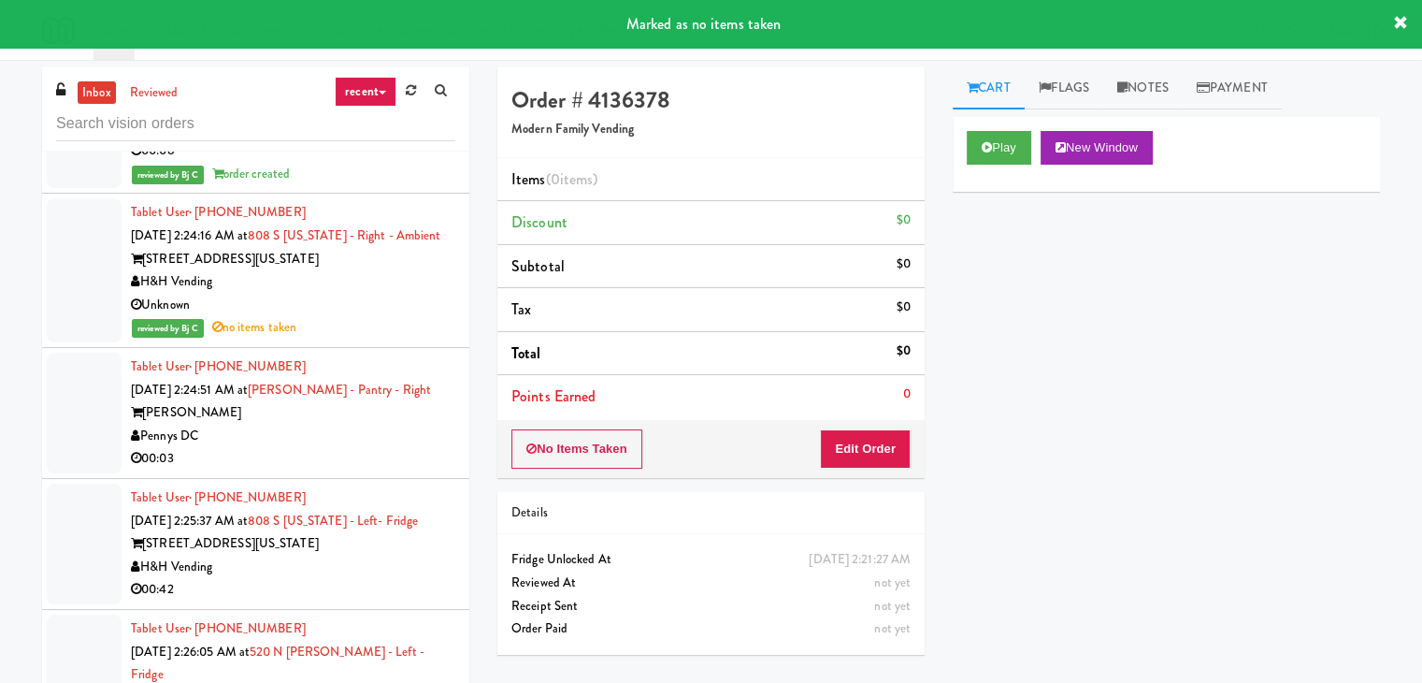
scroll to position [14841, 0]
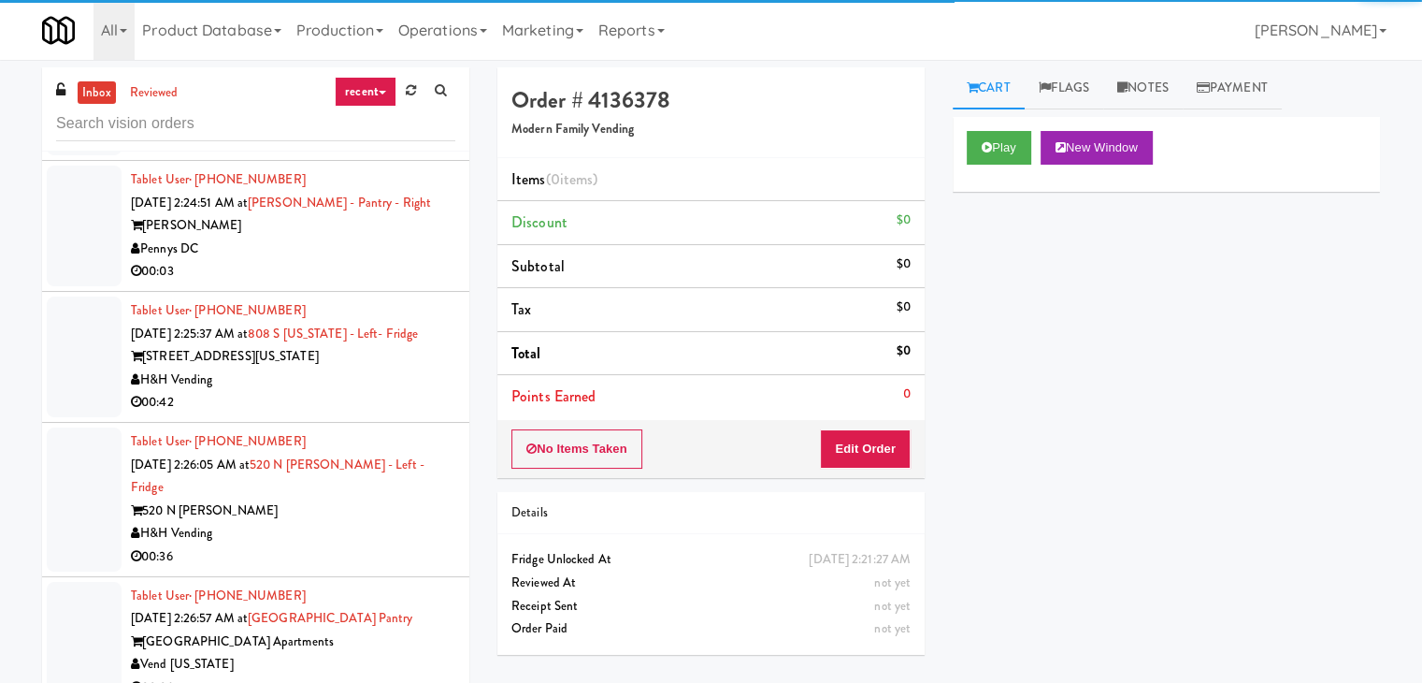
click at [372, 261] on div "Pennys DC" at bounding box center [293, 249] width 325 height 23
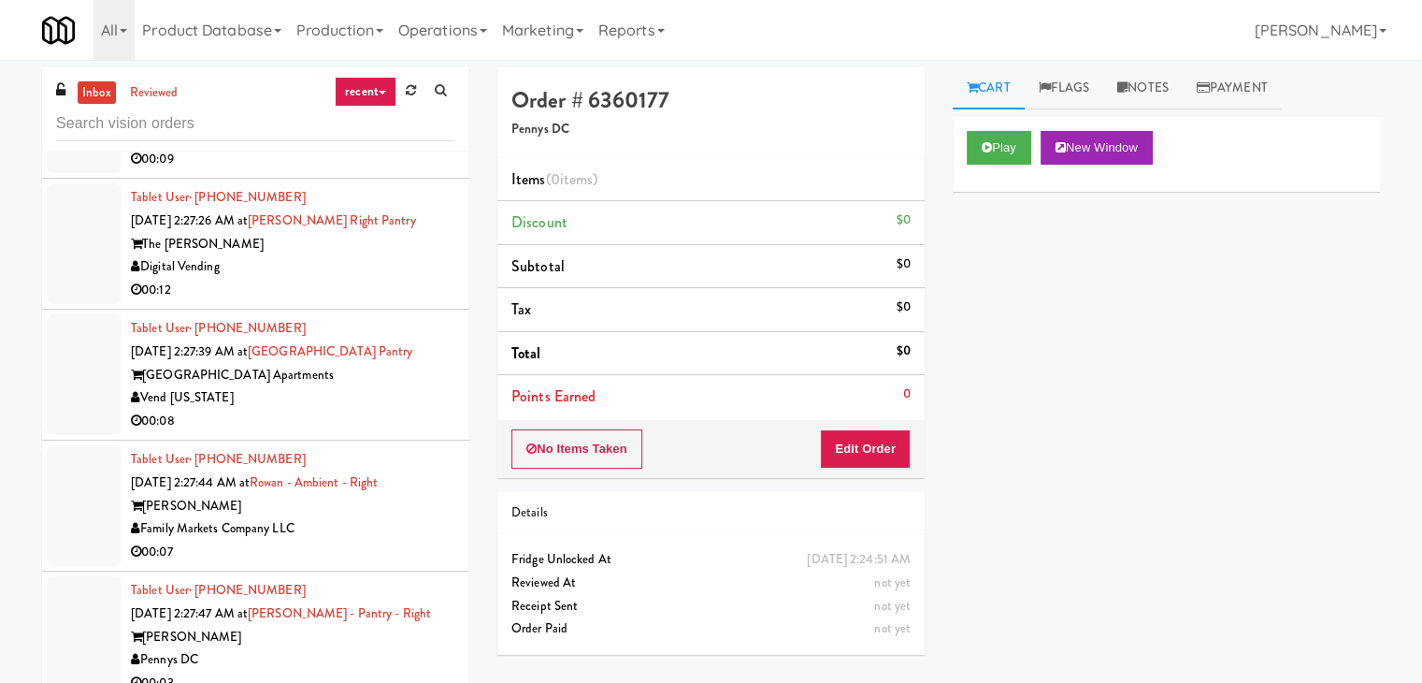
scroll to position [15402, 0]
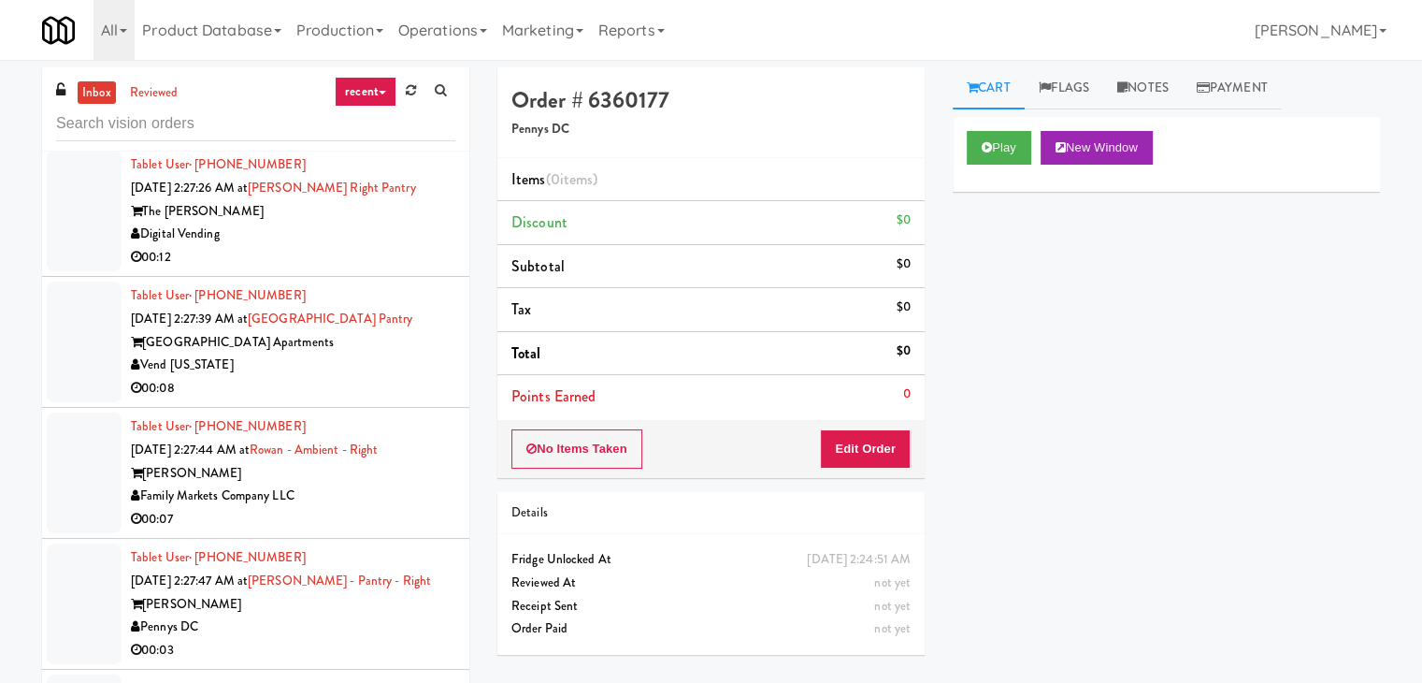
click at [386, 377] on div "Vend [US_STATE]" at bounding box center [293, 365] width 325 height 23
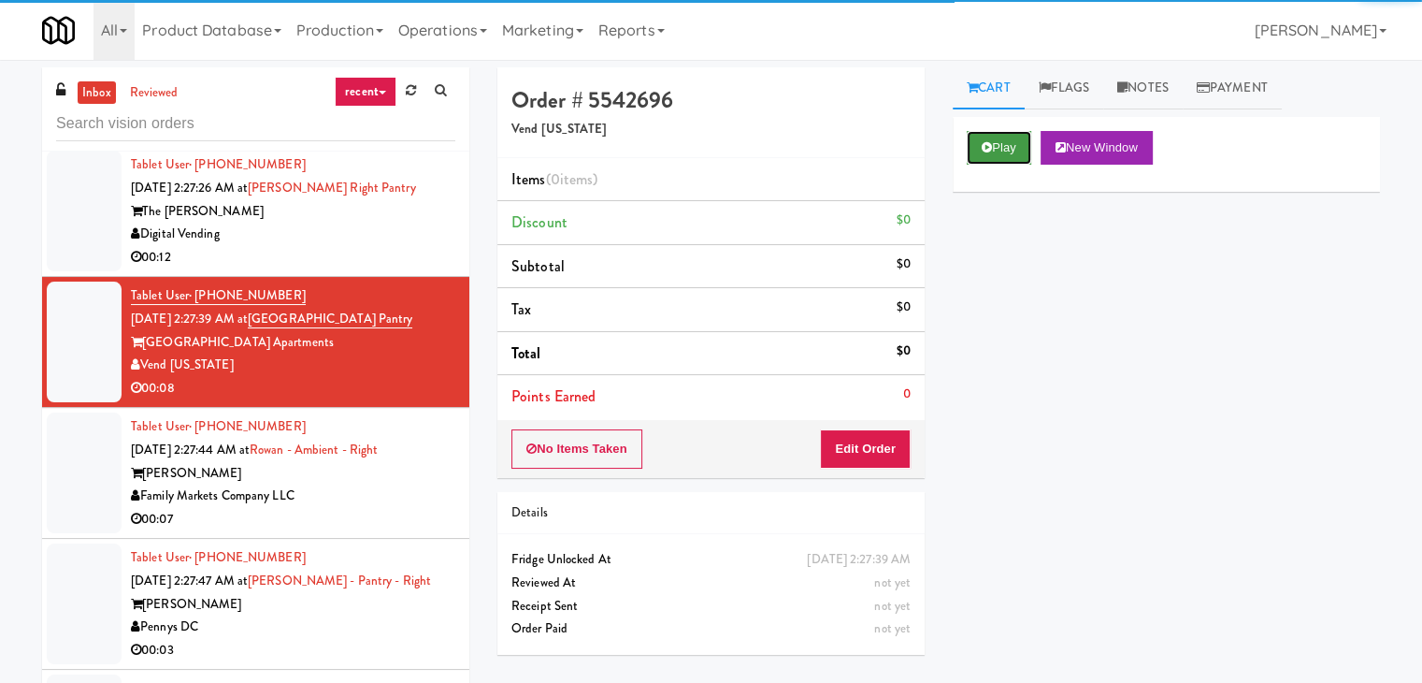
click at [999, 158] on button "Play" at bounding box center [999, 148] width 65 height 34
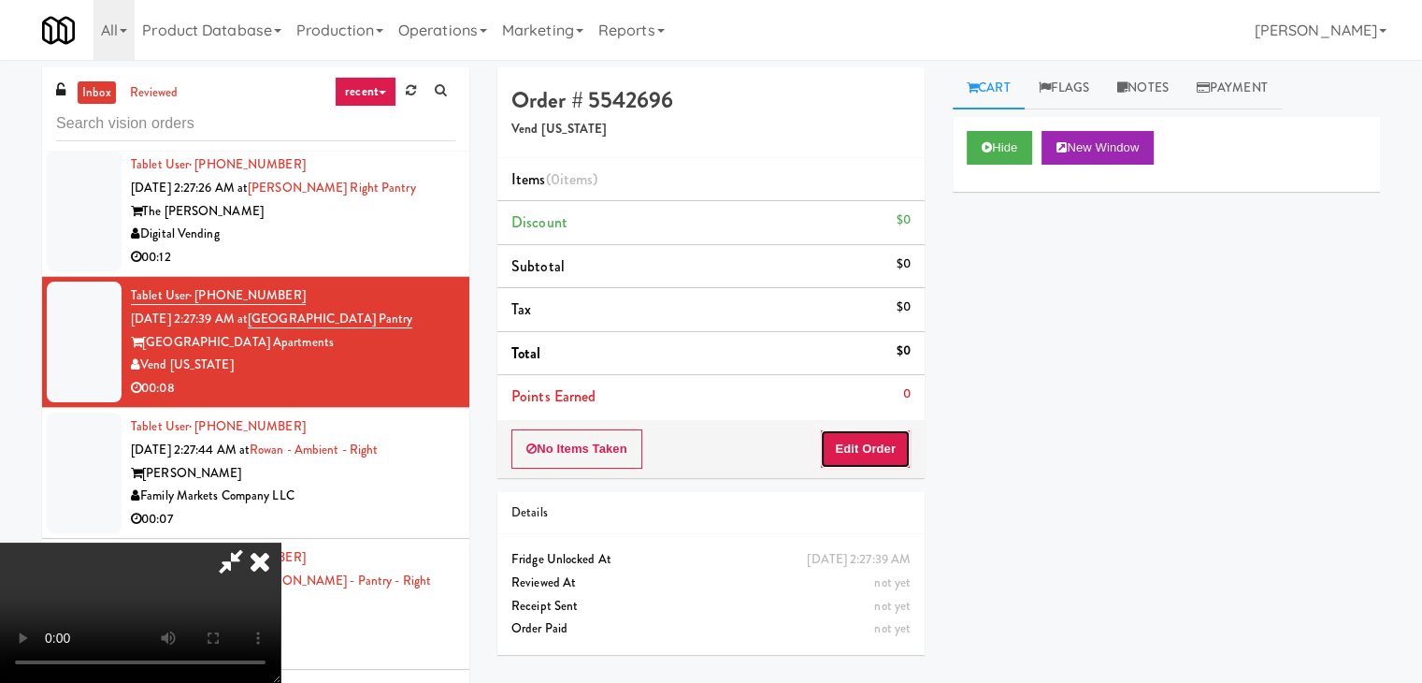
click at [868, 439] on button "Edit Order" at bounding box center [865, 448] width 91 height 39
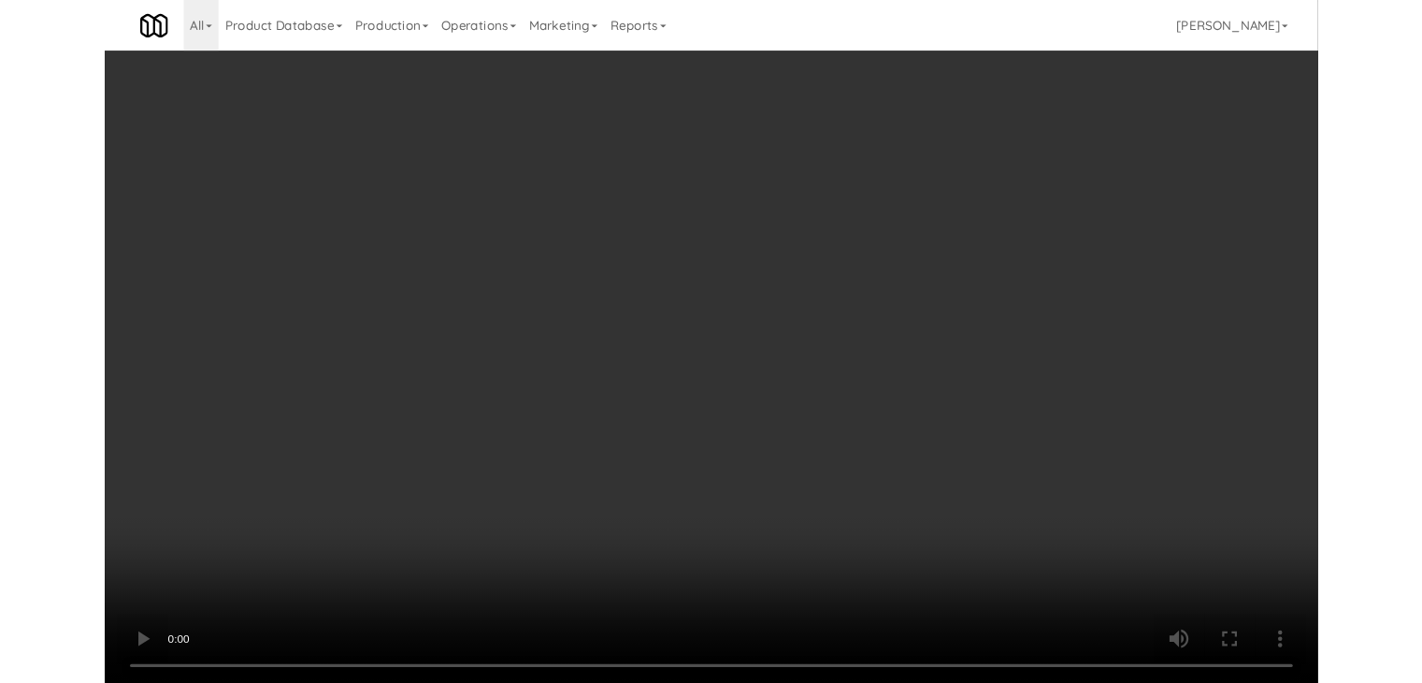
scroll to position [15356, 0]
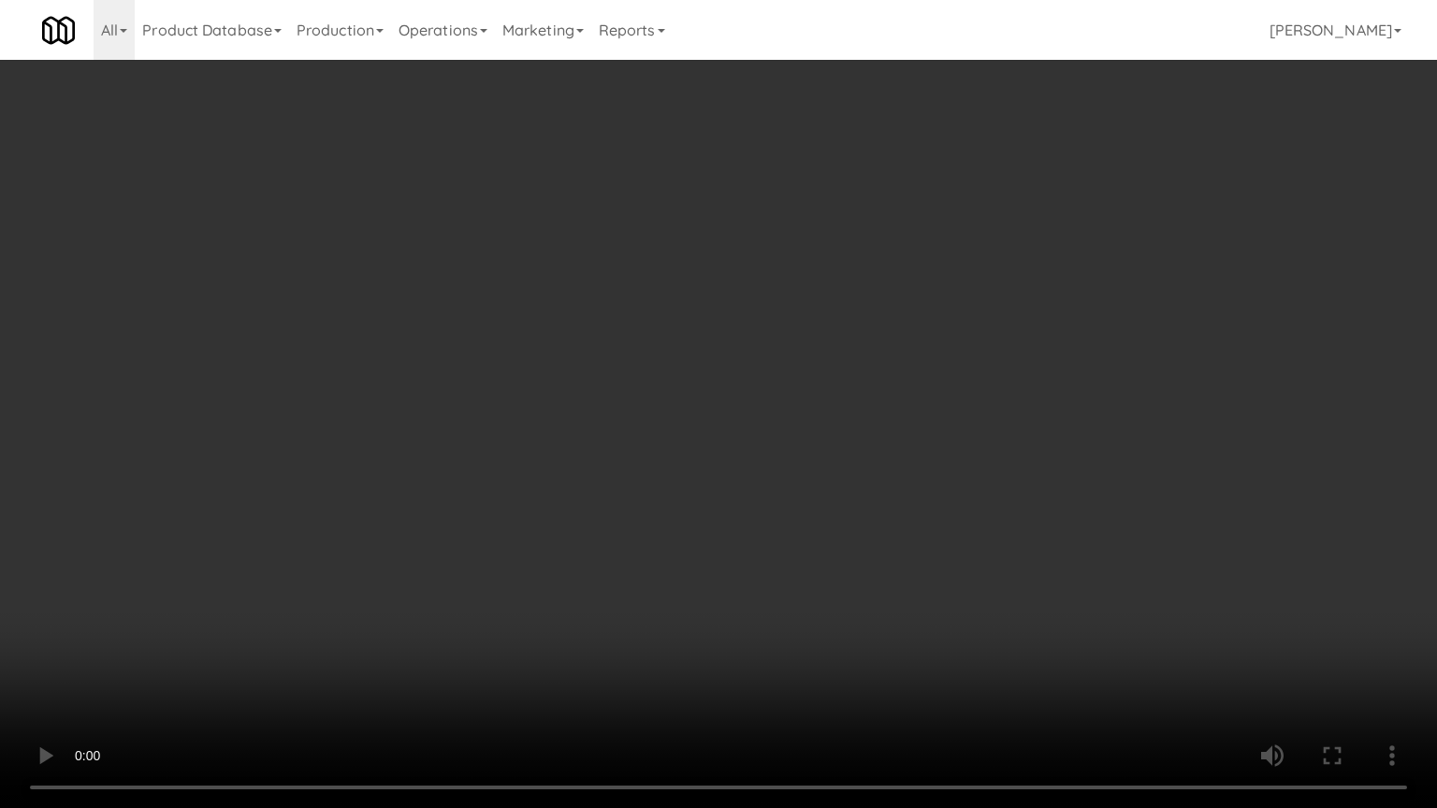
click at [848, 566] on video at bounding box center [718, 404] width 1437 height 808
click at [852, 565] on video at bounding box center [718, 404] width 1437 height 808
click at [857, 553] on video at bounding box center [718, 404] width 1437 height 808
click at [857, 548] on video at bounding box center [718, 404] width 1437 height 808
click at [914, 514] on video at bounding box center [718, 404] width 1437 height 808
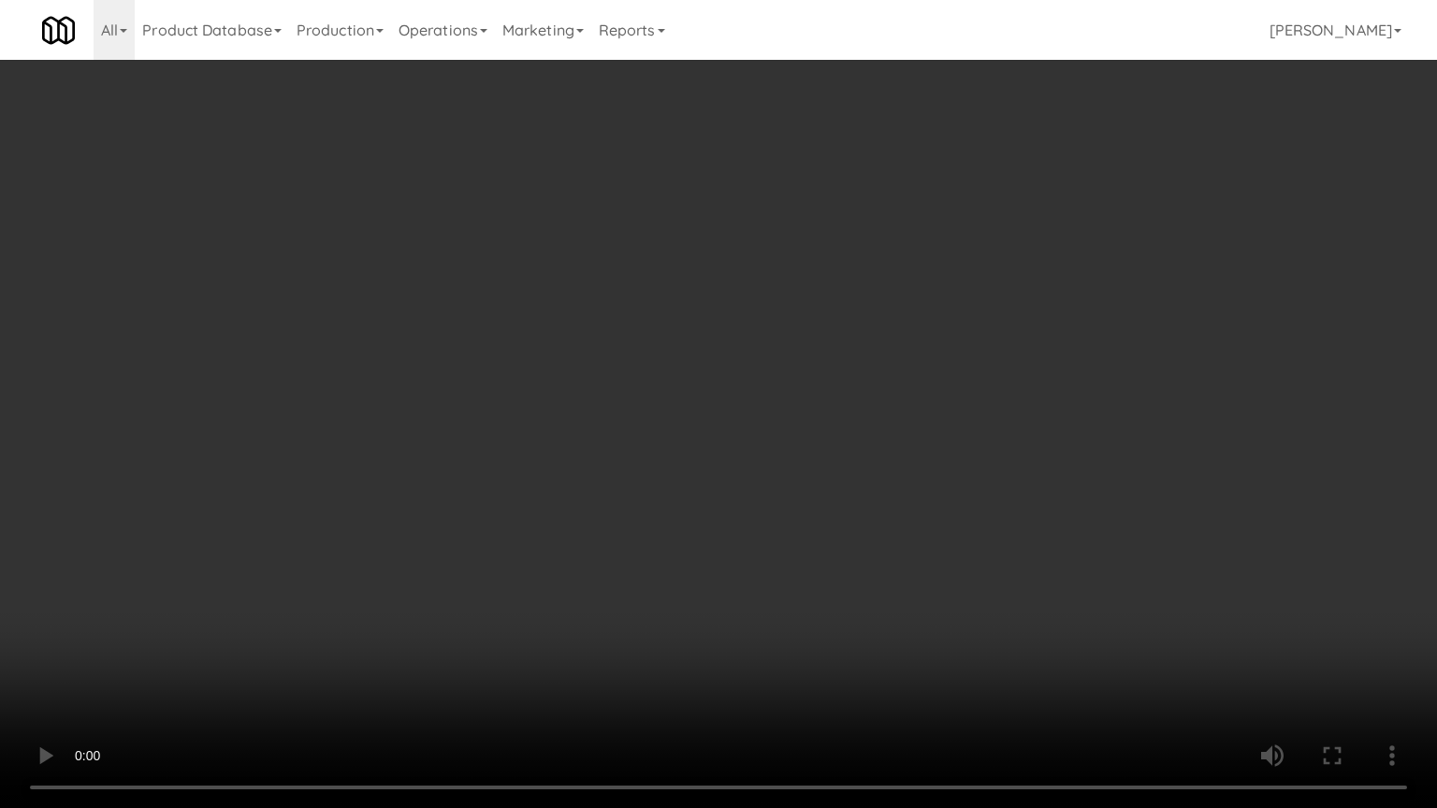
click at [921, 514] on video at bounding box center [718, 404] width 1437 height 808
click at [936, 507] on video at bounding box center [718, 404] width 1437 height 808
drag, startPoint x: 936, startPoint y: 507, endPoint x: 945, endPoint y: 423, distance: 84.6
click at [939, 505] on video at bounding box center [718, 404] width 1437 height 808
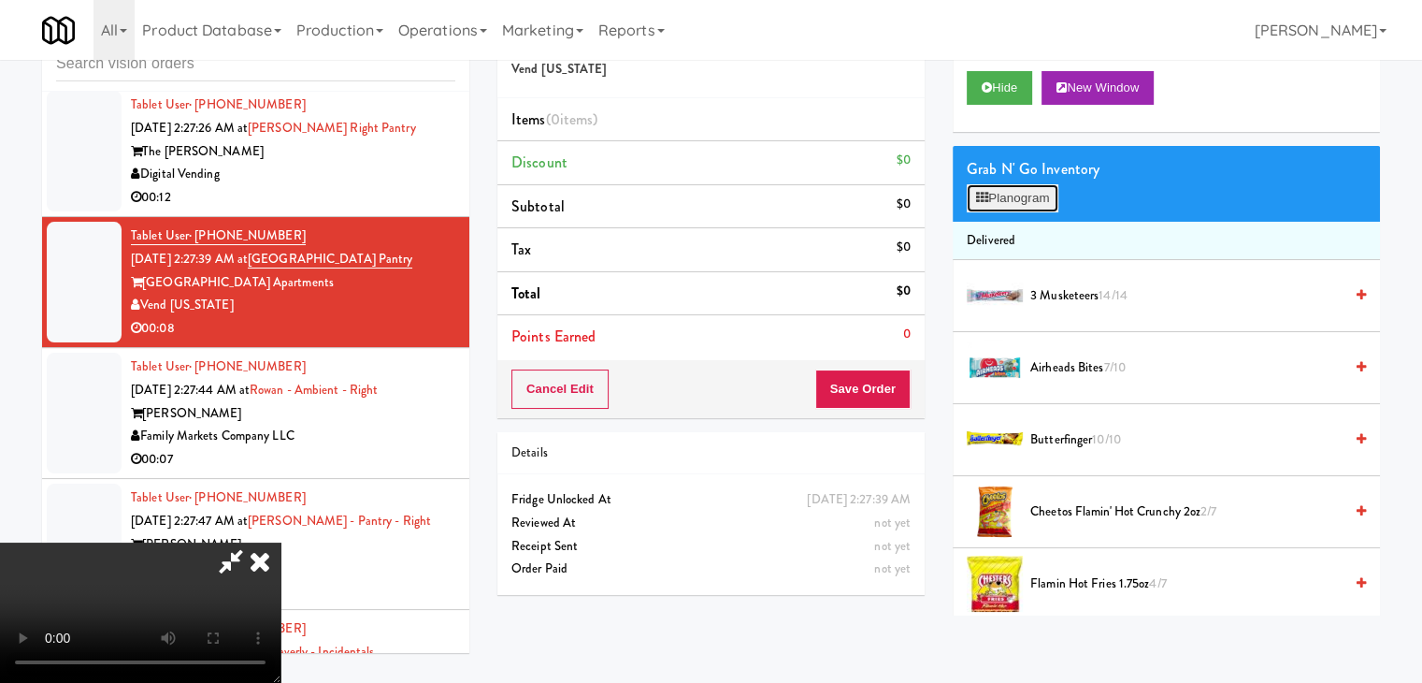
click at [1040, 199] on button "Planogram" at bounding box center [1013, 198] width 92 height 28
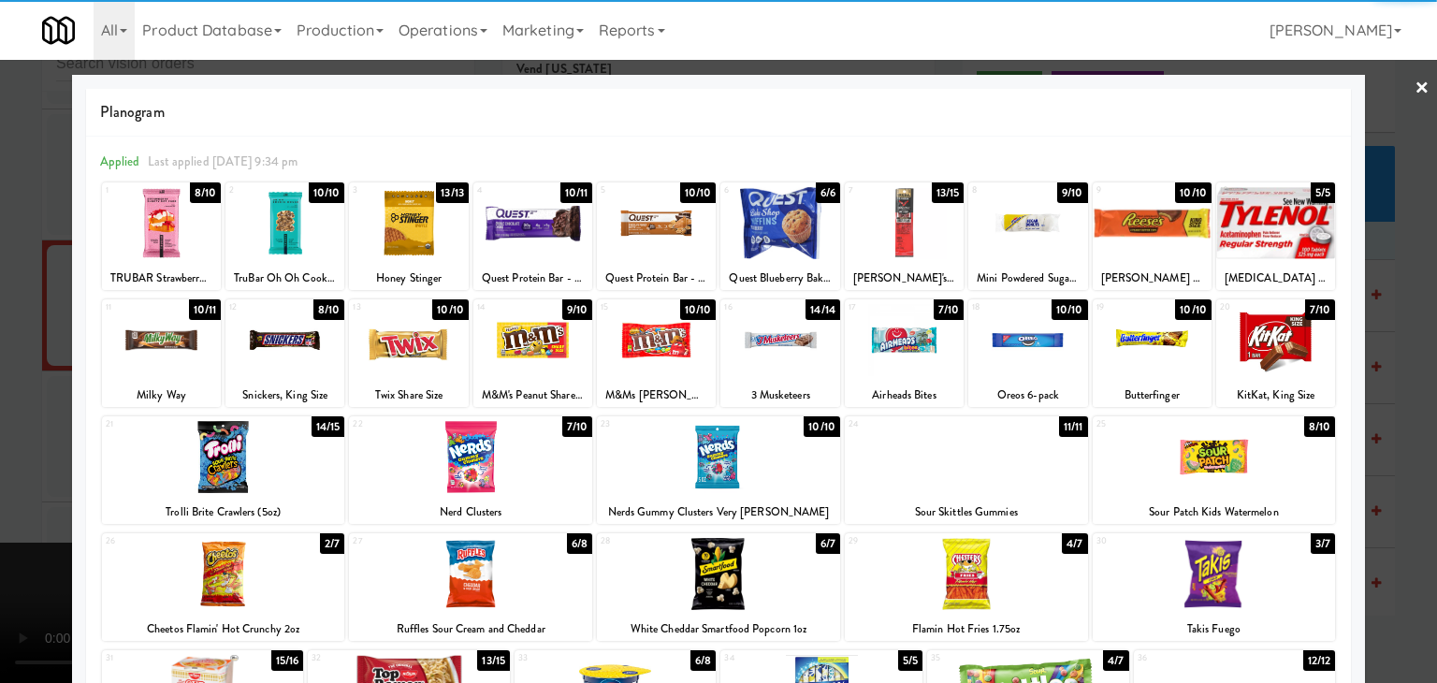
click at [404, 342] on div at bounding box center [408, 340] width 119 height 72
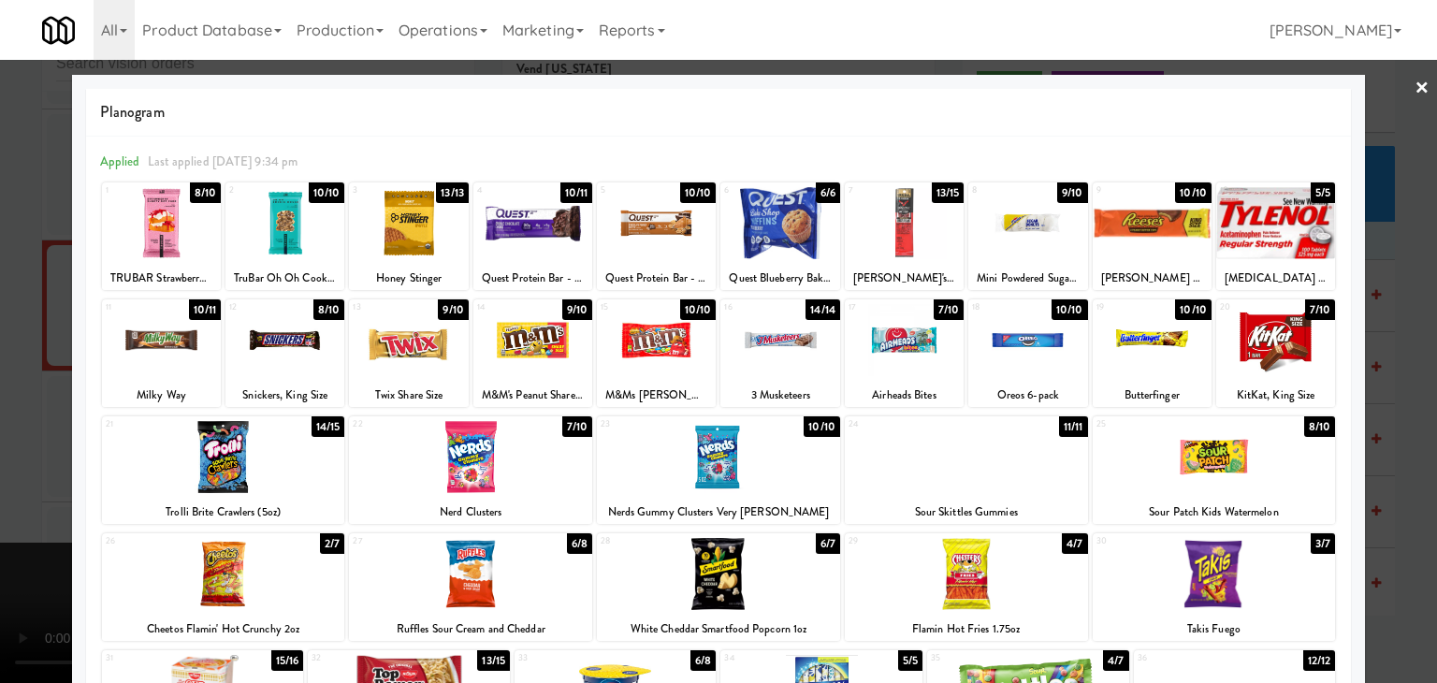
click at [1280, 345] on div at bounding box center [1275, 340] width 119 height 72
click at [1386, 368] on div at bounding box center [718, 341] width 1437 height 683
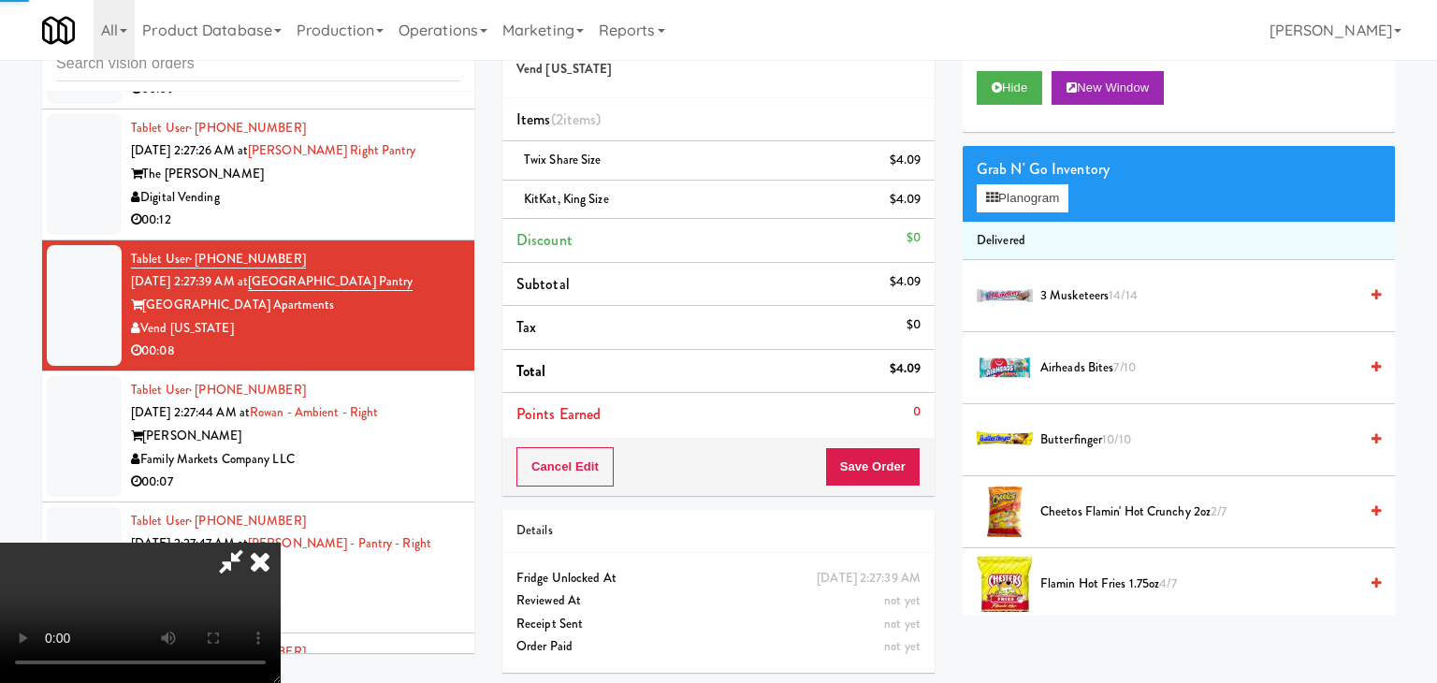
scroll to position [15402, 0]
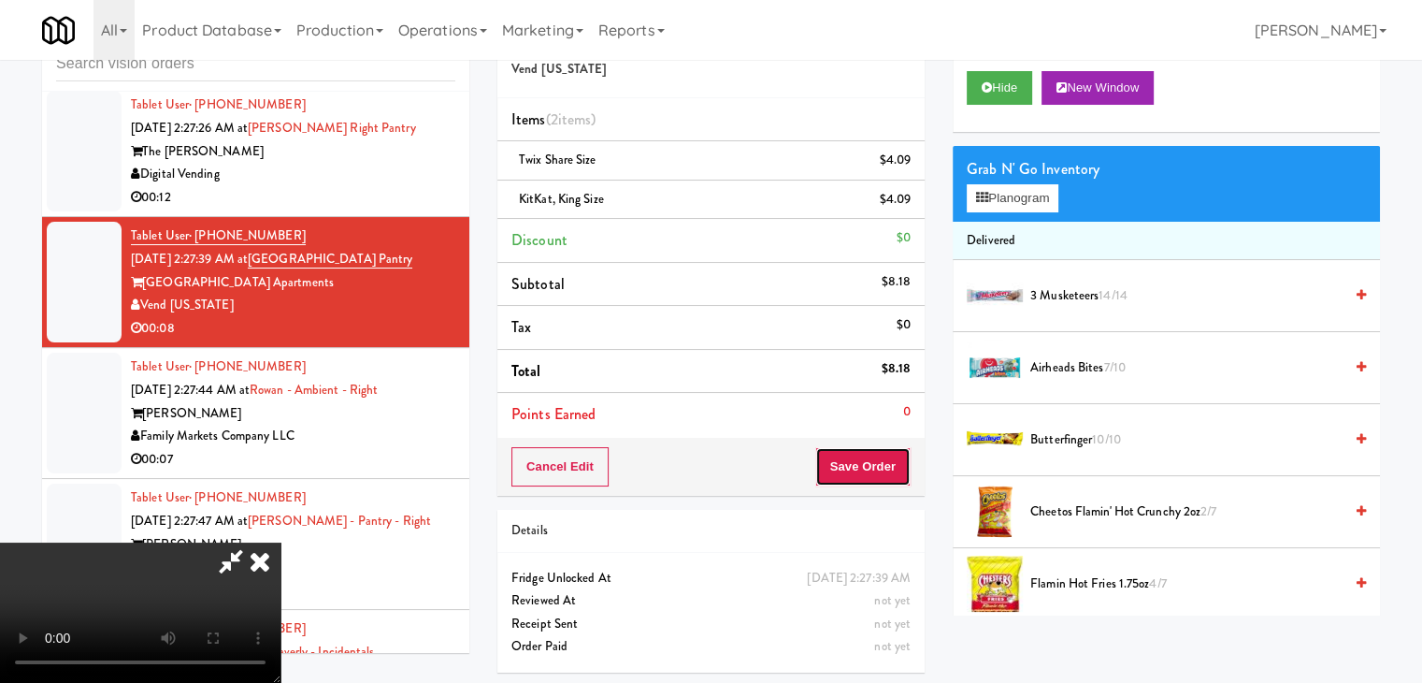
click at [869, 476] on button "Save Order" at bounding box center [863, 466] width 95 height 39
click at [882, 468] on button "Save Order" at bounding box center [863, 466] width 95 height 39
click at [882, 466] on body "Are you sure no items were taken? Okay Cancel Okay Are you sure no items were t…" at bounding box center [711, 341] width 1422 height 683
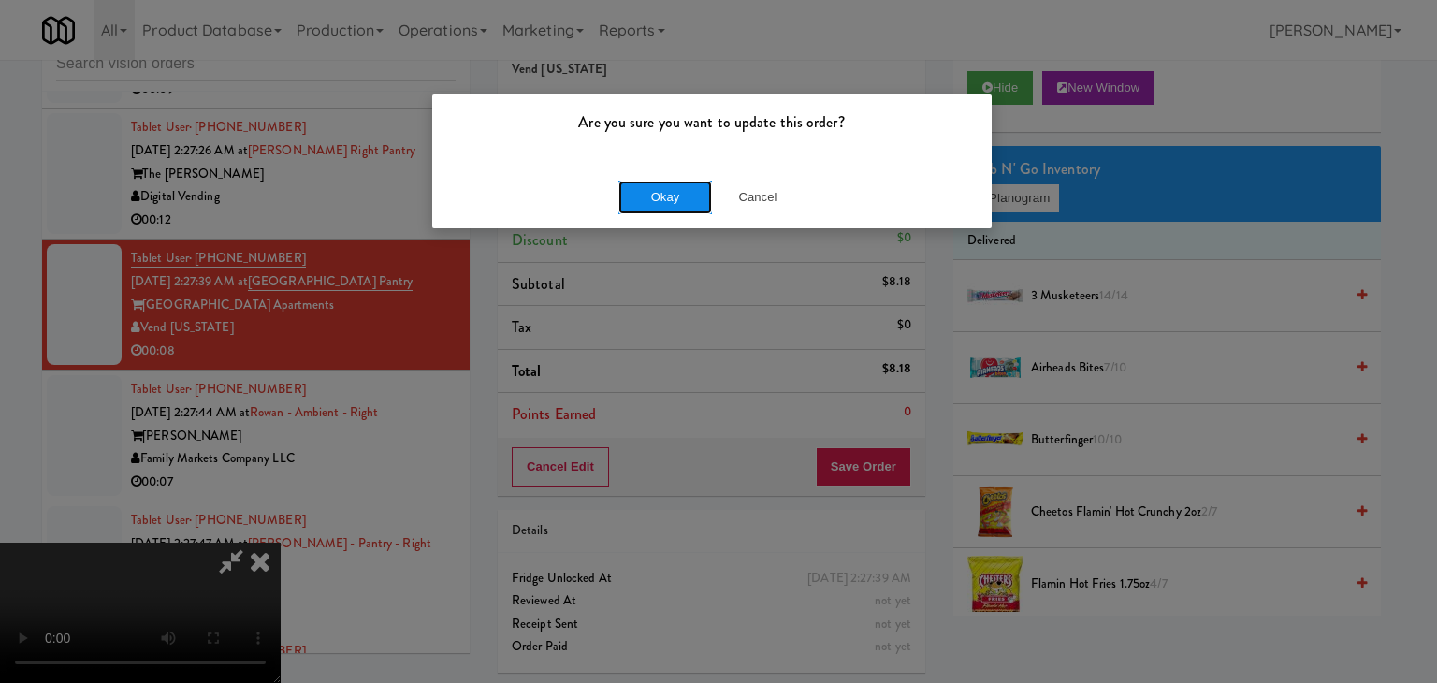
click at [648, 201] on button "Okay" at bounding box center [665, 197] width 94 height 34
click at [648, 201] on div "Okay Cancel" at bounding box center [711, 197] width 559 height 63
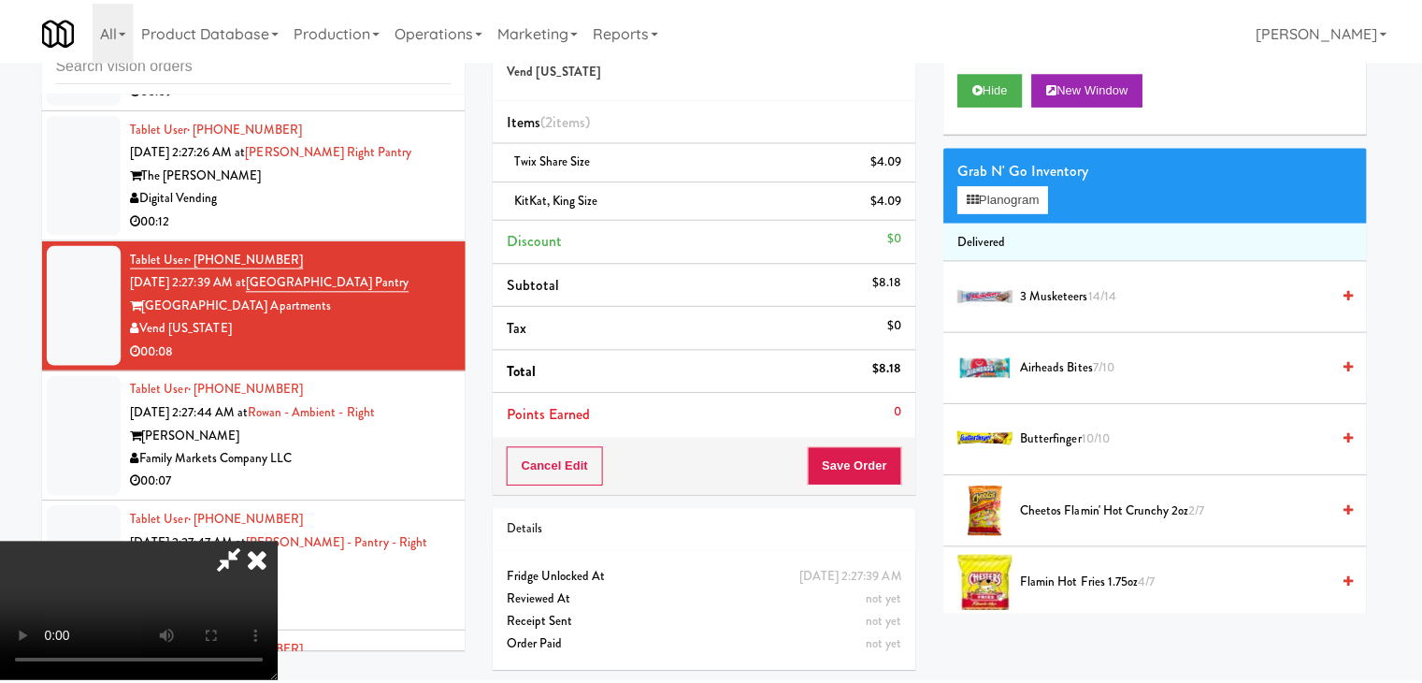
scroll to position [15402, 0]
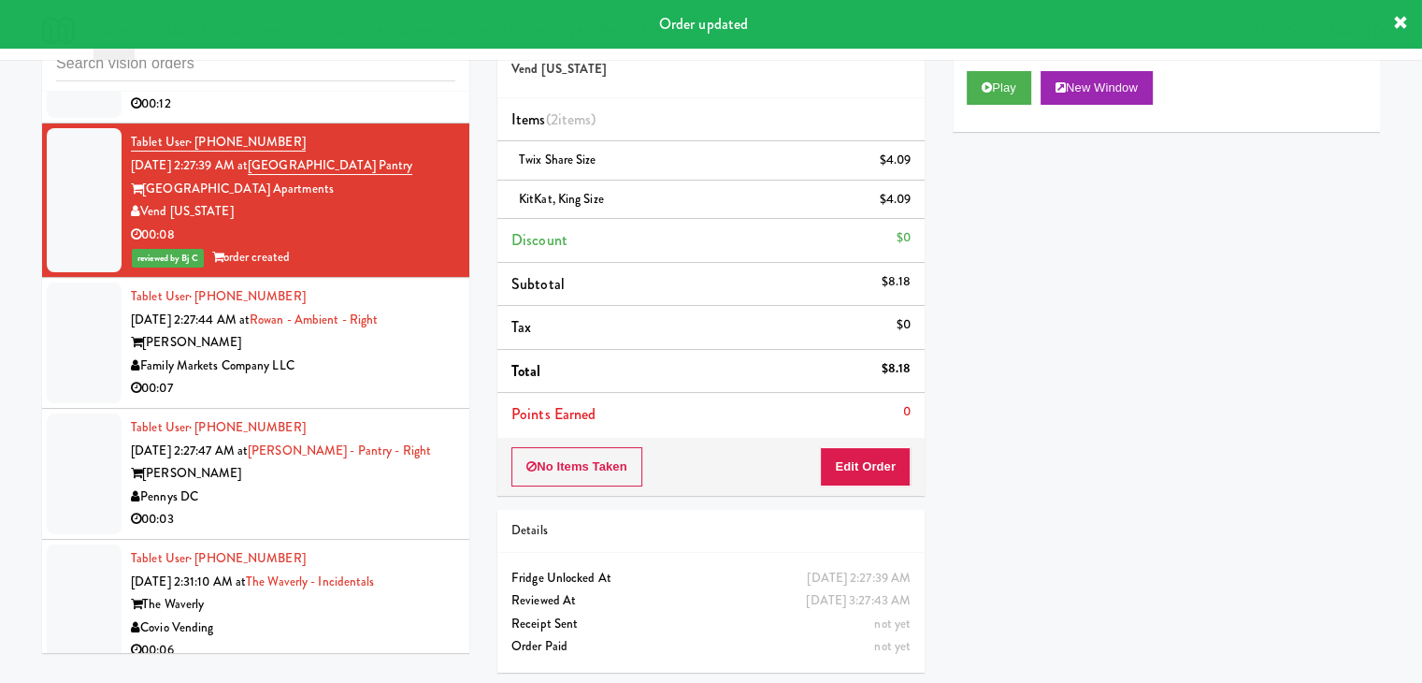
click at [416, 354] on div "[PERSON_NAME]" at bounding box center [293, 342] width 325 height 23
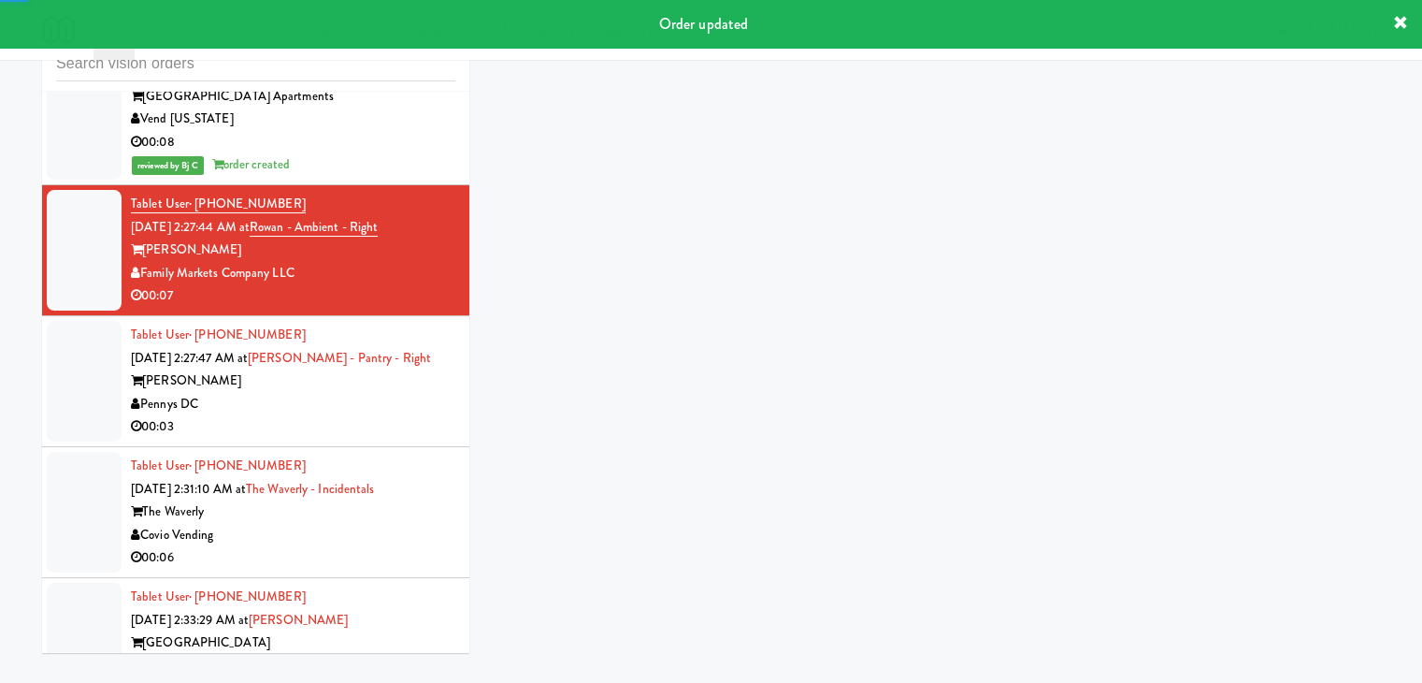
scroll to position [15589, 0]
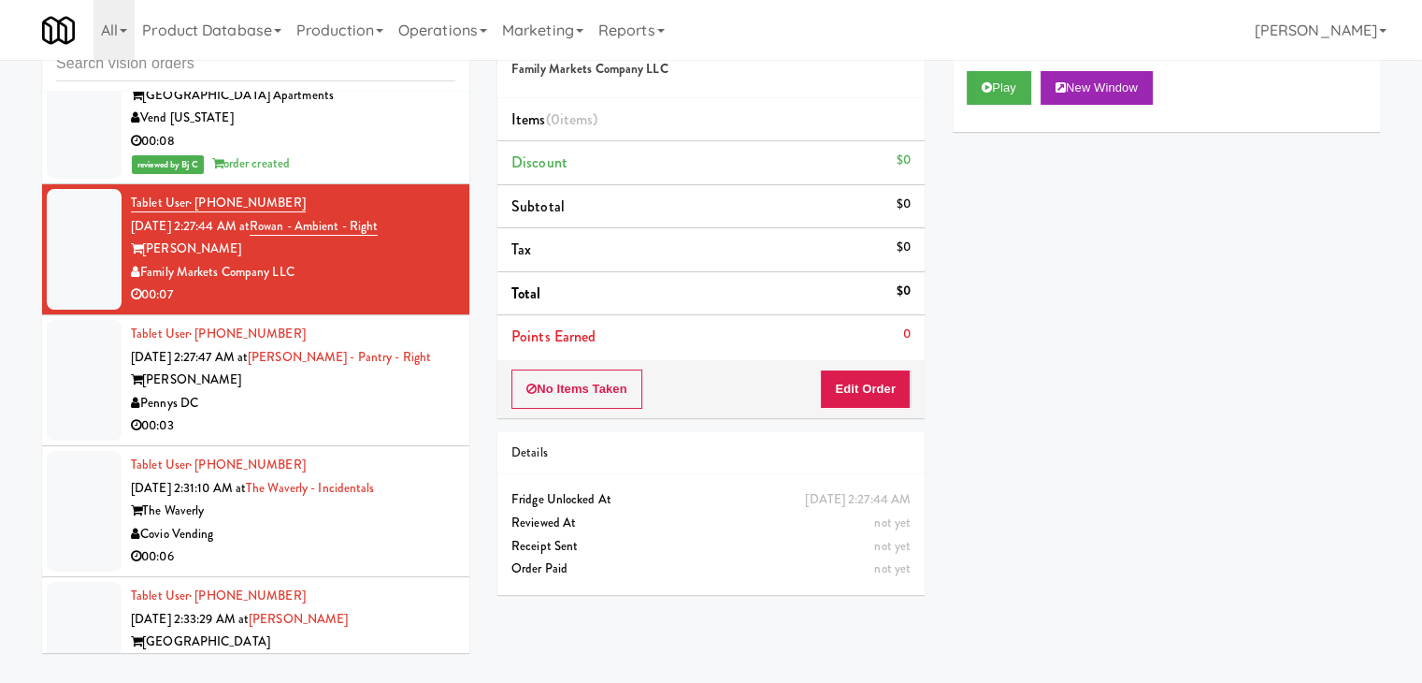
click at [399, 405] on div "Pennys DC" at bounding box center [293, 403] width 325 height 23
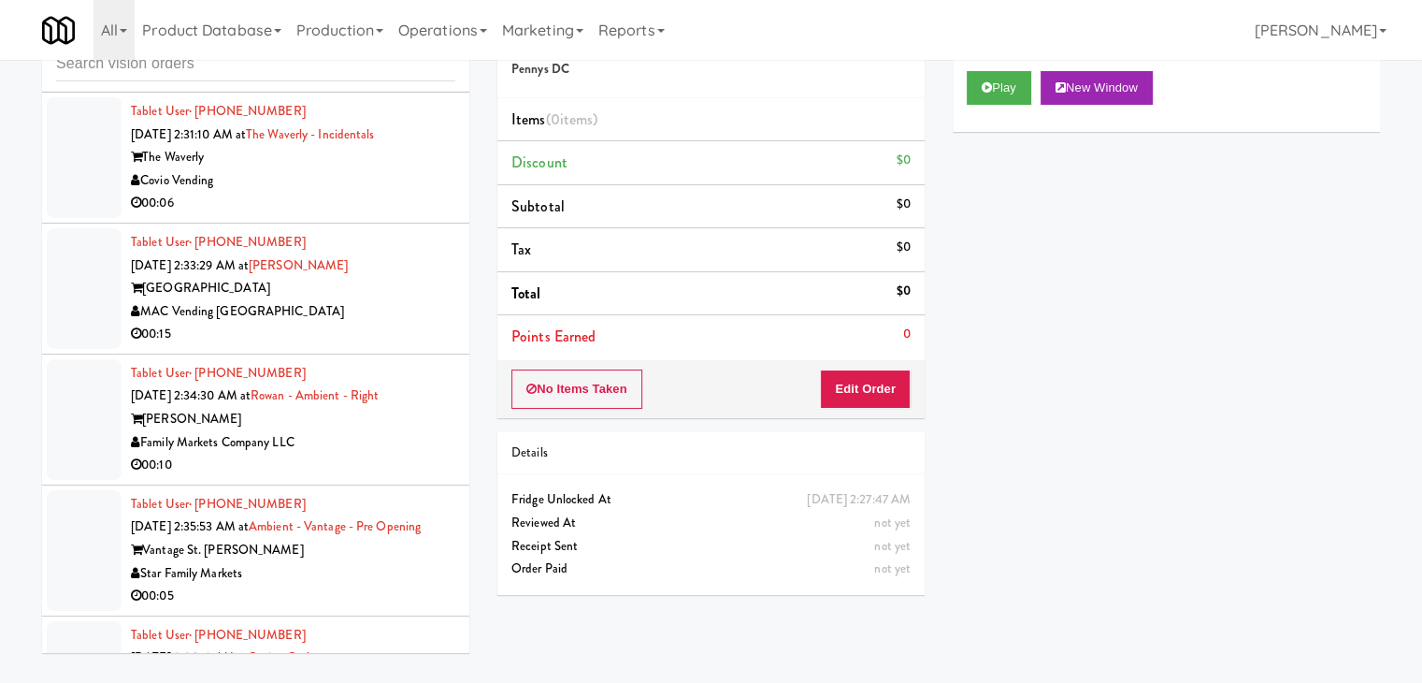
scroll to position [16057, 0]
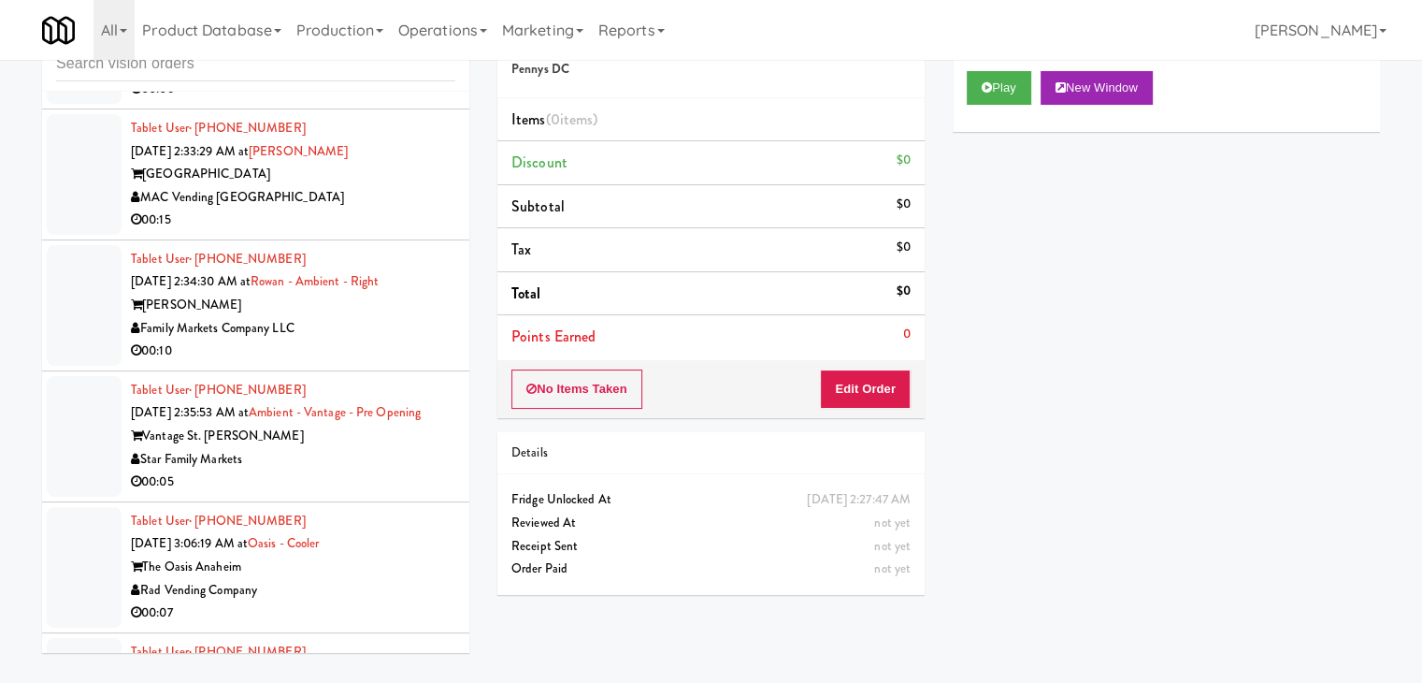
click at [423, 354] on div "00:10" at bounding box center [293, 350] width 325 height 23
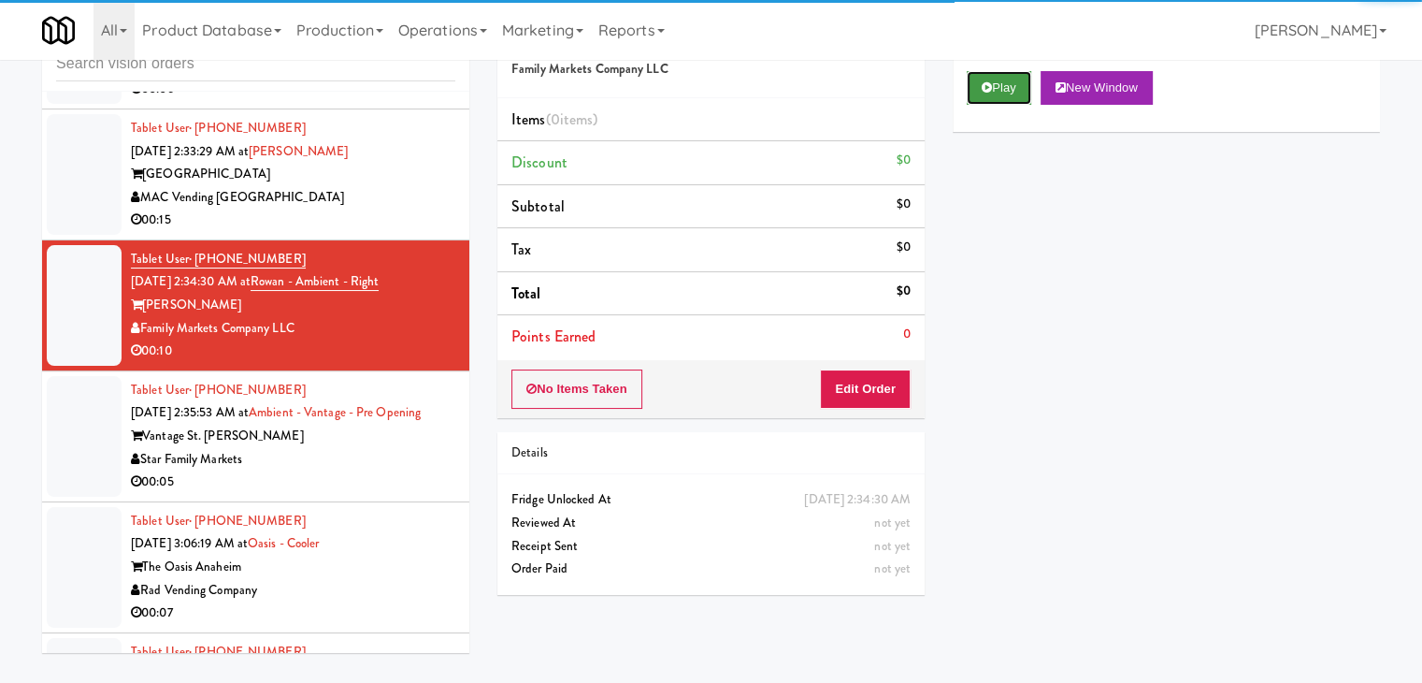
click at [1014, 94] on button "Play" at bounding box center [999, 88] width 65 height 34
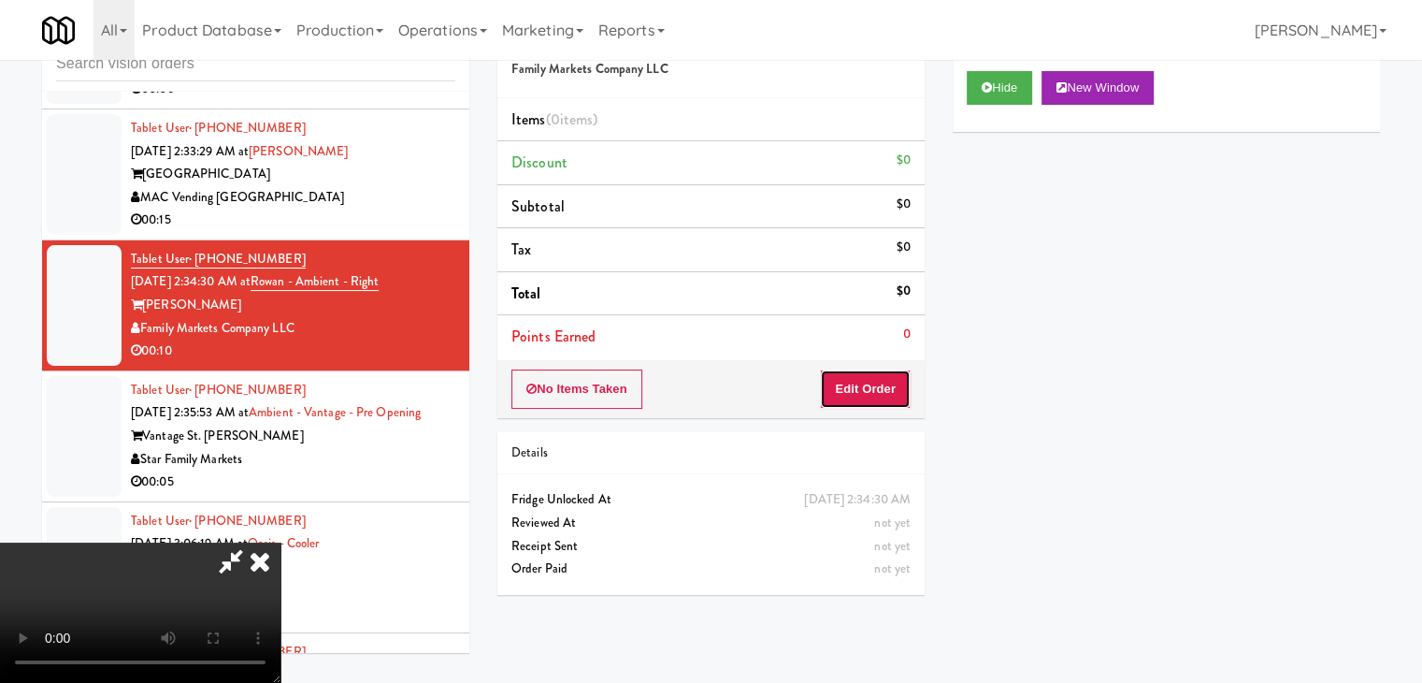
click at [874, 388] on button "Edit Order" at bounding box center [865, 388] width 91 height 39
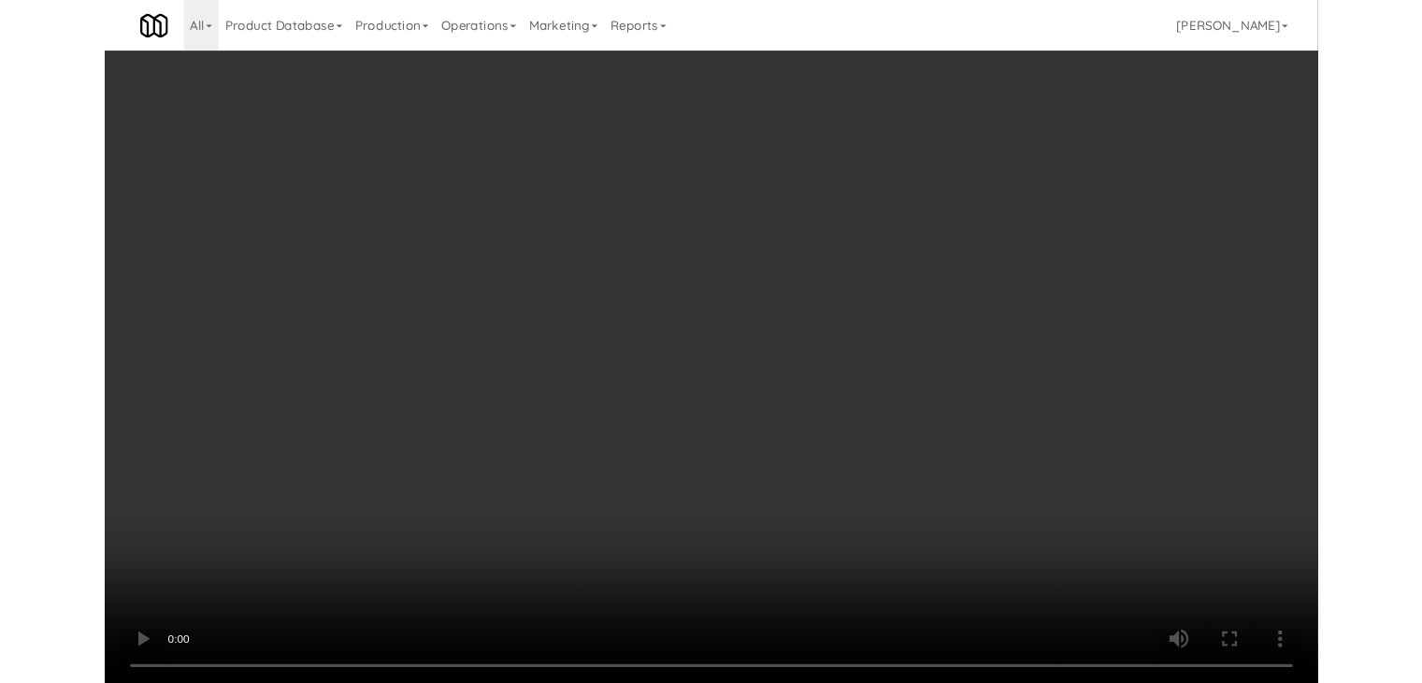
scroll to position [16011, 0]
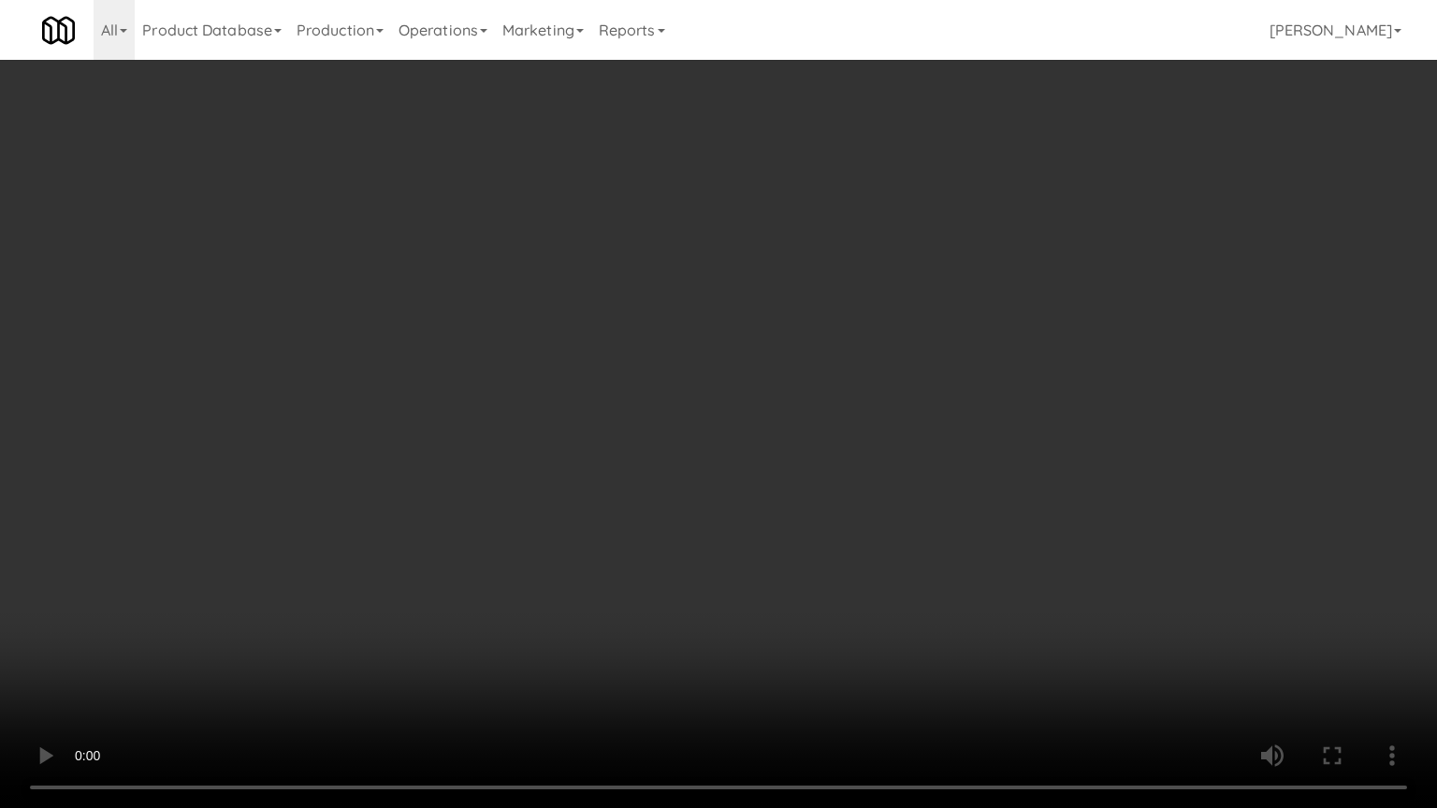
click at [739, 569] on video at bounding box center [718, 404] width 1437 height 808
drag, startPoint x: 739, startPoint y: 569, endPoint x: 740, endPoint y: 580, distance: 11.3
click at [741, 569] on video at bounding box center [718, 404] width 1437 height 808
click at [742, 587] on video at bounding box center [718, 404] width 1437 height 808
click at [743, 587] on video at bounding box center [718, 404] width 1437 height 808
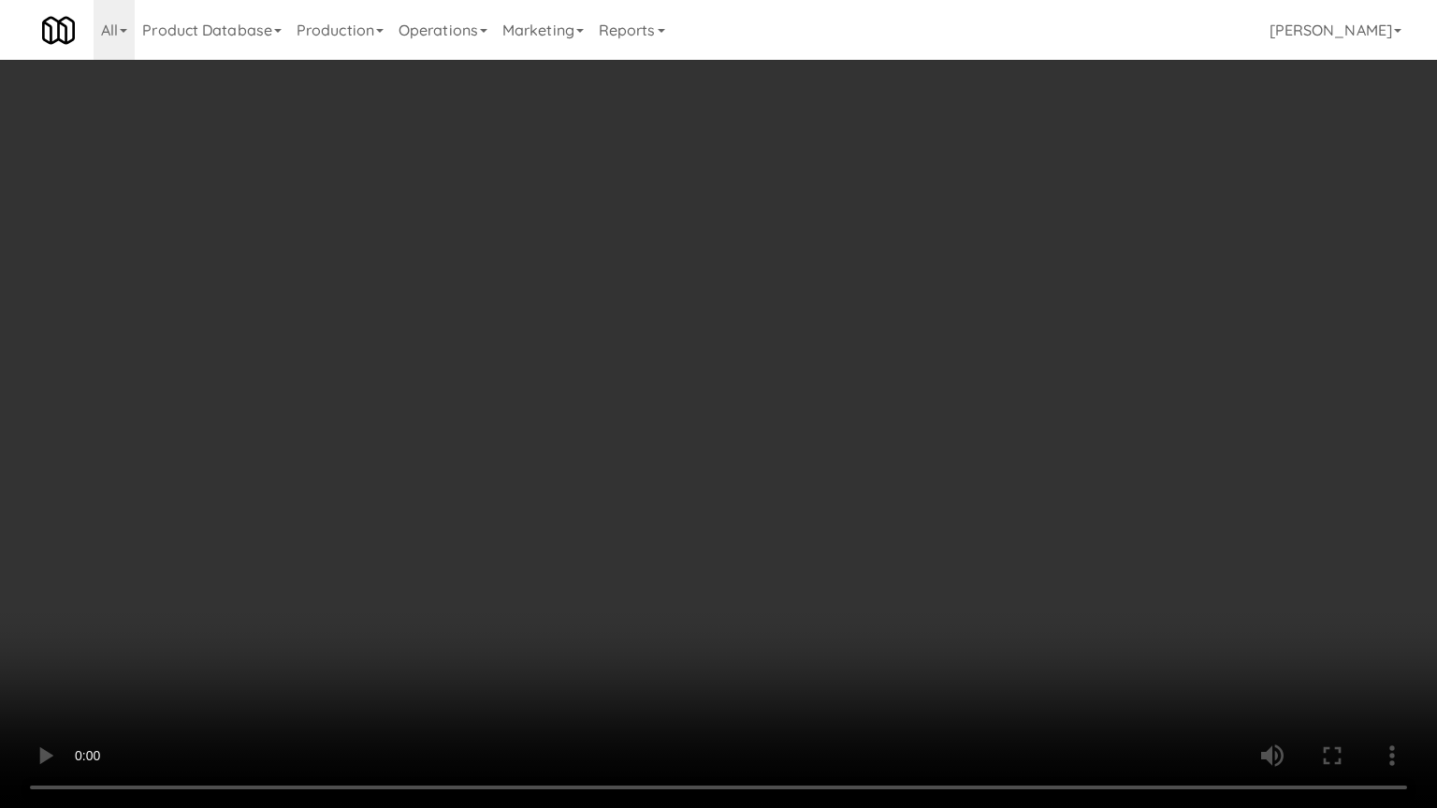
click at [749, 584] on video at bounding box center [718, 404] width 1437 height 808
click at [751, 580] on video at bounding box center [718, 404] width 1437 height 808
click at [749, 580] on video at bounding box center [718, 404] width 1437 height 808
click at [753, 576] on video at bounding box center [718, 404] width 1437 height 808
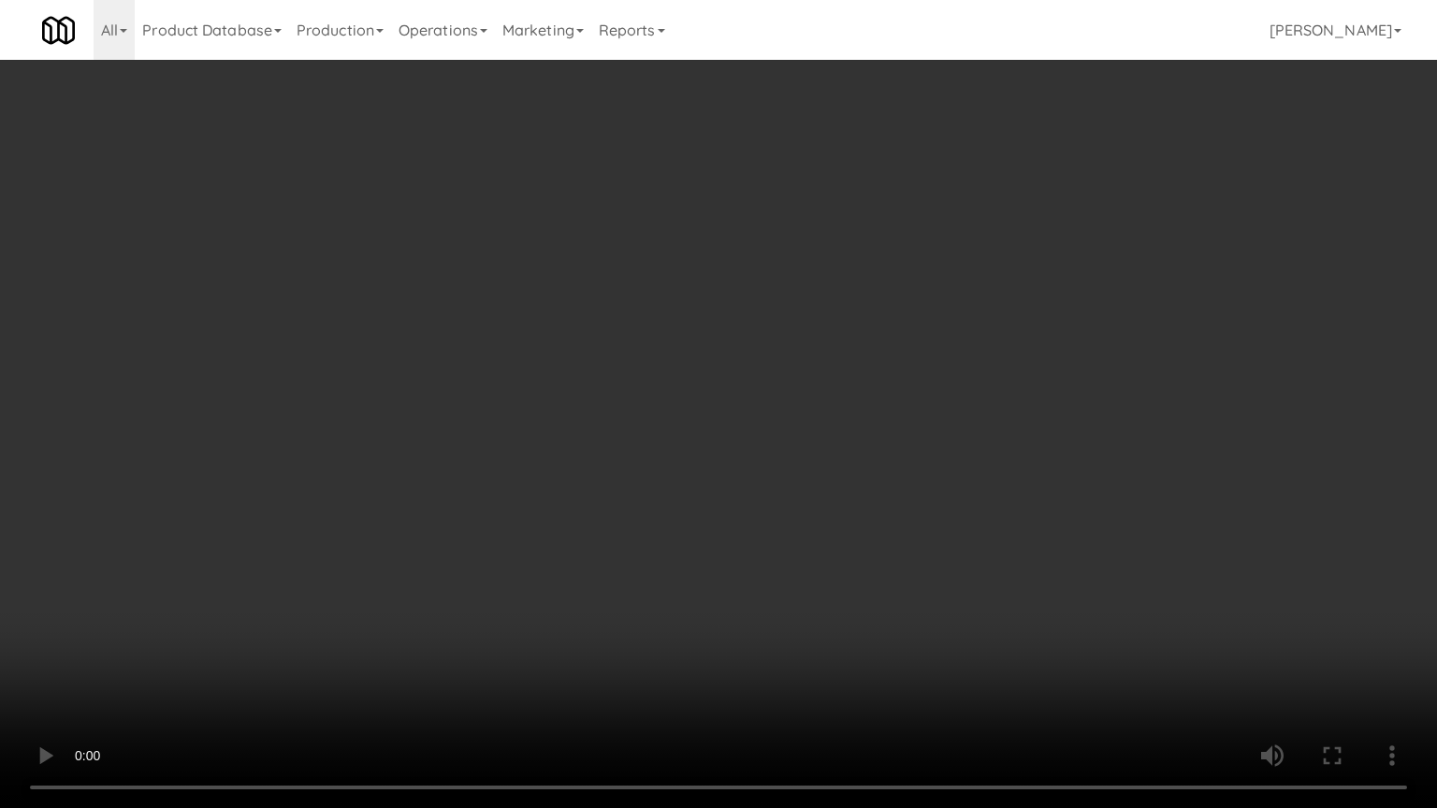
click at [756, 579] on video at bounding box center [718, 404] width 1437 height 808
click at [756, 576] on video at bounding box center [718, 404] width 1437 height 808
click at [756, 570] on video at bounding box center [718, 404] width 1437 height 808
click at [757, 570] on video at bounding box center [718, 404] width 1437 height 808
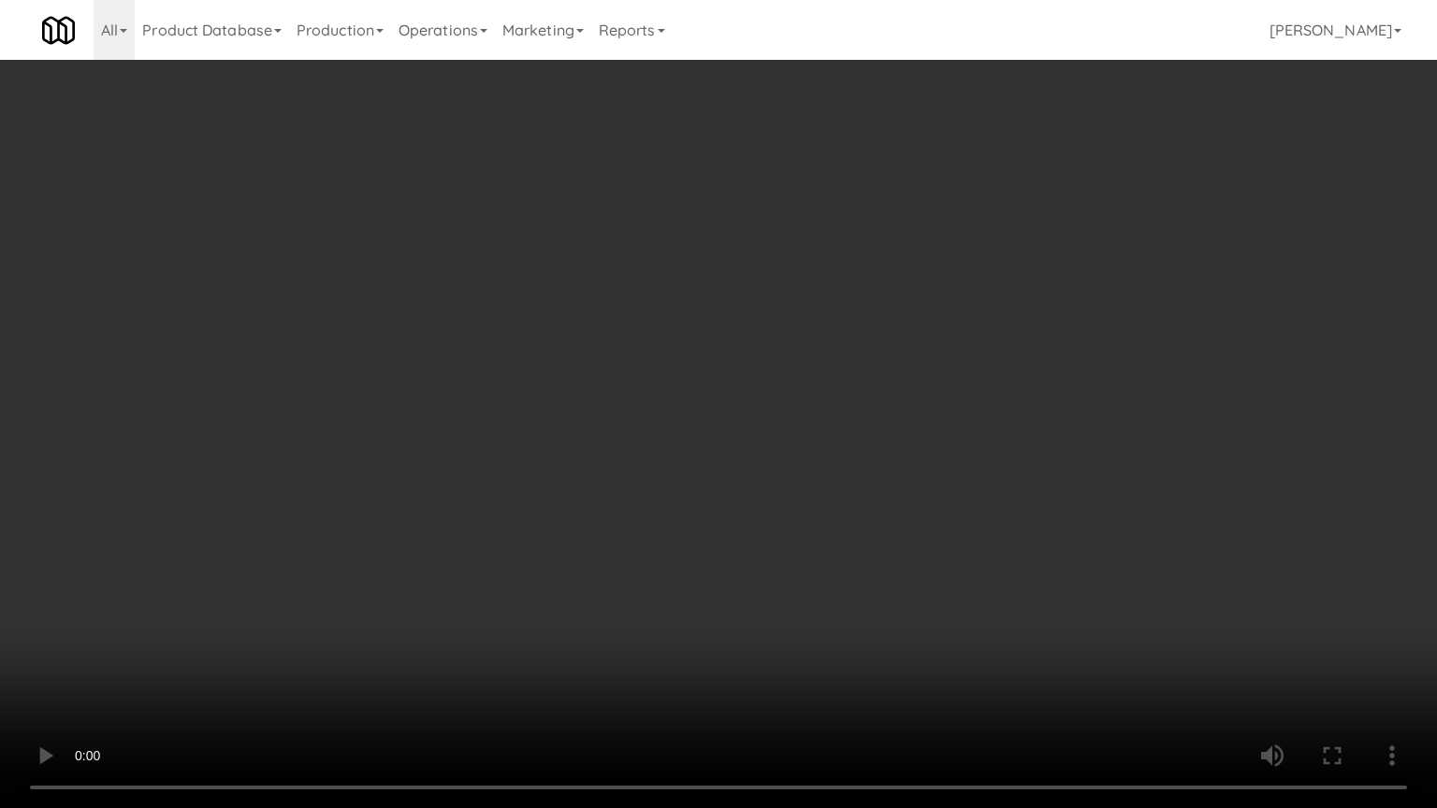
click at [756, 565] on video at bounding box center [718, 404] width 1437 height 808
drag, startPoint x: 756, startPoint y: 565, endPoint x: 827, endPoint y: 363, distance: 214.1
click at [758, 561] on video at bounding box center [718, 404] width 1437 height 808
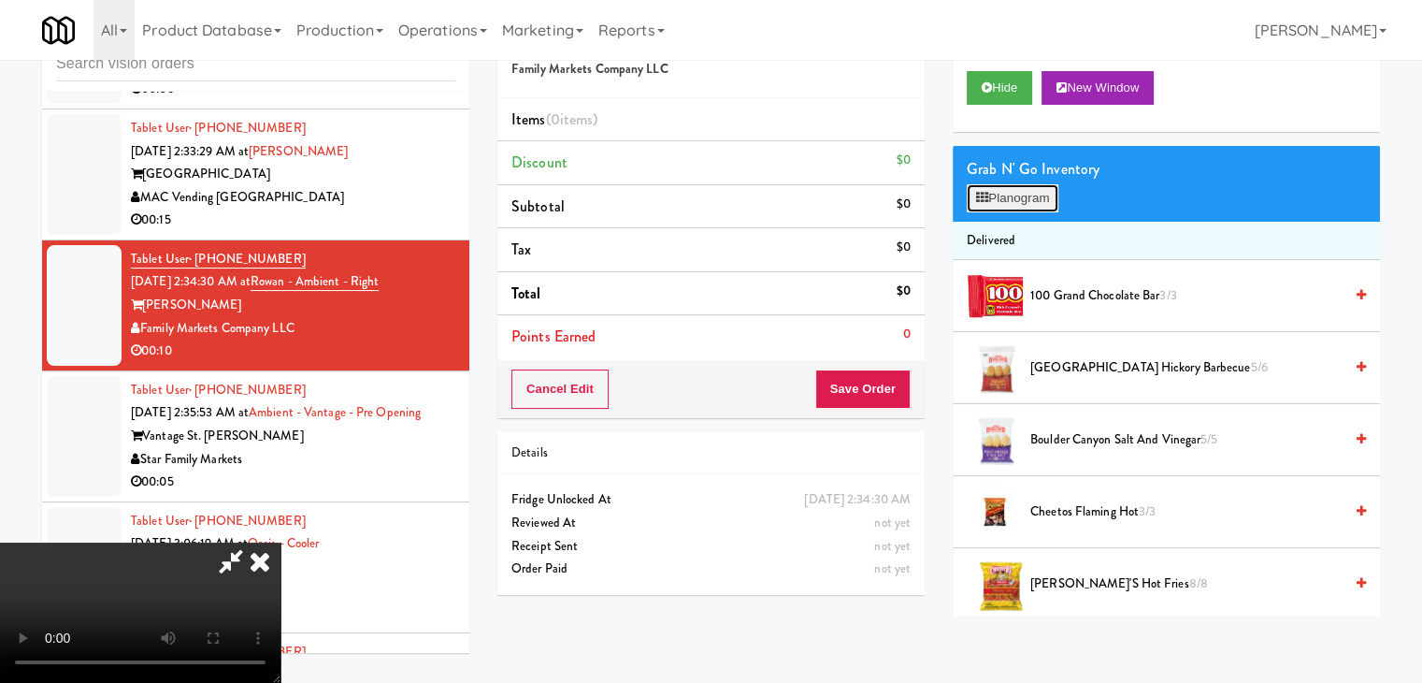
click at [1006, 194] on button "Planogram" at bounding box center [1013, 198] width 92 height 28
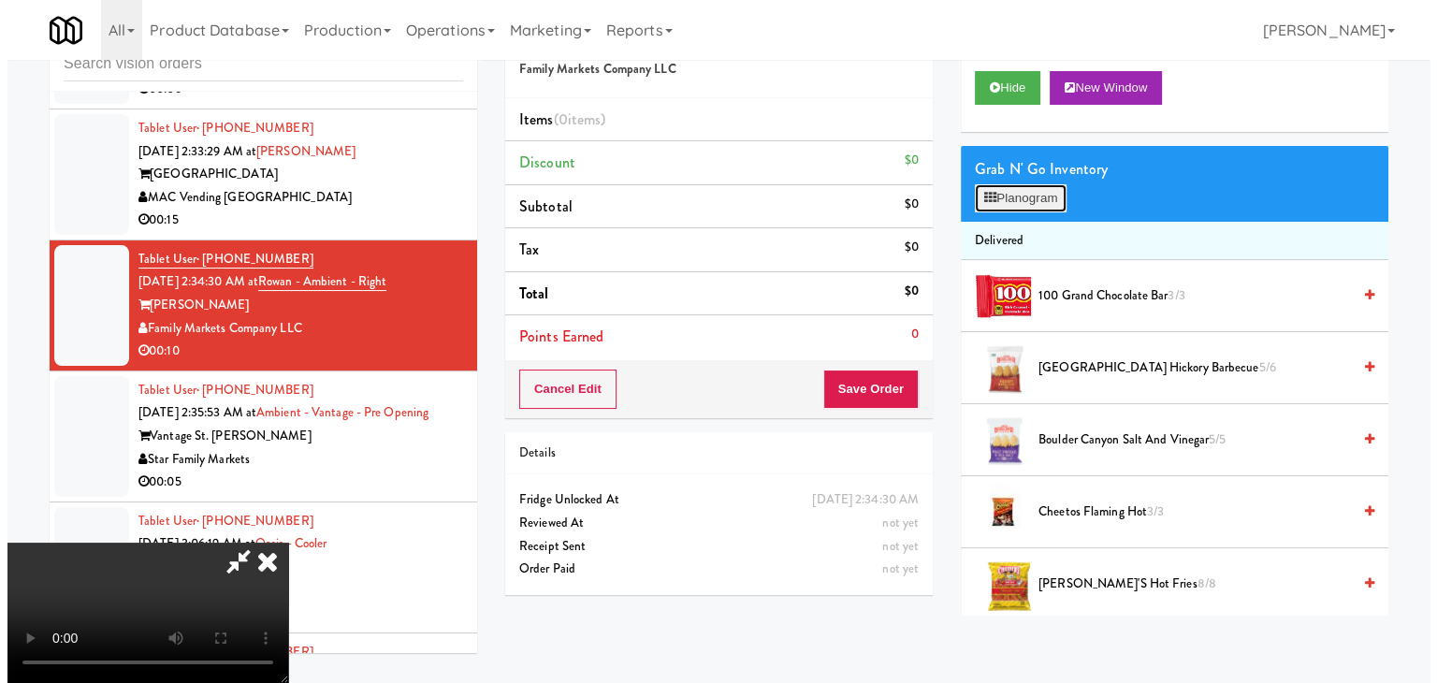
scroll to position [16011, 0]
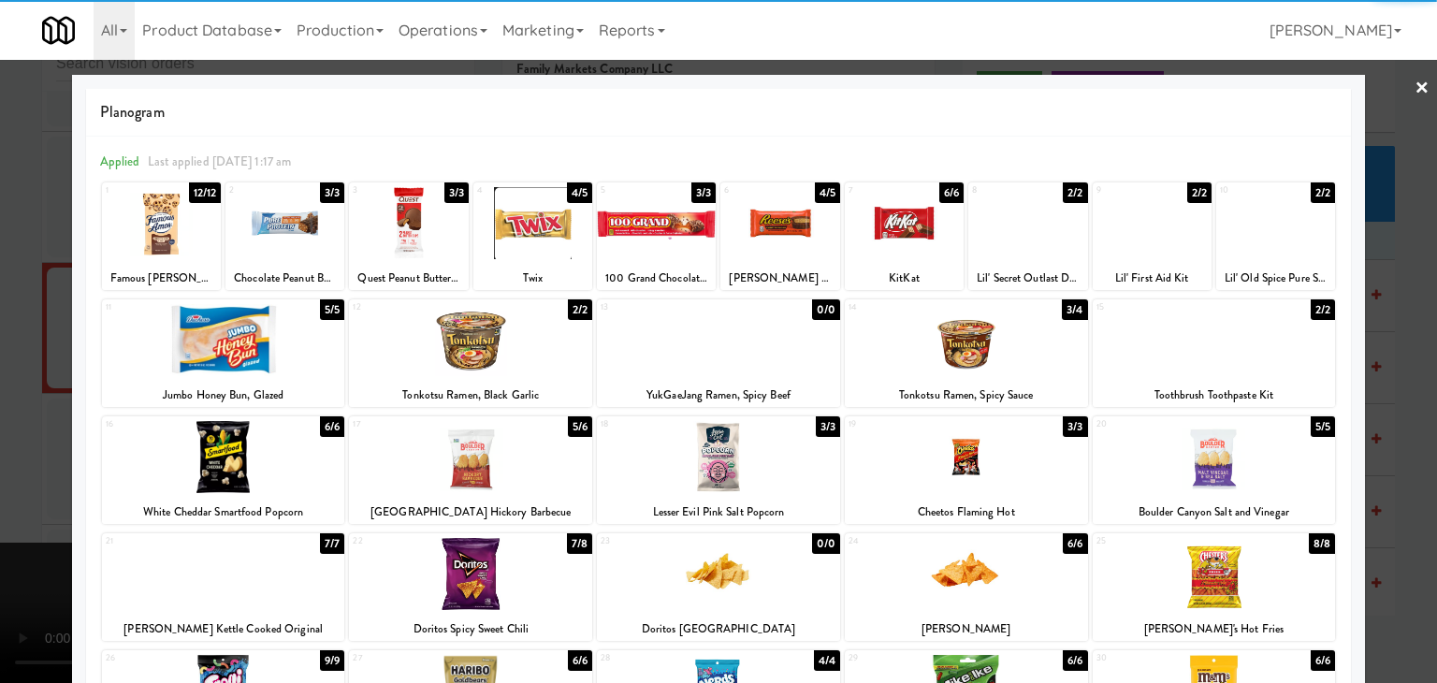
click at [527, 223] on div at bounding box center [532, 223] width 119 height 72
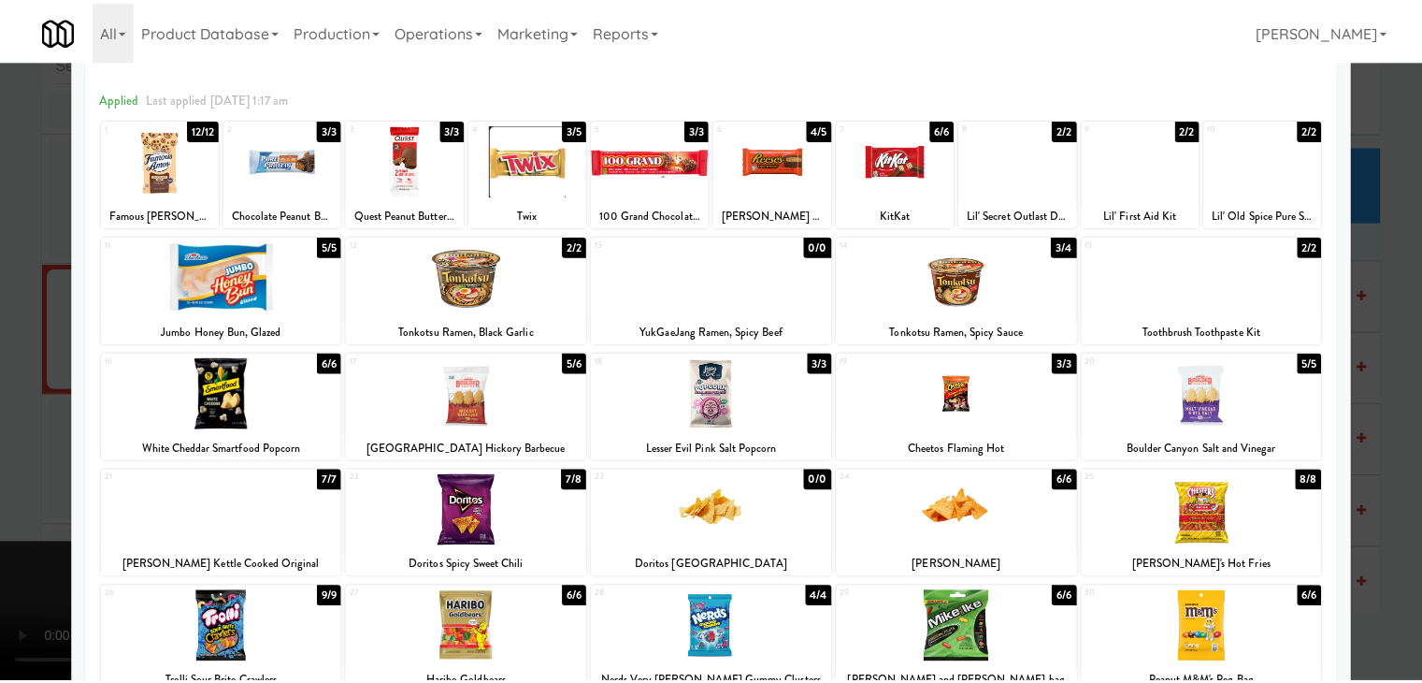
scroll to position [236, 0]
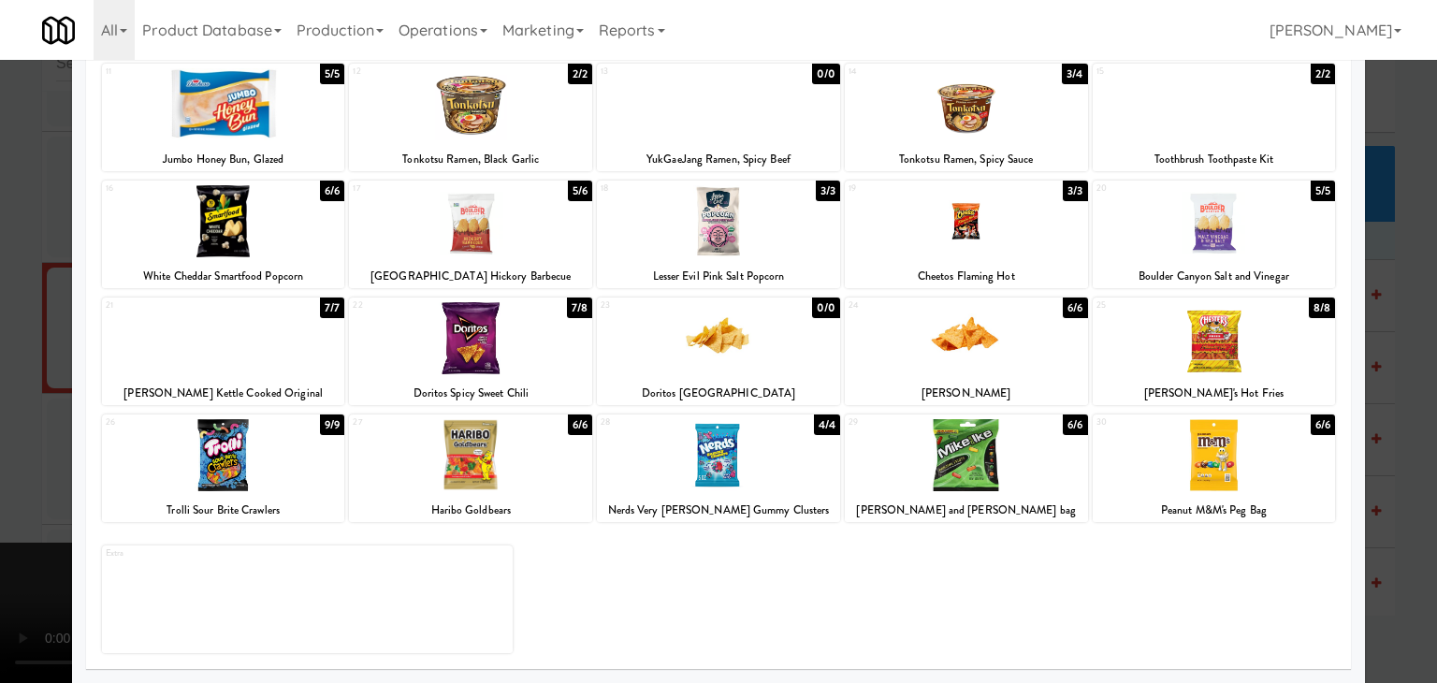
drag, startPoint x: 1212, startPoint y: 473, endPoint x: 1329, endPoint y: 484, distance: 117.4
click at [1216, 473] on div at bounding box center [1213, 455] width 243 height 72
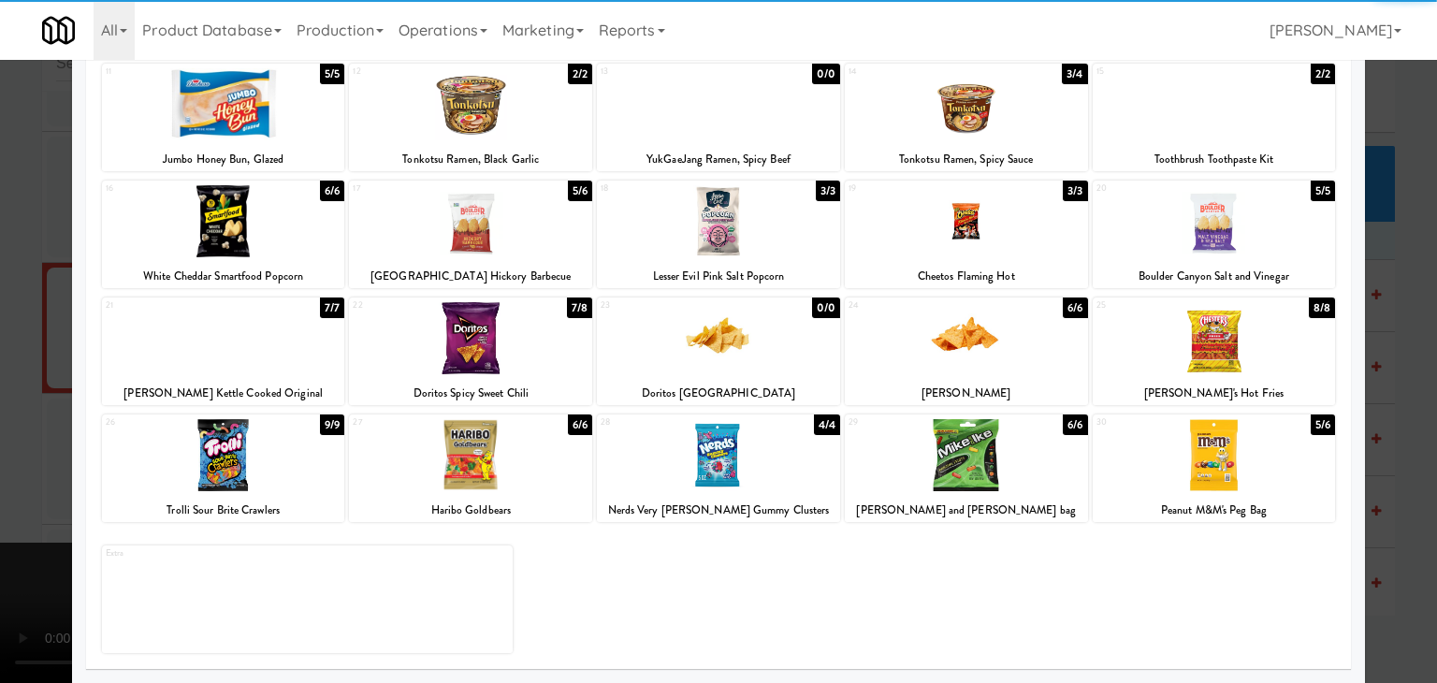
click at [1390, 484] on div at bounding box center [718, 341] width 1437 height 683
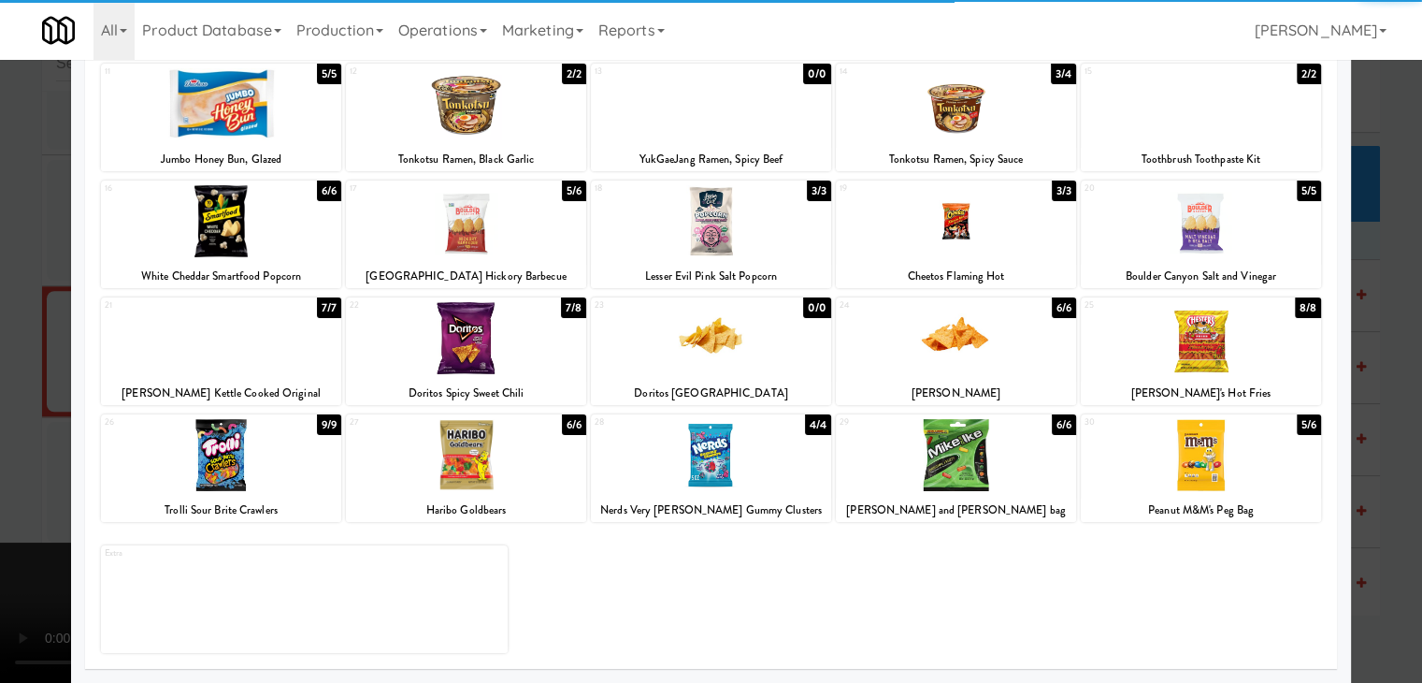
scroll to position [16057, 0]
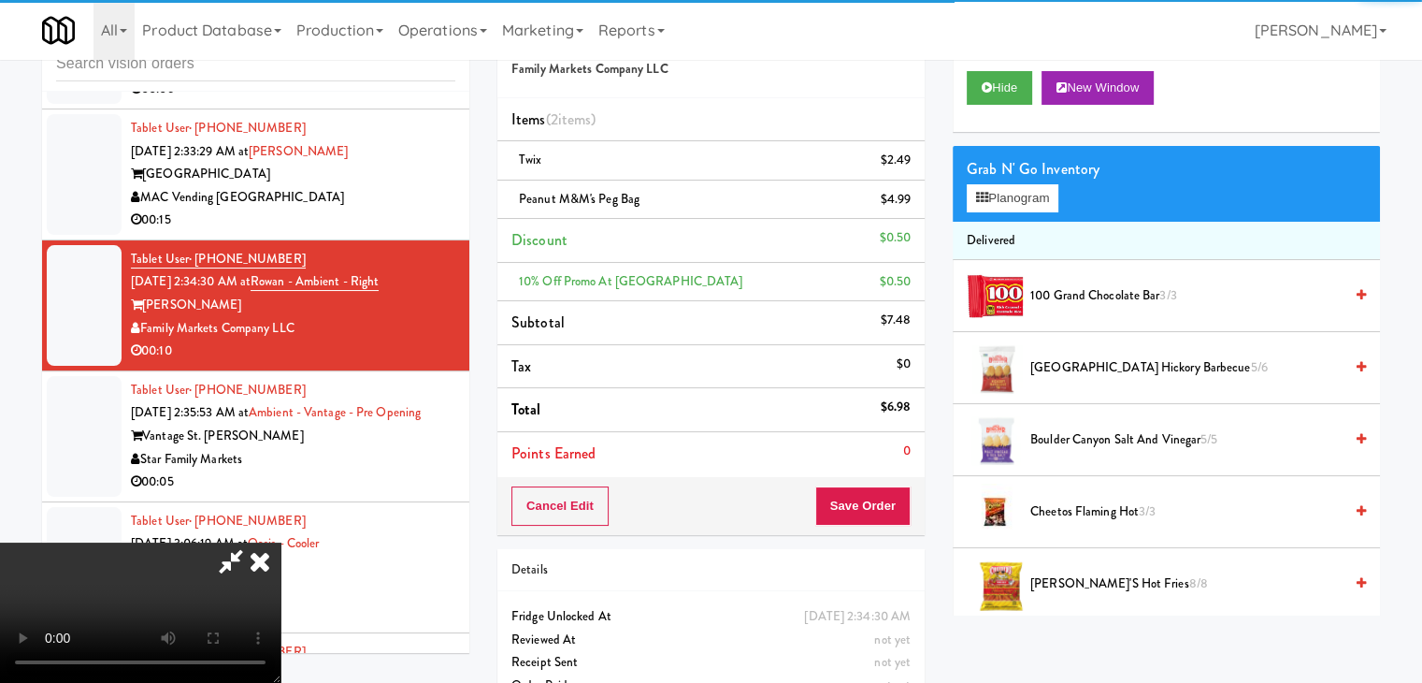
click at [281, 542] on video at bounding box center [140, 612] width 281 height 140
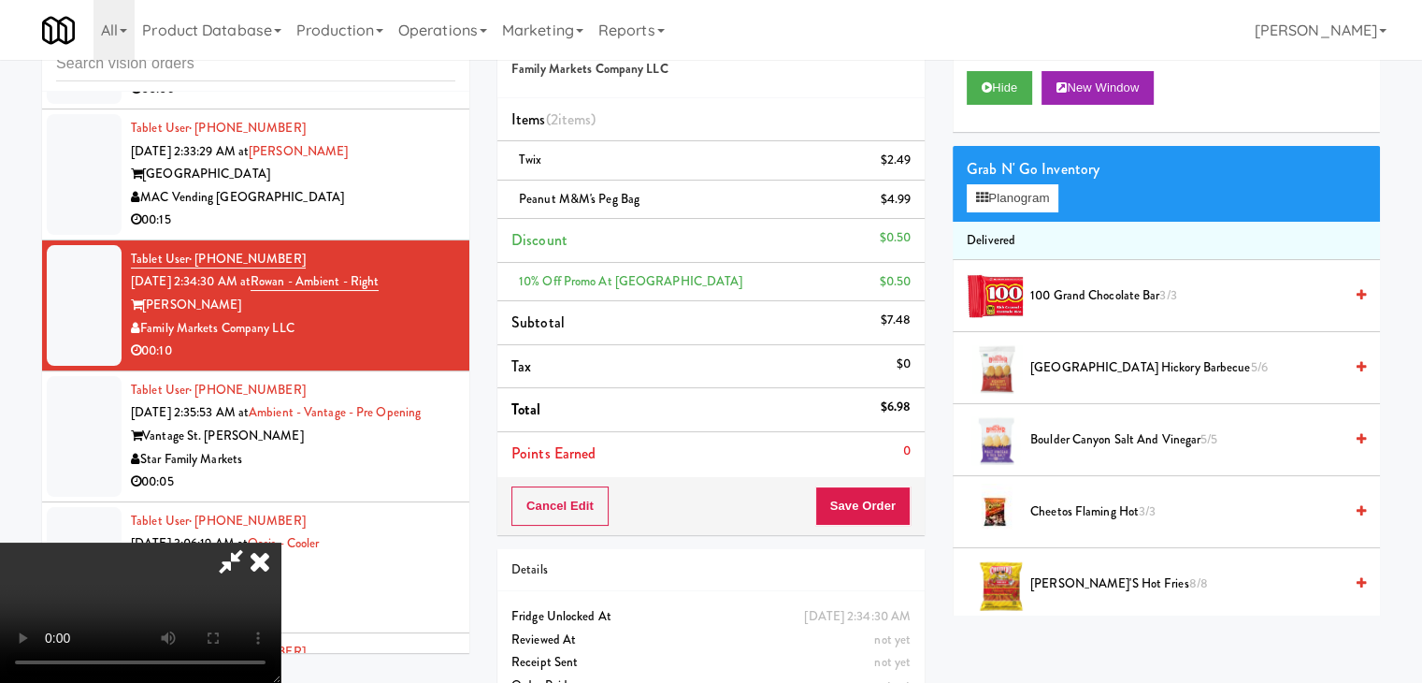
scroll to position [263, 0]
click at [281, 542] on video at bounding box center [140, 612] width 281 height 140
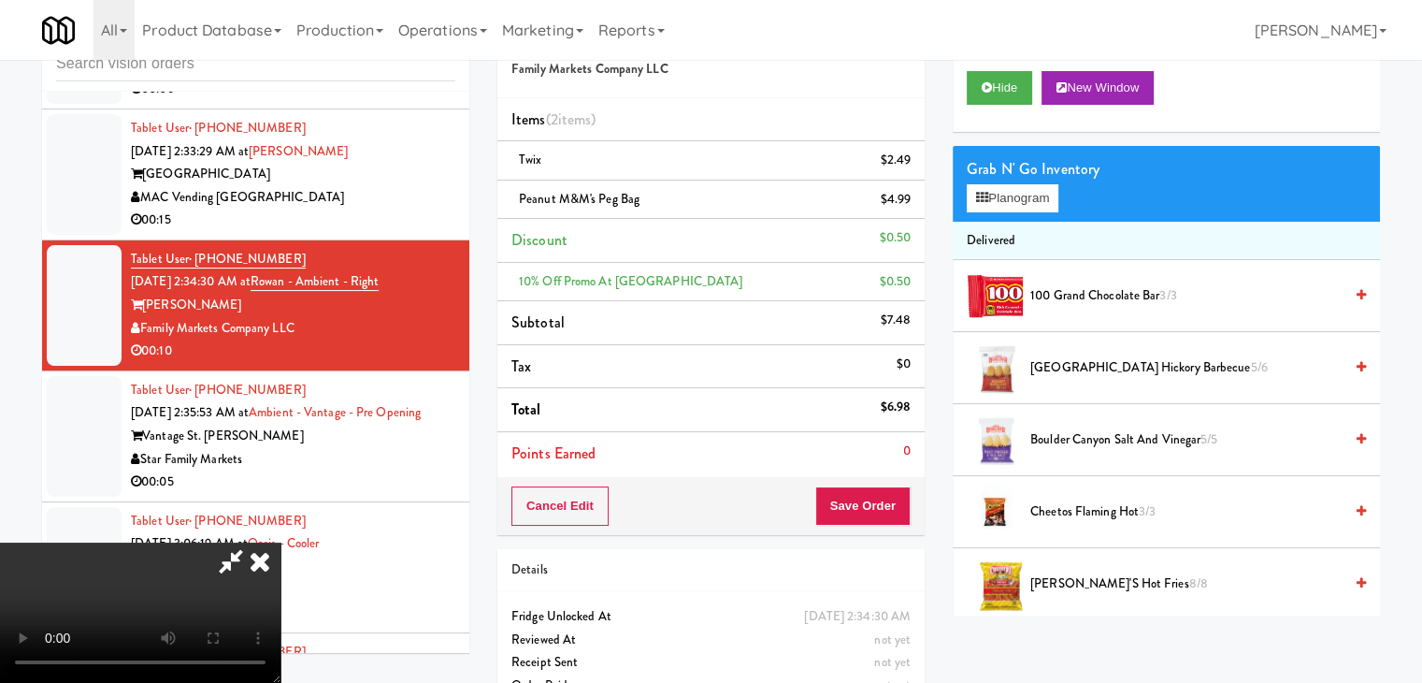
click at [281, 542] on video at bounding box center [140, 612] width 281 height 140
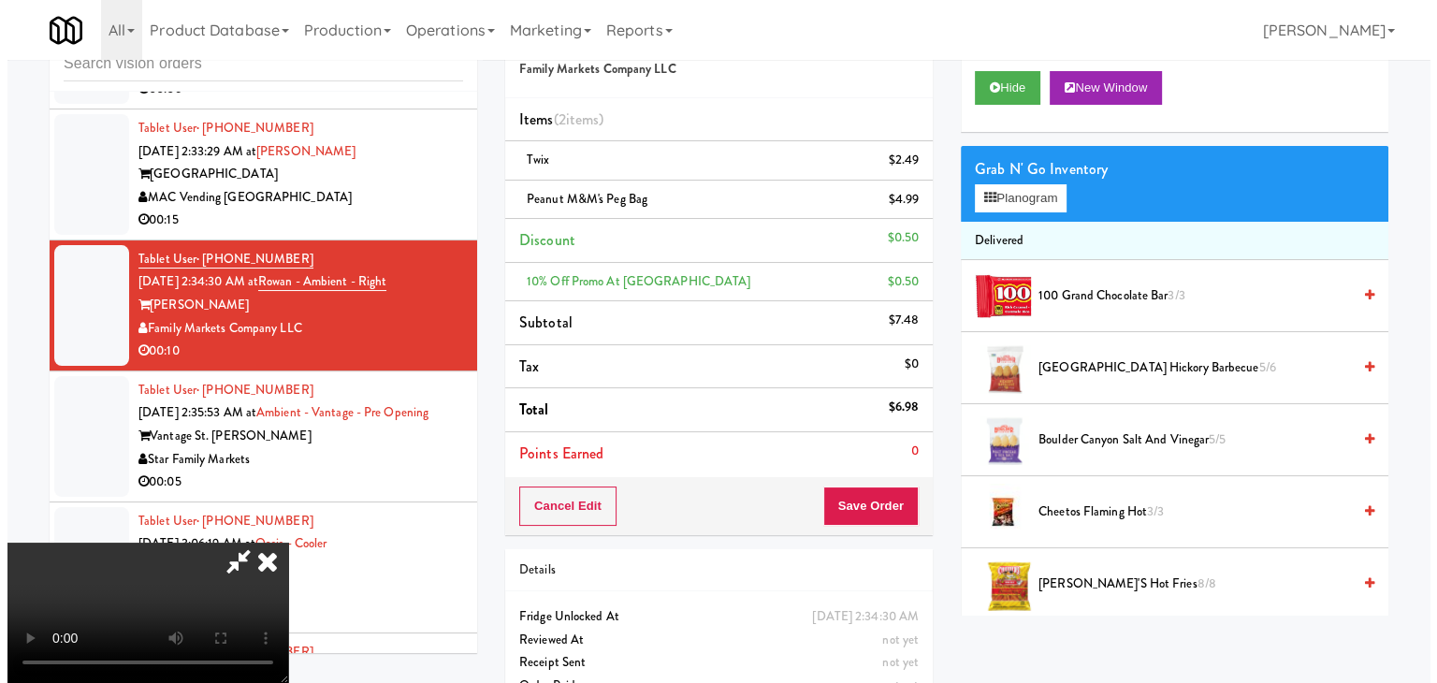
scroll to position [263, 0]
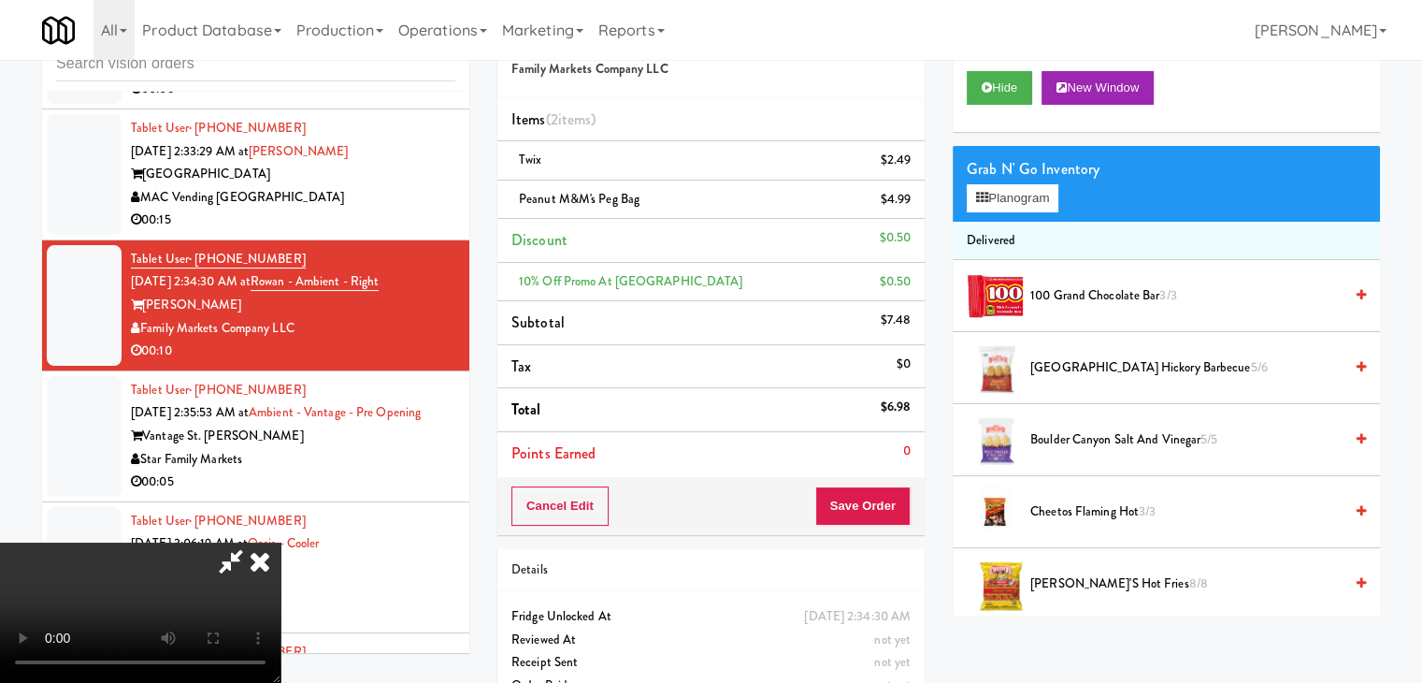
click at [281, 542] on video at bounding box center [140, 612] width 281 height 140
drag, startPoint x: 913, startPoint y: 481, endPoint x: 900, endPoint y: 484, distance: 13.4
click at [905, 482] on div "Cancel Edit Save Order" at bounding box center [711, 506] width 427 height 58
click at [897, 485] on div "Cancel Edit Save Order" at bounding box center [711, 506] width 427 height 58
click at [894, 490] on button "Save Order" at bounding box center [863, 505] width 95 height 39
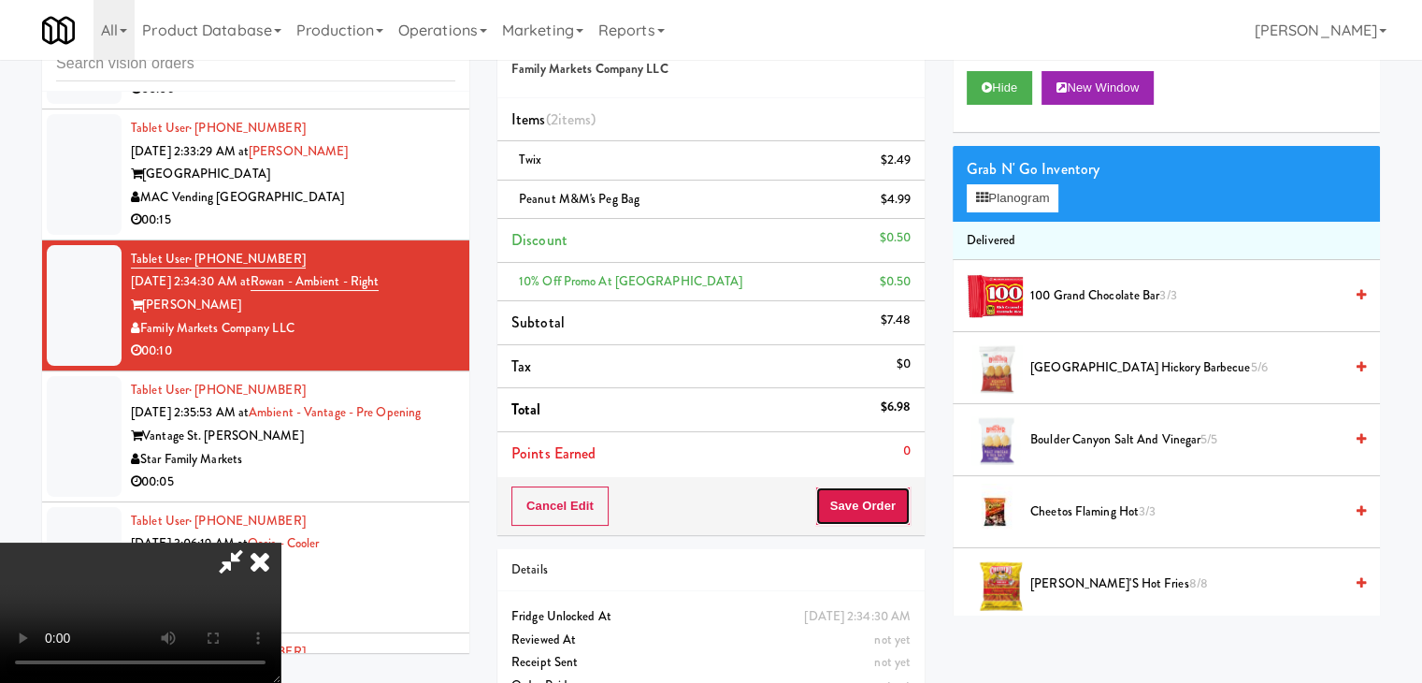
click at [893, 492] on button "Save Order" at bounding box center [863, 505] width 95 height 39
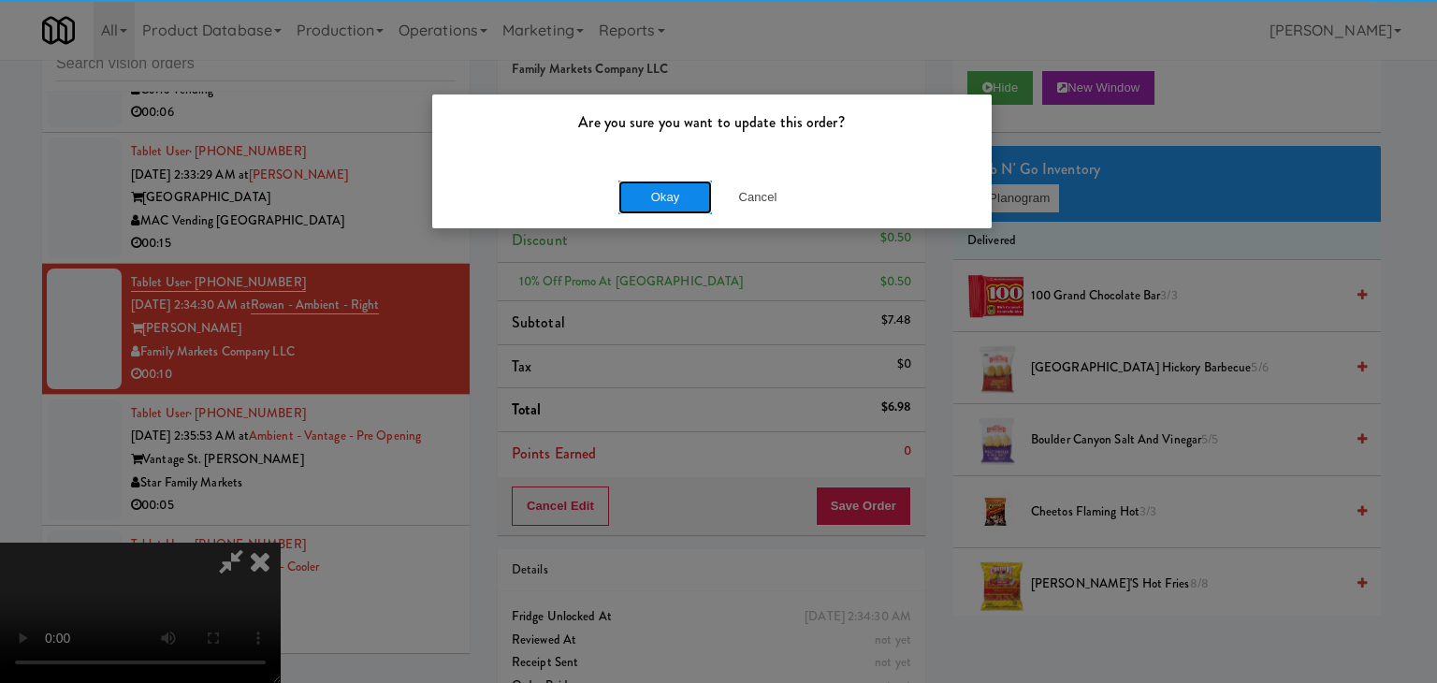
click at [638, 194] on button "Okay" at bounding box center [665, 197] width 94 height 34
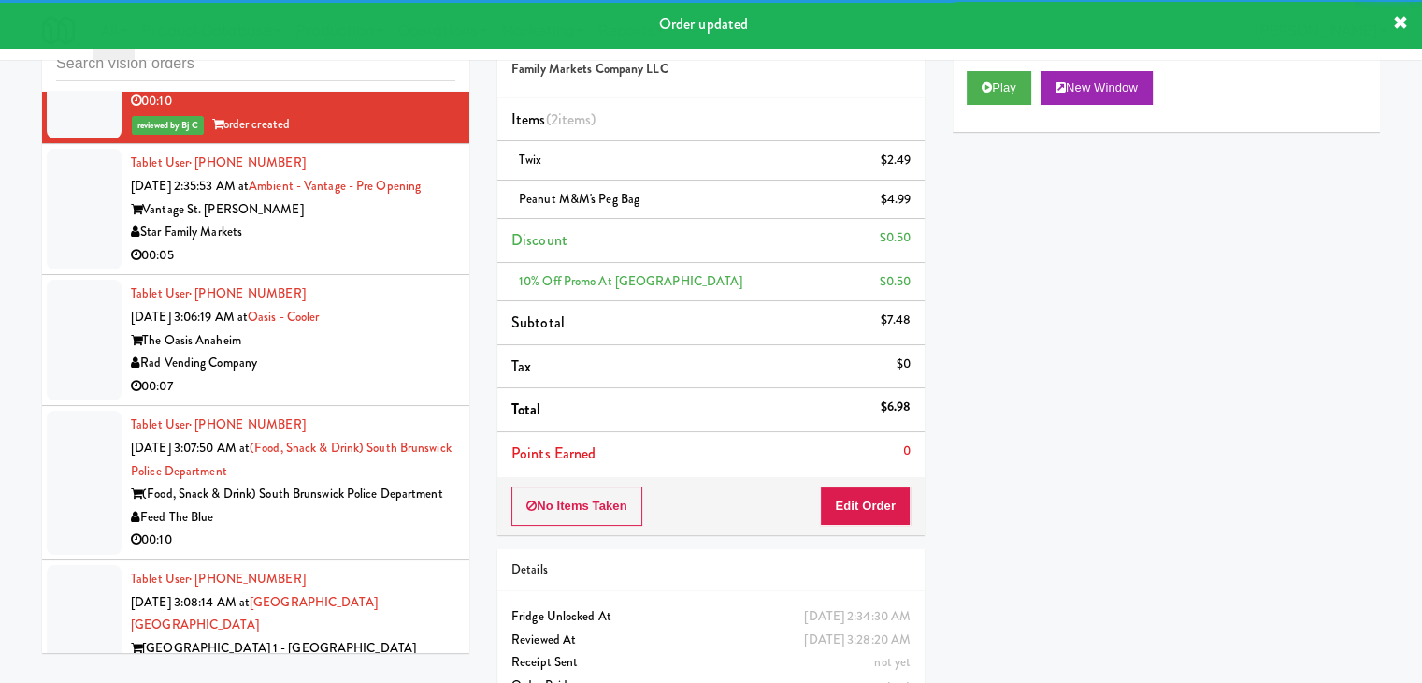
scroll to position [16337, 0]
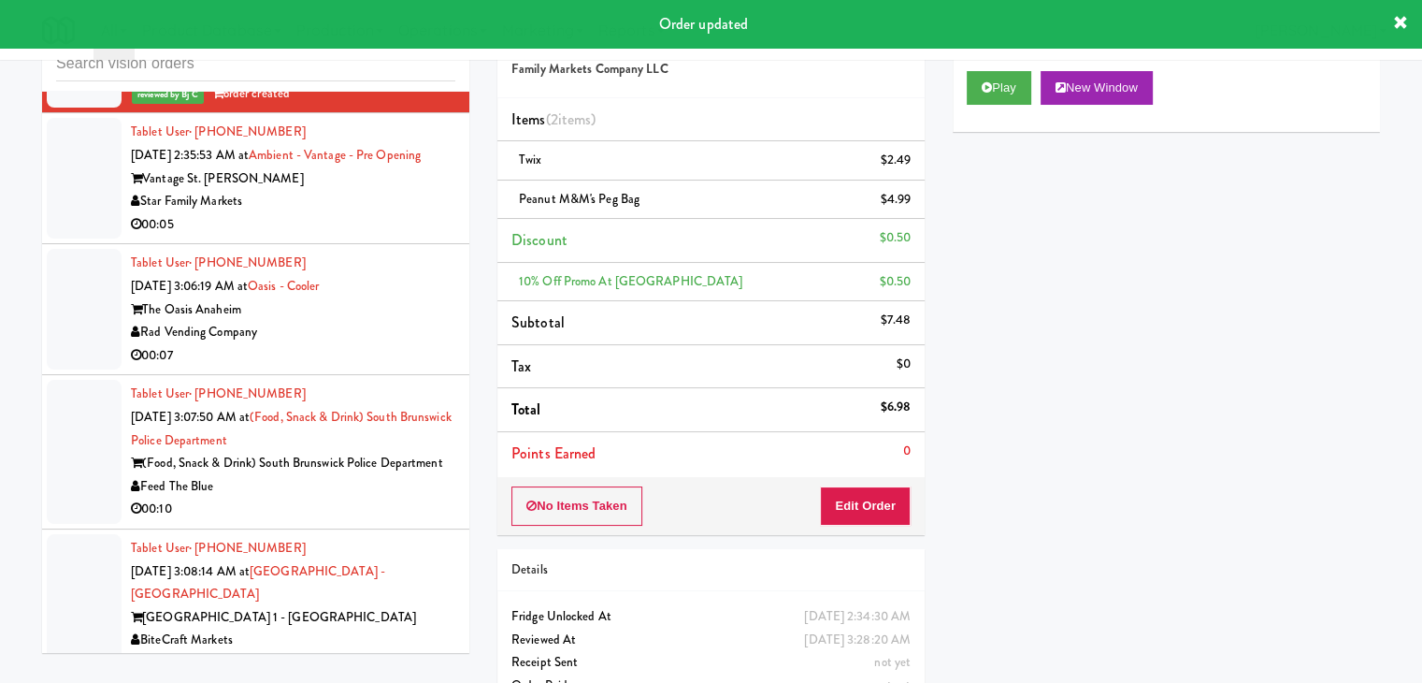
drag, startPoint x: 405, startPoint y: 229, endPoint x: 407, endPoint y: 258, distance: 29.1
click at [411, 213] on div "Star Family Markets" at bounding box center [293, 201] width 325 height 23
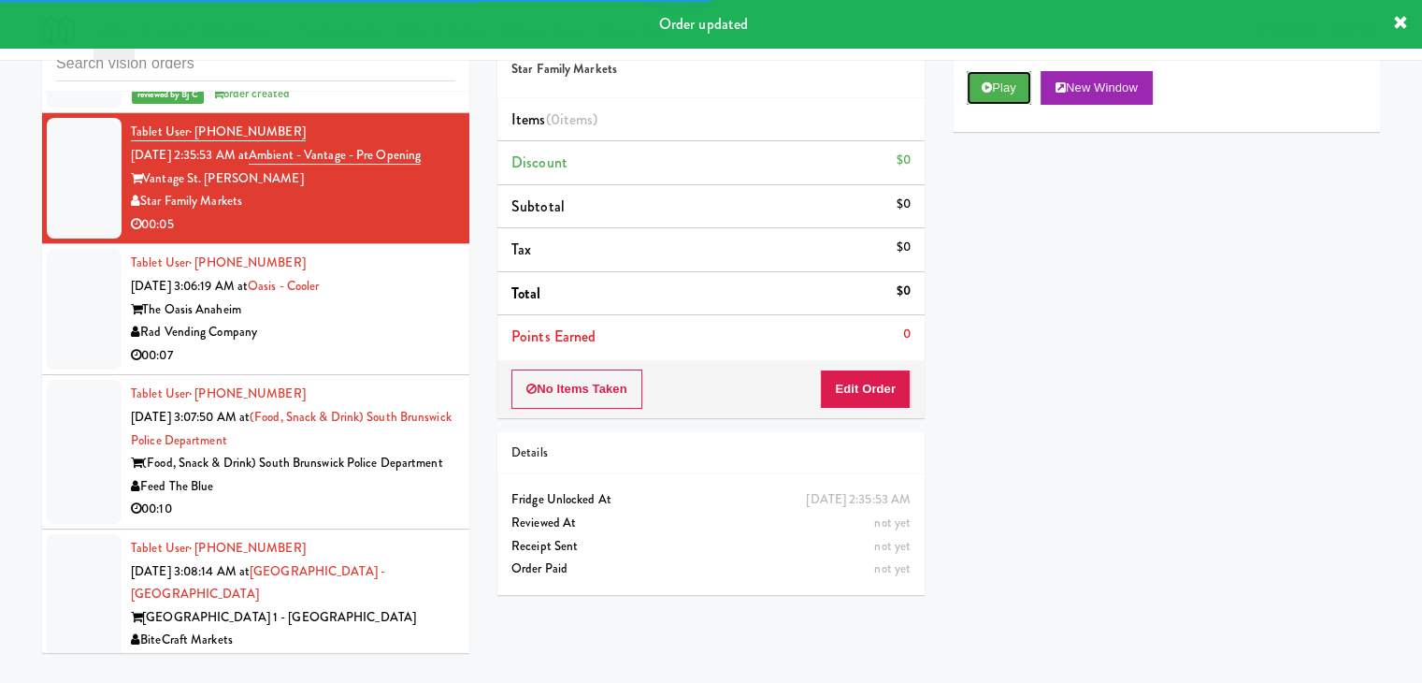
drag, startPoint x: 995, startPoint y: 99, endPoint x: 984, endPoint y: 111, distance: 16.5
click at [995, 98] on button "Play" at bounding box center [999, 88] width 65 height 34
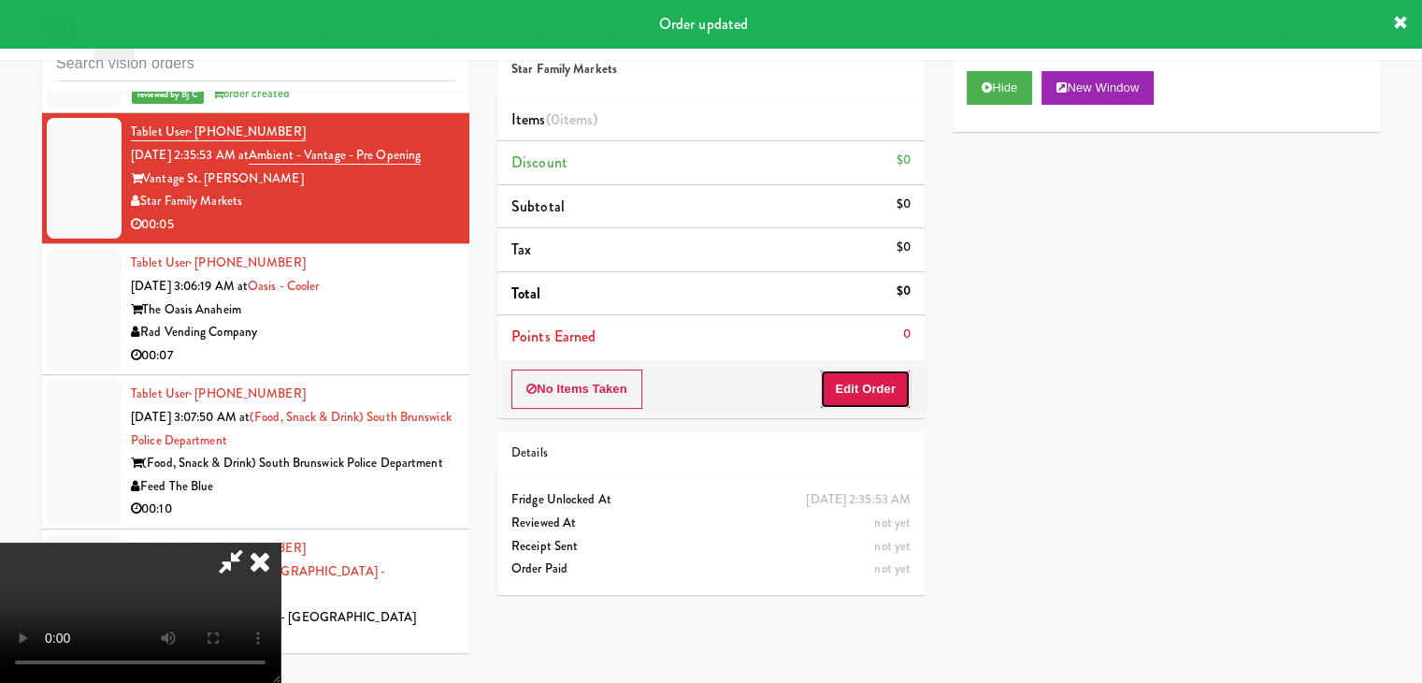
click at [879, 391] on button "Edit Order" at bounding box center [865, 388] width 91 height 39
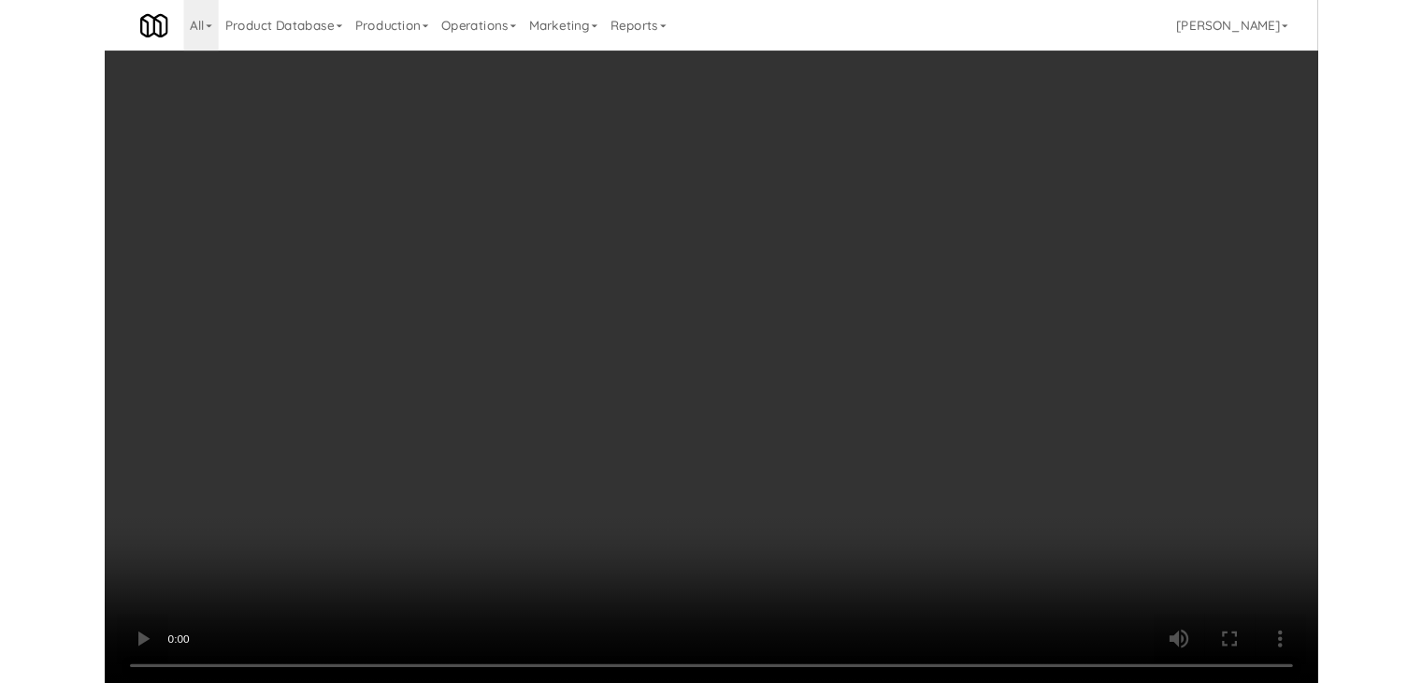
scroll to position [16292, 0]
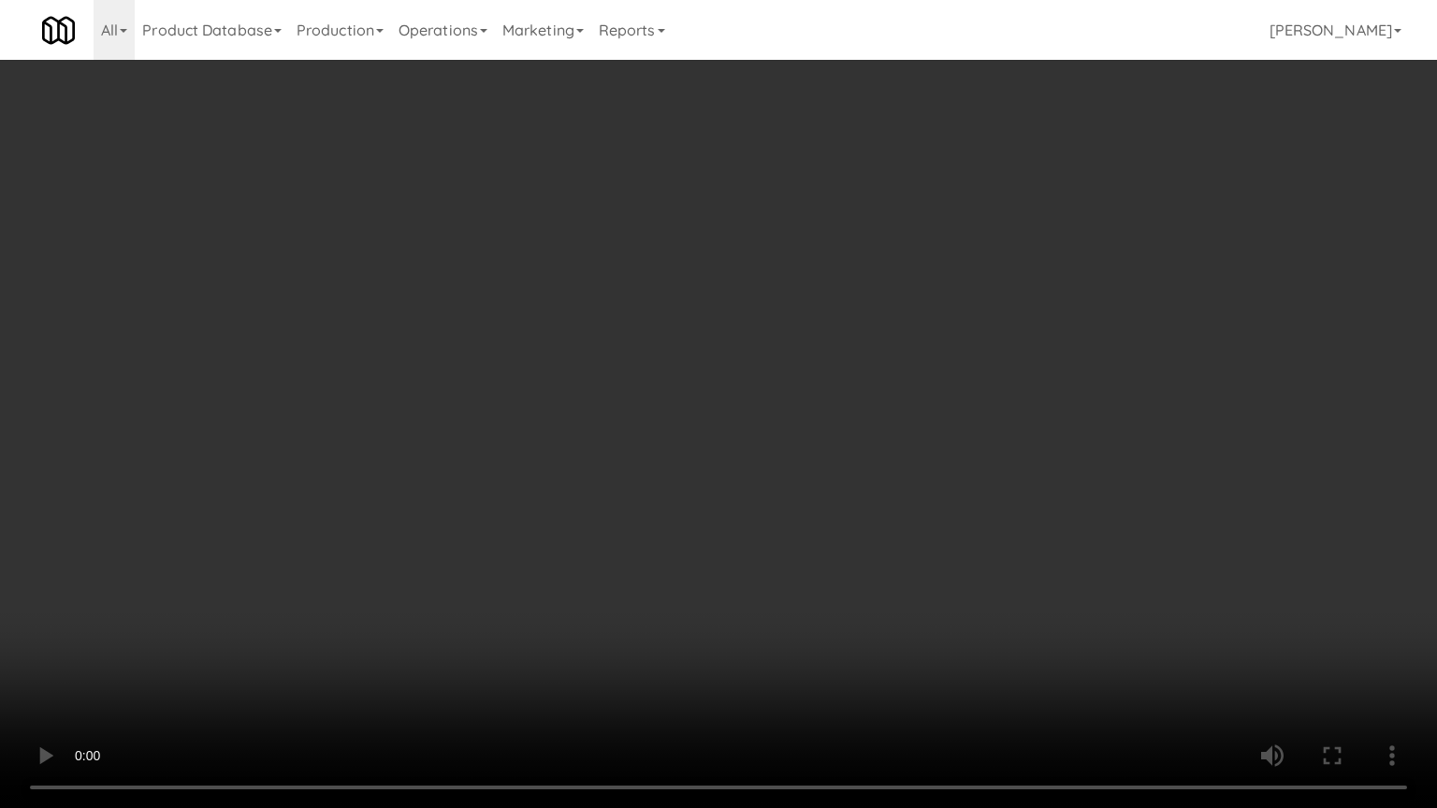
click at [801, 585] on video at bounding box center [718, 404] width 1437 height 808
click at [798, 580] on video at bounding box center [718, 404] width 1437 height 808
click at [751, 570] on video at bounding box center [718, 404] width 1437 height 808
click at [764, 554] on video at bounding box center [718, 404] width 1437 height 808
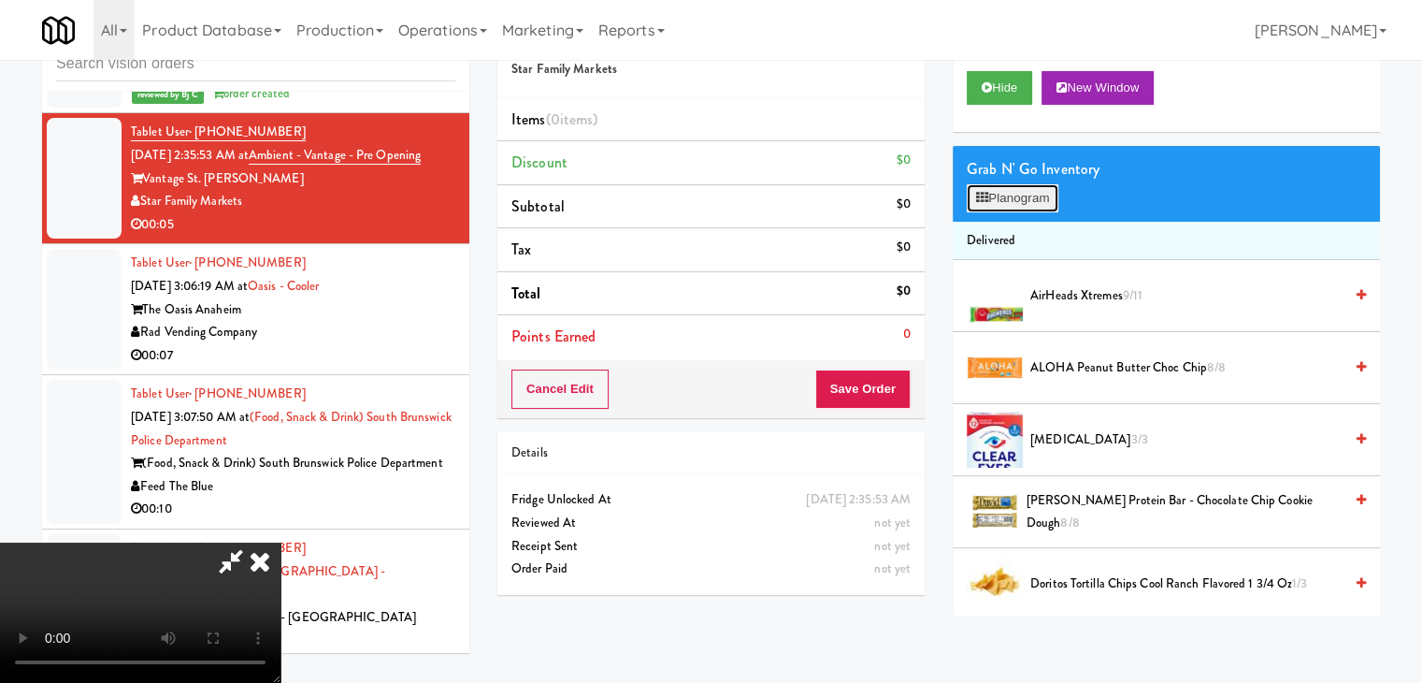
click at [988, 202] on icon at bounding box center [982, 198] width 12 height 12
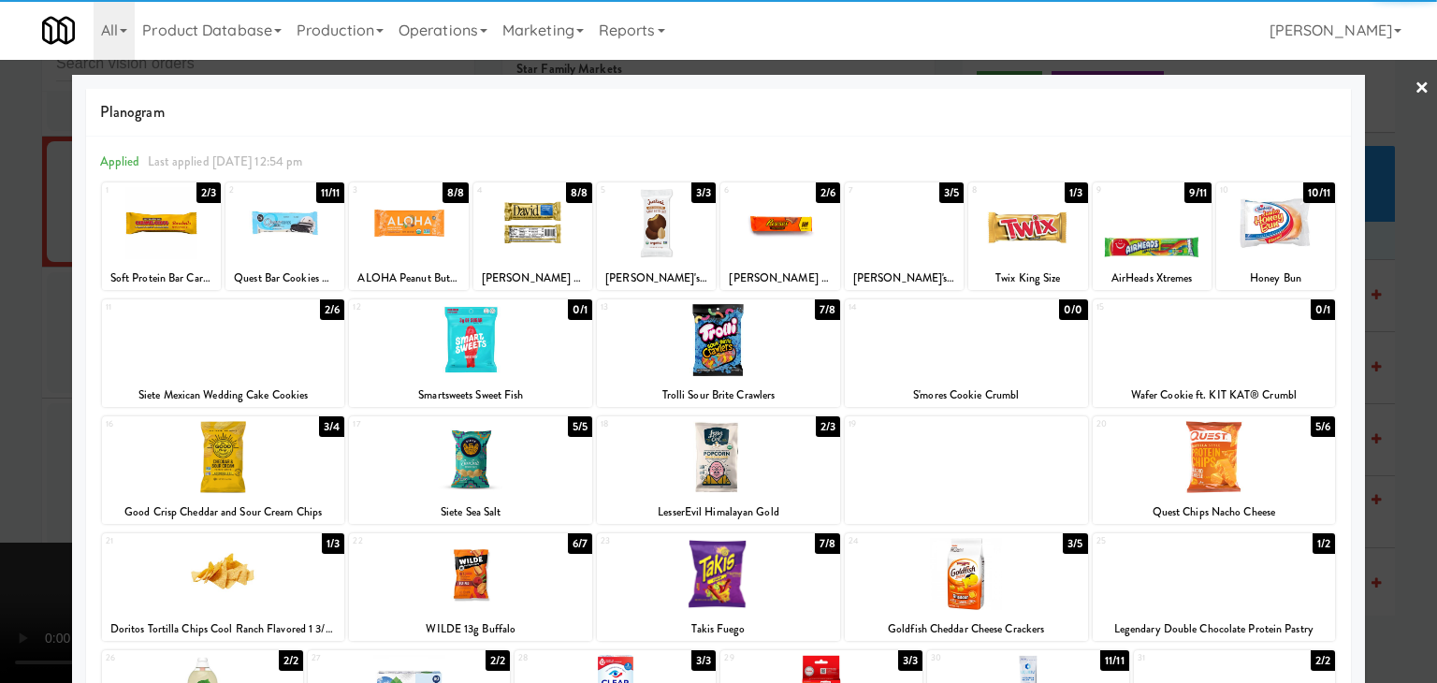
click at [999, 238] on div at bounding box center [1027, 223] width 119 height 72
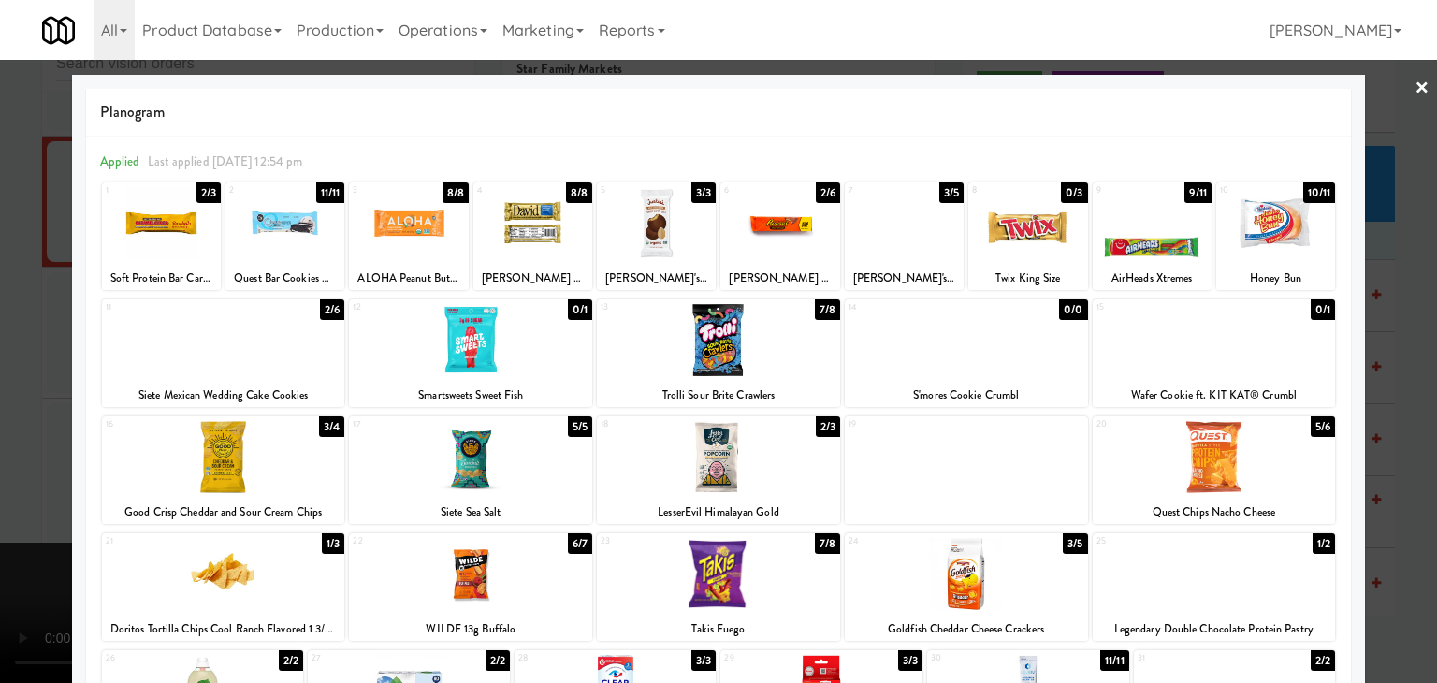
click at [0, 437] on div at bounding box center [718, 341] width 1437 height 683
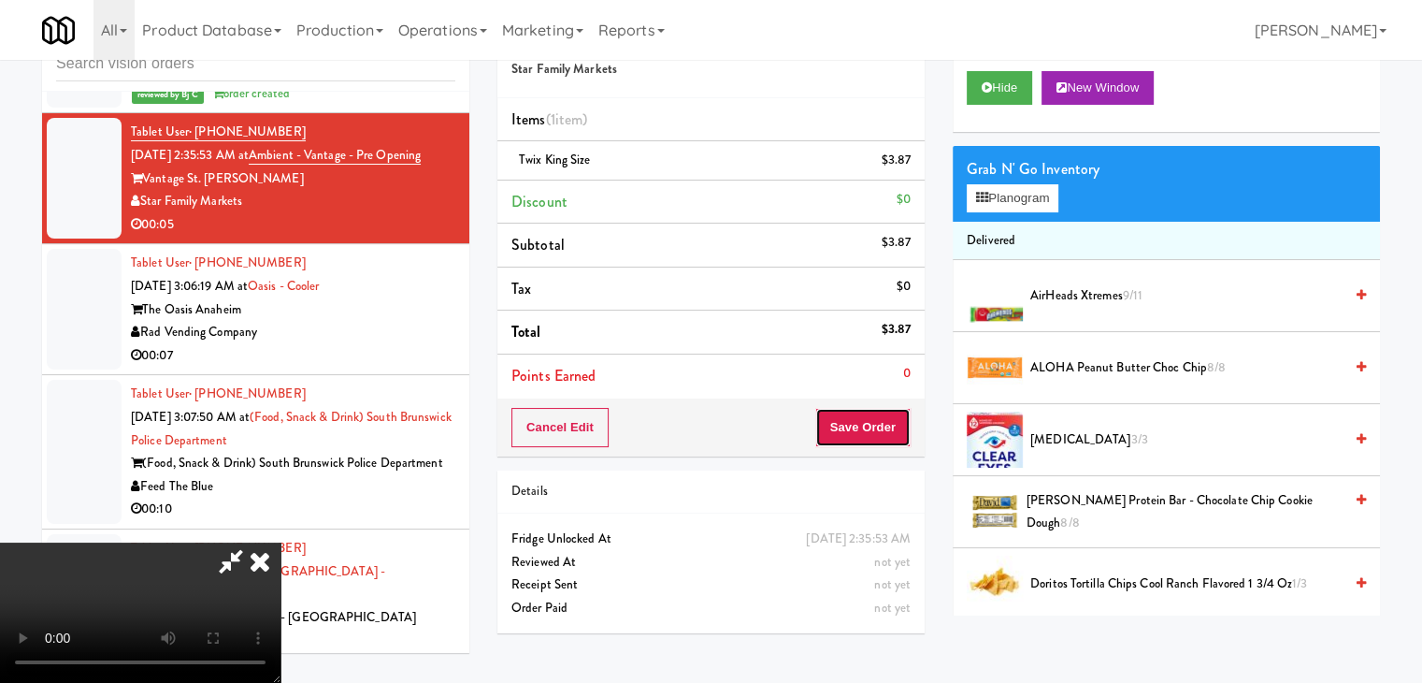
click at [875, 431] on button "Save Order" at bounding box center [863, 427] width 95 height 39
click at [875, 426] on button "Save Order" at bounding box center [863, 427] width 95 height 39
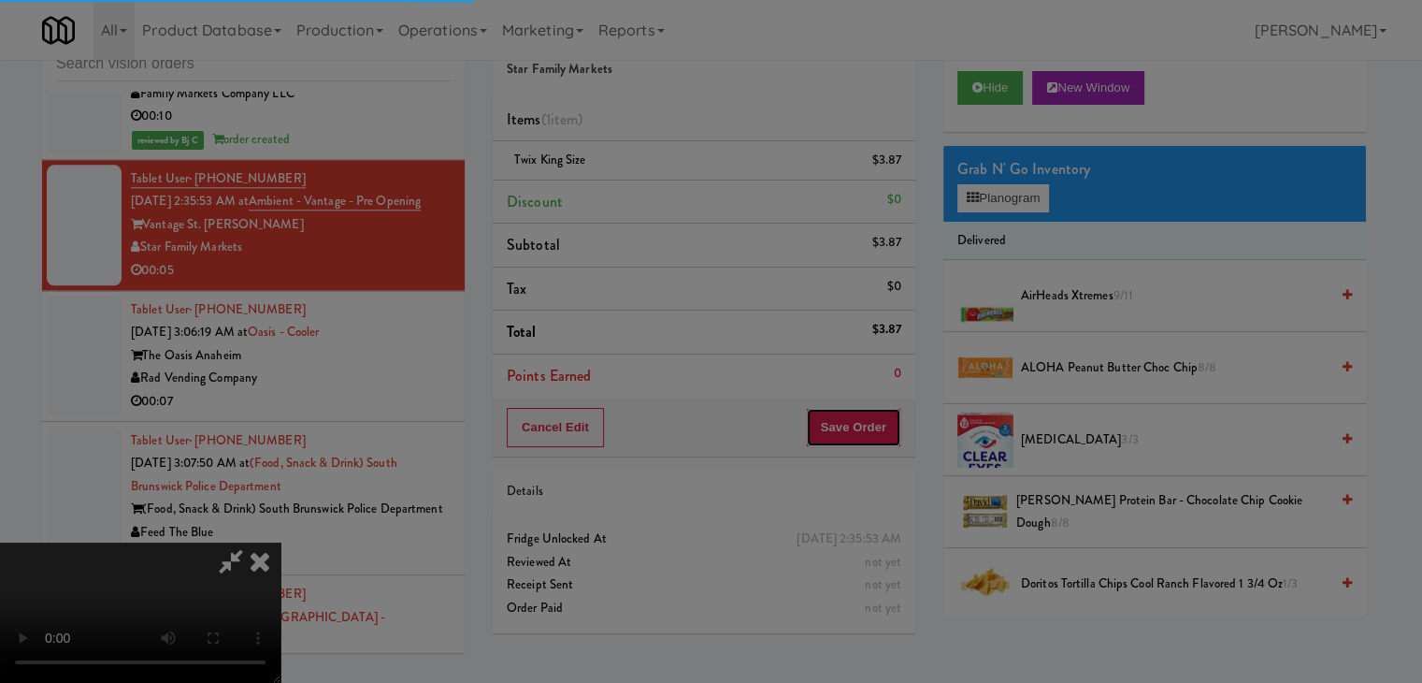
scroll to position [16314, 0]
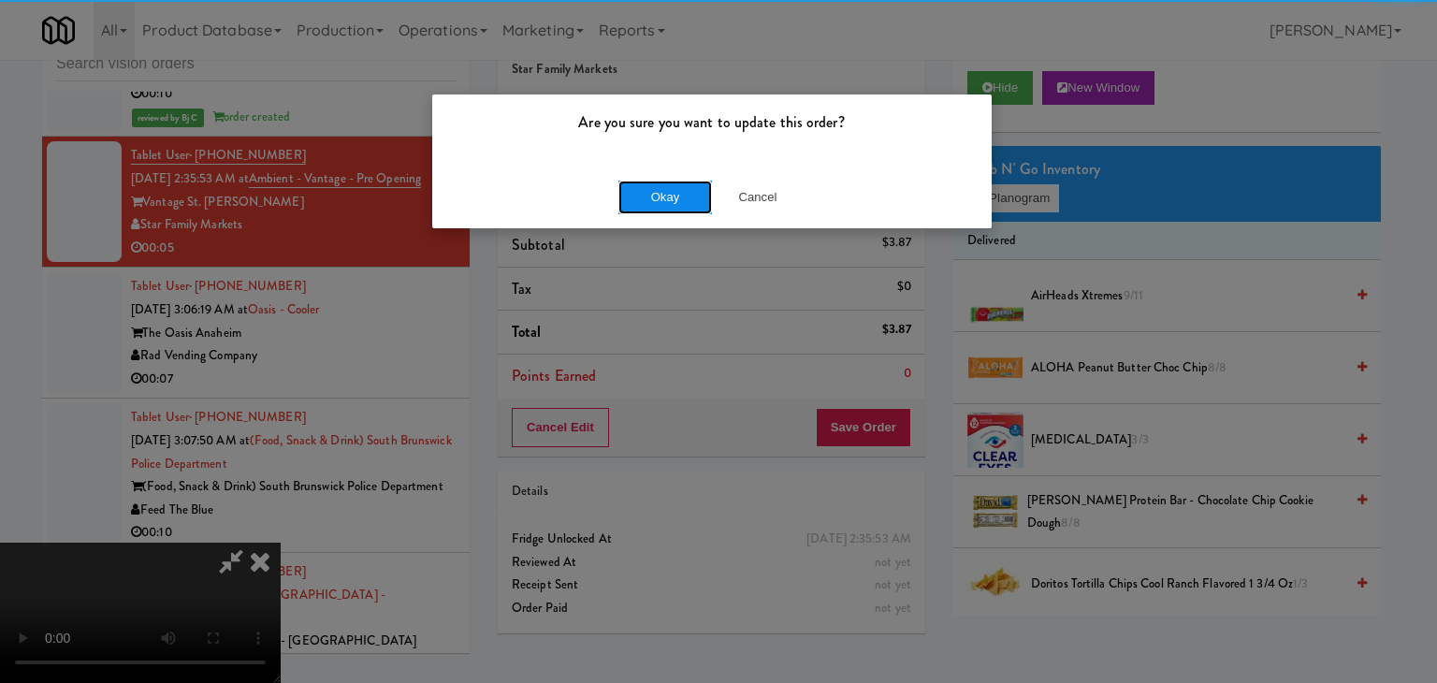
click at [693, 200] on button "Okay" at bounding box center [665, 197] width 94 height 34
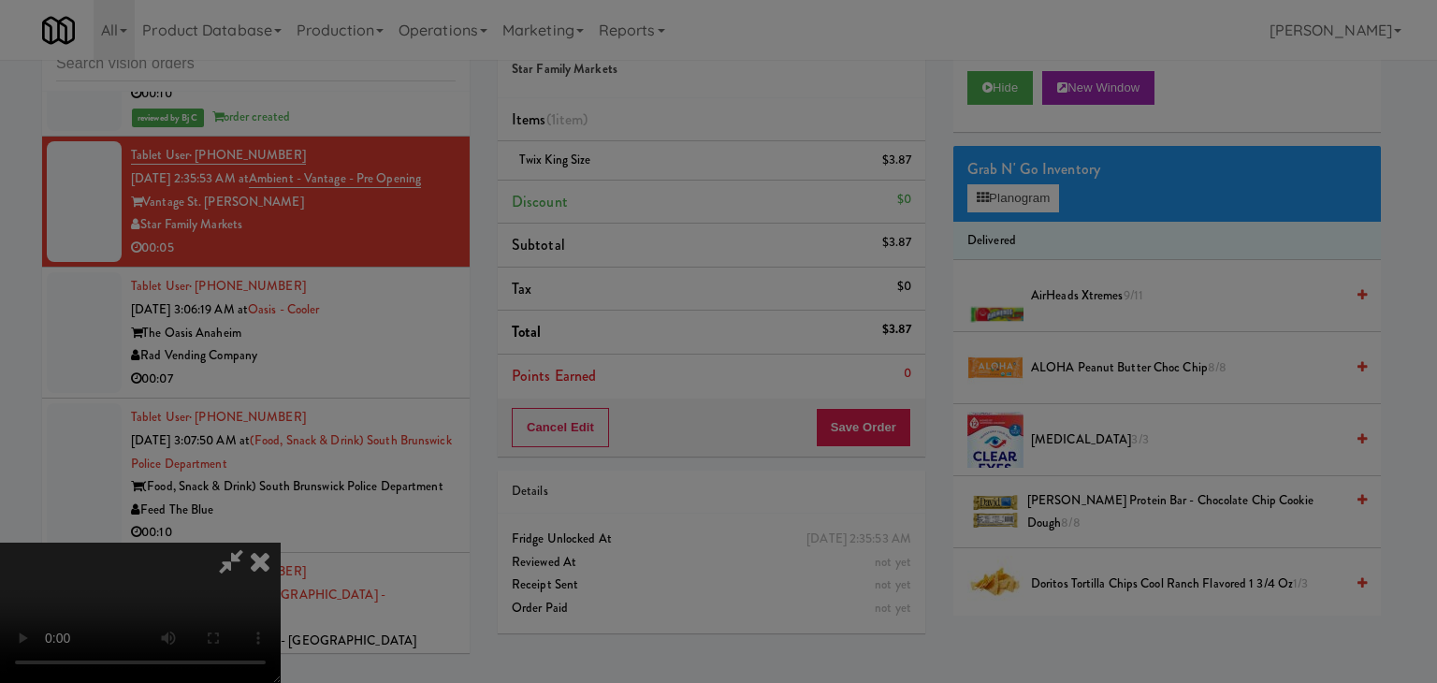
click at [693, 194] on div "Okay Cancel" at bounding box center [711, 162] width 559 height 63
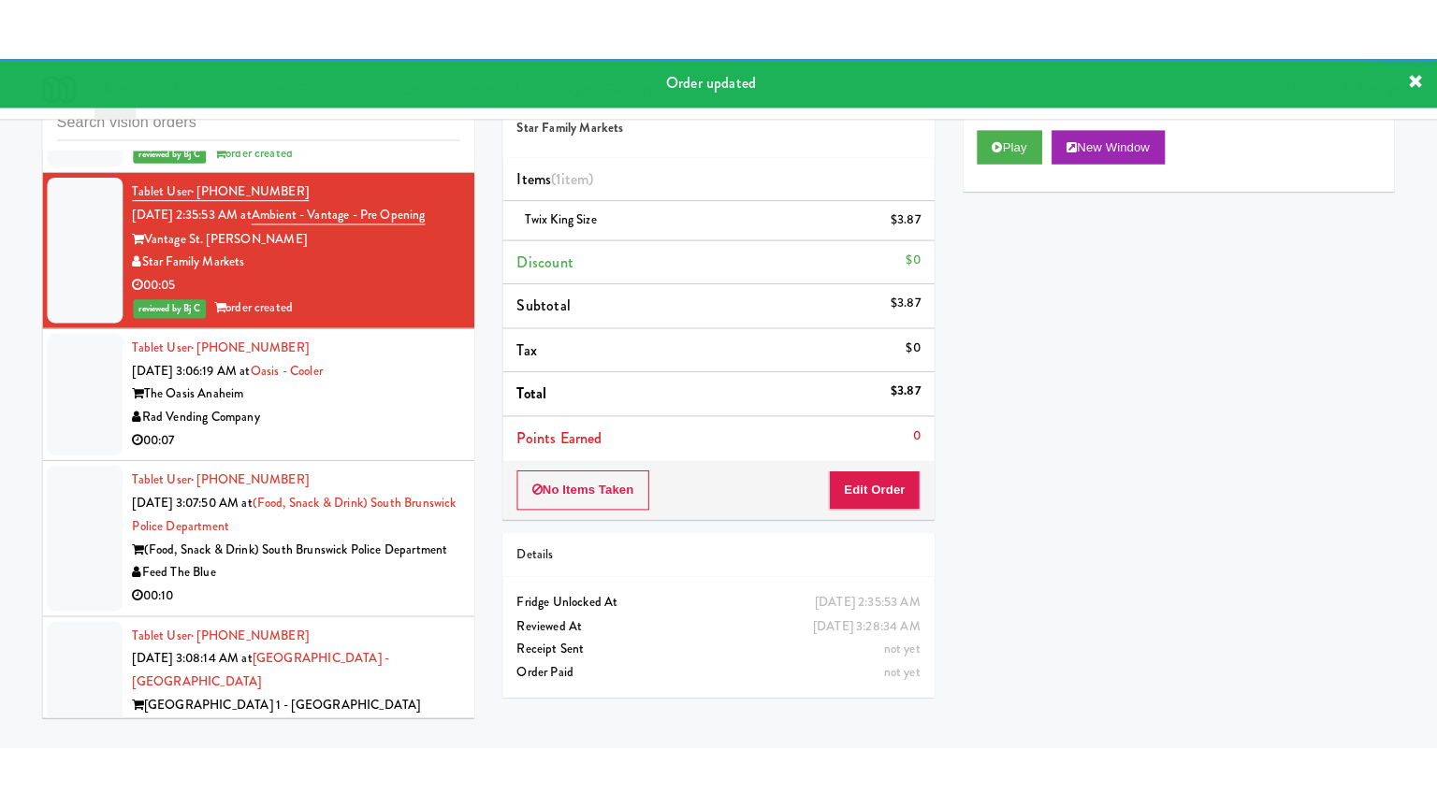
scroll to position [16431, 0]
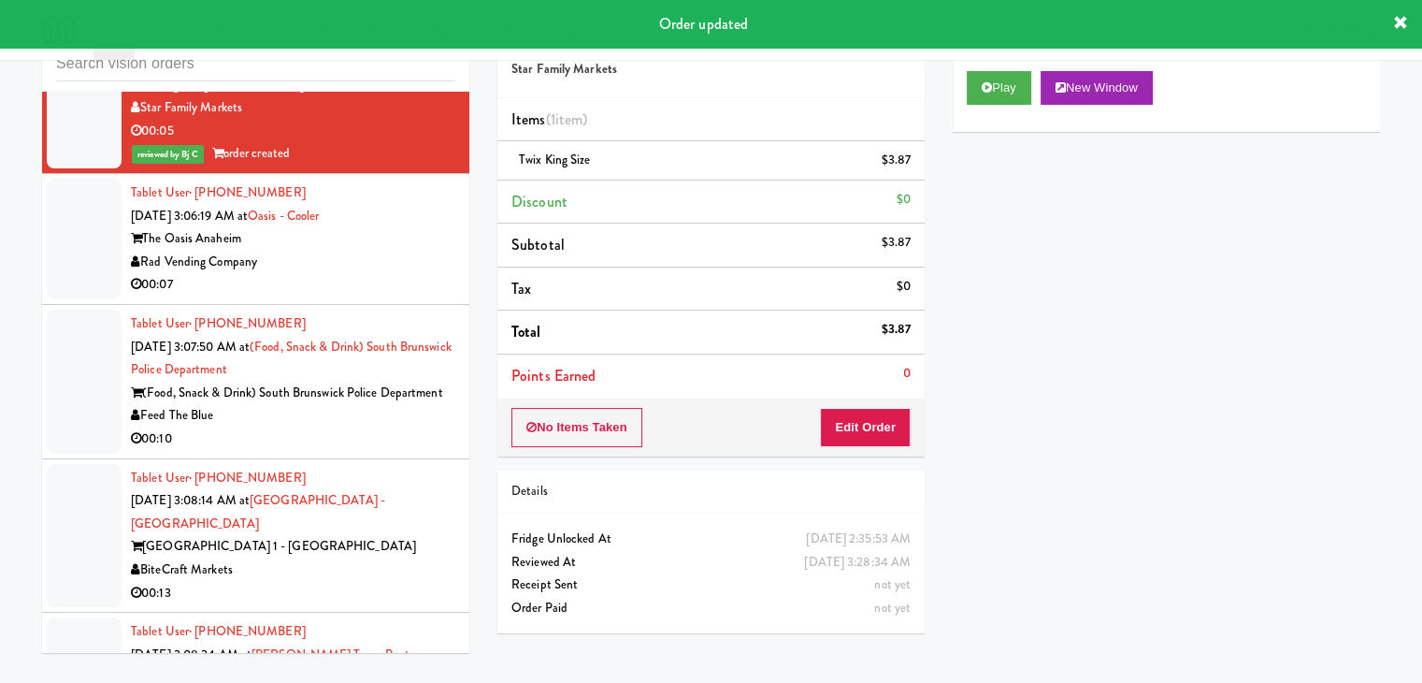
click at [393, 296] on div "00:07" at bounding box center [293, 284] width 325 height 23
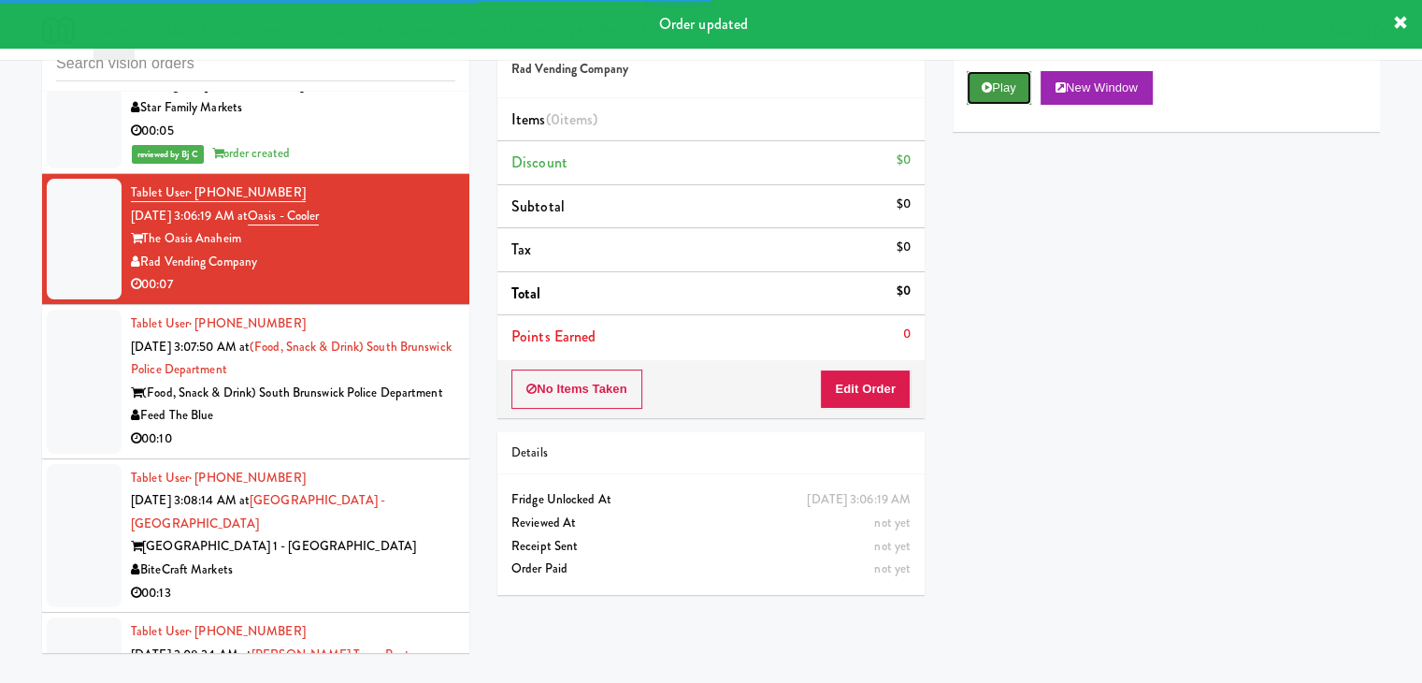
click at [995, 86] on button "Play" at bounding box center [999, 88] width 65 height 34
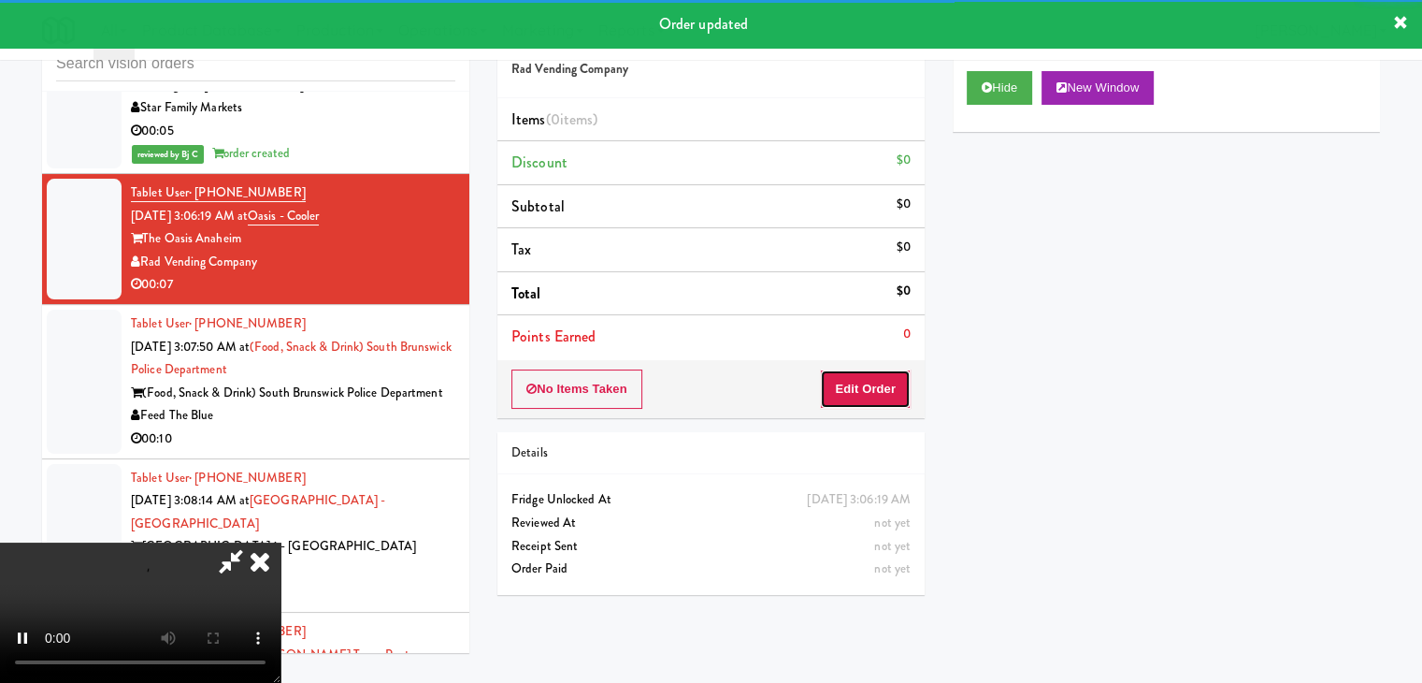
click at [902, 372] on button "Edit Order" at bounding box center [865, 388] width 91 height 39
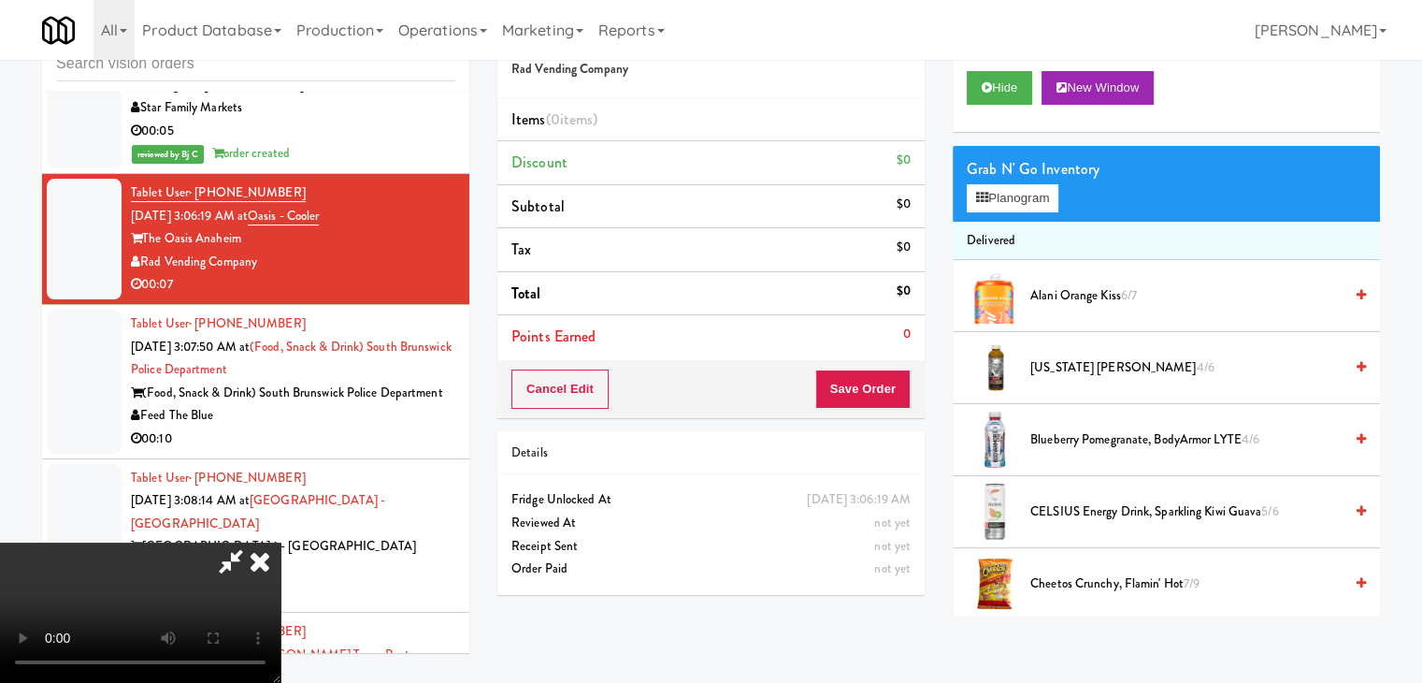
scroll to position [16385, 0]
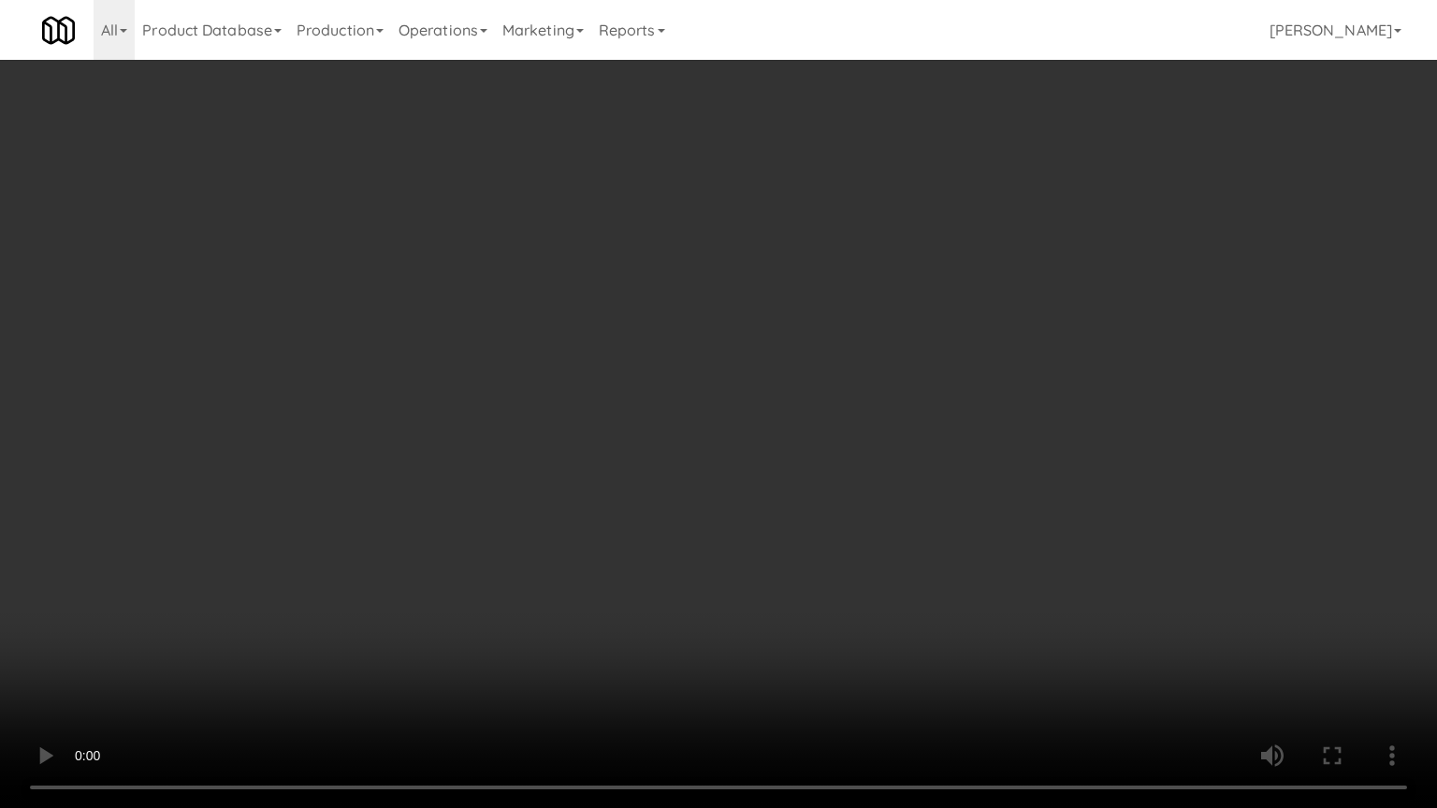
click at [834, 587] on video at bounding box center [718, 404] width 1437 height 808
click at [836, 587] on video at bounding box center [718, 404] width 1437 height 808
click at [845, 587] on video at bounding box center [718, 404] width 1437 height 808
click
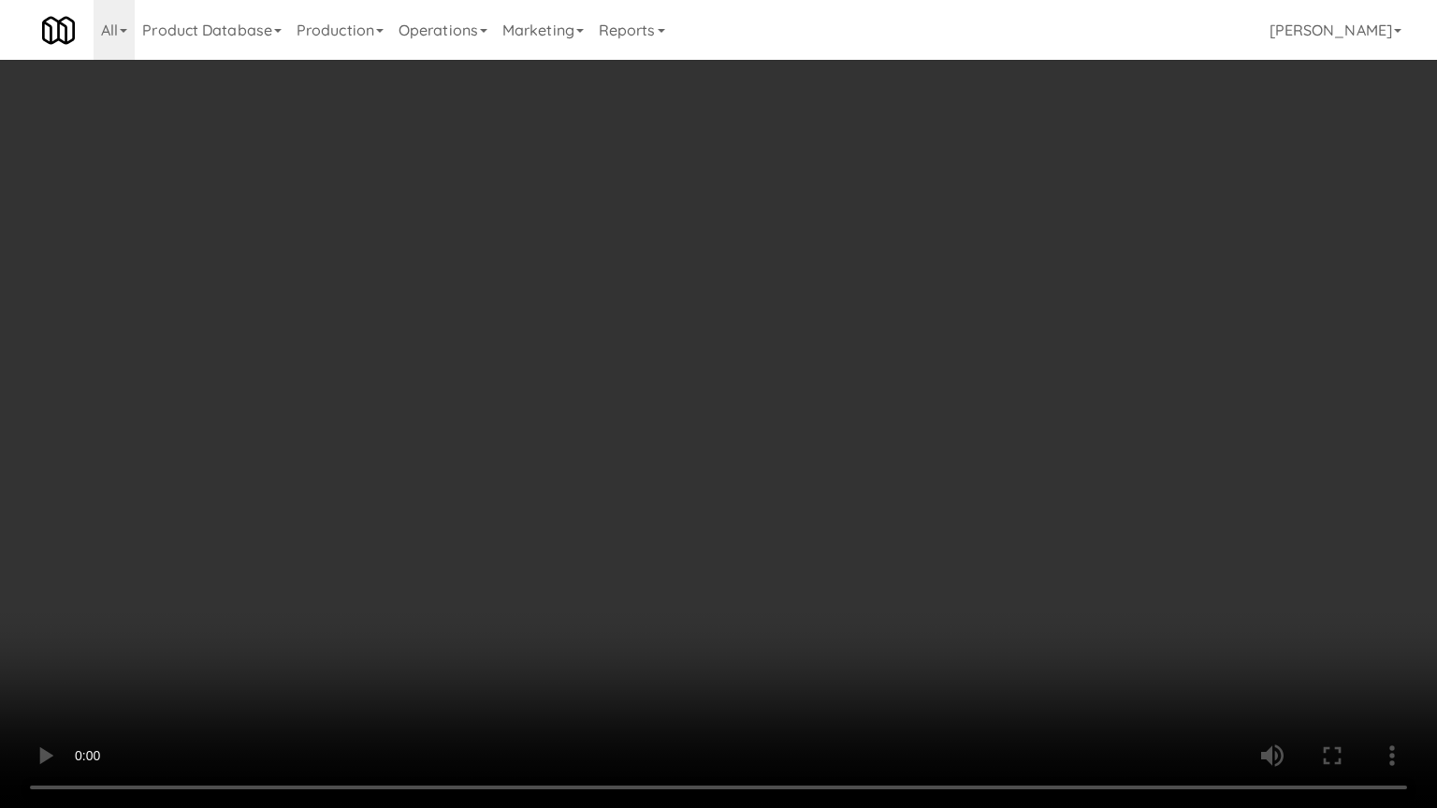
drag, startPoint x: 989, startPoint y: 509, endPoint x: 987, endPoint y: 427, distance: 81.4
drag, startPoint x: 742, startPoint y: 477, endPoint x: 827, endPoint y: 334, distance: 166.5
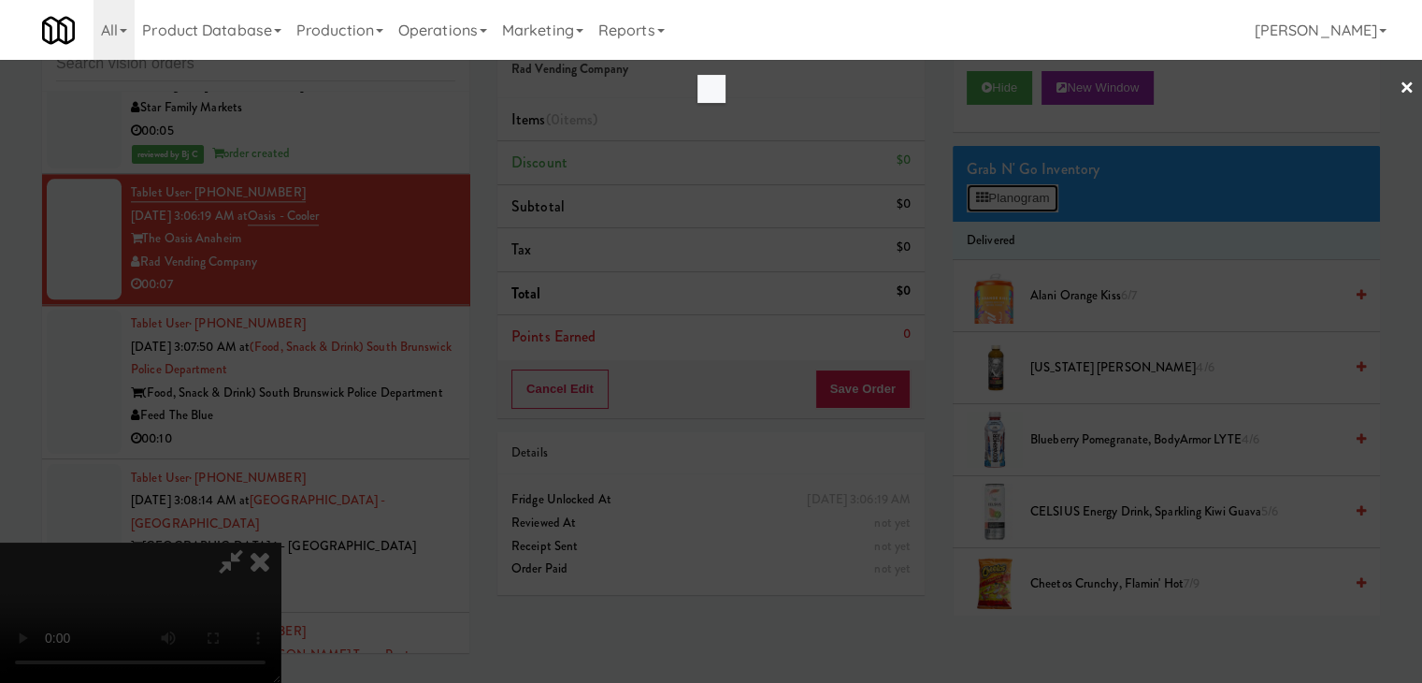
scroll to position [16385, 0]
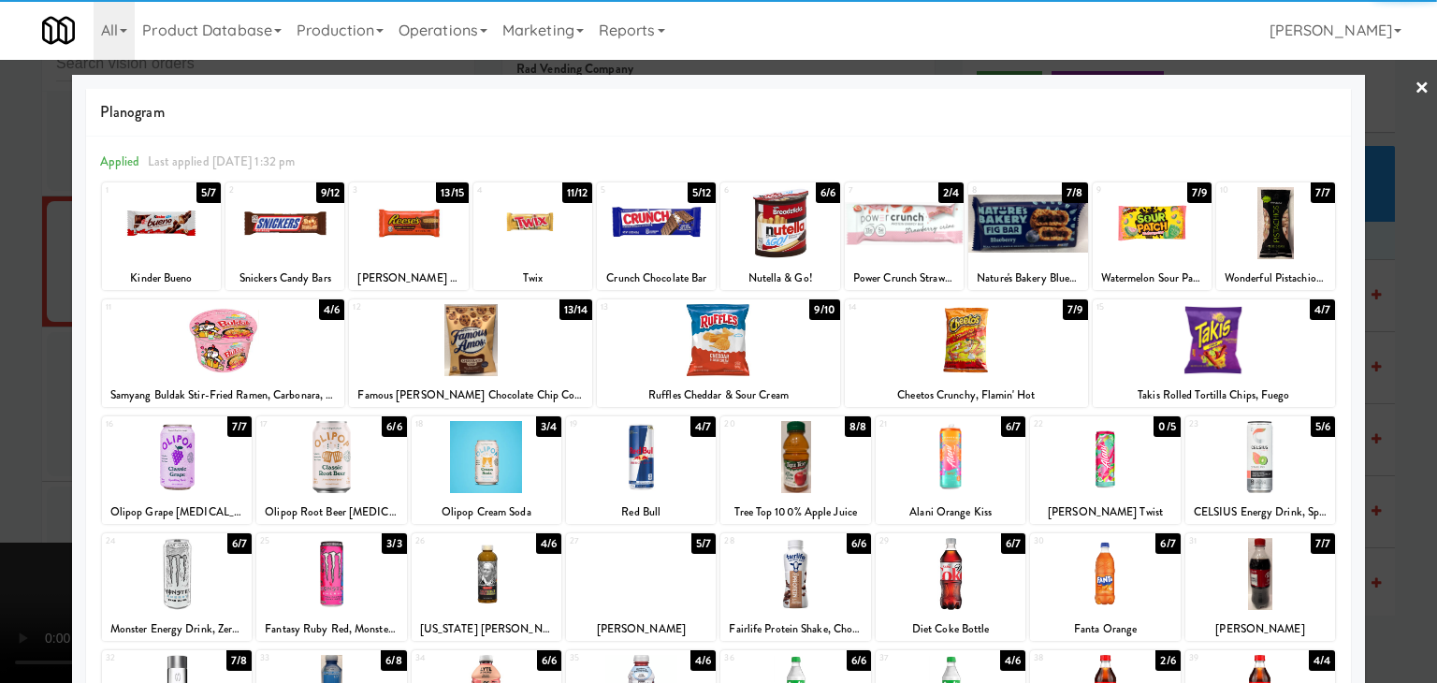
drag, startPoint x: 475, startPoint y: 582, endPoint x: 533, endPoint y: 580, distance: 58.0
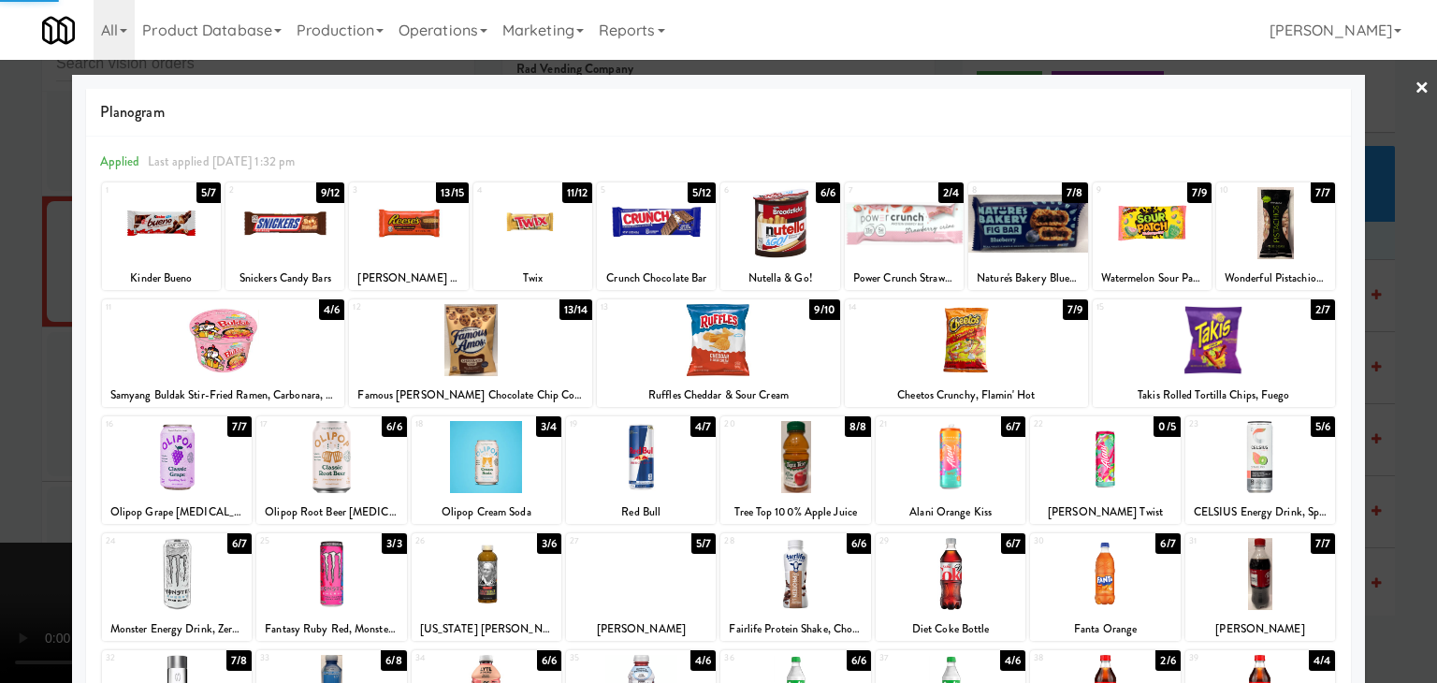
drag, startPoint x: 1393, startPoint y: 378, endPoint x: 1259, endPoint y: 394, distance: 134.7
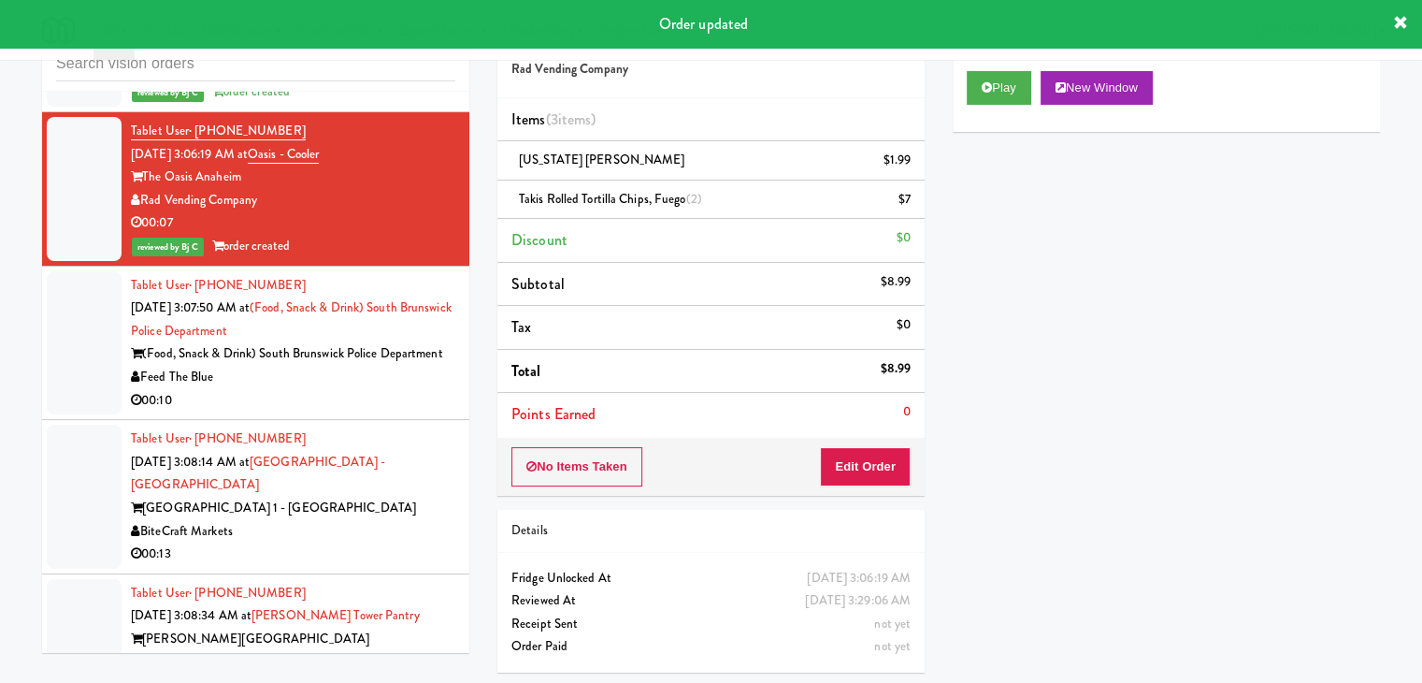
scroll to position [16524, 0]
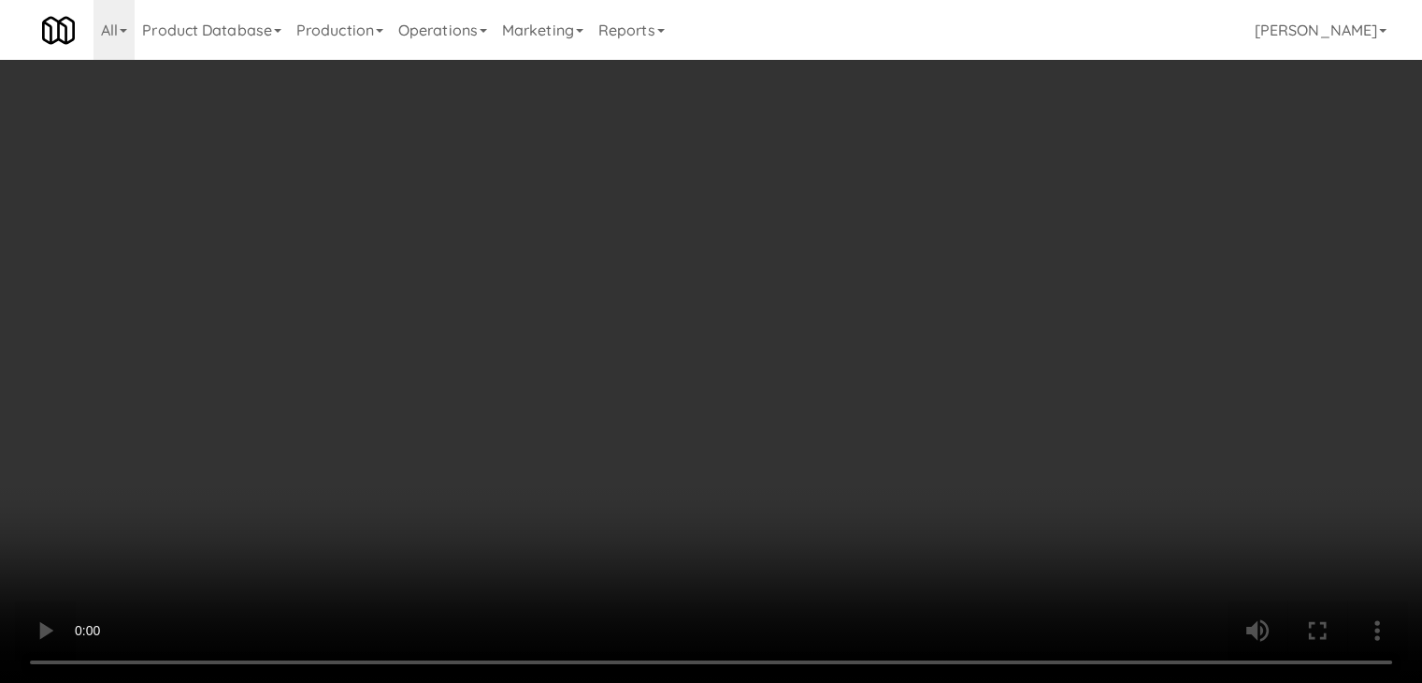
scroll to position [16479, 0]
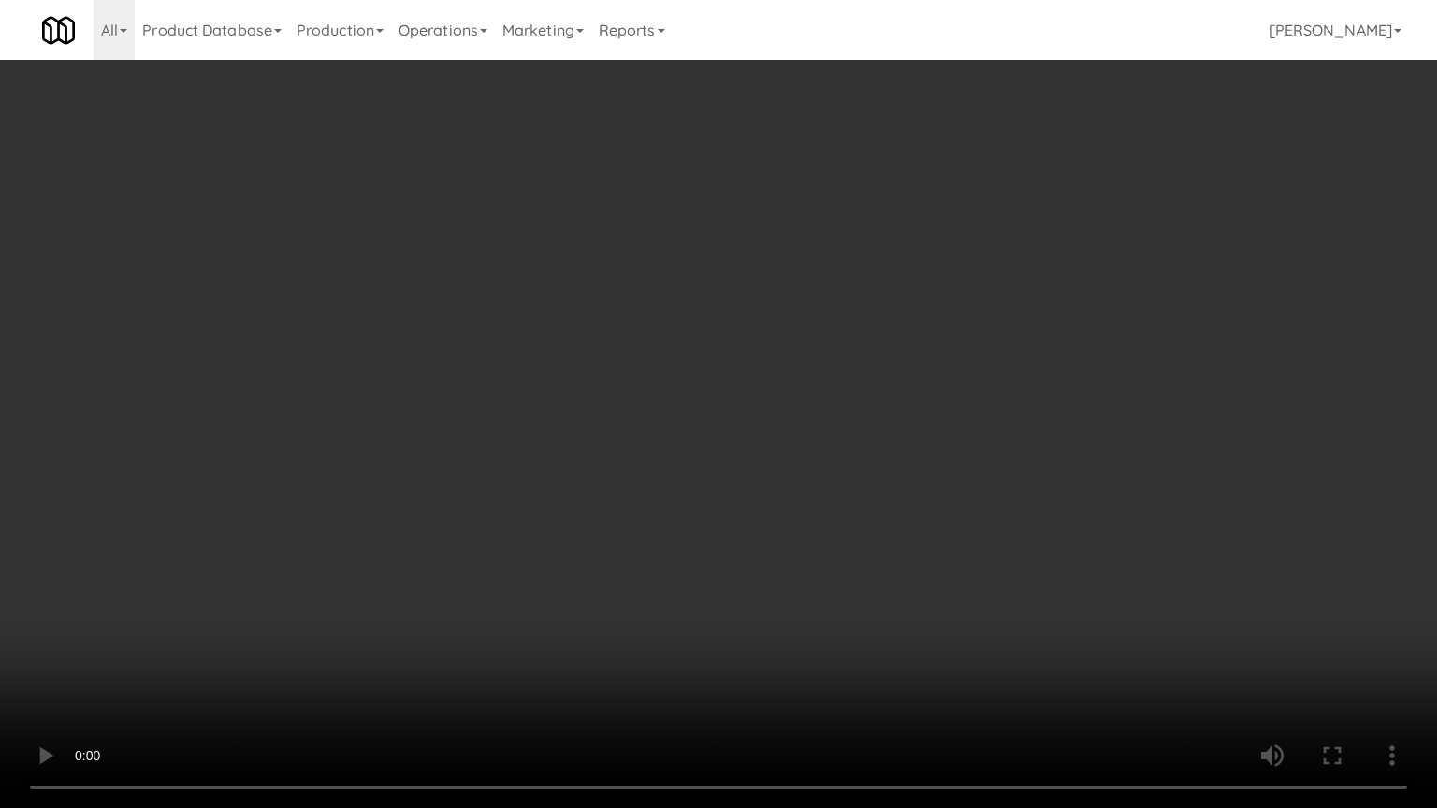
drag, startPoint x: 1013, startPoint y: 444, endPoint x: 1096, endPoint y: 244, distance: 216.8
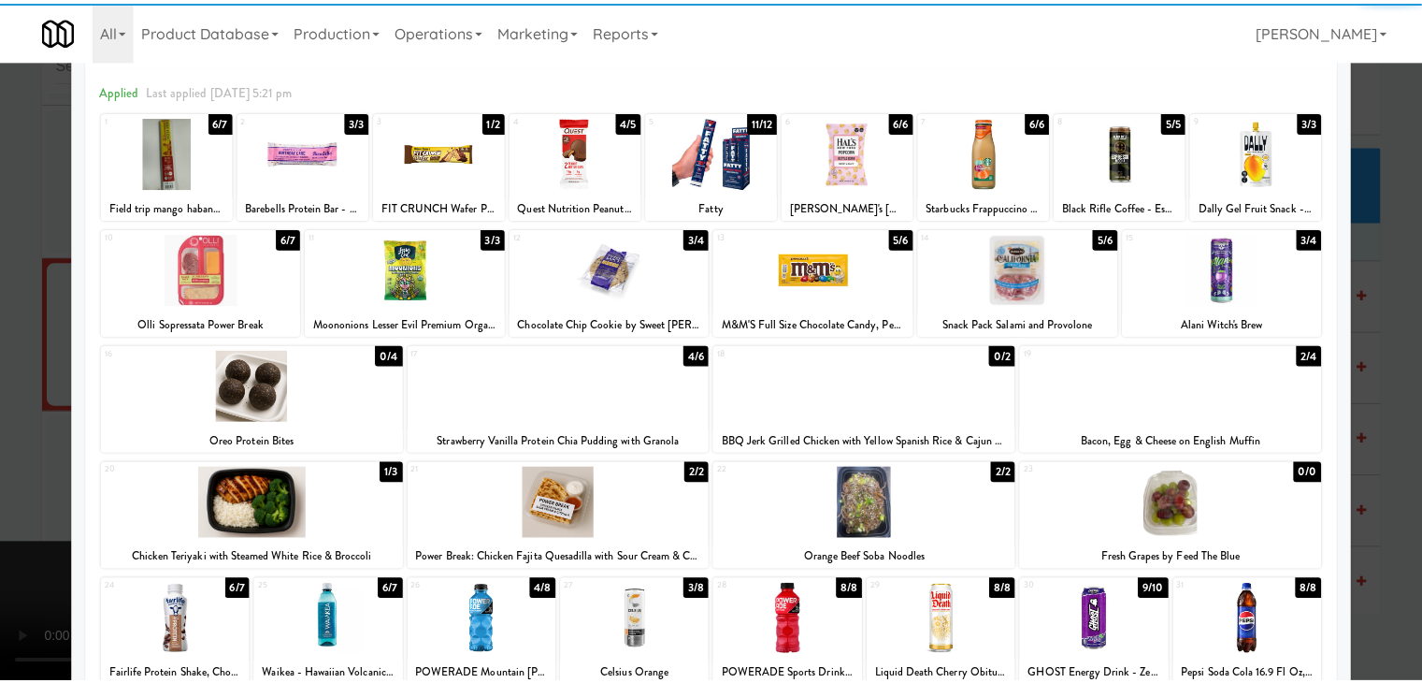
scroll to position [187, 0]
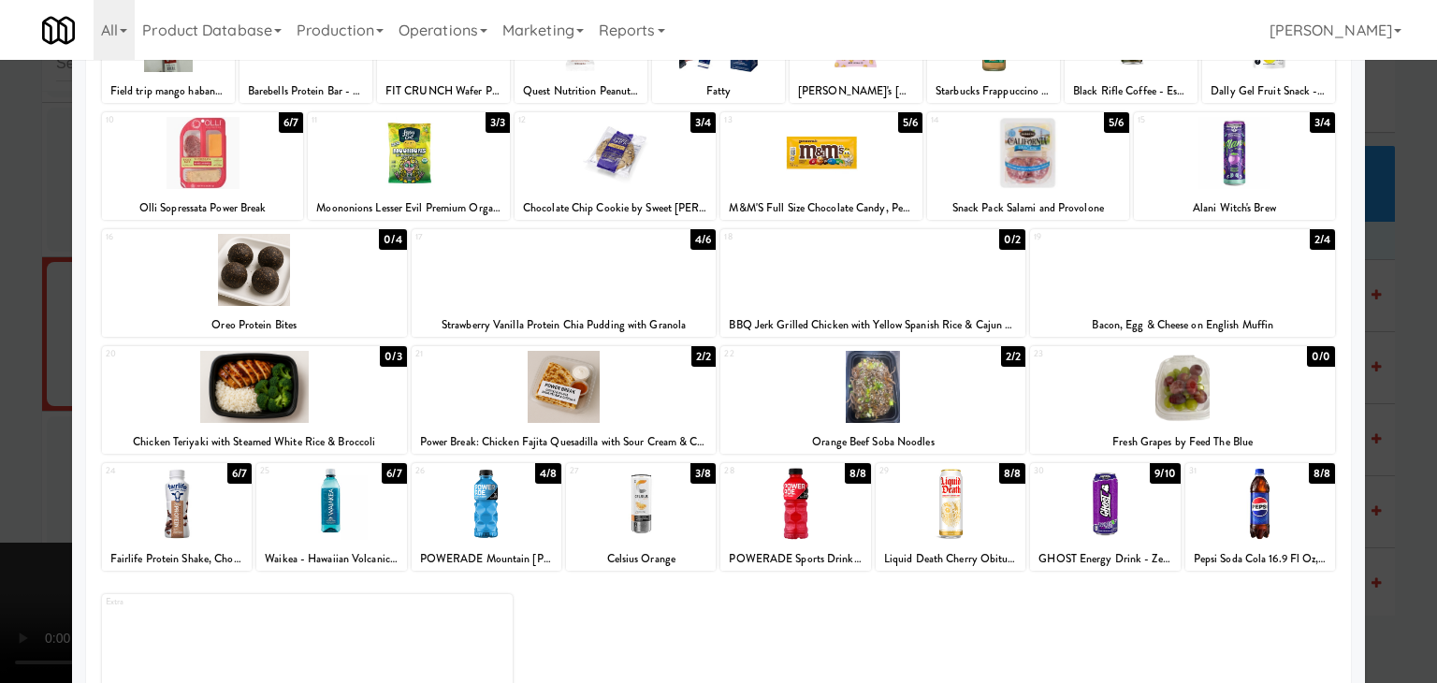
drag, startPoint x: 375, startPoint y: 521, endPoint x: 319, endPoint y: 517, distance: 56.2
drag, startPoint x: 0, startPoint y: 484, endPoint x: 313, endPoint y: 502, distance: 313.9
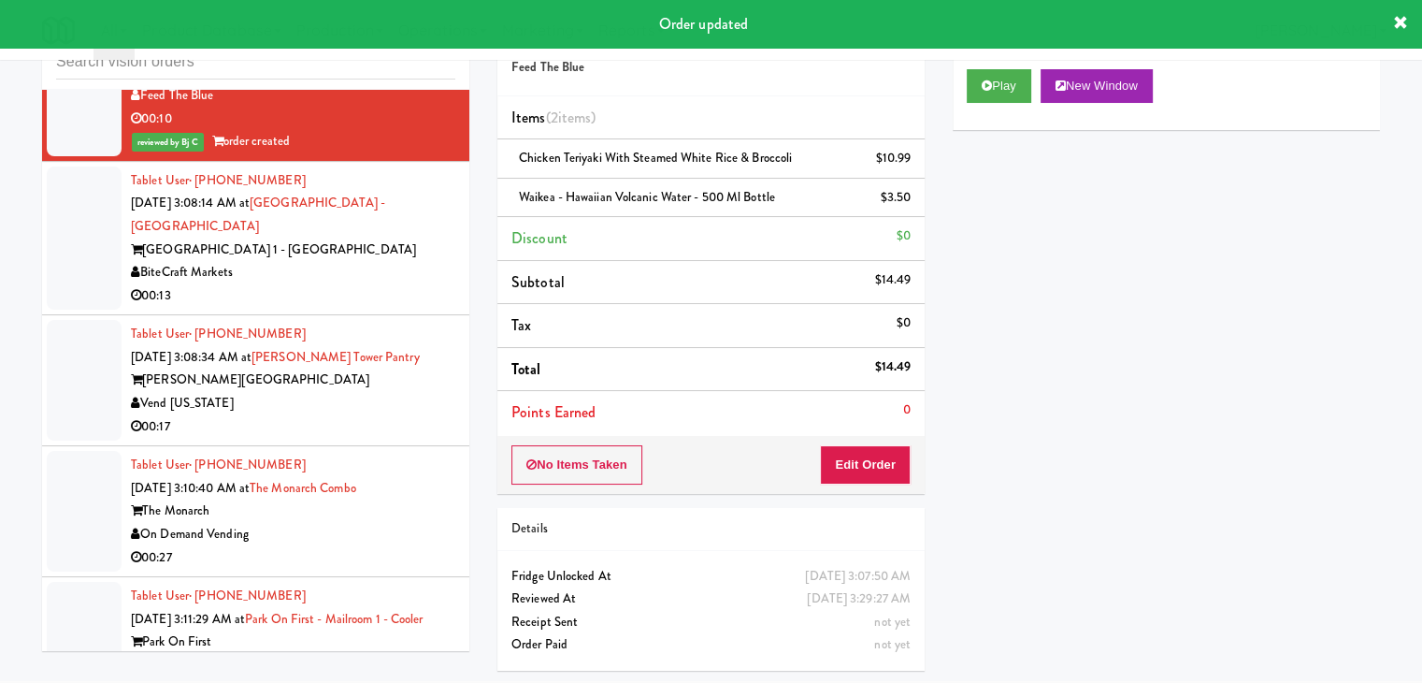
scroll to position [16805, 0]
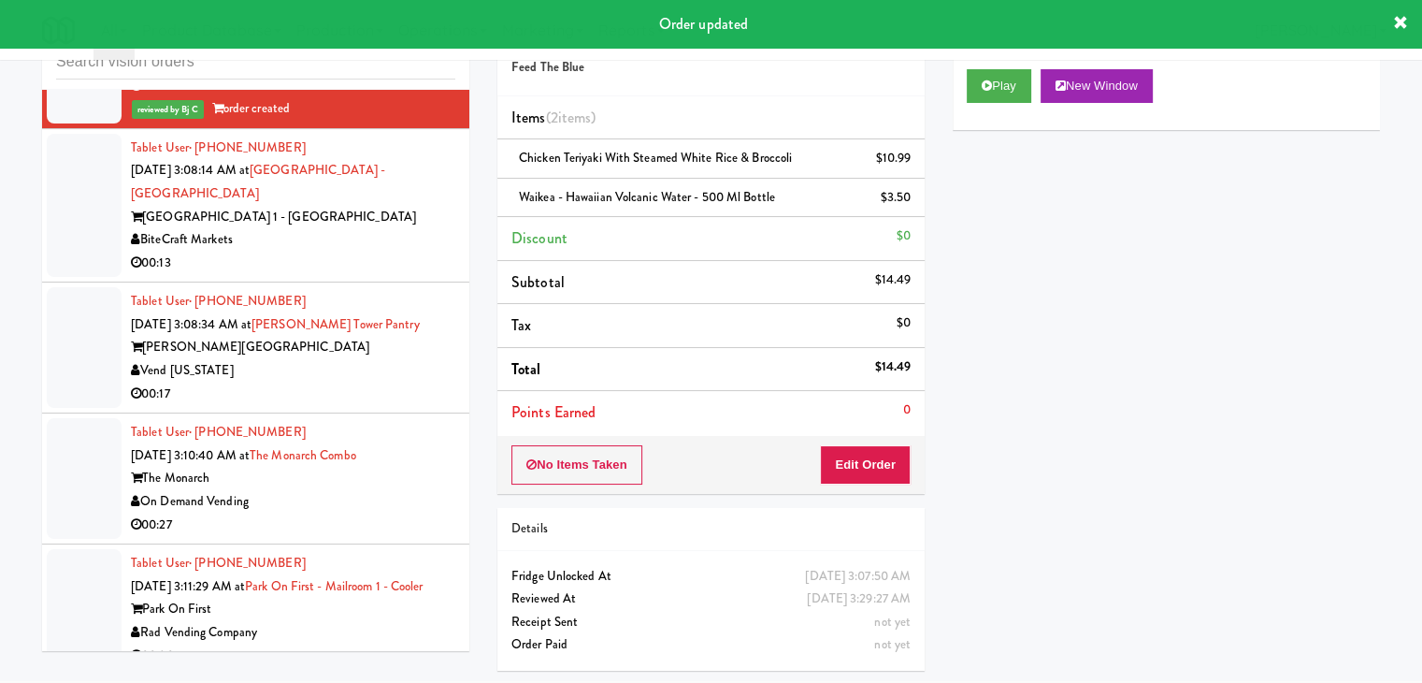
drag, startPoint x: 399, startPoint y: 283, endPoint x: 411, endPoint y: 285, distance: 12.3
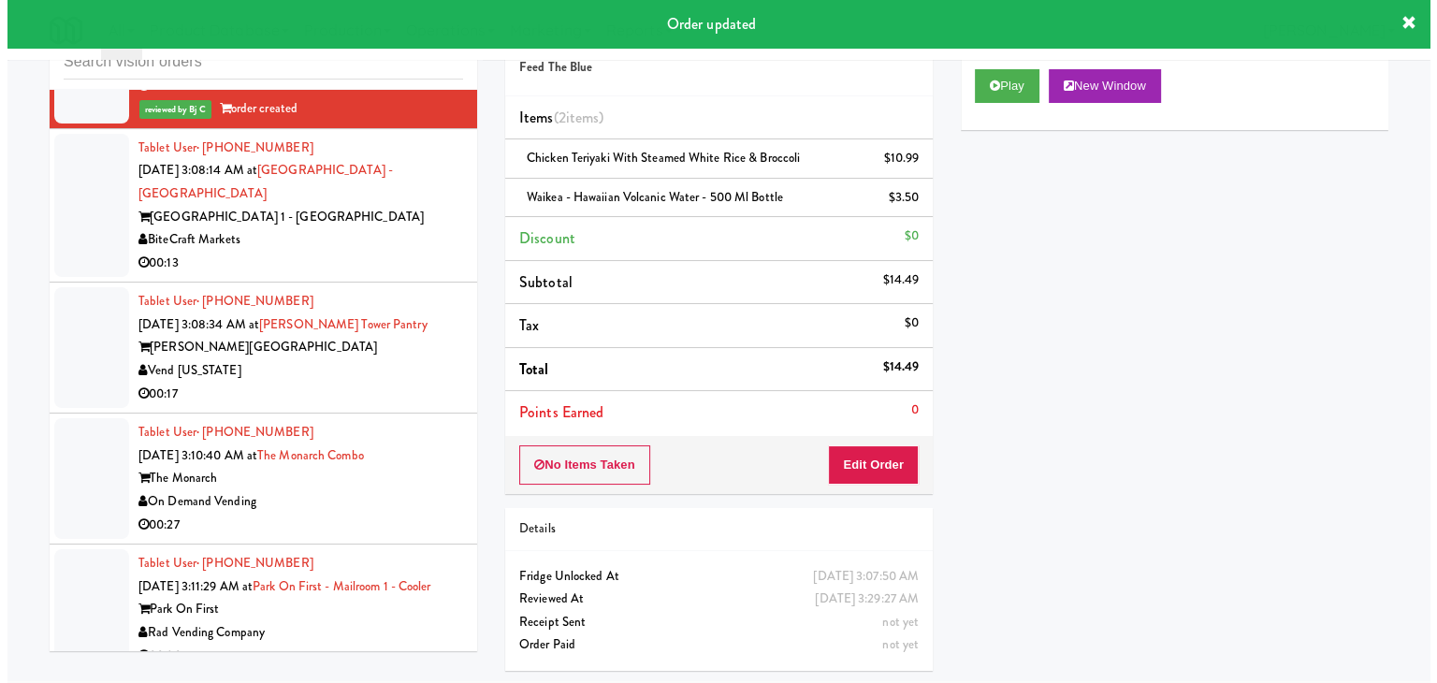
scroll to position [60, 0]
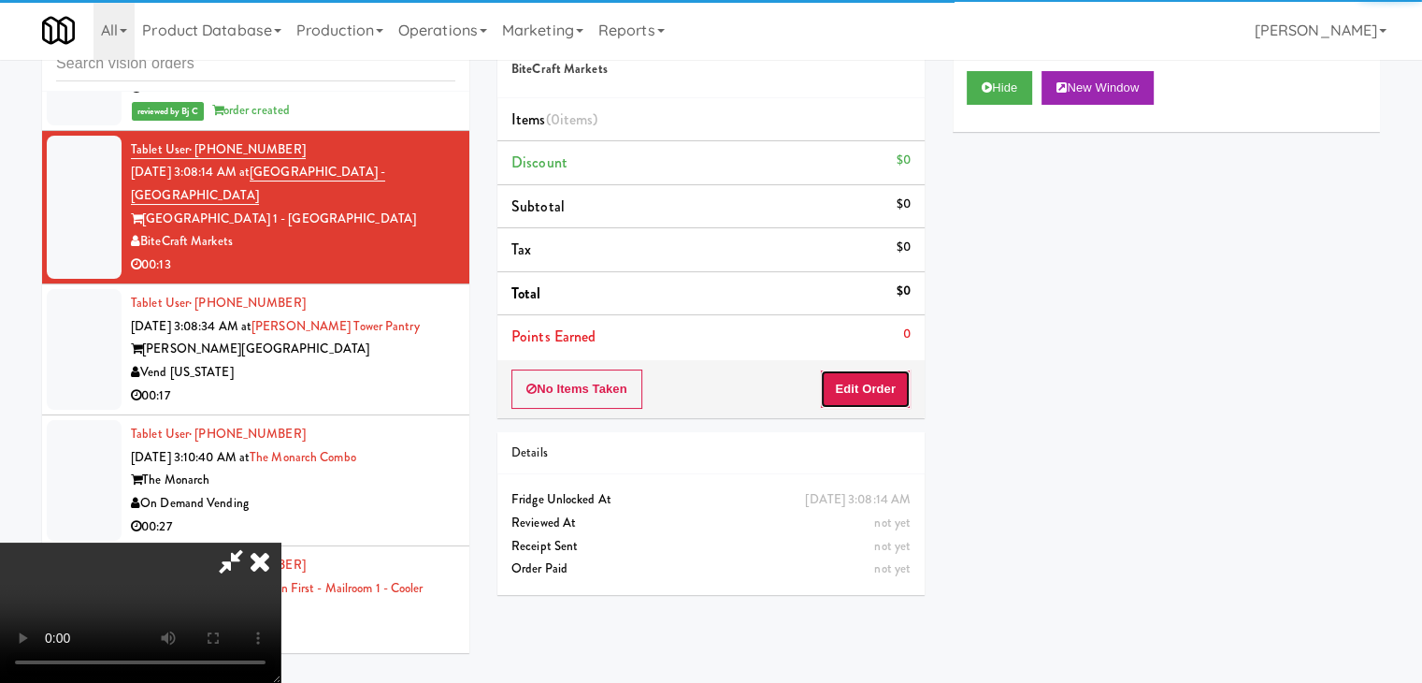
drag, startPoint x: 889, startPoint y: 376, endPoint x: 879, endPoint y: 386, distance: 14.5
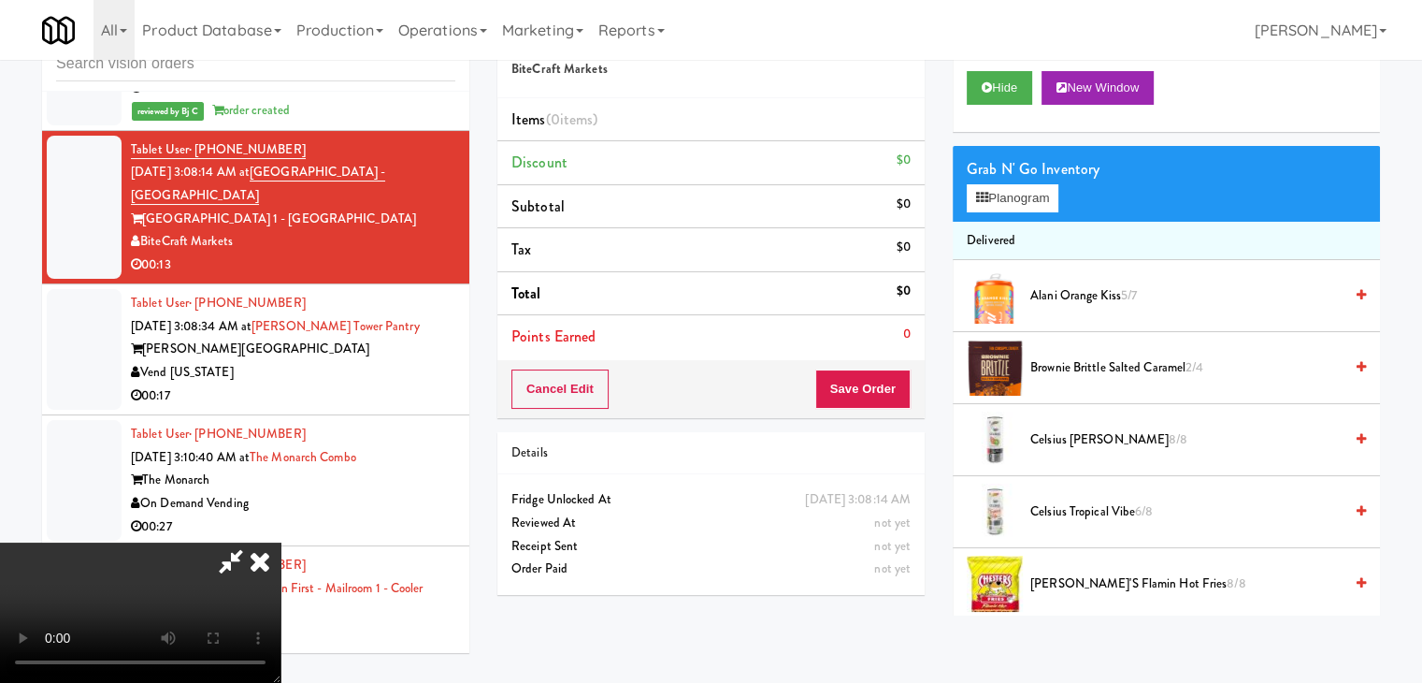
scroll to position [16759, 0]
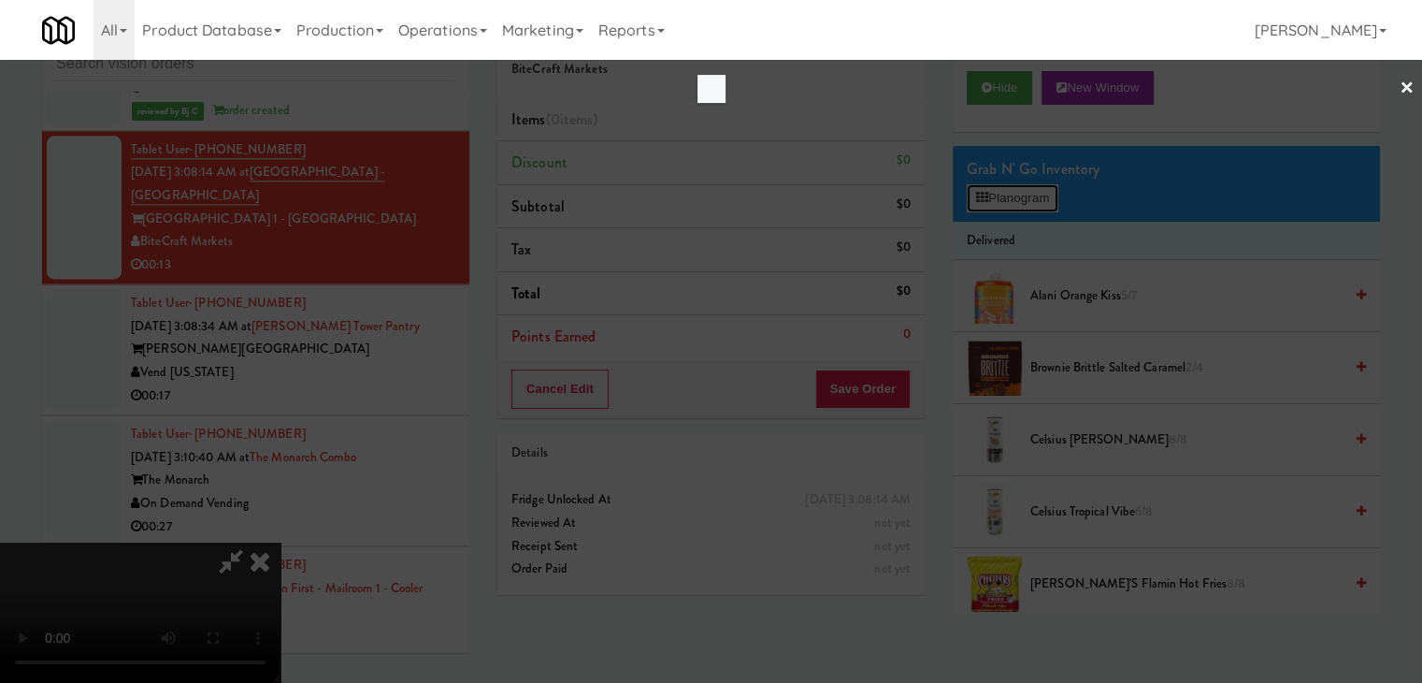
scroll to position [16759, 0]
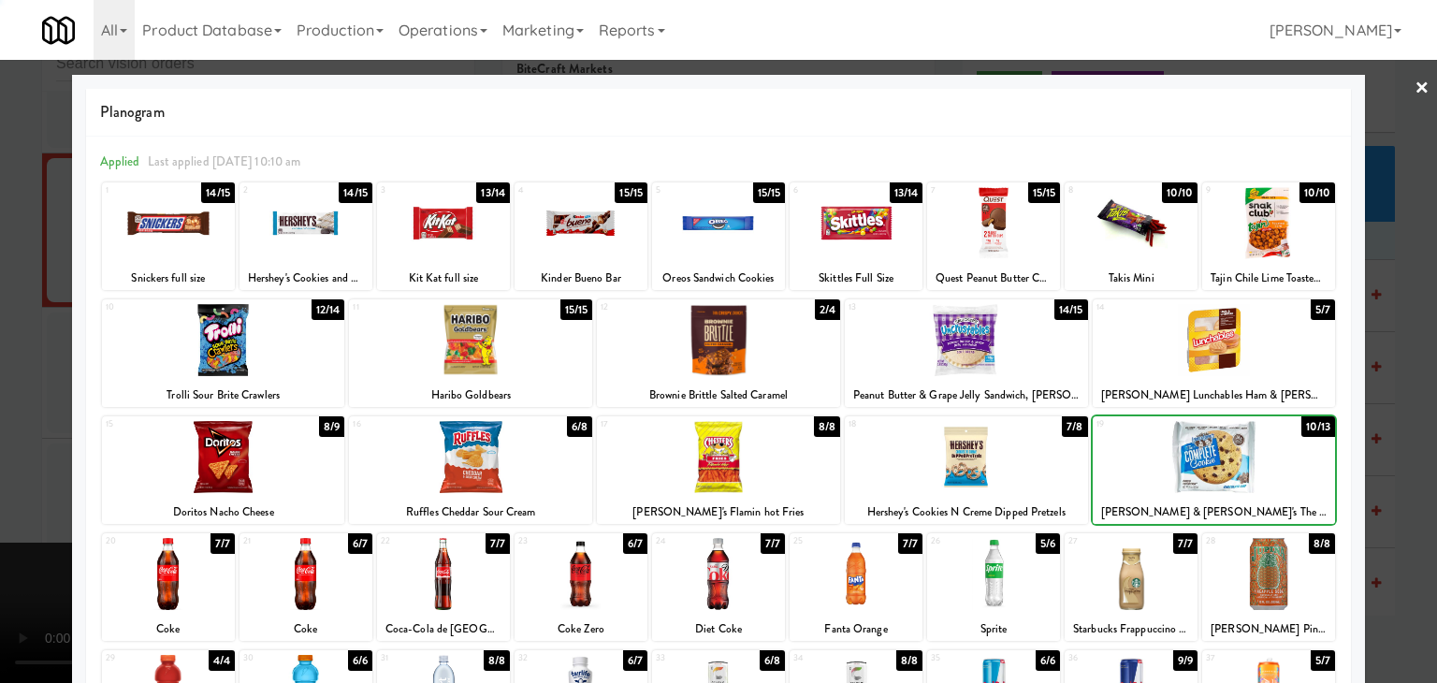
drag, startPoint x: 1243, startPoint y: 456, endPoint x: 1275, endPoint y: 455, distance: 31.8
drag, startPoint x: 1400, startPoint y: 463, endPoint x: 1261, endPoint y: 457, distance: 139.5
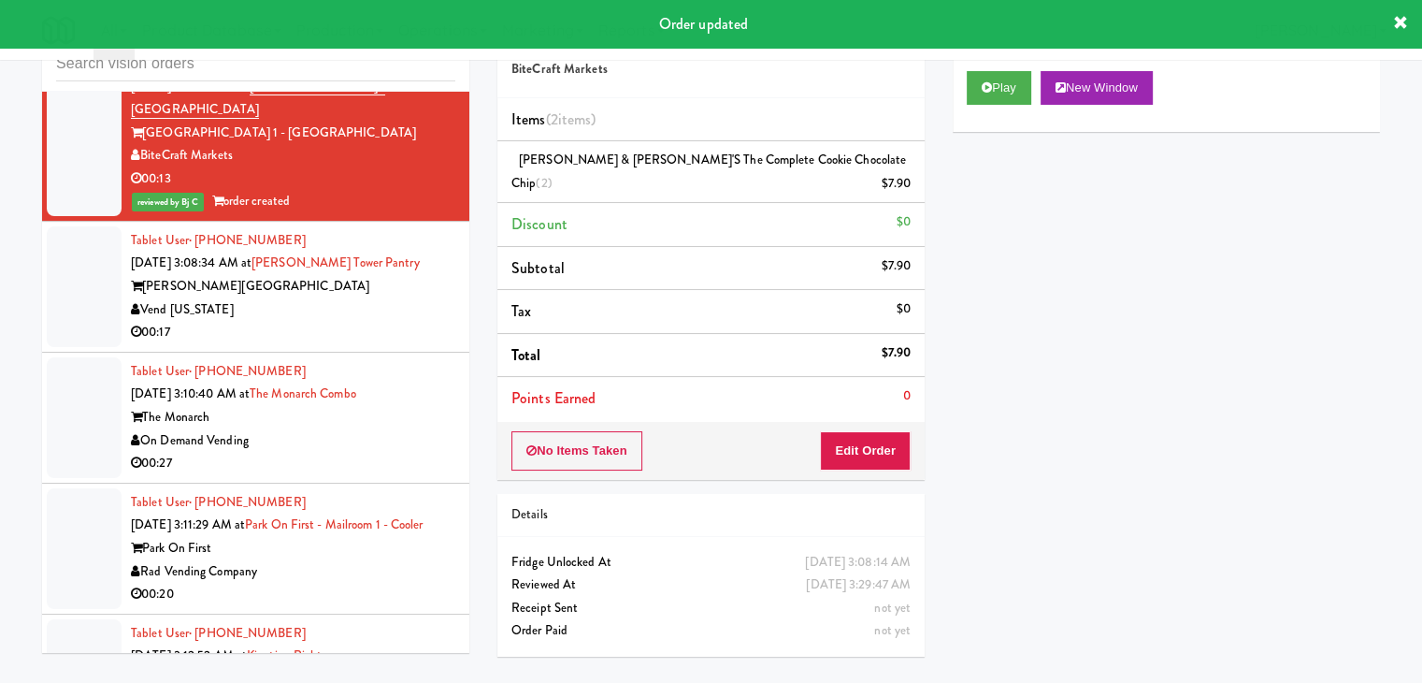
scroll to position [16992, 0]
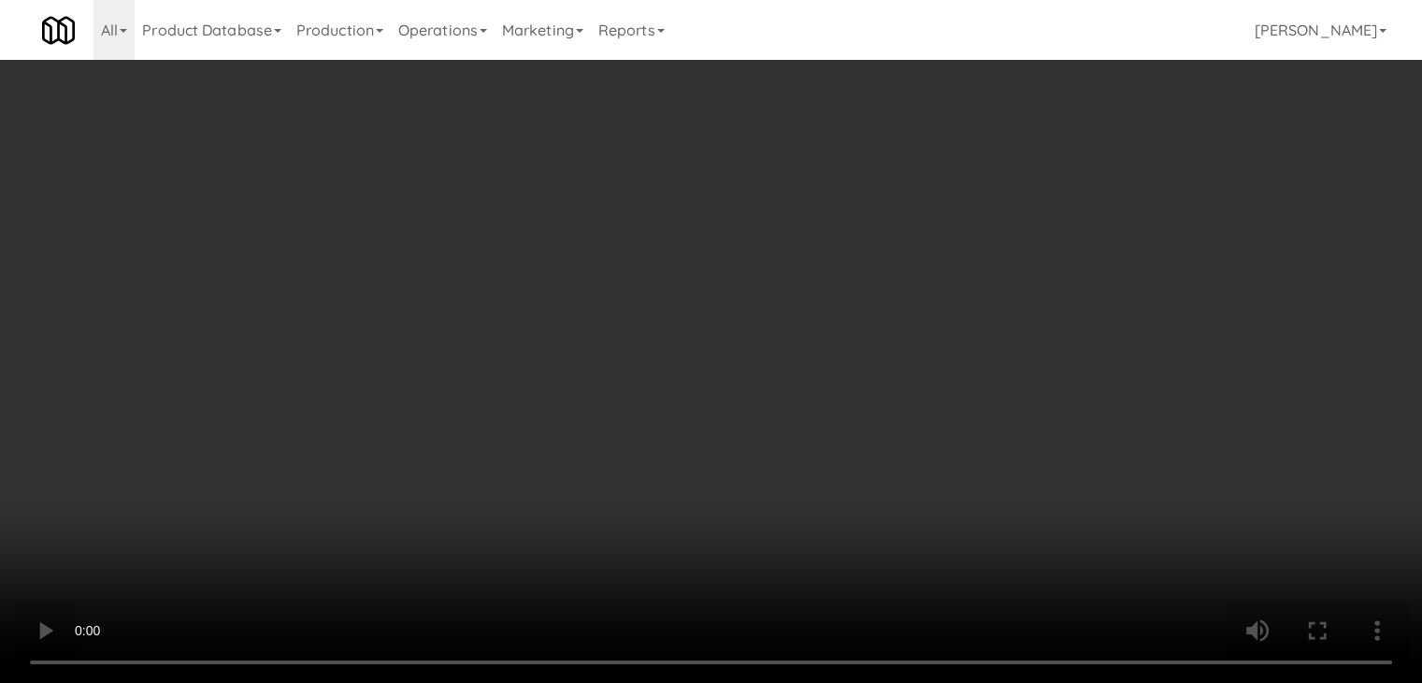
scroll to position [16923, 0]
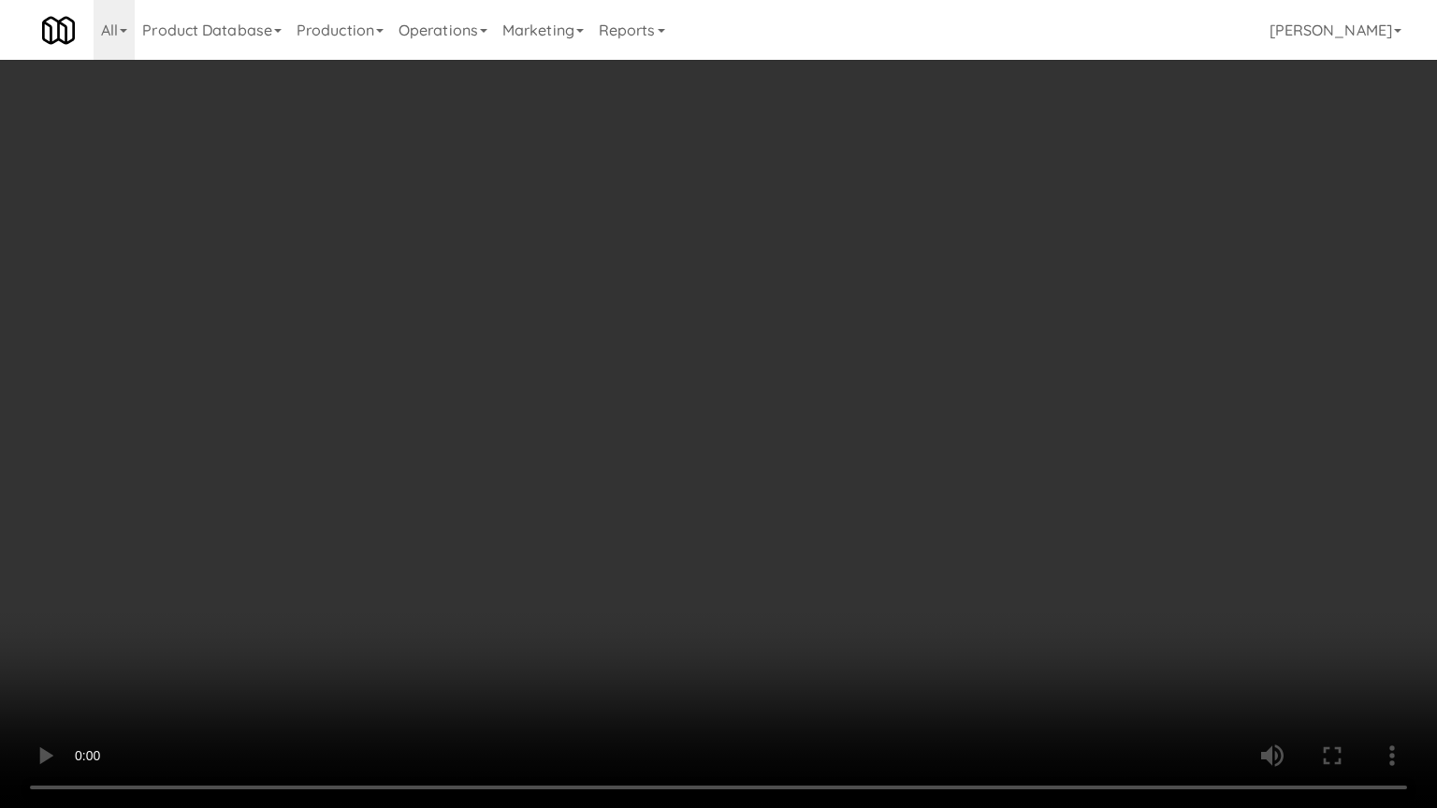
drag, startPoint x: 864, startPoint y: 600, endPoint x: 853, endPoint y: 608, distance: 13.5
drag, startPoint x: 913, startPoint y: 534, endPoint x: 897, endPoint y: 532, distance: 16.0
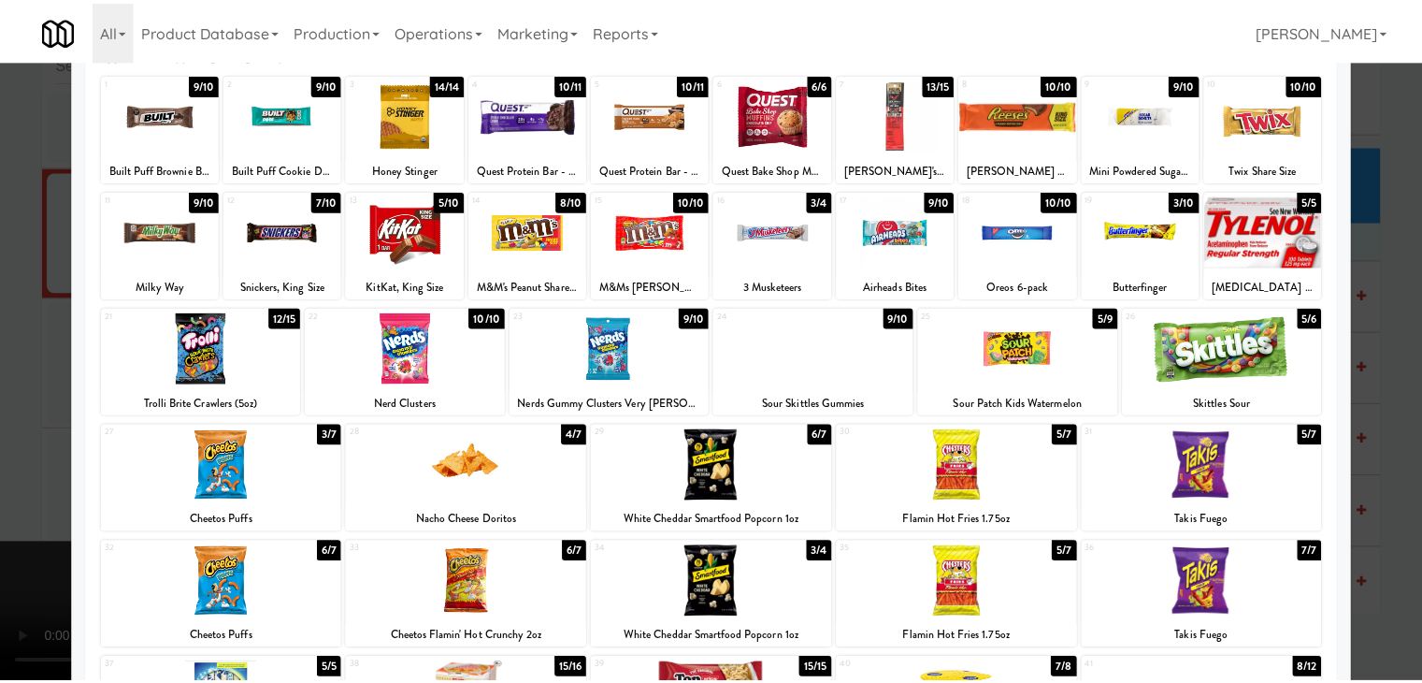
scroll to position [281, 0]
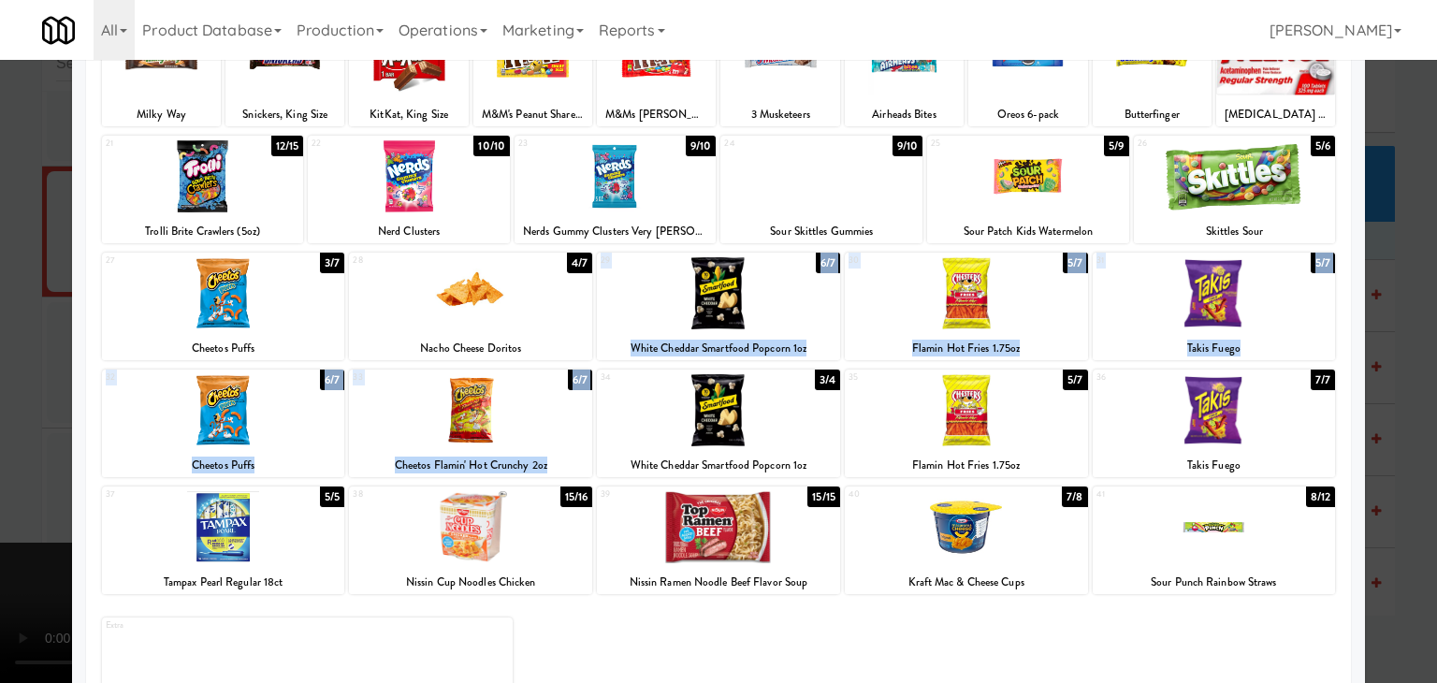
drag, startPoint x: 729, startPoint y: 379, endPoint x: 755, endPoint y: 300, distance: 82.5
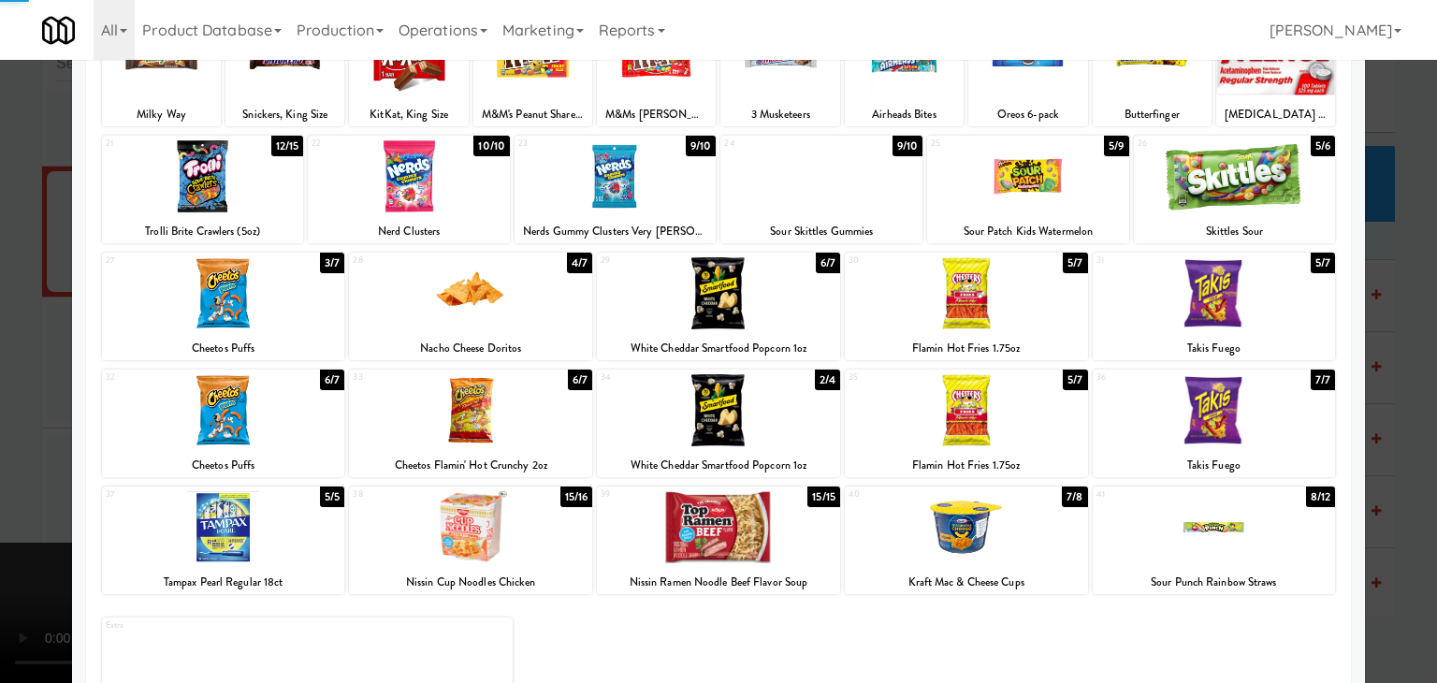
drag, startPoint x: 0, startPoint y: 404, endPoint x: 323, endPoint y: 423, distance: 323.2
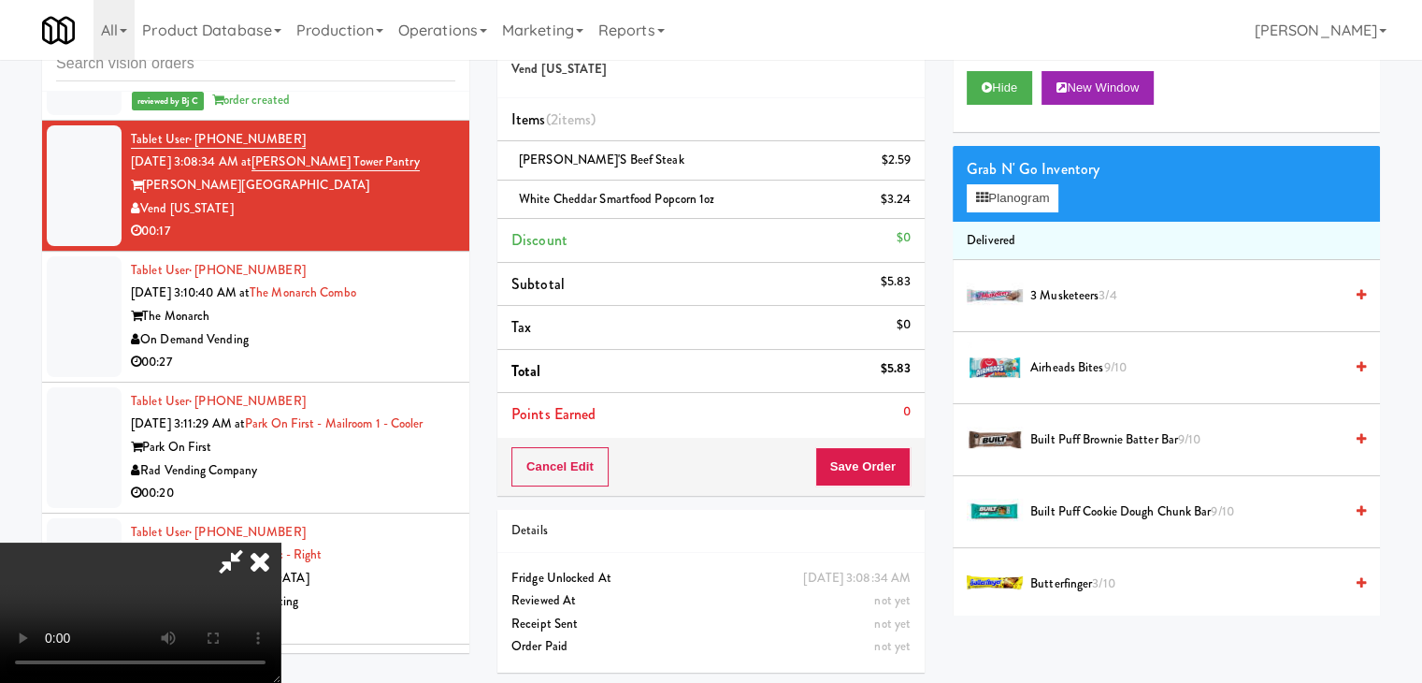
scroll to position [169, 0]
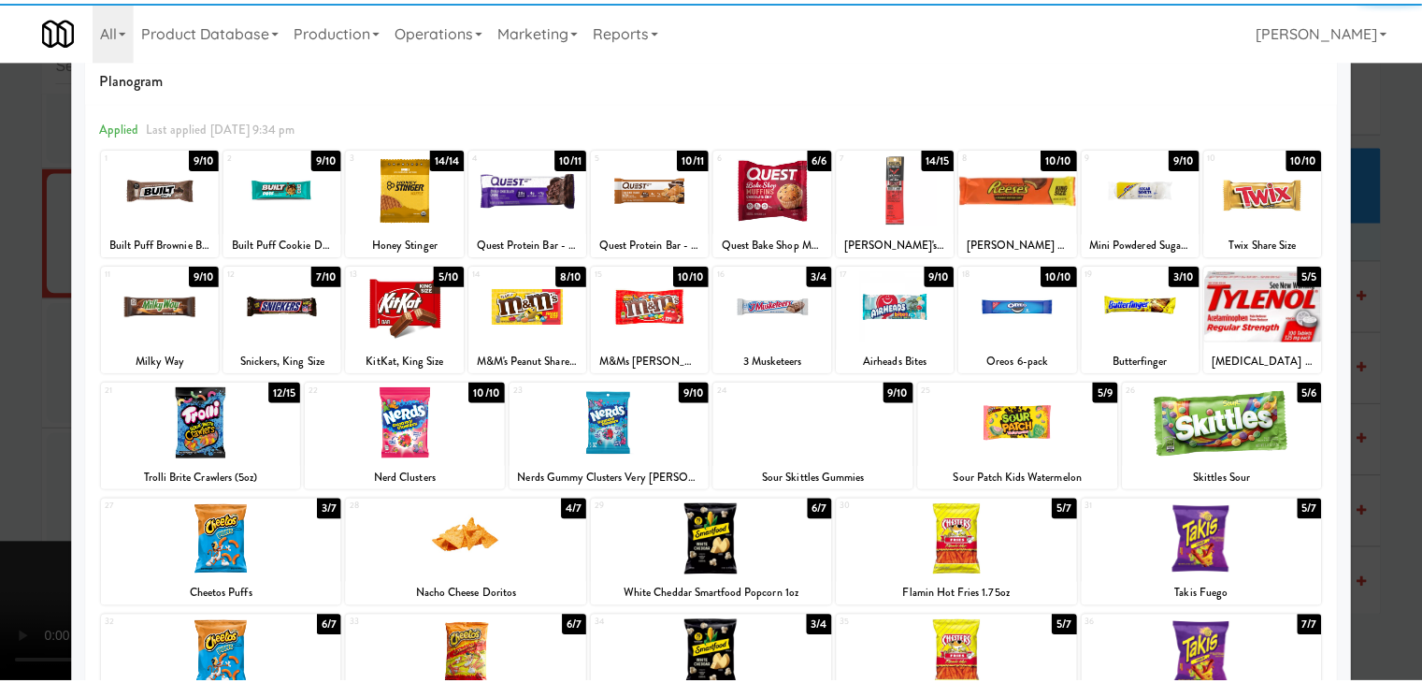
scroll to position [94, 0]
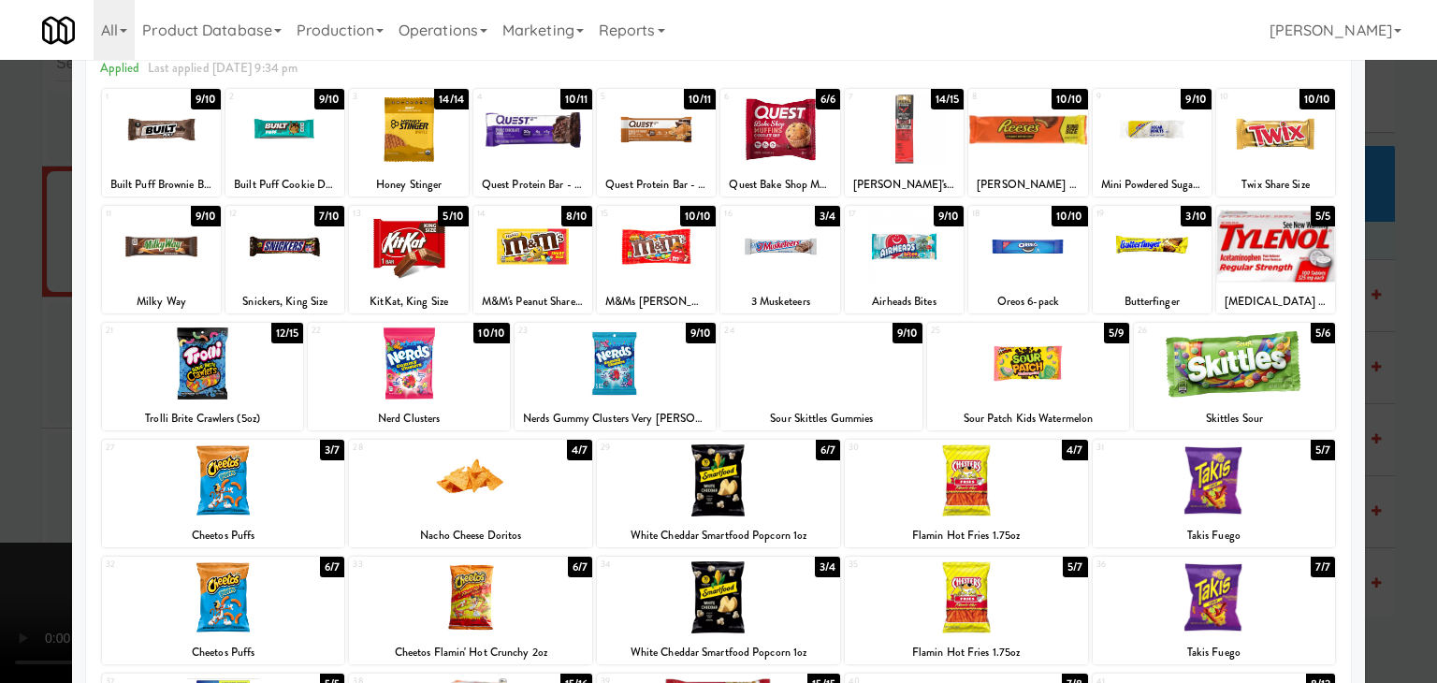
drag, startPoint x: 0, startPoint y: 376, endPoint x: 262, endPoint y: 377, distance: 261.9
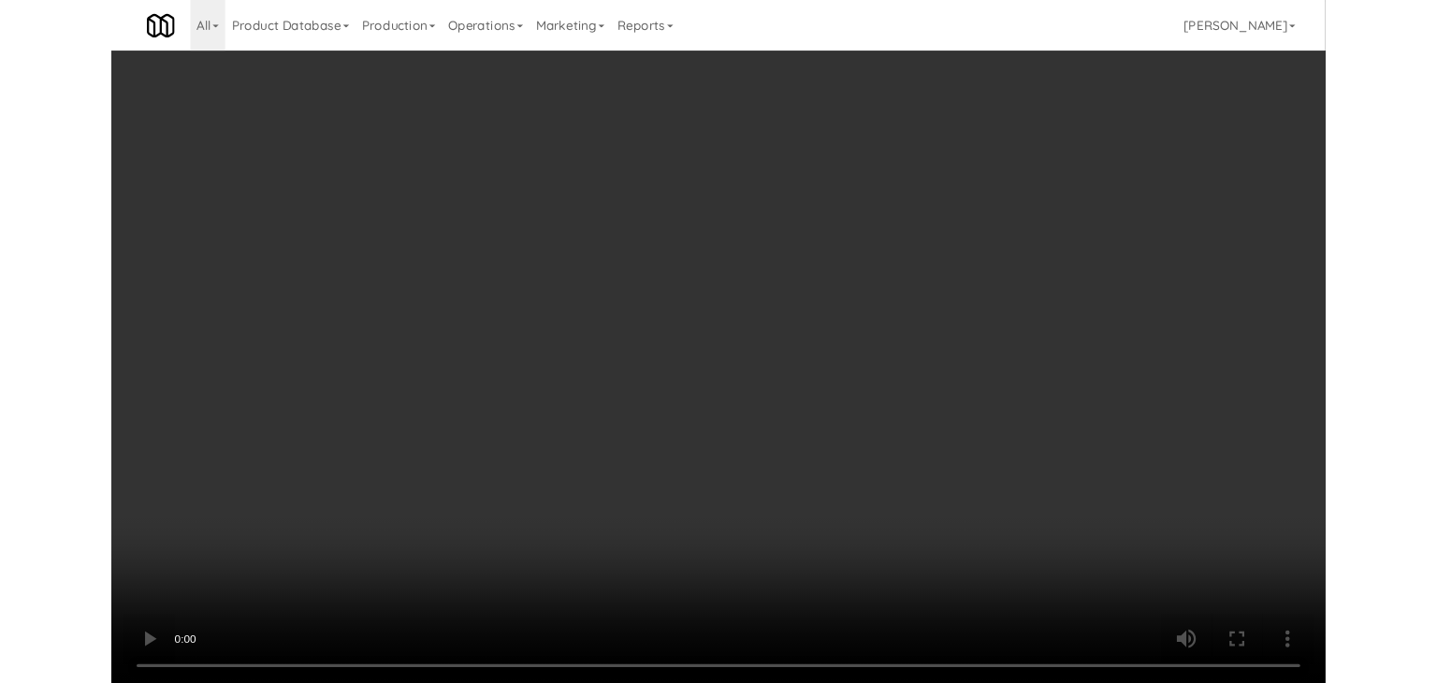
scroll to position [16992, 0]
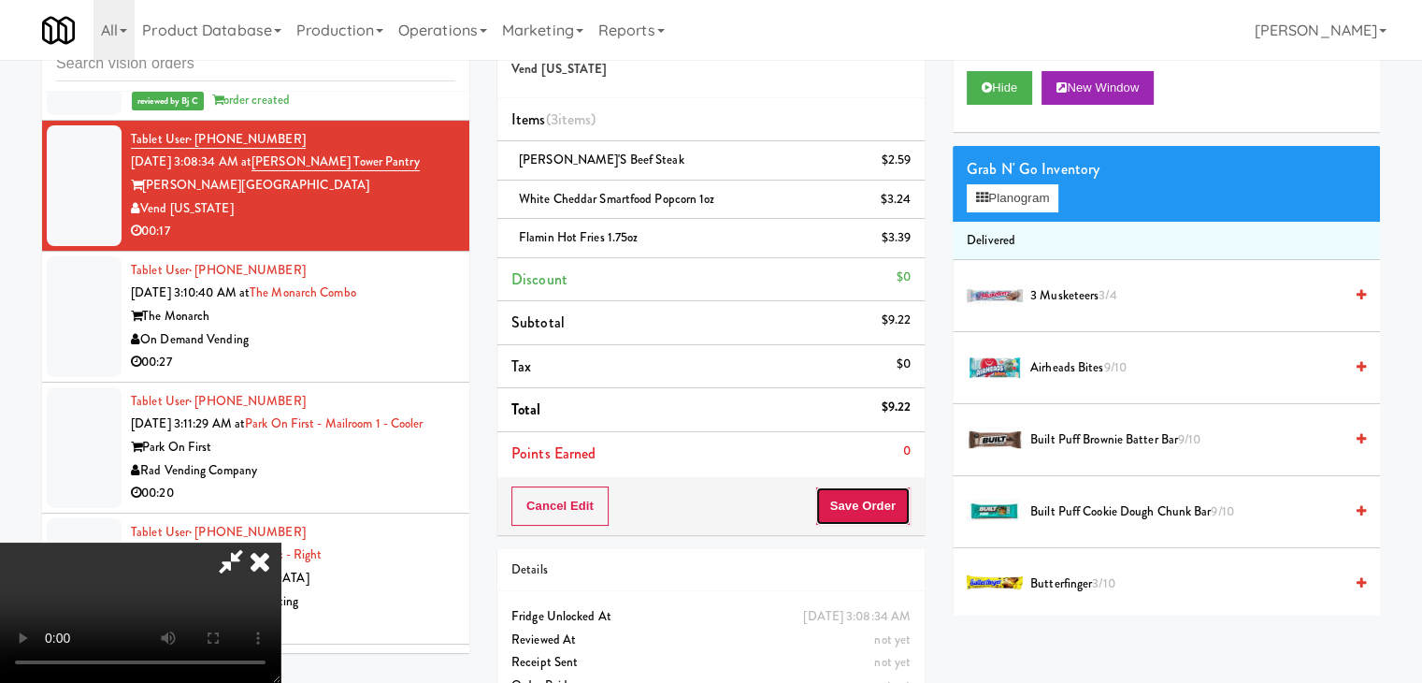
drag, startPoint x: 904, startPoint y: 488, endPoint x: 900, endPoint y: 502, distance: 14.8
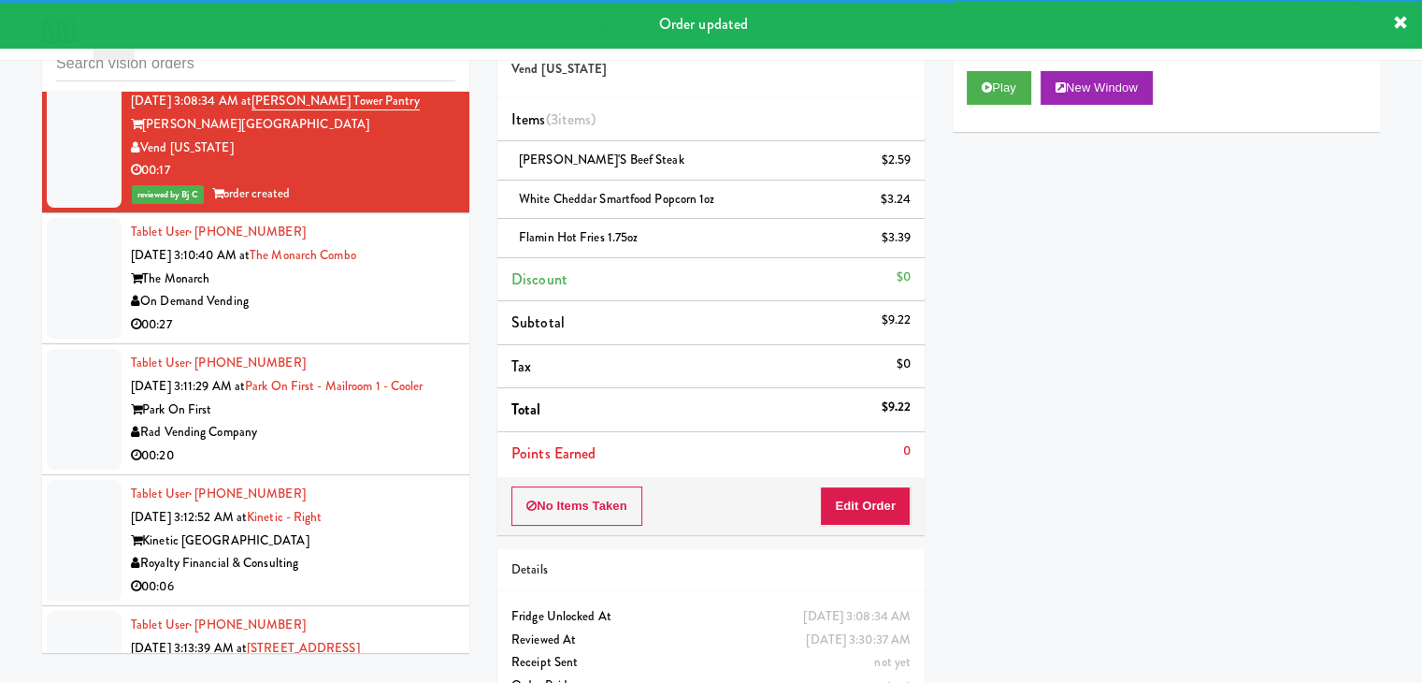
scroll to position [17086, 0]
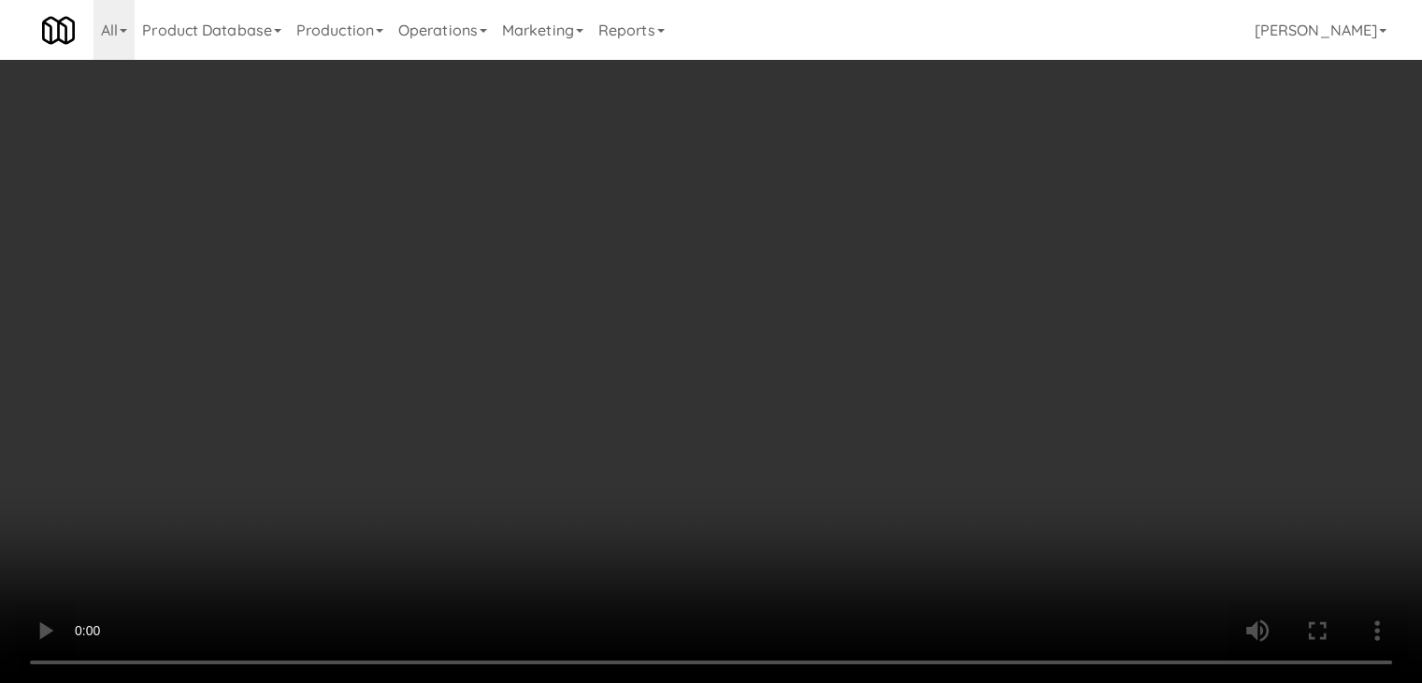
scroll to position [17086, 0]
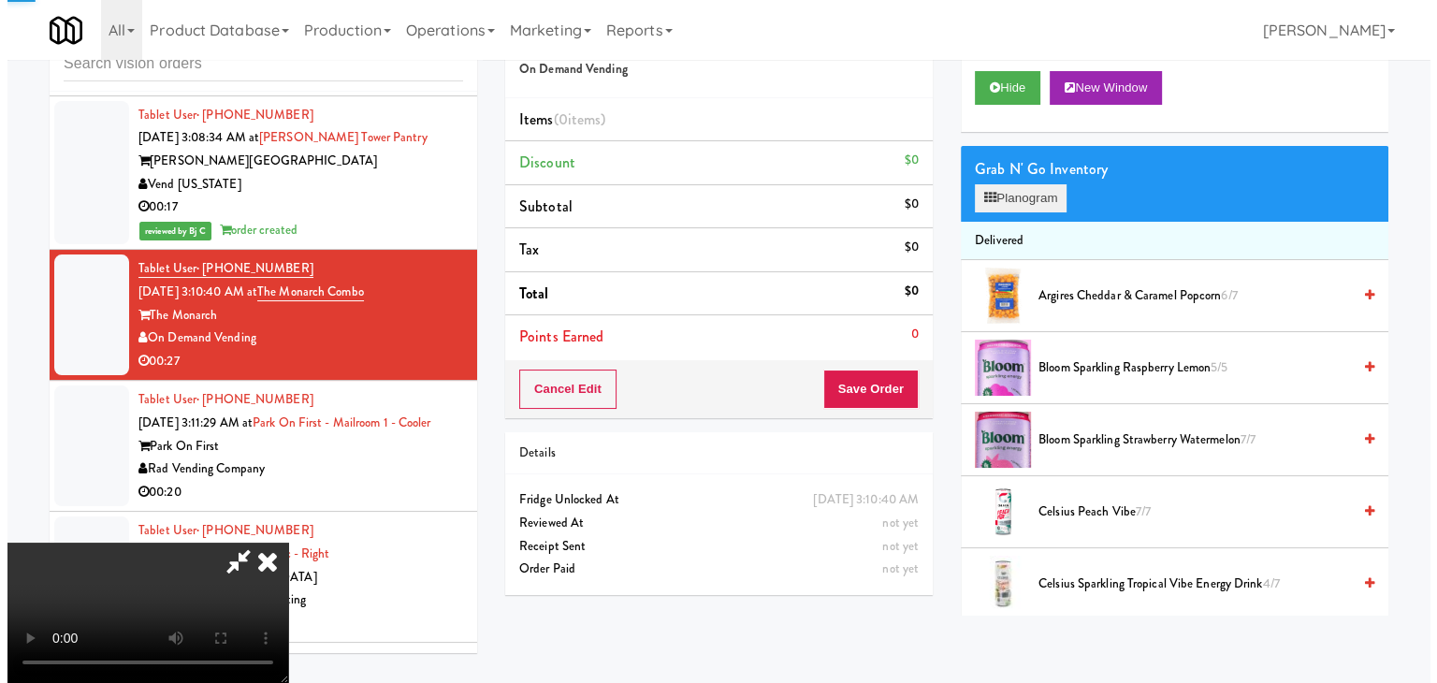
scroll to position [17086, 0]
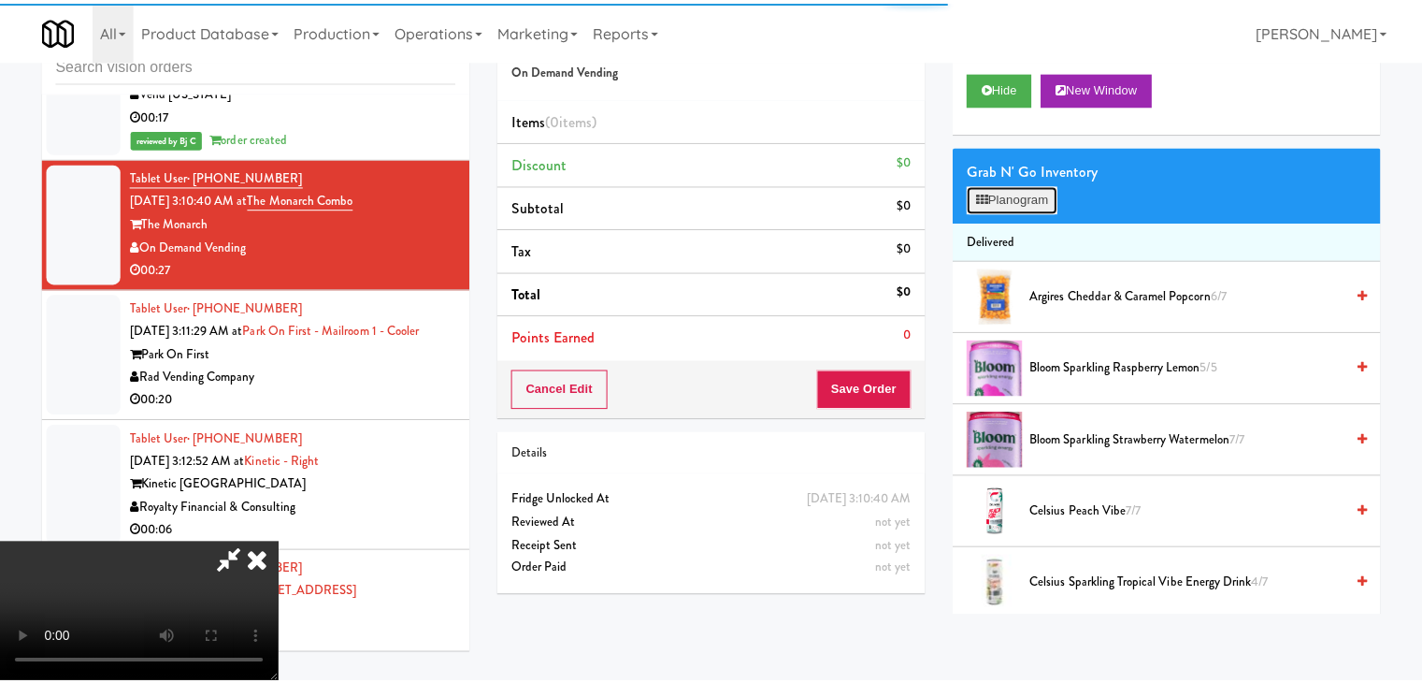
scroll to position [17016, 0]
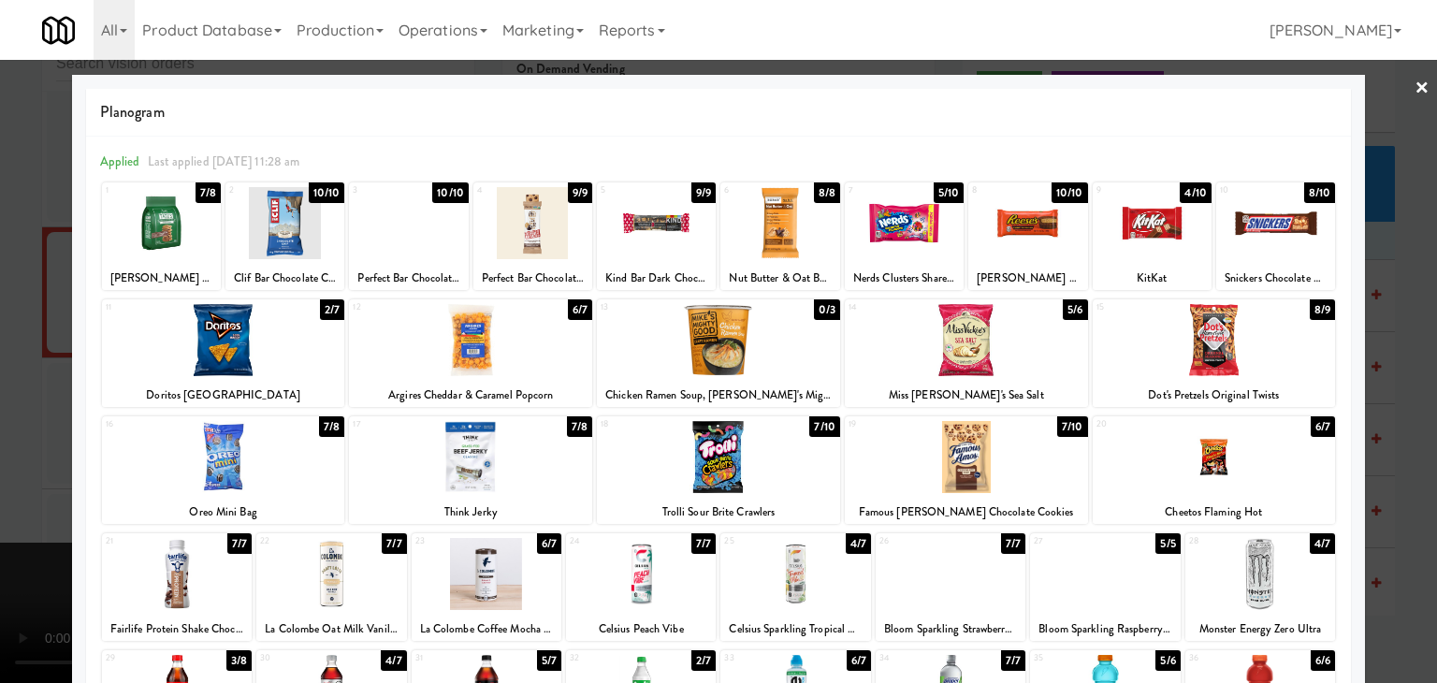
drag, startPoint x: 728, startPoint y: 437, endPoint x: 740, endPoint y: 437, distance: 12.2
drag, startPoint x: 509, startPoint y: 363, endPoint x: 501, endPoint y: 381, distance: 19.3
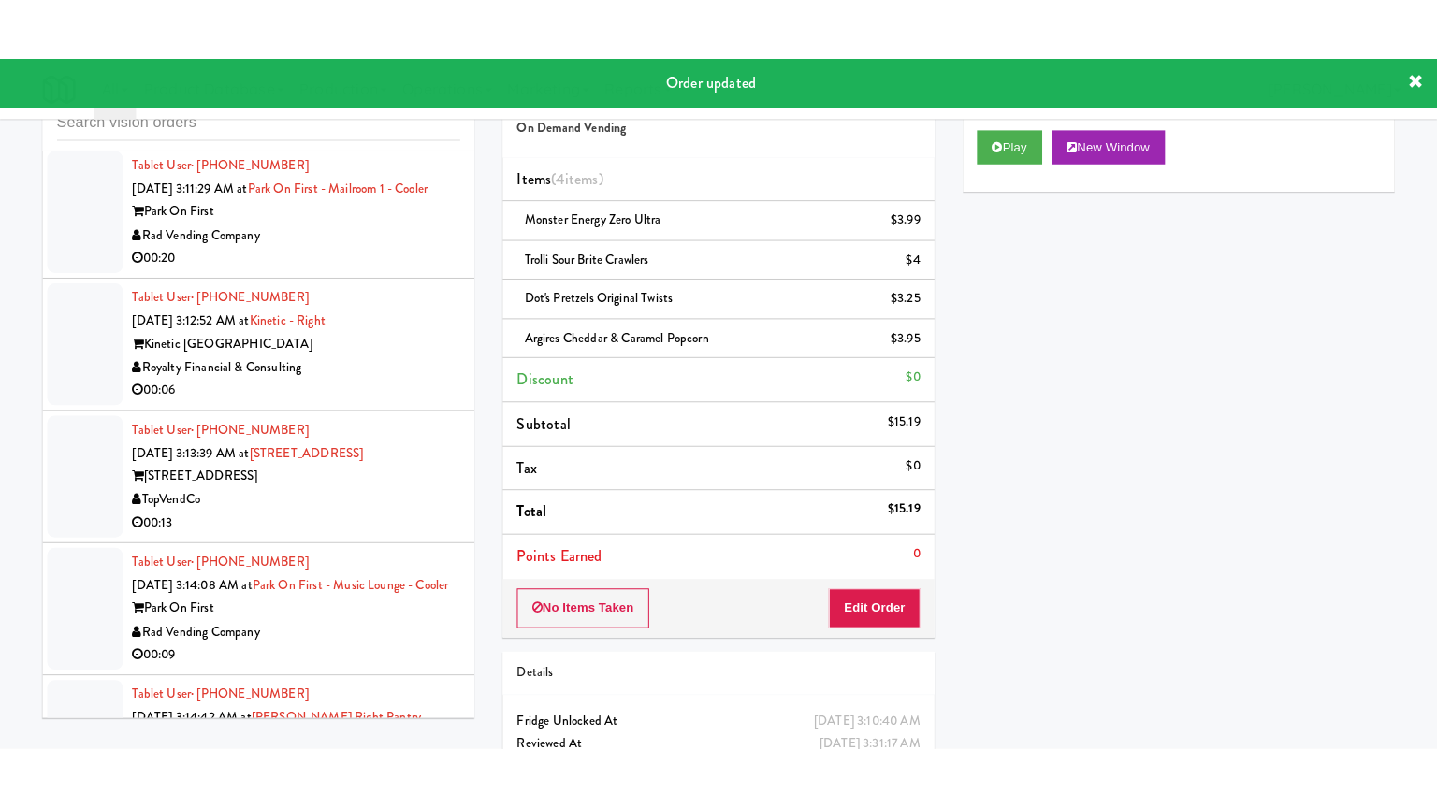
scroll to position [17366, 0]
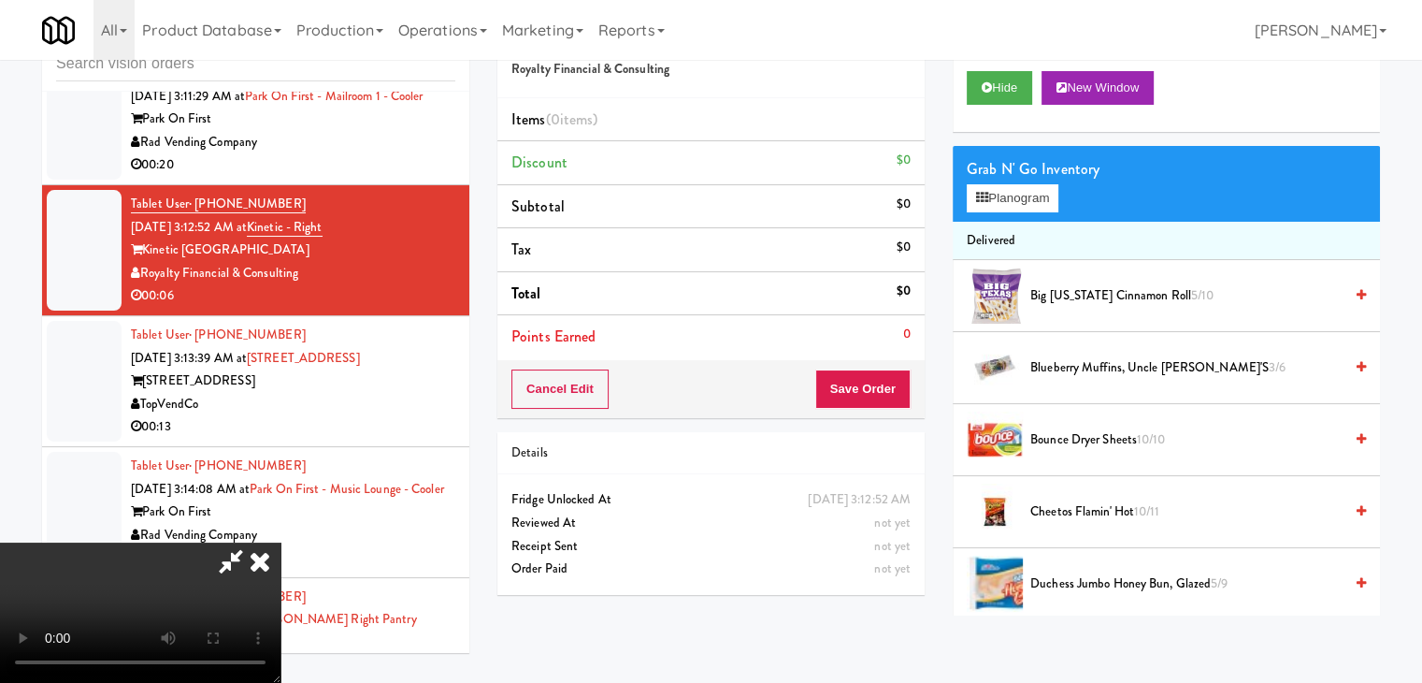
scroll to position [17298, 0]
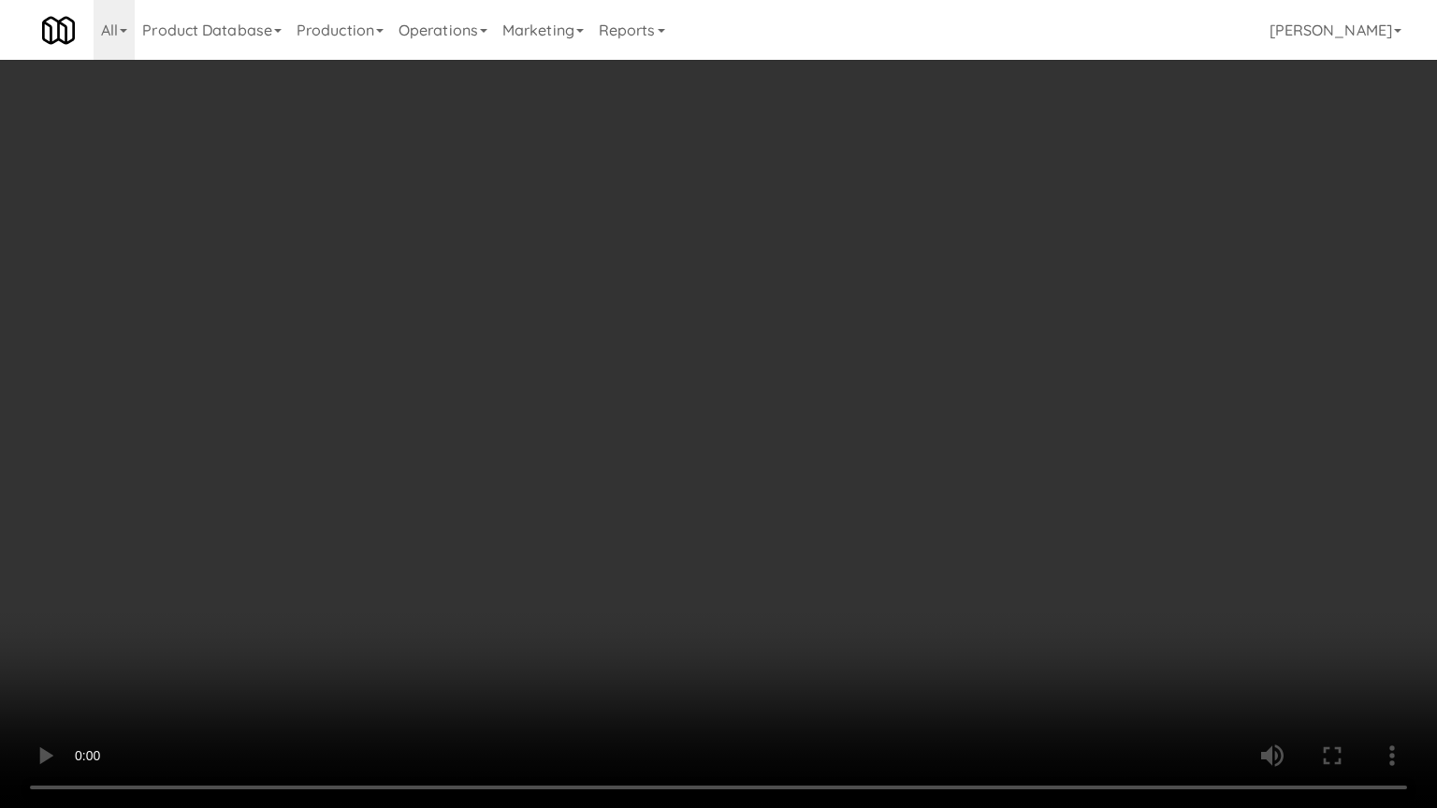
drag, startPoint x: 777, startPoint y: 545, endPoint x: 787, endPoint y: 443, distance: 102.5
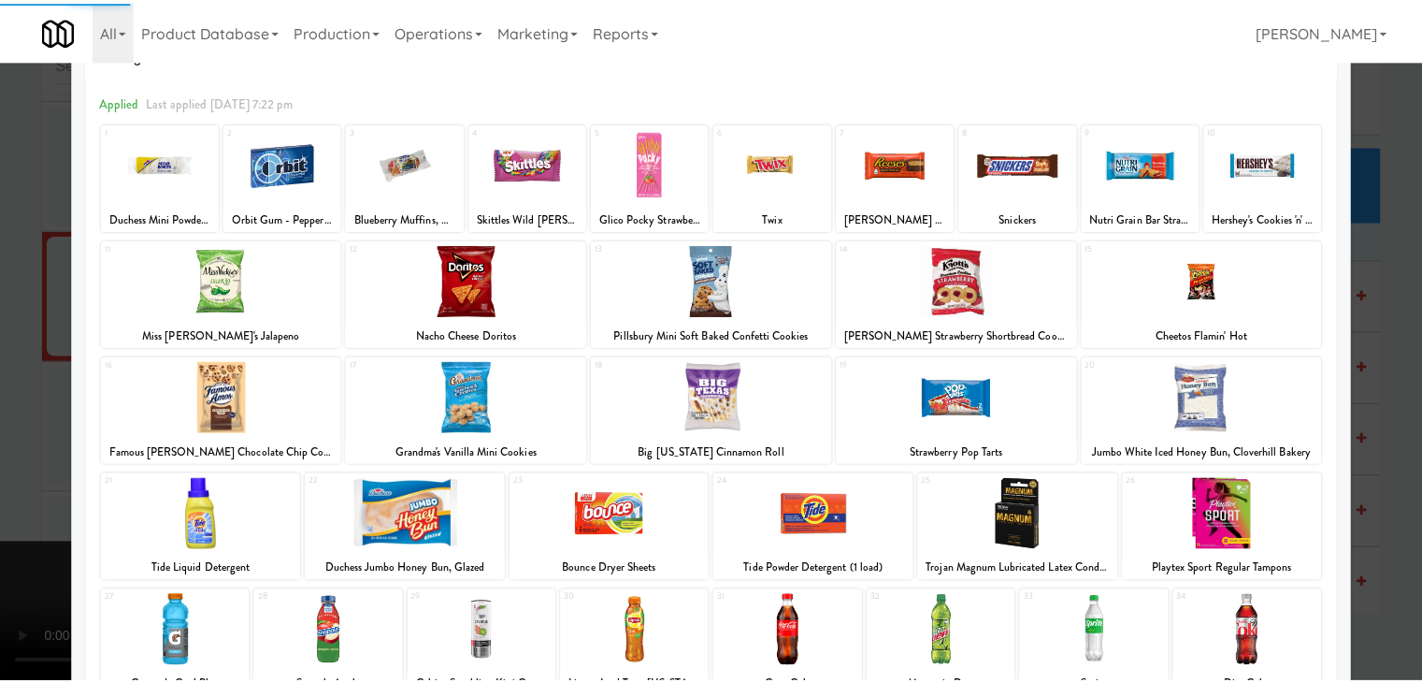
scroll to position [94, 0]
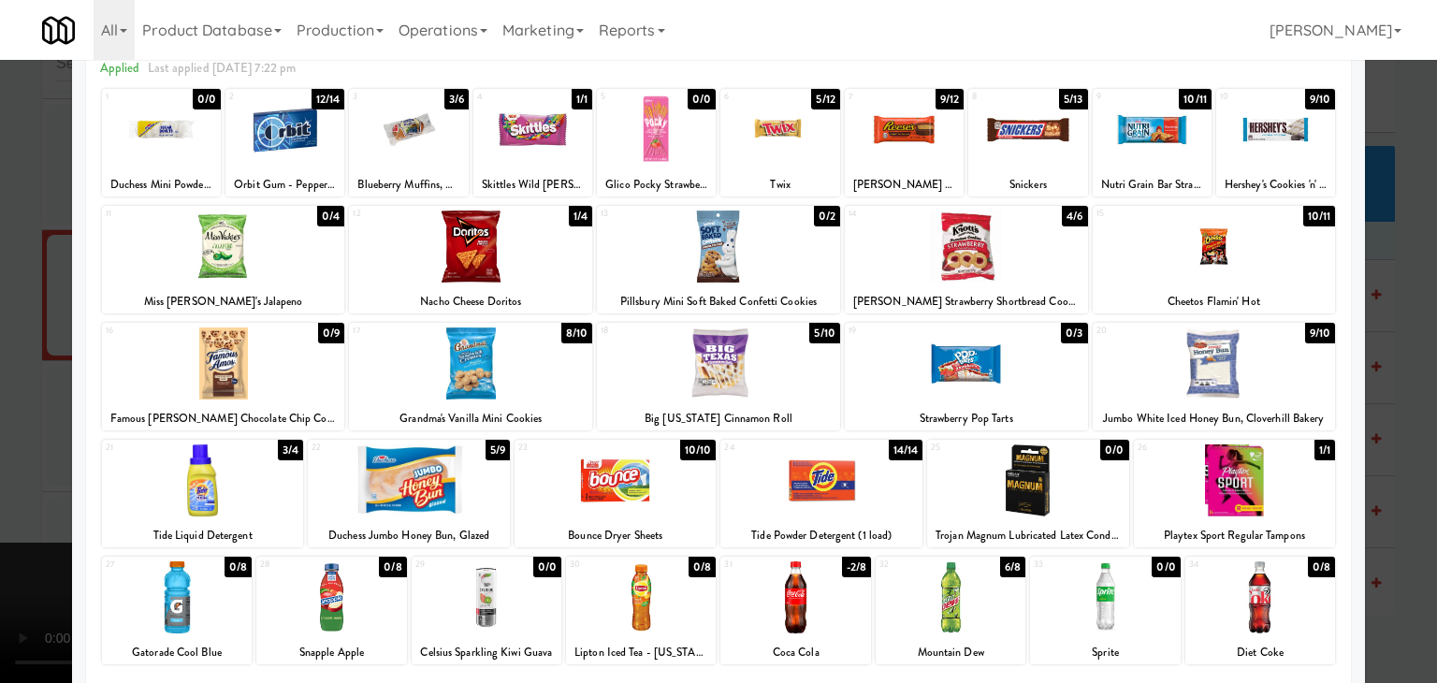
drag, startPoint x: 12, startPoint y: 435, endPoint x: 183, endPoint y: 439, distance: 171.2
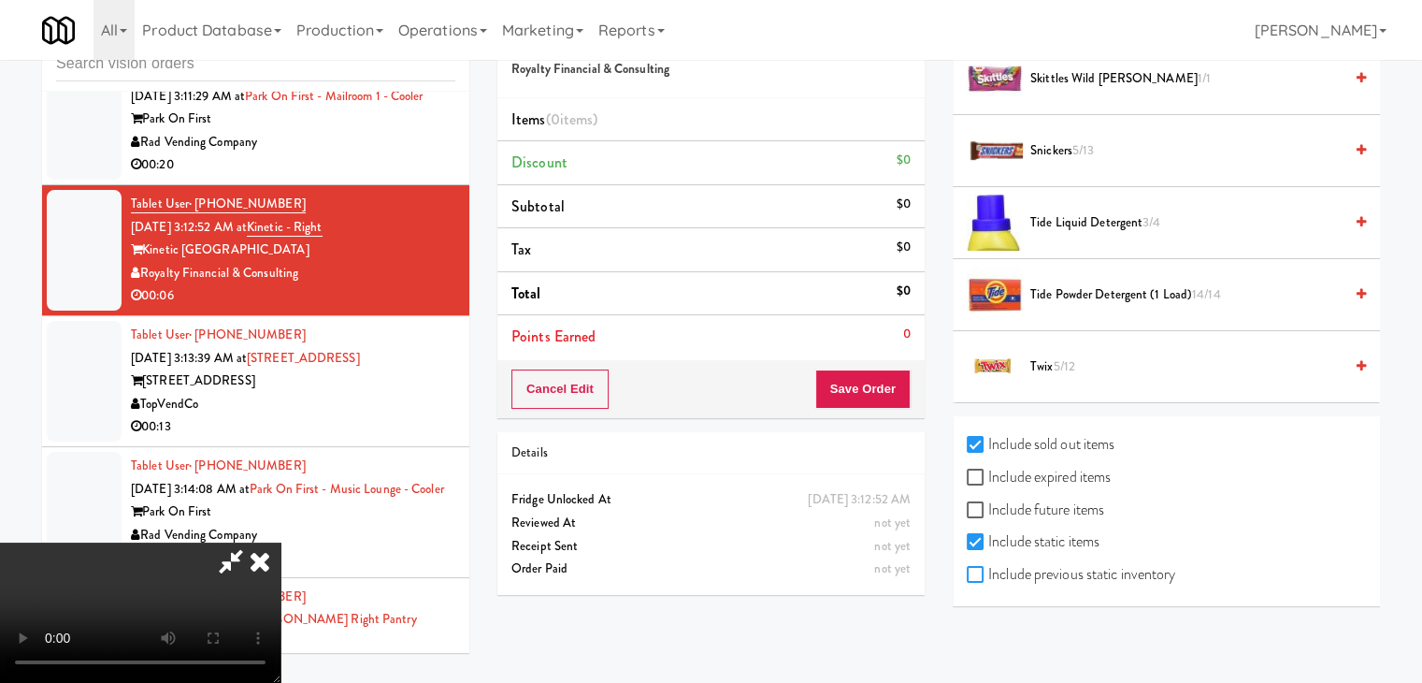
checkbox input "true"
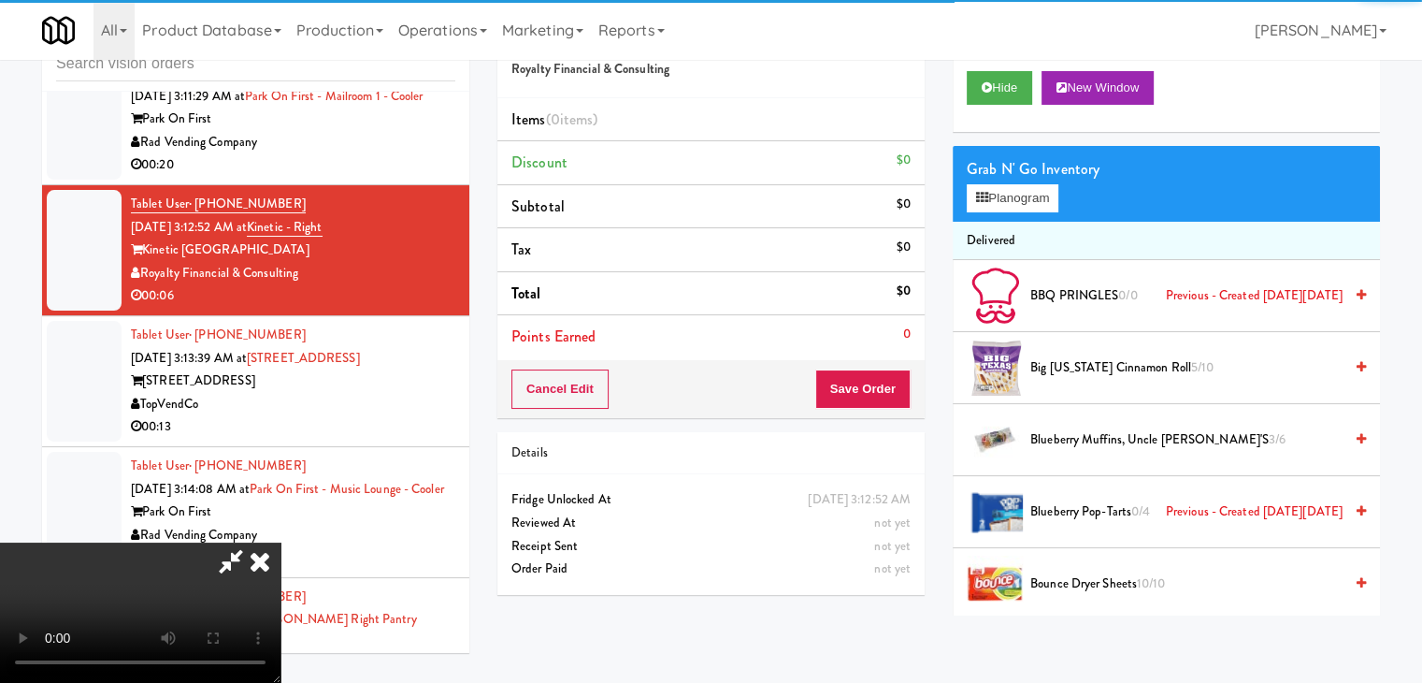
scroll to position [0, 0]
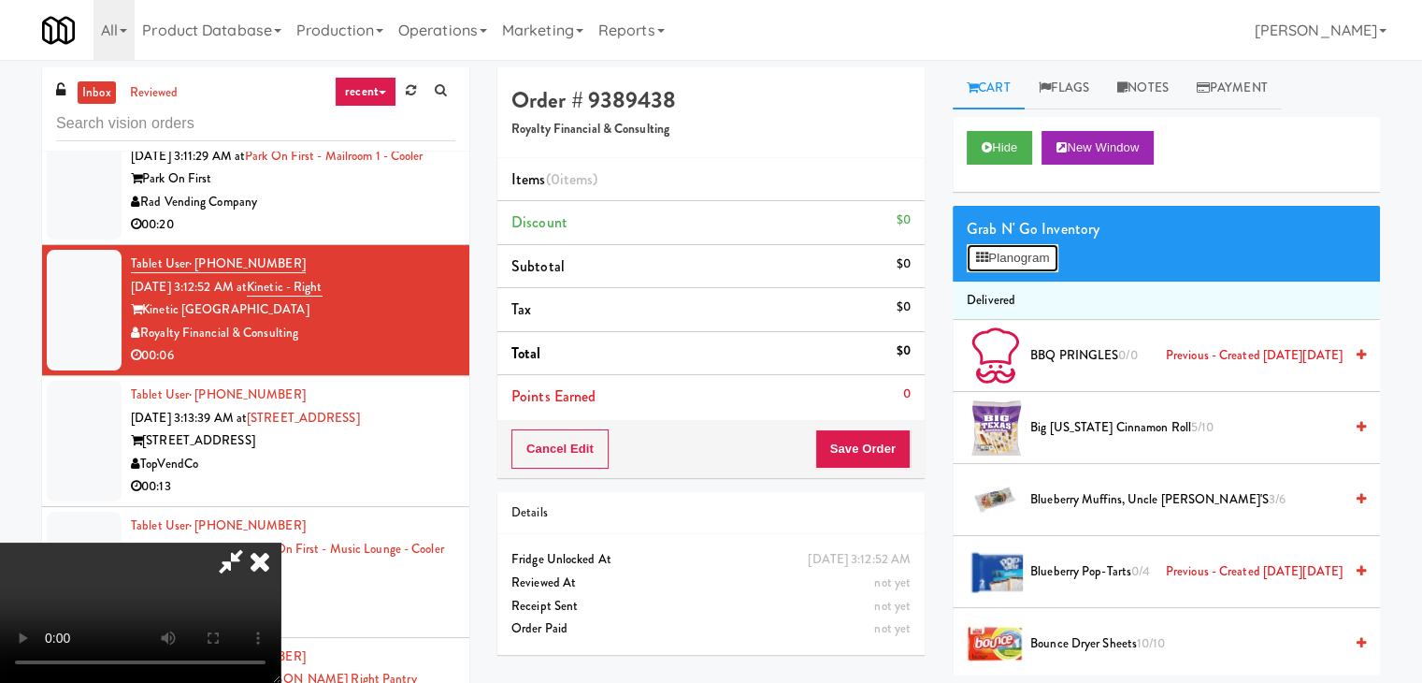
drag, startPoint x: 1015, startPoint y: 243, endPoint x: 1018, endPoint y: 255, distance: 12.5
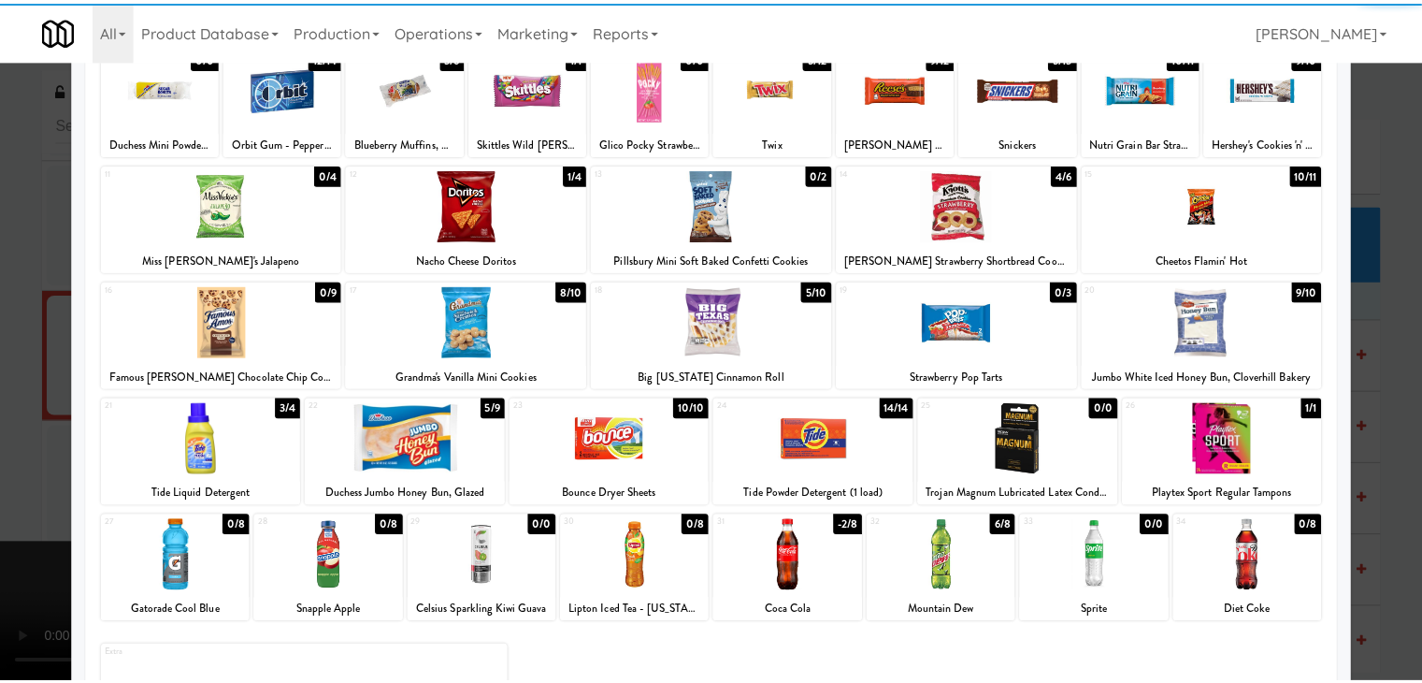
scroll to position [187, 0]
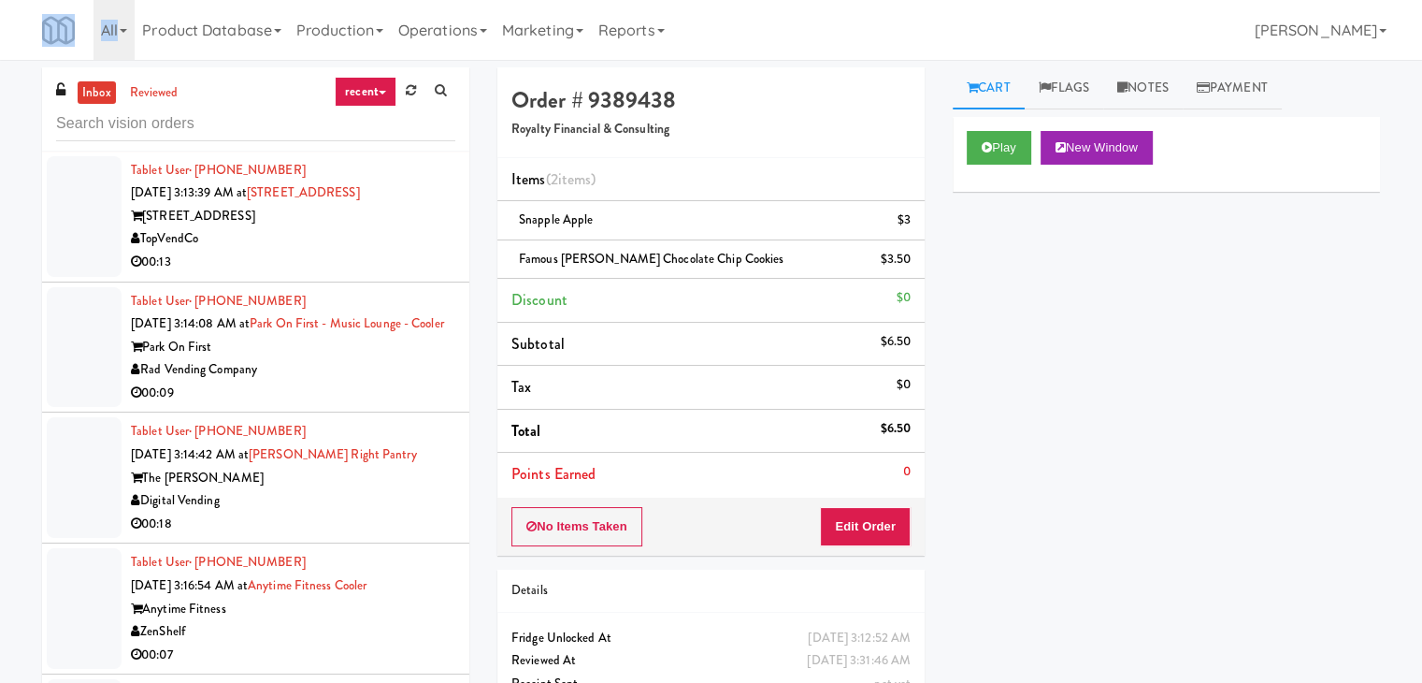
scroll to position [17647, 0]
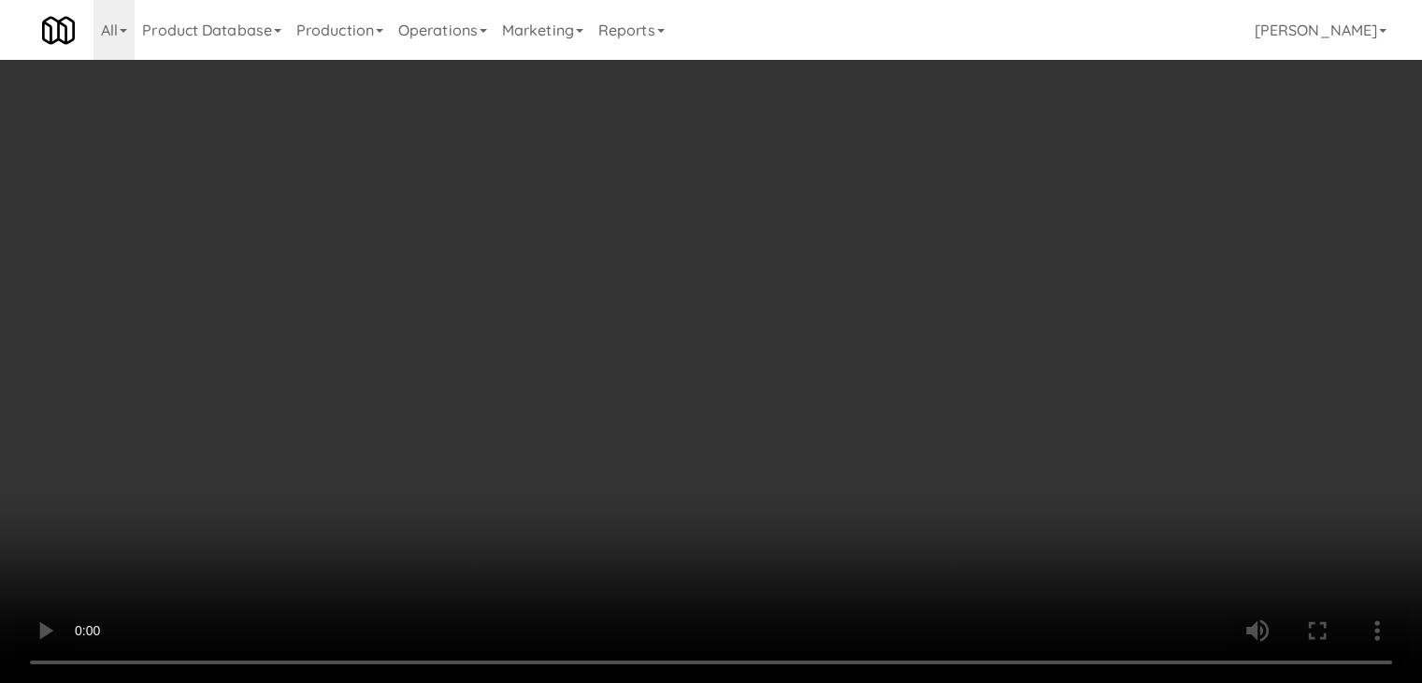
scroll to position [17578, 0]
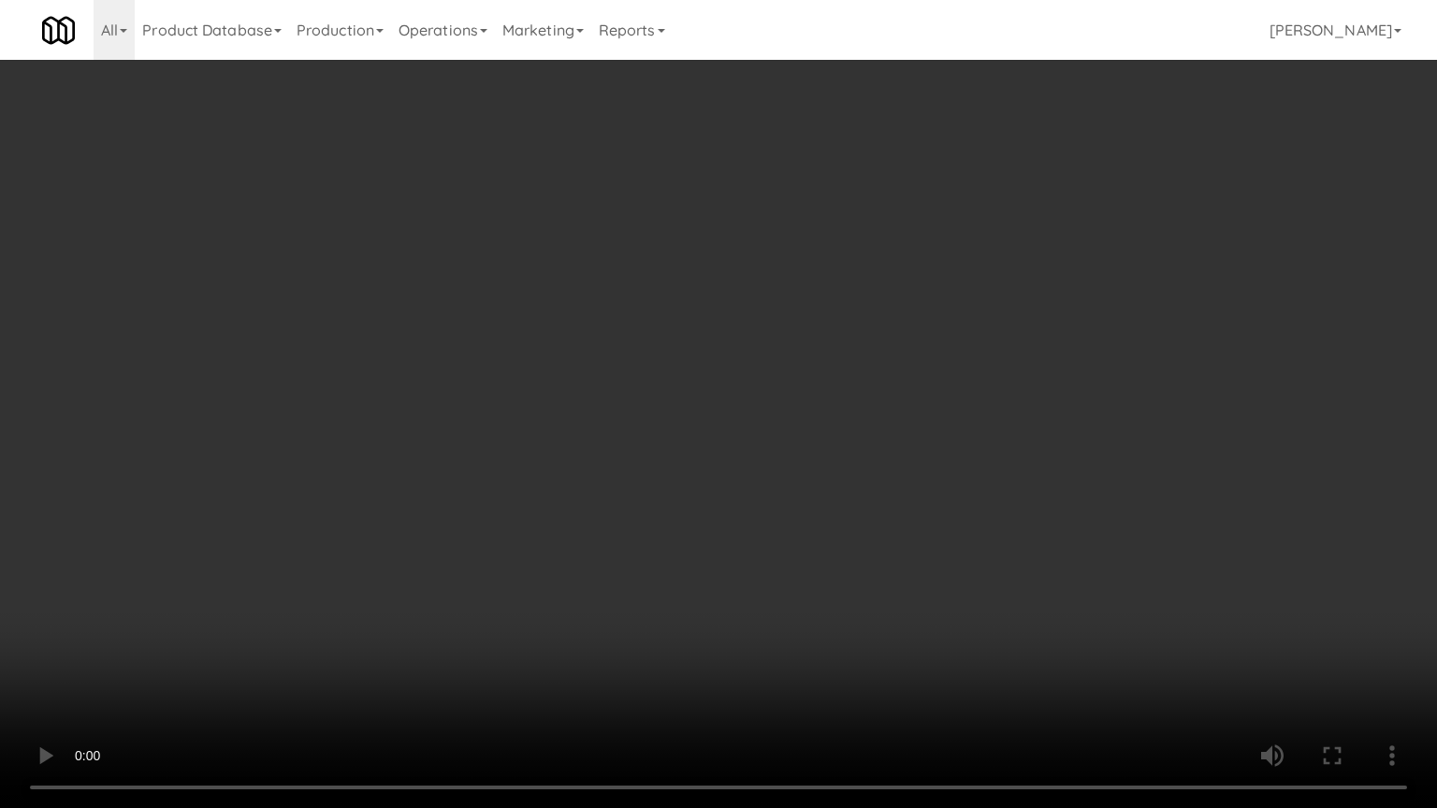
drag, startPoint x: 849, startPoint y: 470, endPoint x: 976, endPoint y: 261, distance: 245.1
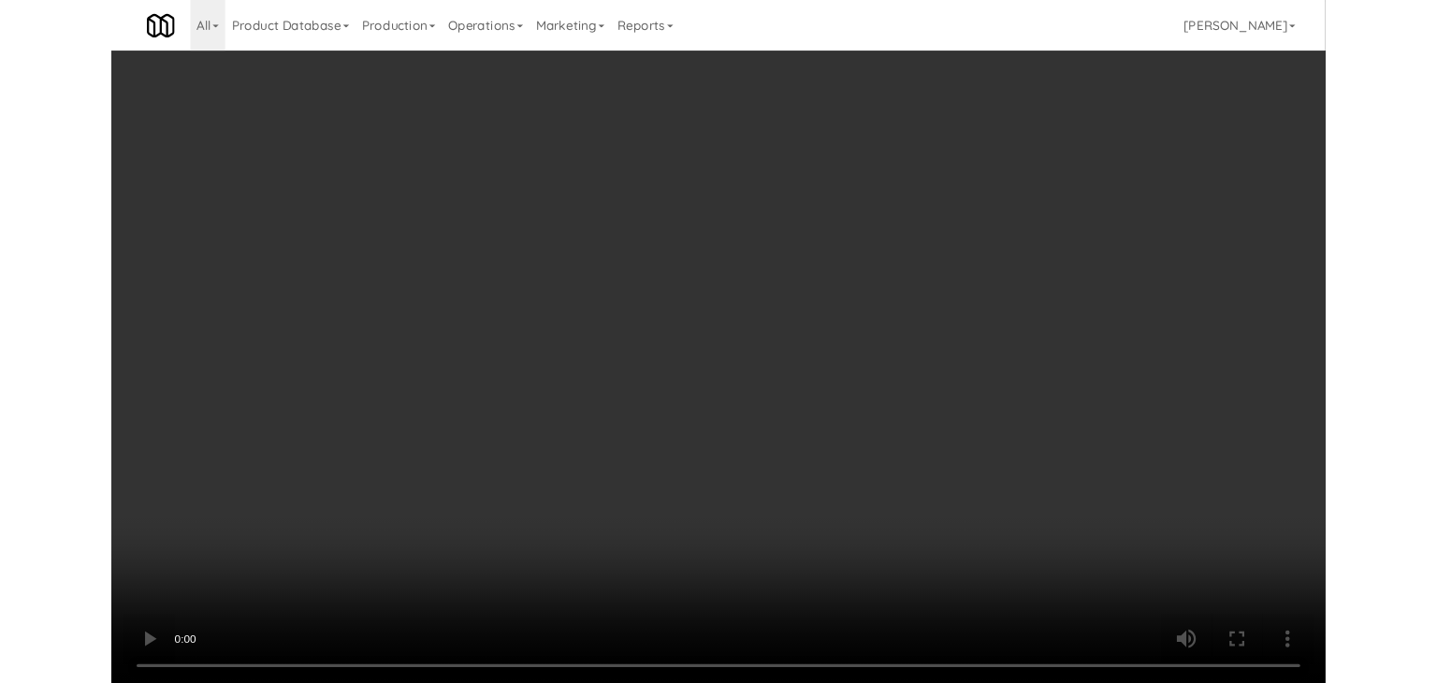
scroll to position [17647, 0]
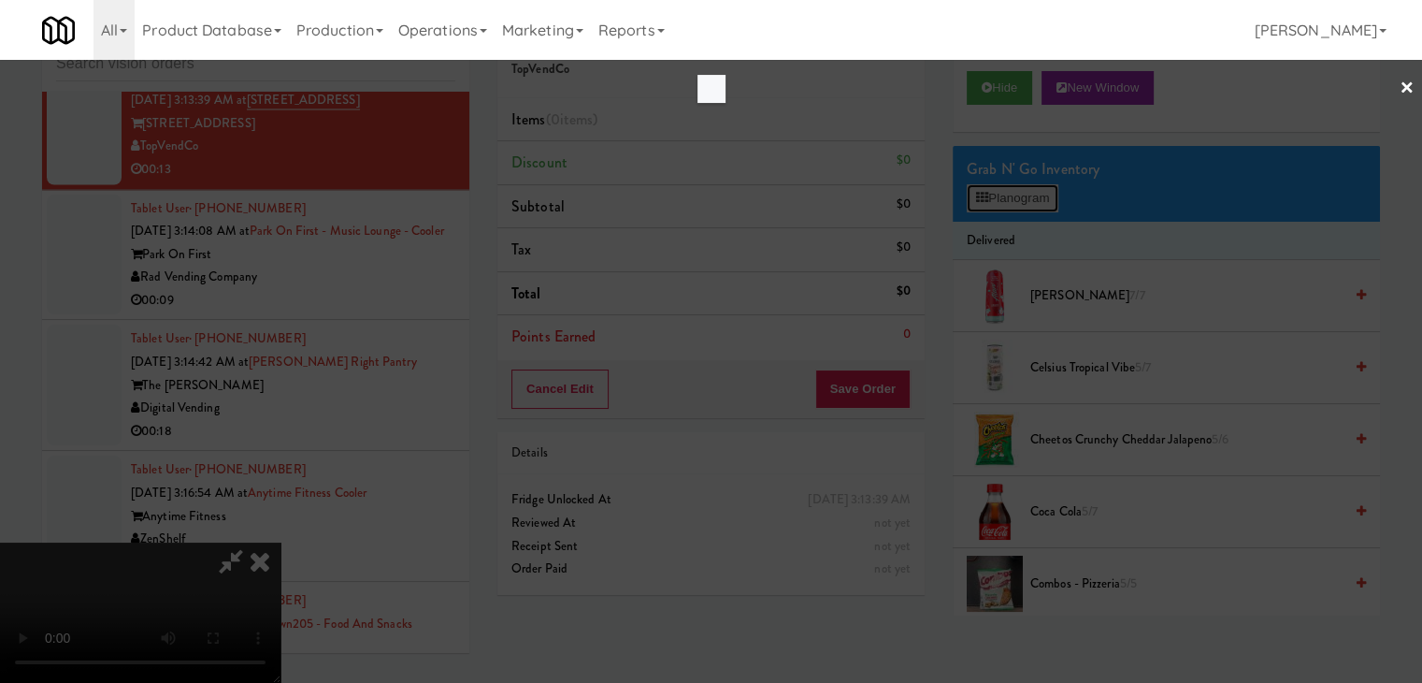
scroll to position [17578, 0]
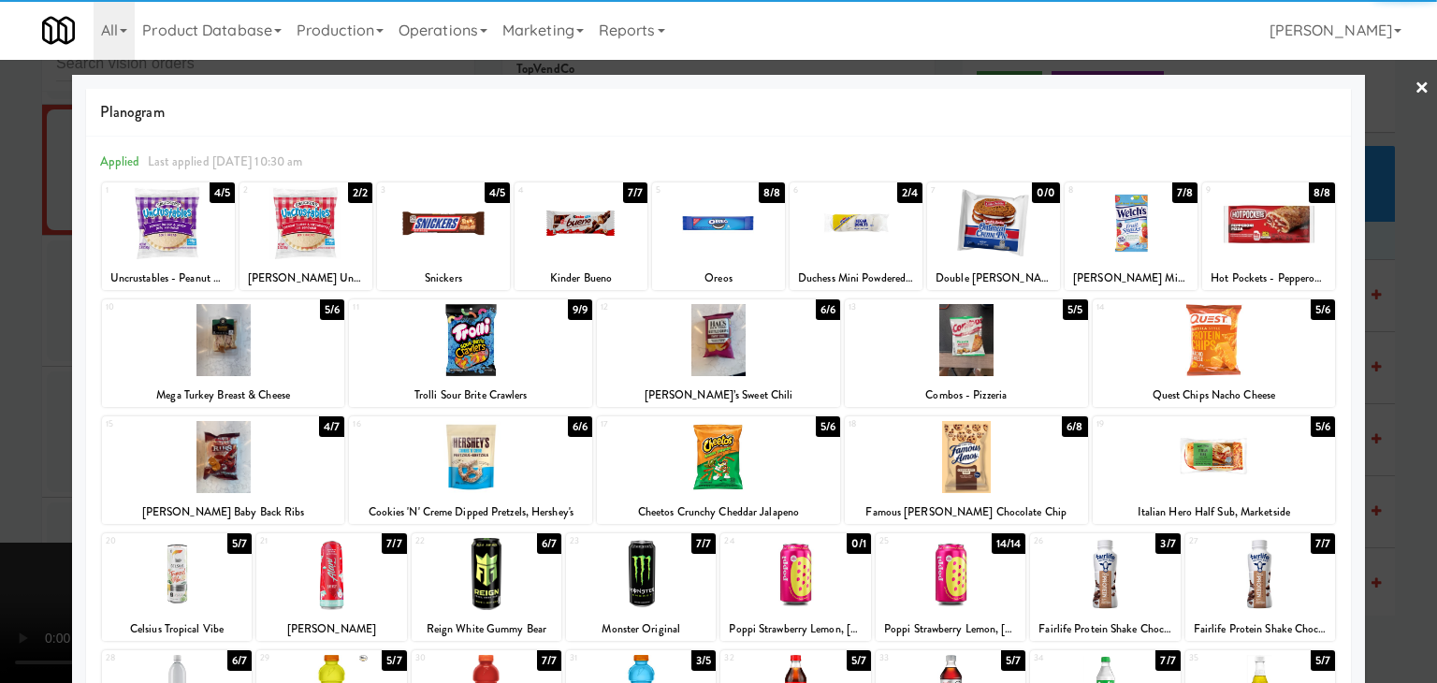
drag, startPoint x: 969, startPoint y: 468, endPoint x: 946, endPoint y: 371, distance: 98.9
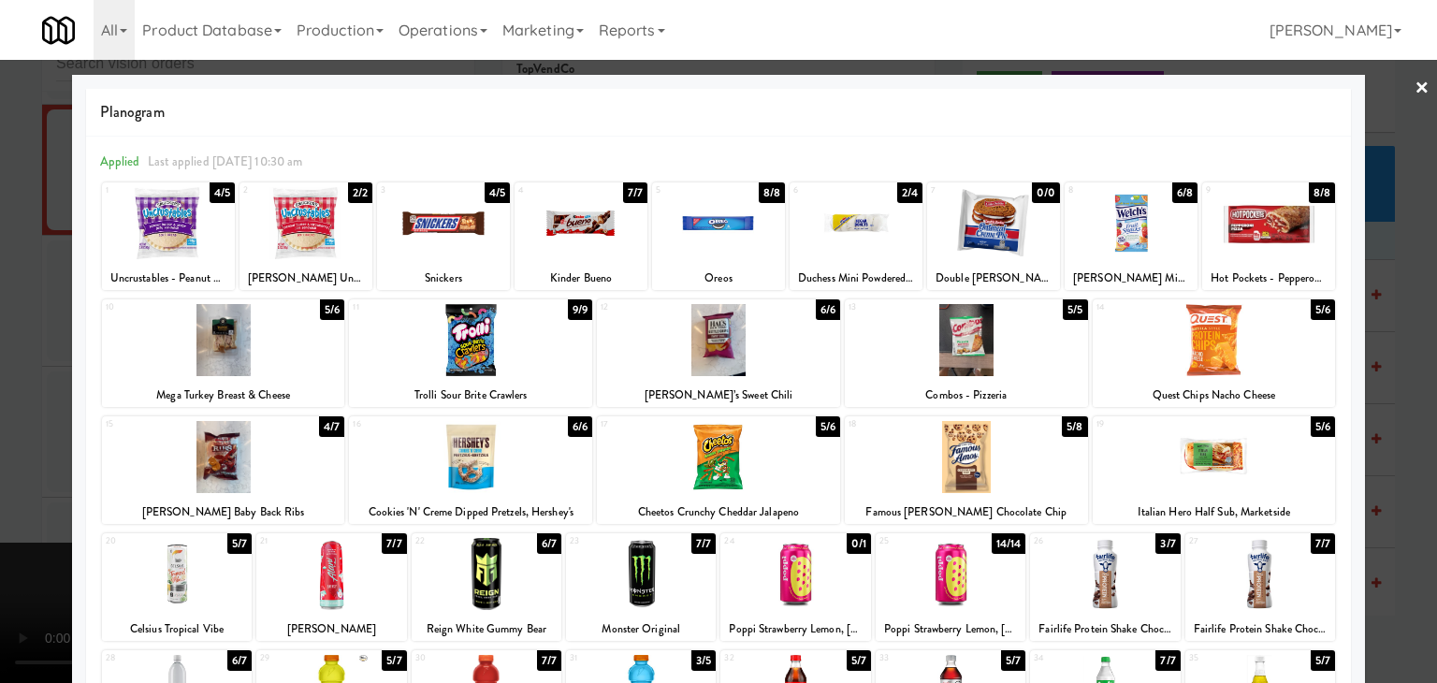
drag, startPoint x: 697, startPoint y: 228, endPoint x: 681, endPoint y: 226, distance: 16.0
drag, startPoint x: 0, startPoint y: 337, endPoint x: 84, endPoint y: 349, distance: 85.0
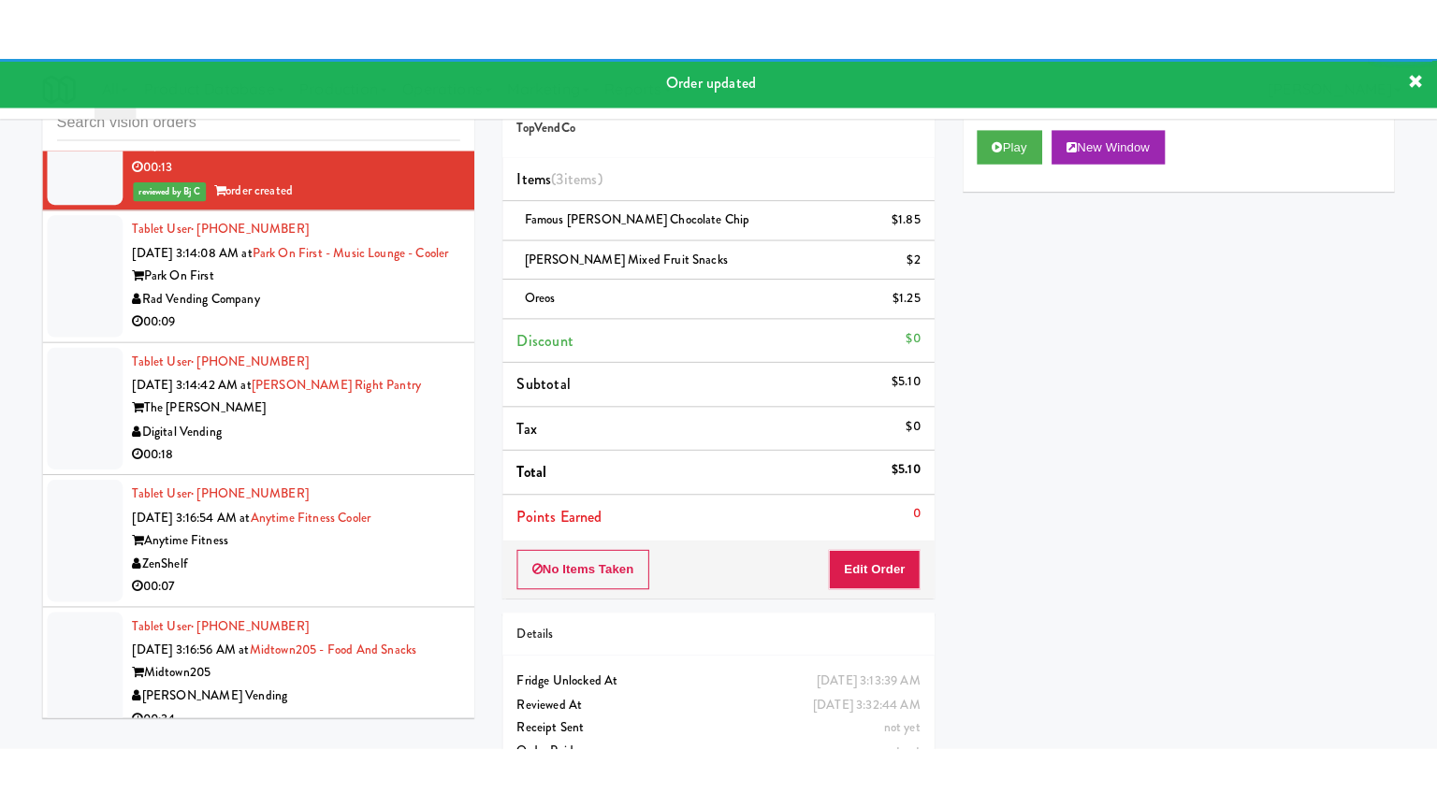
scroll to position [17834, 0]
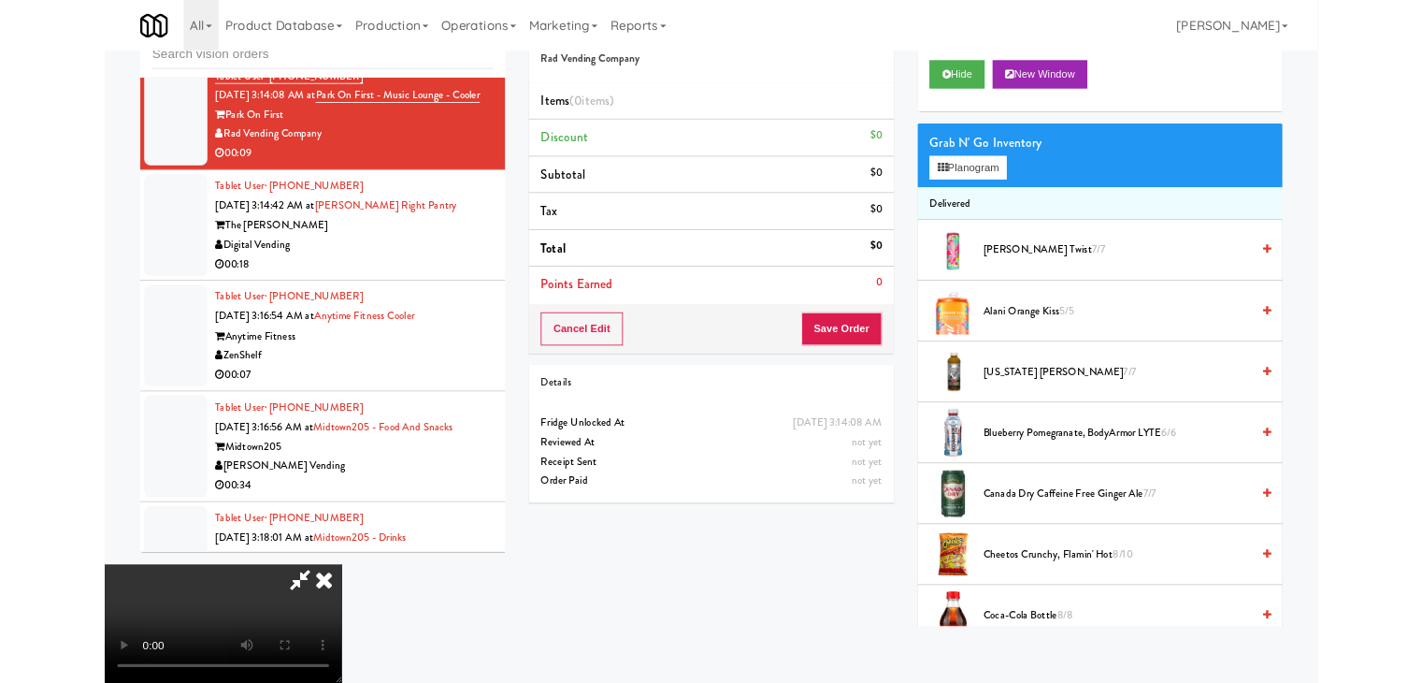
scroll to position [17834, 0]
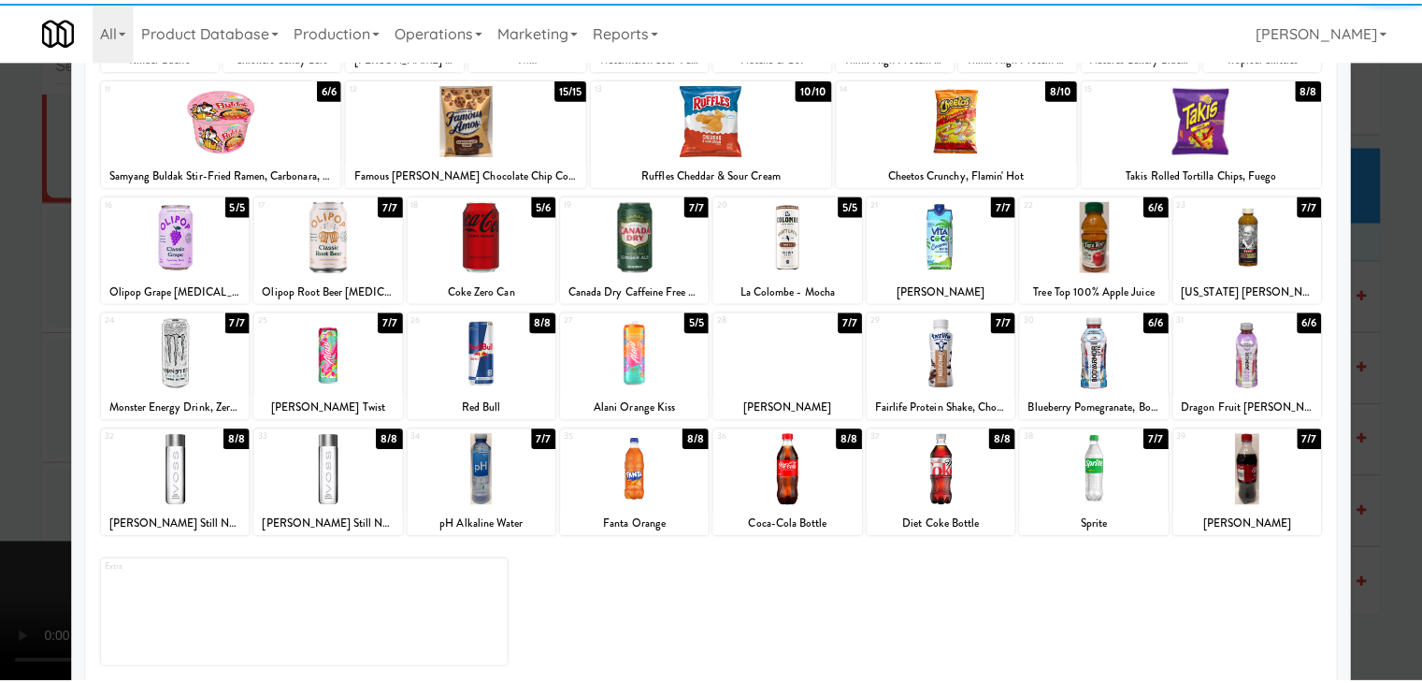
scroll to position [236, 0]
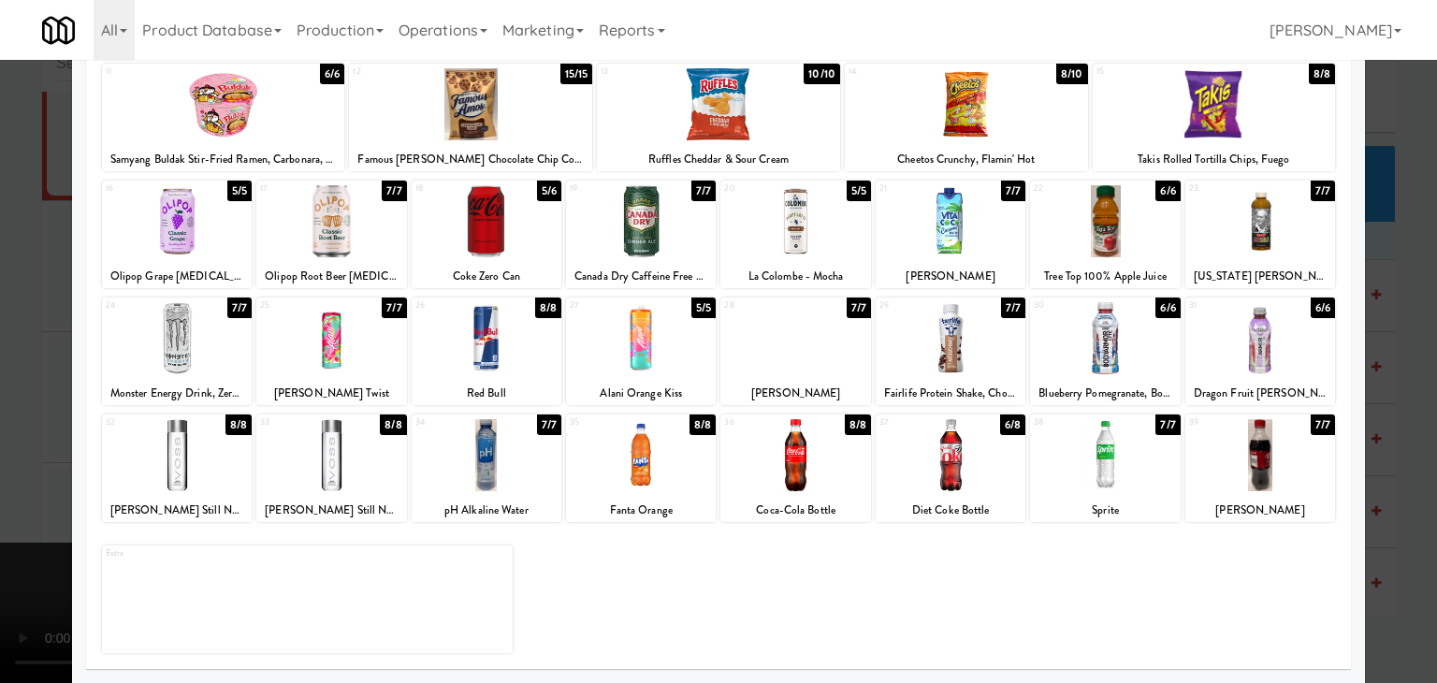
scroll to position [17834, 0]
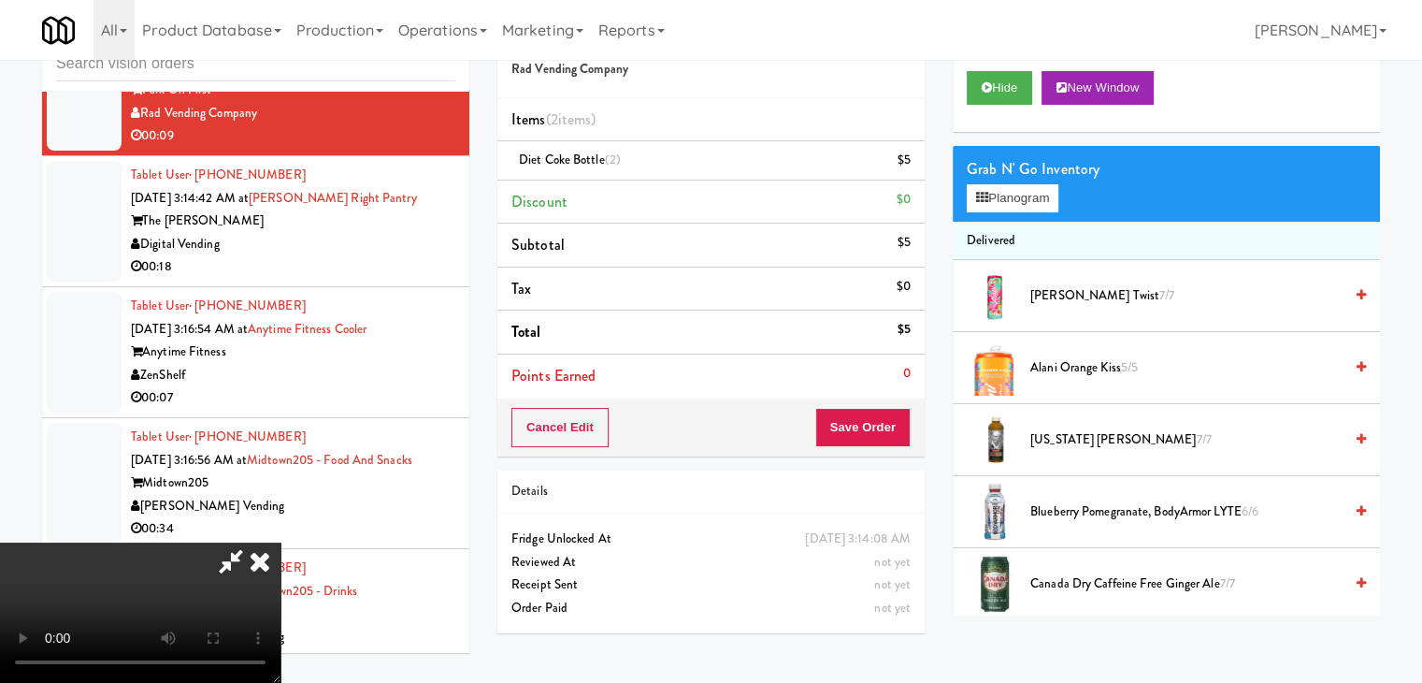
drag, startPoint x: 873, startPoint y: 401, endPoint x: 870, endPoint y: 423, distance: 21.8
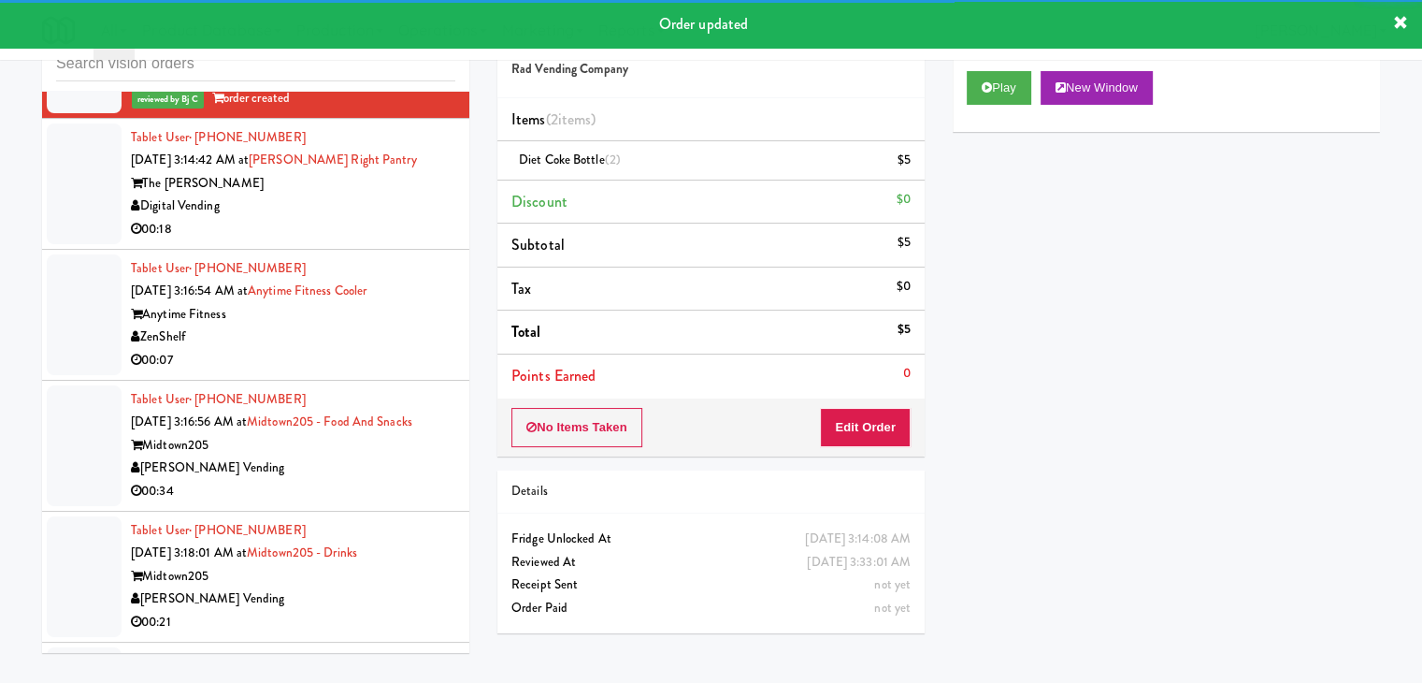
scroll to position [17927, 0]
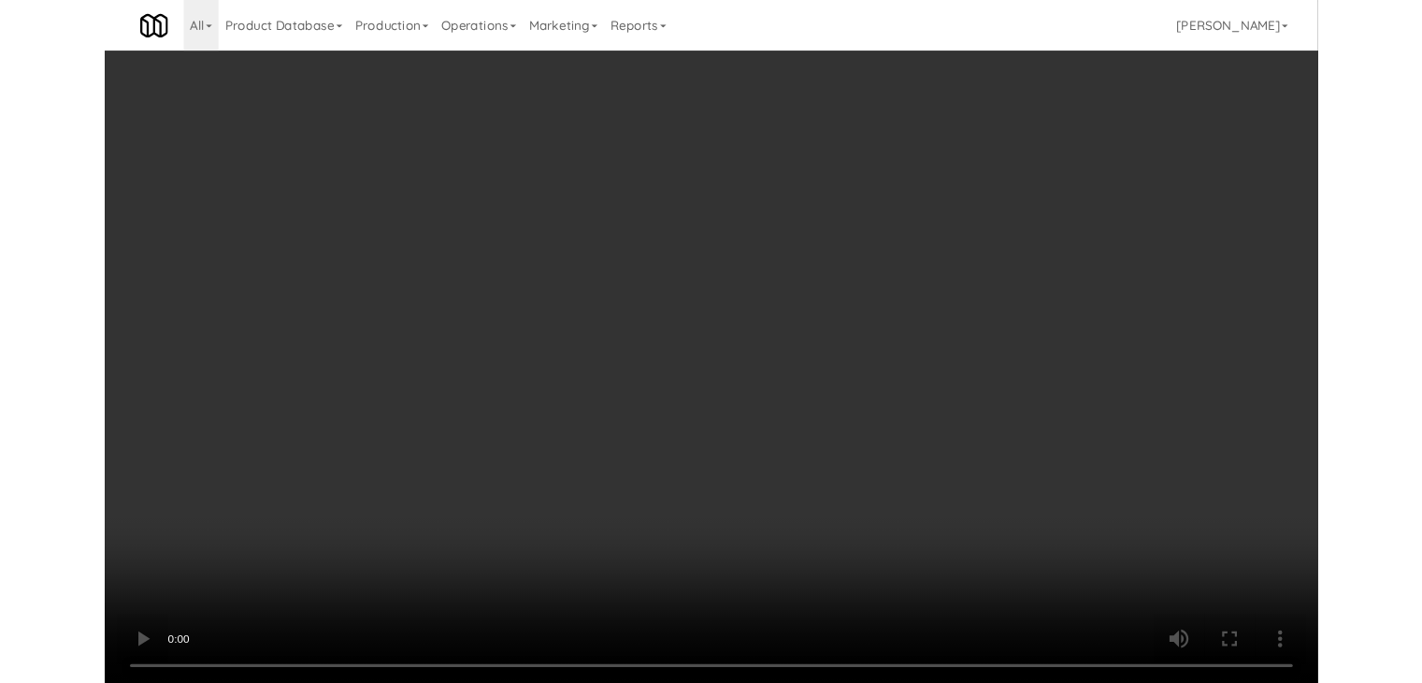
scroll to position [17859, 0]
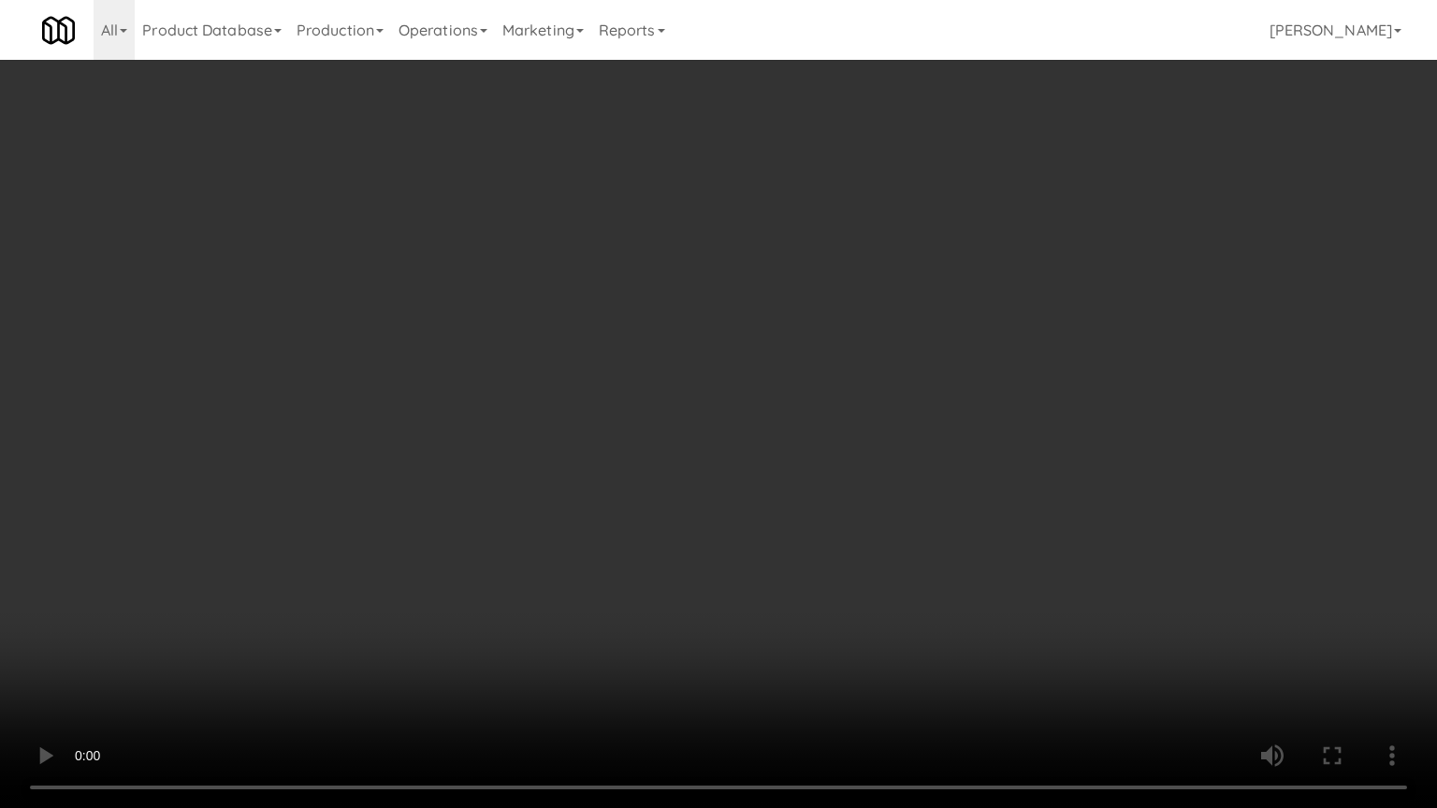
drag, startPoint x: 853, startPoint y: 515, endPoint x: 869, endPoint y: 515, distance: 15.9
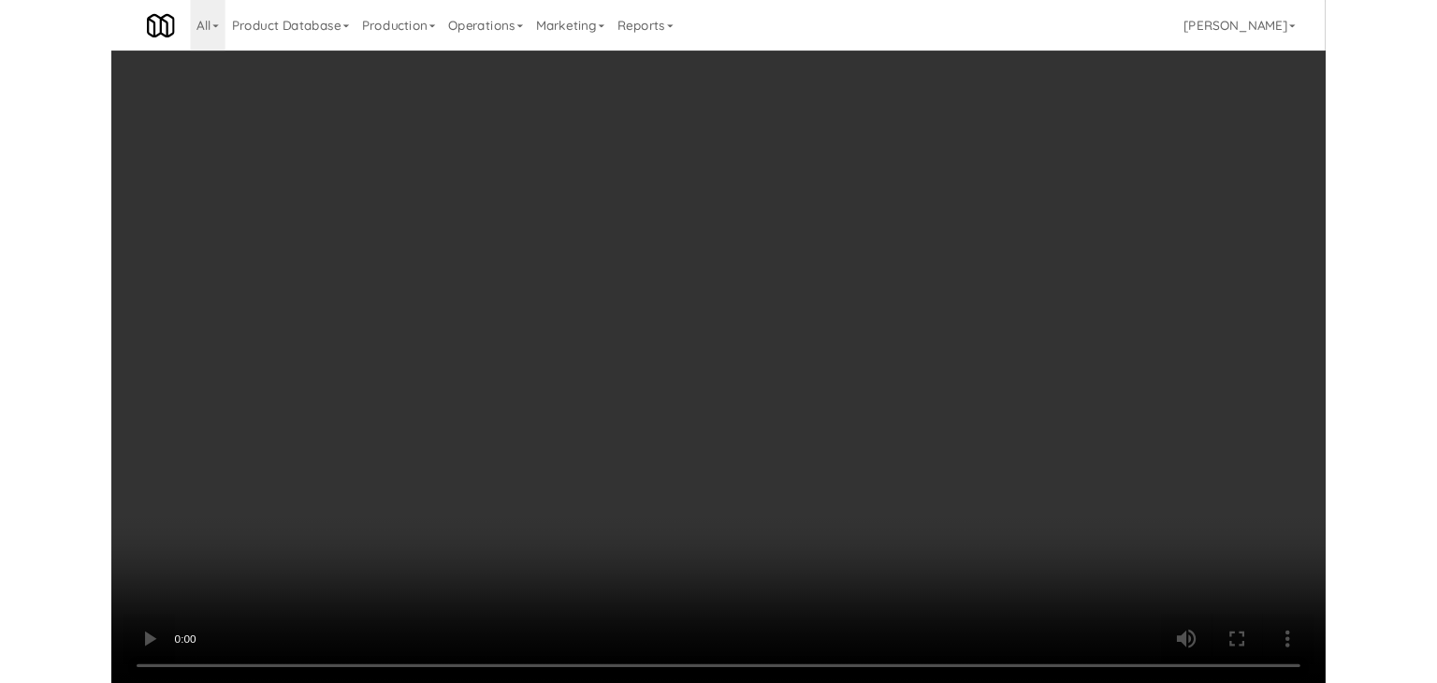
scroll to position [17927, 0]
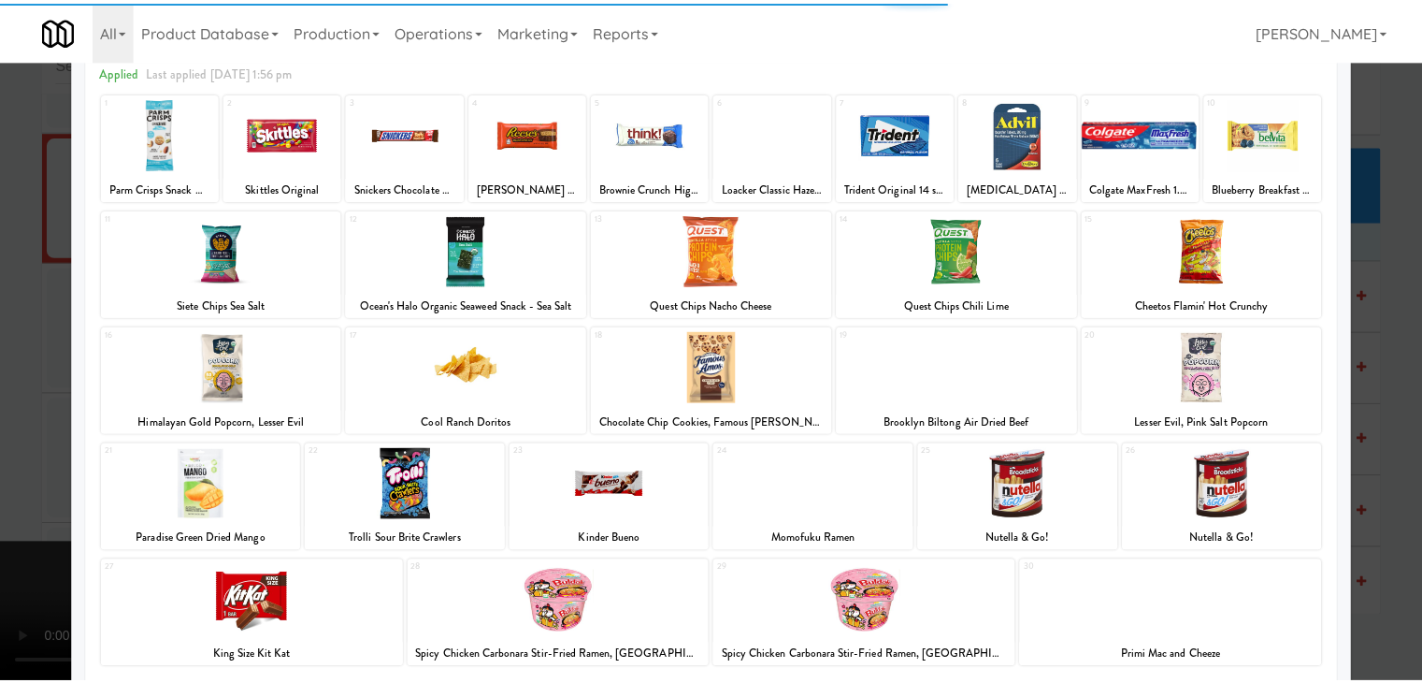
scroll to position [236, 0]
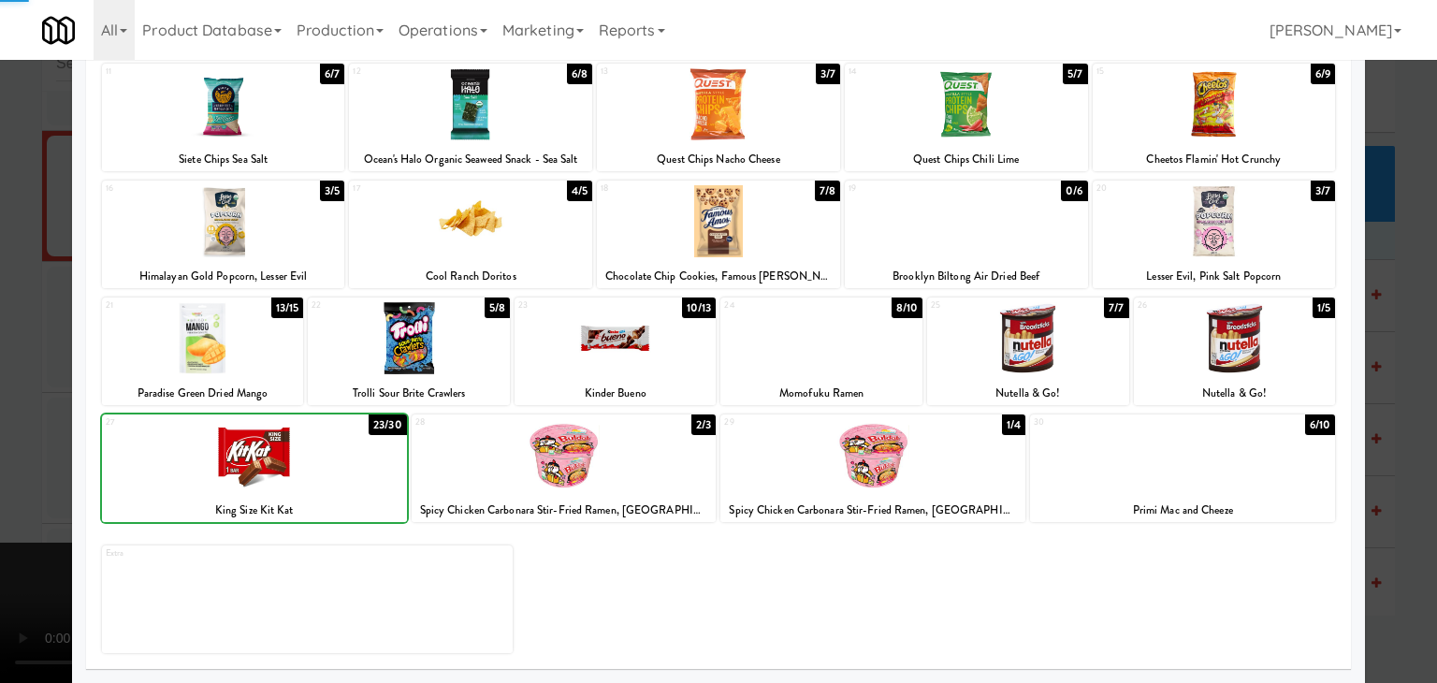
drag, startPoint x: 0, startPoint y: 456, endPoint x: 288, endPoint y: 451, distance: 288.1
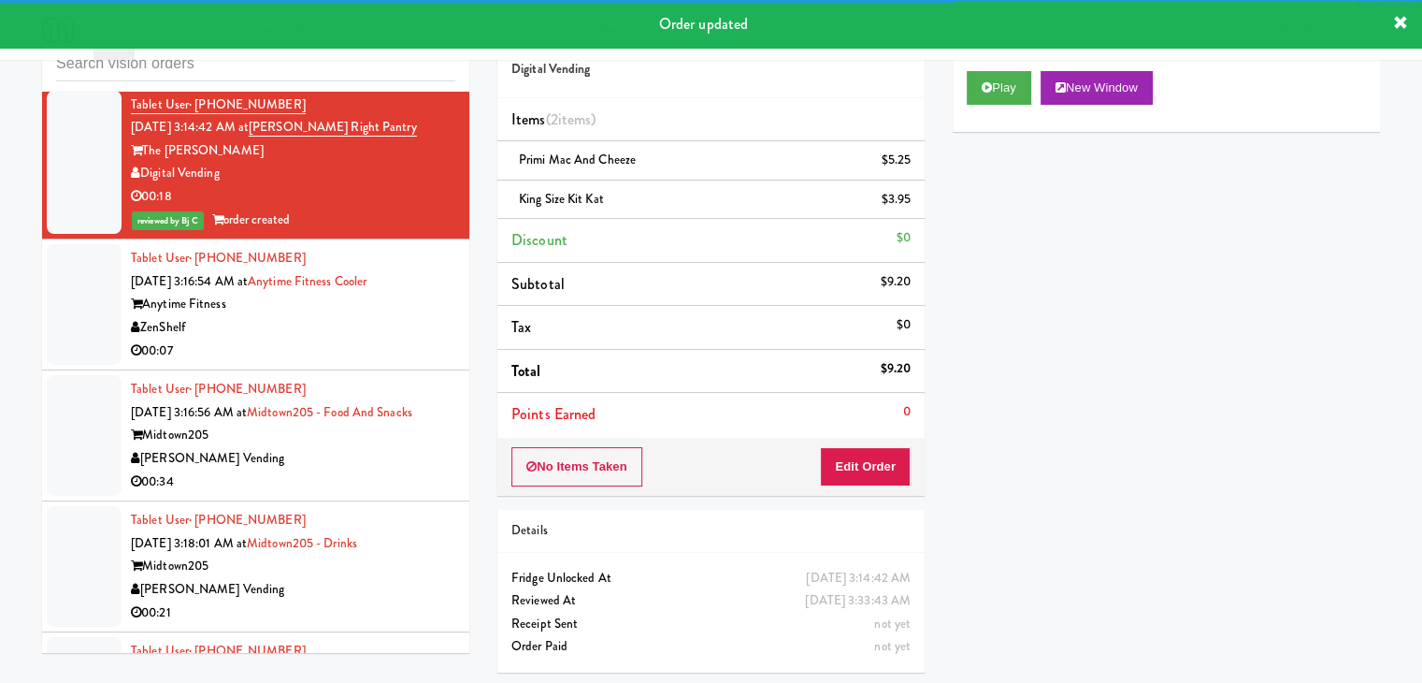
scroll to position [18021, 0]
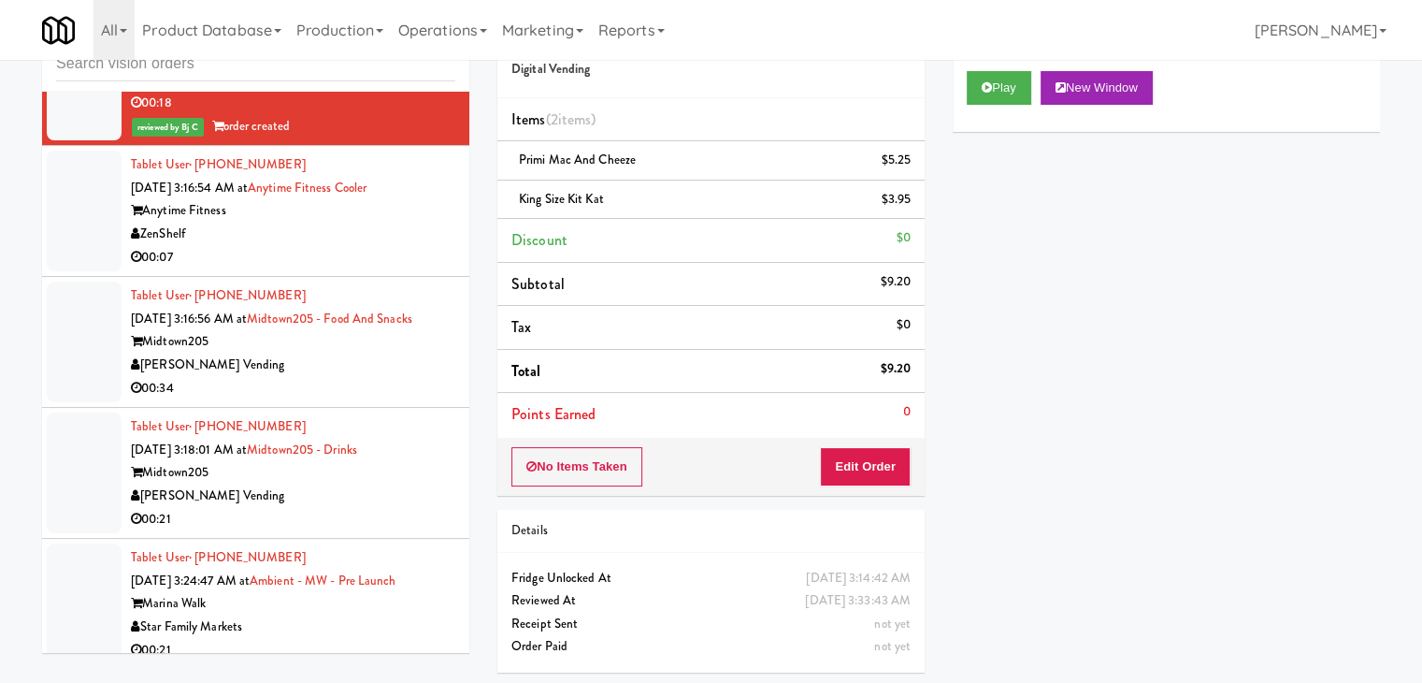
drag, startPoint x: 314, startPoint y: 305, endPoint x: 310, endPoint y: 331, distance: 26.6
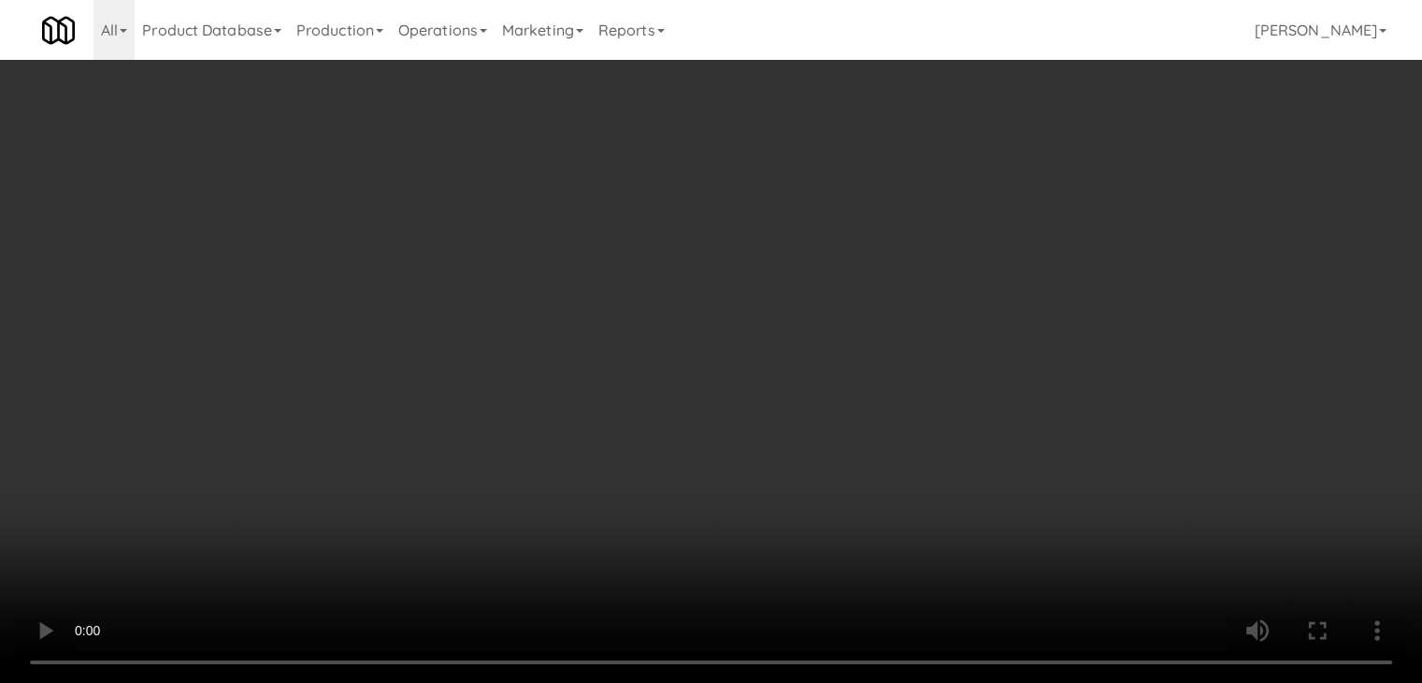
scroll to position [17953, 0]
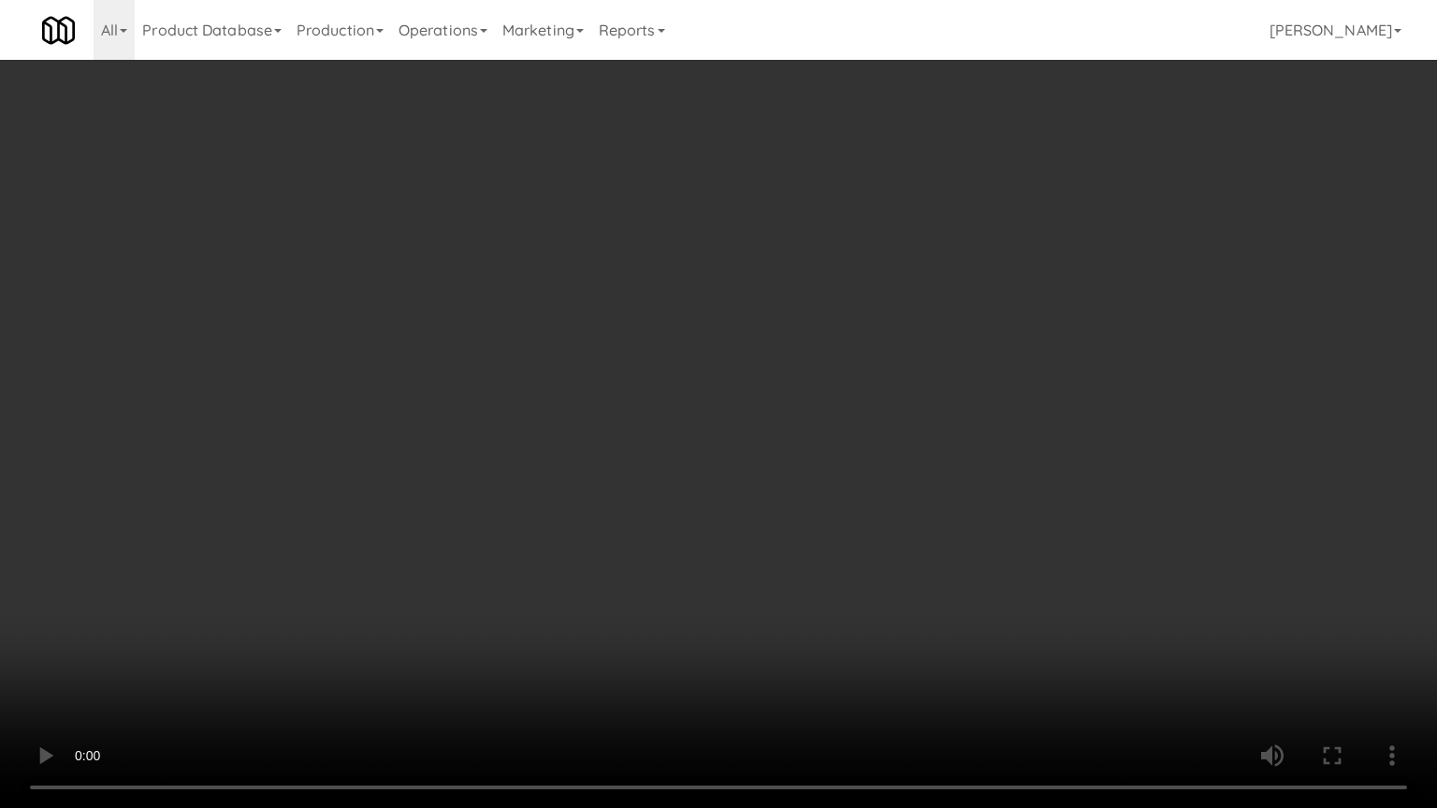
drag, startPoint x: 808, startPoint y: 496, endPoint x: 909, endPoint y: 307, distance: 214.2
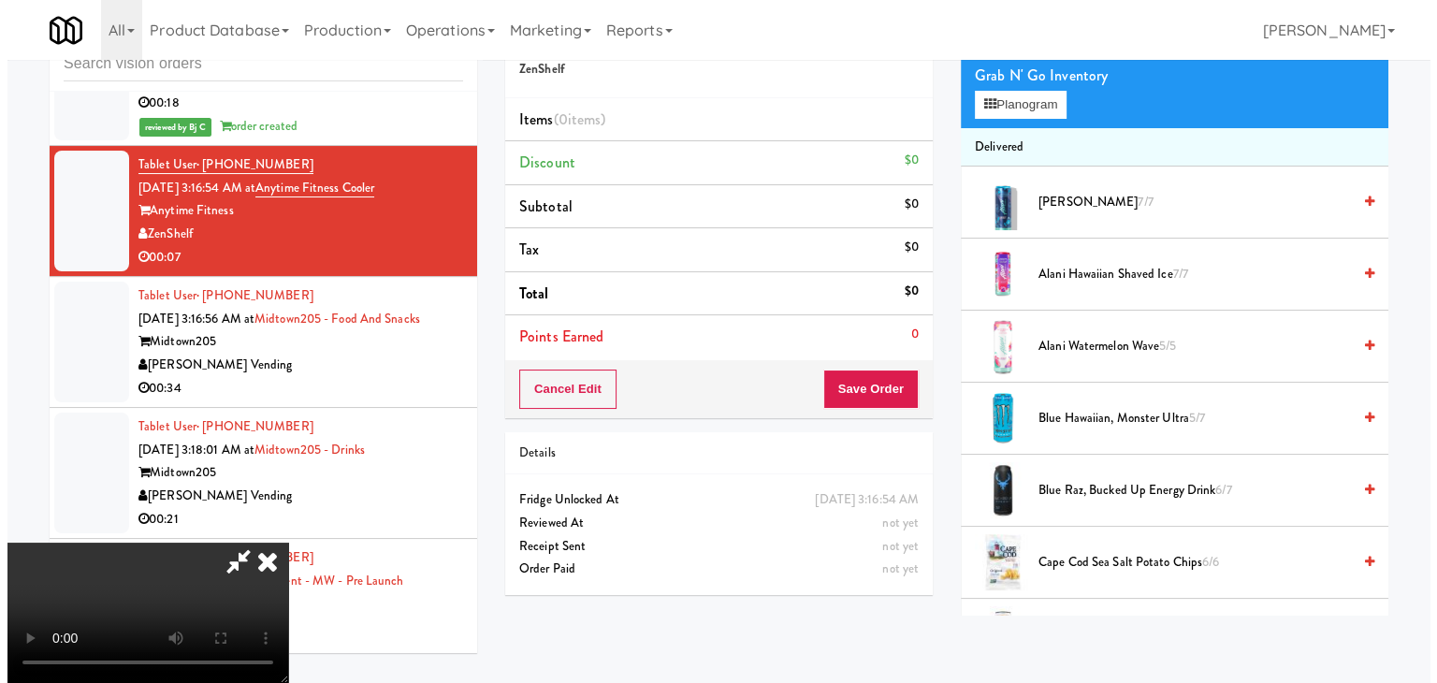
scroll to position [0, 0]
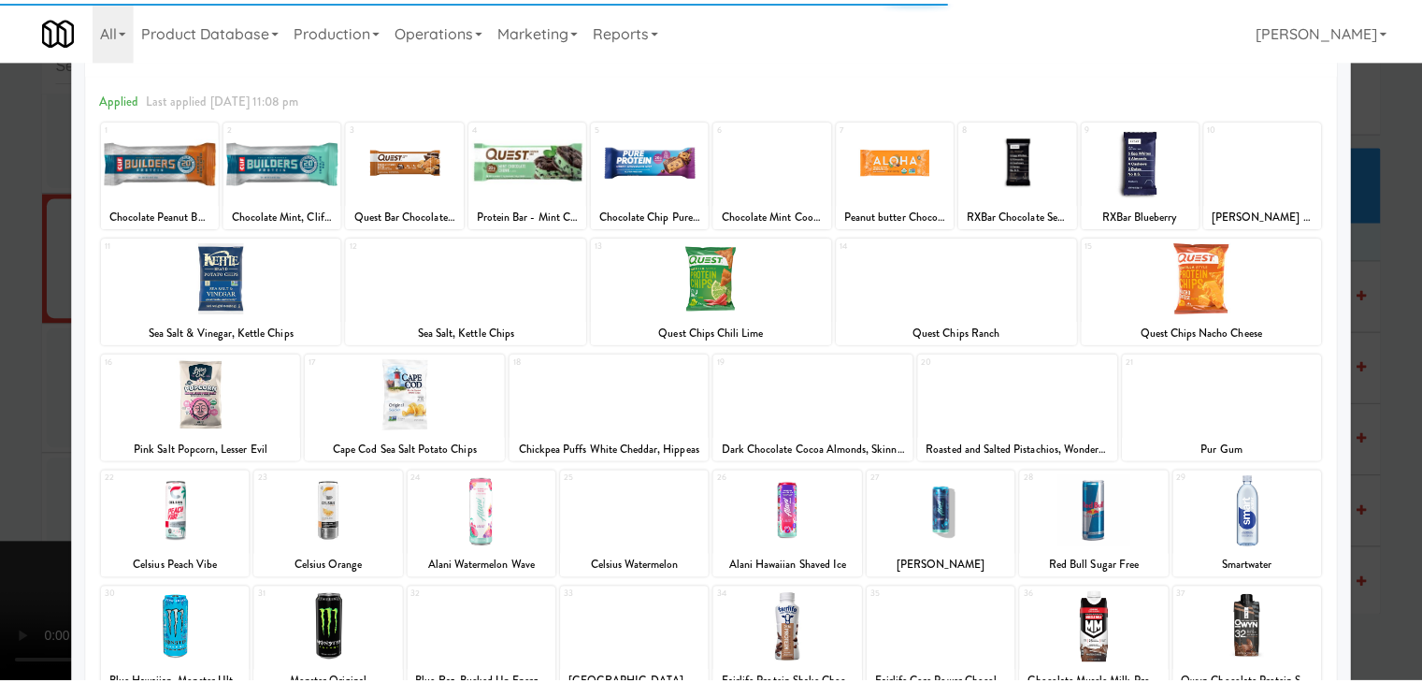
scroll to position [187, 0]
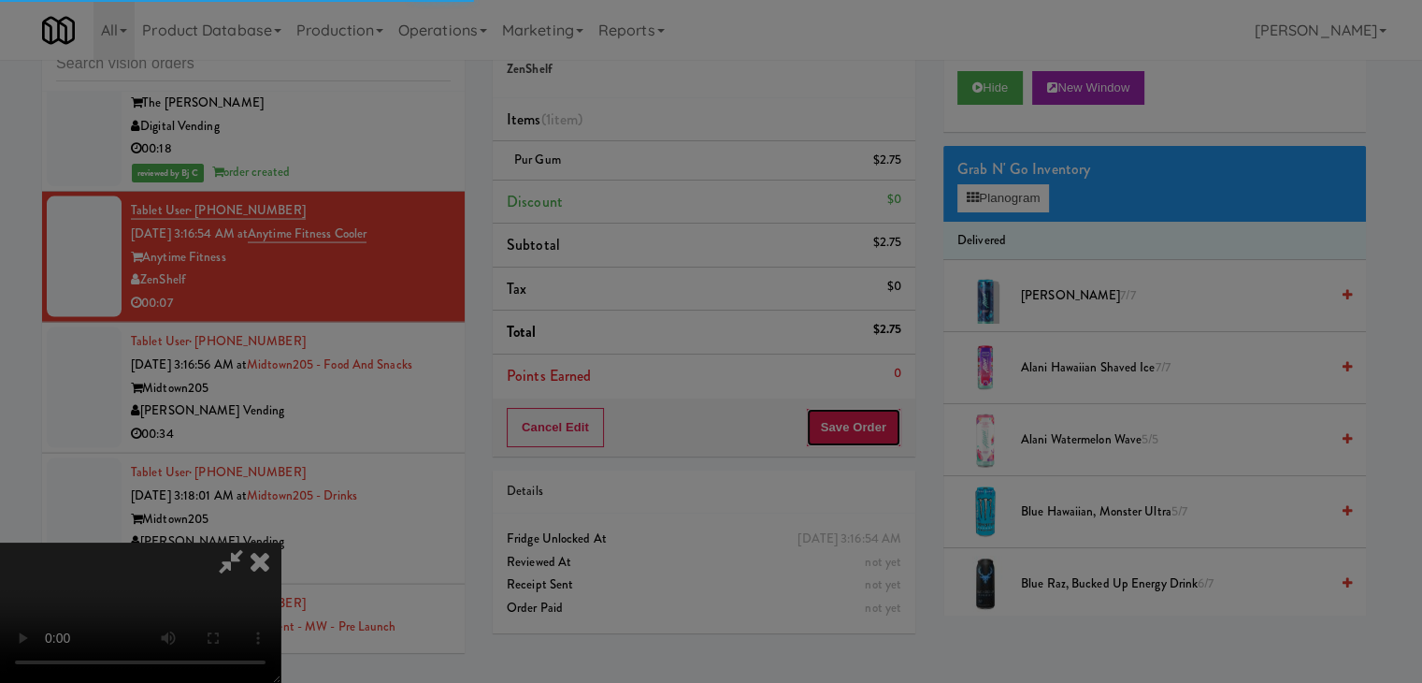
scroll to position [17998, 0]
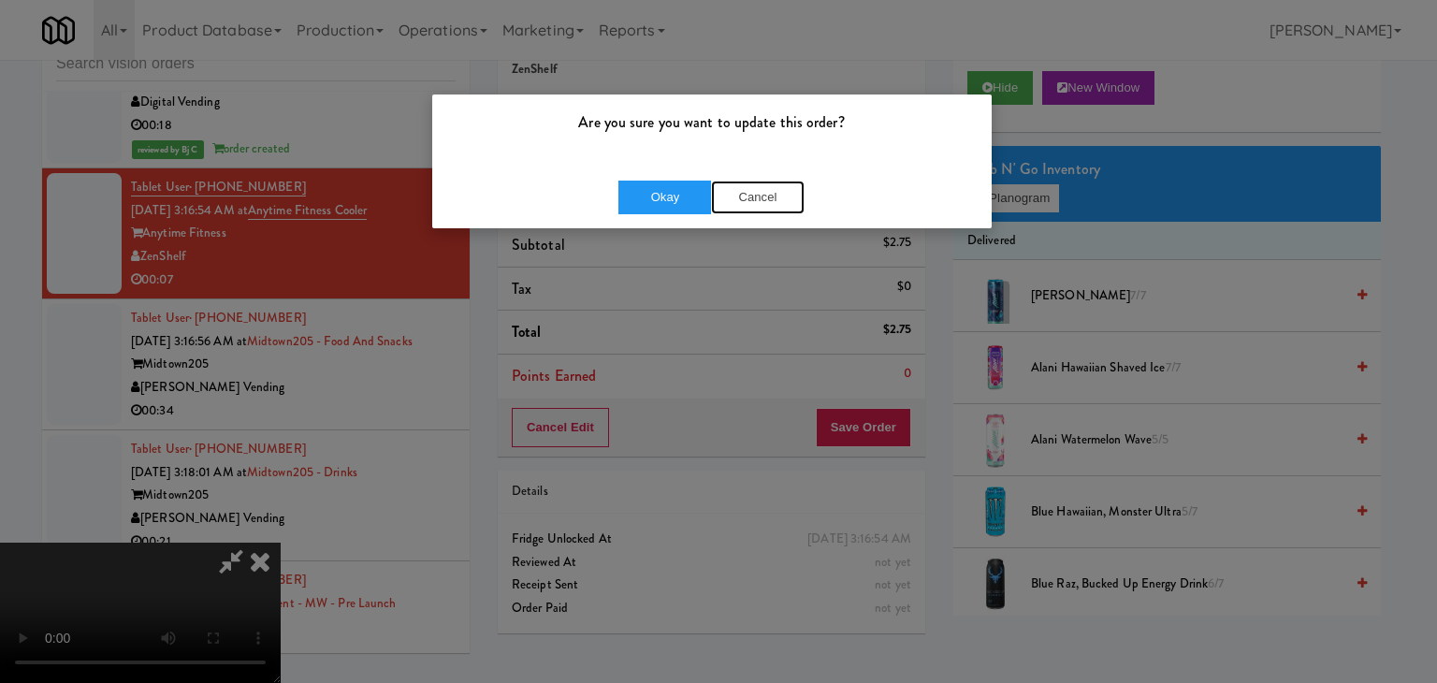
drag, startPoint x: 733, startPoint y: 189, endPoint x: 744, endPoint y: 200, distance: 15.9
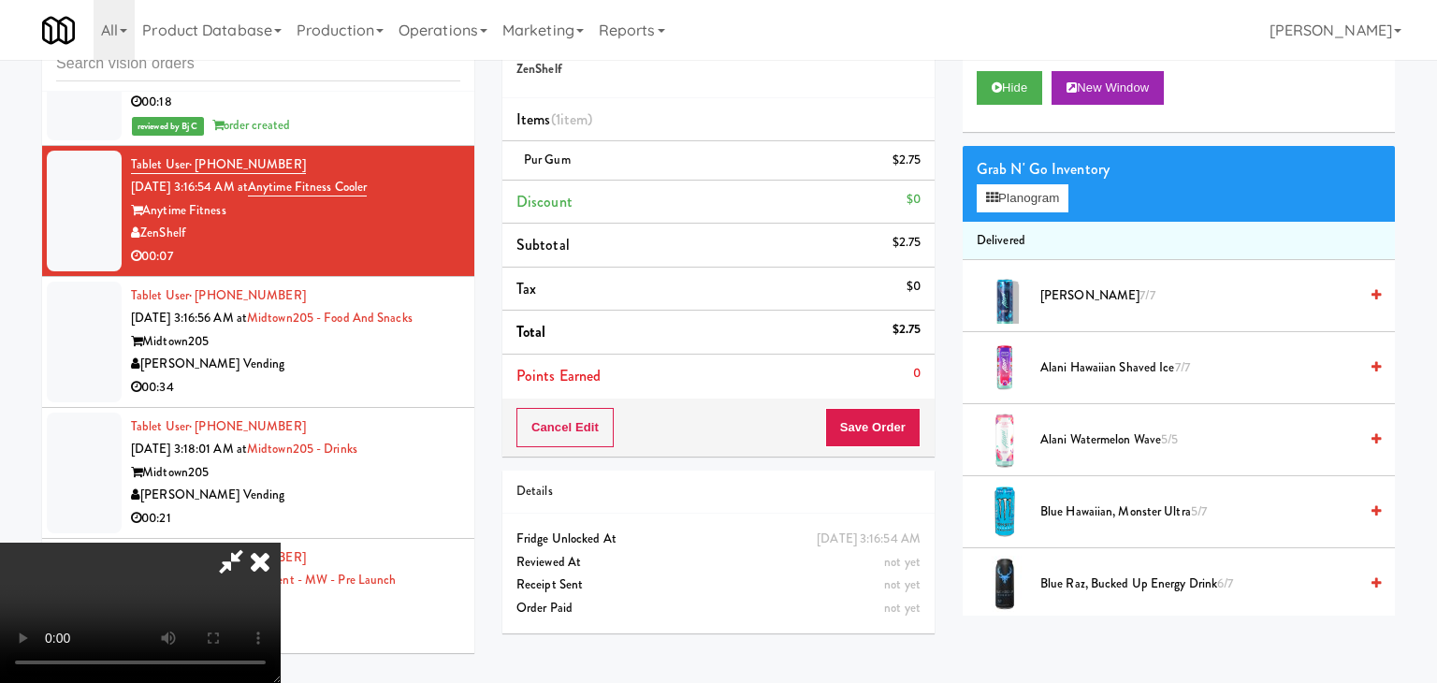
scroll to position [18021, 0]
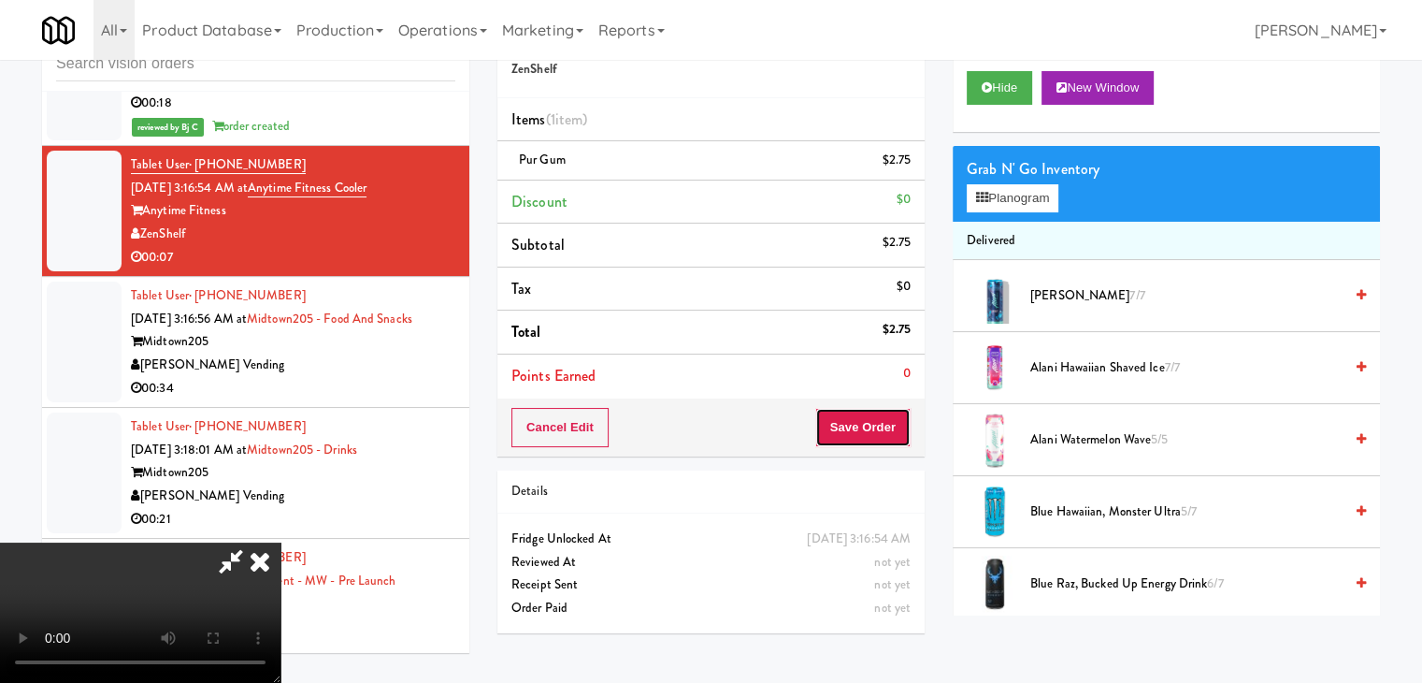
drag, startPoint x: 886, startPoint y: 427, endPoint x: 879, endPoint y: 420, distance: 9.9
